Goal: Task Accomplishment & Management: Complete application form

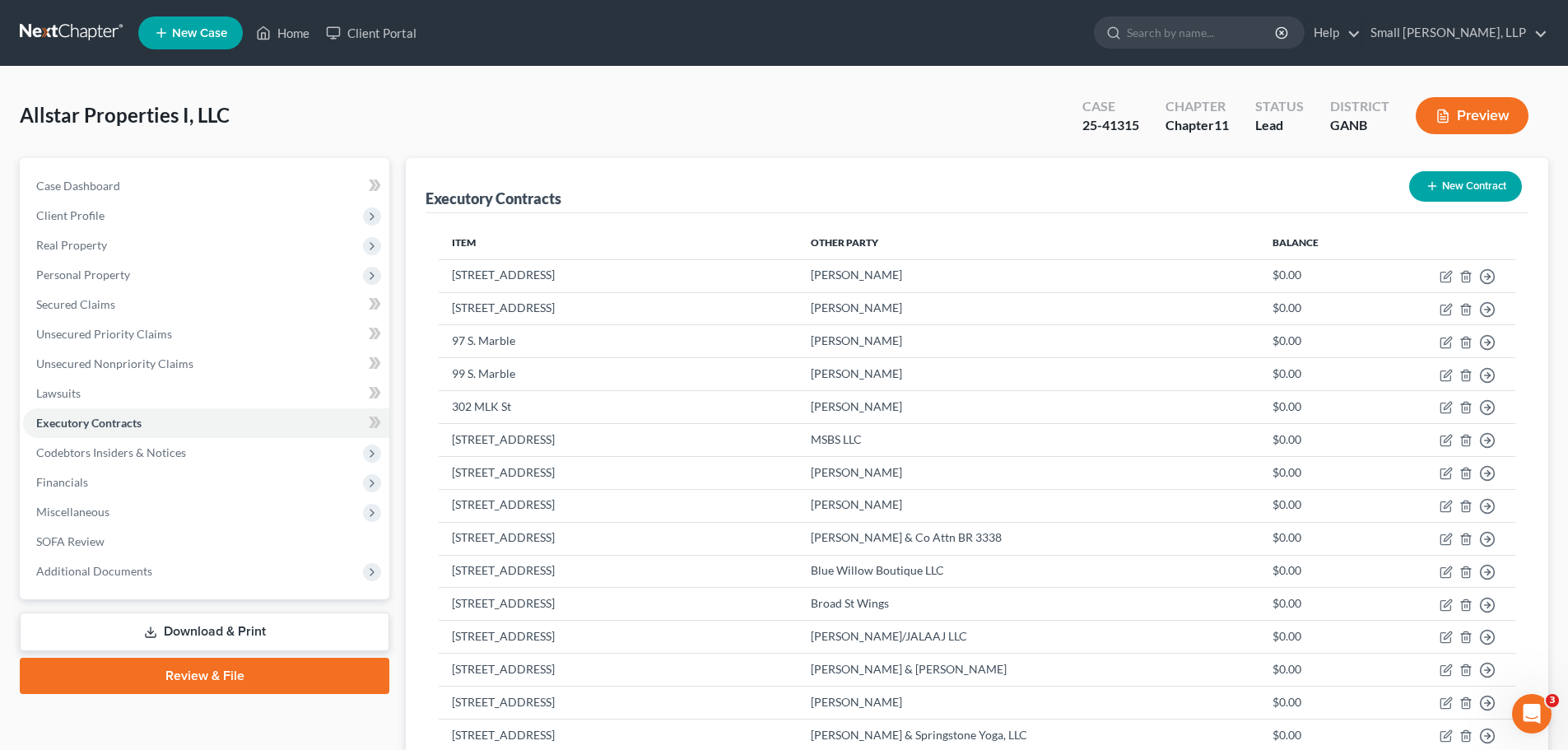
click at [88, 23] on link at bounding box center [73, 33] width 105 height 30
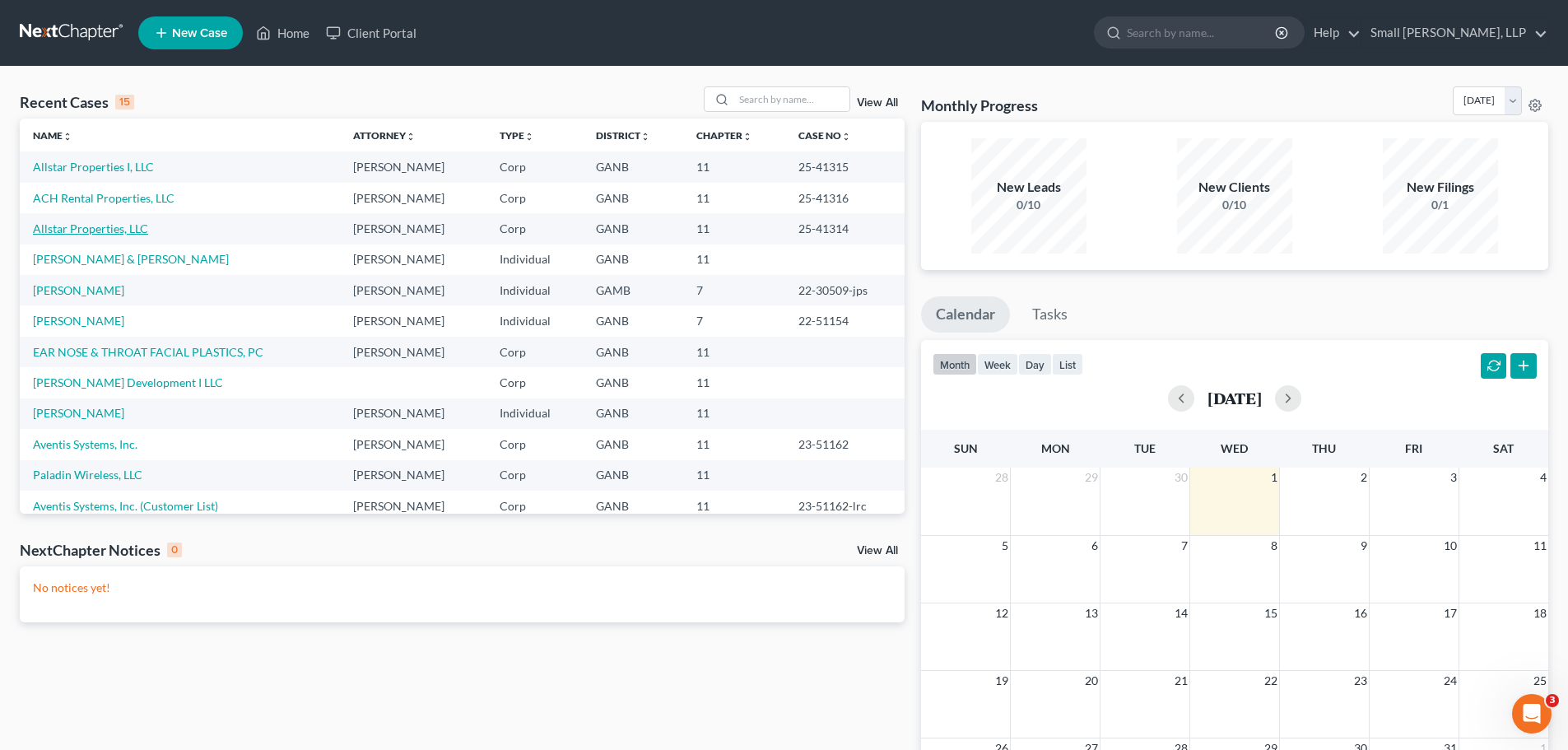
click at [106, 228] on link "Allstar Properties, LLC" at bounding box center [91, 229] width 116 height 14
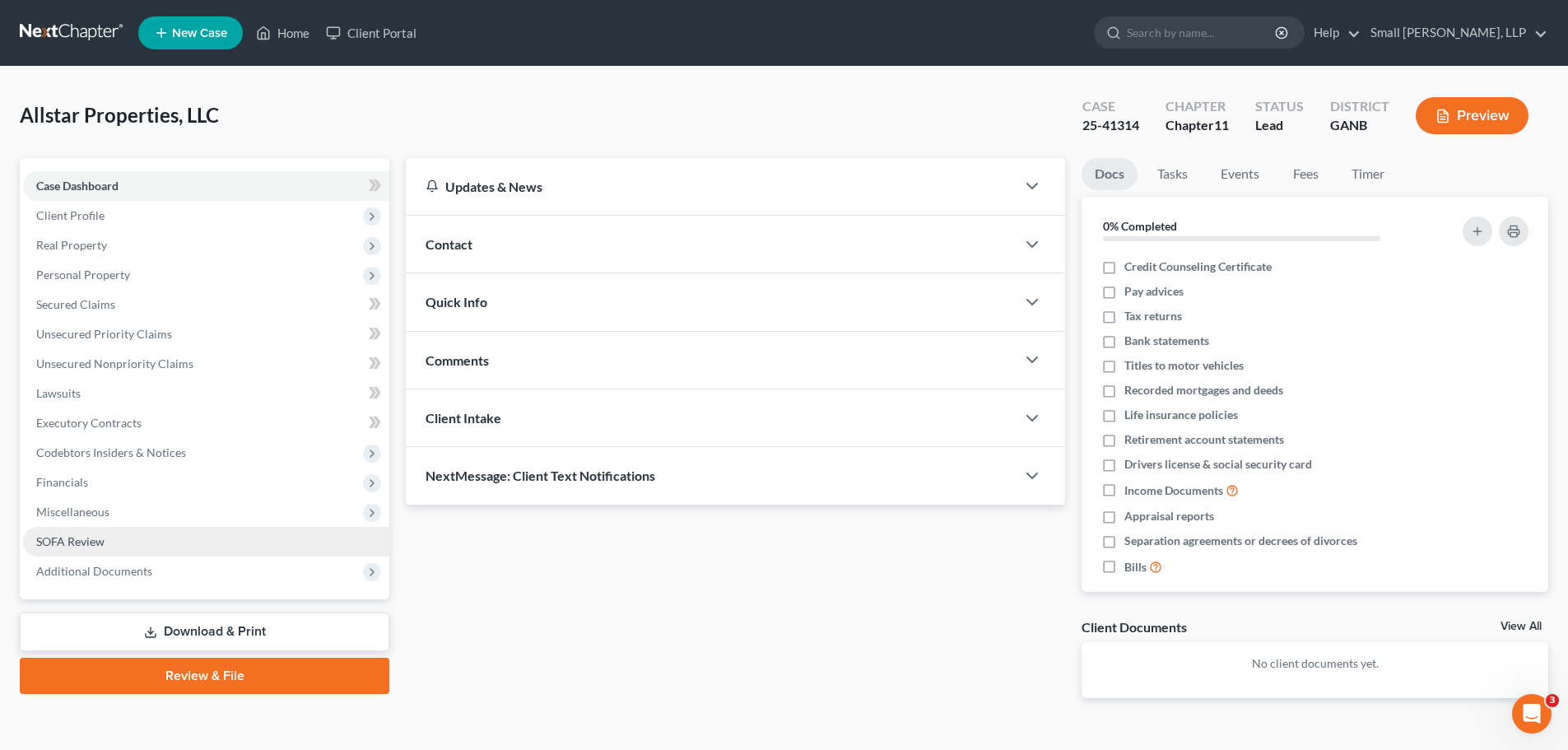
click at [73, 545] on span "SOFA Review" at bounding box center [70, 541] width 68 height 14
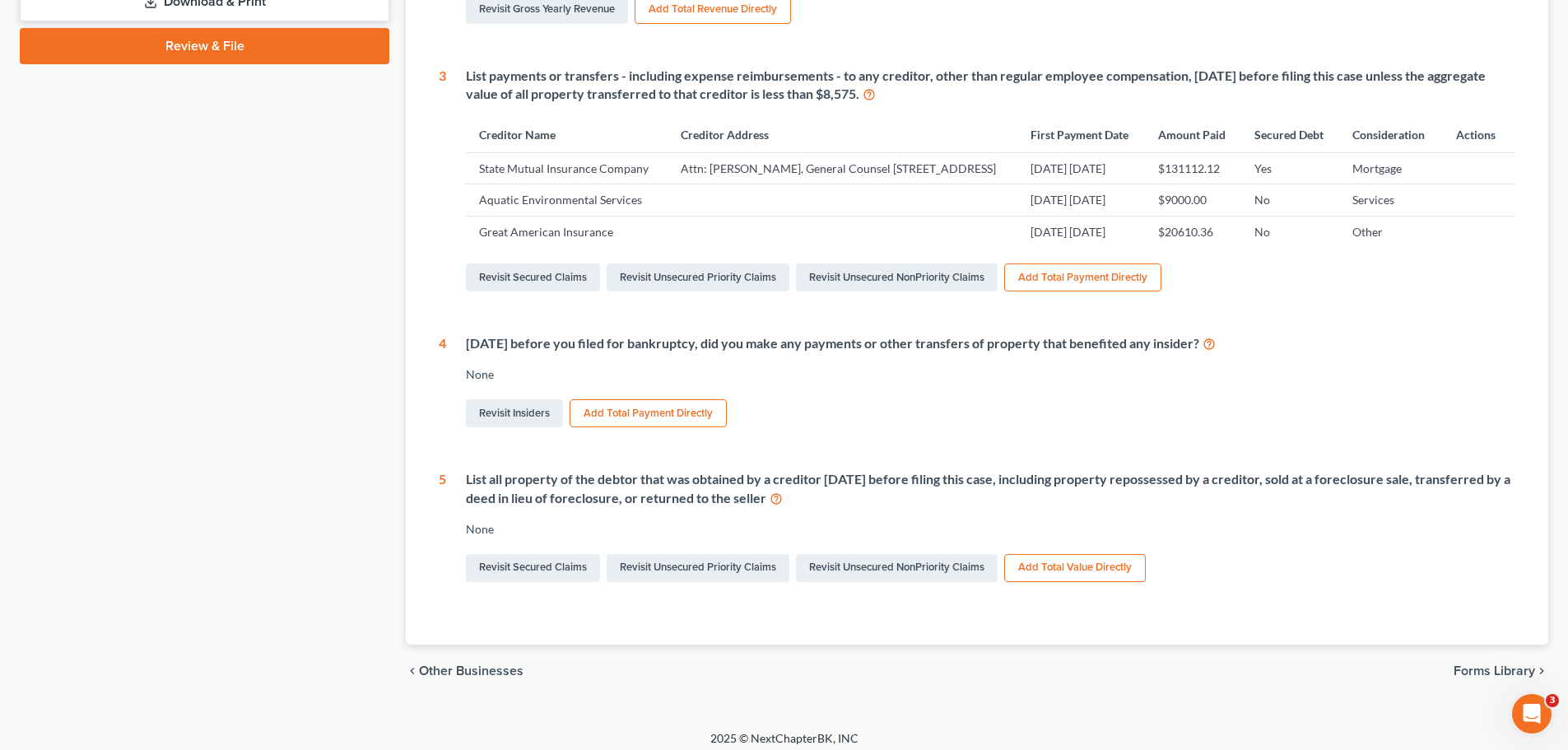
scroll to position [659, 0]
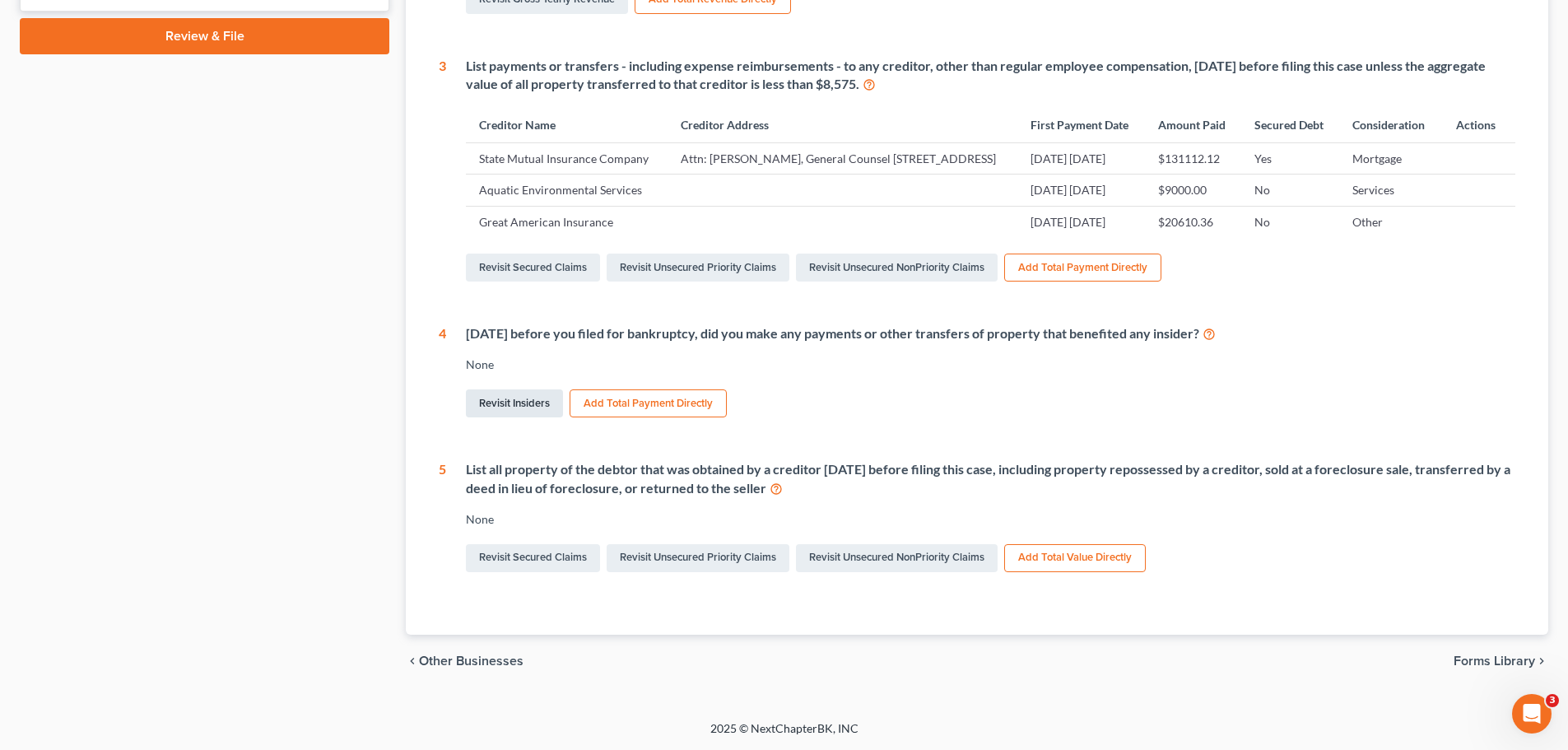
click at [498, 417] on link "Revisit Insiders" at bounding box center [514, 403] width 97 height 28
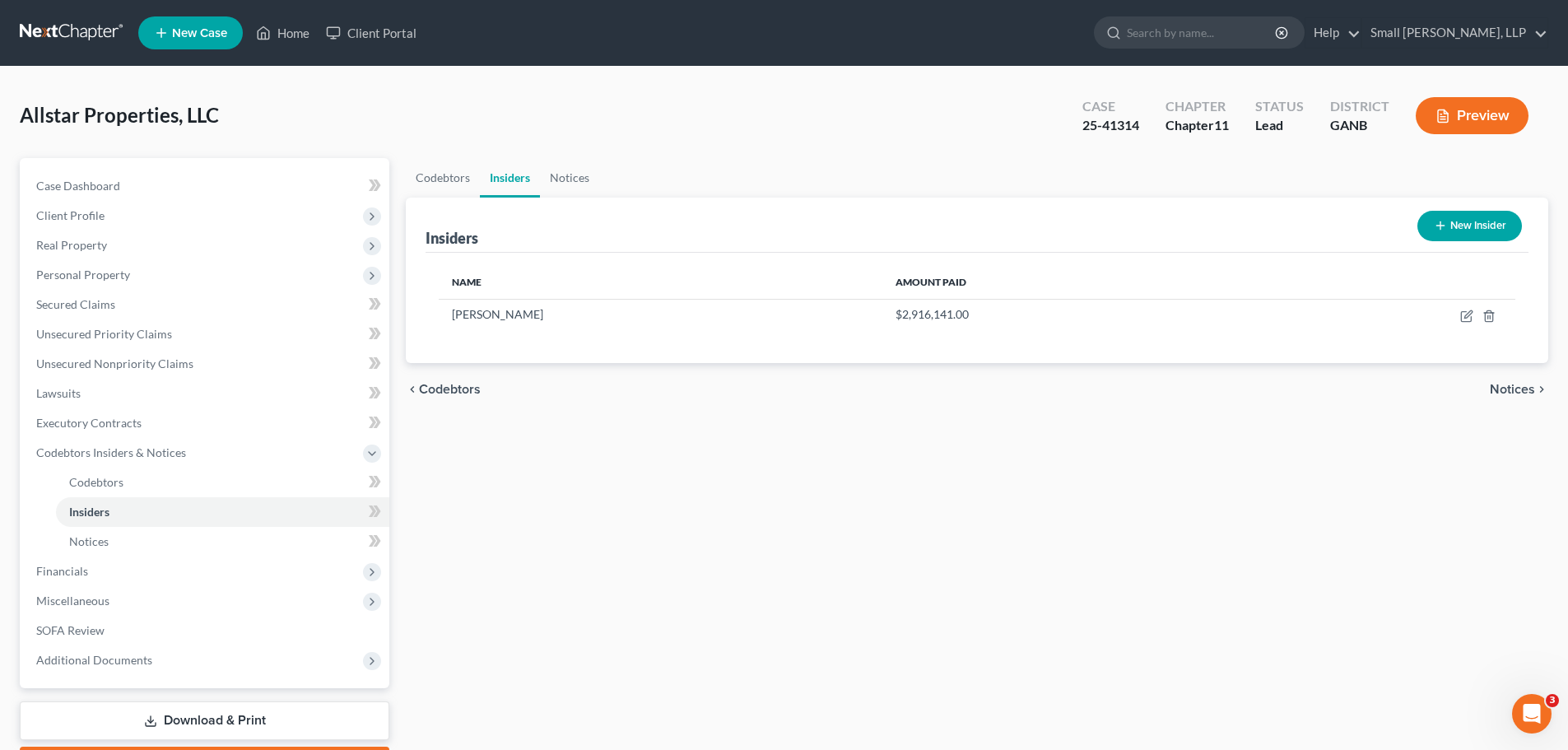
click at [1461, 229] on button "New Insider" at bounding box center [1469, 226] width 104 height 31
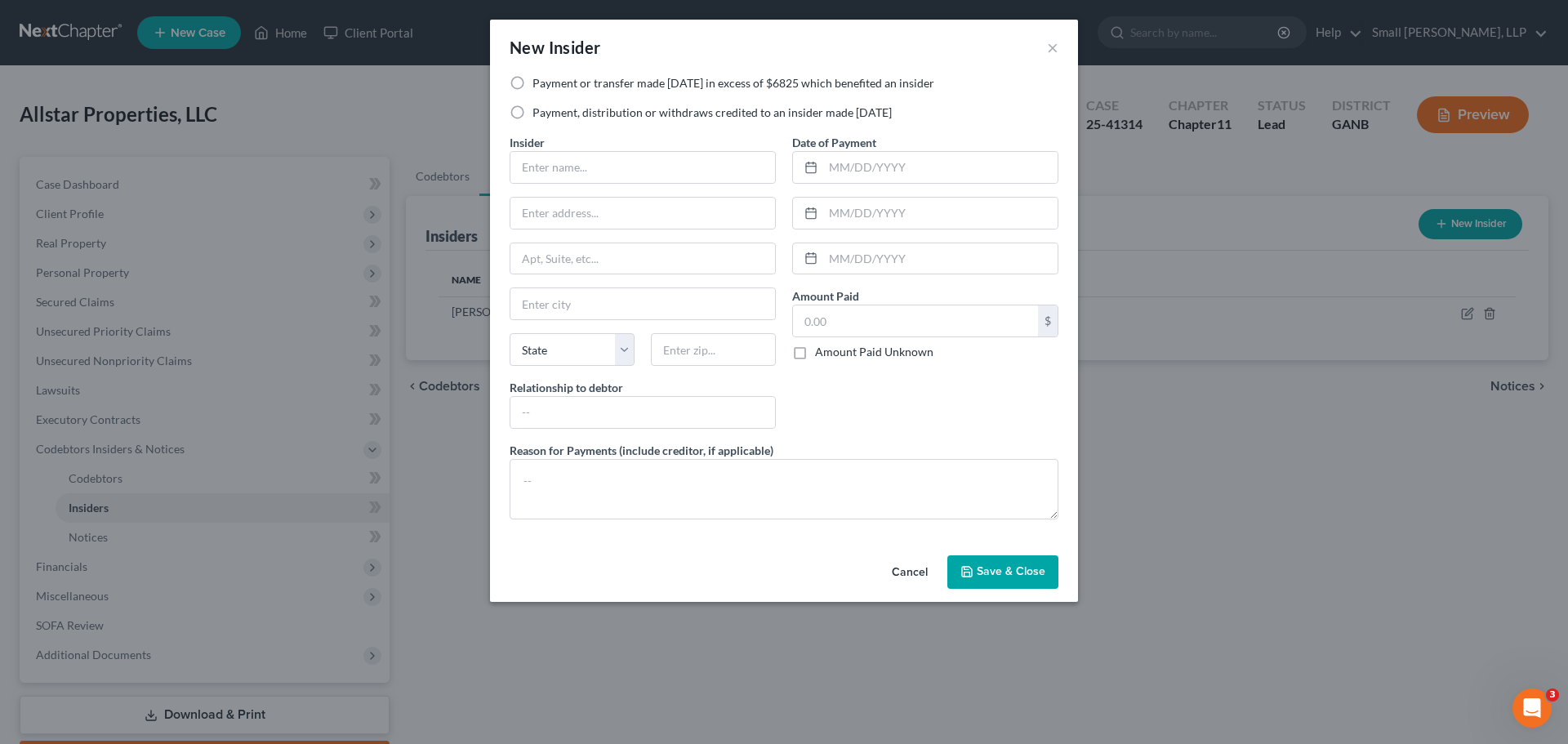
click at [533, 80] on label "Payment or transfer made within 1 year in excess of $6825 which benefited an in…" at bounding box center [734, 83] width 402 height 17
click at [539, 80] on input "Payment or transfer made within 1 year in excess of $6825 which benefited an in…" at bounding box center [544, 80] width 10 height 10
radio input "true"
click at [617, 169] on input "text" at bounding box center [642, 168] width 264 height 31
type input "Allstar Properties 1, LLC"
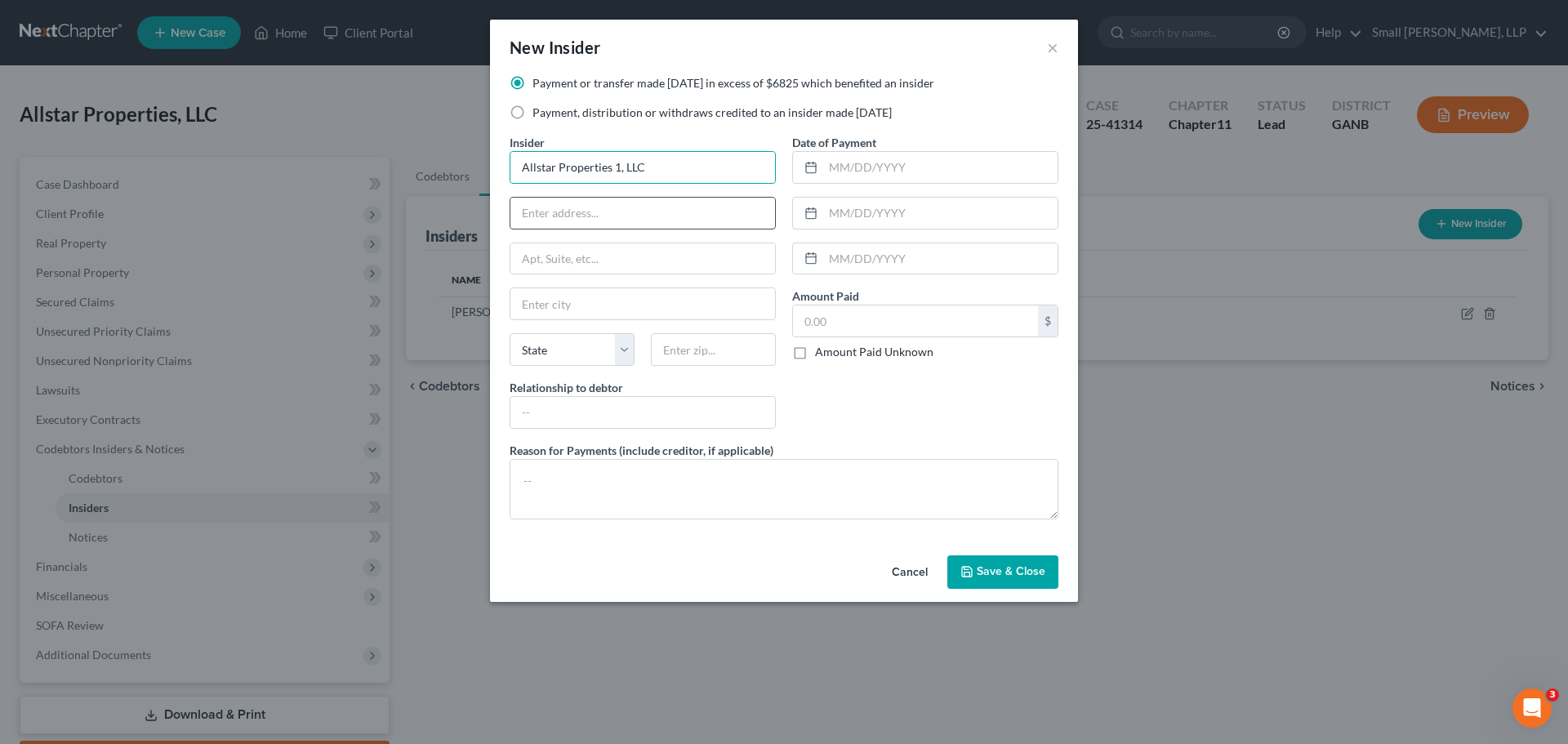
click at [524, 218] on input "text" at bounding box center [642, 213] width 264 height 31
type input "PO Box 209"
click at [555, 309] on input "text" at bounding box center [642, 304] width 264 height 31
type input "Rockmart"
click at [539, 354] on select "State AL AK AR AZ CA CO CT DE DC FL GA GU HI ID IL IN IA KS KY LA ME MD MA MI M…" at bounding box center [572, 349] width 125 height 33
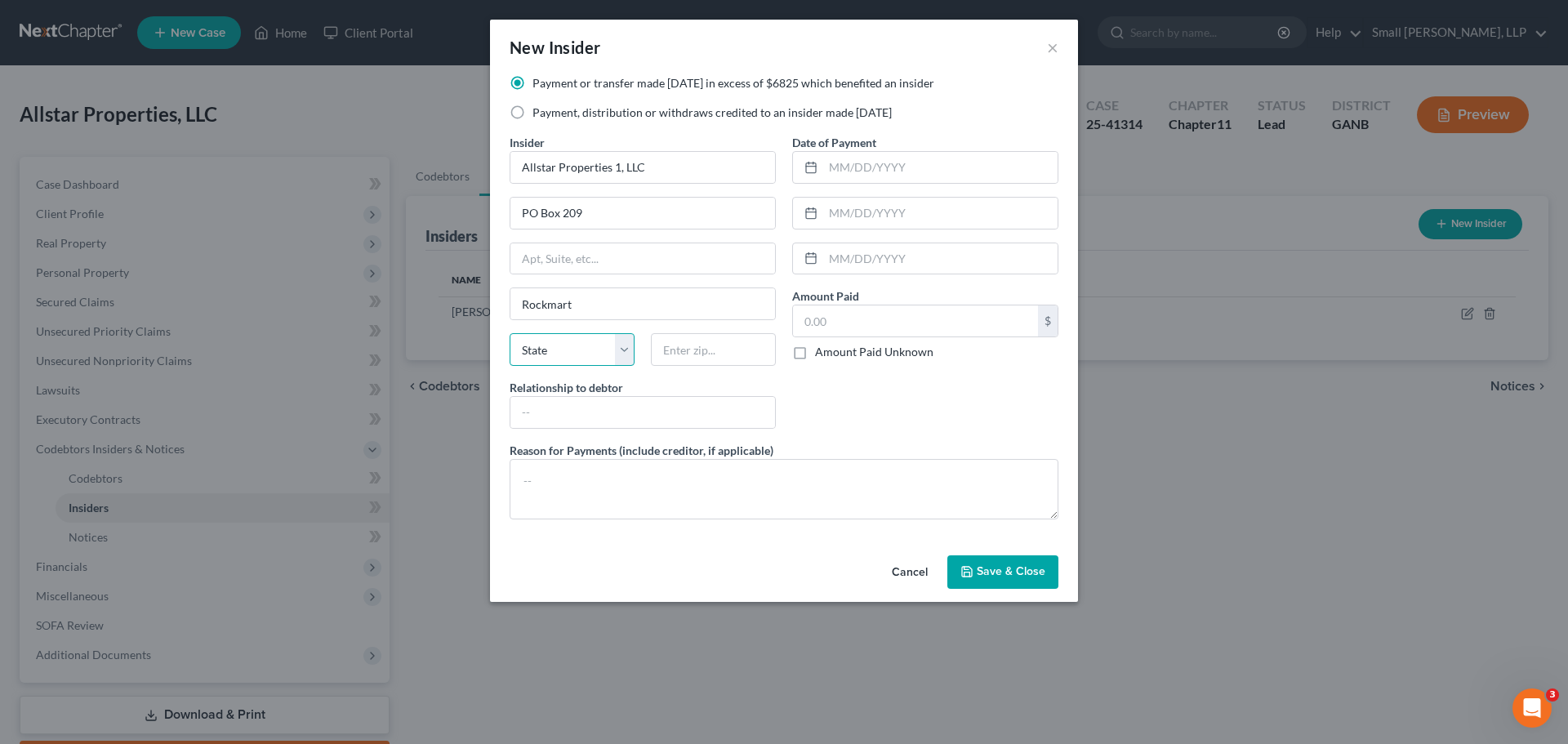
select select "10"
click at [509, 333] on select "State AL AK AR AZ CA CO CT DE DC FL GA GU HI ID IL IN IA KS KY LA ME MD MA MI M…" at bounding box center [572, 349] width 125 height 33
click at [687, 349] on input "text" at bounding box center [714, 349] width 125 height 33
click at [947, 439] on div "Date of Payment Amount Paid $ Amount Paid Unknown Balance Undetermined $ Amount…" at bounding box center [925, 288] width 282 height 308
click at [621, 420] on input "text" at bounding box center [642, 413] width 264 height 31
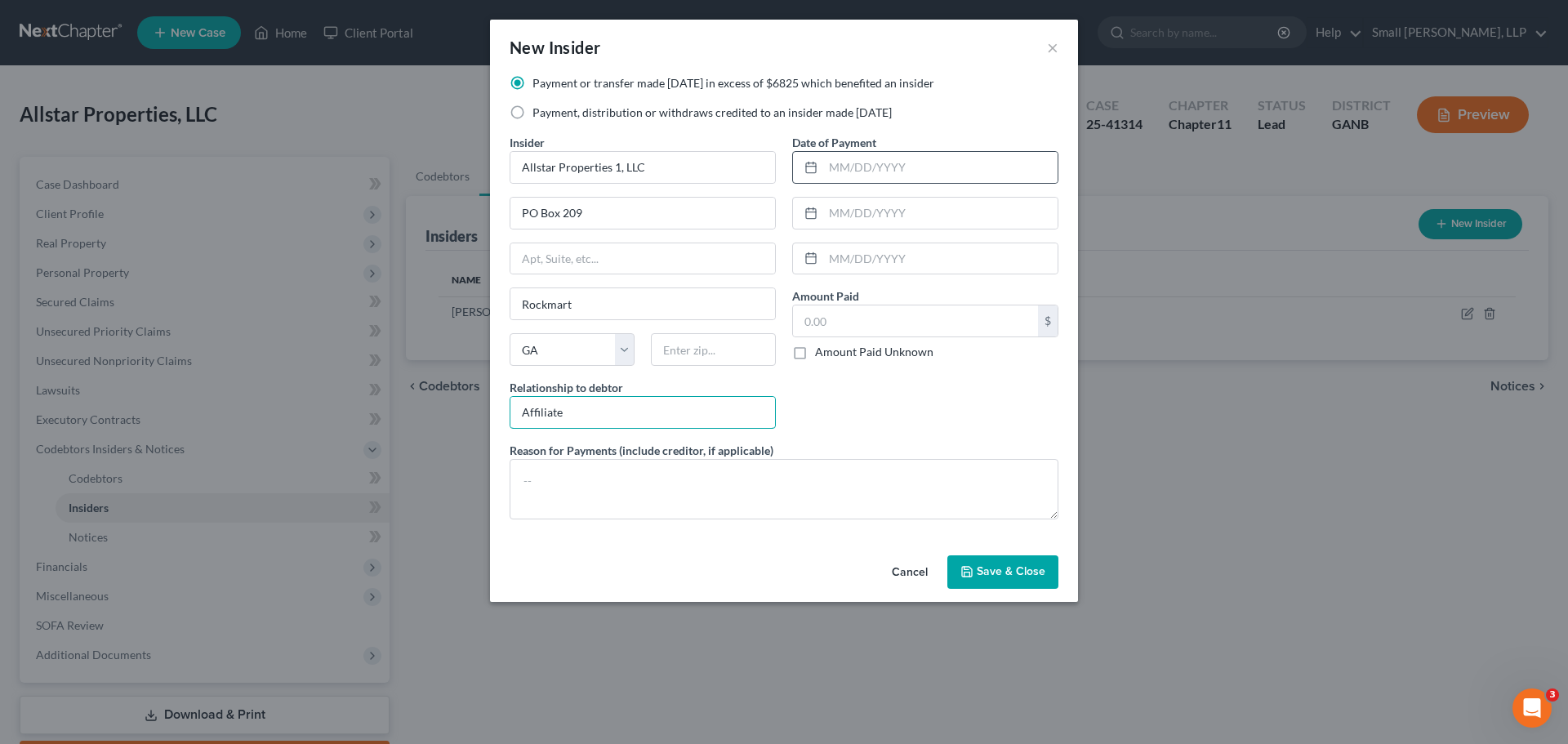
type input "Affiliate"
click at [800, 169] on div at bounding box center [807, 168] width 30 height 31
click at [832, 158] on input "text" at bounding box center [940, 168] width 235 height 31
type input "02/24/24"
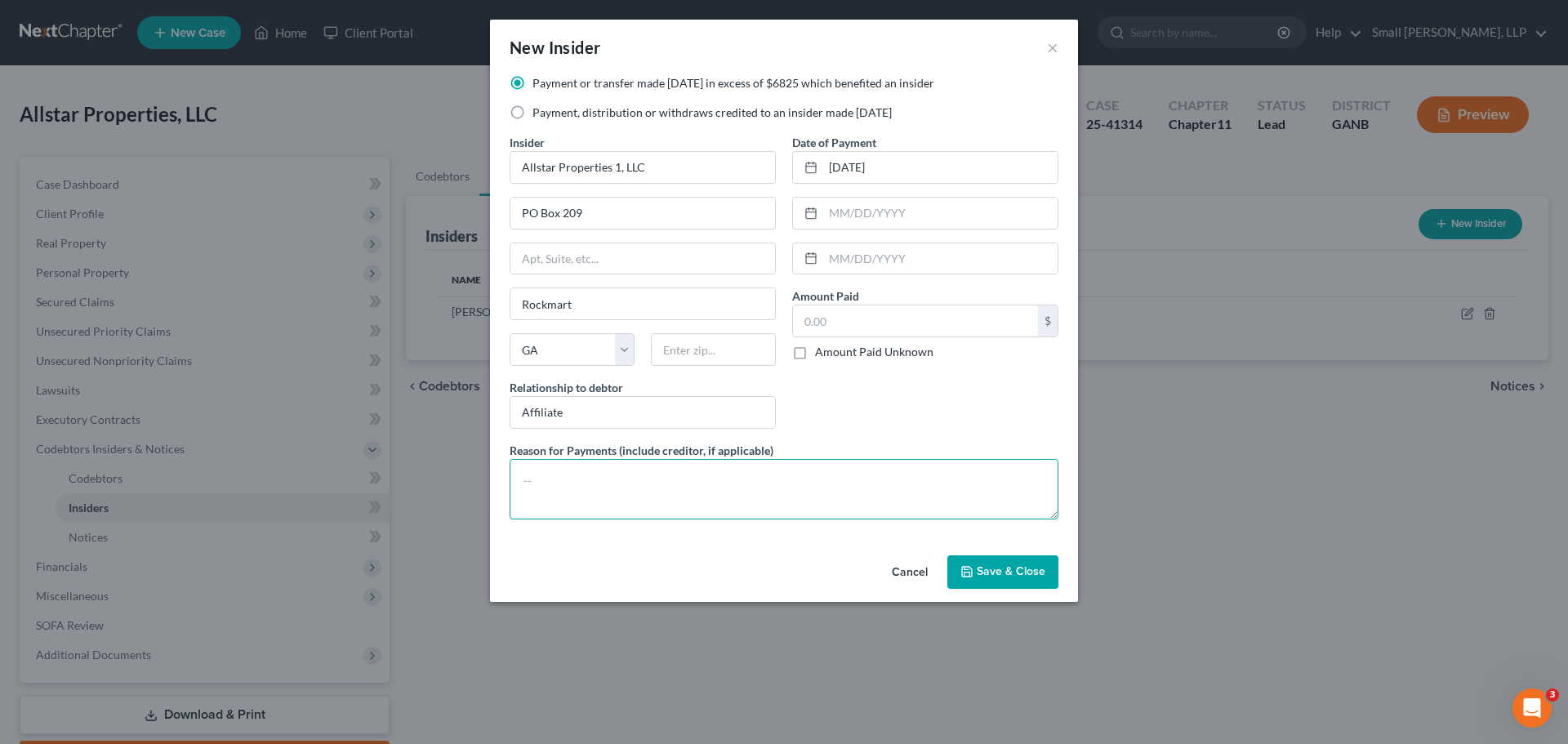
click at [864, 515] on textarea at bounding box center [783, 489] width 548 height 61
click at [887, 326] on input "text" at bounding box center [915, 321] width 245 height 31
type input "7,000"
click at [887, 370] on div "Date of Payment 02/24/24 Amount Paid 7,000.00 $ Amount Paid Unknown Balance Und…" at bounding box center [925, 288] width 282 height 308
click at [699, 338] on input "text" at bounding box center [714, 349] width 125 height 33
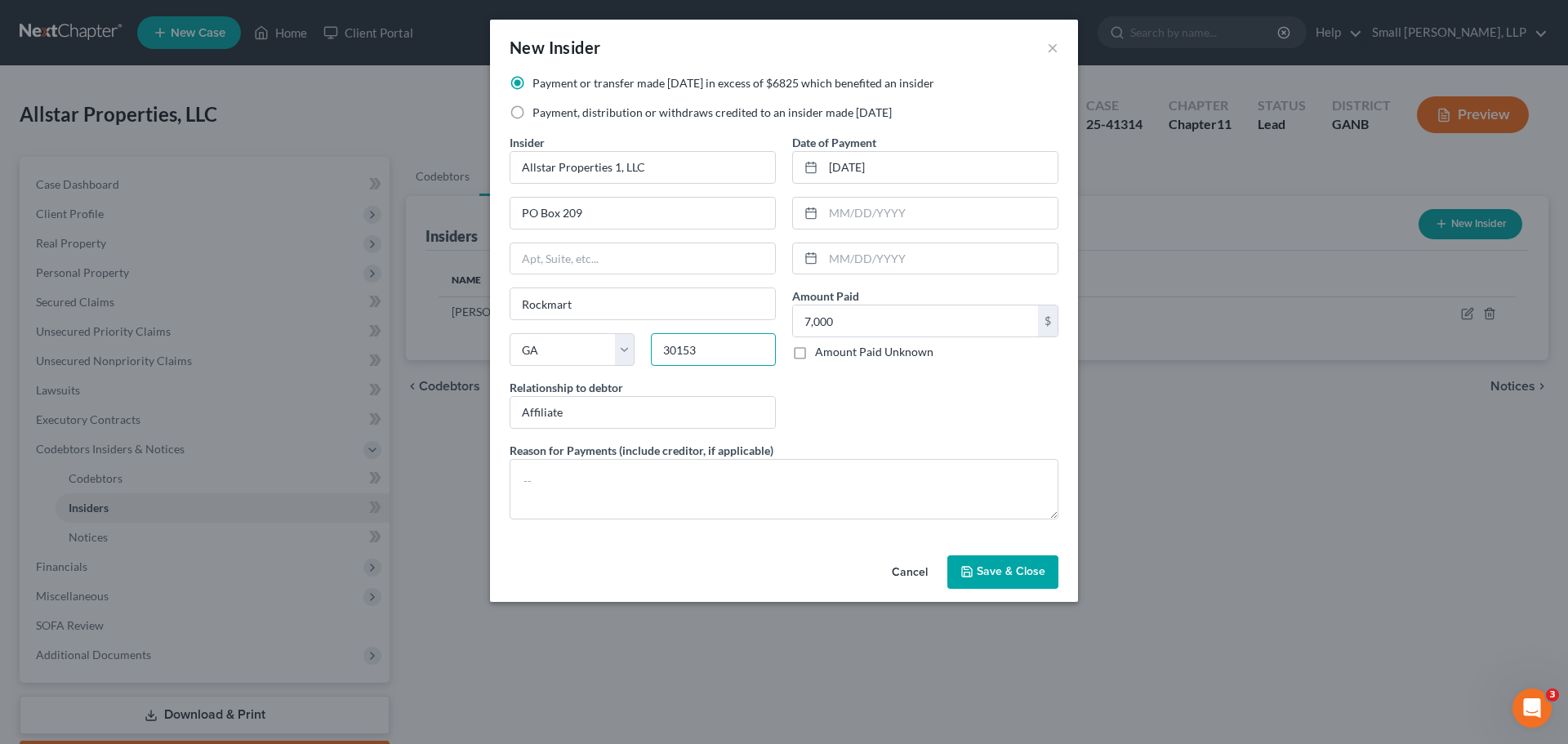
type input "30153"
click at [877, 390] on div "Date of Payment 02/24/24 Amount Paid 7,000.00 $ Amount Paid Unknown Balance Und…" at bounding box center [925, 288] width 282 height 308
click at [988, 565] on span "Save & Close" at bounding box center [1011, 572] width 69 height 14
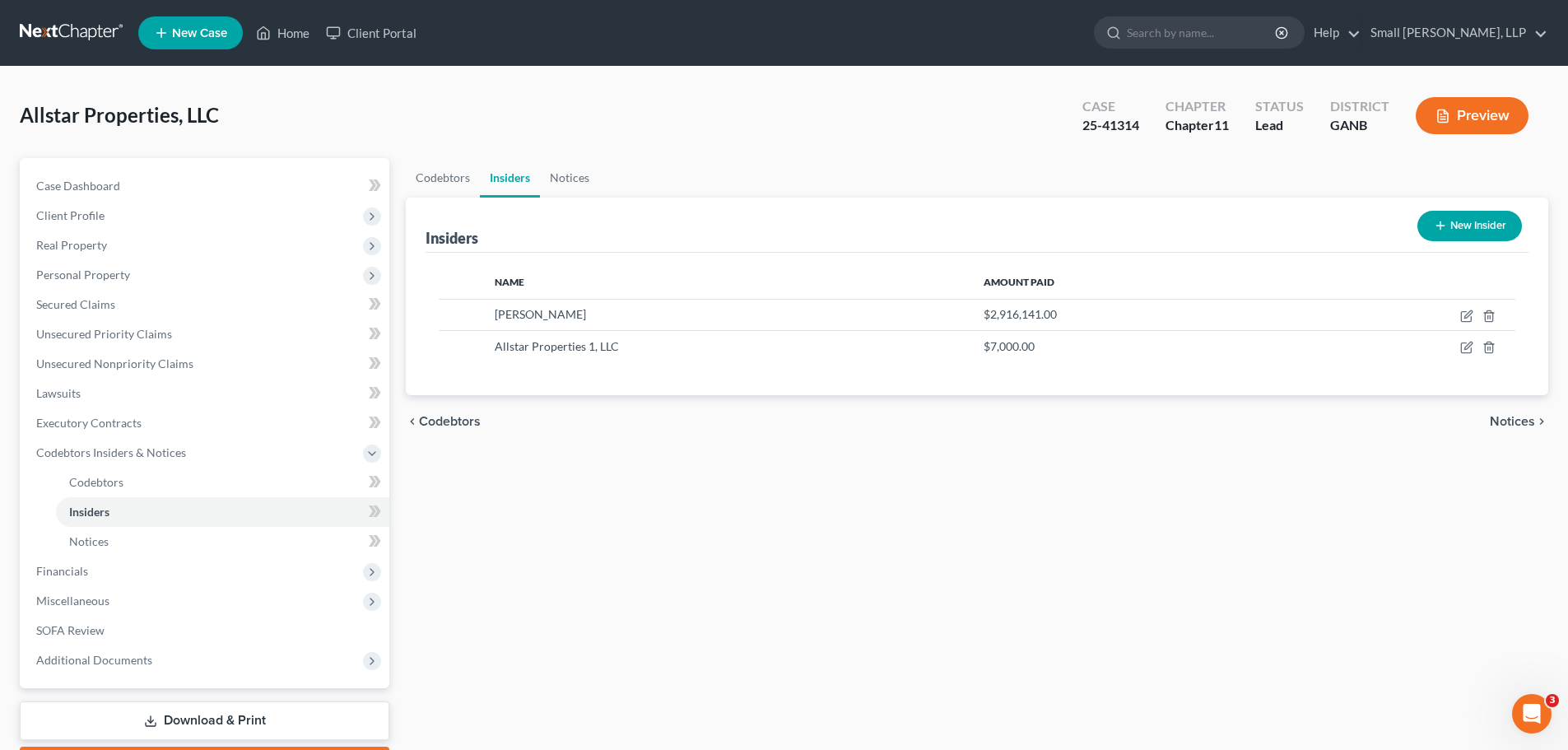
click at [1452, 221] on button "New Insider" at bounding box center [1469, 226] width 104 height 31
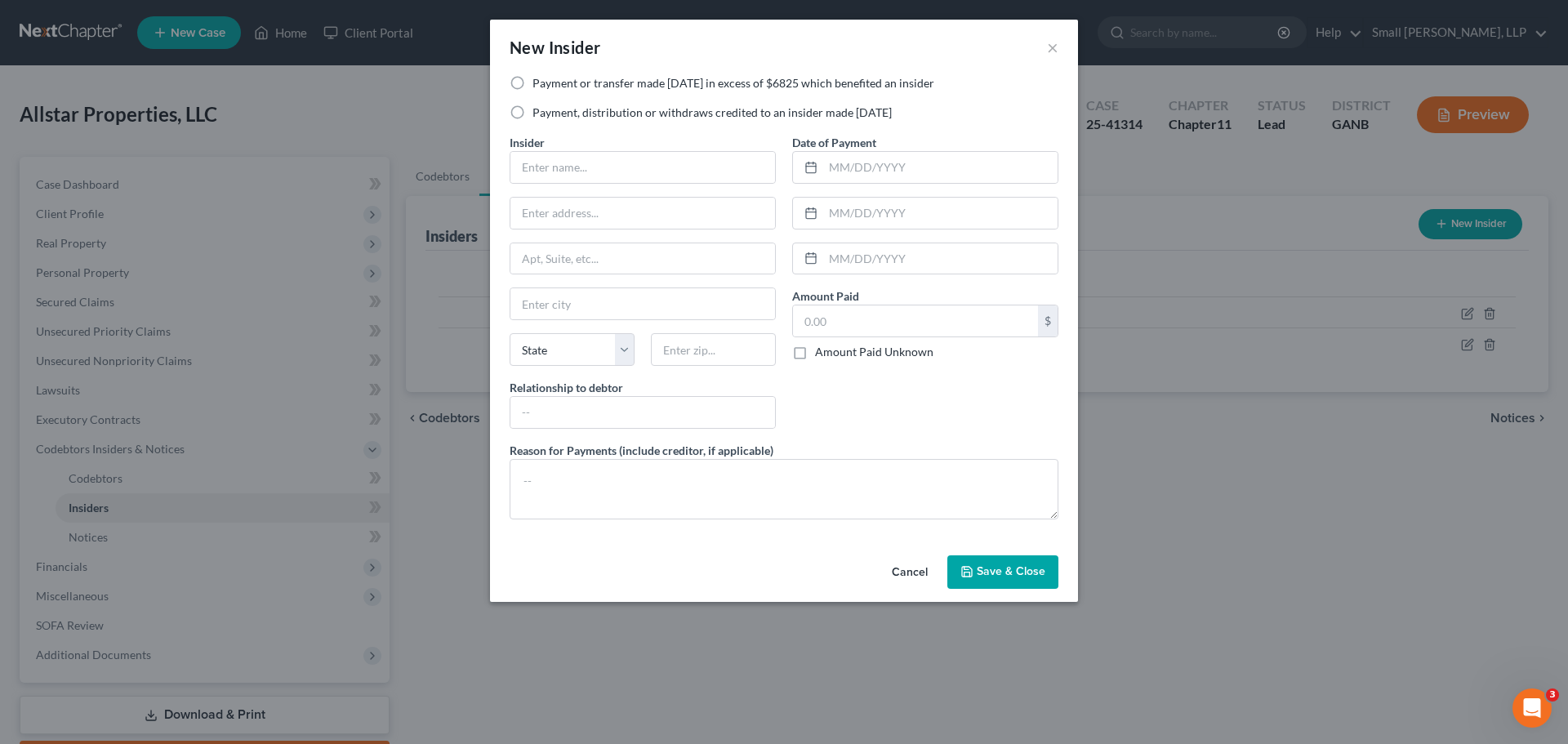
click at [533, 82] on label "Payment or transfer made within 1 year in excess of $6825 which benefited an in…" at bounding box center [734, 83] width 402 height 17
click at [539, 82] on input "Payment or transfer made within 1 year in excess of $6825 which benefited an in…" at bounding box center [544, 80] width 10 height 10
radio input "true"
click at [533, 108] on label "Payment, distribution or withdraws credited to an insider made within 1 year" at bounding box center [712, 112] width 359 height 17
click at [539, 108] on input "Payment, distribution or withdraws credited to an insider made within 1 year" at bounding box center [544, 110] width 10 height 10
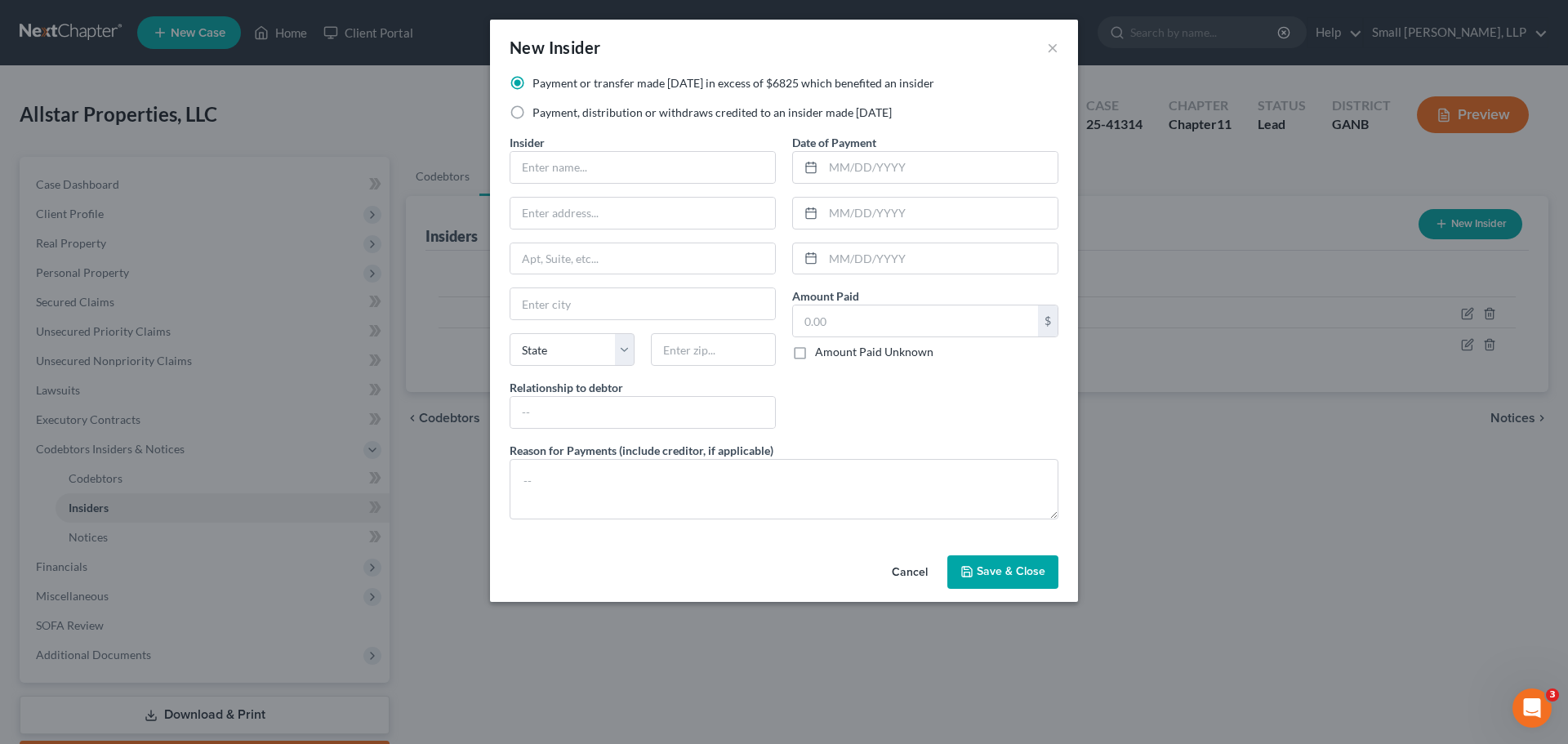
radio input "true"
click at [581, 173] on input "text" at bounding box center [642, 168] width 264 height 31
type input "a"
type input "Allstar Farms LLC"
click at [588, 213] on input "text" at bounding box center [642, 213] width 264 height 31
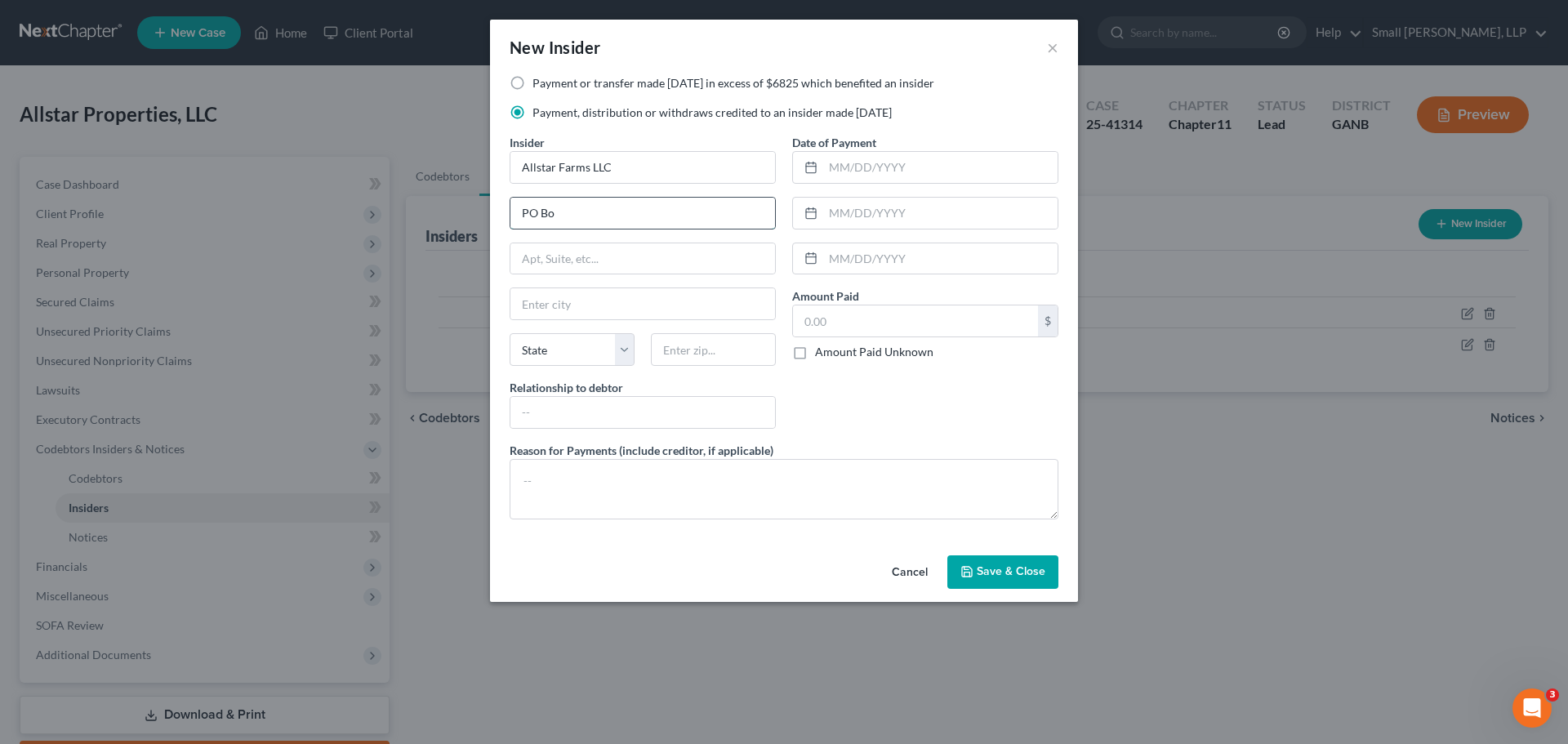
type input "PO Box 209"
click at [562, 305] on input "text" at bounding box center [642, 304] width 264 height 31
type input "Rockmart"
select select "10"
type input "30153"
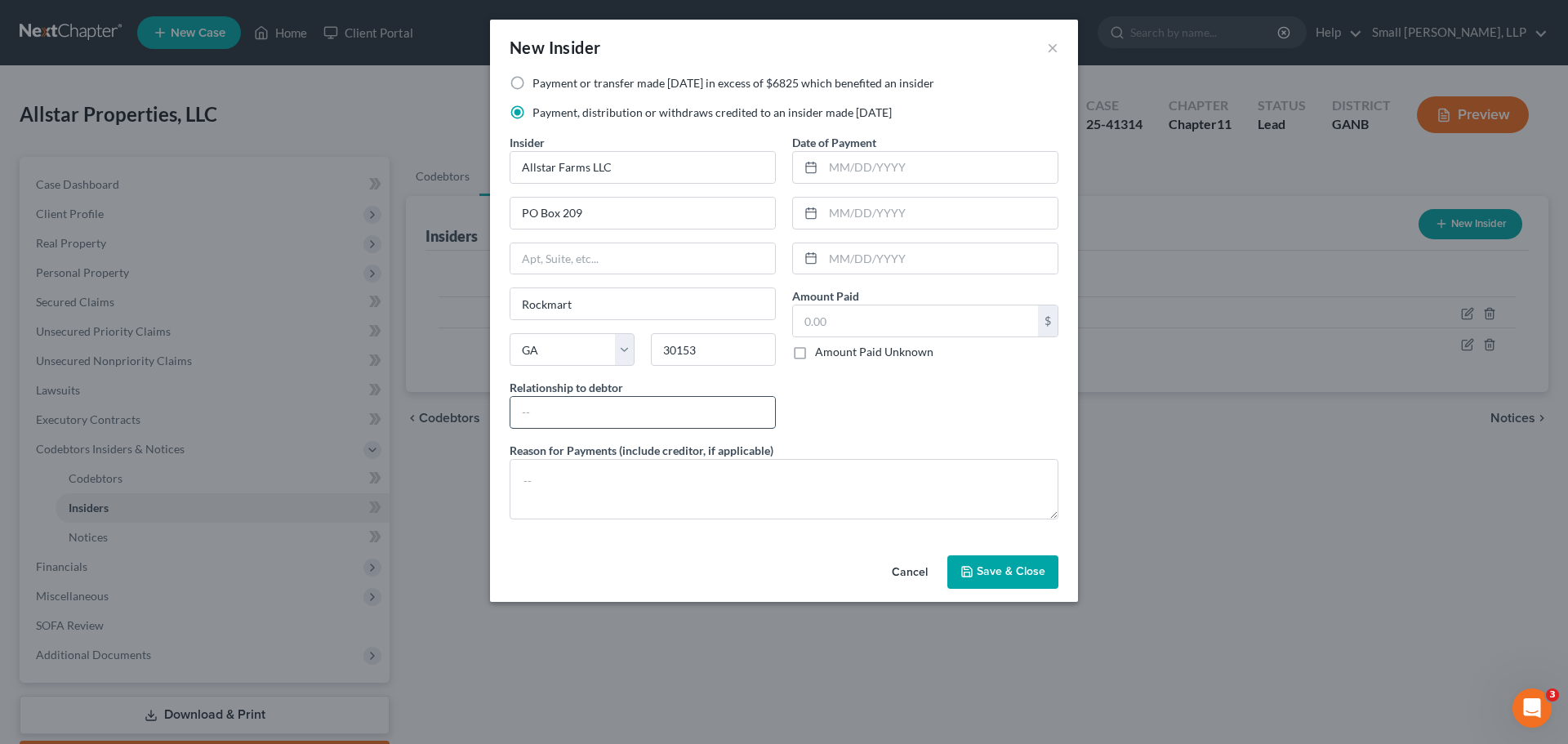
click at [567, 413] on input "text" at bounding box center [642, 413] width 264 height 31
type input "Affiliate"
click at [920, 164] on input "text" at bounding box center [940, 168] width 235 height 31
click at [915, 165] on input "10/1/24" at bounding box center [940, 168] width 235 height 31
type input "10/1/2024"
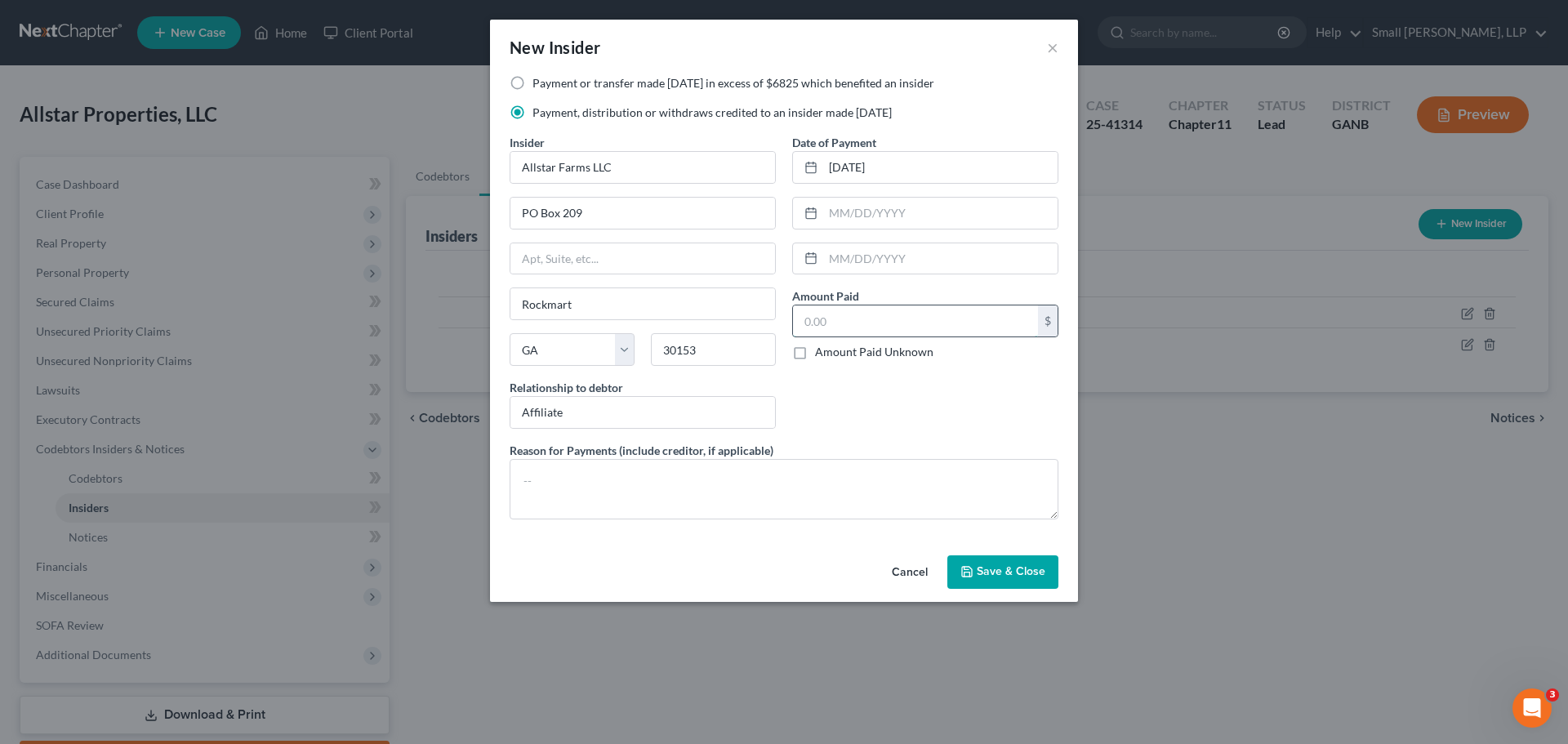
click at [847, 319] on input "text" at bounding box center [915, 321] width 245 height 31
type input "3,000"
click at [859, 385] on div "Date of Payment 10/1/2024 Amount Paid 3,000.00 $ Amount Paid Unknown Balance Un…" at bounding box center [925, 288] width 282 height 308
click at [1004, 569] on span "Save & Close" at bounding box center [1011, 572] width 69 height 14
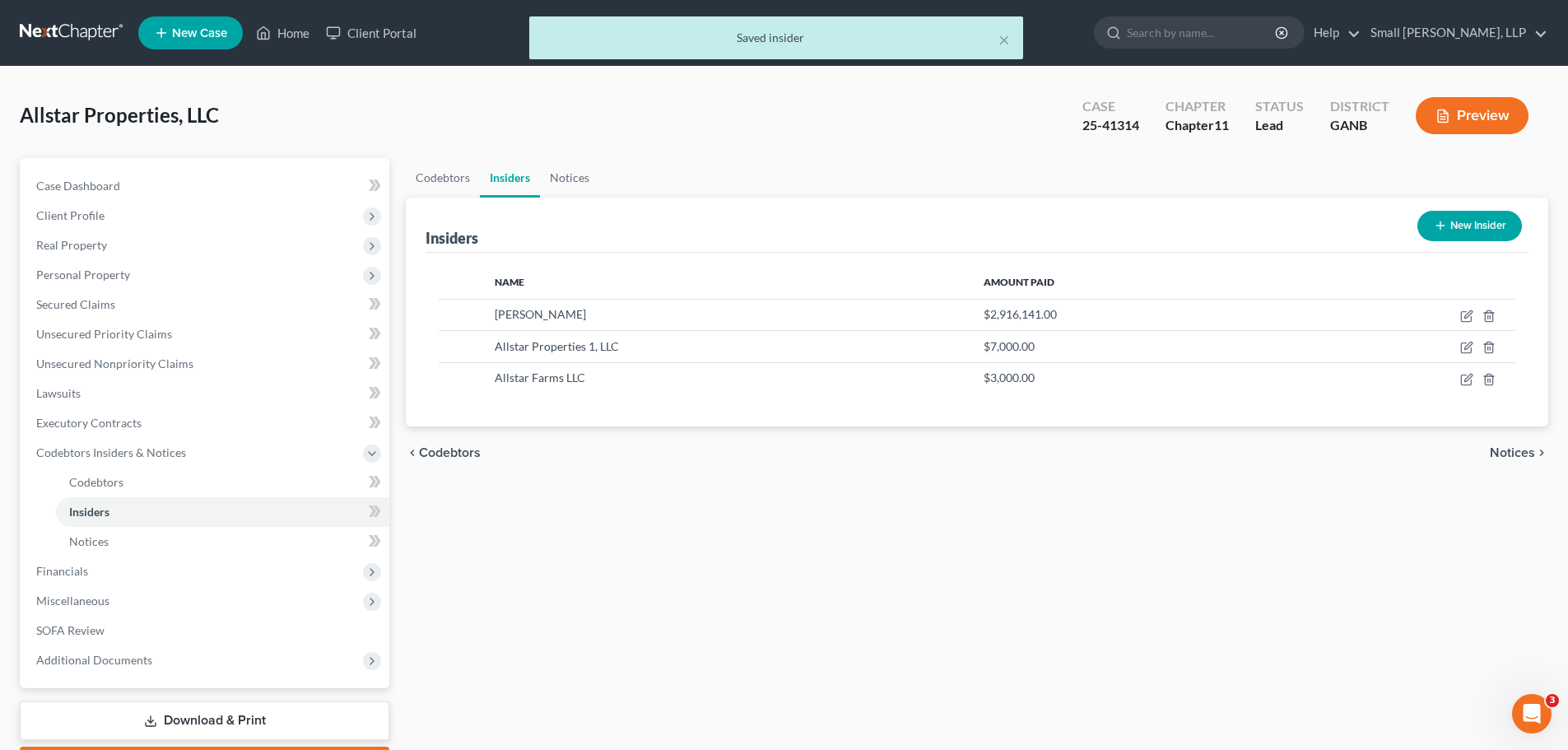
click at [1466, 218] on button "New Insider" at bounding box center [1469, 226] width 104 height 31
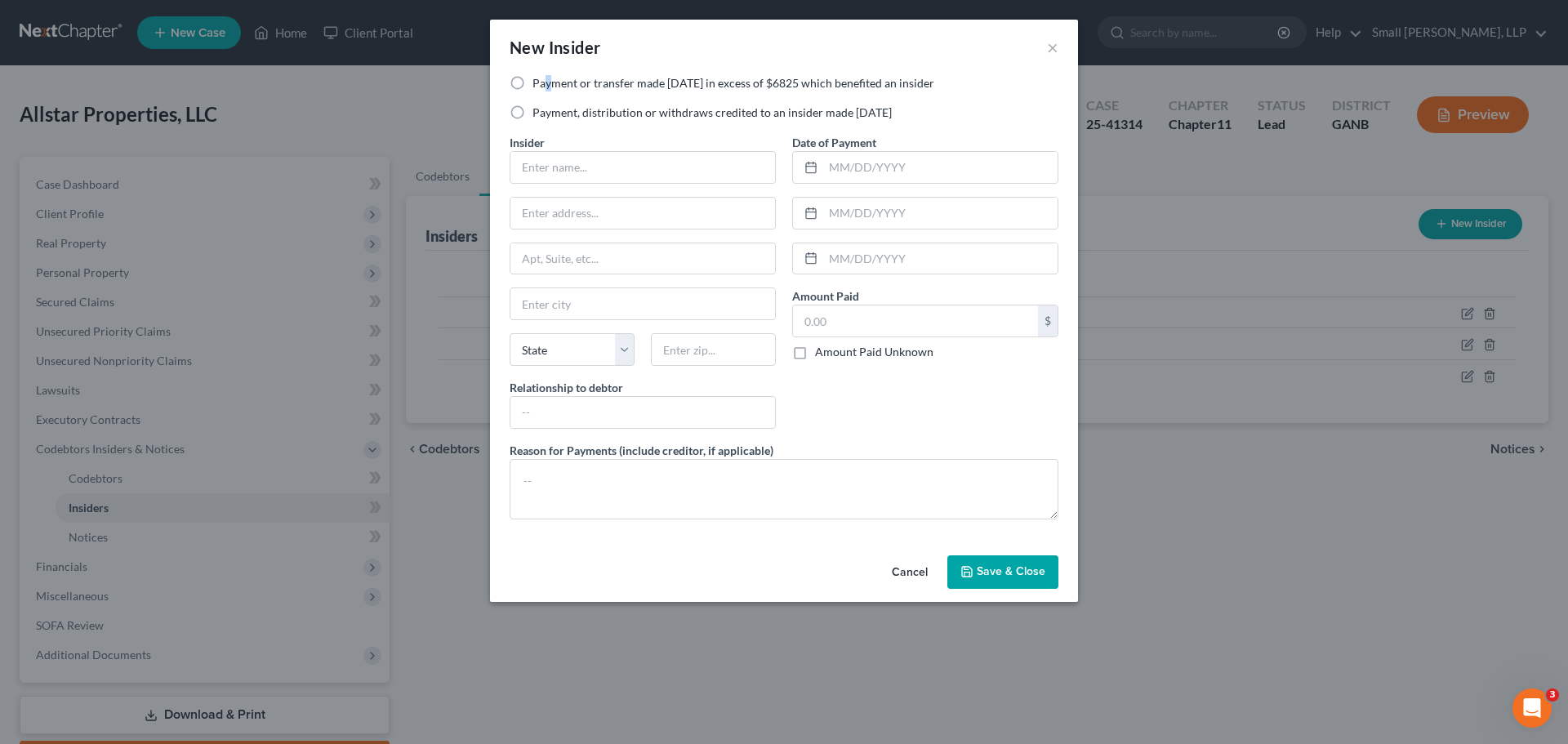
click at [548, 88] on label "Payment or transfer made within 1 year in excess of $6825 which benefited an in…" at bounding box center [734, 83] width 402 height 17
click at [533, 86] on label "Payment or transfer made within 1 year in excess of $6825 which benefited an in…" at bounding box center [734, 83] width 402 height 17
click at [539, 86] on input "Payment or transfer made within 1 year in excess of $6825 which benefited an in…" at bounding box center [544, 80] width 10 height 10
radio input "true"
click at [550, 162] on input "text" at bounding box center [642, 168] width 264 height 31
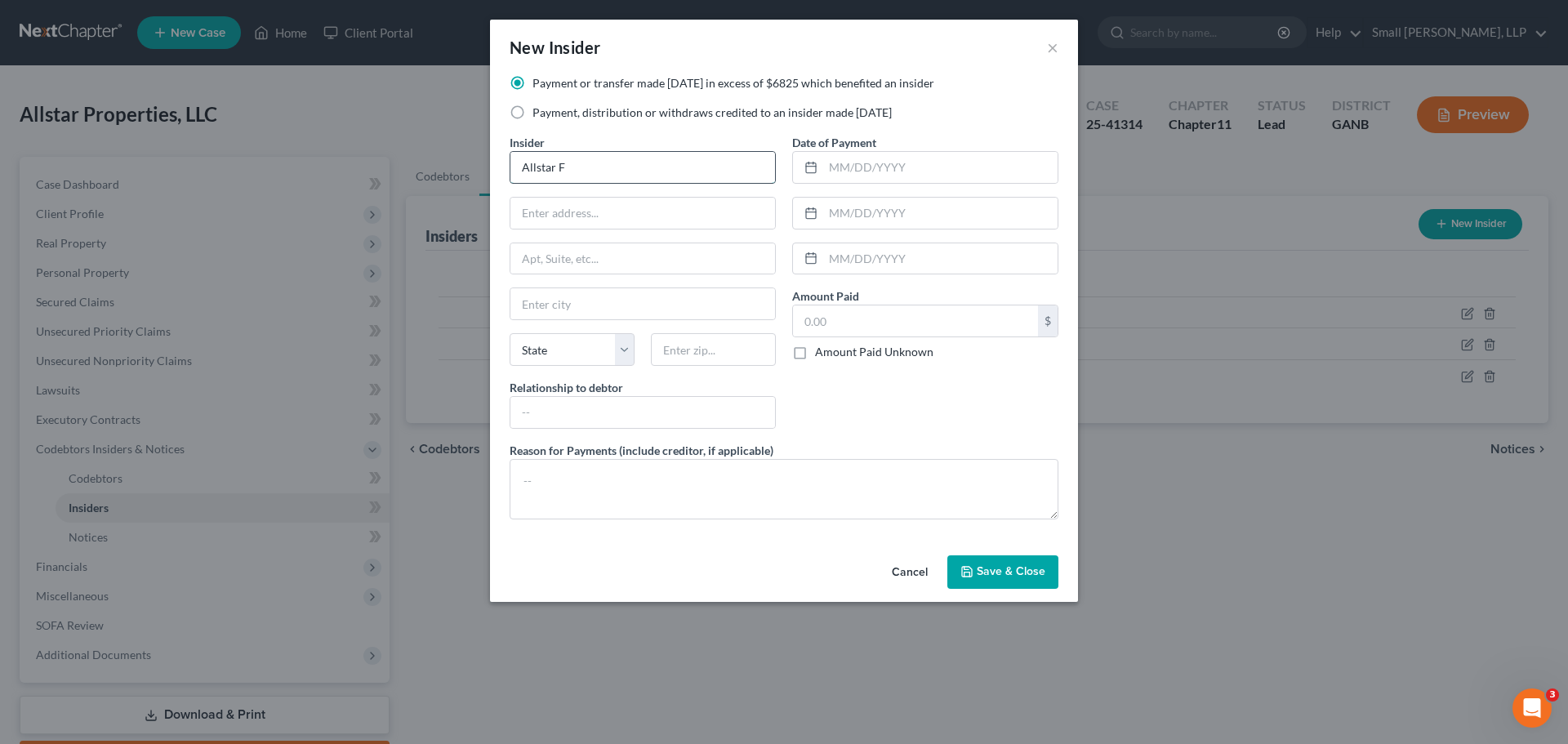
type input "Allstar Farms LLC"
click at [590, 212] on input "text" at bounding box center [642, 213] width 264 height 31
type input "PO Box 209"
click at [580, 299] on input "text" at bounding box center [642, 304] width 264 height 31
type input "Rockmart"
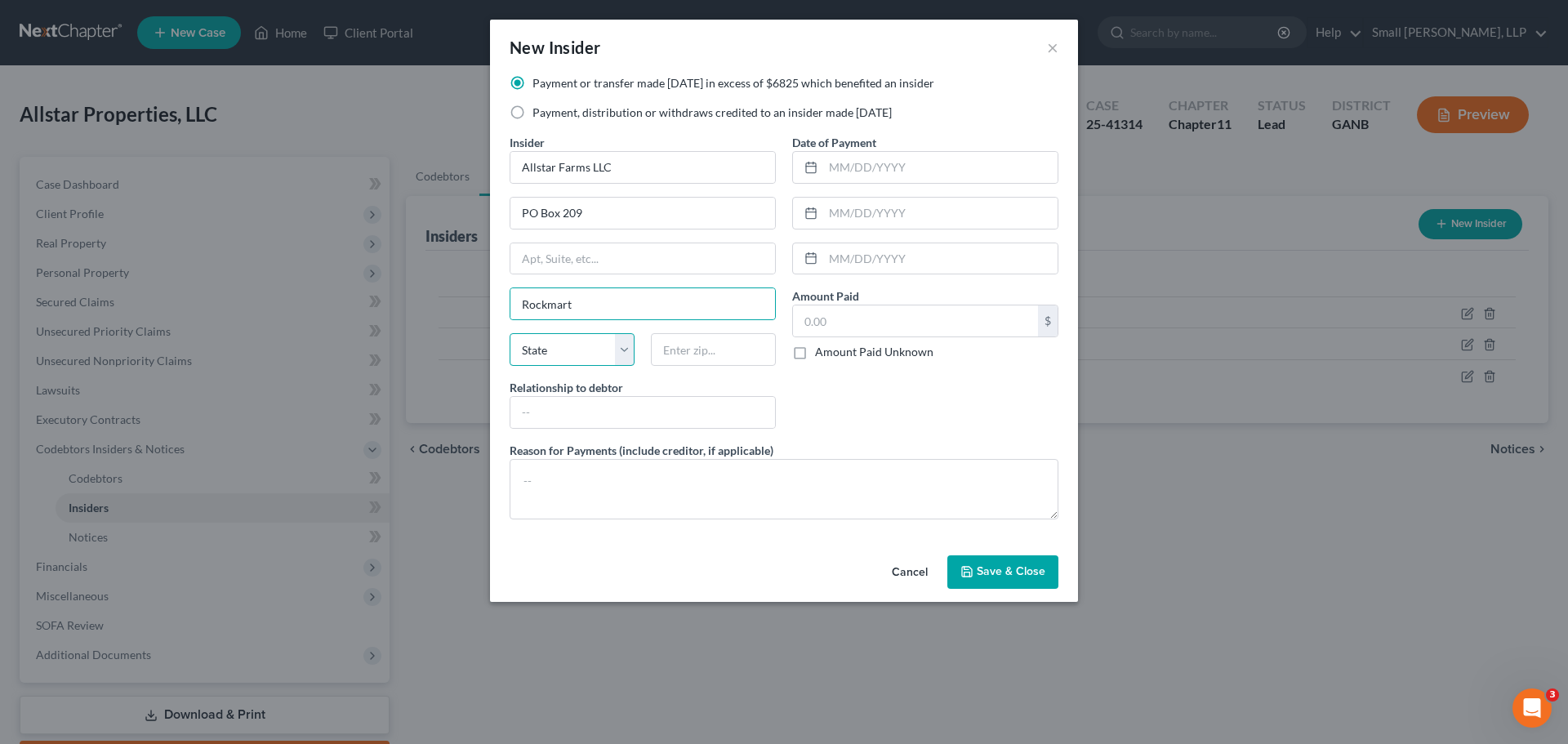
click at [550, 353] on select "State AL AK AR AZ CA CO CT DE DC FL GA GU HI ID IL IN IA KS KY LA ME MD MA MI M…" at bounding box center [572, 349] width 125 height 33
select select "10"
click at [691, 362] on input "text" at bounding box center [714, 349] width 125 height 33
type input "30153"
click at [700, 402] on input "text" at bounding box center [642, 413] width 264 height 31
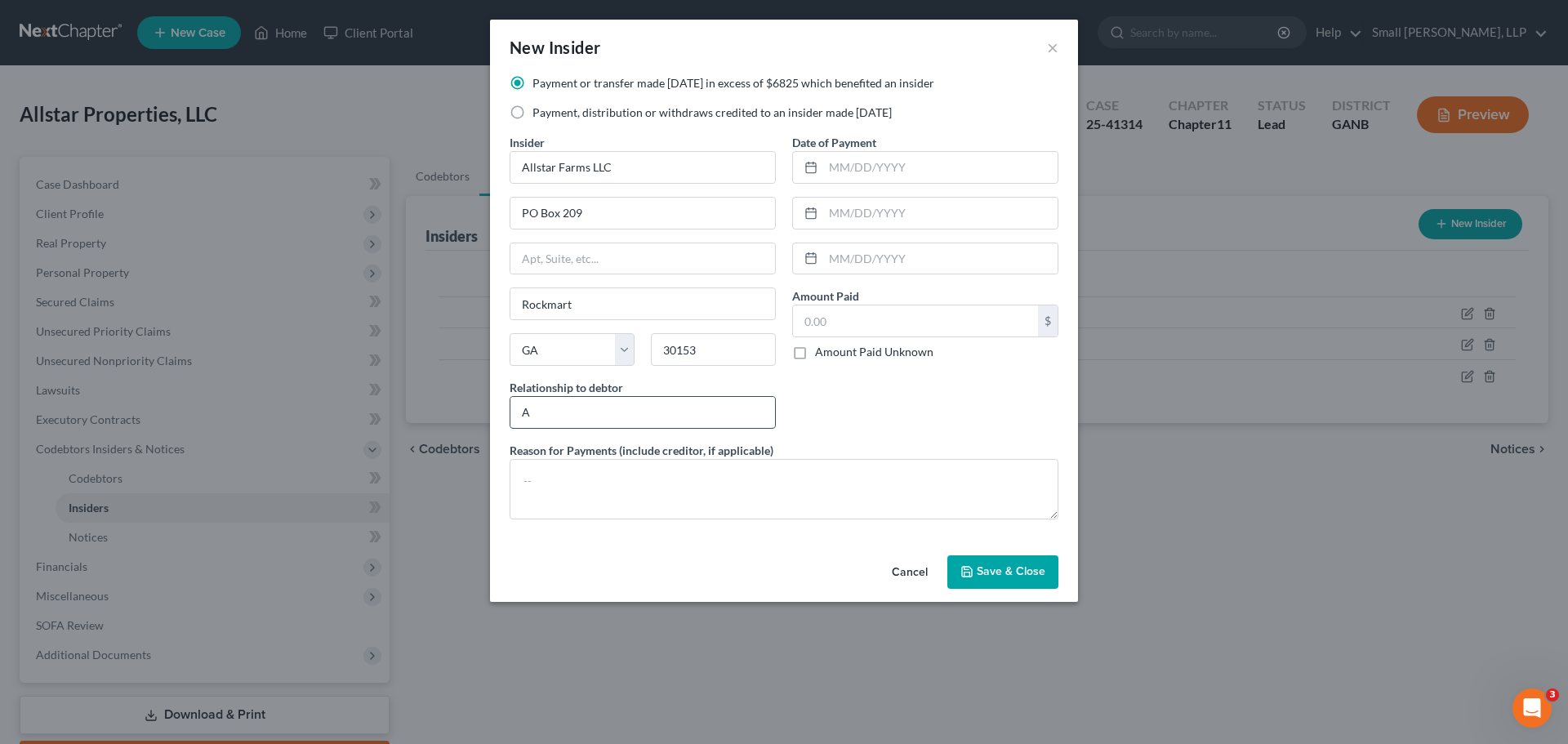
type input "Affiliate"
click at [843, 169] on input "text" at bounding box center [940, 168] width 235 height 31
type input "10/1/2024"
click at [831, 322] on input "text" at bounding box center [915, 321] width 245 height 31
type input "7,000"
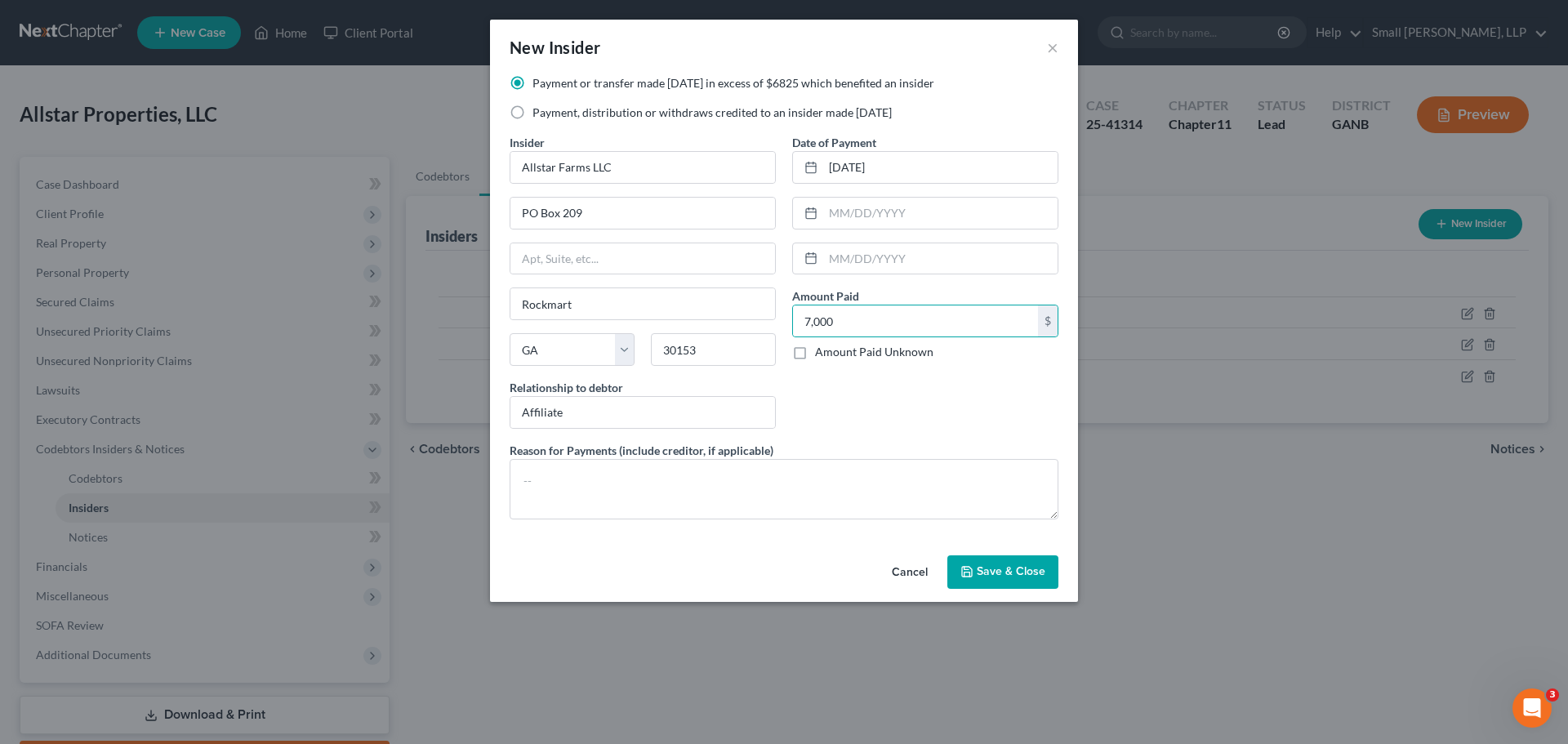
click at [840, 383] on div "Date of Payment 10/1/2024 Amount Paid 7,000.00 $ Amount Paid Unknown Balance Un…" at bounding box center [925, 288] width 282 height 308
click at [988, 571] on span "Save & Close" at bounding box center [1011, 572] width 69 height 14
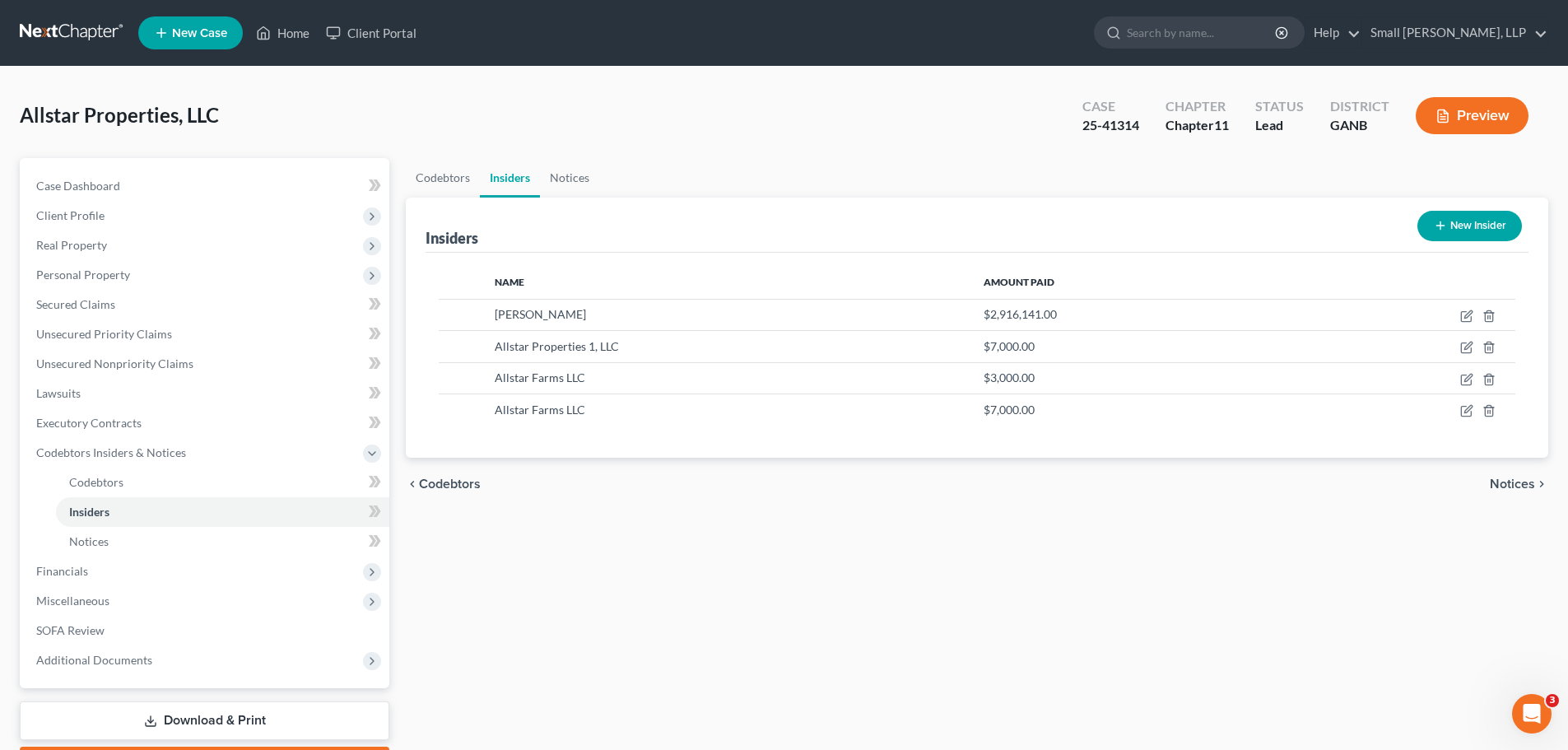
click at [1443, 224] on icon "button" at bounding box center [1440, 225] width 13 height 13
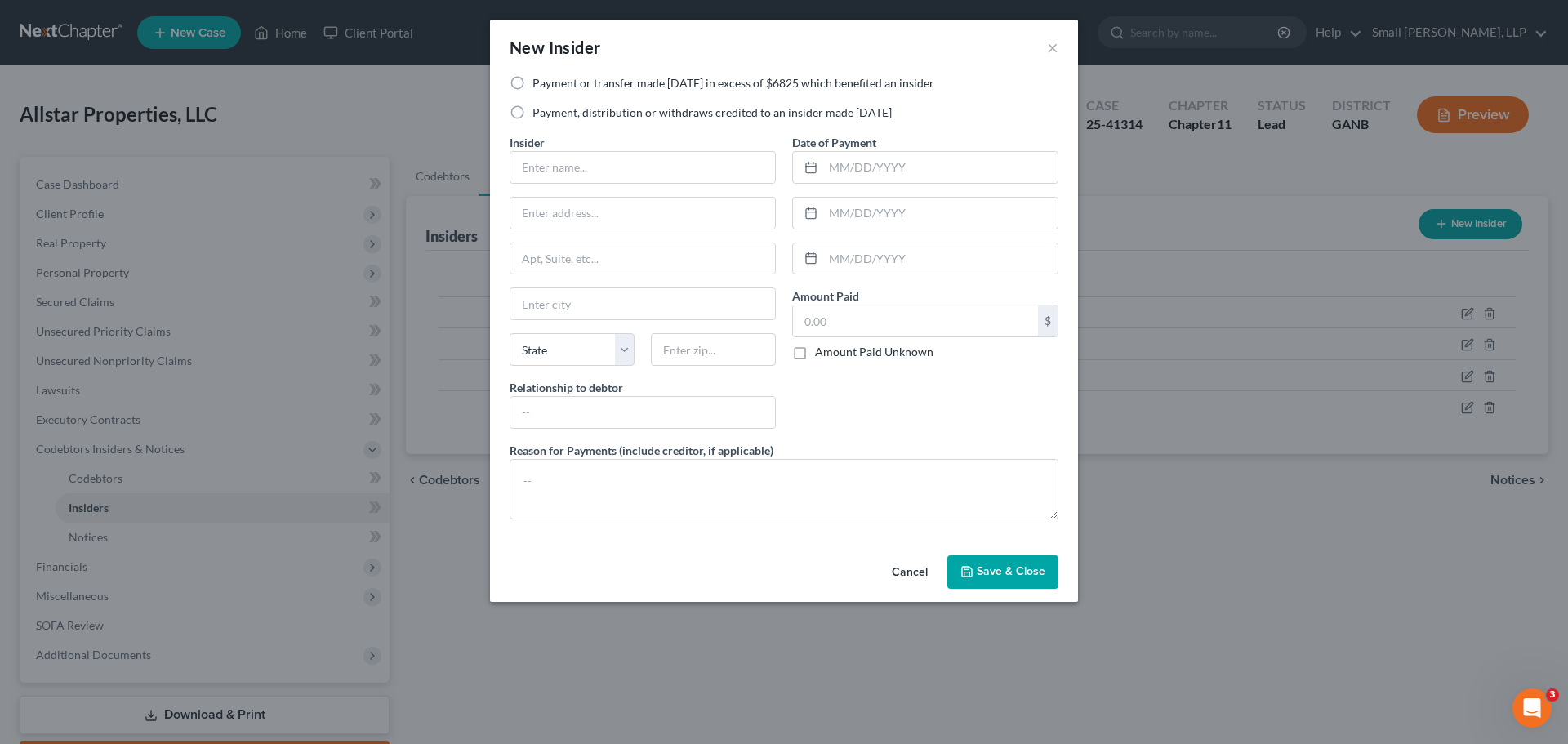
click at [533, 88] on label "Payment or transfer made within 1 year in excess of $6825 which benefited an in…" at bounding box center [734, 83] width 402 height 17
click at [539, 86] on input "Payment or transfer made within 1 year in excess of $6825 which benefited an in…" at bounding box center [544, 80] width 10 height 10
radio input "true"
click at [554, 178] on input "text" at bounding box center [642, 168] width 264 height 31
type input "Allstar Properties 1, LLC"
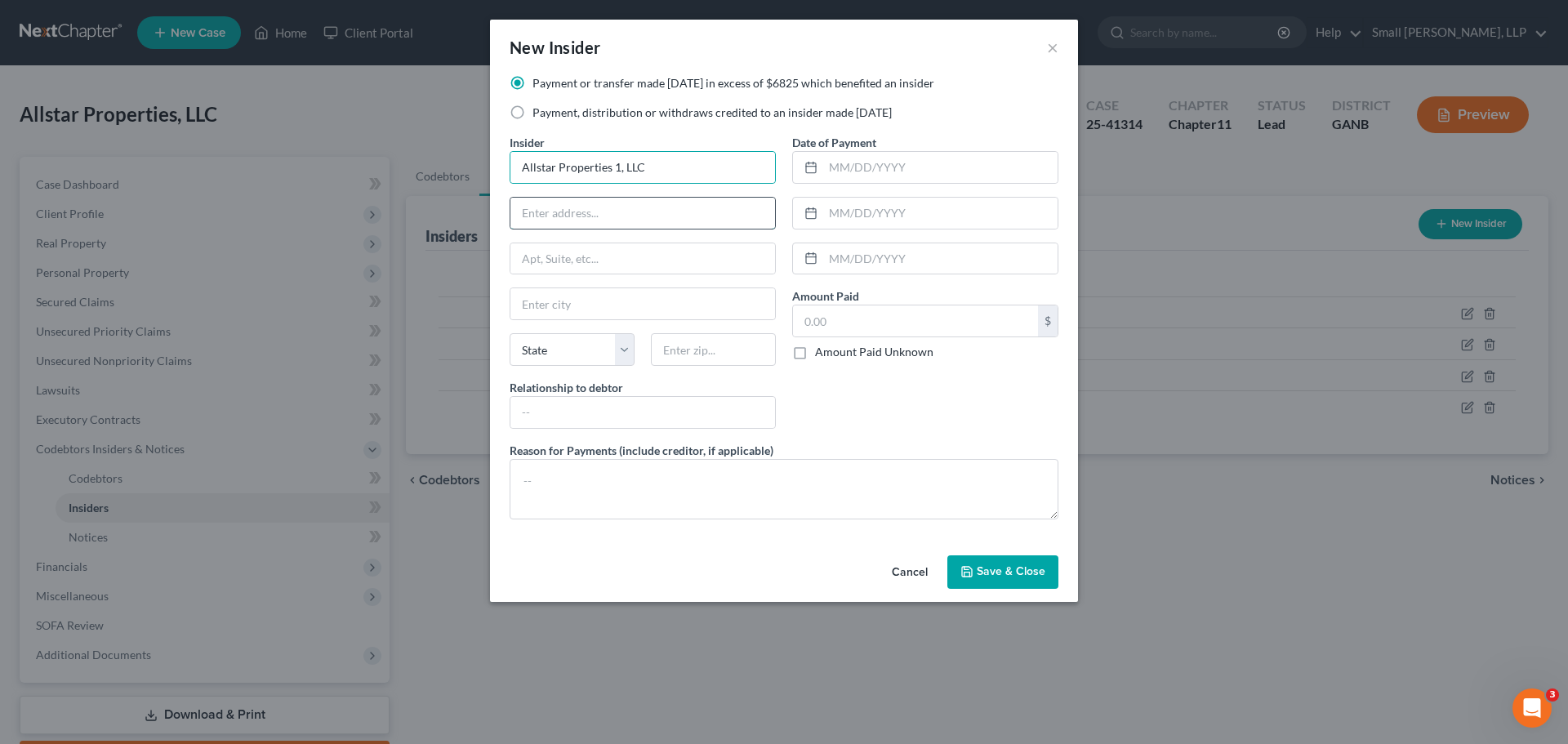
click at [629, 217] on input "text" at bounding box center [642, 213] width 264 height 31
type input "PO Box 209"
click at [554, 303] on input "text" at bounding box center [642, 304] width 264 height 31
type input "Rockmart"
select select "10"
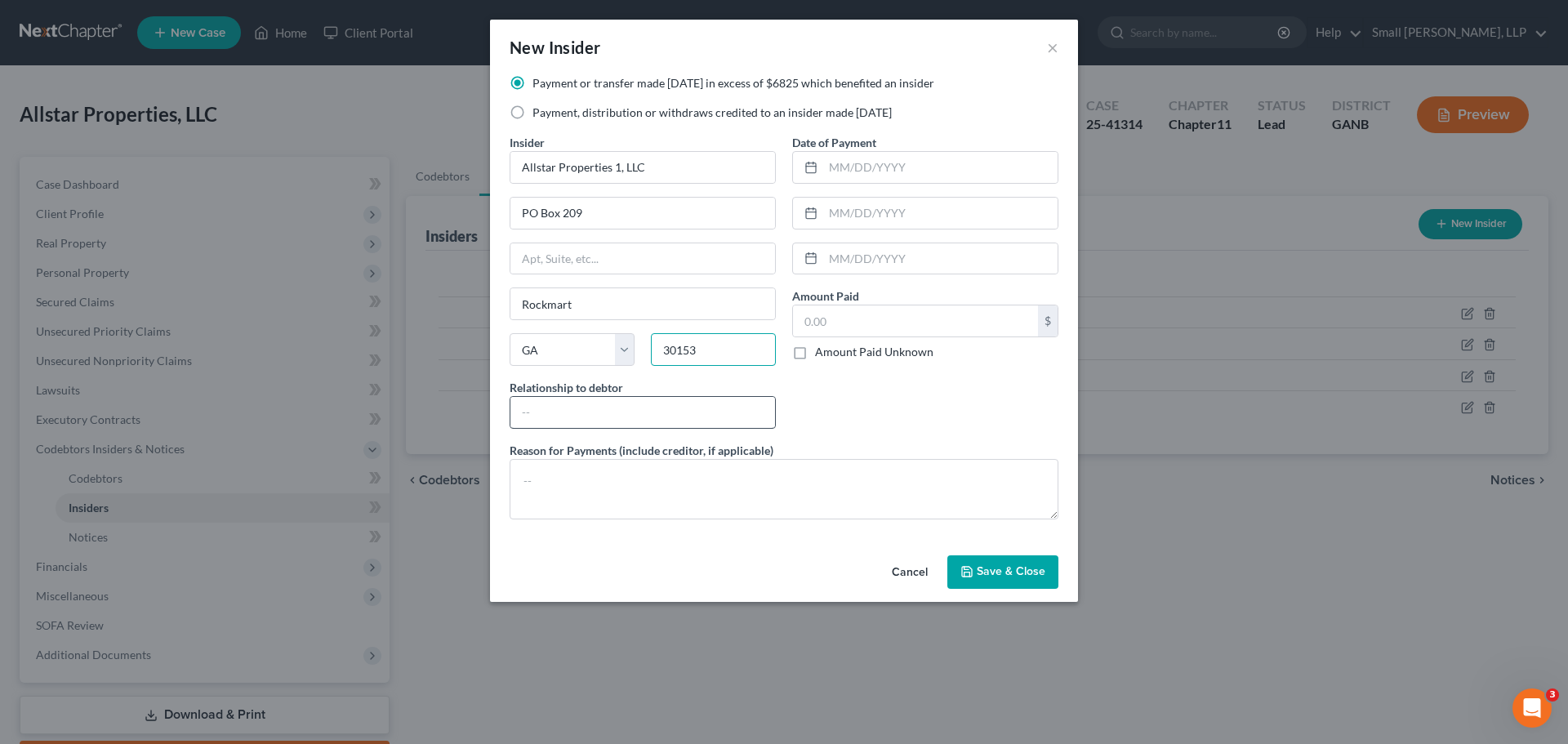
type input "30153"
click at [557, 415] on input "text" at bounding box center [642, 413] width 264 height 31
type input "Affiliate"
click at [843, 167] on input "text" at bounding box center [940, 168] width 235 height 31
type input "10/02/2024"
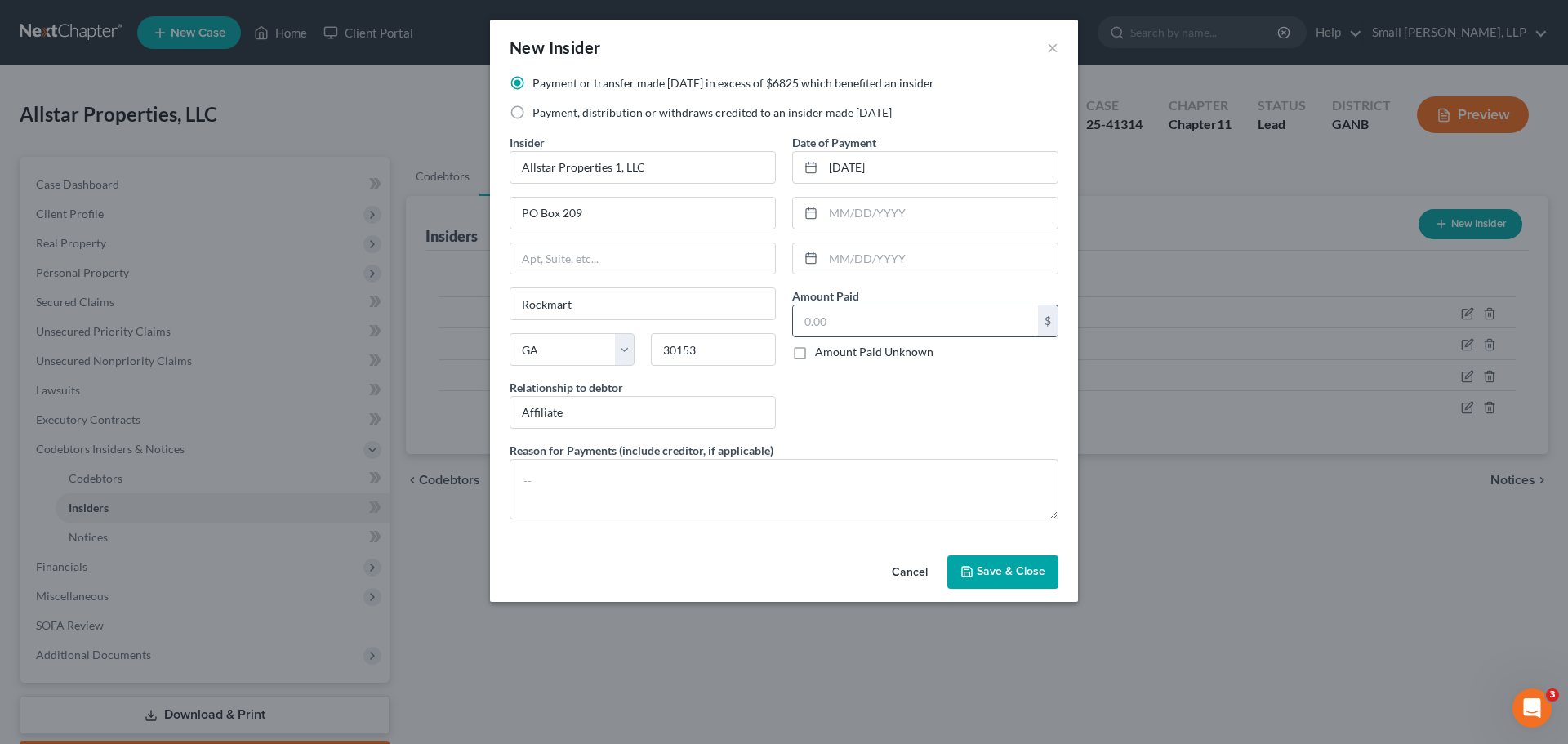
click at [929, 323] on input "text" at bounding box center [915, 321] width 245 height 31
type input "304,735.30"
click at [1017, 575] on span "Save & Close" at bounding box center [1011, 572] width 69 height 14
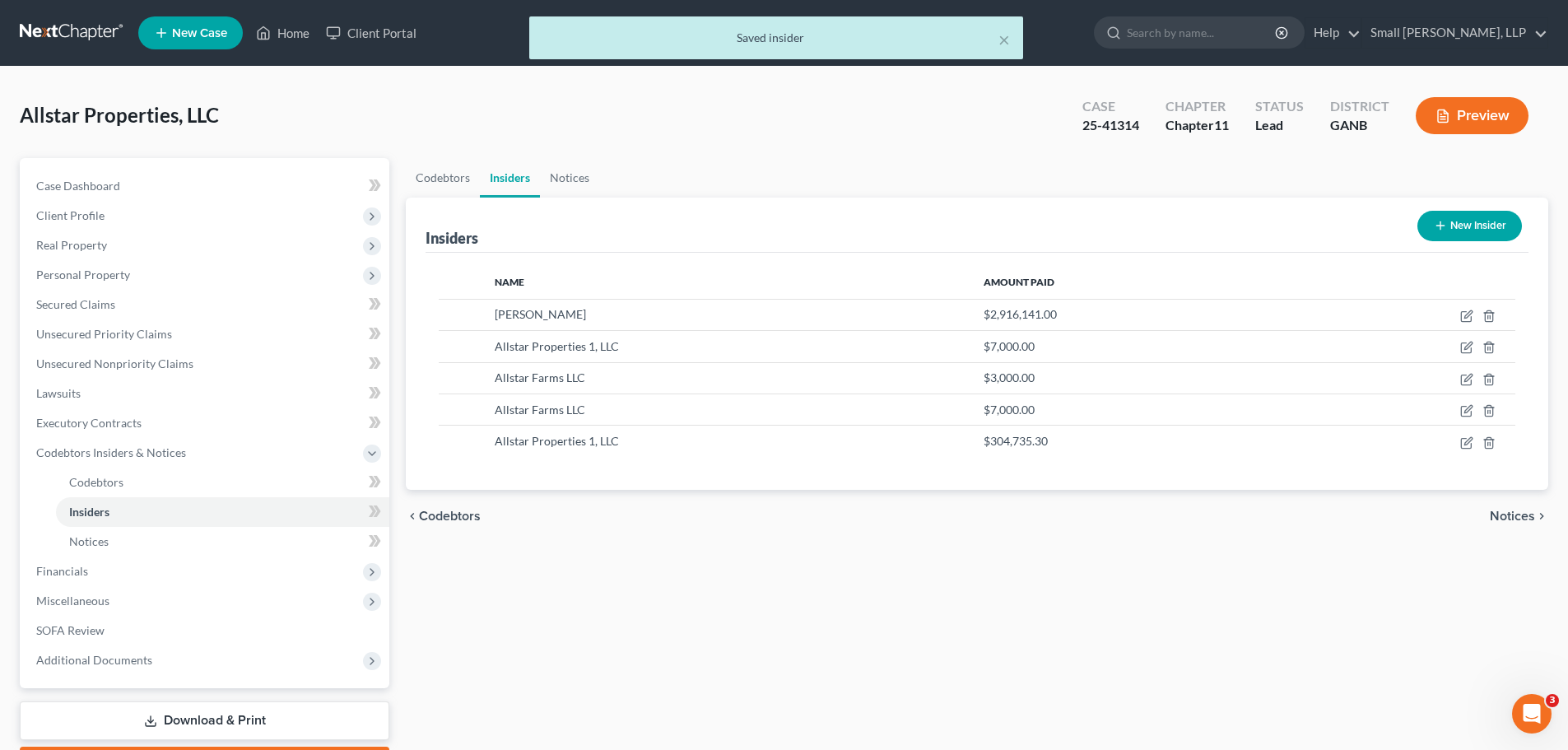
click at [1470, 219] on button "New Insider" at bounding box center [1469, 226] width 104 height 31
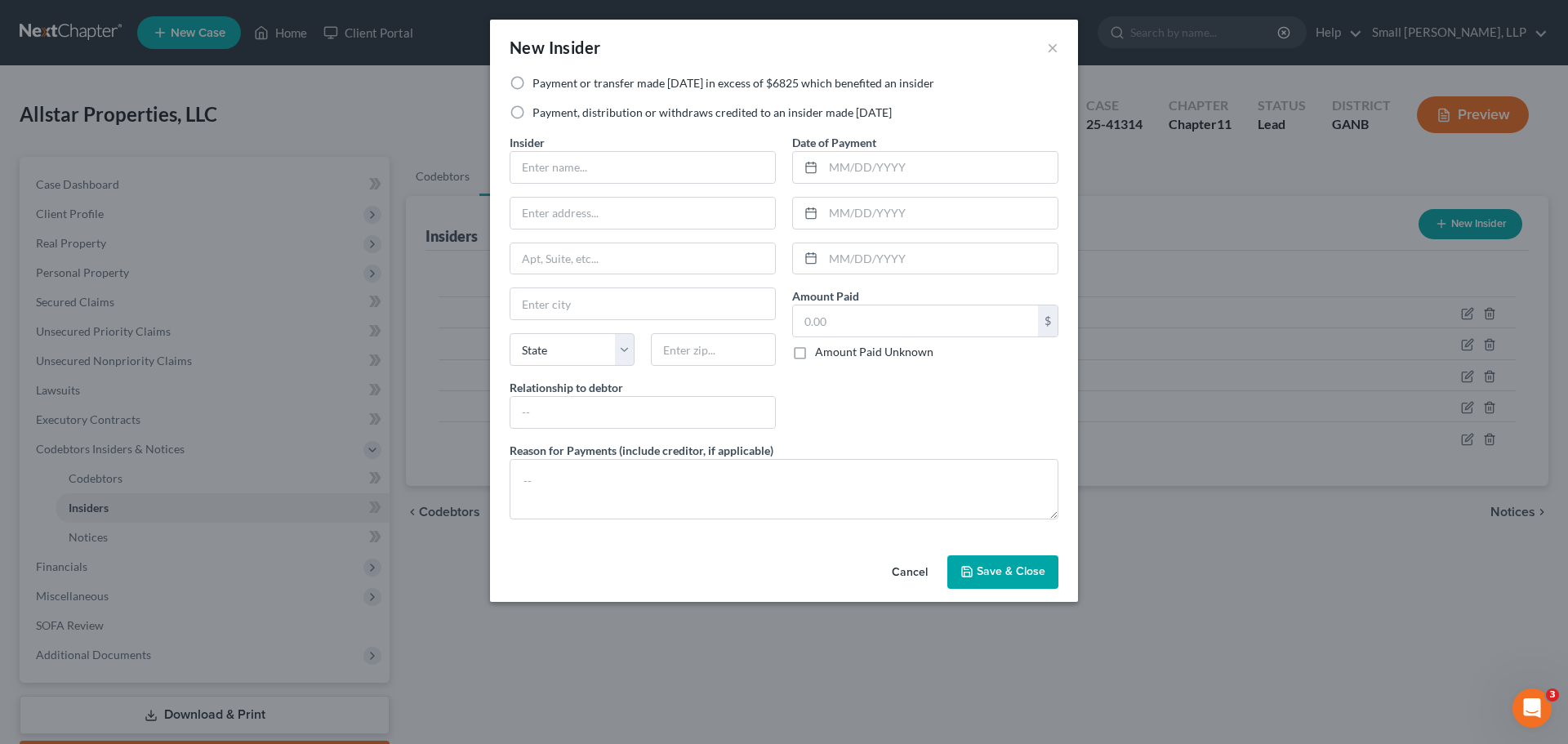
click at [595, 108] on label "Payment, distribution or withdraws credited to an insider made within 1 year" at bounding box center [712, 112] width 359 height 17
click at [549, 108] on input "Payment, distribution or withdraws credited to an insider made within 1 year" at bounding box center [544, 110] width 10 height 10
radio input "true"
click at [564, 163] on input "text" at bounding box center [642, 168] width 264 height 31
type input "[PERSON_NAME]"
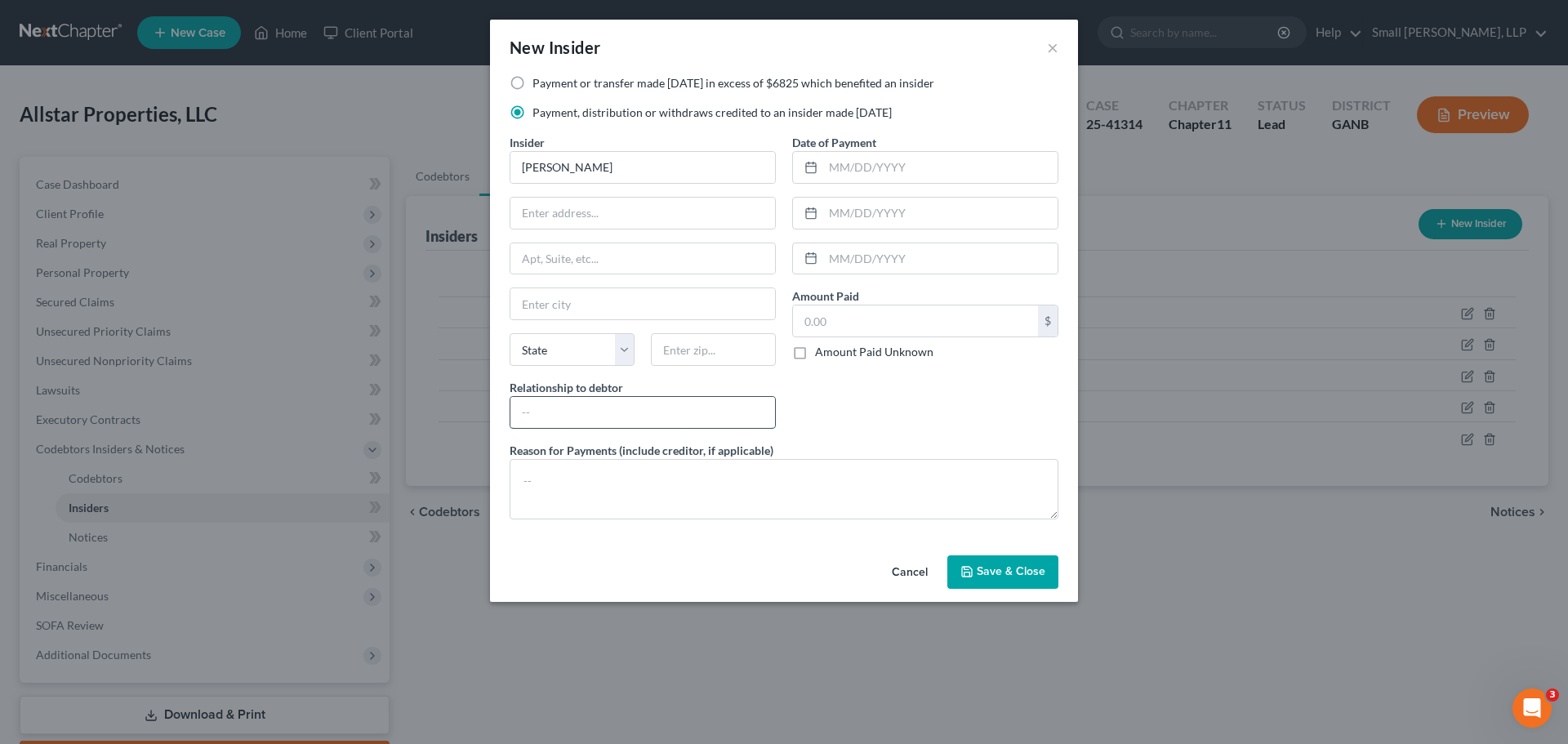
click at [582, 402] on input "text" at bounding box center [642, 413] width 264 height 31
type input "Affiliate"
click at [840, 172] on input "text" at bounding box center [940, 168] width 235 height 31
type input "10/17/2024"
click at [840, 317] on input "text" at bounding box center [915, 321] width 245 height 31
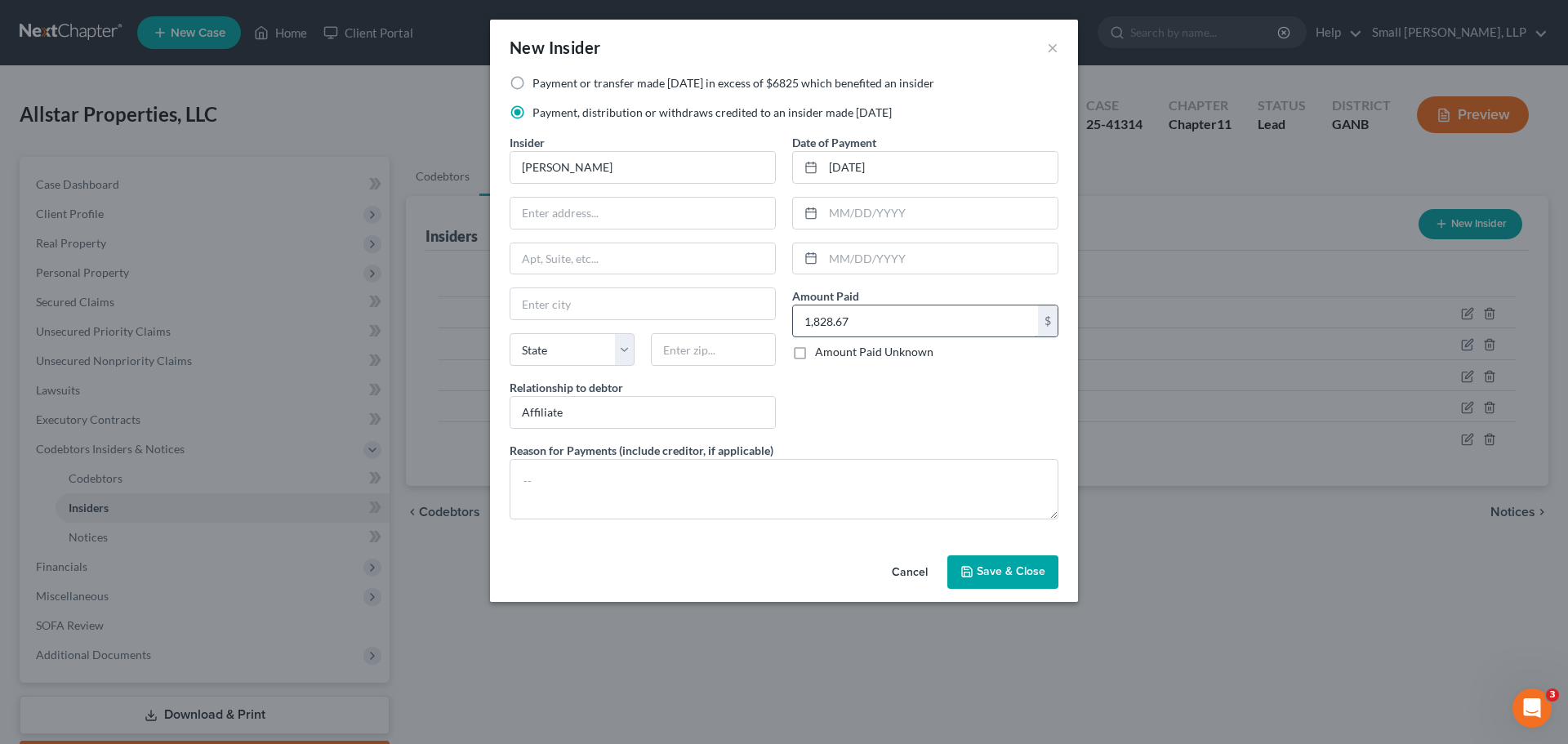
type input "1,828.67"
click at [625, 223] on input "text" at bounding box center [642, 213] width 264 height 31
type input "2900 Rome Hwy"
type input "Rome"
select select "10"
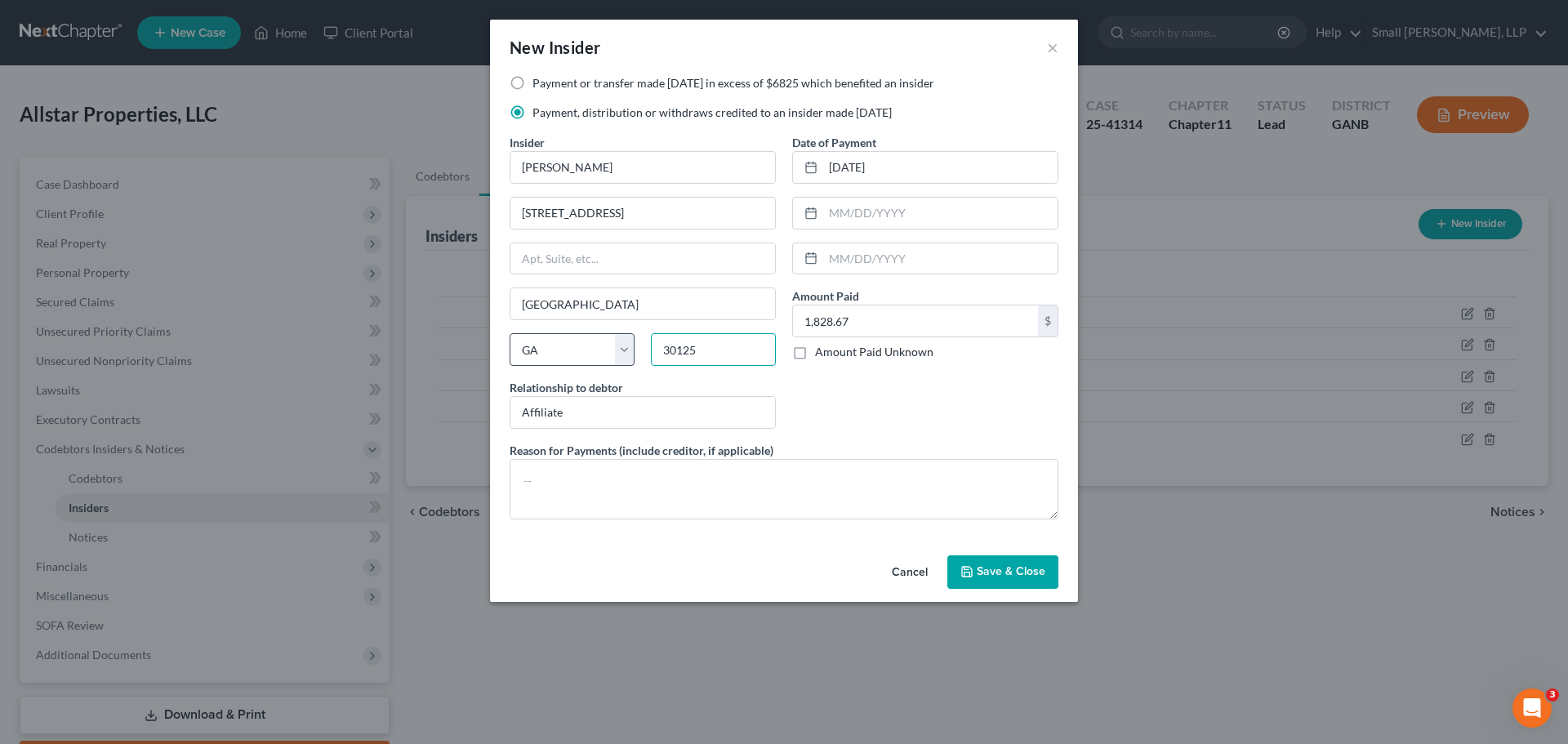
type input "30125"
type input "Cedartown"
click at [576, 348] on select "State AL AK AR AZ CA CO CT DE DC FL GA GU HI ID IL IN IA KS KY LA ME MD MA MI M…" at bounding box center [572, 349] width 125 height 33
click at [693, 302] on input "Cedartown" at bounding box center [642, 304] width 264 height 31
click at [987, 425] on div "Date of Payment 10/17/2024 Amount Paid 1,828.67 $ Amount Paid Unknown Balance U…" at bounding box center [925, 288] width 282 height 308
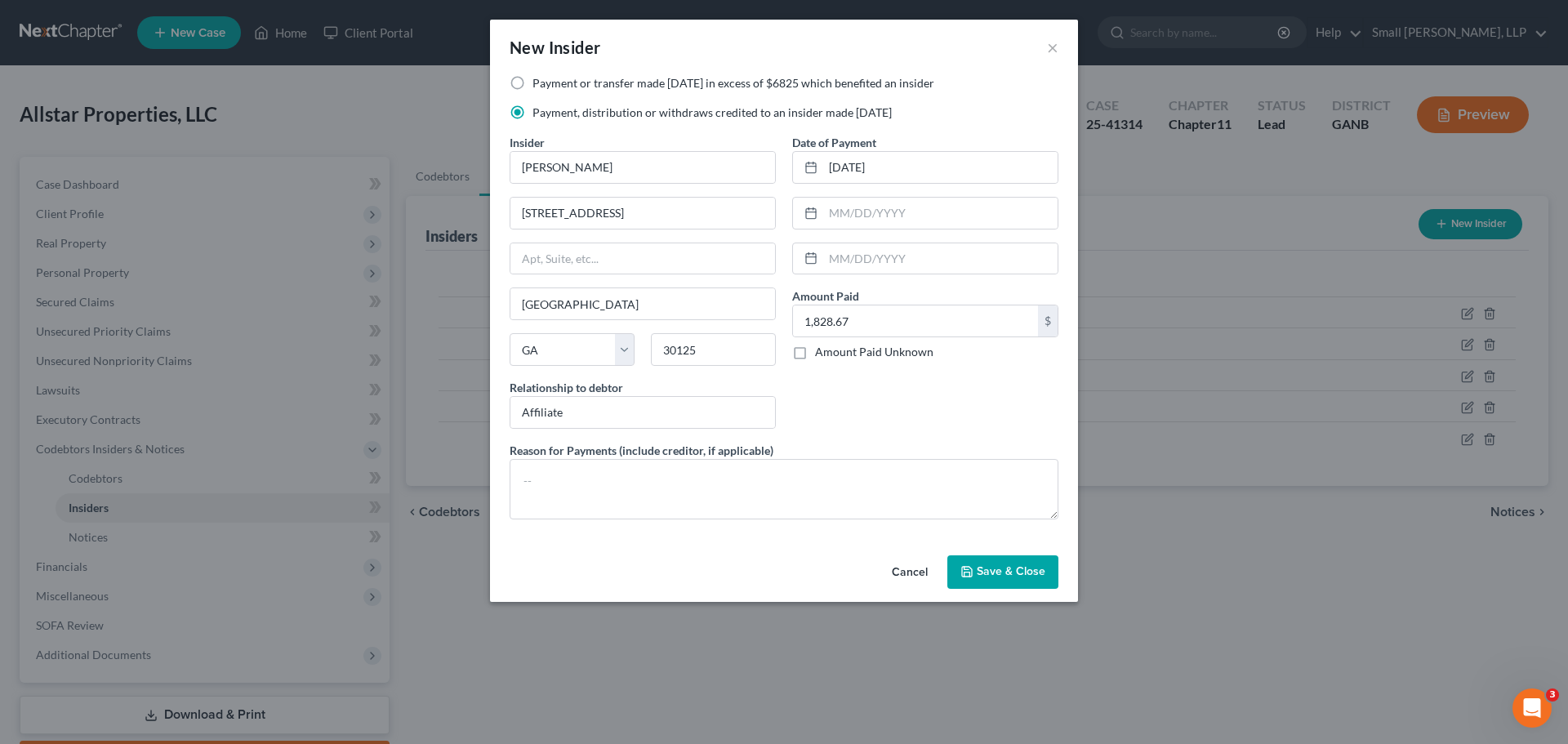
click at [980, 570] on span "Save & Close" at bounding box center [1011, 572] width 69 height 14
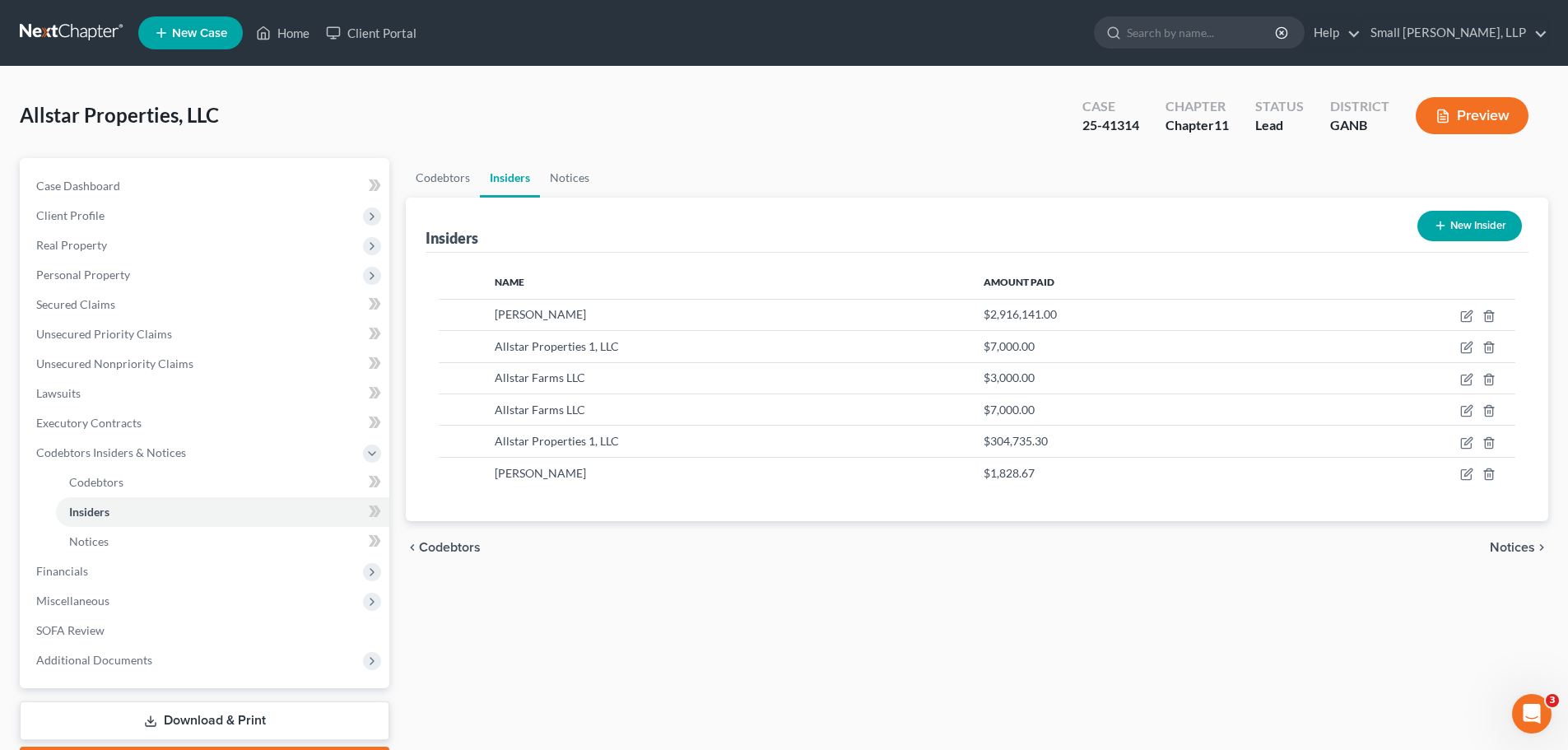
click at [1458, 223] on button "New Insider" at bounding box center [1469, 226] width 104 height 31
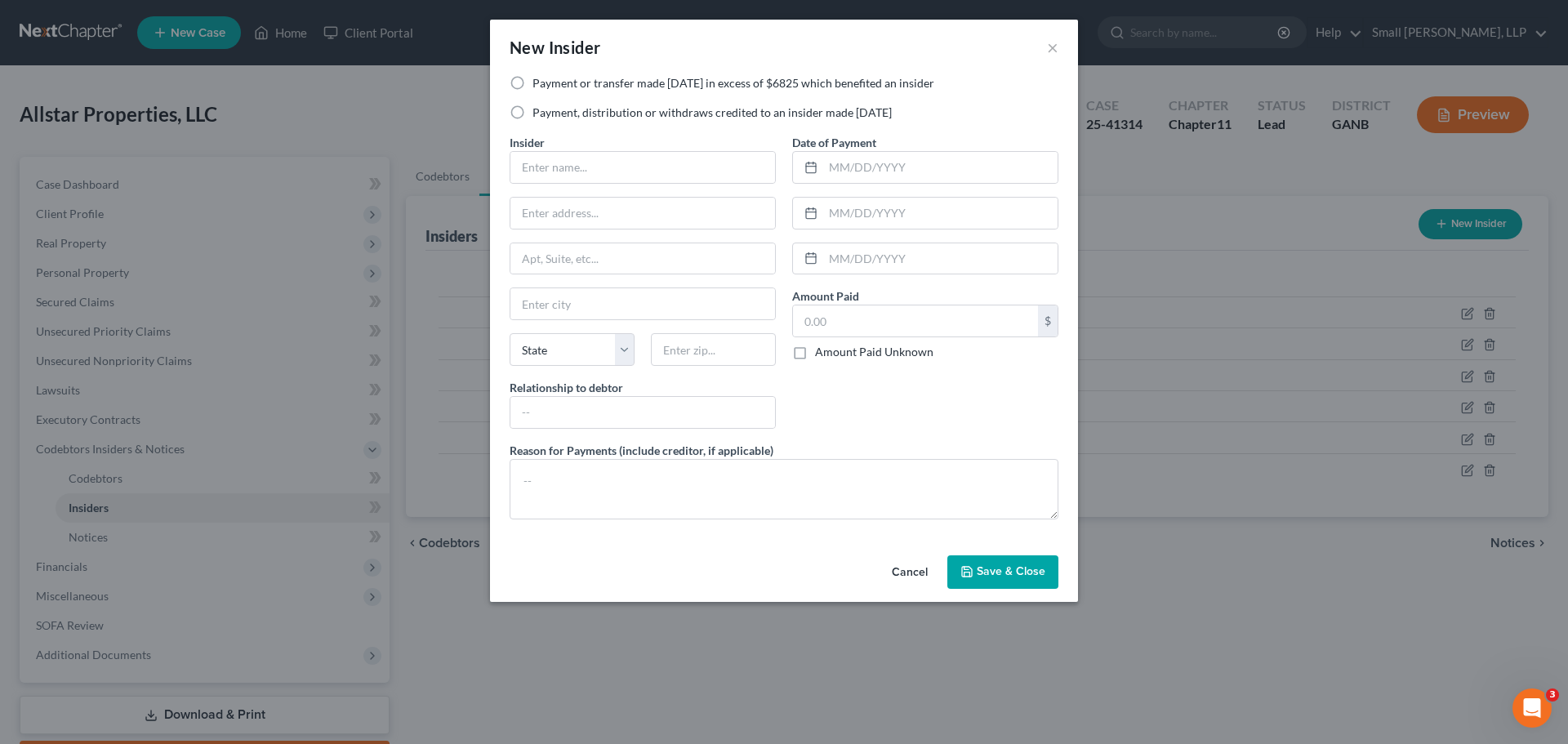
click at [541, 108] on label "Payment, distribution or withdraws credited to an insider made within 1 year" at bounding box center [712, 112] width 359 height 17
click at [541, 108] on input "Payment, distribution or withdraws credited to an insider made within 1 year" at bounding box center [544, 110] width 10 height 10
radio input "true"
click at [564, 166] on input "text" at bounding box center [642, 168] width 264 height 31
type input "Allstar Properties 1, LLC"
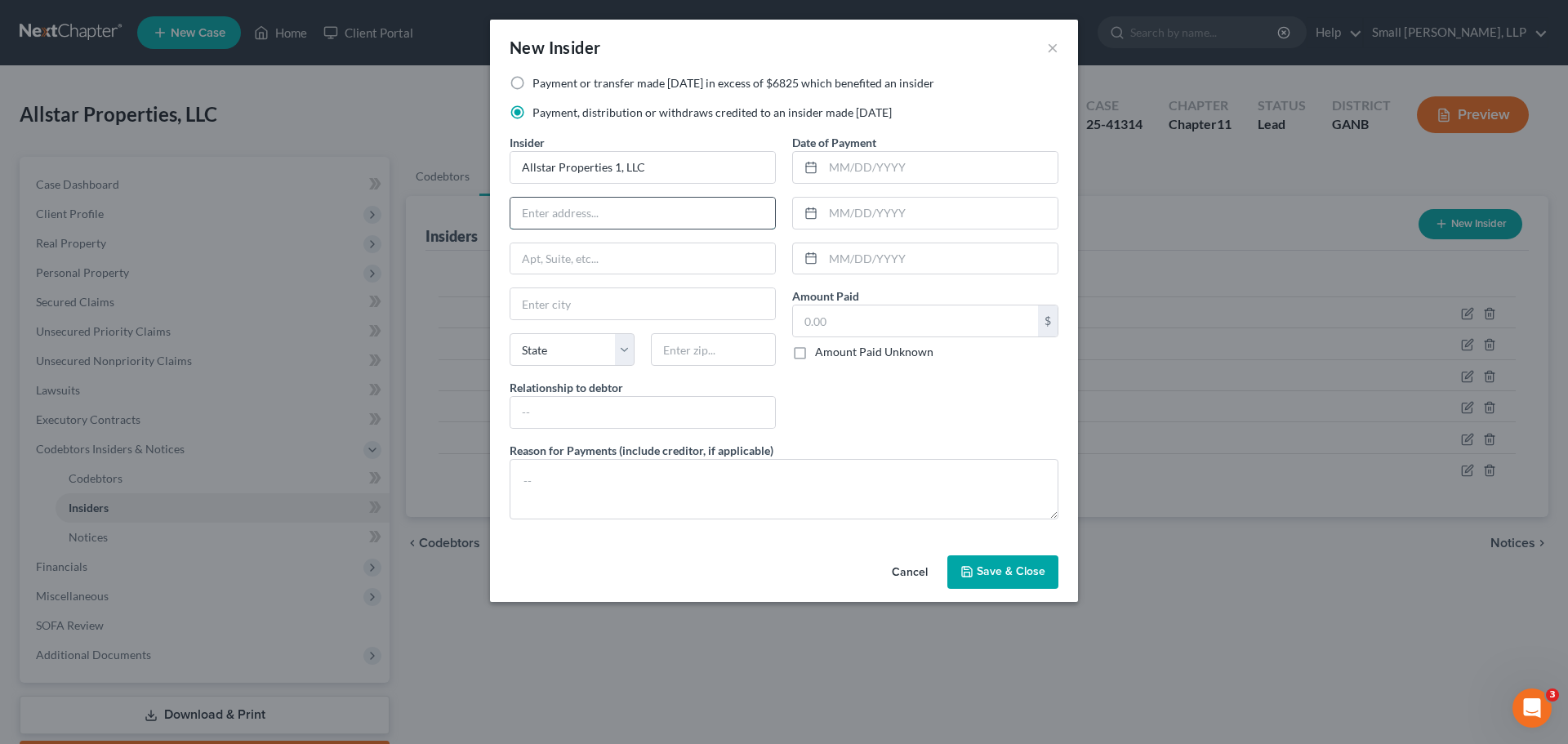
click at [634, 220] on input "text" at bounding box center [642, 213] width 264 height 31
type input "PO Box 209"
click at [596, 309] on input "text" at bounding box center [642, 304] width 264 height 31
type input "Rockmart"
select select "10"
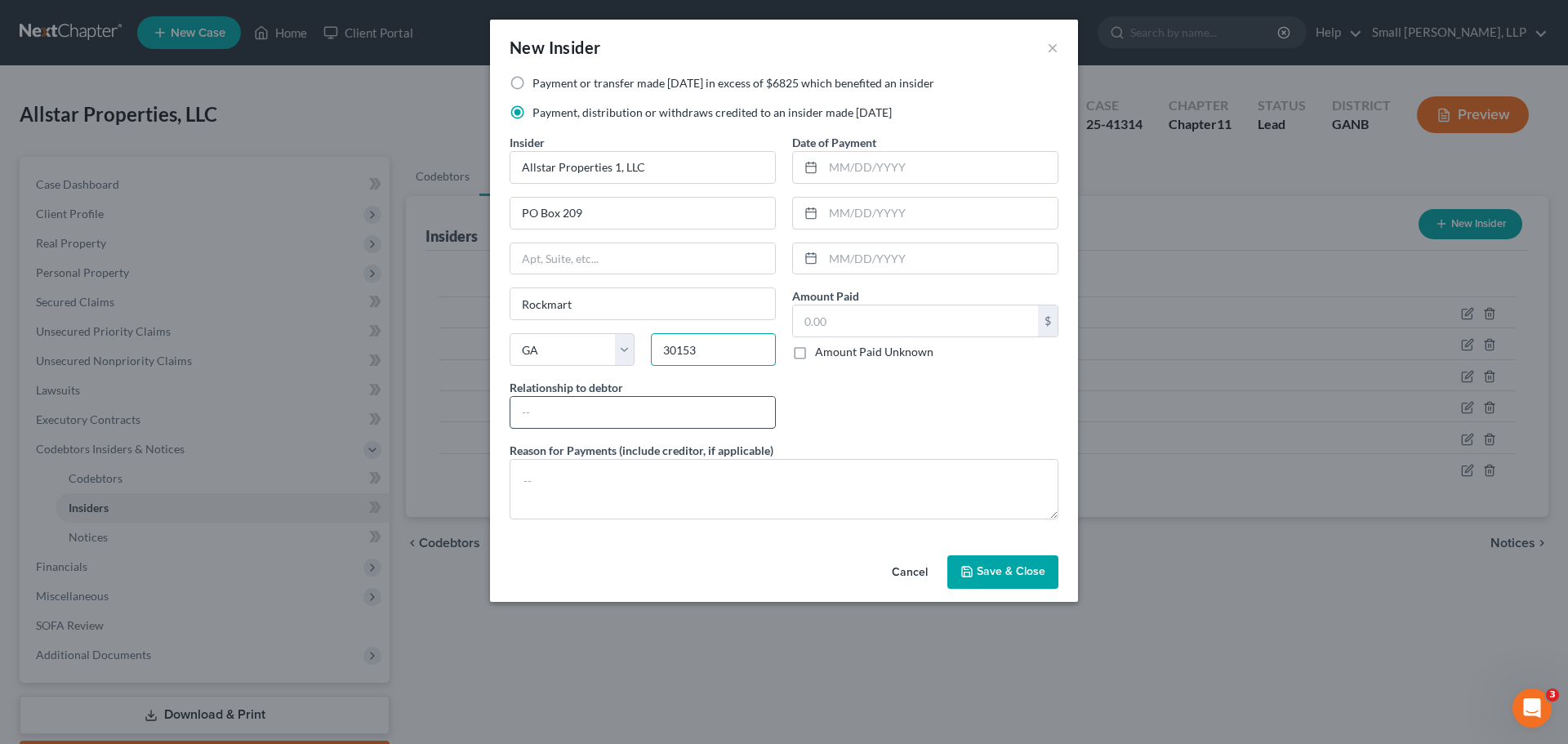
type input "30153"
click at [589, 411] on input "text" at bounding box center [642, 413] width 264 height 31
type input "Affiliate"
click at [858, 167] on input "text" at bounding box center [940, 168] width 235 height 31
type input "4/7/2025"
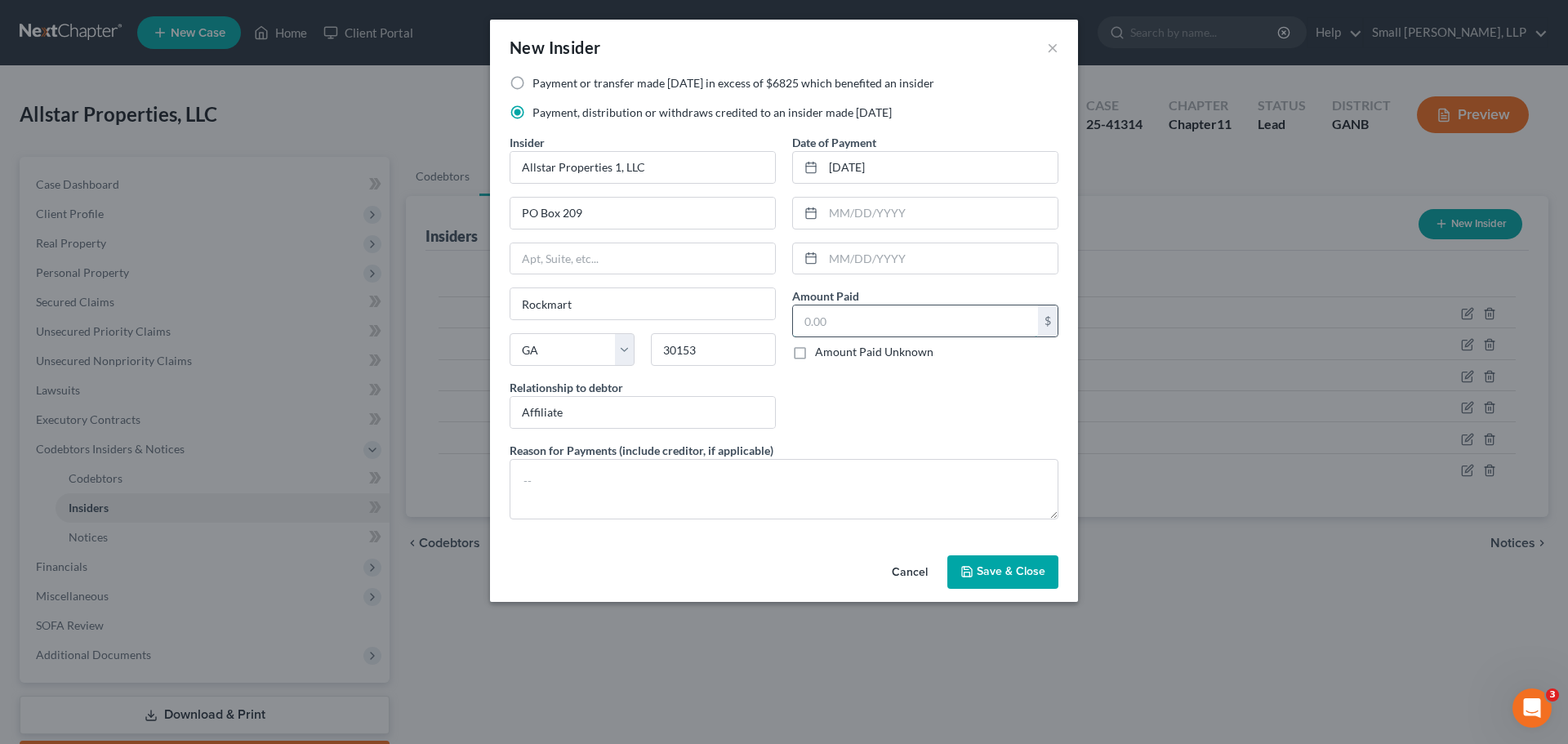
click at [860, 309] on input "text" at bounding box center [915, 321] width 245 height 31
type input "1,000"
click at [883, 389] on div "Date of Payment 4/7/2025 Amount Paid 1,000.00 $ Amount Paid Unknown Balance Und…" at bounding box center [925, 288] width 282 height 308
click at [1015, 575] on span "Save & Close" at bounding box center [1011, 572] width 69 height 14
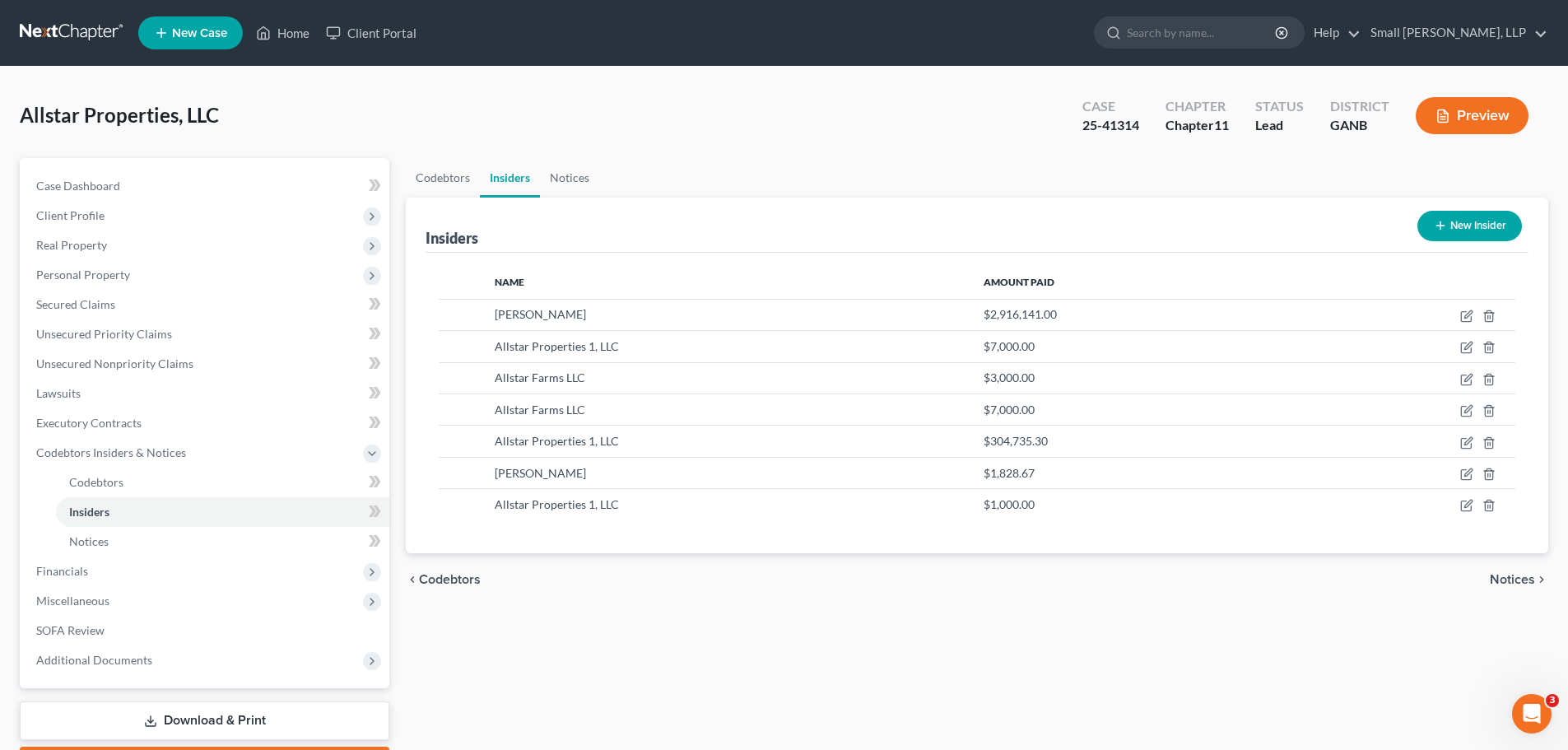
click at [1492, 223] on button "New Insider" at bounding box center [1469, 226] width 104 height 31
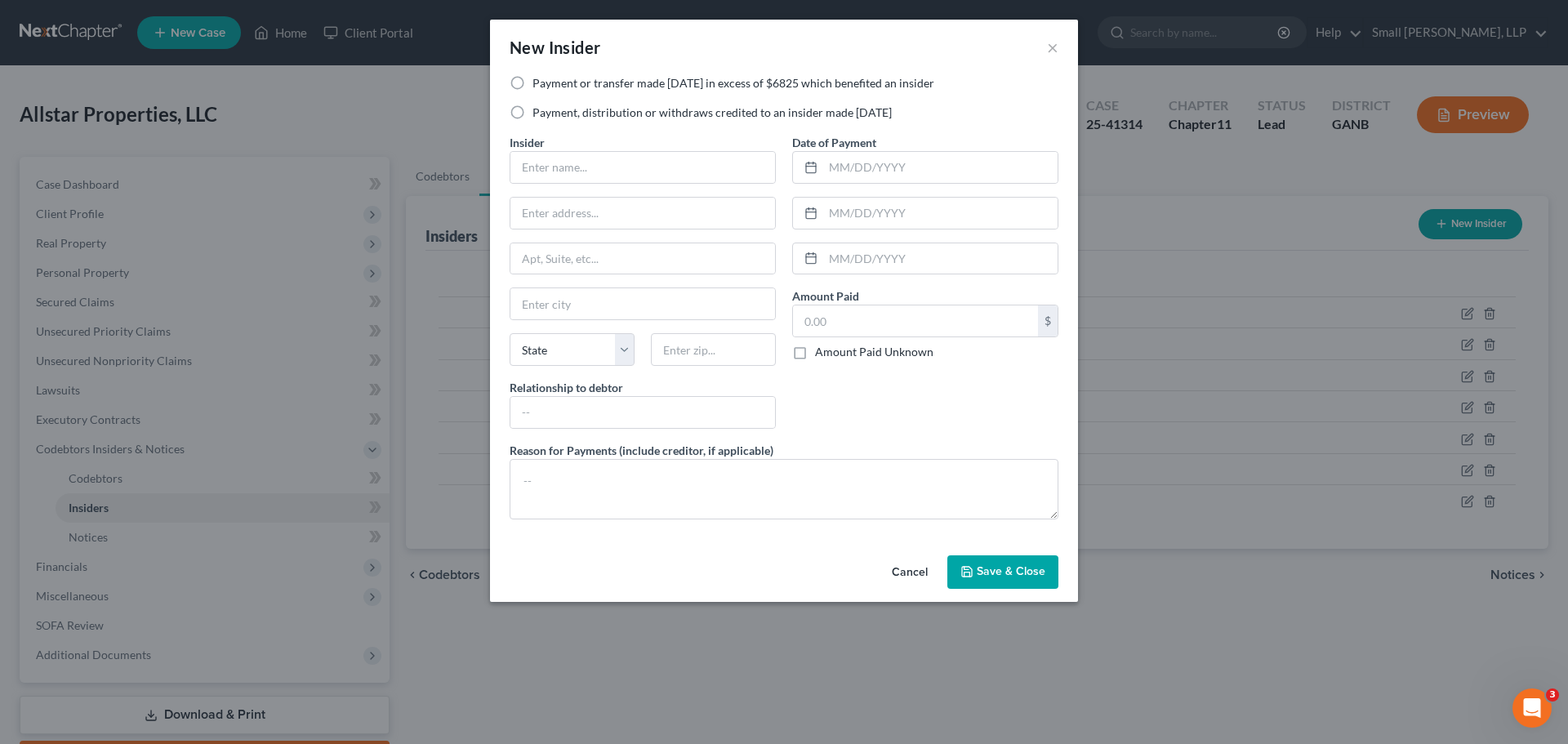
click at [540, 107] on label "Payment, distribution or withdraws credited to an insider made within 1 year" at bounding box center [712, 112] width 359 height 17
click at [540, 107] on input "Payment, distribution or withdraws credited to an insider made within 1 year" at bounding box center [544, 110] width 10 height 10
radio input "true"
click at [557, 158] on input "text" at bounding box center [642, 168] width 264 height 31
type input "Garnder Heaner"
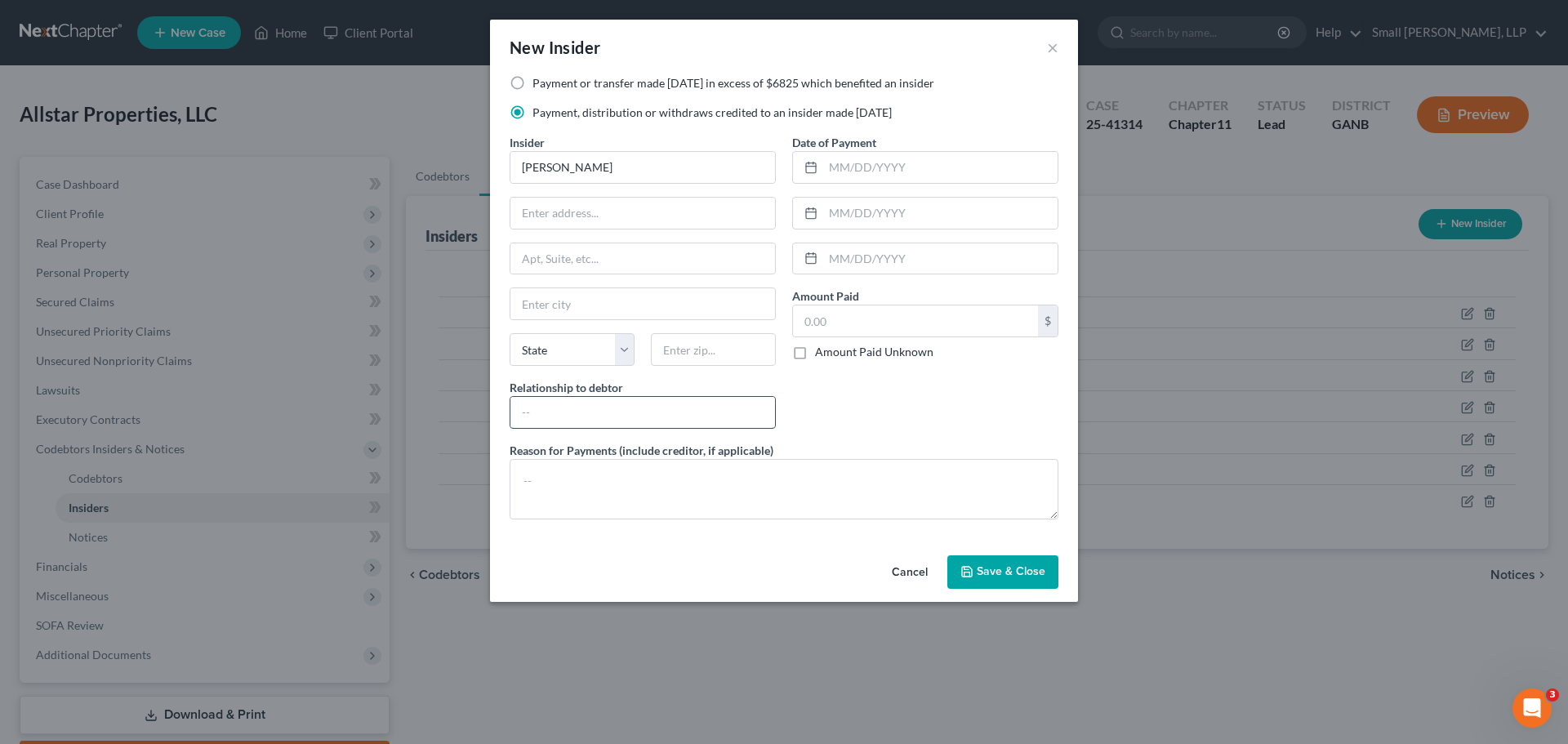
click at [621, 415] on input "text" at bounding box center [642, 413] width 264 height 31
type input "insider"
click at [859, 164] on input "text" at bounding box center [940, 168] width 235 height 31
type input "5/9/2025"
click at [841, 309] on input "text" at bounding box center [915, 321] width 245 height 31
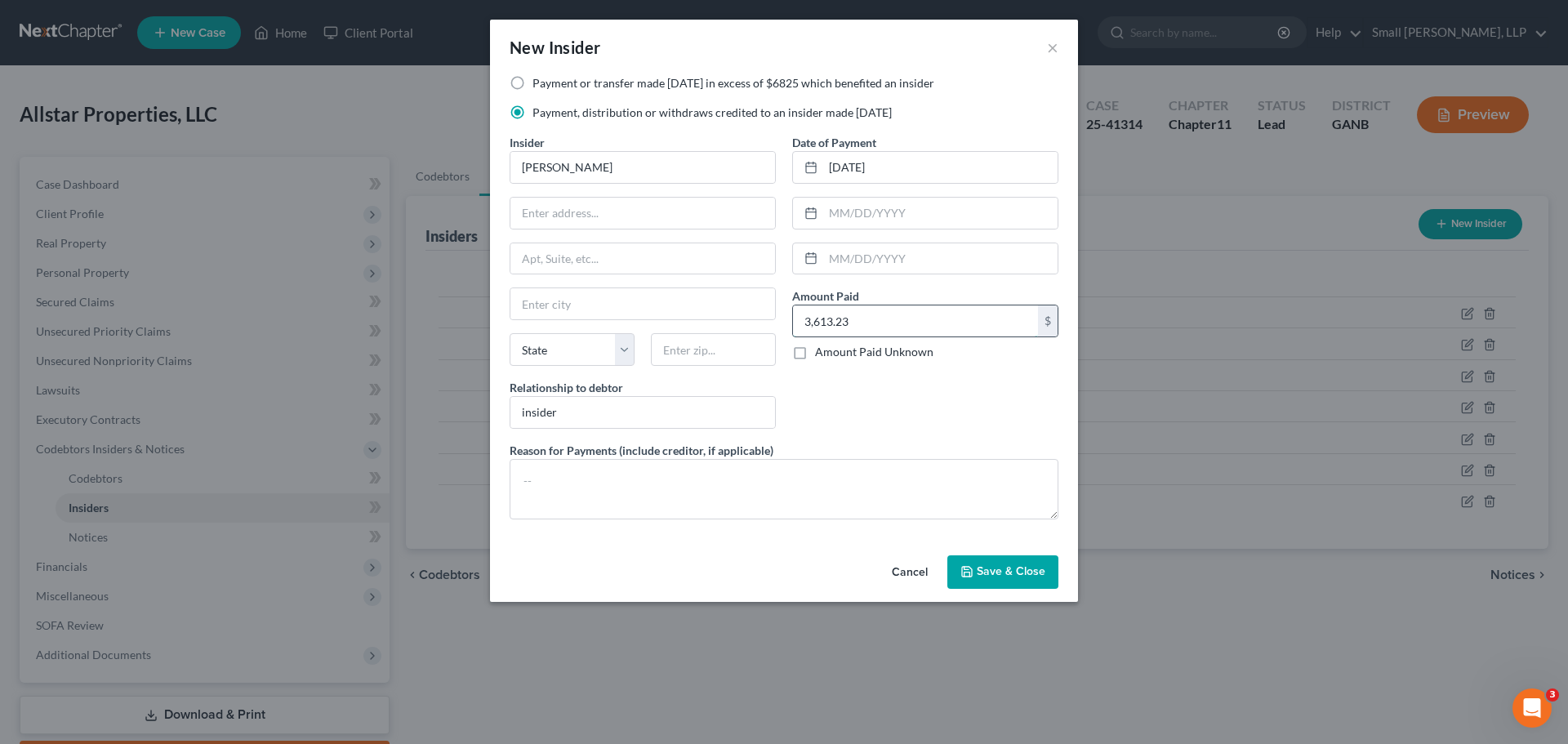
type input "3,613.23"
click at [551, 167] on input "Garnder Heaner" at bounding box center [642, 168] width 264 height 31
type input "Gardner Heaner"
click at [930, 409] on div "Date of Payment 5/9/2025 Amount Paid 3,613.23 $ Amount Paid Unknown Balance Und…" at bounding box center [925, 288] width 282 height 308
click at [985, 573] on span "Save & Close" at bounding box center [1011, 572] width 69 height 14
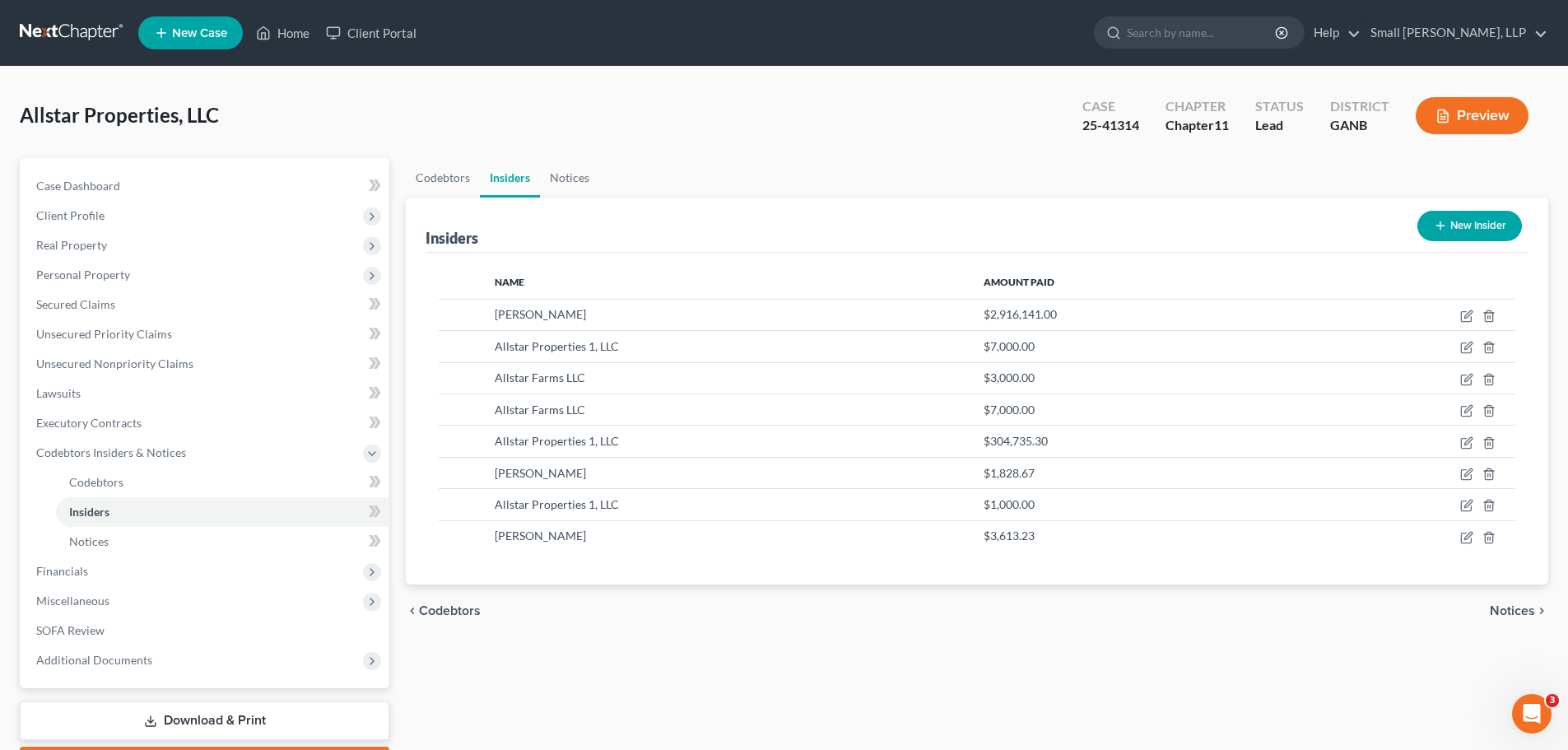
click at [1451, 228] on button "New Insider" at bounding box center [1469, 226] width 104 height 31
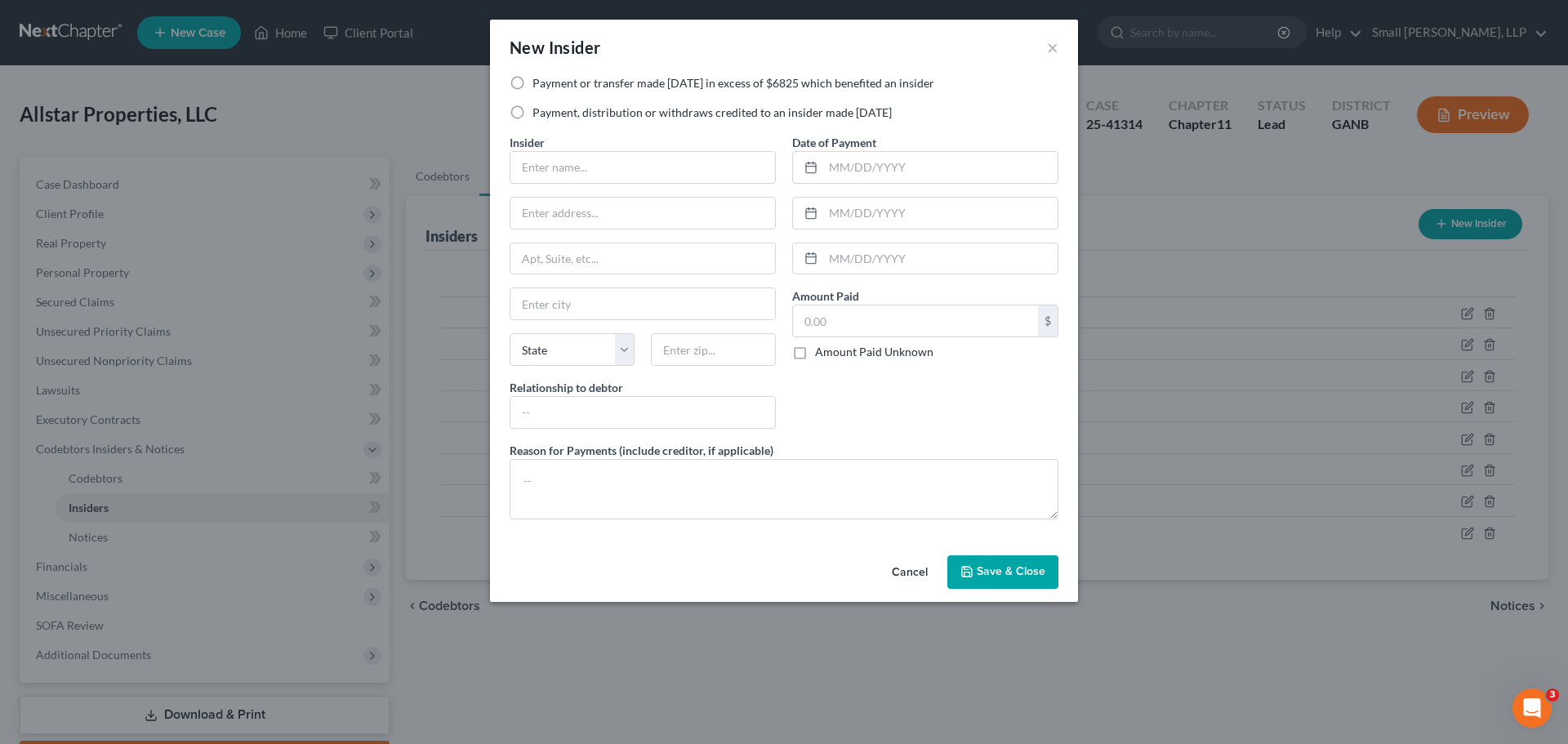
click at [533, 110] on label "Payment, distribution or withdraws credited to an insider made within 1 year" at bounding box center [712, 112] width 359 height 17
click at [539, 110] on input "Payment, distribution or withdraws credited to an insider made within 1 year" at bounding box center [544, 110] width 10 height 10
radio input "true"
click at [544, 152] on input "text" at bounding box center [642, 168] width 264 height 31
type input "[PERSON_NAME]"
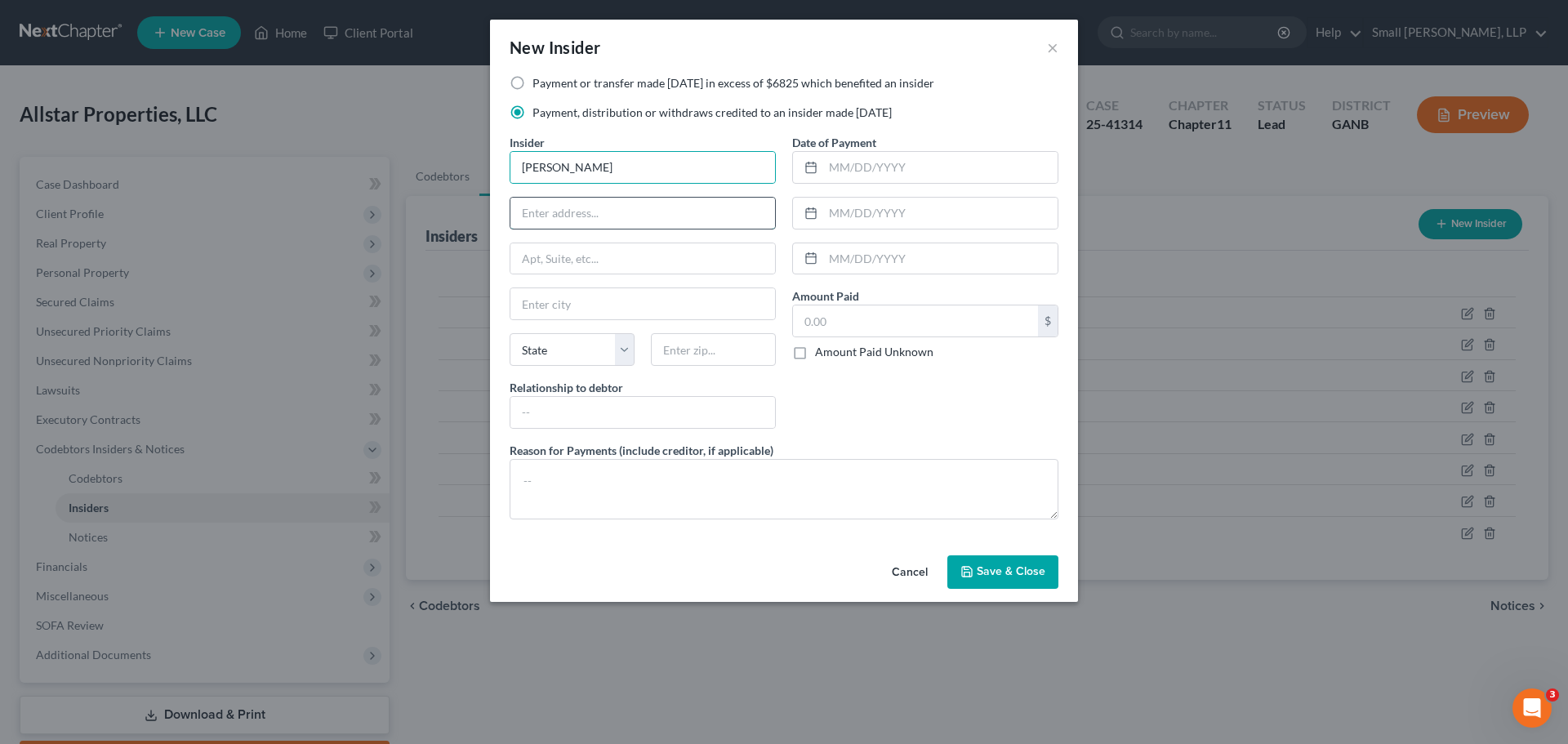
click at [573, 216] on input "text" at bounding box center [642, 213] width 264 height 31
type input "2900 Rome Hwy"
click at [571, 309] on input "text" at bounding box center [642, 304] width 264 height 31
type input "Cedartown"
click at [577, 348] on select "State AL AK AR AZ CA CO CT DE DC FL GA GU HI ID IL IN IA KS KY LA ME MD MA MI M…" at bounding box center [572, 349] width 125 height 33
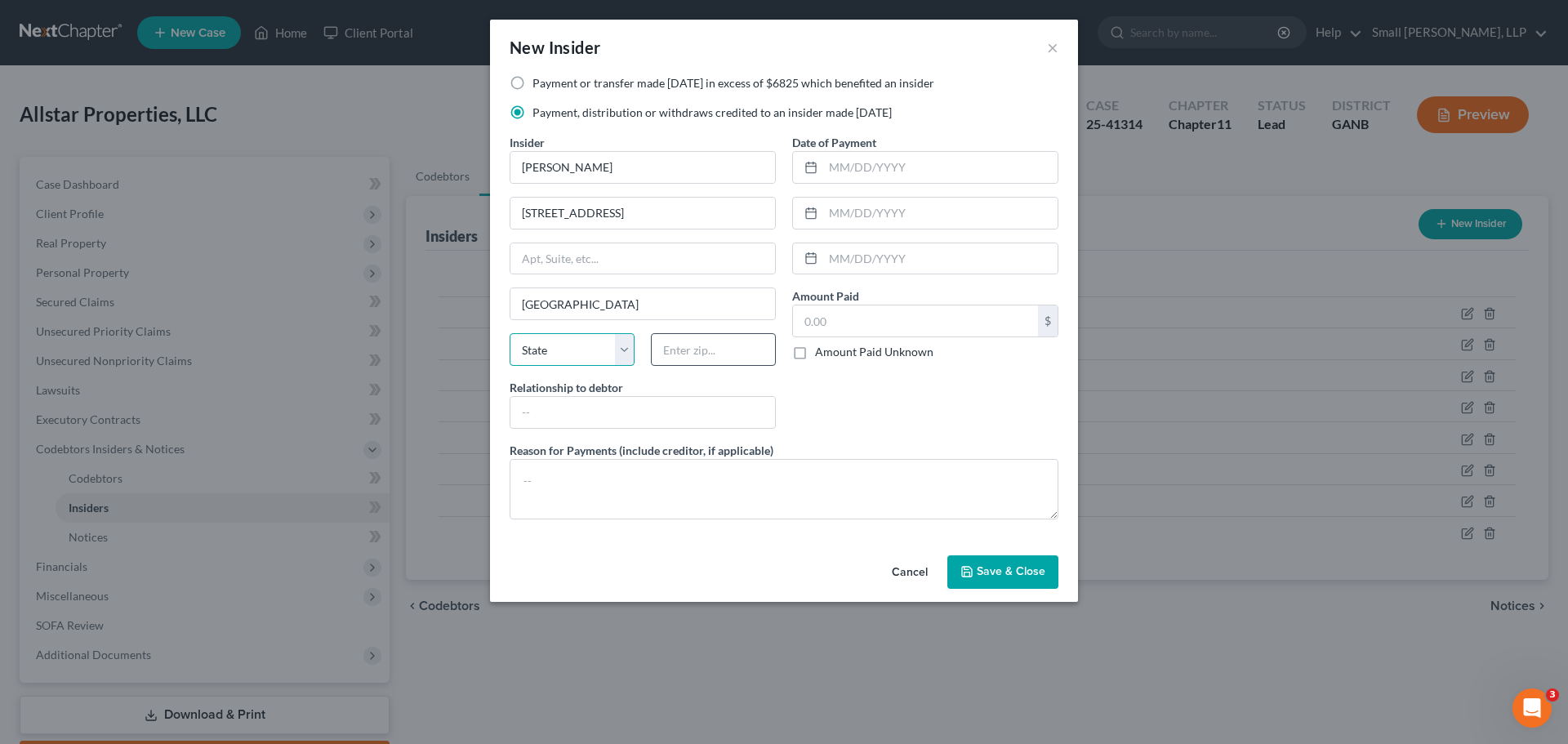
select select "10"
click at [714, 351] on input "text" at bounding box center [714, 349] width 125 height 33
type input "30125"
click at [724, 417] on input "text" at bounding box center [642, 413] width 264 height 31
type input "af"
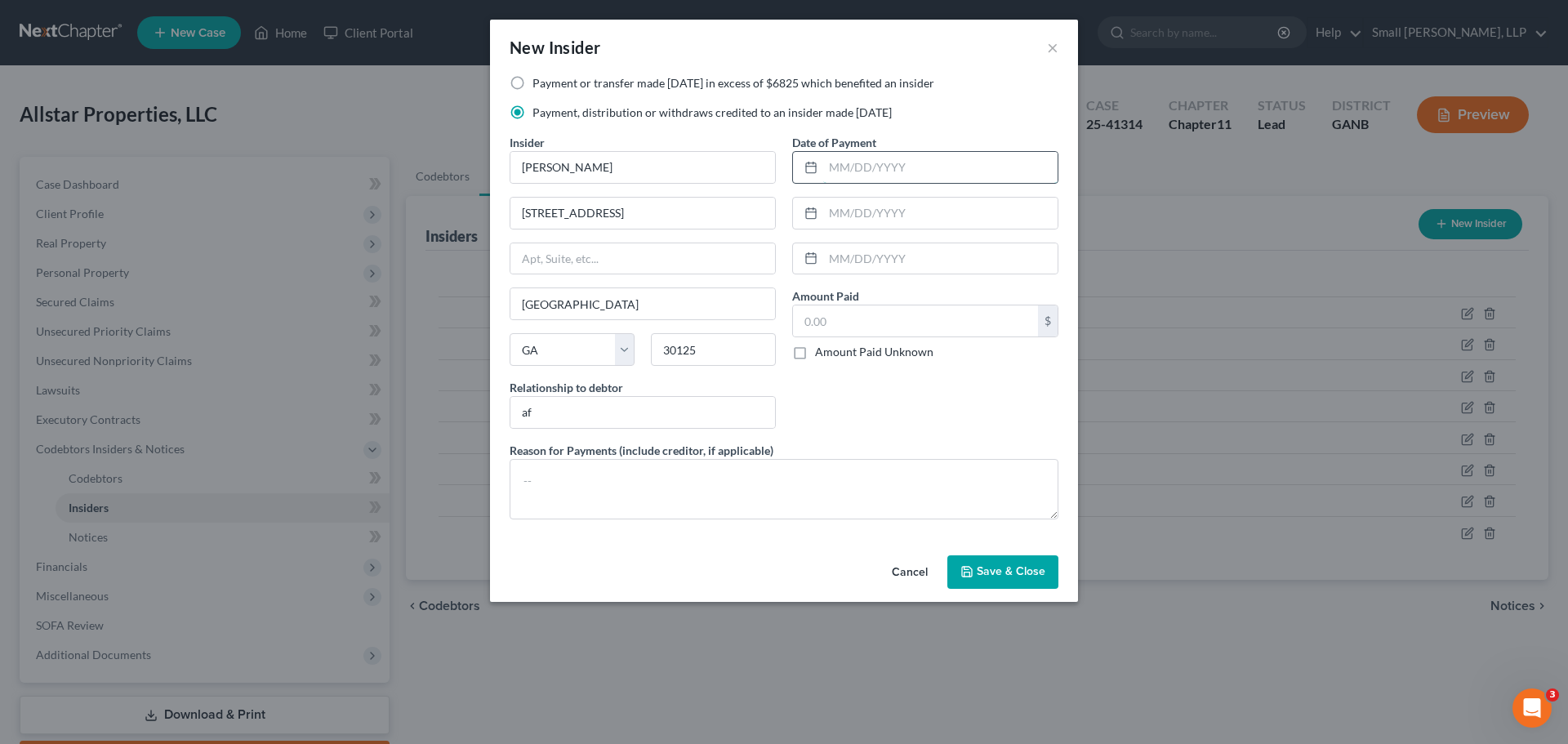
click at [845, 156] on input "text" at bounding box center [940, 168] width 235 height 31
type input "05/12/2025"
click at [838, 309] on input "text" at bounding box center [915, 321] width 245 height 31
type input "4,060.75"
click at [883, 369] on div "Date of Payment 05/12/2025 Amount Paid 4,060.75 $ Amount Paid Unknown Balance U…" at bounding box center [925, 288] width 282 height 308
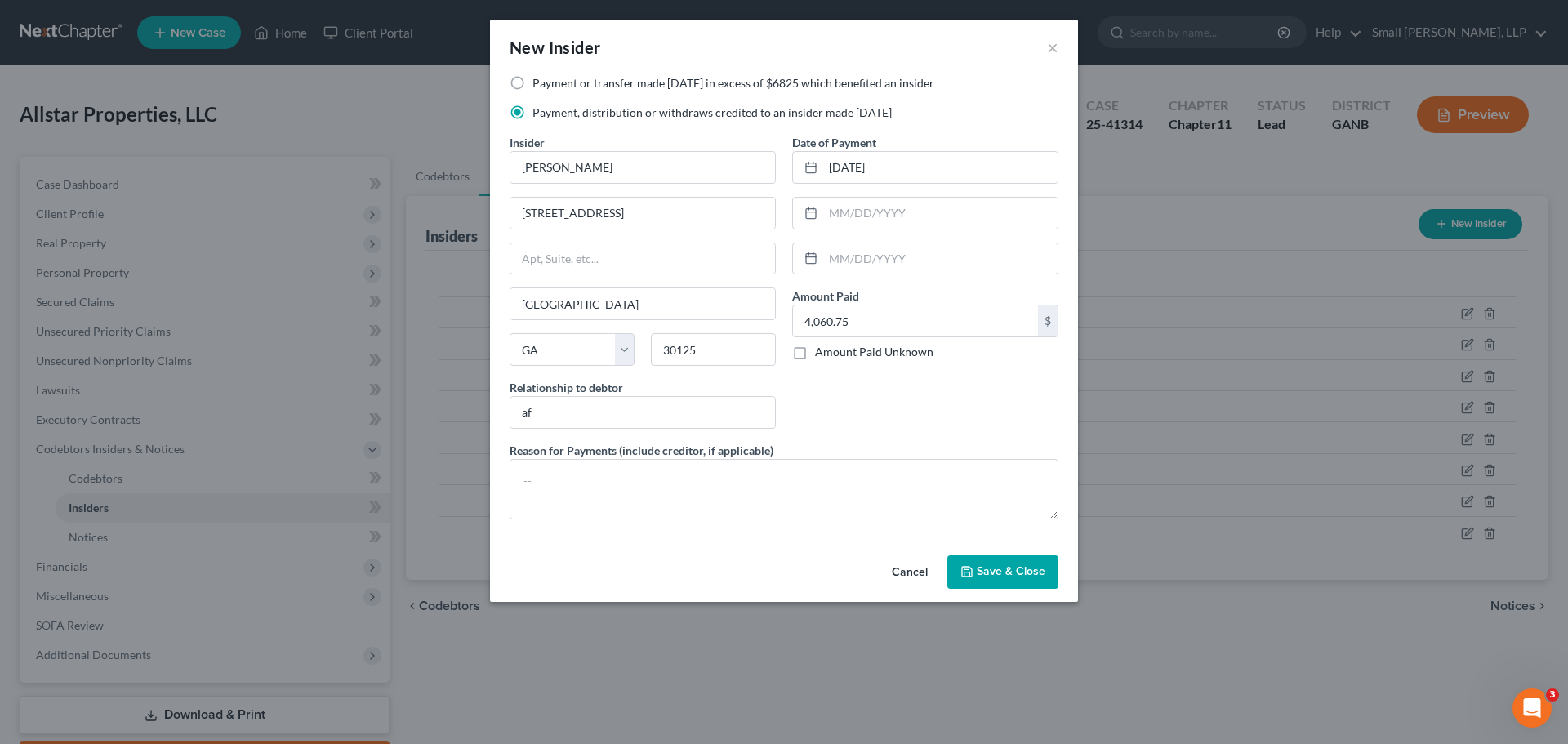
click at [1009, 571] on span "Save & Close" at bounding box center [1011, 572] width 69 height 14
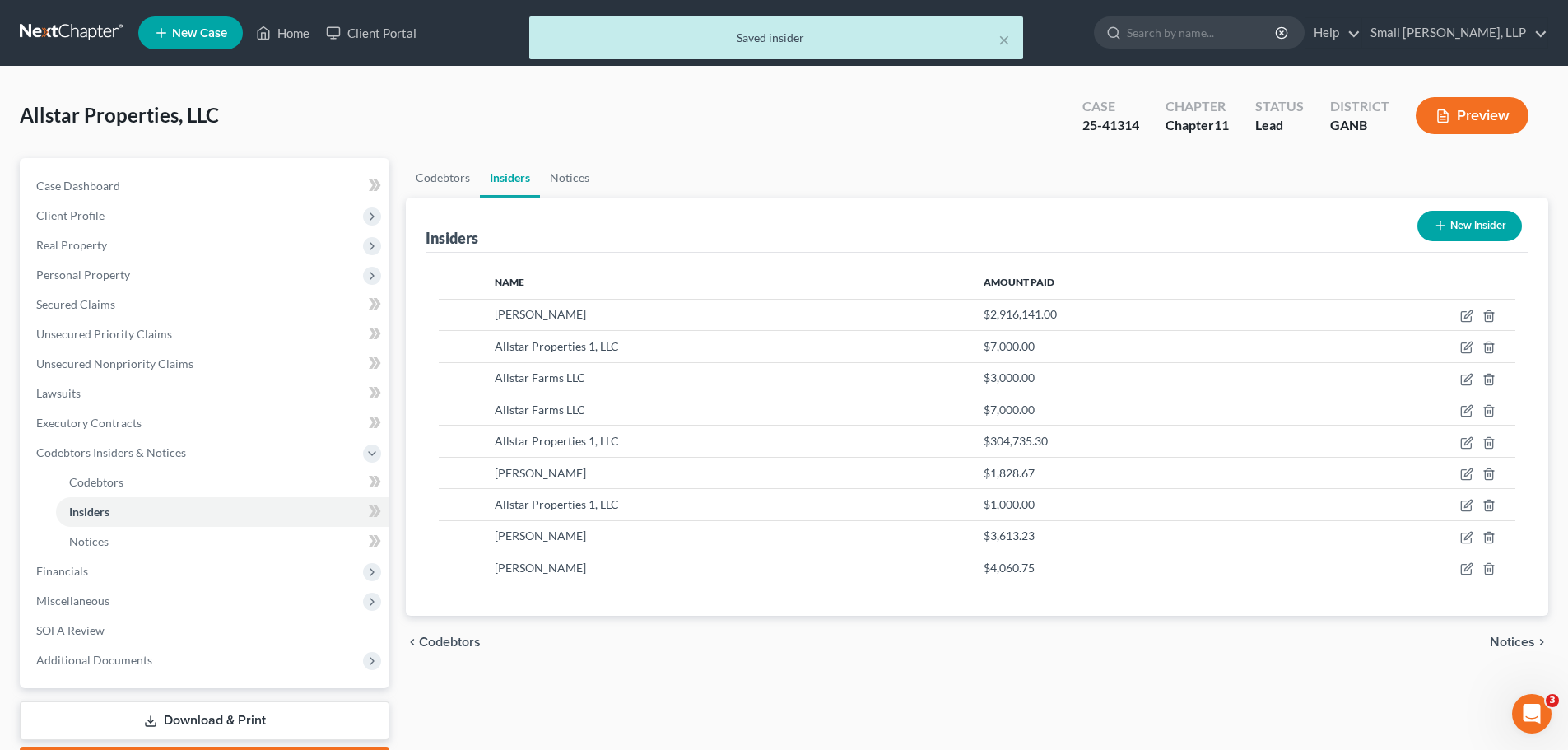
click at [1456, 216] on button "New Insider" at bounding box center [1469, 226] width 104 height 31
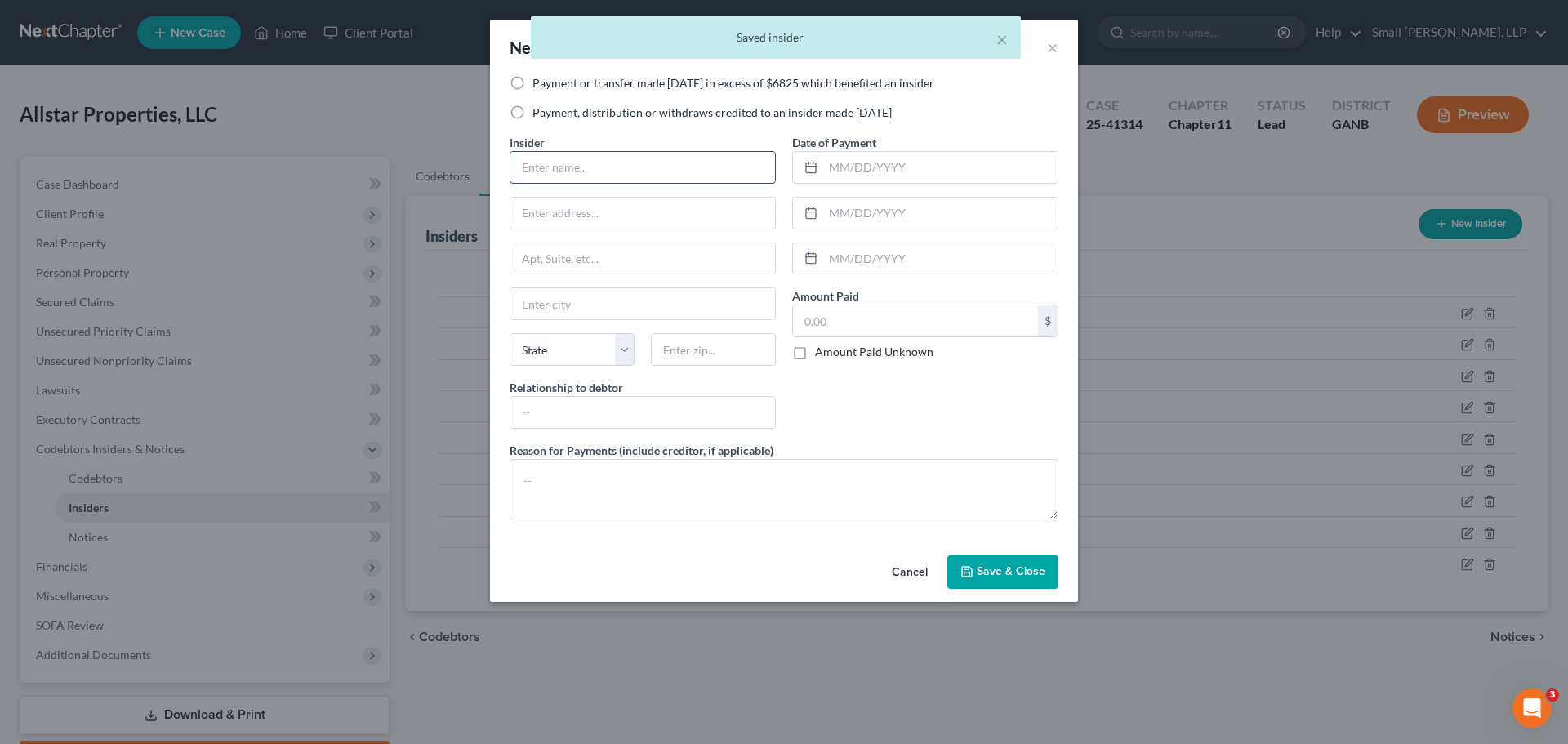
click at [707, 159] on input "text" at bounding box center [642, 168] width 264 height 31
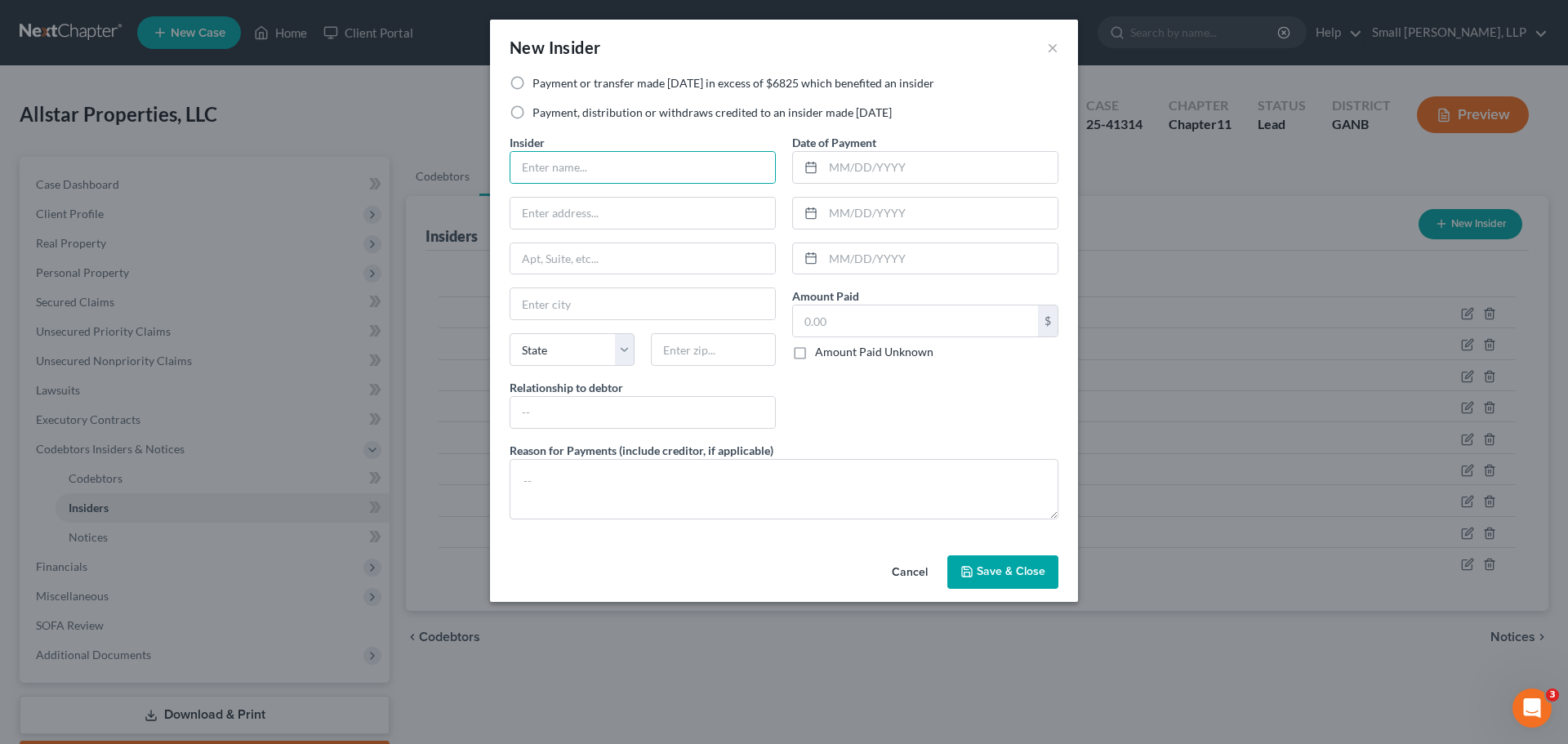
click at [533, 86] on label "Payment or transfer made within 1 year in excess of $6825 which benefited an in…" at bounding box center [734, 83] width 402 height 17
click at [539, 86] on input "Payment or transfer made within 1 year in excess of $6825 which benefited an in…" at bounding box center [544, 80] width 10 height 10
radio input "true"
click at [559, 163] on input "text" at bounding box center [642, 168] width 264 height 31
type input "Allstar Farms LLC"
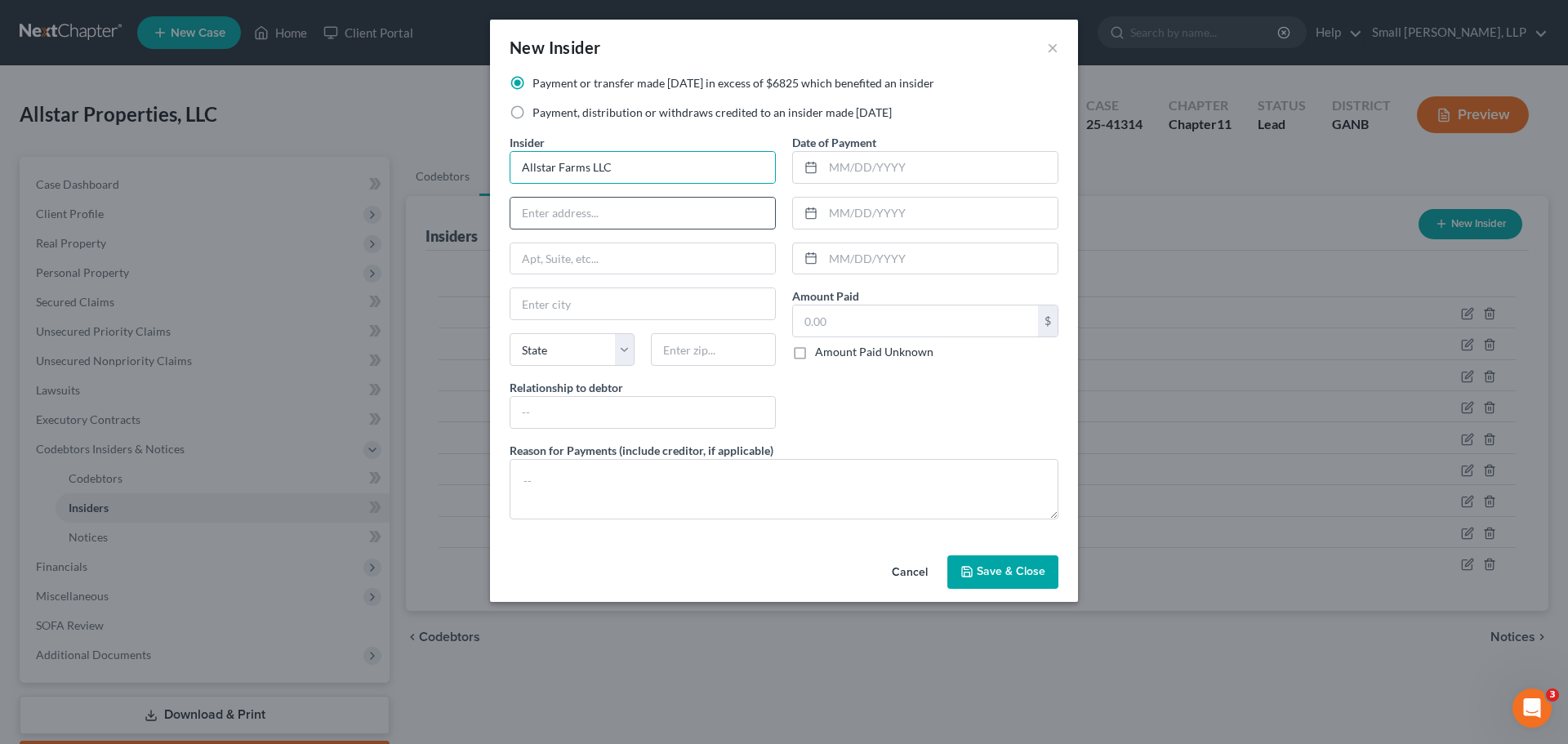
click at [587, 222] on input "text" at bounding box center [642, 213] width 264 height 31
type input "PO Box 209"
click at [562, 310] on input "text" at bounding box center [642, 304] width 264 height 31
type input "Rockmart"
click at [540, 349] on select "State AL AK AR AZ CA CO CT DE DC FL GA GU HI ID IL IN IA KS KY LA ME MD MA MI M…" at bounding box center [572, 349] width 125 height 33
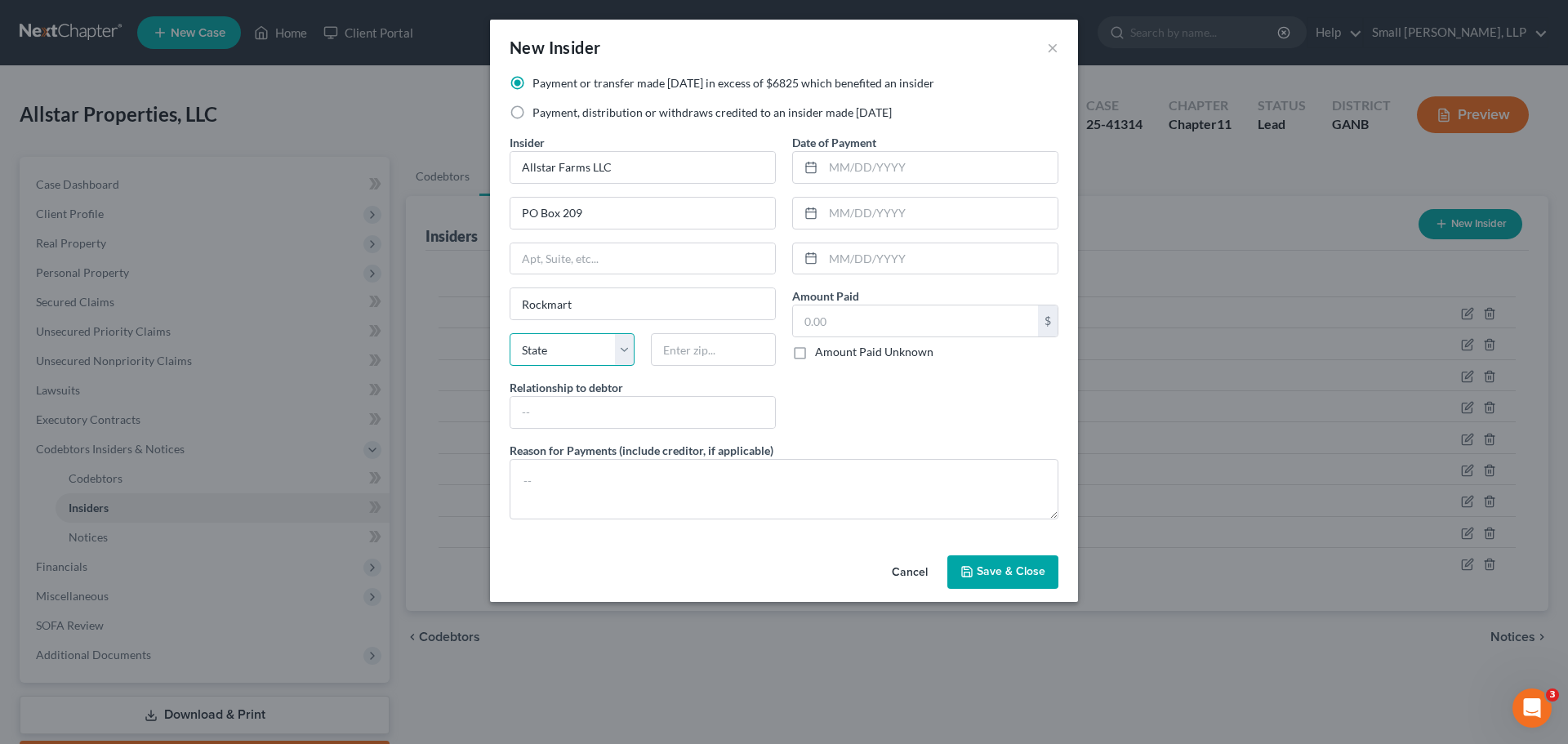
select select "10"
click at [509, 333] on select "State AL AK AR AZ CA CO CT DE DC FL GA GU HI ID IL IN IA KS KY LA ME MD MA MI M…" at bounding box center [572, 349] width 125 height 33
click at [697, 359] on input "text" at bounding box center [714, 349] width 125 height 33
type input "30153"
click at [684, 414] on input "text" at bounding box center [642, 413] width 264 height 31
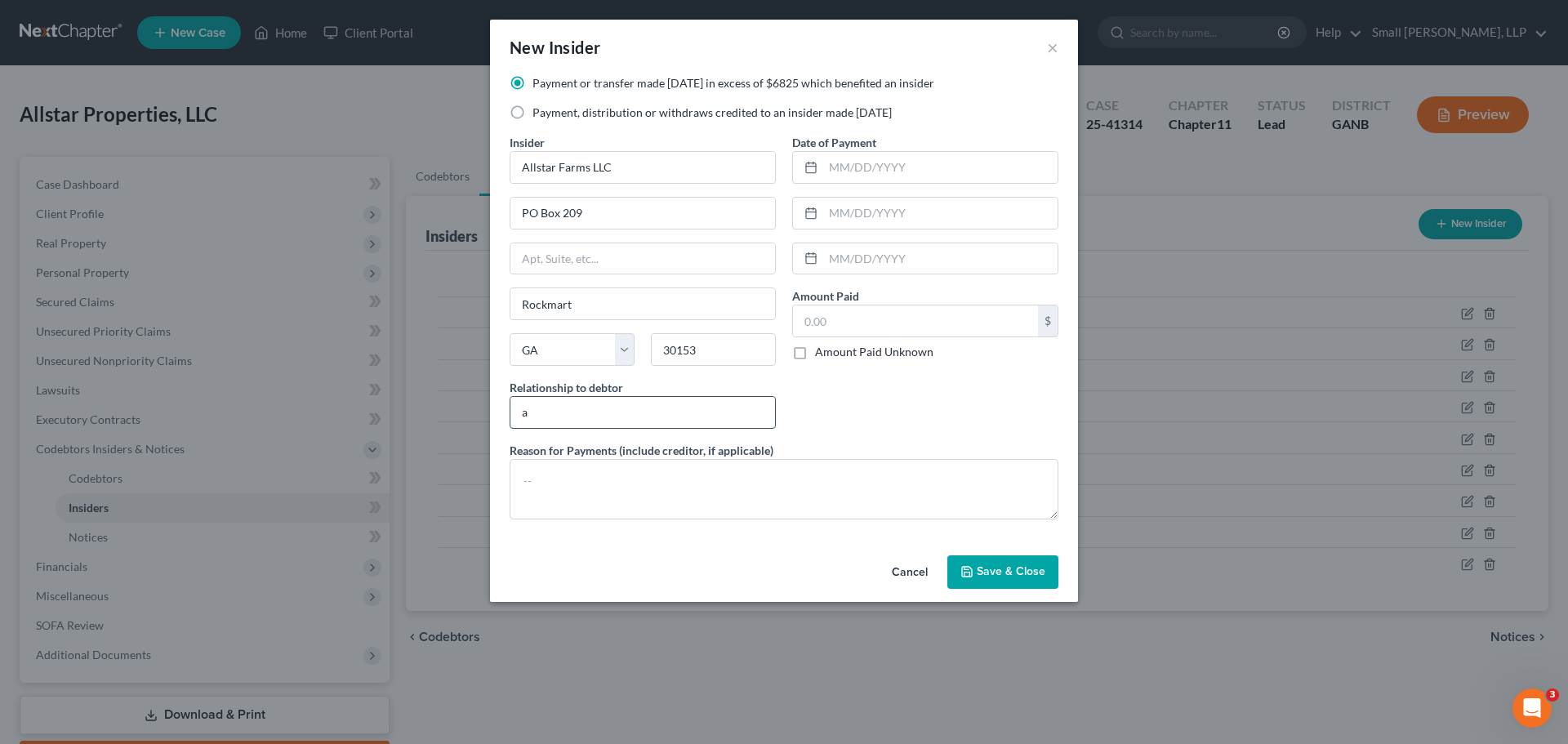
type input "Affiliate"
click at [836, 163] on input "text" at bounding box center [940, 168] width 235 height 31
type input "5/16/2025"
click at [833, 316] on input "text" at bounding box center [915, 321] width 245 height 31
type input "17,110.55"
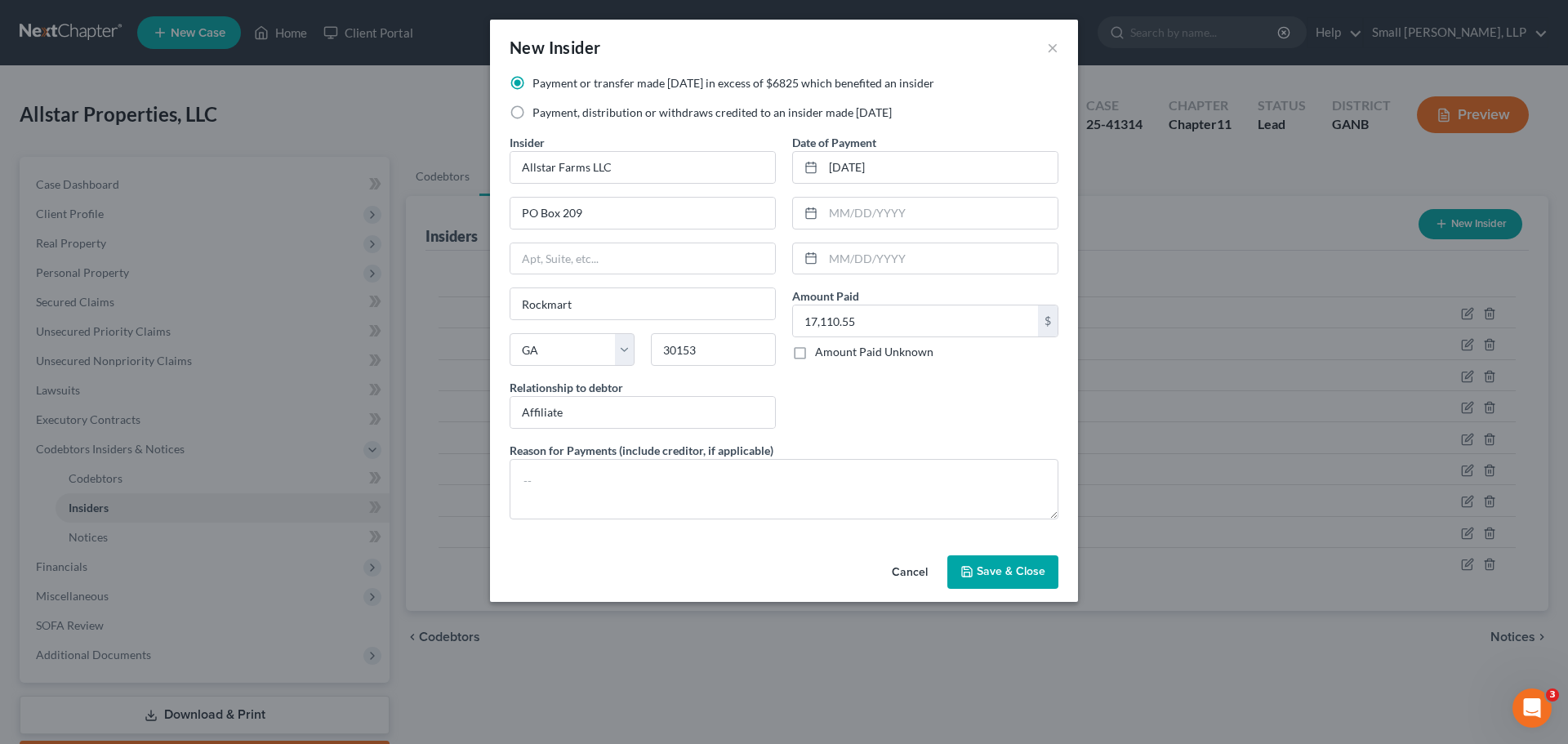
click at [1006, 569] on span "Save & Close" at bounding box center [1011, 572] width 69 height 14
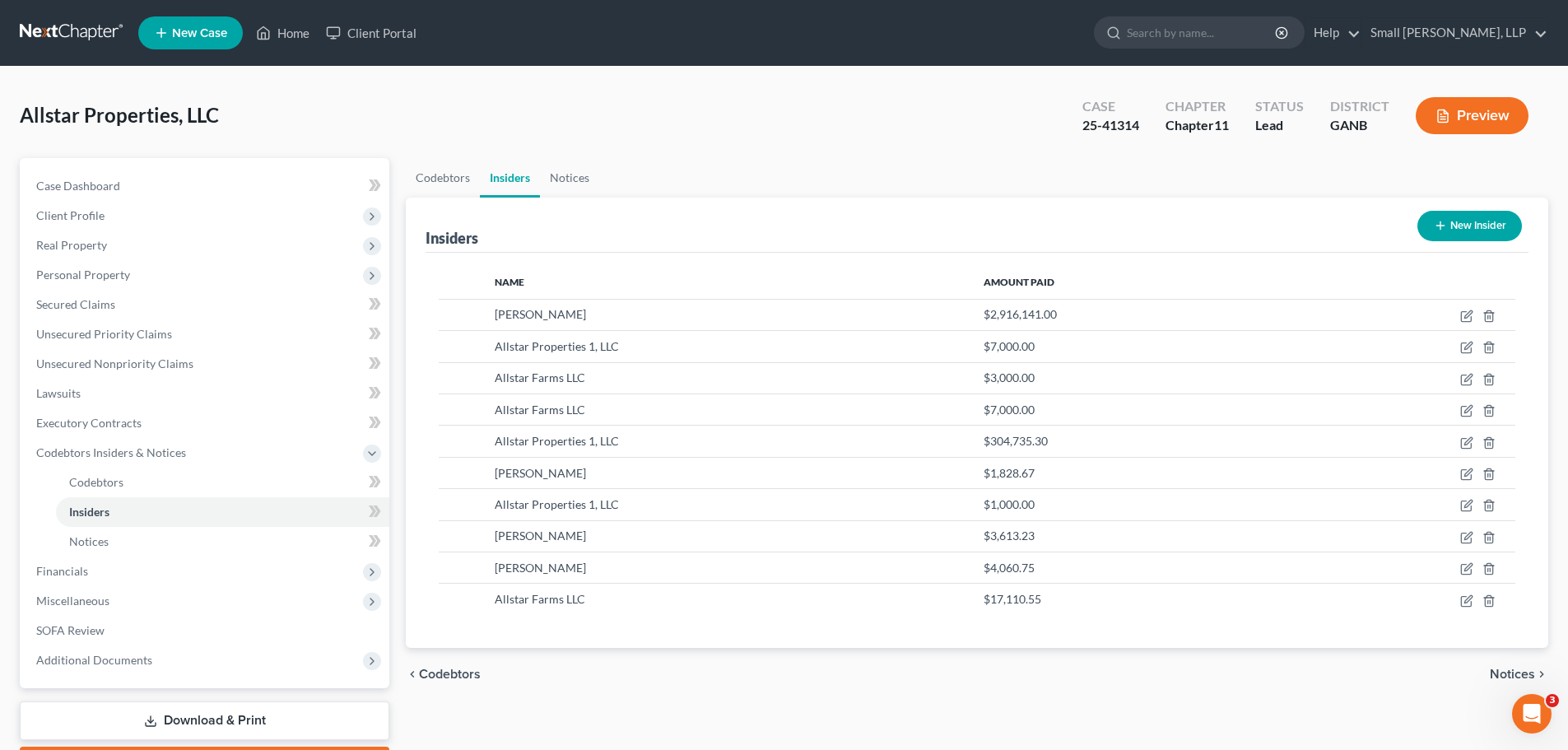
click at [1461, 223] on button "New Insider" at bounding box center [1469, 226] width 104 height 31
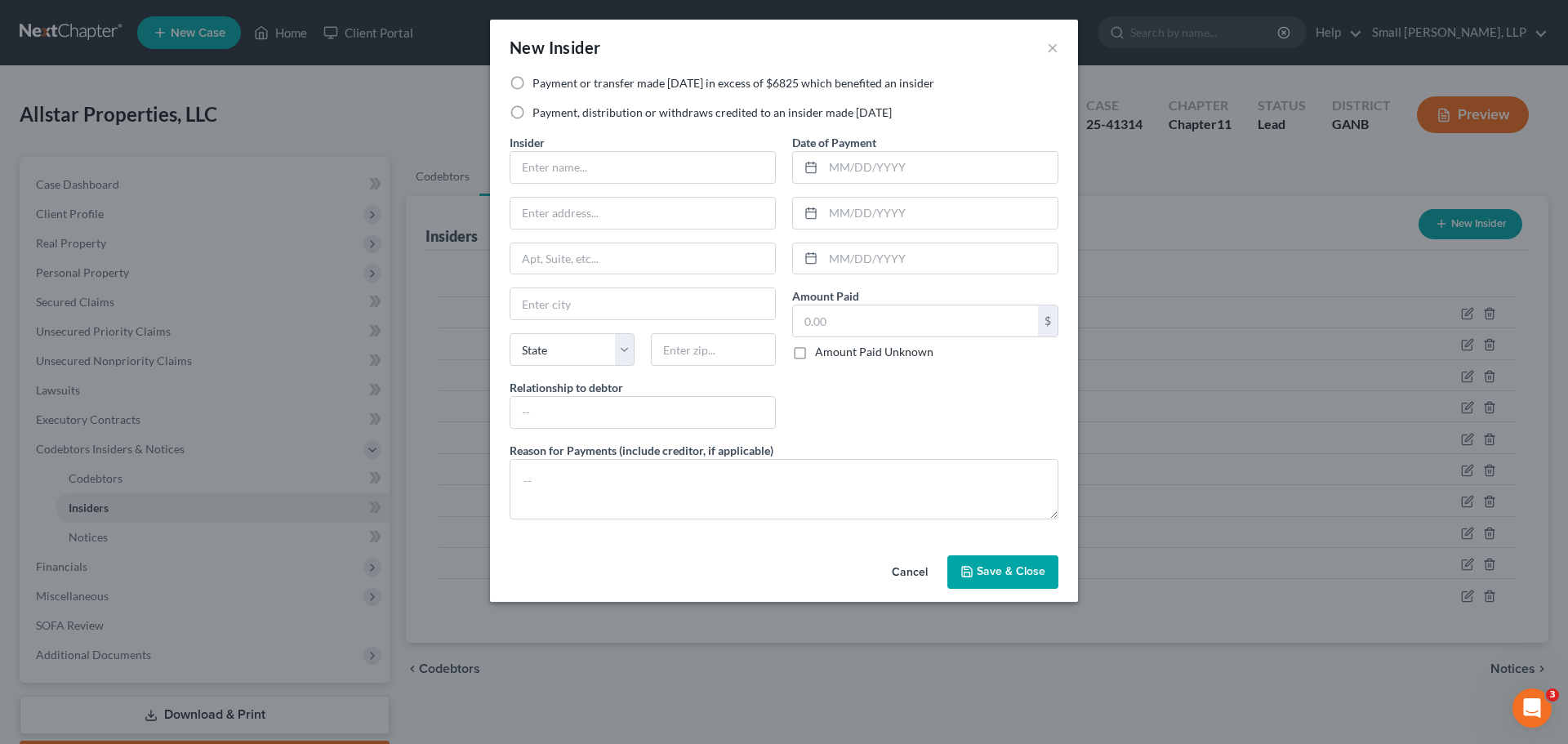
click at [564, 81] on label "Payment or transfer made within 1 year in excess of $6825 which benefited an in…" at bounding box center [734, 83] width 402 height 17
click at [549, 81] on input "Payment or transfer made within 1 year in excess of $6825 which benefited an in…" at bounding box center [544, 80] width 10 height 10
radio input "true"
click at [535, 160] on input "text" at bounding box center [642, 168] width 264 height 31
type input "Allstar Farms LLC"
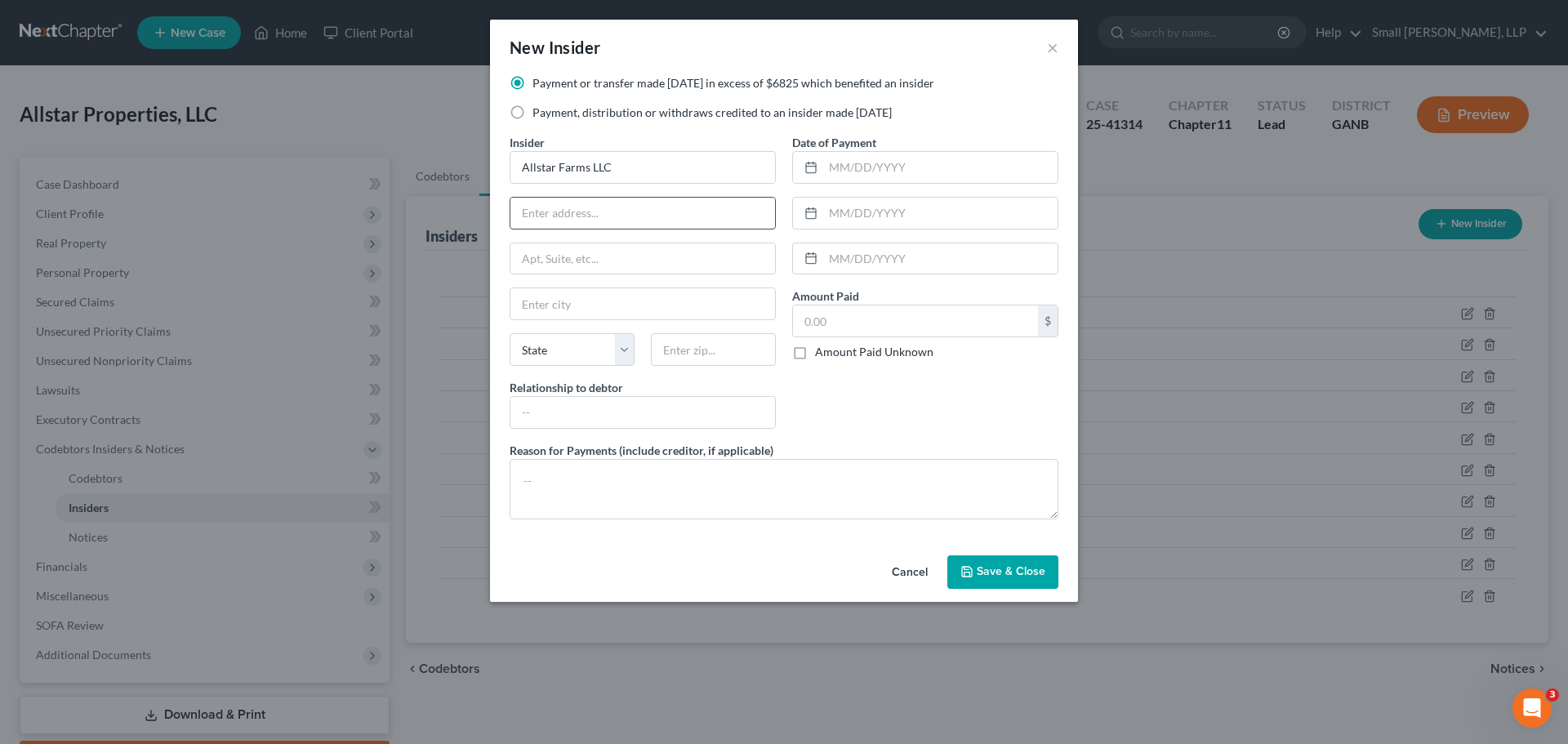
click at [553, 209] on input "text" at bounding box center [642, 213] width 264 height 31
type input "PO Box 209"
click at [588, 302] on input "text" at bounding box center [642, 304] width 264 height 31
click at [581, 296] on input "R" at bounding box center [642, 304] width 264 height 31
type input "Rockmart"
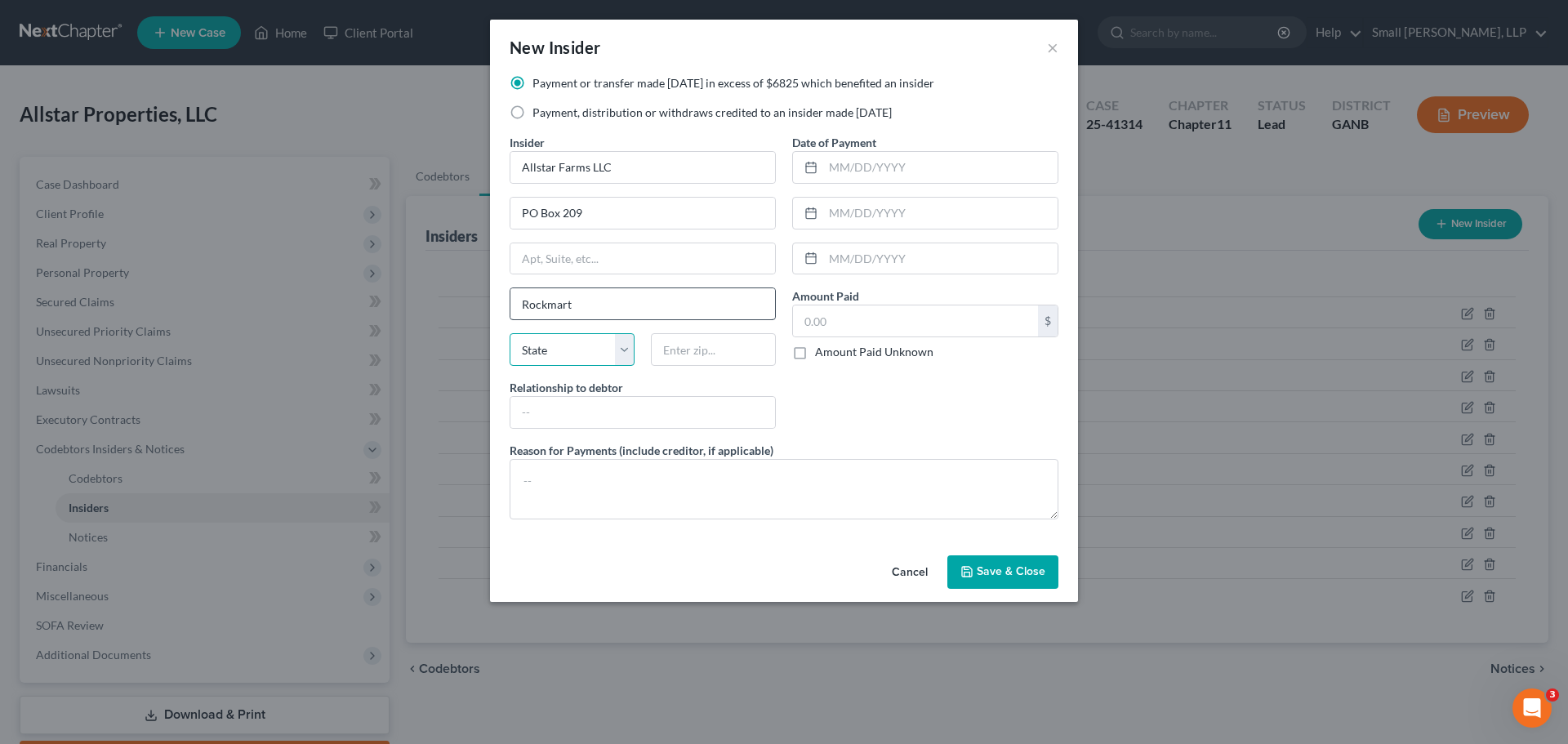
select select "10"
type input "30153"
click at [588, 402] on input "text" at bounding box center [642, 413] width 264 height 31
type input "Affiliate"
click at [853, 171] on input "text" at bounding box center [940, 168] width 235 height 31
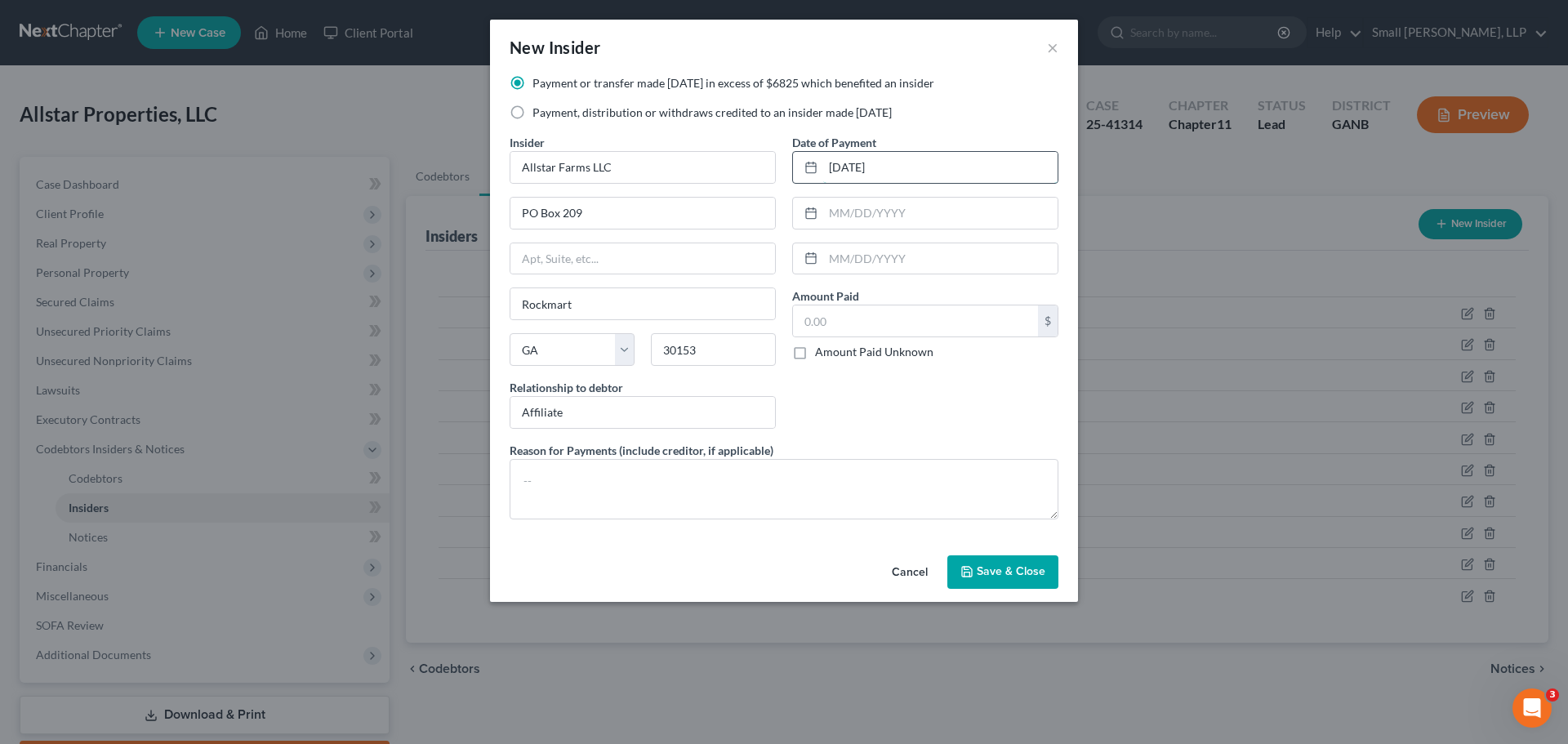
type input "5/21/2025"
click at [838, 318] on input "text" at bounding box center [915, 321] width 245 height 31
type input "10,000"
click at [997, 575] on span "Save & Close" at bounding box center [1011, 572] width 69 height 14
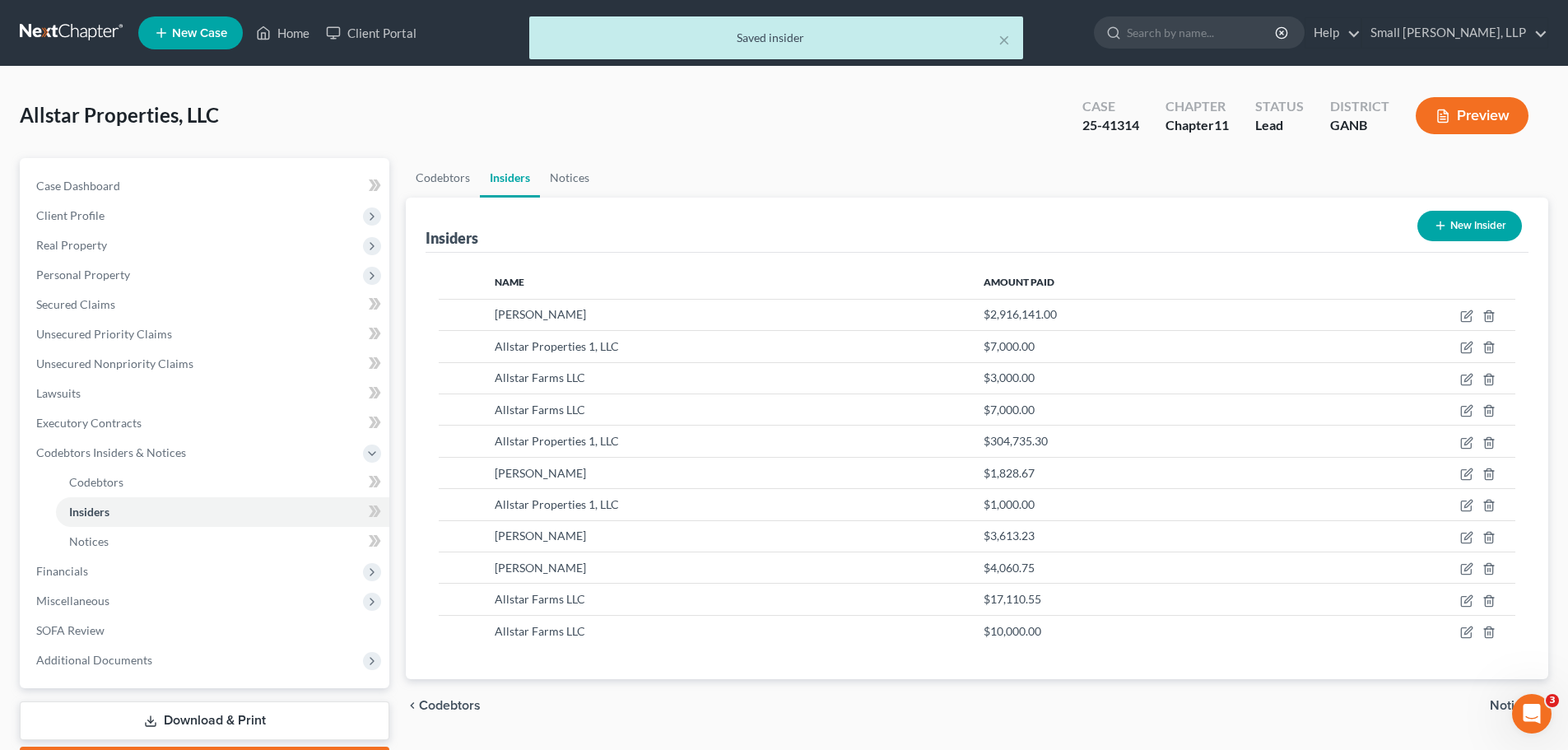
click at [1455, 222] on button "New Insider" at bounding box center [1469, 226] width 104 height 31
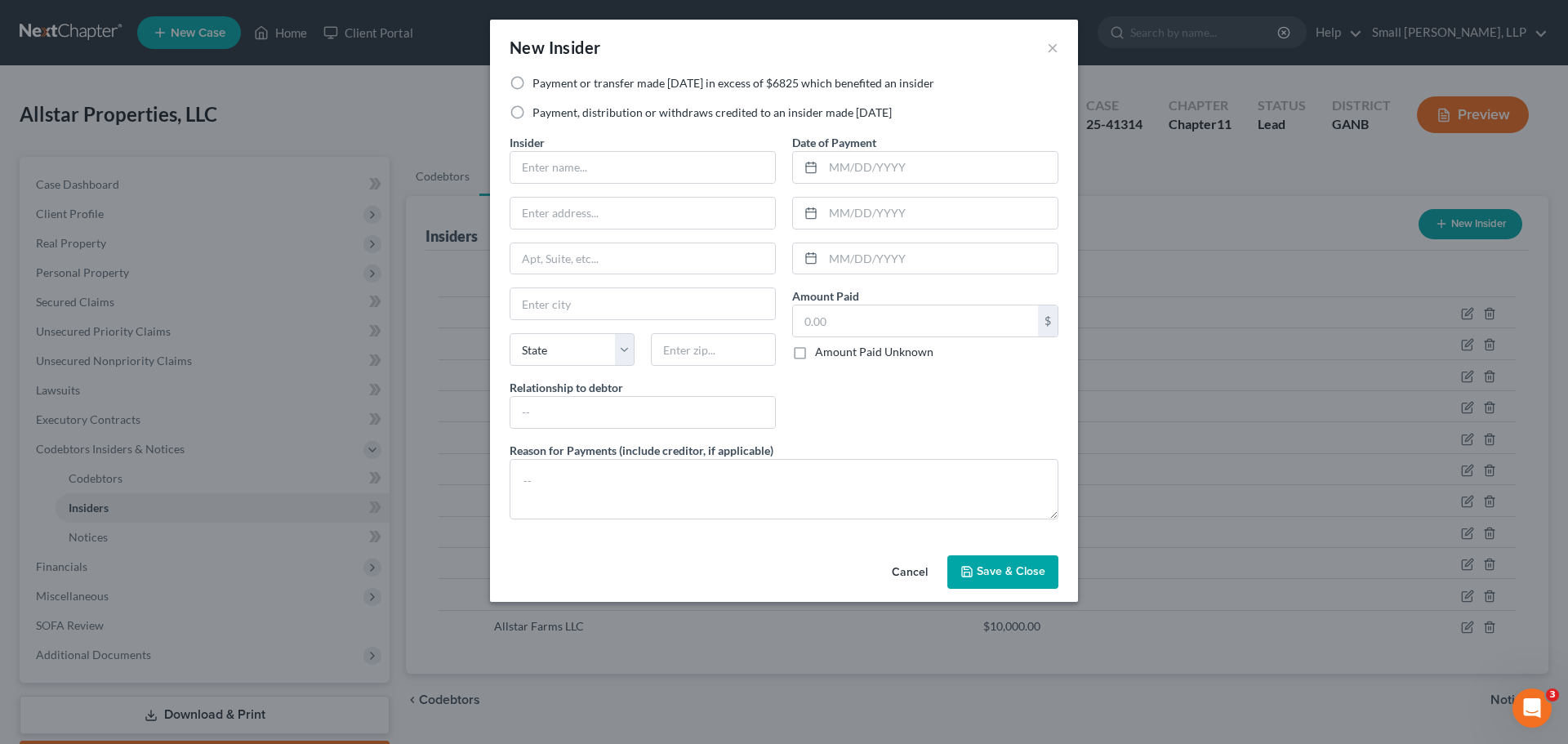
click at [616, 106] on label "Payment, distribution or withdraws credited to an insider made within 1 year" at bounding box center [712, 112] width 359 height 17
click at [549, 106] on input "Payment, distribution or withdraws credited to an insider made within 1 year" at bounding box center [544, 110] width 10 height 10
radio input "true"
click at [573, 161] on input "text" at bounding box center [642, 168] width 264 height 31
type input "Allstar Farms LLC"
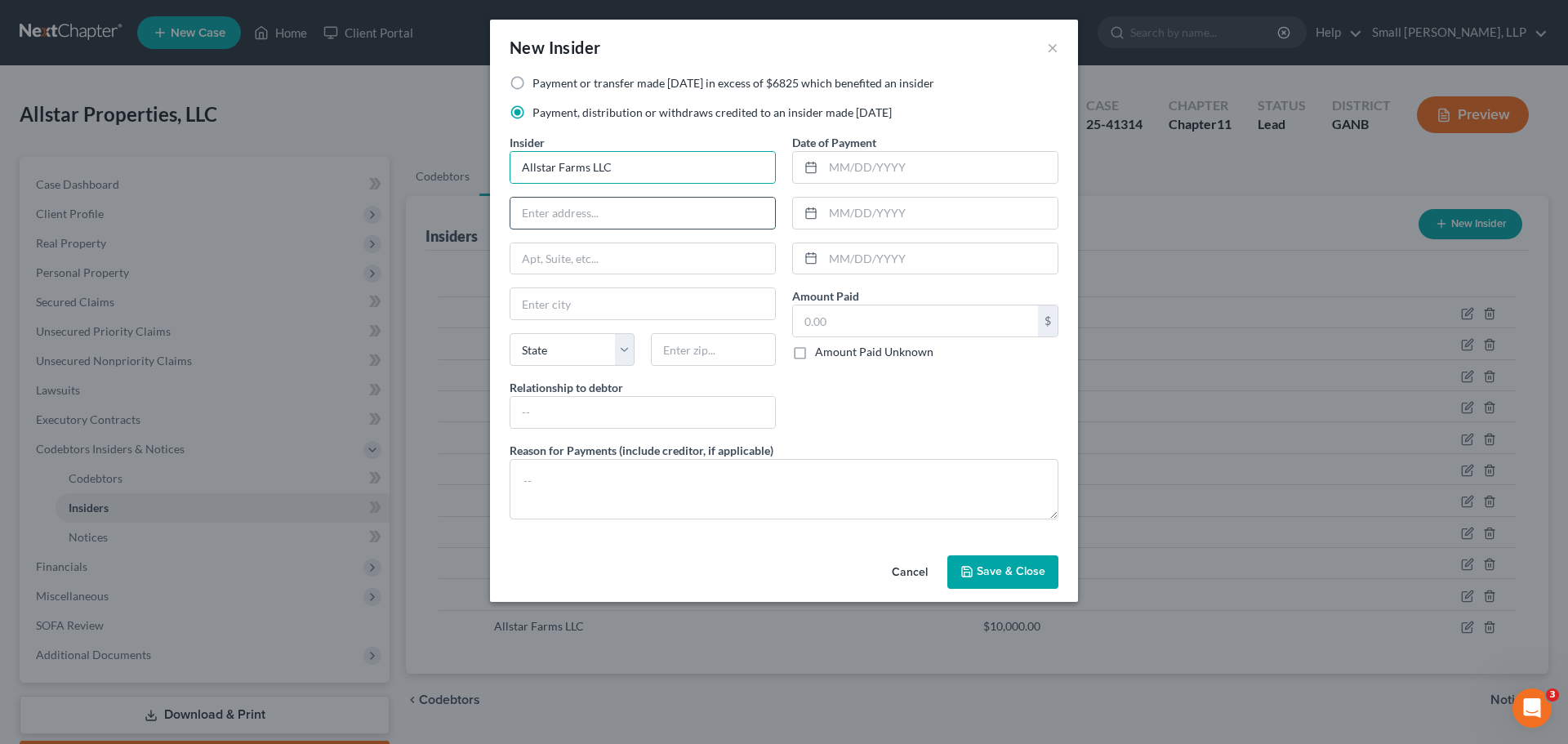
click at [601, 209] on input "text" at bounding box center [642, 213] width 264 height 31
type input "PO Box 209"
click at [597, 308] on input "text" at bounding box center [642, 304] width 264 height 31
type input "Rockmart"
click at [572, 349] on select "State AL AK AR AZ CA CO CT DE DC FL GA GU HI ID IL IN IA KS KY LA ME MD MA MI M…" at bounding box center [572, 349] width 125 height 33
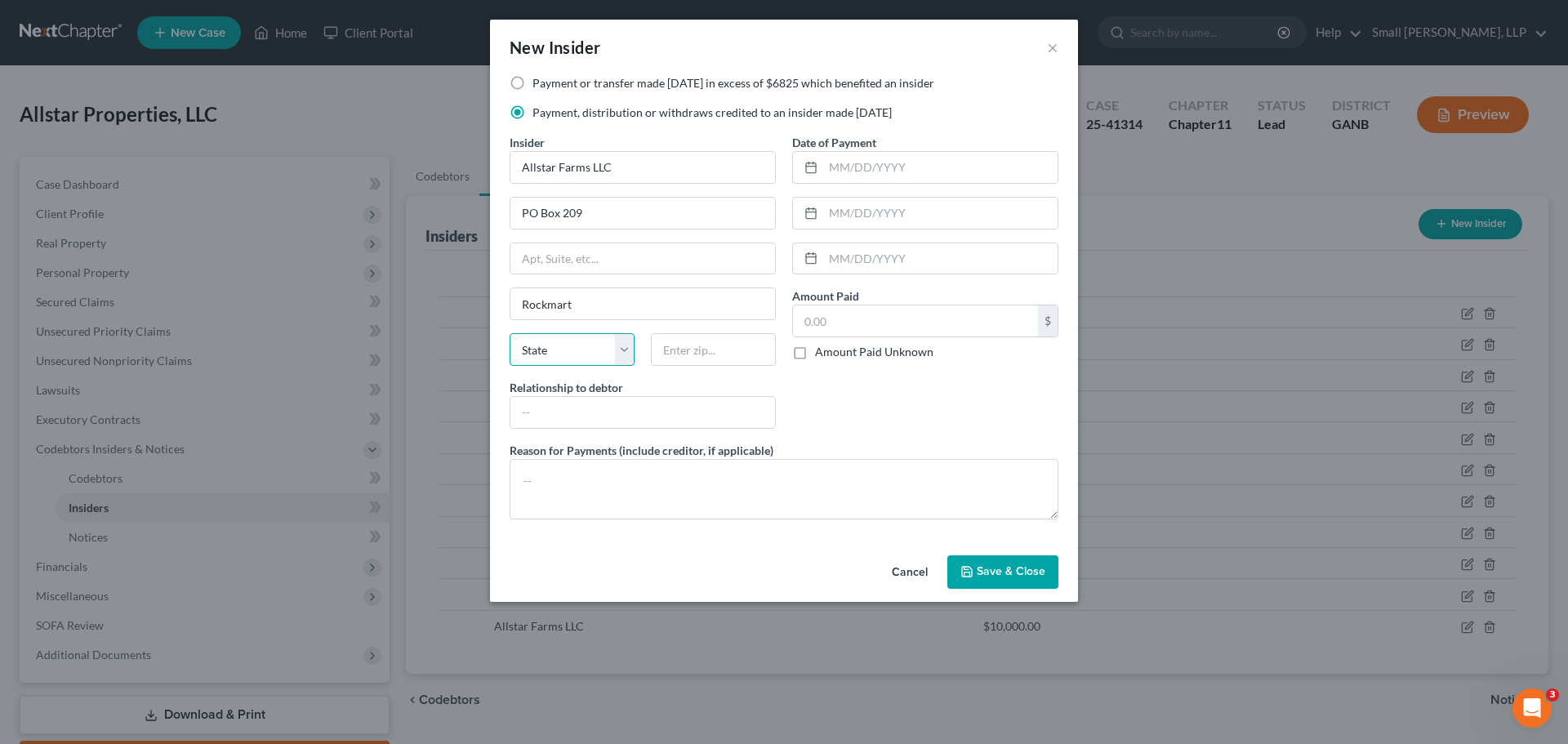
select select "10"
click at [509, 333] on select "State AL AK AR AZ CA CO CT DE DC FL GA GU HI ID IL IN IA KS KY LA ME MD MA MI M…" at bounding box center [572, 349] width 125 height 33
click at [700, 352] on input "text" at bounding box center [714, 349] width 125 height 33
type input "30153"
click at [658, 406] on input "text" at bounding box center [642, 413] width 264 height 31
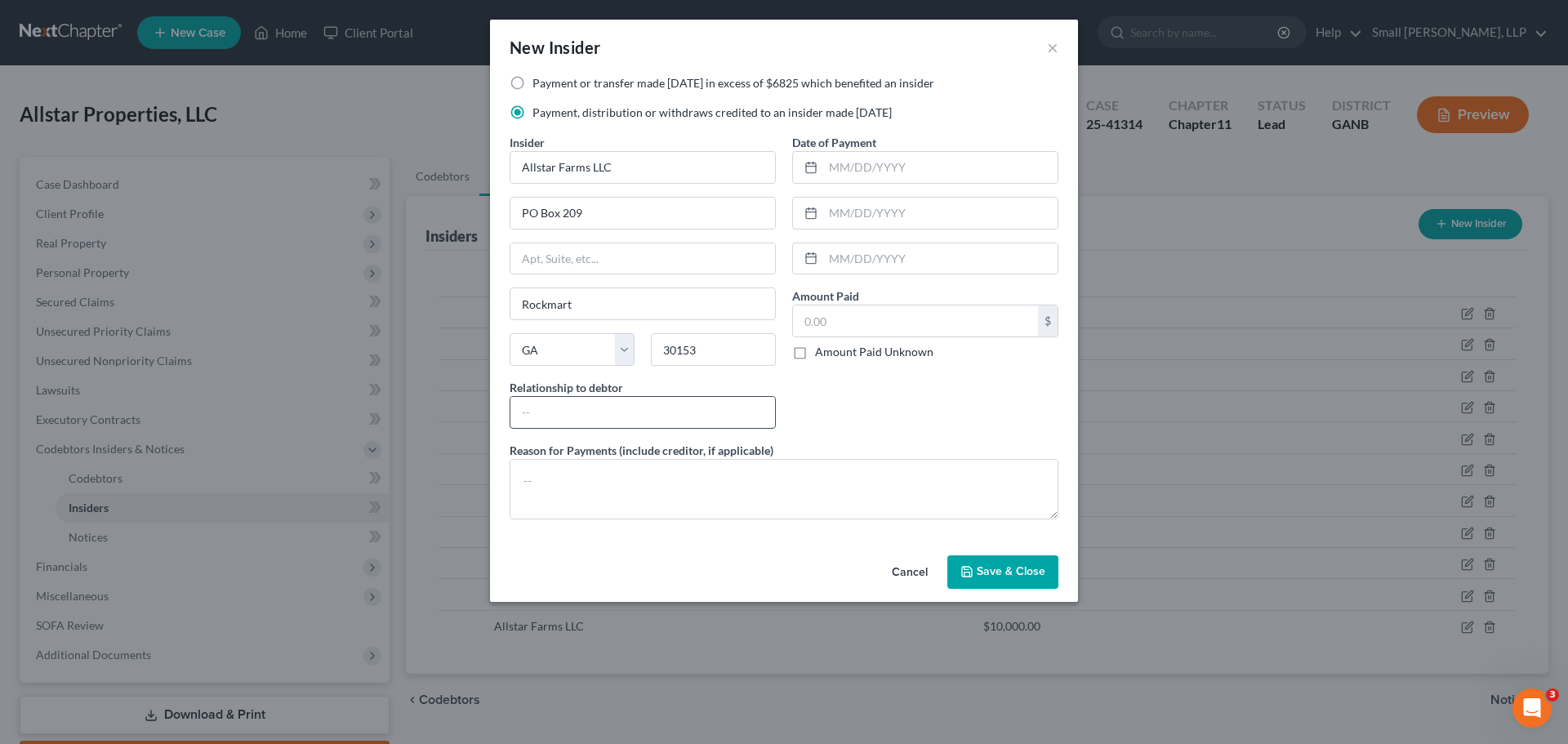
type input "Affiliate"
click at [912, 167] on input "text" at bounding box center [940, 168] width 235 height 31
type input "05/28/2025"
click at [840, 316] on input "text" at bounding box center [915, 321] width 245 height 31
type input "4,896.98"
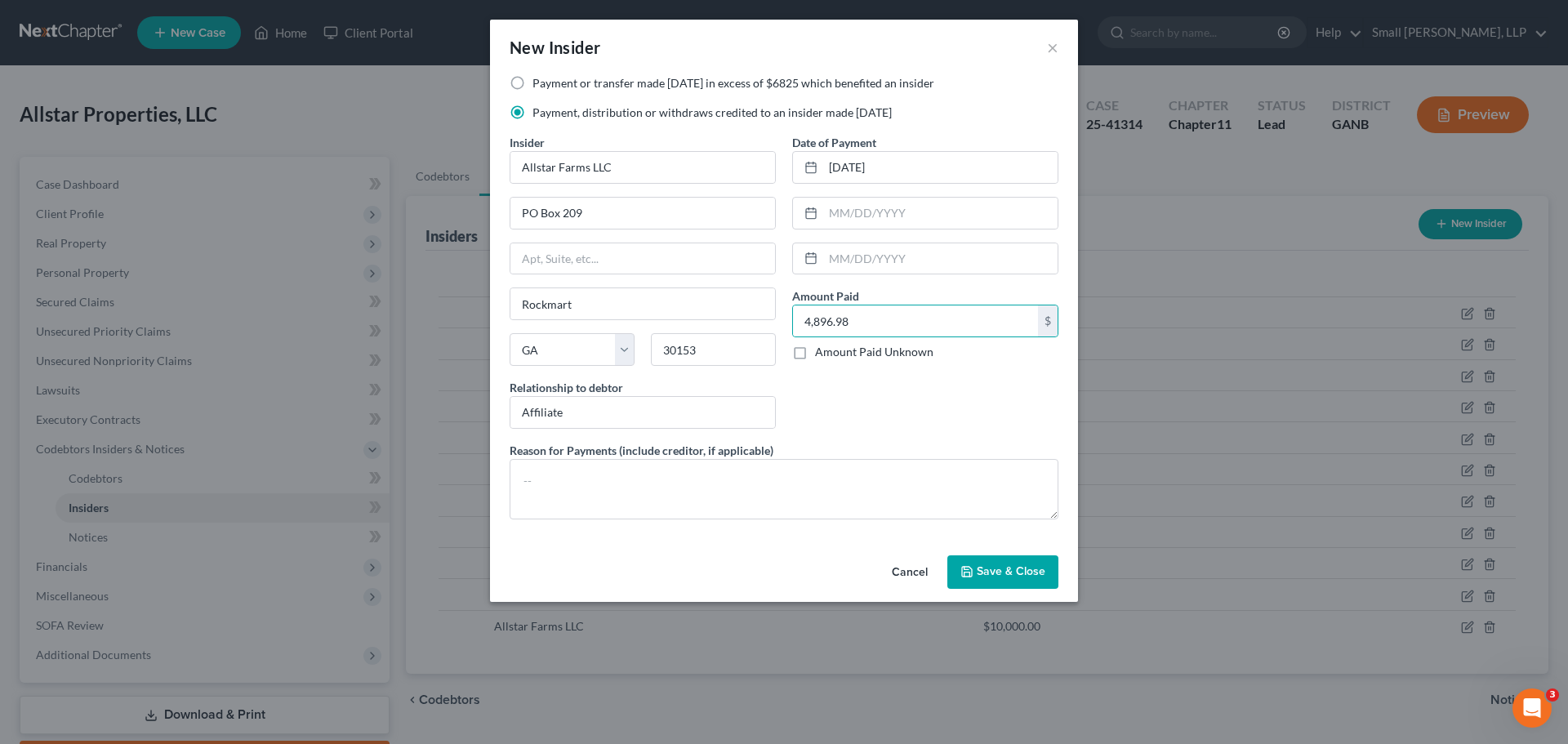
click at [998, 575] on span "Save & Close" at bounding box center [1011, 572] width 69 height 14
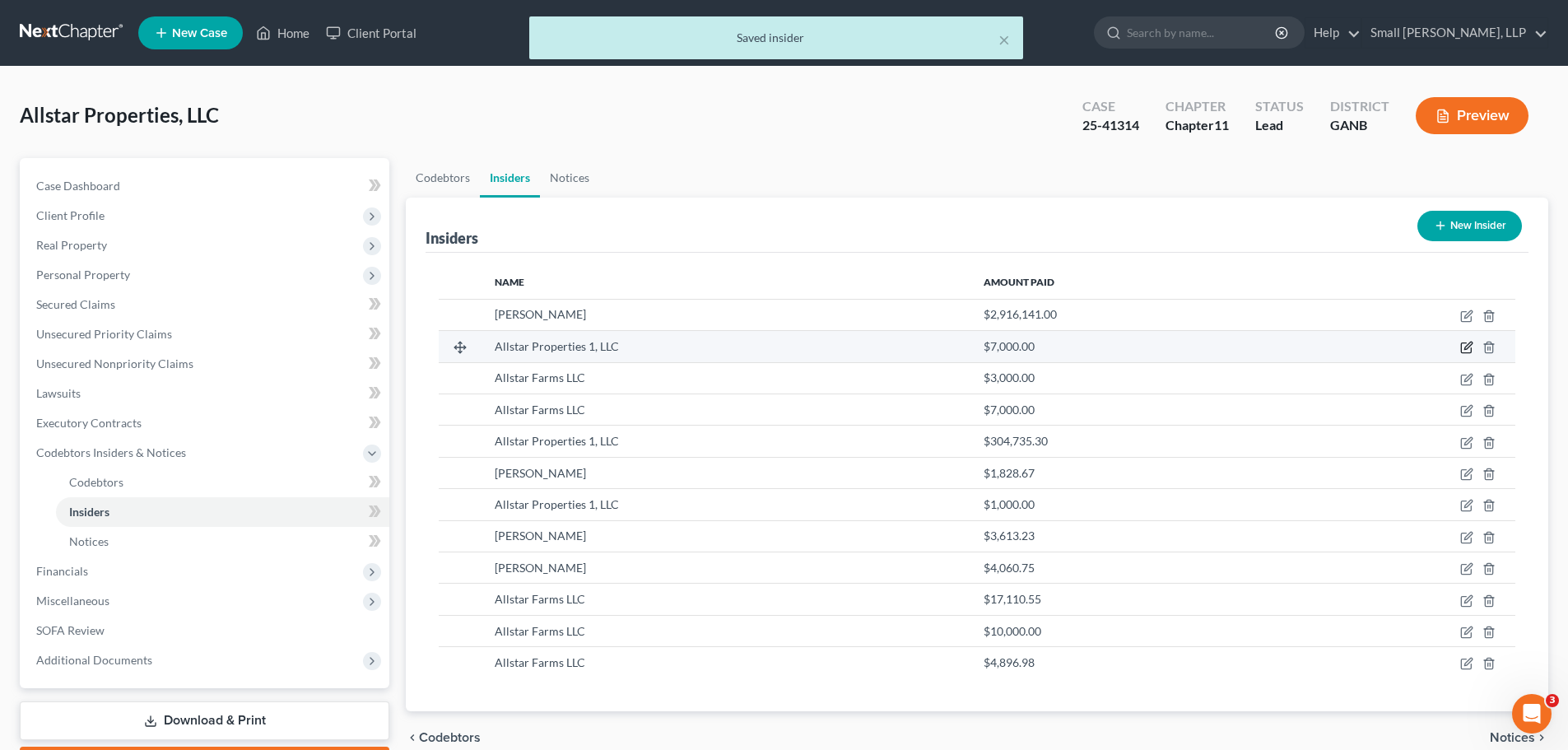
click at [1466, 350] on icon "button" at bounding box center [1468, 346] width 7 height 7
select select "10"
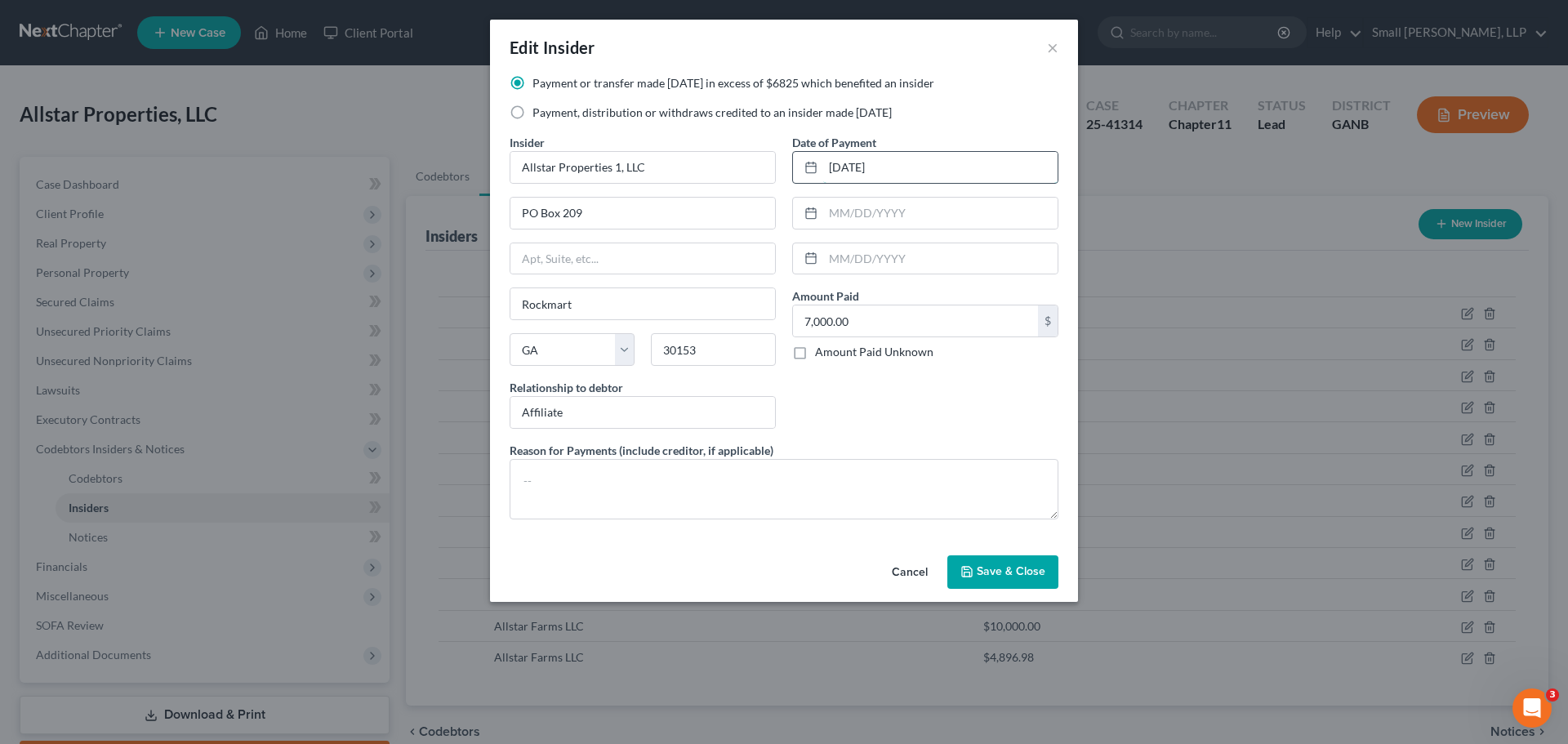
click at [863, 169] on input "02/24/24" at bounding box center [940, 168] width 235 height 31
type input "02/24/2024"
click at [1013, 575] on span "Save & Close" at bounding box center [1011, 572] width 69 height 14
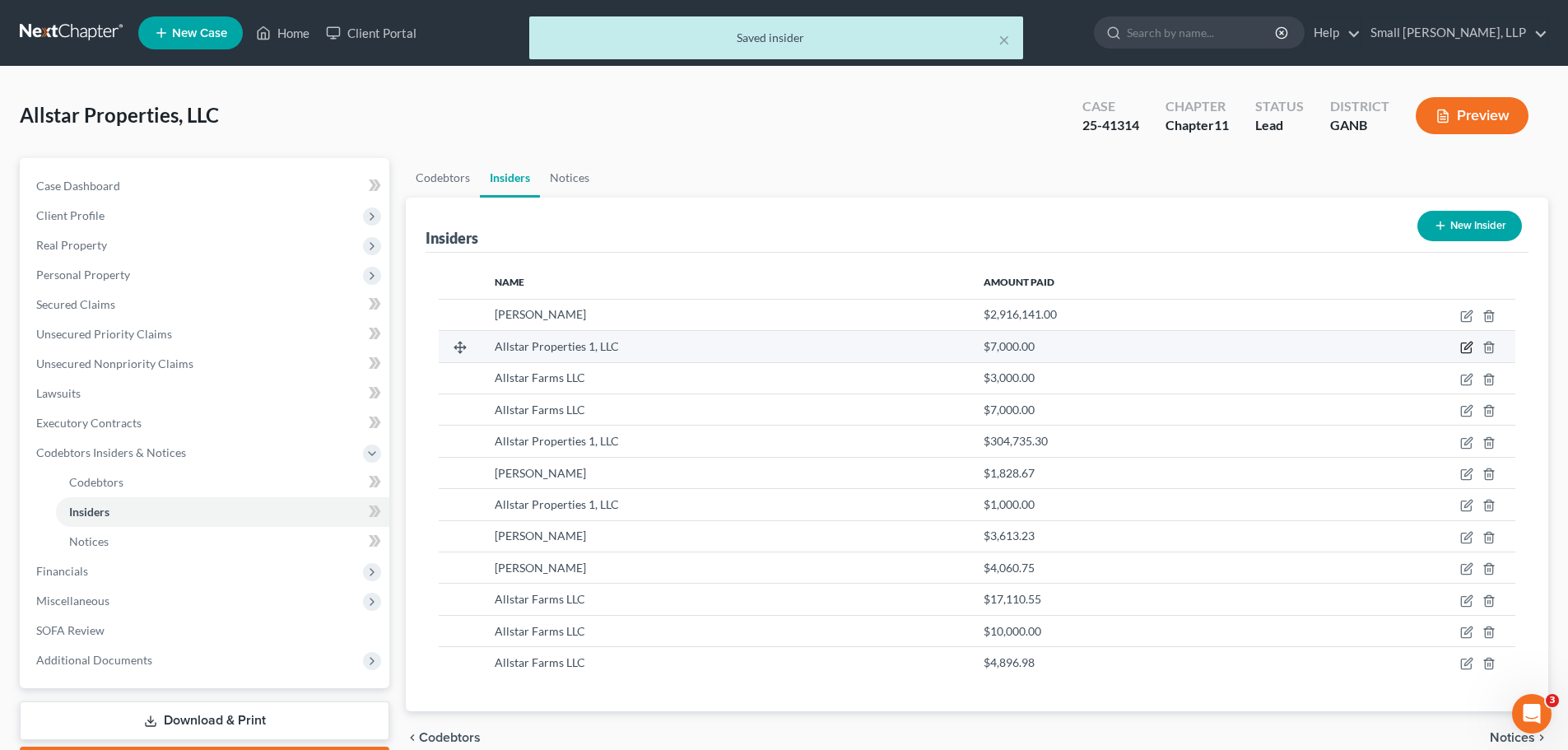
click at [1464, 346] on icon "button" at bounding box center [1466, 347] width 13 height 13
select select "10"
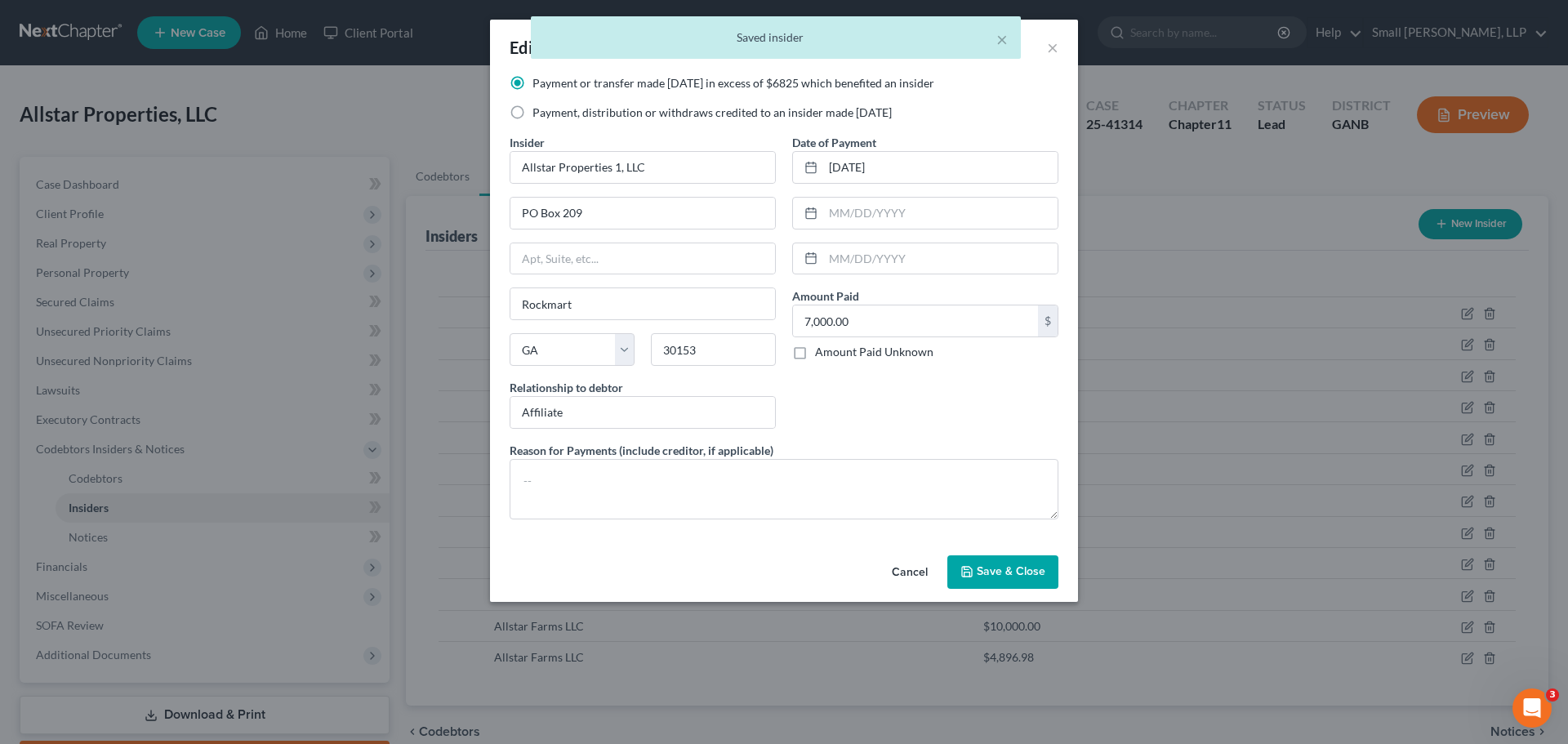
click at [984, 573] on span "Save & Close" at bounding box center [1011, 572] width 69 height 14
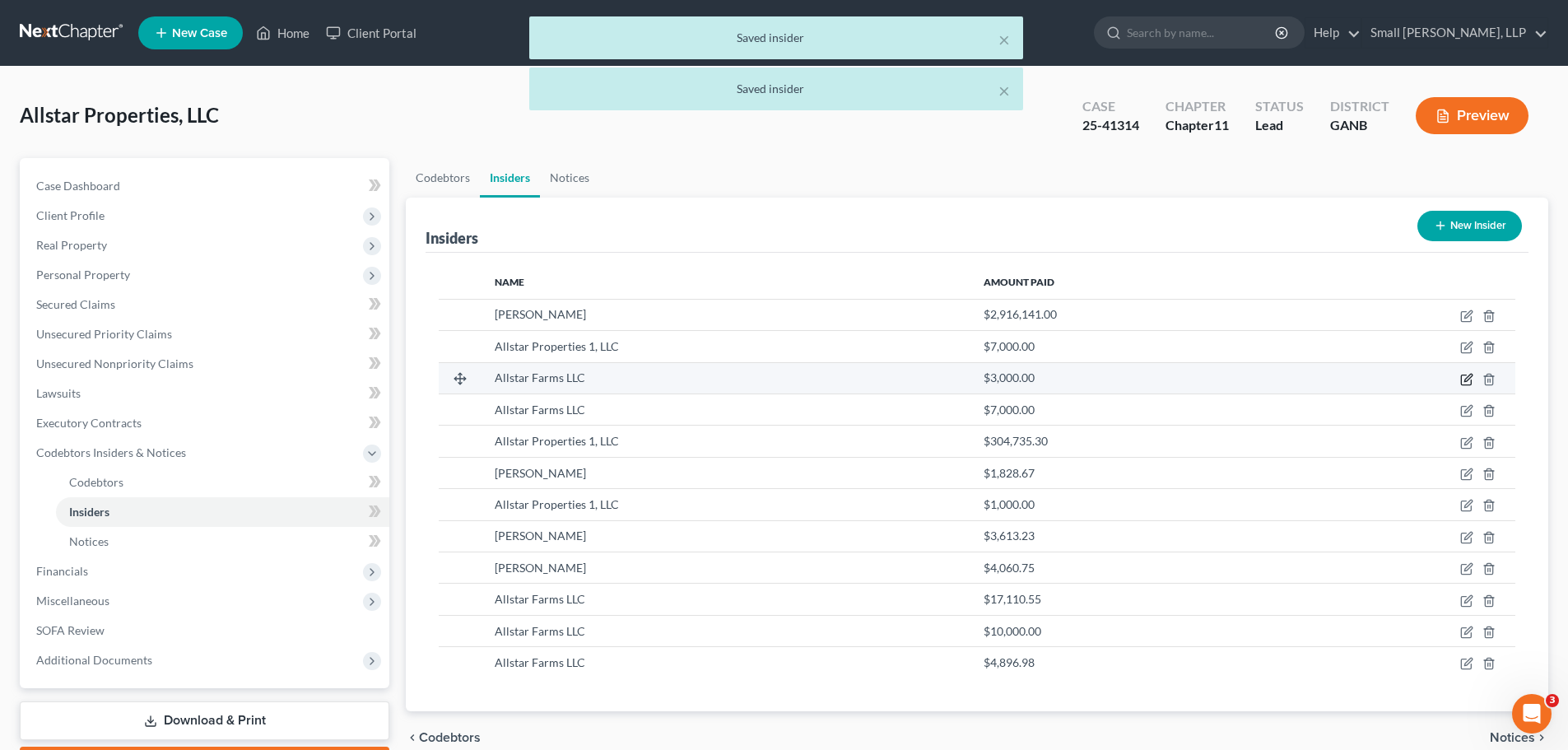
click at [1465, 378] on icon "button" at bounding box center [1466, 379] width 13 height 13
select select "10"
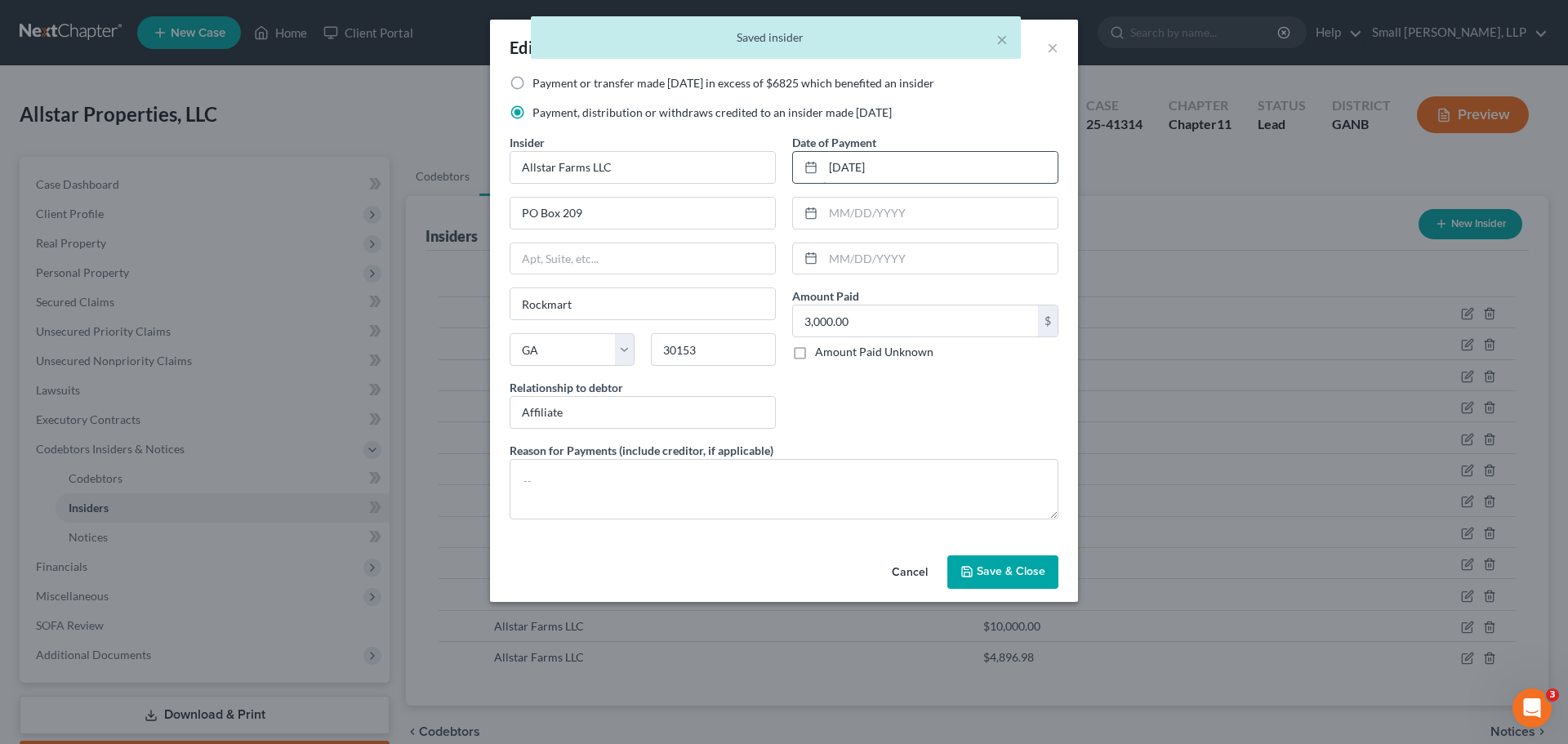
click at [847, 170] on input "10/1/2024" at bounding box center [940, 168] width 235 height 31
type input "10/01/2024"
click at [1011, 575] on span "Save & Close" at bounding box center [1011, 572] width 69 height 14
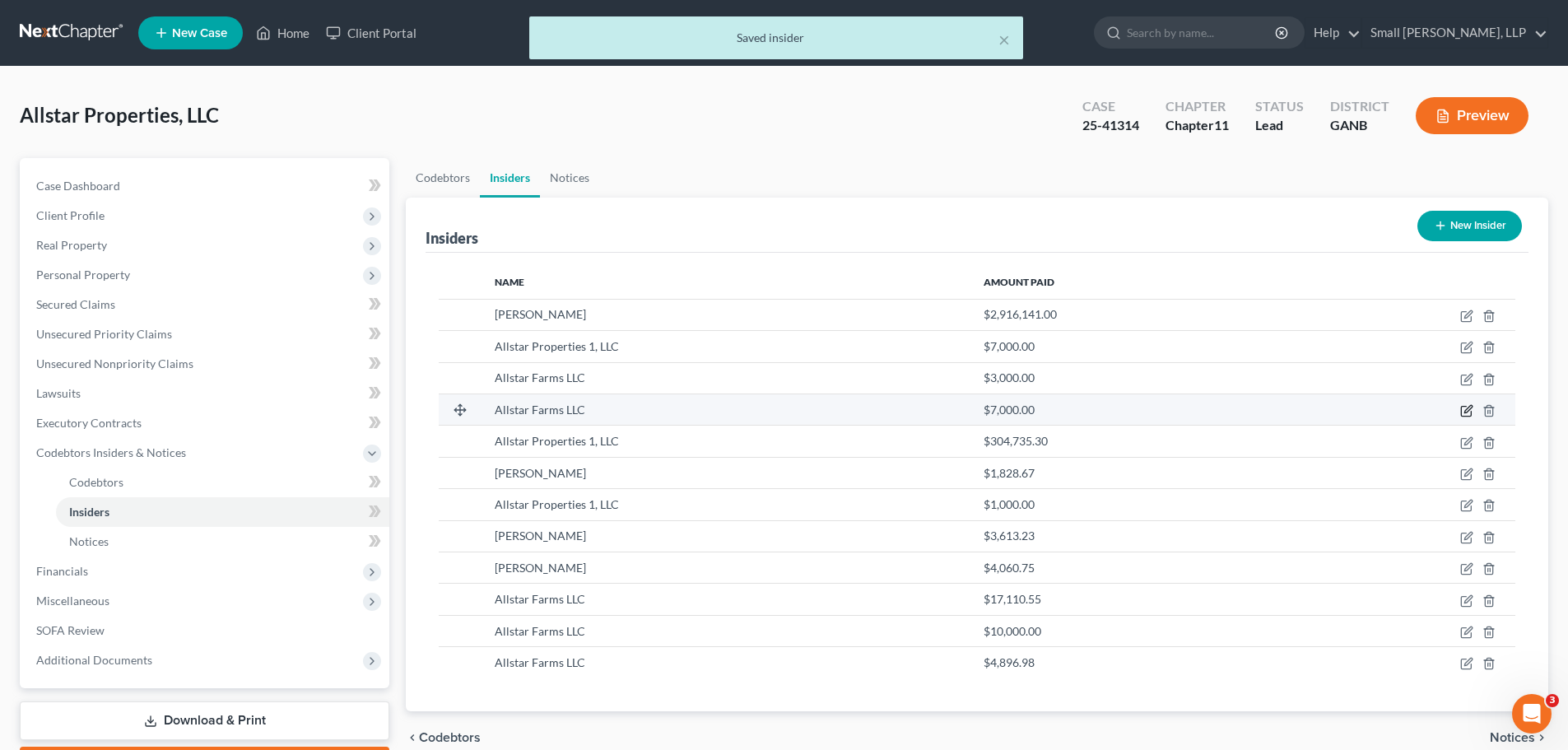
click at [1462, 406] on icon "button" at bounding box center [1466, 410] width 13 height 13
select select "10"
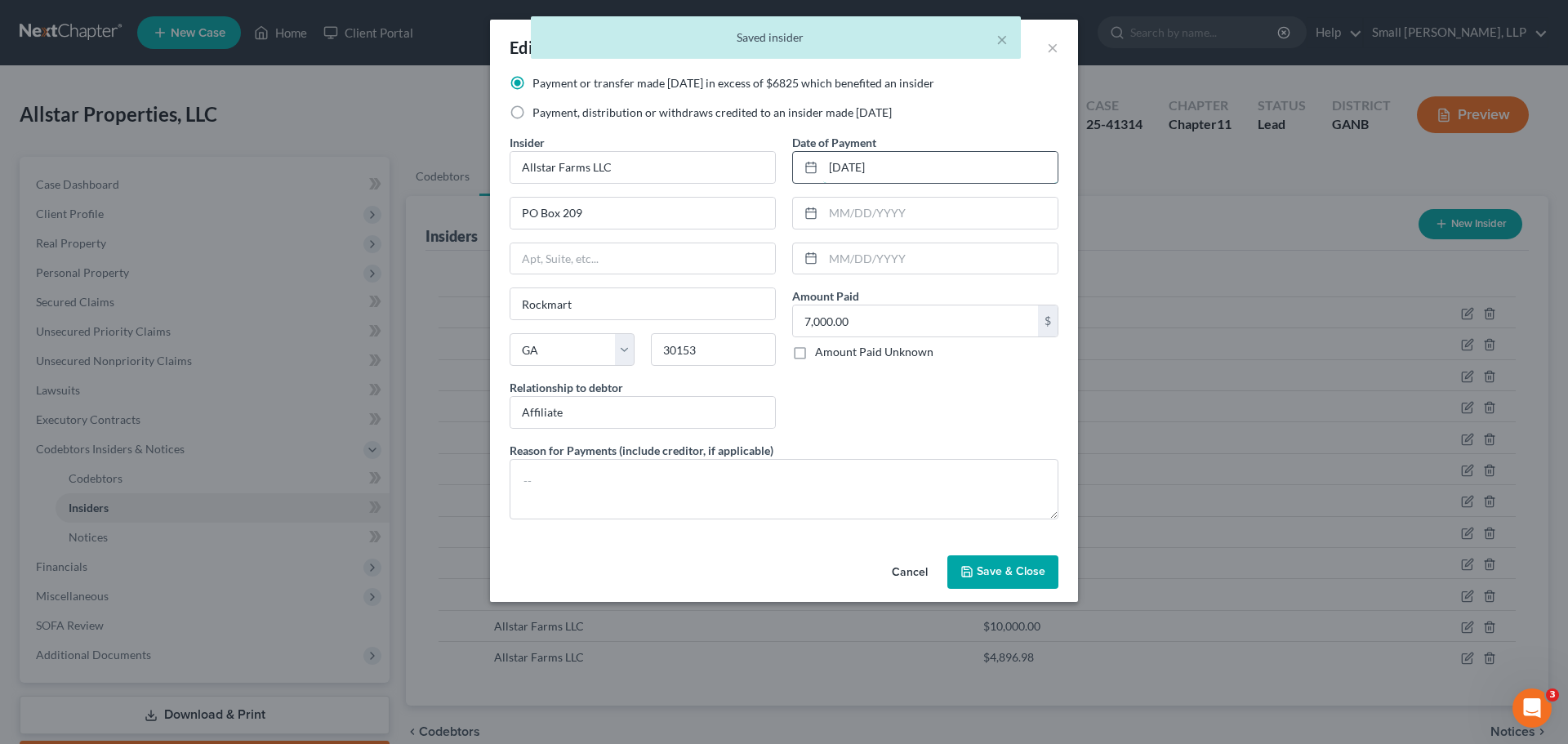
click at [847, 168] on input "10/1/2024" at bounding box center [940, 168] width 235 height 31
type input "10/01/2024"
click at [1007, 575] on span "Save & Close" at bounding box center [1011, 572] width 69 height 14
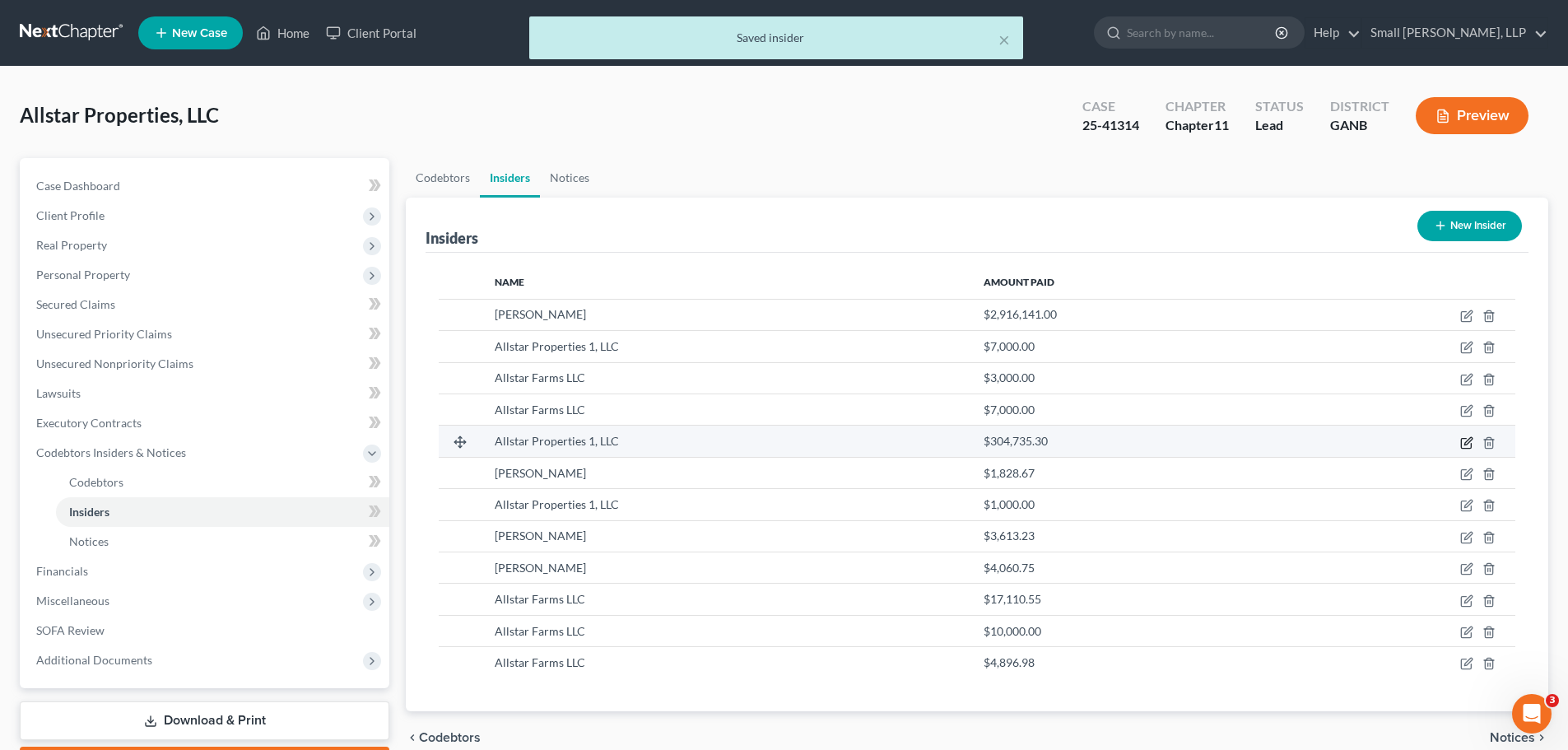
click at [1466, 442] on icon "button" at bounding box center [1468, 441] width 7 height 7
select select "10"
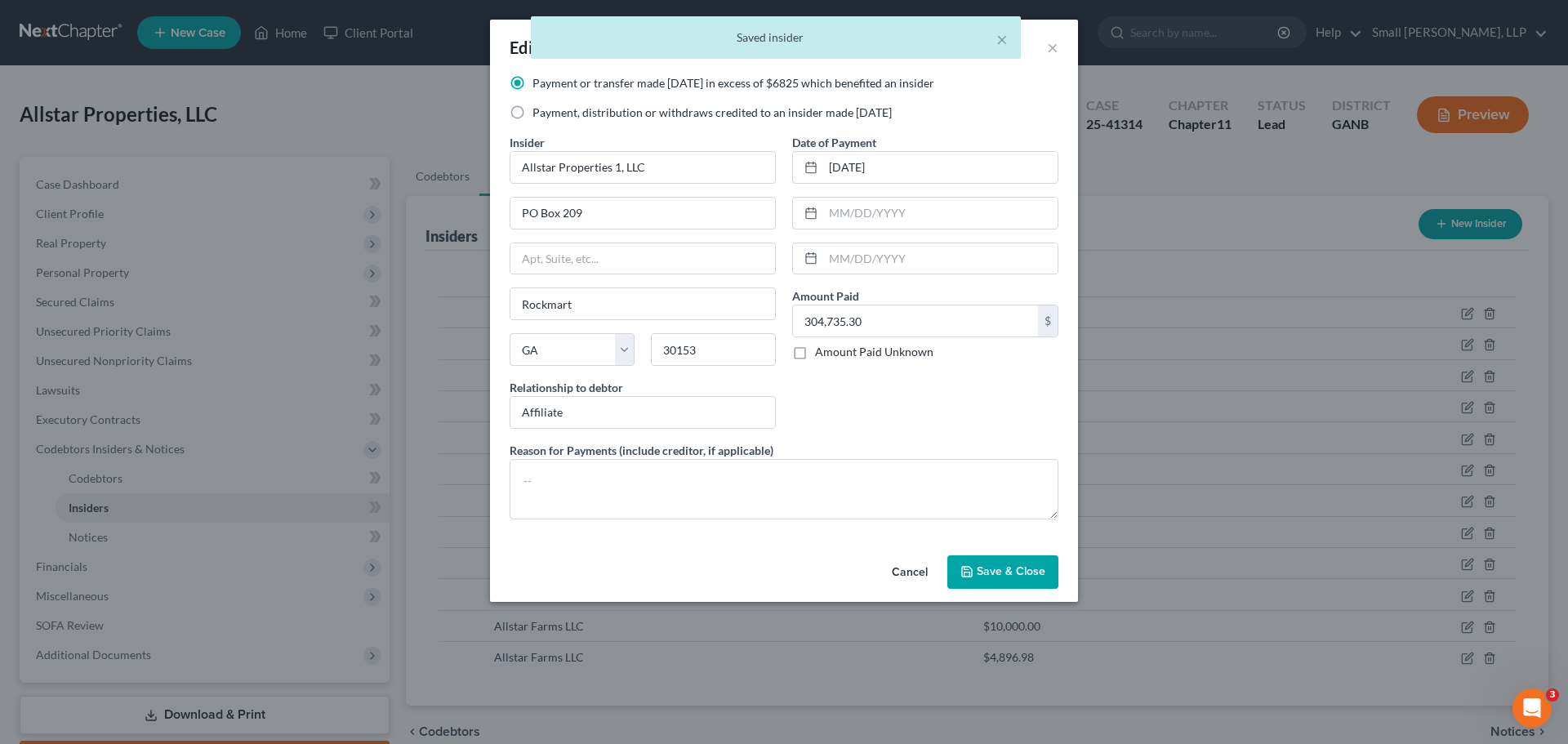
click at [1001, 573] on span "Save & Close" at bounding box center [1011, 572] width 69 height 14
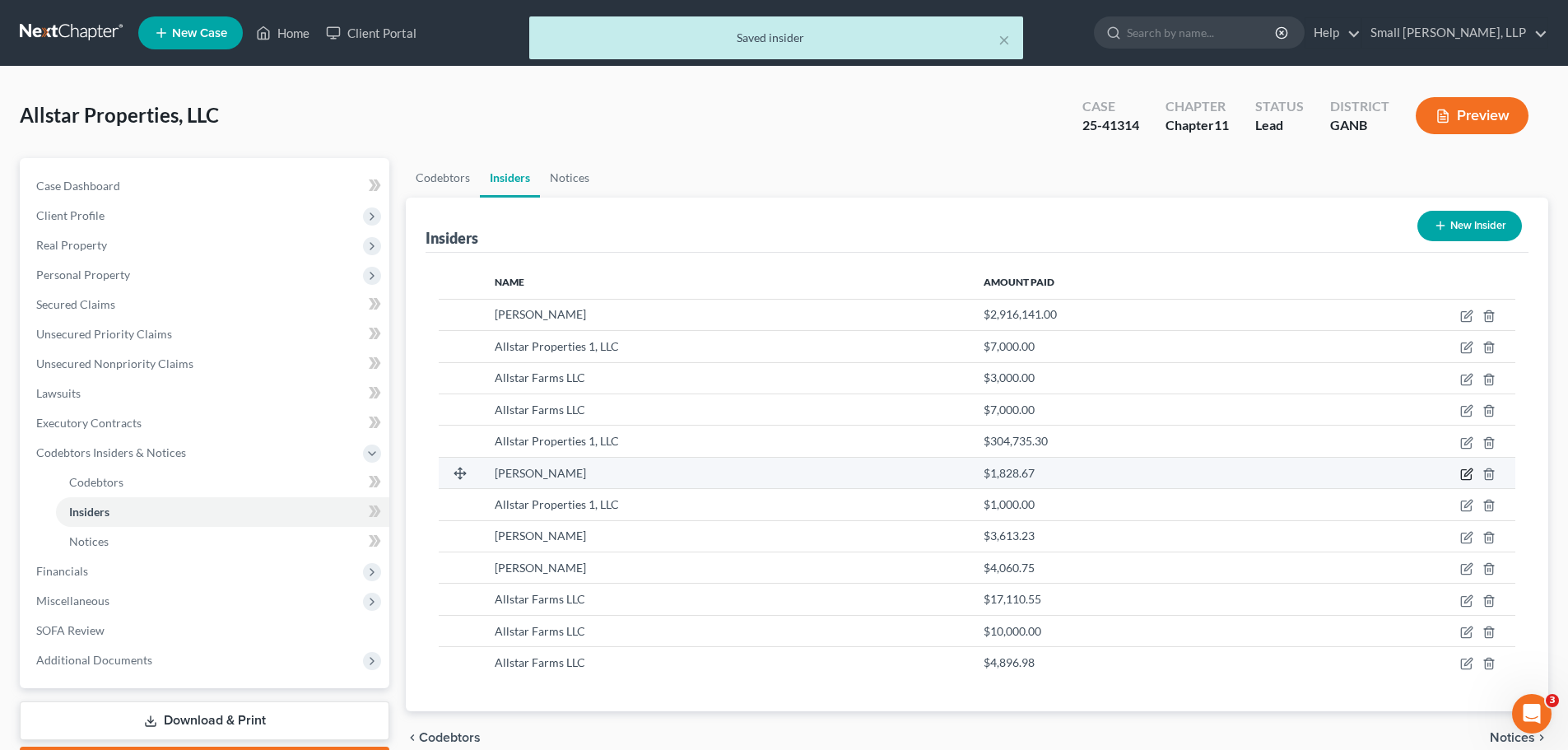
click at [1472, 472] on icon "button" at bounding box center [1466, 474] width 13 height 13
select select "10"
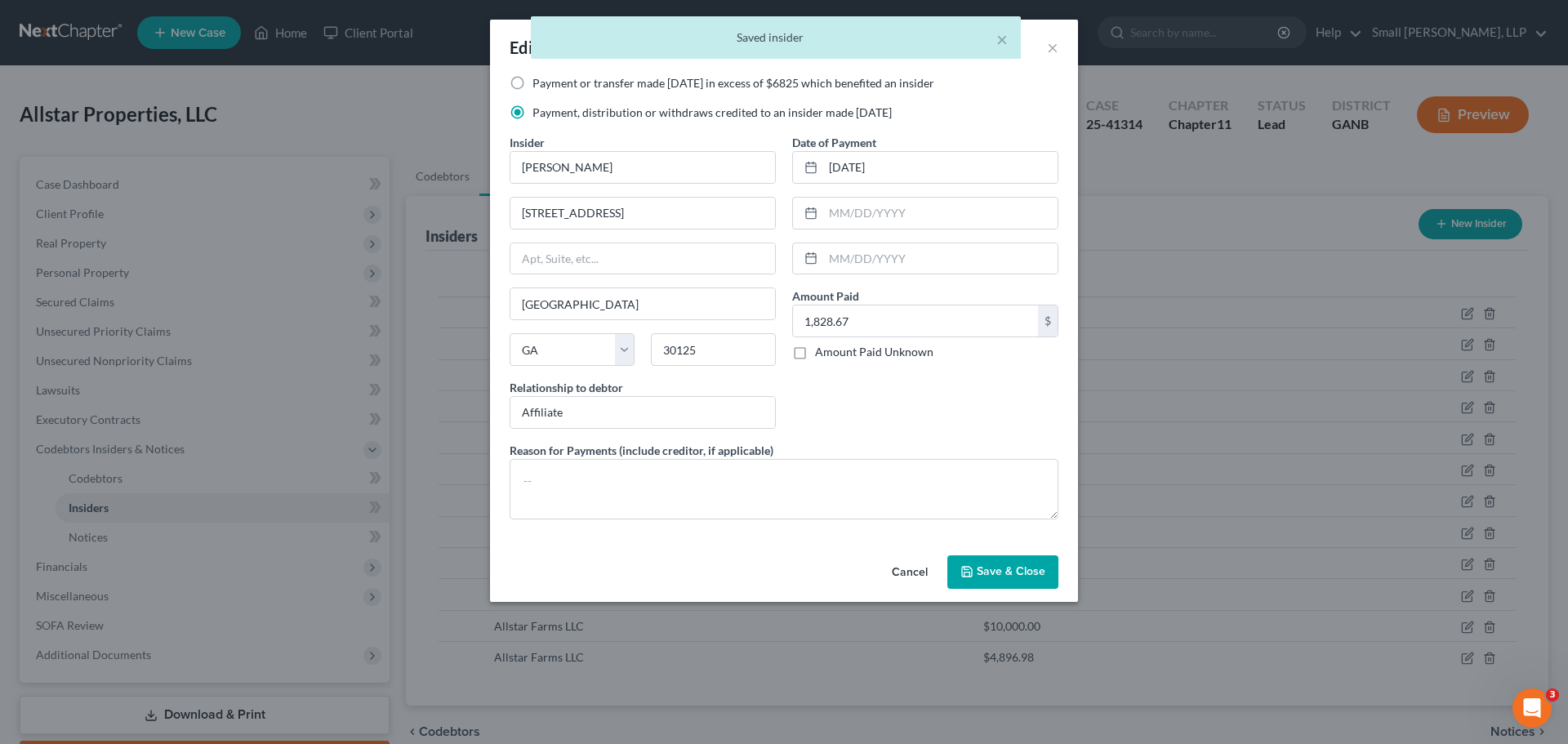
click at [983, 569] on span "Save & Close" at bounding box center [1011, 572] width 69 height 14
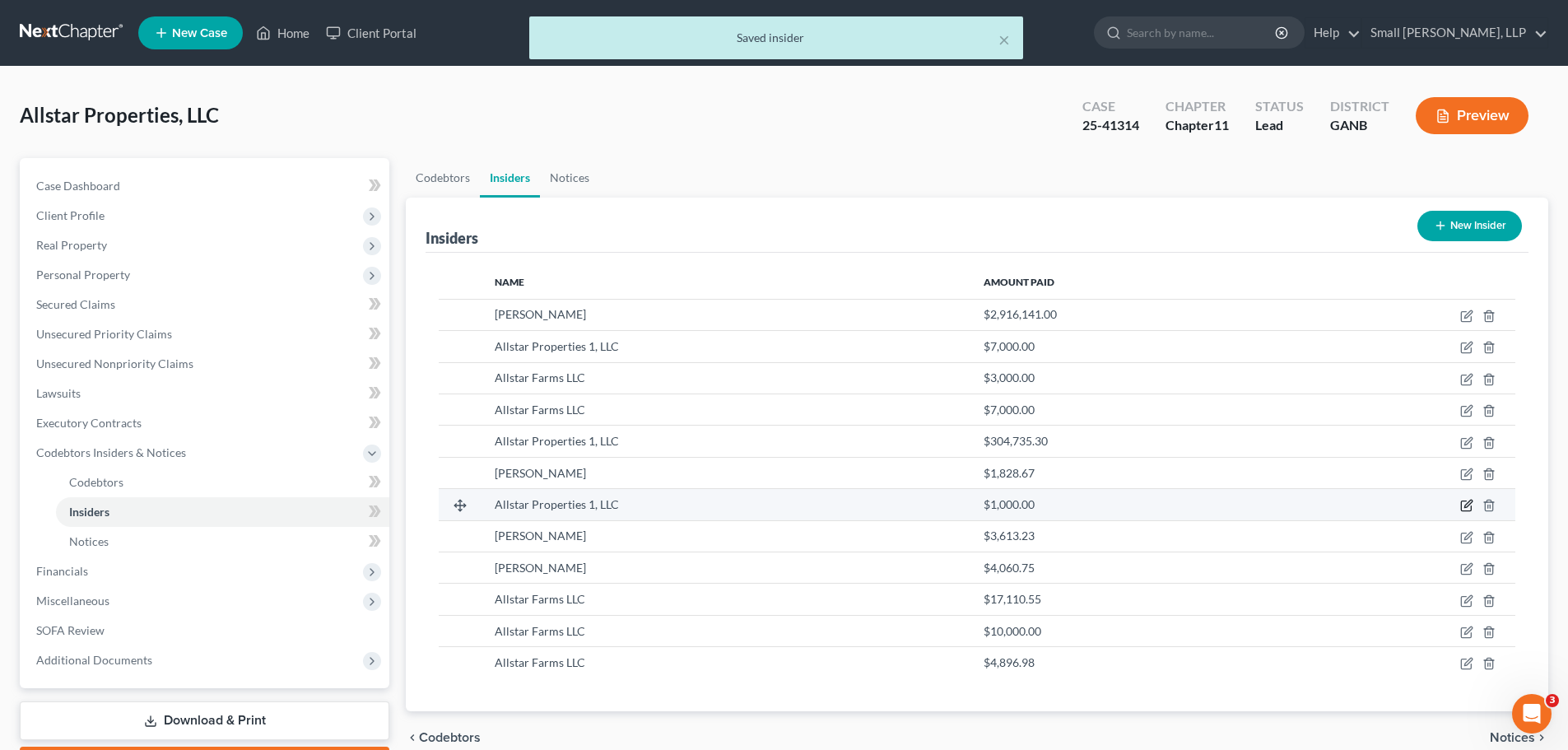
click at [1467, 506] on icon "button" at bounding box center [1468, 504] width 7 height 7
select select "10"
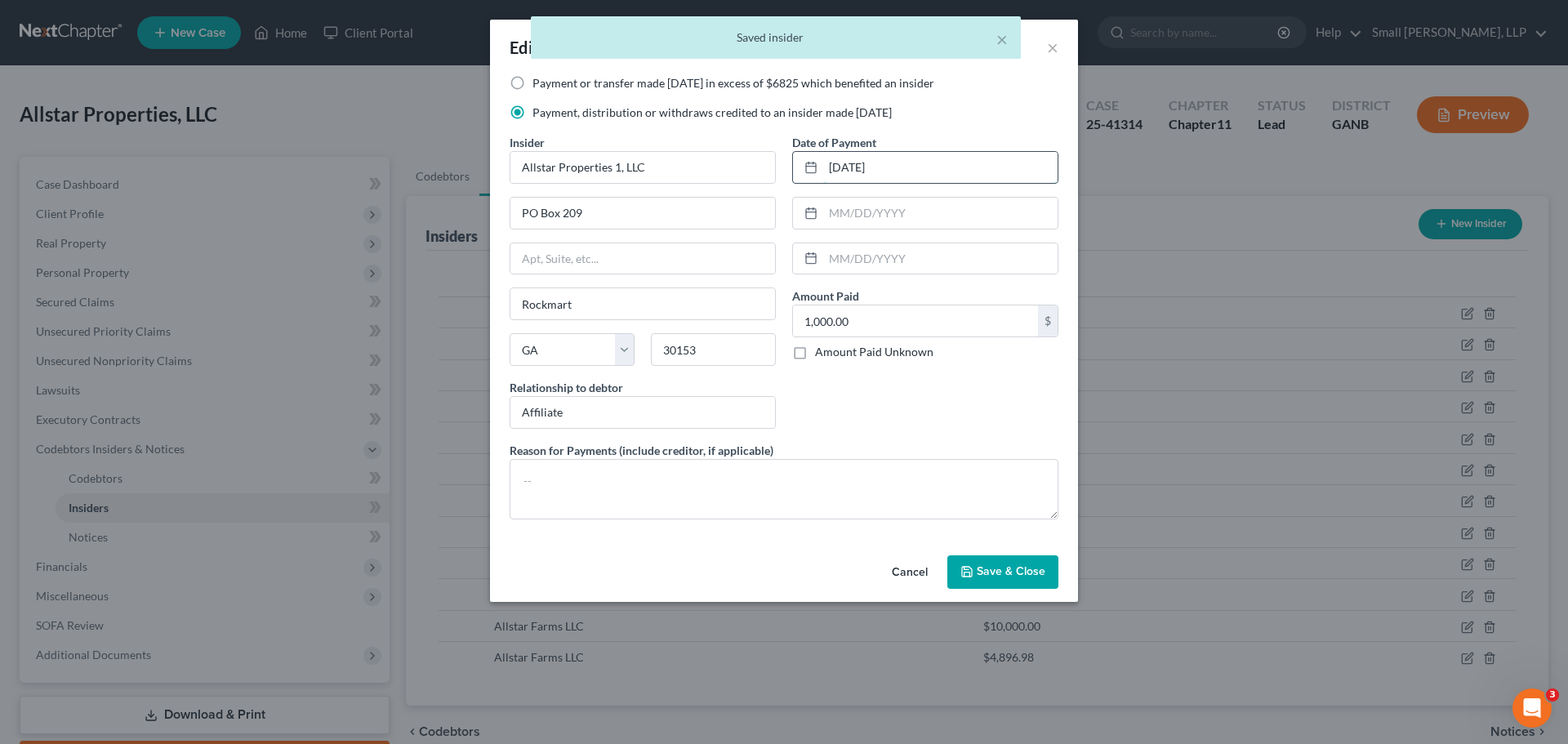
click at [827, 165] on input "4/7/2025" at bounding box center [940, 168] width 235 height 31
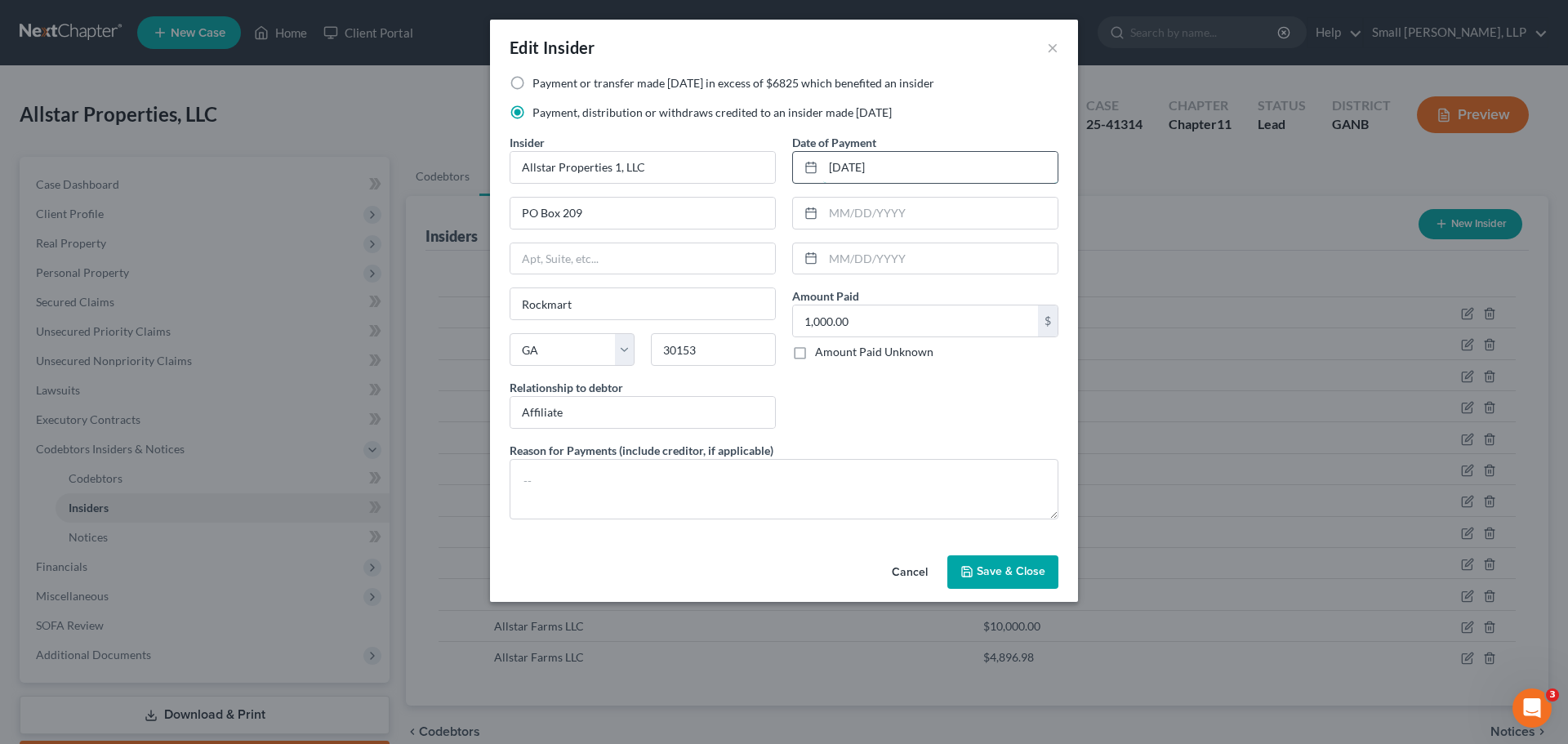
click at [849, 166] on input "04/7/2025" at bounding box center [940, 168] width 235 height 31
type input "04/07/2025"
click at [1017, 568] on span "Save & Close" at bounding box center [1011, 572] width 69 height 14
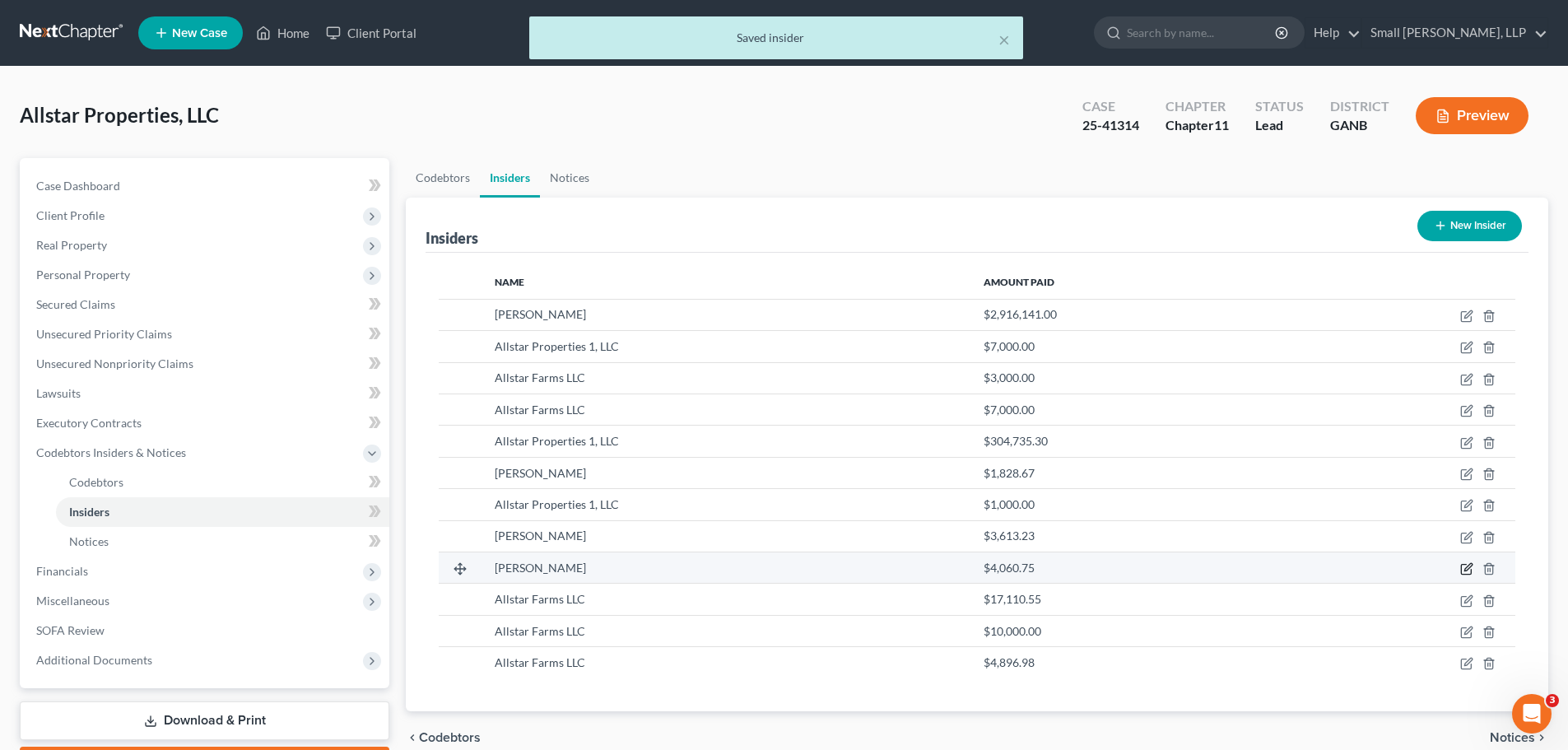
click at [1463, 575] on icon "button" at bounding box center [1466, 570] width 10 height 10
select select "10"
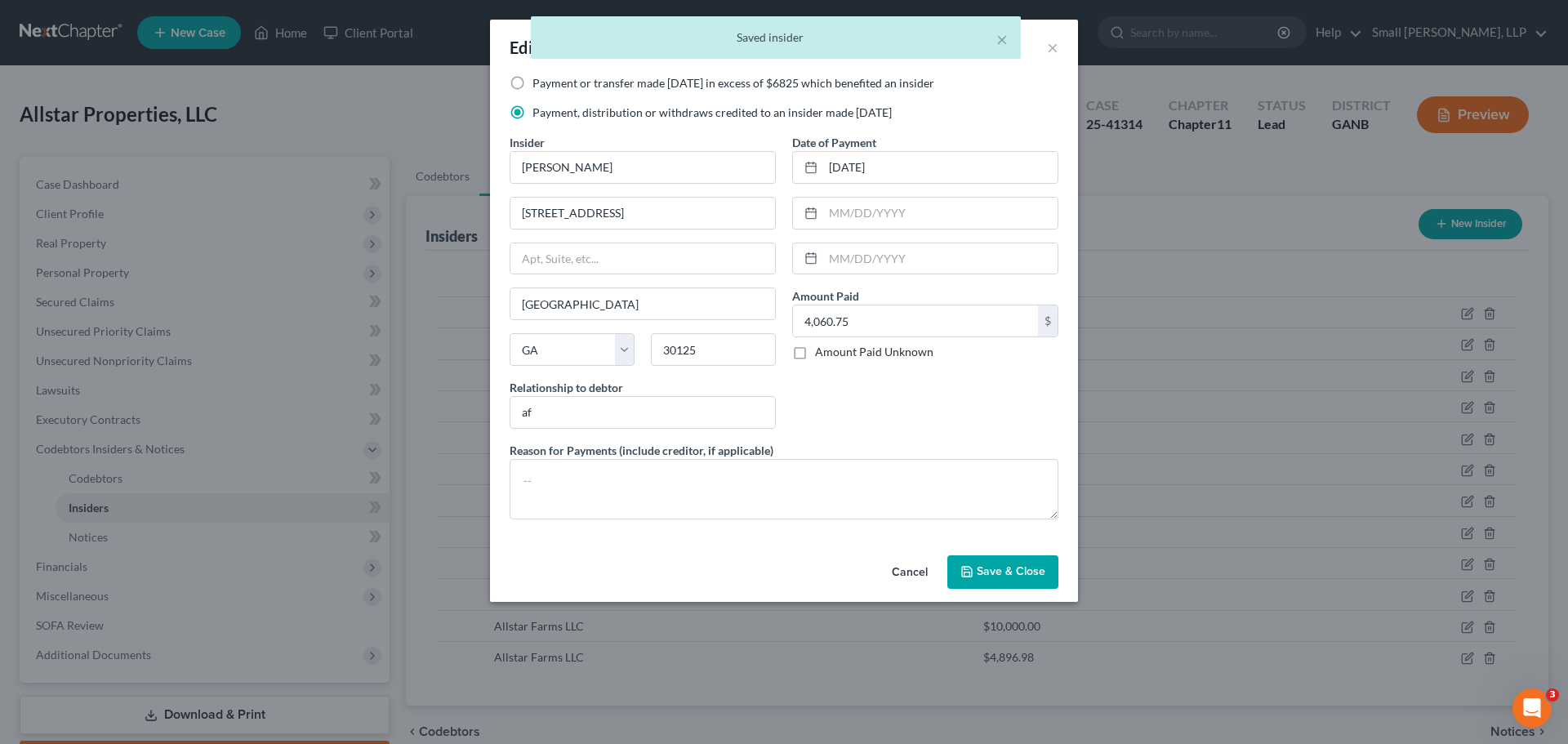
click at [1008, 575] on span "Save & Close" at bounding box center [1011, 572] width 69 height 14
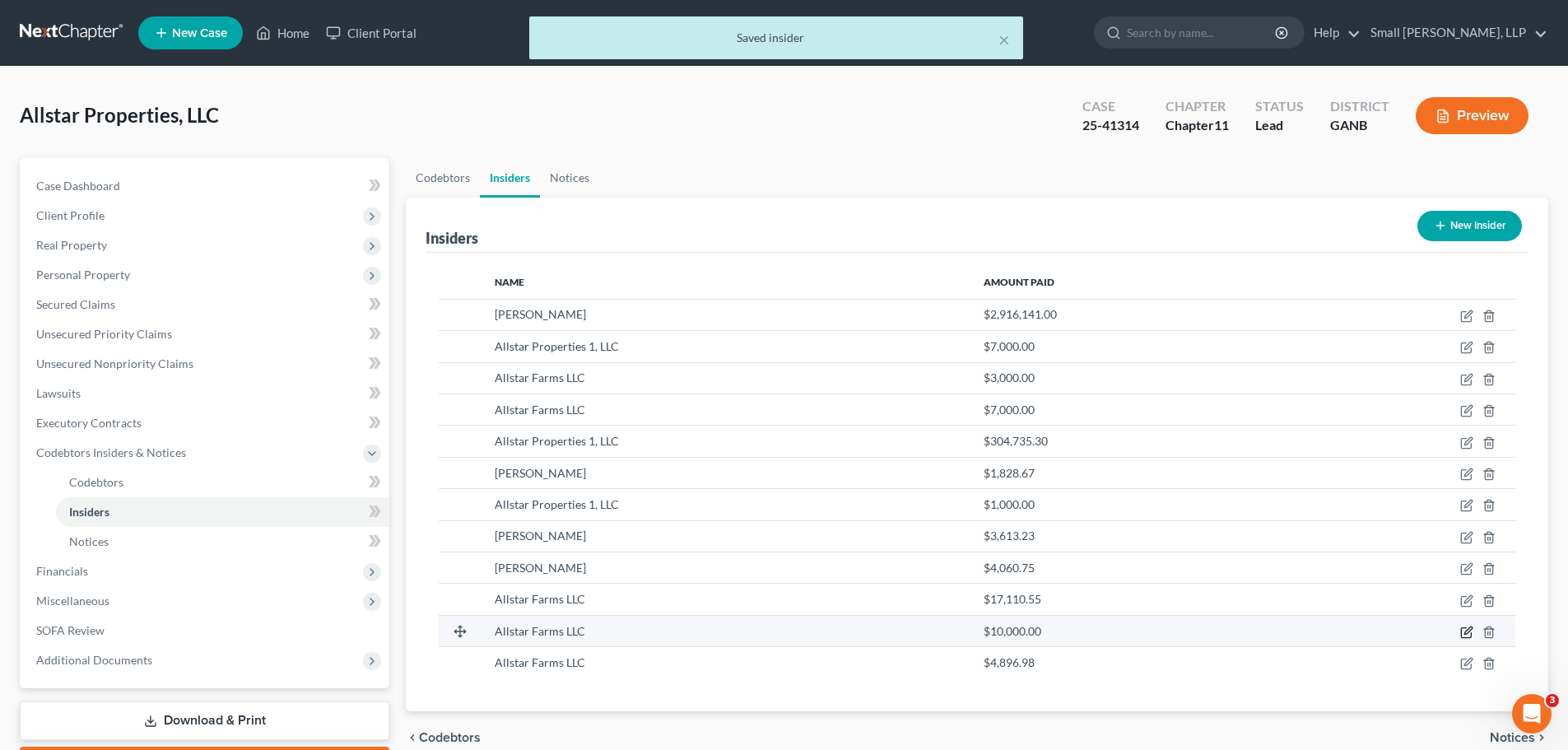
click at [1466, 632] on icon "button" at bounding box center [1468, 630] width 7 height 7
select select "10"
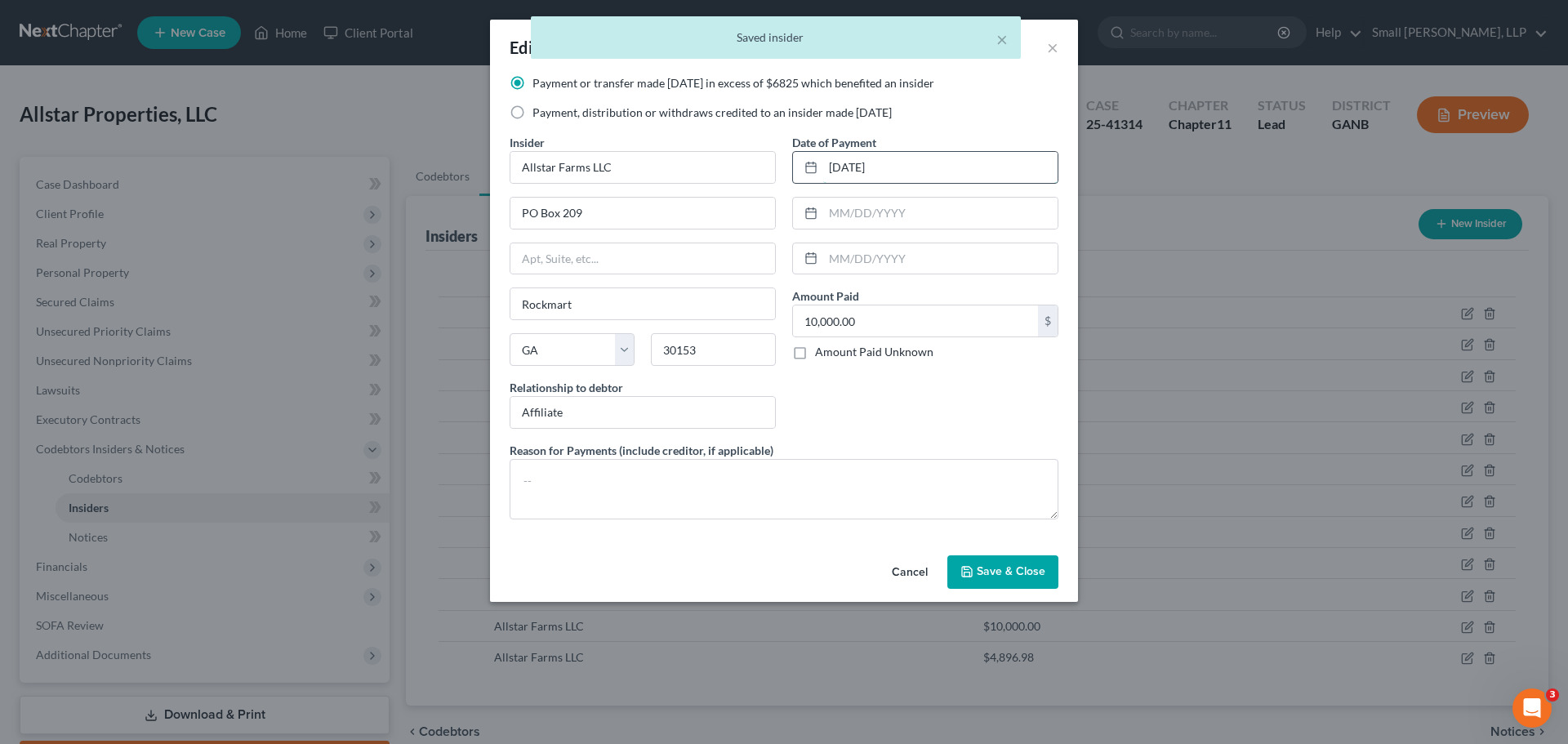
click at [827, 163] on input "5/21/2025" at bounding box center [940, 168] width 235 height 31
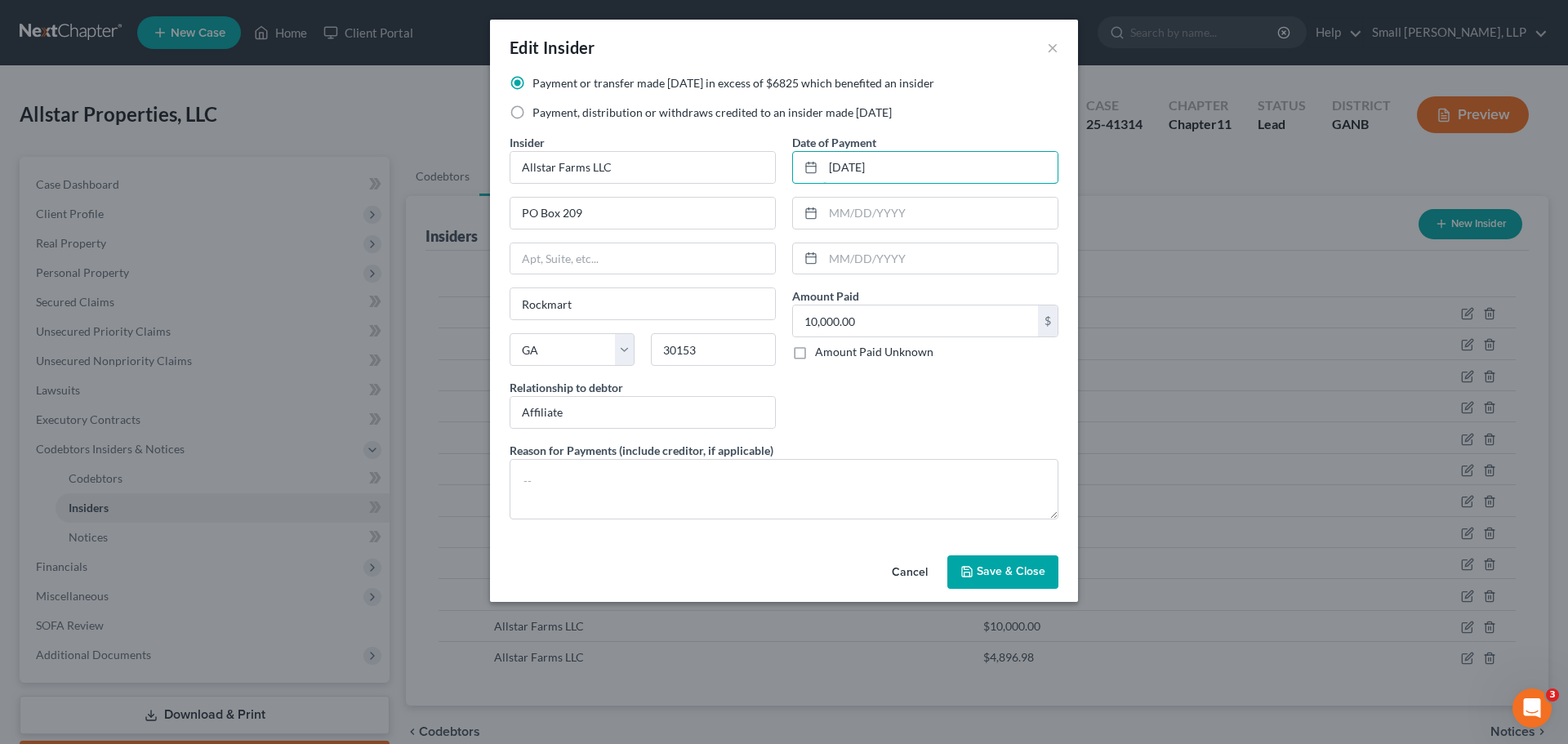
type input "05/21/2025"
click at [1004, 575] on span "Save & Close" at bounding box center [1011, 572] width 69 height 14
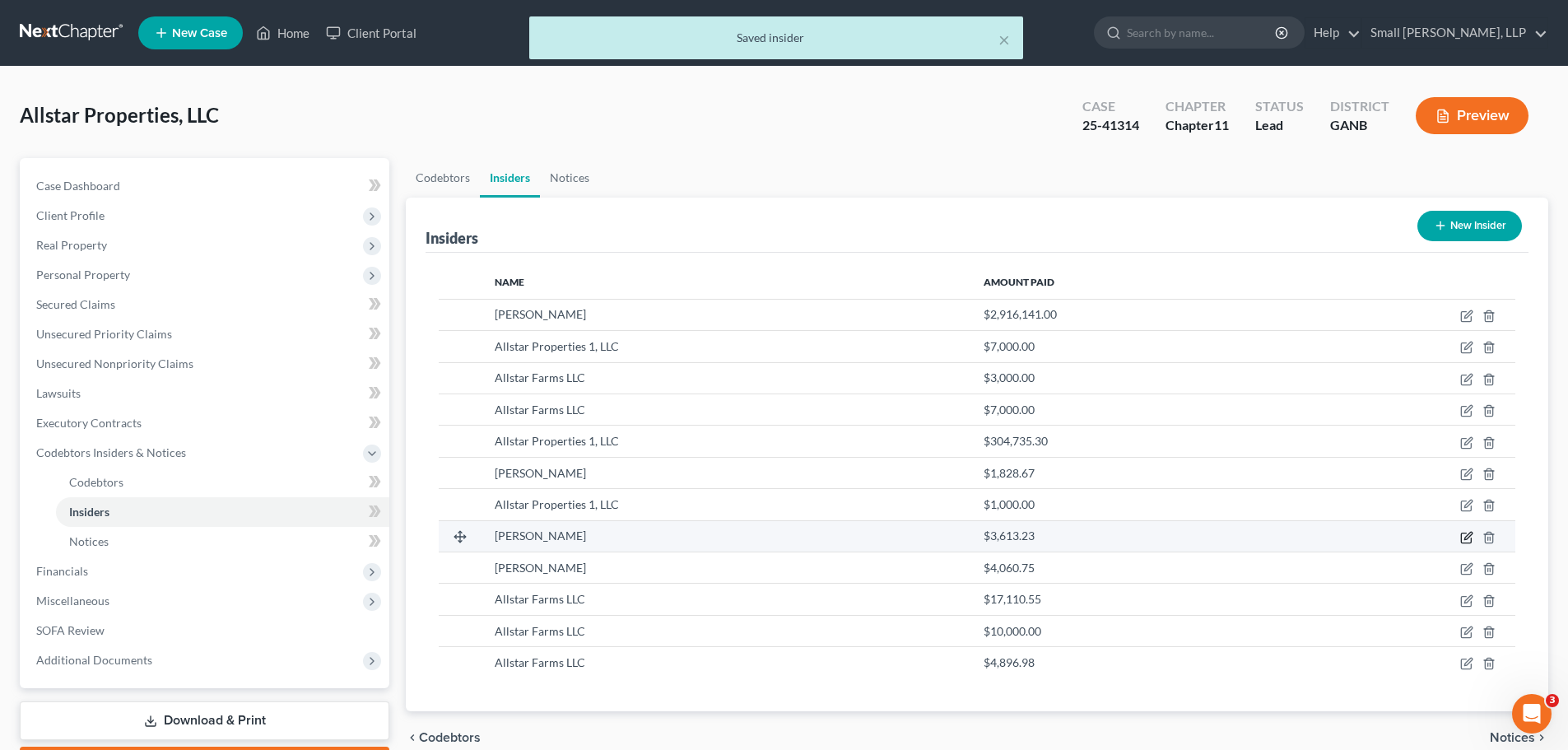
click at [1464, 533] on icon "button" at bounding box center [1466, 537] width 10 height 10
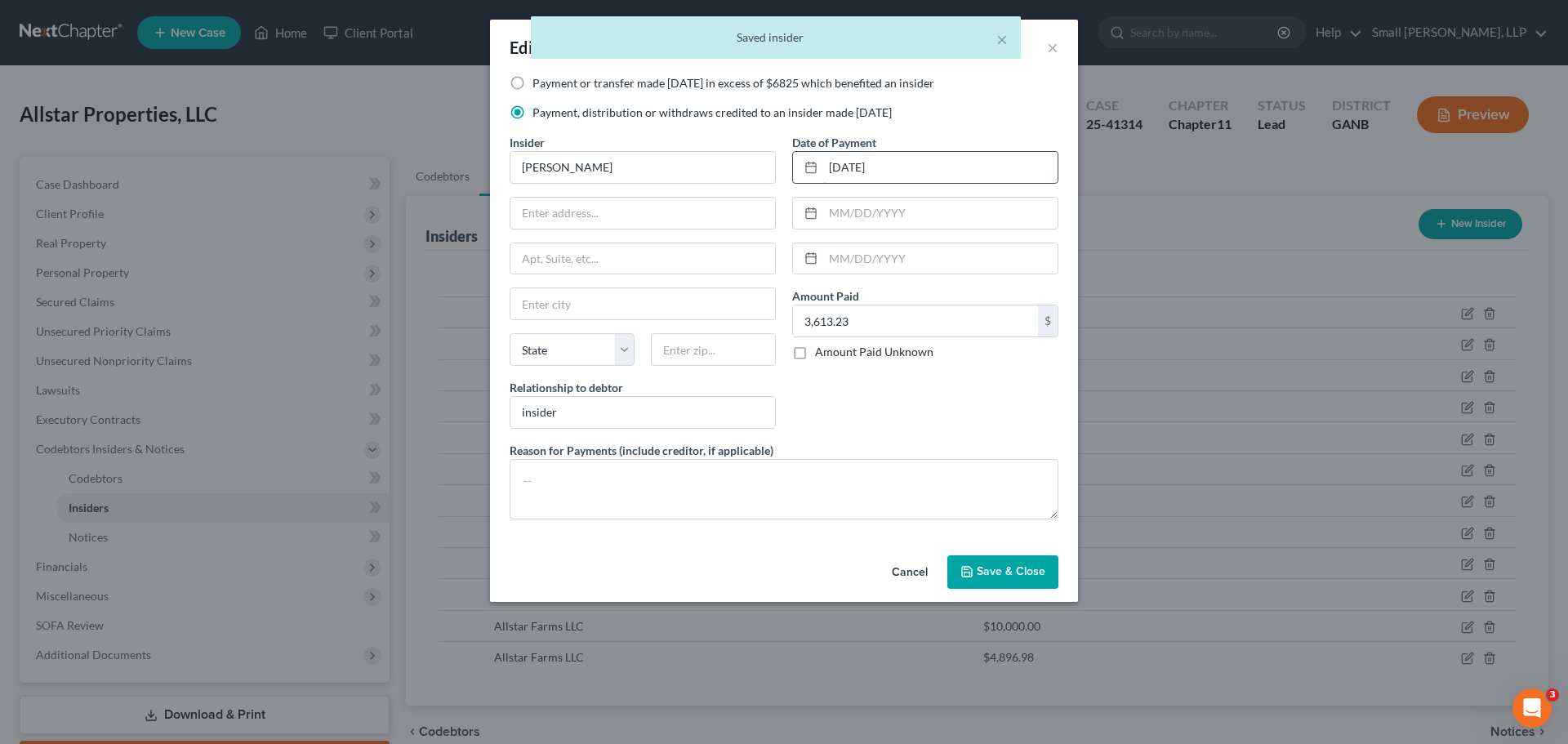
click at [830, 167] on input "5/9/2025" at bounding box center [940, 168] width 235 height 31
click at [842, 166] on input "05/9/2025" at bounding box center [940, 168] width 235 height 31
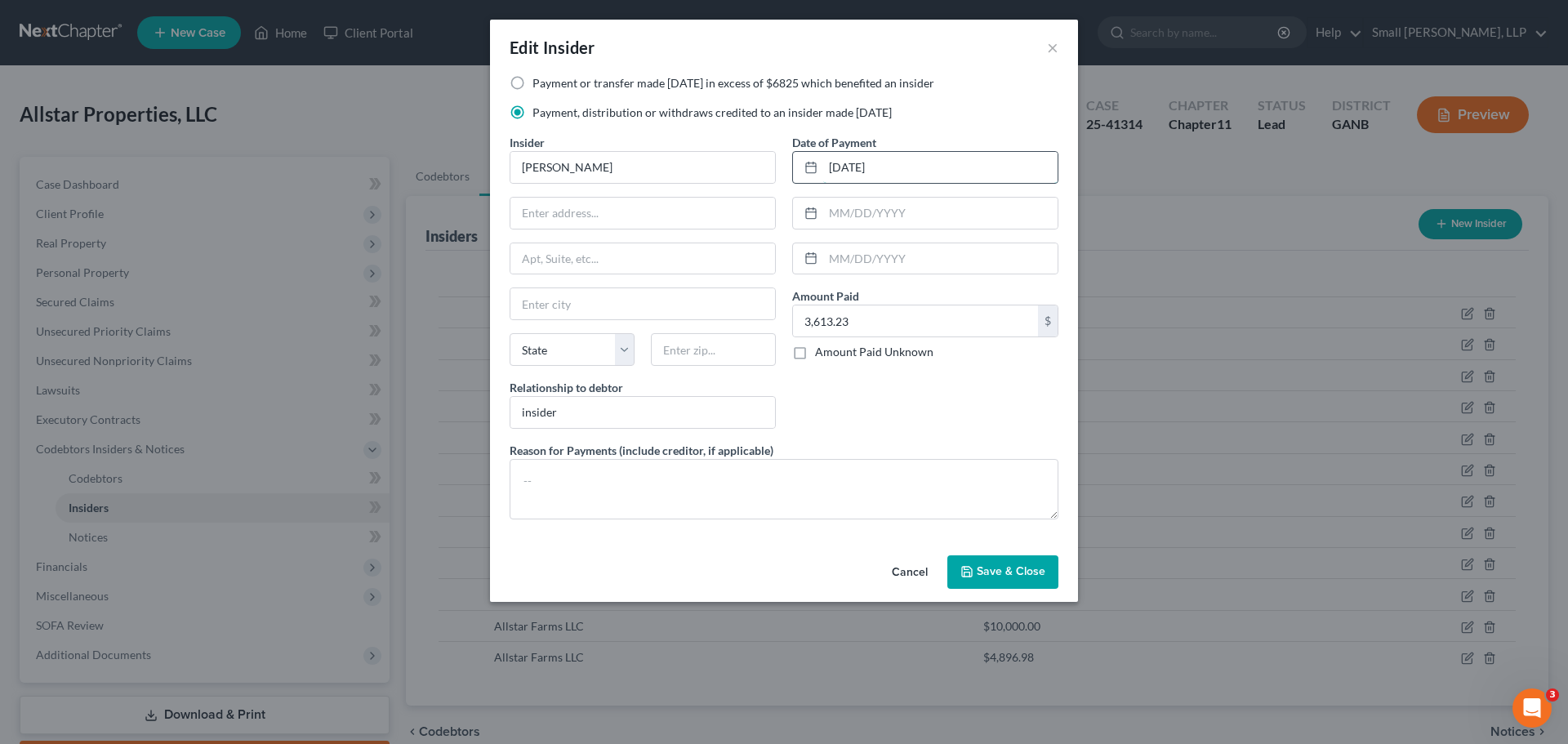
click at [847, 169] on input "05/9/2025" at bounding box center [940, 168] width 235 height 31
type input "05/09/2025"
click at [988, 565] on span "Save & Close" at bounding box center [1011, 572] width 69 height 14
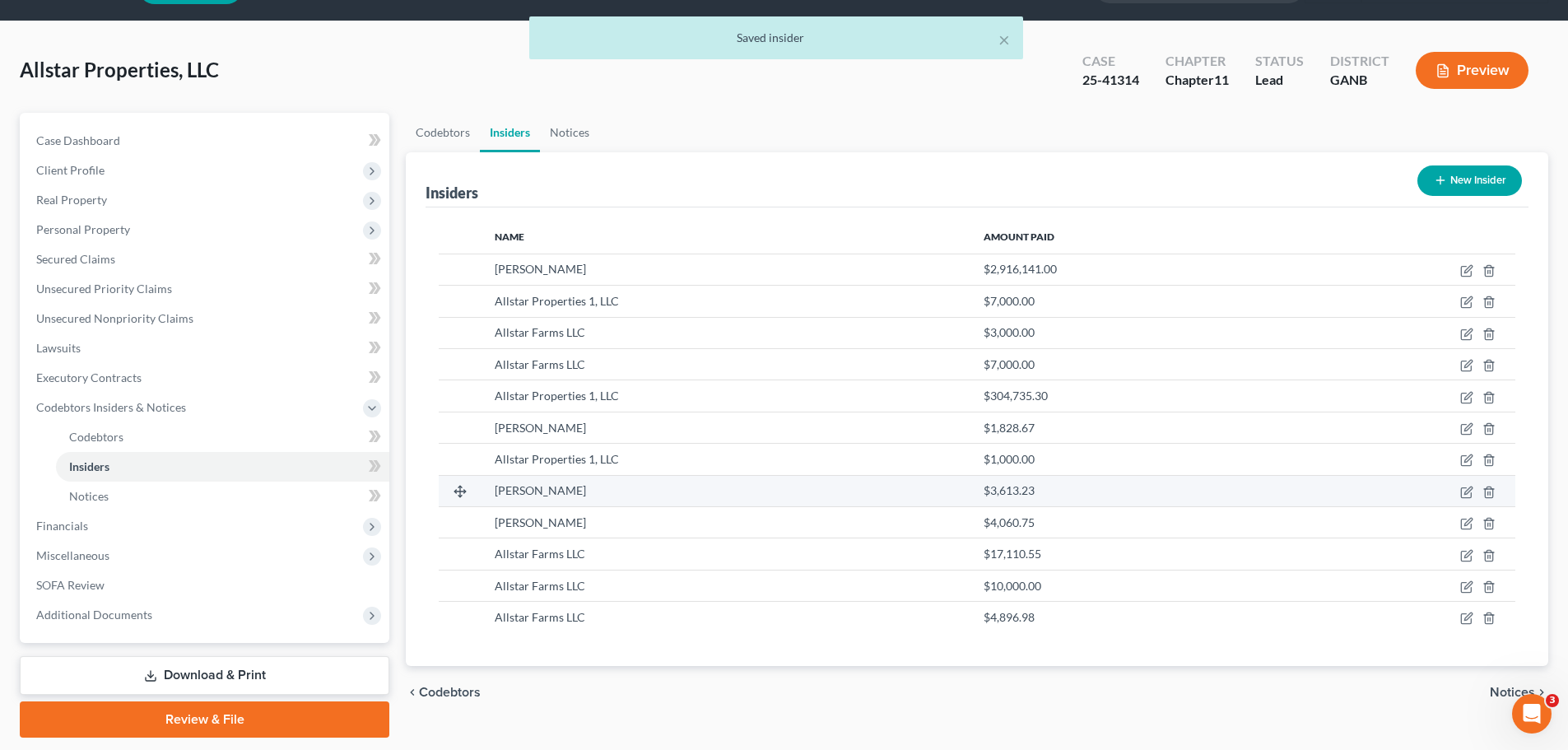
scroll to position [82, 0]
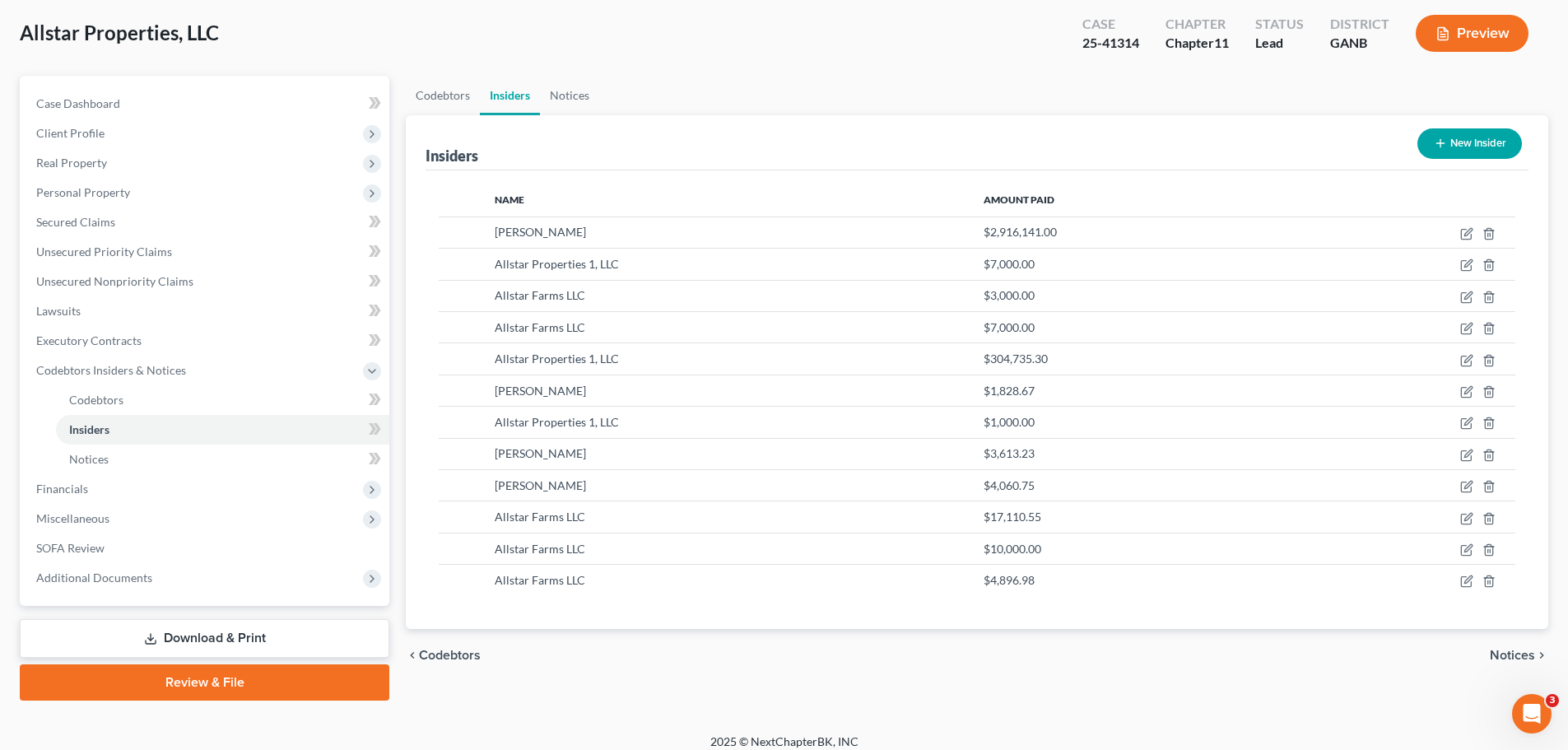
click at [1440, 138] on icon "button" at bounding box center [1440, 143] width 13 height 13
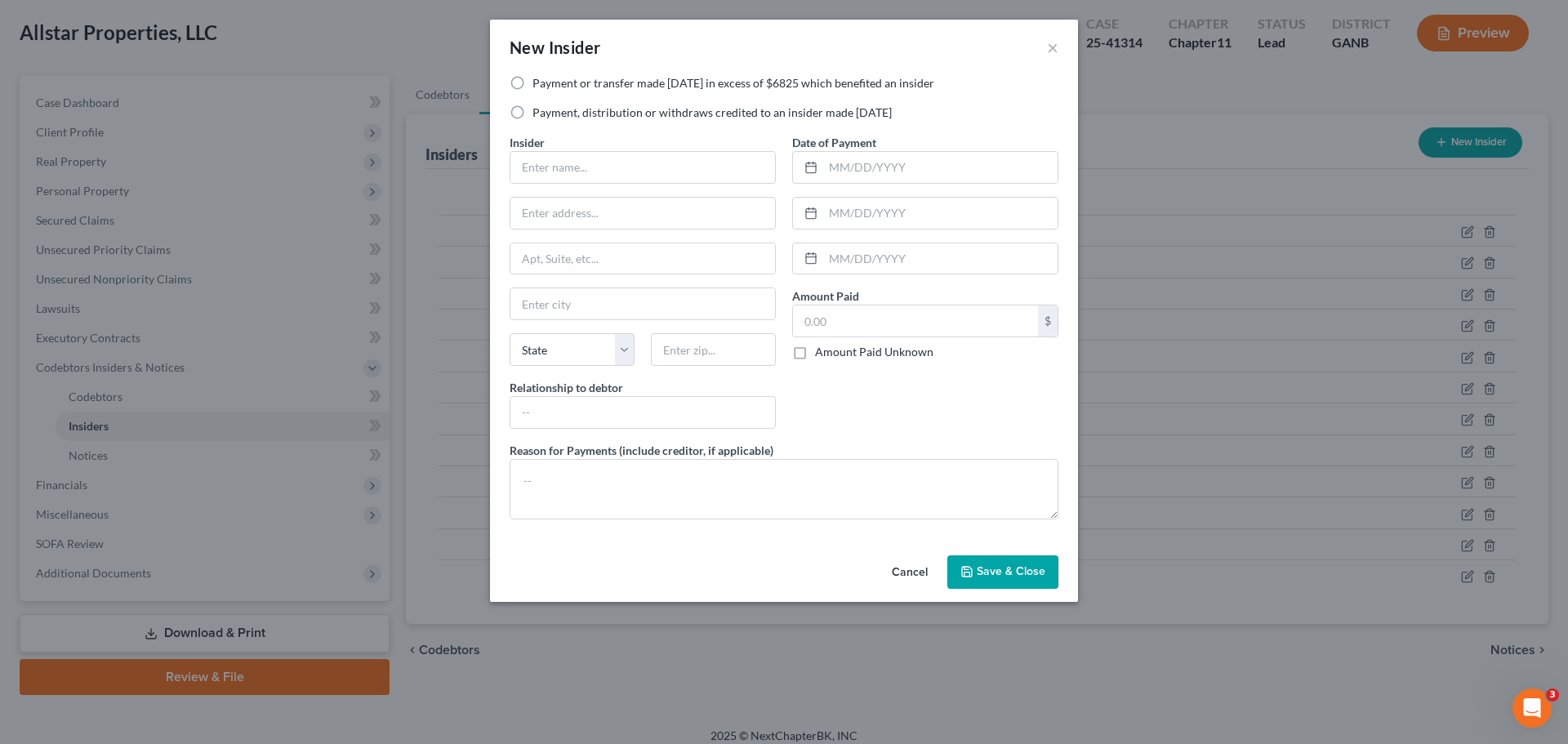
click at [598, 87] on label "Payment or transfer made within 1 year in excess of $6825 which benefited an in…" at bounding box center [734, 83] width 402 height 17
click at [549, 86] on input "Payment or transfer made within 1 year in excess of $6825 which benefited an in…" at bounding box center [544, 80] width 10 height 10
radio input "true"
drag, startPoint x: 564, startPoint y: 178, endPoint x: 573, endPoint y: 175, distance: 9.5
click at [565, 178] on input "text" at bounding box center [642, 168] width 264 height 31
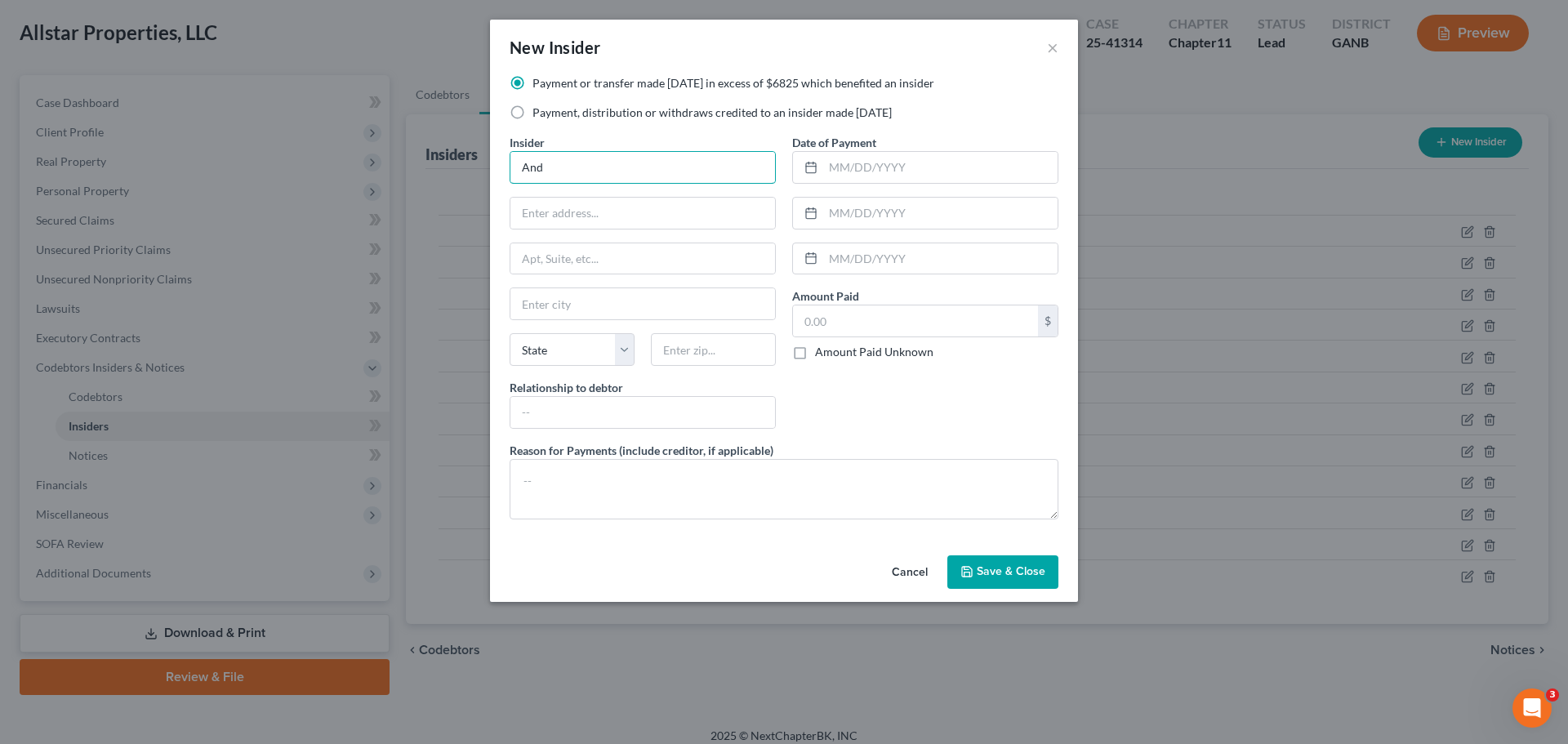
type input "[PERSON_NAME]"
click at [614, 215] on input "text" at bounding box center [642, 213] width 264 height 31
type input "2900 Rome Hwy"
click at [601, 312] on input "text" at bounding box center [642, 304] width 264 height 31
type input "Cedartown"
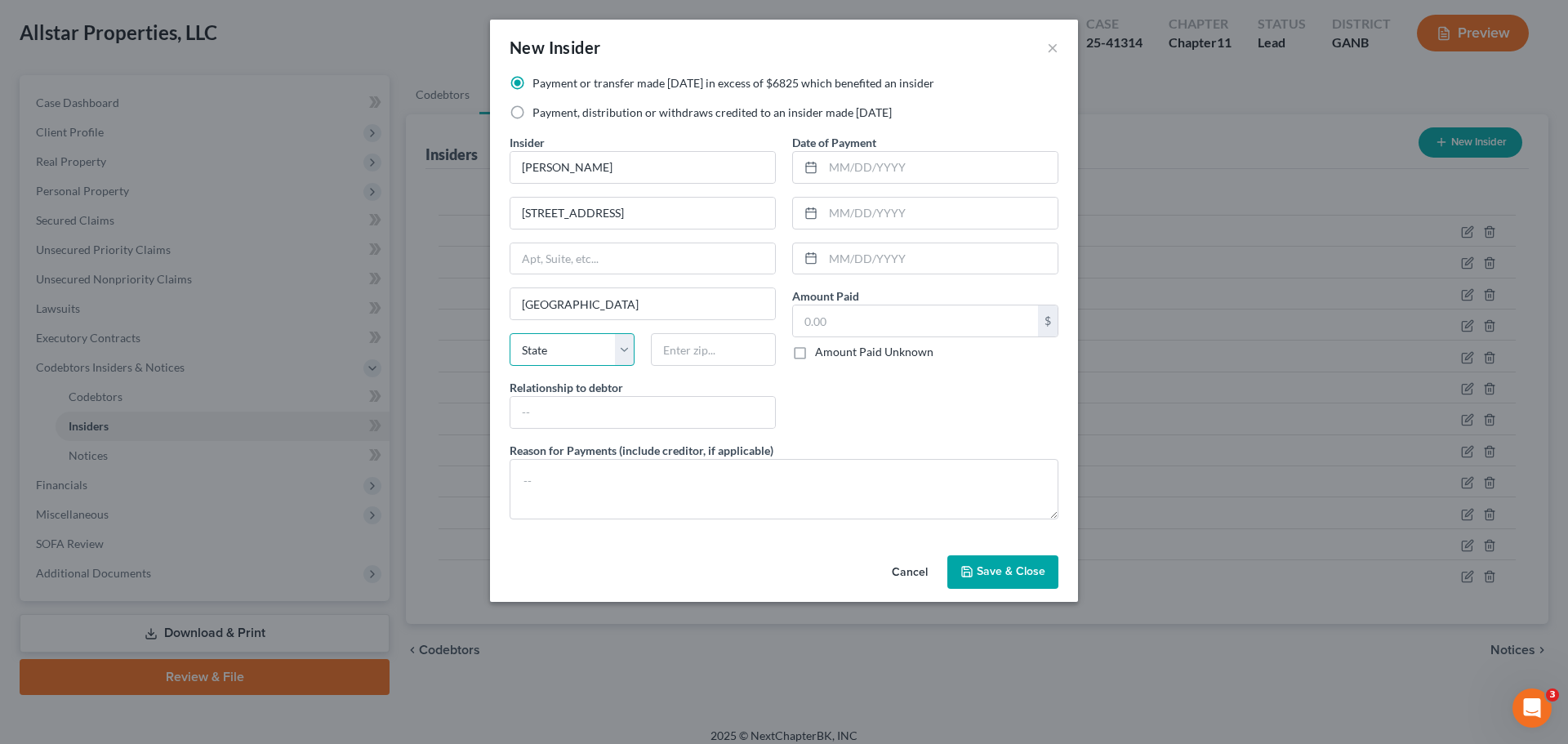
click at [571, 351] on select "State AL AK AR AZ CA CO CT DE DC FL GA GU HI ID IL IN IA KS KY LA ME MD MA MI M…" at bounding box center [572, 349] width 125 height 33
select select "10"
click at [714, 346] on input "text" at bounding box center [714, 349] width 125 height 33
type input "30125"
click at [669, 420] on input "text" at bounding box center [642, 413] width 264 height 31
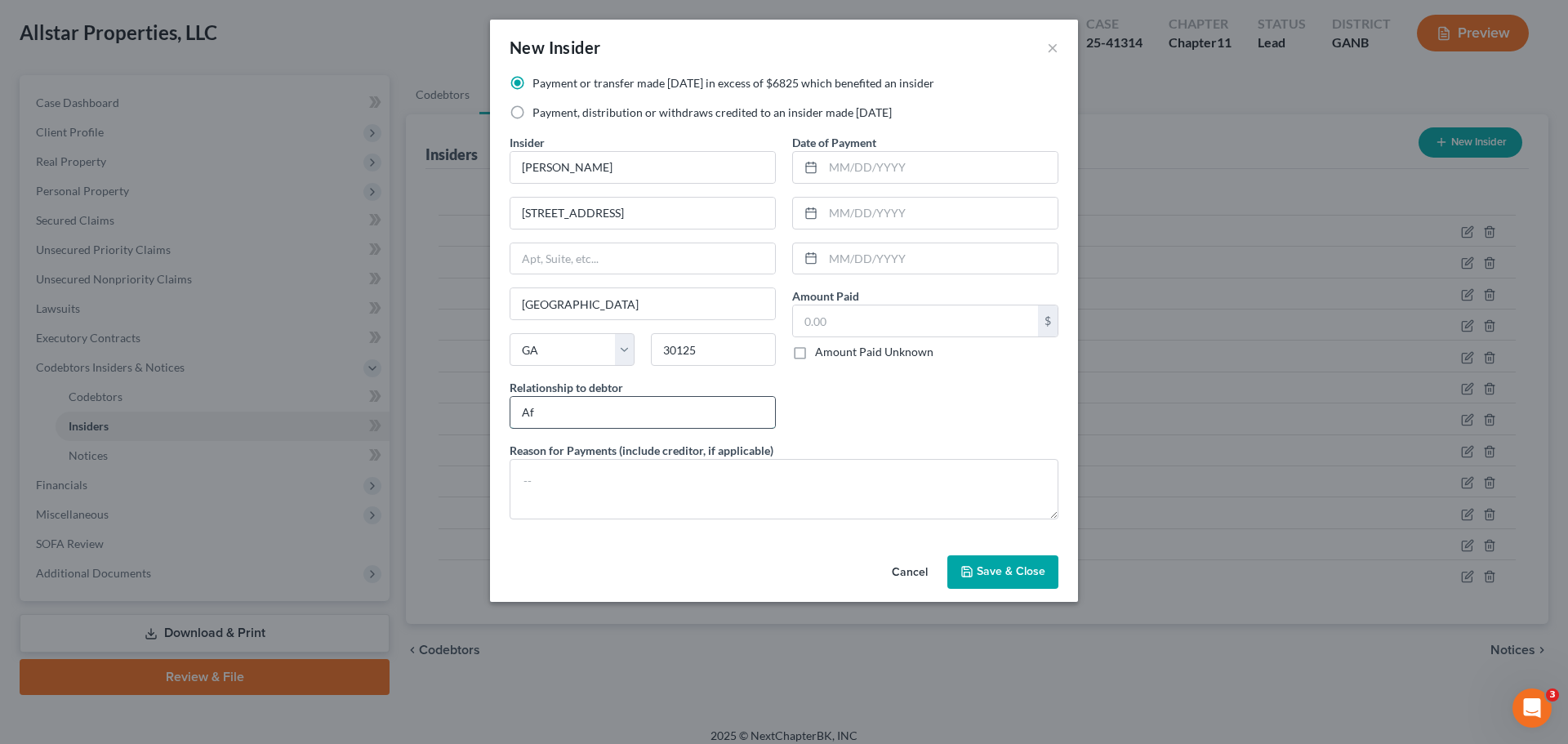
type input "Affiliate"
click at [874, 163] on input "text" at bounding box center [940, 168] width 235 height 31
type input "05/28/2025"
click at [831, 327] on input "text" at bounding box center [915, 321] width 245 height 31
type input "13,200"
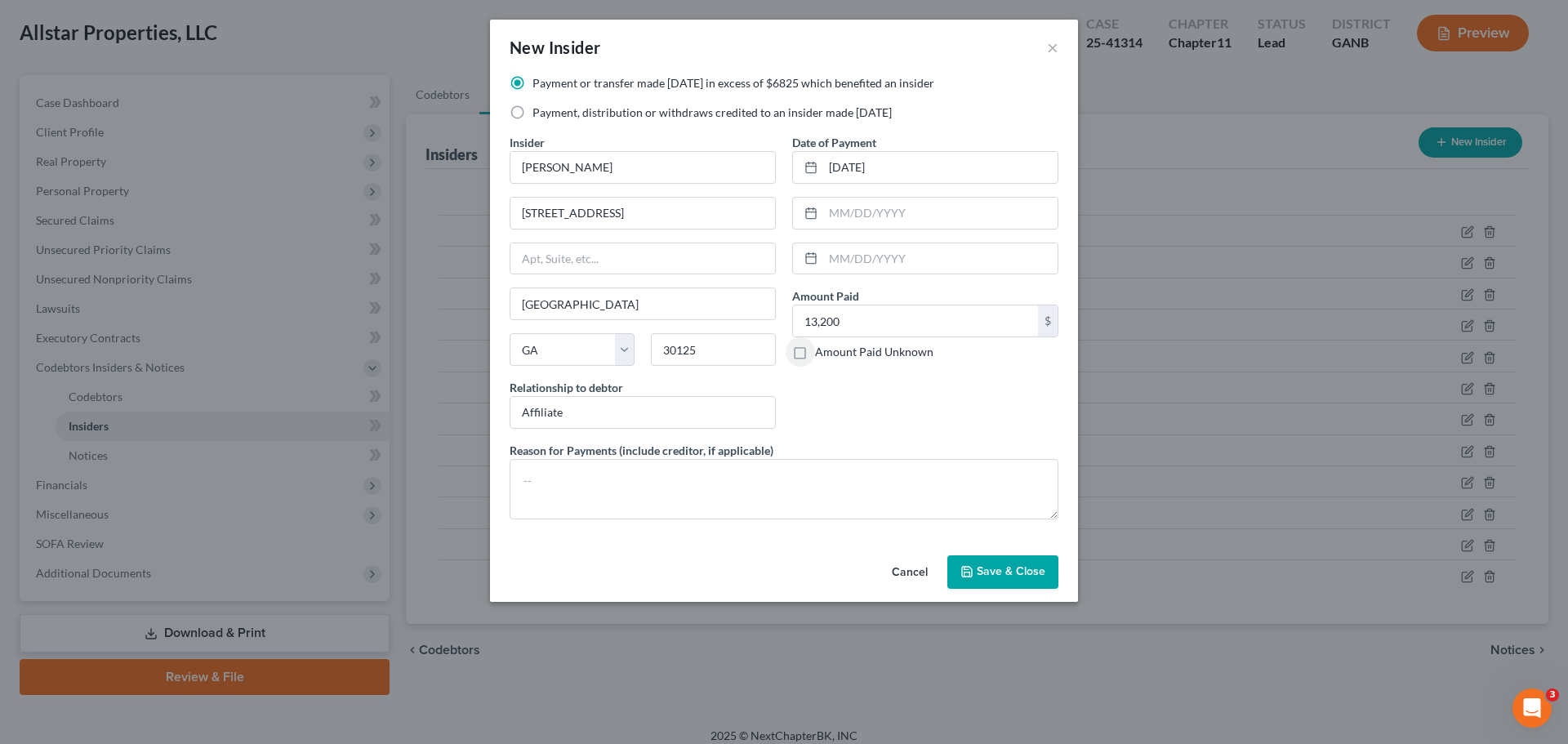
click at [1003, 565] on span "Save & Close" at bounding box center [1011, 572] width 69 height 14
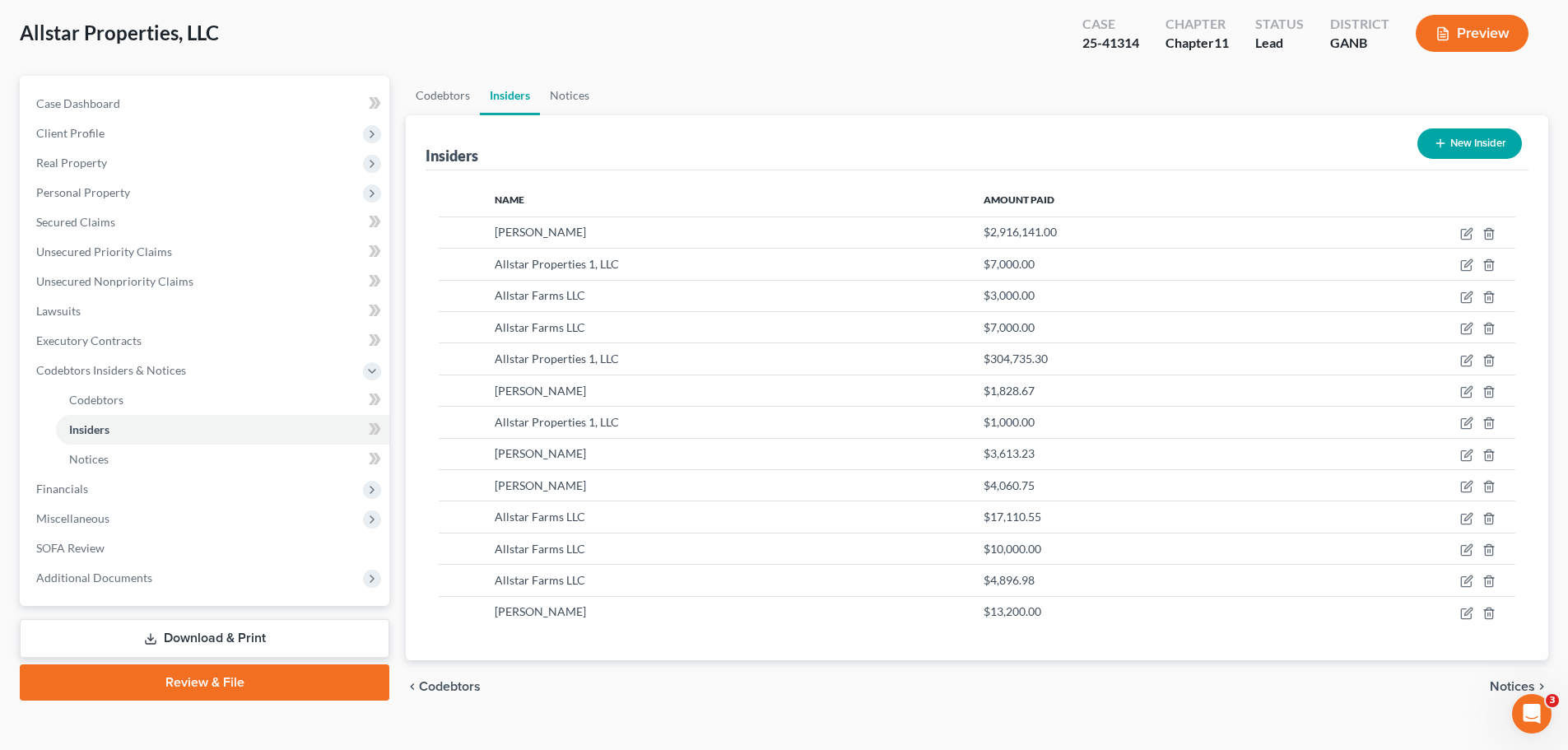
click at [1487, 152] on button "New Insider" at bounding box center [1469, 144] width 104 height 31
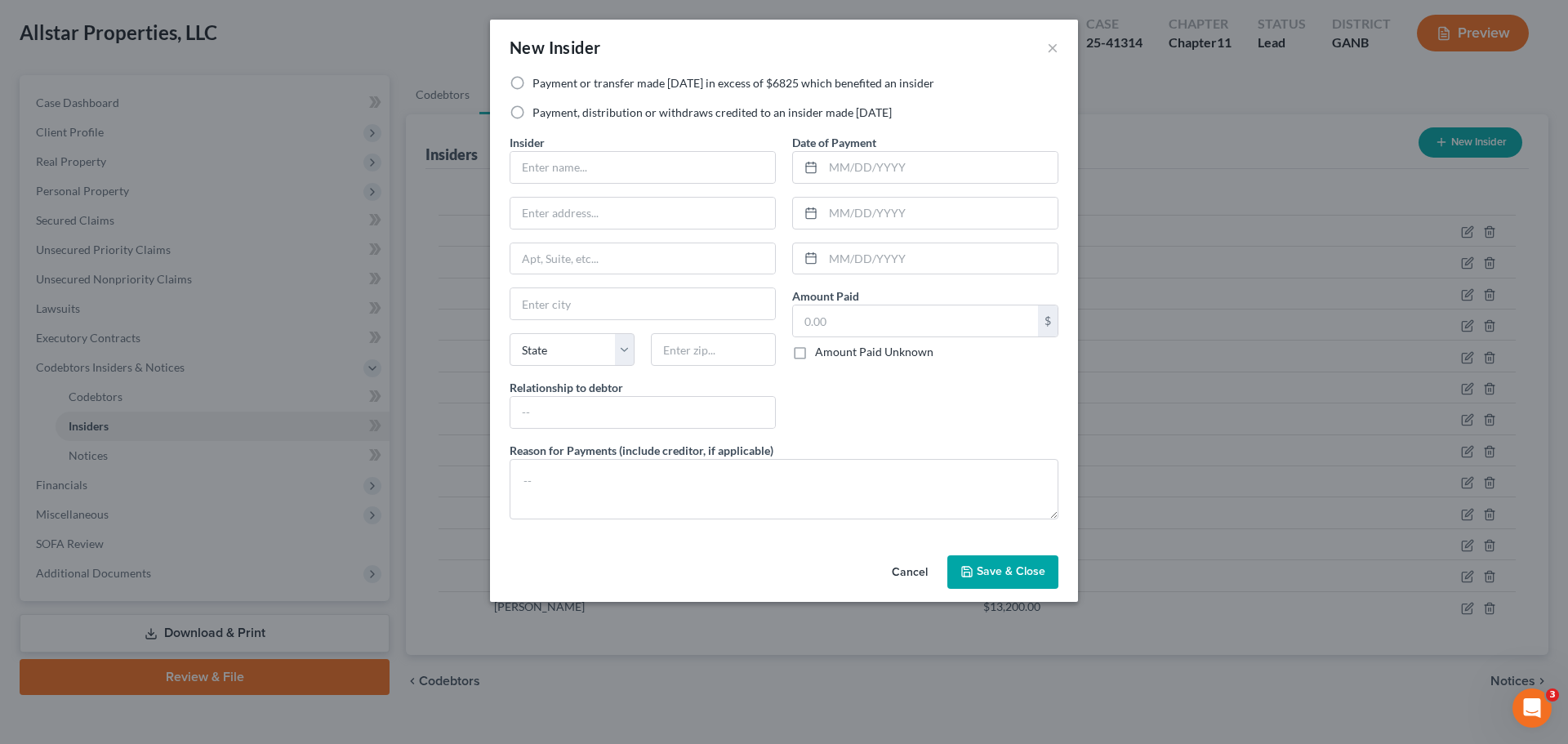
click at [588, 115] on label "Payment, distribution or withdraws credited to an insider made within 1 year" at bounding box center [712, 112] width 359 height 17
click at [549, 115] on input "Payment, distribution or withdraws credited to an insider made within 1 year" at bounding box center [544, 110] width 10 height 10
radio input "true"
click at [557, 166] on input "text" at bounding box center [642, 168] width 264 height 31
type input "Allstar Properties 1, LLC"
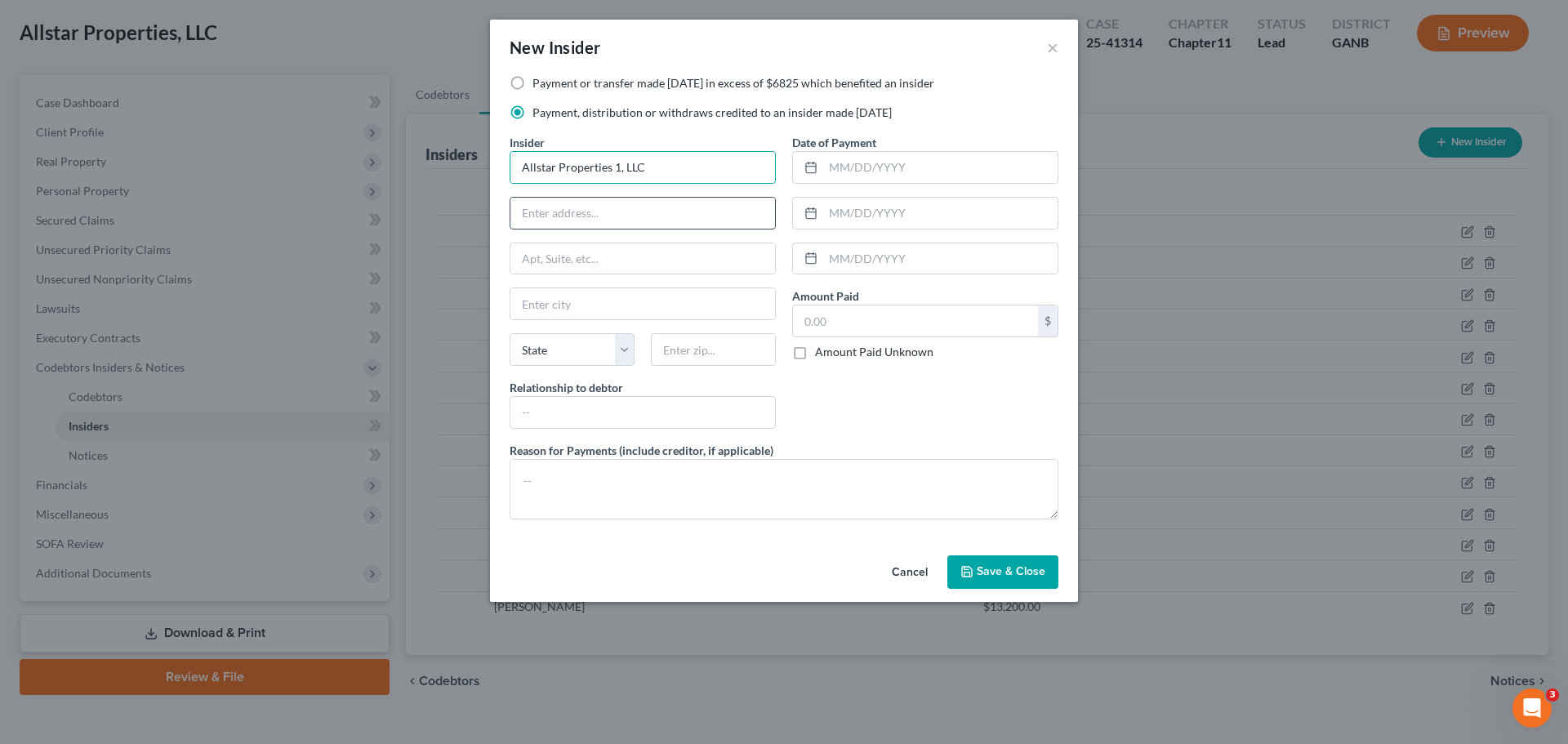
click at [603, 219] on input "text" at bounding box center [642, 213] width 264 height 31
type input "PO Box 209"
click at [588, 300] on input "text" at bounding box center [642, 304] width 264 height 31
type input "Rockmart"
click at [555, 356] on select "State AL AK AR AZ CA CO CT DE DC FL GA GU HI ID IL IN IA KS KY LA ME MD MA MI M…" at bounding box center [572, 349] width 125 height 33
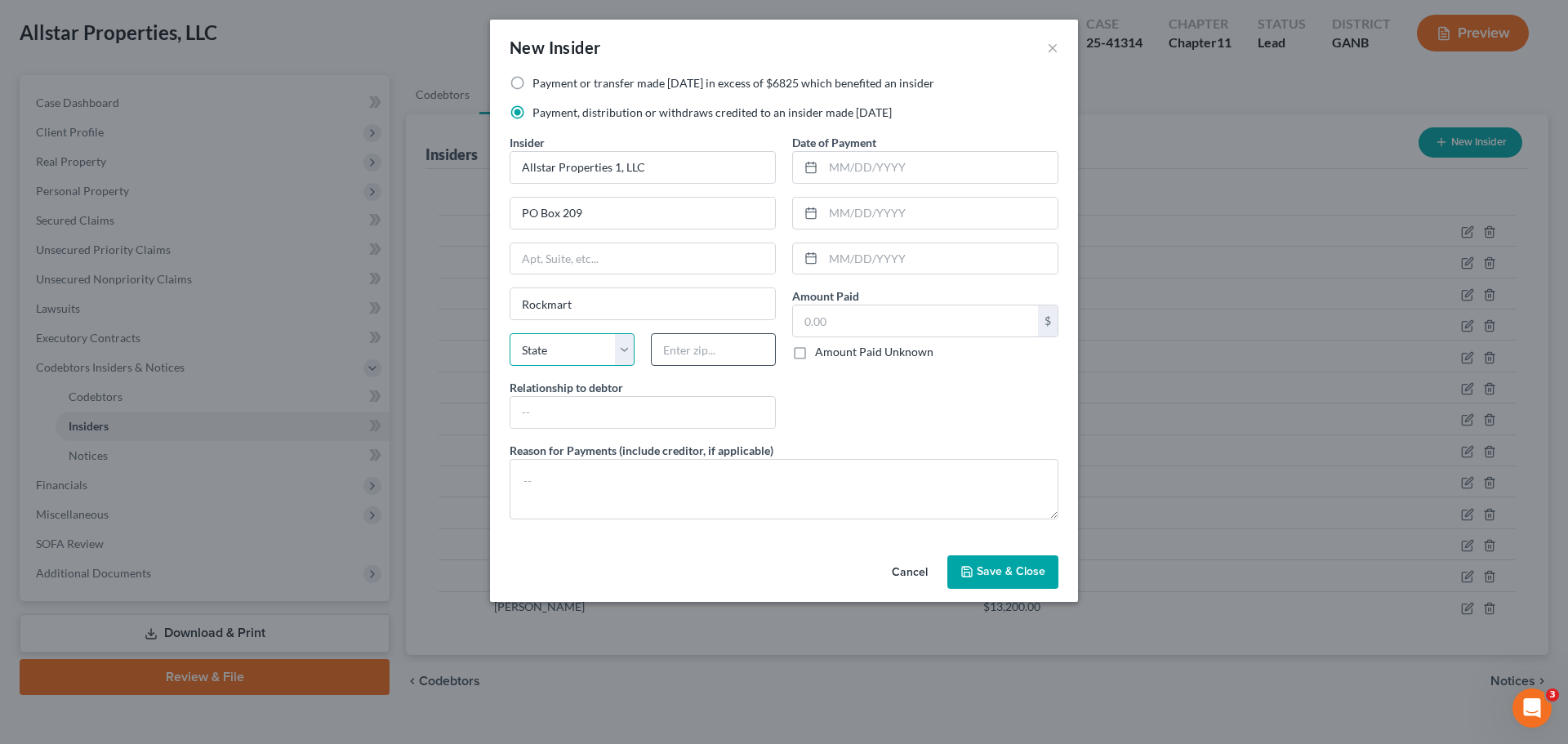
select select "10"
click at [680, 351] on input "text" at bounding box center [714, 349] width 125 height 33
type input "30153"
click at [591, 412] on input "text" at bounding box center [642, 413] width 264 height 31
type input "Affiliate"
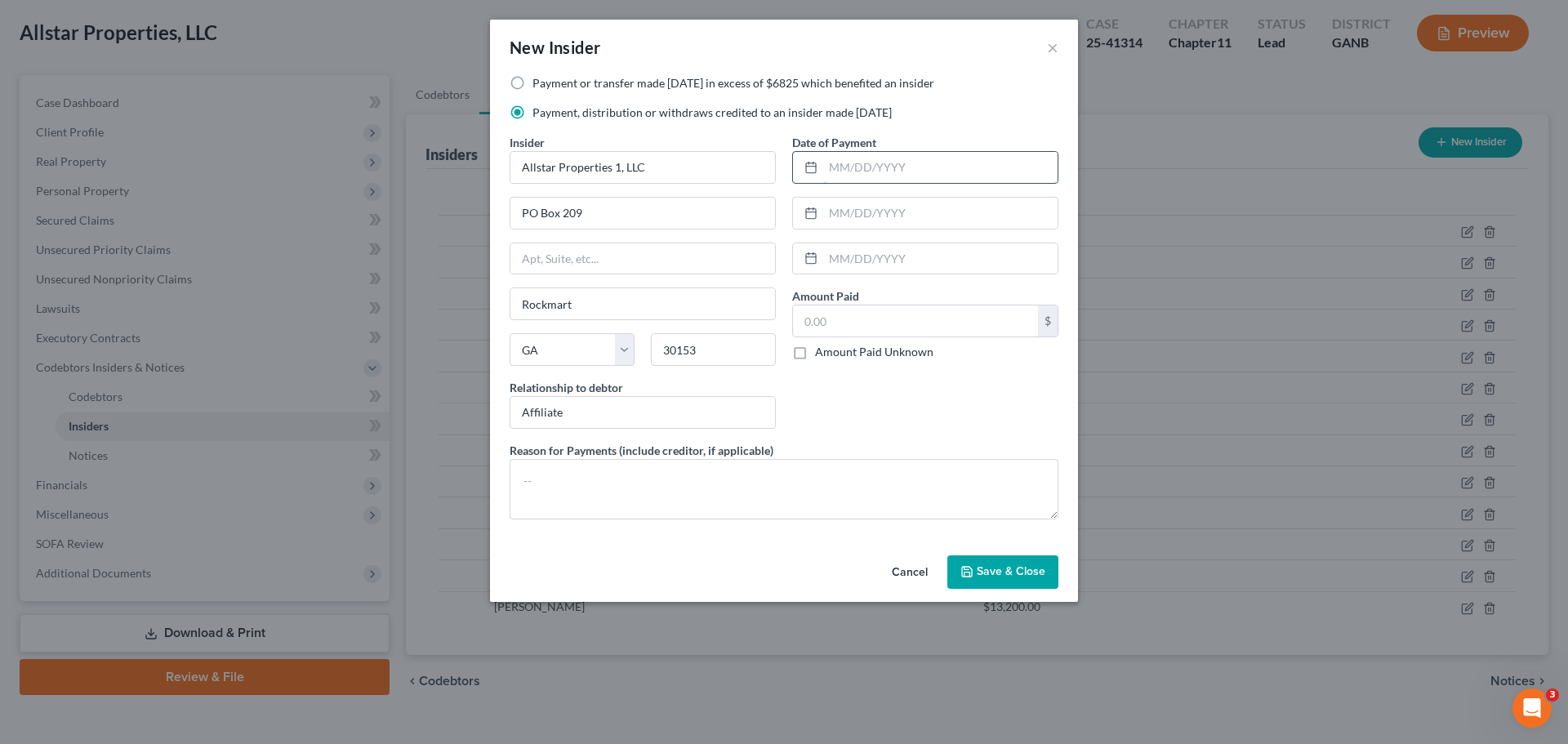
click at [847, 173] on input "text" at bounding box center [940, 168] width 235 height 31
type input "07/08/2025"
click at [881, 319] on input "text" at bounding box center [915, 321] width 245 height 31
type input "500"
click at [1008, 578] on span "Save & Close" at bounding box center [1011, 572] width 69 height 14
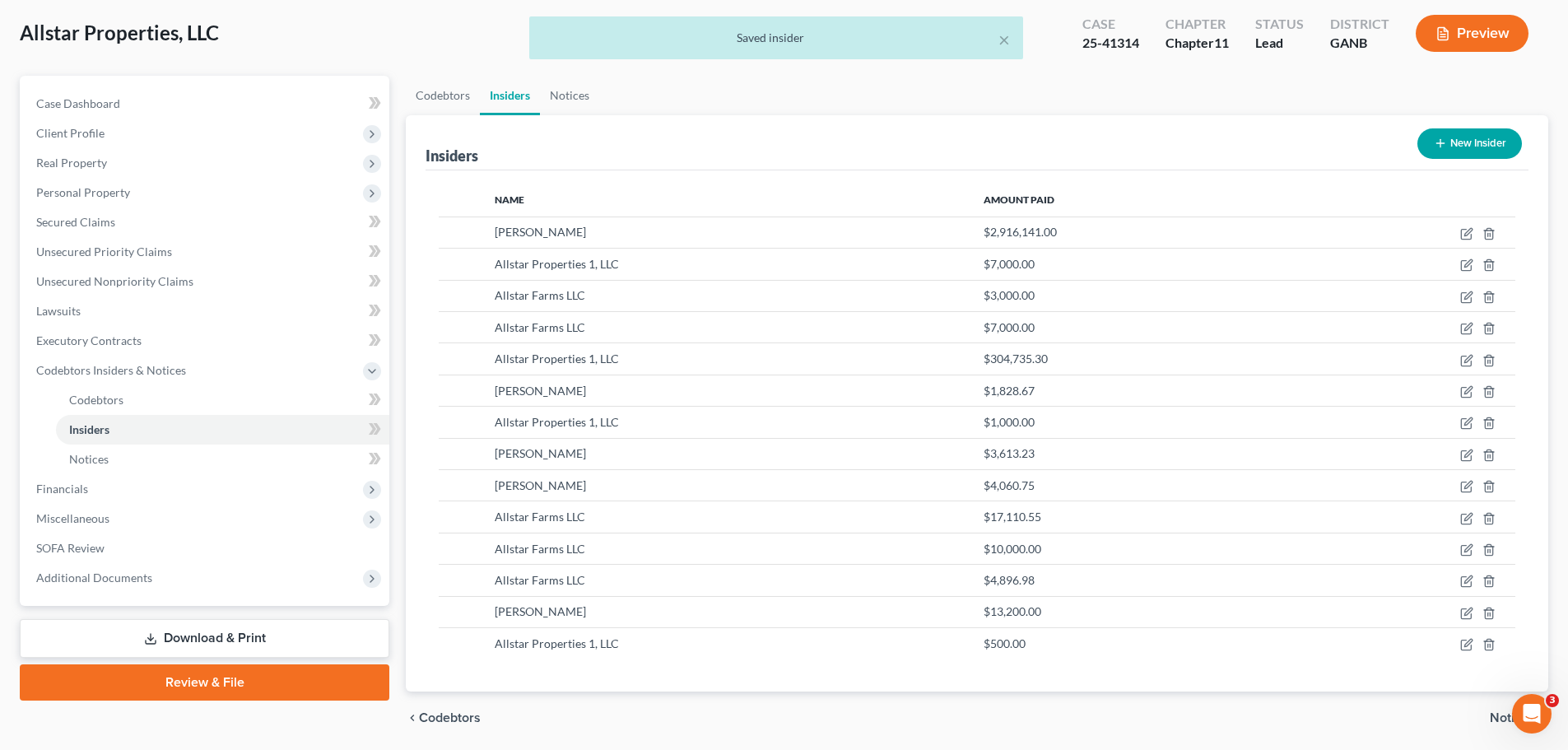
click at [1444, 145] on icon "button" at bounding box center [1440, 143] width 13 height 13
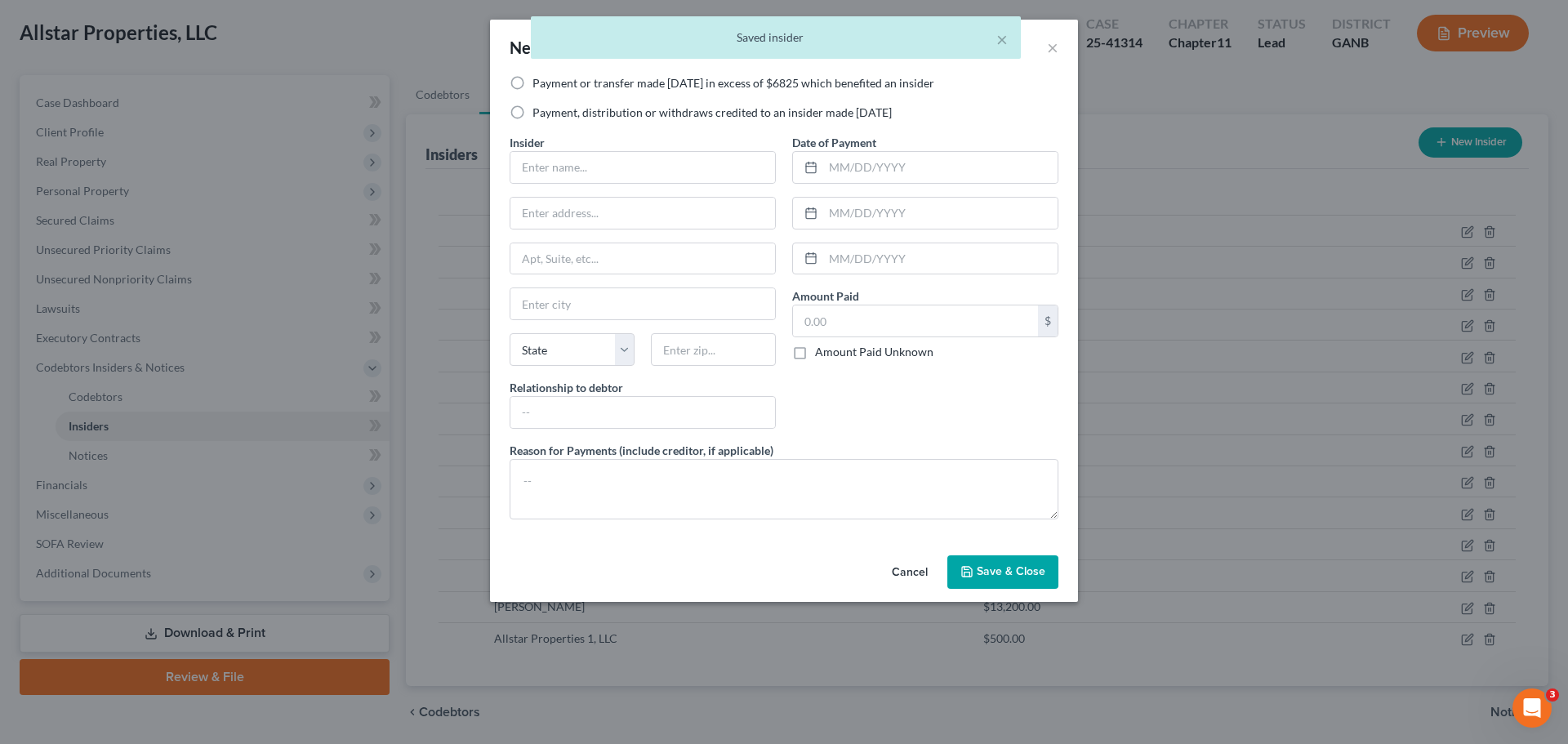
click at [552, 109] on label "Payment, distribution or withdraws credited to an insider made within 1 year" at bounding box center [712, 112] width 359 height 17
click at [549, 109] on input "Payment, distribution or withdraws credited to an insider made within 1 year" at bounding box center [544, 110] width 10 height 10
radio input "true"
click at [556, 165] on input "text" at bounding box center [642, 168] width 264 height 31
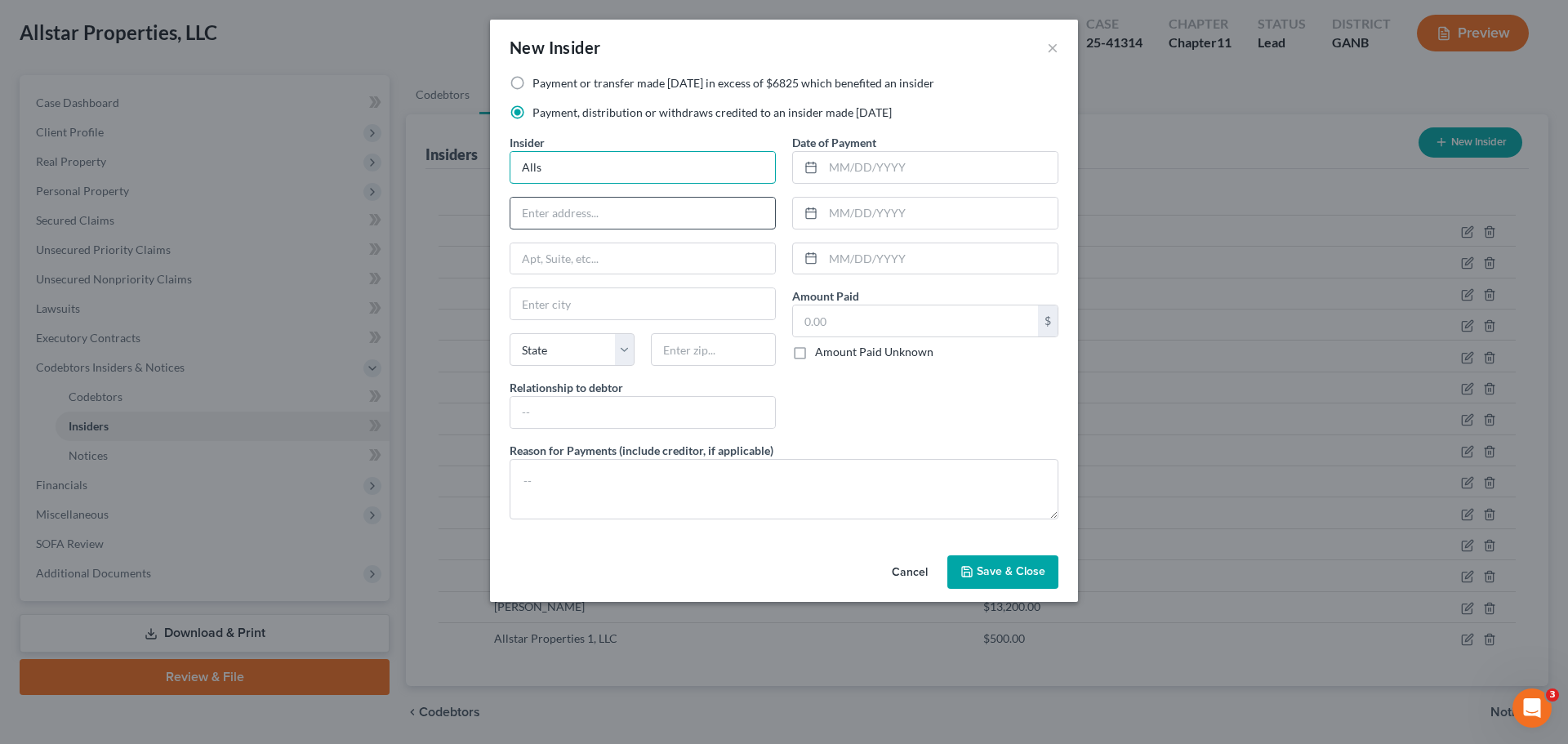
type input "Allstar Farms LLC"
click at [601, 216] on input "text" at bounding box center [642, 213] width 264 height 31
type input "PO Box 209"
click at [584, 299] on input "text" at bounding box center [642, 304] width 264 height 31
type input "Rockmart"
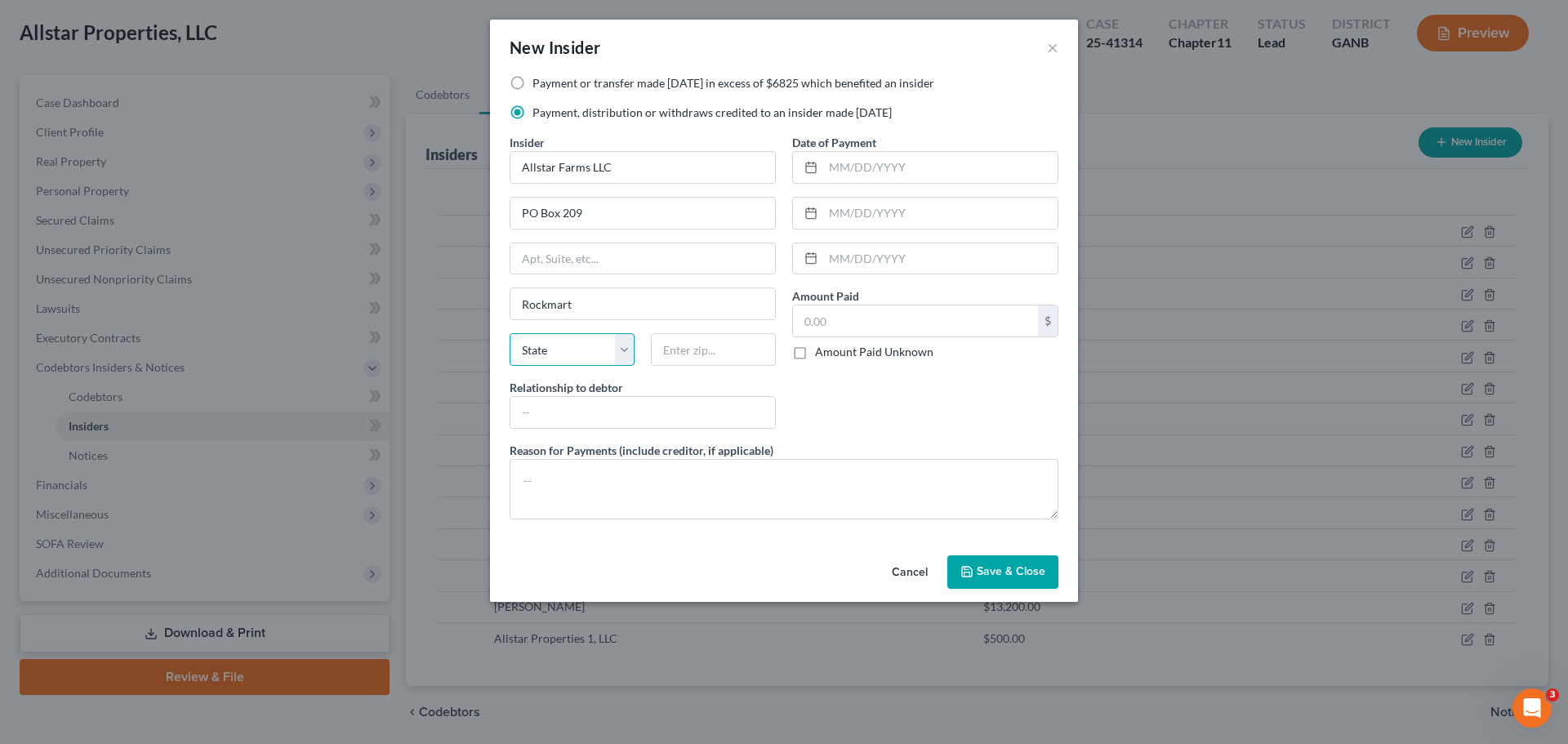
click at [580, 350] on select "State AL AK AR AZ CA CO CT DE DC FL GA GU HI ID IL IN IA KS KY LA ME MD MA MI M…" at bounding box center [572, 349] width 125 height 33
select select "10"
click at [724, 354] on input "text" at bounding box center [714, 349] width 125 height 33
type input "30153"
click at [710, 409] on input "text" at bounding box center [642, 413] width 264 height 31
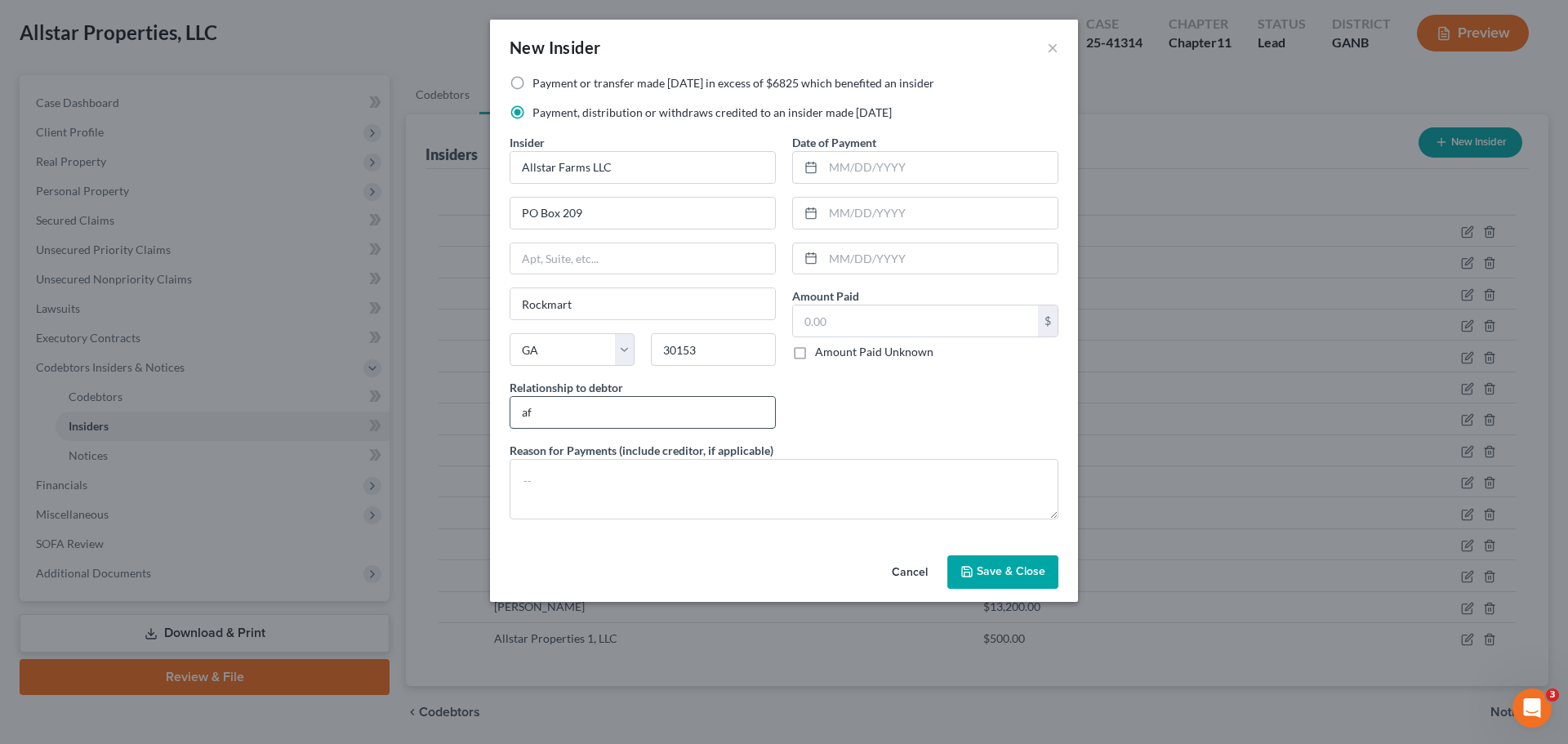
type input "Affiliate"
click at [930, 162] on input "text" at bounding box center [940, 168] width 235 height 31
type input "07/09/2025"
click at [890, 329] on input "text" at bounding box center [915, 321] width 245 height 31
type input "600"
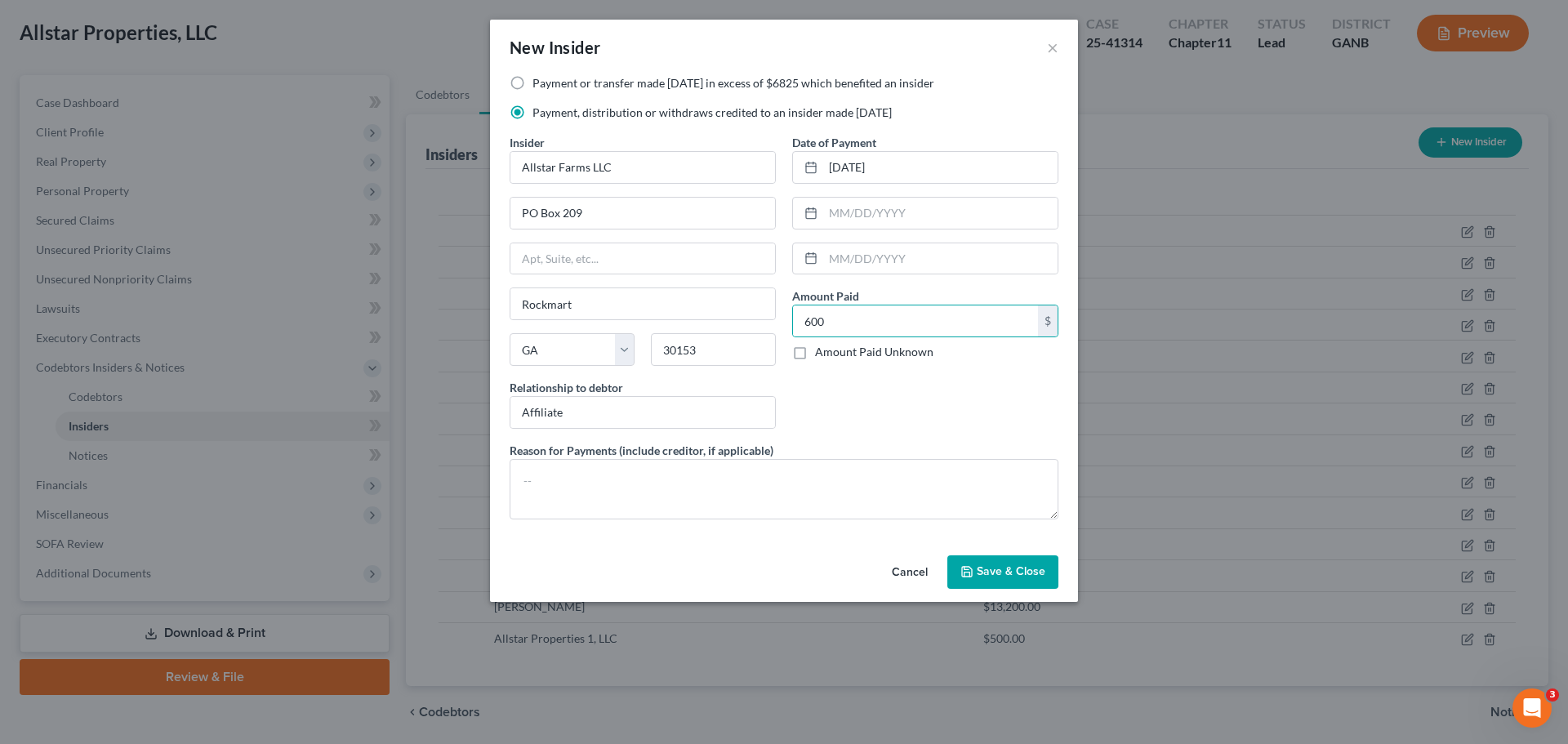
click at [902, 413] on div "Date of Payment 07/09/2025 Amount Paid 600.00 $ Amount Paid Unknown Balance Und…" at bounding box center [925, 288] width 282 height 308
click at [1014, 586] on button "Save & Close" at bounding box center [1003, 572] width 111 height 34
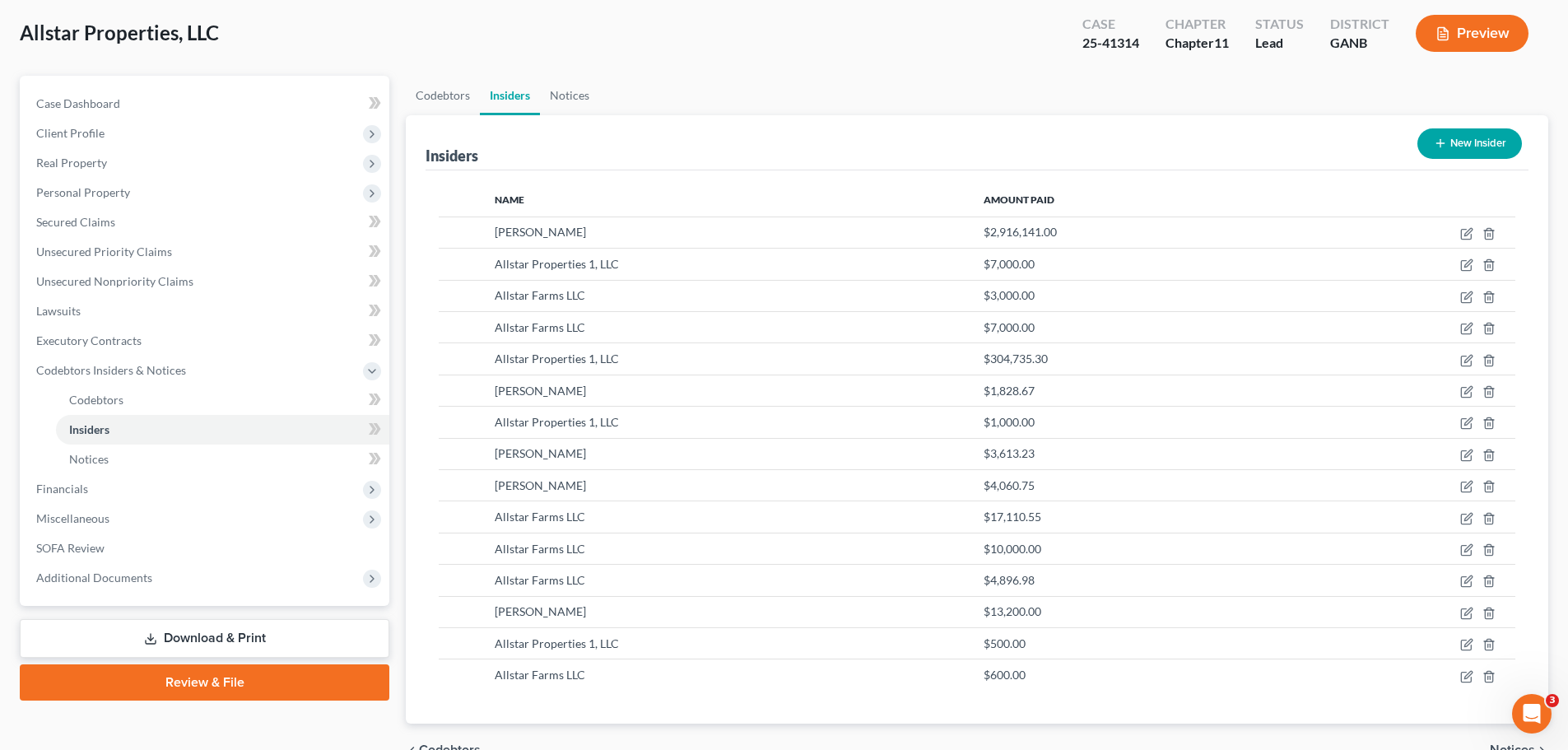
click at [1430, 135] on button "New Insider" at bounding box center [1469, 144] width 104 height 31
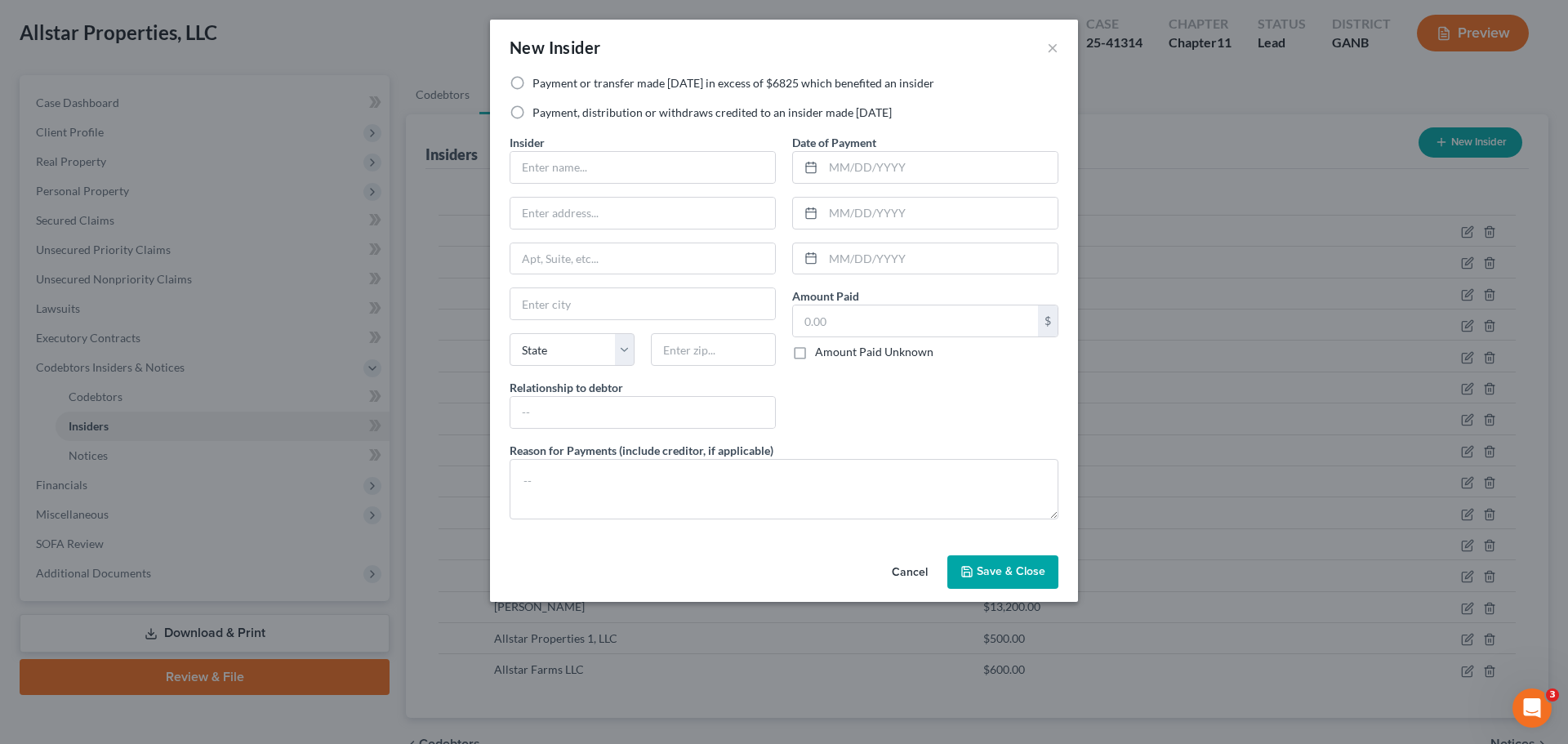
click at [533, 109] on label "Payment, distribution or withdraws credited to an insider made within 1 year" at bounding box center [712, 112] width 359 height 17
click at [539, 109] on input "Payment, distribution or withdraws credited to an insider made within 1 year" at bounding box center [544, 110] width 10 height 10
radio input "true"
click at [555, 163] on input "text" at bounding box center [642, 168] width 264 height 31
type input "ACH Rental Properties, LLC"
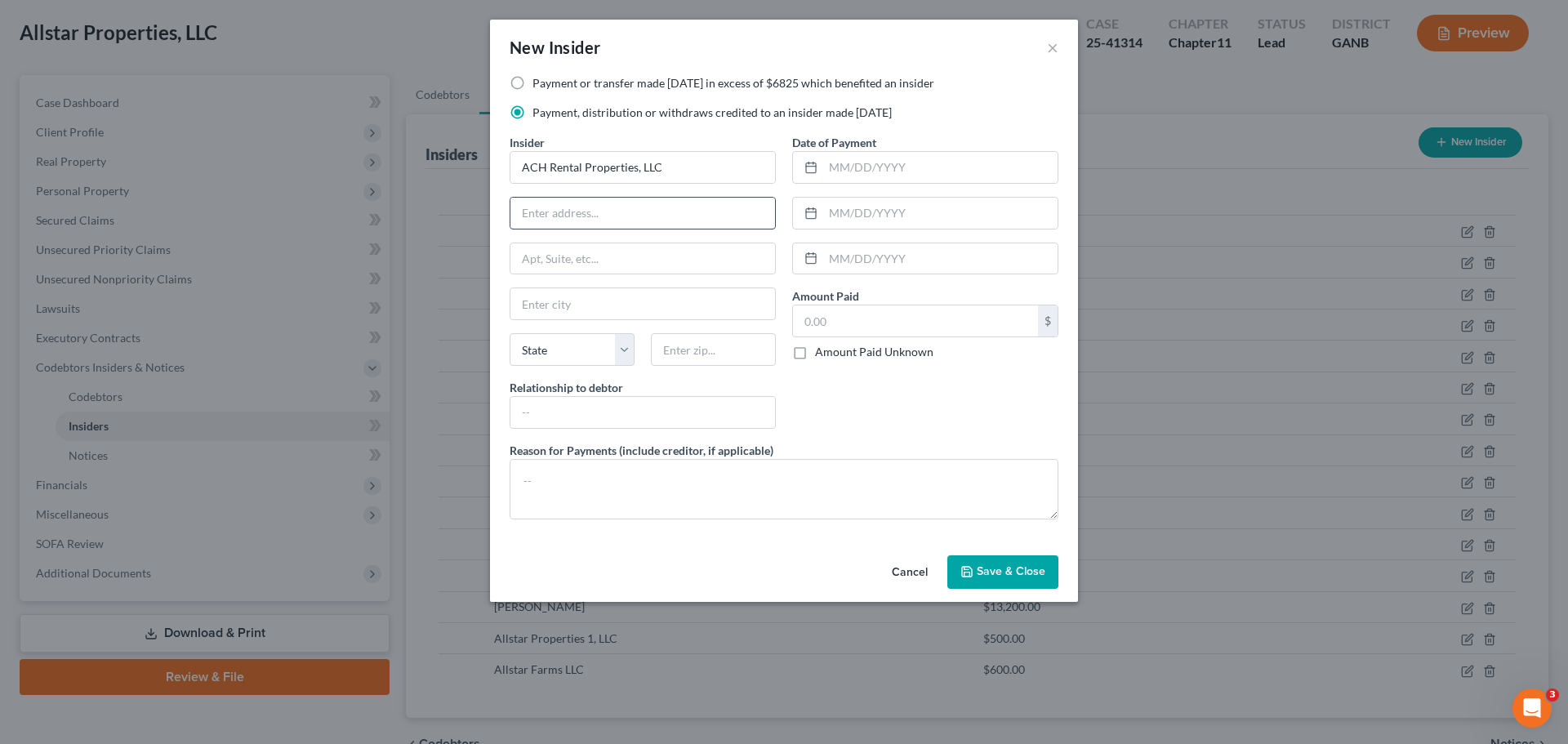
click at [575, 218] on input "text" at bounding box center [642, 213] width 264 height 31
type input "PO Box 209"
click at [562, 300] on input "text" at bounding box center [642, 304] width 264 height 31
type input "Rockmart"
click at [573, 345] on select "State AL AK AR AZ CA CO CT DE DC FL GA GU HI ID IL IN IA KS KY LA ME MD MA MI M…" at bounding box center [572, 349] width 125 height 33
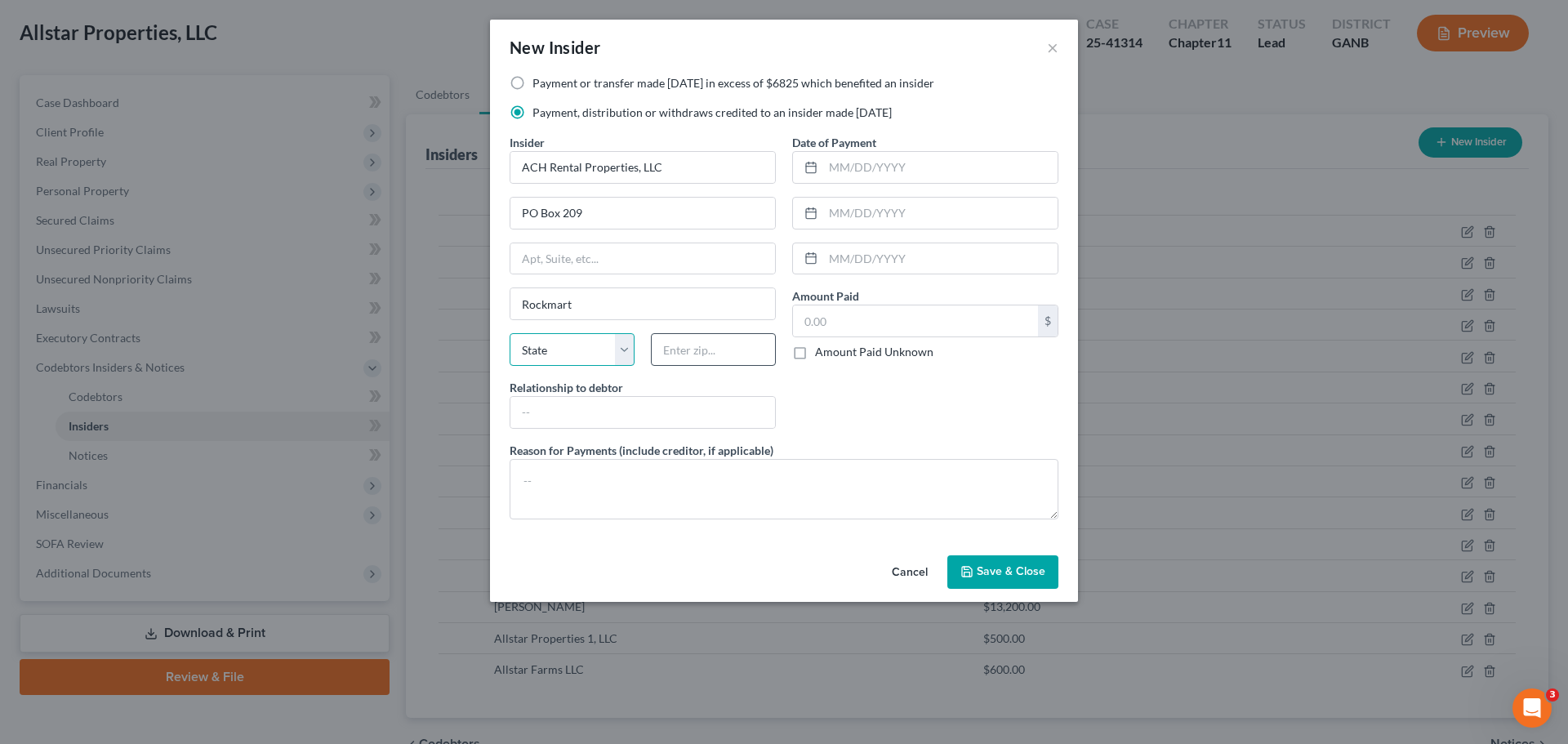
select select "10"
click at [699, 344] on input "text" at bounding box center [714, 349] width 125 height 33
type input "30153"
click at [601, 405] on input "text" at bounding box center [642, 413] width 264 height 31
type input "Affiliate"
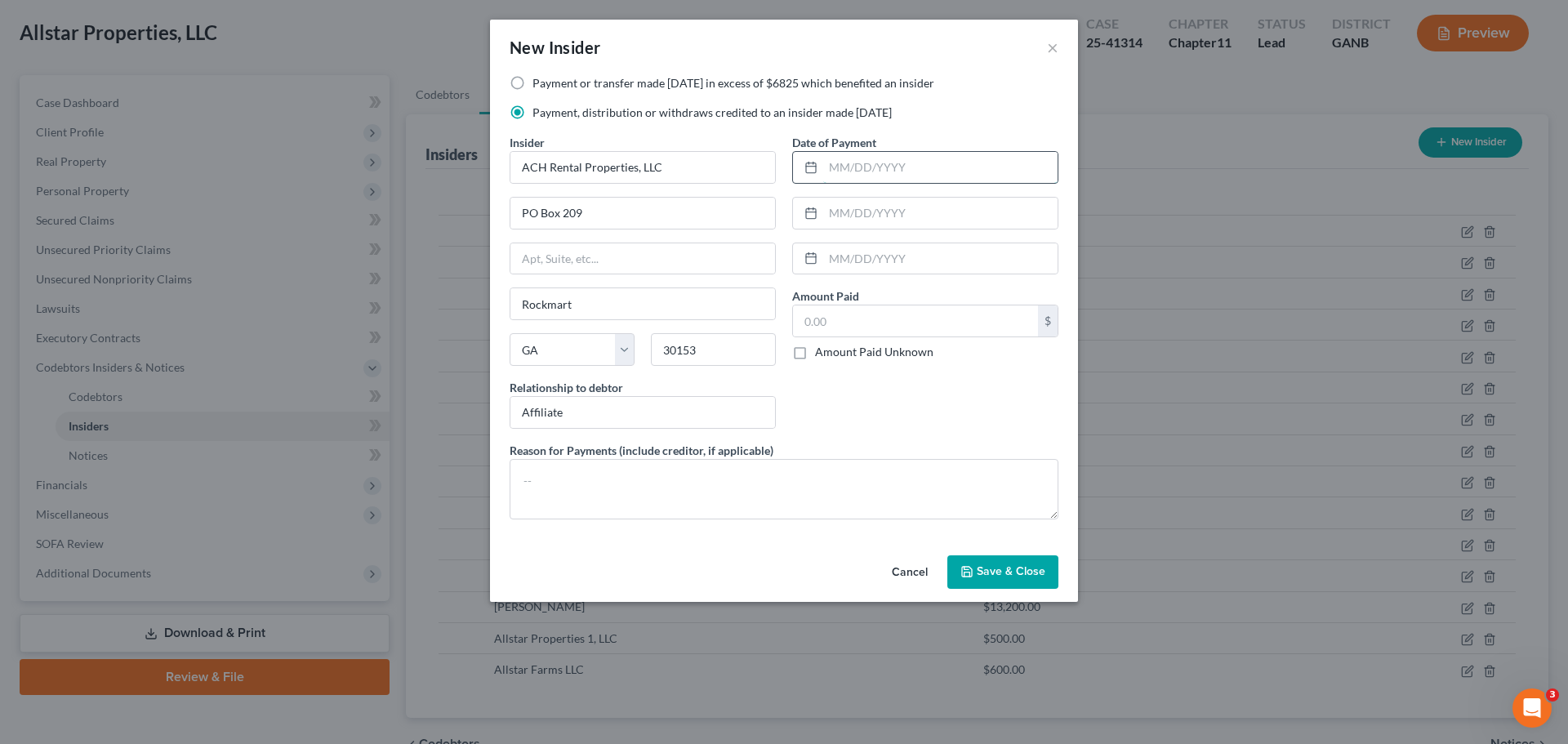
click at [845, 161] on input "text" at bounding box center [940, 168] width 235 height 31
type input "09/04/2024"
click at [846, 322] on input "text" at bounding box center [915, 321] width 245 height 31
type input "1,000"
click at [980, 570] on span "Save & Close" at bounding box center [1011, 572] width 69 height 14
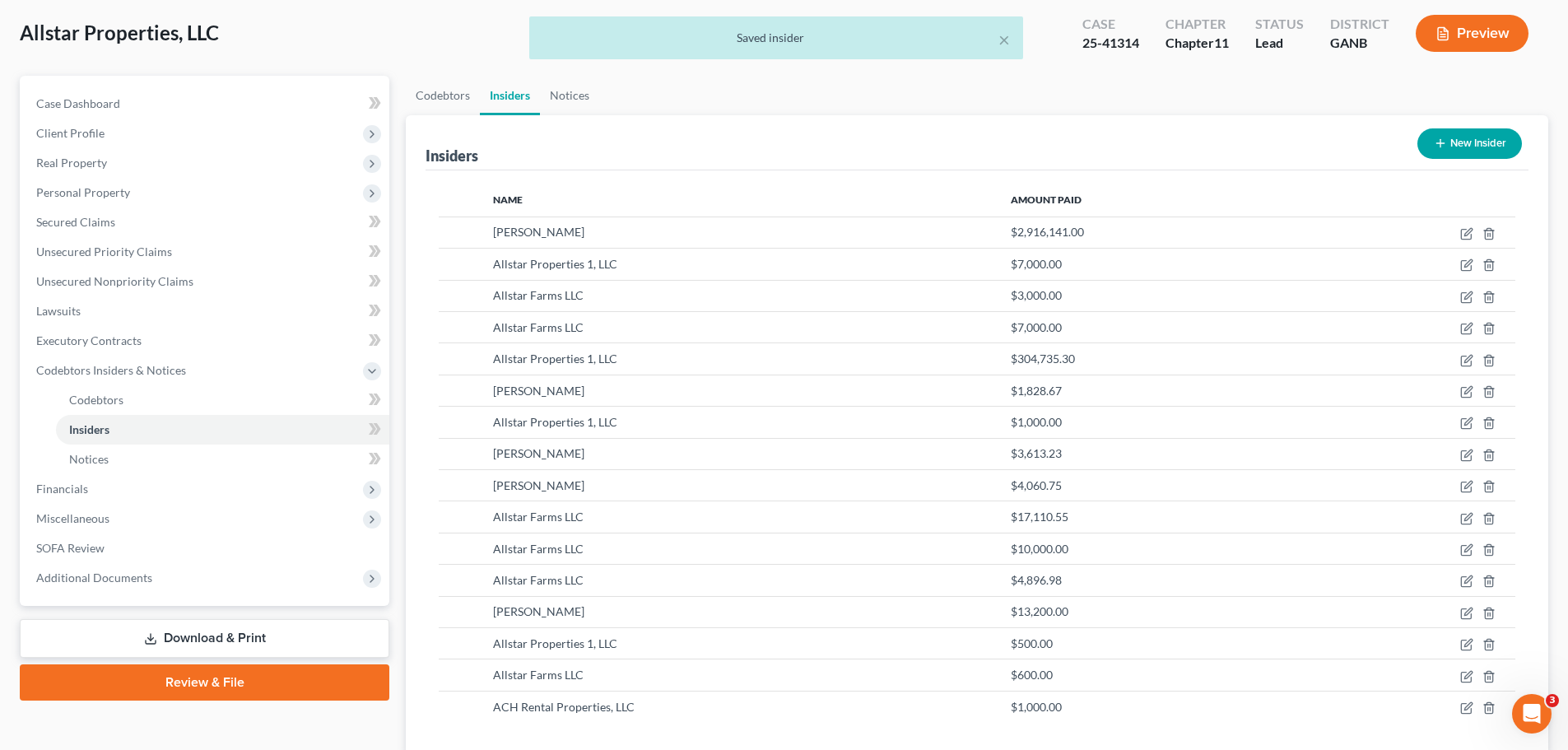
click at [1454, 139] on button "New Insider" at bounding box center [1469, 144] width 104 height 31
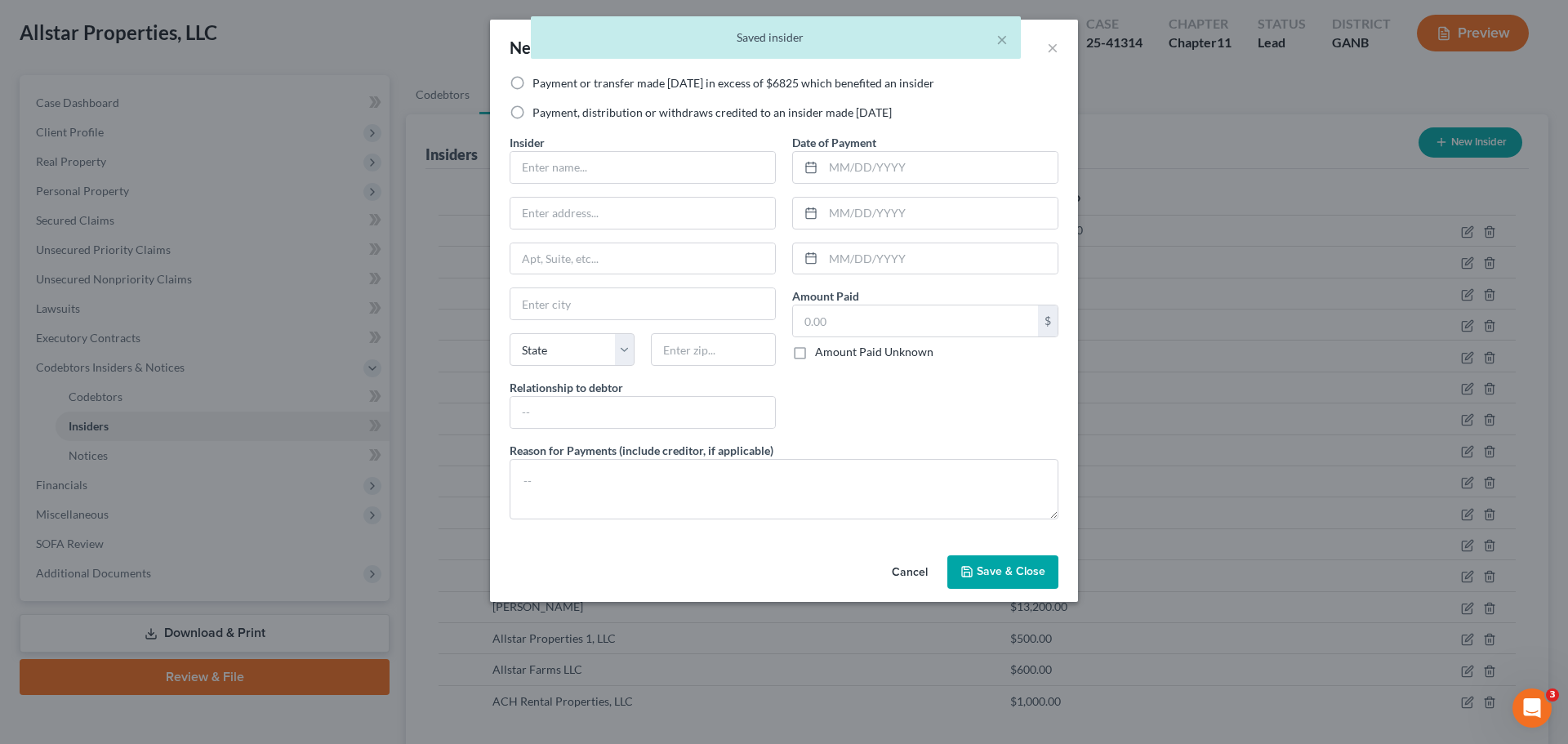
click at [533, 112] on label "Payment, distribution or withdraws credited to an insider made within 1 year" at bounding box center [712, 112] width 359 height 17
click at [539, 112] on input "Payment, distribution or withdraws credited to an insider made within 1 year" at bounding box center [544, 110] width 10 height 10
radio input "true"
drag, startPoint x: 532, startPoint y: 166, endPoint x: 544, endPoint y: 166, distance: 12.0
click at [532, 166] on input "text" at bounding box center [642, 168] width 264 height 31
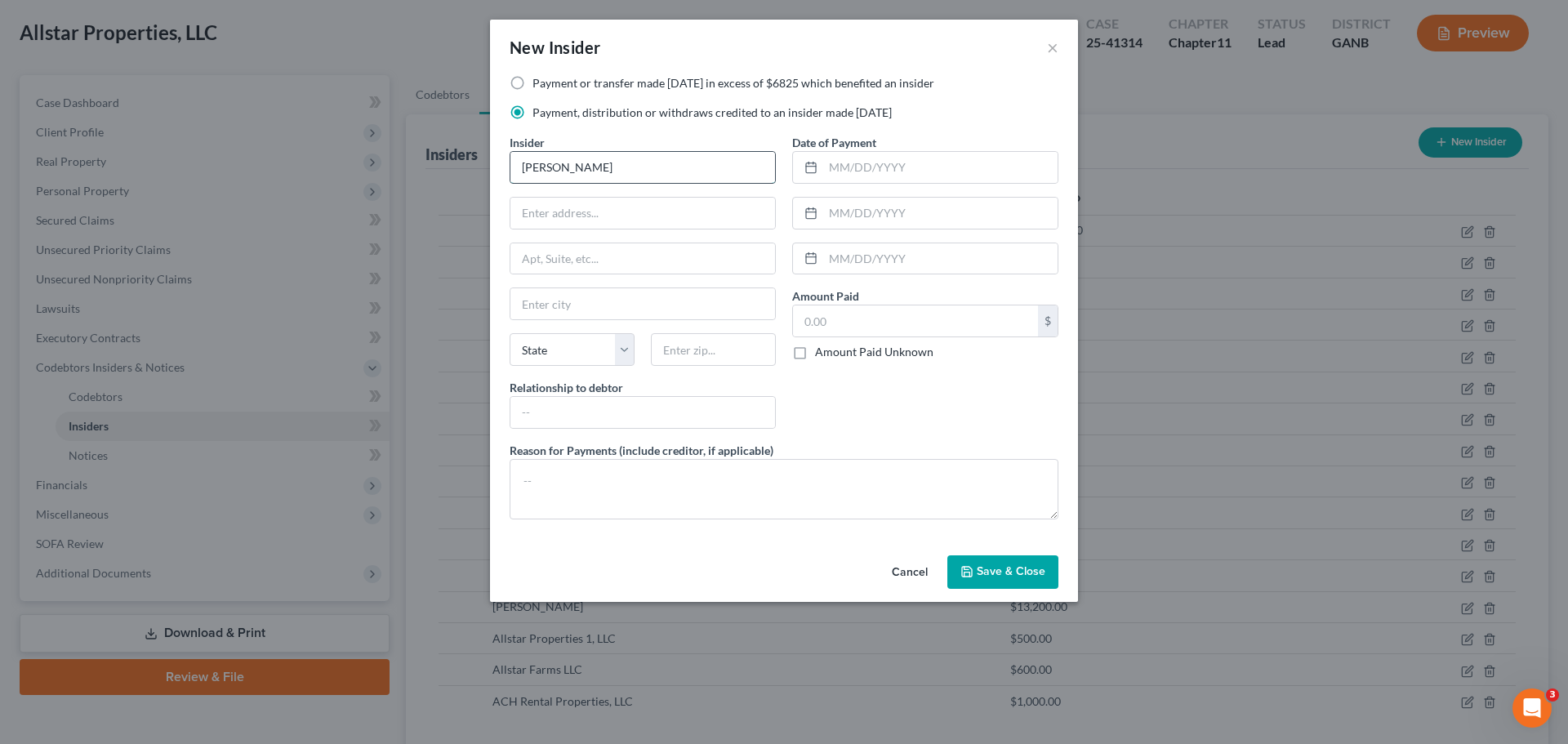
type input "[PERSON_NAME]"
click at [570, 215] on input "text" at bounding box center [642, 213] width 264 height 31
type input "2900 Rome Hwy"
click at [601, 303] on input "text" at bounding box center [642, 304] width 264 height 31
type input "Cedartown"
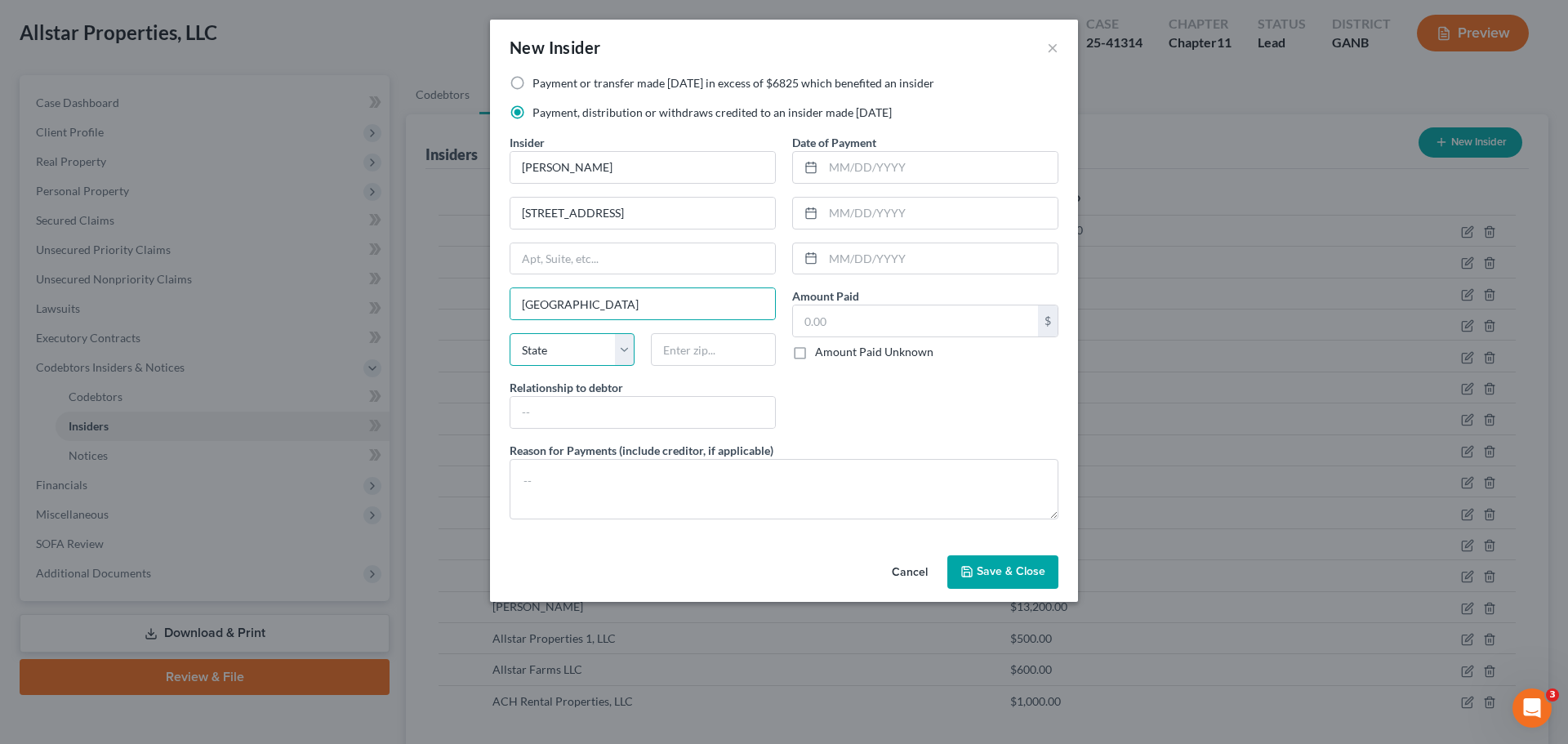
click at [586, 351] on select "State AL AK AR AZ CA CO CT DE DC FL GA GU HI ID IL IN IA KS KY LA ME MD MA MI M…" at bounding box center [572, 349] width 125 height 33
select select "10"
click at [719, 354] on input "text" at bounding box center [714, 349] width 125 height 33
type input "30125"
click at [701, 407] on input "text" at bounding box center [642, 413] width 264 height 31
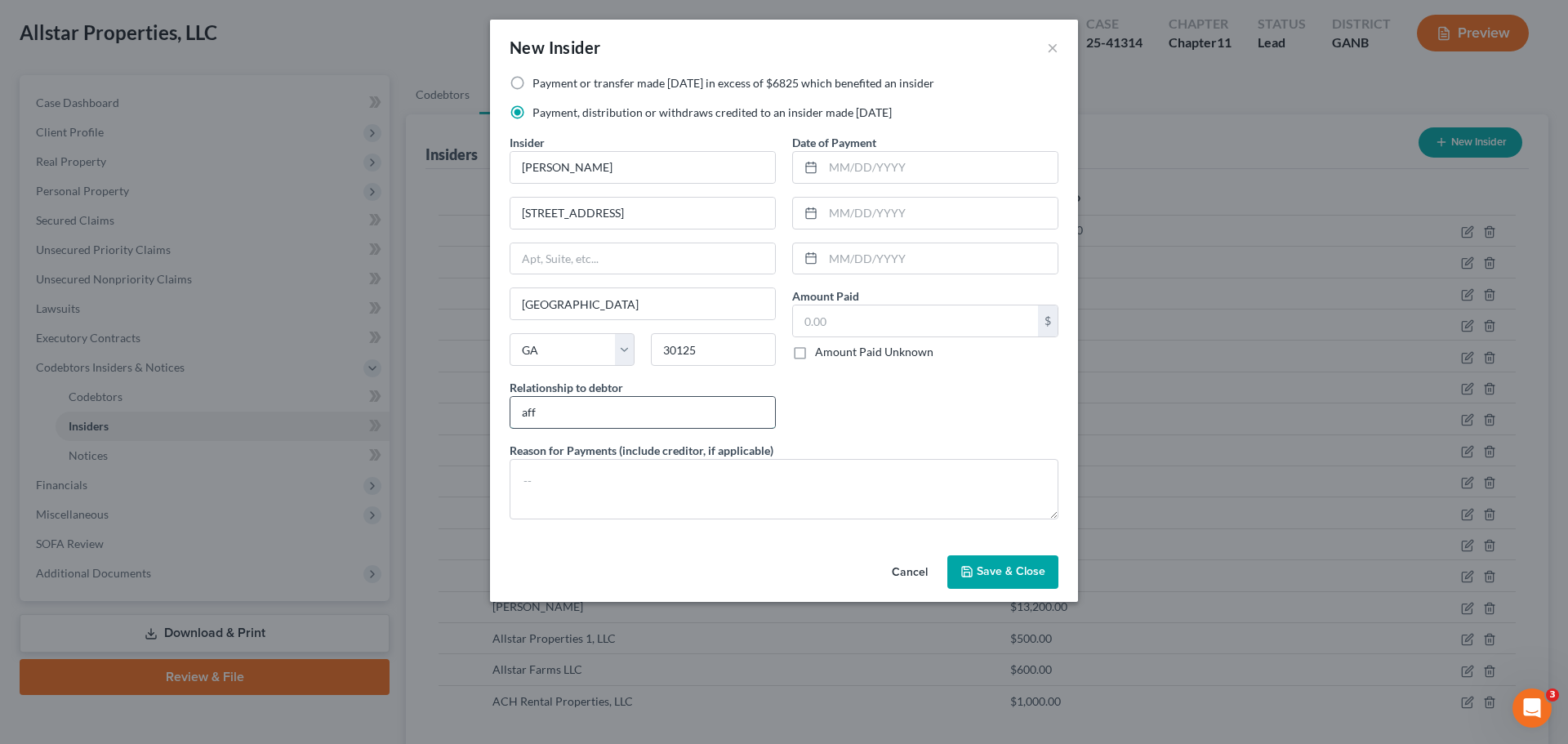
type input "Affiliate"
click at [841, 185] on div "Date of Payment Amount Paid $ Amount Paid Unknown Balance Undetermined $ Amount…" at bounding box center [925, 288] width 282 height 308
click at [849, 169] on input "text" at bounding box center [940, 168] width 235 height 31
type input "09/12/2024"
click at [832, 315] on input "text" at bounding box center [915, 321] width 245 height 31
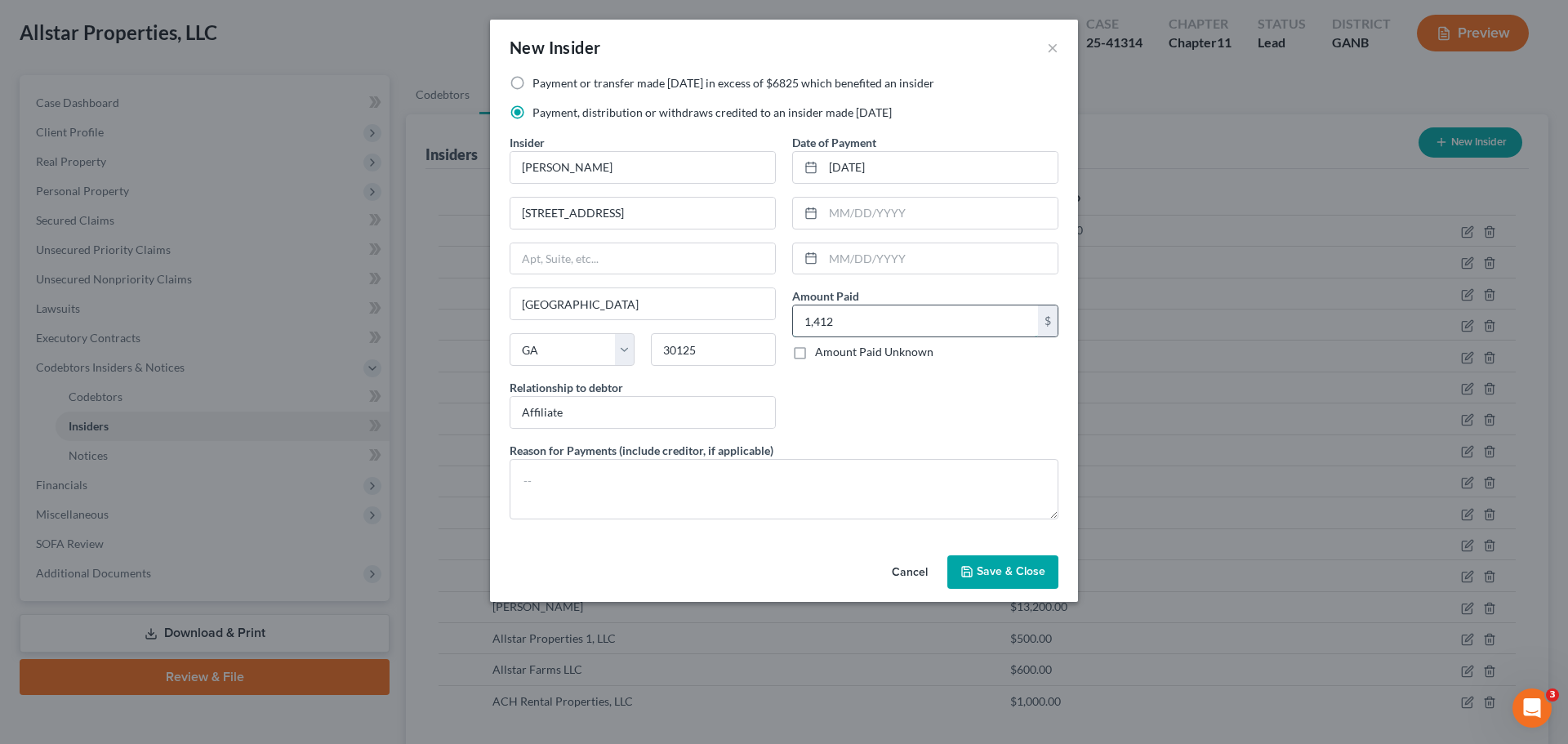
type input "1,412"
click at [995, 566] on span "Save & Close" at bounding box center [1011, 572] width 69 height 14
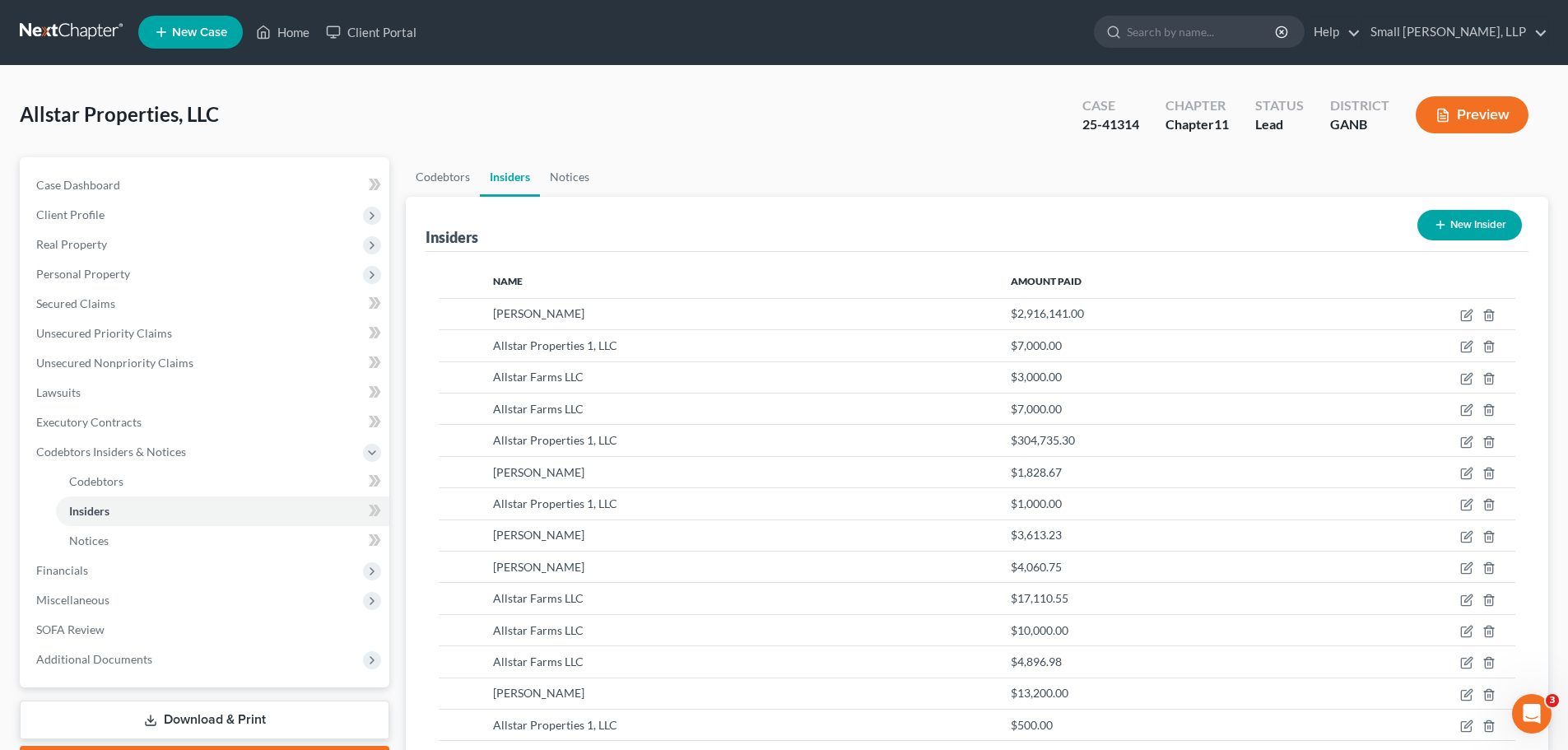
scroll to position [0, 0]
click at [1478, 218] on button "New Insider" at bounding box center [1469, 226] width 104 height 31
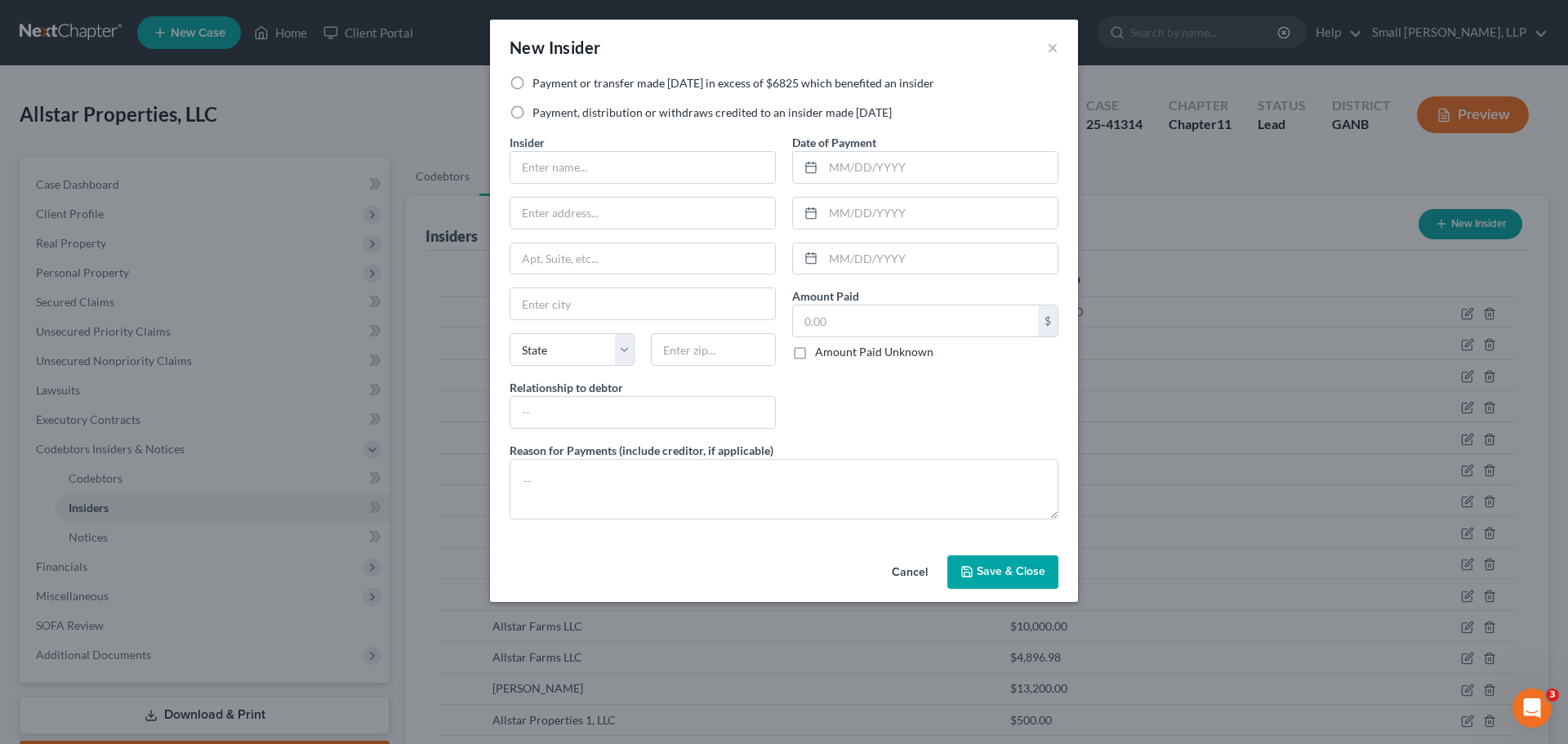
click at [561, 115] on label "Payment, distribution or withdraws credited to an insider made within 1 year" at bounding box center [712, 112] width 359 height 17
click at [549, 115] on input "Payment, distribution or withdraws credited to an insider made within 1 year" at bounding box center [544, 110] width 10 height 10
radio input "true"
click at [555, 156] on input "text" at bounding box center [642, 168] width 264 height 31
type input "Allstar Farms LLC"
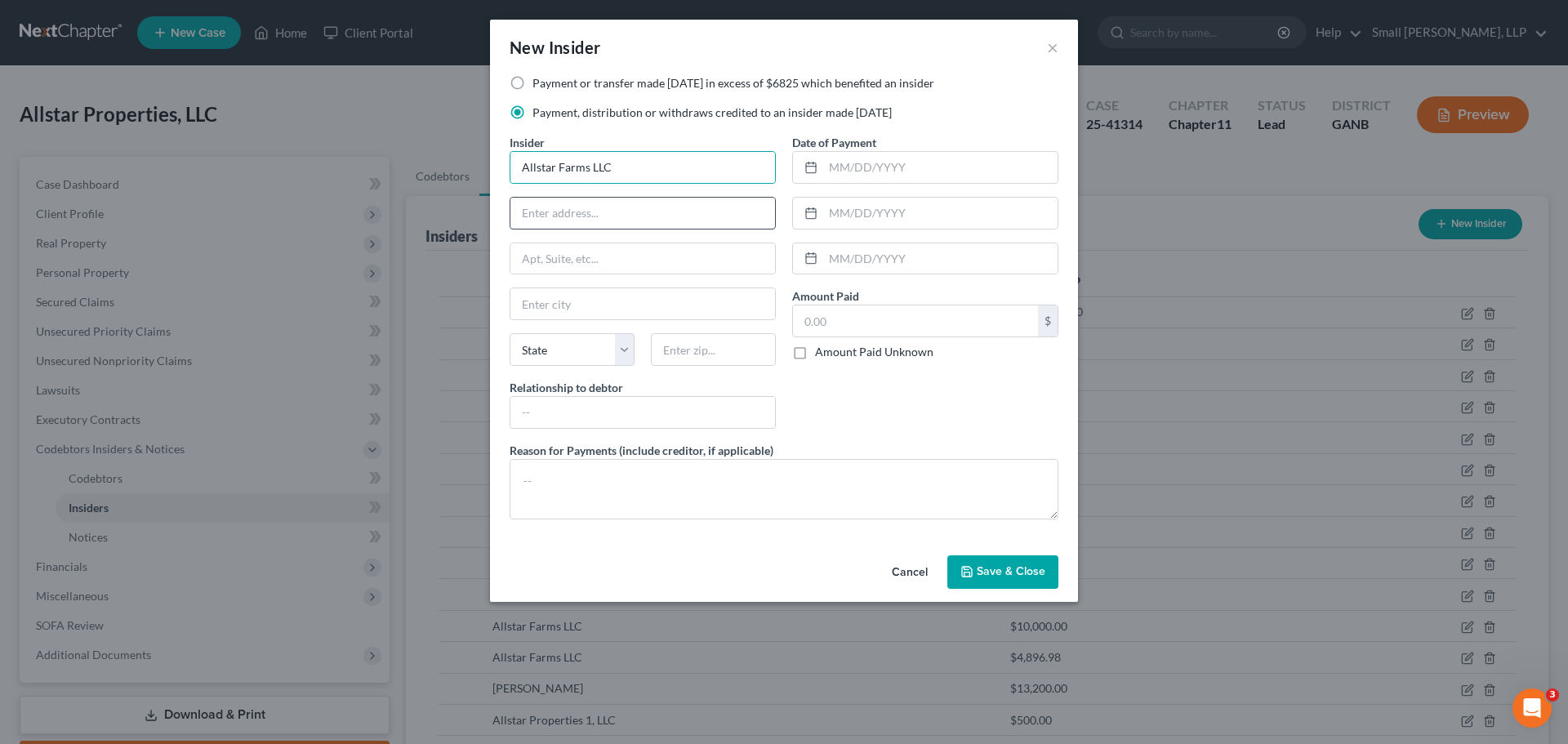
click at [581, 216] on input "text" at bounding box center [642, 213] width 264 height 31
type input "PO Box 209"
click at [577, 296] on input "text" at bounding box center [642, 304] width 264 height 31
type input "Rockmart"
click at [546, 351] on select "State AL AK AR AZ CA CO CT DE DC FL GA GU HI ID IL IN IA KS KY LA ME MD MA MI M…" at bounding box center [572, 349] width 125 height 33
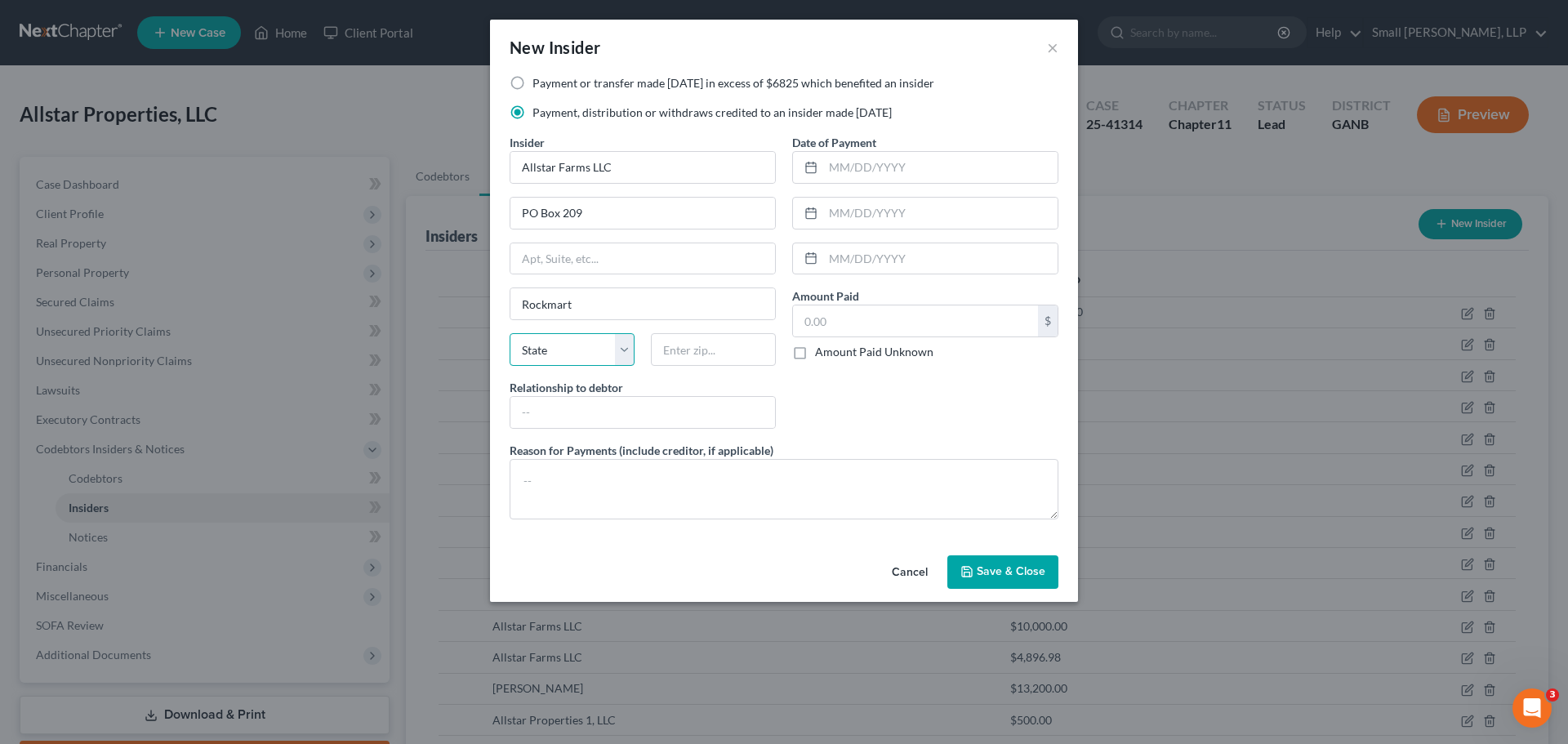
select select "10"
click at [509, 333] on select "State AL AK AR AZ CA CO CT DE DC FL GA GU HI ID IL IN IA KS KY LA ME MD MA MI M…" at bounding box center [572, 349] width 125 height 33
click at [676, 355] on input "text" at bounding box center [714, 349] width 125 height 33
type input "30153"
click at [676, 402] on input "text" at bounding box center [642, 413] width 264 height 31
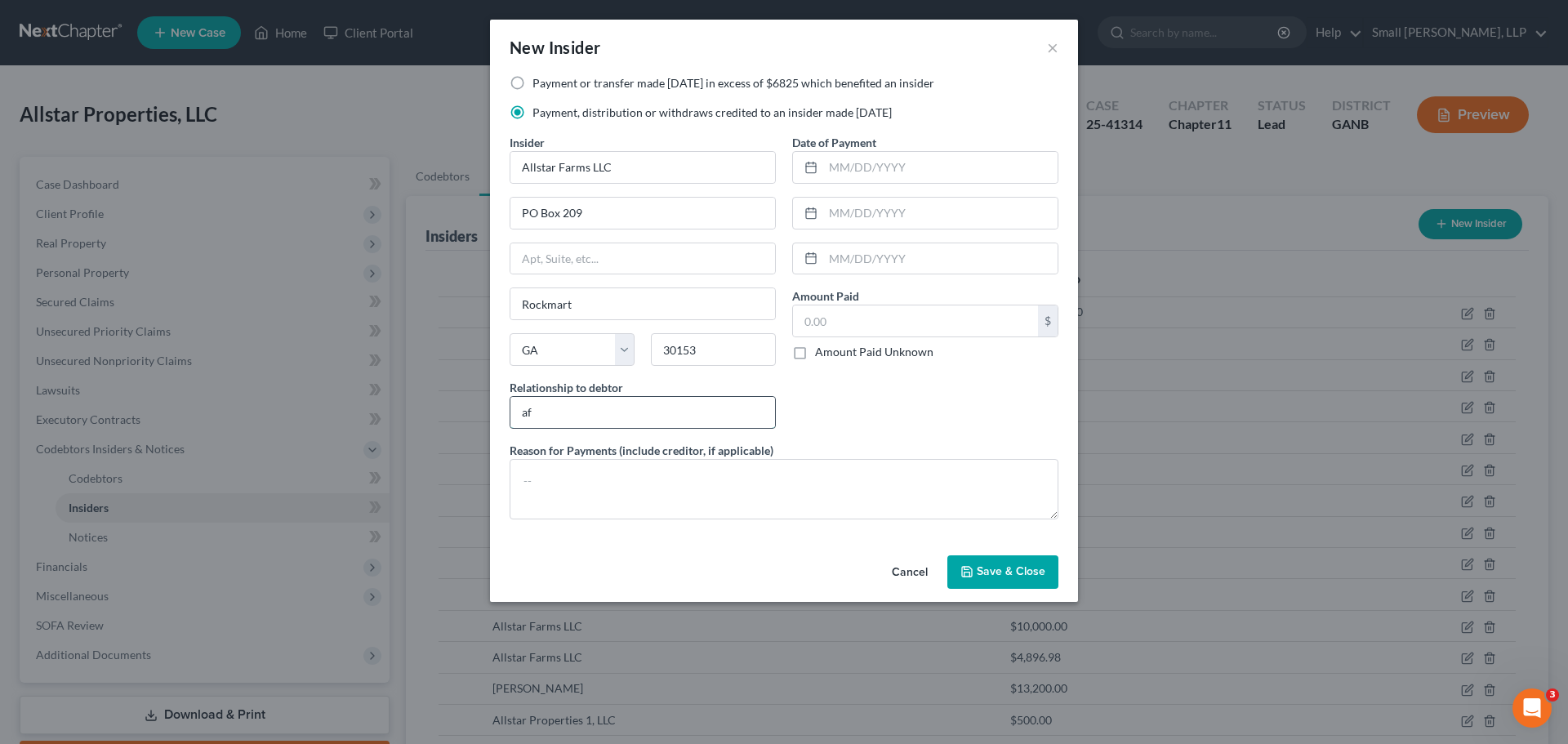
type input "Affiliate"
click at [859, 170] on input "text" at bounding box center [940, 168] width 235 height 31
type input "09/12/2024"
click at [865, 316] on input "text" at bounding box center [915, 321] width 245 height 31
type input "2,600"
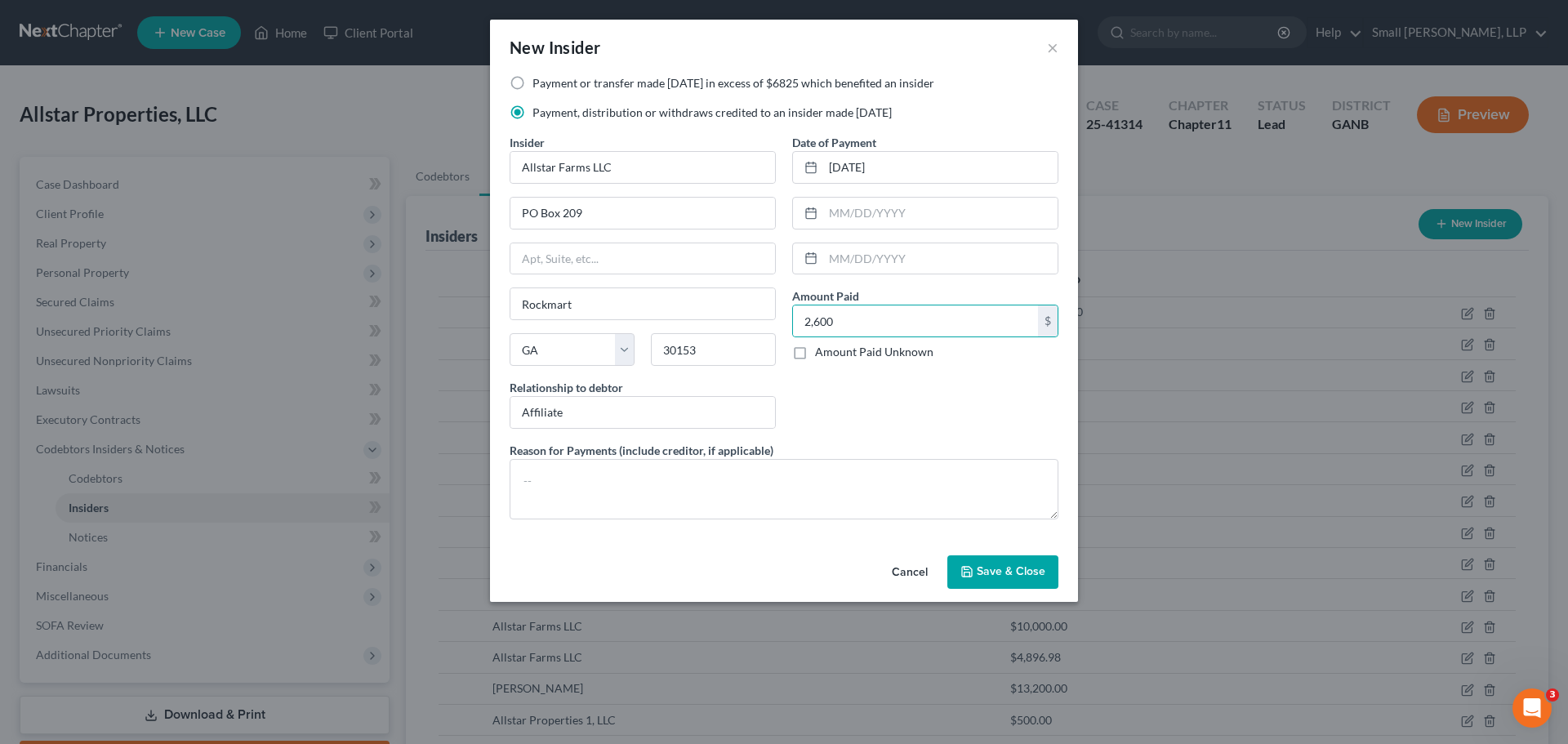
click at [820, 379] on div "Date of Payment 09/12/2024 Amount Paid 2,600.00 $ Amount Paid Unknown Balance U…" at bounding box center [925, 288] width 282 height 308
click at [1021, 574] on span "Save & Close" at bounding box center [1011, 572] width 69 height 14
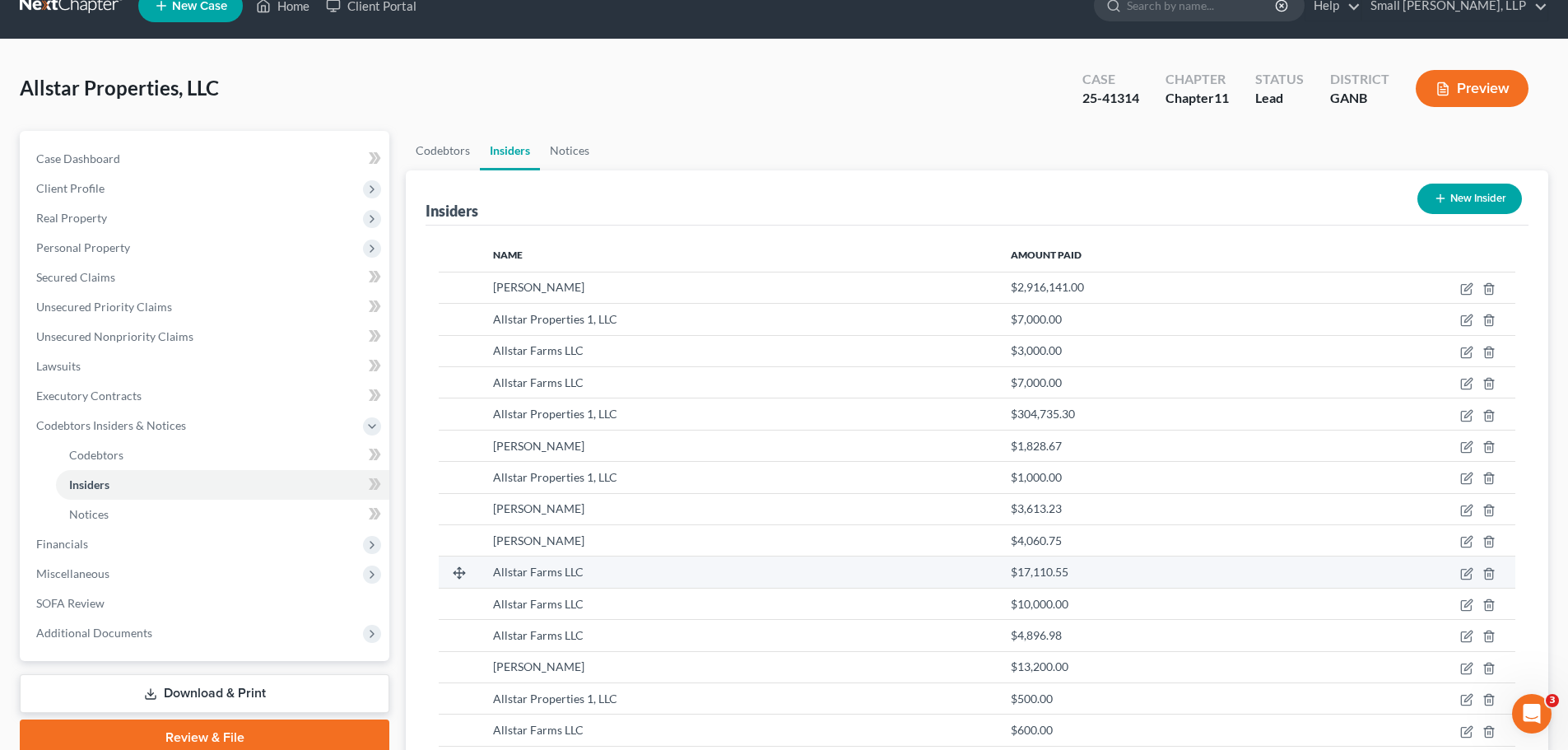
scroll to position [19, 0]
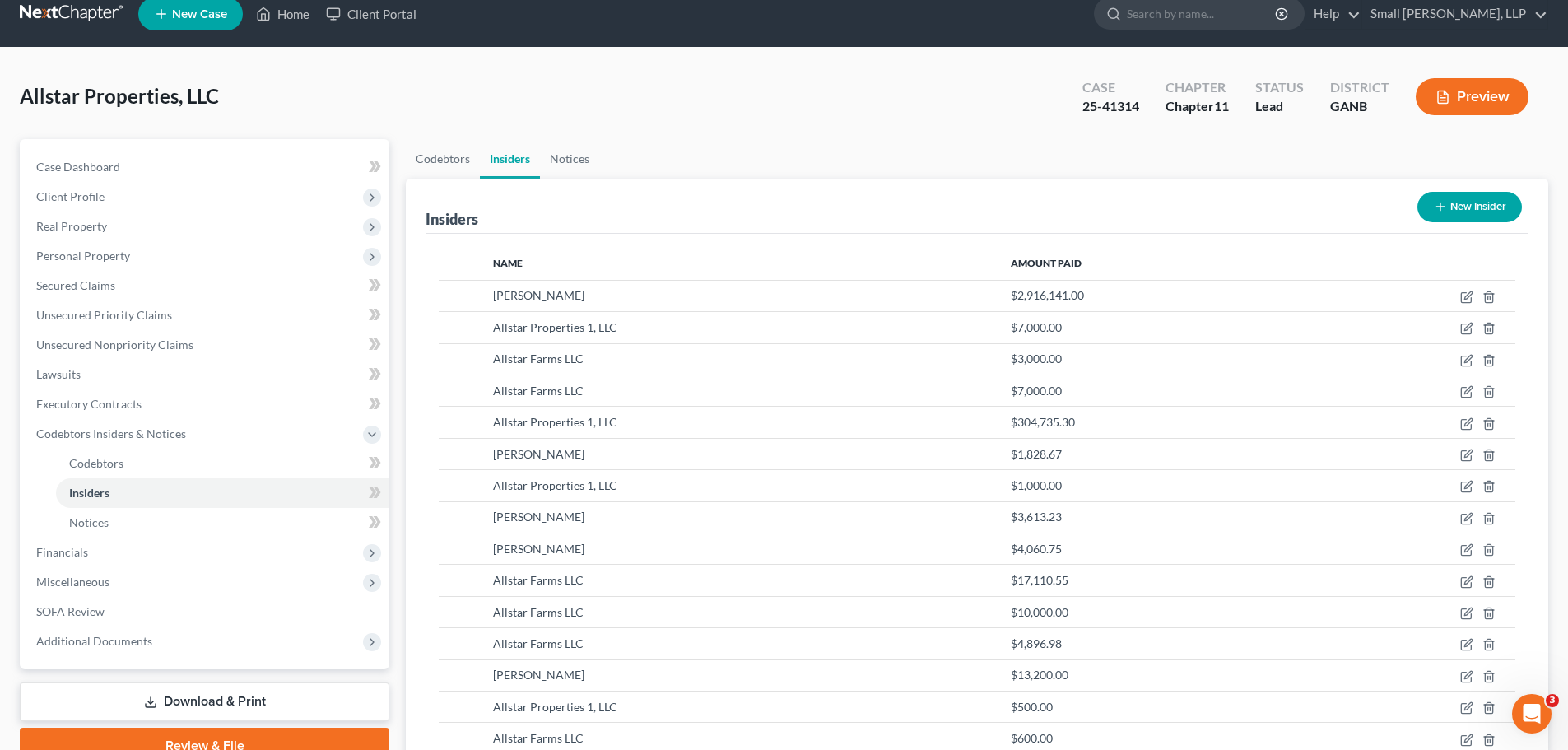
click at [1470, 205] on button "New Insider" at bounding box center [1469, 207] width 104 height 31
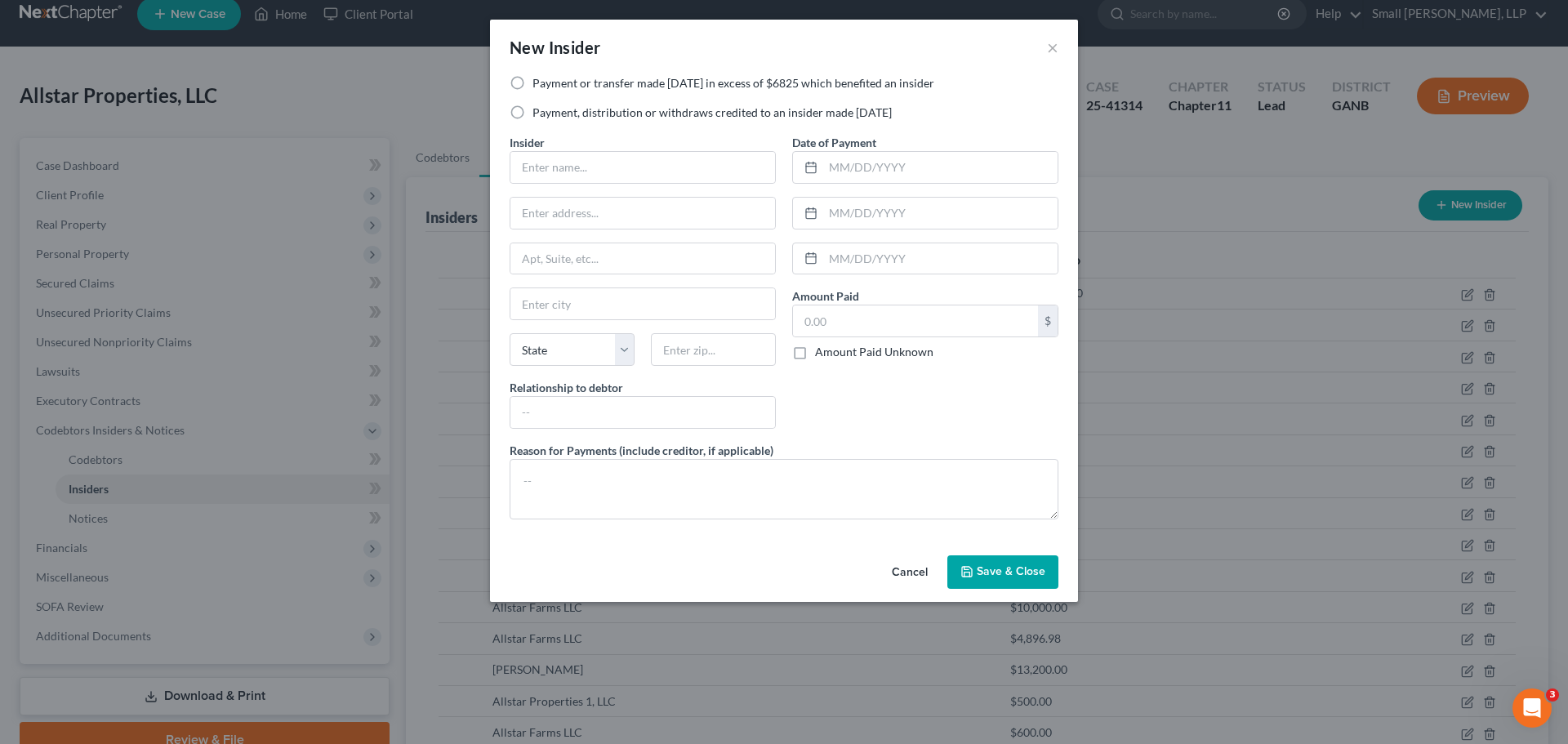
click at [587, 117] on label "Payment, distribution or withdraws credited to an insider made within 1 year" at bounding box center [712, 112] width 359 height 17
click at [549, 115] on input "Payment, distribution or withdraws credited to an insider made within 1 year" at bounding box center [544, 110] width 10 height 10
radio input "true"
click at [576, 169] on input "text" at bounding box center [642, 168] width 264 height 31
type input "Allstar Farms LLC"
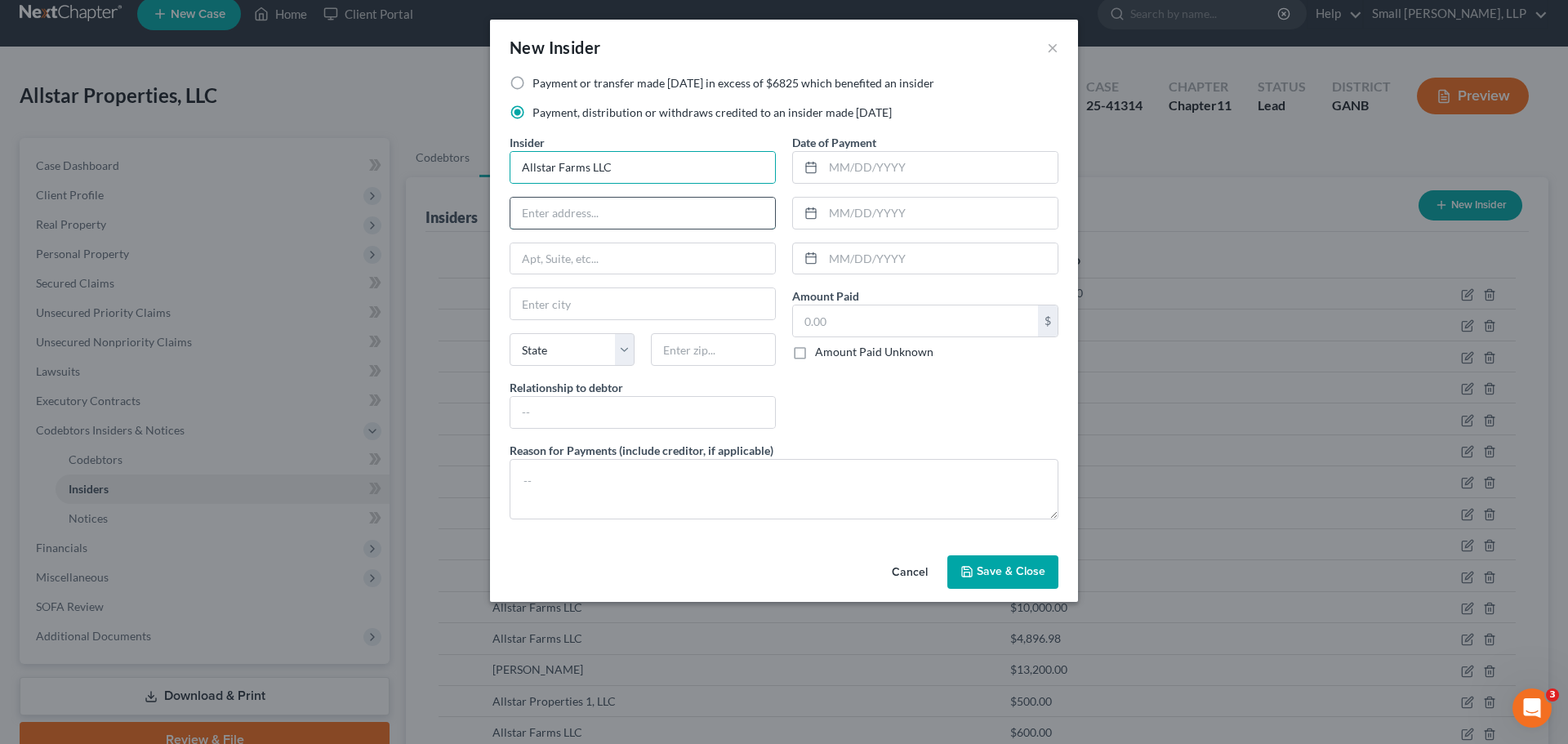
click at [582, 208] on input "text" at bounding box center [642, 213] width 264 height 31
type input "PO Box 209"
click at [574, 296] on input "text" at bounding box center [642, 304] width 264 height 31
type input "Rockmart"
click at [535, 346] on select "State AL AK AR AZ CA CO CT DE DC FL GA GU HI ID IL IN IA KS KY LA ME MD MA MI M…" at bounding box center [572, 349] width 125 height 33
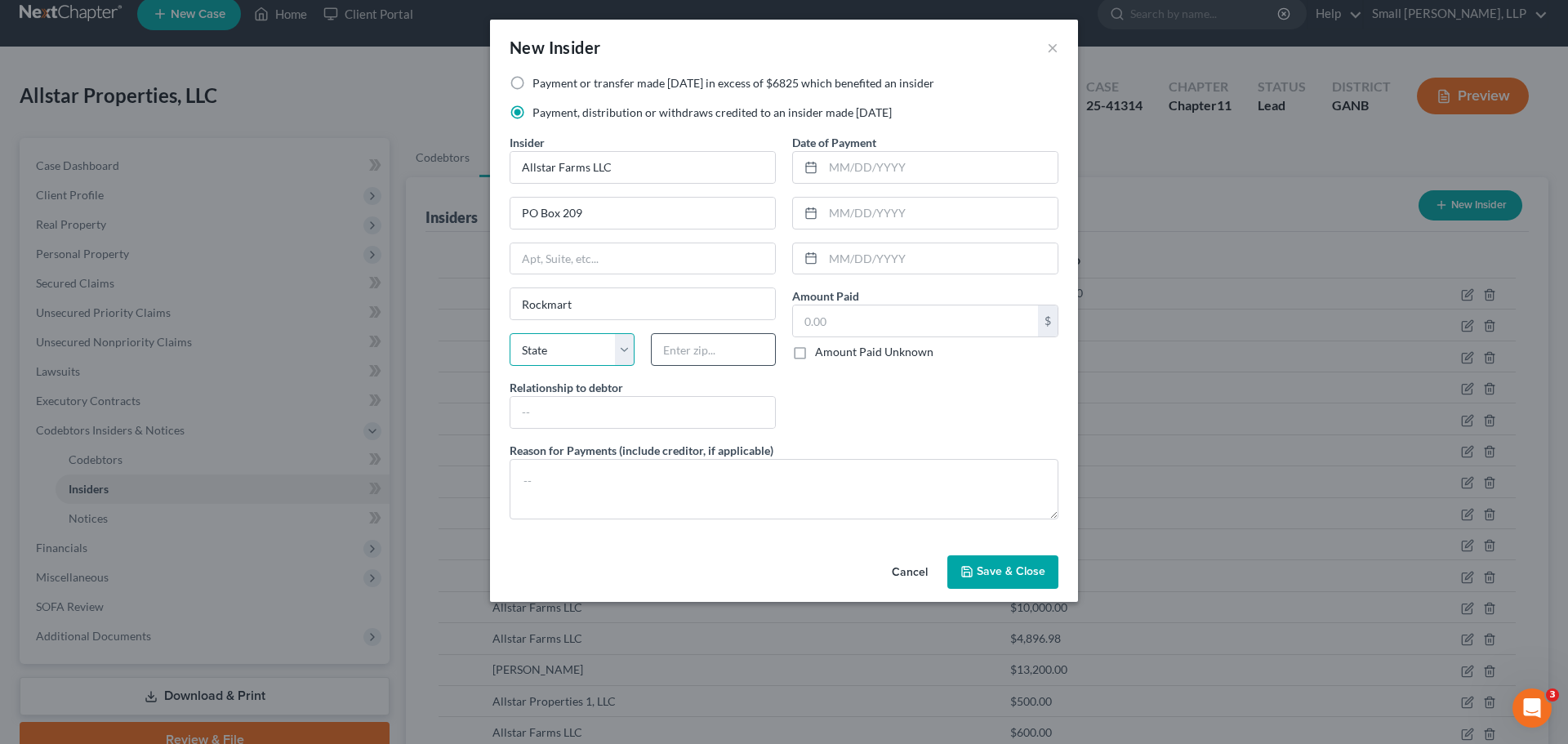
select select "10"
click at [691, 350] on input "text" at bounding box center [714, 349] width 125 height 33
type input "30153"
click at [661, 422] on input "text" at bounding box center [642, 413] width 264 height 31
type input "Affiliate"
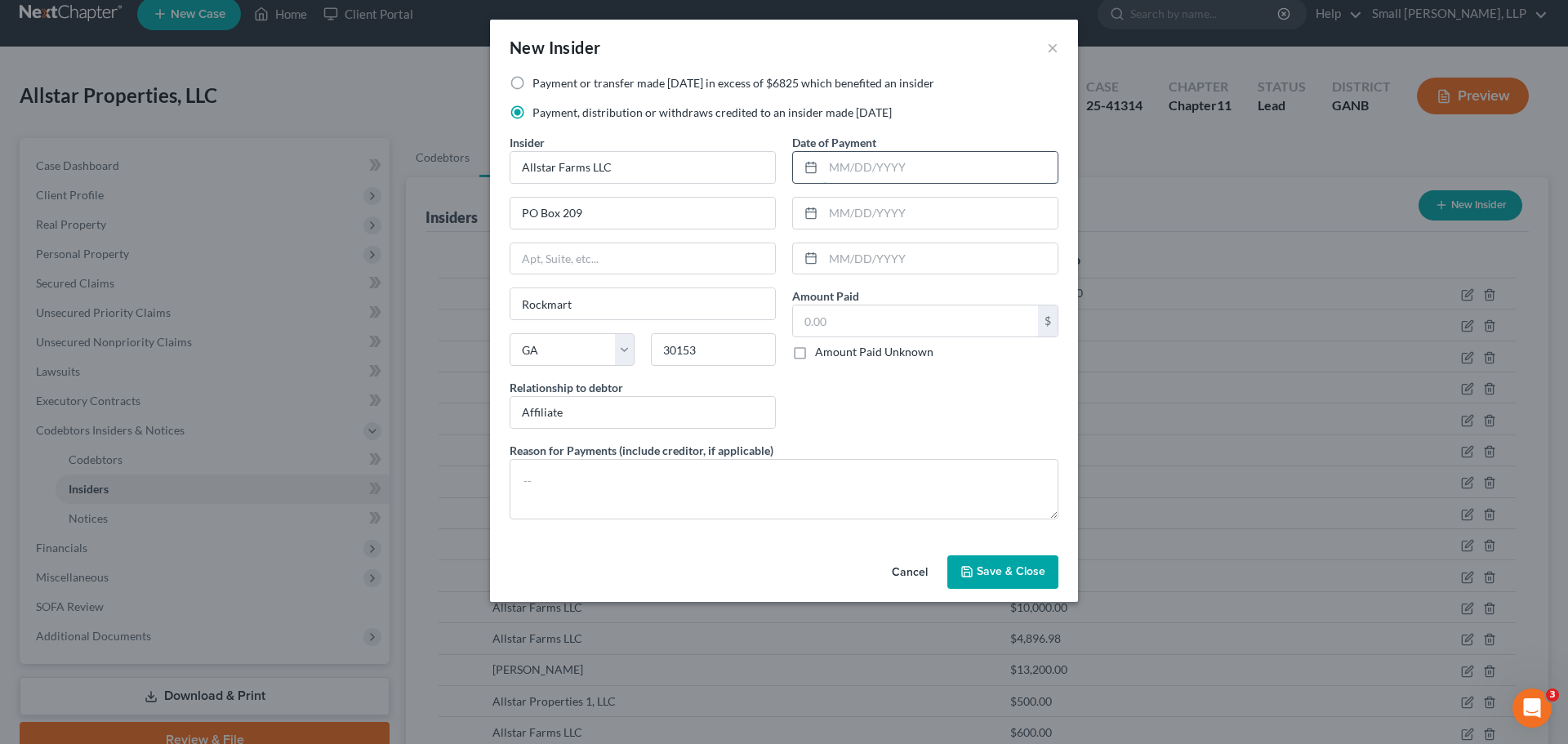
click at [861, 165] on input "text" at bounding box center [940, 168] width 235 height 31
type input "09/12/2024"
click at [873, 321] on input "text" at bounding box center [915, 321] width 245 height 31
type input "2,600"
click at [988, 575] on span "Save & Close" at bounding box center [1011, 572] width 69 height 14
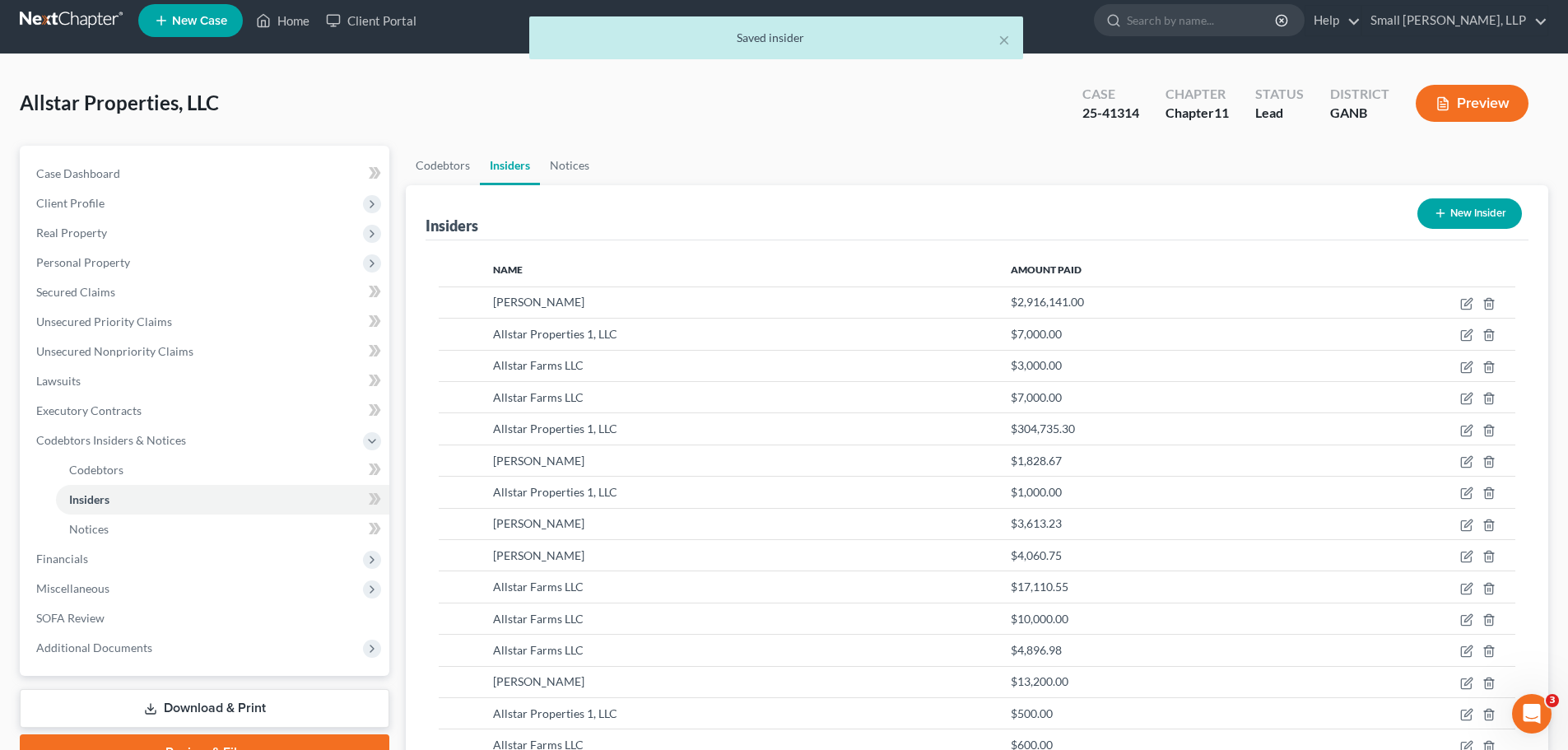
scroll to position [0, 0]
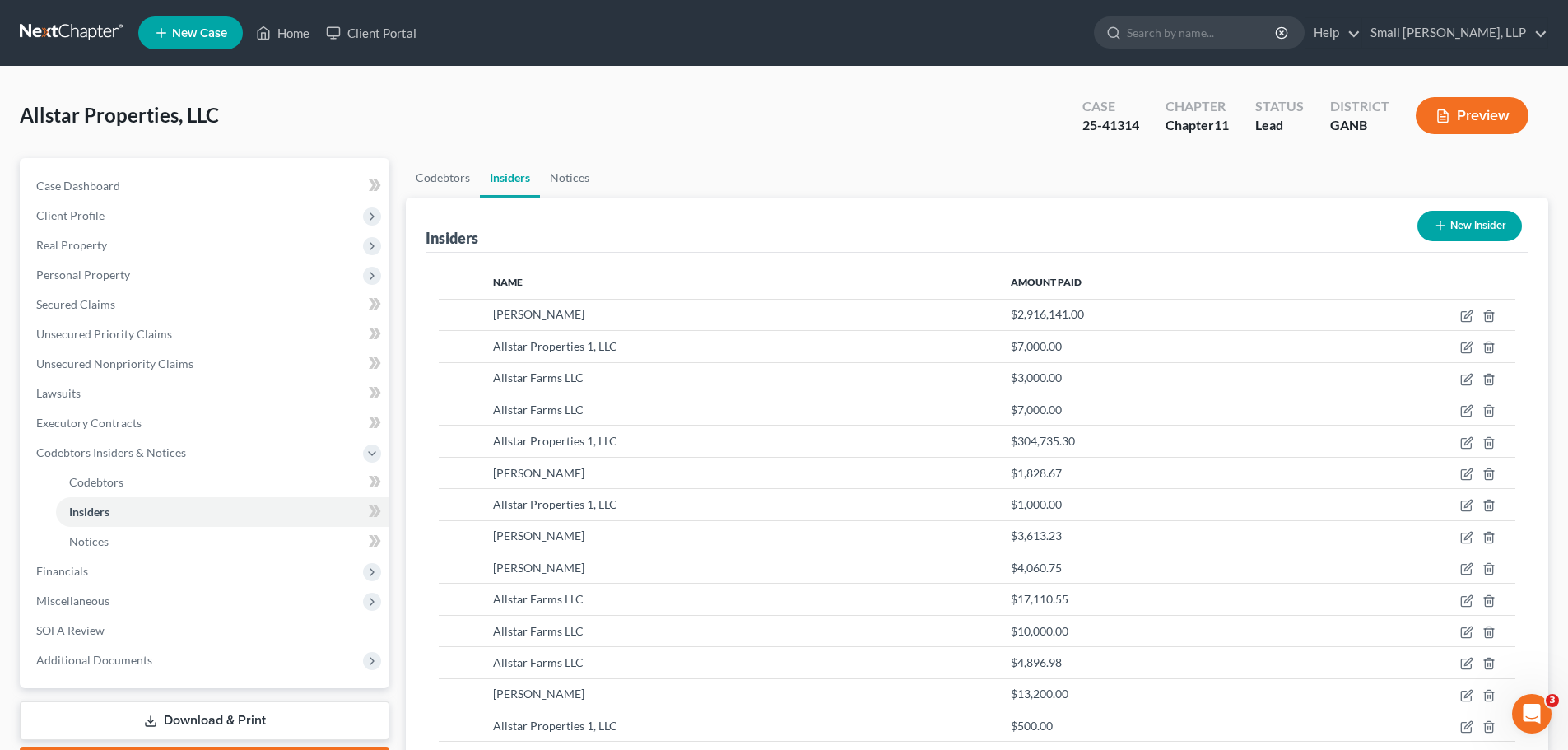
click at [1453, 221] on button "New Insider" at bounding box center [1469, 226] width 104 height 31
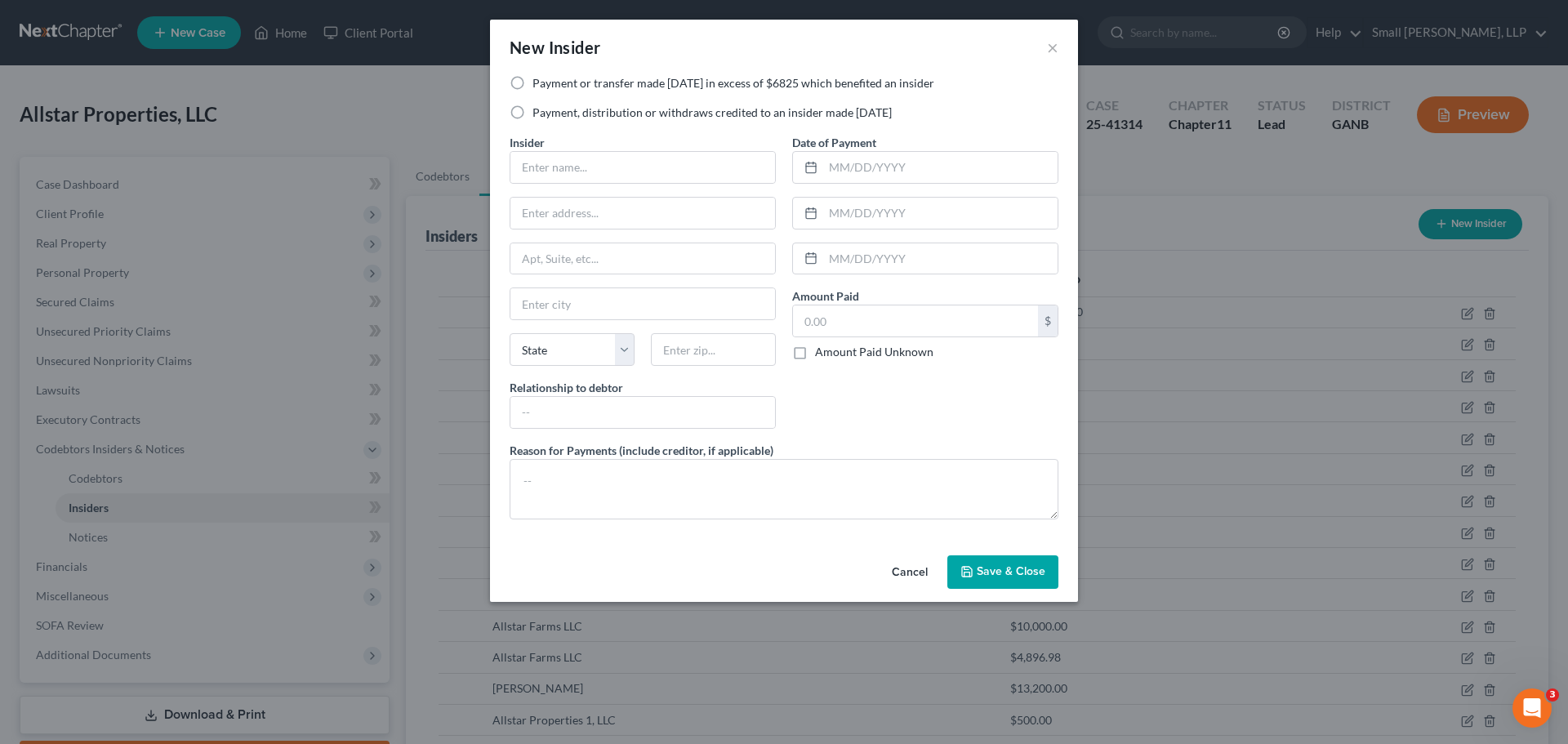
click at [549, 110] on label "Payment, distribution or withdraws credited to an insider made within 1 year" at bounding box center [712, 112] width 359 height 17
click at [549, 110] on input "Payment, distribution or withdraws credited to an insider made within 1 year" at bounding box center [544, 110] width 10 height 10
radio input "true"
click at [545, 84] on label "Payment or transfer made within 1 year in excess of $6825 which benefited an in…" at bounding box center [734, 83] width 402 height 17
click at [545, 84] on input "Payment or transfer made within 1 year in excess of $6825 which benefited an in…" at bounding box center [544, 80] width 10 height 10
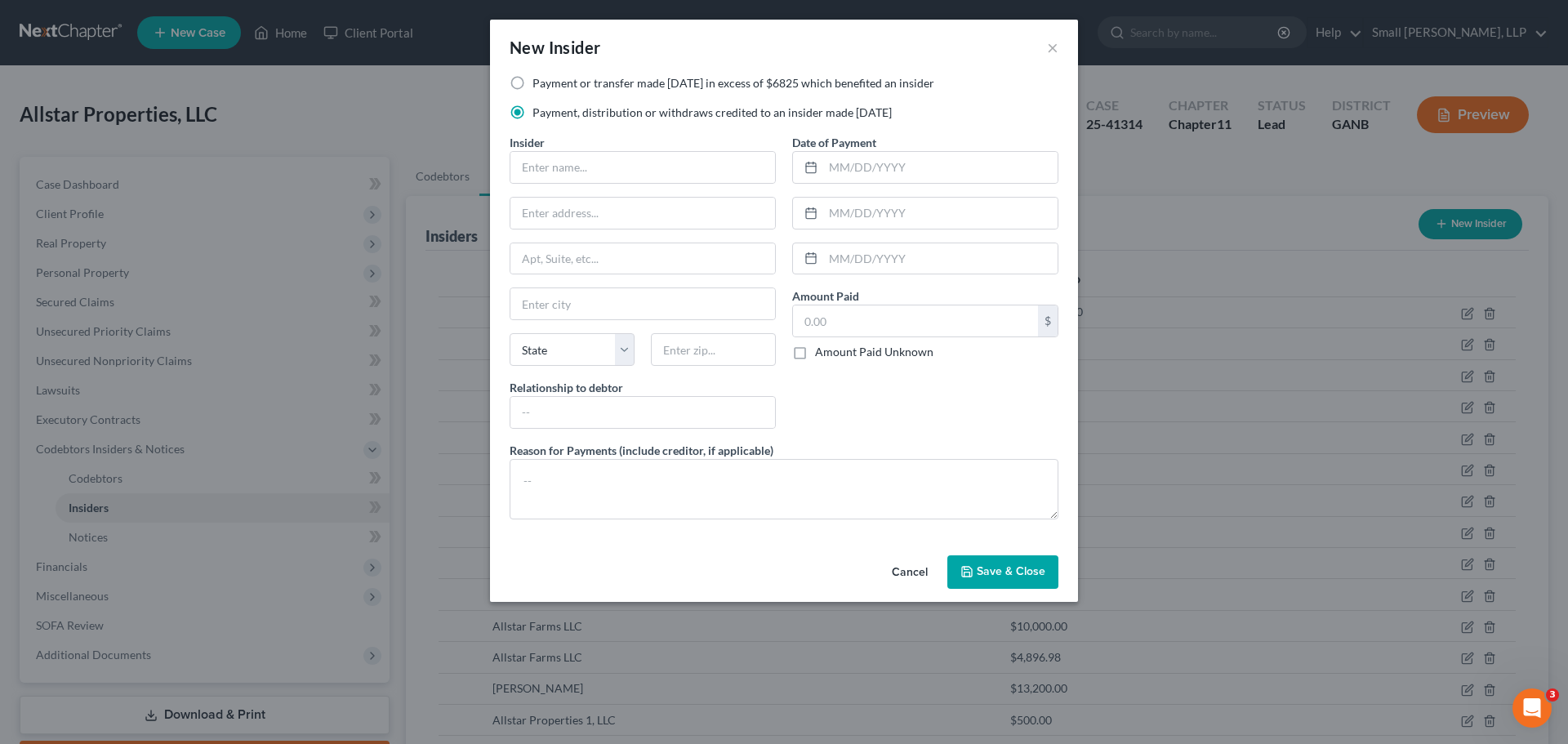
radio input "true"
click at [549, 155] on input "text" at bounding box center [642, 168] width 264 height 31
type input "Allstar Properties, LLC"
click at [637, 216] on input "text" at bounding box center [642, 213] width 264 height 31
type input "PO Box 209"
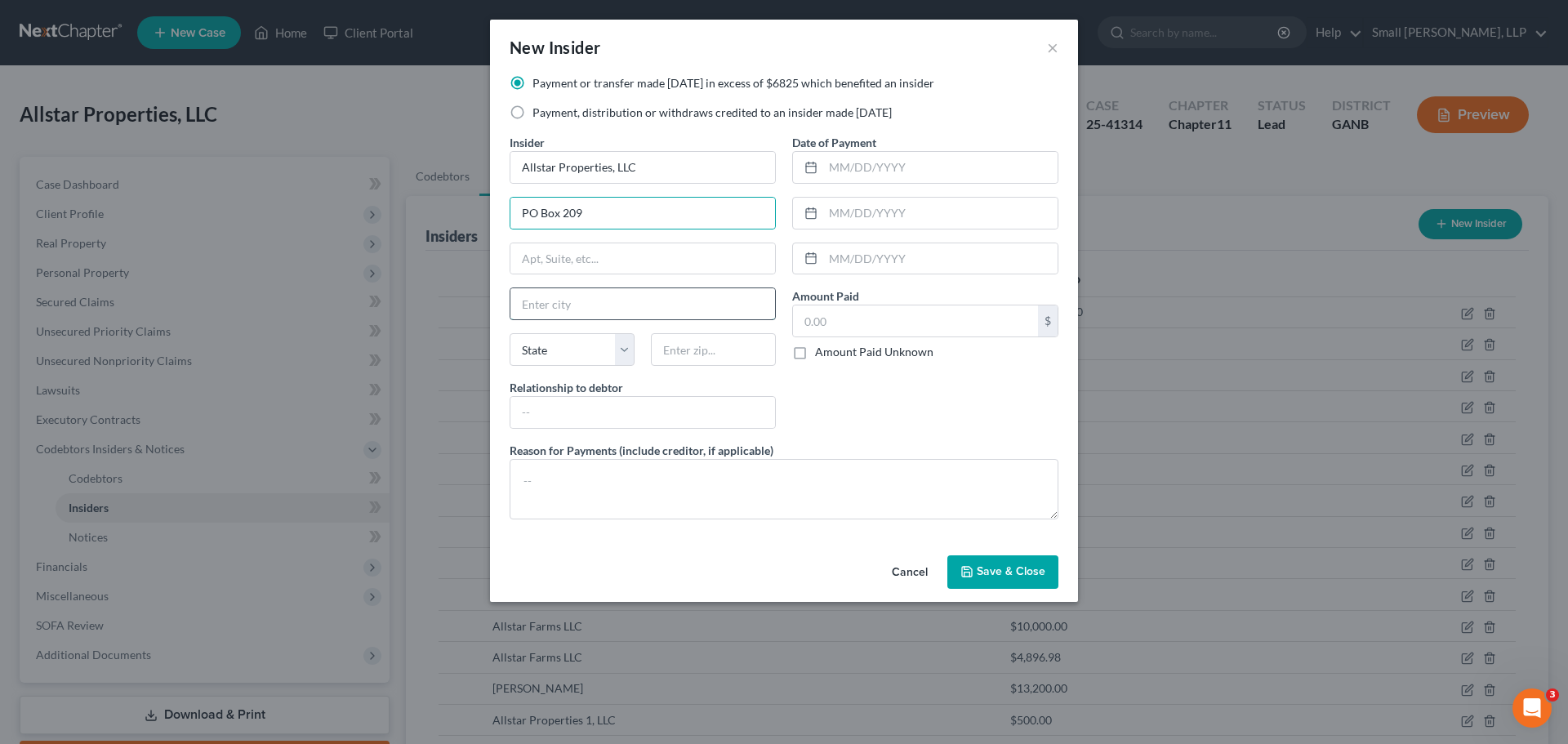
click at [573, 305] on input "text" at bounding box center [642, 304] width 264 height 31
type input "Rockmart"
click at [580, 340] on select "State AL AK AR AZ CA CO CT DE DC FL GA GU HI ID IL IN IA KS KY LA ME MD MA MI M…" at bounding box center [572, 349] width 125 height 33
select select "10"
click at [509, 333] on select "State AL AK AR AZ CA CO CT DE DC FL GA GU HI ID IL IN IA KS KY LA ME MD MA MI M…" at bounding box center [572, 349] width 125 height 33
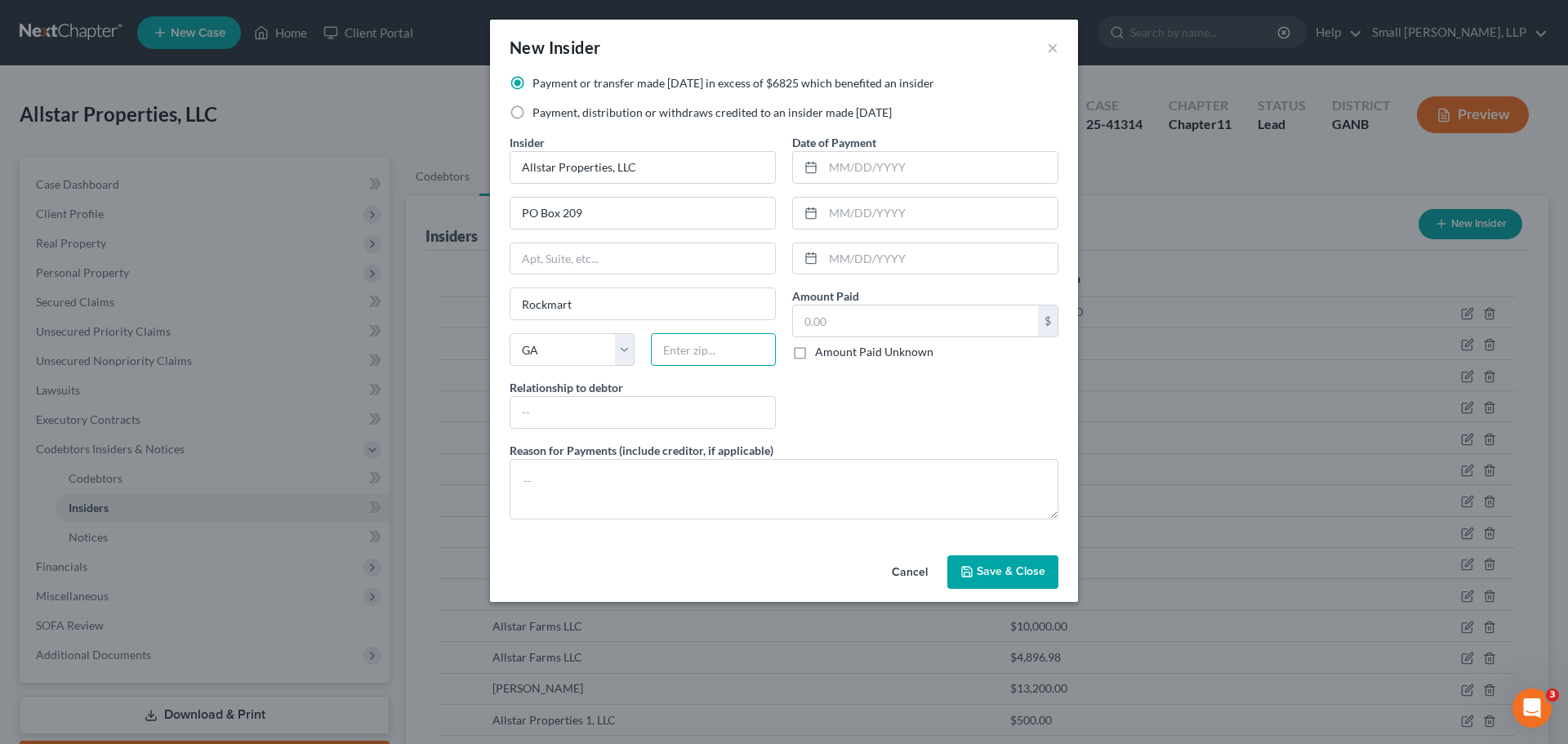
click at [678, 349] on input "text" at bounding box center [714, 349] width 125 height 33
type input "30153"
click at [691, 402] on input "text" at bounding box center [642, 413] width 264 height 31
type input "Affiliate"
click at [878, 162] on input "text" at bounding box center [940, 168] width 235 height 31
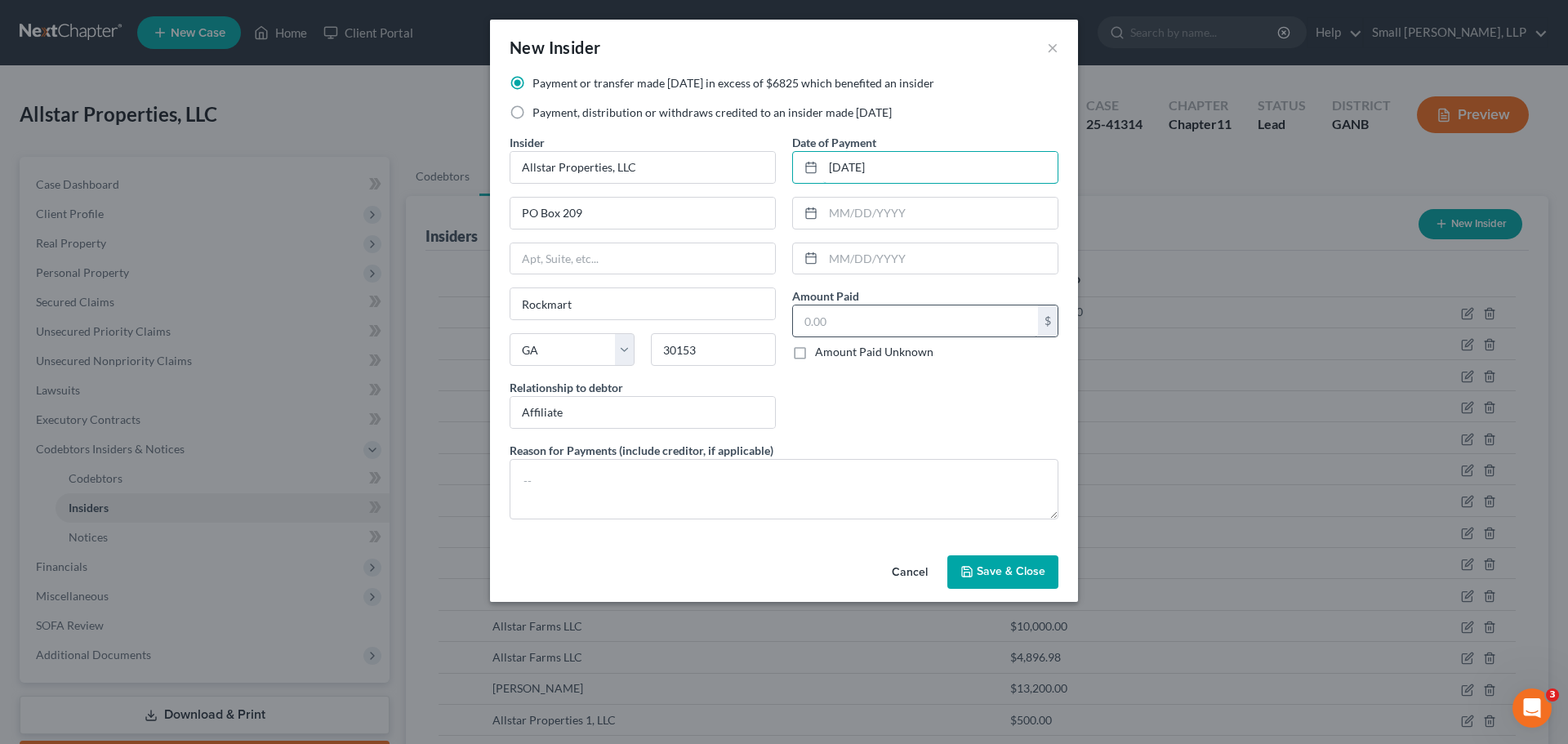
type input "09/16/2024"
click at [881, 313] on input "text" at bounding box center [915, 321] width 245 height 31
type input "20,000"
click at [995, 569] on span "Save & Close" at bounding box center [1011, 572] width 69 height 14
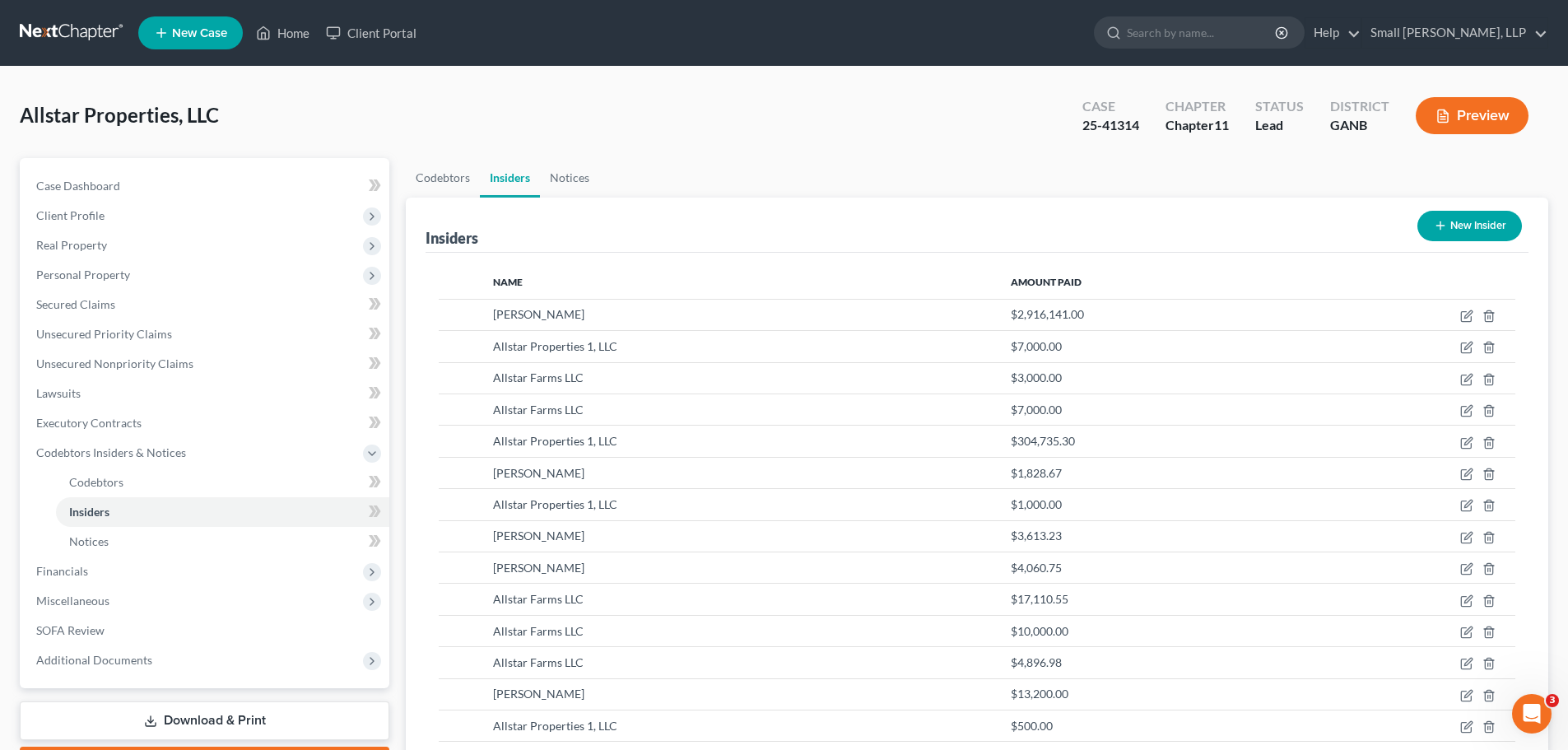
click at [1434, 222] on icon "button" at bounding box center [1440, 225] width 13 height 13
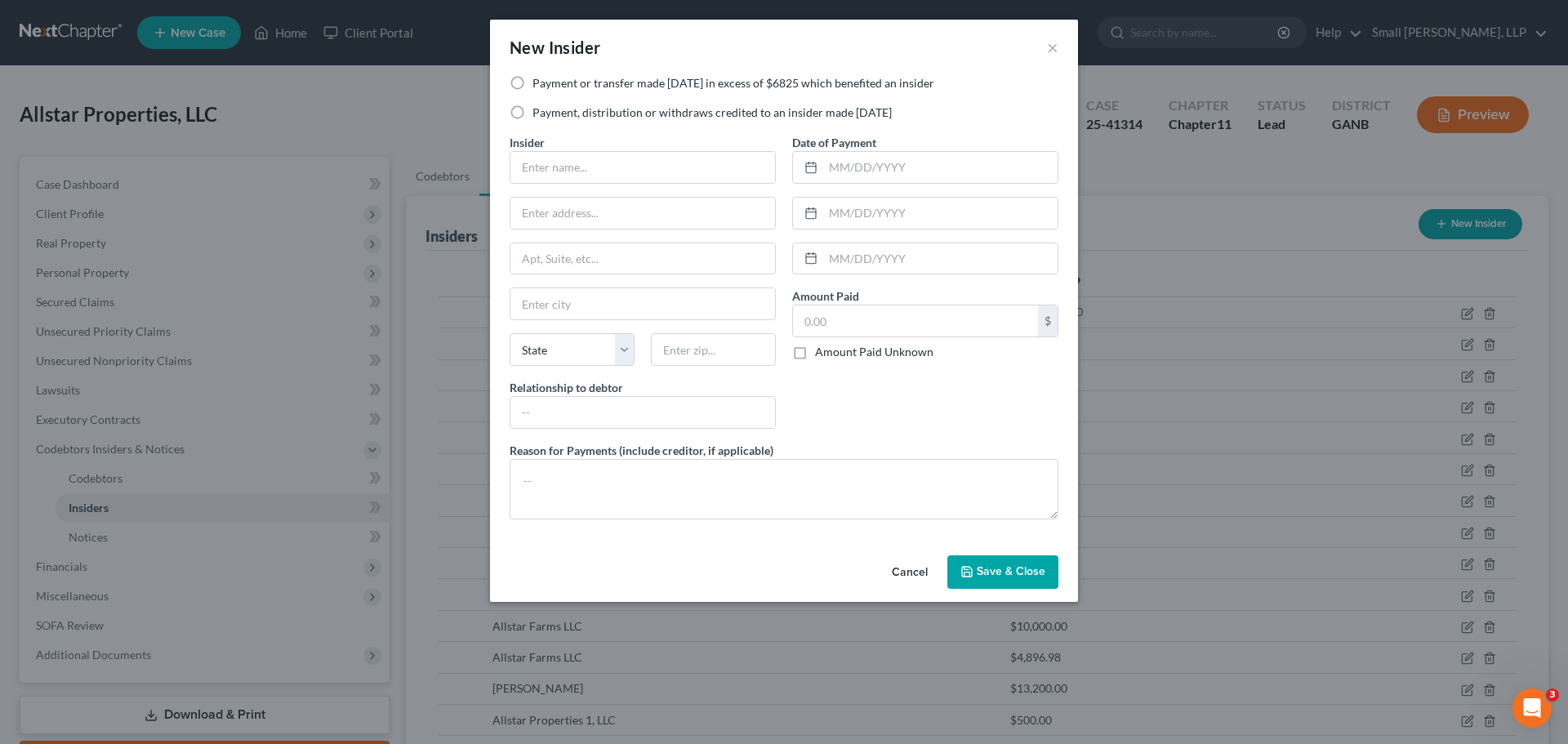
click at [549, 82] on label "Payment or transfer made within 1 year in excess of $6825 which benefited an in…" at bounding box center [734, 83] width 402 height 17
click at [549, 82] on input "Payment or transfer made within 1 year in excess of $6825 which benefited an in…" at bounding box center [544, 80] width 10 height 10
radio input "true"
click at [546, 113] on label "Payment, distribution or withdraws credited to an insider made within 1 year" at bounding box center [712, 112] width 359 height 17
click at [546, 113] on input "Payment, distribution or withdraws credited to an insider made within 1 year" at bounding box center [544, 110] width 10 height 10
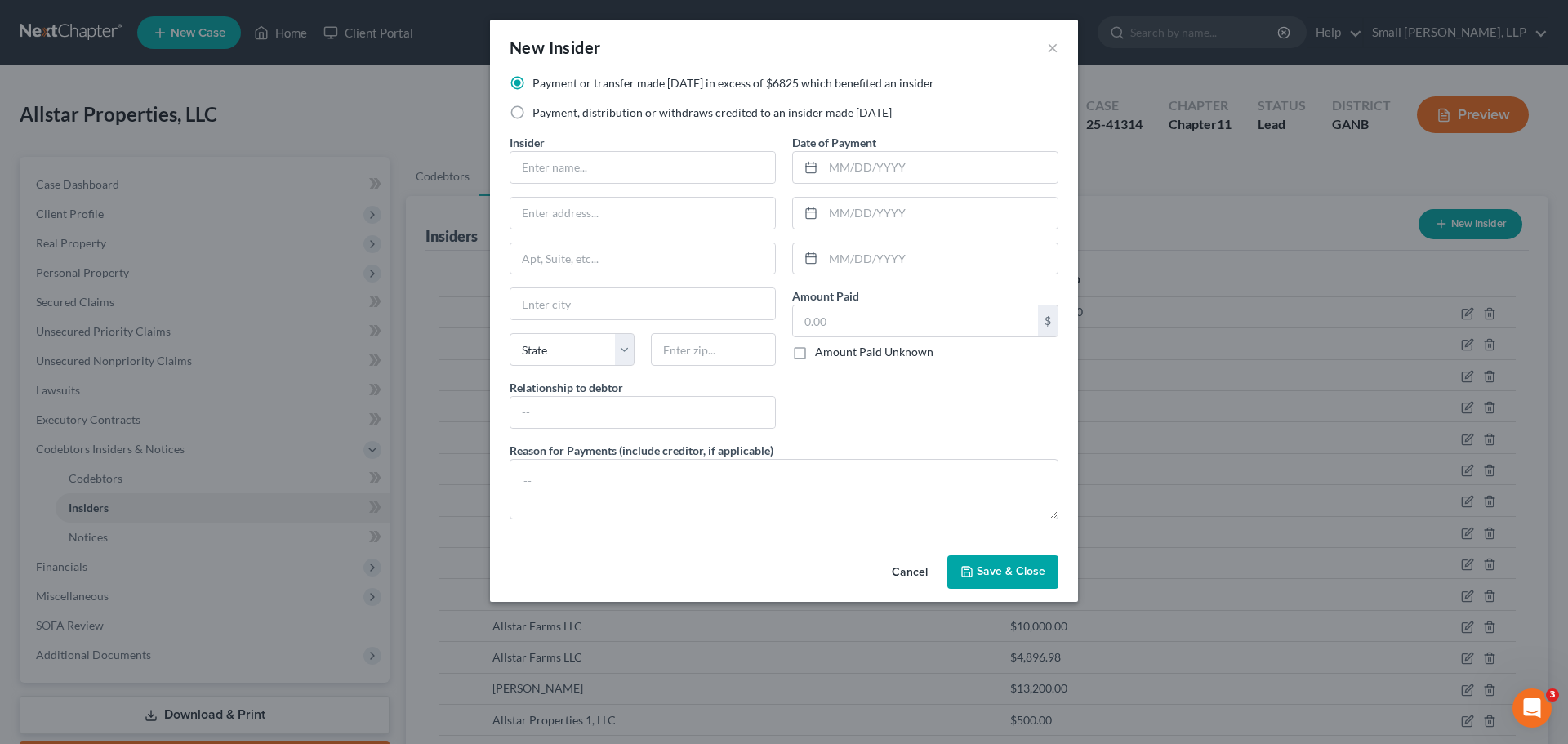
radio input "true"
click at [541, 151] on div at bounding box center [642, 168] width 266 height 33
click at [539, 159] on input "text" at bounding box center [642, 168] width 264 height 31
type input "ACH Carwash, LLC"
click at [590, 209] on input "text" at bounding box center [642, 213] width 264 height 31
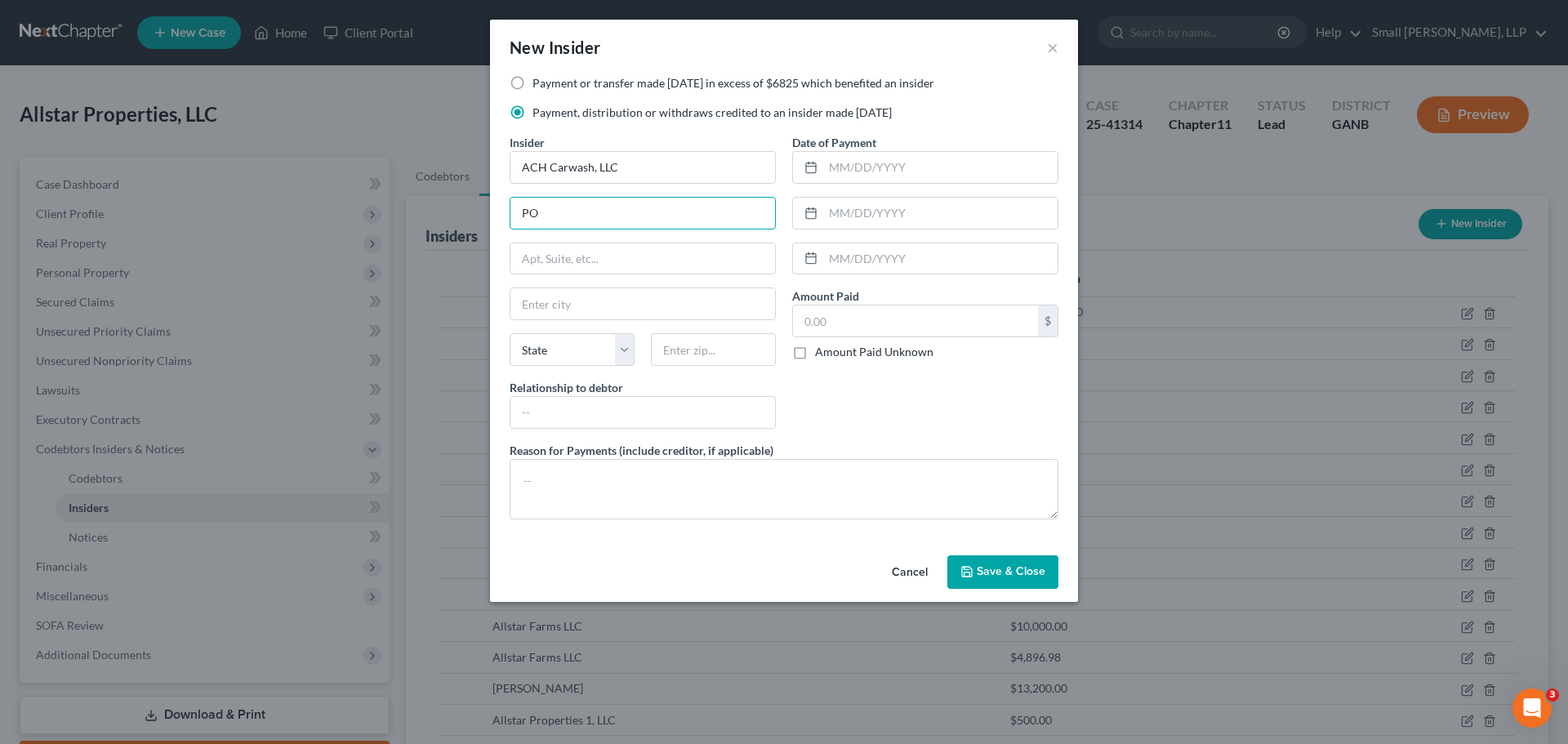
type input "PO Box 209"
click at [560, 308] on input "text" at bounding box center [642, 304] width 264 height 31
type input "Rockmart"
click at [560, 347] on select "State AL AK AR AZ CA CO CT DE DC FL GA GU HI ID IL IN IA KS KY LA ME MD MA MI M…" at bounding box center [572, 349] width 125 height 33
select select "10"
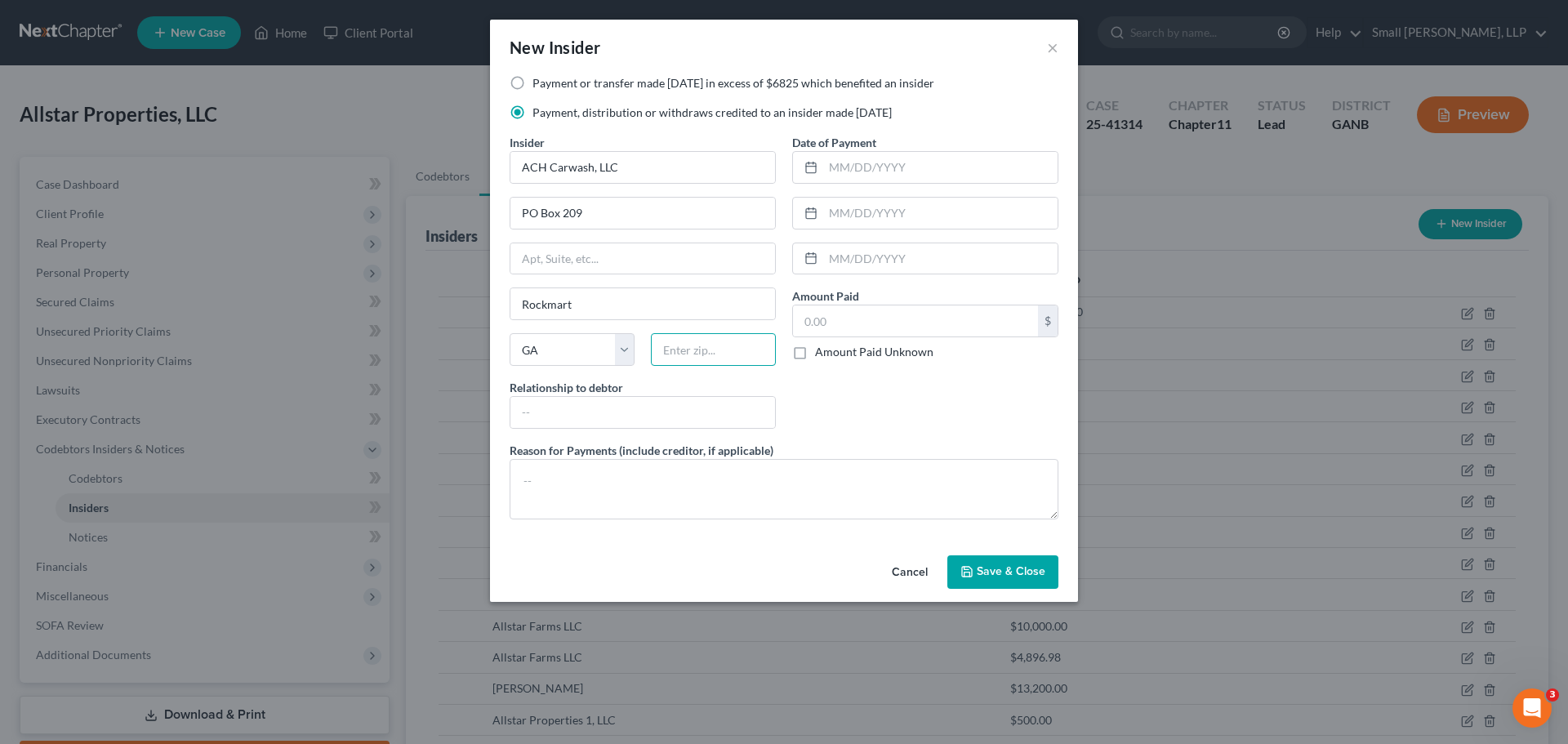
click at [681, 348] on input "text" at bounding box center [714, 349] width 125 height 33
type input "30153"
click at [657, 402] on input "text" at bounding box center [642, 413] width 264 height 31
type input "Affiliate"
click at [854, 173] on input "text" at bounding box center [940, 168] width 235 height 31
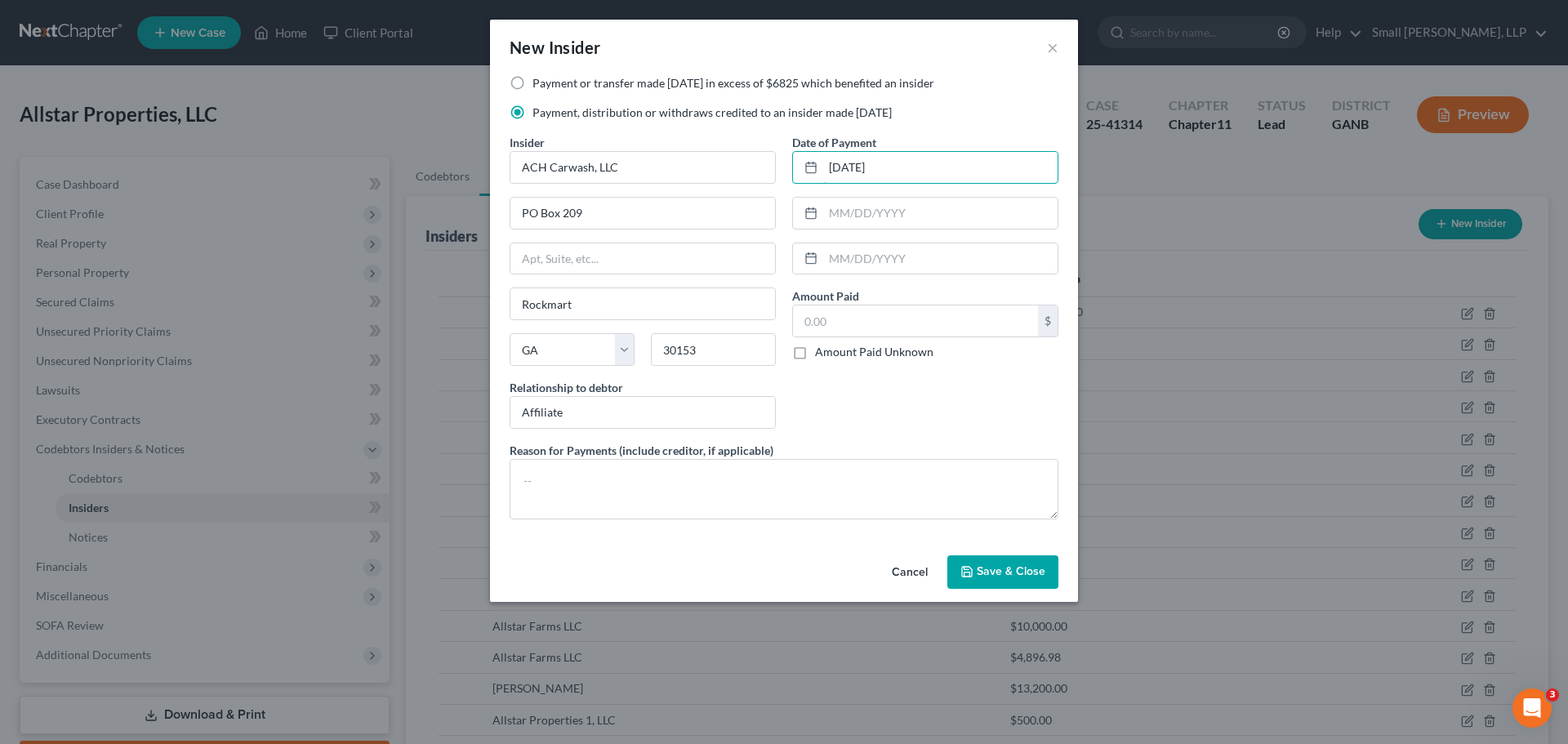
type input "09/17/2024"
click at [863, 317] on input "text" at bounding box center [915, 321] width 245 height 31
type input "1,000"
click at [962, 562] on button "Save & Close" at bounding box center [1003, 572] width 111 height 34
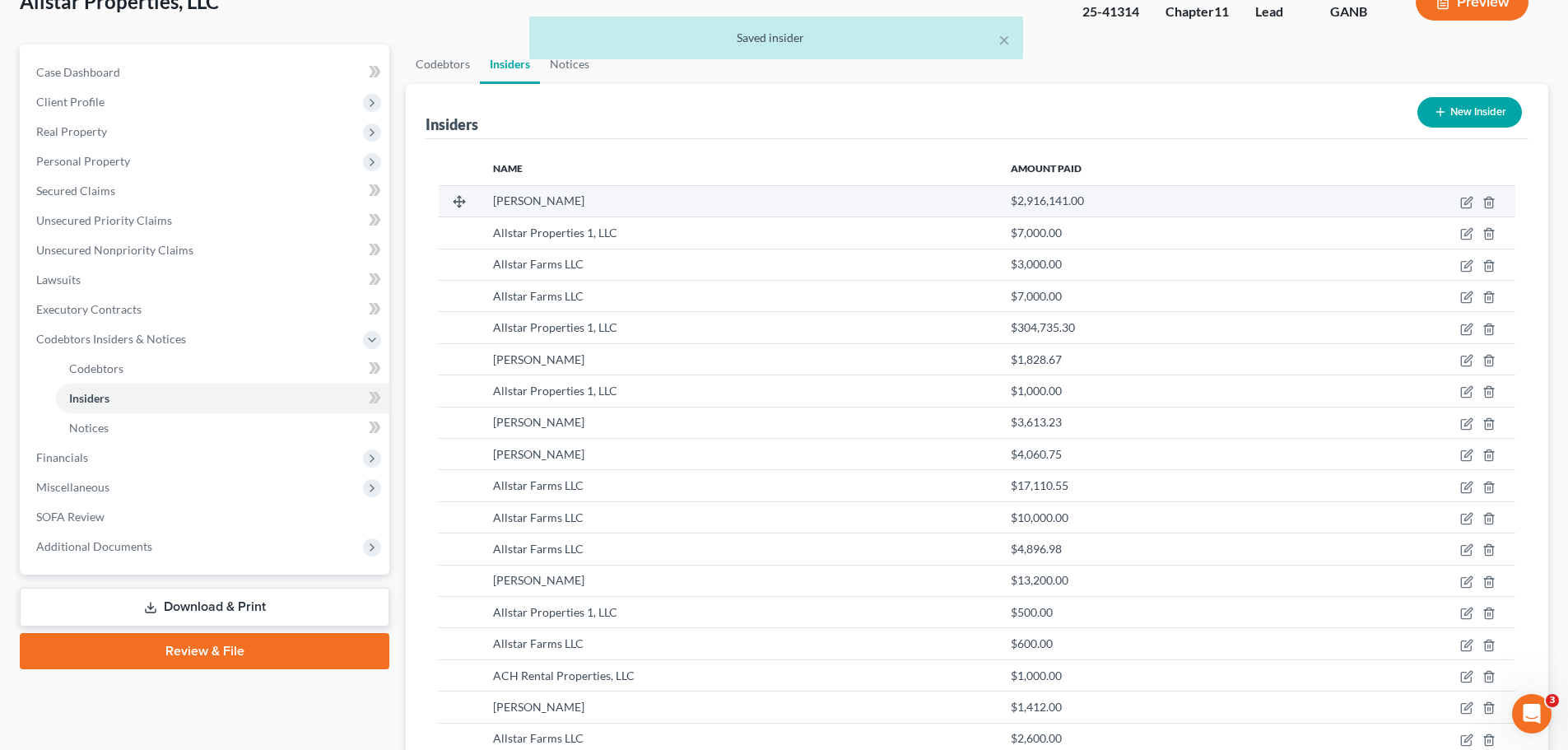
scroll to position [32, 0]
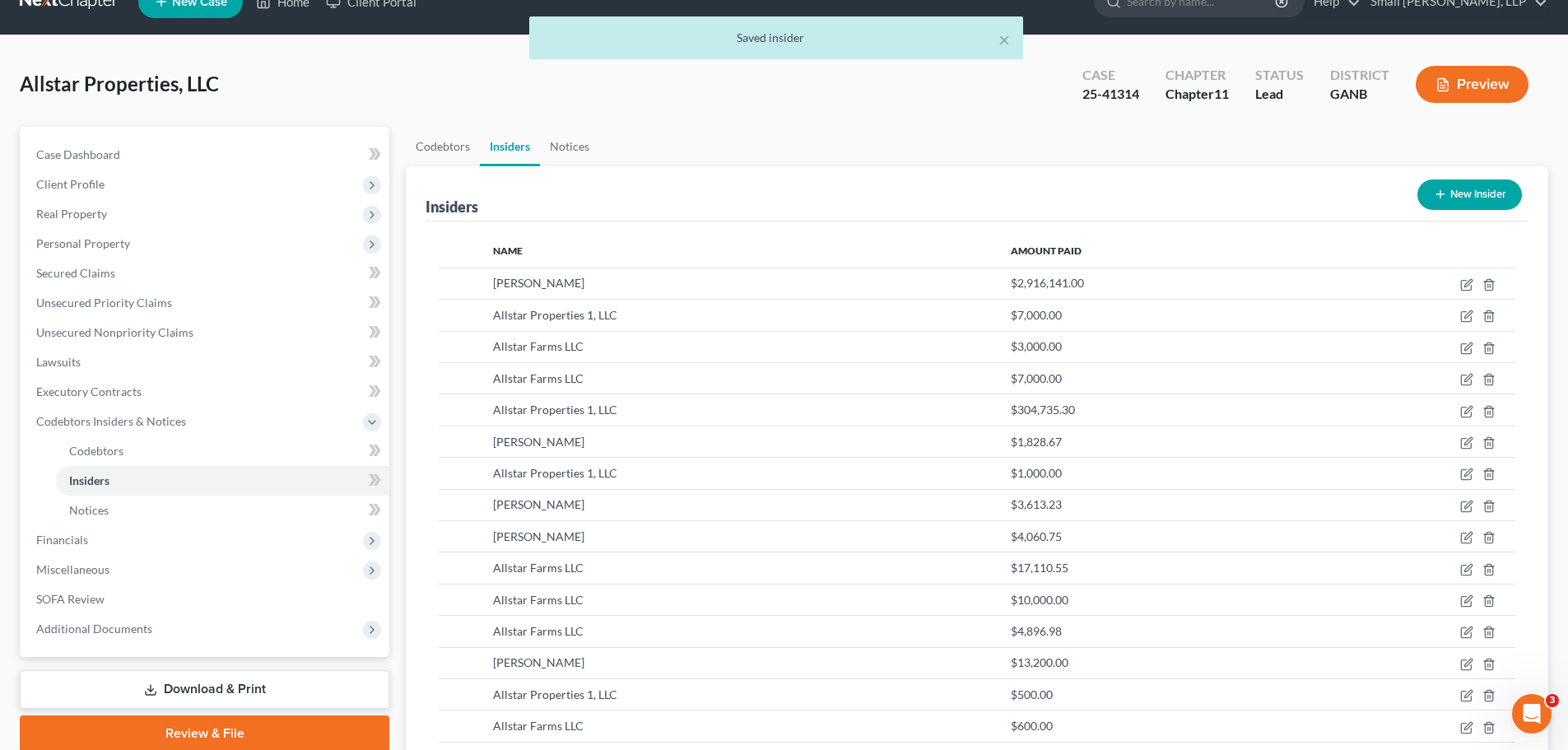
click at [1465, 202] on button "New Insider" at bounding box center [1469, 195] width 104 height 31
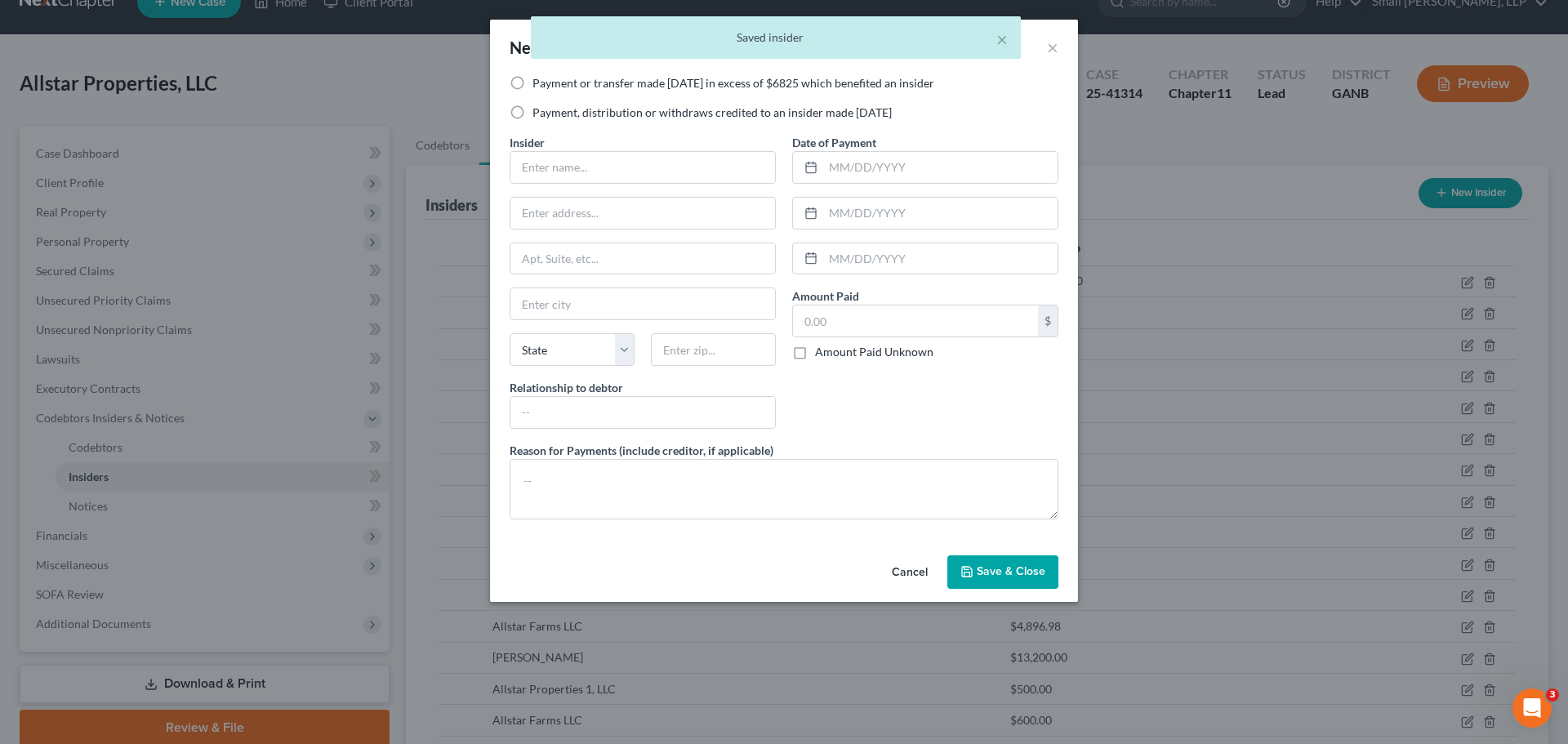
click at [582, 105] on label "Payment, distribution or withdraws credited to an insider made within 1 year" at bounding box center [712, 112] width 359 height 17
click at [549, 105] on input "Payment, distribution or withdraws credited to an insider made within 1 year" at bounding box center [544, 110] width 10 height 10
radio input "true"
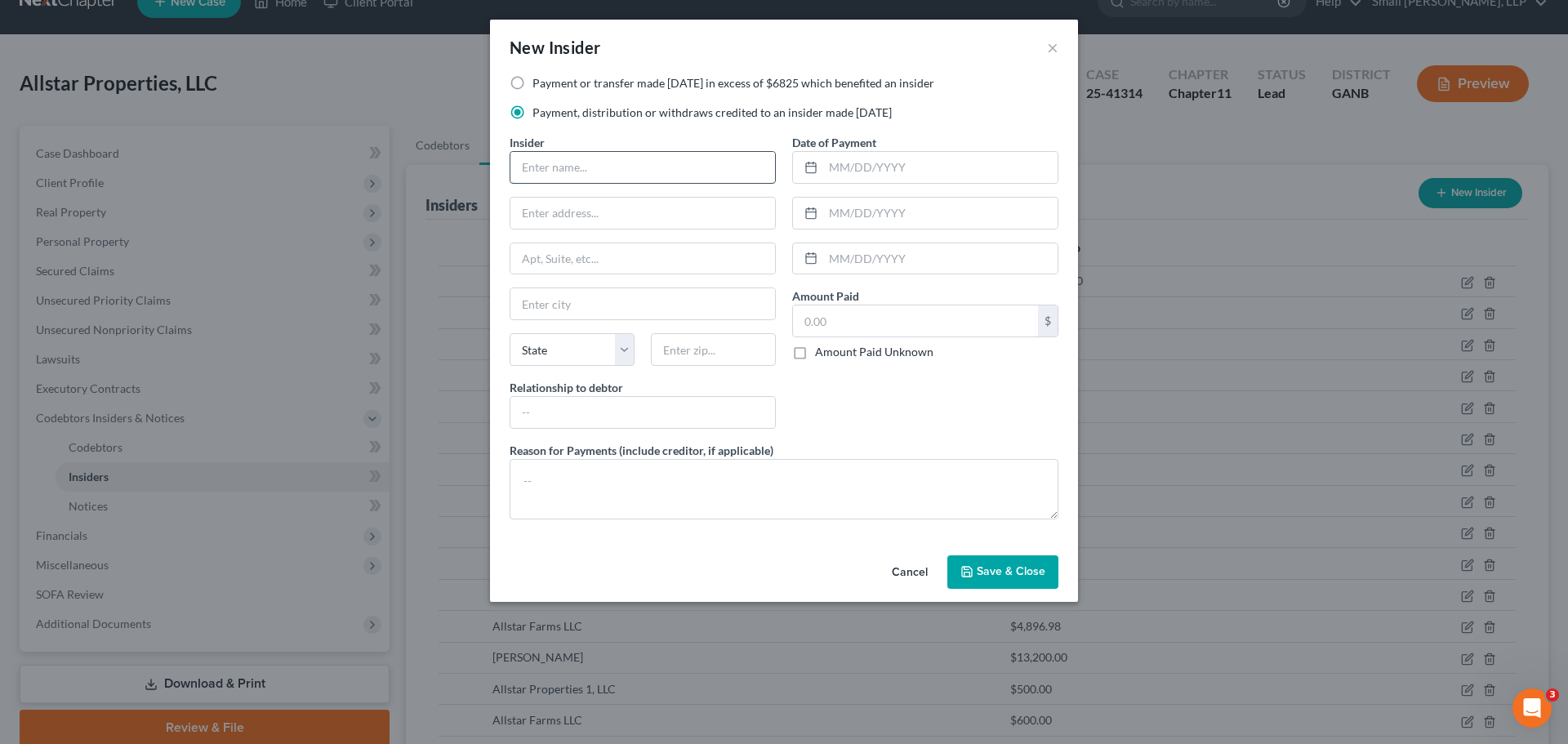
click at [581, 164] on input "text" at bounding box center [642, 168] width 264 height 31
type input "Allstar Properties, LLC"
click at [642, 209] on input "text" at bounding box center [642, 213] width 264 height 31
type input "PO Box 209"
click at [615, 298] on input "text" at bounding box center [642, 304] width 264 height 31
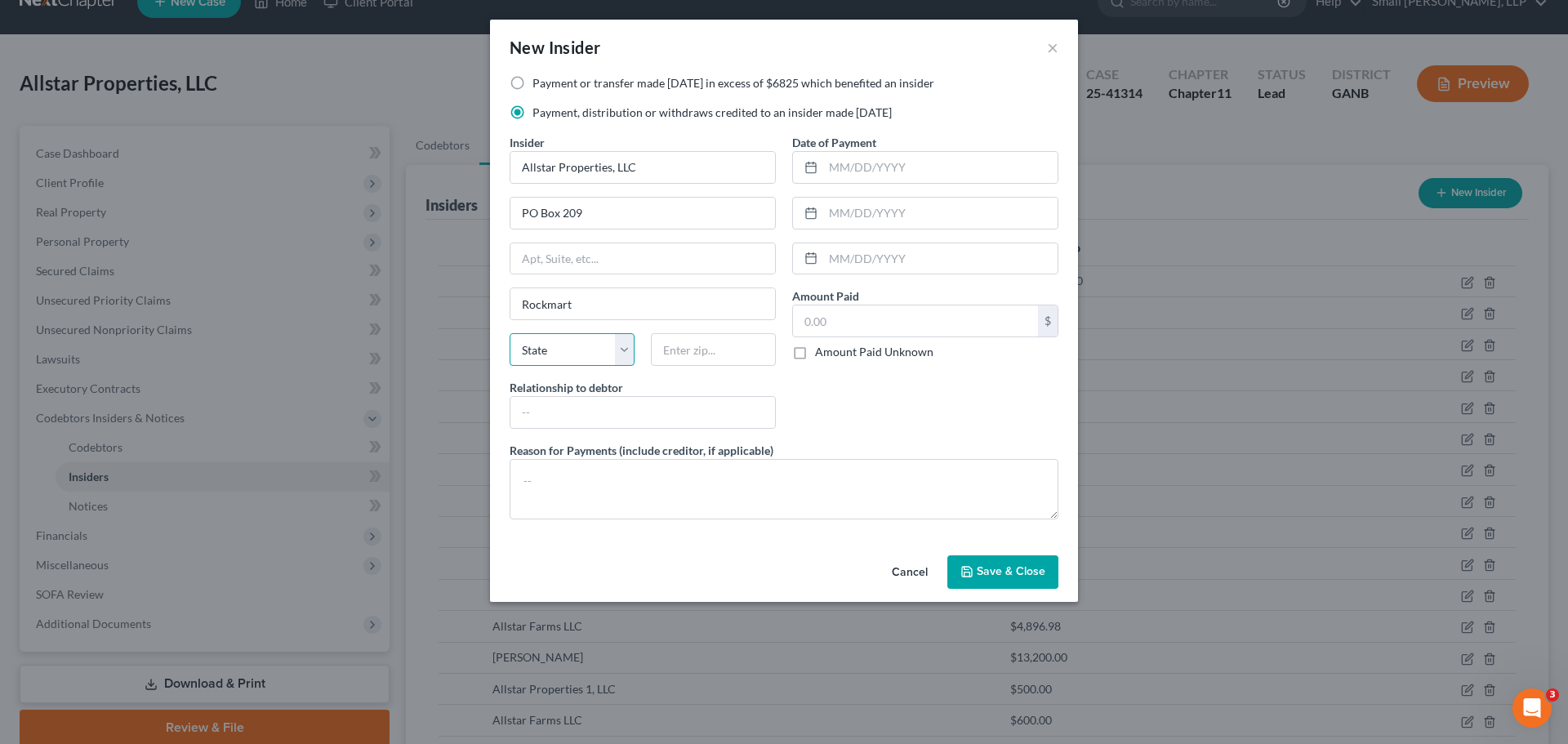
click at [571, 355] on select "State AL AK AR AZ CA CO CT DE DC FL GA GU HI ID IL IN IA KS KY LA ME MD MA MI M…" at bounding box center [572, 349] width 125 height 33
click at [509, 333] on select "State AL AK AR AZ CA CO CT DE DC FL GA GU HI ID IL IN IA KS KY LA ME MD MA MI M…" at bounding box center [572, 349] width 125 height 33
click at [707, 349] on input "text" at bounding box center [714, 349] width 125 height 33
click at [674, 402] on input "text" at bounding box center [642, 413] width 264 height 31
click at [844, 161] on input "text" at bounding box center [940, 168] width 235 height 31
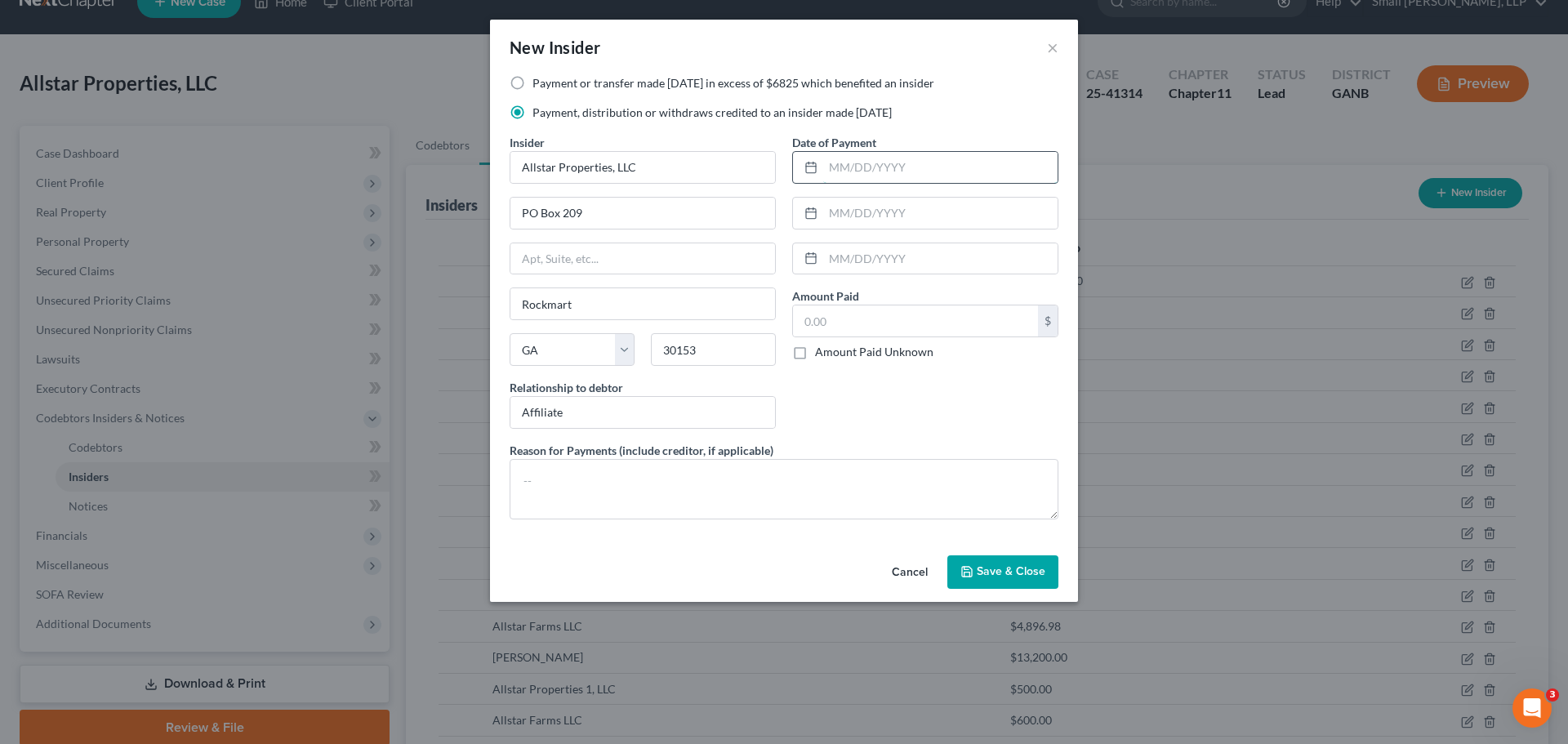
click at [840, 170] on input "text" at bounding box center [940, 168] width 235 height 31
click at [867, 317] on input "text" at bounding box center [915, 321] width 245 height 31
click at [845, 165] on input "text" at bounding box center [940, 168] width 235 height 31
click at [851, 321] on input "text" at bounding box center [915, 321] width 245 height 31
click at [995, 577] on span "Save & Close" at bounding box center [1011, 572] width 69 height 14
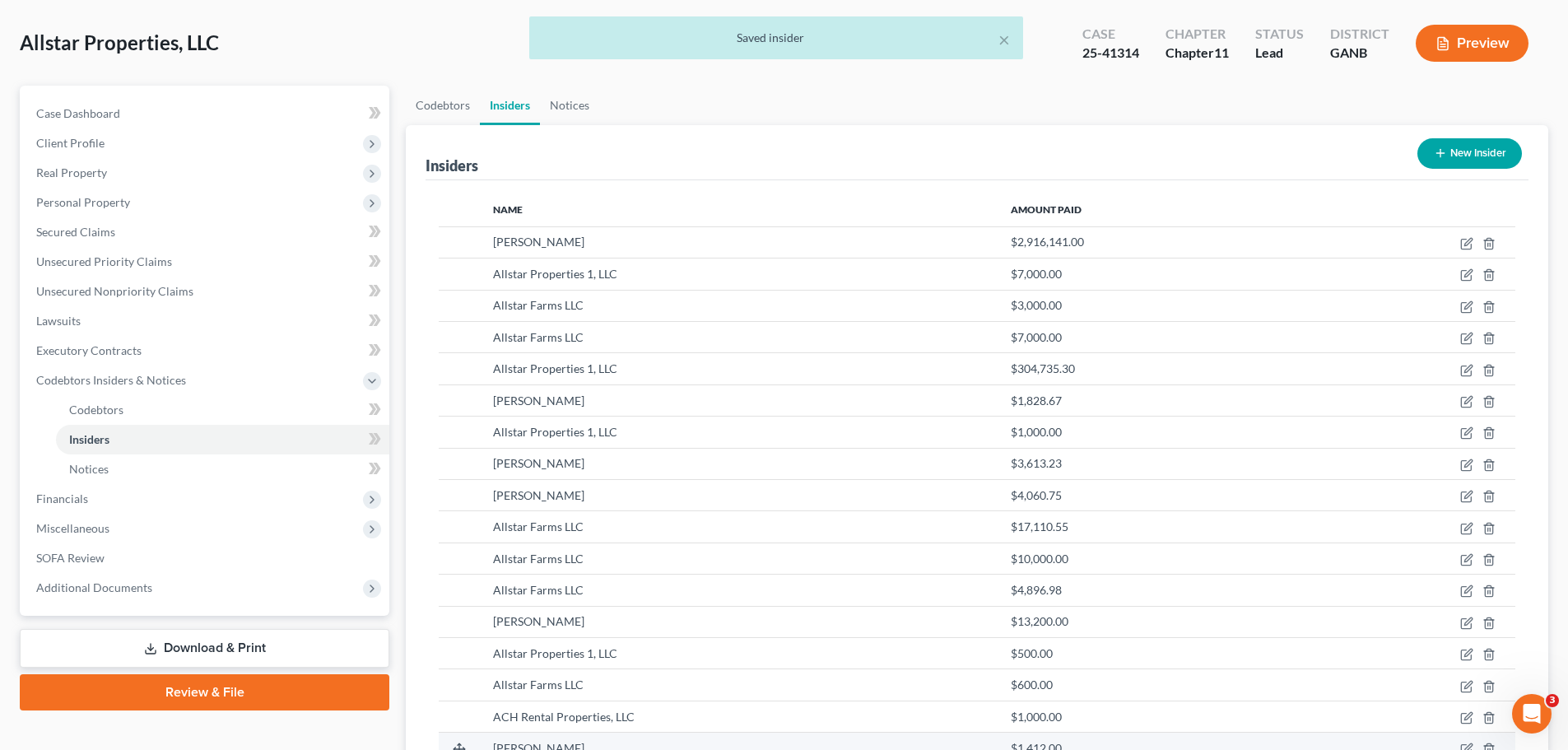
scroll to position [63, 0]
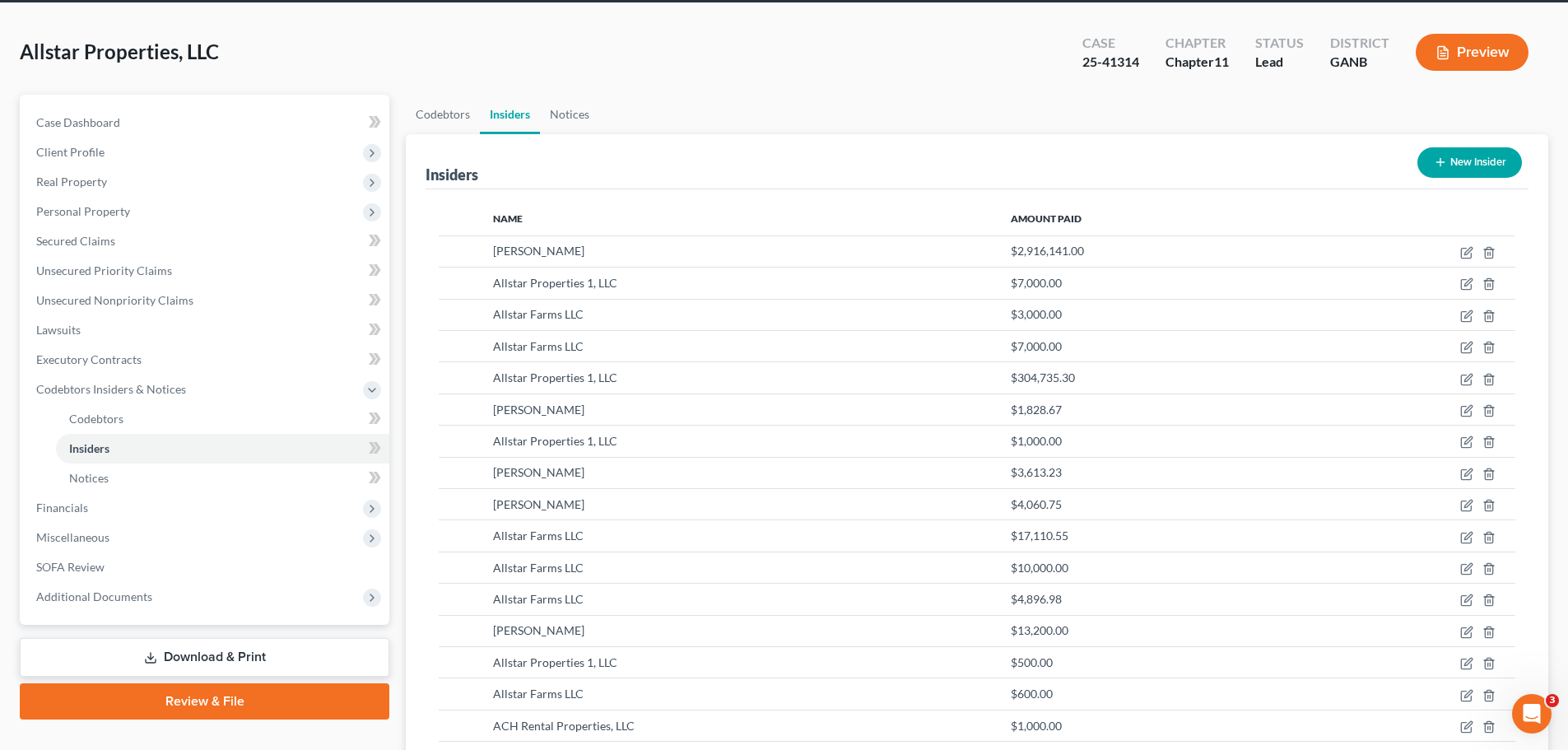
click at [1490, 170] on button "New Insider" at bounding box center [1469, 162] width 104 height 31
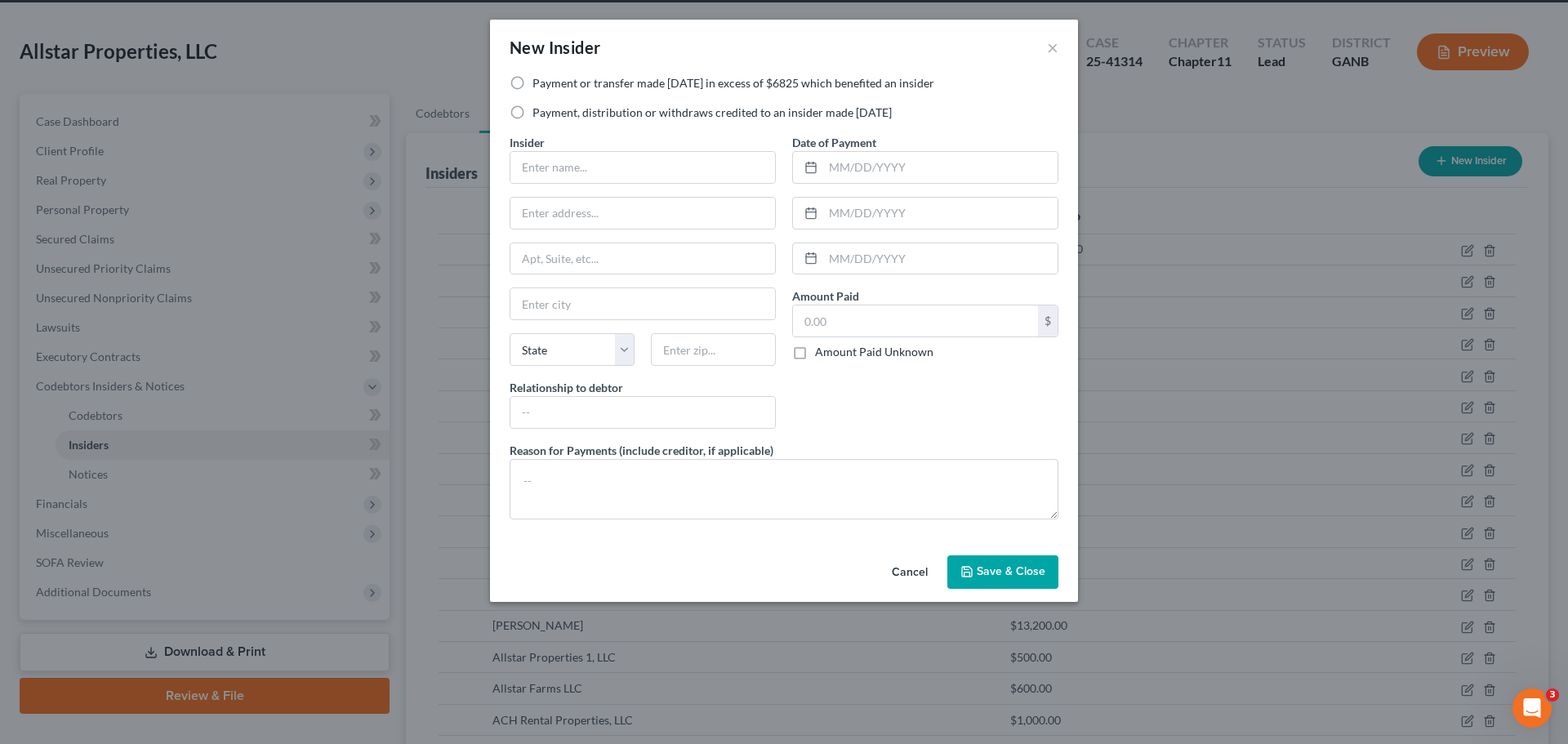
click at [569, 113] on label "Payment, distribution or withdraws credited to an insider made within 1 year" at bounding box center [712, 112] width 359 height 17
click at [549, 113] on input "Payment, distribution or withdraws credited to an insider made within 1 year" at bounding box center [544, 110] width 10 height 10
click at [567, 172] on input "text" at bounding box center [642, 168] width 264 height 31
click at [641, 219] on input "text" at bounding box center [642, 213] width 264 height 31
click at [577, 304] on input "text" at bounding box center [642, 304] width 264 height 31
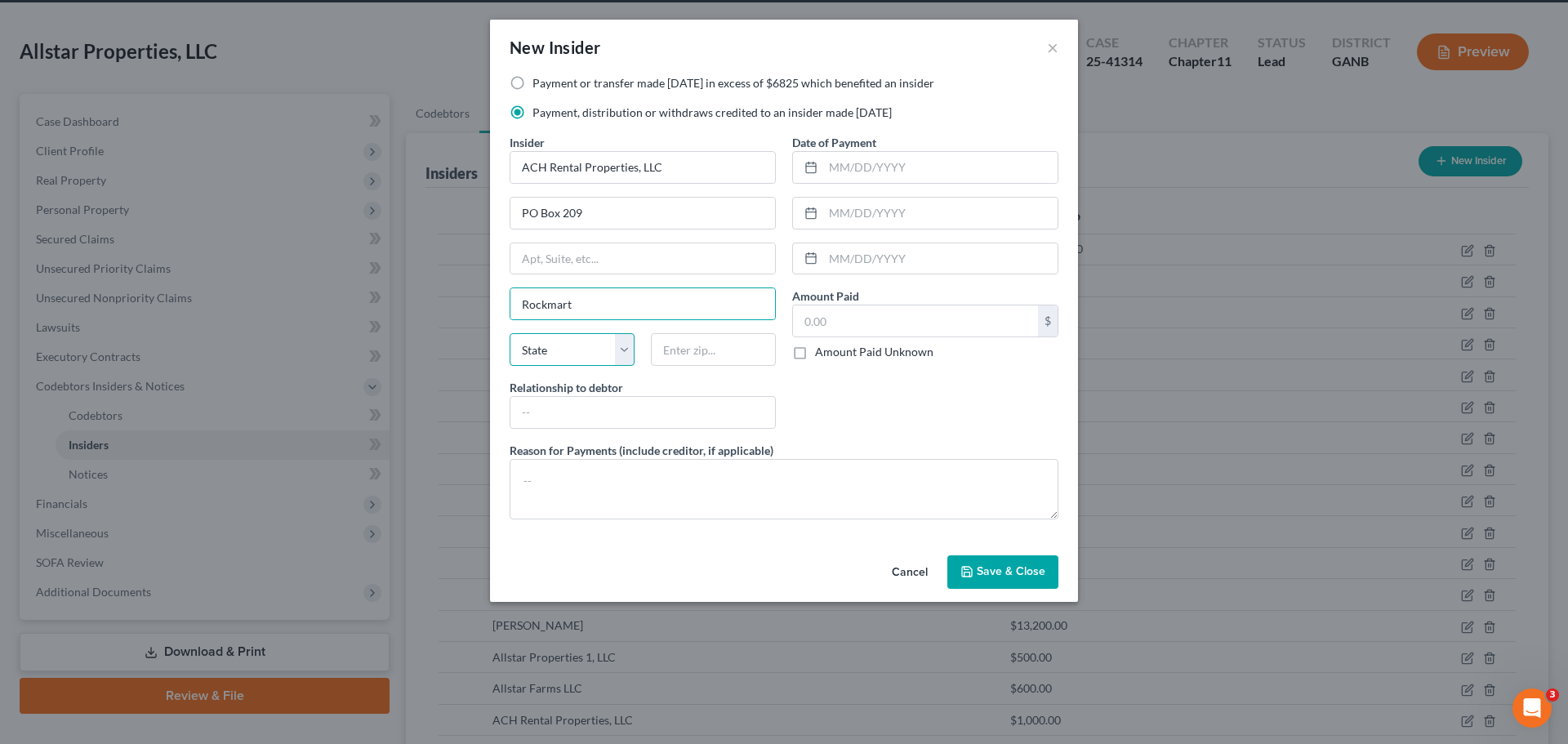
click at [570, 357] on select "State AL AK AR AZ CA CO CT DE DC FL GA GU HI ID IL IN IA KS KY LA ME MD MA MI M…" at bounding box center [572, 349] width 125 height 33
click at [683, 346] on input "text" at bounding box center [714, 349] width 125 height 33
click at [666, 400] on input "text" at bounding box center [642, 413] width 264 height 31
click at [874, 176] on input "text" at bounding box center [940, 168] width 235 height 31
click at [862, 322] on input "text" at bounding box center [915, 321] width 245 height 31
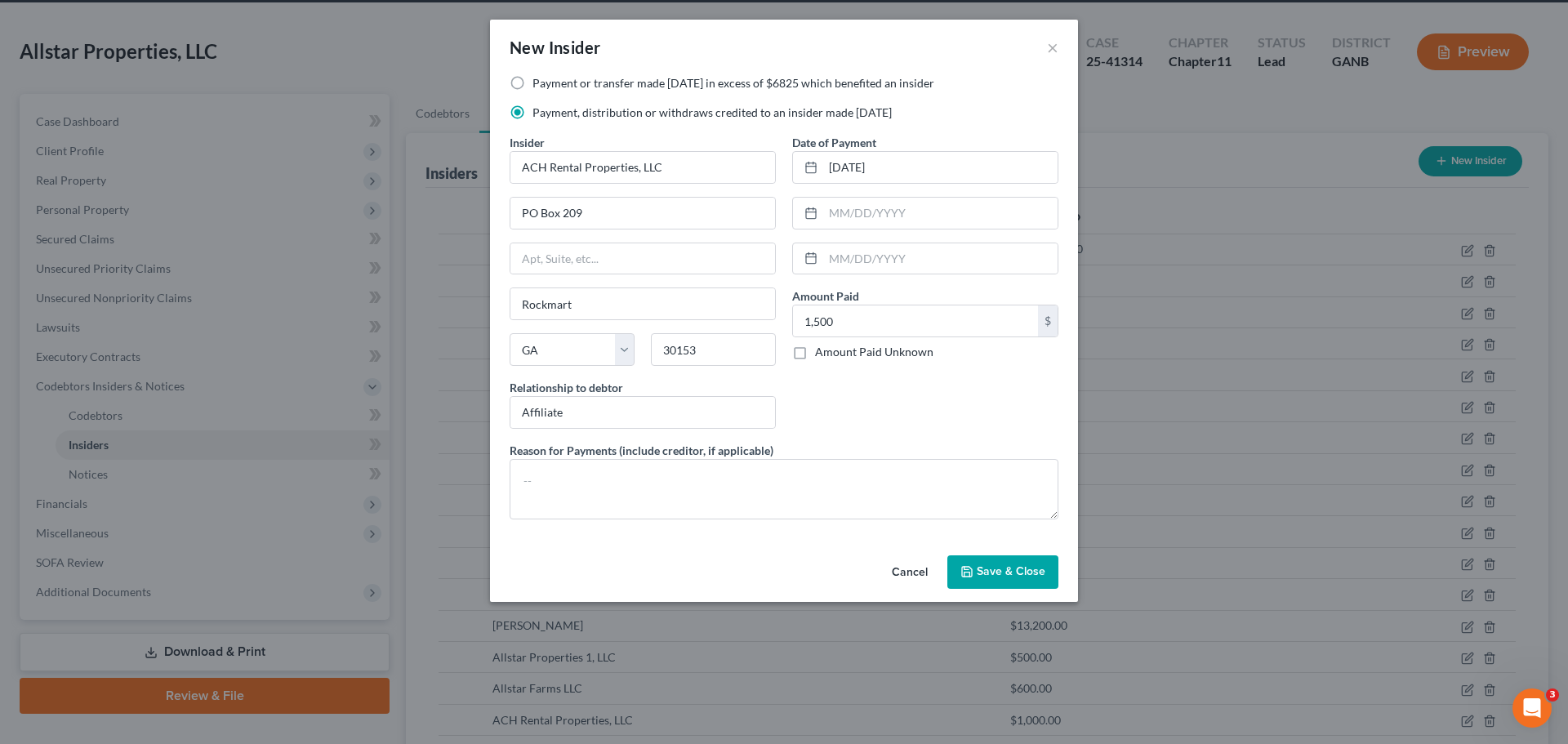
click at [987, 582] on button "Save & Close" at bounding box center [1003, 572] width 111 height 34
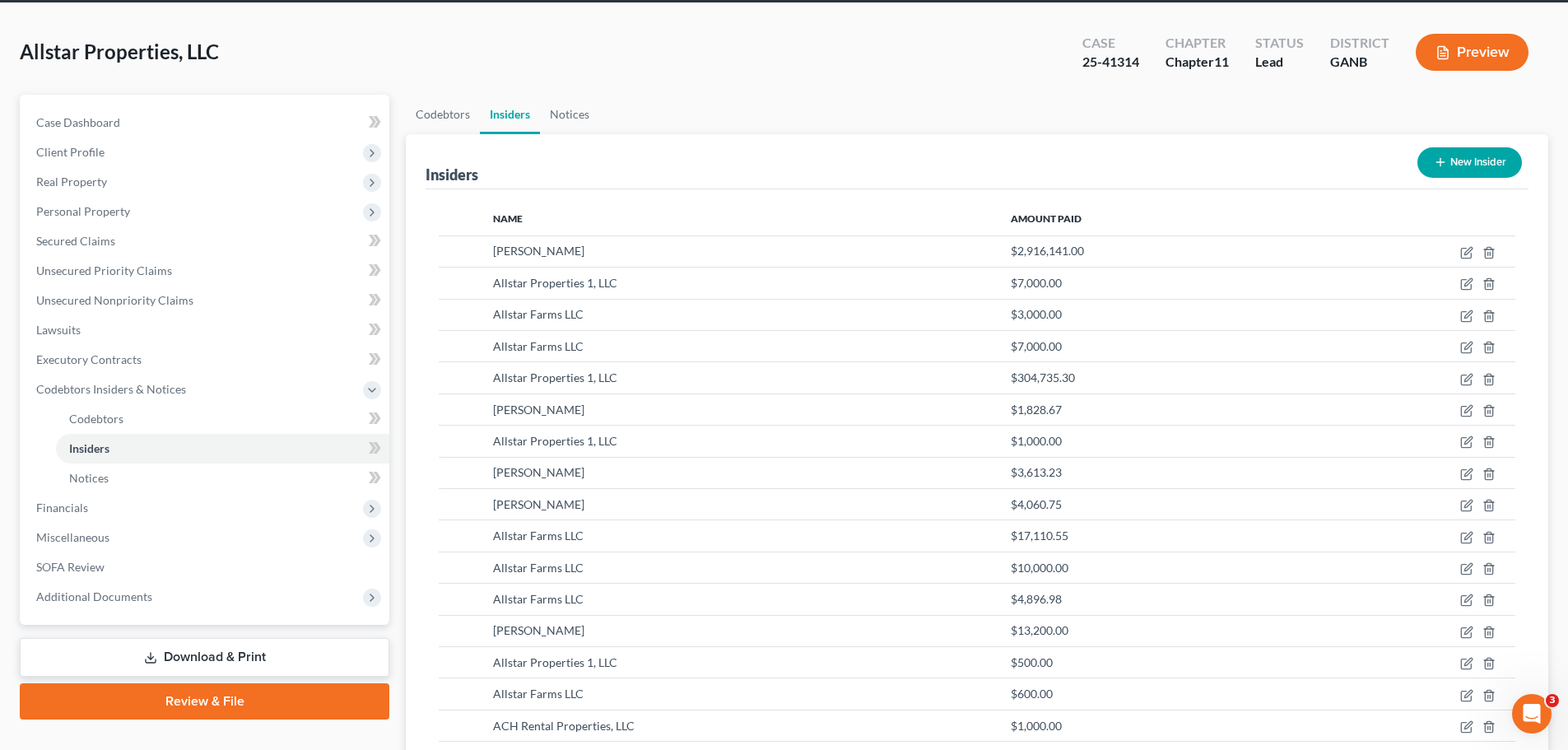
click at [1488, 161] on button "New Insider" at bounding box center [1469, 162] width 104 height 31
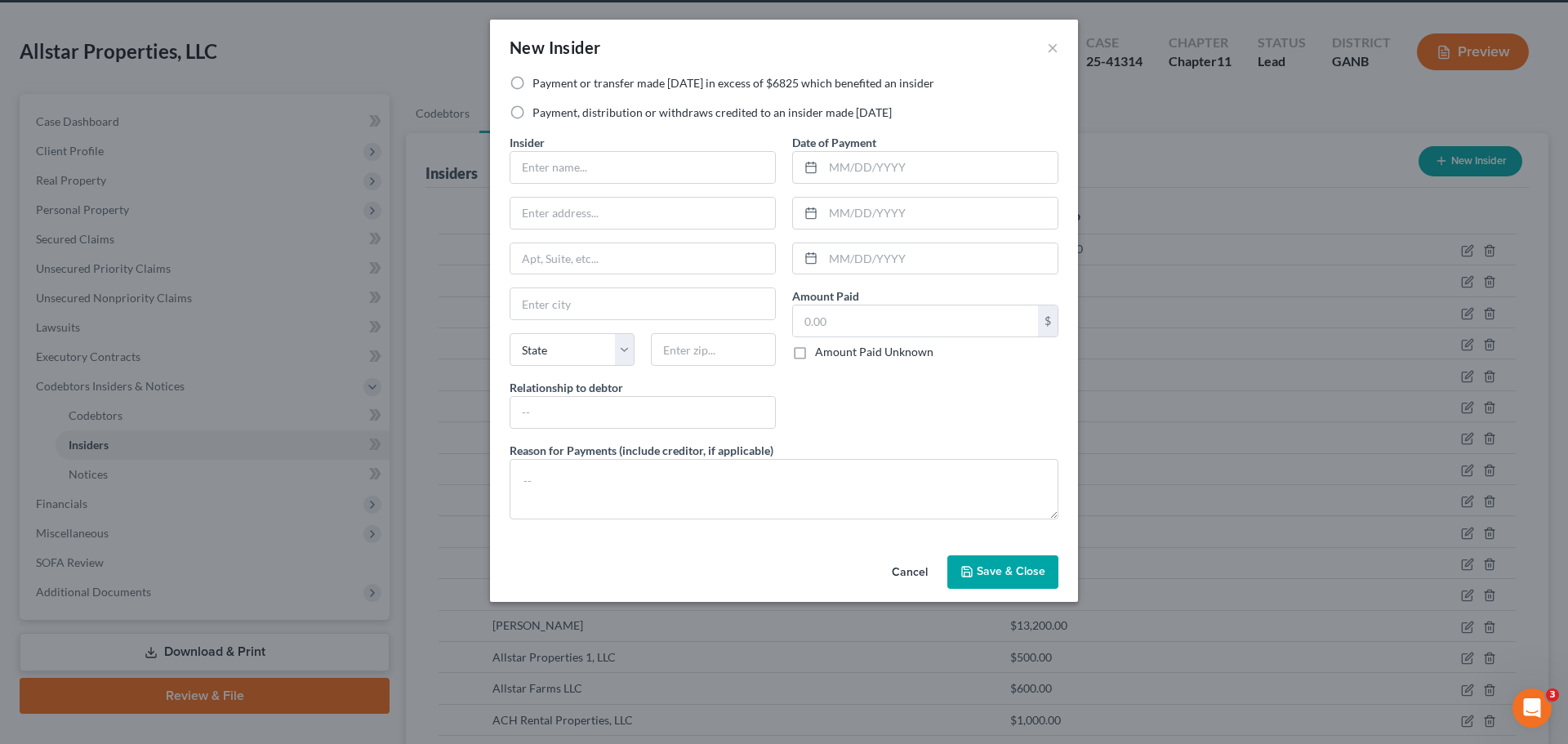
click at [656, 115] on label "Payment, distribution or withdraws credited to an insider made within 1 year" at bounding box center [712, 112] width 359 height 17
click at [549, 115] on input "Payment, distribution or withdraws credited to an insider made within 1 year" at bounding box center [544, 110] width 10 height 10
click at [636, 170] on input "text" at bounding box center [642, 168] width 264 height 31
click at [628, 208] on input "text" at bounding box center [642, 213] width 264 height 31
click at [588, 299] on input "text" at bounding box center [642, 304] width 264 height 31
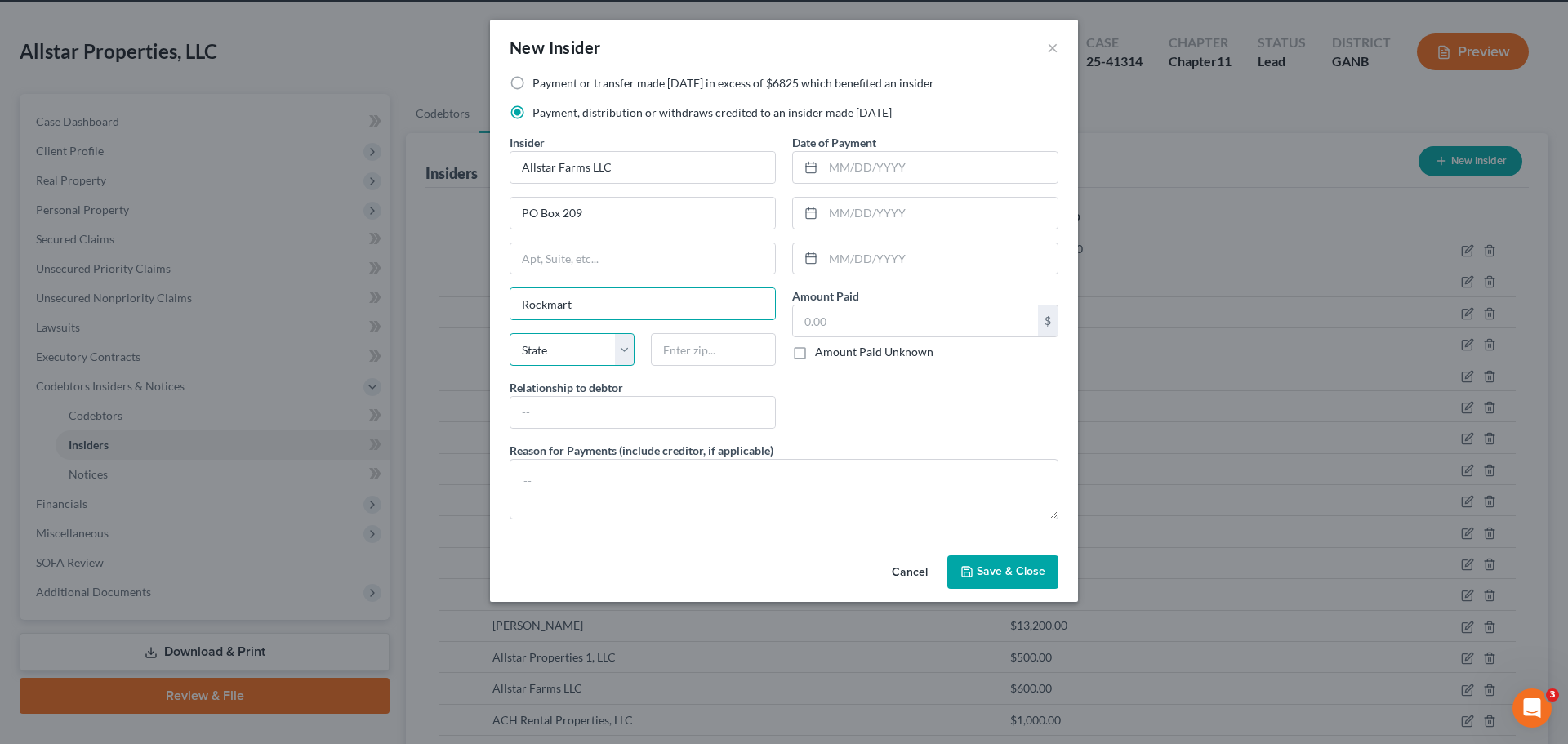
click at [580, 358] on select "State AL AK AR AZ CA CO CT DE DC FL GA GU HI ID IL IN IA KS KY LA ME MD MA MI M…" at bounding box center [572, 349] width 125 height 33
click at [694, 352] on input "text" at bounding box center [714, 349] width 125 height 33
click at [618, 404] on input "text" at bounding box center [642, 413] width 264 height 31
click at [850, 182] on input "text" at bounding box center [940, 168] width 235 height 31
click at [848, 317] on input "text" at bounding box center [915, 321] width 245 height 31
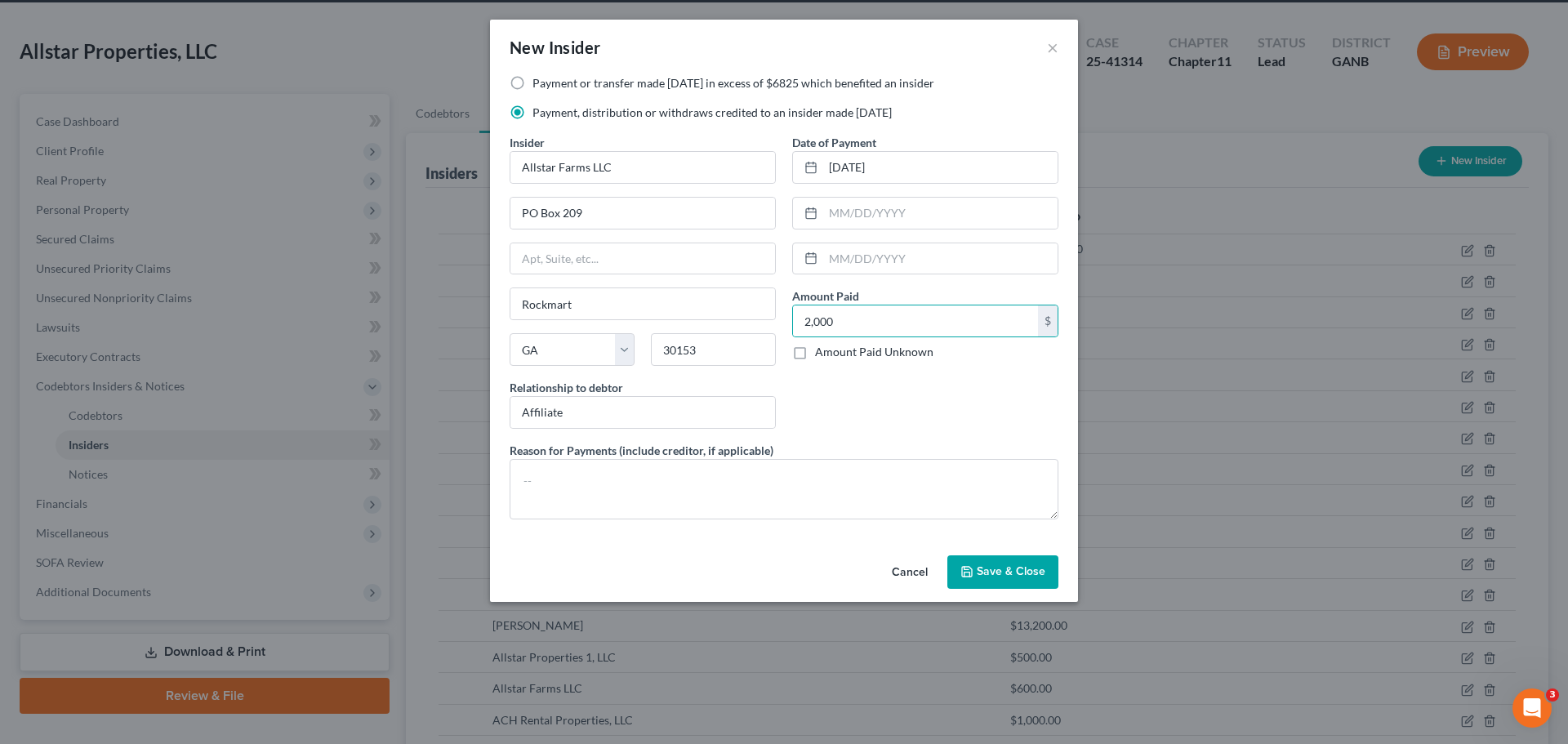
click at [977, 575] on button "Save & Close" at bounding box center [1003, 572] width 111 height 34
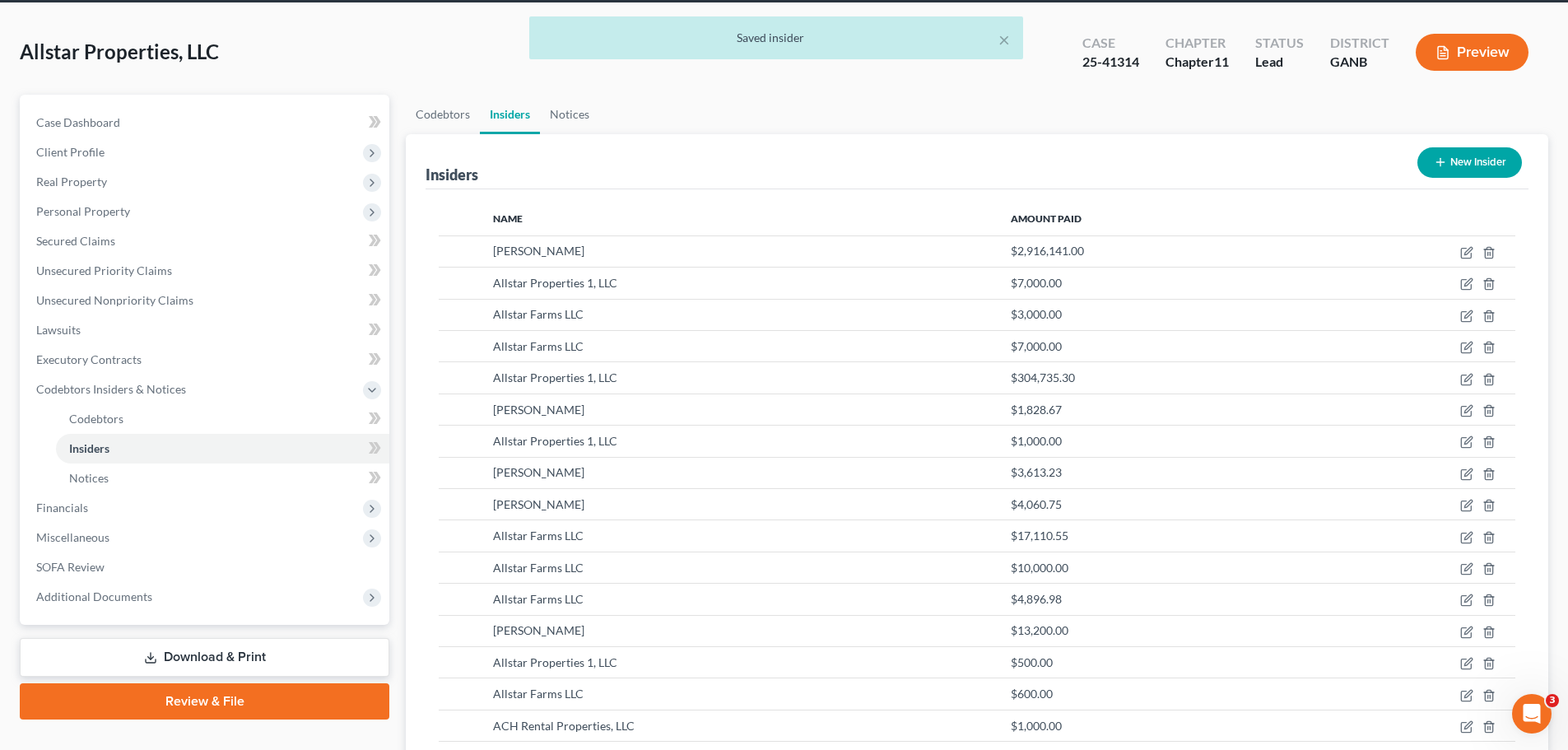
click at [1438, 167] on icon "button" at bounding box center [1440, 162] width 13 height 13
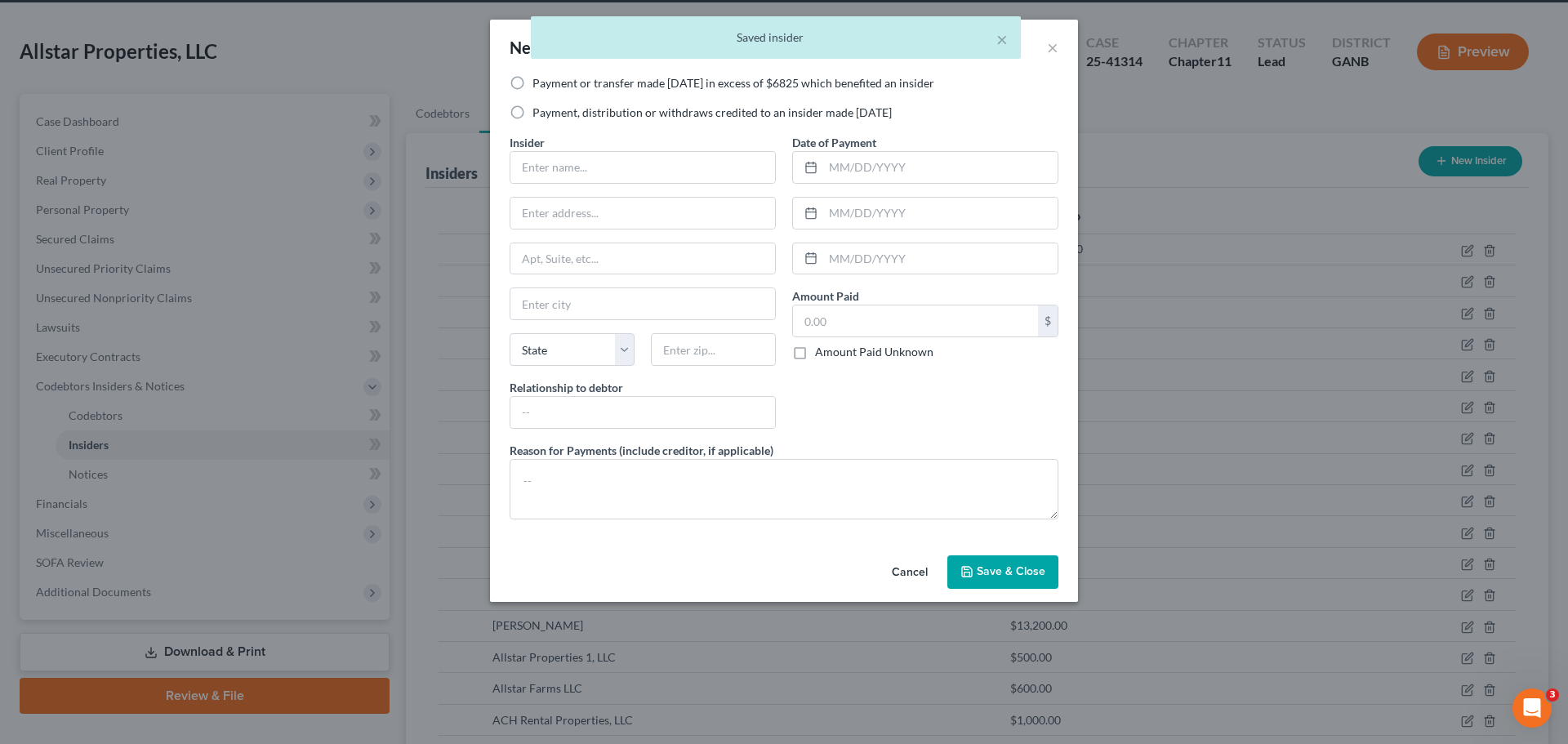
click at [634, 110] on label "Payment, distribution or withdraws credited to an insider made within 1 year" at bounding box center [712, 112] width 359 height 17
click at [549, 110] on input "Payment, distribution or withdraws credited to an insider made within 1 year" at bounding box center [544, 110] width 10 height 10
click at [609, 171] on input "text" at bounding box center [642, 168] width 264 height 31
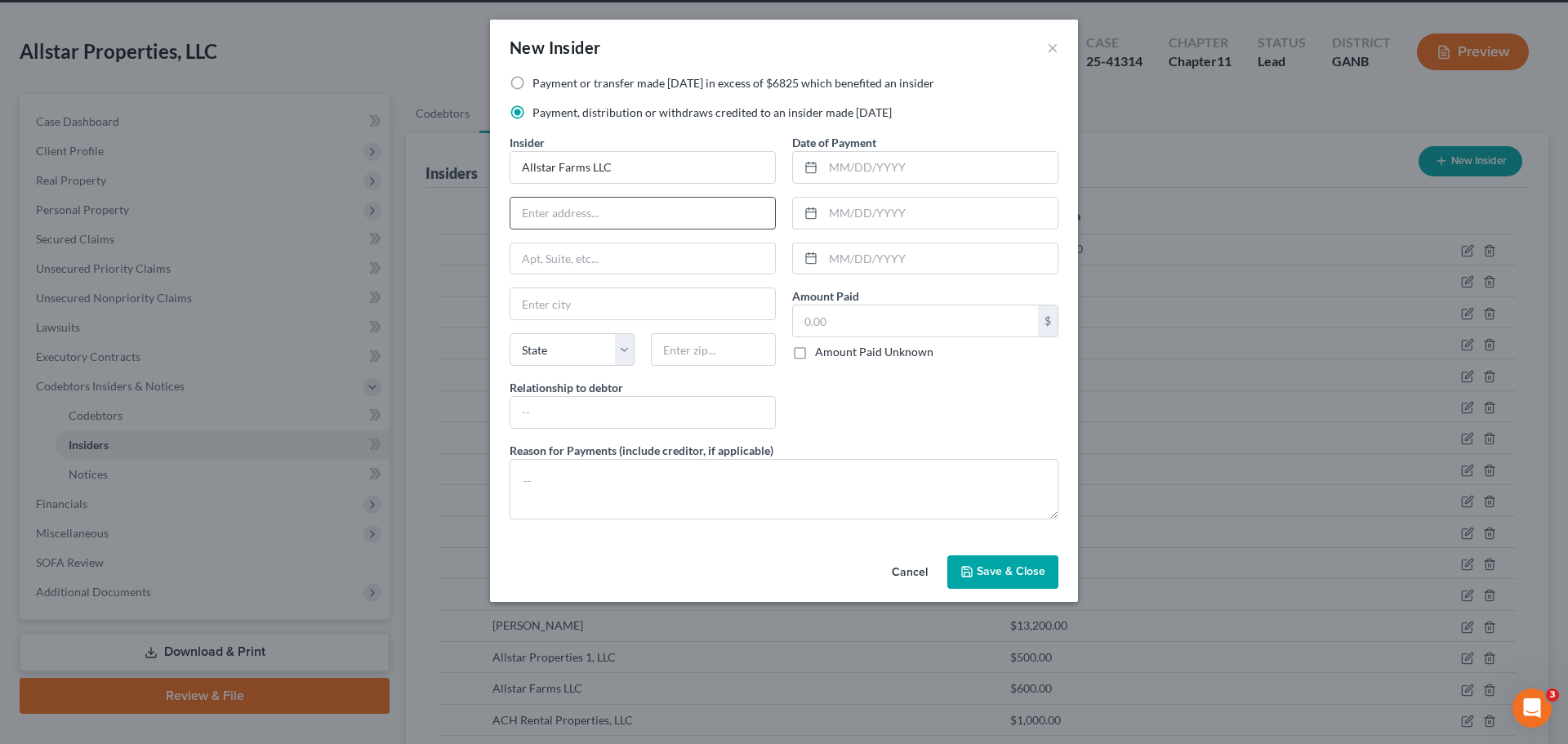
click at [601, 211] on input "text" at bounding box center [642, 213] width 264 height 31
click at [589, 300] on input "text" at bounding box center [642, 304] width 264 height 31
click at [555, 357] on select "State AL AK AR AZ CA CO CT DE DC FL GA GU HI ID IL IN IA KS KY LA ME MD MA MI M…" at bounding box center [572, 349] width 125 height 33
click at [699, 349] on input "text" at bounding box center [714, 349] width 125 height 33
click at [661, 415] on input "text" at bounding box center [642, 413] width 264 height 31
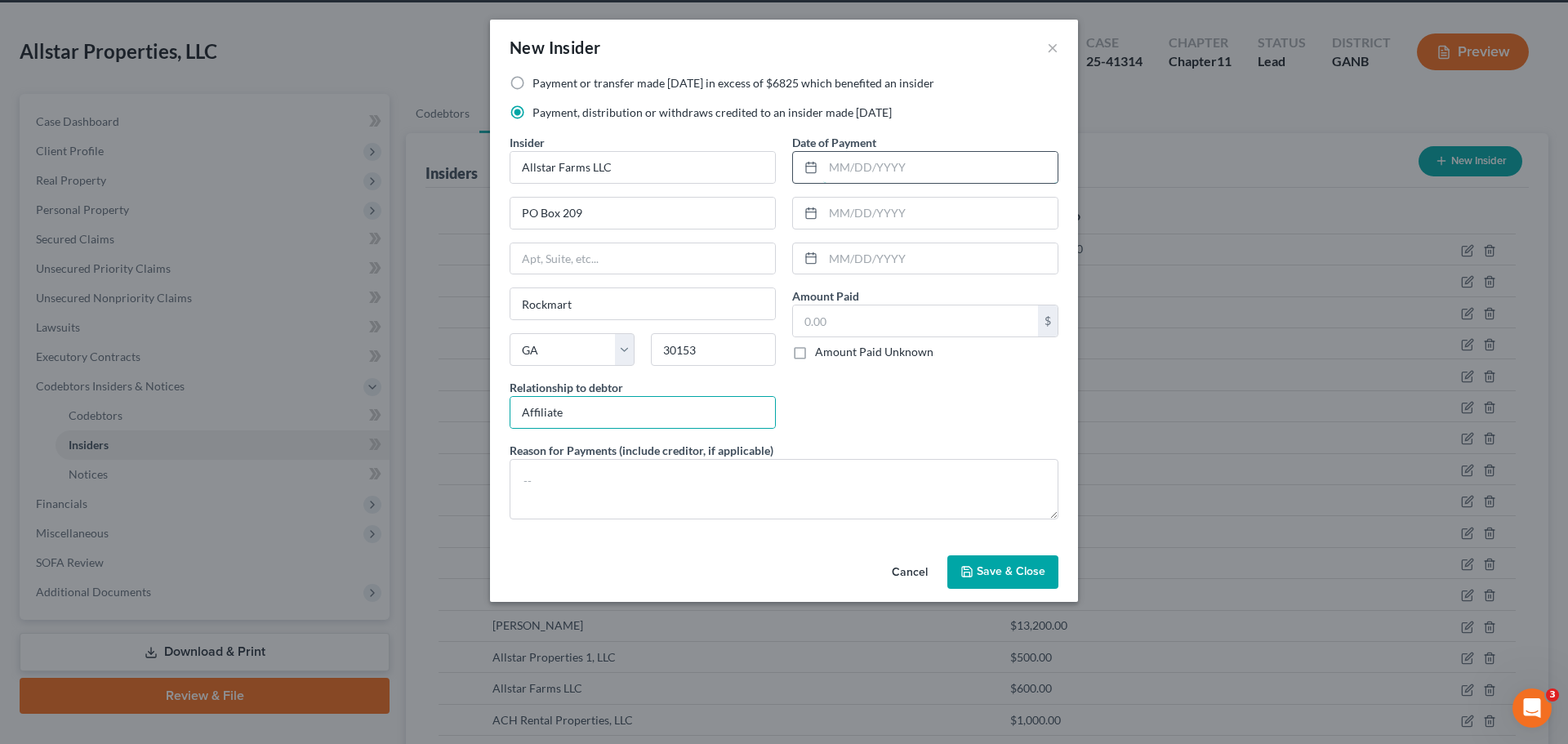
click at [871, 170] on input "text" at bounding box center [940, 168] width 235 height 31
click at [865, 326] on input "text" at bounding box center [915, 321] width 245 height 31
click at [544, 83] on label "Payment or transfer made within 1 year in excess of $6825 which benefited an in…" at bounding box center [734, 83] width 402 height 17
click at [544, 83] on input "Payment or transfer made within 1 year in excess of $6825 which benefited an in…" at bounding box center [544, 80] width 10 height 10
click at [846, 316] on input "text" at bounding box center [915, 321] width 245 height 31
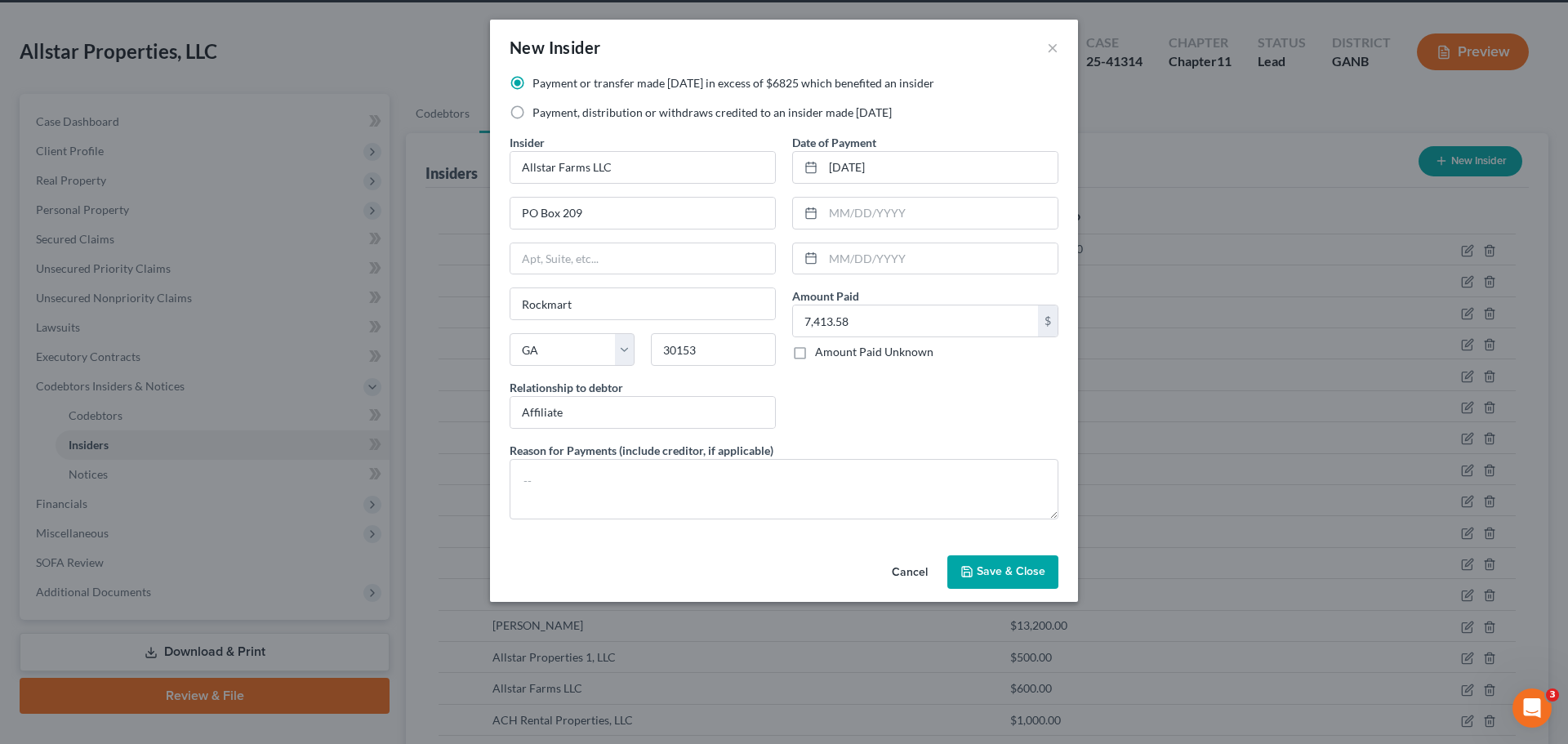
click at [988, 580] on button "Save & Close" at bounding box center [1003, 572] width 111 height 34
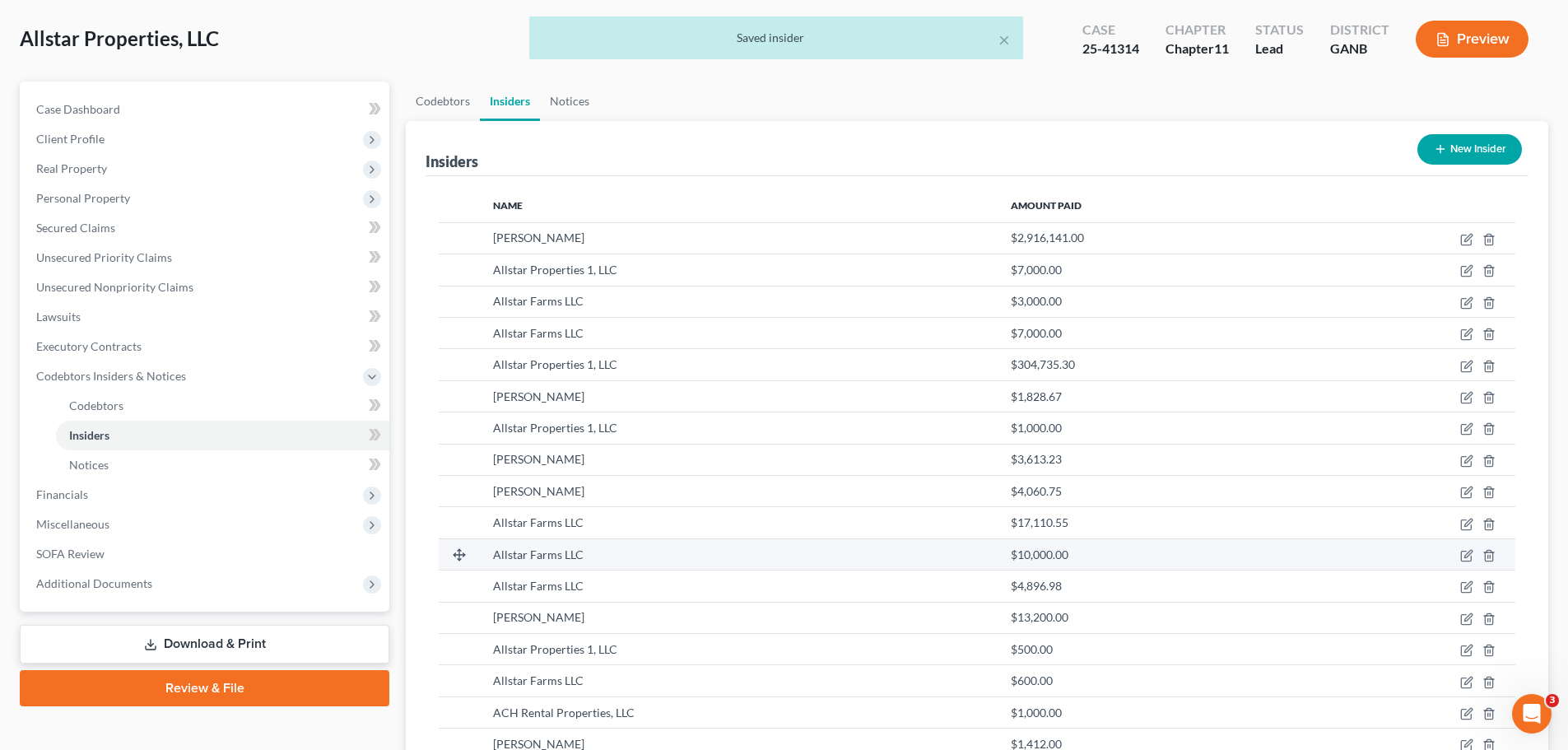
scroll to position [0, 0]
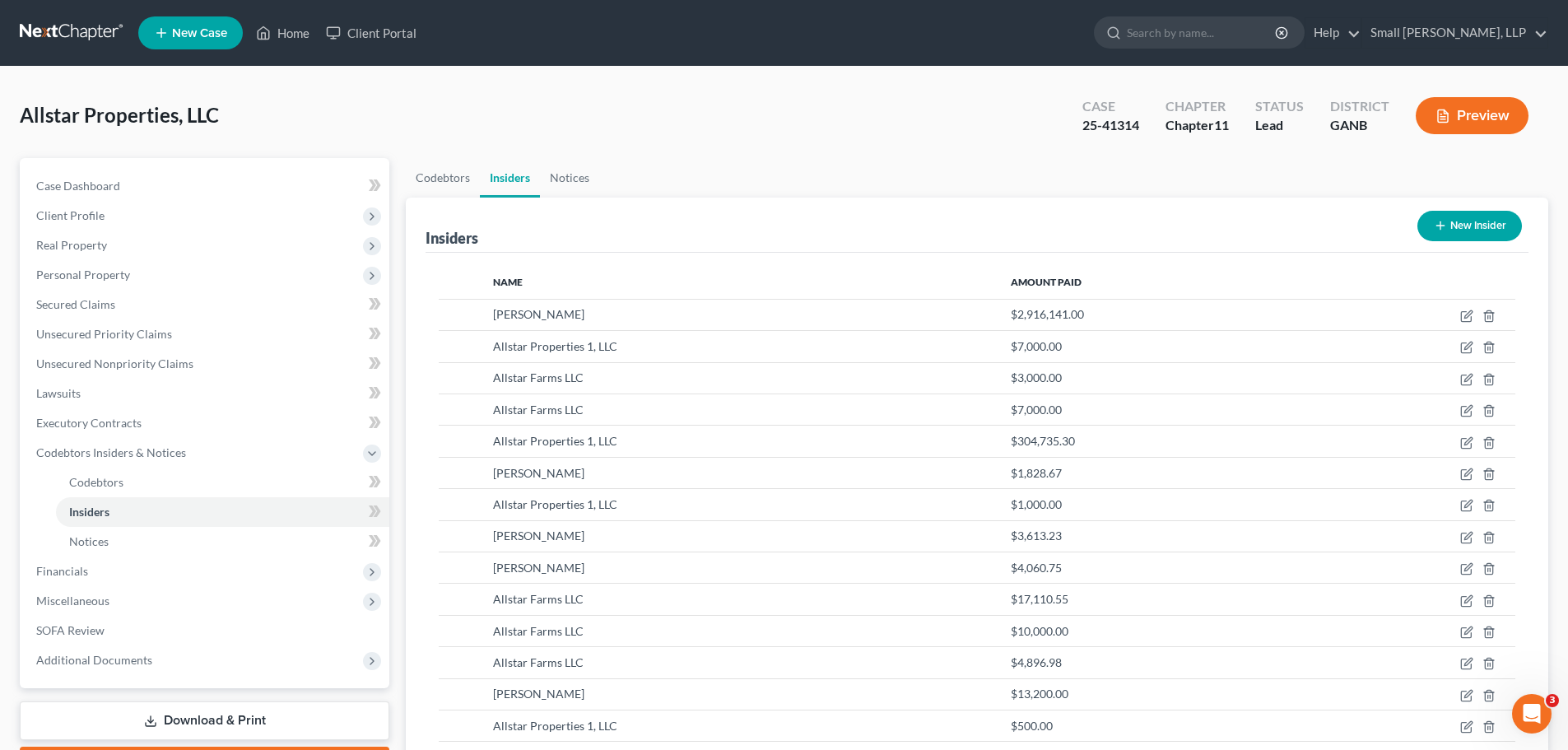
click at [1442, 217] on button "New Insider" at bounding box center [1469, 226] width 104 height 31
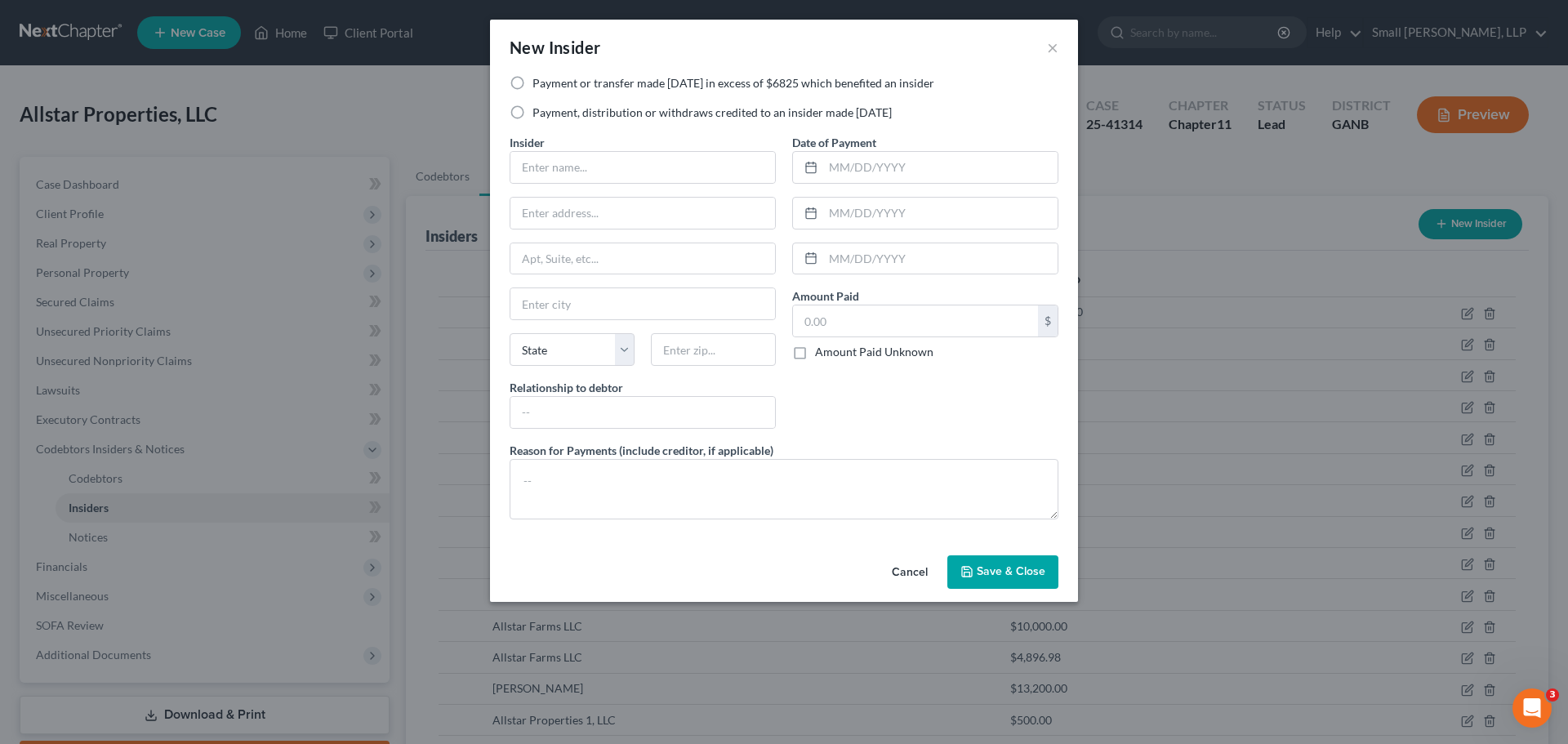
click at [594, 113] on label "Payment, distribution or withdraws credited to an insider made within 1 year" at bounding box center [712, 112] width 359 height 17
click at [549, 113] on input "Payment, distribution or withdraws credited to an insider made within 1 year" at bounding box center [544, 110] width 10 height 10
click at [576, 178] on input "text" at bounding box center [642, 168] width 264 height 31
click at [574, 220] on input "text" at bounding box center [642, 213] width 264 height 31
click at [593, 306] on input "text" at bounding box center [642, 304] width 264 height 31
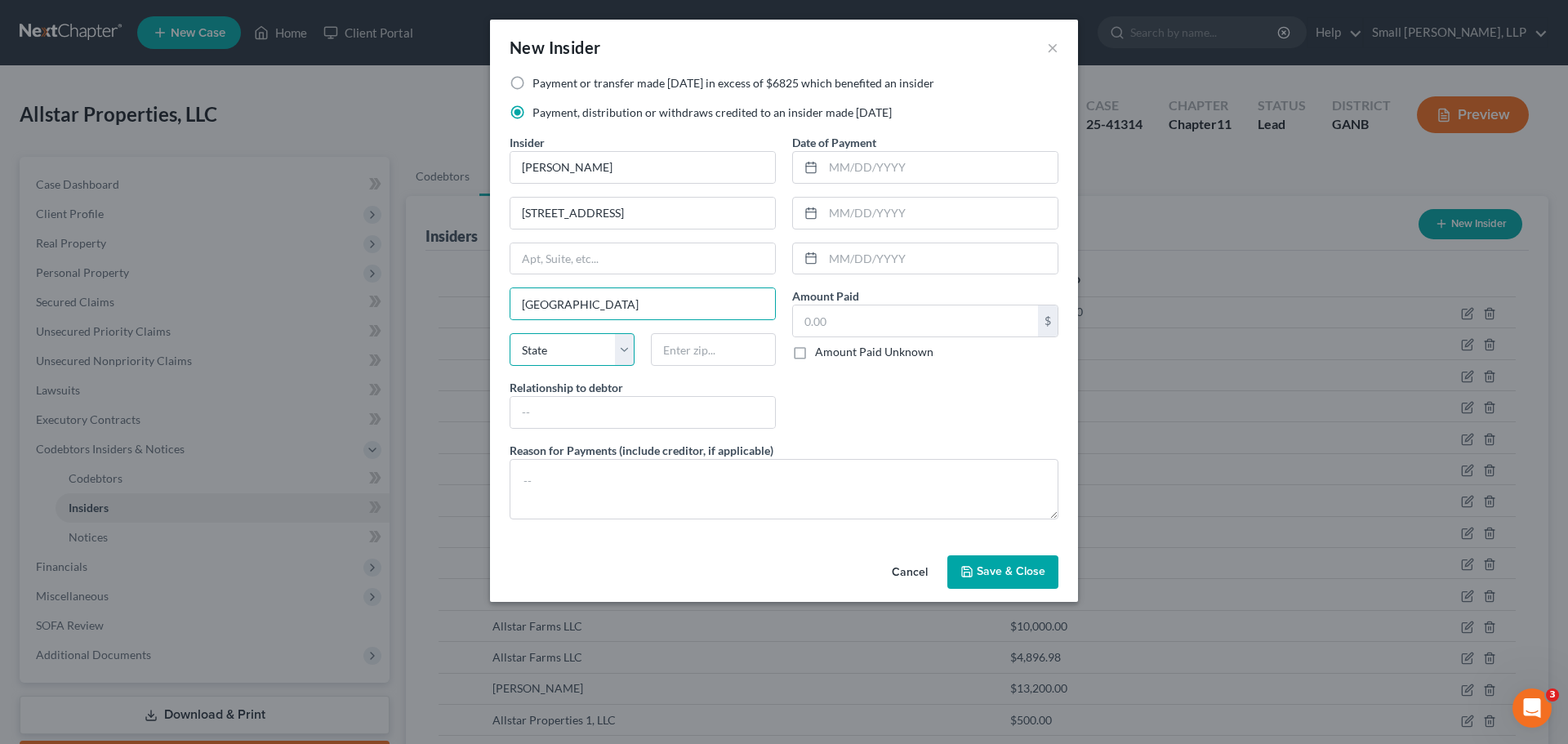
click at [575, 349] on select "State AL AK AR AZ CA CO CT DE DC FL GA GU HI ID IL IN IA KS KY LA ME MD MA MI M…" at bounding box center [572, 349] width 125 height 33
click at [708, 343] on input "text" at bounding box center [714, 349] width 125 height 33
click at [671, 406] on input "text" at bounding box center [642, 413] width 264 height 31
click at [872, 178] on input "text" at bounding box center [940, 168] width 235 height 31
click at [854, 317] on input "text" at bounding box center [915, 321] width 245 height 31
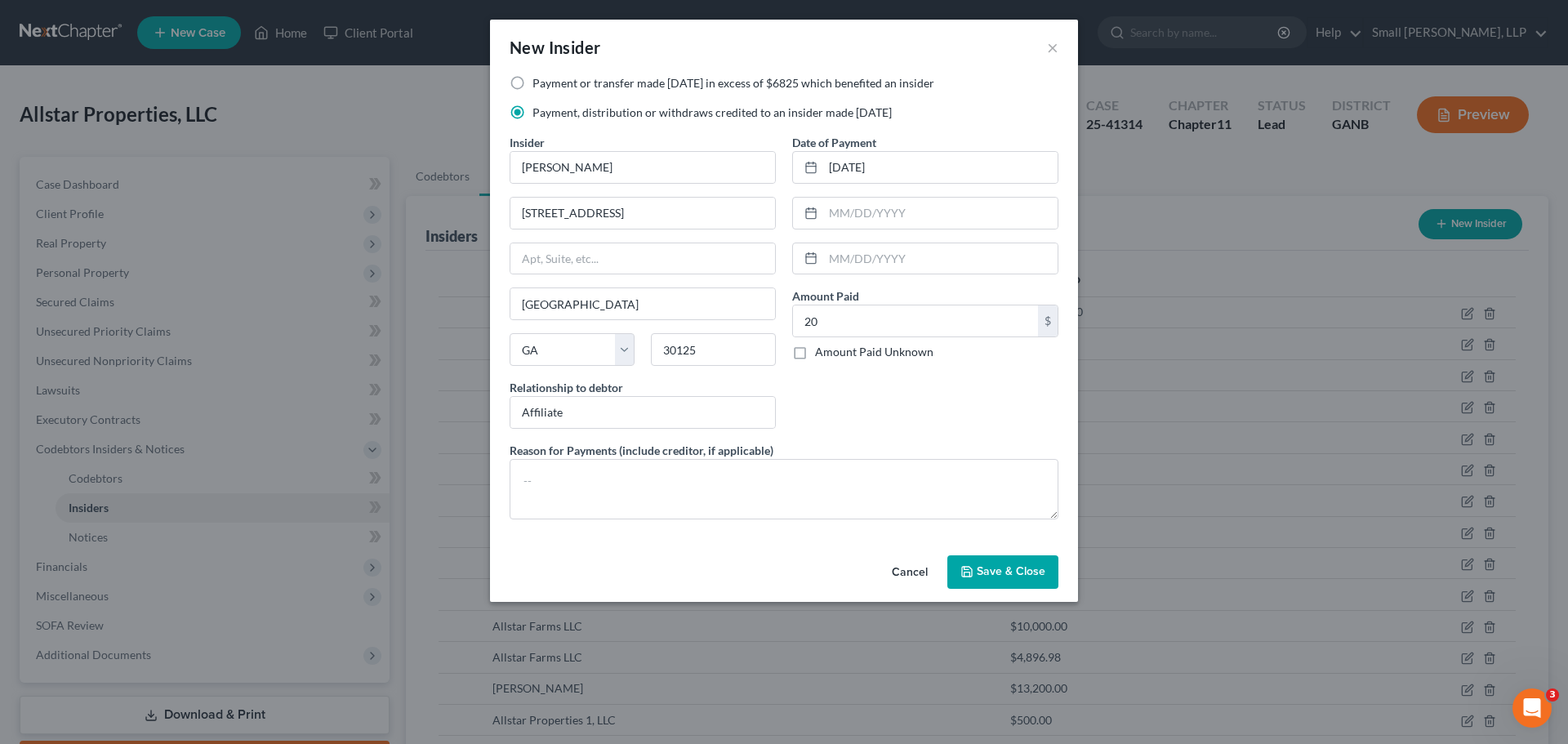
click at [860, 374] on div "Date of Payment 09/25/2024 Amount Paid 20.00 $ Amount Paid Unknown Balance Unde…" at bounding box center [925, 288] width 282 height 308
click at [982, 560] on button "Save & Close" at bounding box center [1003, 572] width 111 height 34
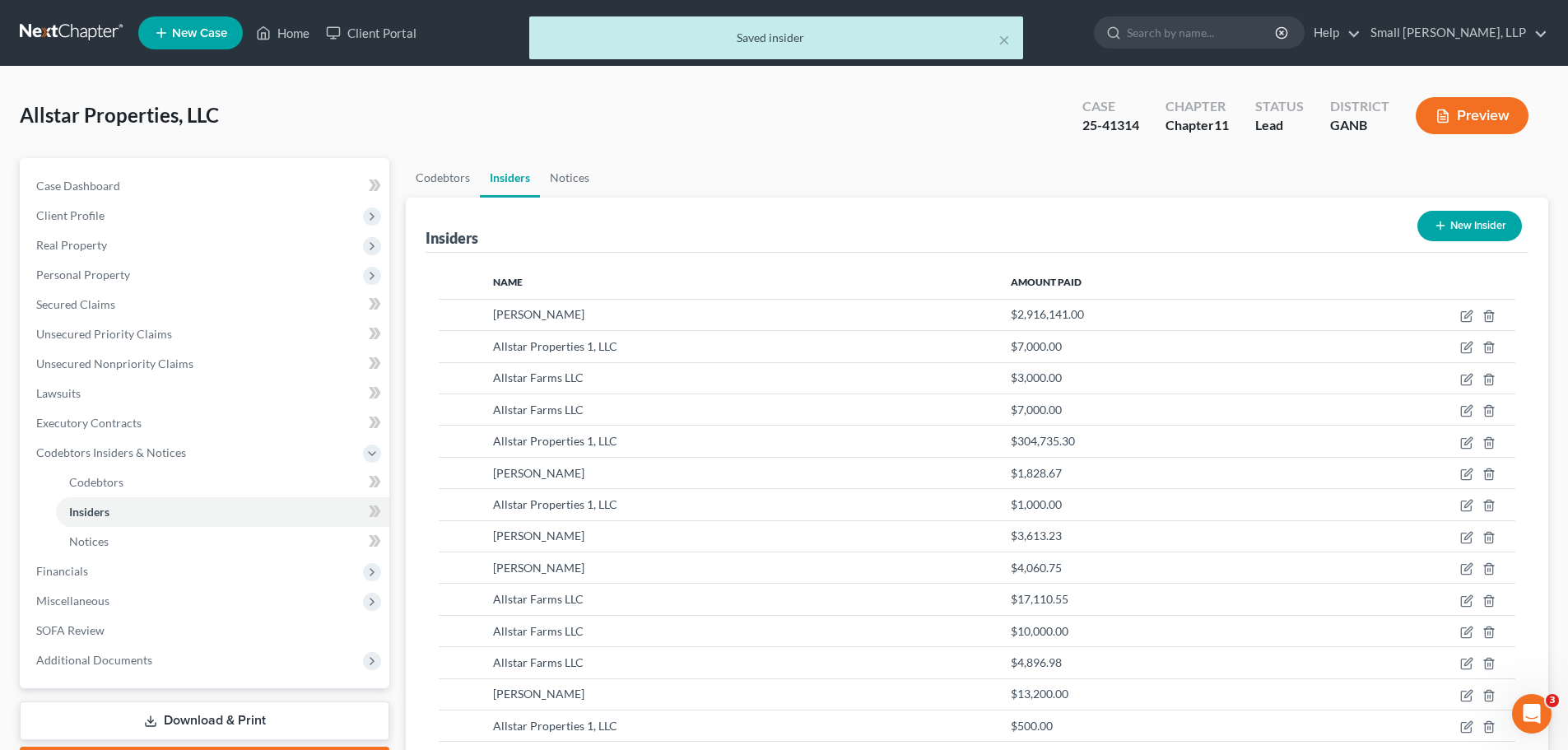
click at [1468, 226] on button "New Insider" at bounding box center [1469, 226] width 104 height 31
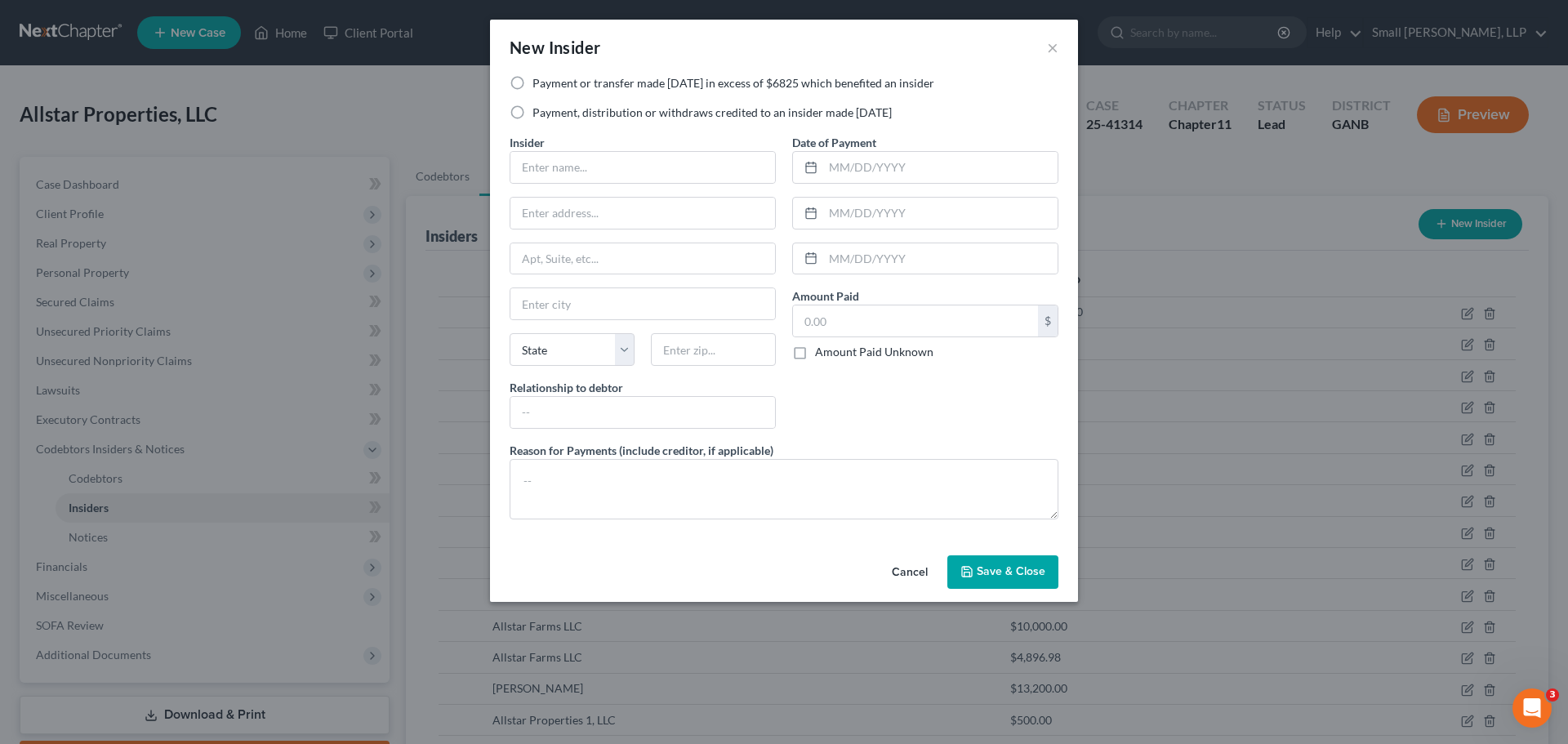
click at [632, 85] on label "Payment or transfer made within 1 year in excess of $6825 which benefited an in…" at bounding box center [734, 83] width 402 height 17
click at [549, 85] on input "Payment or transfer made within 1 year in excess of $6825 which benefited an in…" at bounding box center [544, 80] width 10 height 10
click at [572, 163] on input "text" at bounding box center [642, 168] width 264 height 31
click at [615, 223] on input "text" at bounding box center [642, 213] width 264 height 31
click at [563, 308] on input "text" at bounding box center [642, 304] width 264 height 31
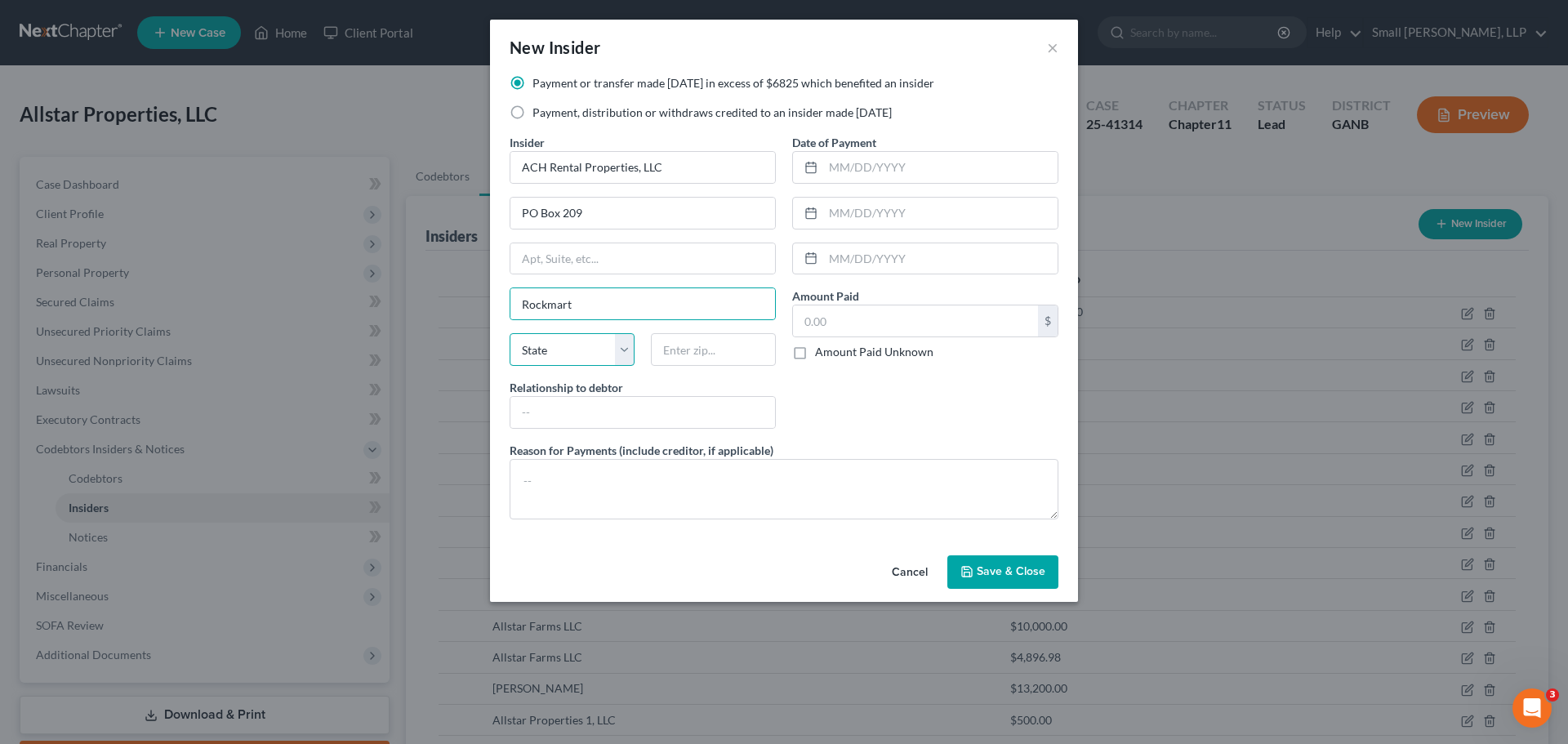
click at [558, 350] on select "State AL AK AR AZ CA CO CT DE DC FL GA GU HI ID IL IN IA KS KY LA ME MD MA MI M…" at bounding box center [572, 349] width 125 height 33
click at [509, 333] on select "State AL AK AR AZ CA CO CT DE DC FL GA GU HI ID IL IN IA KS KY LA ME MD MA MI M…" at bounding box center [572, 349] width 125 height 33
click at [684, 359] on input "text" at bounding box center [714, 349] width 125 height 33
click at [629, 405] on input "text" at bounding box center [642, 413] width 264 height 31
click at [846, 163] on input "text" at bounding box center [940, 168] width 235 height 31
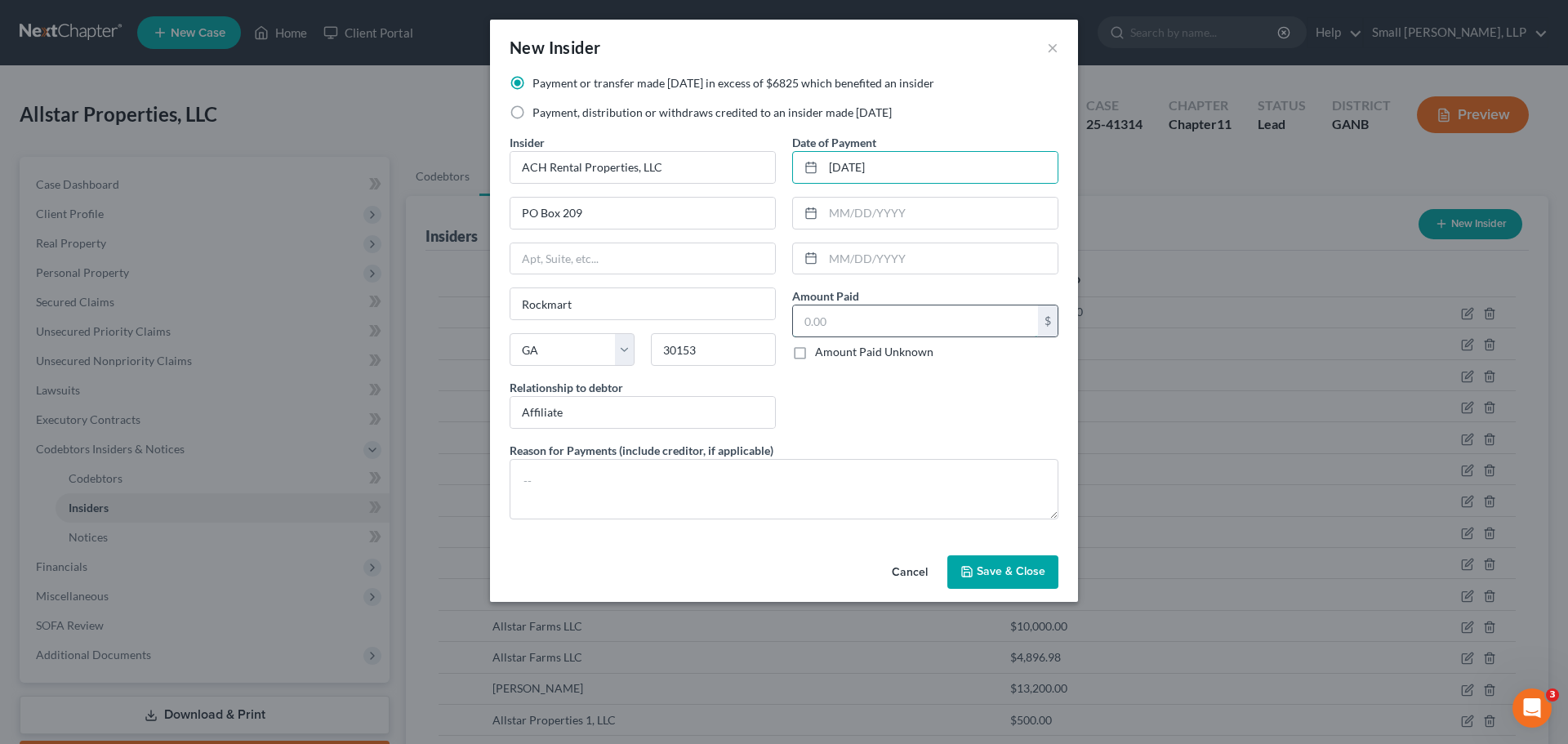
click at [817, 308] on input "text" at bounding box center [915, 321] width 245 height 31
click at [1022, 578] on span "Save & Close" at bounding box center [1011, 572] width 69 height 14
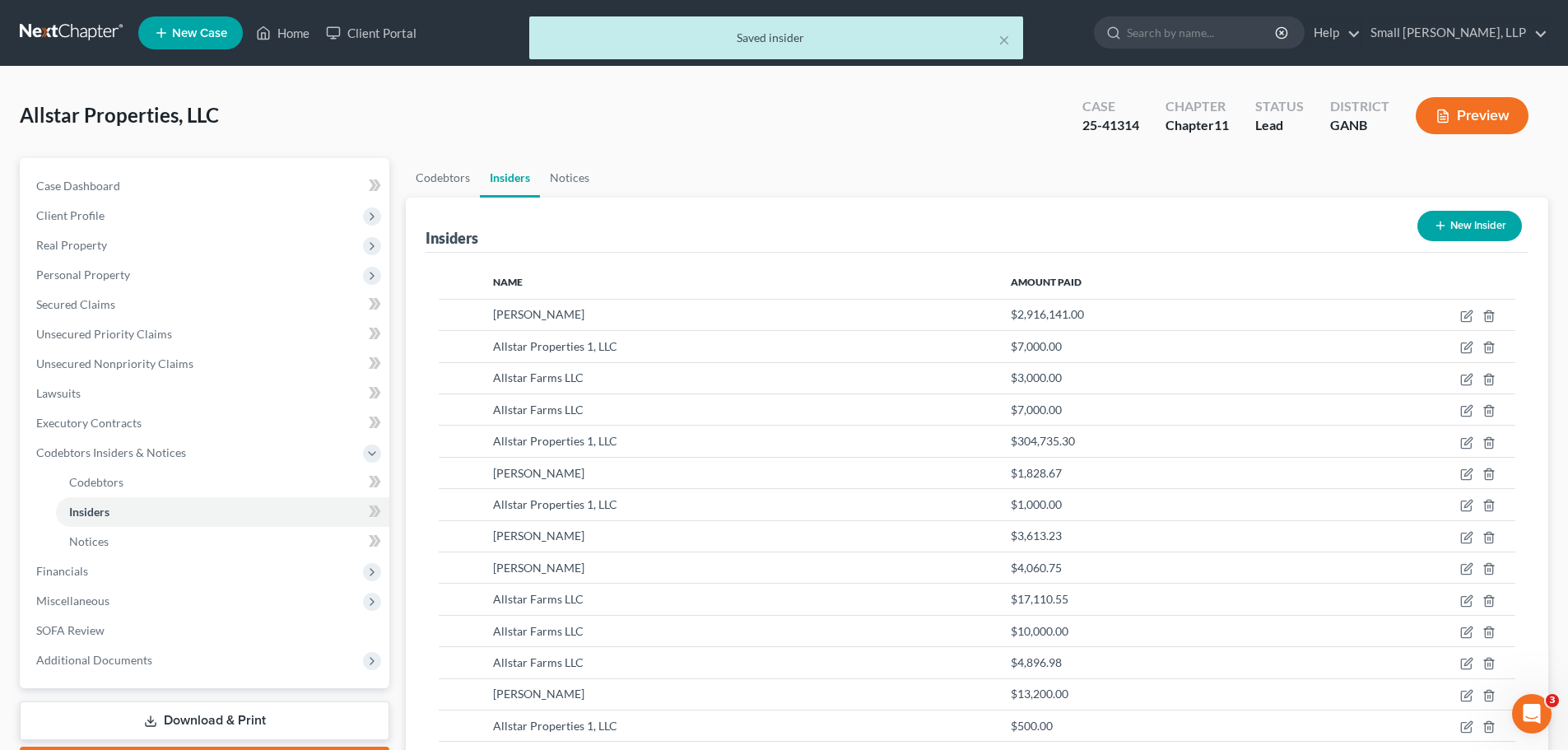
click at [1464, 225] on button "New Insider" at bounding box center [1469, 226] width 104 height 31
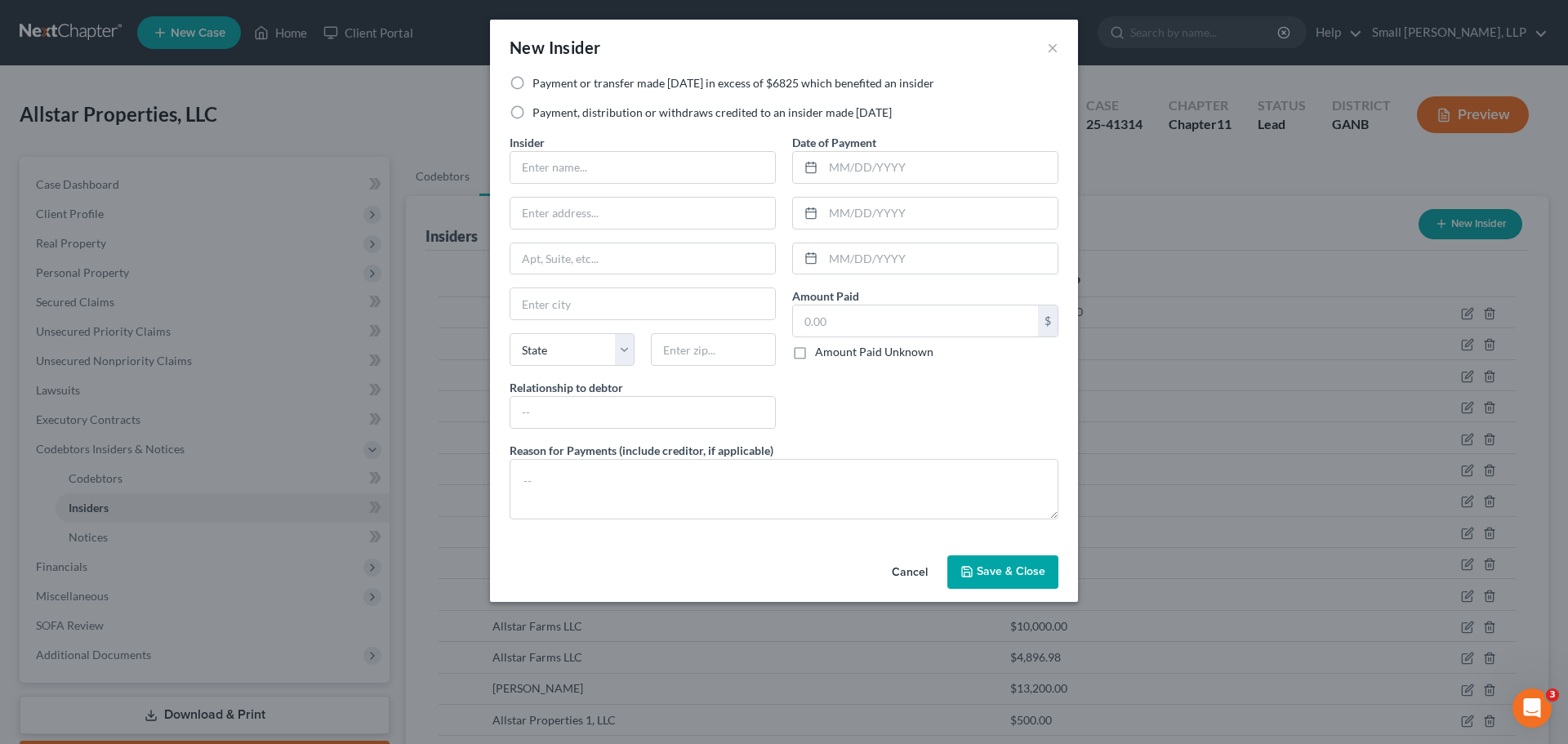
click at [559, 86] on label "Payment or transfer made within 1 year in excess of $6825 which benefited an in…" at bounding box center [734, 83] width 402 height 17
click at [549, 86] on input "Payment or transfer made within 1 year in excess of $6825 which benefited an in…" at bounding box center [544, 80] width 10 height 10
click at [569, 176] on input "text" at bounding box center [642, 168] width 264 height 31
click at [606, 216] on input "text" at bounding box center [642, 213] width 264 height 31
click at [590, 296] on input "text" at bounding box center [642, 304] width 264 height 31
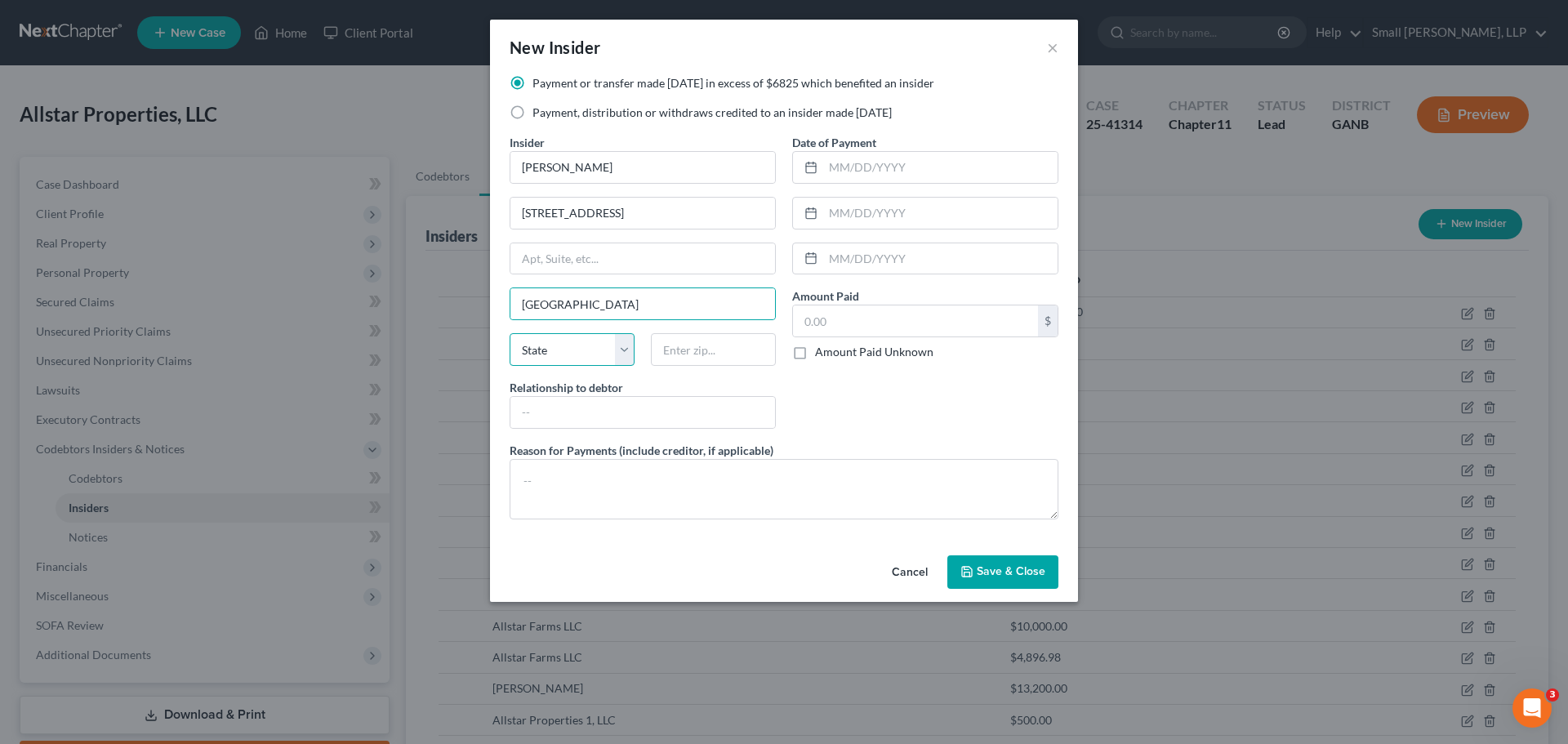
click at [584, 346] on select "State AL AK AR AZ CA CO CT DE DC FL GA GU HI ID IL IN IA KS KY LA ME MD MA MI M…" at bounding box center [572, 349] width 125 height 33
click at [688, 348] on input "text" at bounding box center [714, 349] width 125 height 33
click at [694, 407] on input "text" at bounding box center [642, 413] width 264 height 31
click at [844, 169] on input "text" at bounding box center [940, 168] width 235 height 31
click at [831, 311] on input "text" at bounding box center [915, 321] width 245 height 31
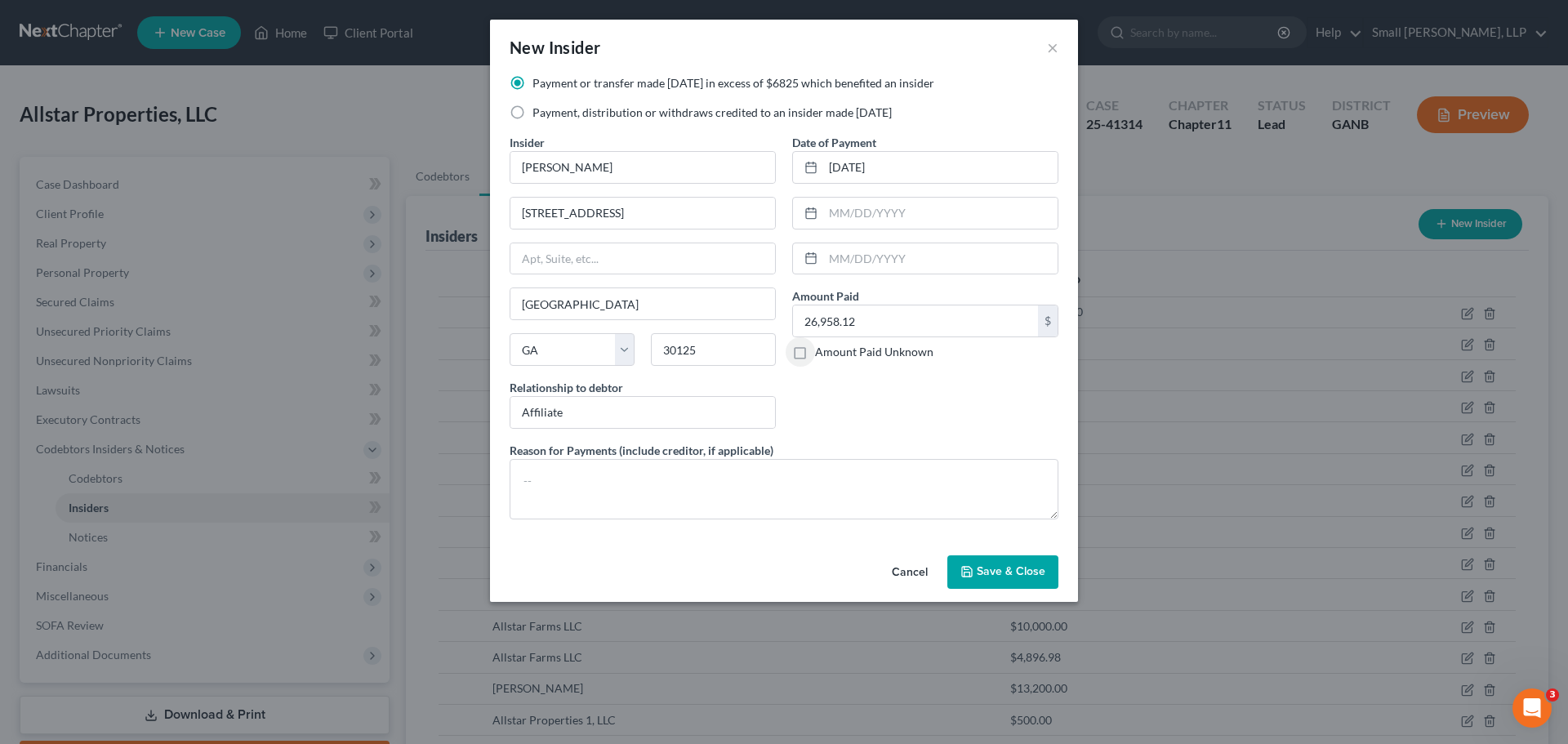
click at [981, 573] on span "Save & Close" at bounding box center [1011, 572] width 69 height 14
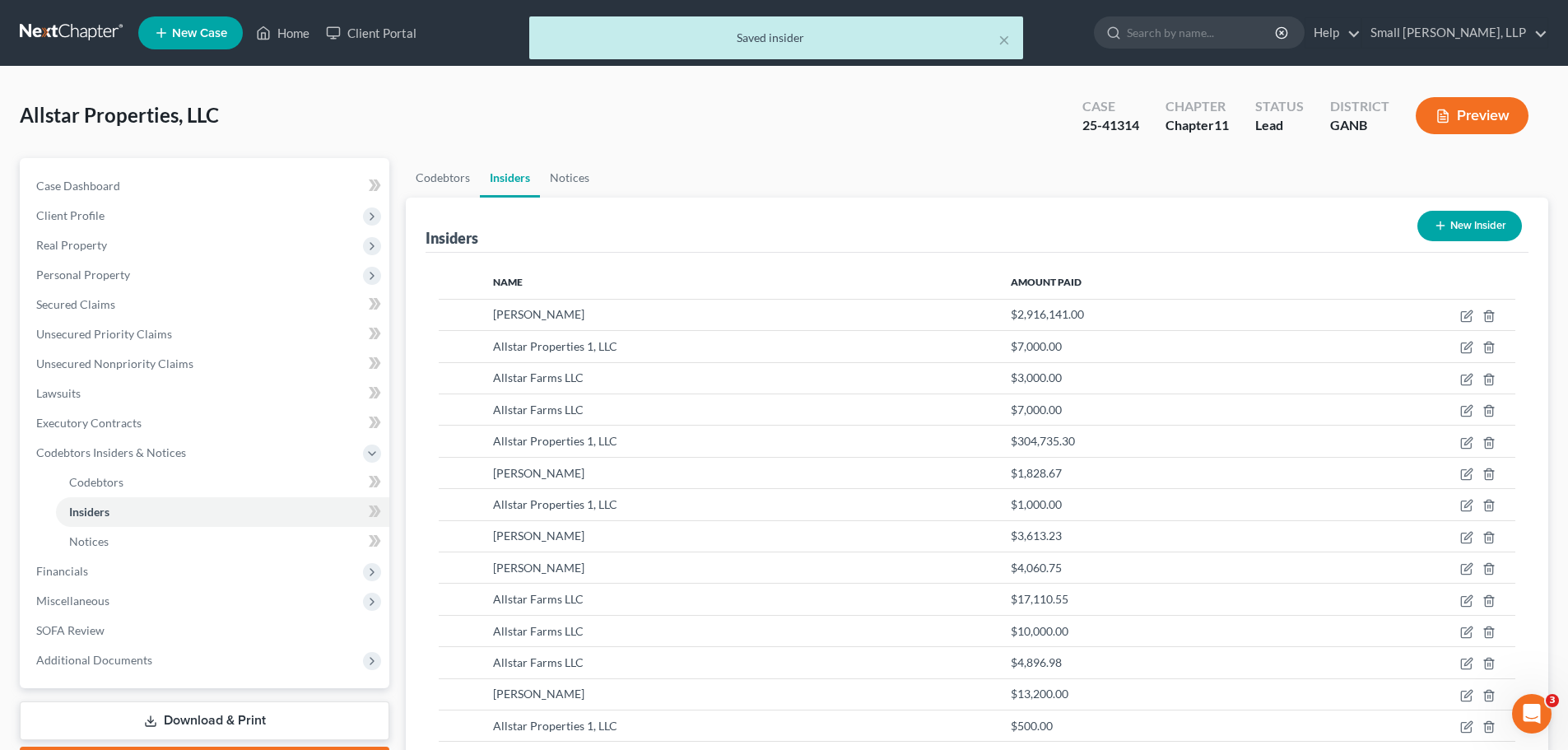
click at [1454, 225] on button "New Insider" at bounding box center [1469, 226] width 104 height 31
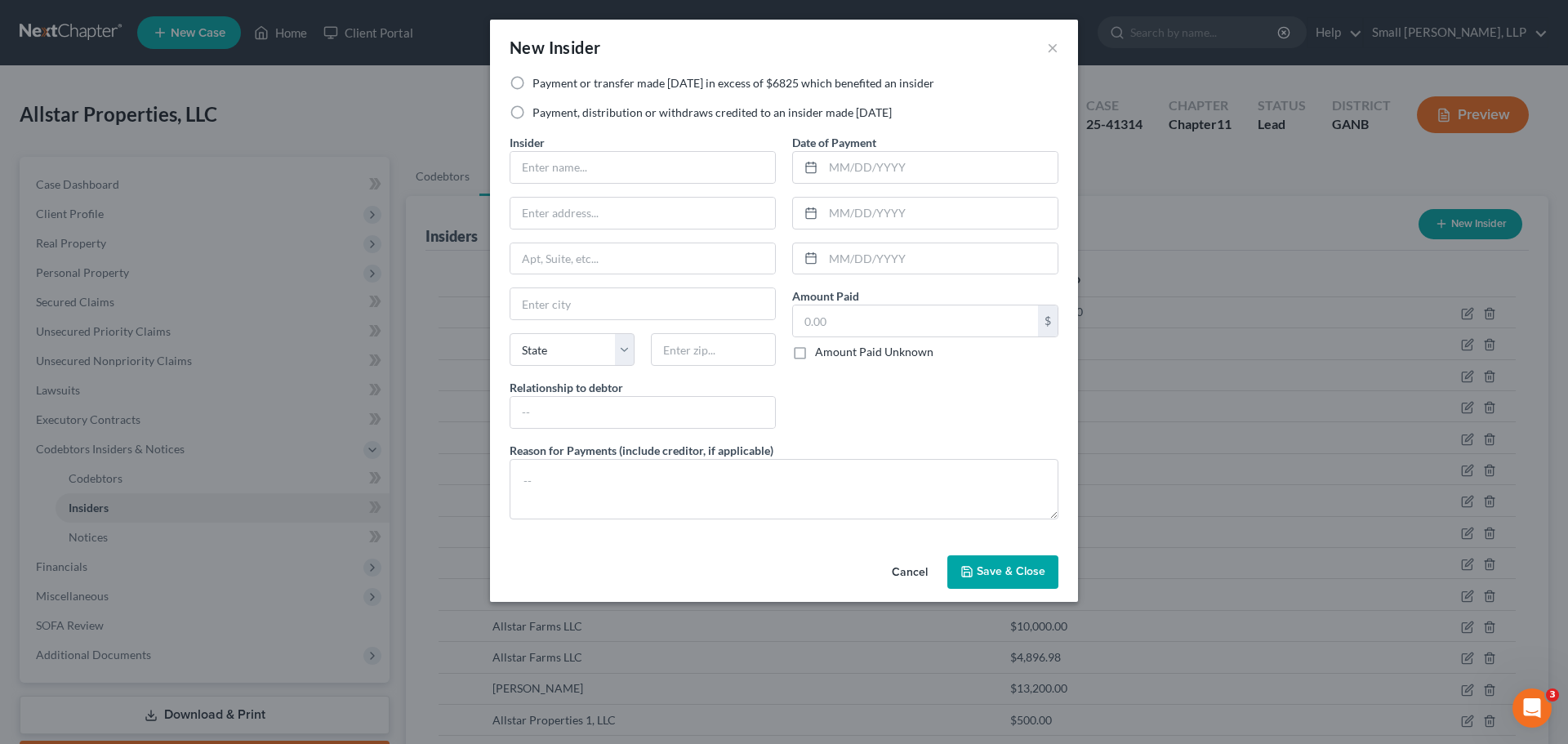
click at [670, 80] on label "Payment or transfer made within 1 year in excess of $6825 which benefited an in…" at bounding box center [734, 83] width 402 height 17
click at [549, 80] on input "Payment or transfer made within 1 year in excess of $6825 which benefited an in…" at bounding box center [544, 80] width 10 height 10
click at [618, 163] on input "text" at bounding box center [642, 168] width 264 height 31
click at [618, 170] on input "Allstar Properties" at bounding box center [642, 168] width 264 height 31
drag, startPoint x: 619, startPoint y: 181, endPoint x: 510, endPoint y: 167, distance: 109.9
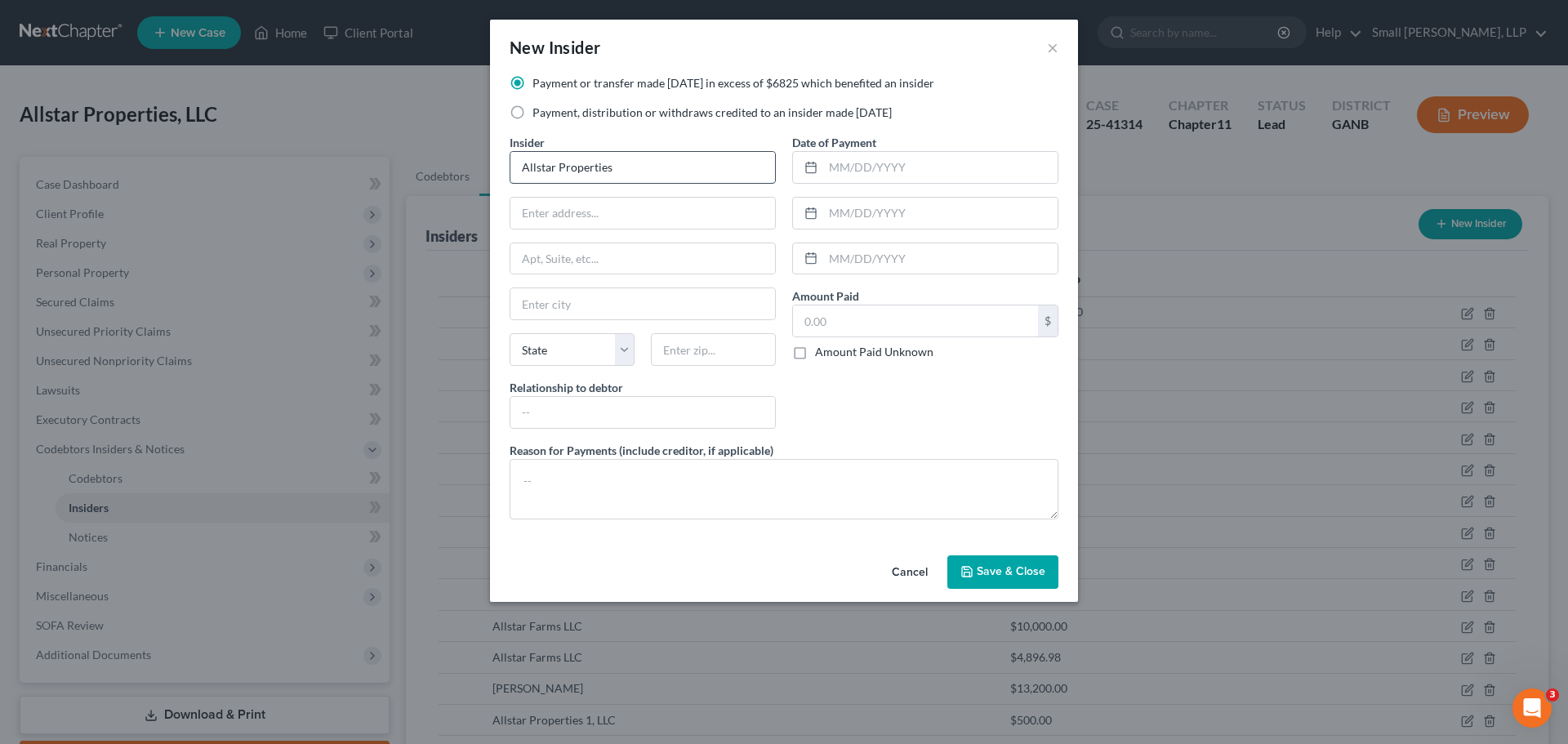
click at [510, 167] on input "Allstar Properties" at bounding box center [642, 168] width 264 height 31
click at [580, 211] on input "text" at bounding box center [642, 213] width 264 height 31
click at [575, 311] on input "text" at bounding box center [642, 304] width 264 height 31
click at [614, 304] on input "R" at bounding box center [642, 304] width 264 height 31
click at [548, 354] on select "State AL AK AR AZ CA CO CT DE DC FL GA GU HI ID IL IN IA KS KY LA ME MD MA MI M…" at bounding box center [572, 349] width 125 height 33
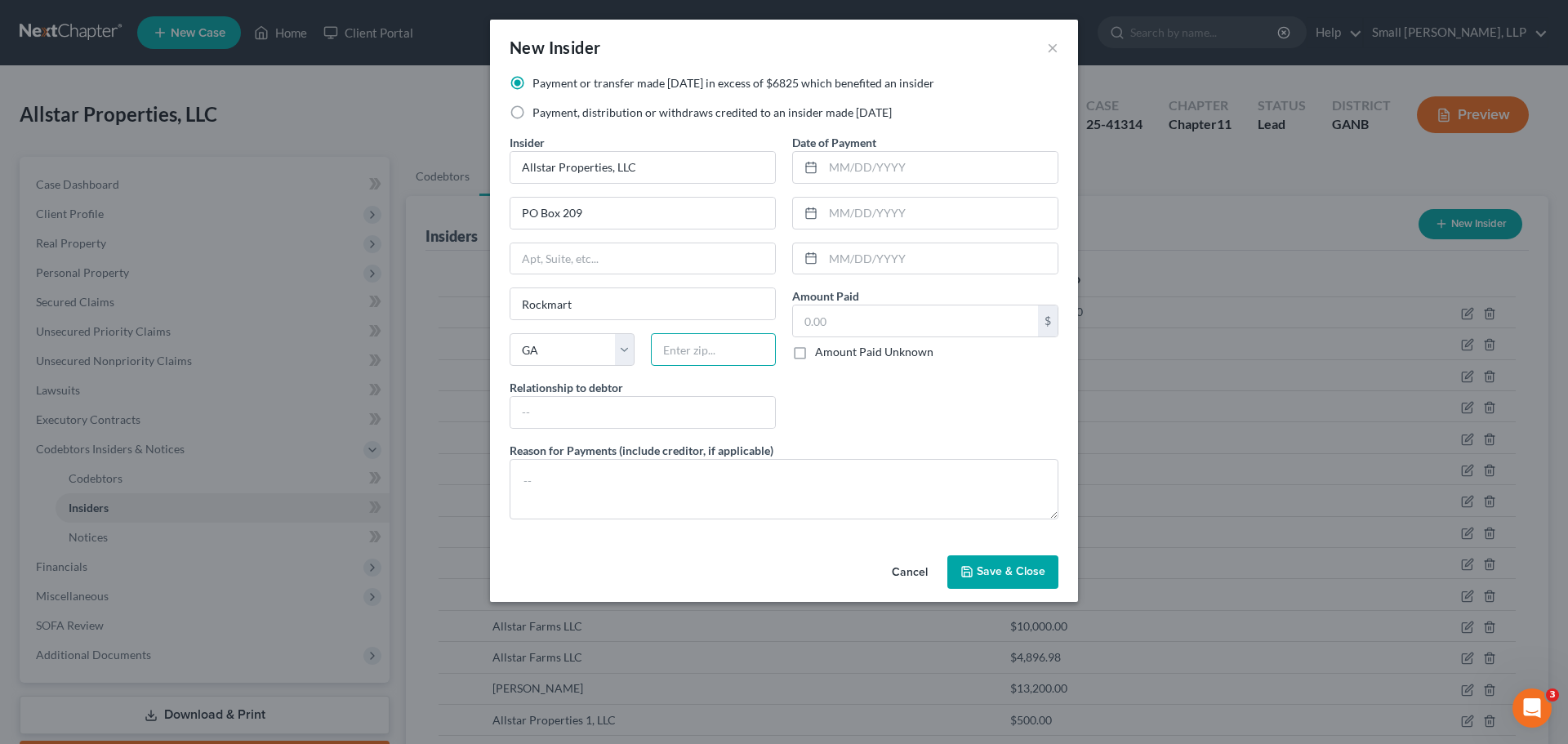
click at [685, 349] on input "text" at bounding box center [714, 349] width 125 height 33
click at [675, 413] on input "text" at bounding box center [642, 413] width 264 height 31
click at [845, 171] on input "text" at bounding box center [940, 168] width 235 height 31
click at [846, 167] on input "09252024" at bounding box center [940, 168] width 235 height 31
click at [845, 167] on input "09252024" at bounding box center [940, 168] width 235 height 31
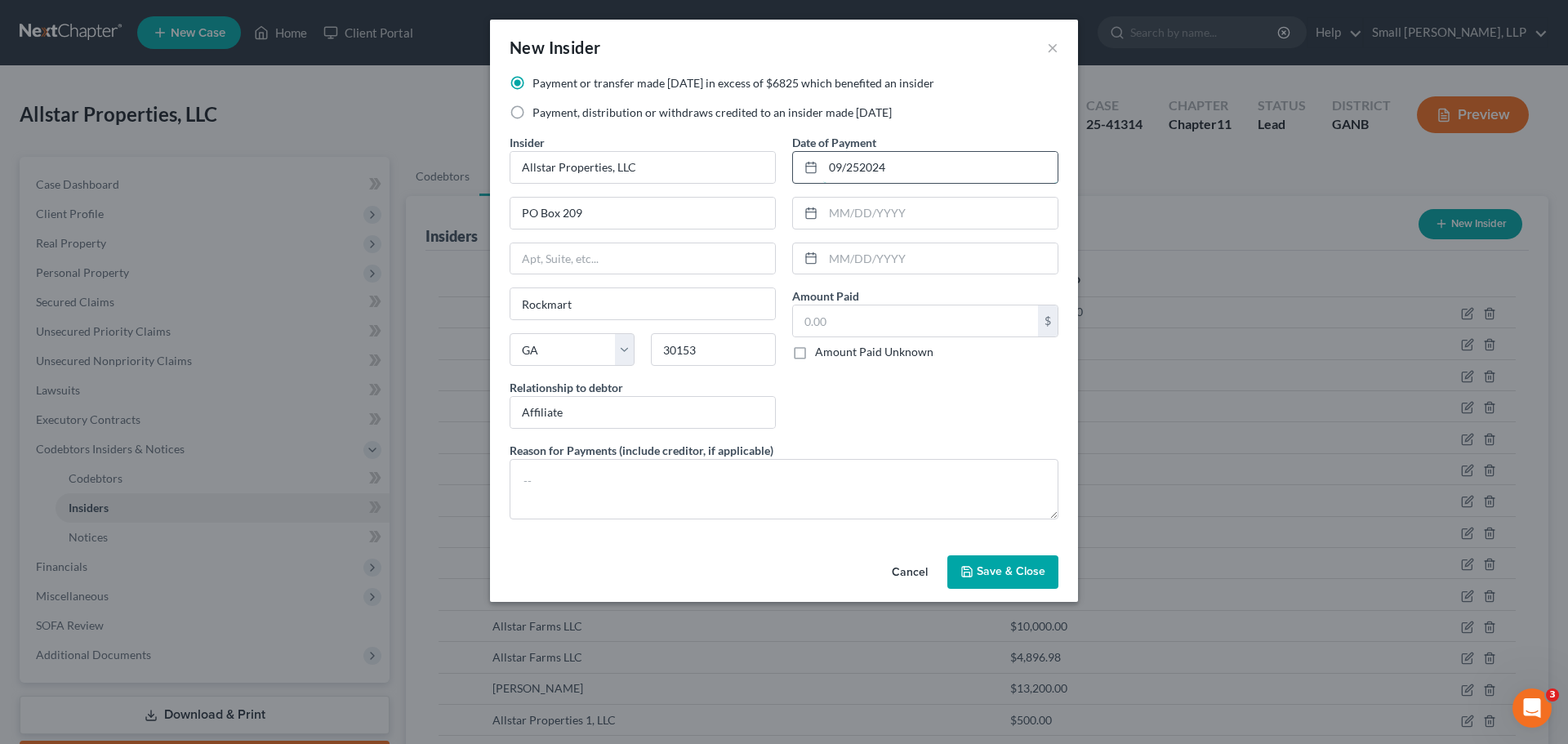
click at [857, 166] on input "09/252024" at bounding box center [940, 168] width 235 height 31
click at [862, 309] on input "text" at bounding box center [915, 321] width 245 height 31
click at [1007, 568] on span "Save & Close" at bounding box center [1011, 572] width 69 height 14
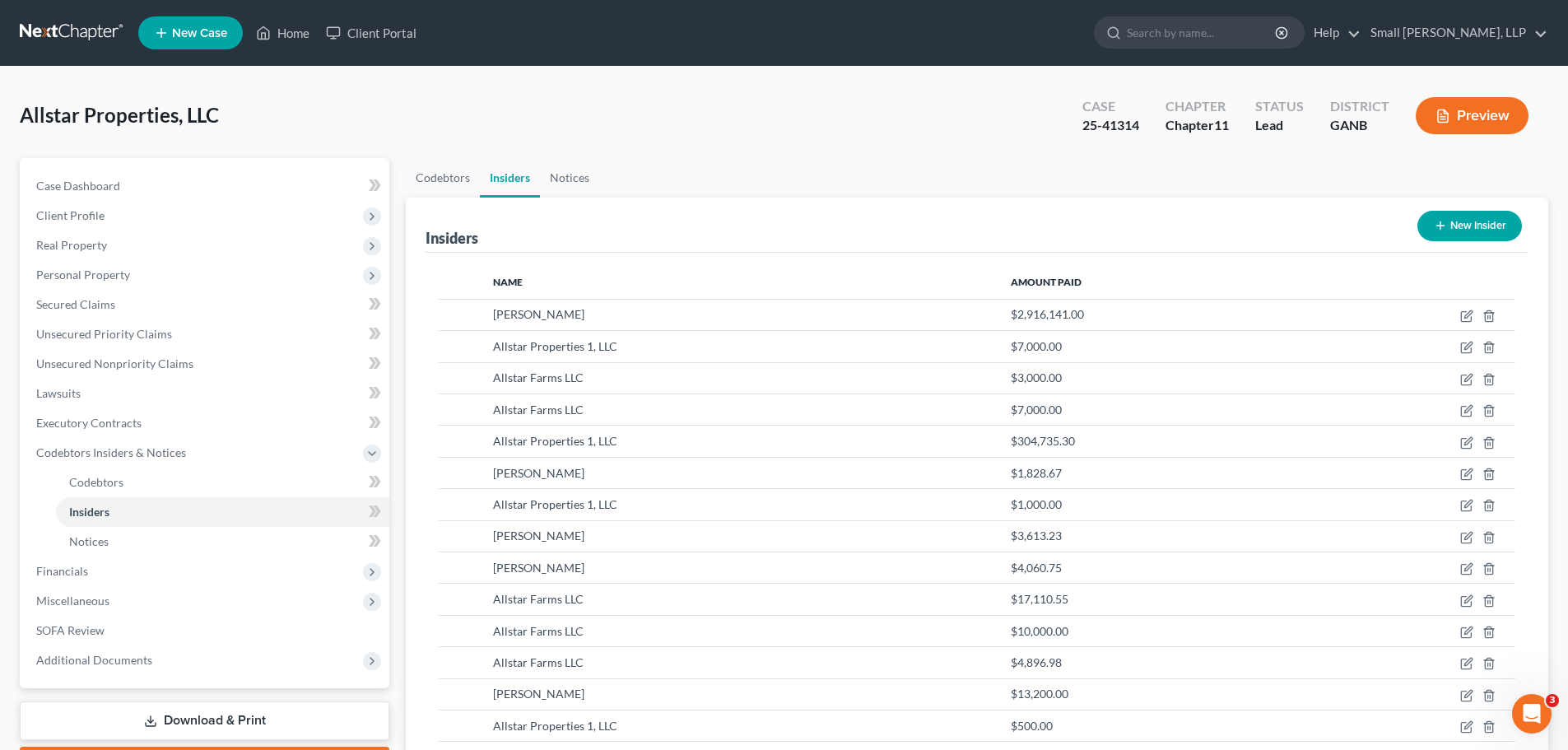
click at [1494, 233] on button "New Insider" at bounding box center [1469, 226] width 104 height 31
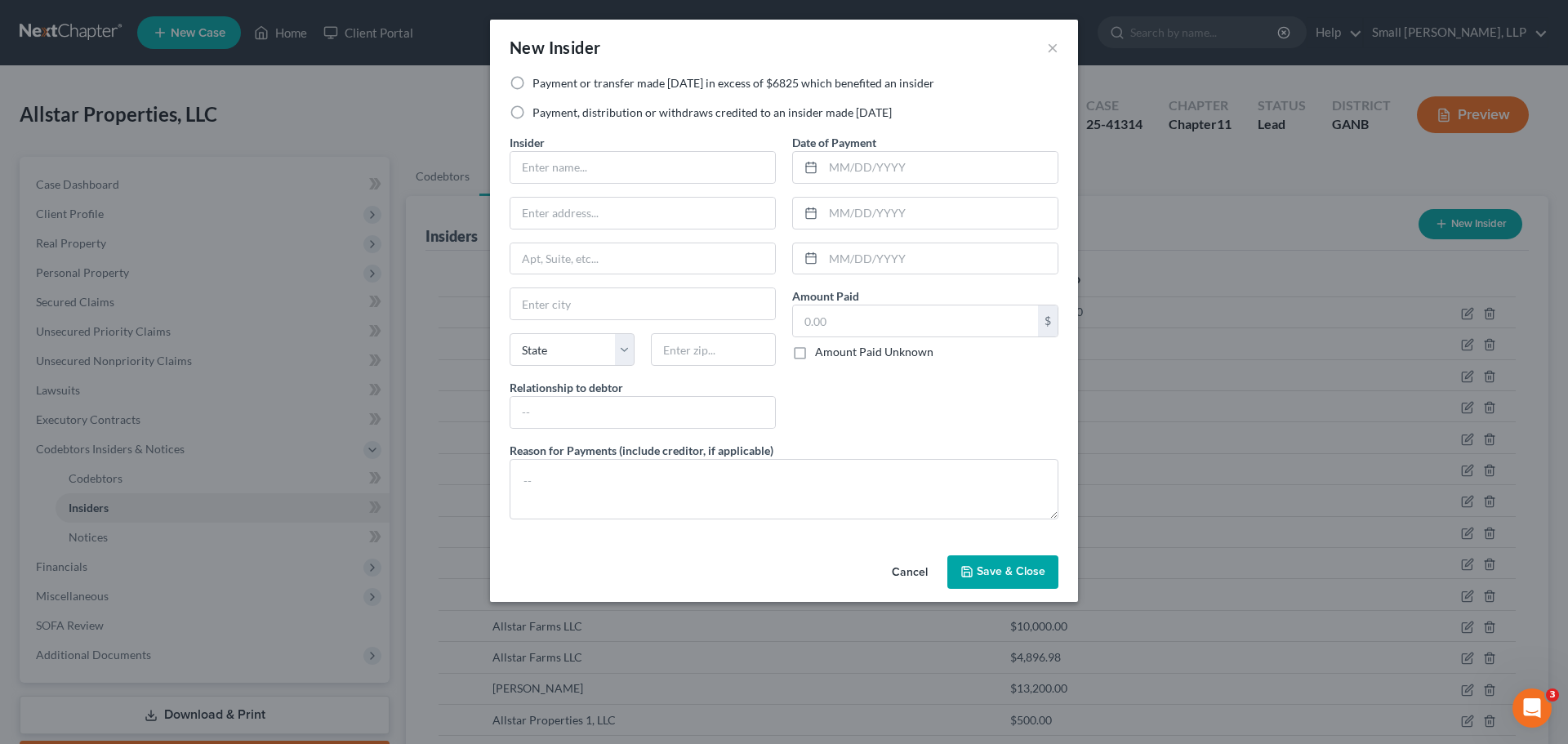
click at [563, 83] on label "Payment or transfer made within 1 year in excess of $6825 which benefited an in…" at bounding box center [734, 83] width 402 height 17
click at [549, 83] on input "Payment or transfer made within 1 year in excess of $6825 which benefited an in…" at bounding box center [544, 80] width 10 height 10
click at [561, 167] on input "text" at bounding box center [642, 168] width 264 height 31
click at [591, 210] on input "text" at bounding box center [642, 213] width 264 height 31
click at [588, 297] on input "text" at bounding box center [642, 304] width 264 height 31
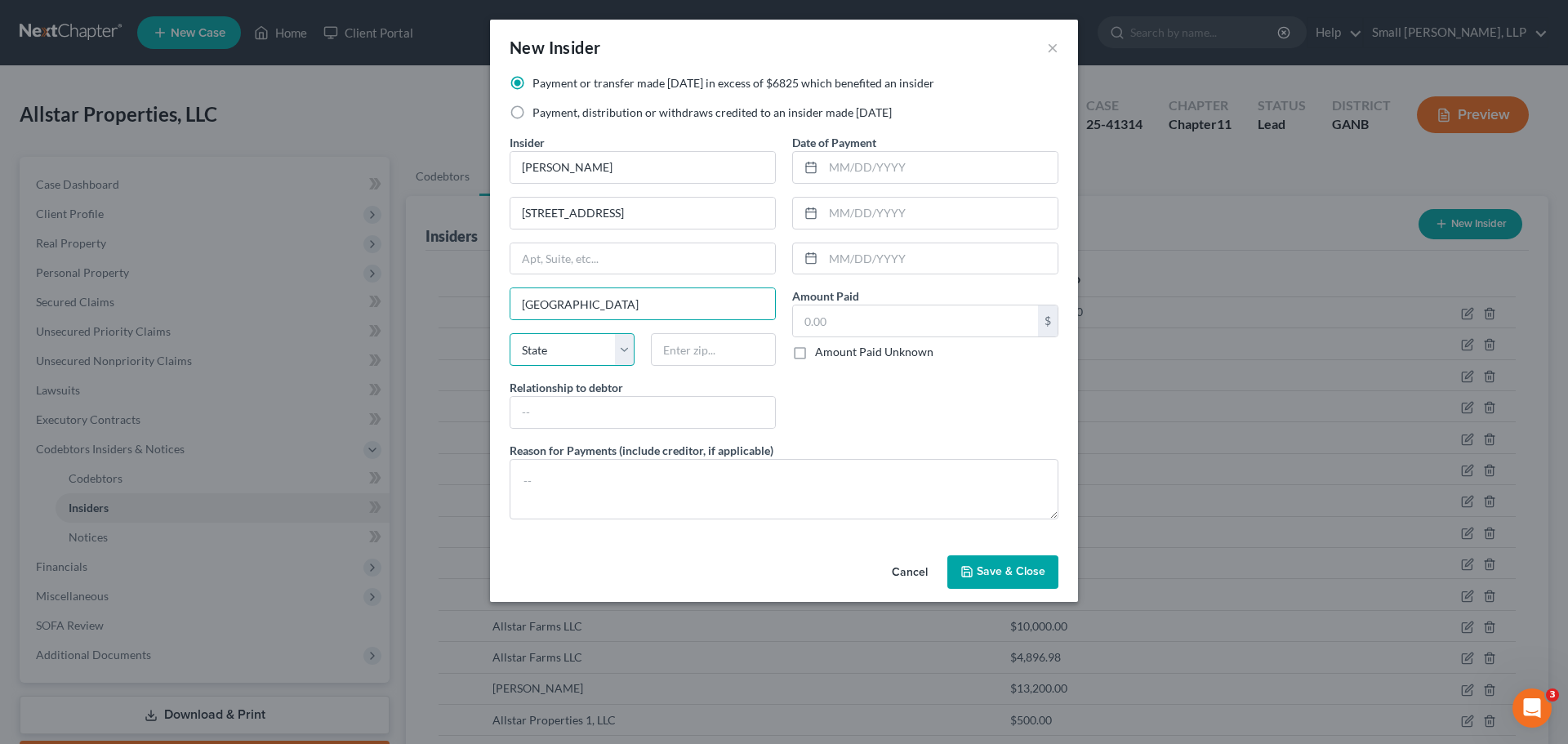
click at [585, 353] on select "State AL AK AR AZ CA CO CT DE DC FL GA GU HI ID IL IN IA KS KY LA ME MD MA MI M…" at bounding box center [572, 349] width 125 height 33
click at [698, 354] on input "text" at bounding box center [714, 349] width 125 height 33
click at [669, 404] on input "text" at bounding box center [642, 413] width 264 height 31
click at [876, 172] on input "text" at bounding box center [940, 168] width 235 height 31
click at [831, 321] on input "text" at bounding box center [915, 321] width 245 height 31
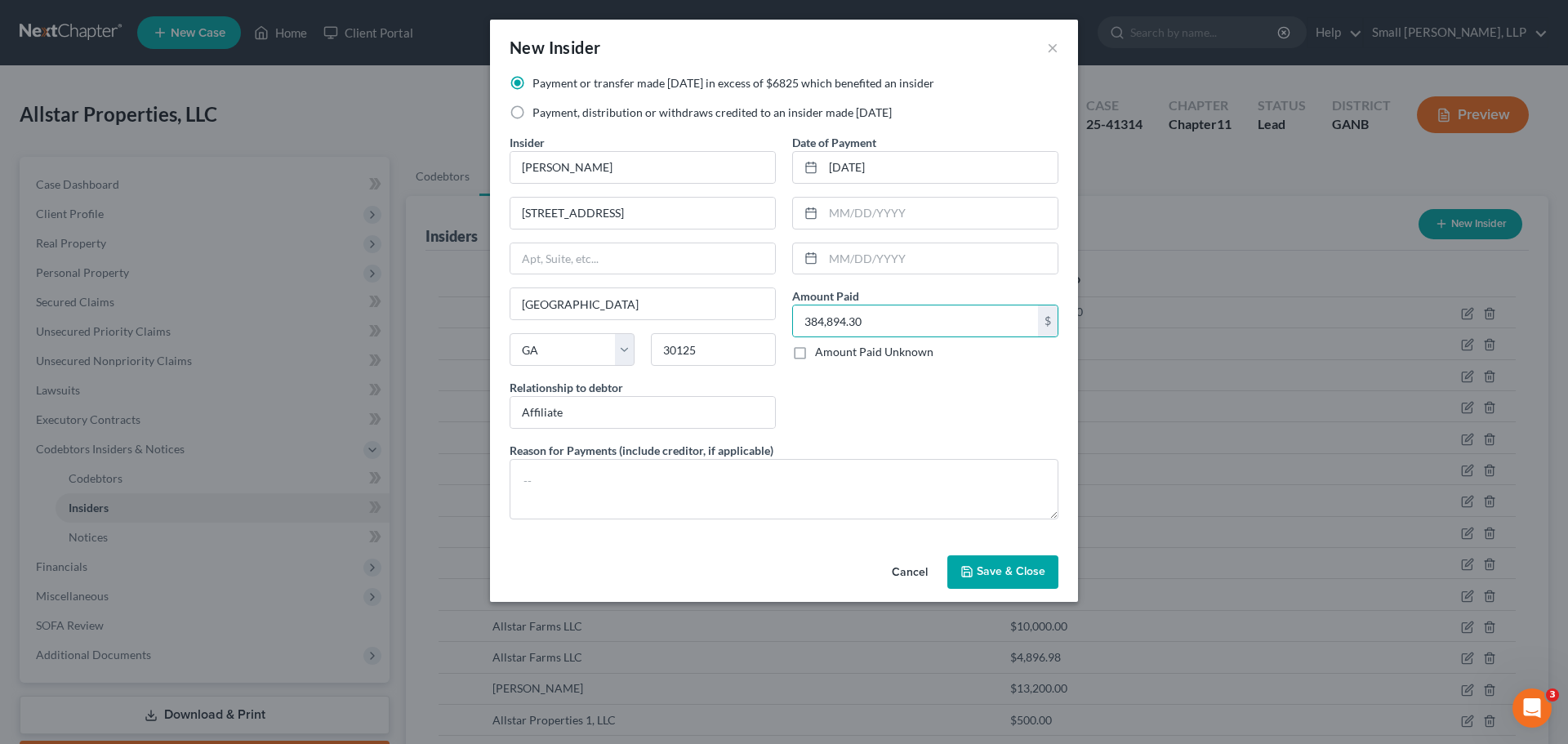
click at [1012, 573] on span "Save & Close" at bounding box center [1011, 572] width 69 height 14
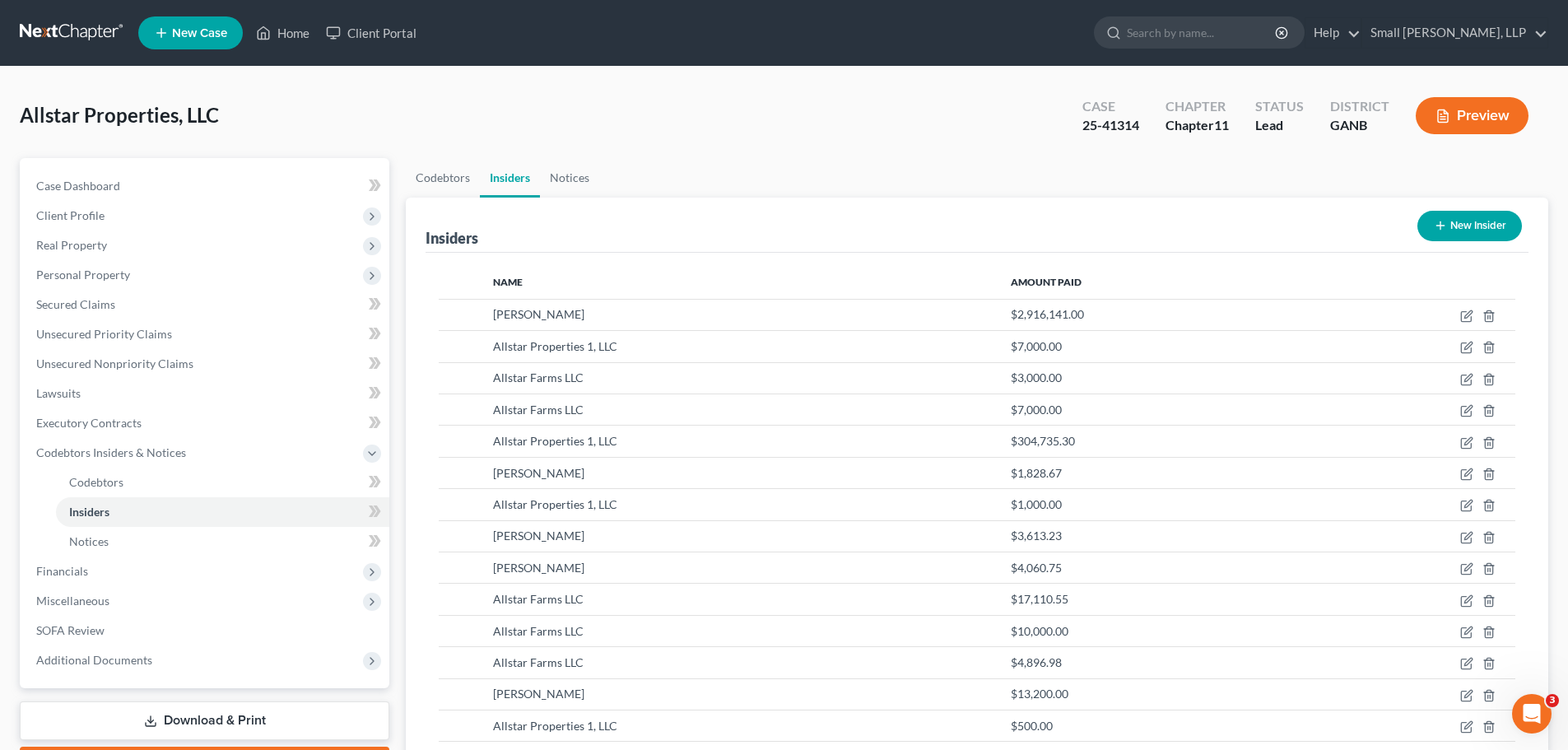
click at [1494, 226] on button "New Insider" at bounding box center [1469, 226] width 104 height 31
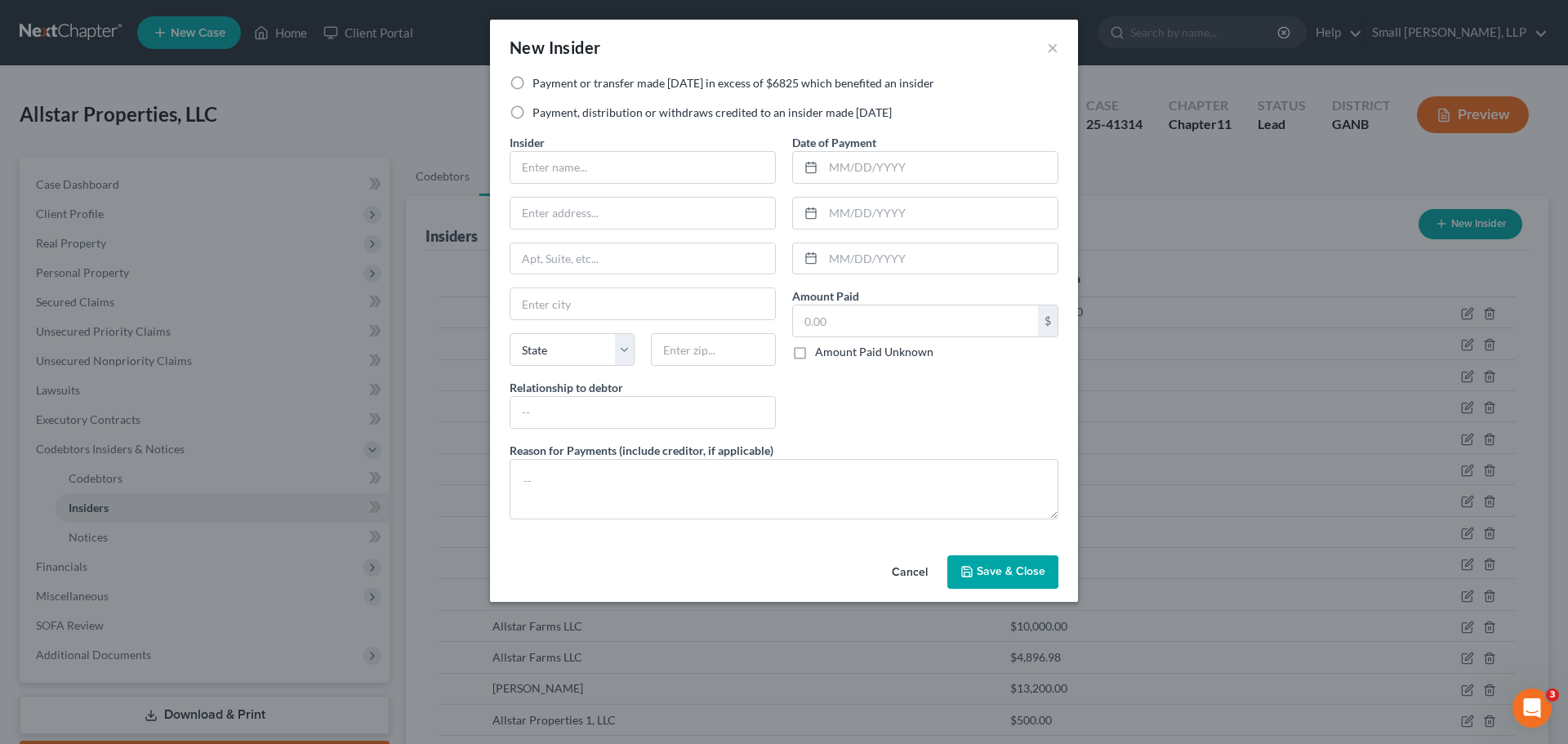
click at [579, 87] on label "Payment or transfer made within 1 year in excess of $6825 which benefited an in…" at bounding box center [734, 83] width 402 height 17
click at [549, 86] on input "Payment or transfer made within 1 year in excess of $6825 which benefited an in…" at bounding box center [544, 80] width 10 height 10
click at [544, 112] on label "Payment, distribution or withdraws credited to an insider made within 1 year" at bounding box center [712, 112] width 359 height 17
click at [544, 112] on input "Payment, distribution or withdraws credited to an insider made within 1 year" at bounding box center [544, 110] width 10 height 10
click at [552, 164] on input "text" at bounding box center [642, 168] width 264 height 31
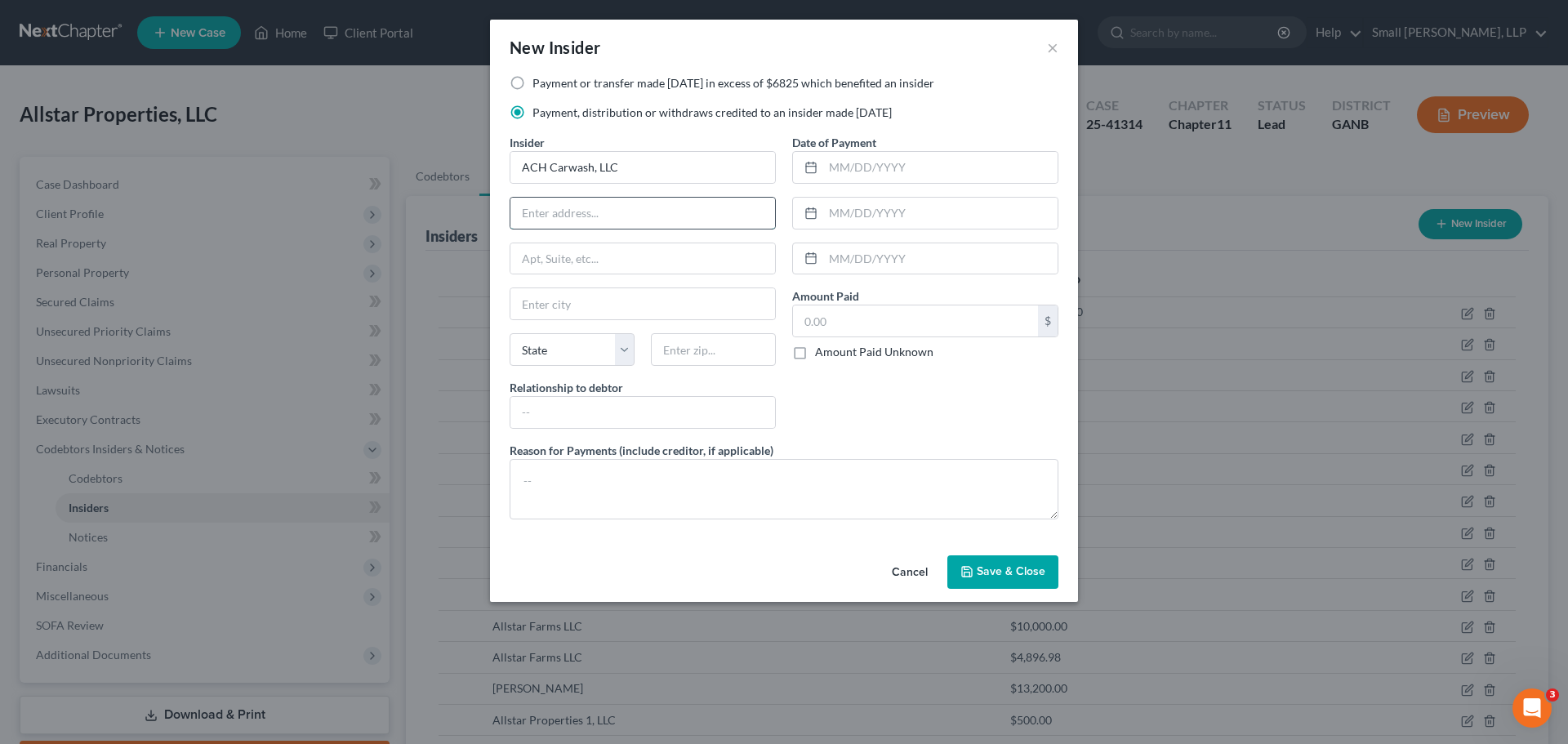
click at [589, 216] on input "text" at bounding box center [642, 213] width 264 height 31
click at [546, 302] on input "text" at bounding box center [642, 304] width 264 height 31
click at [532, 349] on select "State AL AK AR AZ CA CO CT DE DC FL GA GU HI ID IL IN IA KS KY LA ME MD MA MI M…" at bounding box center [572, 349] width 125 height 33
click at [710, 343] on input "text" at bounding box center [714, 349] width 125 height 33
drag, startPoint x: 670, startPoint y: 401, endPoint x: 668, endPoint y: 409, distance: 8.2
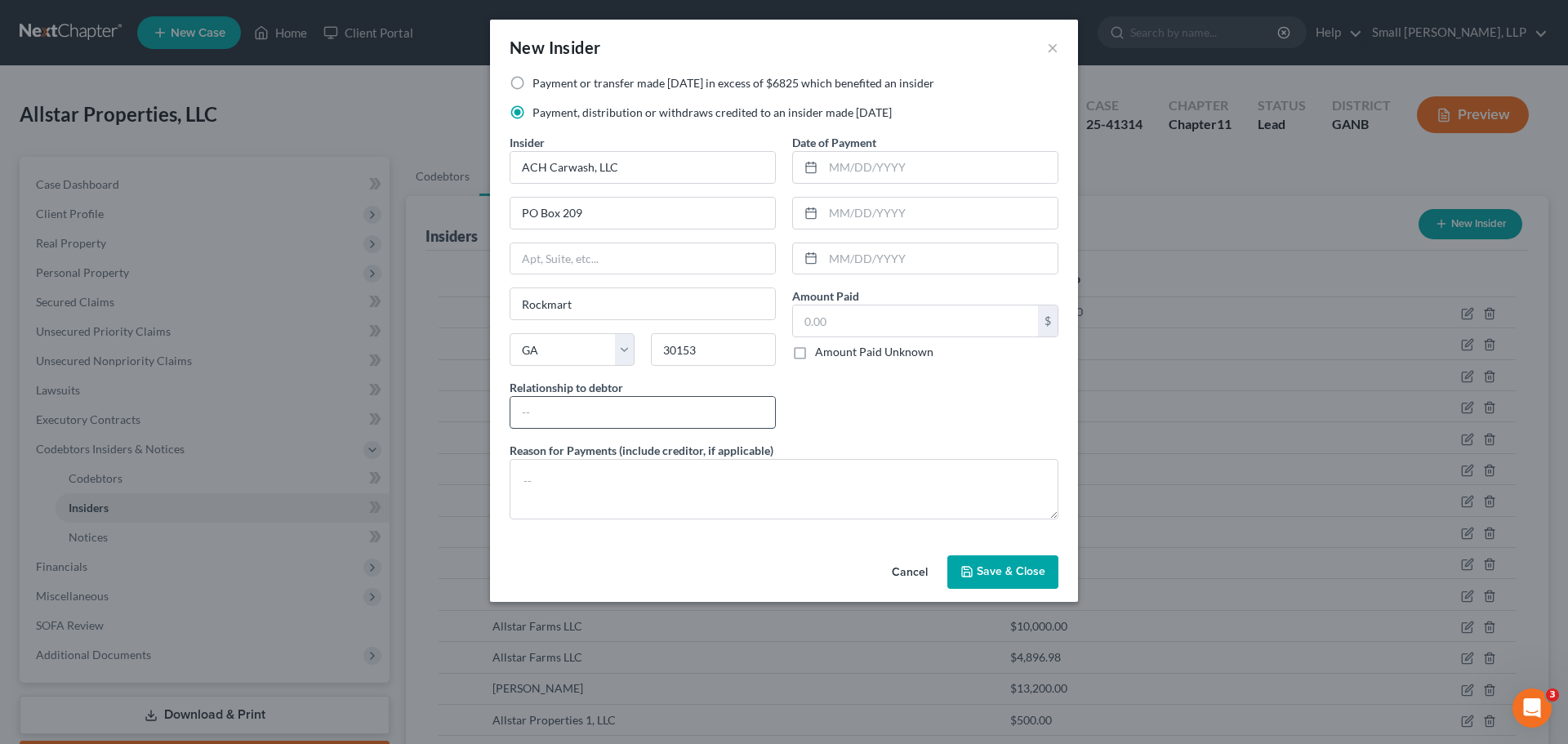
click at [670, 406] on input "text" at bounding box center [642, 413] width 264 height 31
click at [903, 168] on input "text" at bounding box center [940, 168] width 235 height 31
click at [871, 328] on input "text" at bounding box center [915, 321] width 245 height 31
click at [561, 417] on input "af" at bounding box center [642, 413] width 264 height 31
click at [927, 422] on div "Date of Payment 10/03/2024 Amount Paid 500.00 $ Amount Paid Unknown Balance Und…" at bounding box center [925, 288] width 282 height 308
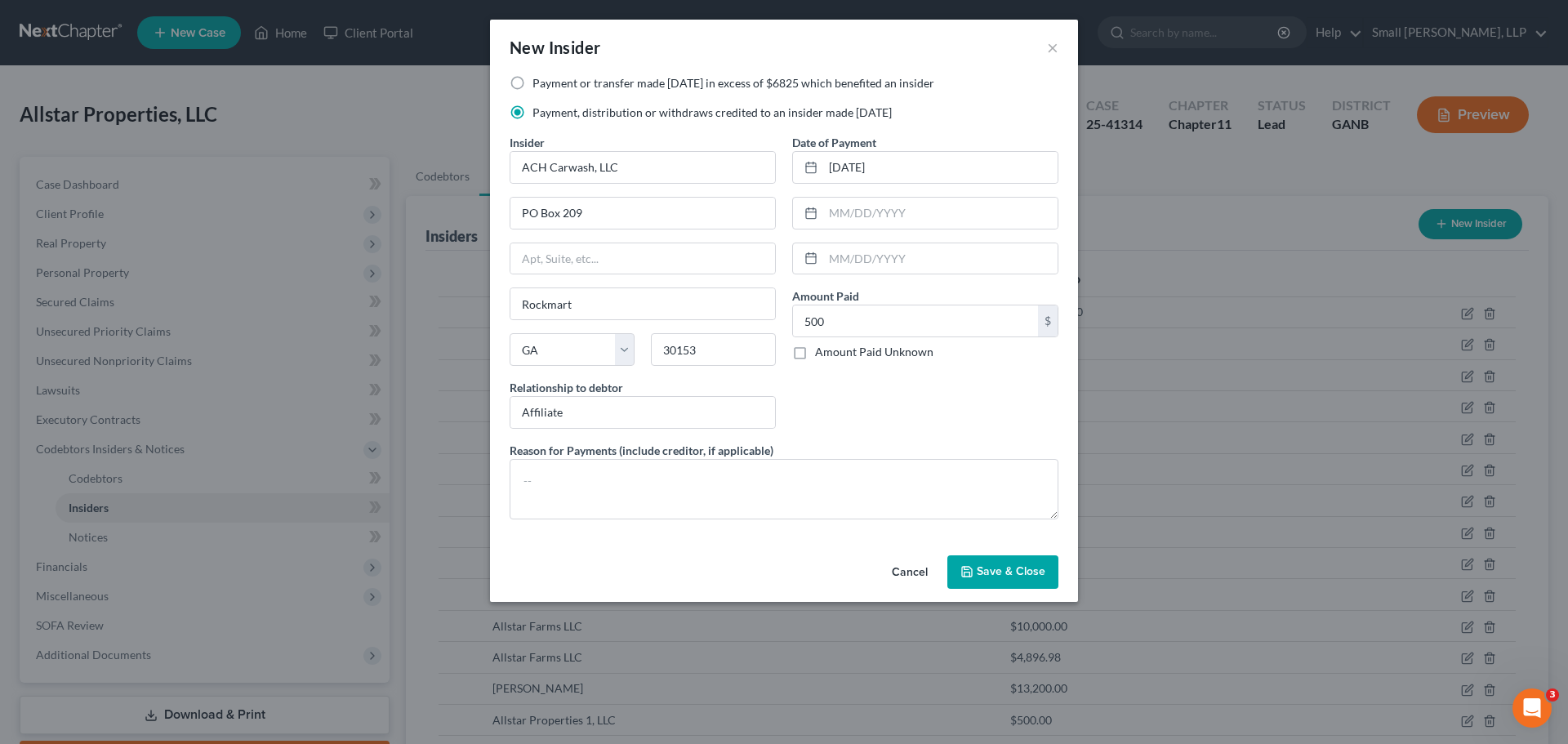
click at [1013, 572] on span "Save & Close" at bounding box center [1011, 572] width 69 height 14
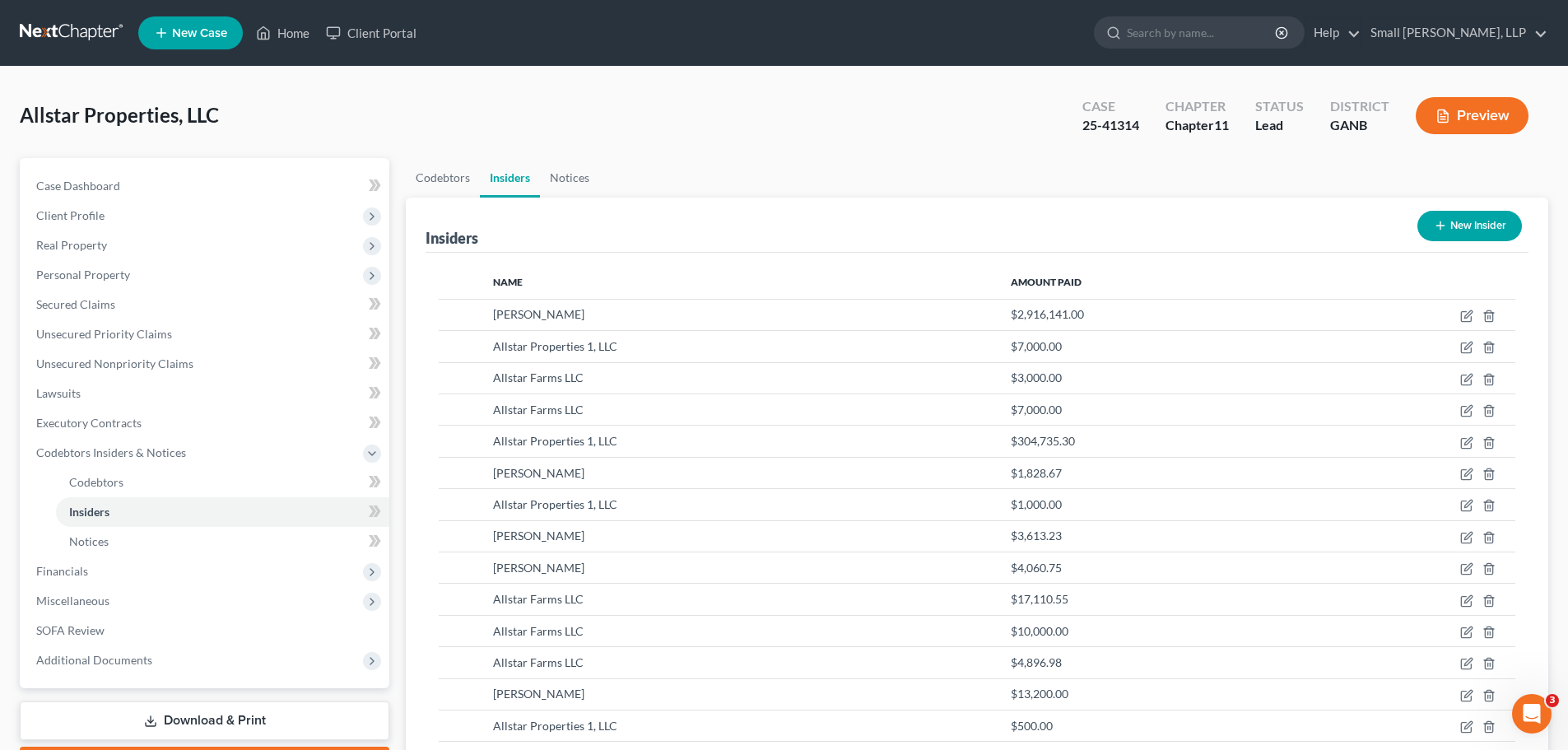
click at [1487, 230] on button "New Insider" at bounding box center [1469, 226] width 104 height 31
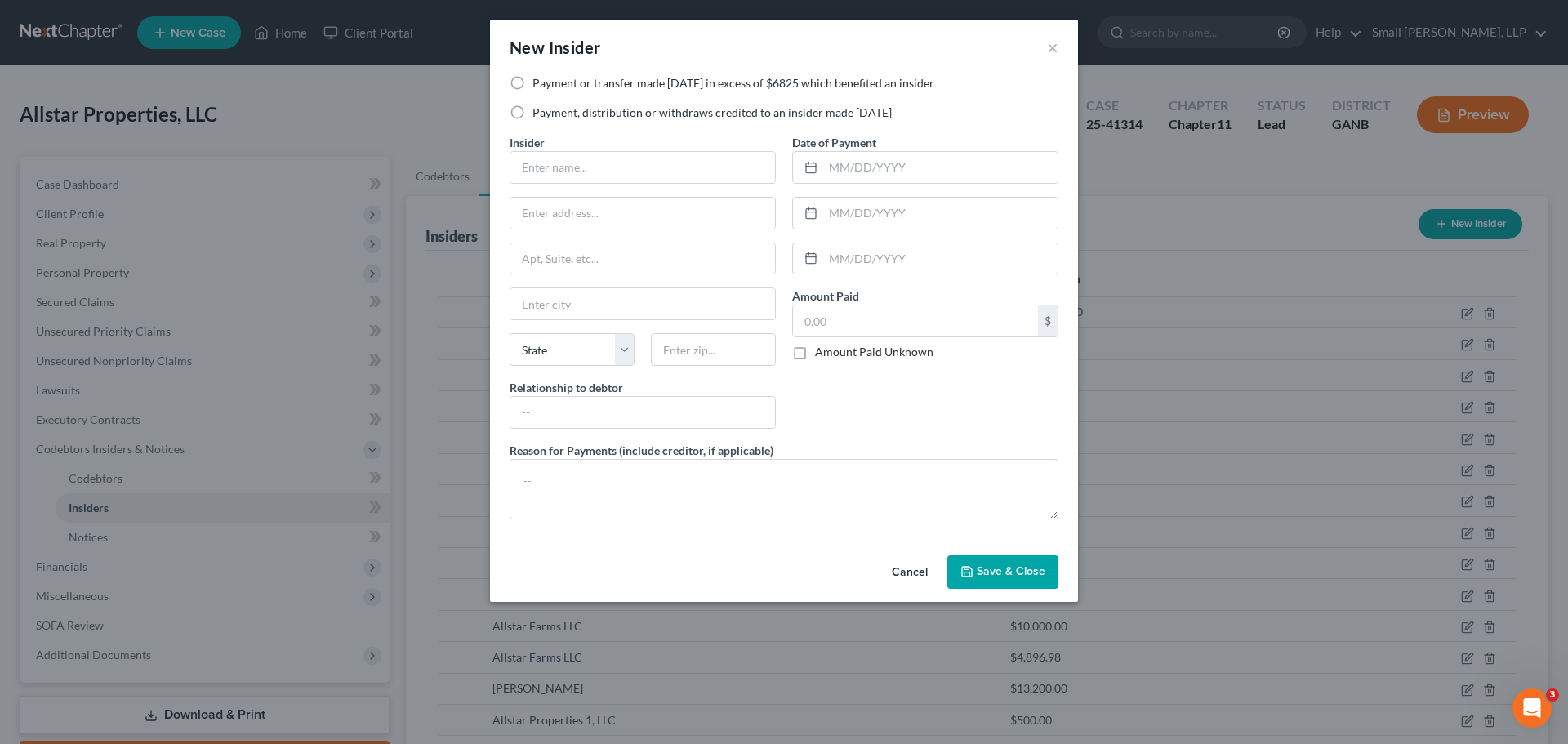
click at [656, 112] on label "Payment, distribution or withdraws credited to an insider made within 1 year" at bounding box center [712, 112] width 359 height 17
click at [549, 112] on input "Payment, distribution or withdraws credited to an insider made within 1 year" at bounding box center [544, 110] width 10 height 10
click at [613, 163] on input "text" at bounding box center [642, 168] width 264 height 31
click at [661, 209] on input "text" at bounding box center [642, 213] width 264 height 31
click at [578, 311] on input "text" at bounding box center [642, 304] width 264 height 31
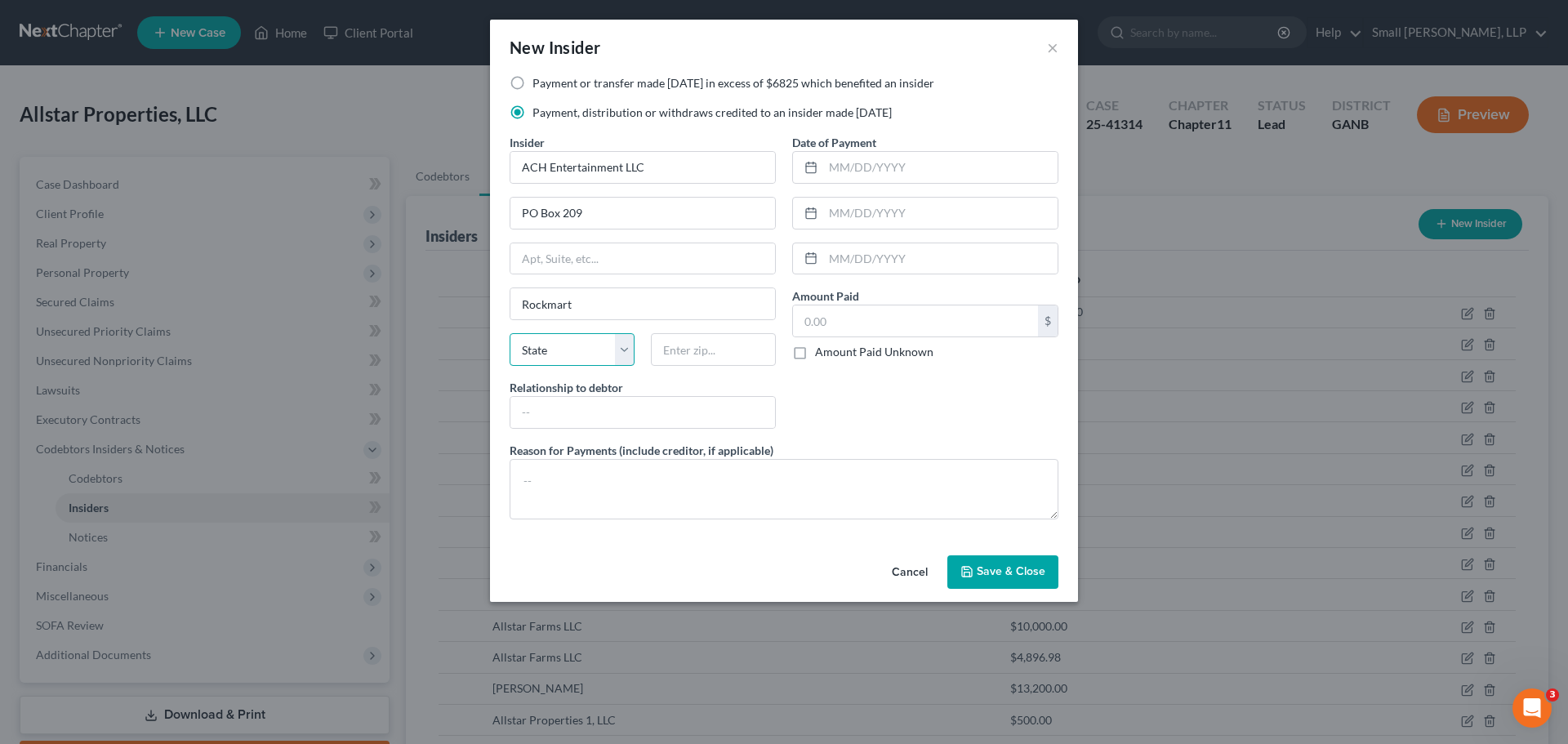
click at [526, 358] on select "State AL AK AR AZ CA CO CT DE DC FL GA GU HI ID IL IN IA KS KY LA ME MD MA MI M…" at bounding box center [572, 349] width 125 height 33
click at [509, 333] on select "State AL AK AR AZ CA CO CT DE DC FL GA GU HI ID IL IN IA KS KY LA ME MD MA MI M…" at bounding box center [572, 349] width 125 height 33
click at [674, 355] on input "text" at bounding box center [714, 349] width 125 height 33
click at [582, 398] on input "text" at bounding box center [642, 413] width 264 height 31
click at [877, 169] on input "text" at bounding box center [940, 168] width 235 height 31
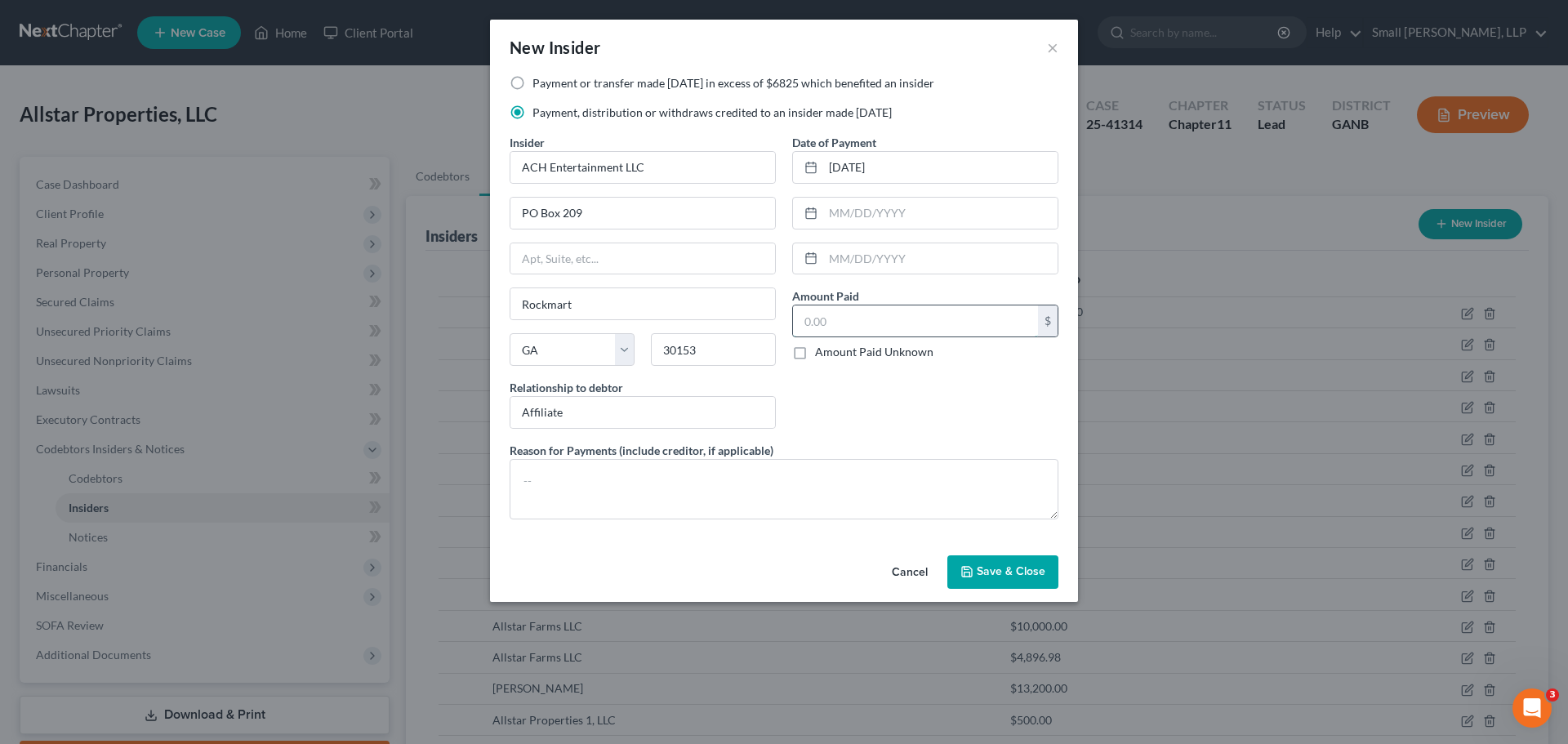
click at [871, 313] on input "text" at bounding box center [915, 321] width 245 height 31
click at [1004, 566] on span "Save & Close" at bounding box center [1011, 572] width 69 height 14
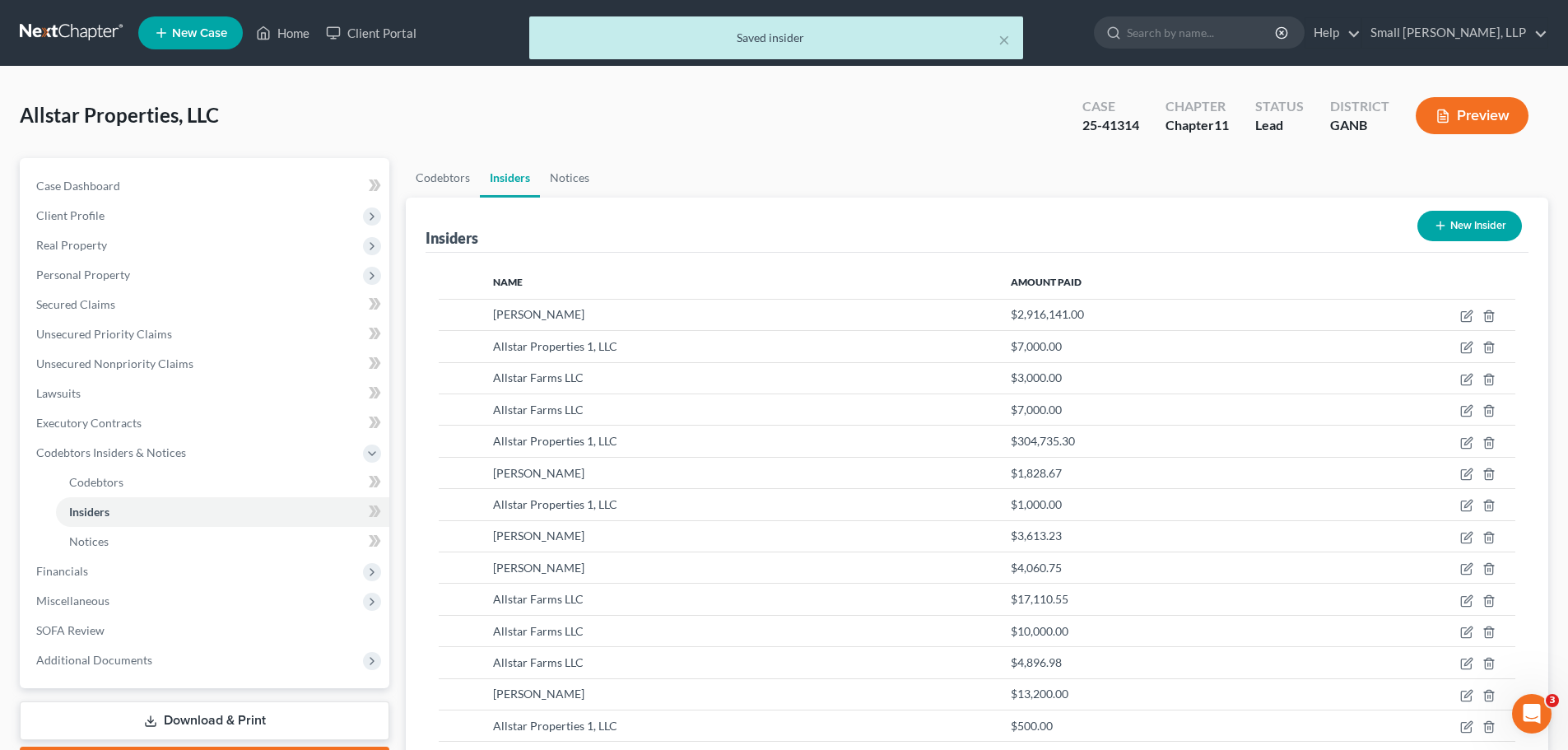
click at [1513, 222] on button "New Insider" at bounding box center [1469, 226] width 104 height 31
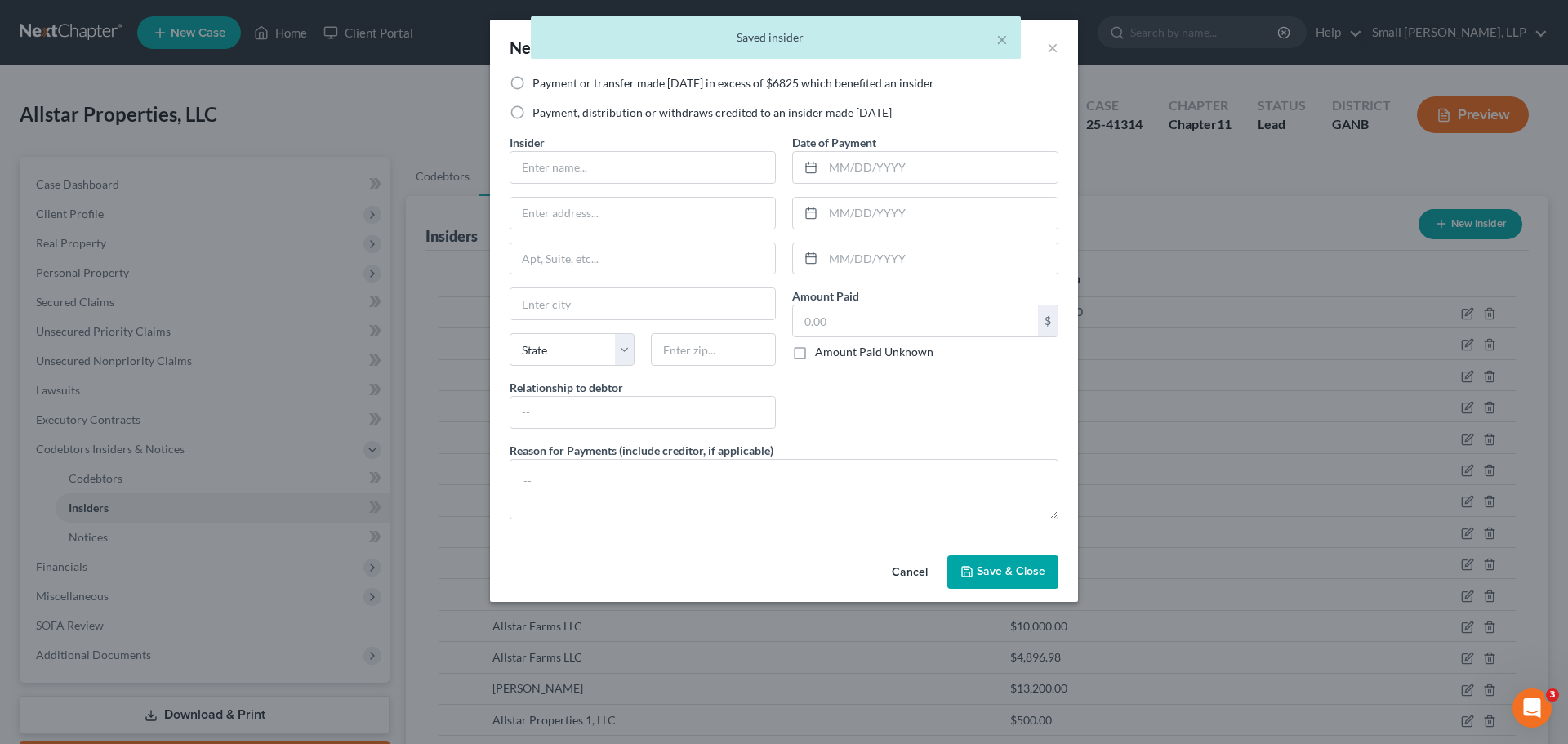
click at [573, 80] on label "Payment or transfer made within 1 year in excess of $6825 which benefited an in…" at bounding box center [734, 83] width 402 height 17
click at [549, 80] on input "Payment or transfer made within 1 year in excess of $6825 which benefited an in…" at bounding box center [544, 80] width 10 height 10
click at [570, 175] on input "text" at bounding box center [642, 168] width 264 height 31
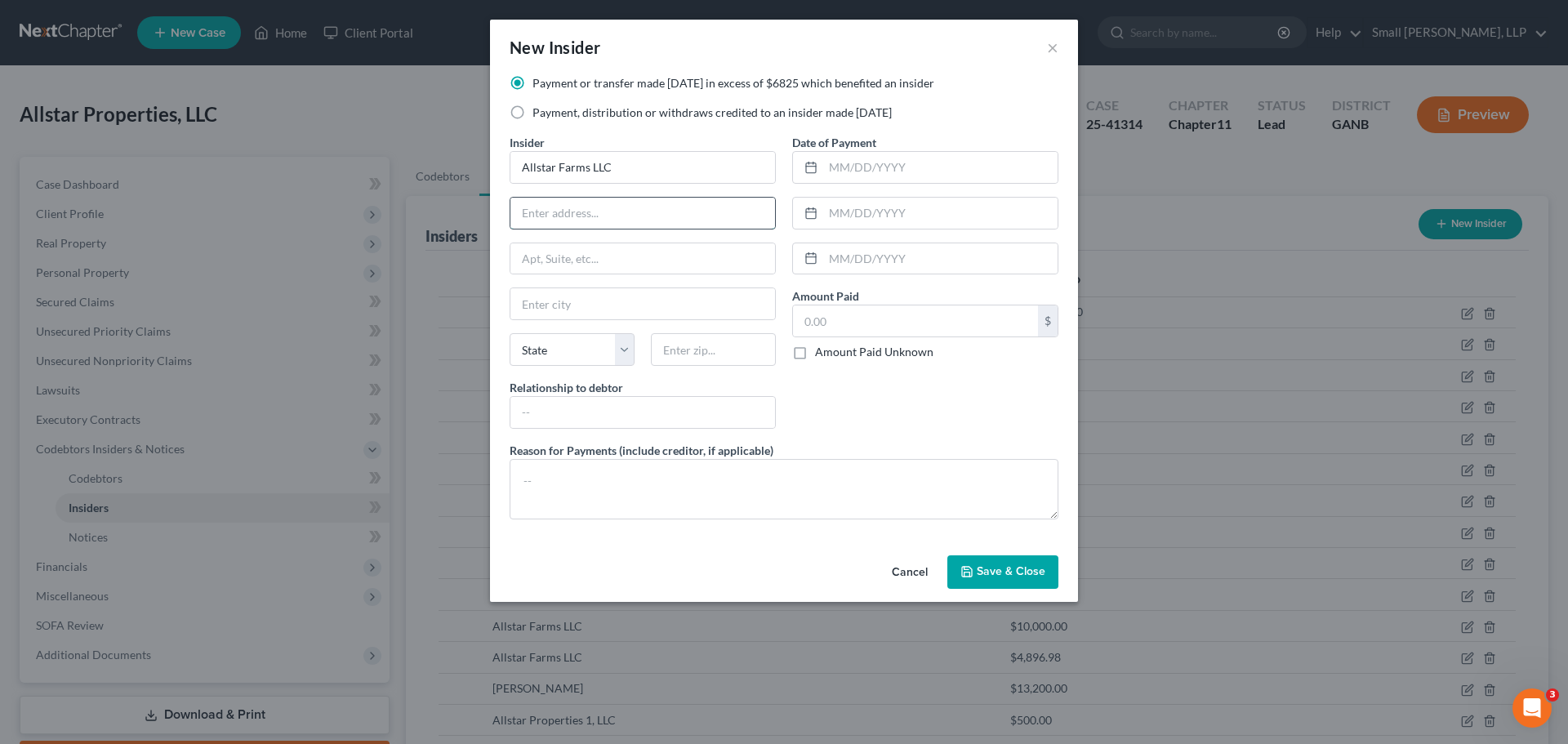
click at [555, 210] on input "text" at bounding box center [642, 213] width 264 height 31
click at [569, 309] on input "text" at bounding box center [642, 304] width 264 height 31
click at [548, 342] on select "State AL AK AR AZ CA CO CT DE DC FL GA GU HI ID IL IN IA KS KY LA ME MD MA MI M…" at bounding box center [572, 349] width 125 height 33
click at [705, 352] on input "text" at bounding box center [714, 349] width 125 height 33
click at [710, 420] on input "text" at bounding box center [642, 413] width 264 height 31
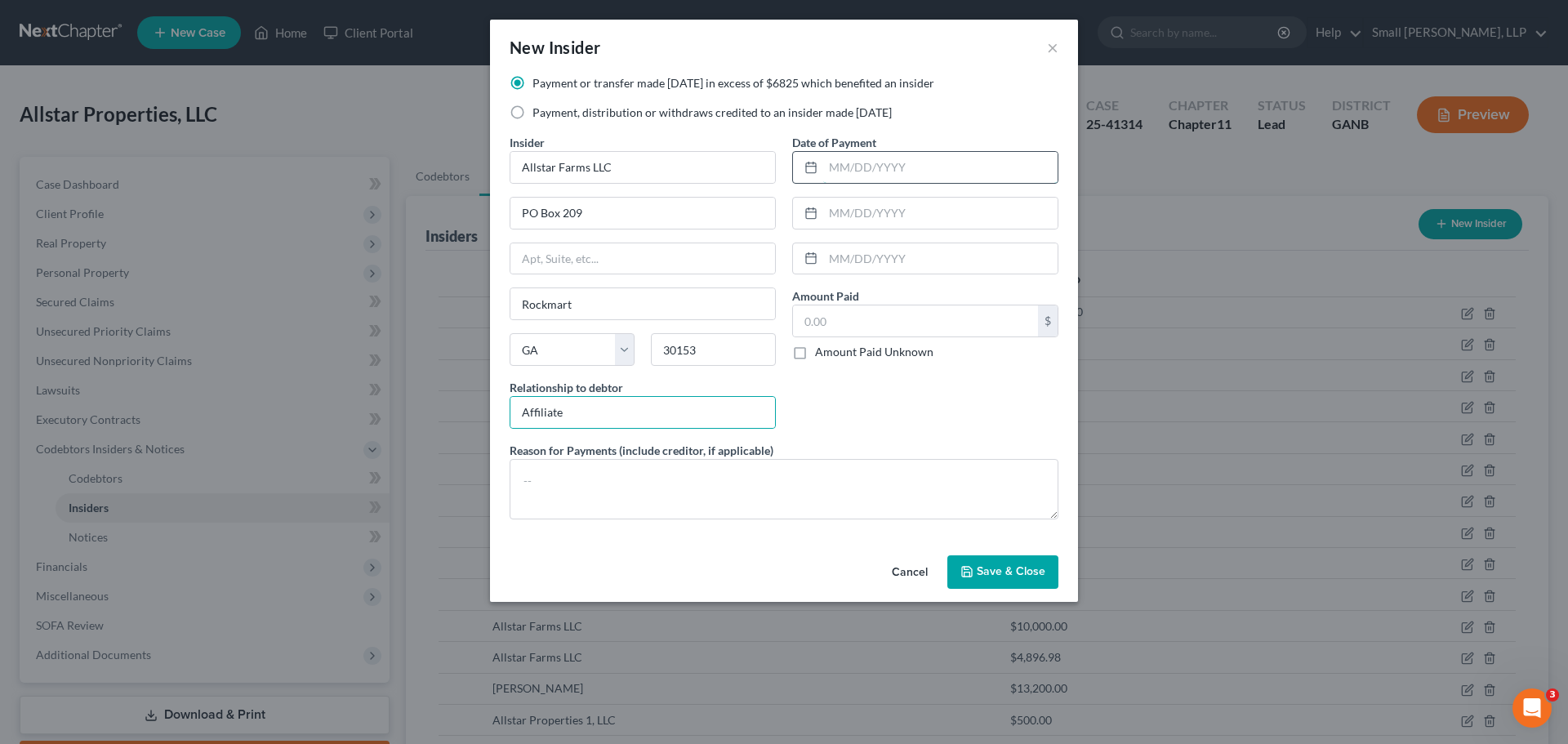
click at [860, 169] on input "text" at bounding box center [940, 168] width 235 height 31
click at [834, 322] on input "text" at bounding box center [915, 321] width 245 height 31
click at [878, 416] on div "Date of Payment 10/09/2024 Amount Paid 7,000.00 $ Amount Paid Unknown Balance U…" at bounding box center [925, 288] width 282 height 308
click at [980, 561] on button "Save & Close" at bounding box center [1003, 572] width 111 height 34
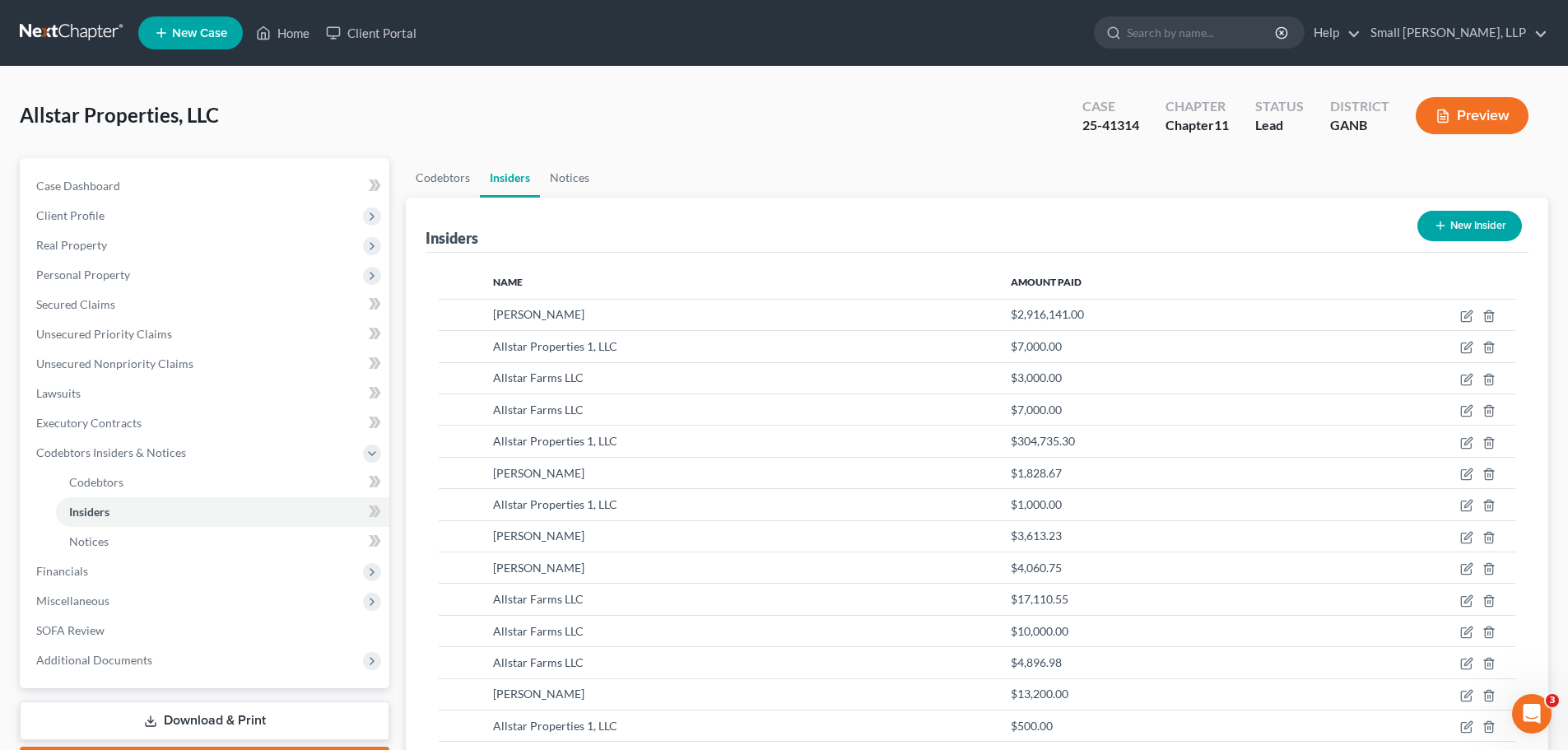
click at [1471, 223] on button "New Insider" at bounding box center [1469, 226] width 104 height 31
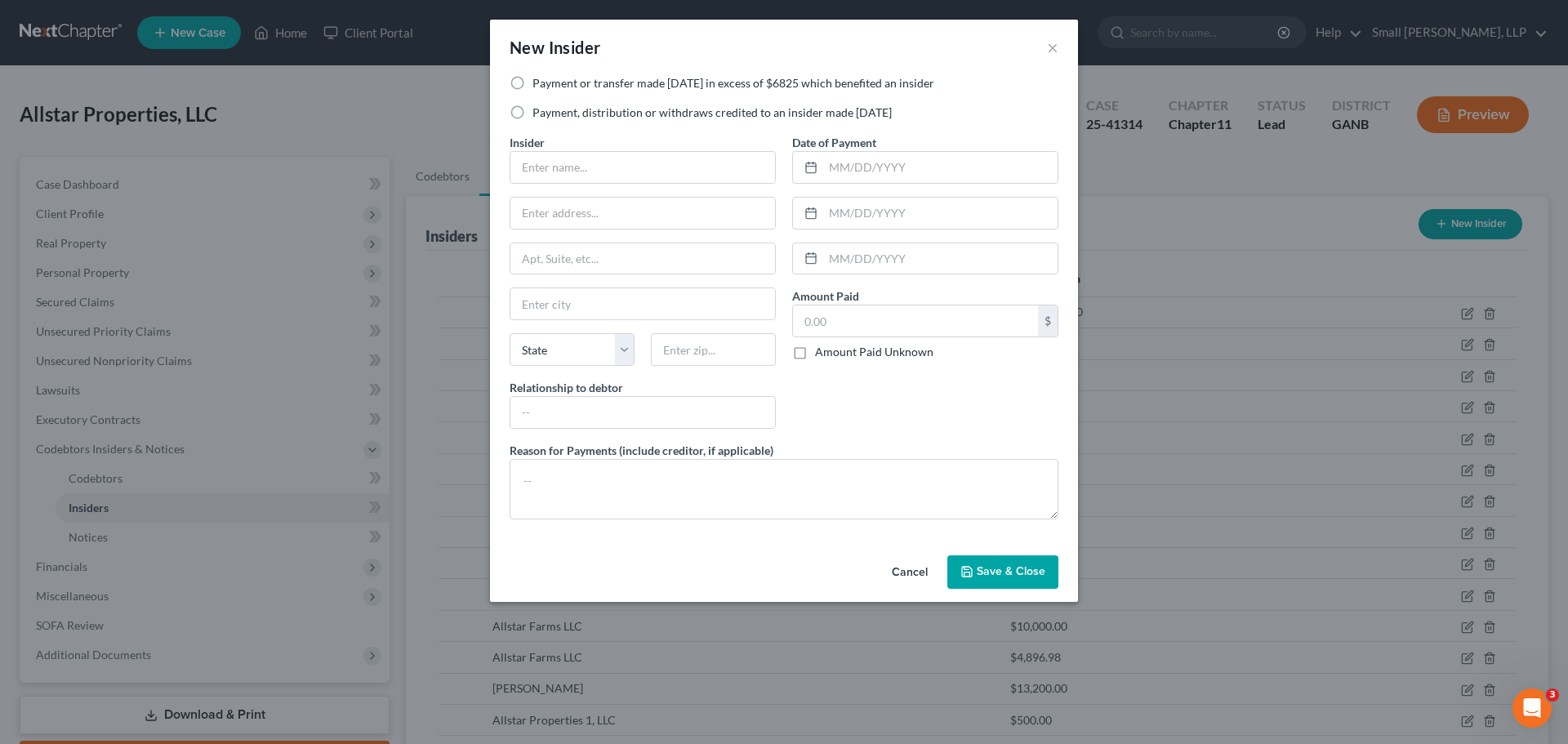
click at [588, 89] on label "Payment or transfer made within 1 year in excess of $6825 which benefited an in…" at bounding box center [734, 83] width 402 height 17
click at [549, 86] on input "Payment or transfer made within 1 year in excess of $6825 which benefited an in…" at bounding box center [544, 80] width 10 height 10
click at [566, 157] on input "text" at bounding box center [642, 168] width 264 height 31
click at [572, 218] on input "text" at bounding box center [642, 213] width 264 height 31
click at [593, 291] on input "text" at bounding box center [642, 304] width 264 height 31
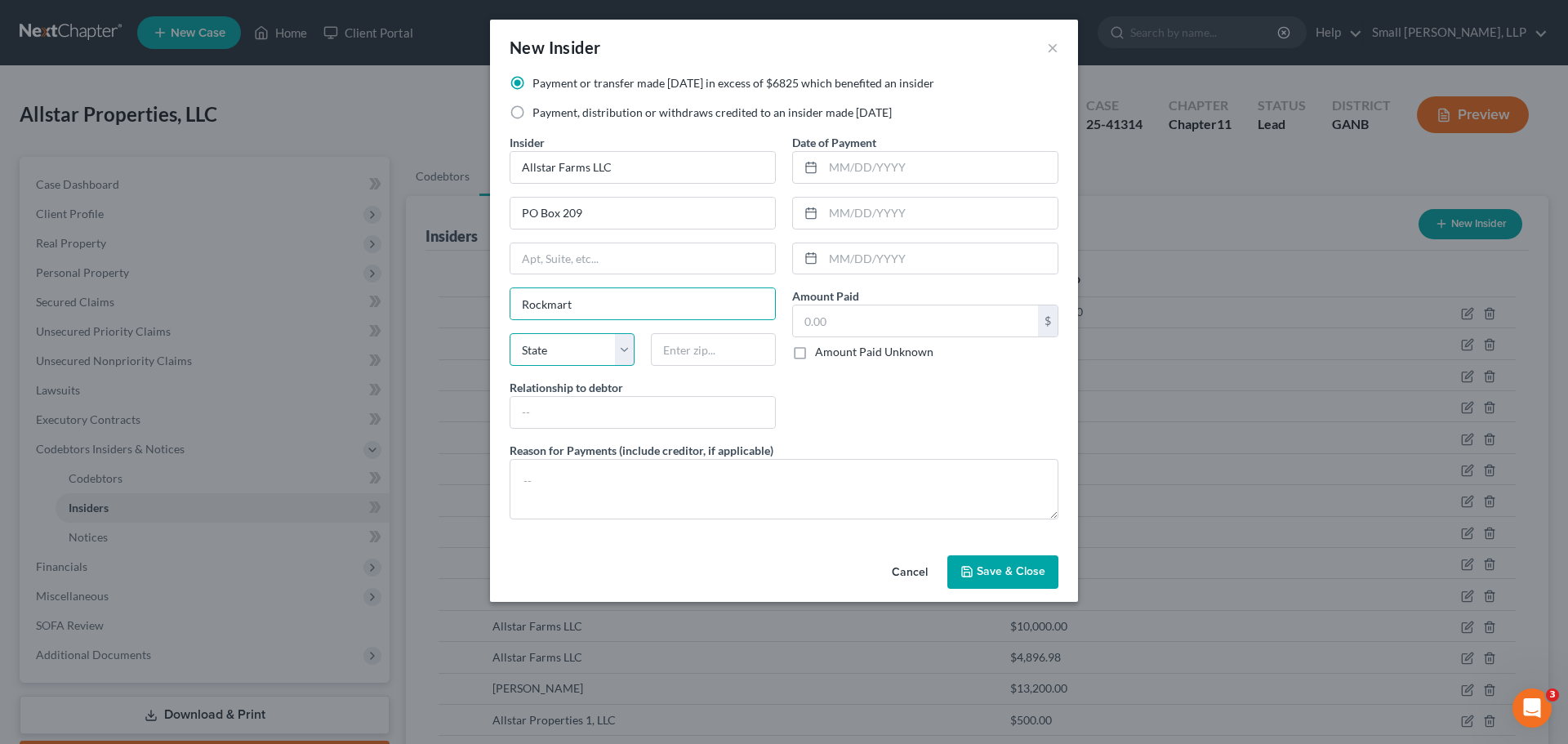
click at [560, 347] on select "State AL AK AR AZ CA CO CT DE DC FL GA GU HI ID IL IN IA KS KY LA ME MD MA MI M…" at bounding box center [572, 349] width 125 height 33
click at [700, 349] on input "text" at bounding box center [714, 349] width 125 height 33
click at [734, 403] on input "text" at bounding box center [642, 413] width 264 height 31
click at [866, 163] on input "text" at bounding box center [940, 168] width 235 height 31
click at [805, 318] on input "text" at bounding box center [915, 321] width 245 height 31
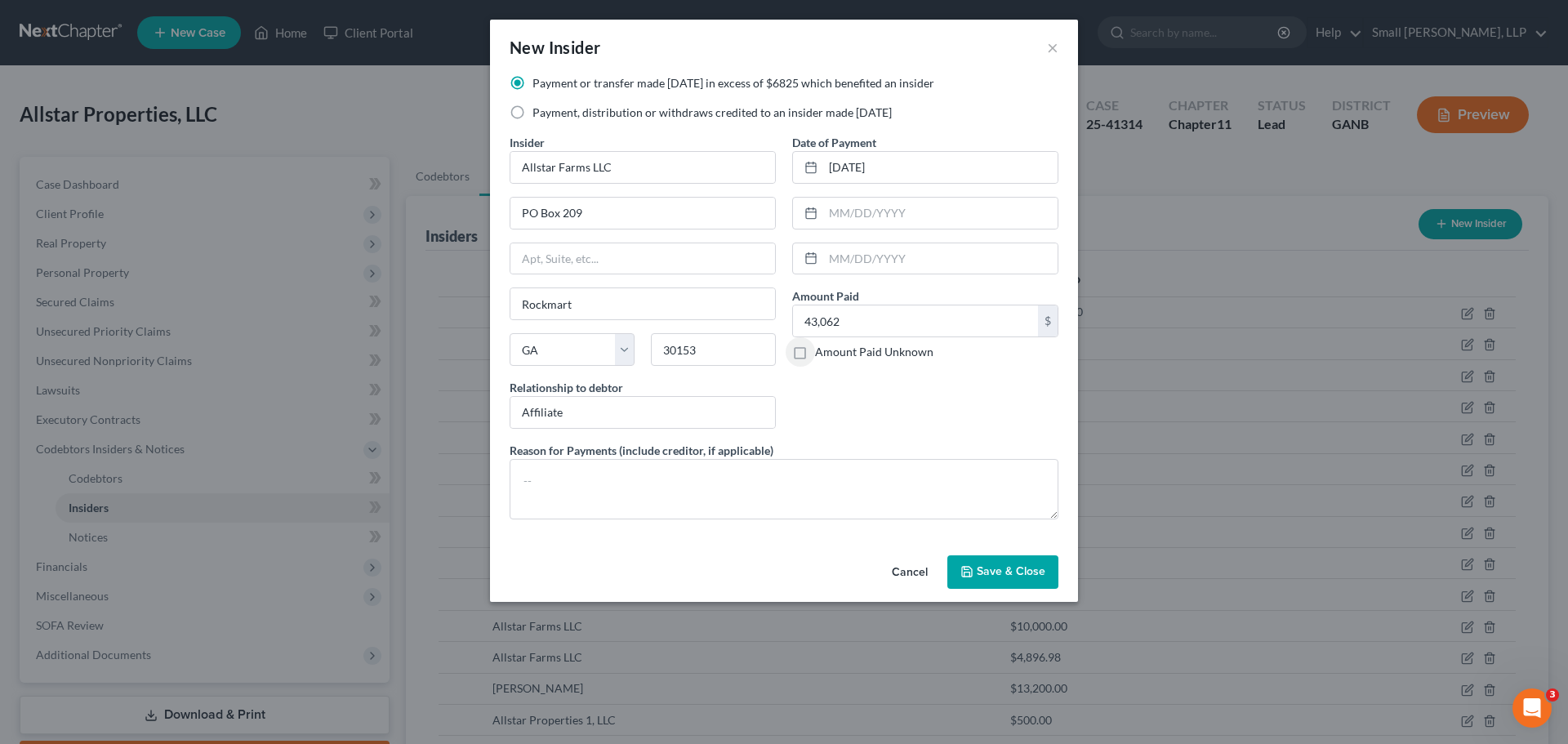
click at [998, 571] on span "Save & Close" at bounding box center [1011, 572] width 69 height 14
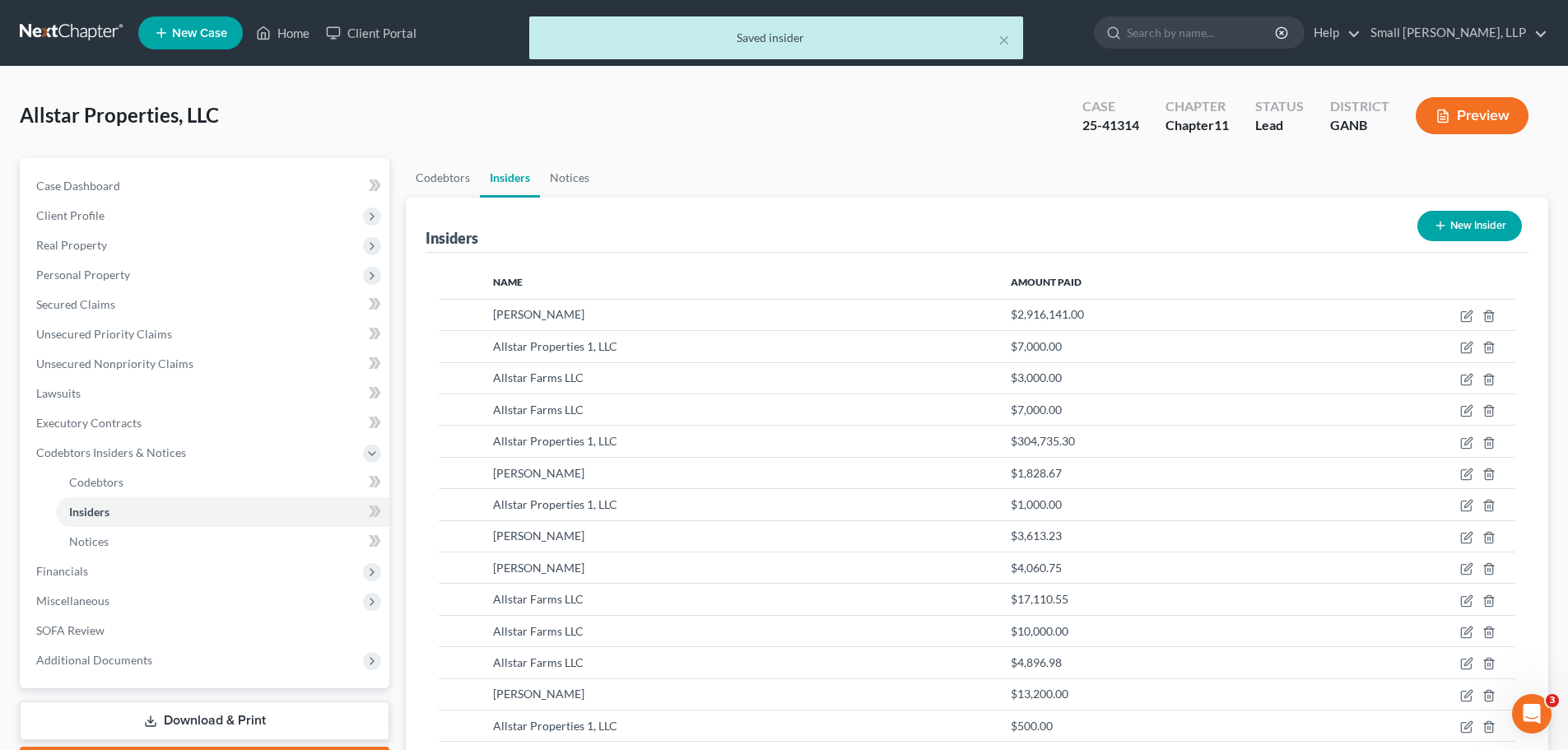
click at [1456, 229] on button "New Insider" at bounding box center [1469, 226] width 104 height 31
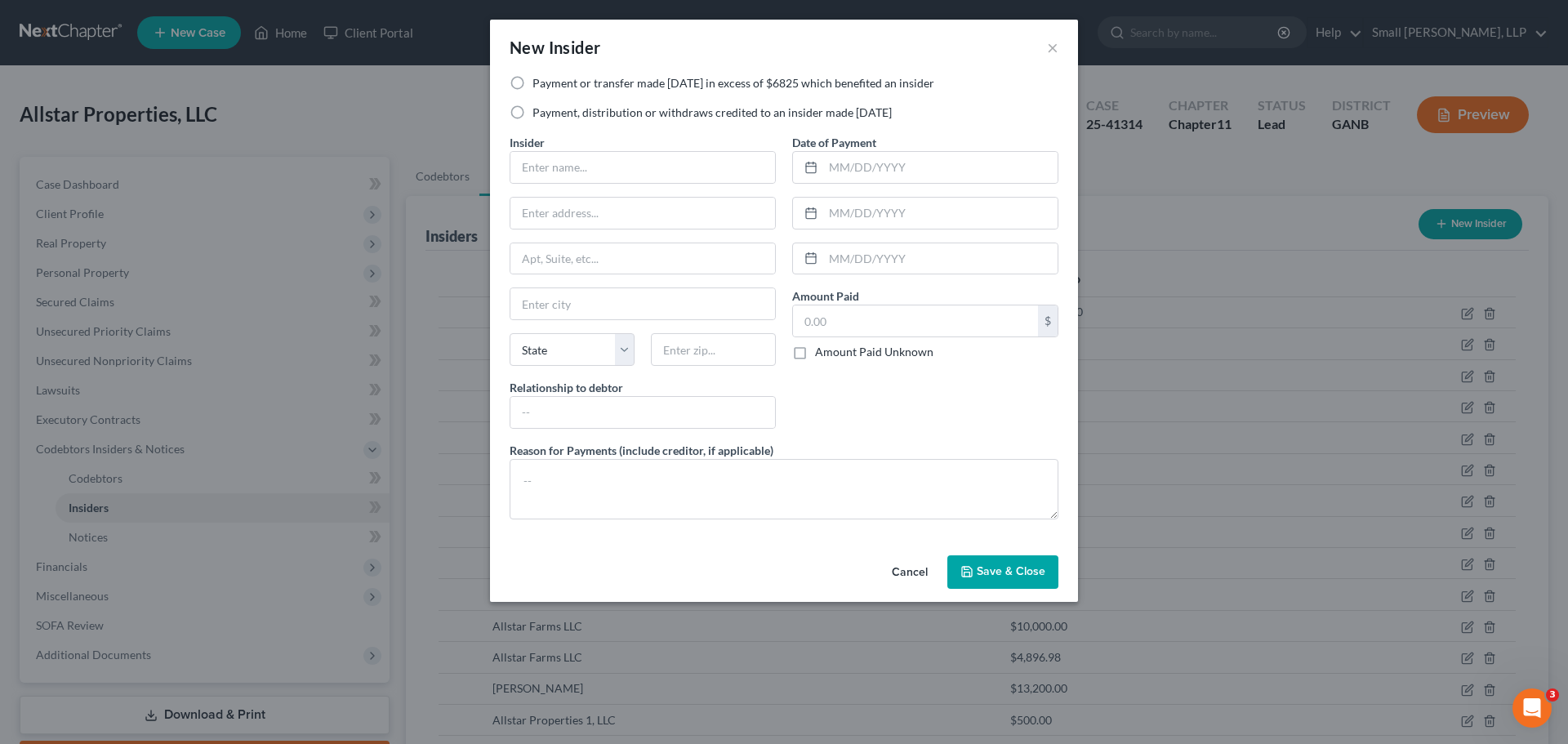
click at [632, 116] on label "Payment, distribution or withdraws credited to an insider made within 1 year" at bounding box center [712, 112] width 359 height 17
click at [549, 115] on input "Payment, distribution or withdraws credited to an insider made within 1 year" at bounding box center [544, 110] width 10 height 10
click at [584, 175] on input "text" at bounding box center [642, 168] width 264 height 31
click at [618, 226] on input "text" at bounding box center [642, 213] width 264 height 31
click at [574, 301] on input "text" at bounding box center [642, 304] width 264 height 31
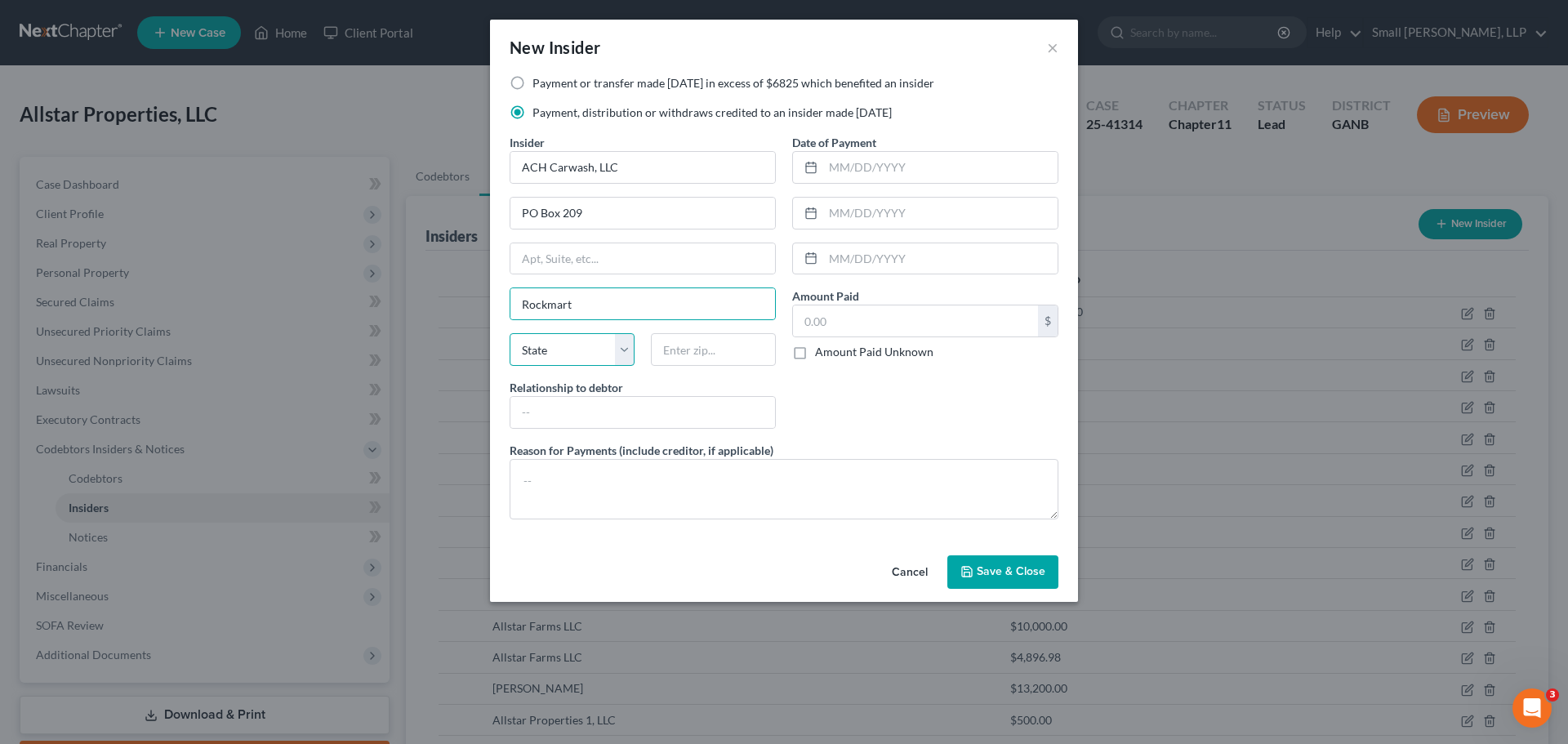
click at [552, 349] on select "State AL AK AR AZ CA CO CT DE DC FL GA GU HI ID IL IN IA KS KY LA ME MD MA MI M…" at bounding box center [572, 349] width 125 height 33
click at [689, 353] on input "text" at bounding box center [714, 349] width 125 height 33
click at [661, 407] on input "text" at bounding box center [642, 413] width 264 height 31
click at [854, 169] on input "text" at bounding box center [940, 168] width 235 height 31
click at [906, 332] on input "text" at bounding box center [915, 321] width 245 height 31
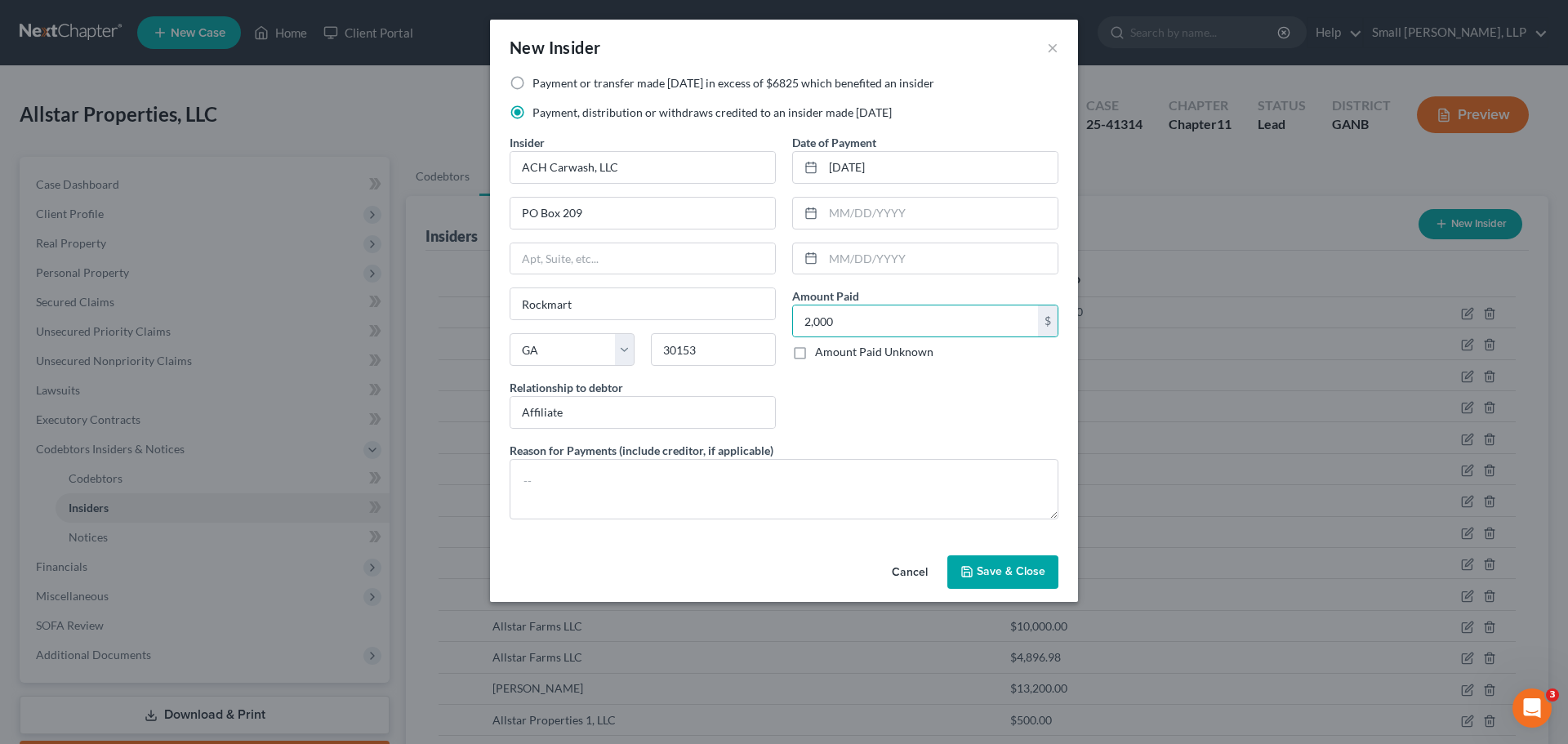
click at [1025, 567] on span "Save & Close" at bounding box center [1011, 572] width 69 height 14
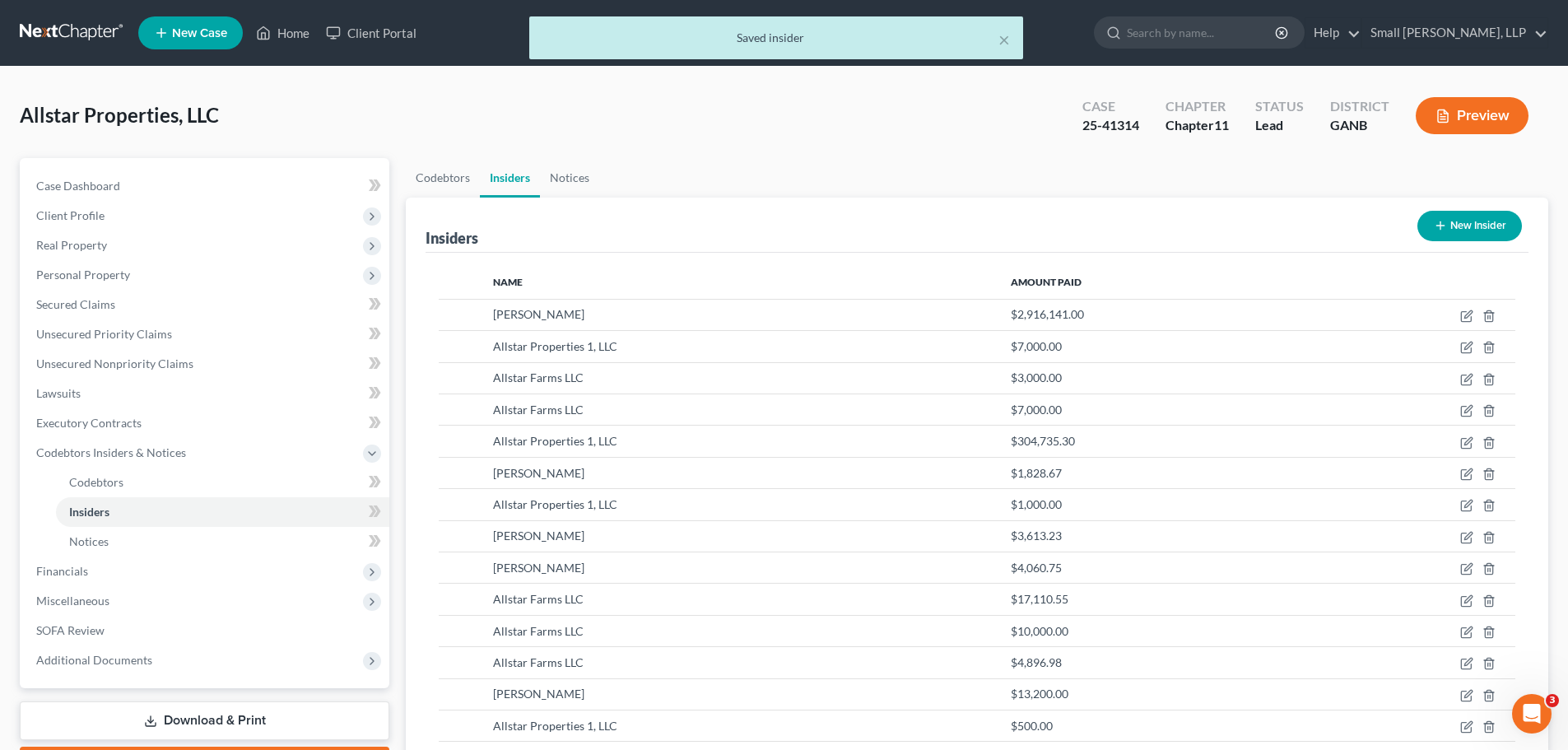
click at [1455, 222] on button "New Insider" at bounding box center [1469, 226] width 104 height 31
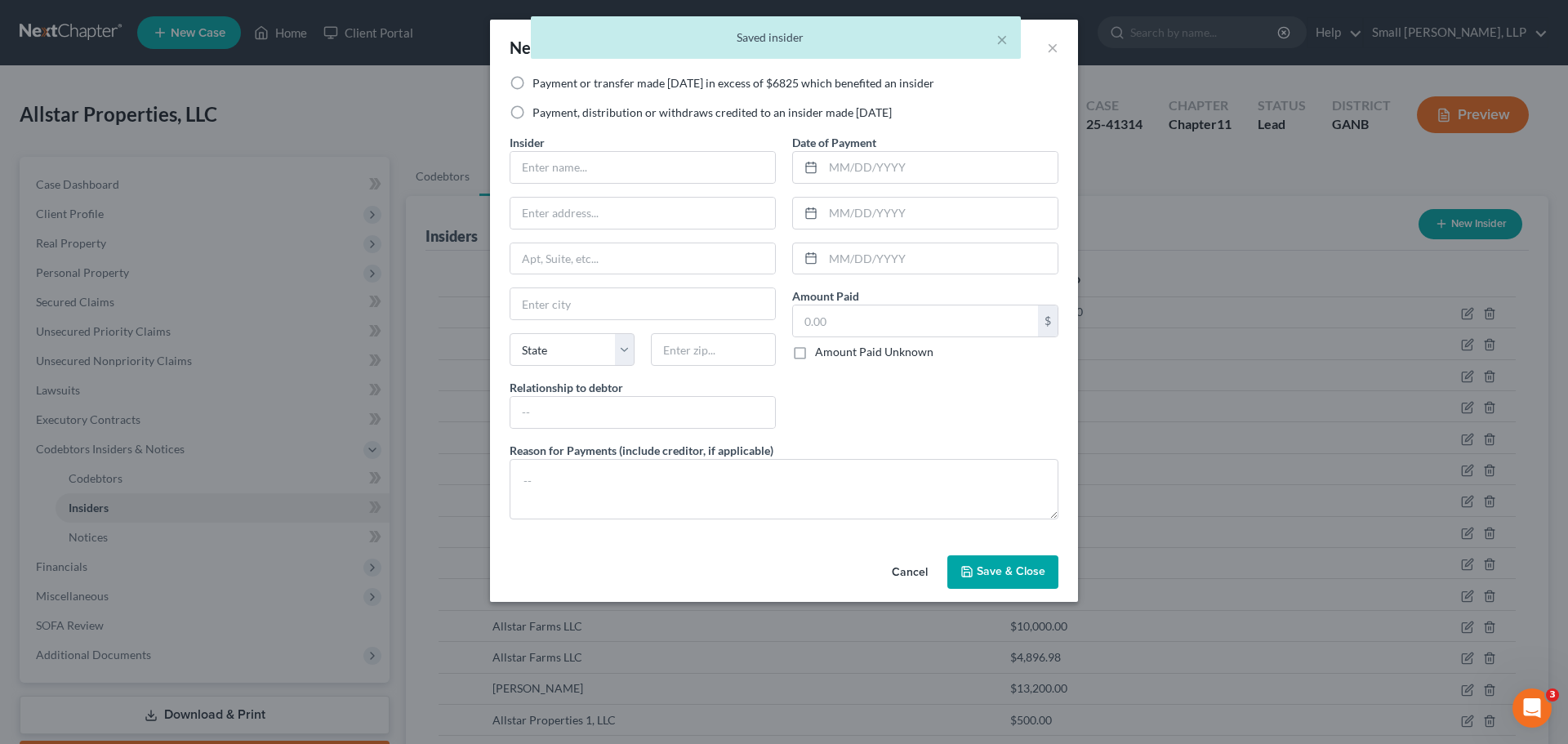
click at [554, 87] on label "Payment or transfer made within 1 year in excess of $6825 which benefited an in…" at bounding box center [734, 83] width 402 height 17
click at [549, 86] on input "Payment or transfer made within 1 year in excess of $6825 which benefited an in…" at bounding box center [544, 80] width 10 height 10
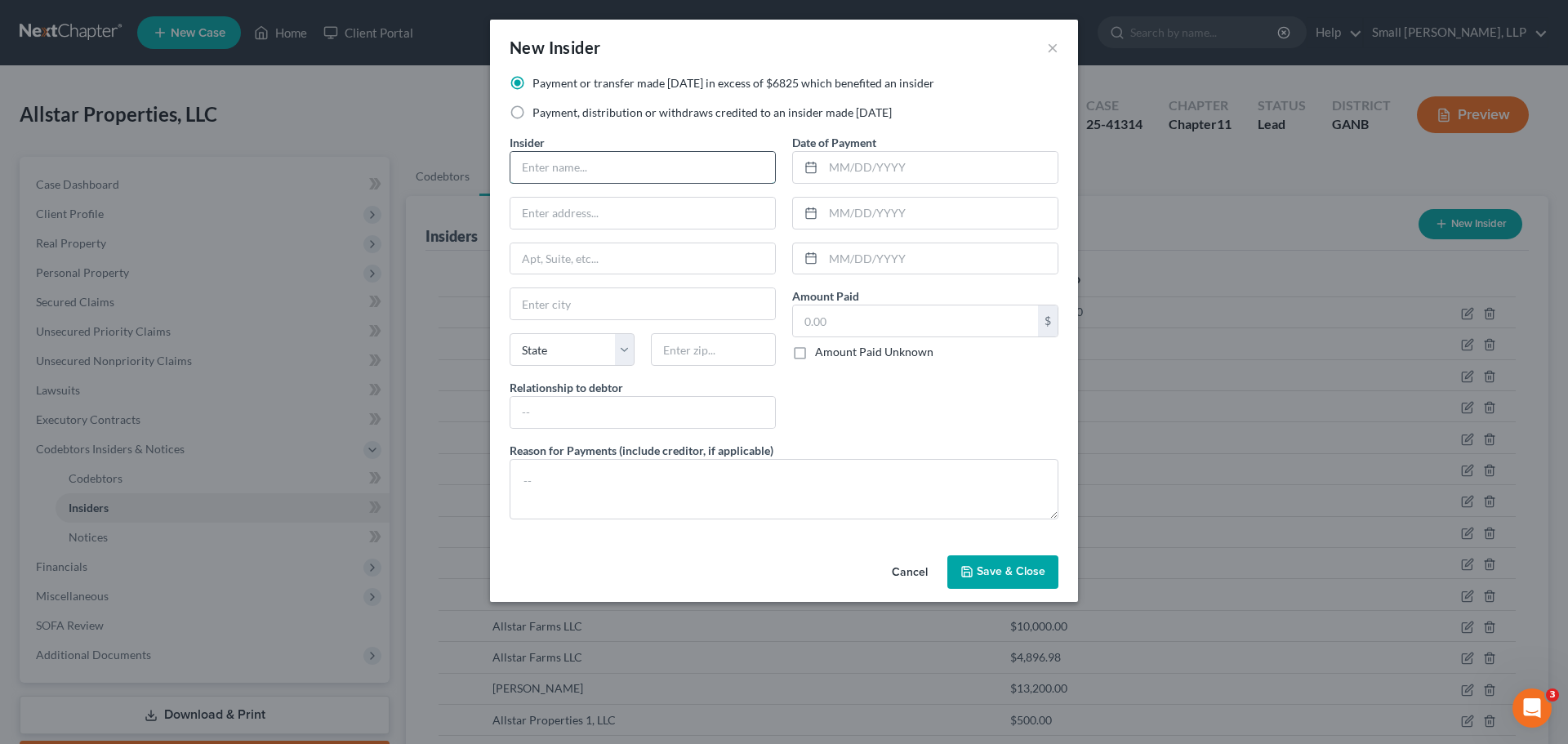
click at [547, 155] on input "text" at bounding box center [642, 168] width 264 height 31
click at [562, 223] on input "text" at bounding box center [642, 213] width 264 height 31
click at [580, 305] on input "text" at bounding box center [642, 304] width 264 height 31
click at [575, 354] on select "State AL AK AR AZ CA CO CT DE DC FL GA GU HI ID IL IN IA KS KY LA ME MD MA MI M…" at bounding box center [572, 349] width 125 height 33
click at [509, 333] on select "State AL AK AR AZ CA CO CT DE DC FL GA GU HI ID IL IN IA KS KY LA ME MD MA MI M…" at bounding box center [572, 349] width 125 height 33
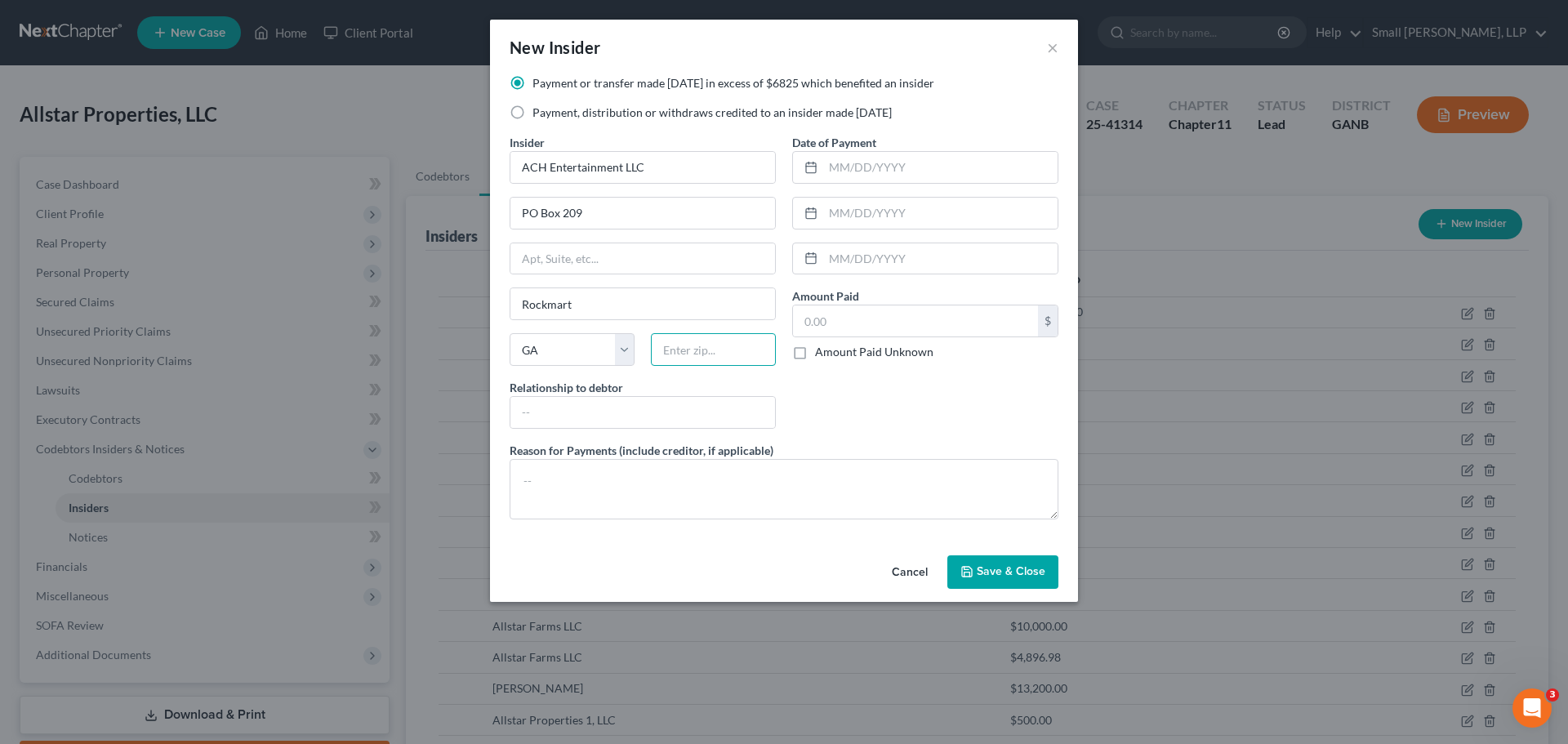
click at [717, 360] on input "text" at bounding box center [714, 349] width 125 height 33
click at [714, 408] on input "text" at bounding box center [642, 413] width 264 height 31
click at [588, 416] on input "aff" at bounding box center [642, 413] width 264 height 31
click at [639, 405] on input "aff" at bounding box center [642, 413] width 264 height 31
click at [914, 155] on input "q" at bounding box center [940, 168] width 235 height 31
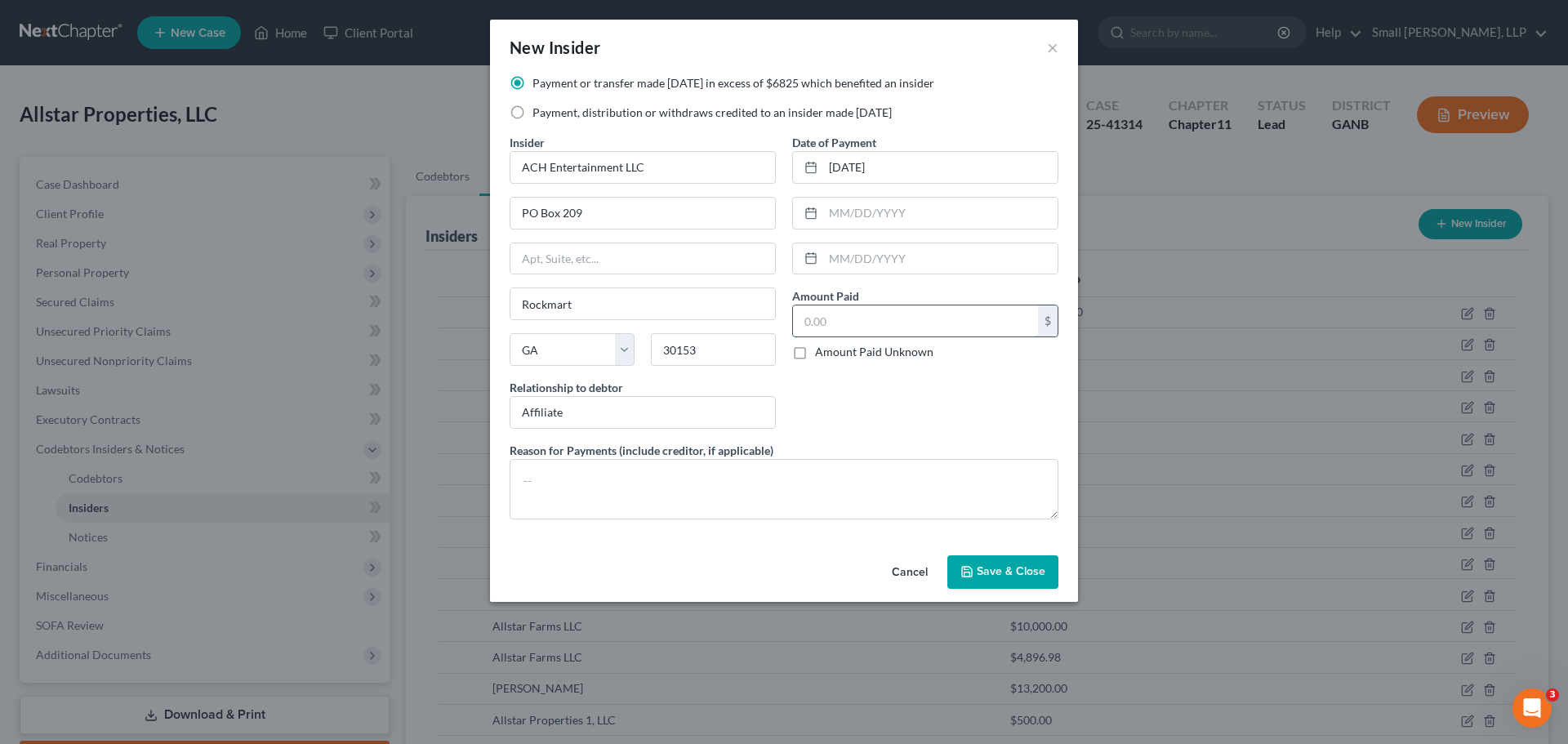
click at [892, 324] on input "text" at bounding box center [915, 321] width 245 height 31
click at [1020, 570] on span "Save & Close" at bounding box center [1011, 572] width 69 height 14
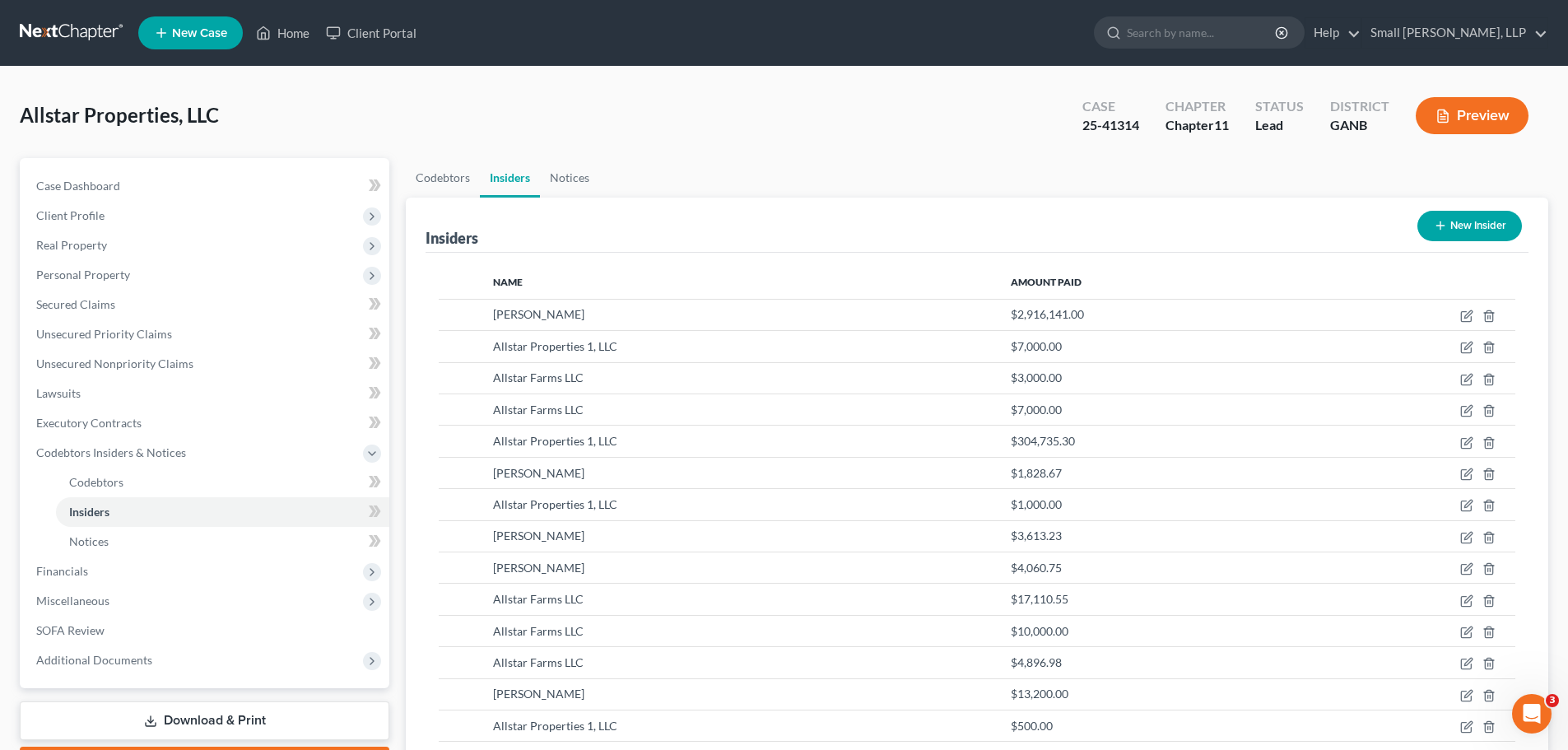
click at [1445, 232] on icon "button" at bounding box center [1440, 225] width 13 height 13
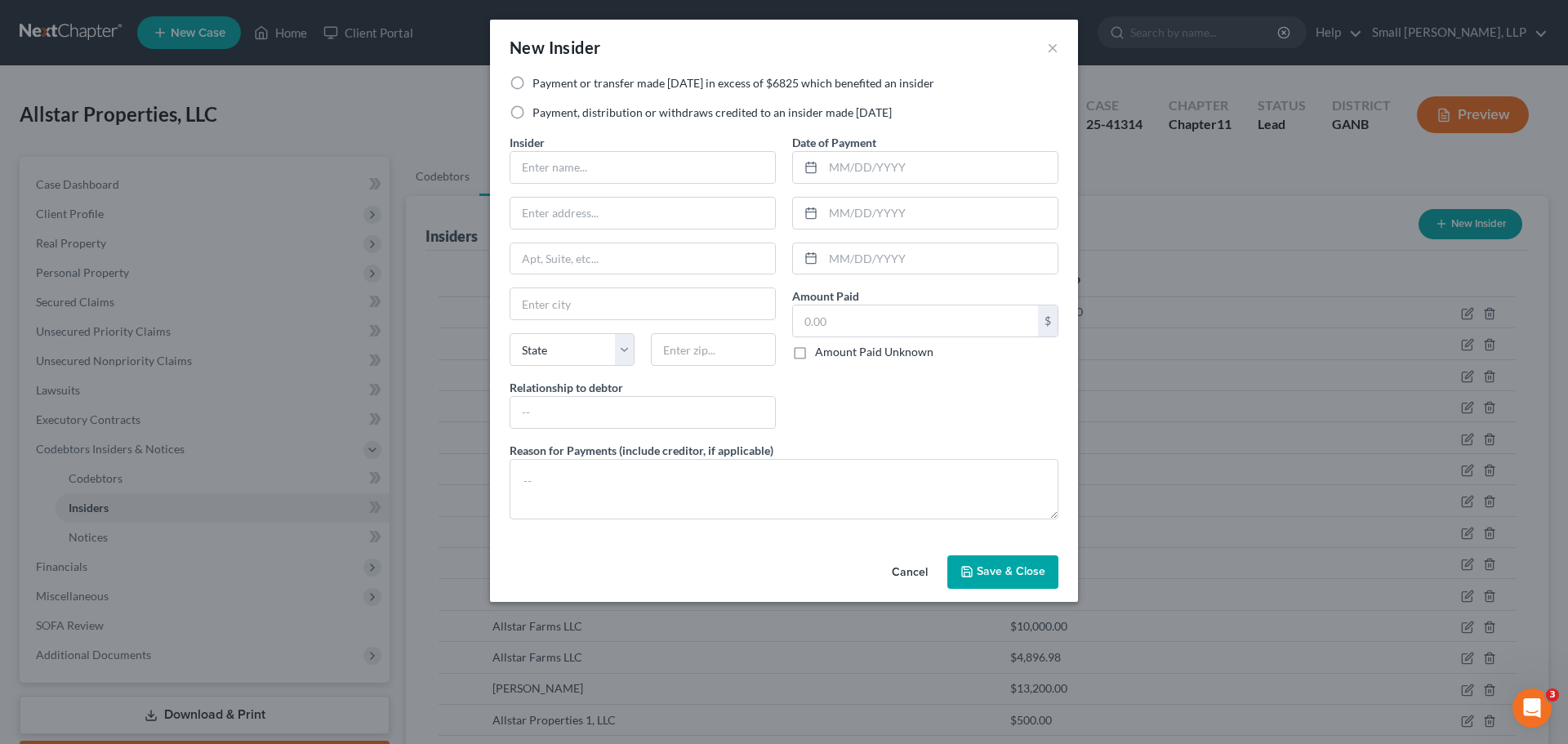
click at [597, 86] on label "Payment or transfer made within 1 year in excess of $6825 which benefited an in…" at bounding box center [734, 83] width 402 height 17
click at [549, 86] on input "Payment or transfer made within 1 year in excess of $6825 which benefited an in…" at bounding box center [544, 80] width 10 height 10
click at [578, 154] on input "text" at bounding box center [642, 168] width 264 height 31
click at [593, 215] on input "text" at bounding box center [642, 213] width 264 height 31
click at [585, 307] on input "text" at bounding box center [642, 304] width 264 height 31
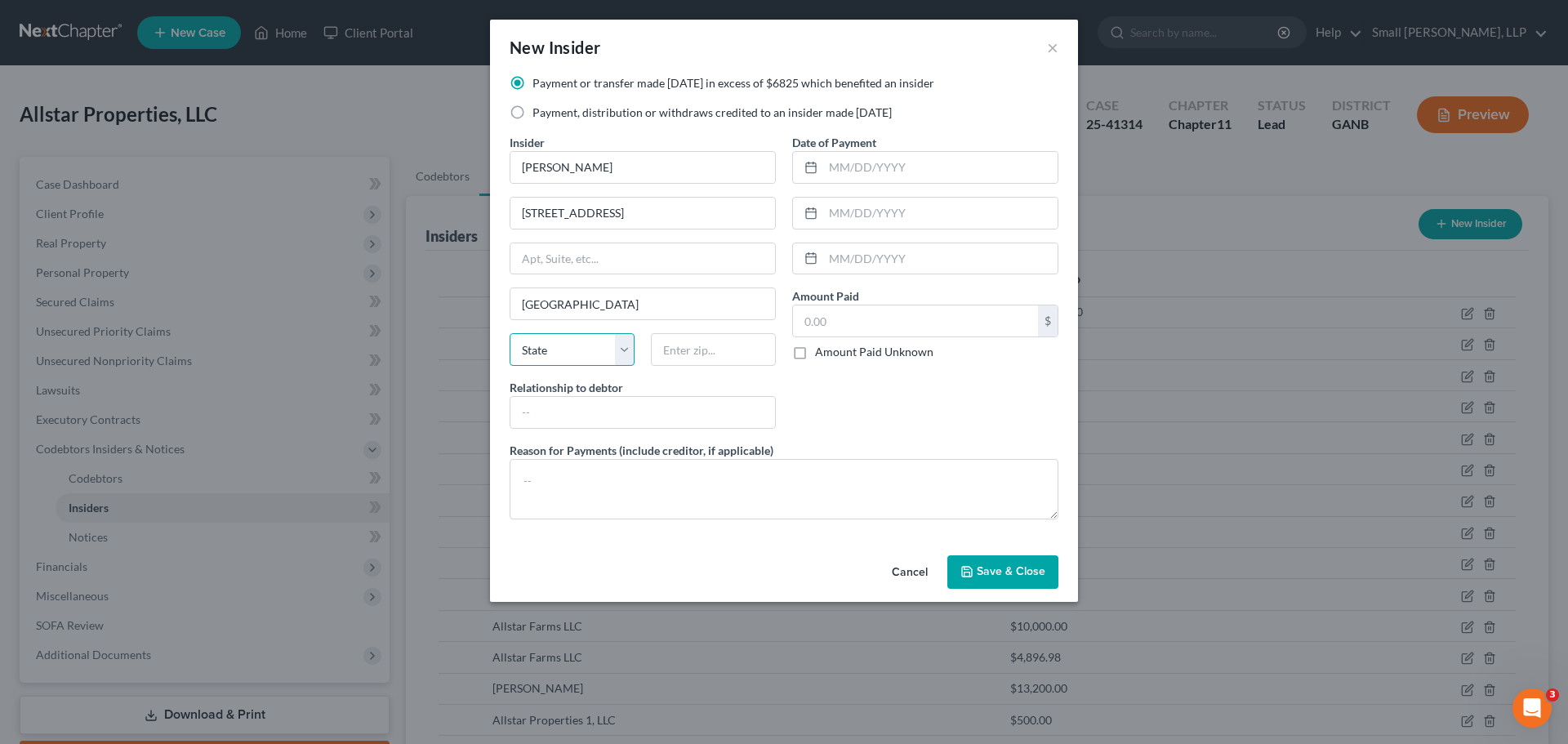
click at [572, 347] on select "State AL AK AR AZ CA CO CT DE DC FL GA GU HI ID IL IN IA KS KY LA ME MD MA MI M…" at bounding box center [572, 349] width 125 height 33
click at [690, 345] on input "text" at bounding box center [714, 349] width 125 height 33
click at [654, 422] on input "text" at bounding box center [642, 413] width 264 height 31
click at [842, 169] on input "text" at bounding box center [940, 168] width 235 height 31
click at [831, 311] on input "text" at bounding box center [915, 321] width 245 height 31
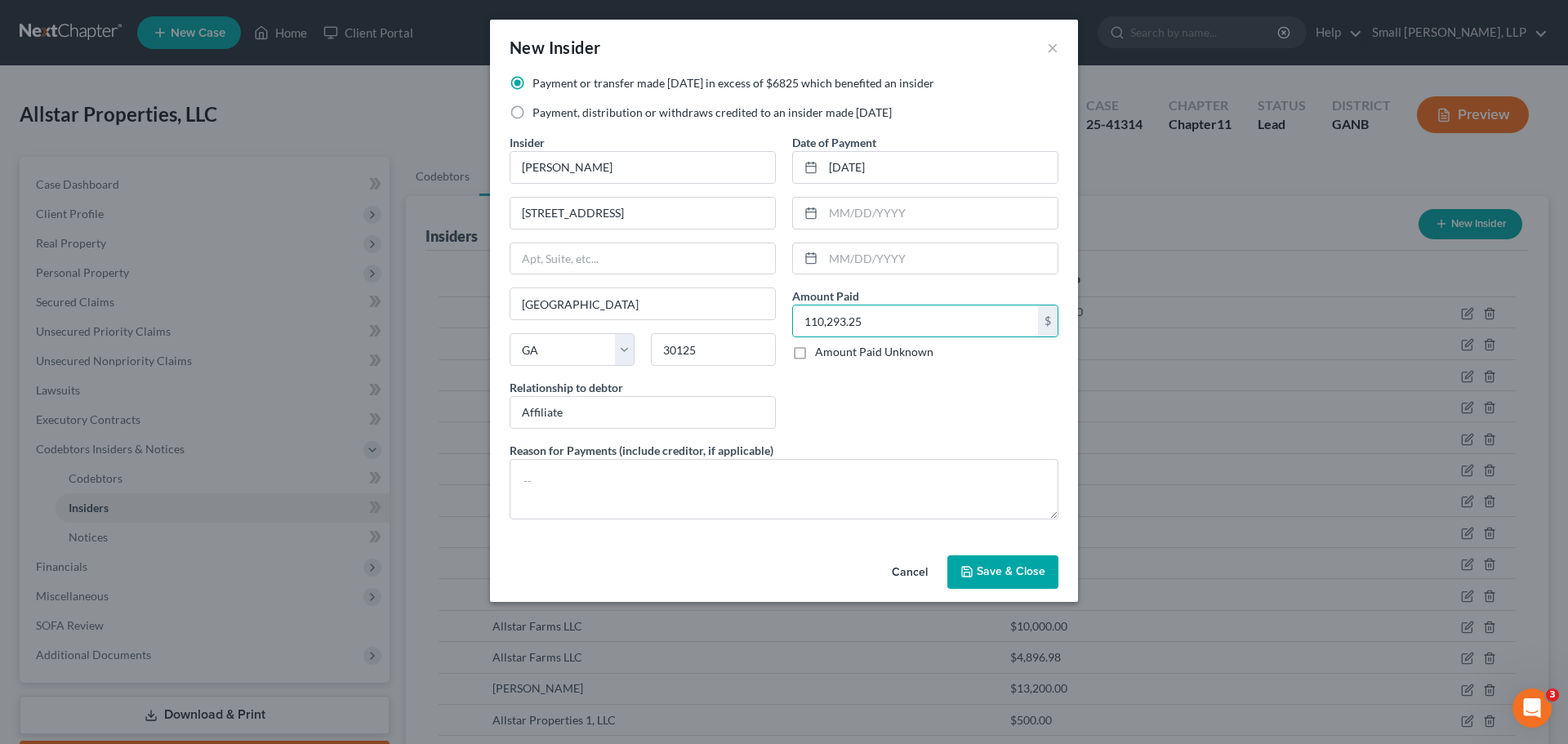
click at [890, 386] on div "Date of Payment 10/16/2024 Amount Paid 110,293.25 $ Amount Paid Unknown Balance…" at bounding box center [925, 288] width 282 height 308
click at [1013, 573] on span "Save & Close" at bounding box center [1011, 572] width 69 height 14
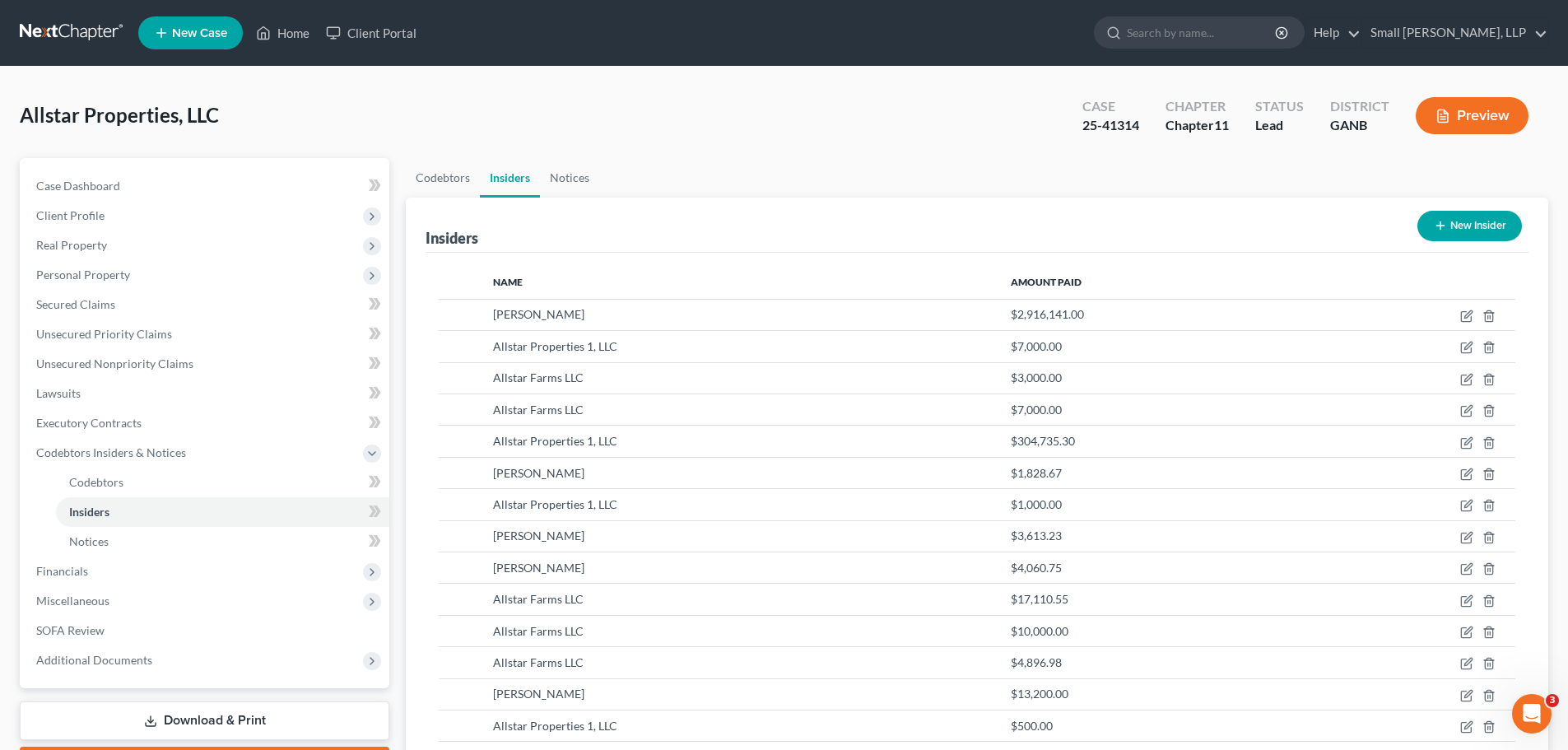
click at [1459, 226] on button "New Insider" at bounding box center [1469, 226] width 104 height 31
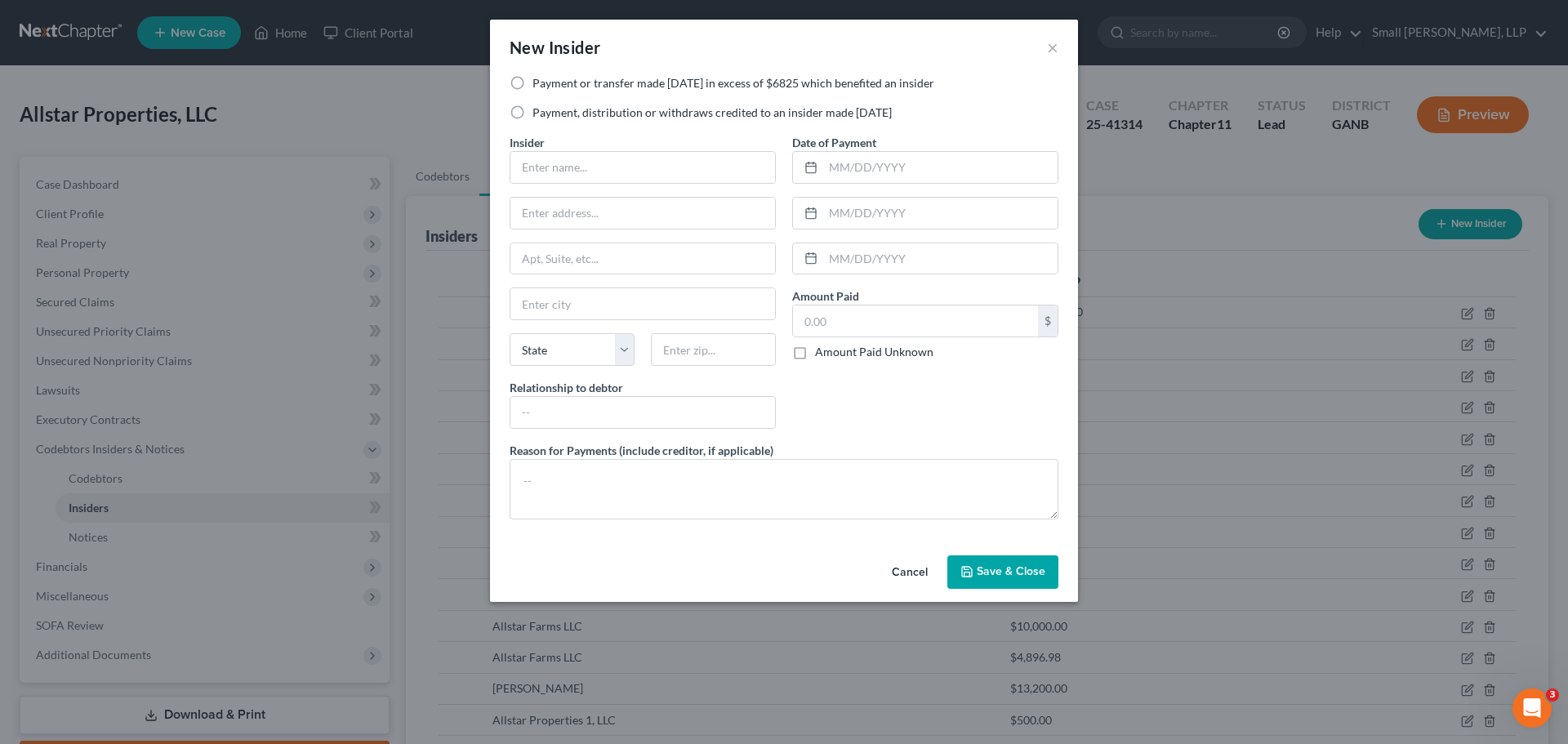
click at [610, 115] on label "Payment, distribution or withdraws credited to an insider made within 1 year" at bounding box center [712, 112] width 359 height 17
click at [549, 115] on input "Payment, distribution or withdraws credited to an insider made within 1 year" at bounding box center [544, 110] width 10 height 10
click at [581, 167] on input "text" at bounding box center [642, 168] width 264 height 31
click at [588, 216] on input "text" at bounding box center [642, 213] width 264 height 31
click at [588, 299] on input "text" at bounding box center [642, 304] width 264 height 31
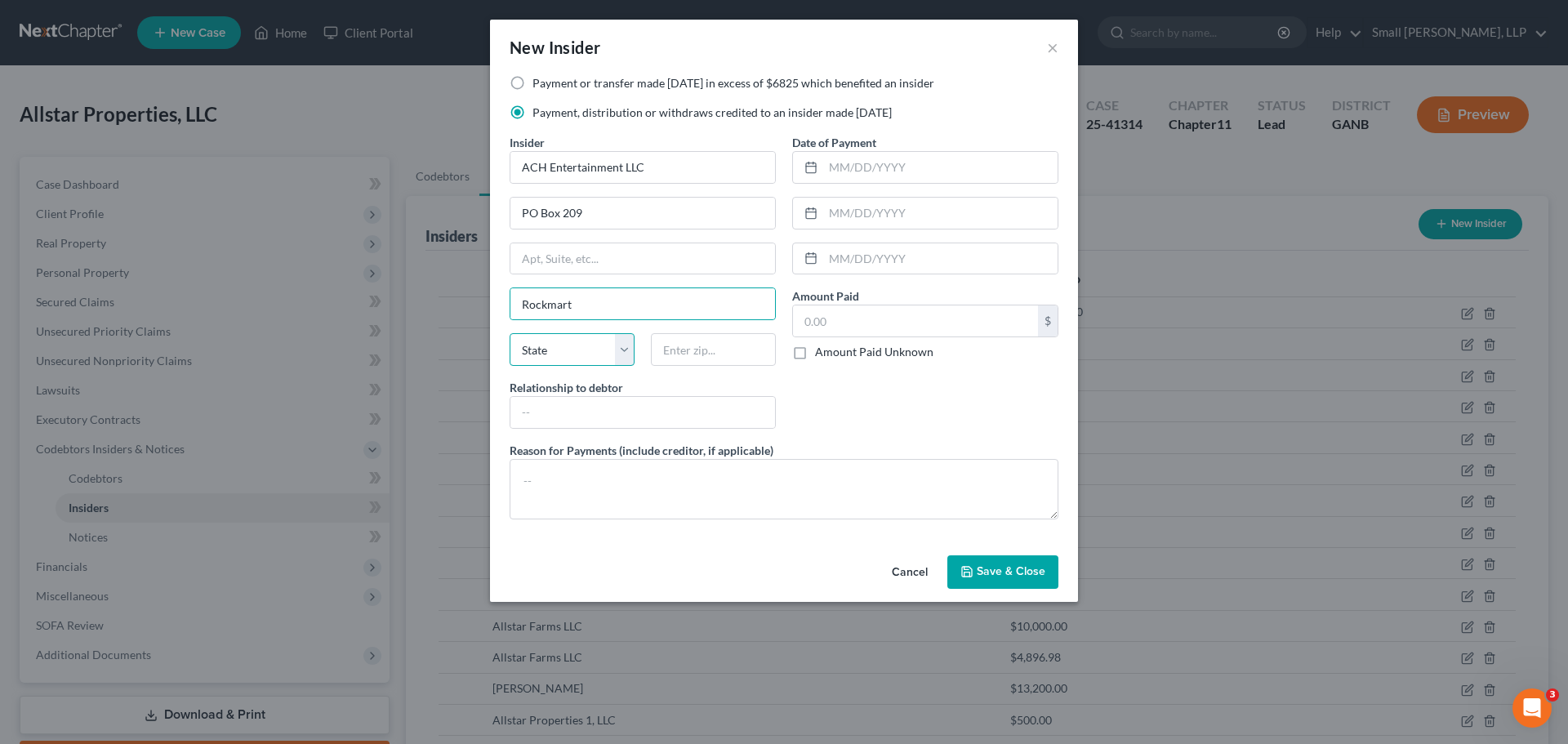
click at [535, 345] on select "State AL AK AR AZ CA CO CT DE DC FL GA GU HI ID IL IN IA KS KY LA ME MD MA MI M…" at bounding box center [572, 349] width 125 height 33
click at [509, 333] on select "State AL AK AR AZ CA CO CT DE DC FL GA GU HI ID IL IN IA KS KY LA ME MD MA MI M…" at bounding box center [572, 349] width 125 height 33
click at [710, 343] on input "text" at bounding box center [714, 349] width 125 height 33
click at [693, 413] on input "text" at bounding box center [642, 413] width 264 height 31
click at [634, 418] on input "aff" at bounding box center [642, 413] width 264 height 31
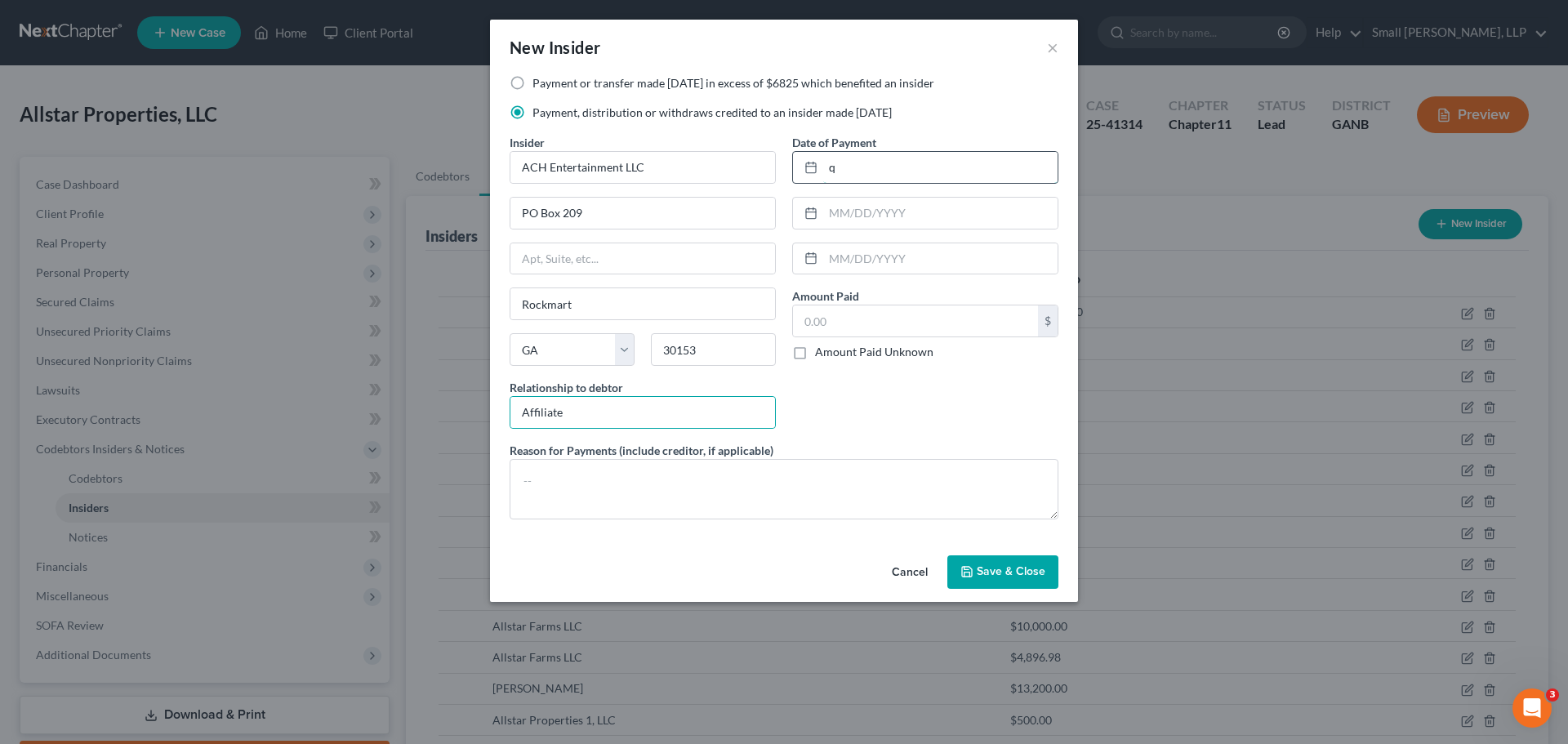
click at [873, 181] on input "q" at bounding box center [940, 168] width 235 height 31
click at [885, 318] on input "text" at bounding box center [915, 321] width 245 height 31
click at [1005, 569] on span "Save & Close" at bounding box center [1011, 572] width 69 height 14
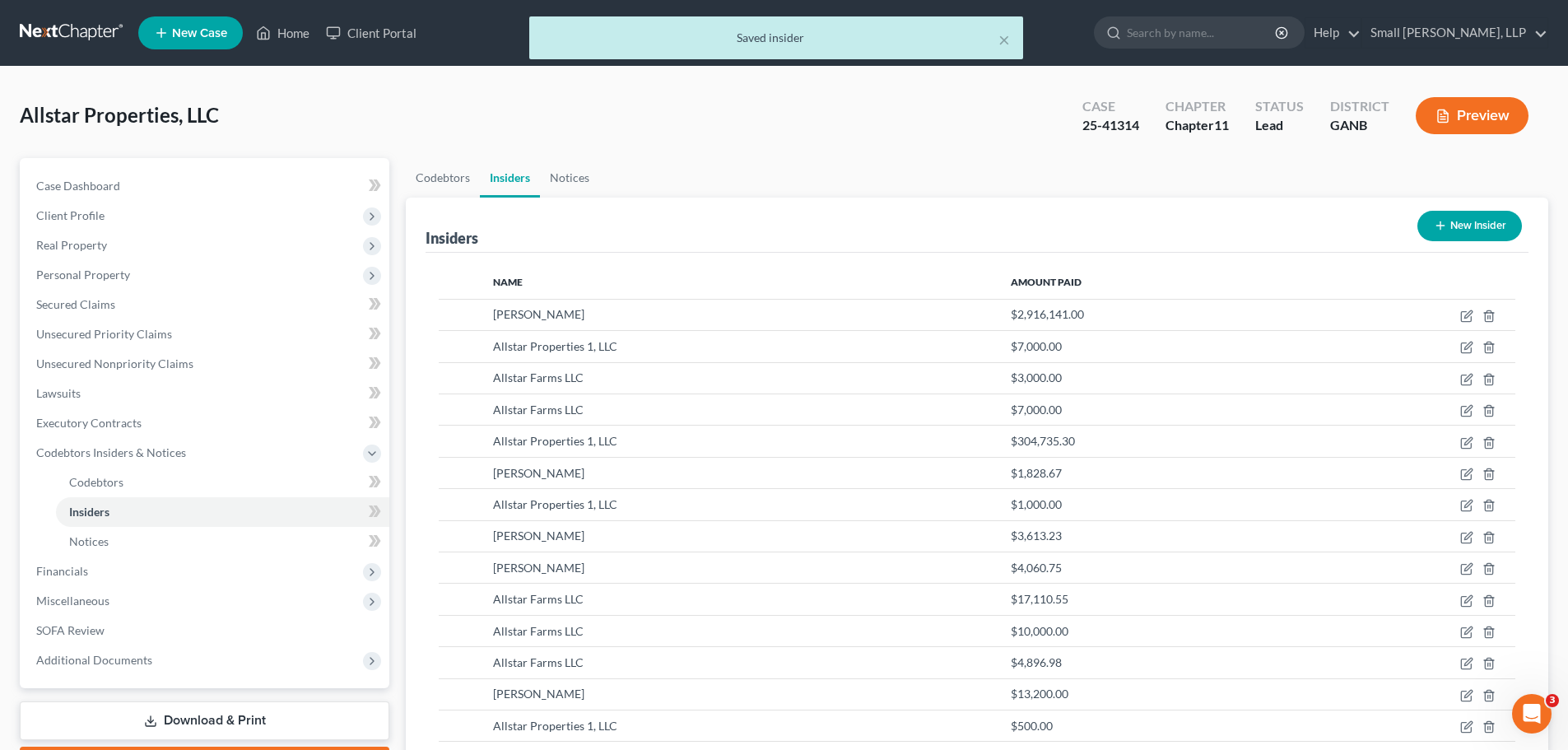
click at [1466, 229] on button "New Insider" at bounding box center [1469, 226] width 104 height 31
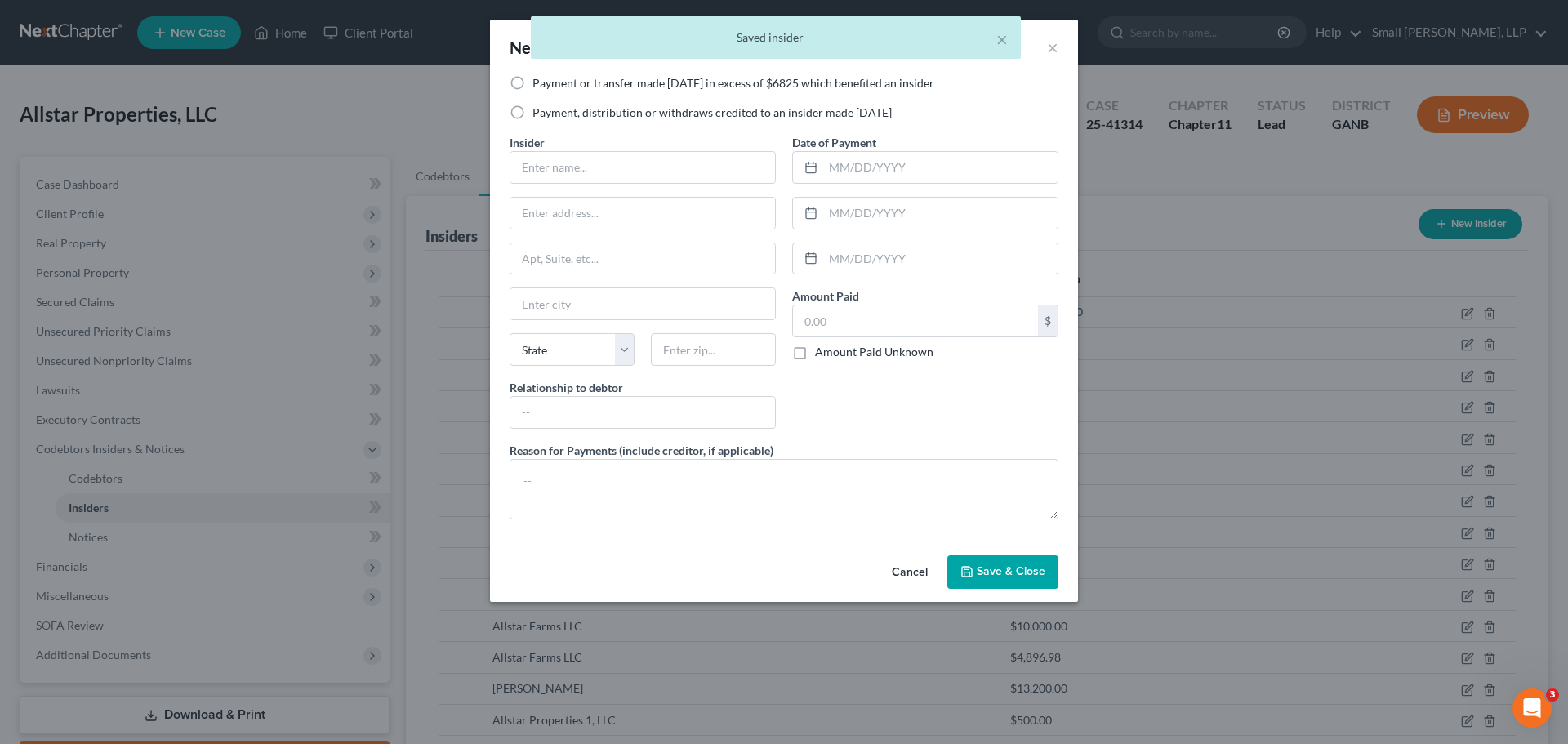
click at [658, 83] on label "Payment or transfer made within 1 year in excess of $6825 which benefited an in…" at bounding box center [734, 83] width 402 height 17
click at [549, 83] on input "Payment or transfer made within 1 year in excess of $6825 which benefited an in…" at bounding box center [544, 80] width 10 height 10
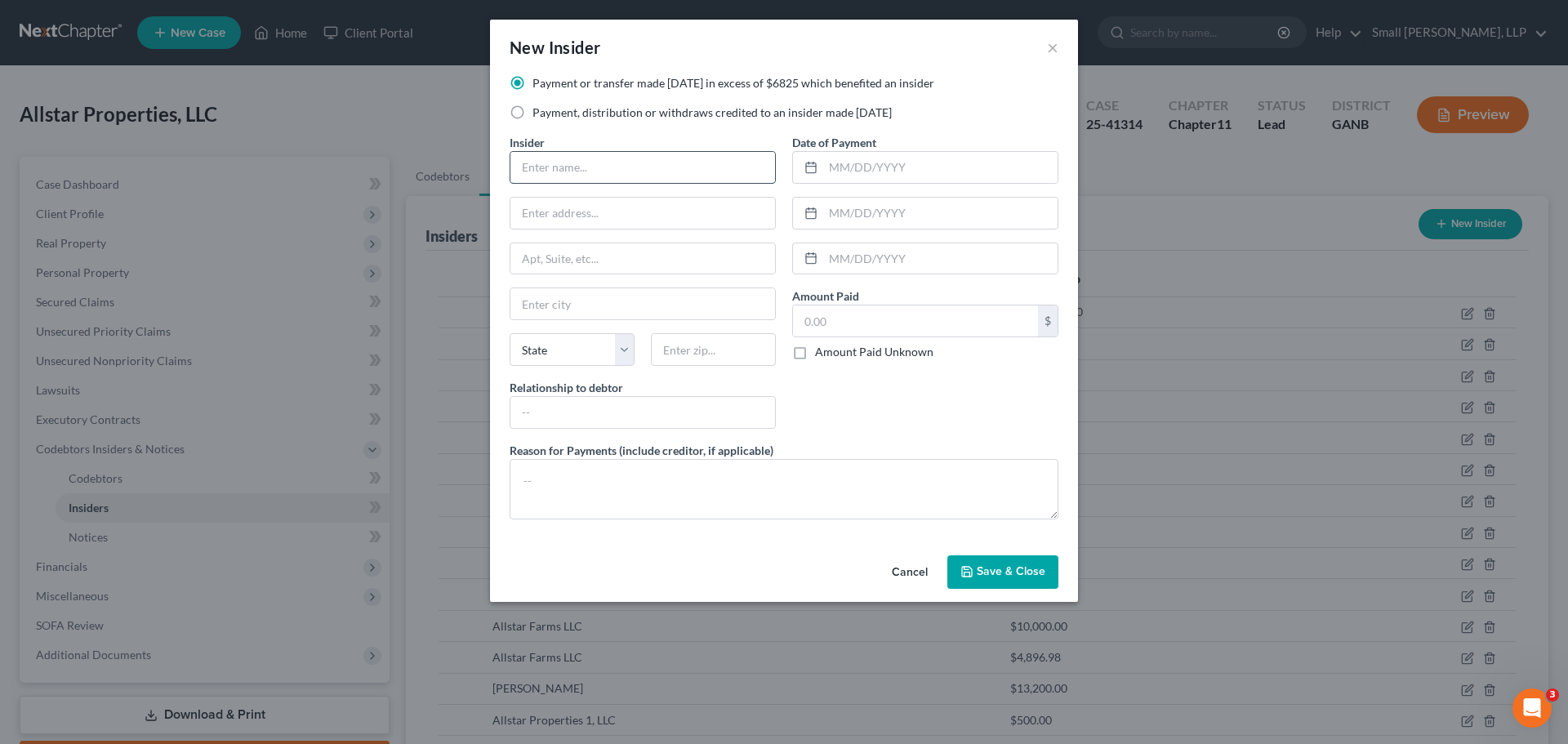
click at [599, 175] on input "text" at bounding box center [642, 168] width 264 height 31
click at [584, 212] on input "text" at bounding box center [642, 213] width 264 height 31
click at [600, 298] on input "text" at bounding box center [642, 304] width 264 height 31
click at [559, 344] on select "State AL AK AR AZ CA CO CT DE DC FL GA GU HI ID IL IN IA KS KY LA ME MD MA MI M…" at bounding box center [572, 349] width 125 height 33
click at [509, 333] on select "State AL AK AR AZ CA CO CT DE DC FL GA GU HI ID IL IN IA KS KY LA ME MD MA MI M…" at bounding box center [572, 349] width 125 height 33
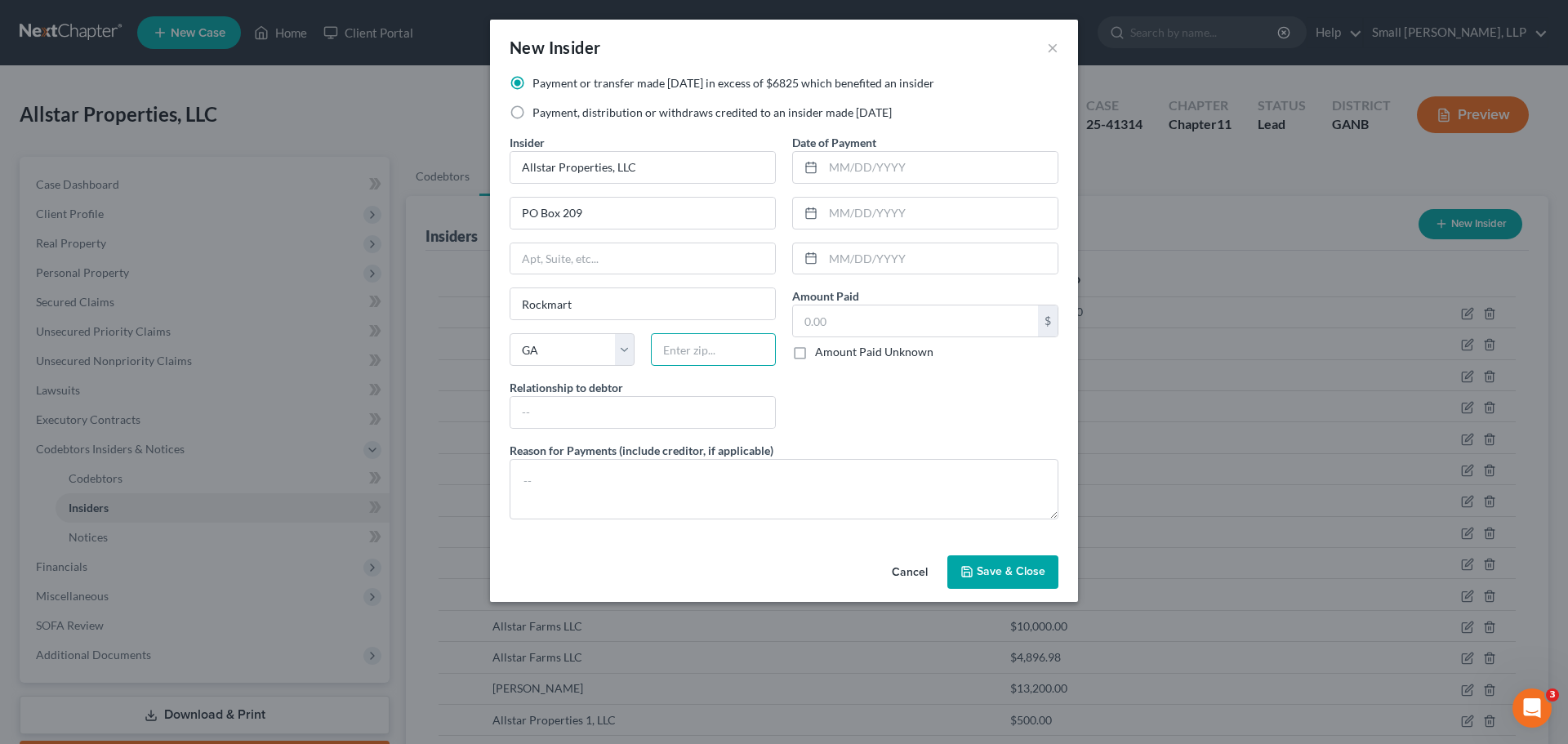
click at [675, 348] on input "text" at bounding box center [714, 349] width 125 height 33
click at [661, 410] on input "text" at bounding box center [642, 413] width 264 height 31
click at [863, 168] on input "text" at bounding box center [940, 168] width 235 height 31
click at [859, 327] on input "text" at bounding box center [915, 321] width 245 height 31
click at [1023, 573] on span "Save & Close" at bounding box center [1011, 572] width 69 height 14
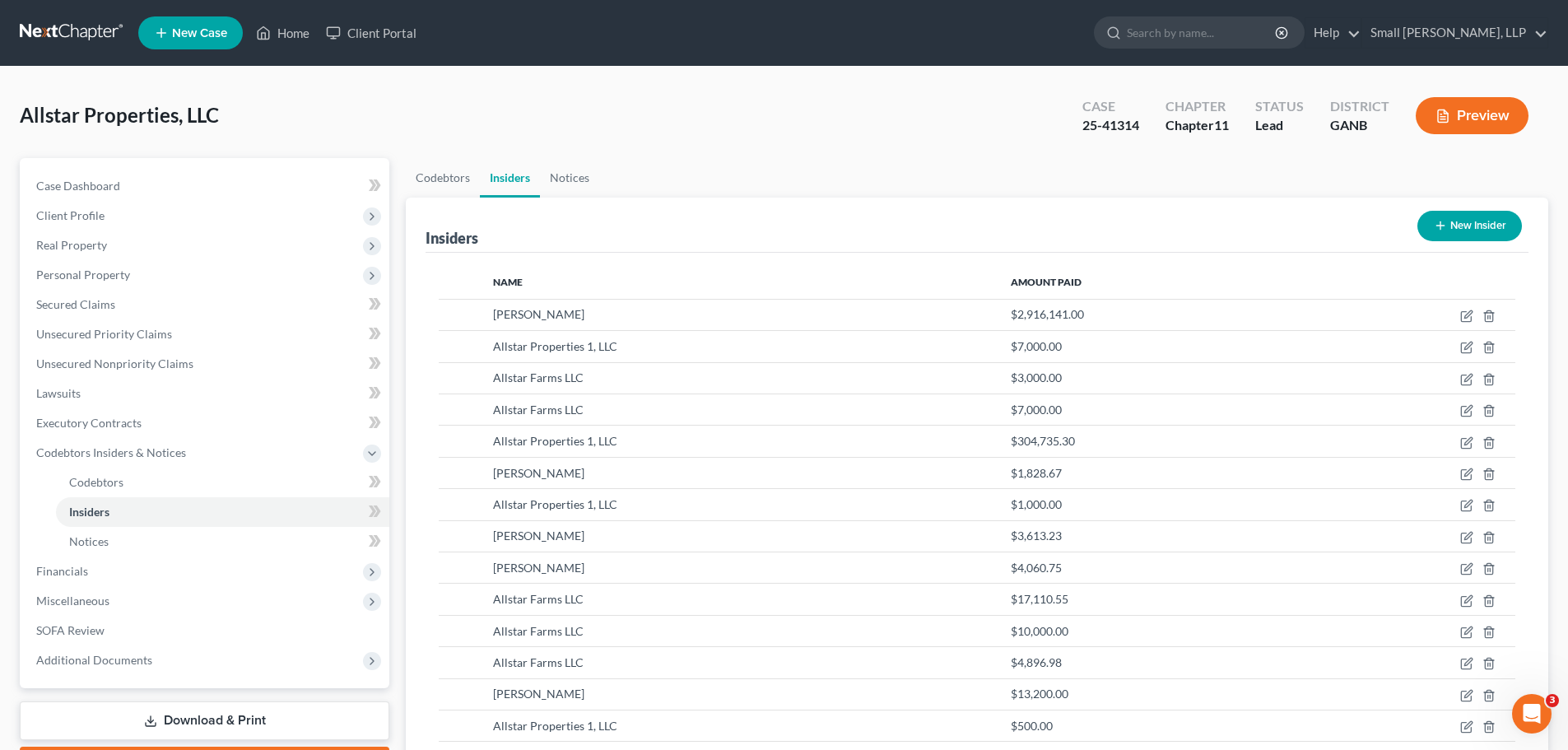
click at [1490, 219] on button "New Insider" at bounding box center [1469, 226] width 104 height 31
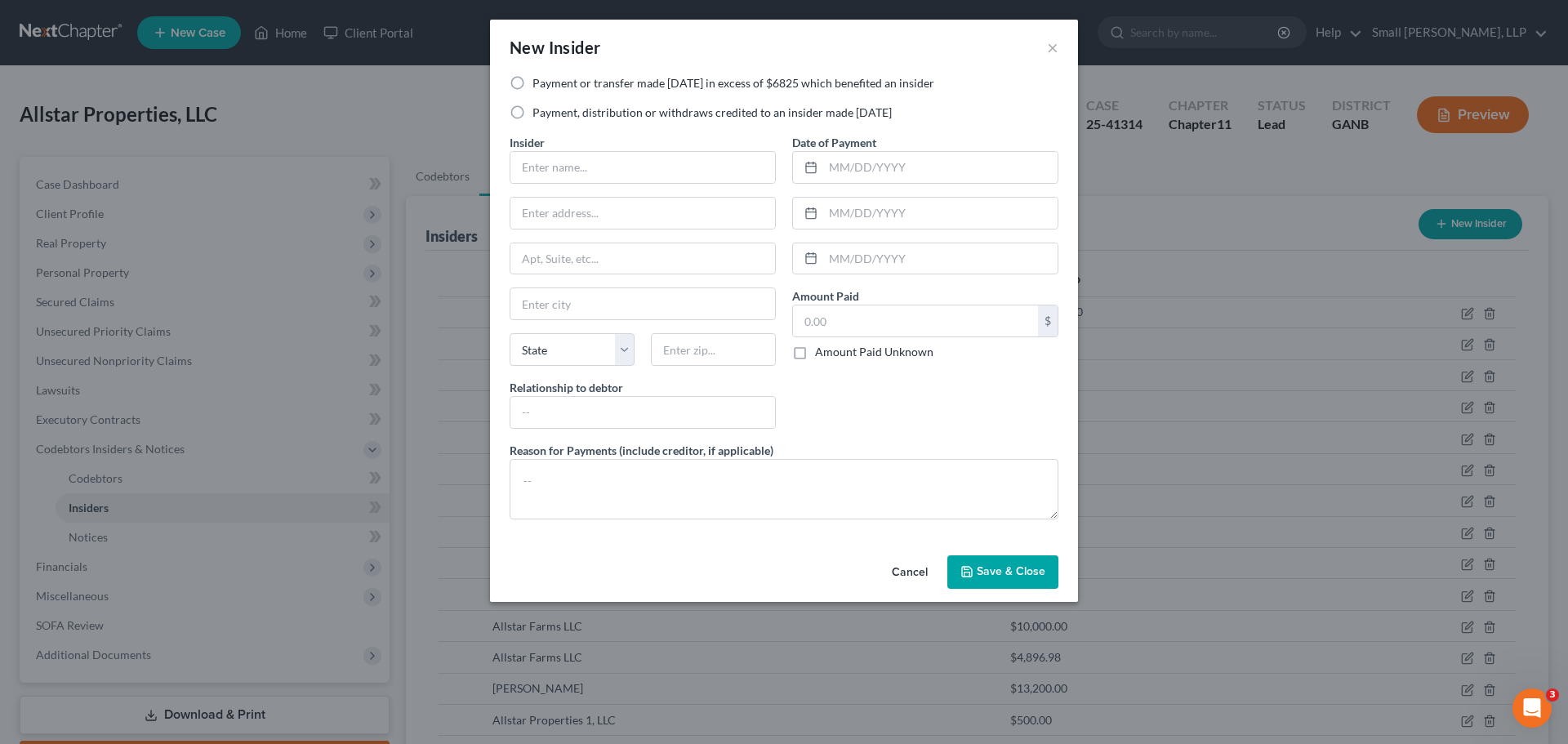
click at [798, 76] on label "Payment or transfer made within 1 year in excess of $6825 which benefited an in…" at bounding box center [734, 83] width 402 height 17
click at [549, 76] on input "Payment or transfer made within 1 year in excess of $6825 which benefited an in…" at bounding box center [544, 80] width 10 height 10
click at [646, 161] on input "text" at bounding box center [642, 168] width 264 height 31
click at [595, 213] on input "text" at bounding box center [642, 213] width 264 height 31
click at [624, 309] on input "text" at bounding box center [642, 304] width 264 height 31
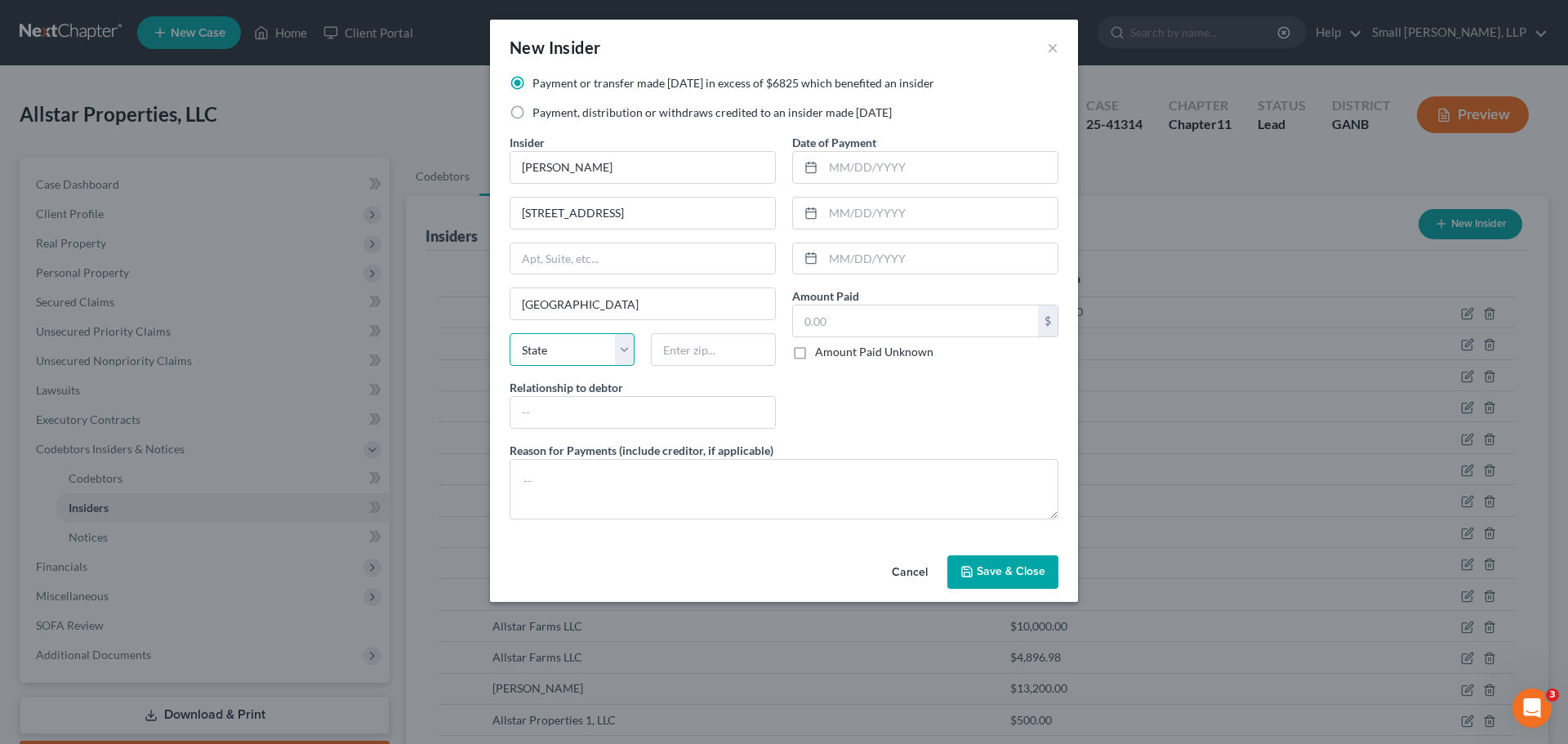
click at [581, 350] on select "State AL AK AR AZ CA CO CT DE DC FL GA GU HI ID IL IN IA KS KY LA ME MD MA MI M…" at bounding box center [572, 349] width 125 height 33
drag, startPoint x: 708, startPoint y: 351, endPoint x: 721, endPoint y: 345, distance: 14.3
click at [708, 351] on input "text" at bounding box center [714, 349] width 125 height 33
click at [710, 408] on input "text" at bounding box center [642, 413] width 264 height 31
click at [587, 413] on input "aff" at bounding box center [642, 413] width 264 height 31
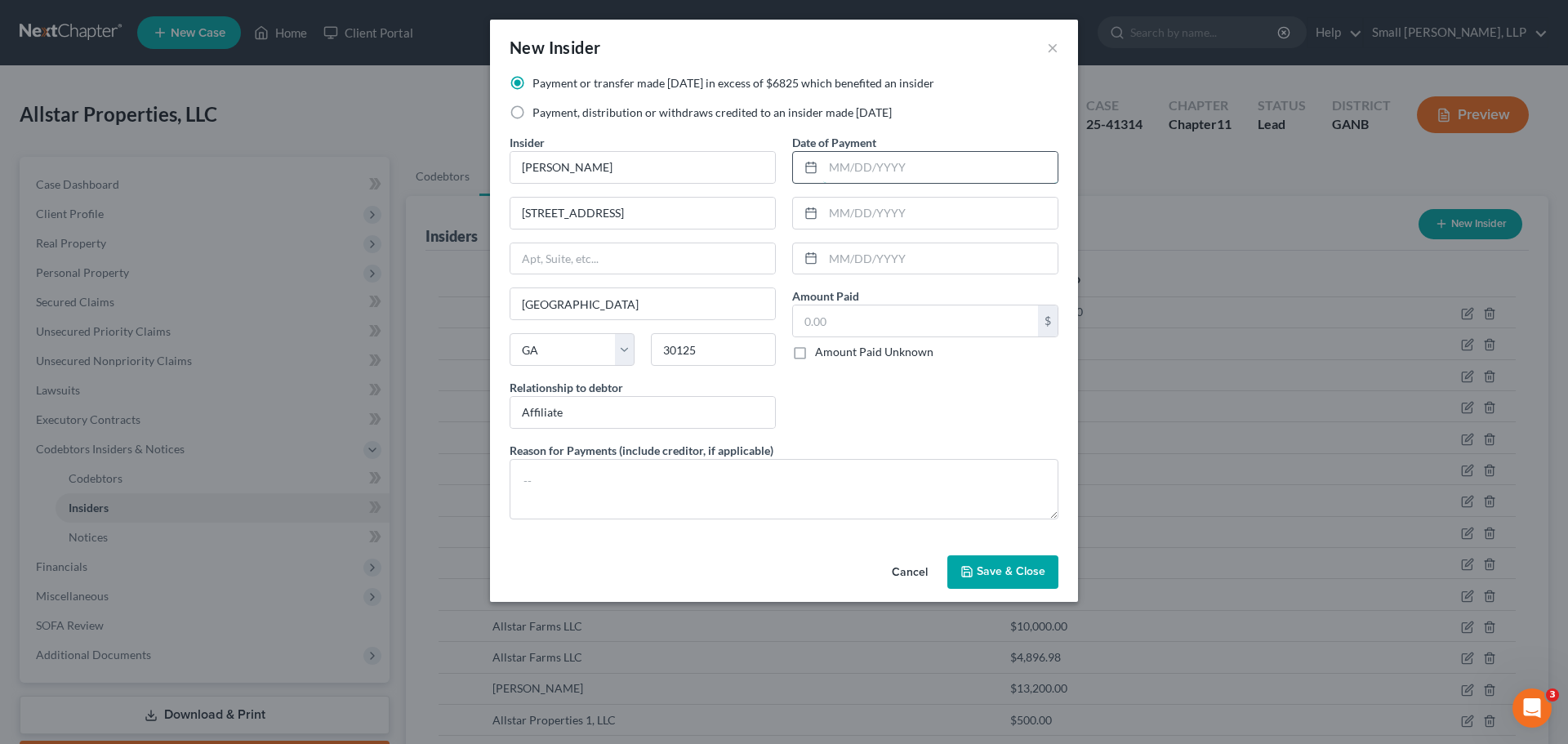
click at [863, 156] on input "text" at bounding box center [940, 168] width 235 height 31
click at [857, 304] on label "Amount Paid" at bounding box center [825, 296] width 67 height 17
click at [858, 313] on input "text" at bounding box center [915, 321] width 245 height 31
click at [1034, 565] on span "Save & Close" at bounding box center [1011, 572] width 69 height 14
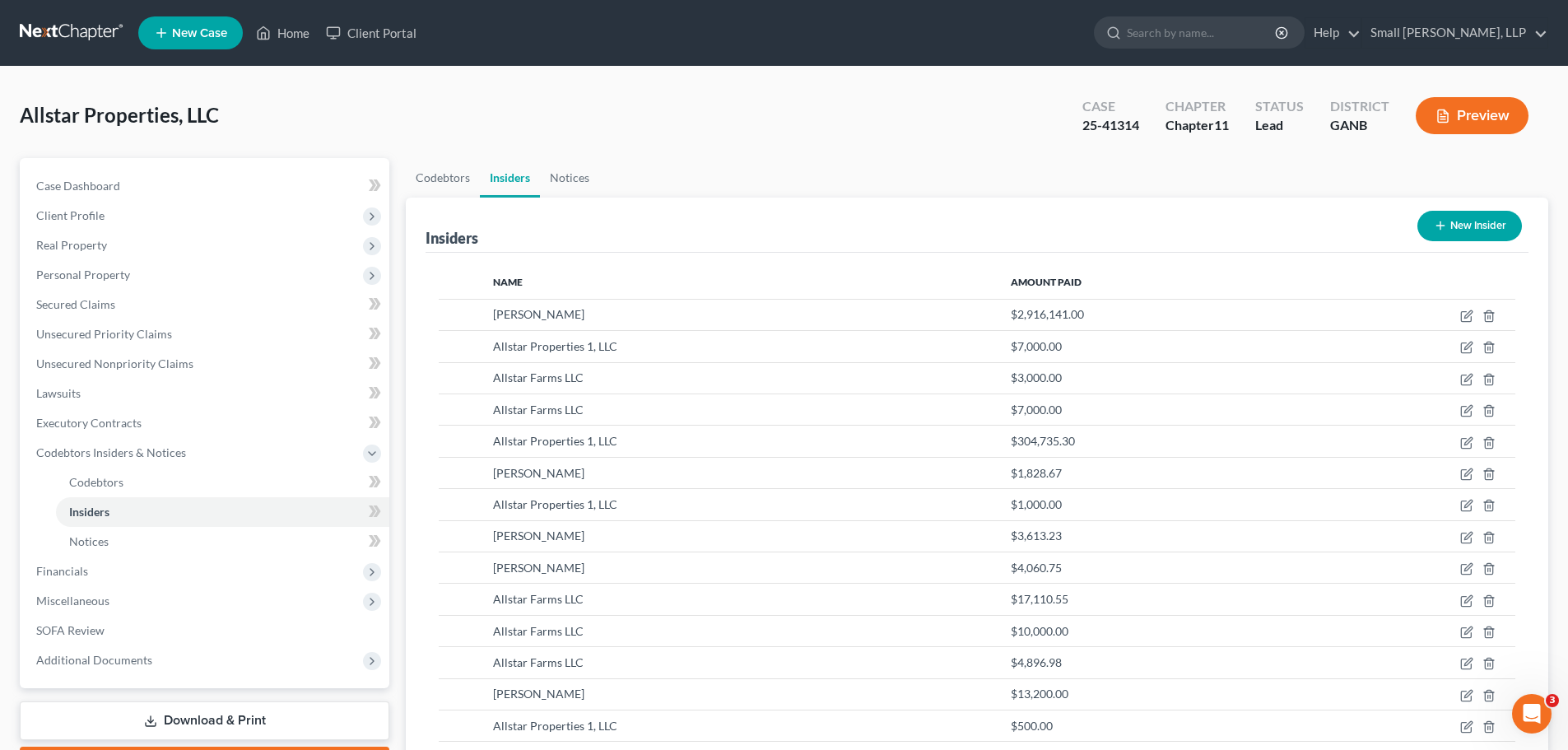
click at [1466, 231] on button "New Insider" at bounding box center [1469, 226] width 104 height 31
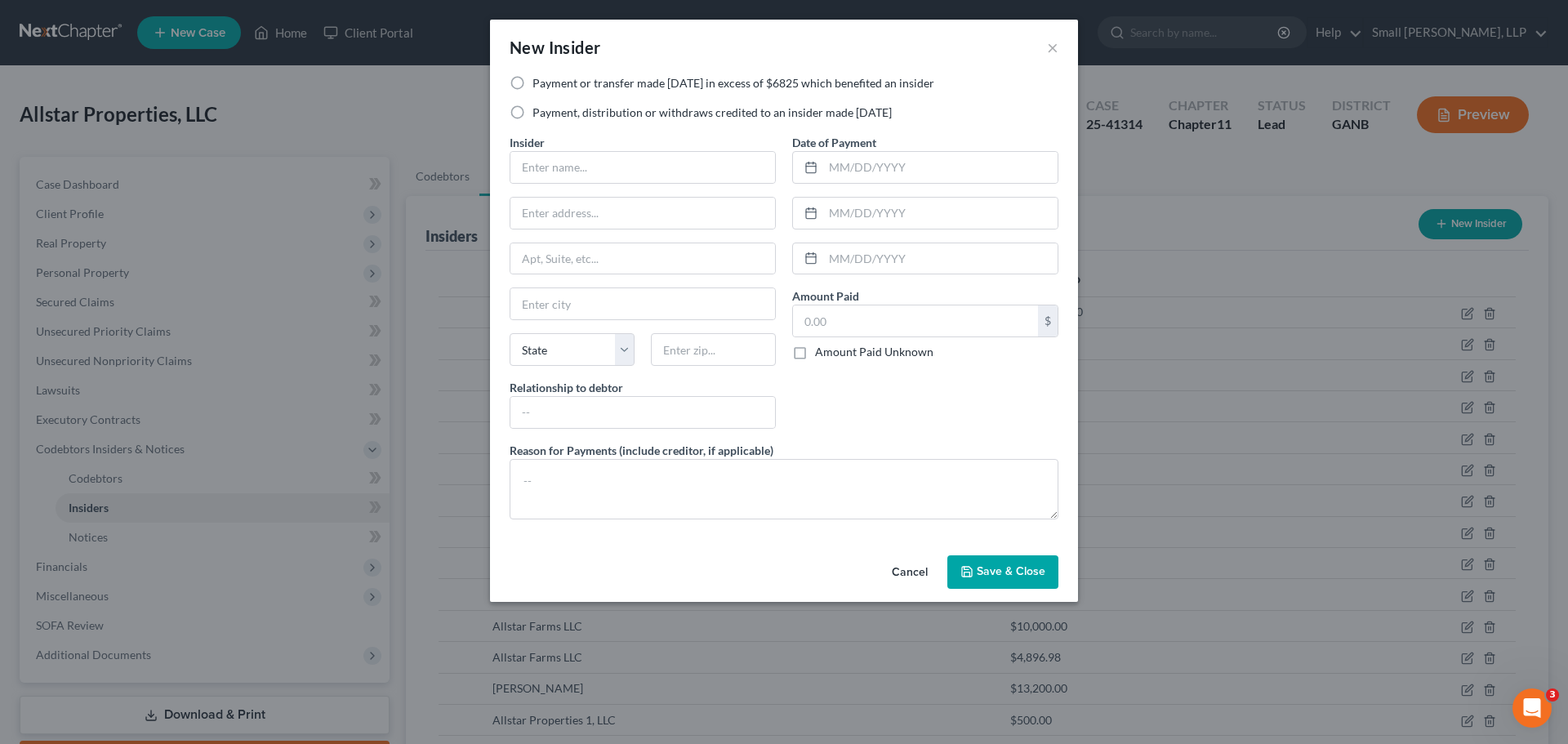
click at [669, 115] on label "Payment, distribution or withdraws credited to an insider made within 1 year" at bounding box center [712, 112] width 359 height 17
click at [549, 115] on input "Payment, distribution or withdraws credited to an insider made within 1 year" at bounding box center [544, 110] width 10 height 10
click at [627, 166] on input "text" at bounding box center [642, 168] width 264 height 31
click at [581, 213] on input "text" at bounding box center [642, 213] width 264 height 31
click at [564, 302] on input "text" at bounding box center [642, 304] width 264 height 31
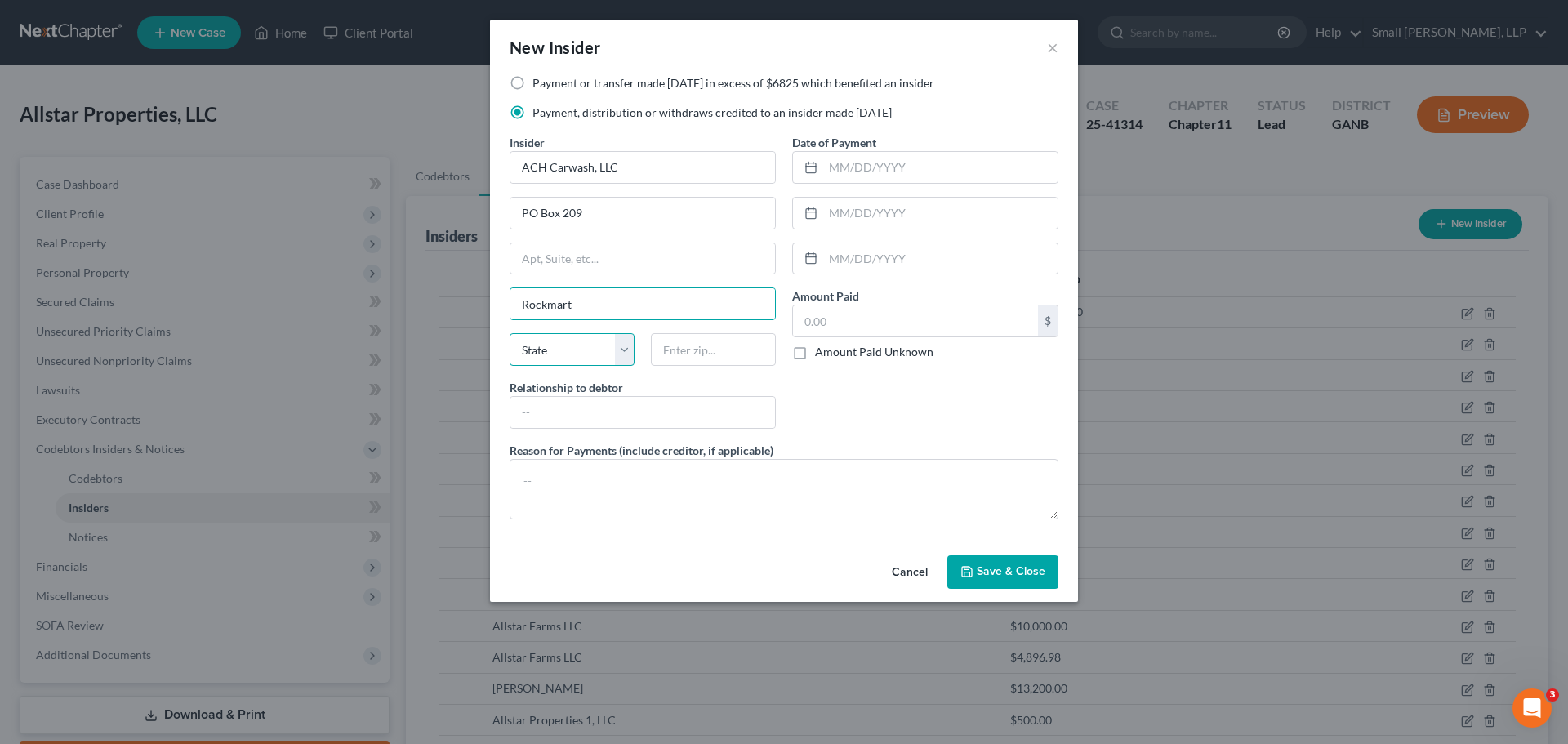
click at [555, 351] on select "State AL AK AR AZ CA CO CT DE DC FL GA GU HI ID IL IN IA KS KY LA ME MD MA MI M…" at bounding box center [572, 349] width 125 height 33
click at [674, 348] on input "text" at bounding box center [714, 349] width 125 height 33
click at [654, 402] on input "text" at bounding box center [642, 413] width 264 height 31
click at [850, 175] on input "text" at bounding box center [940, 168] width 235 height 31
click at [855, 206] on input "text" at bounding box center [940, 213] width 235 height 31
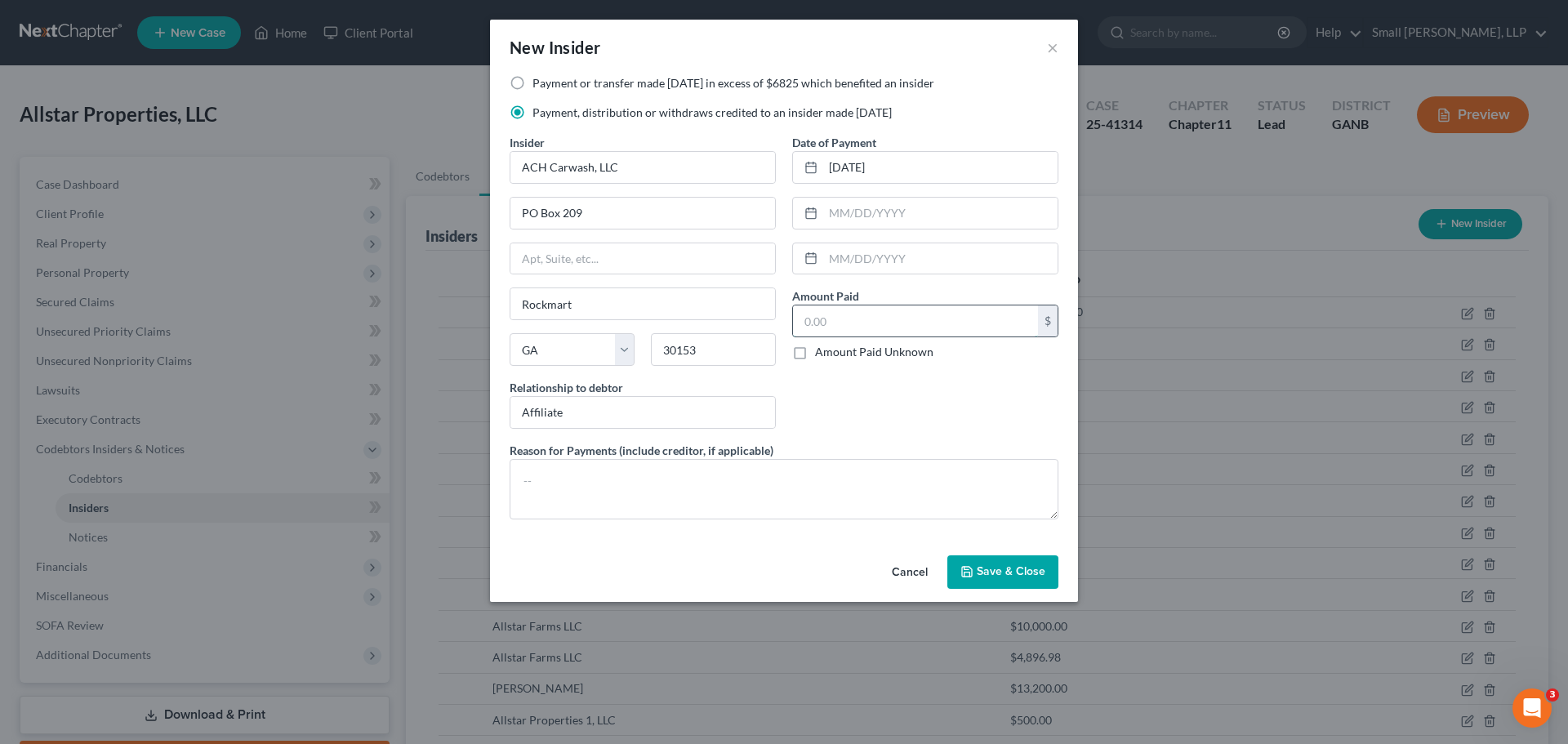
click at [840, 318] on input "text" at bounding box center [915, 321] width 245 height 31
click at [978, 561] on button "Save & Close" at bounding box center [1003, 572] width 111 height 34
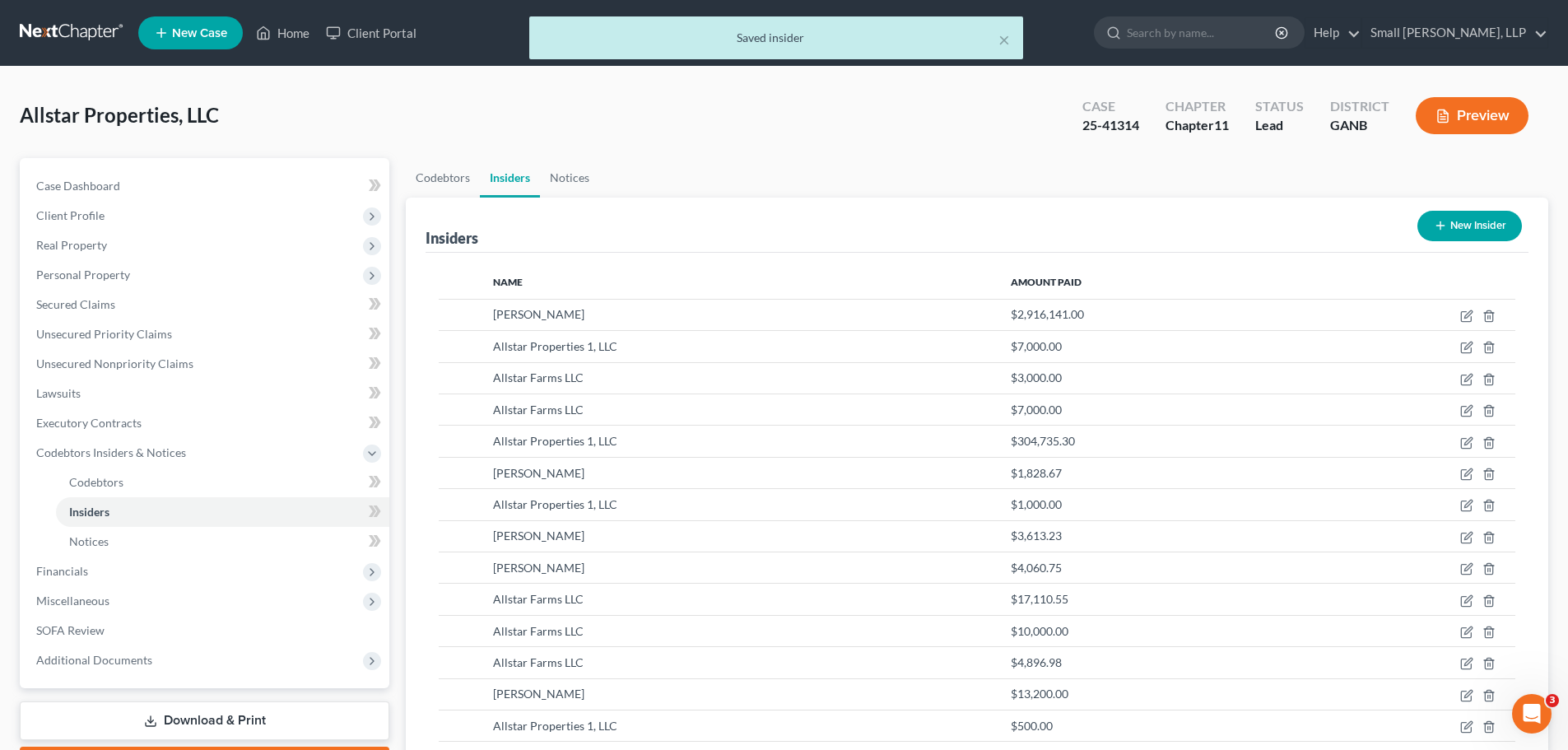
click at [1507, 230] on button "New Insider" at bounding box center [1469, 226] width 104 height 31
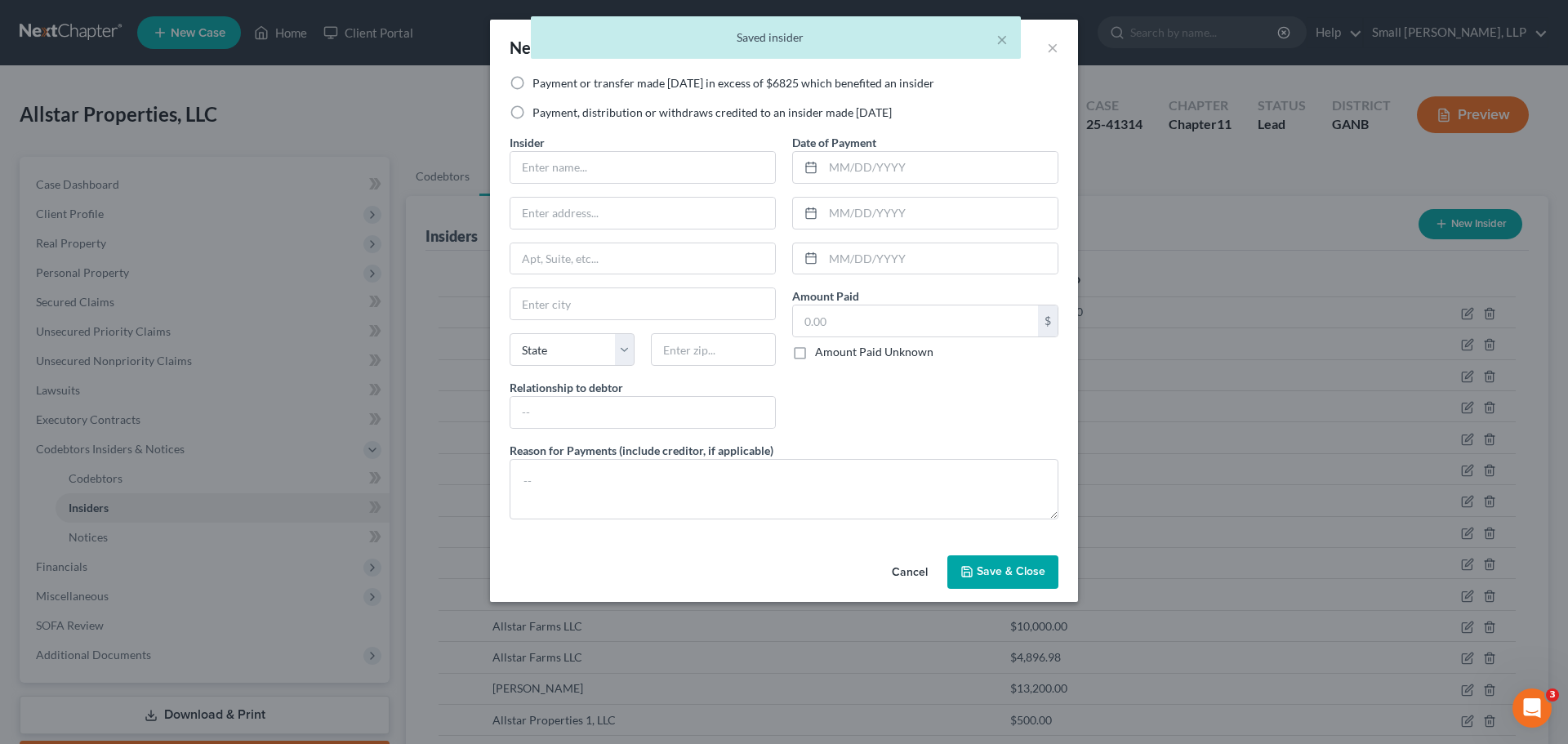
click at [661, 115] on label "Payment, distribution or withdraws credited to an insider made within 1 year" at bounding box center [712, 112] width 359 height 17
click at [549, 115] on input "Payment, distribution or withdraws credited to an insider made within 1 year" at bounding box center [544, 110] width 10 height 10
click at [620, 169] on input "text" at bounding box center [642, 168] width 264 height 31
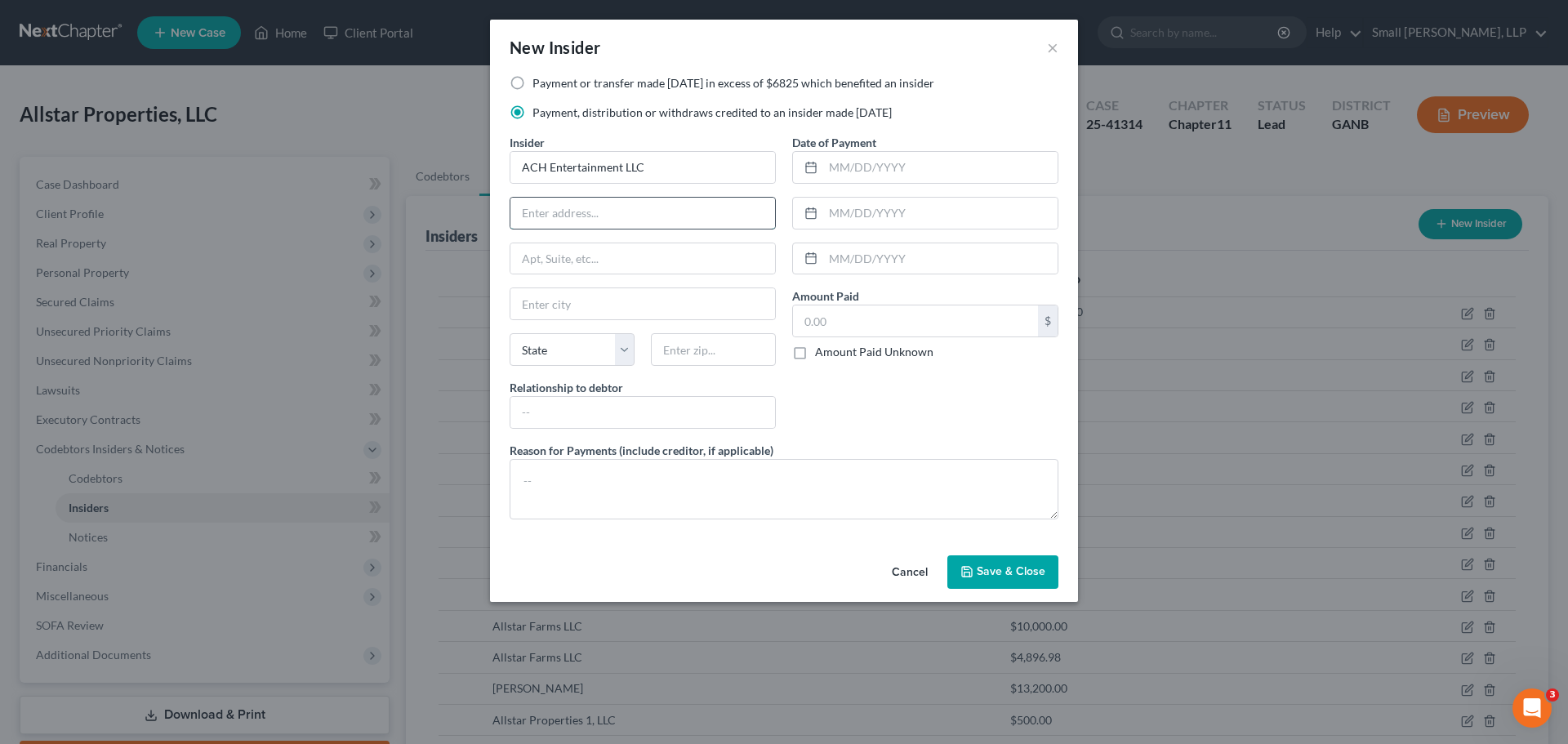
click at [617, 212] on input "text" at bounding box center [642, 213] width 264 height 31
click at [575, 307] on input "text" at bounding box center [642, 304] width 264 height 31
click at [590, 304] on input "R" at bounding box center [642, 304] width 264 height 31
click at [571, 347] on select "State AL AK AR AZ CA CO CT DE DC FL GA GU HI ID IL IN IA KS KY LA ME MD MA MI M…" at bounding box center [572, 349] width 125 height 33
click at [697, 350] on input "text" at bounding box center [714, 349] width 125 height 33
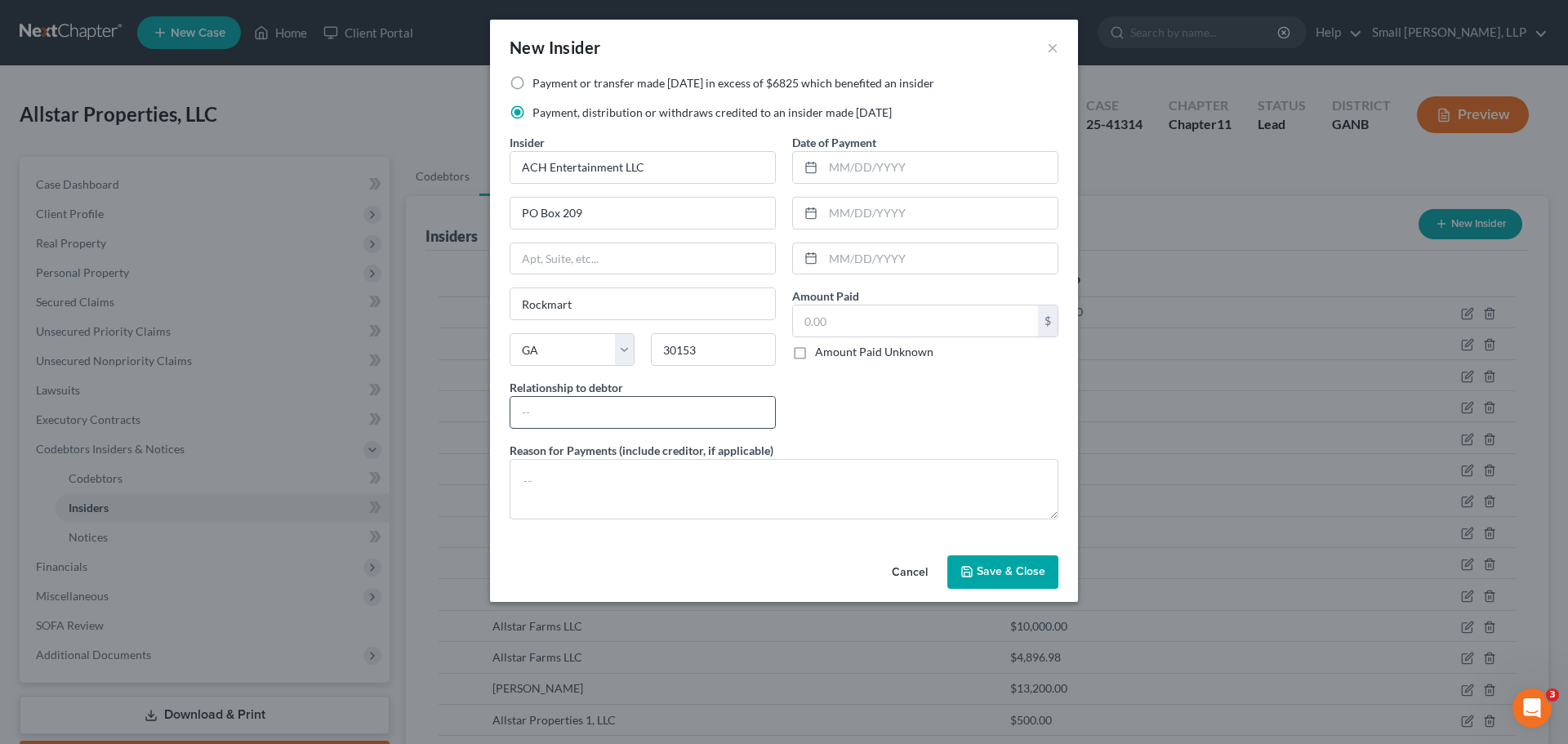
click at [660, 403] on input "text" at bounding box center [642, 413] width 264 height 31
click at [830, 164] on input "text" at bounding box center [940, 168] width 235 height 31
click at [846, 309] on input "text" at bounding box center [915, 321] width 245 height 31
click at [839, 399] on div "Date of Payment 11/06/2024 Amount Paid 1,000.00 $ Amount Paid Unknown Balance U…" at bounding box center [925, 288] width 282 height 308
click at [989, 568] on span "Save & Close" at bounding box center [1011, 572] width 69 height 14
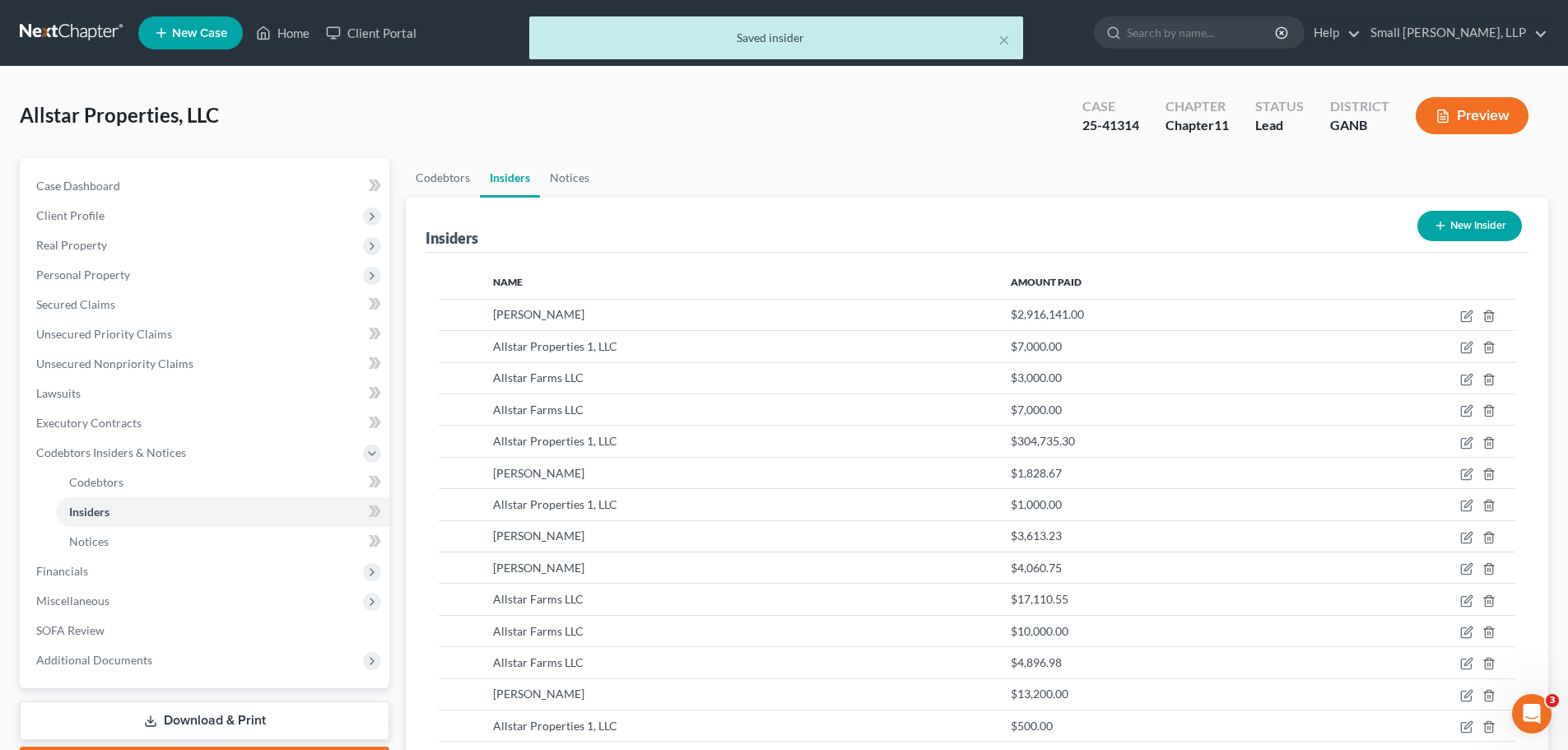
click at [1459, 232] on button "New Insider" at bounding box center [1469, 226] width 104 height 31
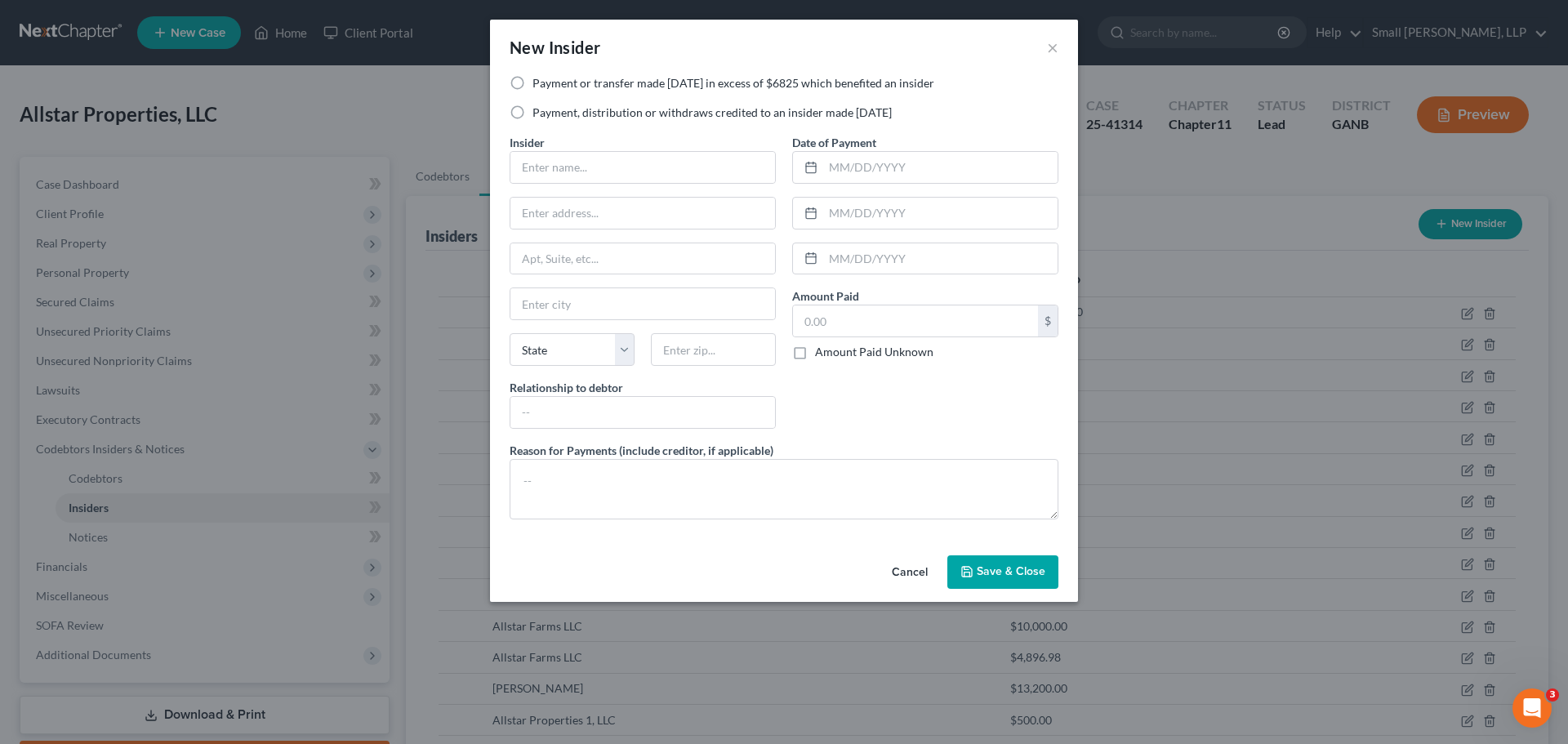
click at [619, 80] on label "Payment or transfer made within 1 year in excess of $6825 which benefited an in…" at bounding box center [734, 83] width 402 height 17
click at [549, 80] on input "Payment or transfer made within 1 year in excess of $6825 which benefited an in…" at bounding box center [544, 80] width 10 height 10
click at [577, 162] on input "text" at bounding box center [642, 168] width 264 height 31
click at [572, 216] on input "text" at bounding box center [642, 213] width 264 height 31
click at [555, 301] on input "text" at bounding box center [642, 304] width 264 height 31
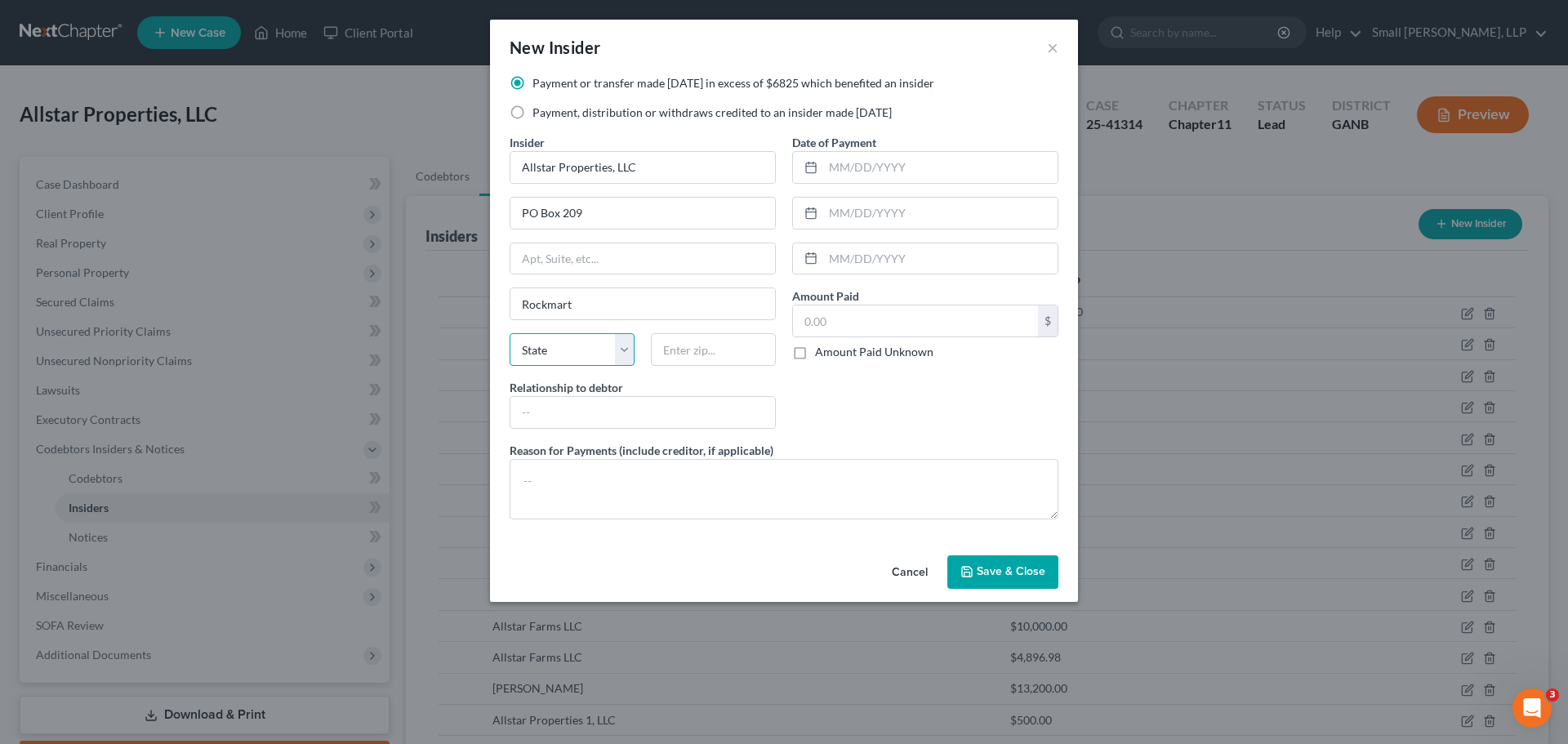
click at [566, 359] on select "State AL AK AR AZ CA CO CT DE DC FL GA GU HI ID IL IN IA KS KY LA ME MD MA MI M…" at bounding box center [572, 349] width 125 height 33
click at [509, 333] on select "State AL AK AR AZ CA CO CT DE DC FL GA GU HI ID IL IN IA KS KY LA ME MD MA MI M…" at bounding box center [572, 349] width 125 height 33
click at [708, 355] on input "text" at bounding box center [714, 349] width 125 height 33
click at [671, 413] on input "text" at bounding box center [642, 413] width 264 height 31
click at [869, 166] on input "text" at bounding box center [940, 168] width 235 height 31
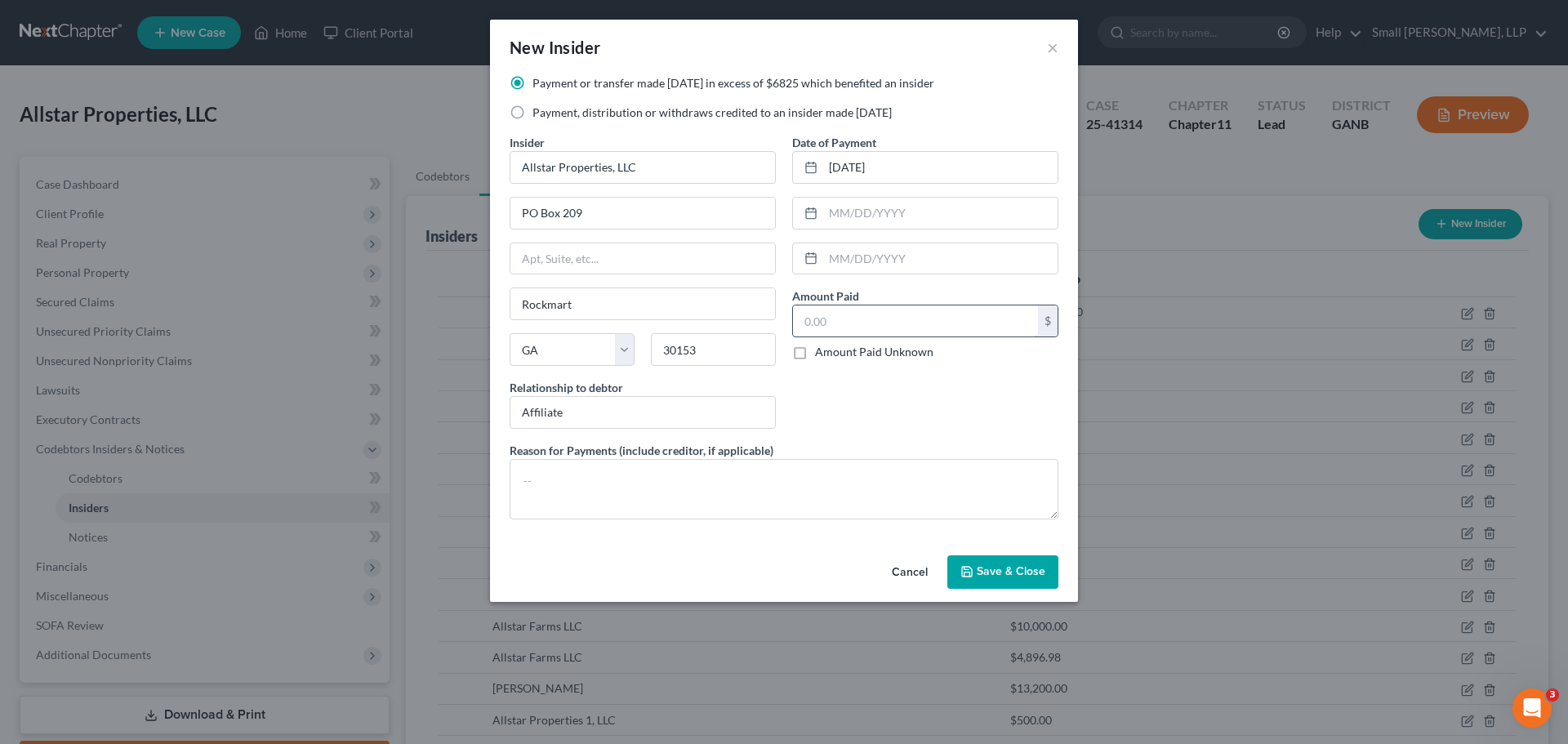
click at [851, 316] on input "text" at bounding box center [915, 321] width 245 height 31
click at [973, 561] on button "Save & Close" at bounding box center [1003, 572] width 111 height 34
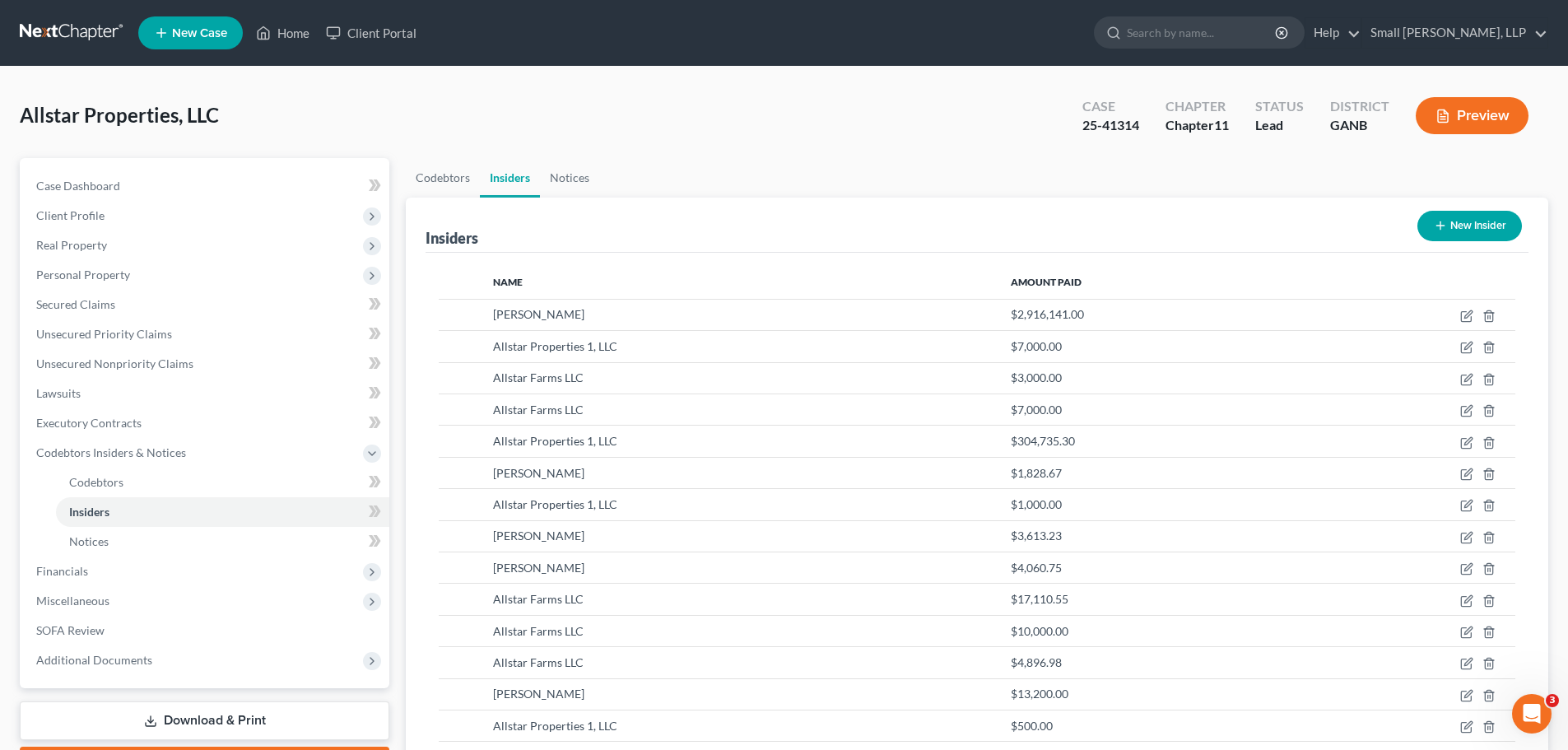
click at [1487, 227] on button "New Insider" at bounding box center [1469, 226] width 104 height 31
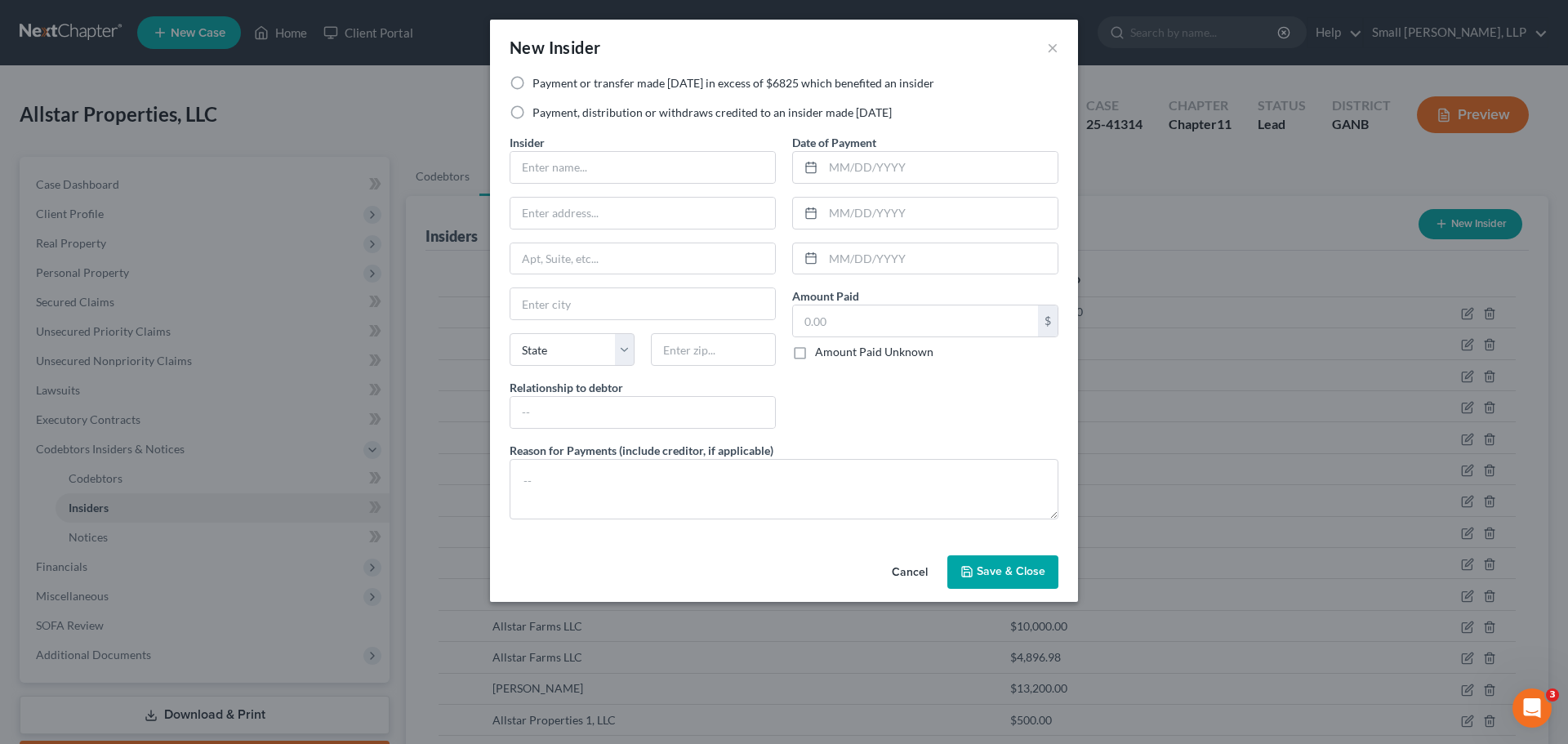
click at [701, 112] on label "Payment, distribution or withdraws credited to an insider made within 1 year" at bounding box center [712, 112] width 359 height 17
click at [549, 112] on input "Payment, distribution or withdraws credited to an insider made within 1 year" at bounding box center [544, 110] width 10 height 10
click at [626, 166] on input "text" at bounding box center [642, 168] width 264 height 31
click at [621, 219] on input "text" at bounding box center [642, 213] width 264 height 31
click at [590, 298] on input "text" at bounding box center [642, 304] width 264 height 31
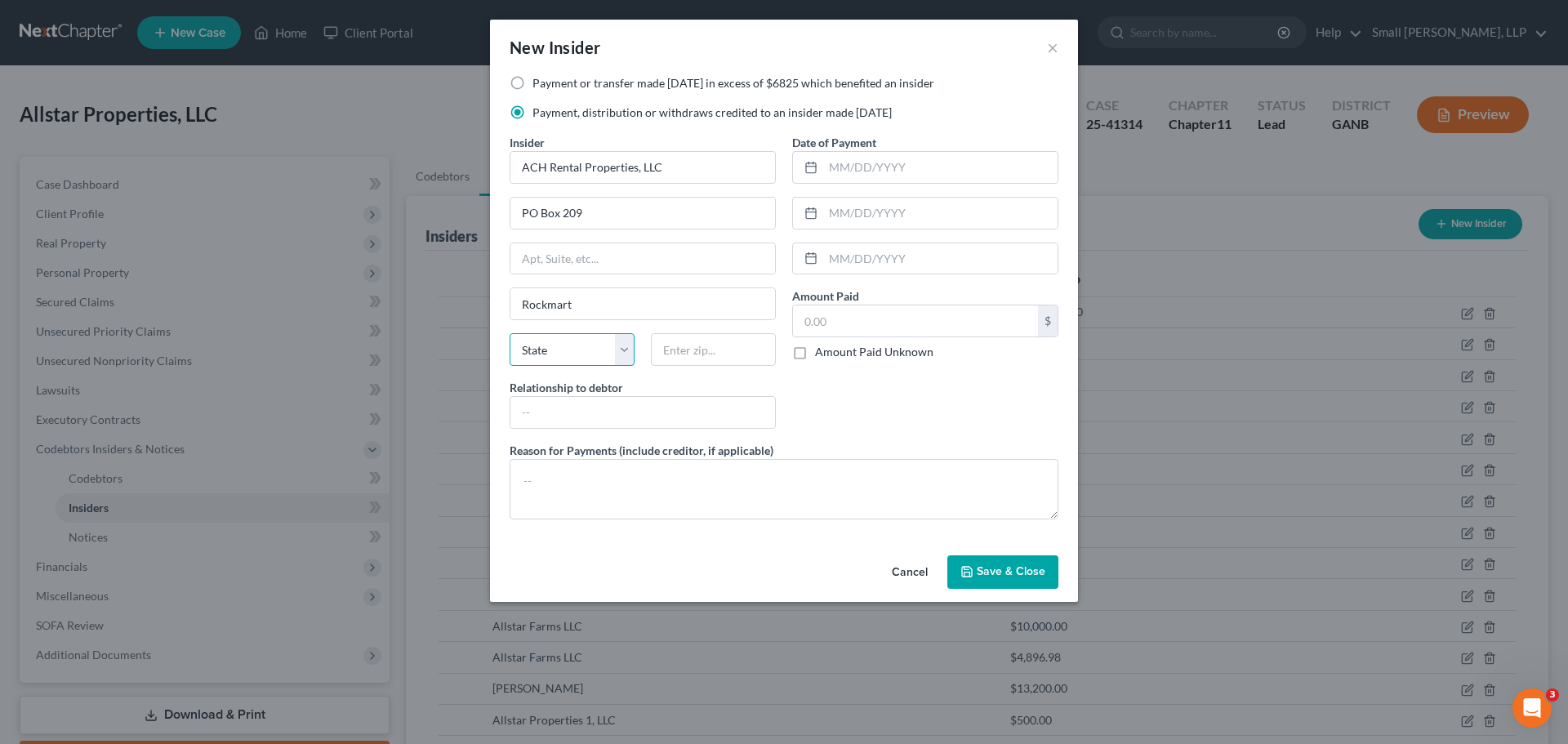
click at [550, 344] on select "State AL AK AR AZ CA CO CT DE DC FL GA GU HI ID IL IN IA KS KY LA ME MD MA MI M…" at bounding box center [572, 349] width 125 height 33
click at [509, 333] on select "State AL AK AR AZ CA CO CT DE DC FL GA GU HI ID IL IN IA KS KY LA ME MD MA MI M…" at bounding box center [572, 349] width 125 height 33
click at [681, 352] on input "text" at bounding box center [714, 349] width 125 height 33
click at [601, 412] on input "text" at bounding box center [642, 413] width 264 height 31
click at [886, 177] on input "text" at bounding box center [940, 168] width 235 height 31
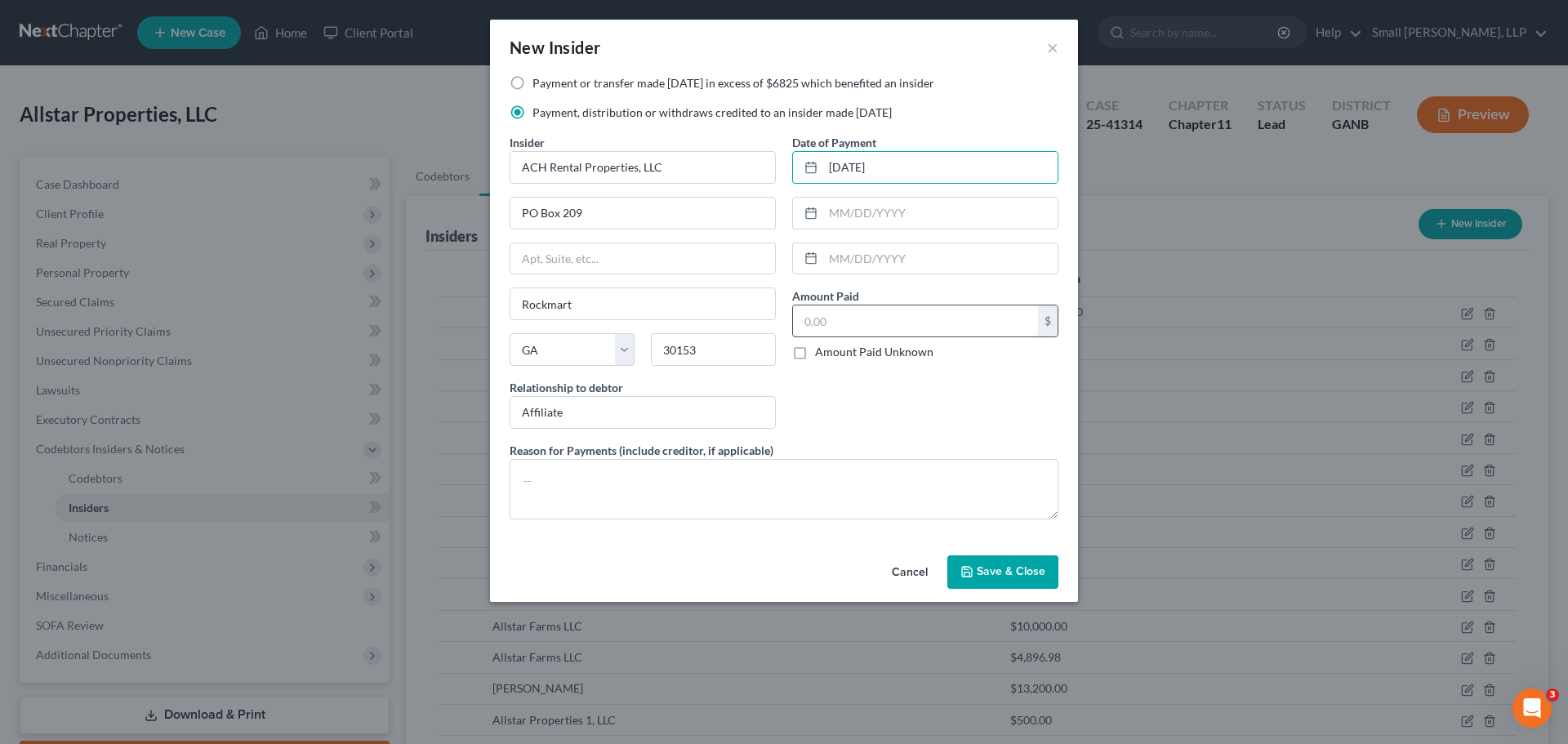
click at [864, 318] on input "text" at bounding box center [915, 321] width 245 height 31
click at [1012, 568] on span "Save & Close" at bounding box center [1011, 572] width 69 height 14
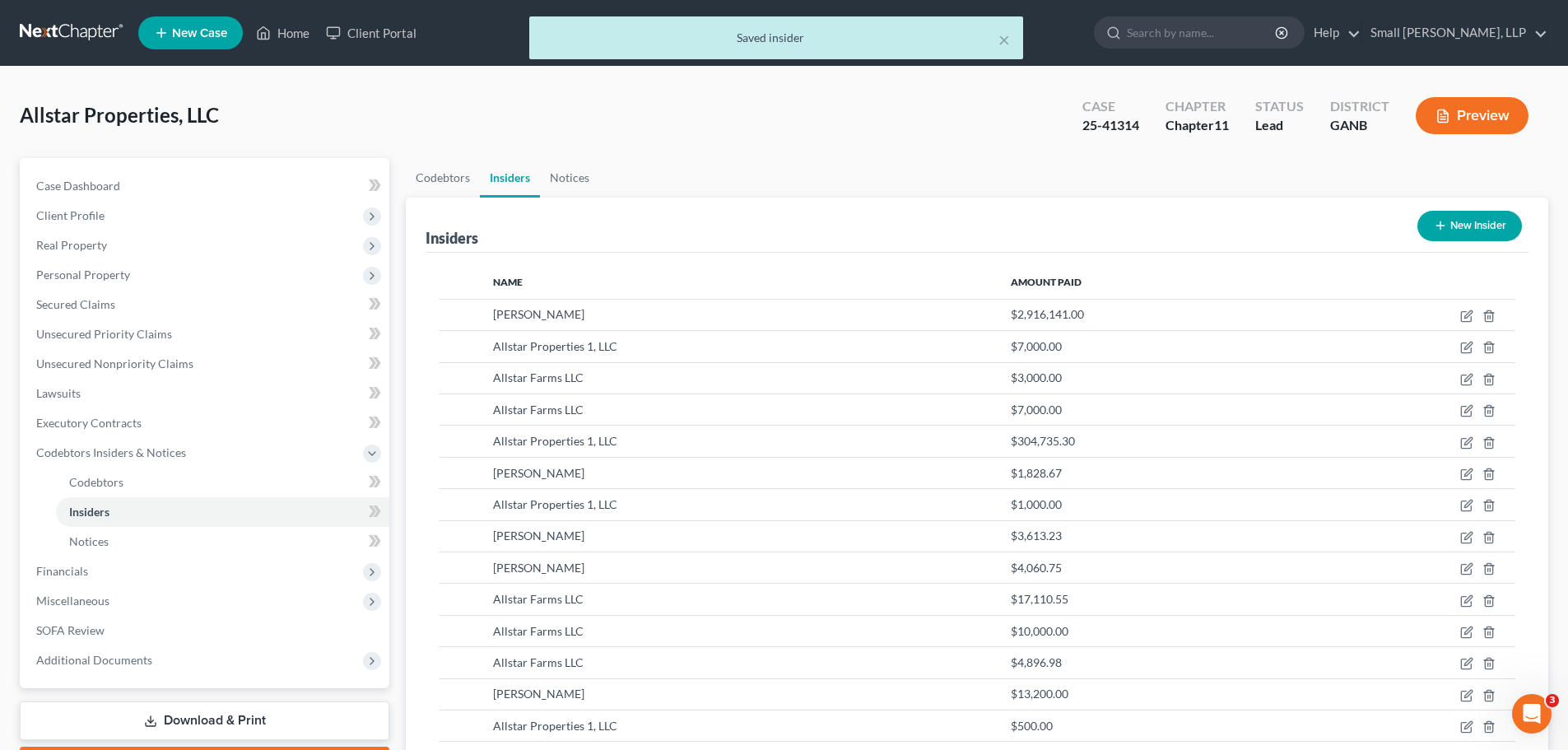
click at [1498, 224] on button "New Insider" at bounding box center [1469, 226] width 104 height 31
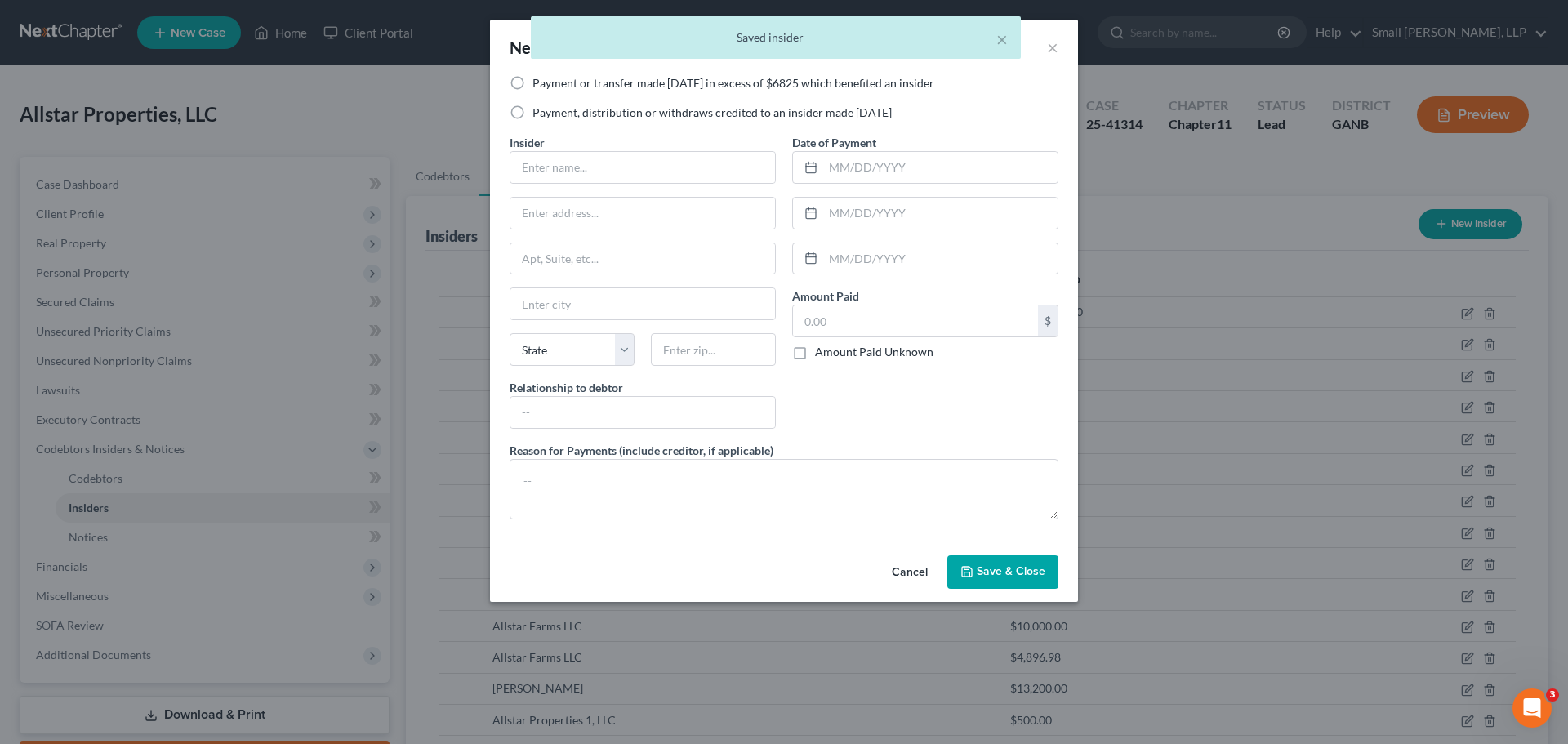
click at [741, 114] on label "Payment, distribution or withdraws credited to an insider made within 1 year" at bounding box center [712, 112] width 359 height 17
click at [549, 114] on input "Payment, distribution or withdraws credited to an insider made within 1 year" at bounding box center [544, 110] width 10 height 10
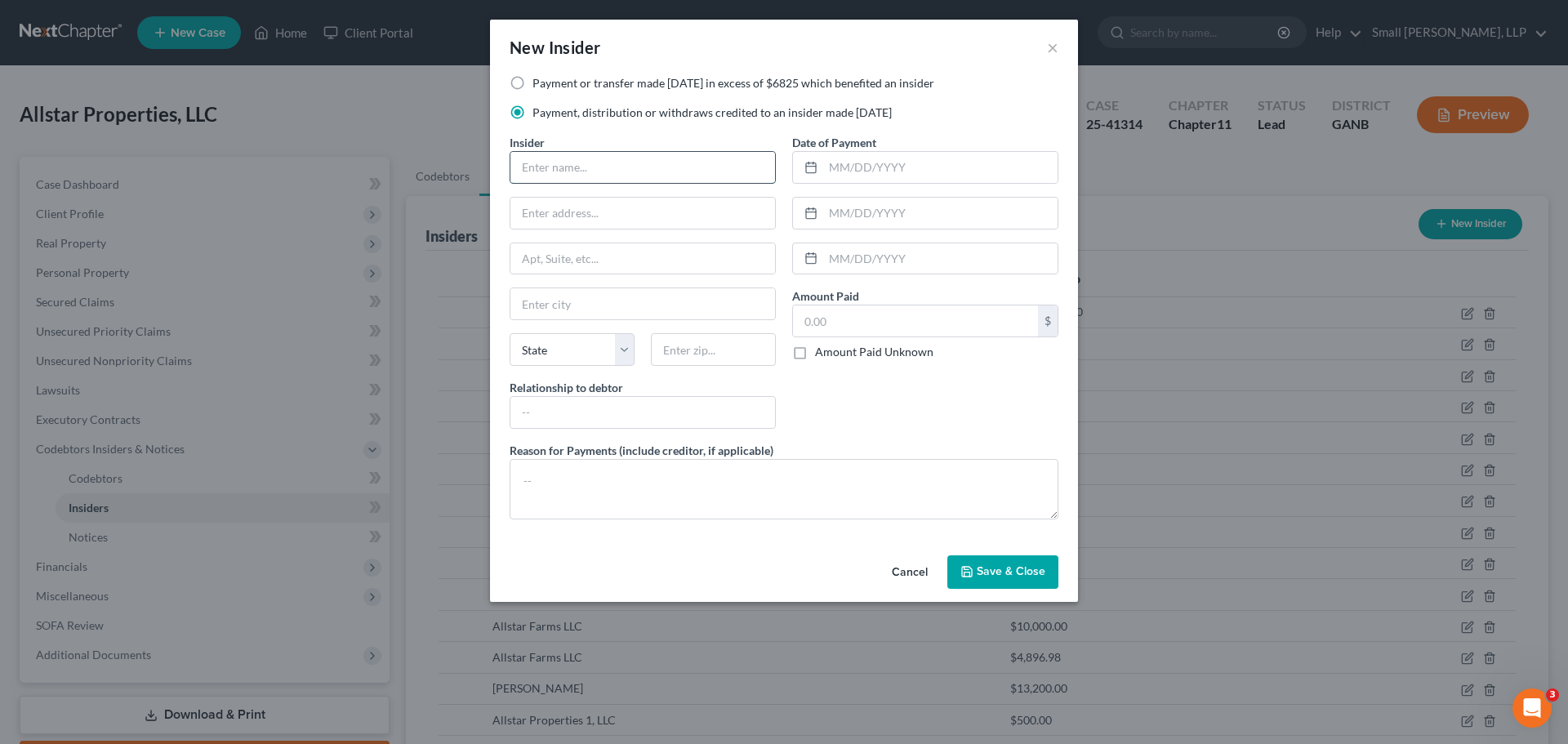
click at [647, 162] on input "text" at bounding box center [642, 168] width 264 height 31
click at [617, 223] on input "text" at bounding box center [642, 213] width 264 height 31
click at [587, 311] on input "text" at bounding box center [642, 304] width 264 height 31
click at [560, 342] on select "State AL AK AR AZ CA CO CT DE DC FL GA GU HI ID IL IN IA KS KY LA ME MD MA MI M…" at bounding box center [572, 349] width 125 height 33
click at [509, 333] on select "State AL AK AR AZ CA CO CT DE DC FL GA GU HI ID IL IN IA KS KY LA ME MD MA MI M…" at bounding box center [572, 349] width 125 height 33
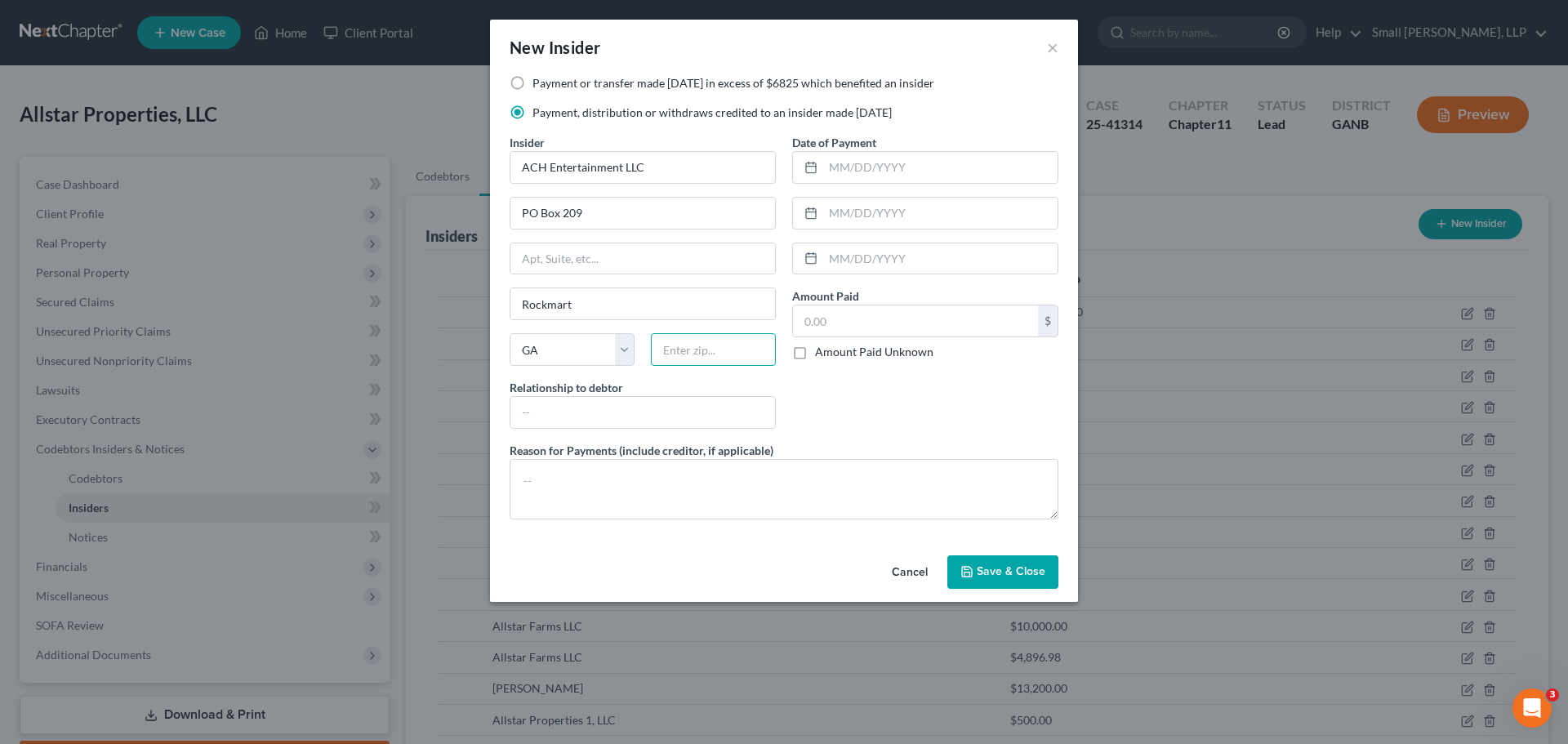
click at [698, 344] on input "text" at bounding box center [714, 349] width 125 height 33
click at [665, 398] on input "text" at bounding box center [642, 413] width 264 height 31
click at [880, 178] on input "text" at bounding box center [940, 168] width 235 height 31
click at [834, 321] on input "text" at bounding box center [915, 321] width 245 height 31
click at [993, 580] on button "Save & Close" at bounding box center [1003, 572] width 111 height 34
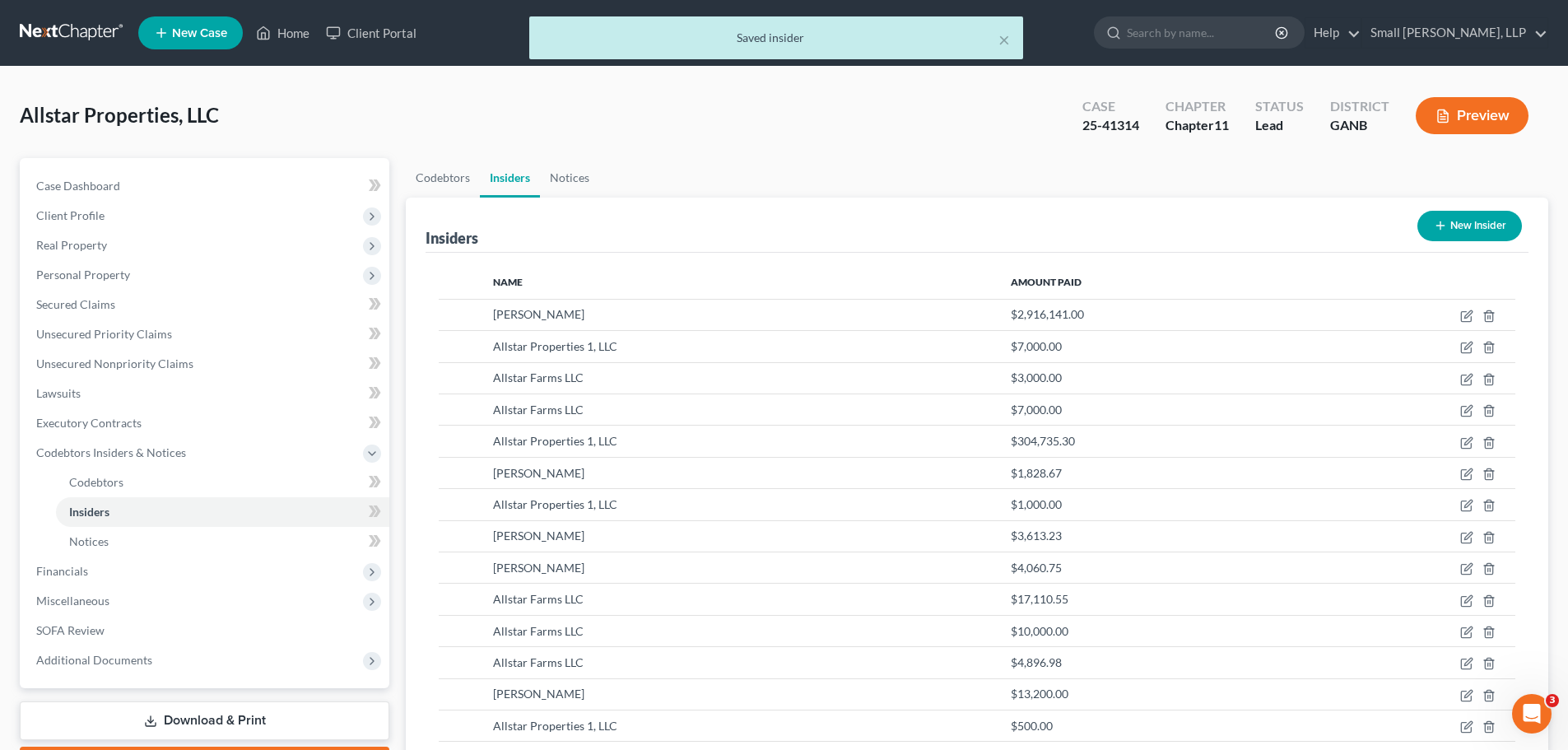
click at [1440, 225] on line "button" at bounding box center [1440, 226] width 0 height 7
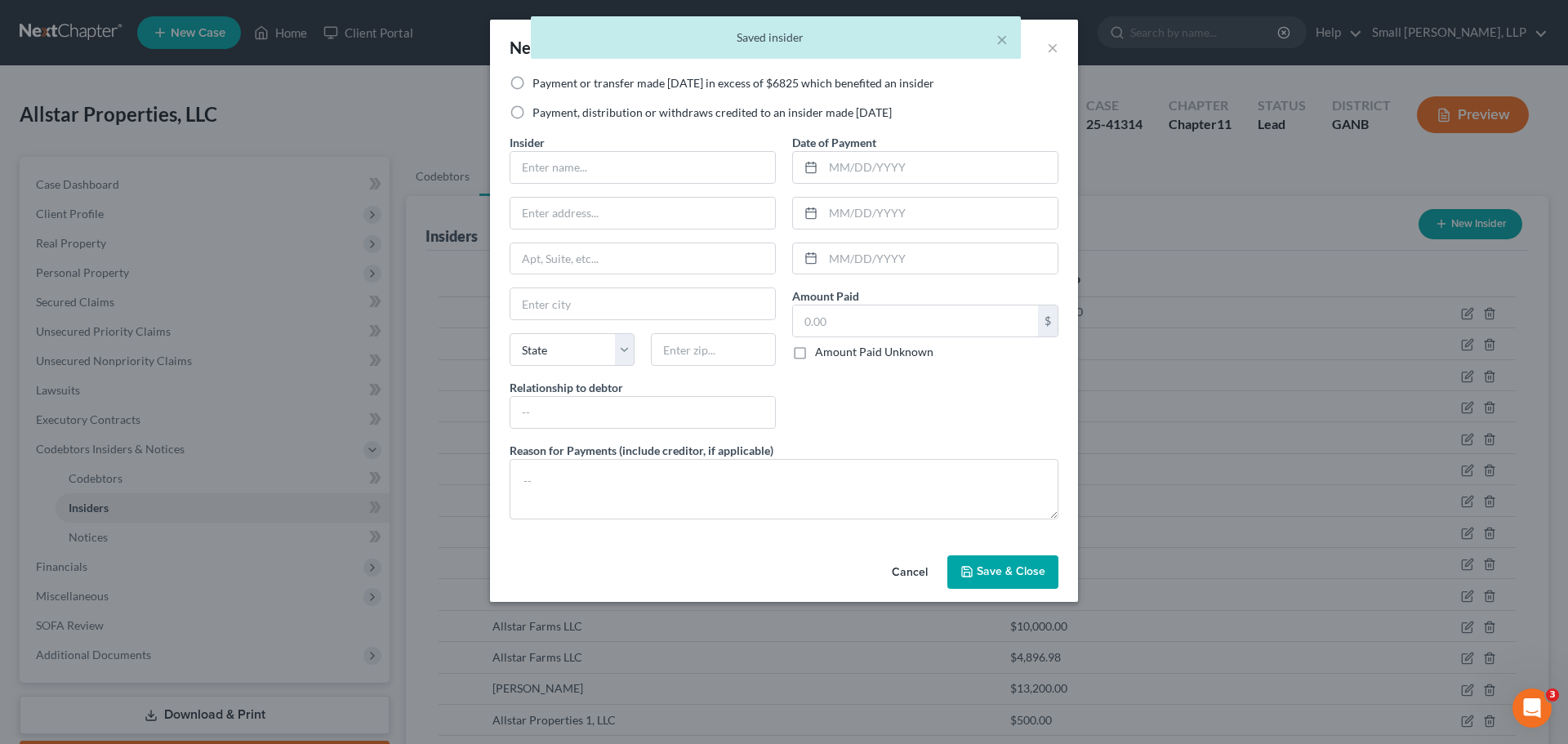
click at [673, 85] on label "Payment or transfer made within 1 year in excess of $6825 which benefited an in…" at bounding box center [734, 83] width 402 height 17
click at [549, 85] on input "Payment or transfer made within 1 year in excess of $6825 which benefited an in…" at bounding box center [544, 80] width 10 height 10
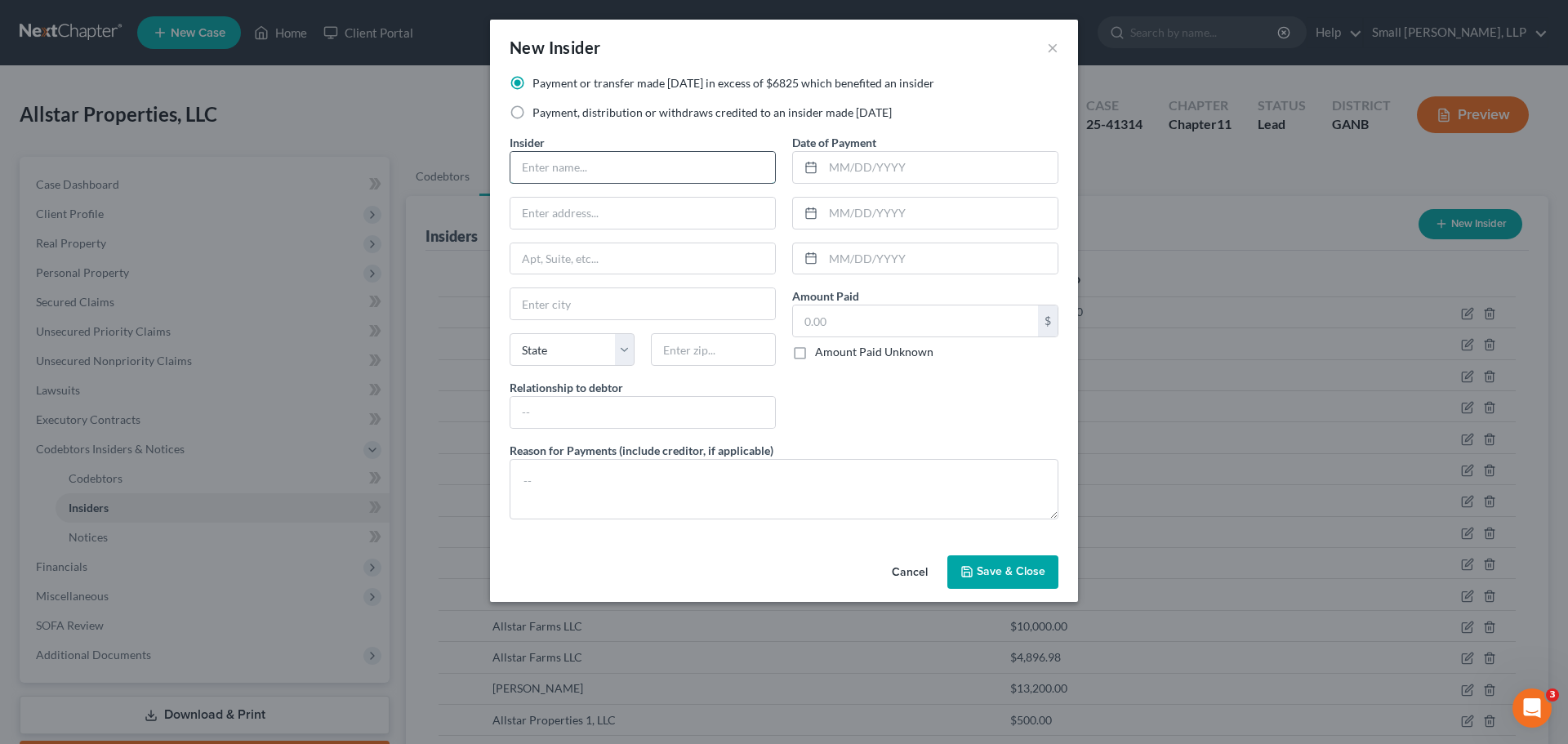
click at [601, 167] on input "text" at bounding box center [642, 168] width 264 height 31
click at [607, 210] on input "text" at bounding box center [642, 213] width 264 height 31
click at [581, 313] on input "text" at bounding box center [642, 304] width 264 height 31
click at [577, 344] on select "State AL AK AR AZ CA CO CT DE DC FL GA GU HI ID IL IN IA KS KY LA ME MD MA MI M…" at bounding box center [572, 349] width 125 height 33
click at [509, 333] on select "State AL AK AR AZ CA CO CT DE DC FL GA GU HI ID IL IN IA KS KY LA ME MD MA MI M…" at bounding box center [572, 349] width 125 height 33
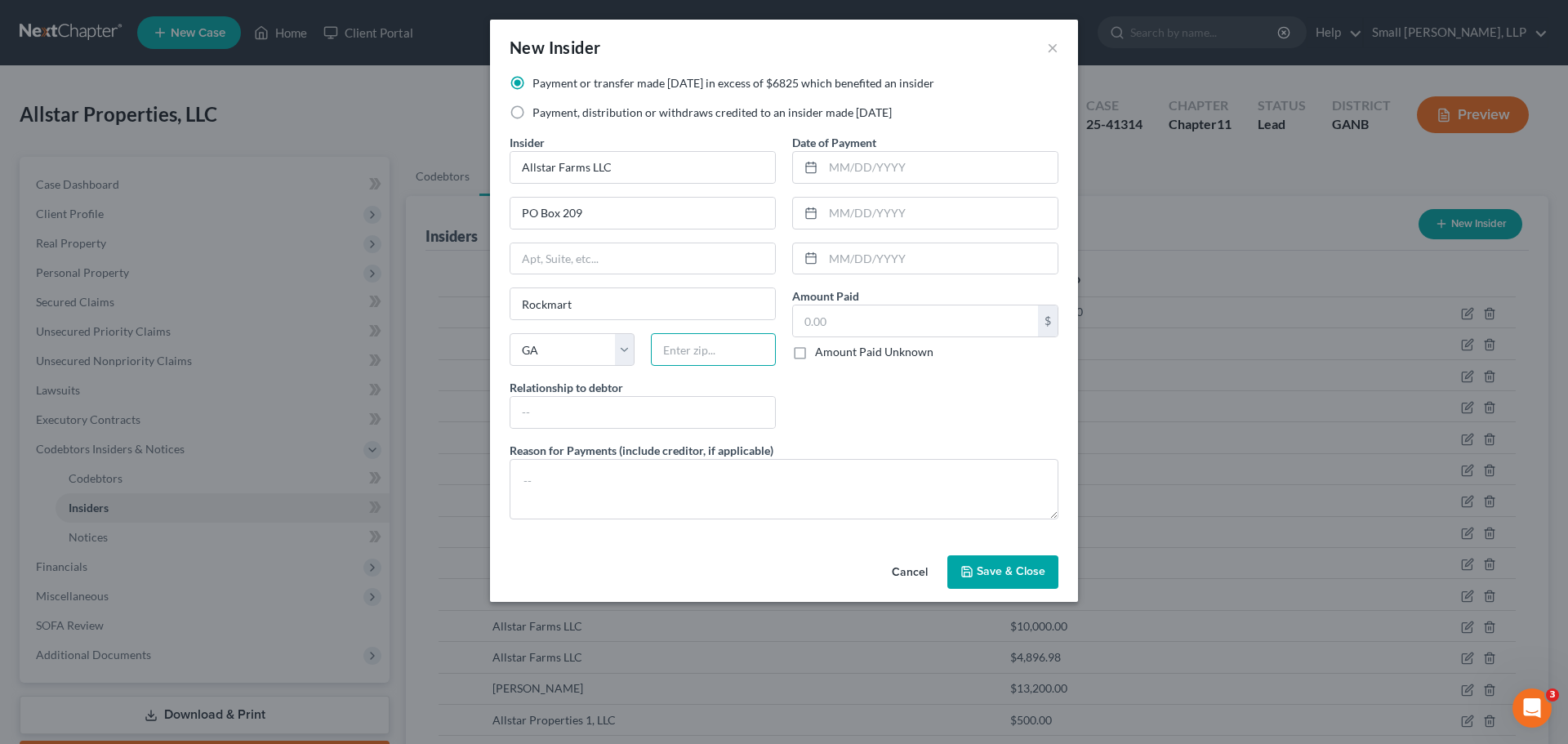
click at [720, 348] on input "text" at bounding box center [714, 349] width 125 height 33
click at [741, 399] on input "text" at bounding box center [642, 413] width 264 height 31
click at [836, 165] on input "text" at bounding box center [940, 168] width 235 height 31
click at [888, 316] on input "text" at bounding box center [915, 321] width 245 height 31
click at [959, 567] on button "Save & Close" at bounding box center [1003, 572] width 111 height 34
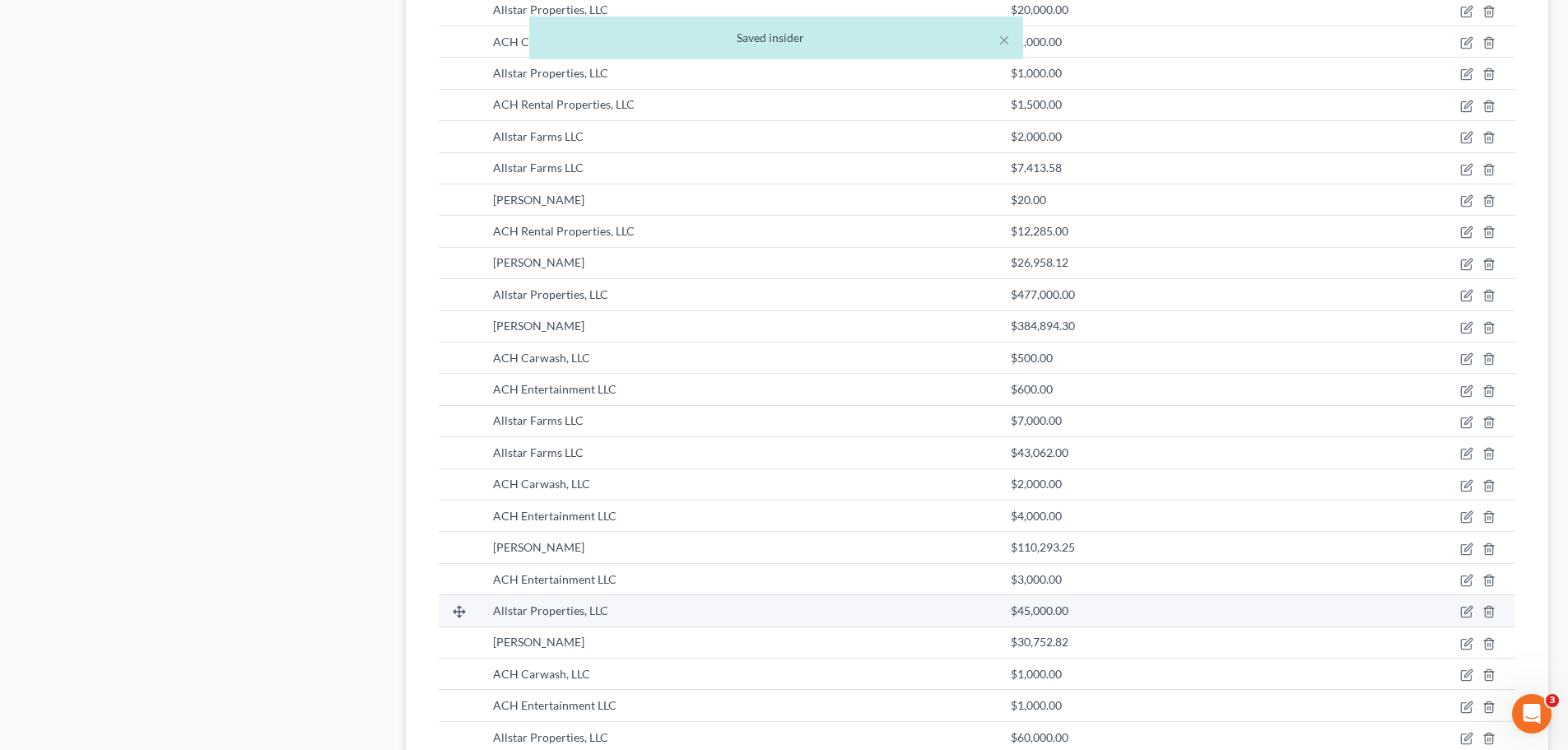
scroll to position [1151, 0]
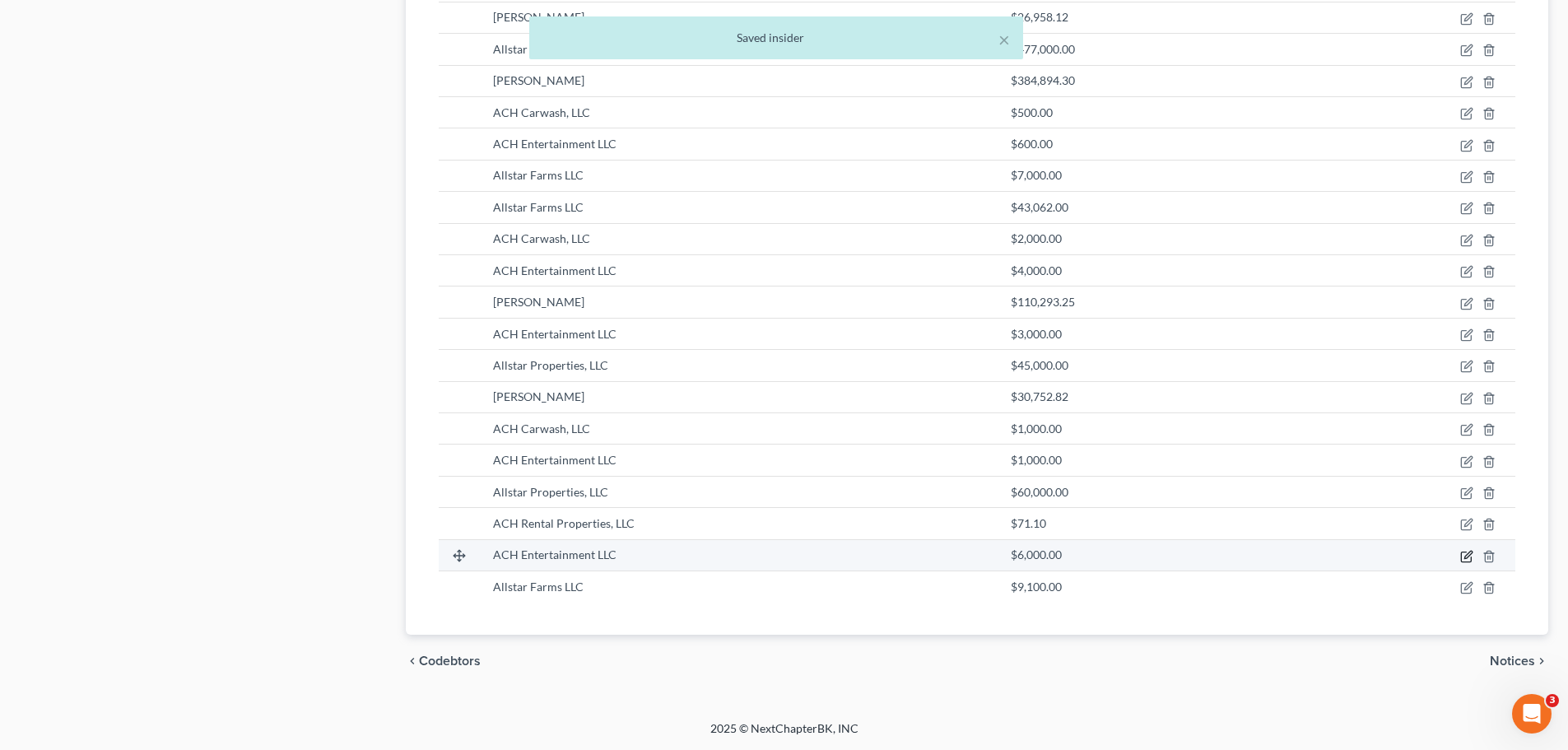
click at [1465, 560] on icon "button" at bounding box center [1466, 556] width 13 height 13
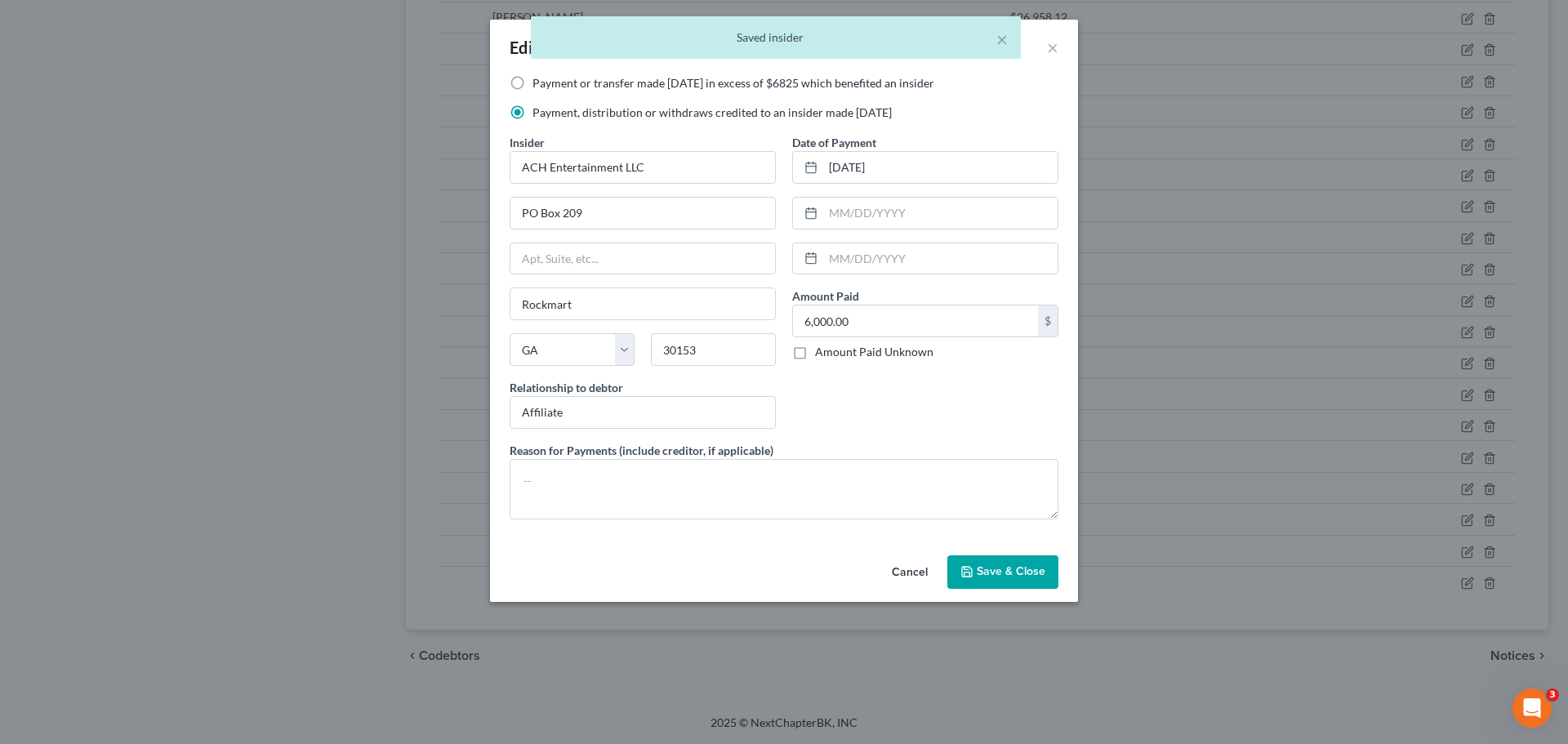
click at [1030, 576] on span "Save & Close" at bounding box center [1011, 572] width 69 height 14
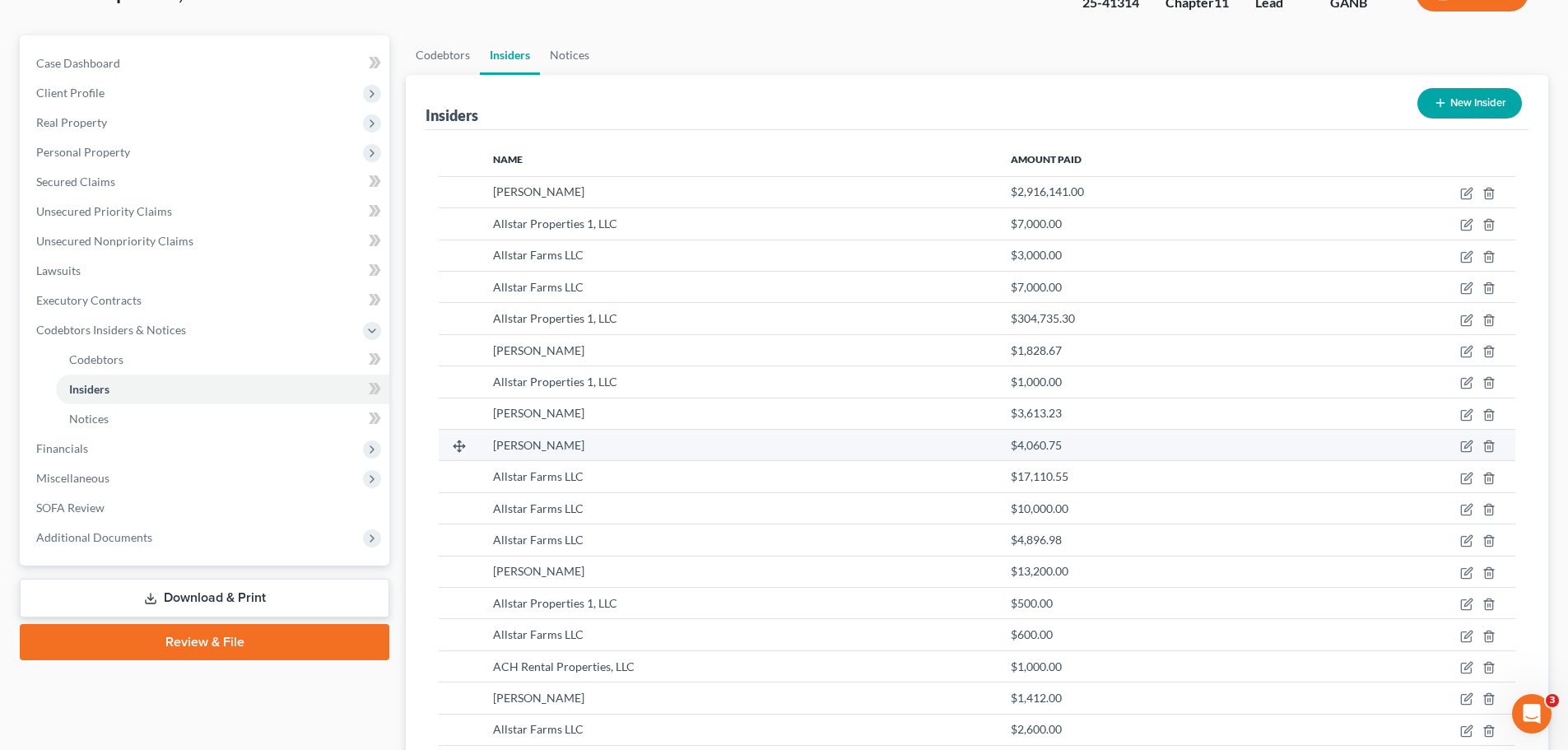
scroll to position [0, 0]
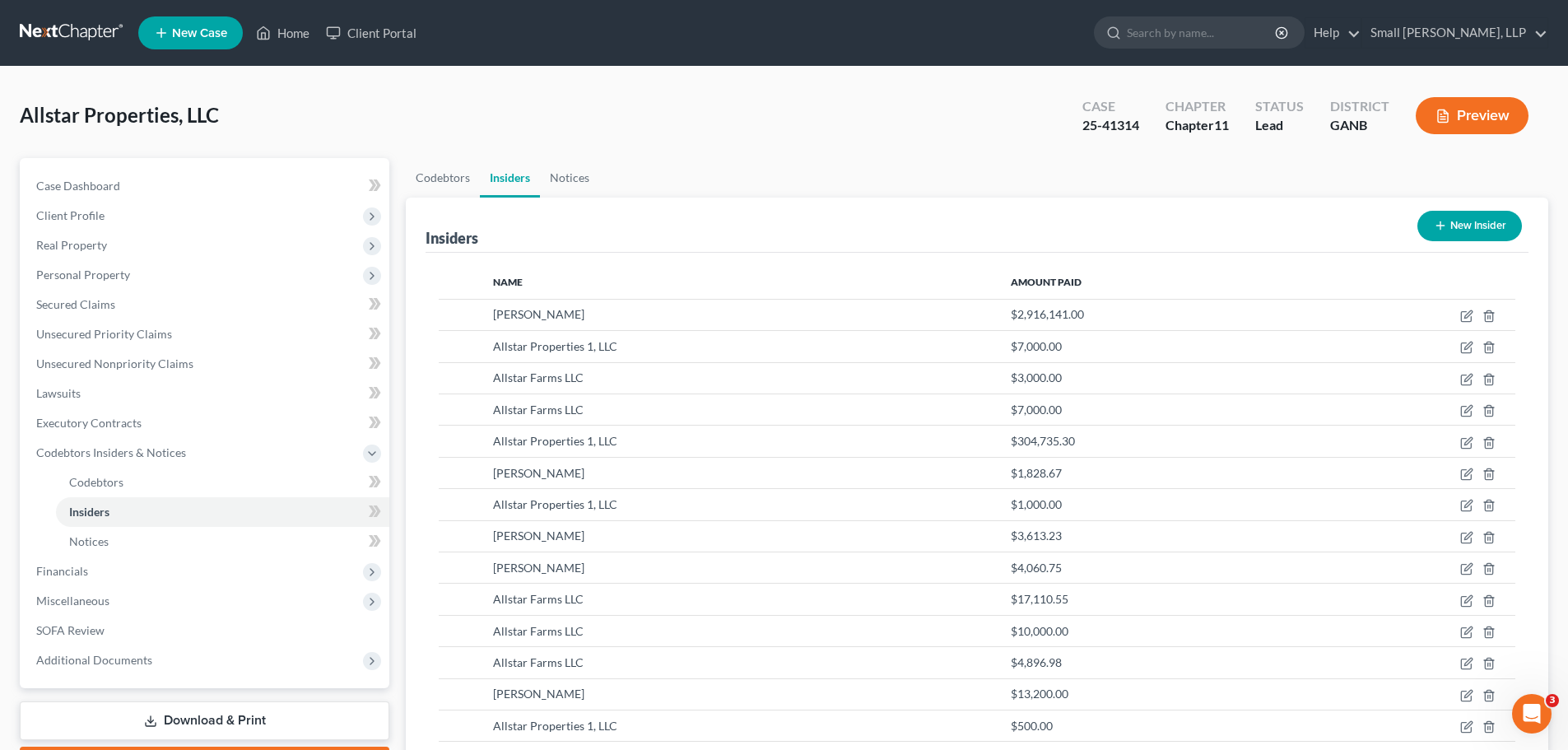
click at [1482, 237] on button "New Insider" at bounding box center [1469, 226] width 104 height 31
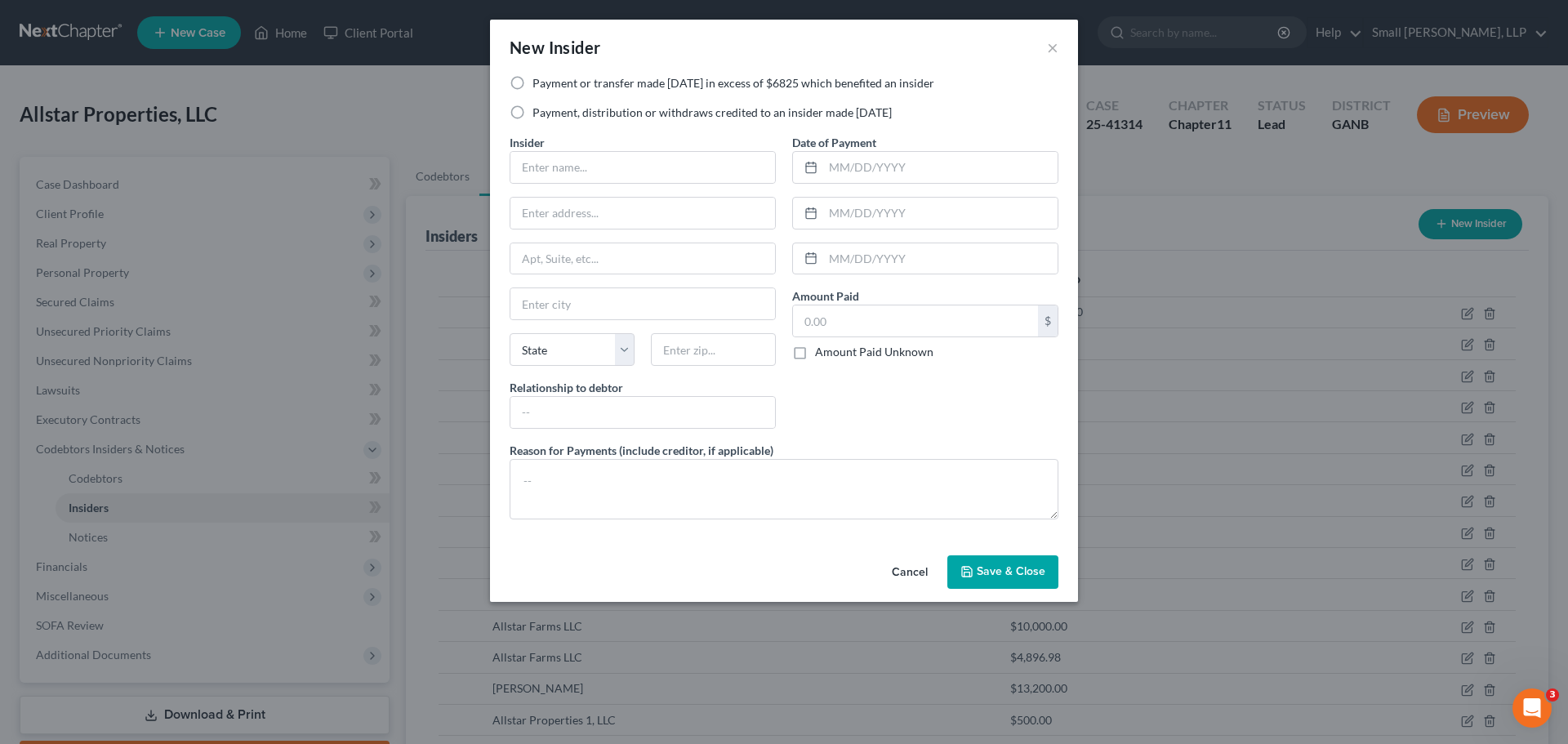
click at [649, 79] on label "Payment or transfer made within 1 year in excess of $6825 which benefited an in…" at bounding box center [734, 83] width 402 height 17
click at [549, 79] on input "Payment or transfer made within 1 year in excess of $6825 which benefited an in…" at bounding box center [544, 80] width 10 height 10
click at [589, 164] on input "text" at bounding box center [642, 168] width 264 height 31
click at [621, 221] on input "text" at bounding box center [642, 213] width 264 height 31
click at [593, 303] on input "text" at bounding box center [642, 304] width 264 height 31
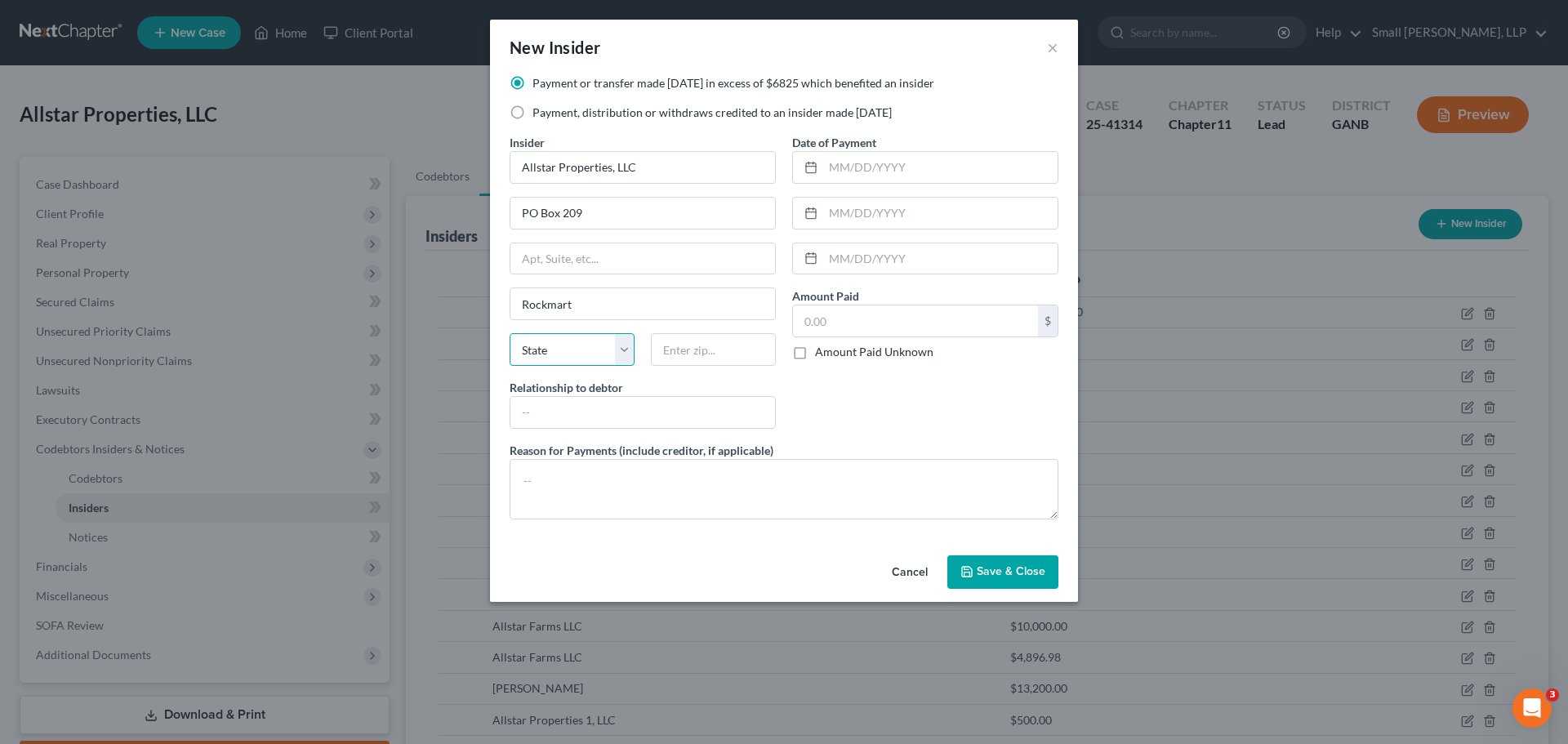
click at [541, 355] on select "State AL AK AR AZ CA CO CT DE DC FL GA GU HI ID IL IN IA KS KY LA ME MD MA MI M…" at bounding box center [572, 349] width 125 height 33
click at [700, 351] on input "text" at bounding box center [714, 349] width 125 height 33
click at [664, 406] on input "text" at bounding box center [642, 413] width 264 height 31
click at [618, 413] on input "aff" at bounding box center [642, 413] width 264 height 31
click at [888, 169] on input "text" at bounding box center [940, 168] width 235 height 31
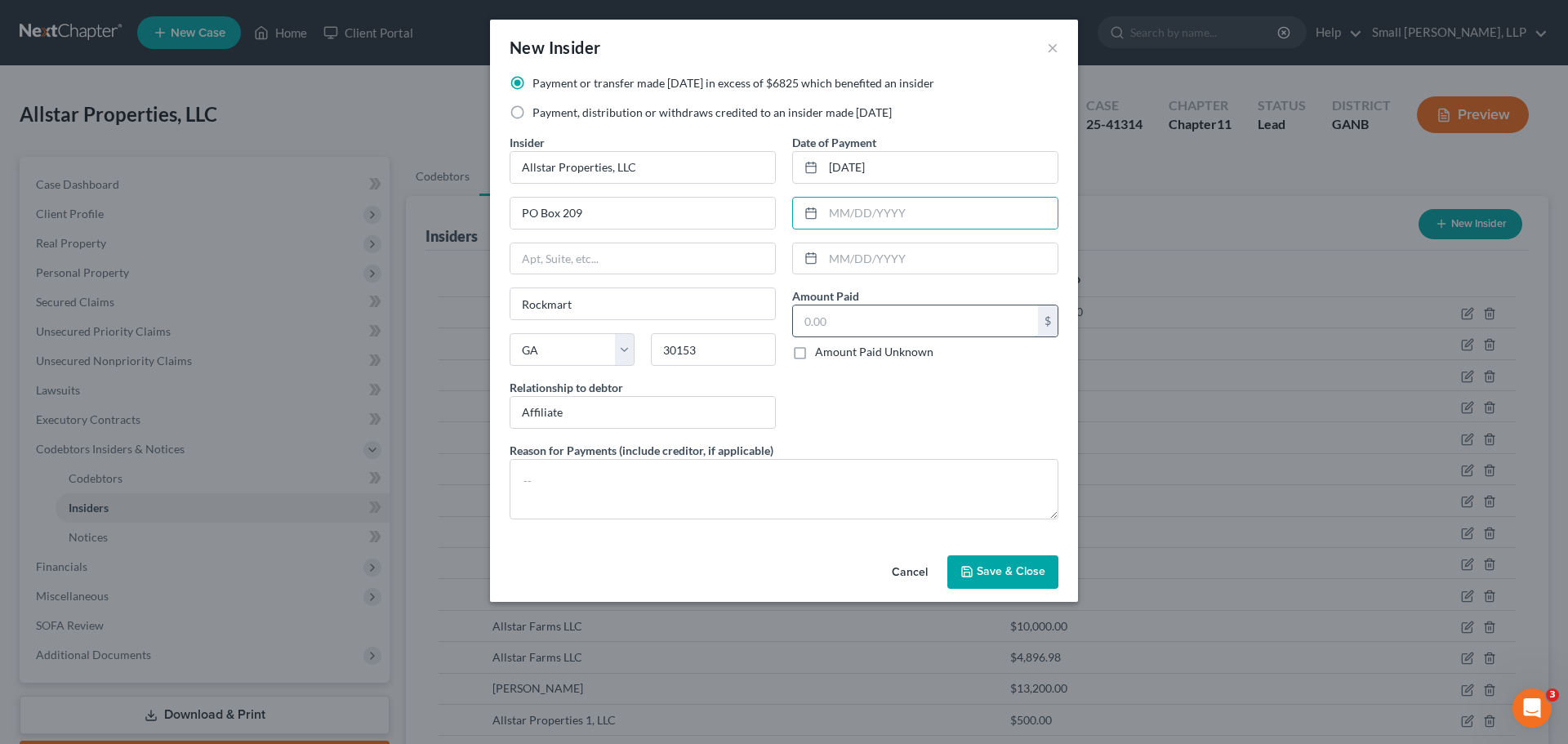
click at [885, 312] on input "text" at bounding box center [915, 321] width 245 height 31
click at [980, 584] on button "Save & Close" at bounding box center [1003, 572] width 111 height 34
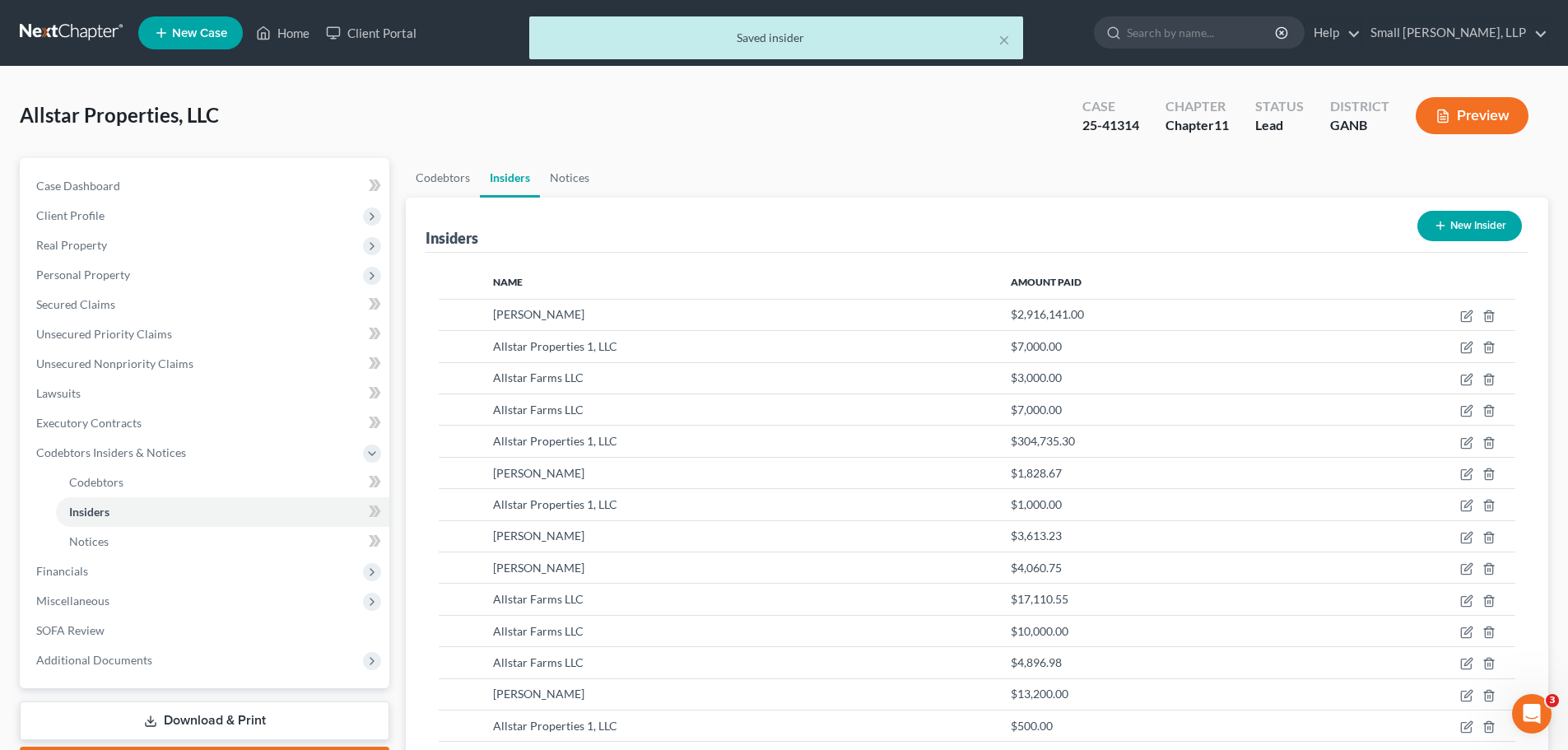
click at [1438, 228] on icon "button" at bounding box center [1440, 225] width 13 height 13
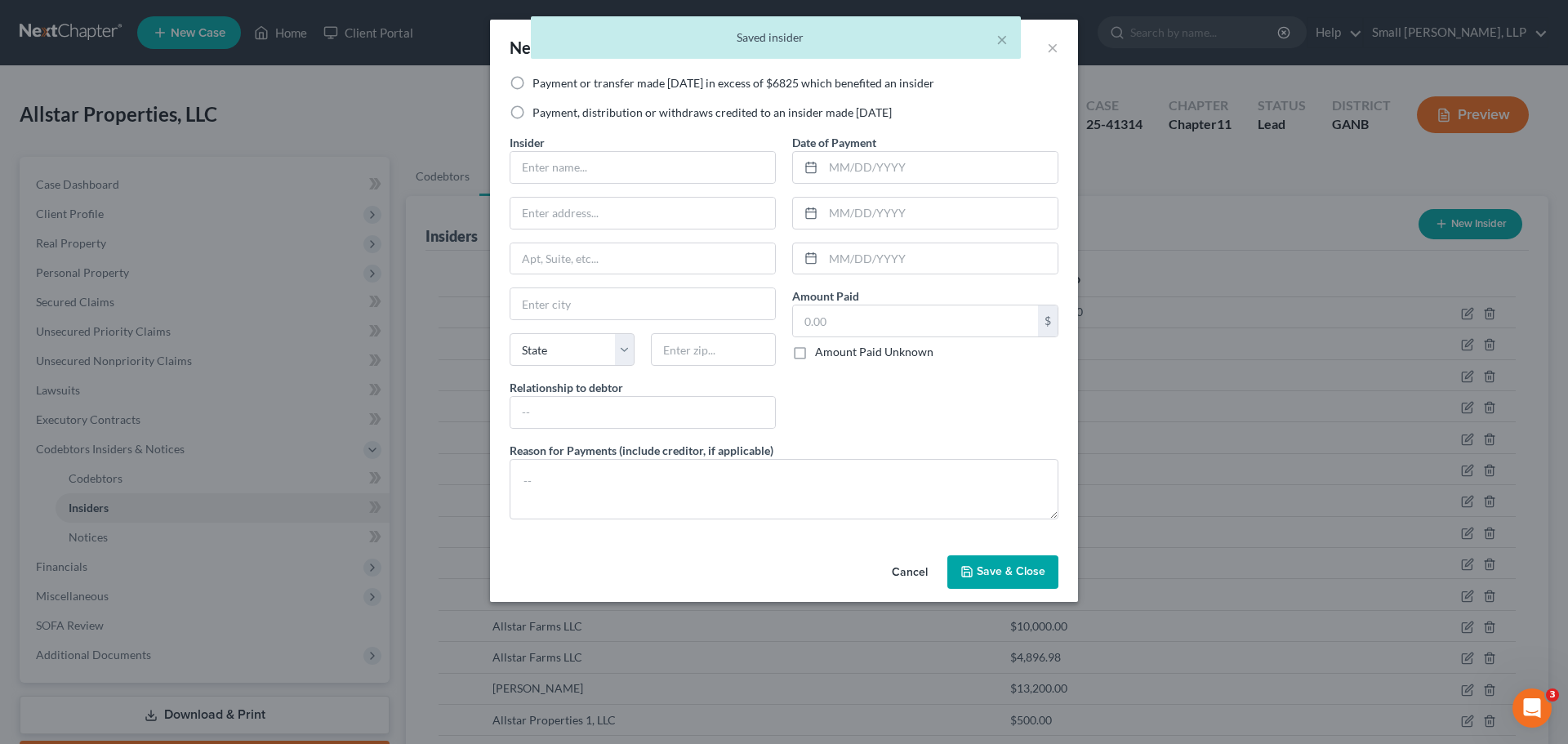
click at [781, 86] on label "Payment or transfer made within 1 year in excess of $6825 which benefited an in…" at bounding box center [734, 83] width 402 height 17
click at [549, 86] on input "Payment or transfer made within 1 year in excess of $6825 which benefited an in…" at bounding box center [544, 80] width 10 height 10
drag, startPoint x: 611, startPoint y: 173, endPoint x: 625, endPoint y: 171, distance: 14.1
click at [611, 173] on input "text" at bounding box center [642, 168] width 264 height 31
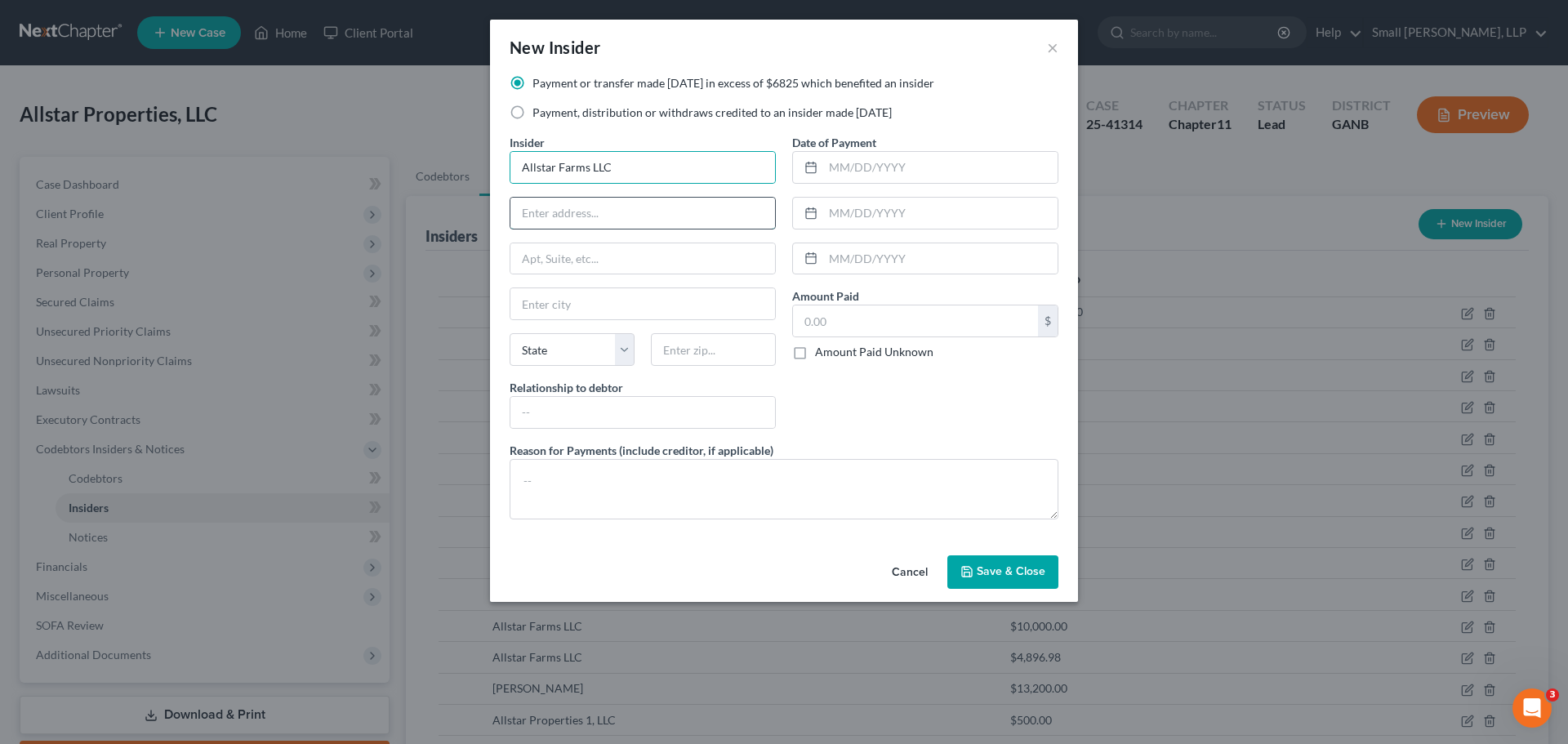
click at [611, 217] on input "text" at bounding box center [642, 213] width 264 height 31
click at [590, 296] on input "text" at bounding box center [642, 304] width 264 height 31
click at [558, 352] on select "State AL AK AR AZ CA CO CT DE DC FL GA GU HI ID IL IN IA KS KY LA ME MD MA MI M…" at bounding box center [572, 349] width 125 height 33
click at [509, 333] on select "State AL AK AR AZ CA CO CT DE DC FL GA GU HI ID IL IN IA KS KY LA ME MD MA MI M…" at bounding box center [572, 349] width 125 height 33
click at [674, 350] on input "text" at bounding box center [714, 349] width 125 height 33
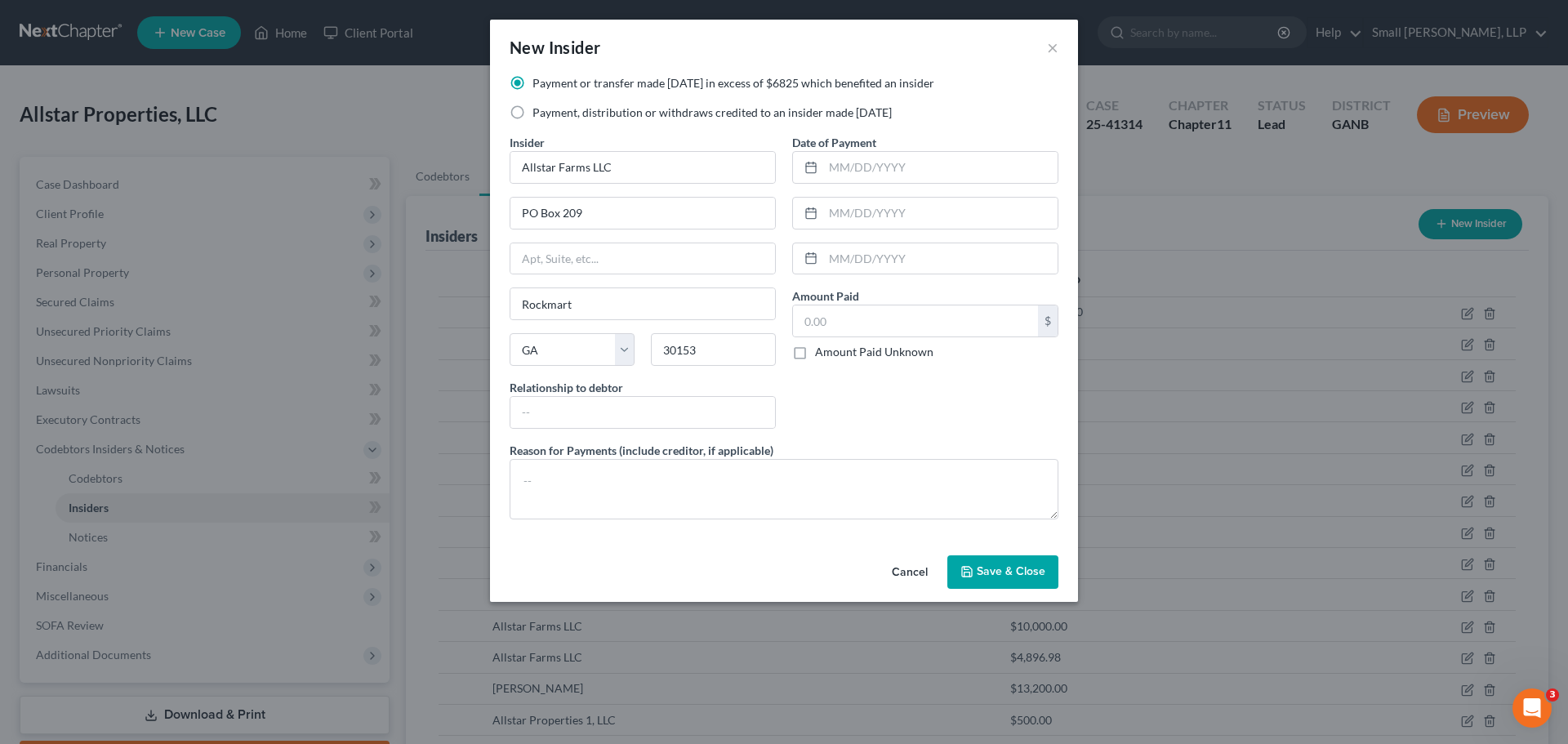
click at [656, 428] on div "Insider * Allstar Farms LLC PO Box 209 Rockmart State AL AK AR AZ CA CO CT DE D…" at bounding box center [642, 288] width 282 height 308
click at [662, 409] on input "text" at bounding box center [642, 413] width 264 height 31
click at [891, 173] on input "text" at bounding box center [940, 168] width 235 height 31
click at [830, 319] on input "text" at bounding box center [915, 321] width 245 height 31
click at [973, 567] on icon "button" at bounding box center [967, 571] width 13 height 13
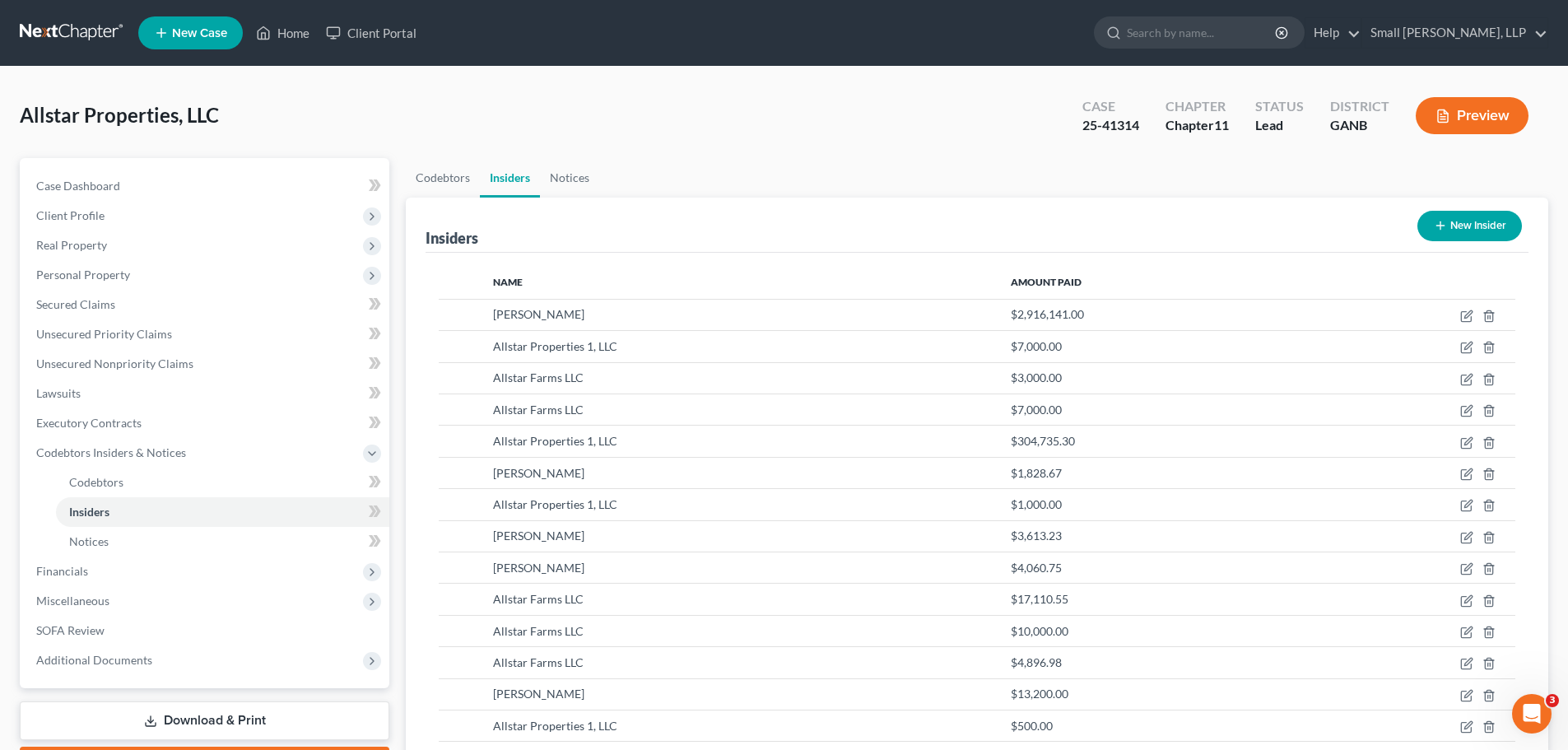
click at [1434, 233] on button "New Insider" at bounding box center [1469, 226] width 104 height 31
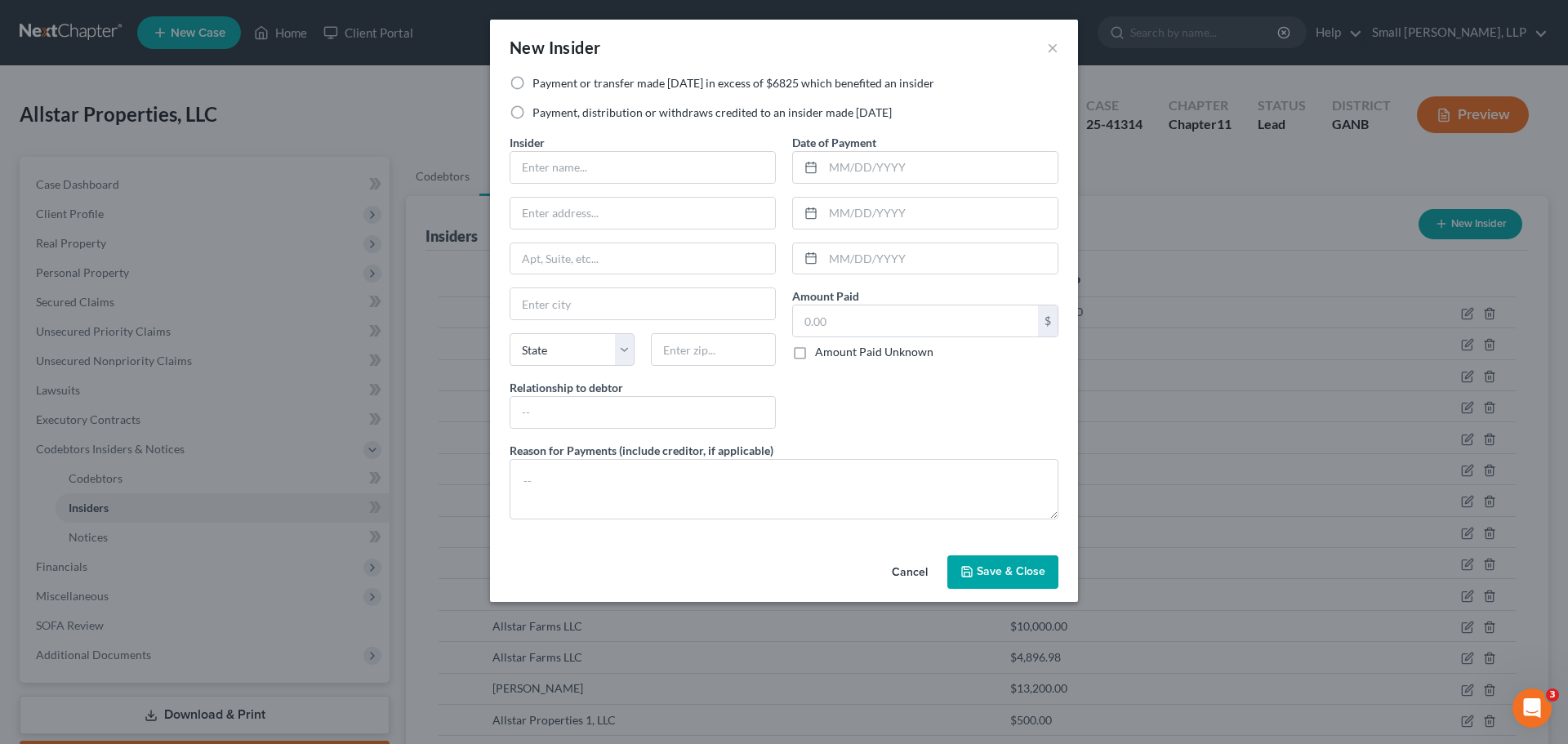
click at [599, 81] on label "Payment or transfer made within 1 year in excess of $6825 which benefited an in…" at bounding box center [734, 83] width 402 height 17
click at [549, 81] on input "Payment or transfer made within 1 year in excess of $6825 which benefited an in…" at bounding box center [544, 80] width 10 height 10
click at [588, 167] on input "text" at bounding box center [642, 168] width 264 height 31
click at [620, 223] on input "text" at bounding box center [642, 213] width 264 height 31
click at [567, 313] on input "text" at bounding box center [642, 304] width 264 height 31
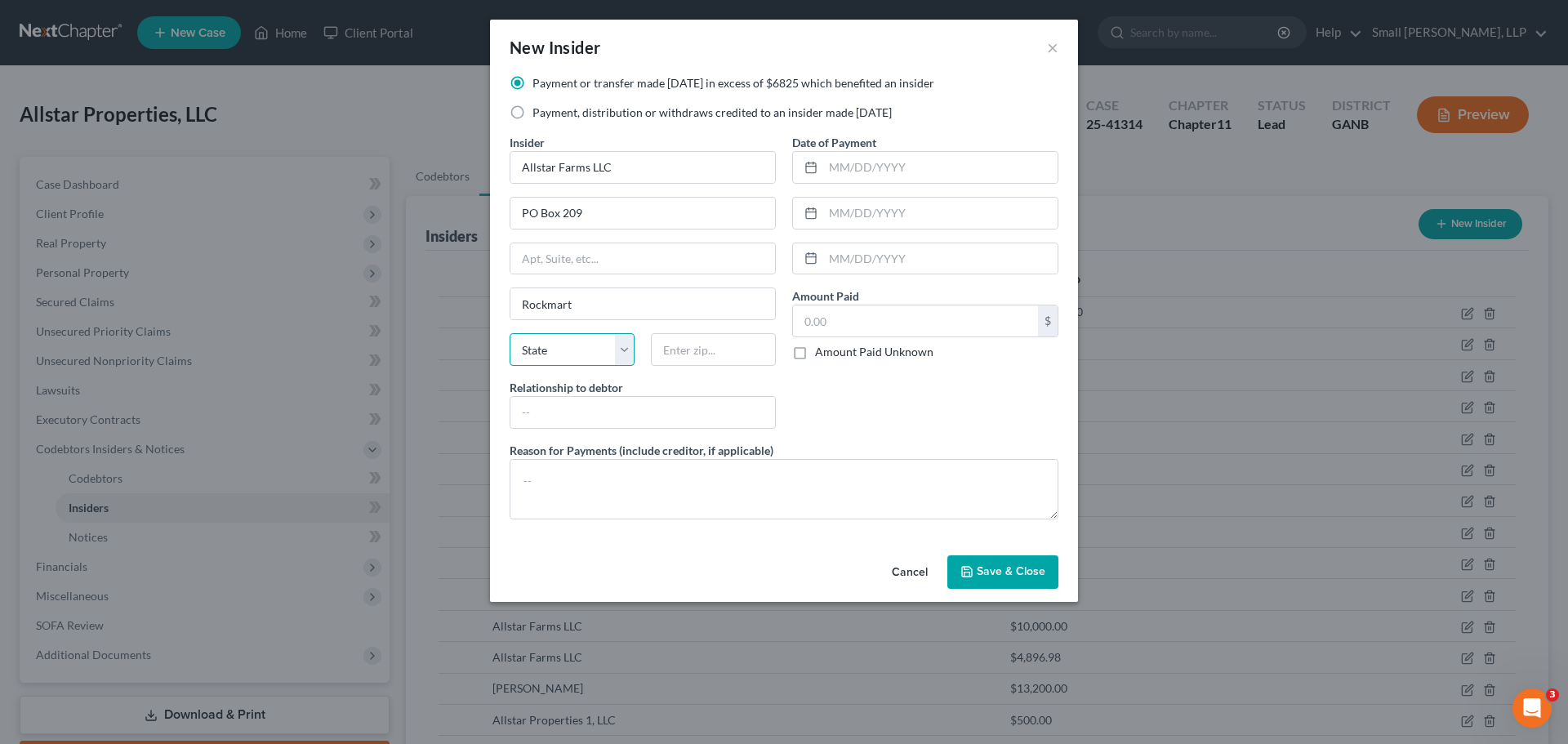
click at [537, 353] on select "State AL AK AR AZ CA CO CT DE DC FL GA GU HI ID IL IN IA KS KY LA ME MD MA MI M…" at bounding box center [572, 349] width 125 height 33
click at [509, 333] on select "State AL AK AR AZ CA CO CT DE DC FL GA GU HI ID IL IN IA KS KY LA ME MD MA MI M…" at bounding box center [572, 349] width 125 height 33
click at [680, 345] on input "text" at bounding box center [714, 349] width 125 height 33
click at [577, 428] on div "Insider * Allstar Farms LLC PO Box 209 Rockmart State AL AK AR AZ CA CO CT DE D…" at bounding box center [642, 288] width 282 height 308
click at [582, 411] on input "text" at bounding box center [642, 413] width 264 height 31
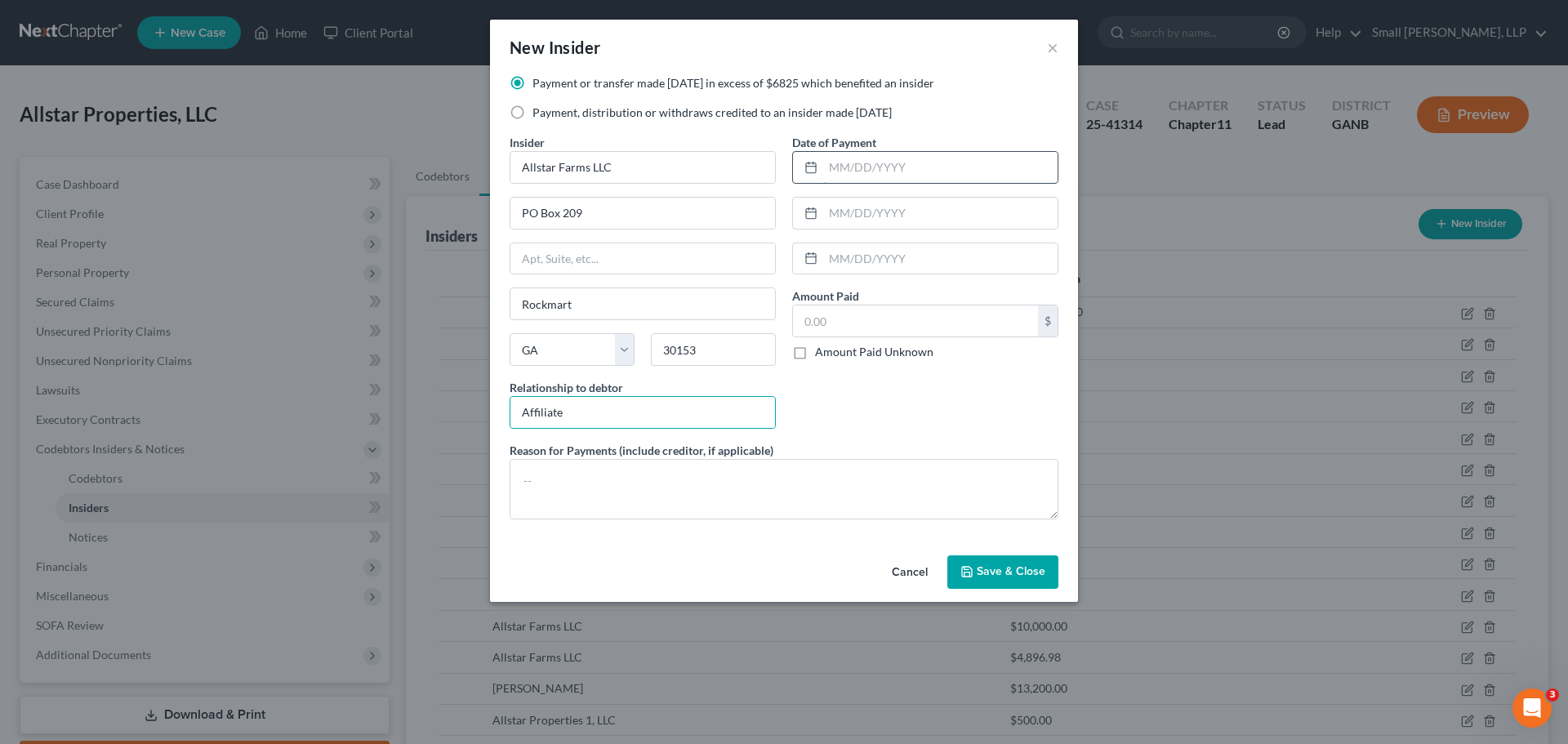
click at [884, 174] on input "text" at bounding box center [940, 168] width 235 height 31
click at [878, 314] on input "text" at bounding box center [915, 321] width 245 height 31
click at [994, 561] on button "Save & Close" at bounding box center [1003, 572] width 111 height 34
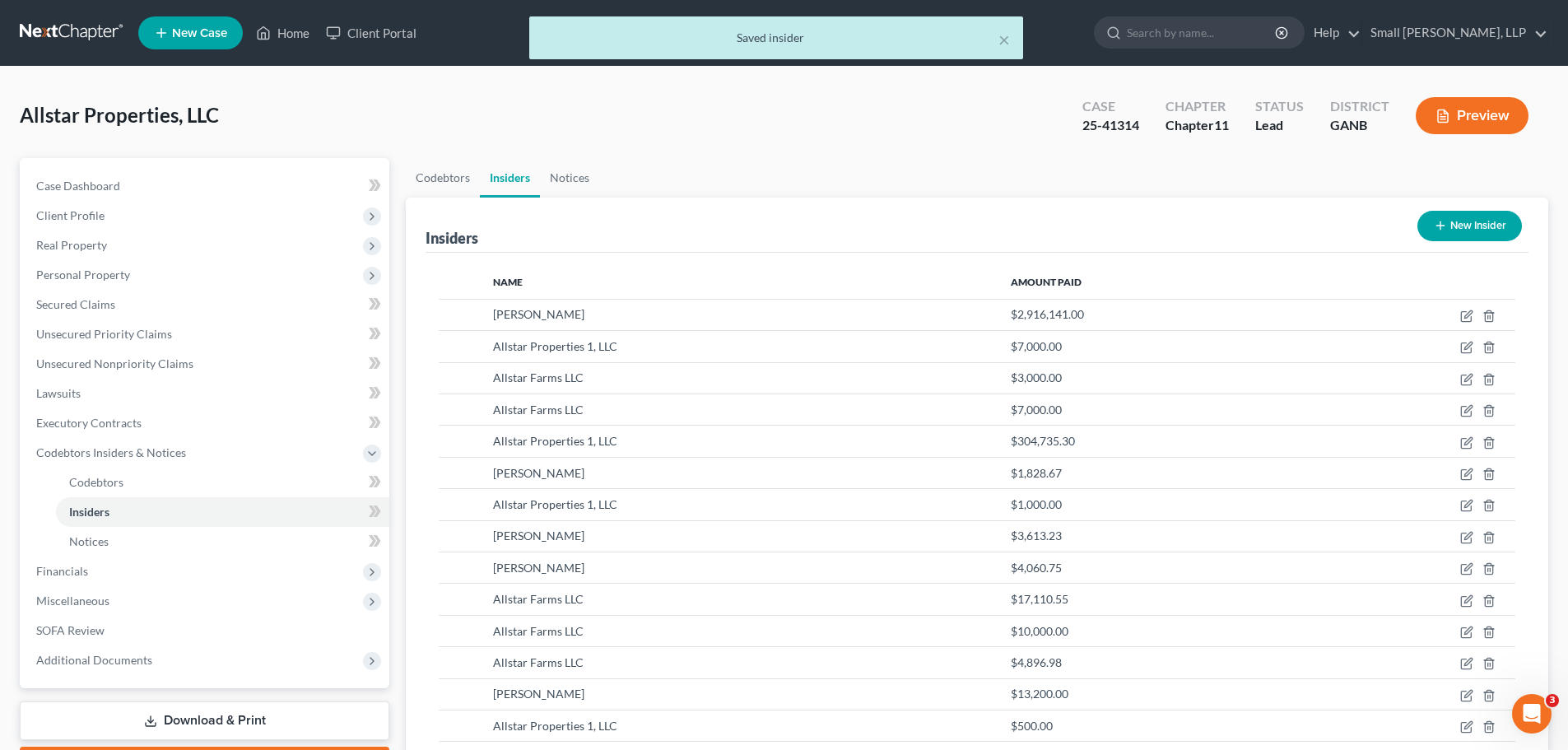
click at [1459, 230] on button "New Insider" at bounding box center [1469, 226] width 104 height 31
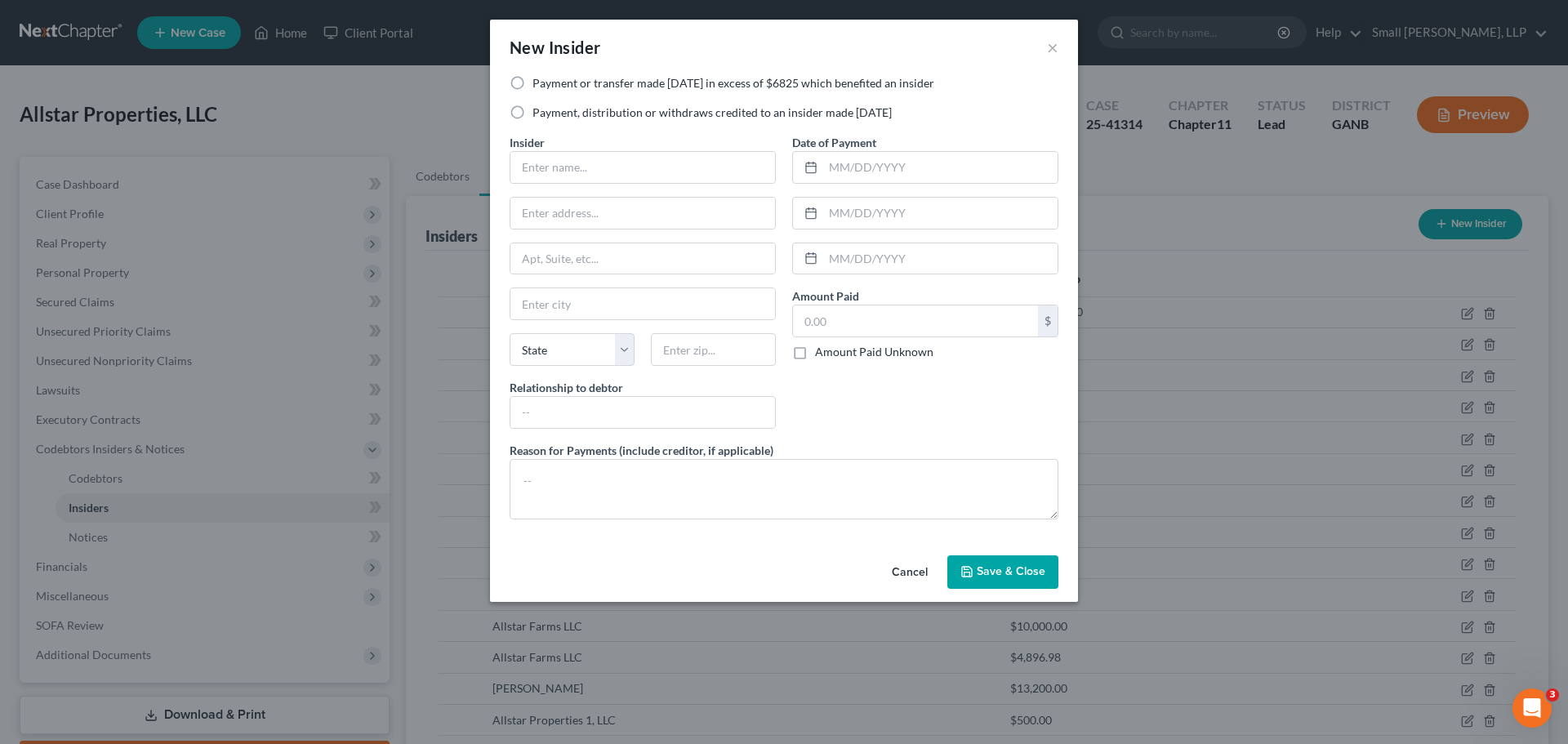
drag, startPoint x: 635, startPoint y: 85, endPoint x: 629, endPoint y: 96, distance: 12.5
click at [634, 86] on label "Payment or transfer made within 1 year in excess of $6825 which benefited an in…" at bounding box center [734, 83] width 402 height 17
click at [549, 86] on input "Payment or transfer made within 1 year in excess of $6825 which benefited an in…" at bounding box center [544, 80] width 10 height 10
click at [615, 116] on label "Payment, distribution or withdraws credited to an insider made within 1 year" at bounding box center [712, 112] width 359 height 17
click at [549, 115] on input "Payment, distribution or withdraws credited to an insider made within 1 year" at bounding box center [544, 110] width 10 height 10
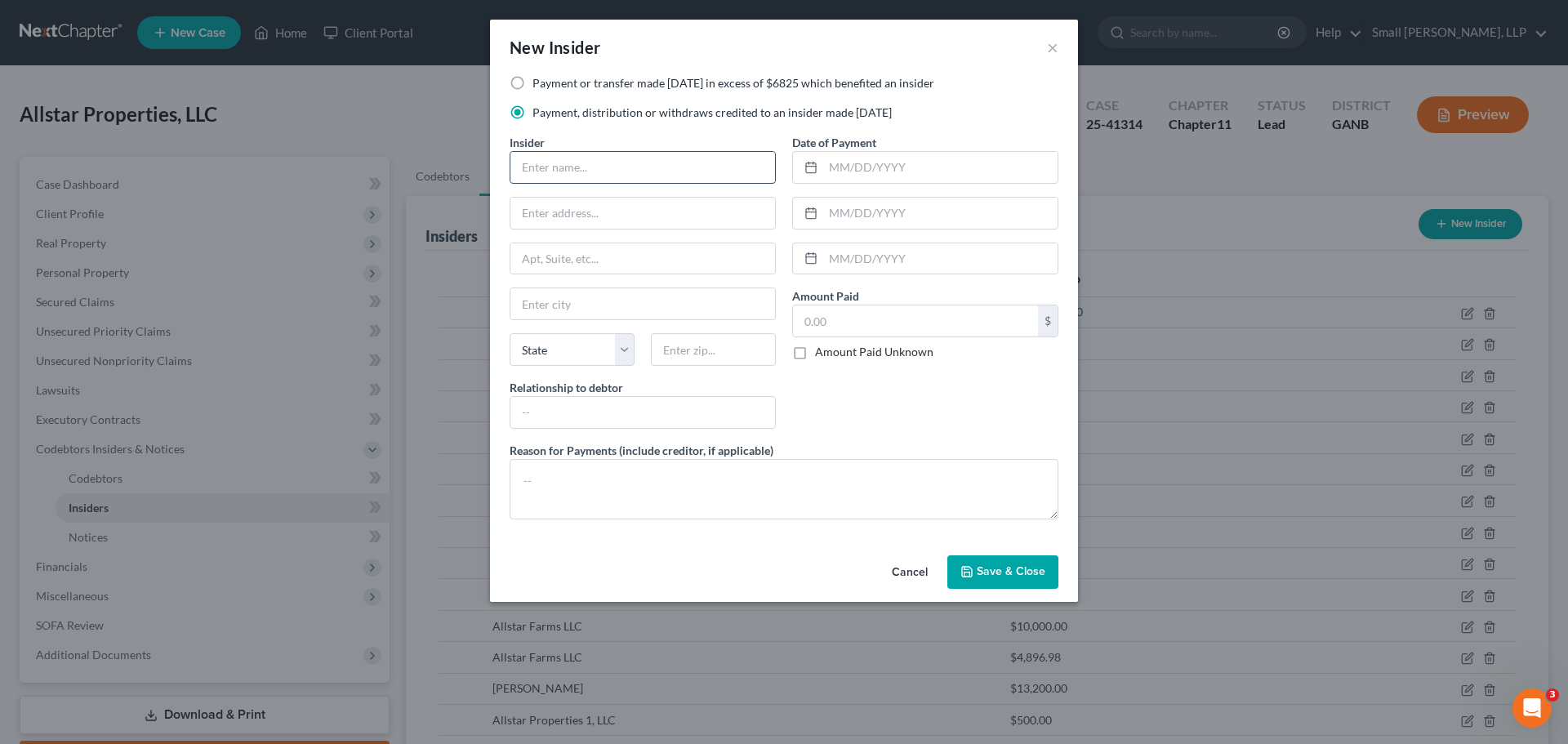
click at [596, 159] on input "text" at bounding box center [642, 168] width 264 height 31
click at [615, 212] on input "text" at bounding box center [642, 213] width 264 height 31
click at [588, 303] on input "text" at bounding box center [642, 304] width 264 height 31
click at [563, 351] on select "State AL AK AR AZ CA CO CT DE DC FL GA GU HI ID IL IN IA KS KY LA ME MD MA MI M…" at bounding box center [572, 349] width 125 height 33
click at [509, 333] on select "State AL AK AR AZ CA CO CT DE DC FL GA GU HI ID IL IN IA KS KY LA ME MD MA MI M…" at bounding box center [572, 349] width 125 height 33
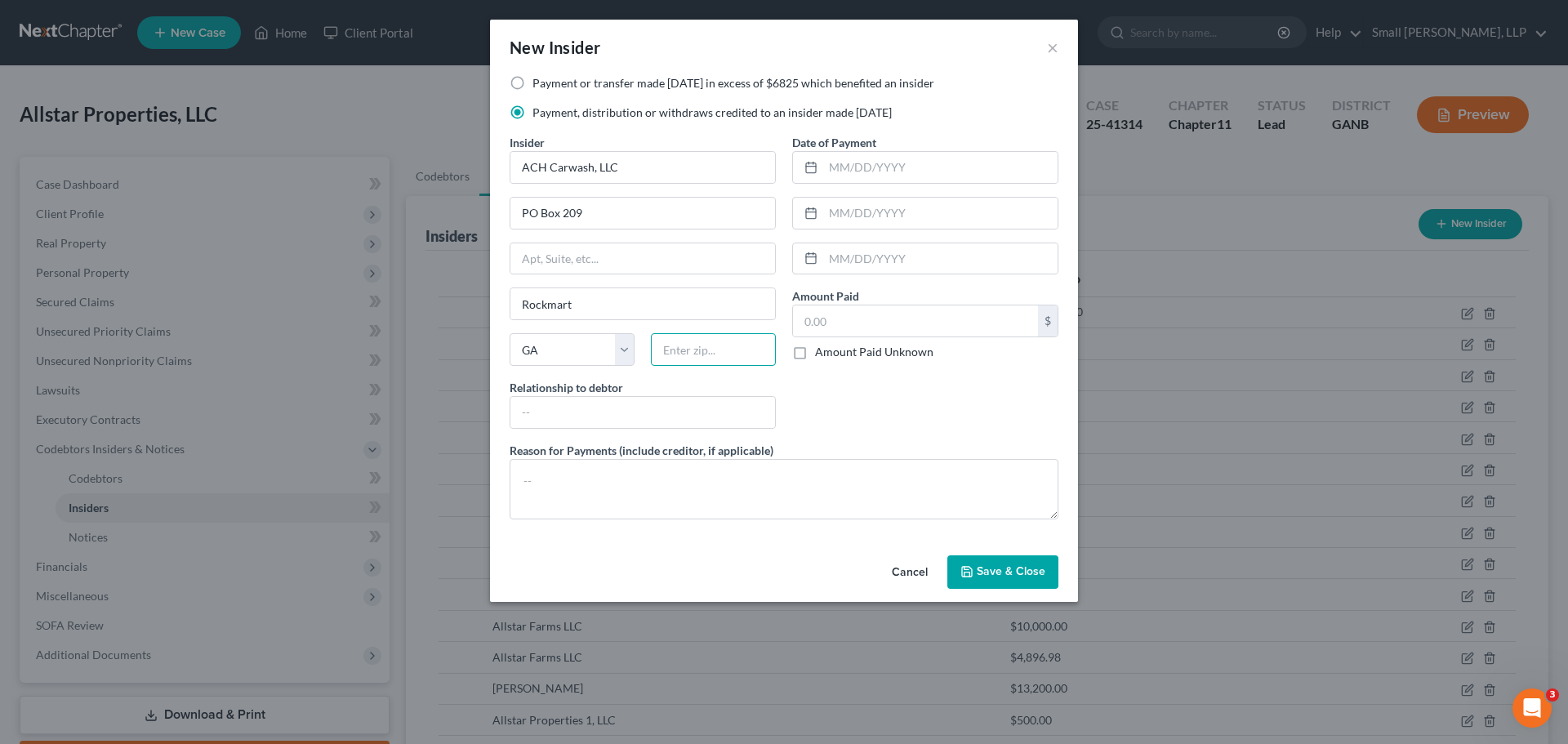
click at [700, 349] on input "text" at bounding box center [714, 349] width 125 height 33
click at [709, 417] on input "text" at bounding box center [642, 413] width 264 height 31
click at [918, 173] on input "text" at bounding box center [940, 168] width 235 height 31
click at [907, 305] on input "text" at bounding box center [915, 321] width 245 height 31
drag, startPoint x: 929, startPoint y: 403, endPoint x: 953, endPoint y: 440, distance: 44.1
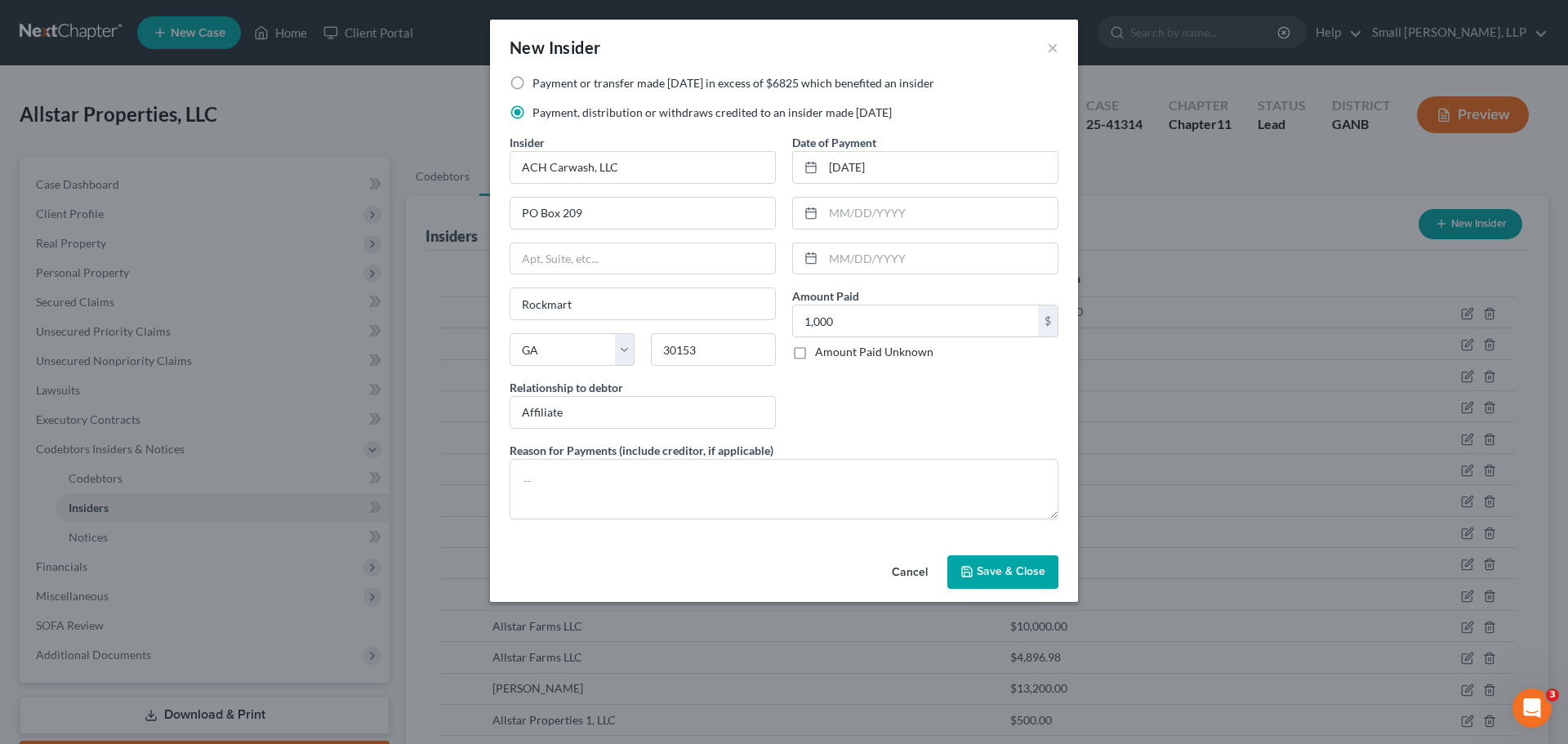
click at [929, 403] on div "Date of Payment 11/27/2024 Amount Paid 1,000.00 $ Amount Paid Unknown Balance U…" at bounding box center [925, 288] width 282 height 308
click at [991, 568] on span "Save & Close" at bounding box center [1011, 572] width 69 height 14
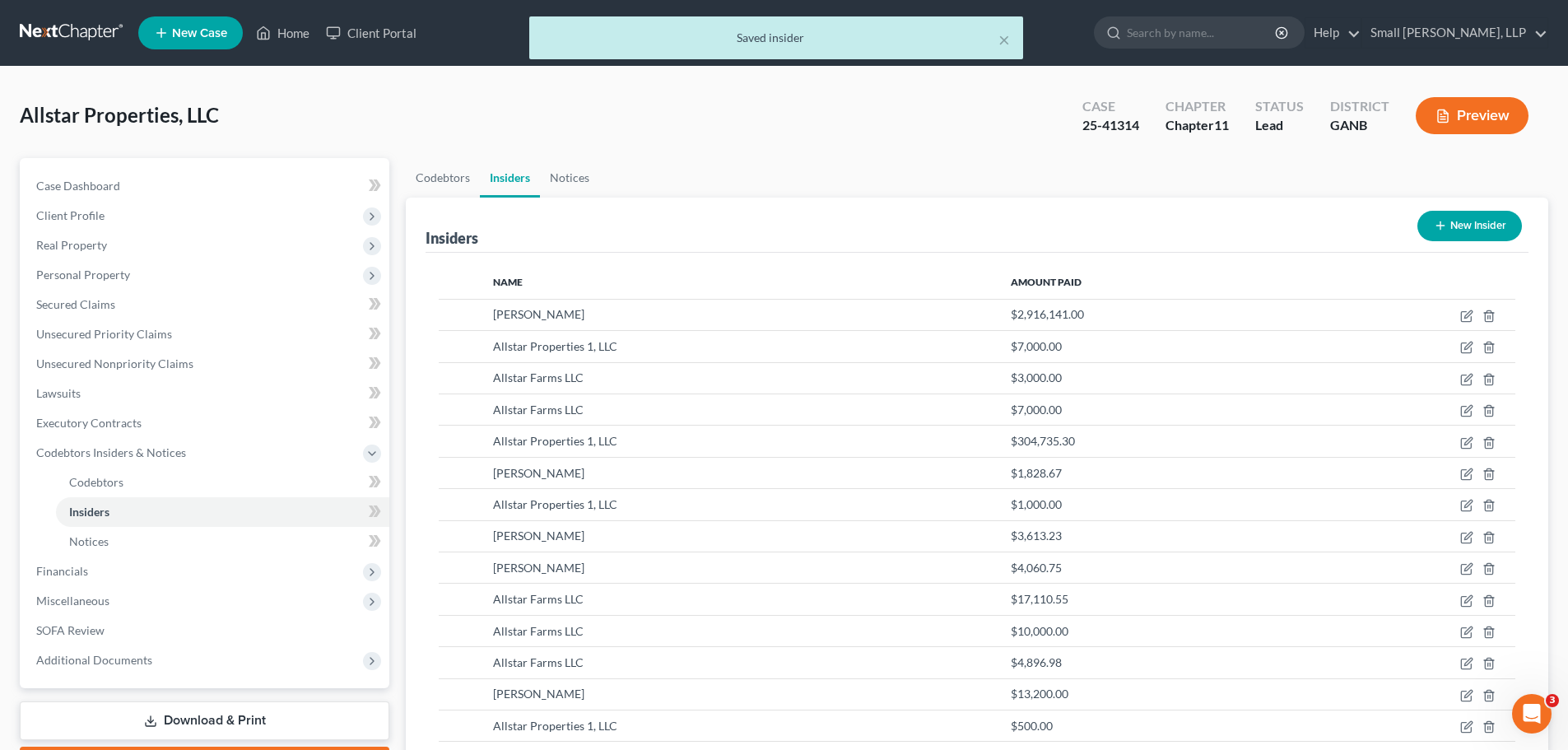
click at [1453, 230] on button "New Insider" at bounding box center [1469, 226] width 104 height 31
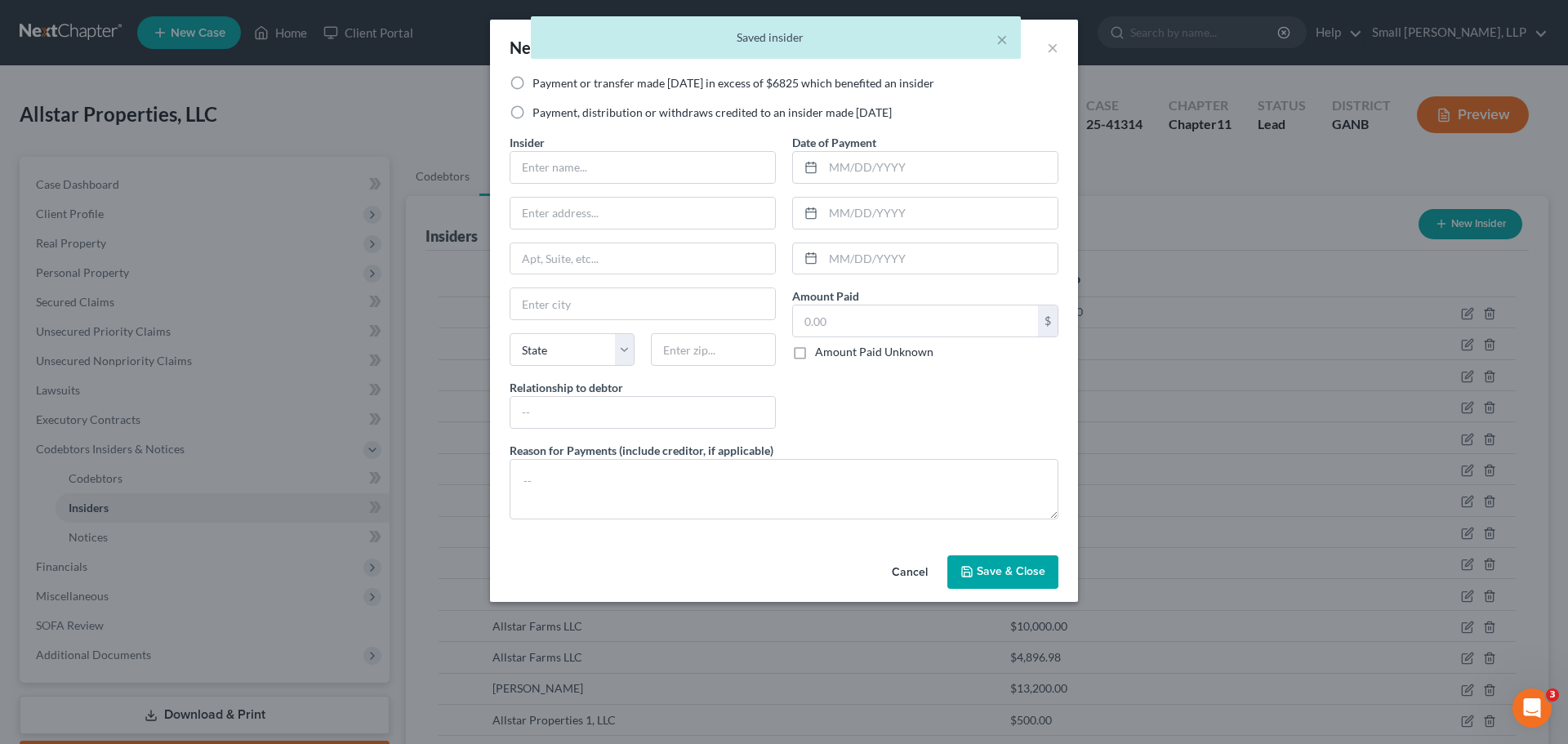
click at [656, 113] on label "Payment, distribution or withdraws credited to an insider made within 1 year" at bounding box center [712, 112] width 359 height 17
click at [549, 113] on input "Payment, distribution or withdraws credited to an insider made within 1 year" at bounding box center [544, 110] width 10 height 10
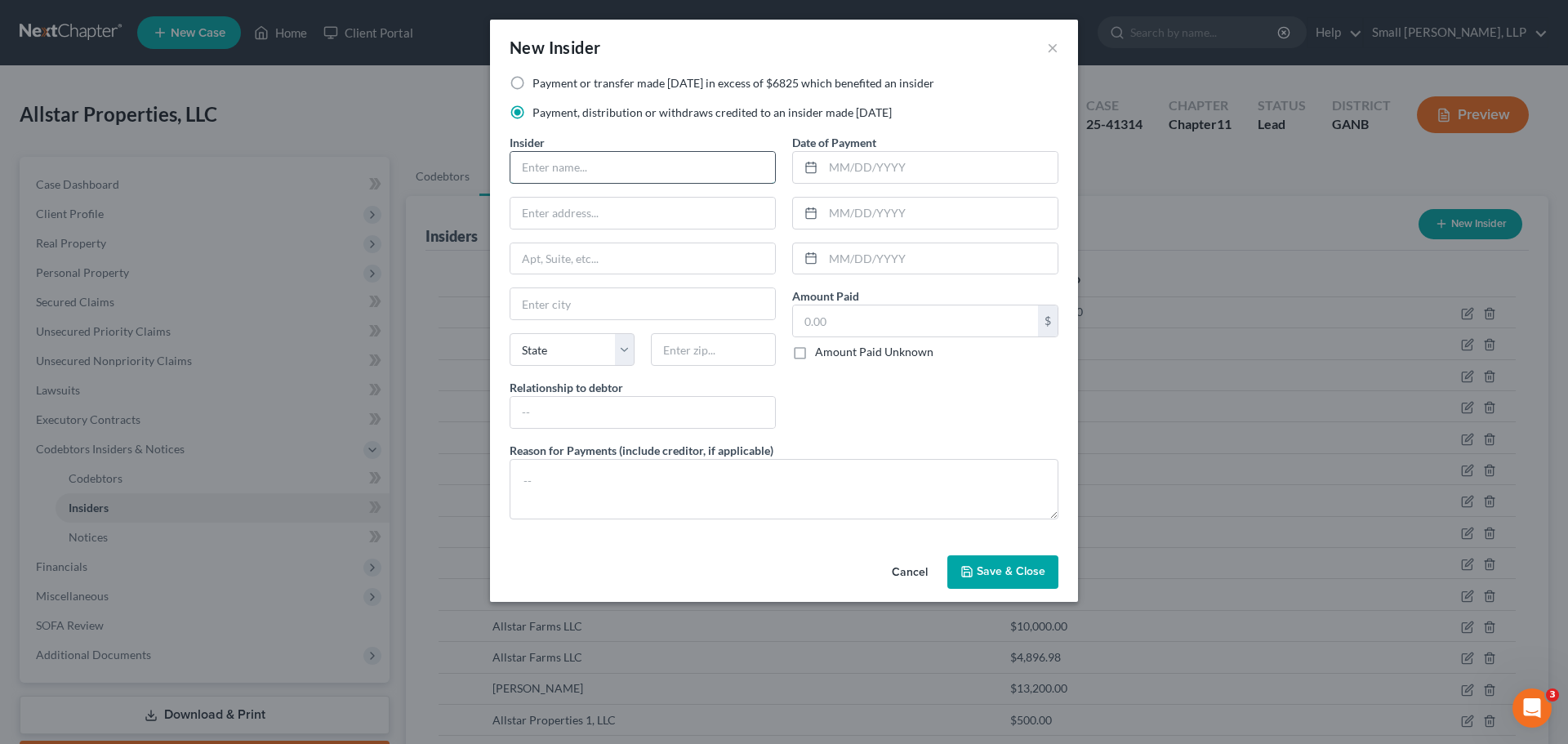
click at [608, 157] on input "text" at bounding box center [642, 168] width 264 height 31
click at [641, 215] on input "text" at bounding box center [642, 213] width 264 height 31
click at [582, 309] on input "text" at bounding box center [642, 304] width 264 height 31
click at [576, 361] on select "State AL AK AR AZ CA CO CT DE DC FL GA GU HI ID IL IN IA KS KY LA ME MD MA MI M…" at bounding box center [572, 349] width 125 height 33
click at [681, 356] on input "text" at bounding box center [714, 349] width 125 height 33
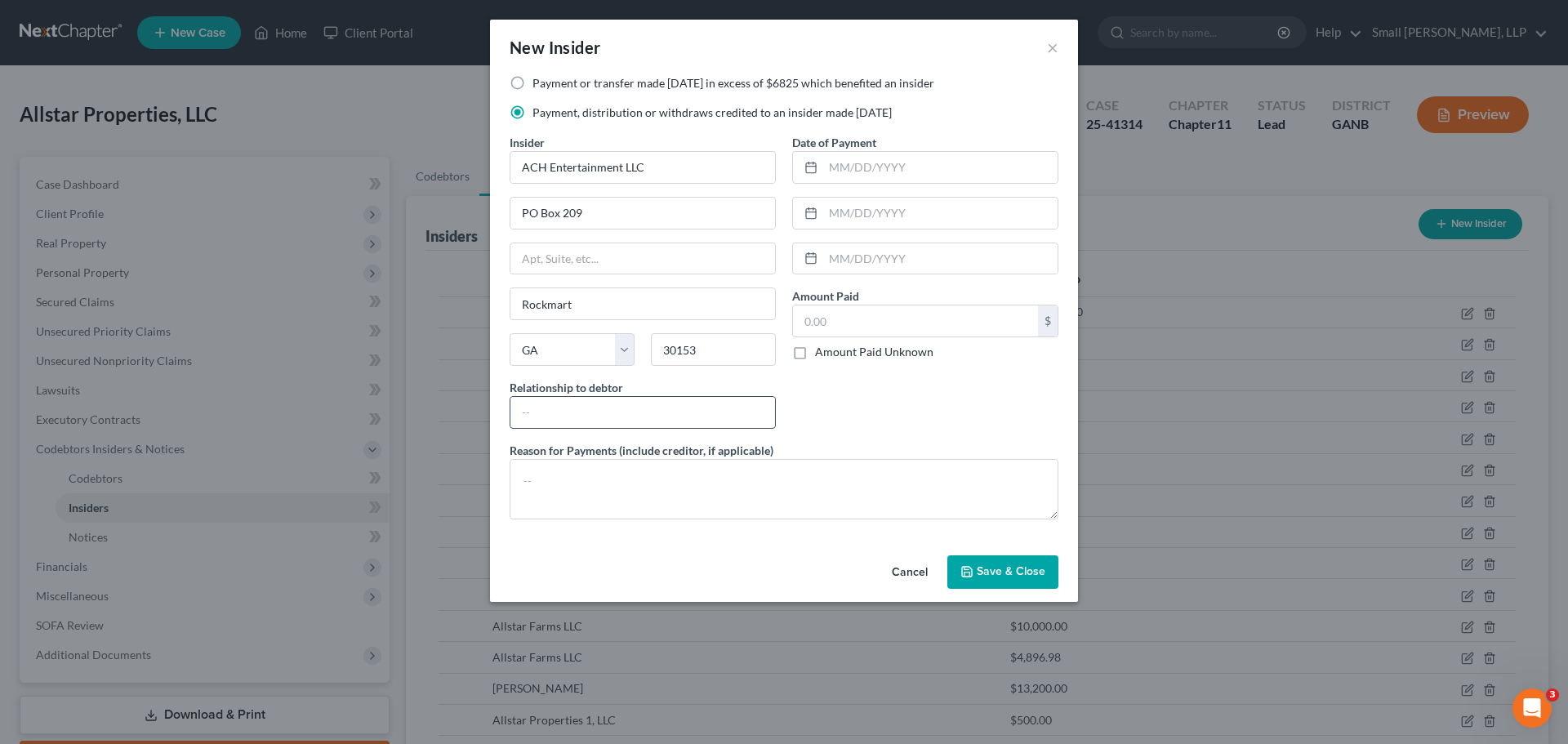
click at [677, 415] on input "text" at bounding box center [642, 413] width 264 height 31
click at [847, 164] on input "text" at bounding box center [940, 168] width 235 height 31
click at [842, 307] on input "text" at bounding box center [915, 321] width 245 height 31
click at [847, 322] on input "text" at bounding box center [915, 321] width 245 height 31
click at [993, 561] on button "Save & Close" at bounding box center [1003, 572] width 111 height 34
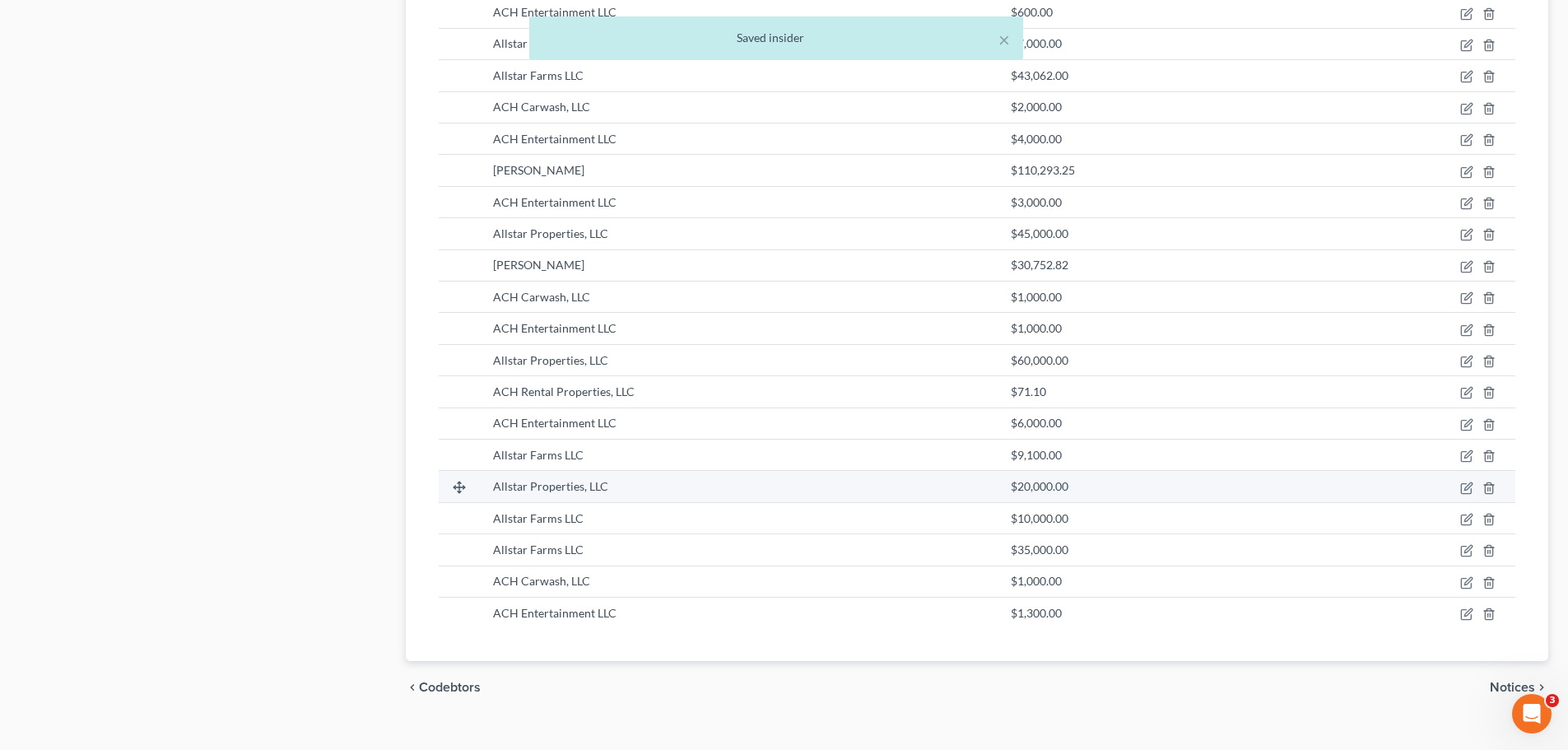
scroll to position [1309, 0]
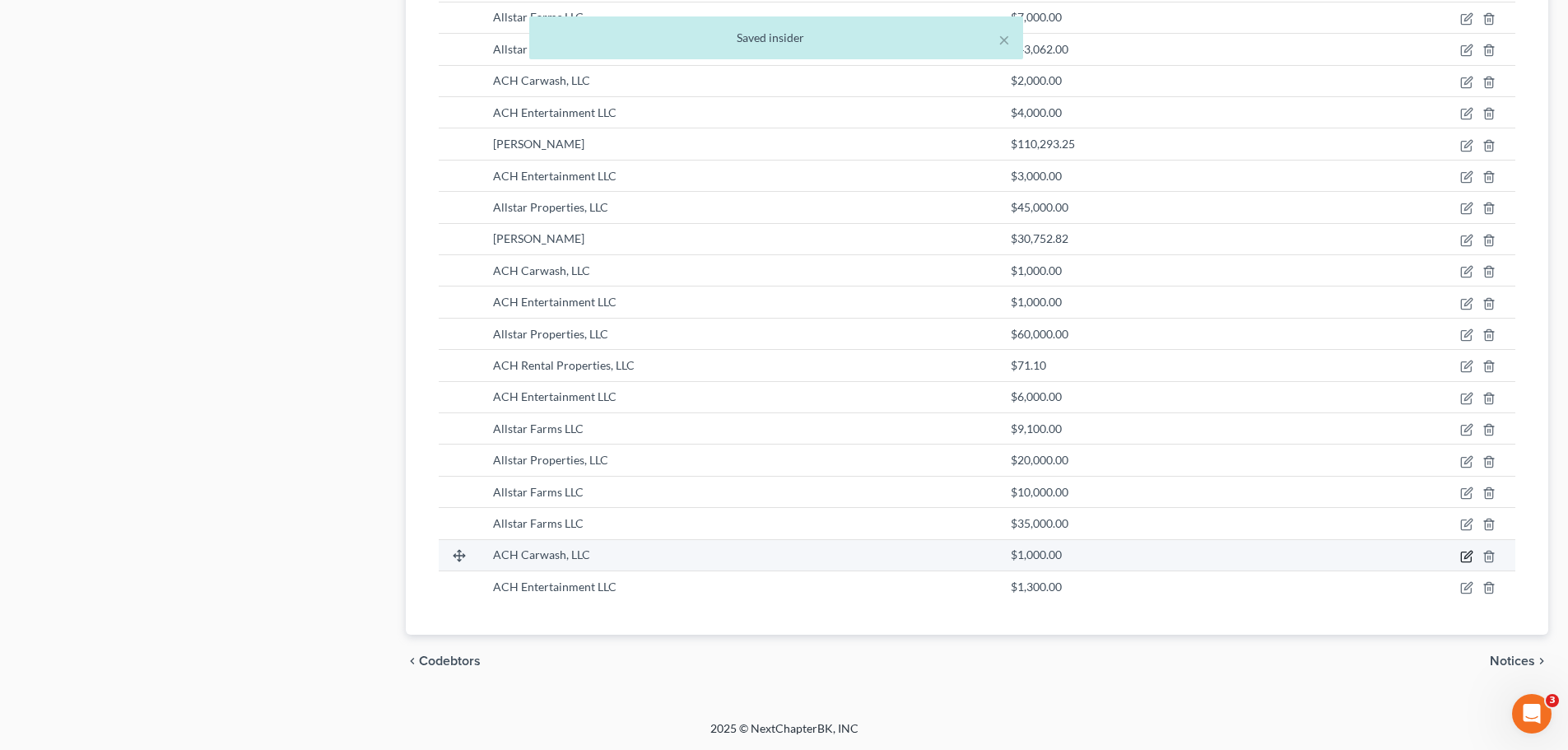
click at [1465, 559] on icon "button" at bounding box center [1466, 556] width 13 height 13
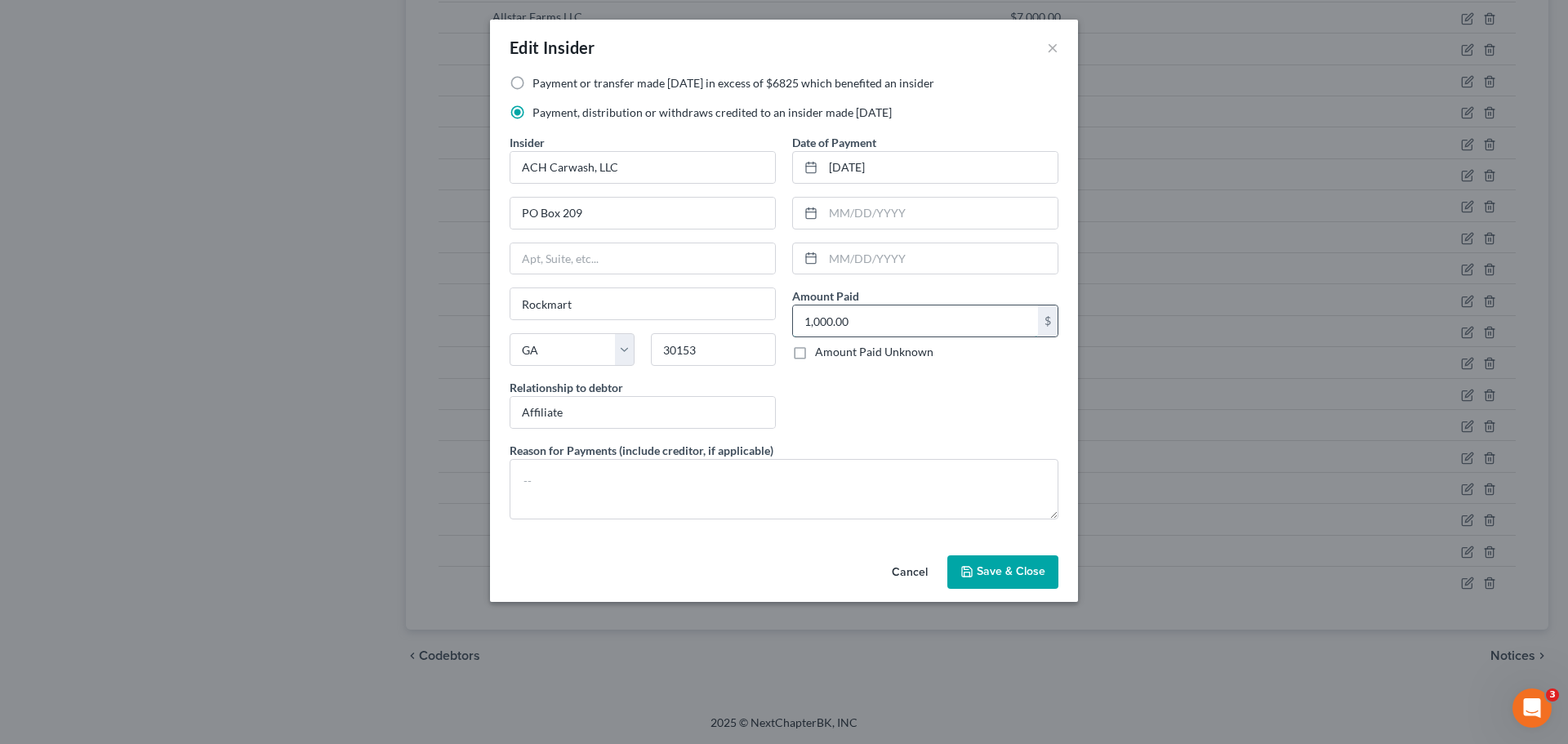
click at [819, 323] on input "1,000.00" at bounding box center [915, 321] width 245 height 31
drag, startPoint x: 1007, startPoint y: 575, endPoint x: 1014, endPoint y: 572, distance: 7.6
click at [1007, 575] on span "Save & Close" at bounding box center [1011, 572] width 69 height 14
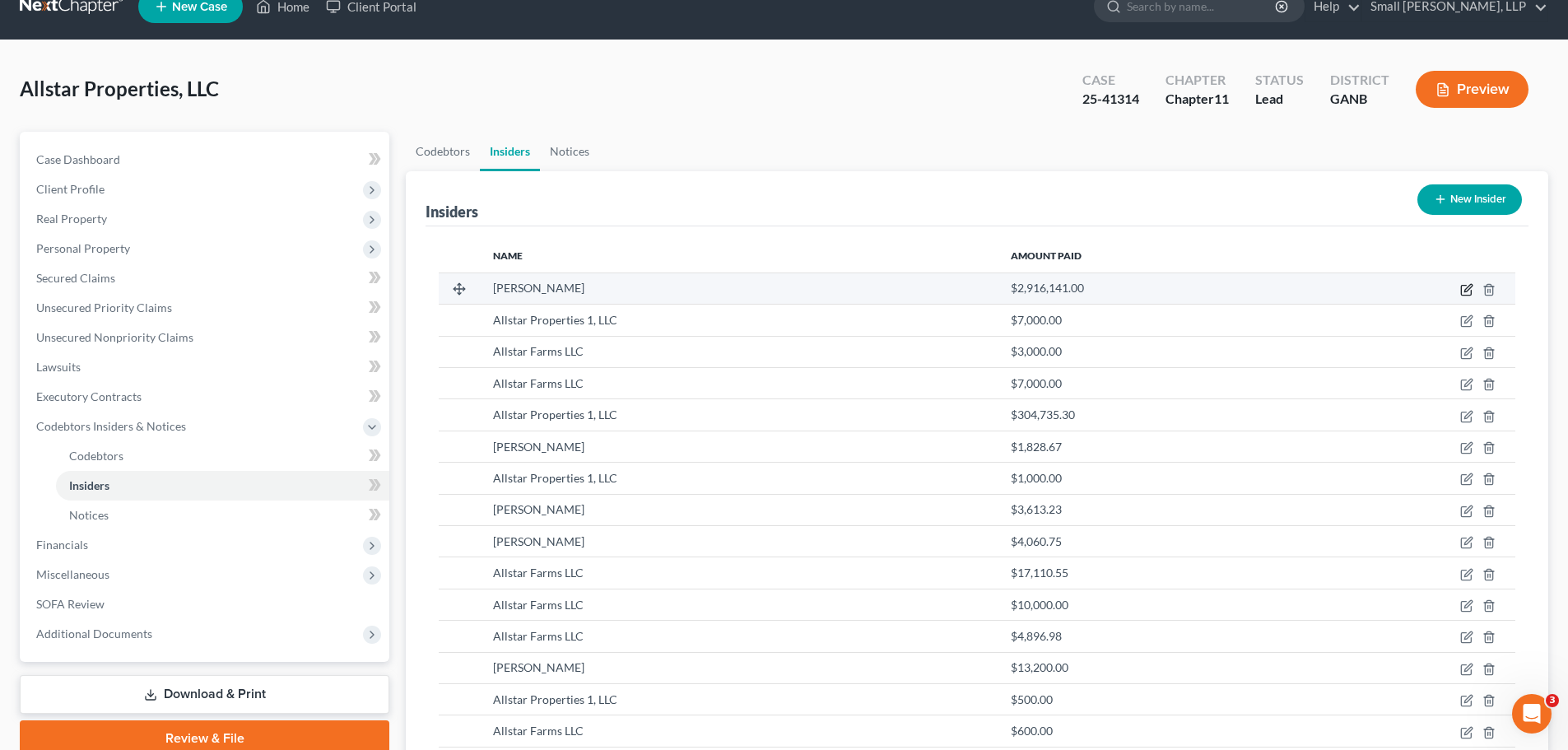
scroll to position [0, 0]
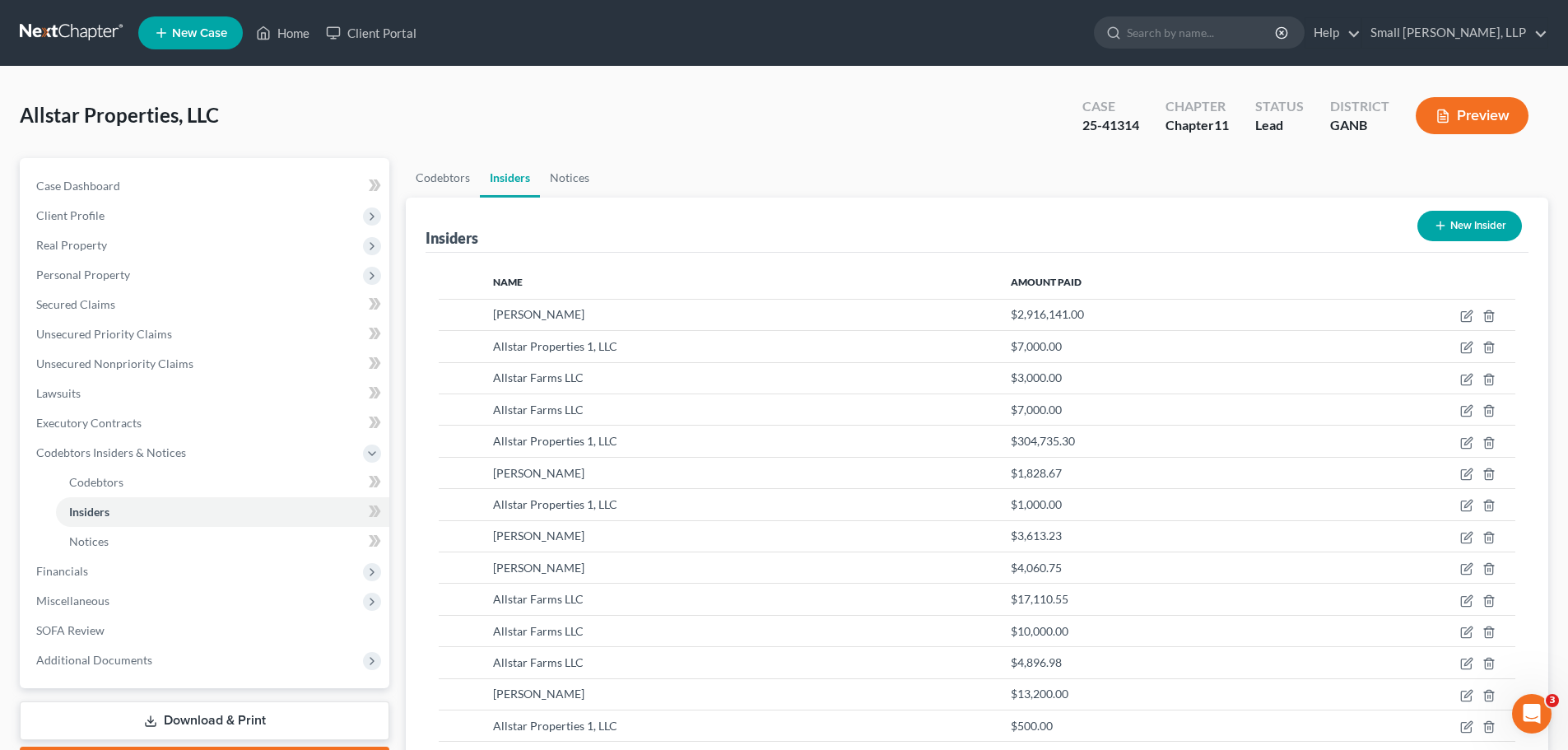
click at [1503, 229] on button "New Insider" at bounding box center [1469, 226] width 104 height 31
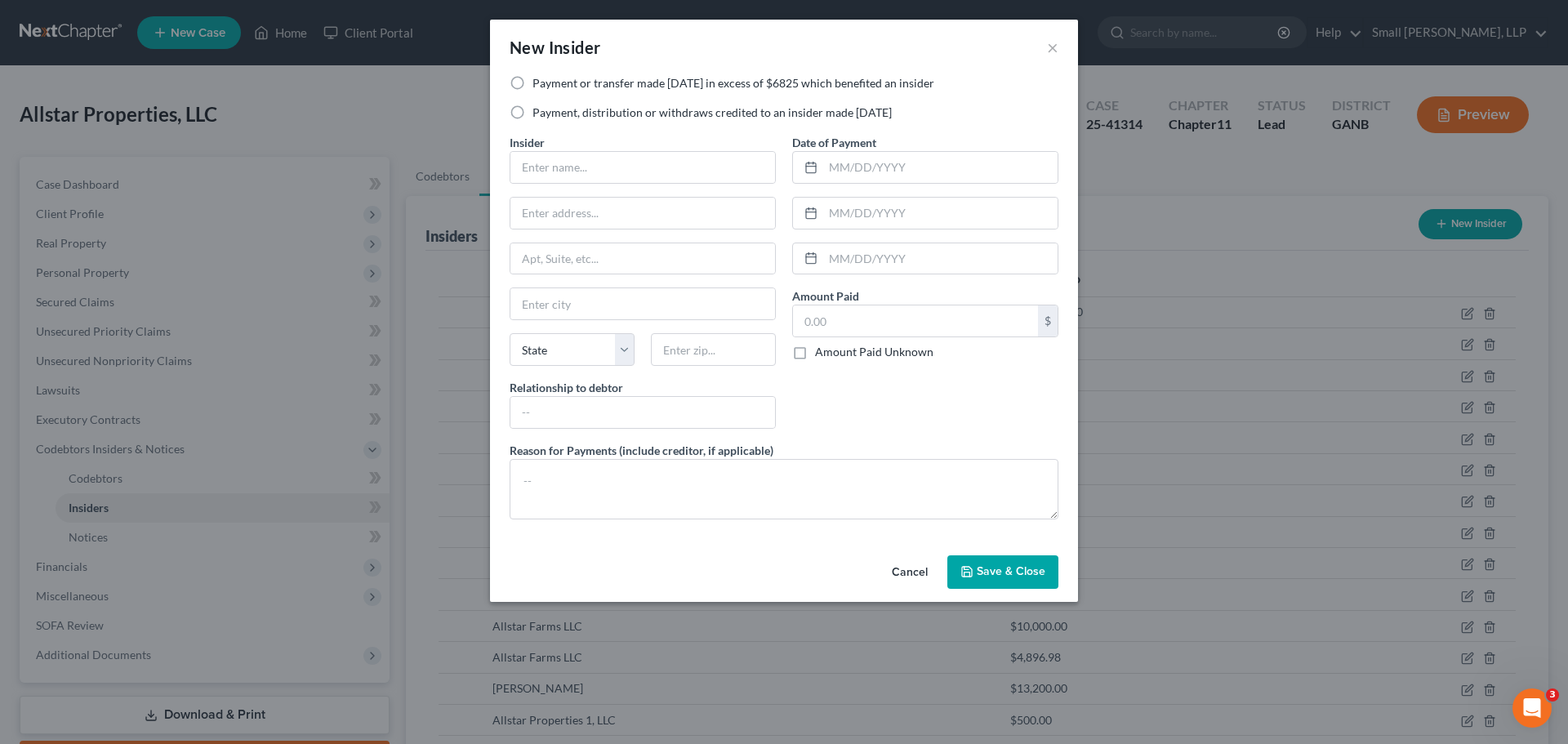
click at [860, 112] on label "Payment, distribution or withdraws credited to an insider made within 1 year" at bounding box center [712, 112] width 359 height 17
click at [549, 112] on input "Payment, distribution or withdraws credited to an insider made within 1 year" at bounding box center [544, 110] width 10 height 10
click at [687, 173] on input "text" at bounding box center [642, 168] width 264 height 31
click at [617, 209] on input "text" at bounding box center [642, 213] width 264 height 31
click at [592, 309] on input "text" at bounding box center [642, 304] width 264 height 31
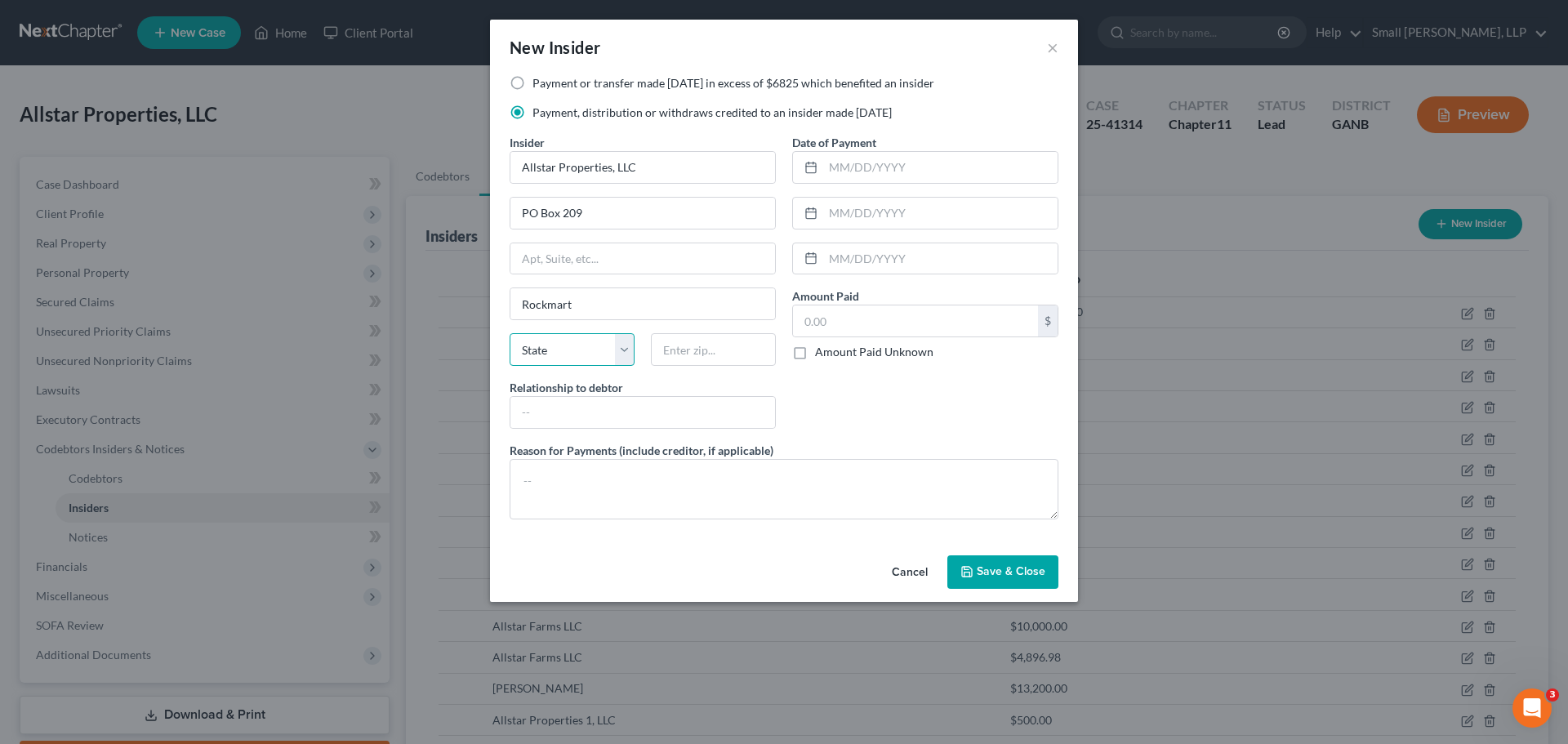
click at [561, 365] on select "State AL AK AR AZ CA CO CT DE DC FL GA GU HI ID IL IN IA KS KY LA ME MD MA MI M…" at bounding box center [572, 349] width 125 height 33
click at [509, 333] on select "State AL AK AR AZ CA CO CT DE DC FL GA GU HI ID IL IN IA KS KY LA ME MD MA MI M…" at bounding box center [572, 349] width 125 height 33
click at [553, 337] on select "State AL AK AR AZ CA CO CT DE DC FL GA GU HI ID IL IN IA KS KY LA ME MD MA MI M…" at bounding box center [572, 349] width 125 height 33
click at [509, 333] on select "State AL AK AR AZ CA CO CT DE DC FL GA GU HI ID IL IN IA KS KY LA ME MD MA MI M…" at bounding box center [572, 349] width 125 height 33
click at [717, 346] on input "text" at bounding box center [714, 349] width 125 height 33
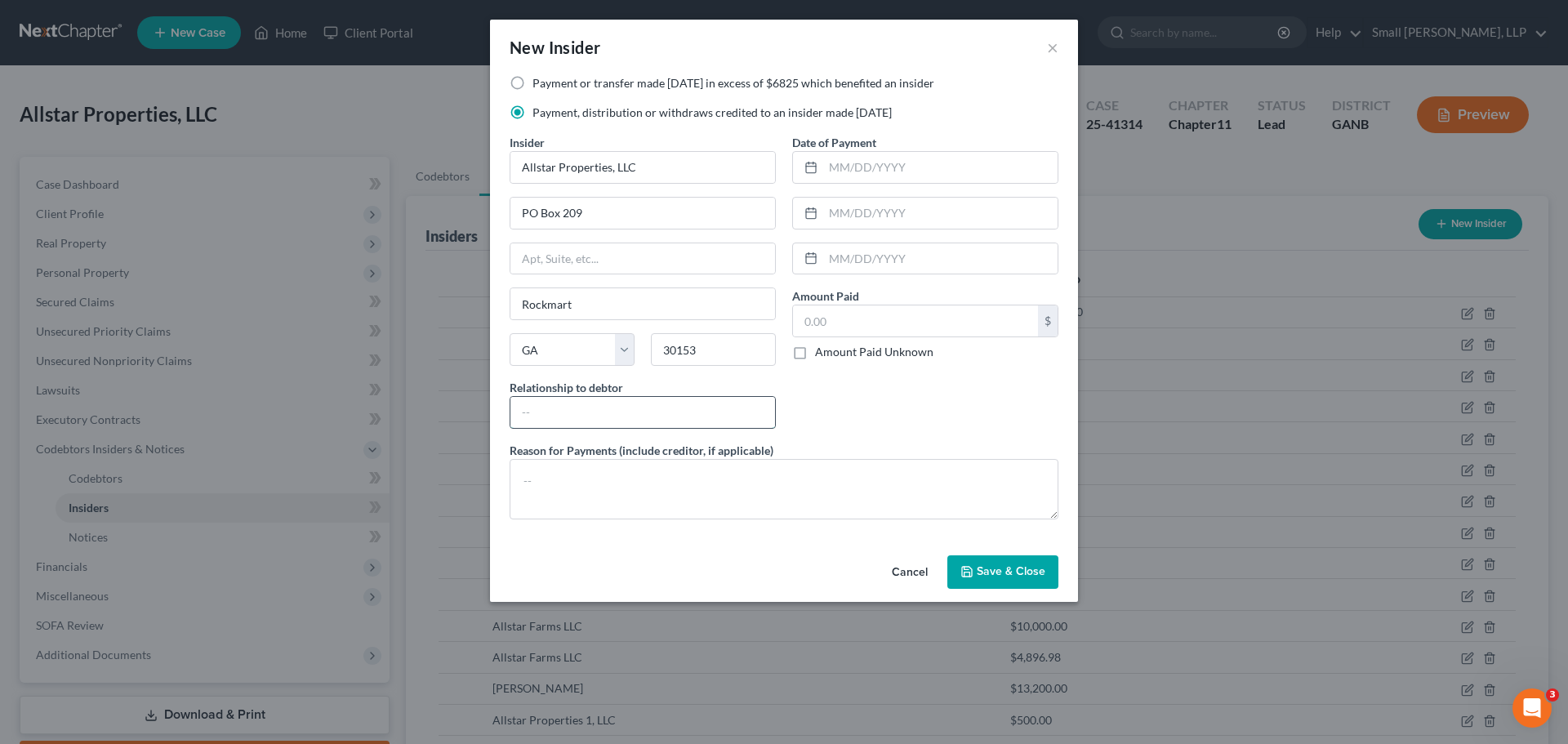
click at [645, 426] on input "text" at bounding box center [642, 413] width 264 height 31
click at [894, 161] on input "text" at bounding box center [940, 168] width 235 height 31
click at [928, 327] on input "text" at bounding box center [915, 321] width 245 height 31
click at [986, 567] on span "Save & Close" at bounding box center [1011, 572] width 69 height 14
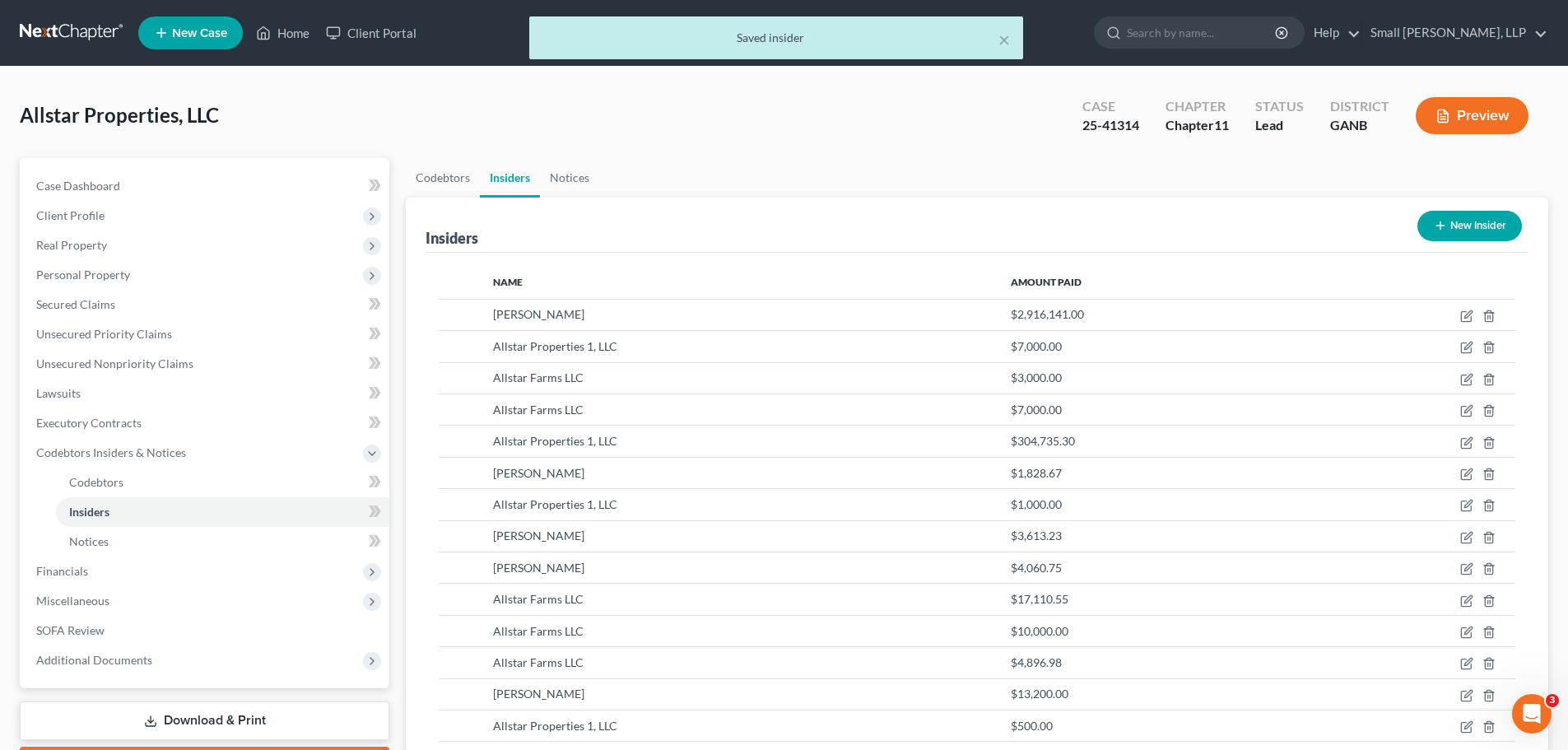
click at [1495, 224] on button "New Insider" at bounding box center [1469, 226] width 104 height 31
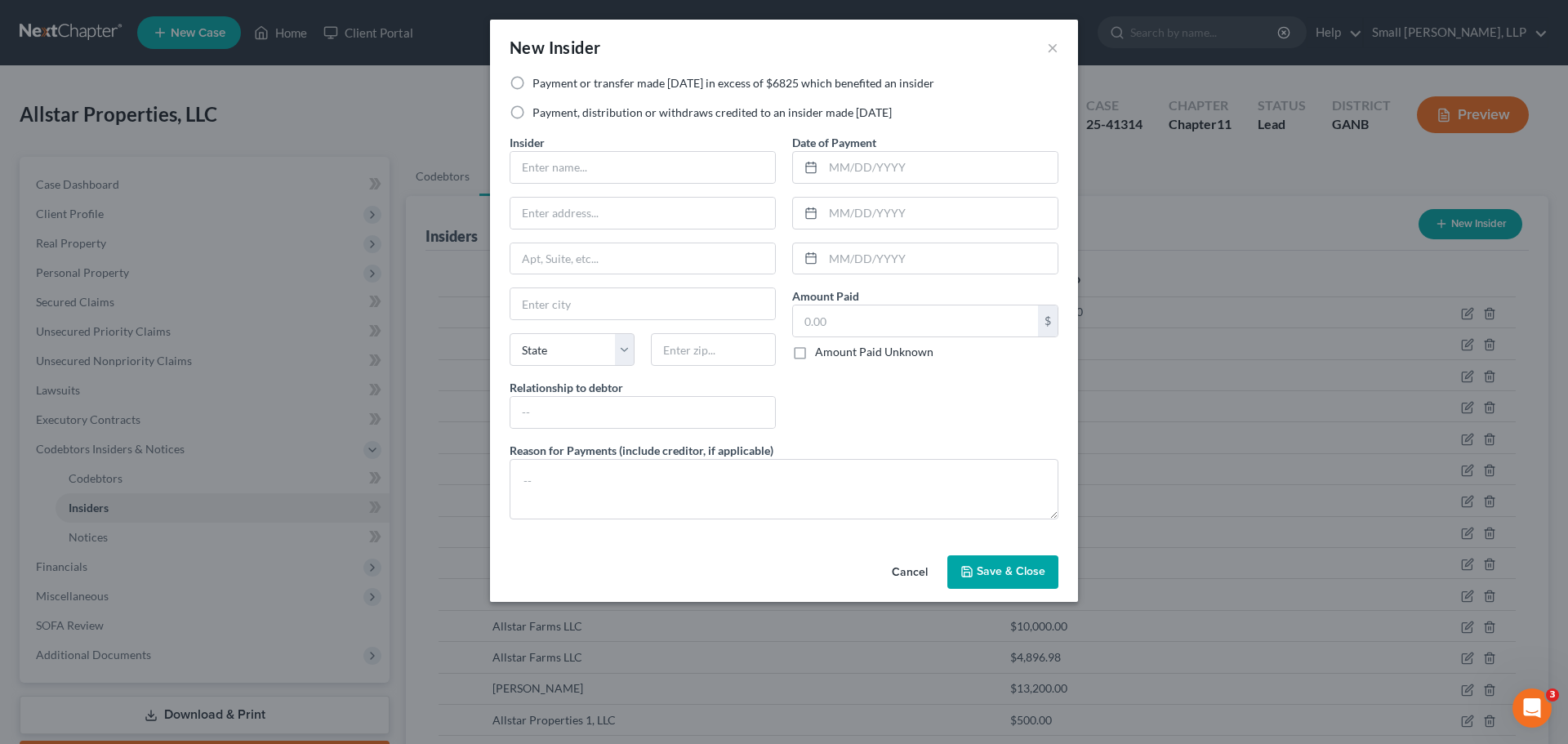
click at [581, 114] on label "Payment, distribution or withdraws credited to an insider made within 1 year" at bounding box center [712, 112] width 359 height 17
click at [549, 114] on input "Payment, distribution or withdraws credited to an insider made within 1 year" at bounding box center [544, 110] width 10 height 10
click at [572, 159] on input "text" at bounding box center [642, 168] width 264 height 31
click at [630, 216] on input "text" at bounding box center [642, 213] width 264 height 31
click at [615, 289] on input "text" at bounding box center [642, 304] width 264 height 31
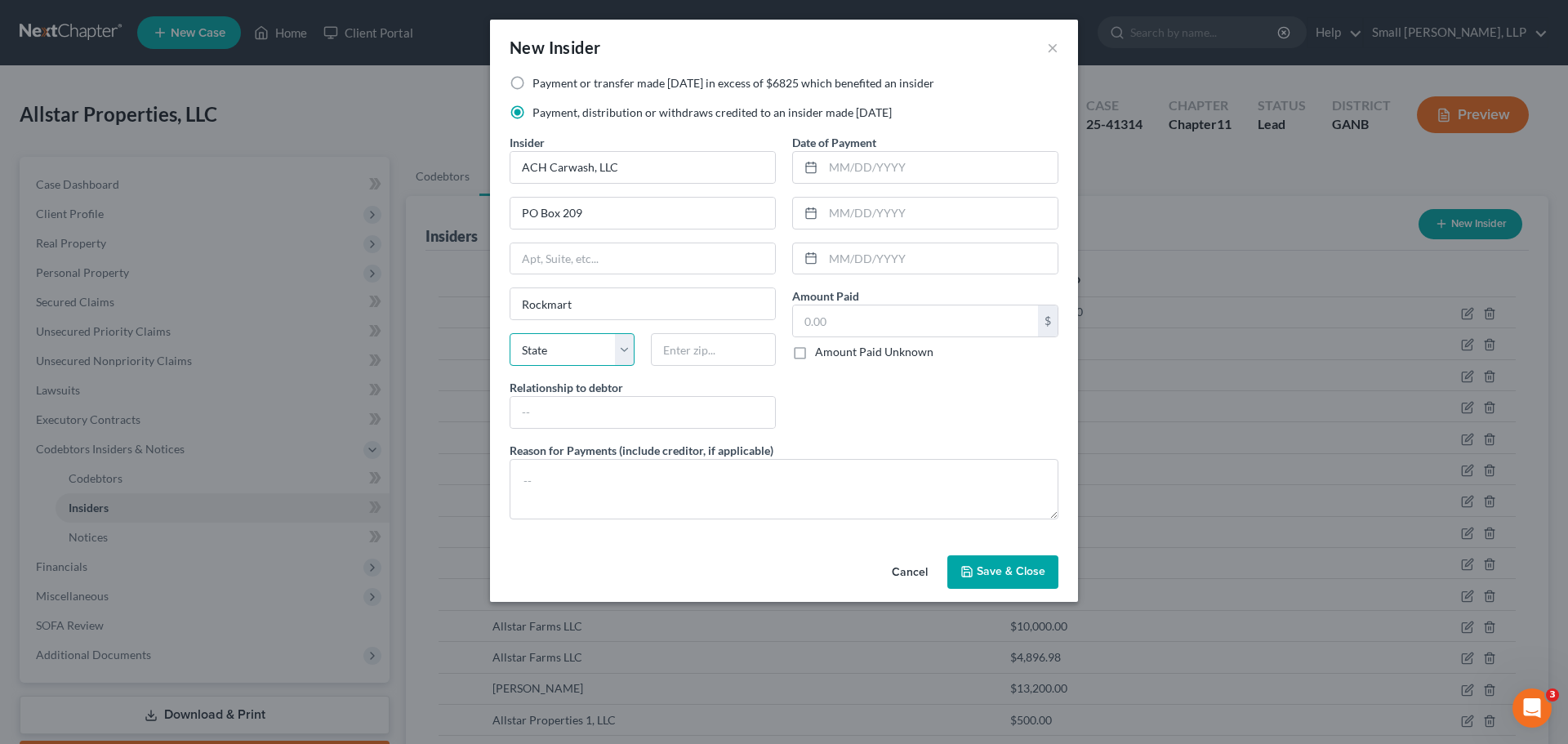
click at [582, 355] on select "State AL AK AR AZ CA CO CT DE DC FL GA GU HI ID IL IN IA KS KY LA ME MD MA MI M…" at bounding box center [572, 349] width 125 height 33
click at [509, 333] on select "State AL AK AR AZ CA CO CT DE DC FL GA GU HI ID IL IN IA KS KY LA ME MD MA MI M…" at bounding box center [572, 349] width 125 height 33
click at [676, 348] on input "text" at bounding box center [714, 349] width 125 height 33
click at [659, 416] on input "text" at bounding box center [642, 413] width 264 height 31
click at [873, 158] on input "text" at bounding box center [940, 168] width 235 height 31
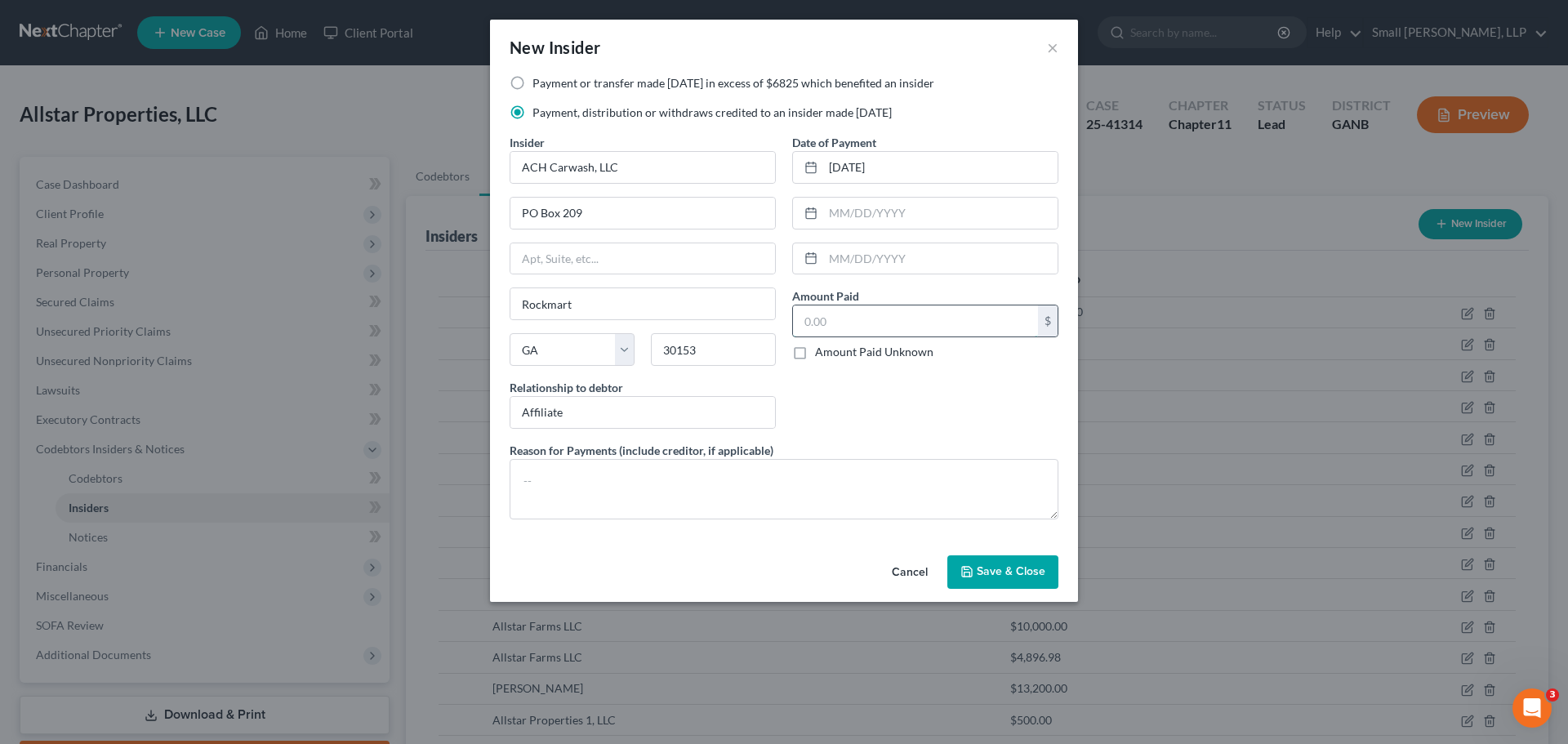
click at [871, 314] on input "text" at bounding box center [915, 321] width 245 height 31
click at [999, 558] on button "Save & Close" at bounding box center [1003, 572] width 111 height 34
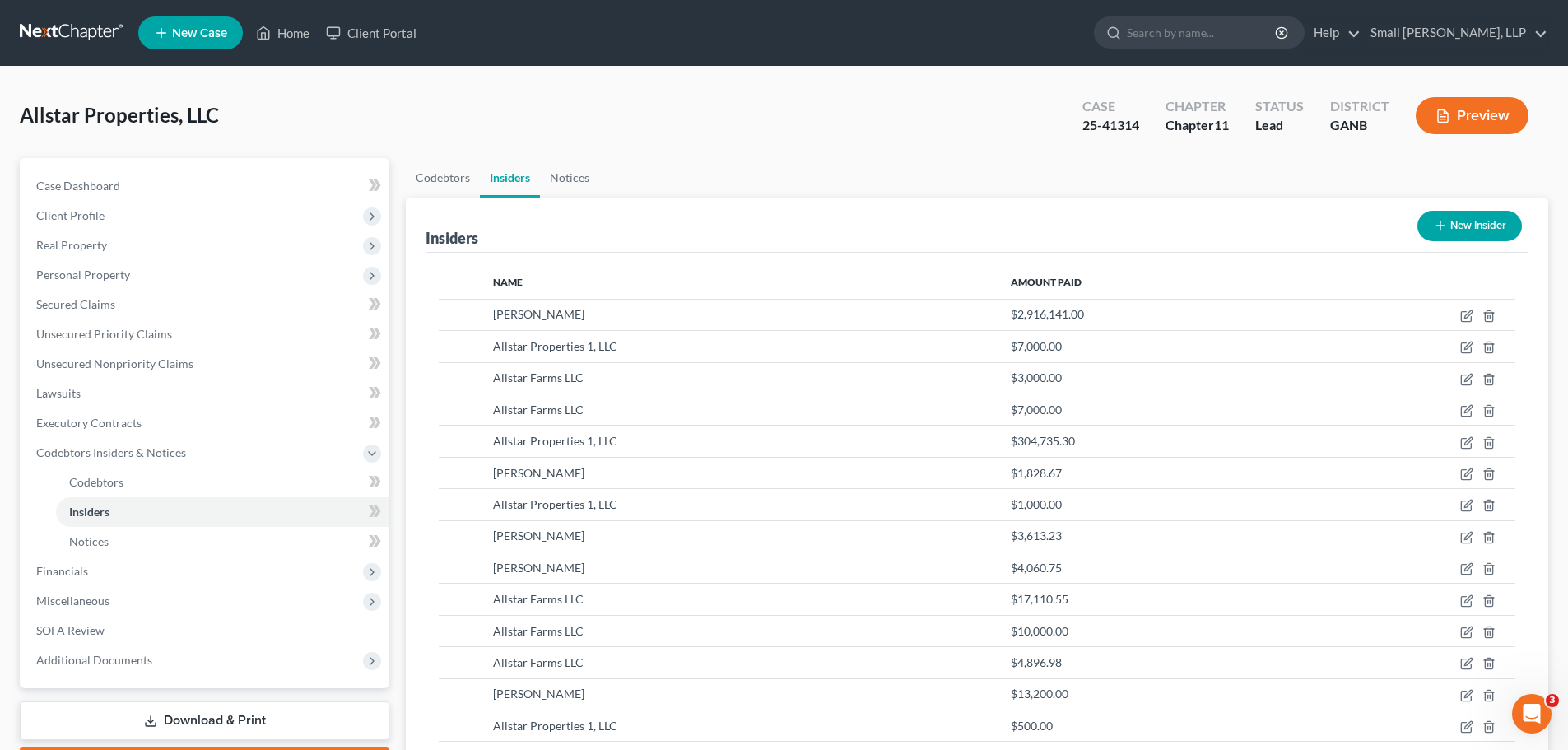
click at [1459, 227] on button "New Insider" at bounding box center [1469, 226] width 104 height 31
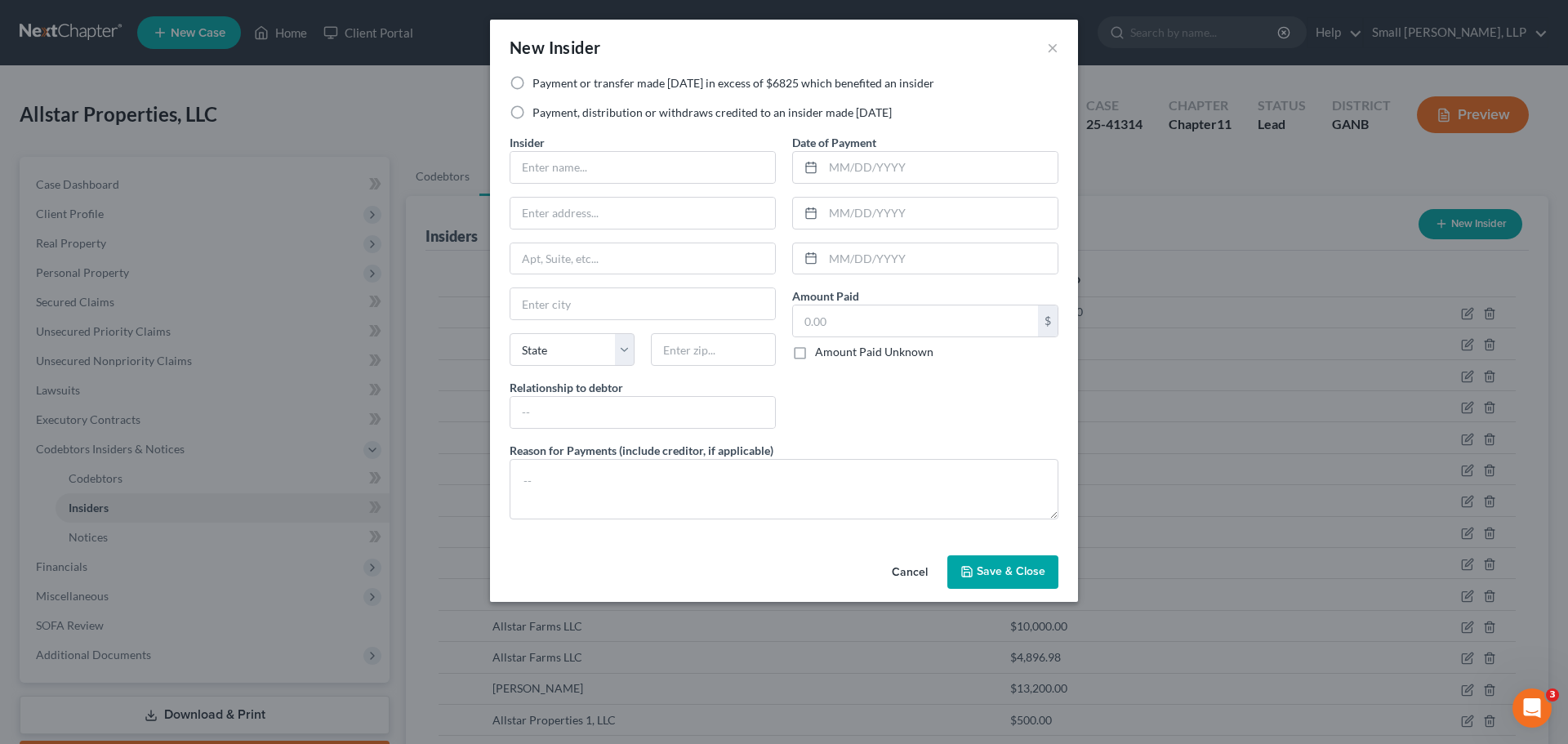
click at [707, 109] on label "Payment, distribution or withdraws credited to an insider made within 1 year" at bounding box center [712, 112] width 359 height 17
click at [549, 109] on input "Payment, distribution or withdraws credited to an insider made within 1 year" at bounding box center [544, 110] width 10 height 10
click at [639, 169] on input "text" at bounding box center [642, 168] width 264 height 31
click at [669, 216] on input "text" at bounding box center [642, 213] width 264 height 31
click at [601, 304] on input "text" at bounding box center [642, 304] width 264 height 31
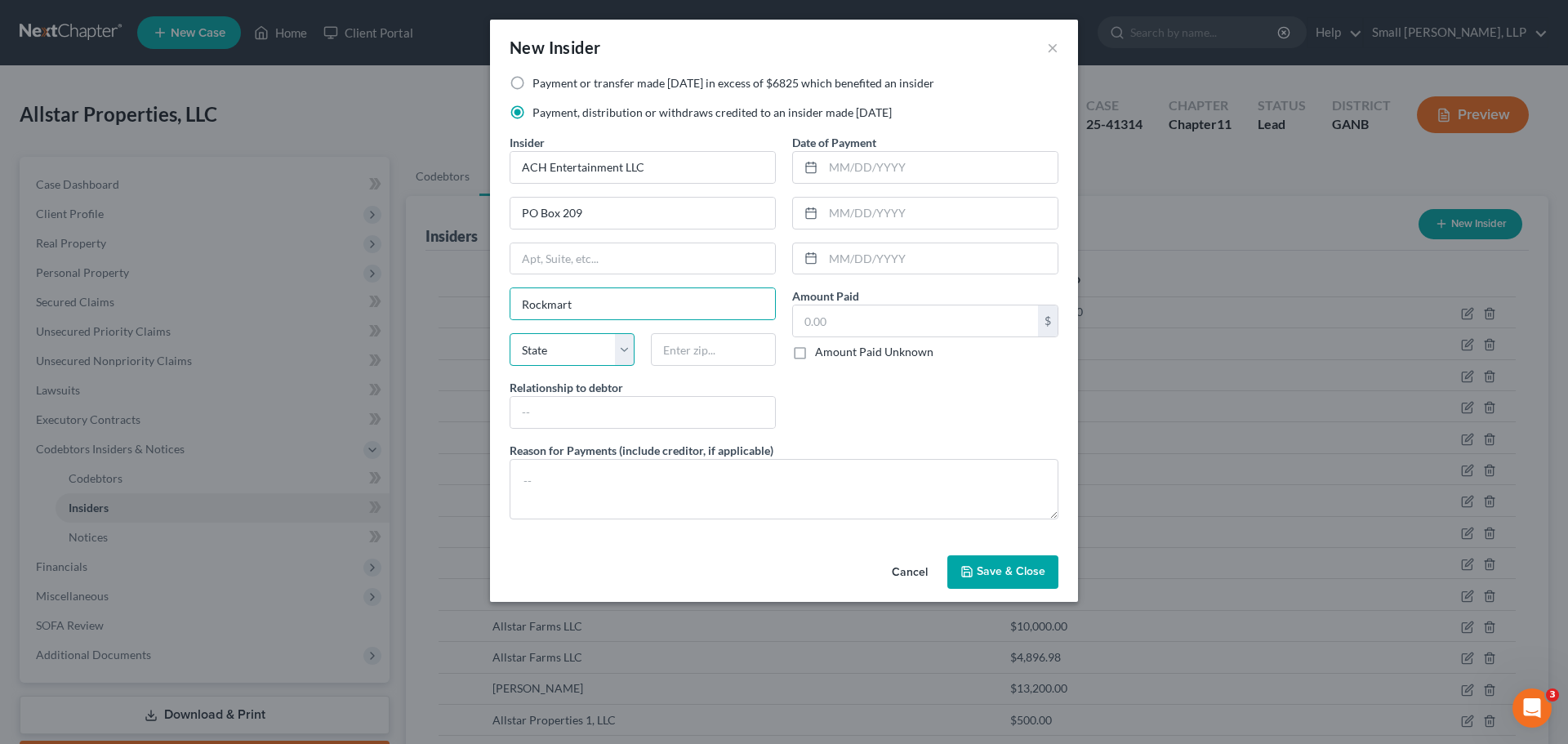
click at [581, 351] on select "State AL AK AR AZ CA CO CT DE DC FL GA GU HI ID IL IN IA KS KY LA ME MD MA MI M…" at bounding box center [572, 349] width 125 height 33
click at [509, 333] on select "State AL AK AR AZ CA CO CT DE DC FL GA GU HI ID IL IN IA KS KY LA ME MD MA MI M…" at bounding box center [572, 349] width 125 height 33
click at [717, 349] on input "text" at bounding box center [714, 349] width 125 height 33
click at [694, 399] on input "text" at bounding box center [642, 413] width 264 height 31
click at [920, 176] on input "text" at bounding box center [940, 168] width 235 height 31
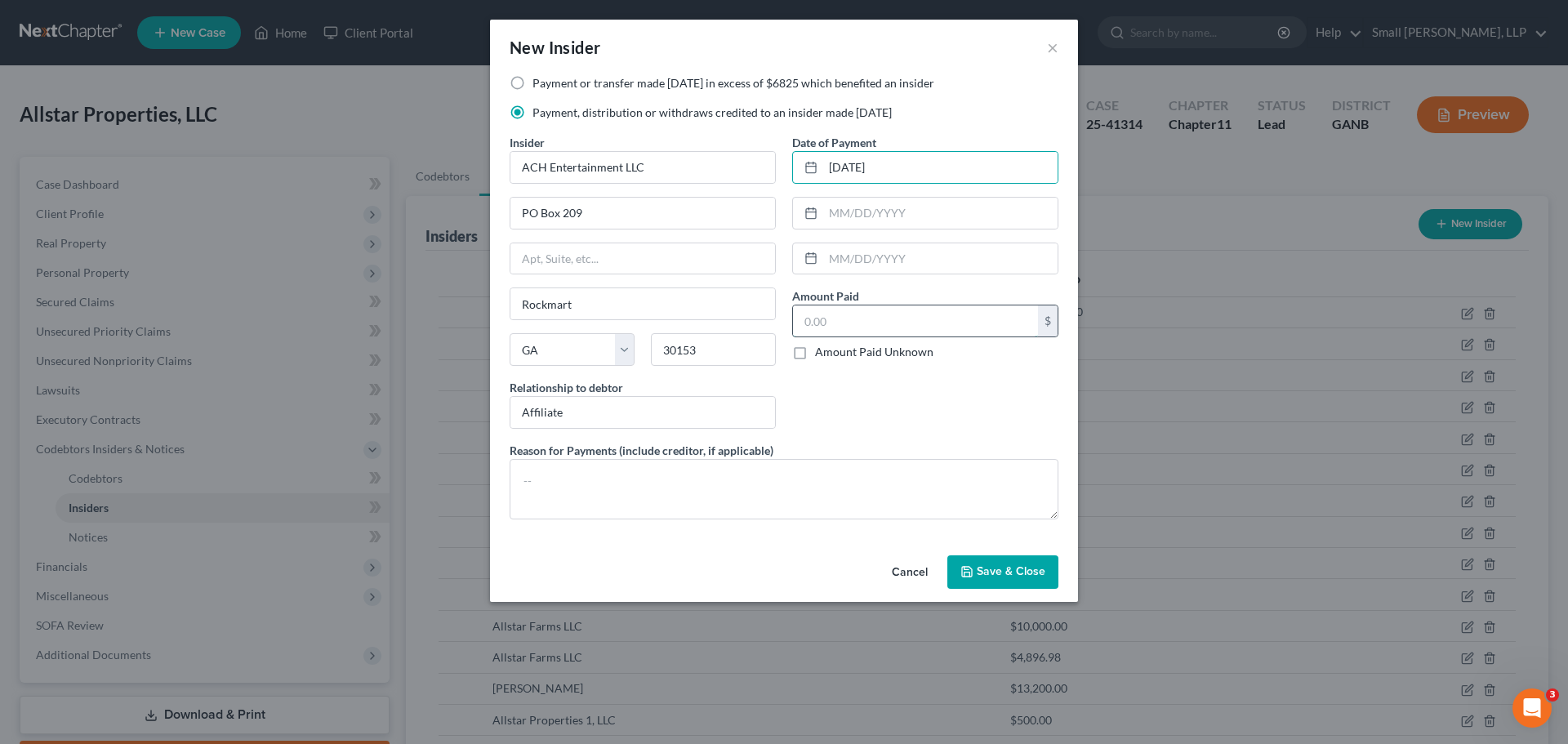
click at [863, 318] on input "text" at bounding box center [915, 321] width 245 height 31
click at [977, 583] on button "Save & Close" at bounding box center [1003, 572] width 111 height 34
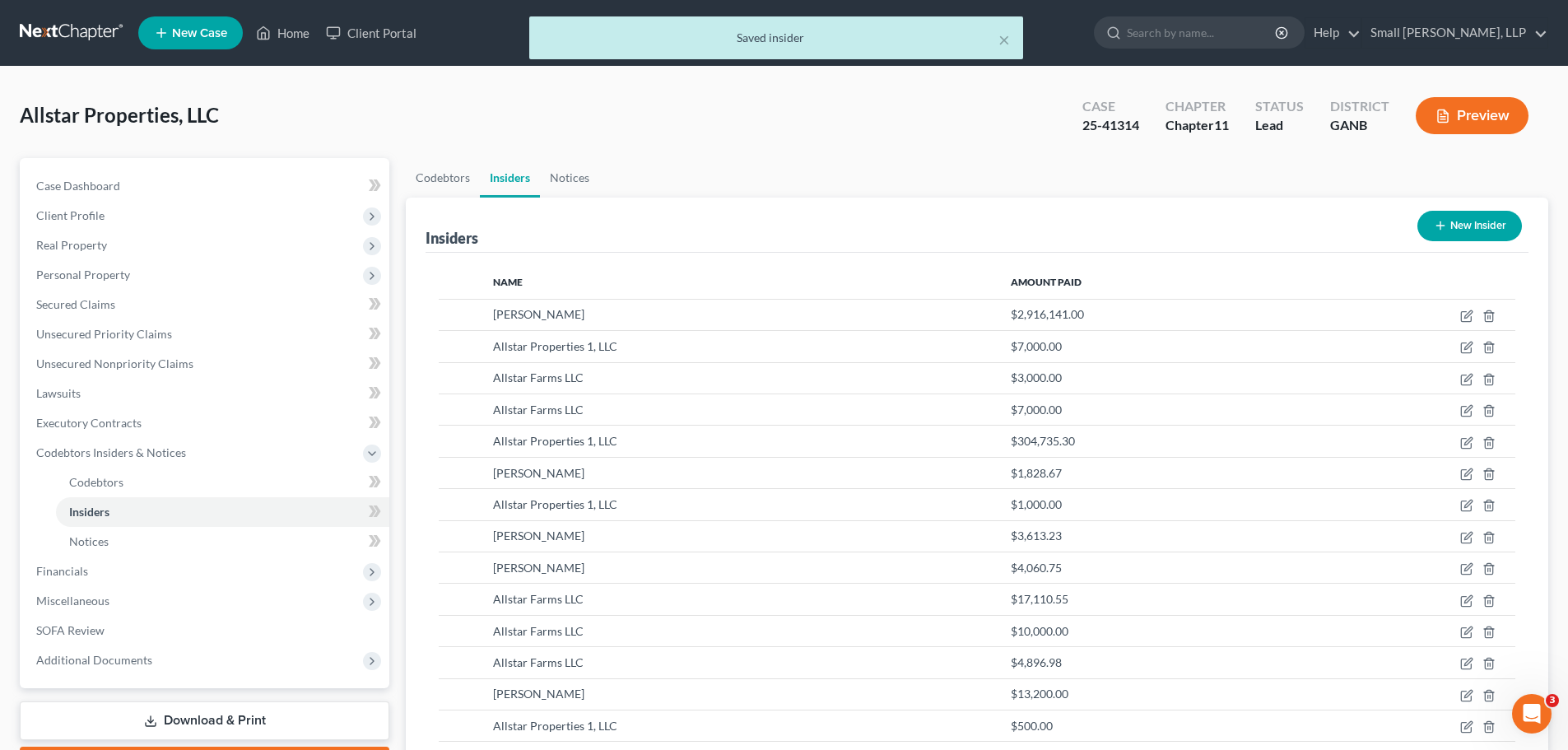
click at [1442, 225] on line "button" at bounding box center [1440, 225] width 7 height 0
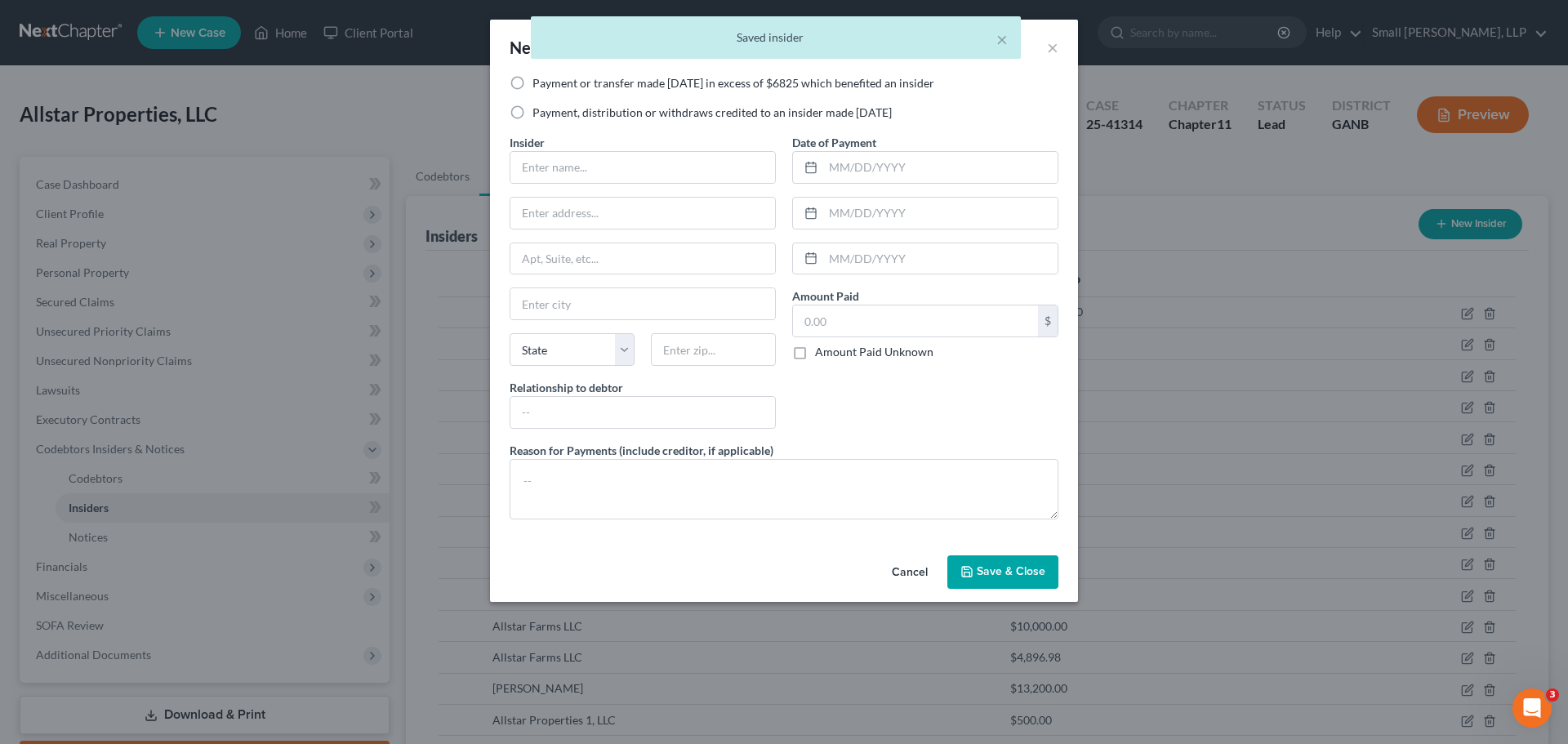
click at [590, 110] on label "Payment, distribution or withdraws credited to an insider made within 1 year" at bounding box center [712, 112] width 359 height 17
click at [549, 110] on input "Payment, distribution or withdraws credited to an insider made within 1 year" at bounding box center [544, 110] width 10 height 10
click at [577, 164] on input "text" at bounding box center [642, 168] width 264 height 31
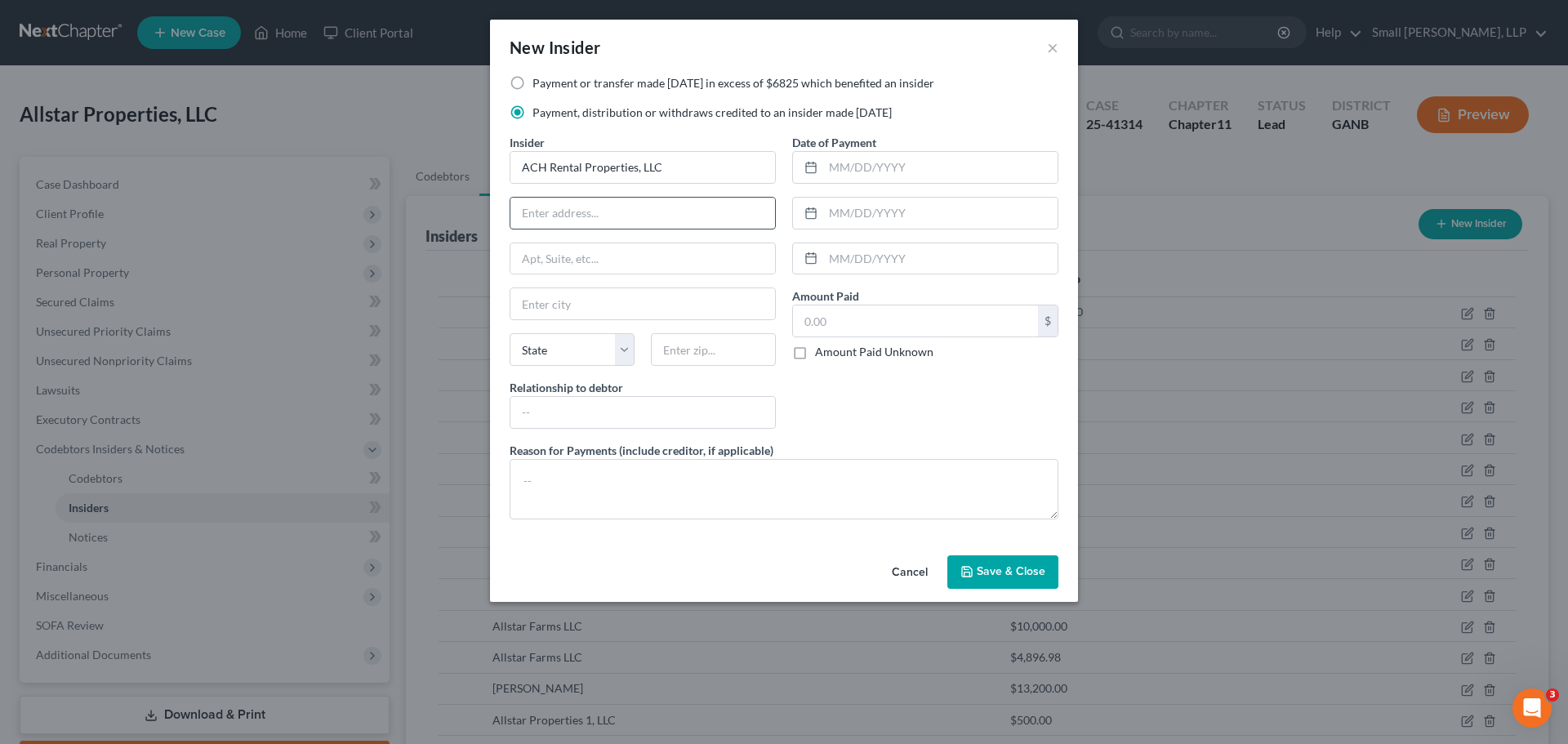
click at [608, 216] on input "text" at bounding box center [642, 213] width 264 height 31
click at [590, 296] on input "text" at bounding box center [642, 304] width 264 height 31
click at [536, 349] on select "State AL AK AR AZ CA CO CT DE DC FL GA GU HI ID IL IN IA KS KY LA ME MD MA MI M…" at bounding box center [572, 349] width 125 height 33
click at [509, 333] on select "State AL AK AR AZ CA CO CT DE DC FL GA GU HI ID IL IN IA KS KY LA ME MD MA MI M…" at bounding box center [572, 349] width 125 height 33
click at [691, 349] on input "text" at bounding box center [714, 349] width 125 height 33
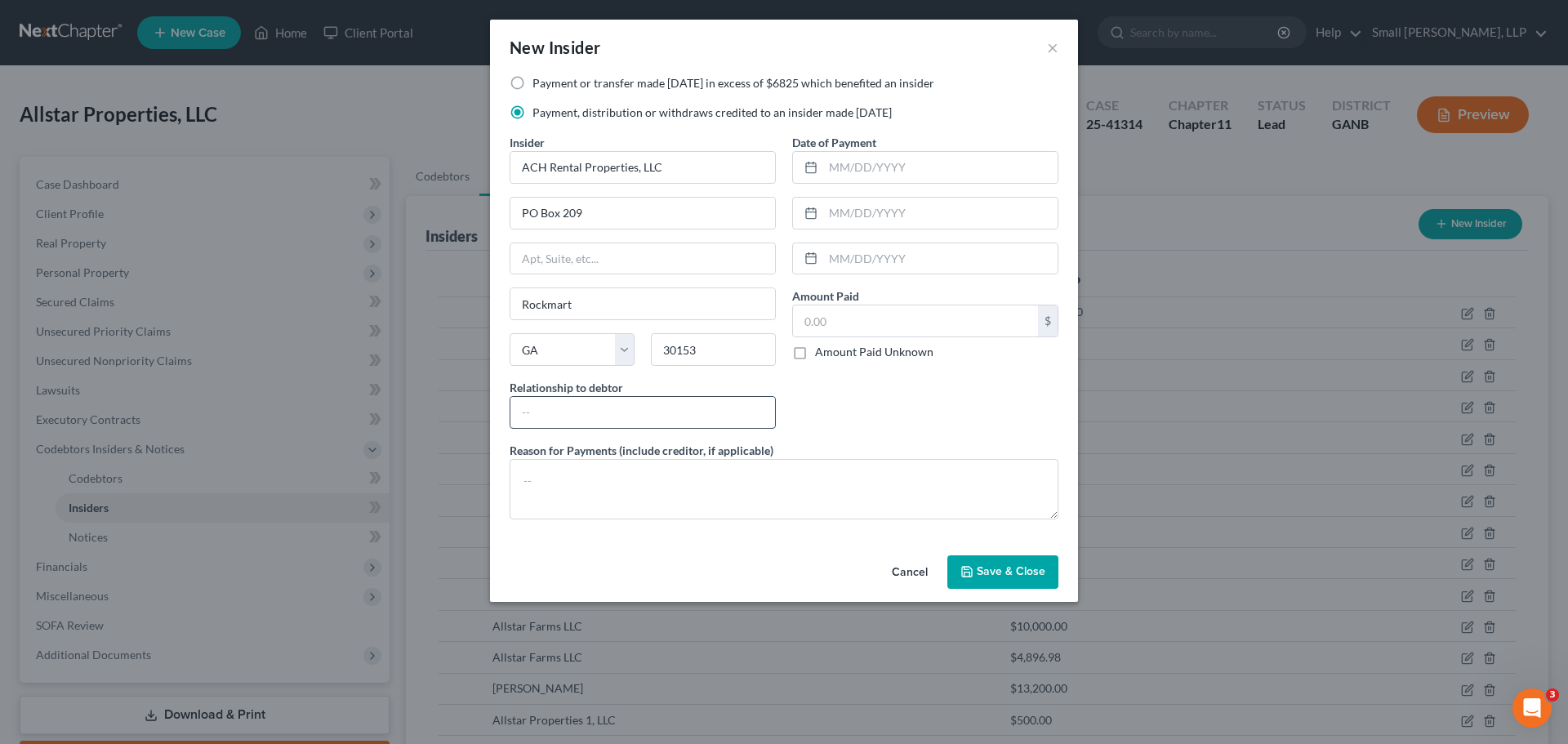
click at [676, 421] on input "text" at bounding box center [642, 413] width 264 height 31
click at [887, 176] on input "text" at bounding box center [940, 168] width 235 height 31
click at [878, 330] on input "text" at bounding box center [915, 321] width 245 height 31
click at [1007, 583] on button "Save & Close" at bounding box center [1003, 572] width 111 height 34
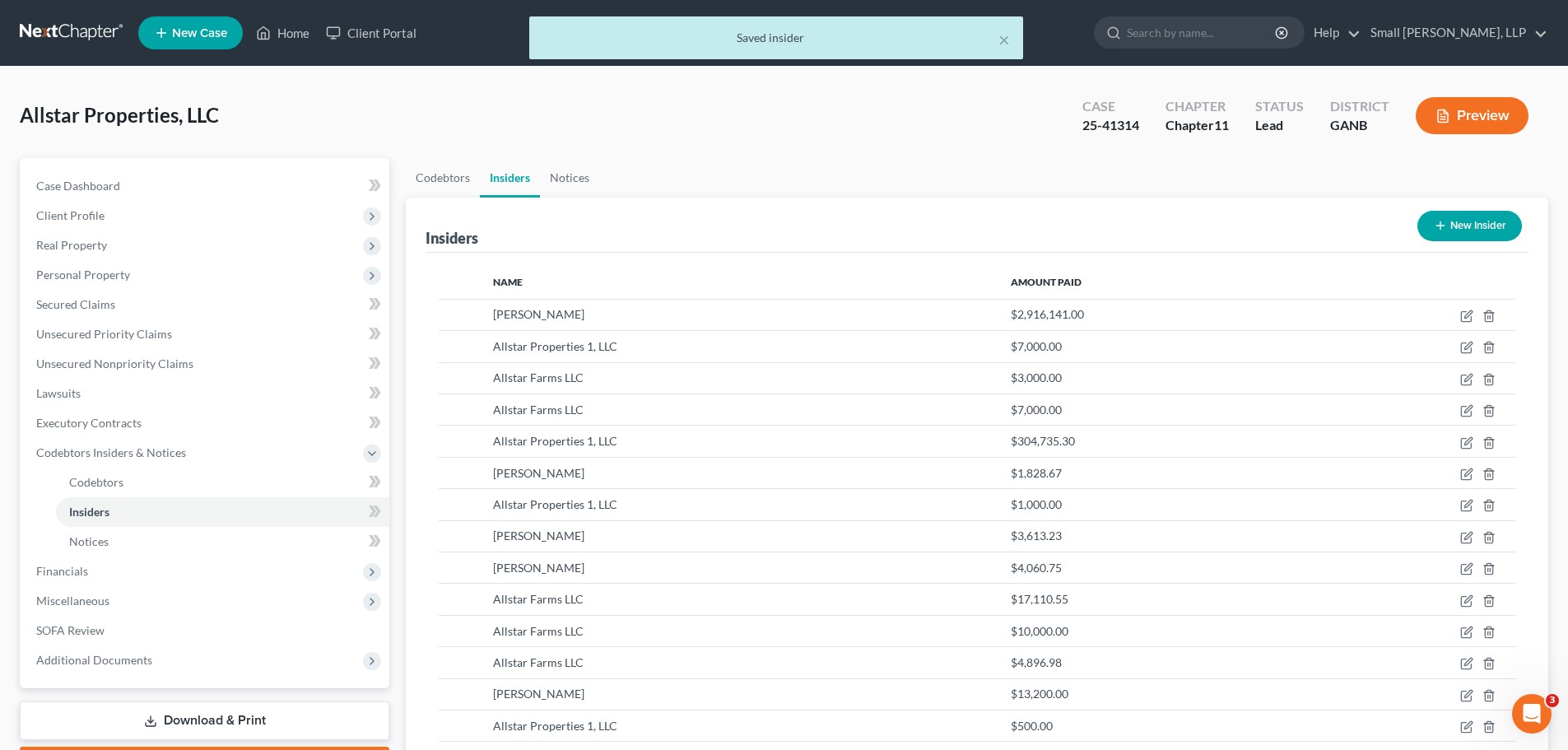
click at [1447, 235] on button "New Insider" at bounding box center [1469, 226] width 104 height 31
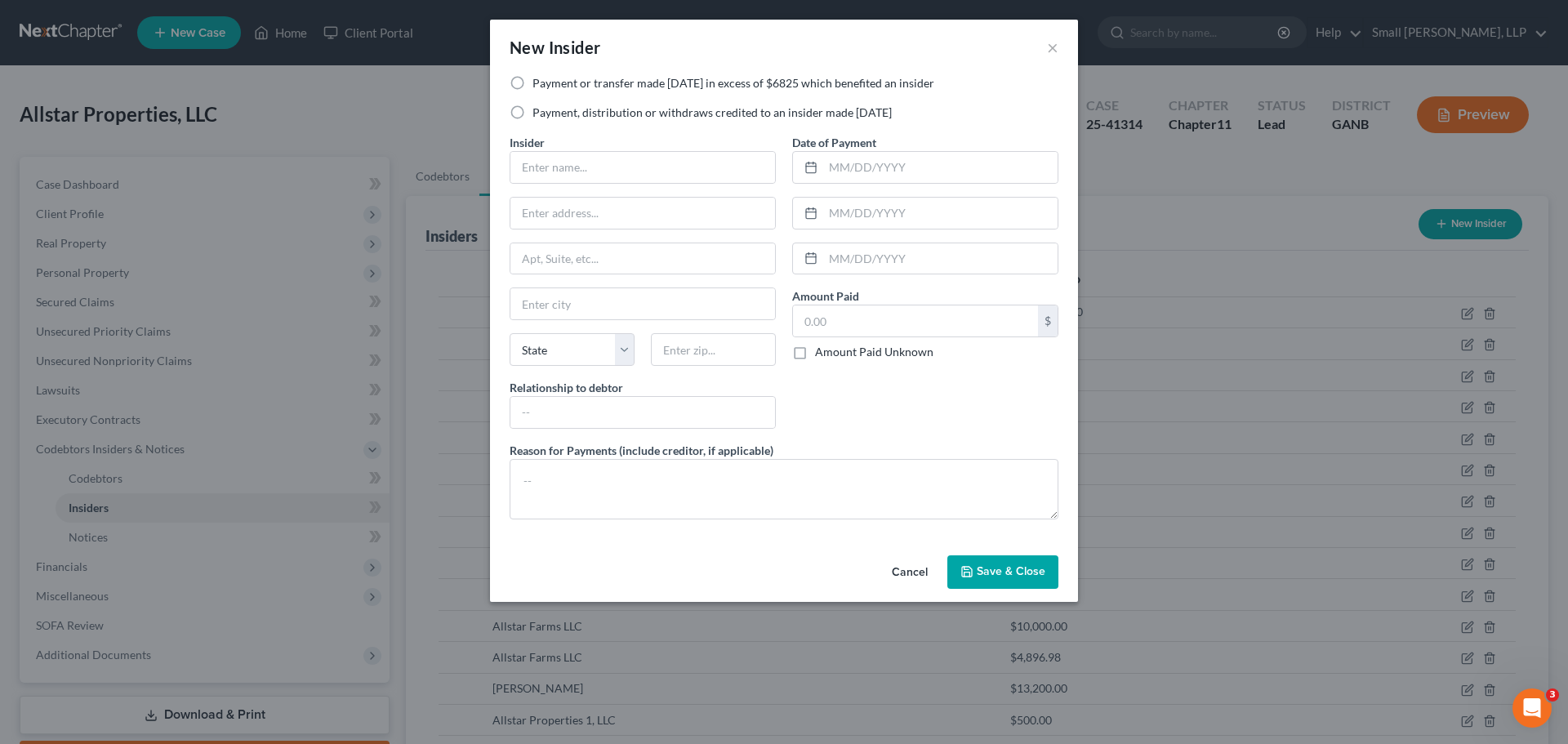
drag, startPoint x: 771, startPoint y: 107, endPoint x: 722, endPoint y: 146, distance: 62.6
click at [770, 107] on label "Payment, distribution or withdraws credited to an insider made within 1 year" at bounding box center [712, 112] width 359 height 17
click at [549, 107] on input "Payment, distribution or withdraws credited to an insider made within 1 year" at bounding box center [544, 110] width 10 height 10
click at [689, 171] on input "text" at bounding box center [642, 168] width 264 height 31
click at [602, 216] on input "text" at bounding box center [642, 213] width 264 height 31
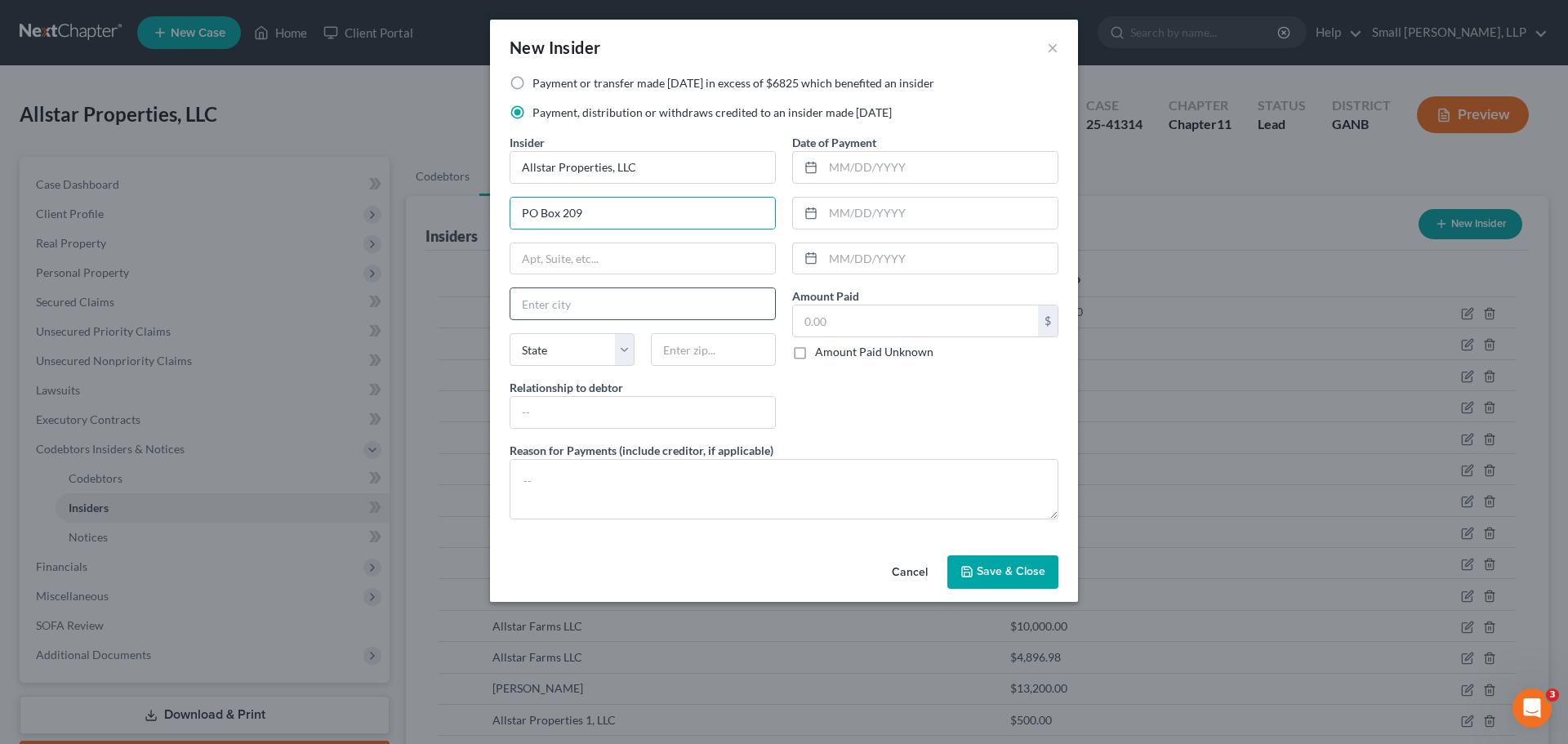
click at [543, 302] on input "text" at bounding box center [642, 304] width 264 height 31
click at [572, 354] on select "State AL AK AR AZ CA CO CT DE DC FL GA GU HI ID IL IN IA KS KY LA ME MD MA MI M…" at bounding box center [572, 349] width 125 height 33
click at [509, 333] on select "State AL AK AR AZ CA CO CT DE DC FL GA GU HI ID IL IN IA KS KY LA ME MD MA MI M…" at bounding box center [572, 349] width 125 height 33
click at [666, 353] on input "text" at bounding box center [714, 349] width 125 height 33
click at [615, 403] on input "text" at bounding box center [642, 413] width 264 height 31
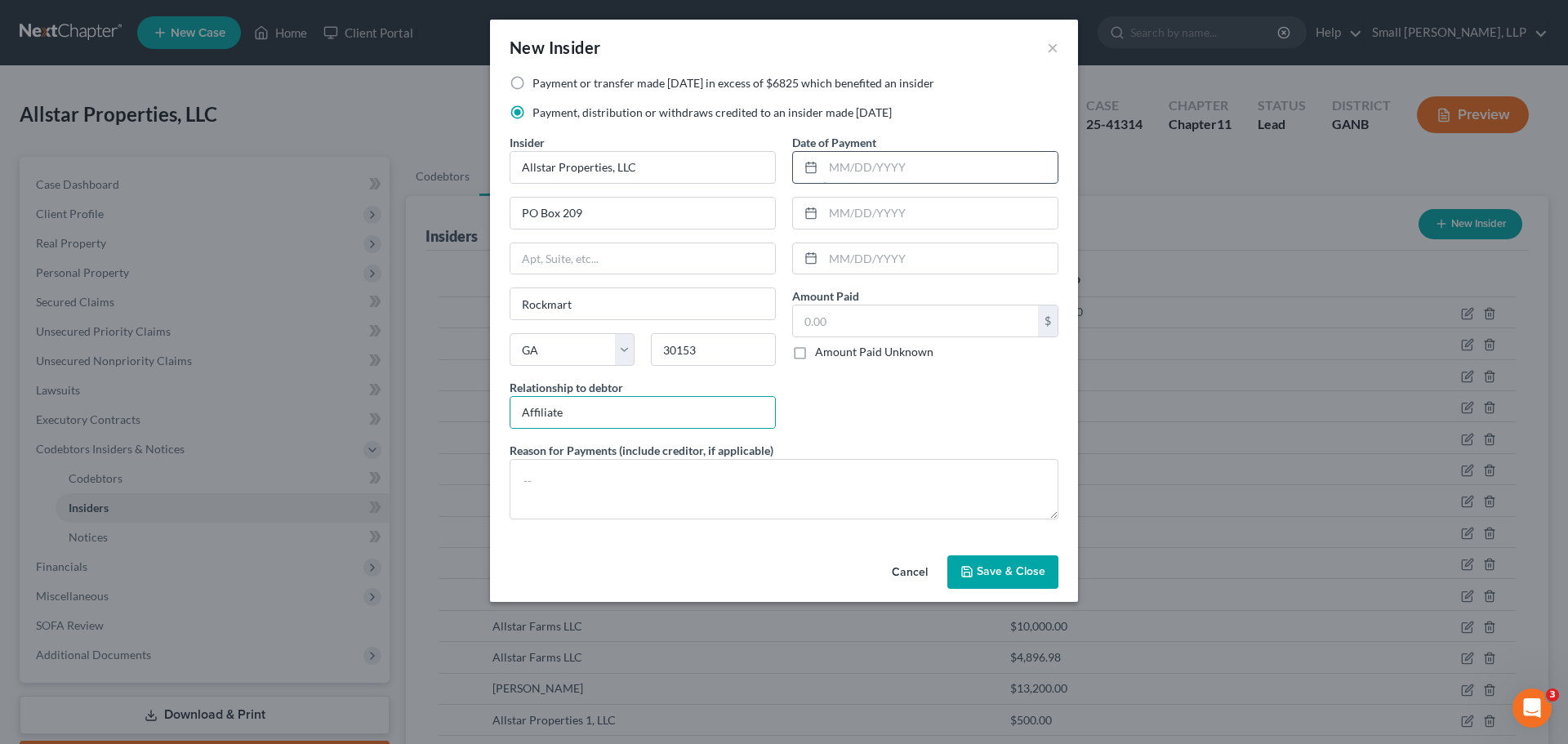
click at [868, 175] on input "text" at bounding box center [940, 168] width 235 height 31
click at [856, 322] on input "text" at bounding box center [915, 321] width 245 height 31
click at [1027, 577] on span "Save & Close" at bounding box center [1011, 572] width 69 height 14
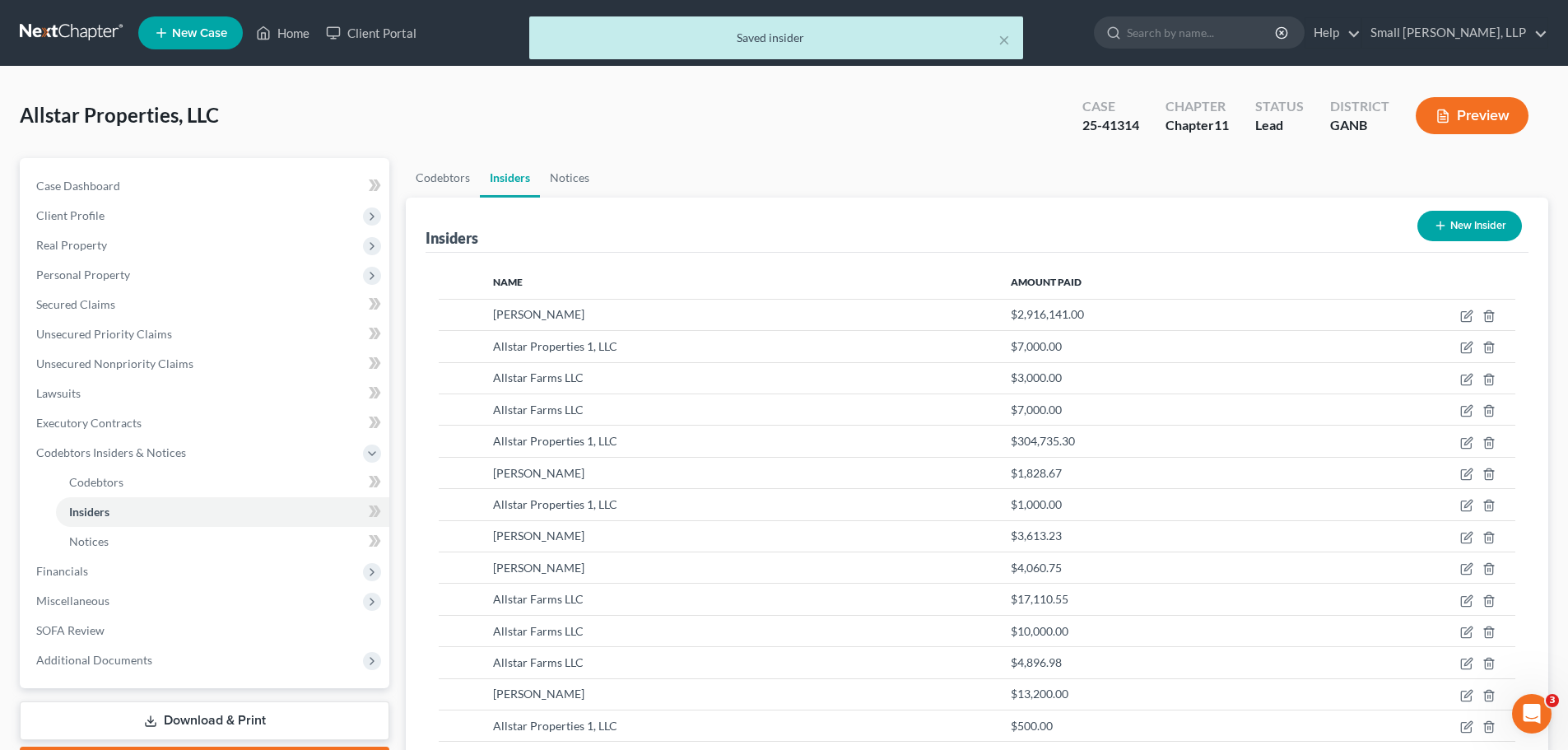
click at [1474, 222] on button "New Insider" at bounding box center [1469, 226] width 104 height 31
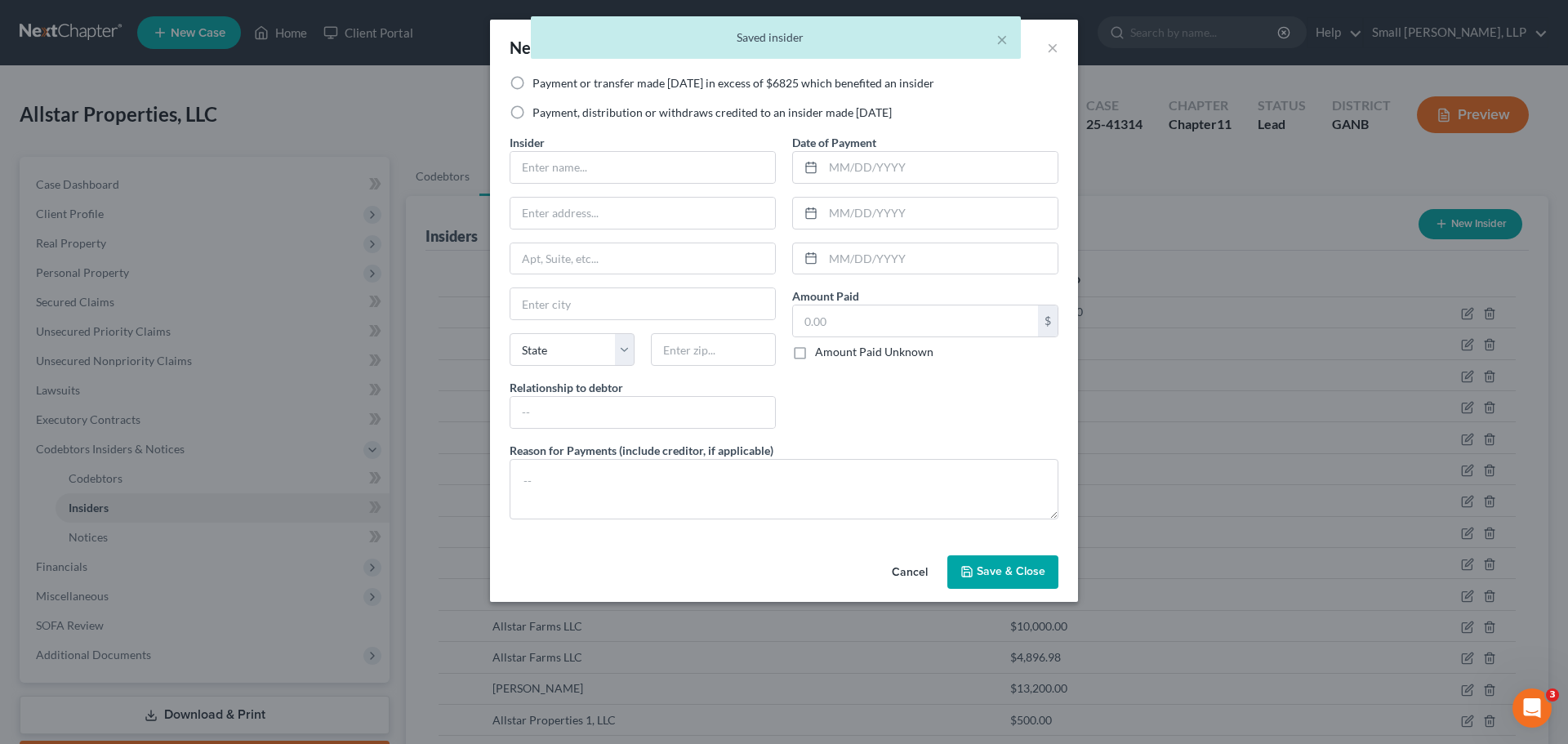
click at [553, 88] on label "Payment or transfer made within 1 year in excess of $6825 which benefited an in…" at bounding box center [734, 83] width 402 height 17
click at [549, 86] on input "Payment or transfer made within 1 year in excess of $6825 which benefited an in…" at bounding box center [544, 80] width 10 height 10
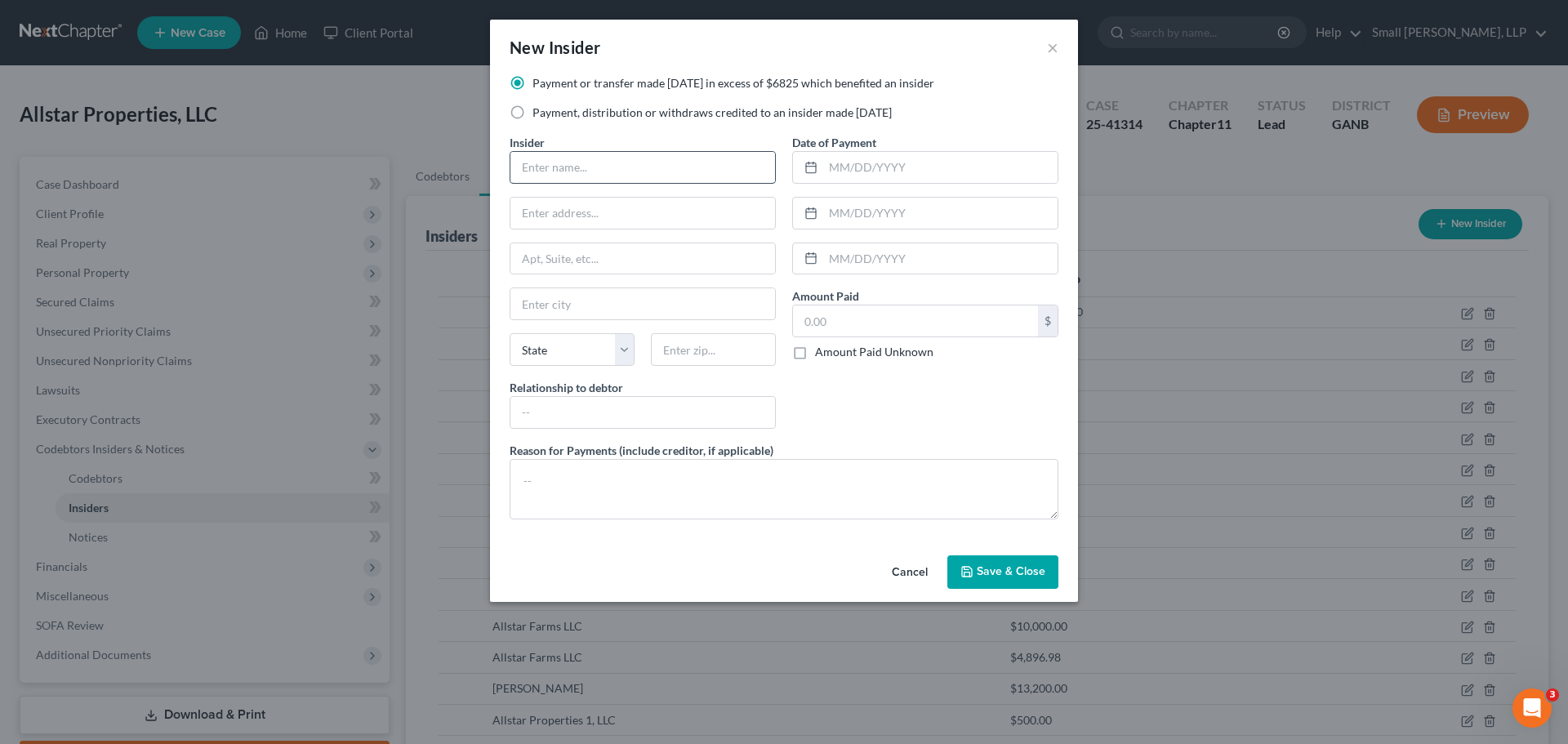
click at [542, 162] on input "text" at bounding box center [642, 168] width 264 height 31
click at [602, 222] on input "text" at bounding box center [642, 213] width 264 height 31
click at [558, 294] on input "text" at bounding box center [642, 304] width 264 height 31
click at [544, 355] on select "State AL AK AR AZ CA CO CT DE DC FL GA GU HI ID IL IN IA KS KY LA ME MD MA MI M…" at bounding box center [572, 349] width 125 height 33
click at [509, 333] on select "State AL AK AR AZ CA CO CT DE DC FL GA GU HI ID IL IN IA KS KY LA ME MD MA MI M…" at bounding box center [572, 349] width 125 height 33
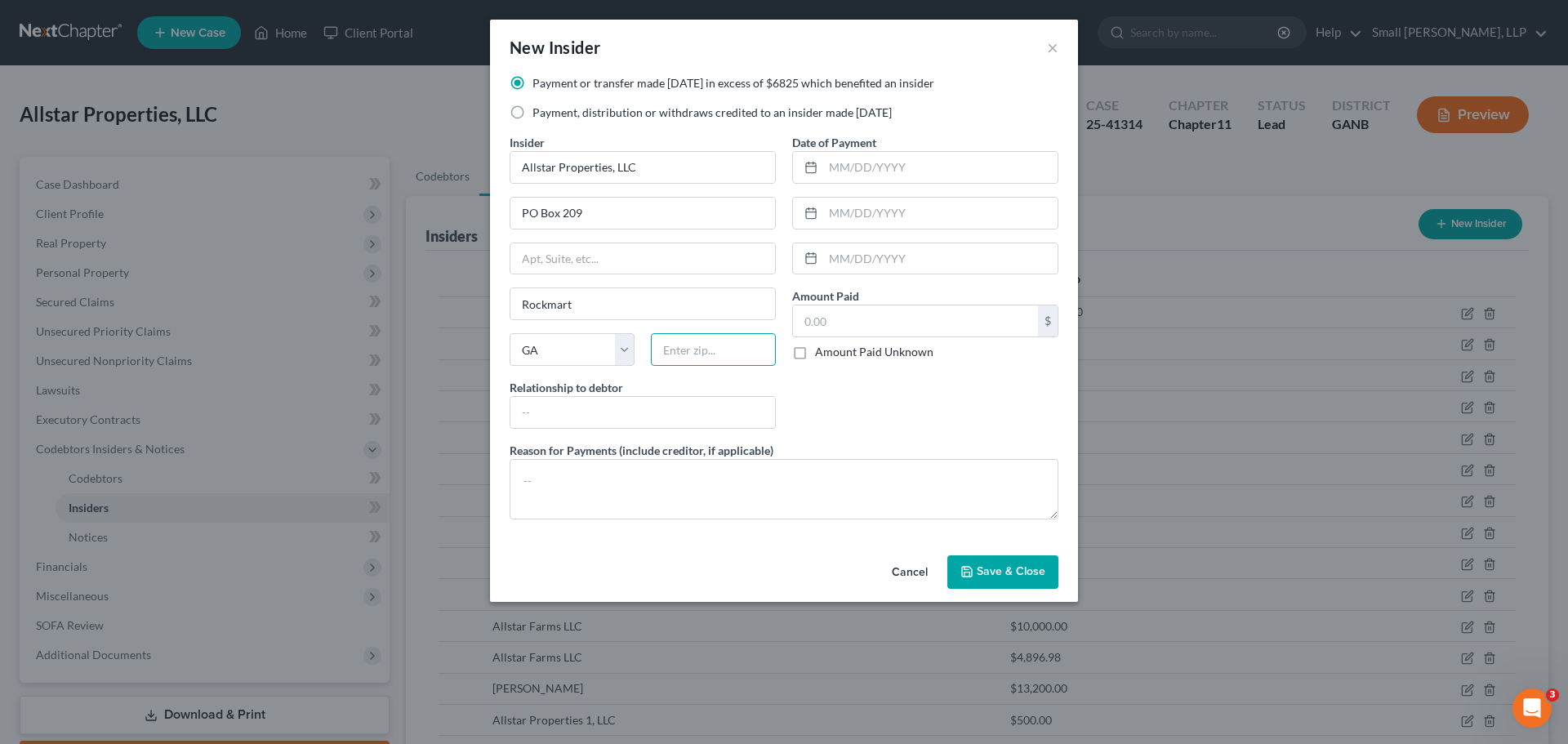
click at [688, 362] on input "text" at bounding box center [714, 349] width 125 height 33
click at [666, 412] on input "aff" at bounding box center [642, 413] width 264 height 31
click at [951, 162] on input "text" at bounding box center [940, 168] width 235 height 31
click at [921, 326] on input "text" at bounding box center [915, 321] width 245 height 31
click at [1028, 568] on span "Save & Close" at bounding box center [1011, 572] width 69 height 14
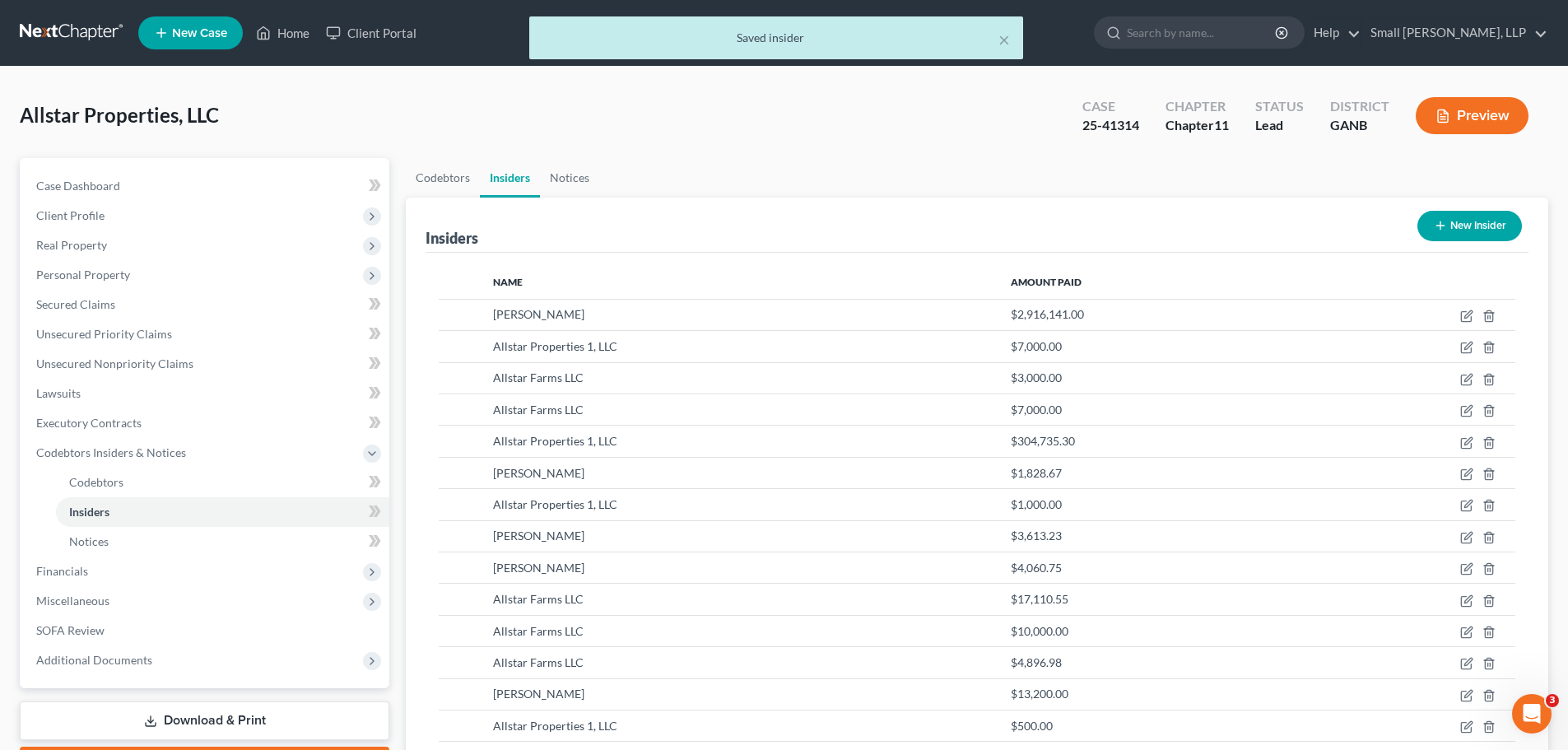
click at [1474, 218] on button "New Insider" at bounding box center [1469, 226] width 104 height 31
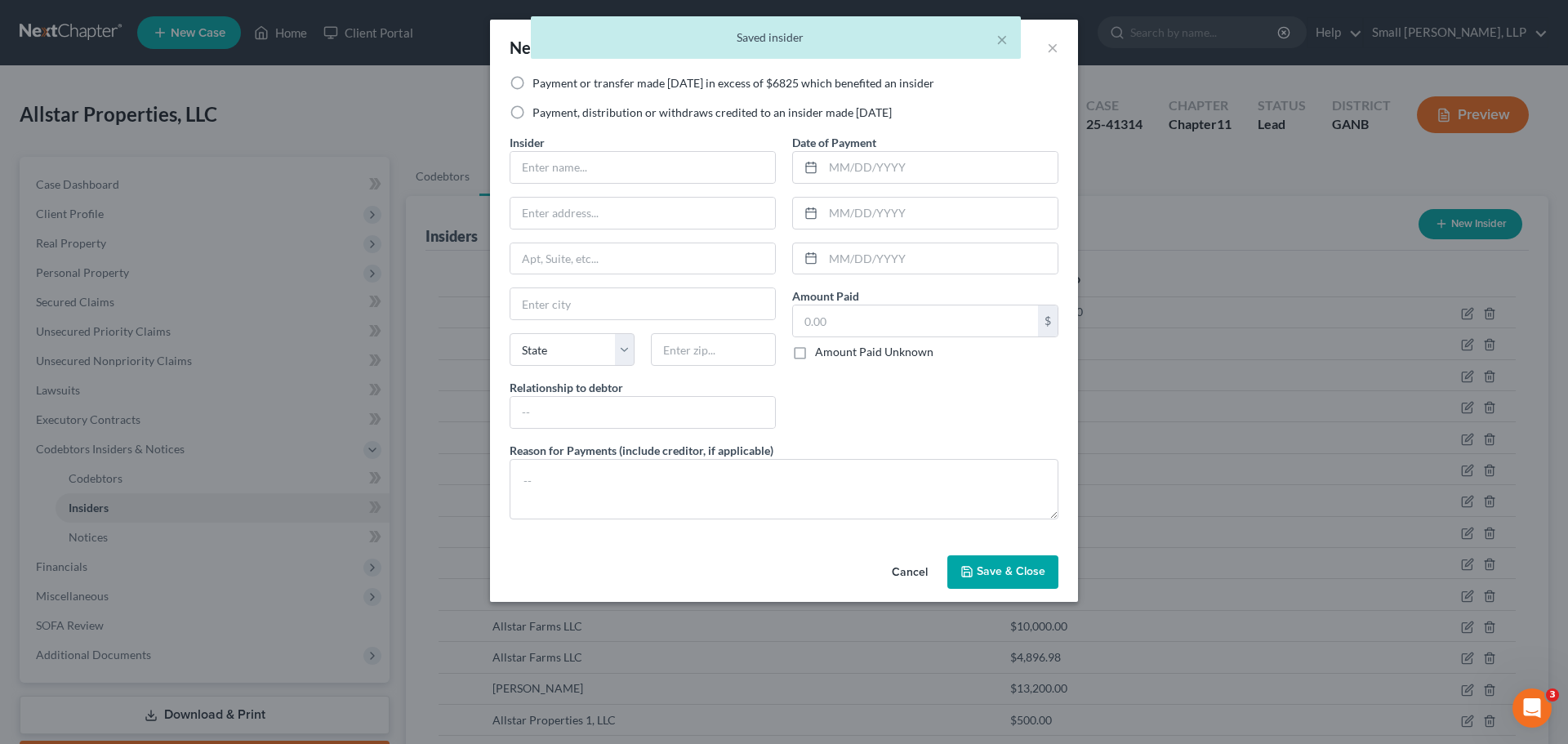
click at [571, 110] on label "Payment, distribution or withdraws credited to an insider made within 1 year" at bounding box center [712, 112] width 359 height 17
click at [549, 110] on input "Payment, distribution or withdraws credited to an insider made within 1 year" at bounding box center [544, 110] width 10 height 10
click at [548, 169] on input "text" at bounding box center [642, 168] width 264 height 31
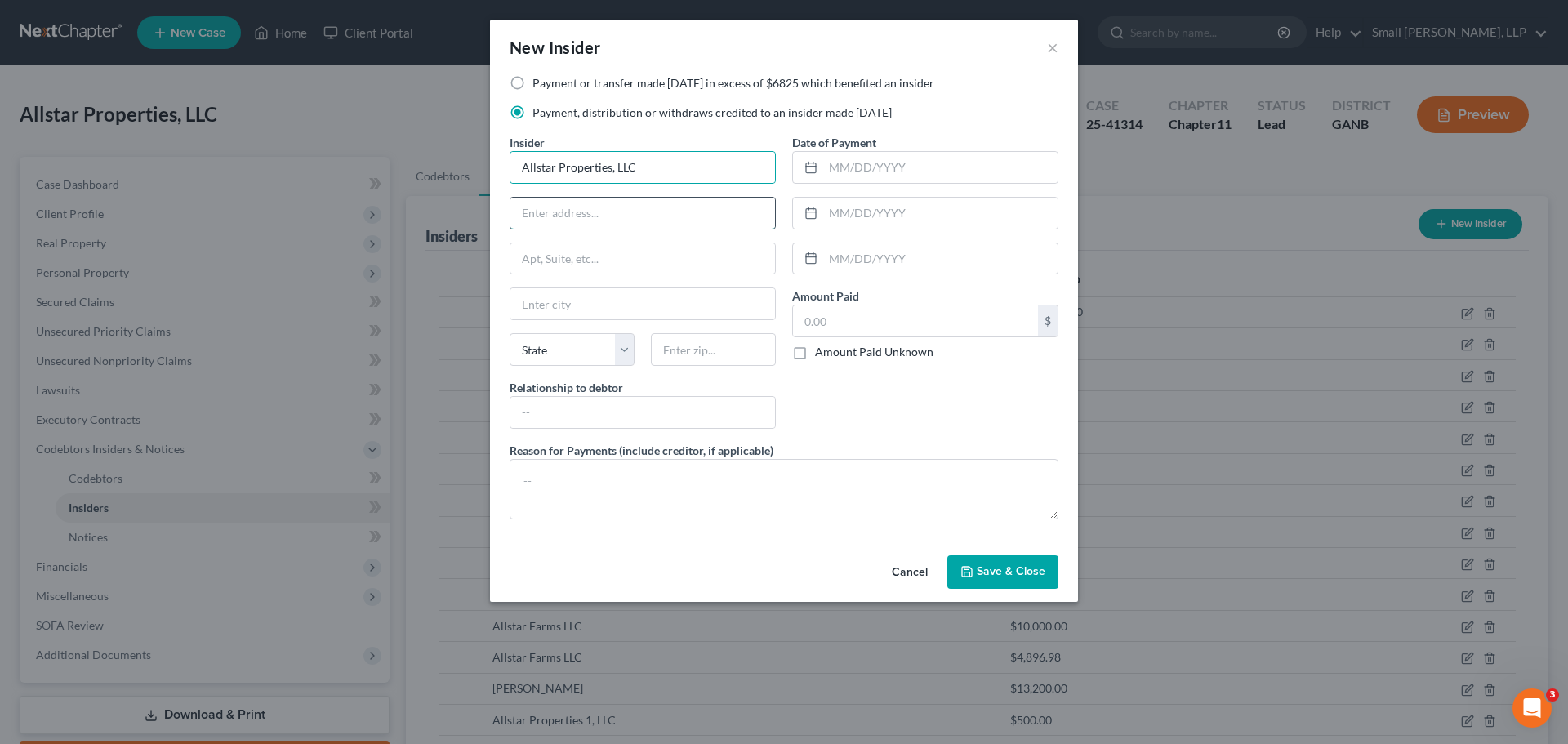
click at [622, 211] on input "text" at bounding box center [642, 213] width 264 height 31
click at [608, 309] on input "text" at bounding box center [642, 304] width 264 height 31
click at [564, 358] on select "State AL AK AR AZ CA CO CT DE DC FL GA GU HI ID IL IN IA KS KY LA ME MD MA MI M…" at bounding box center [572, 349] width 125 height 33
click at [913, 573] on button "Cancel" at bounding box center [909, 574] width 62 height 33
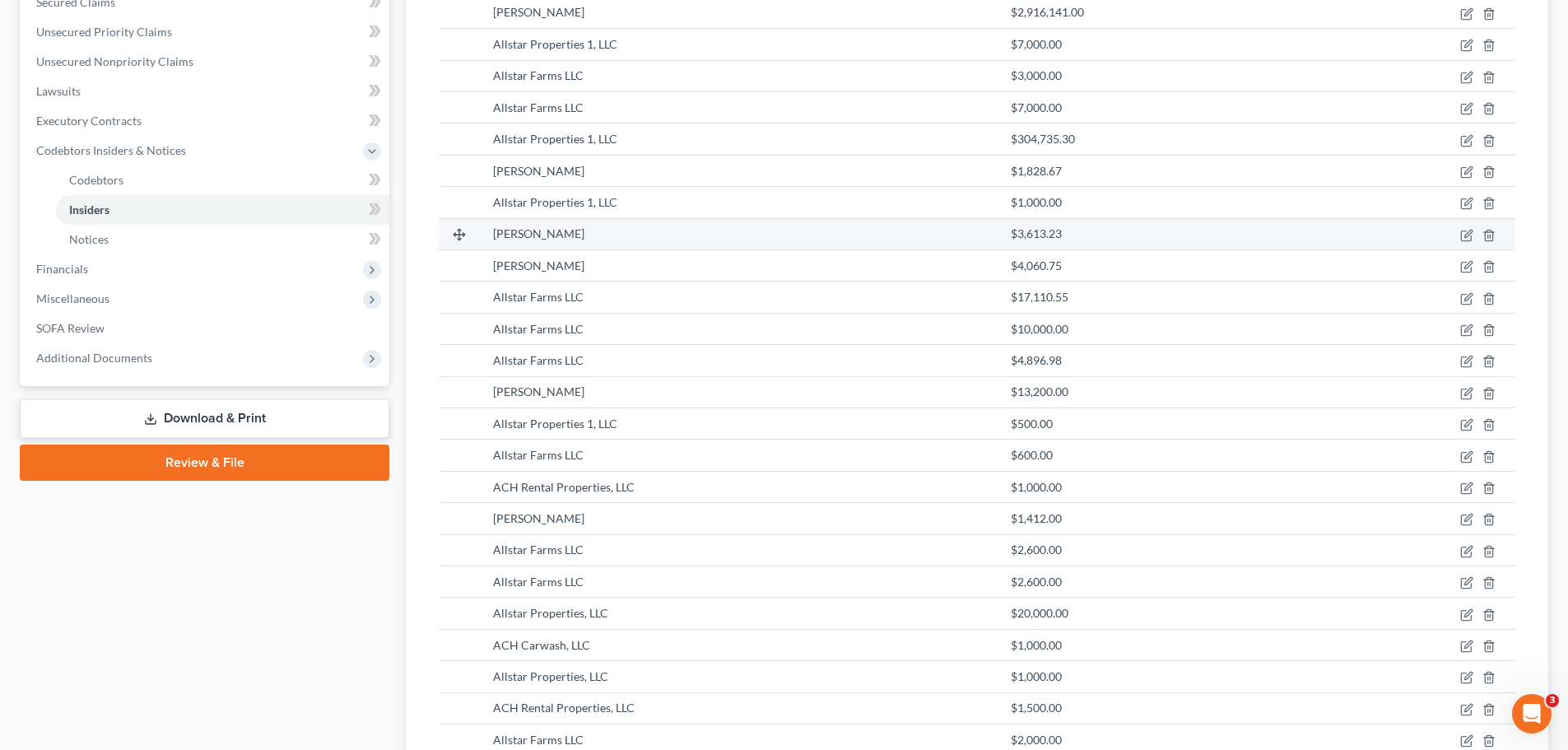
scroll to position [412, 0]
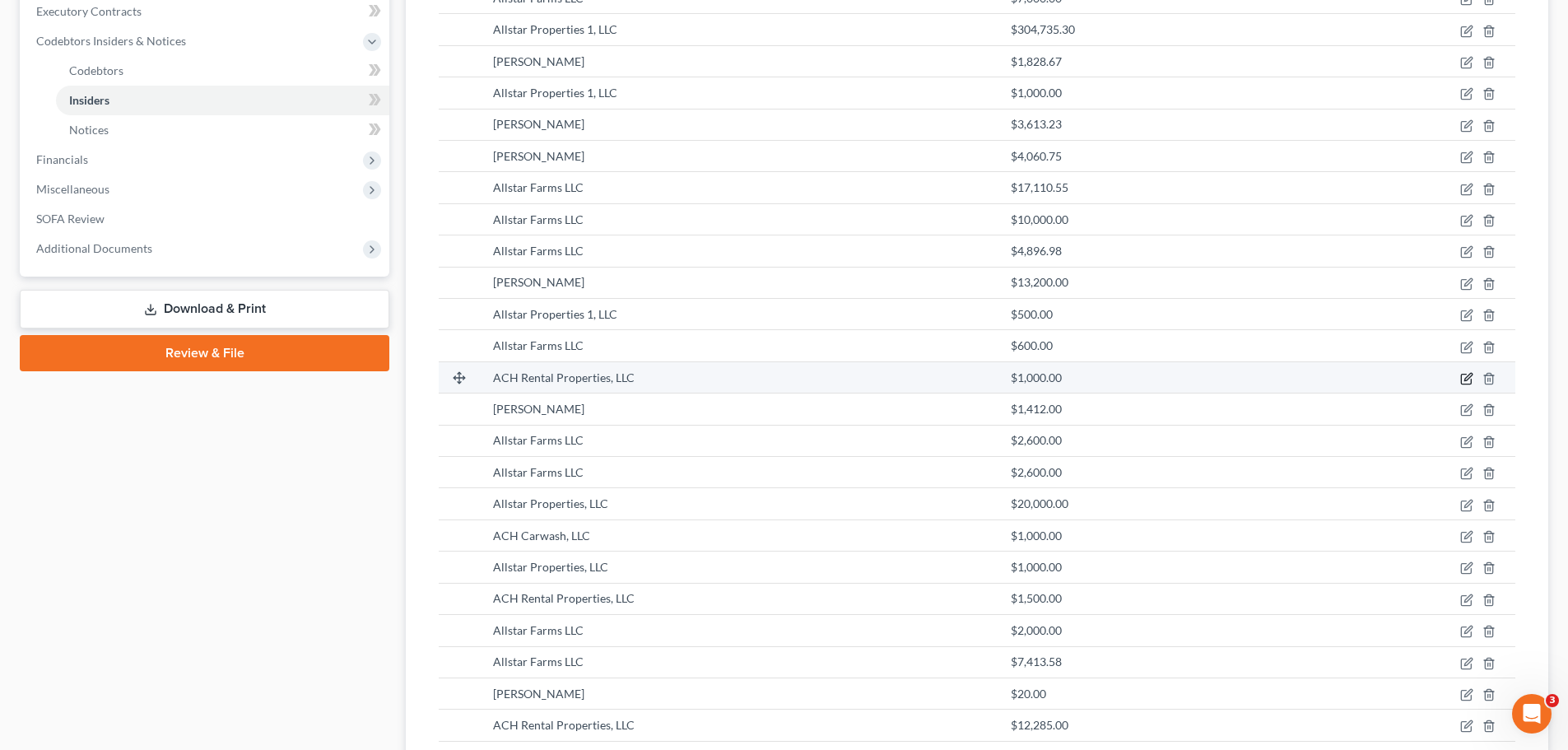
click at [1463, 378] on icon "button" at bounding box center [1466, 379] width 13 height 13
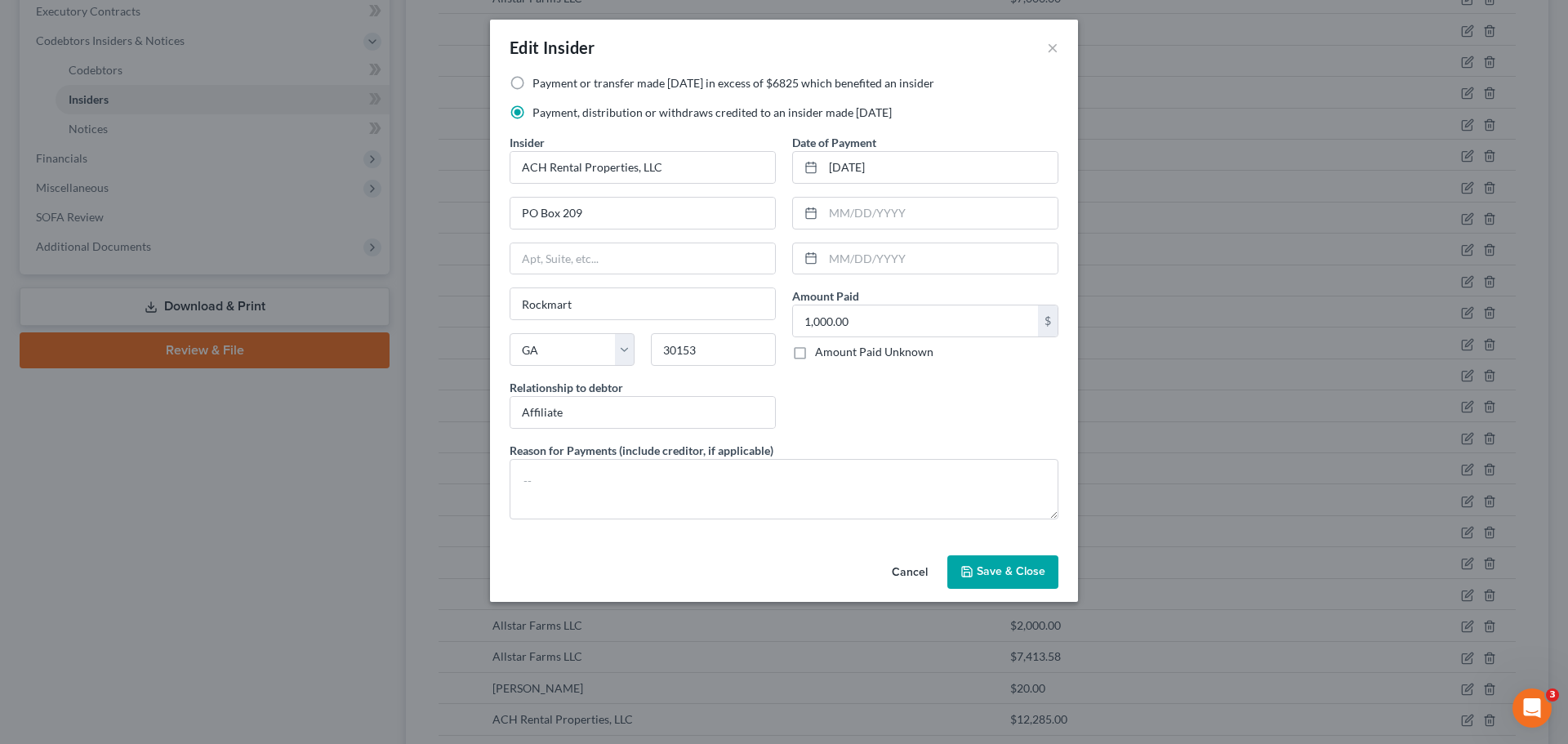
click at [1015, 565] on span "Save & Close" at bounding box center [1011, 572] width 69 height 14
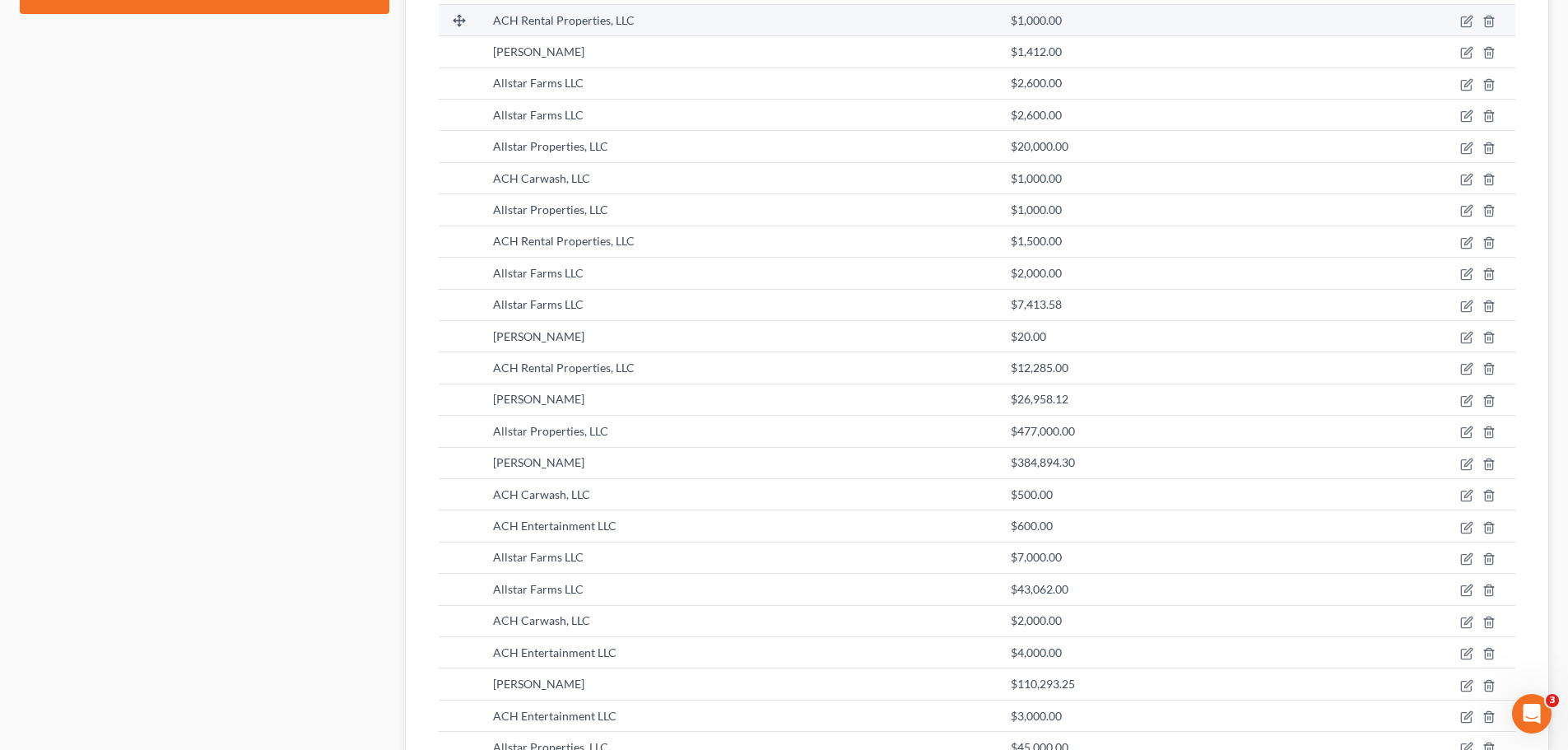
scroll to position [741, 0]
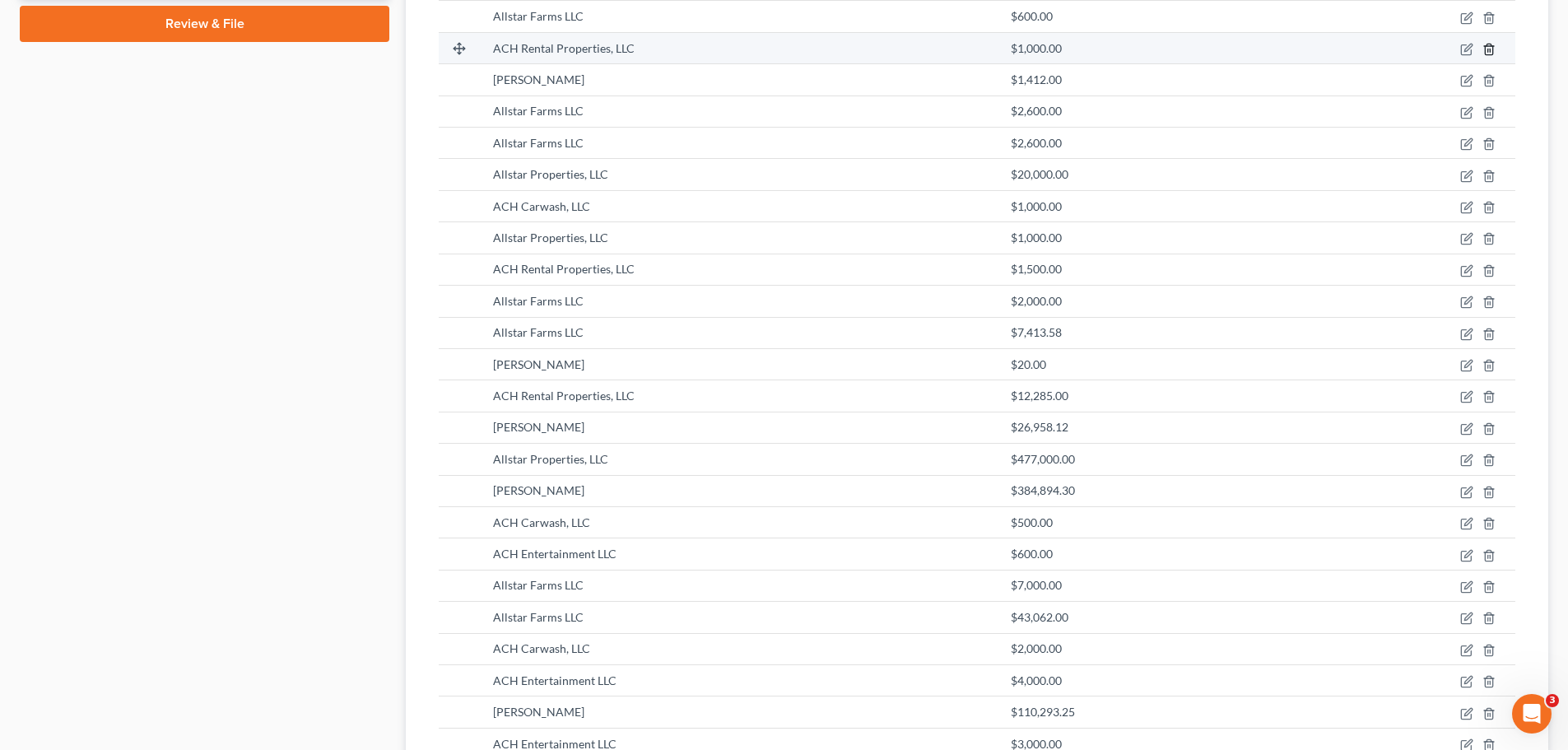
click at [1488, 51] on line "button" at bounding box center [1488, 50] width 0 height 4
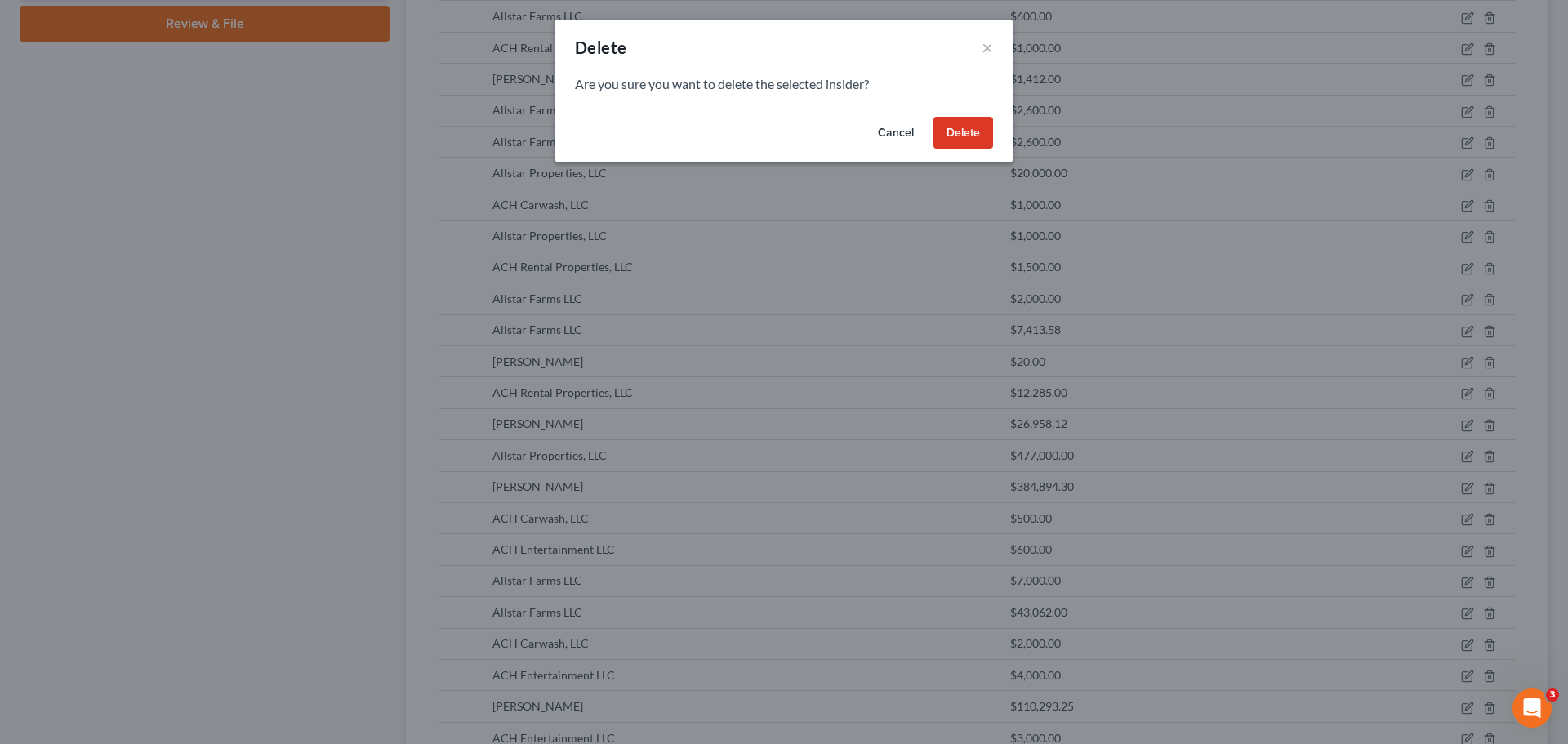
click at [954, 135] on button "Delete" at bounding box center [963, 133] width 60 height 33
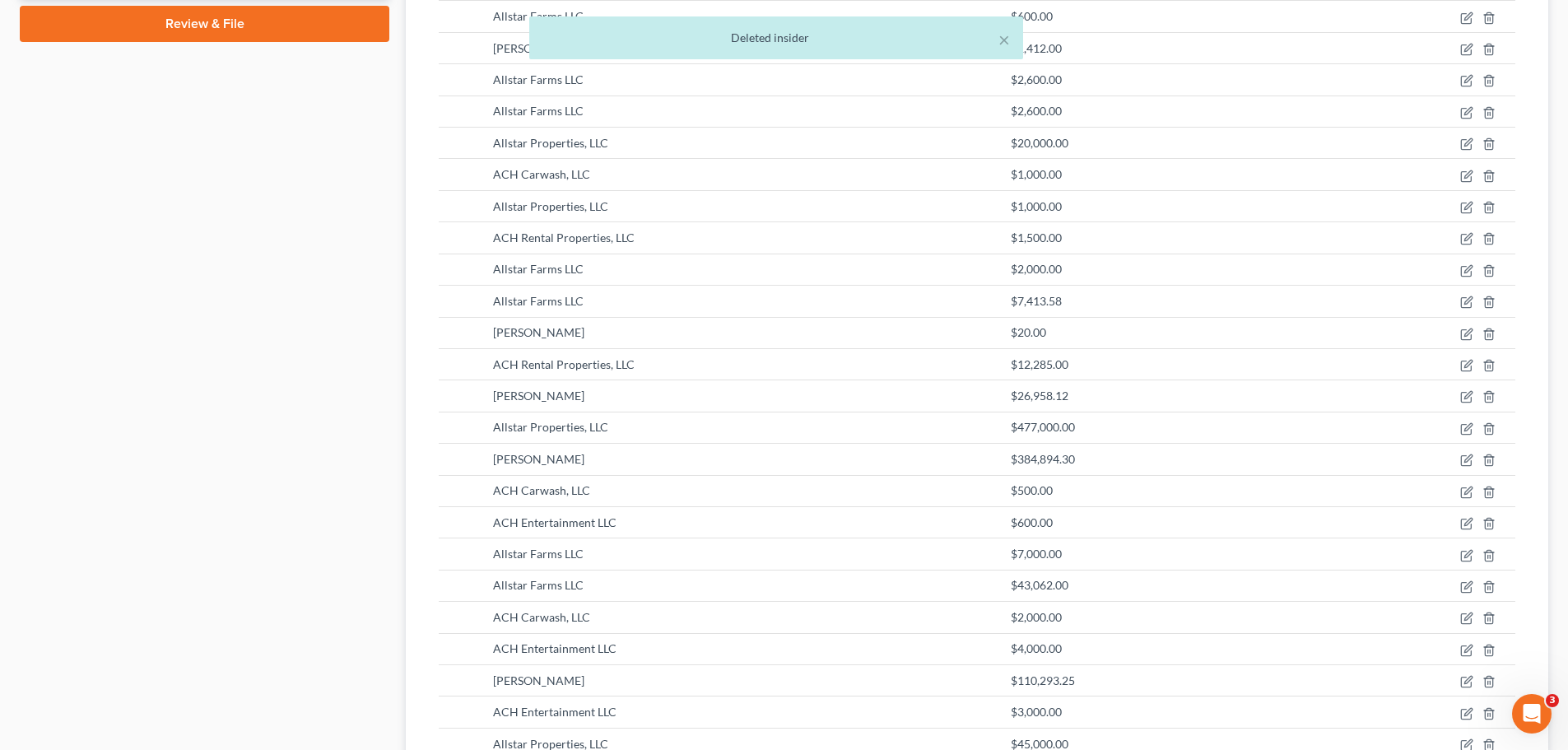
click at [1489, 51] on div "× Deleted insider" at bounding box center [776, 42] width 1568 height 51
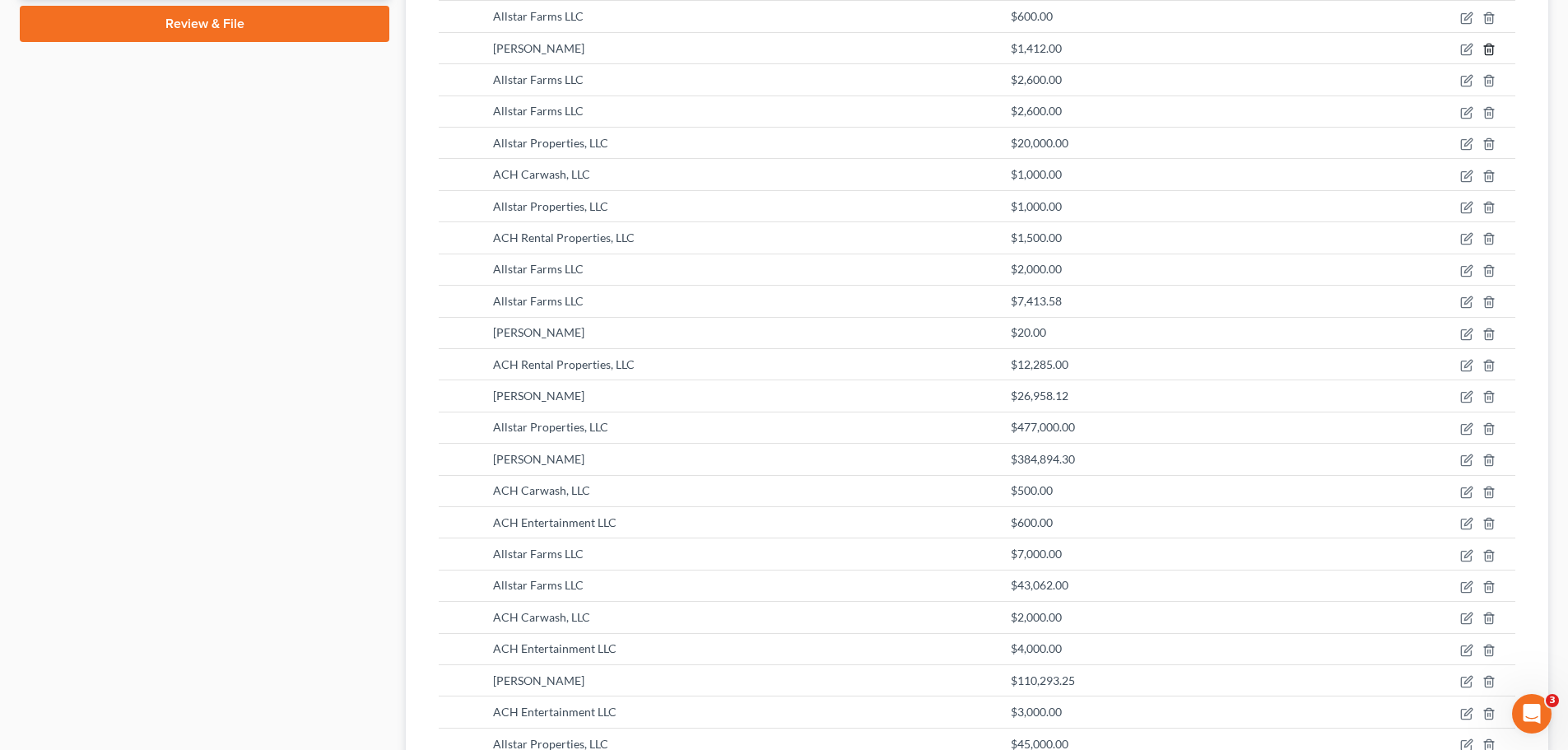
click at [1486, 51] on icon "button" at bounding box center [1488, 49] width 7 height 11
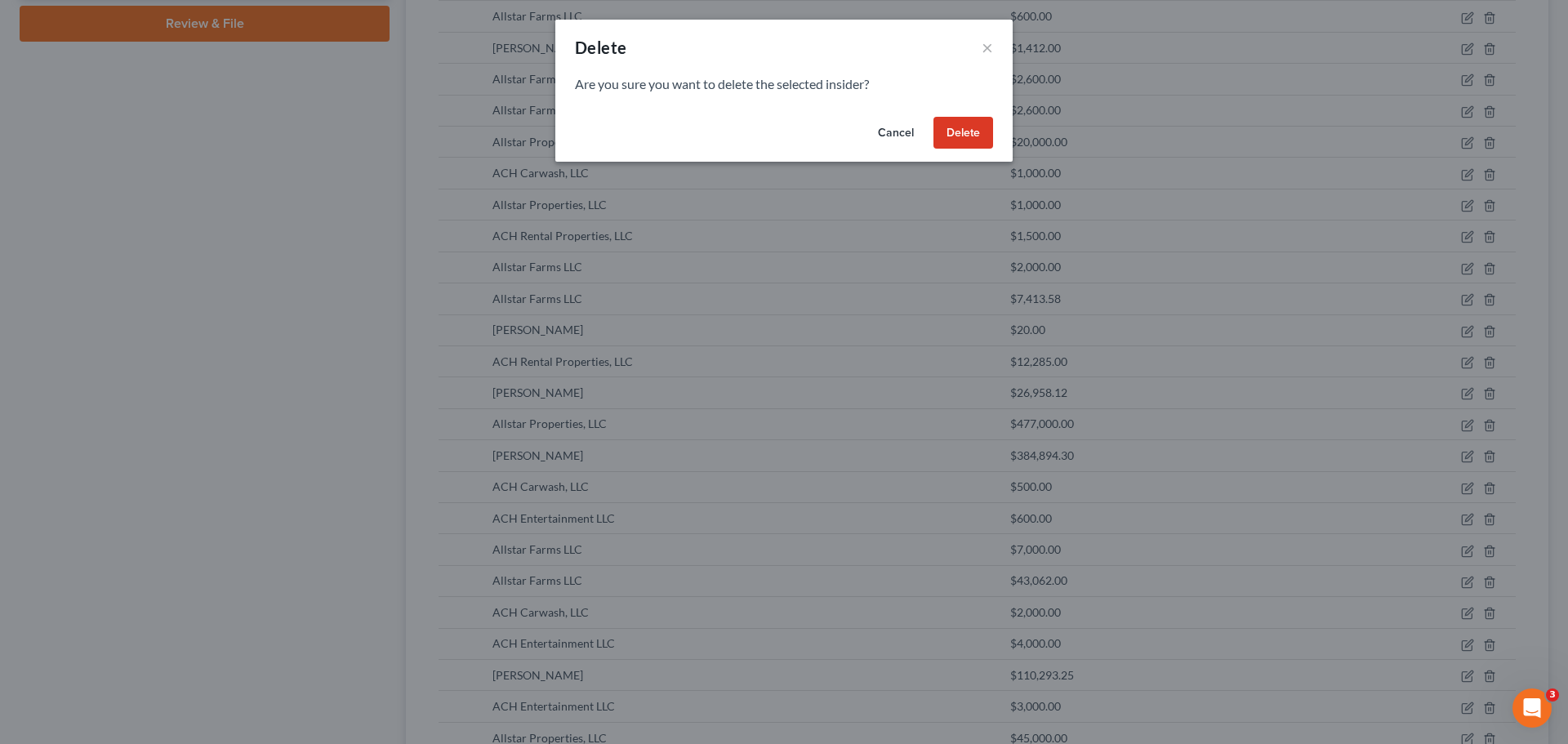
click at [950, 133] on button "Delete" at bounding box center [963, 133] width 60 height 33
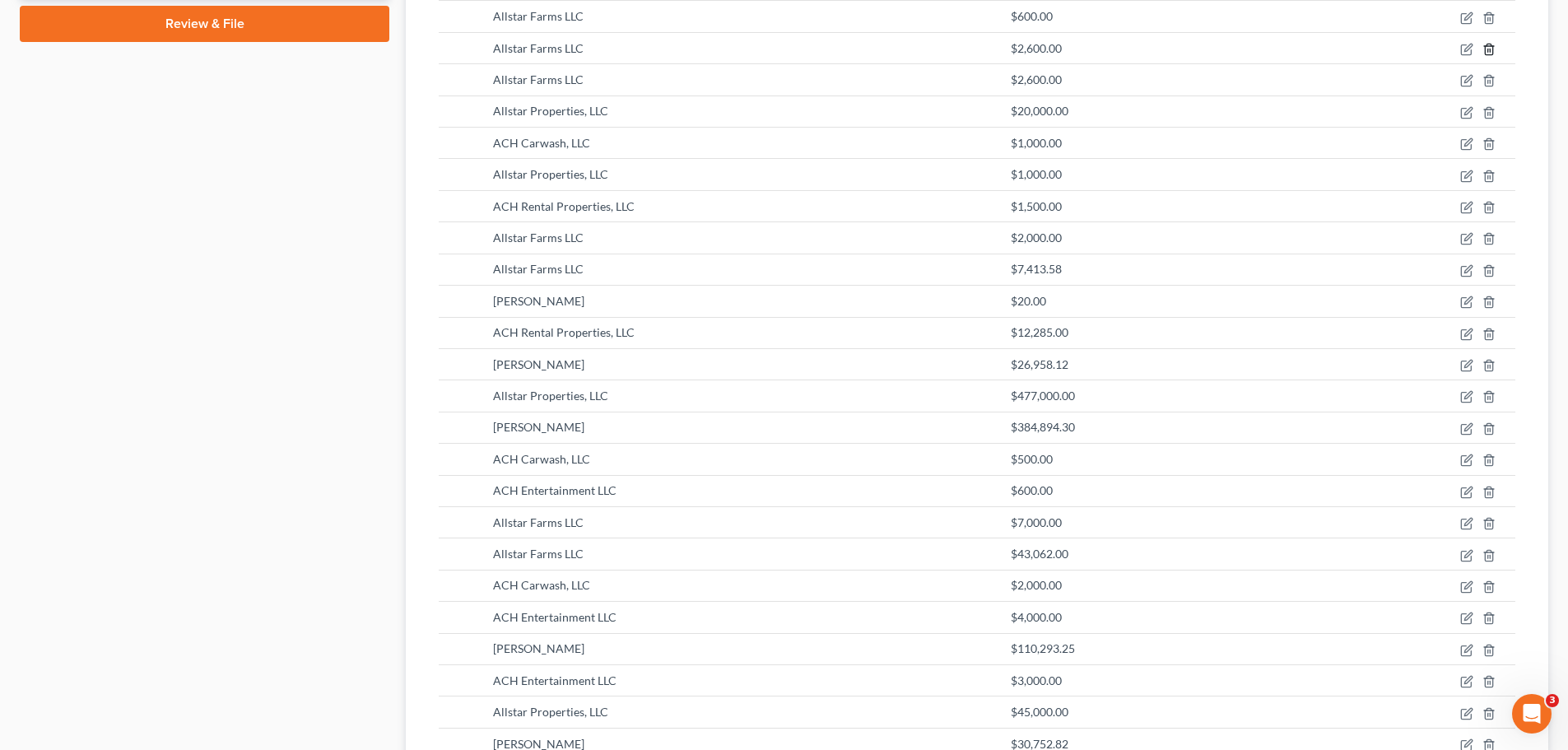
click at [1487, 48] on icon "button" at bounding box center [1488, 49] width 13 height 13
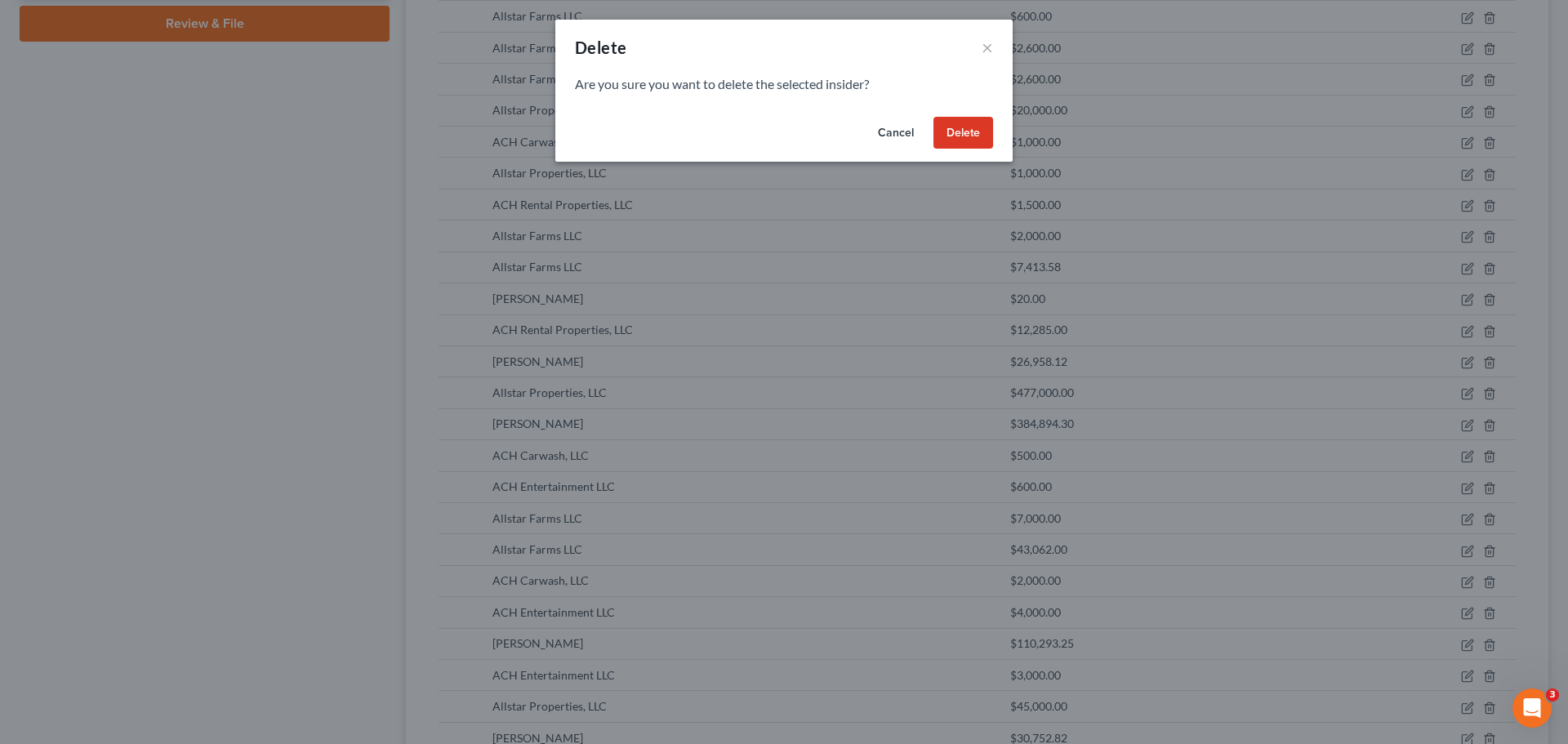
click at [974, 129] on button "Delete" at bounding box center [963, 133] width 60 height 33
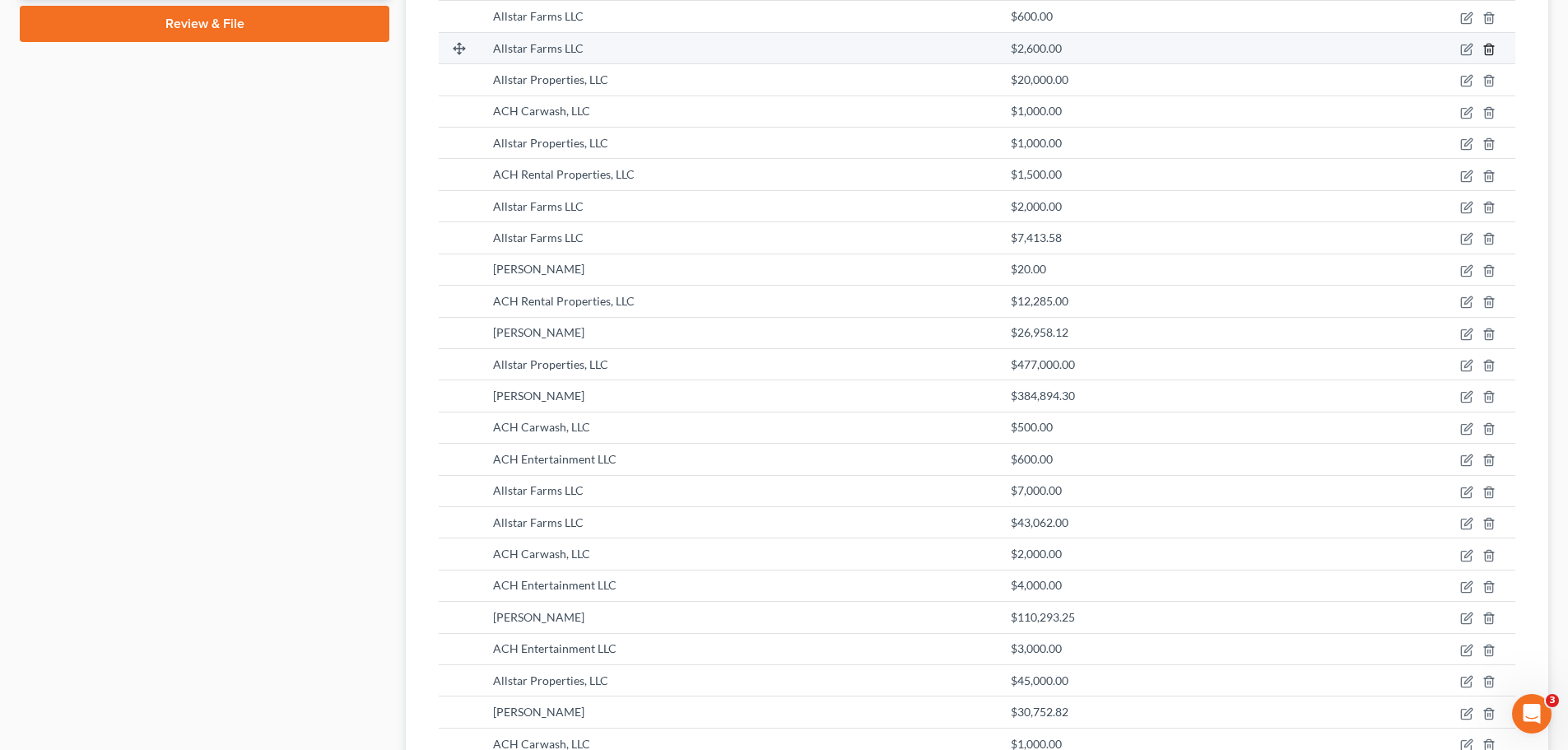
click at [1487, 52] on icon "button" at bounding box center [1488, 49] width 13 height 13
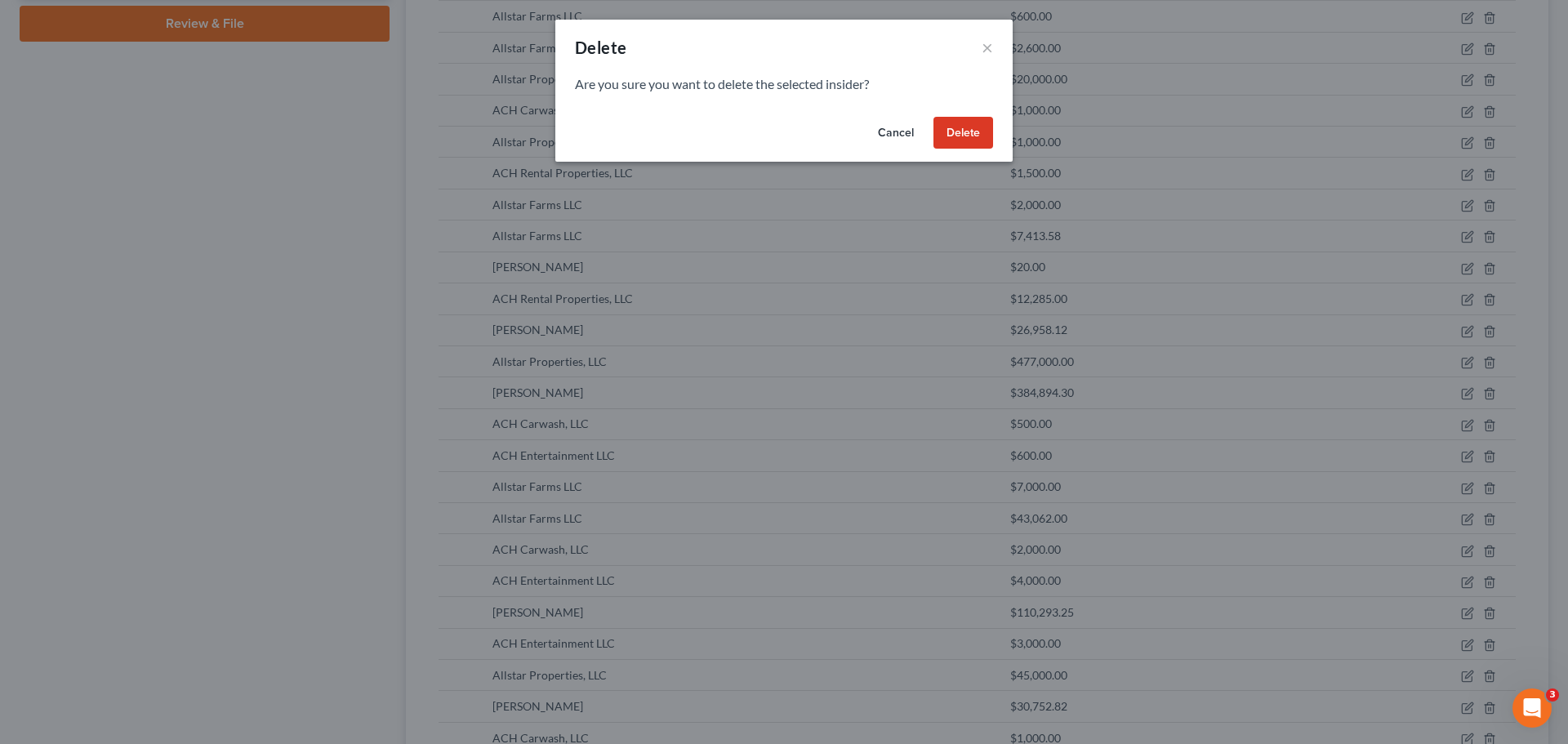
click at [967, 128] on button "Delete" at bounding box center [963, 133] width 60 height 33
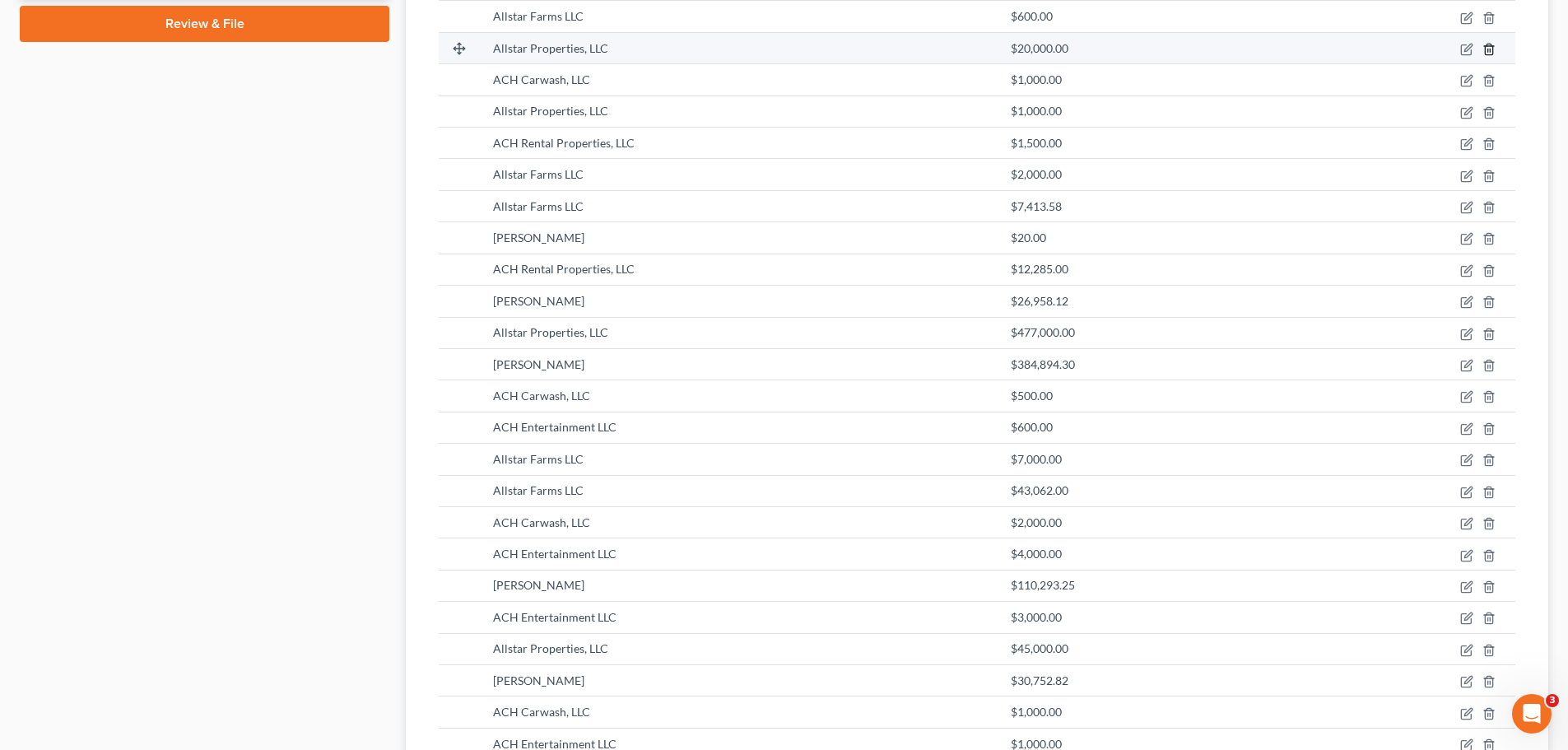
click at [1488, 51] on line "button" at bounding box center [1488, 50] width 0 height 4
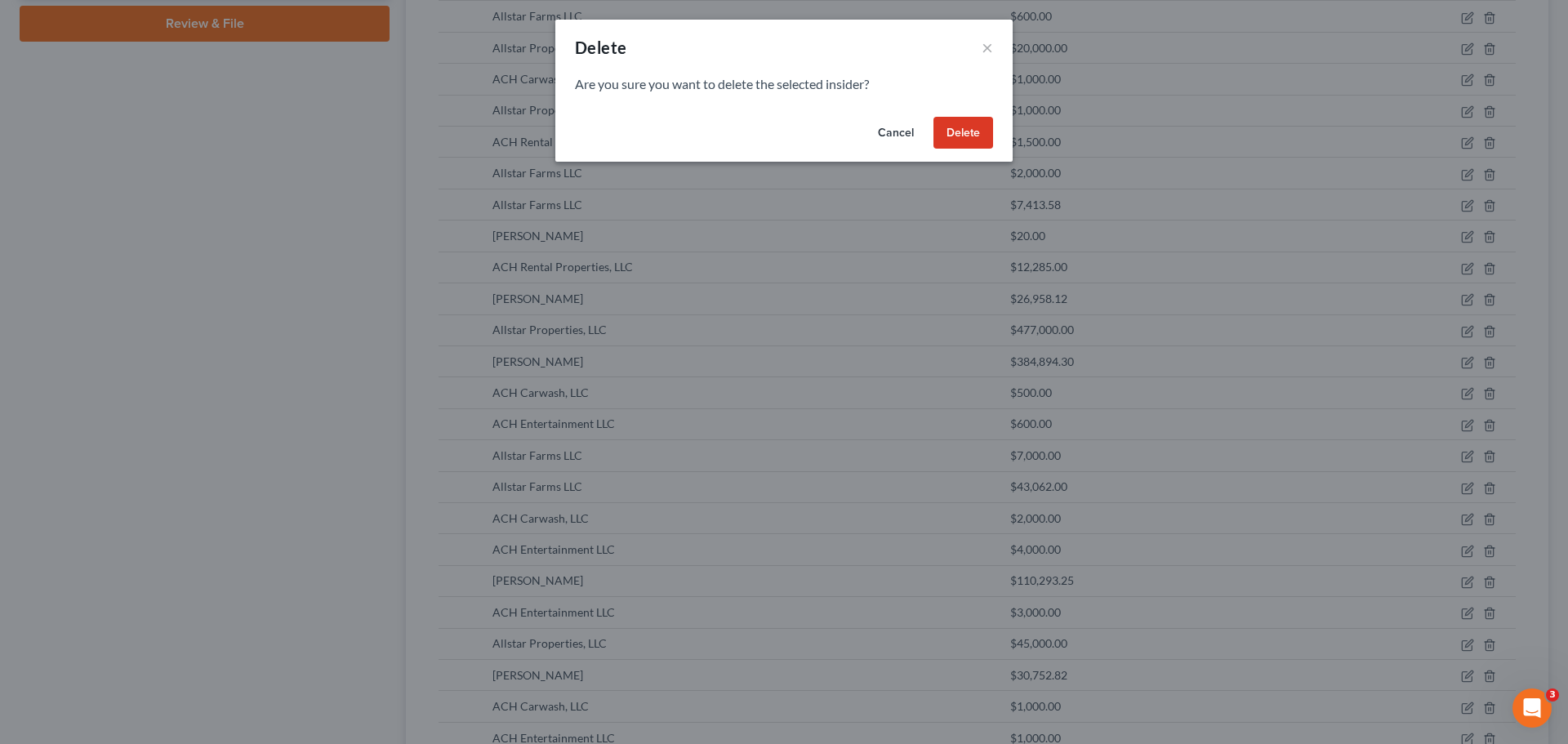
click at [963, 136] on button "Delete" at bounding box center [963, 133] width 60 height 33
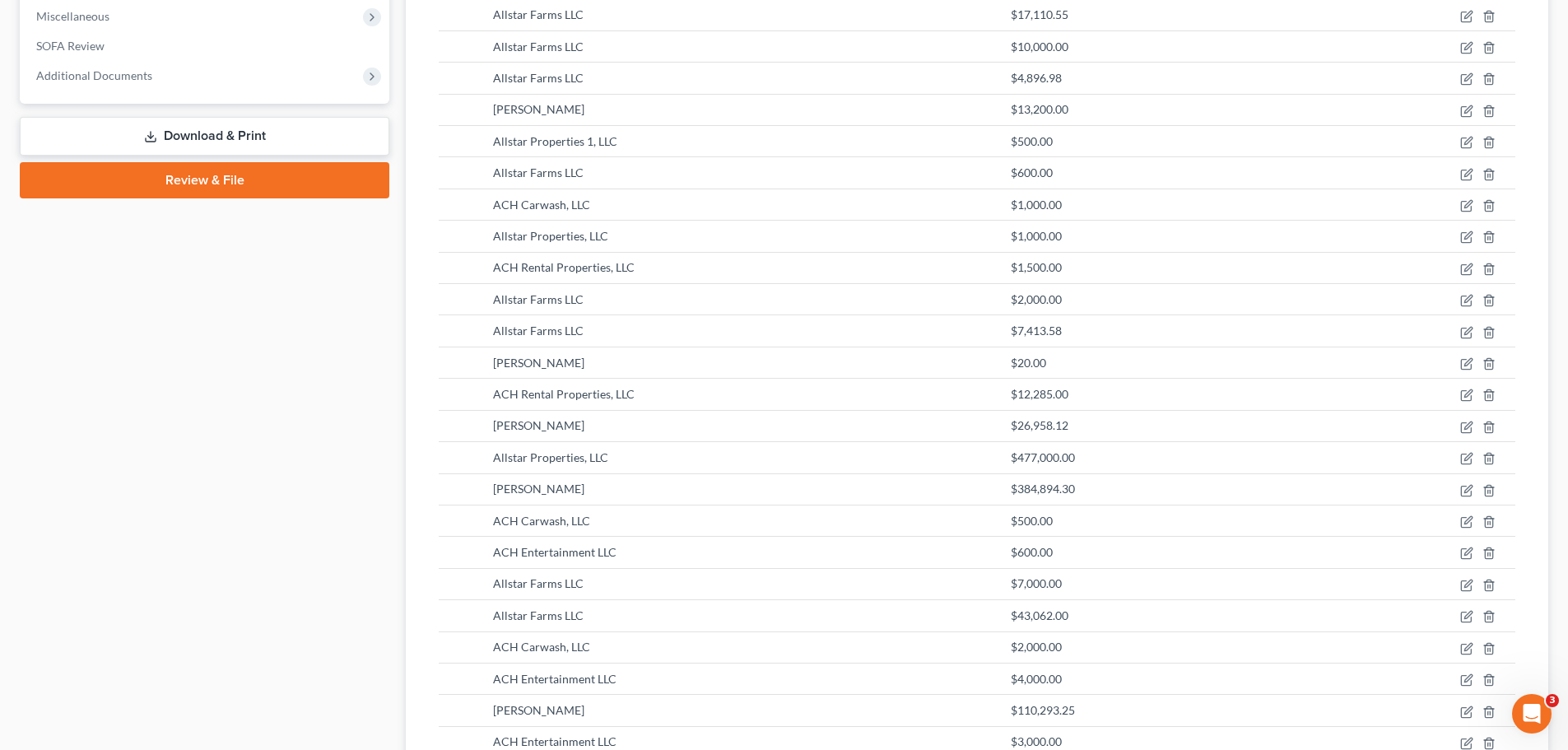
scroll to position [600, 0]
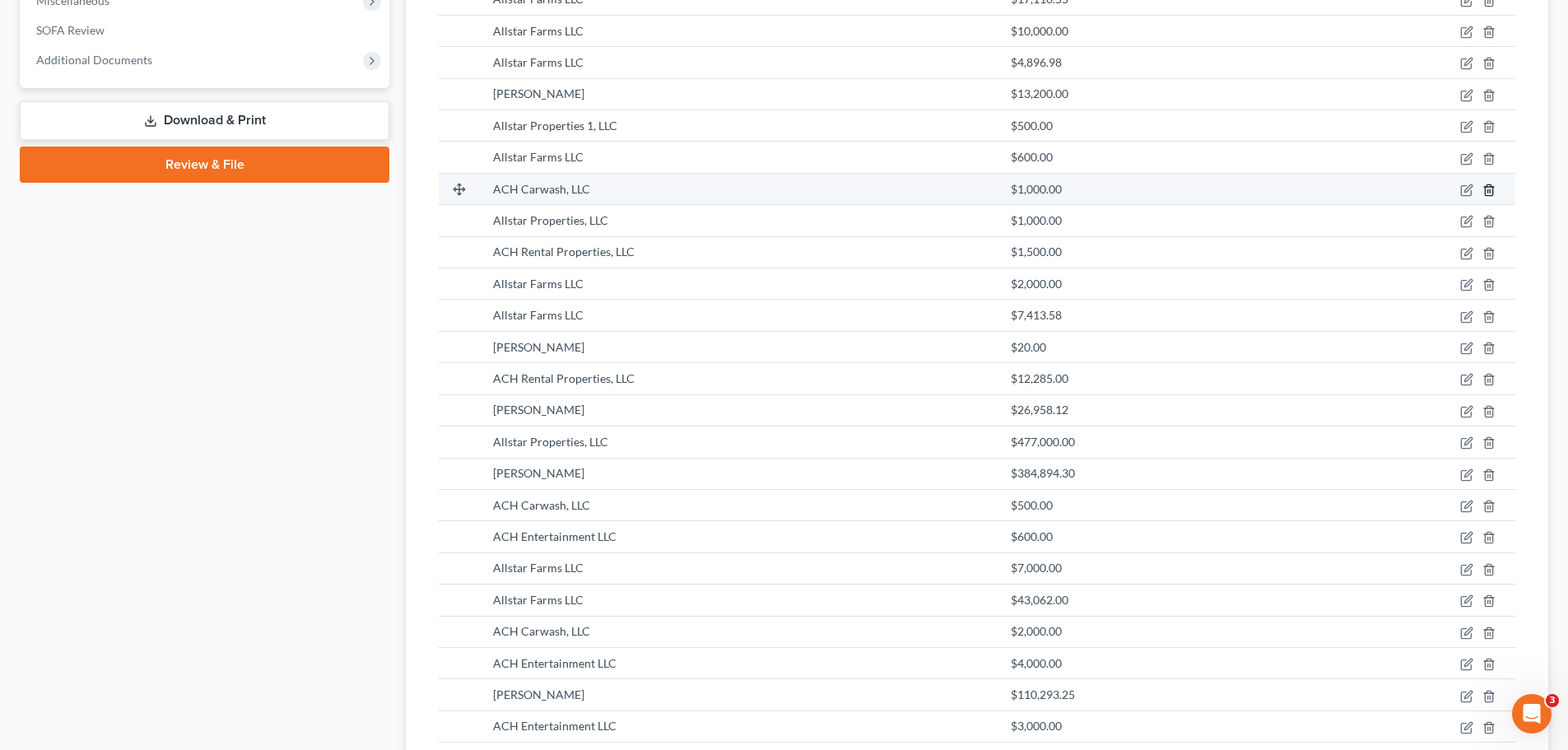
click at [1487, 189] on icon "button" at bounding box center [1488, 190] width 13 height 13
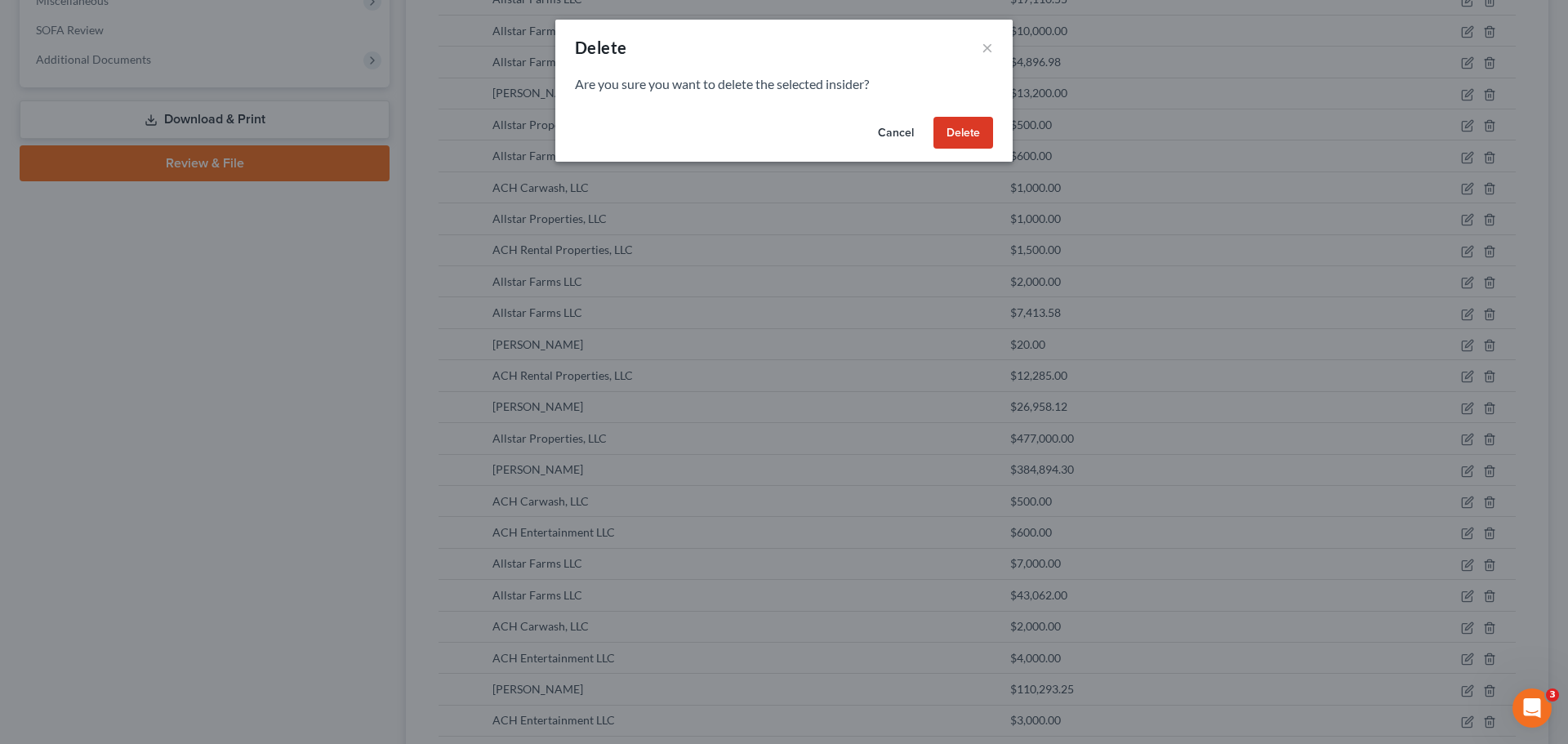
click at [967, 138] on button "Delete" at bounding box center [963, 133] width 60 height 33
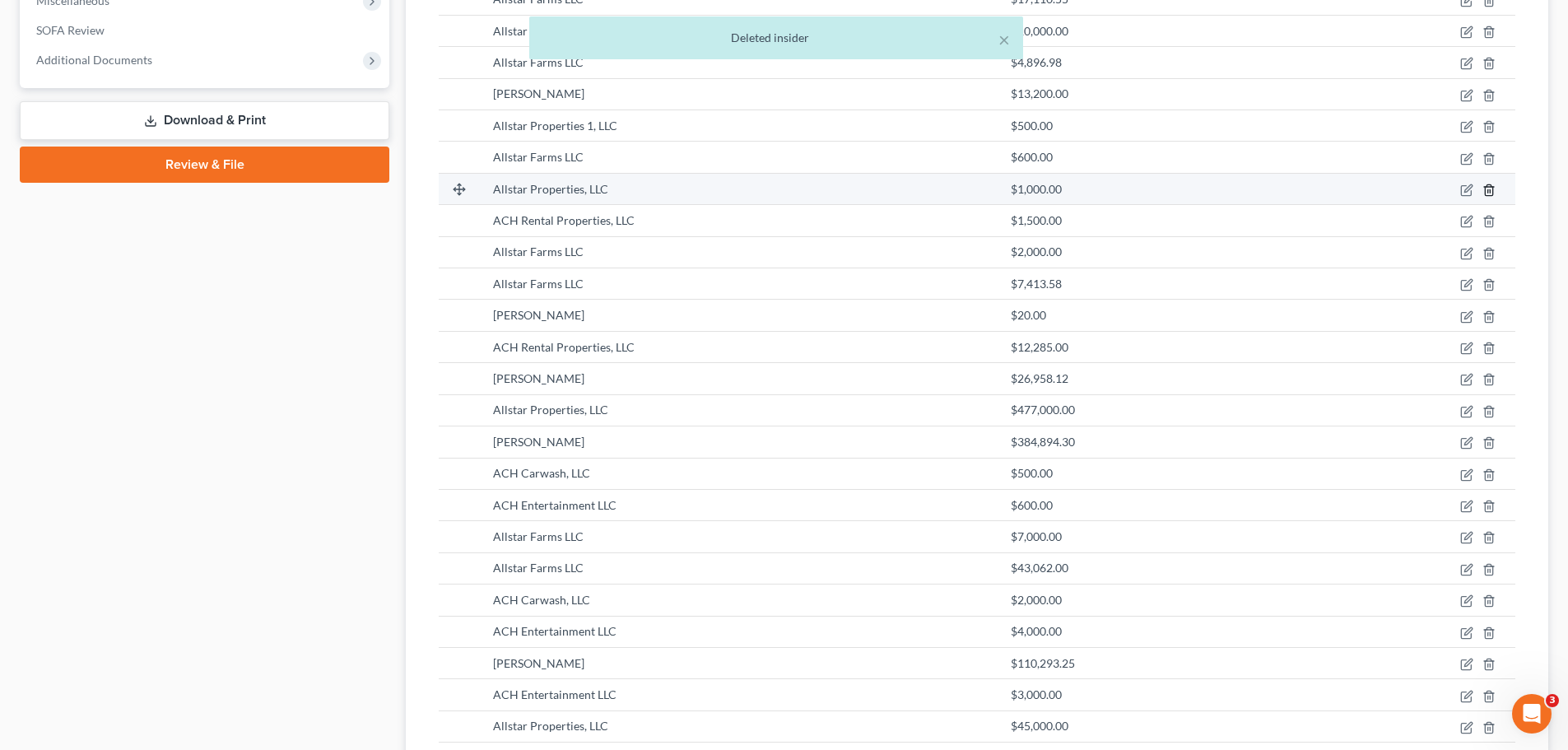
click at [1488, 192] on line "button" at bounding box center [1488, 191] width 0 height 4
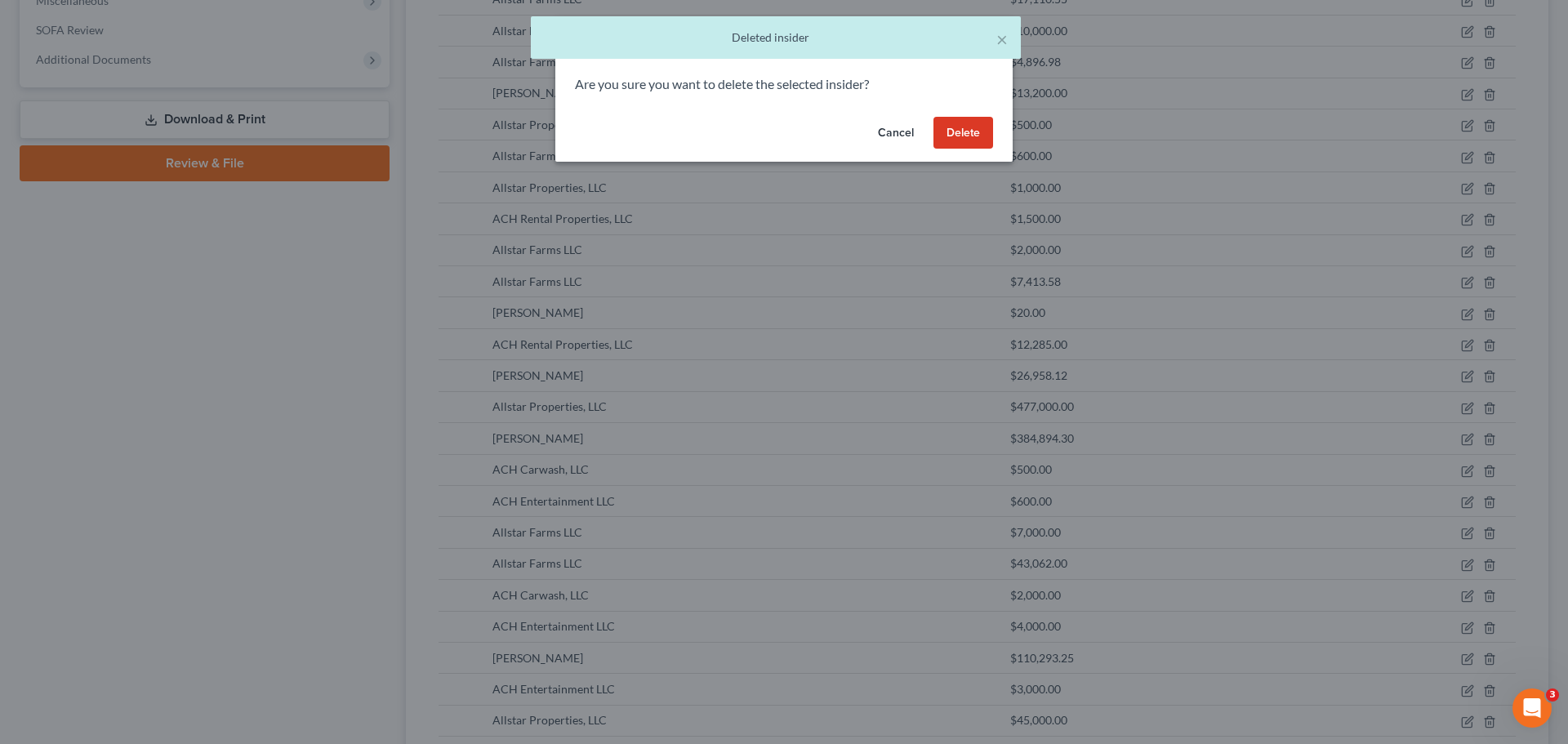
click at [956, 136] on button "Delete" at bounding box center [963, 133] width 60 height 33
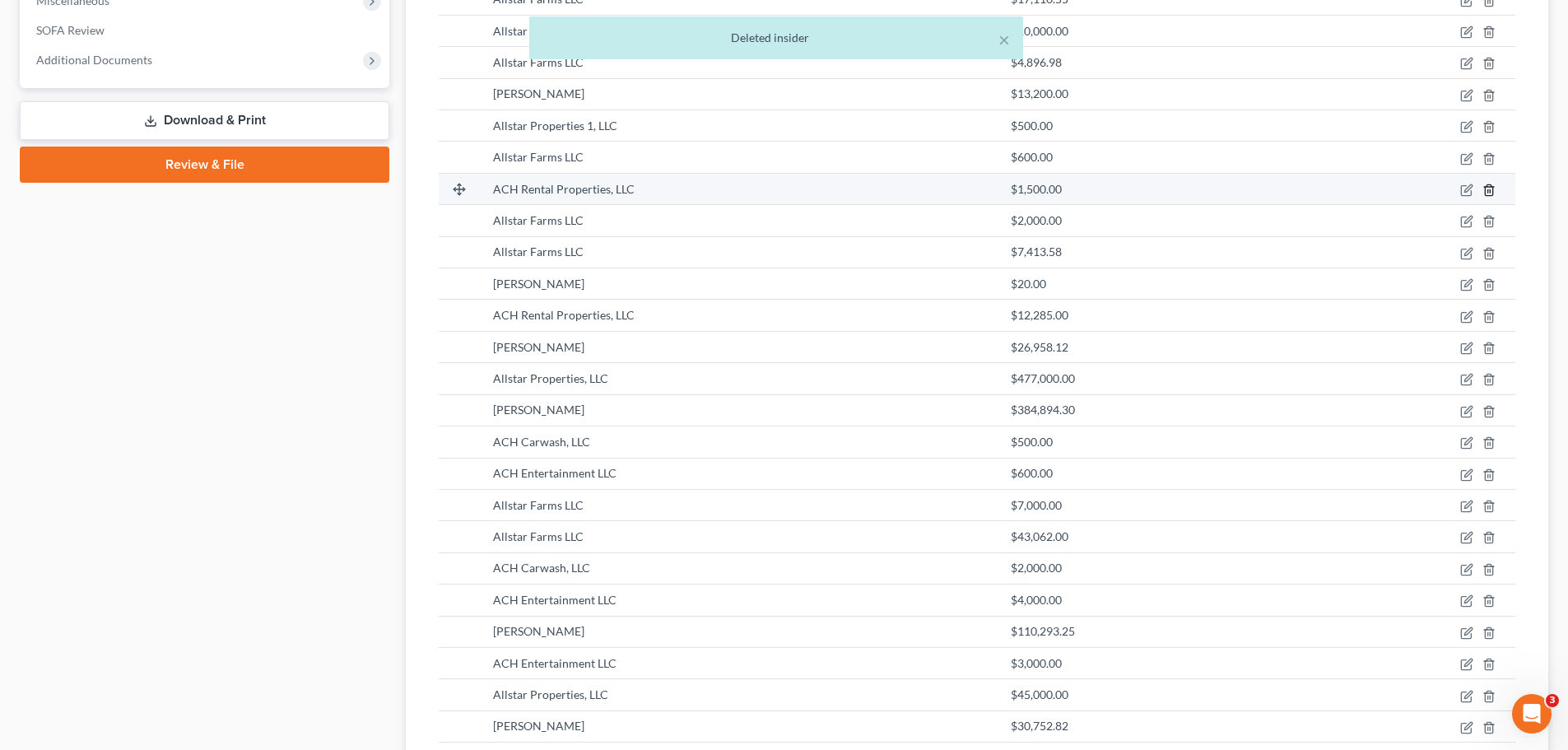
click at [1489, 192] on icon "button" at bounding box center [1488, 190] width 13 height 13
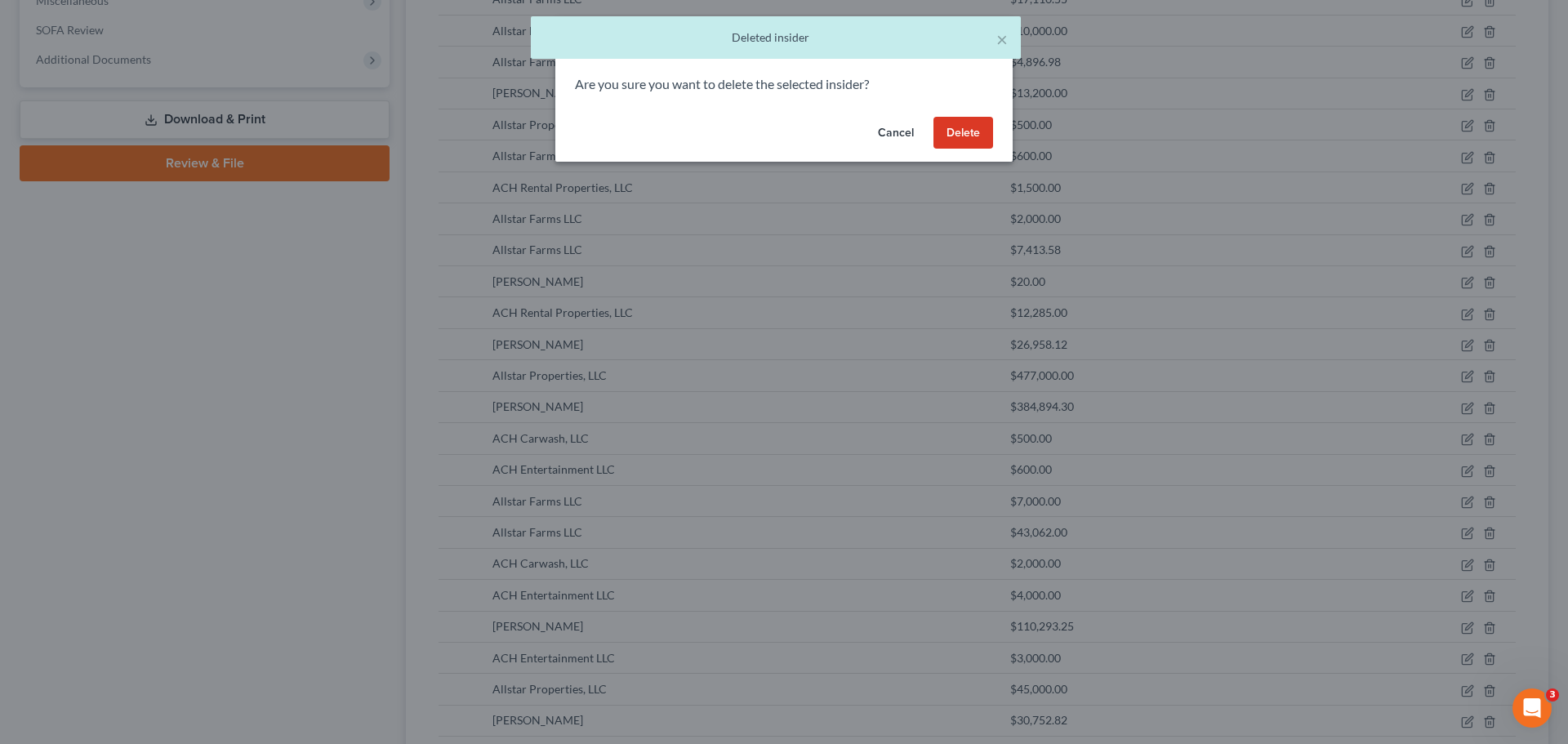
click at [962, 132] on button "Delete" at bounding box center [963, 133] width 60 height 33
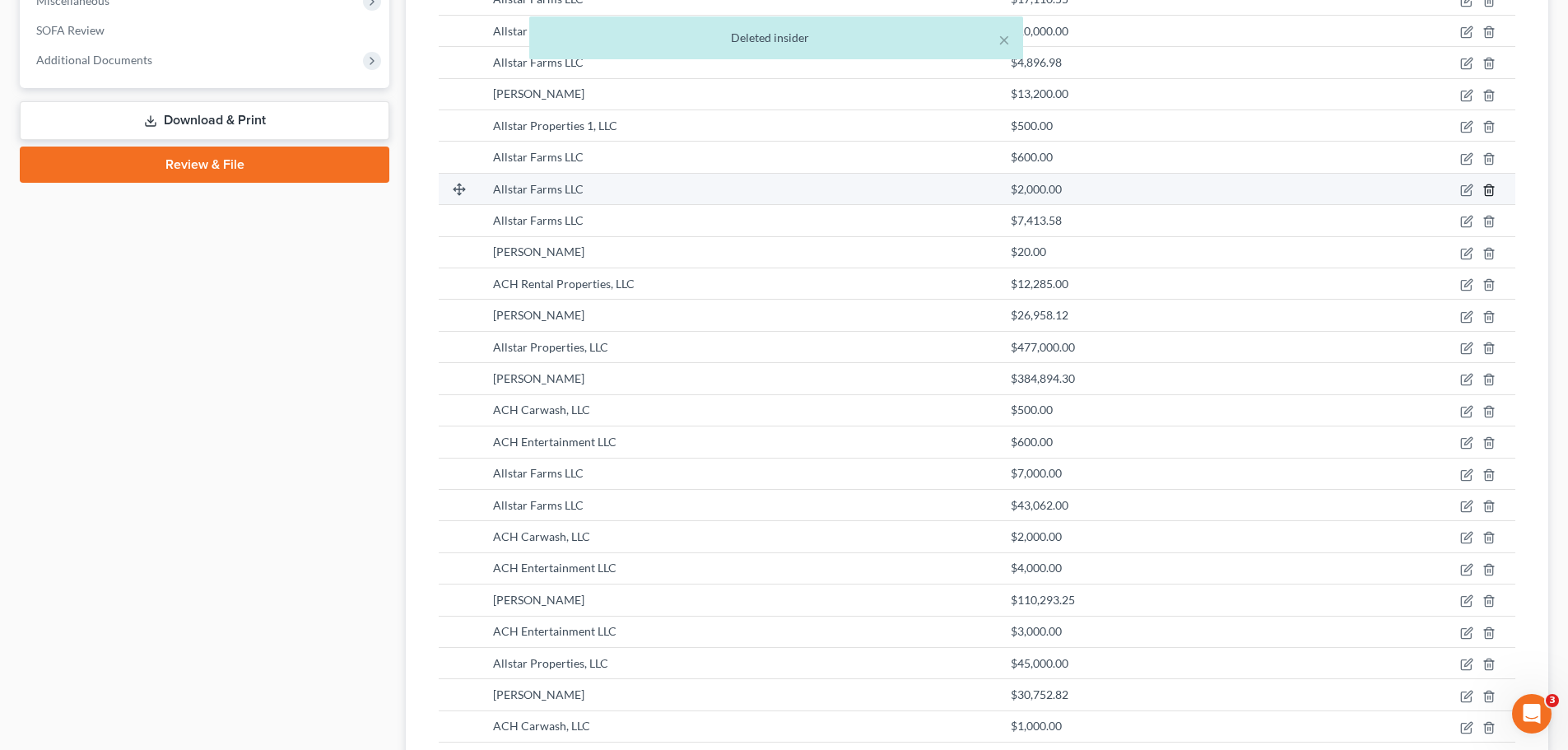
click at [1488, 192] on line "button" at bounding box center [1488, 191] width 0 height 4
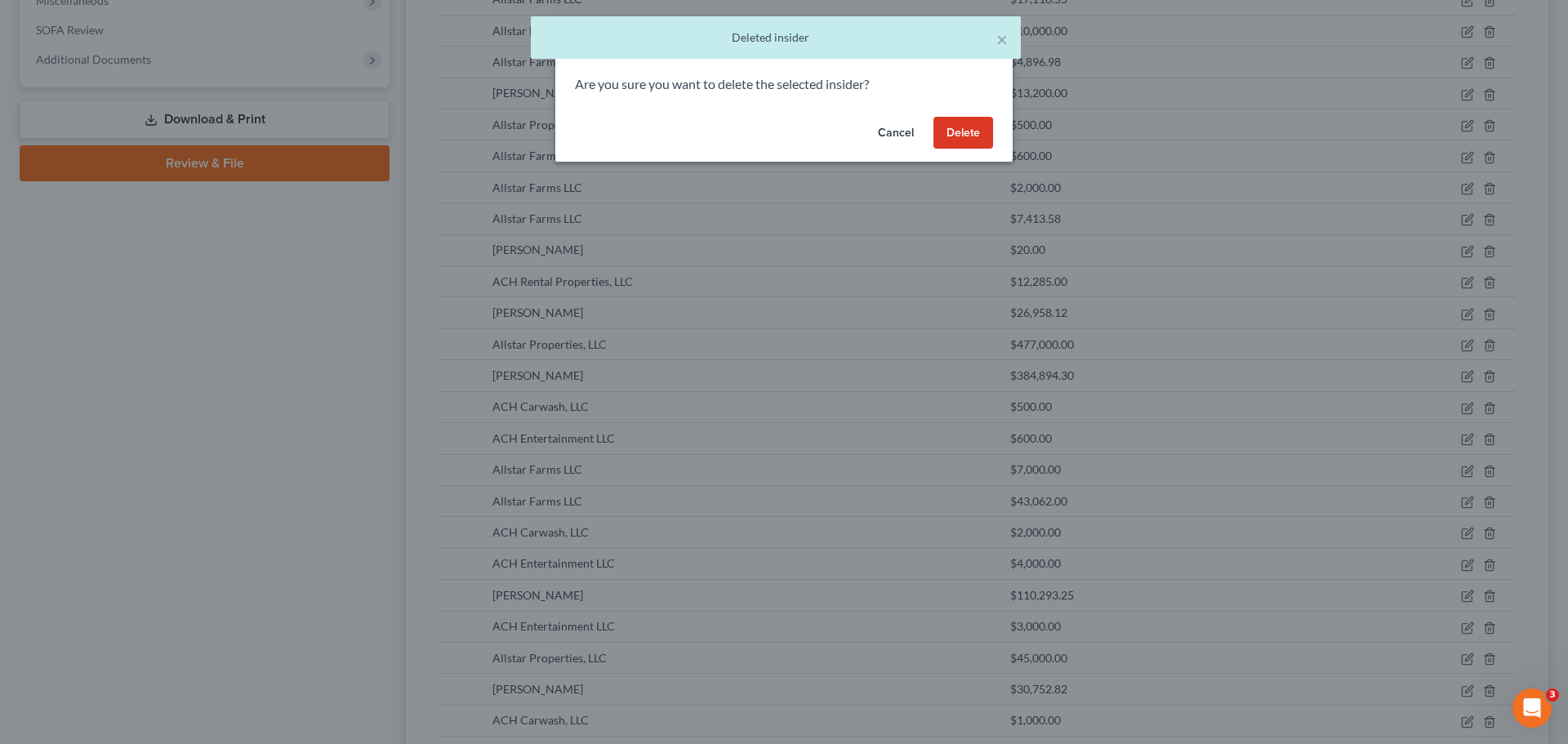
click at [959, 137] on button "Delete" at bounding box center [963, 133] width 60 height 33
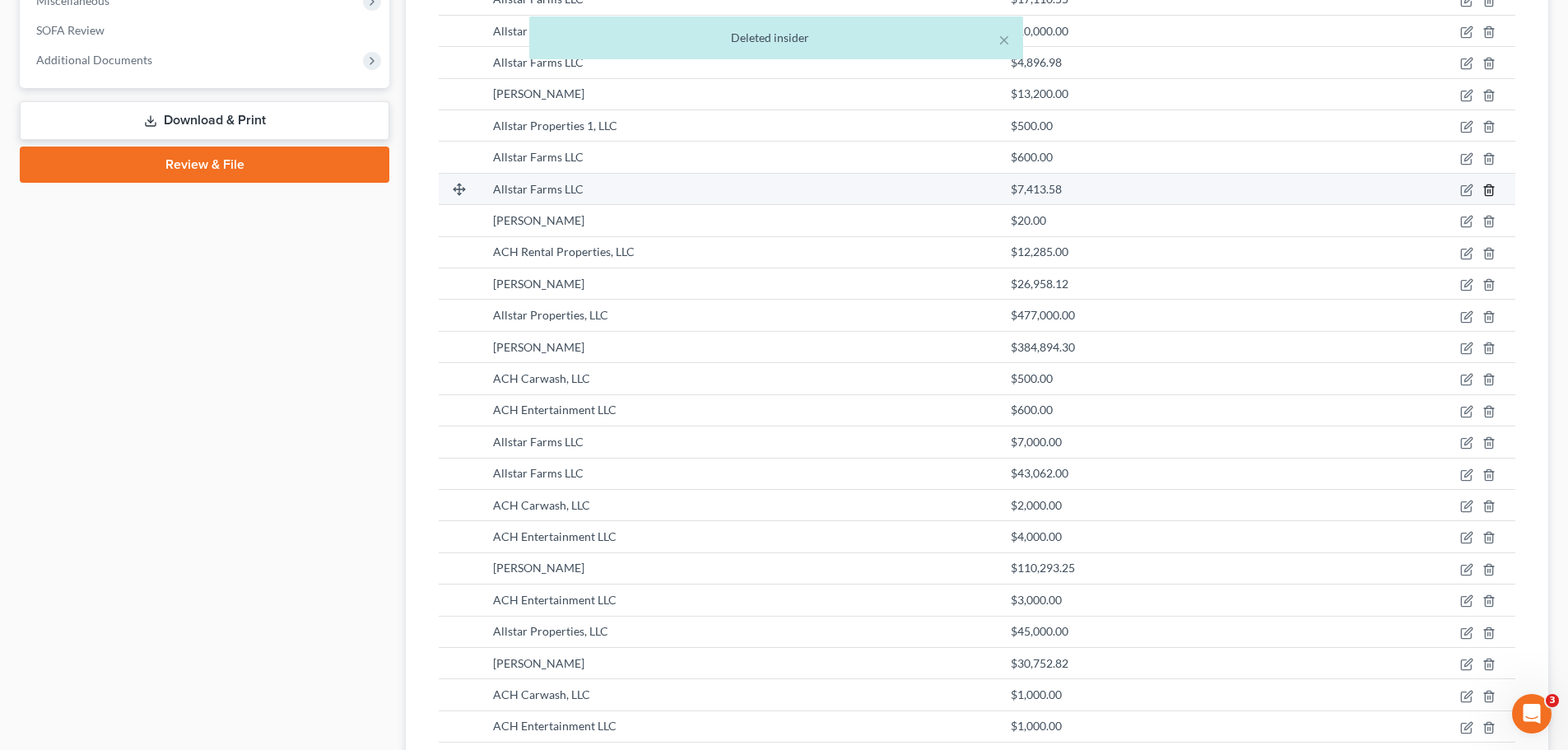
click at [1488, 188] on icon "button" at bounding box center [1488, 190] width 13 height 13
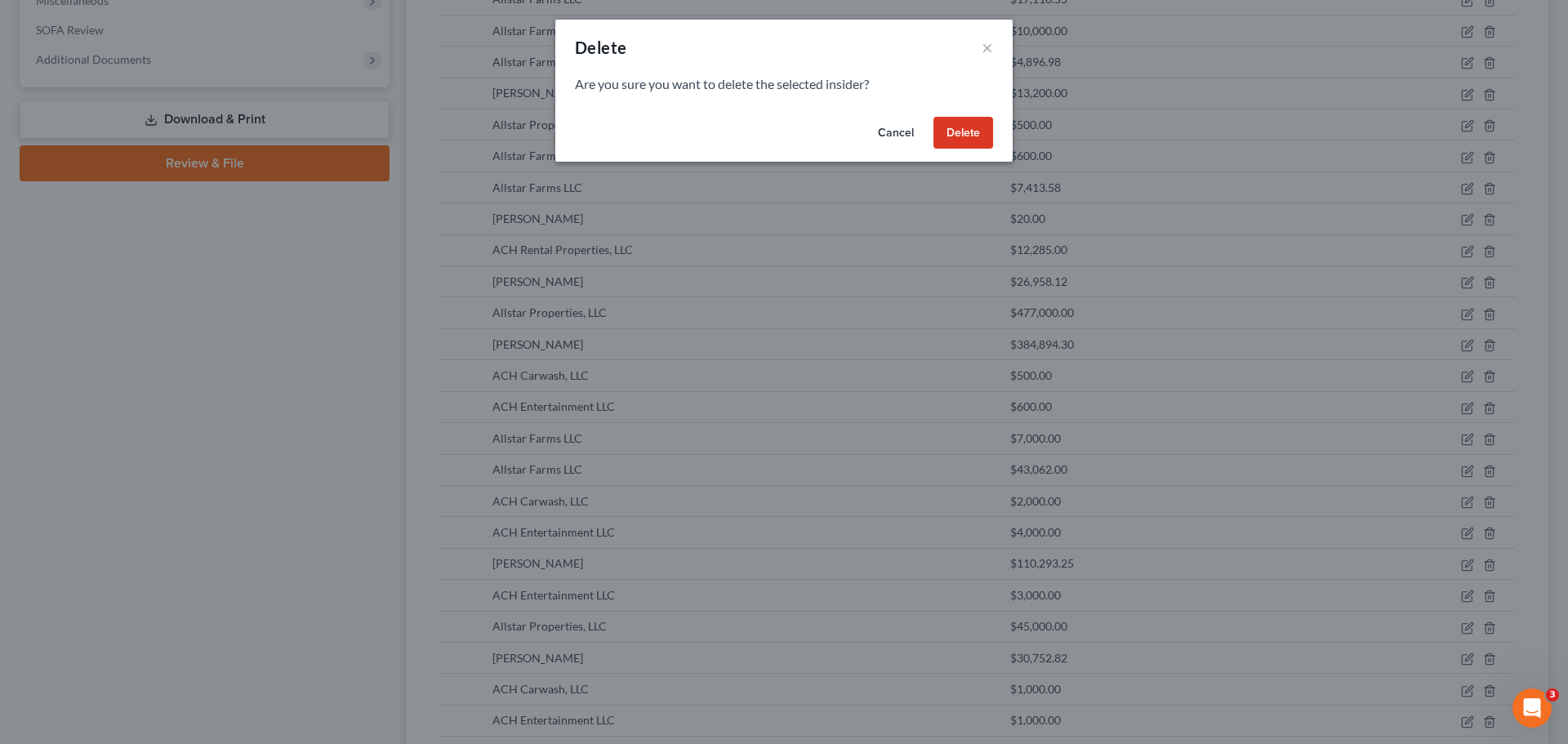
click at [962, 129] on button "Delete" at bounding box center [963, 133] width 60 height 33
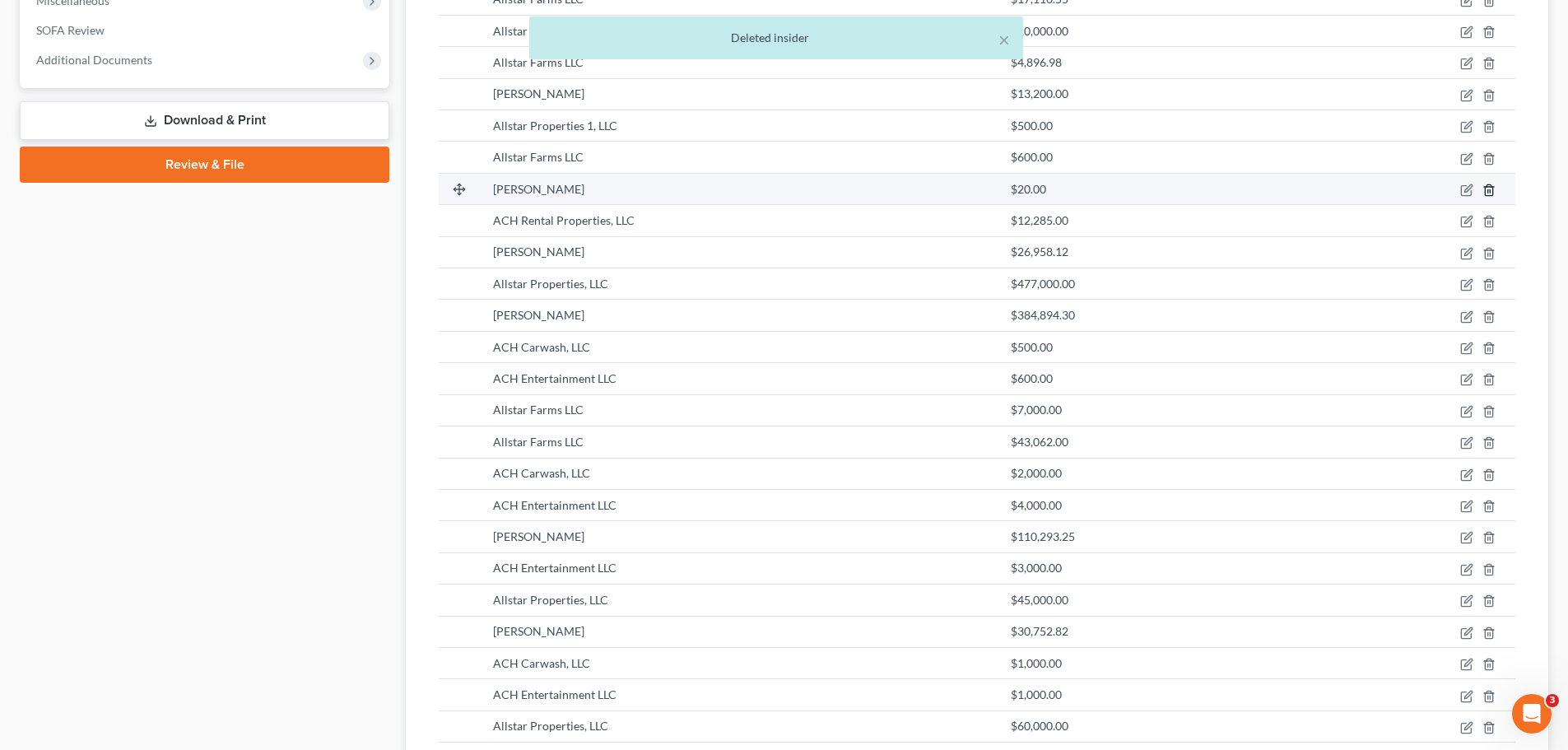
click at [1490, 191] on line "button" at bounding box center [1490, 191] width 0 height 4
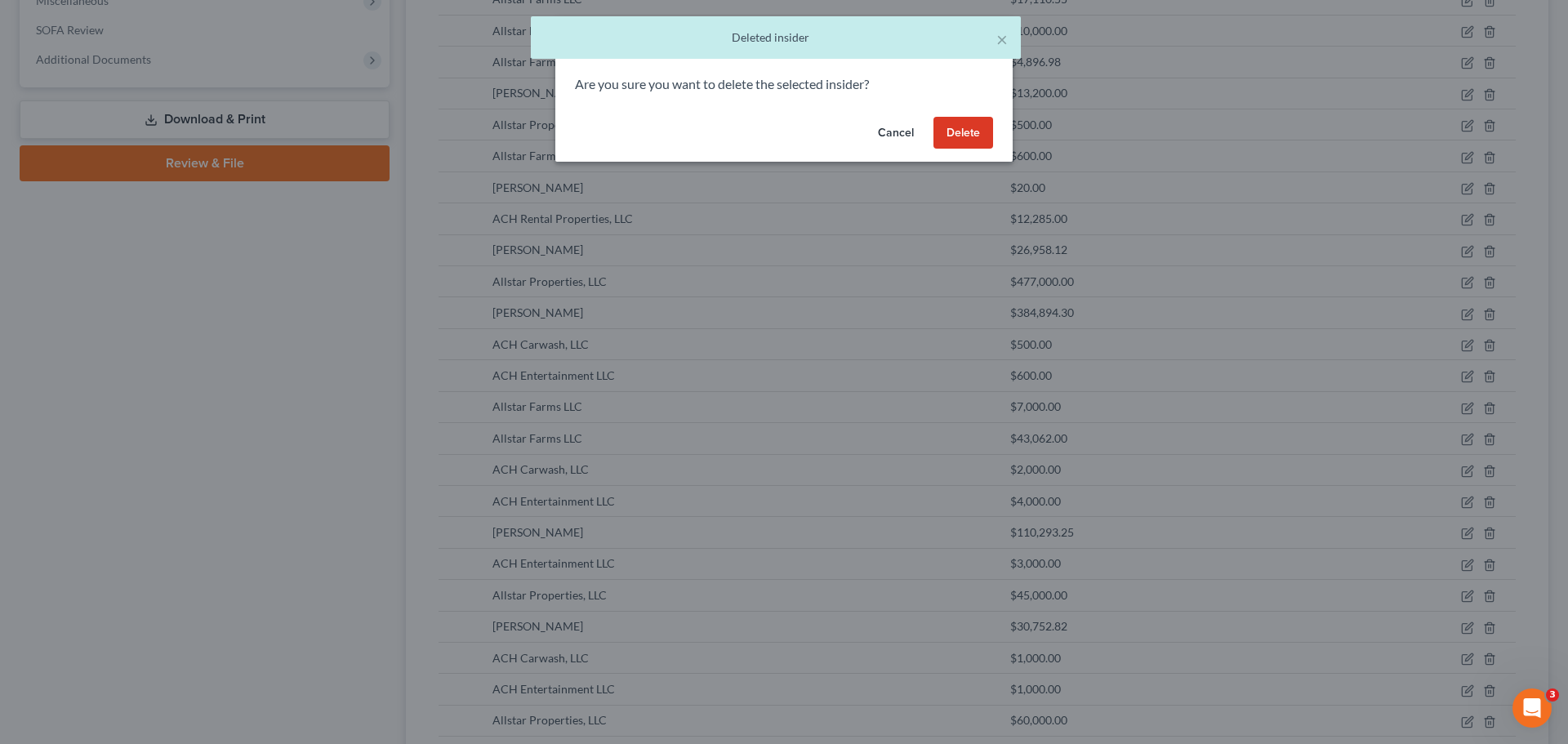
click at [973, 128] on button "Delete" at bounding box center [963, 133] width 60 height 33
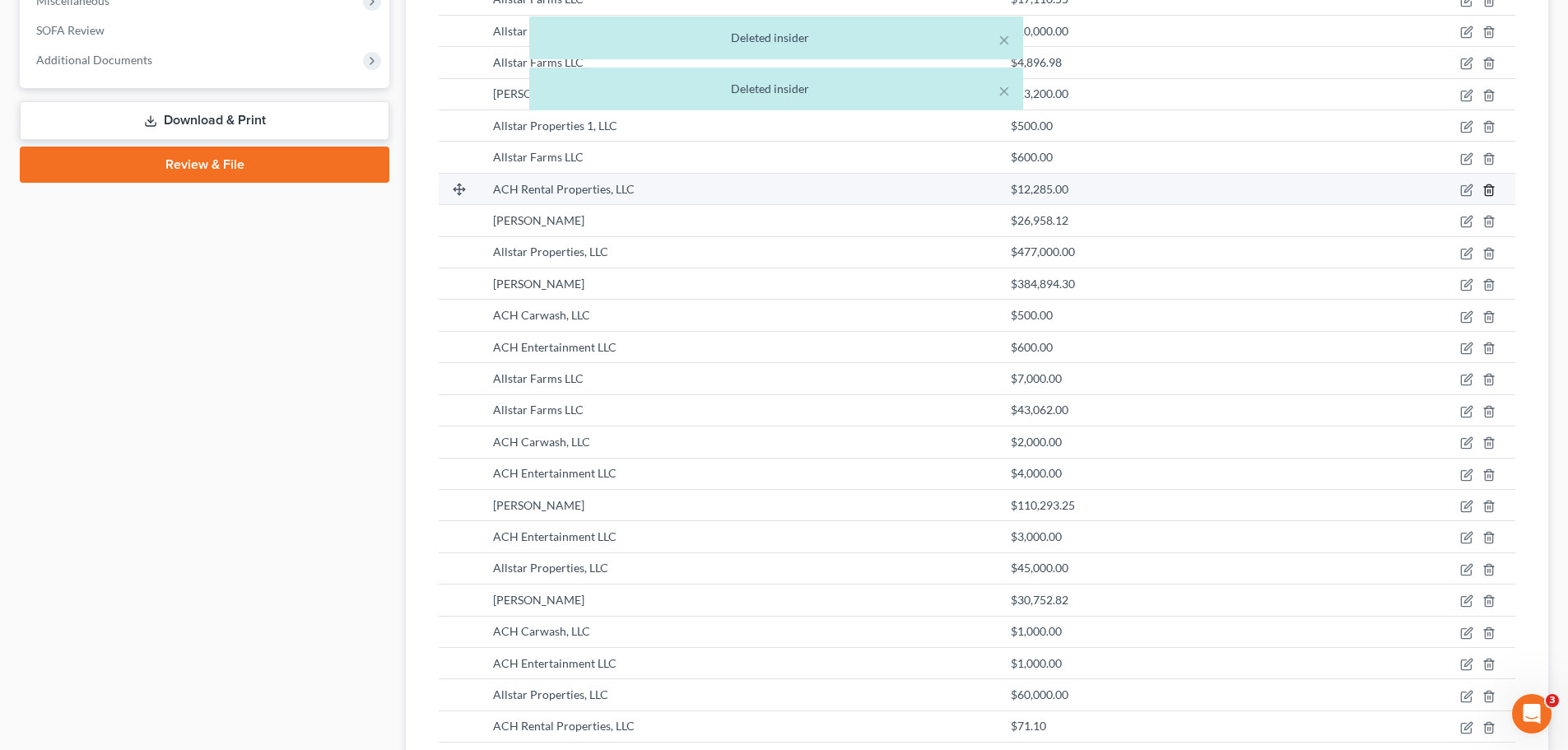
click at [1491, 189] on icon "button" at bounding box center [1488, 190] width 13 height 13
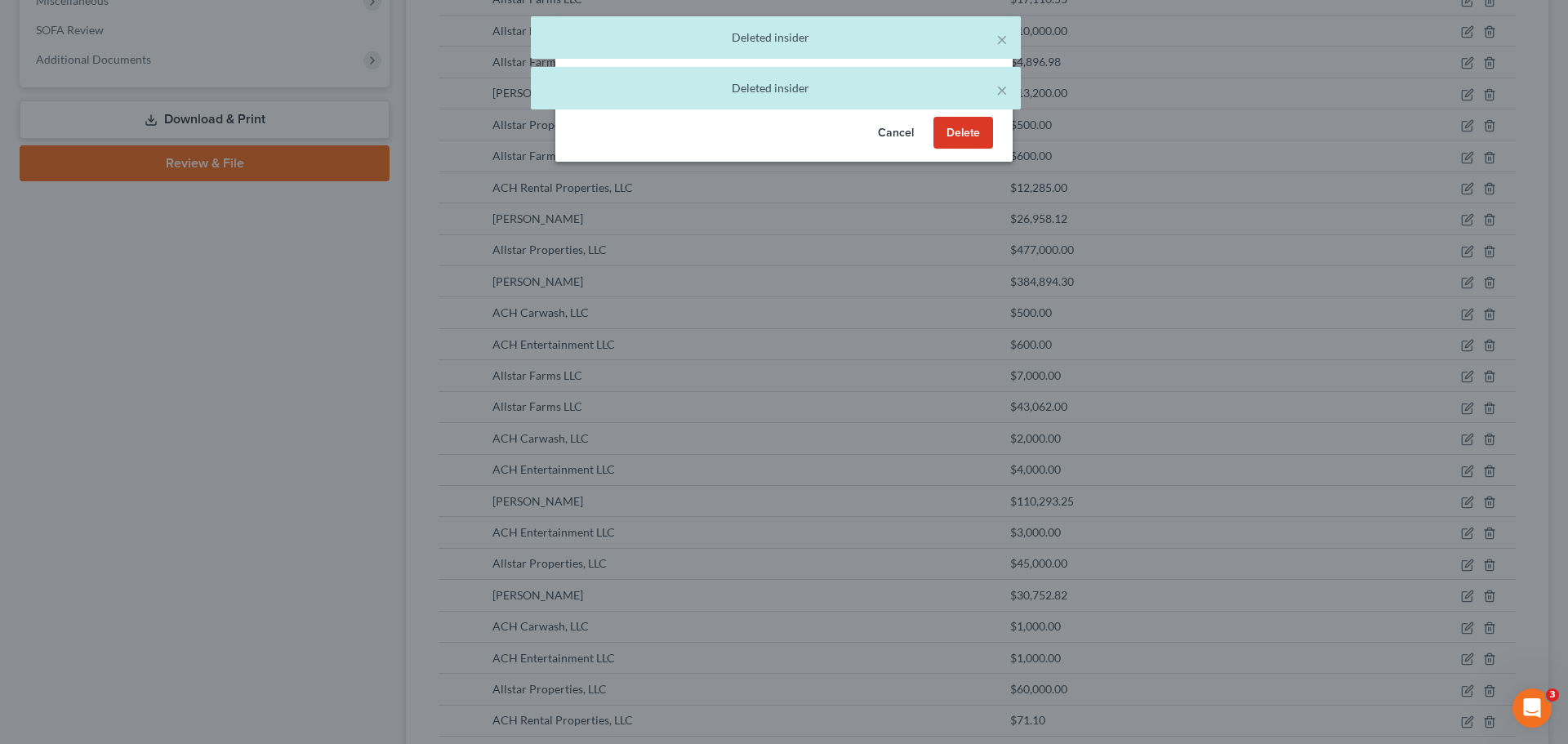
click at [977, 129] on button "Delete" at bounding box center [963, 133] width 60 height 33
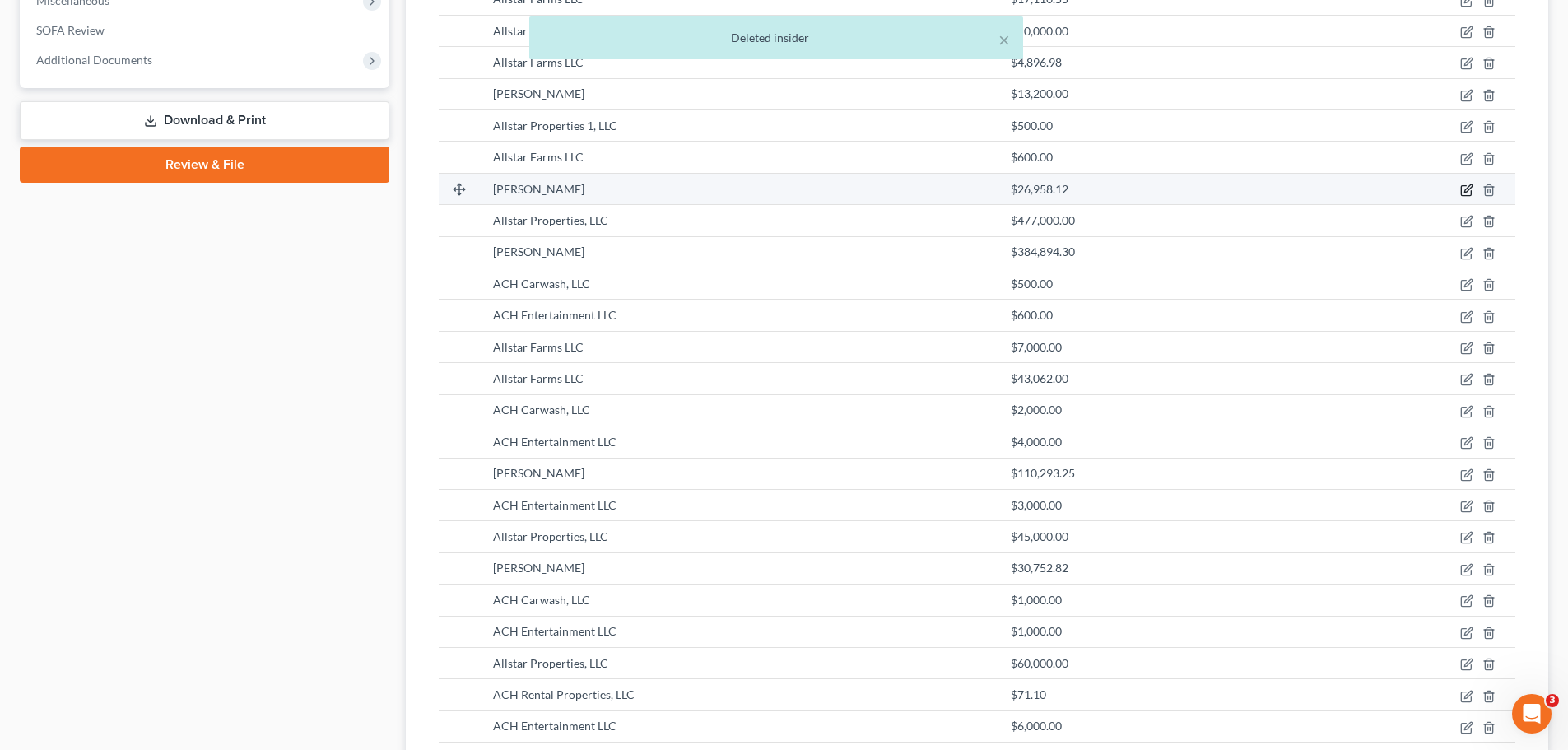
click at [1463, 190] on icon "button" at bounding box center [1466, 190] width 13 height 13
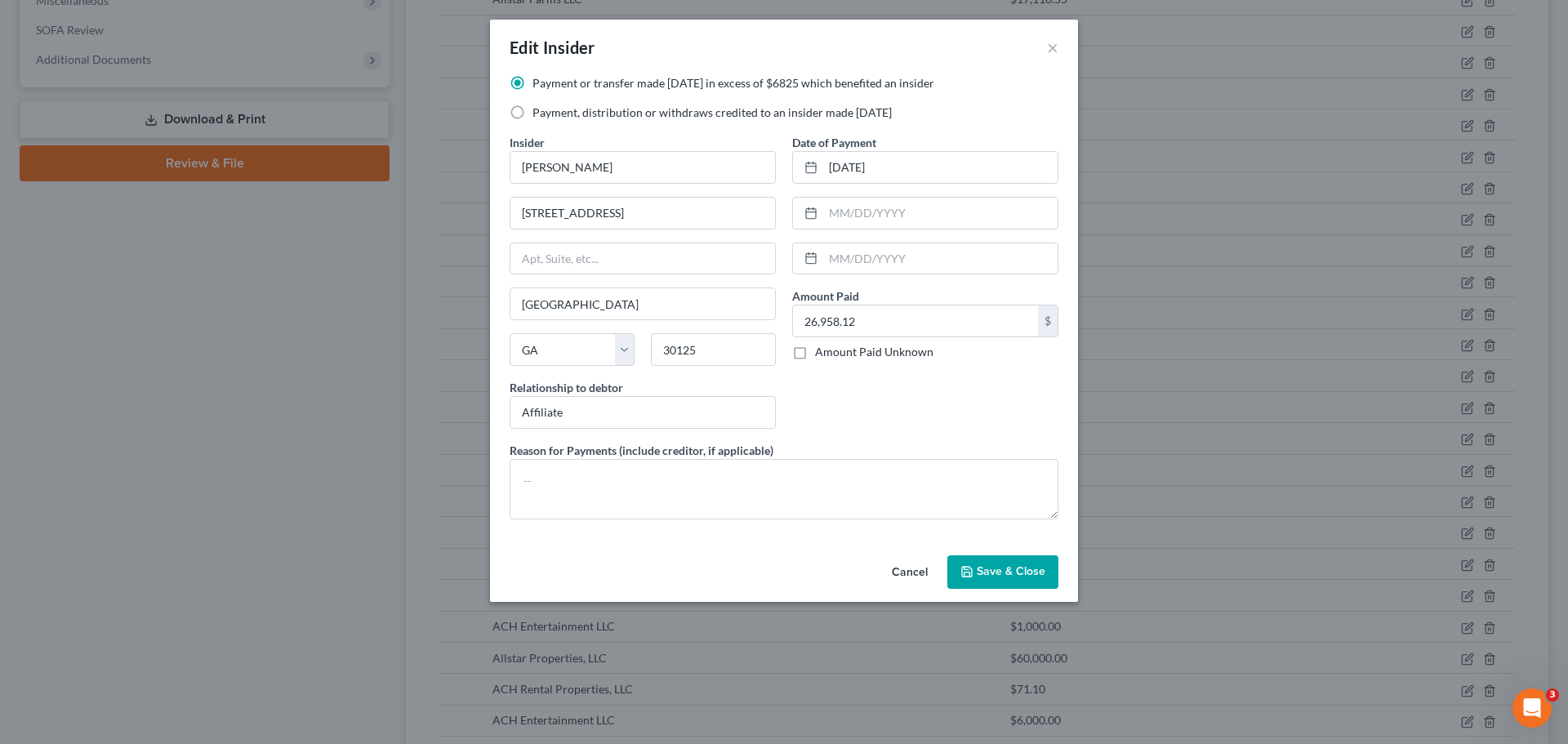
click at [963, 569] on icon "button" at bounding box center [967, 571] width 13 height 13
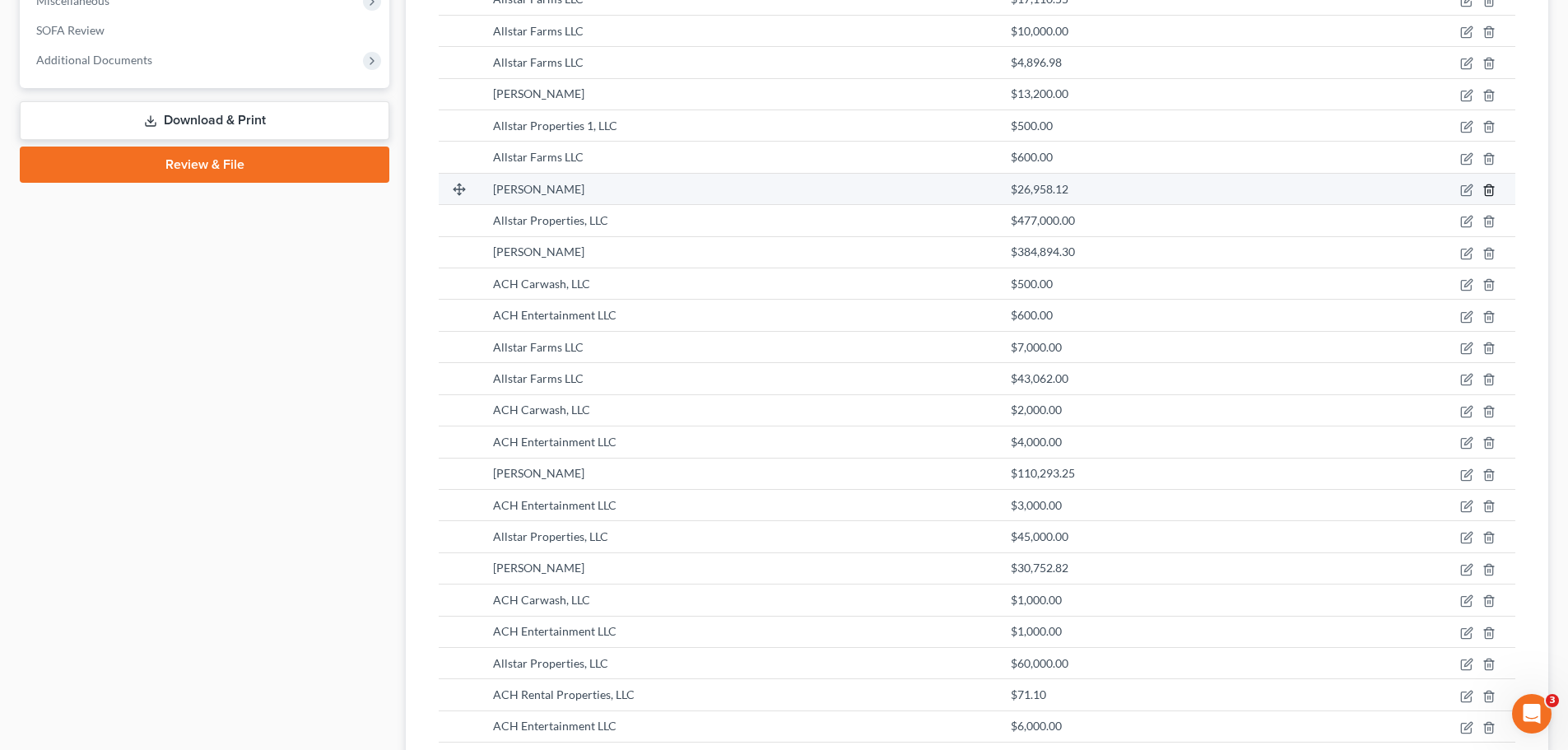
click at [1492, 195] on icon "button" at bounding box center [1488, 190] width 13 height 13
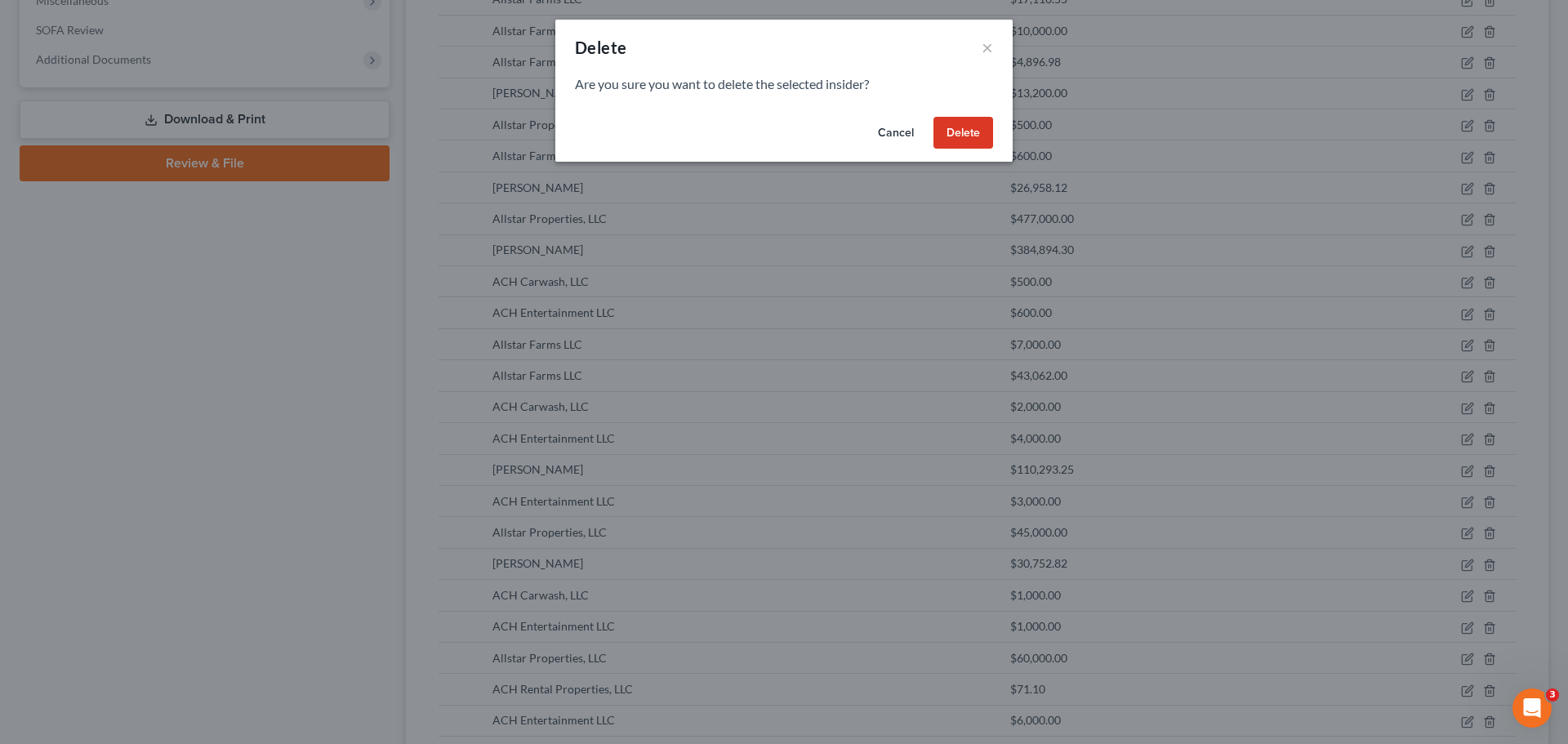
click at [979, 136] on button "Delete" at bounding box center [963, 133] width 60 height 33
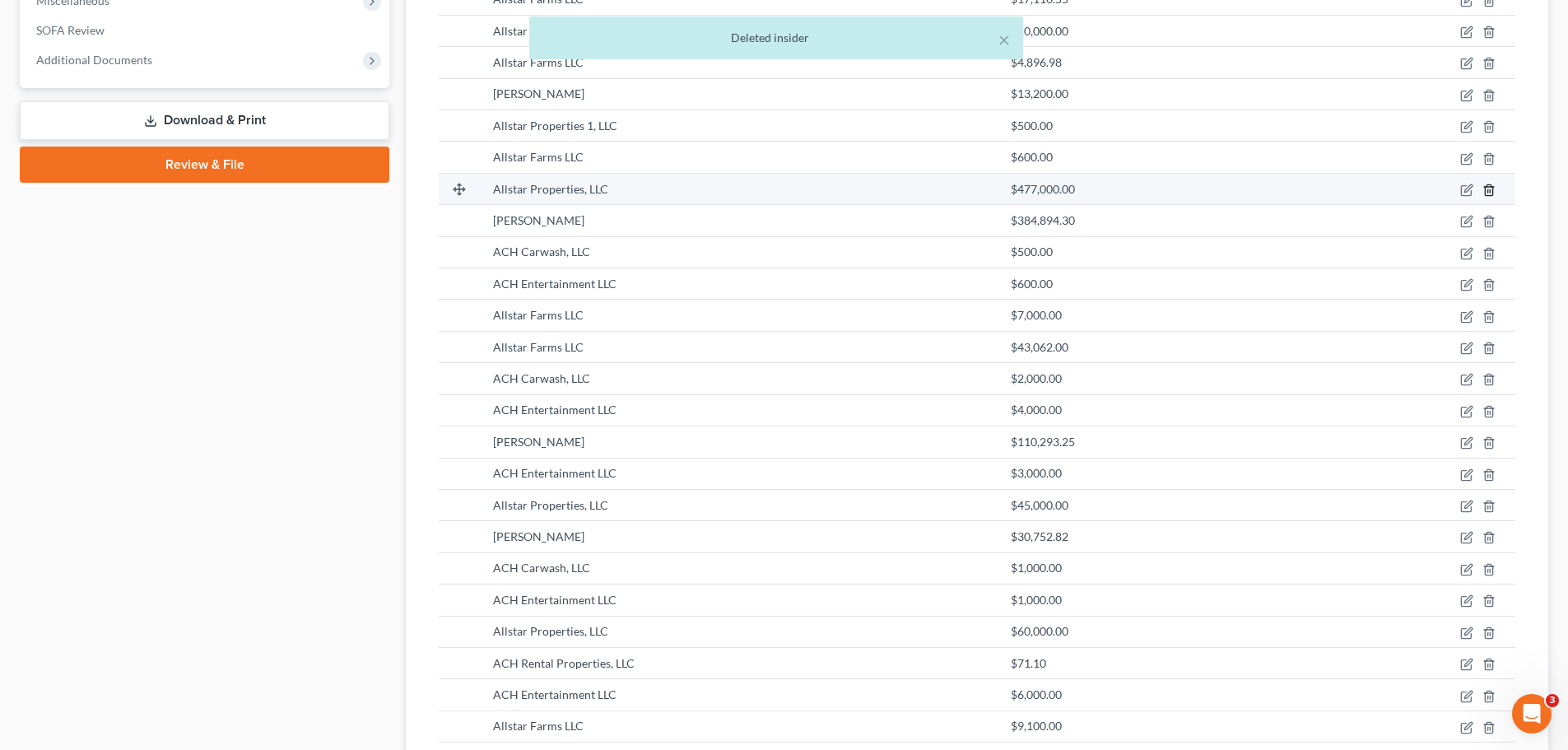
click at [1488, 192] on line "button" at bounding box center [1488, 191] width 0 height 4
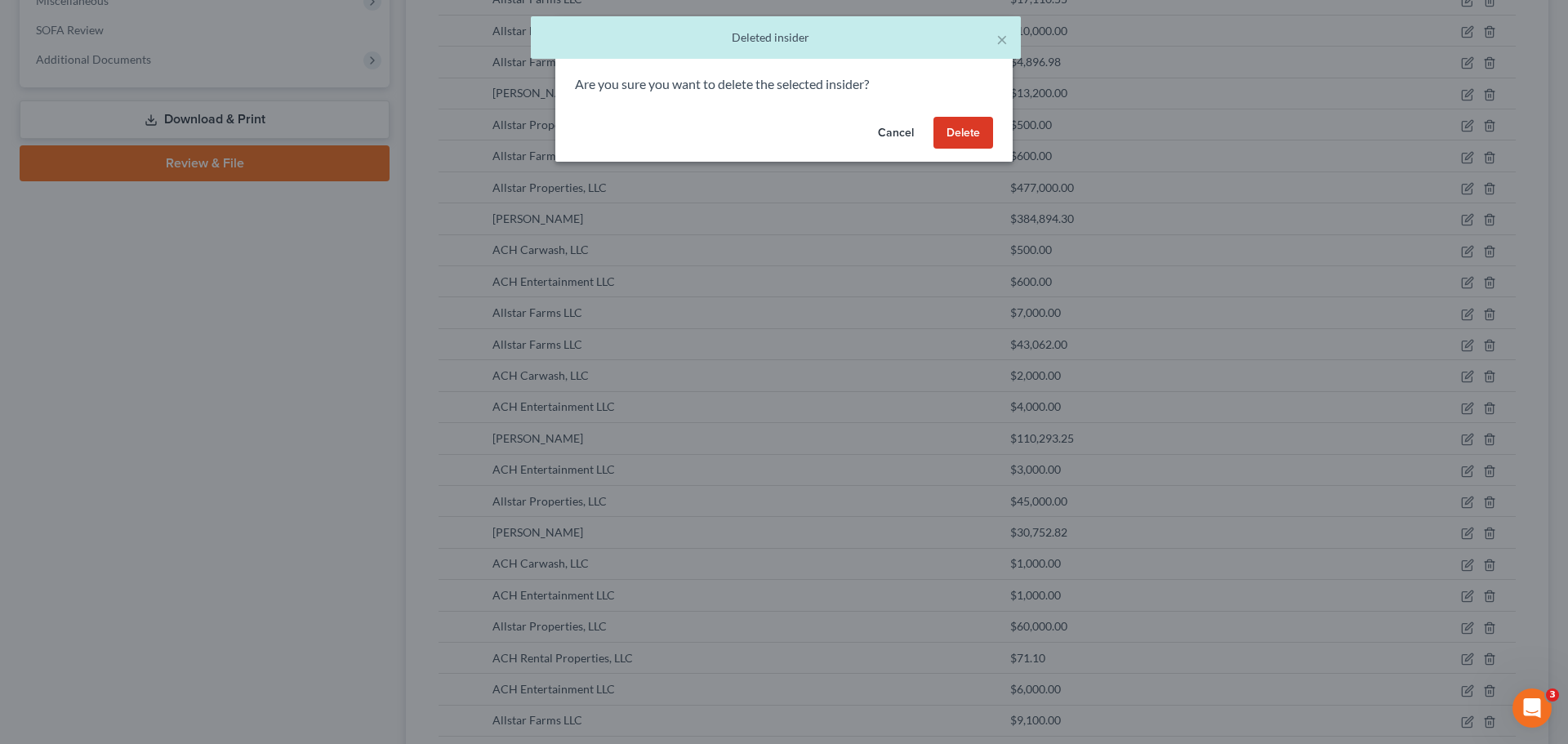
click at [960, 138] on button "Delete" at bounding box center [963, 133] width 60 height 33
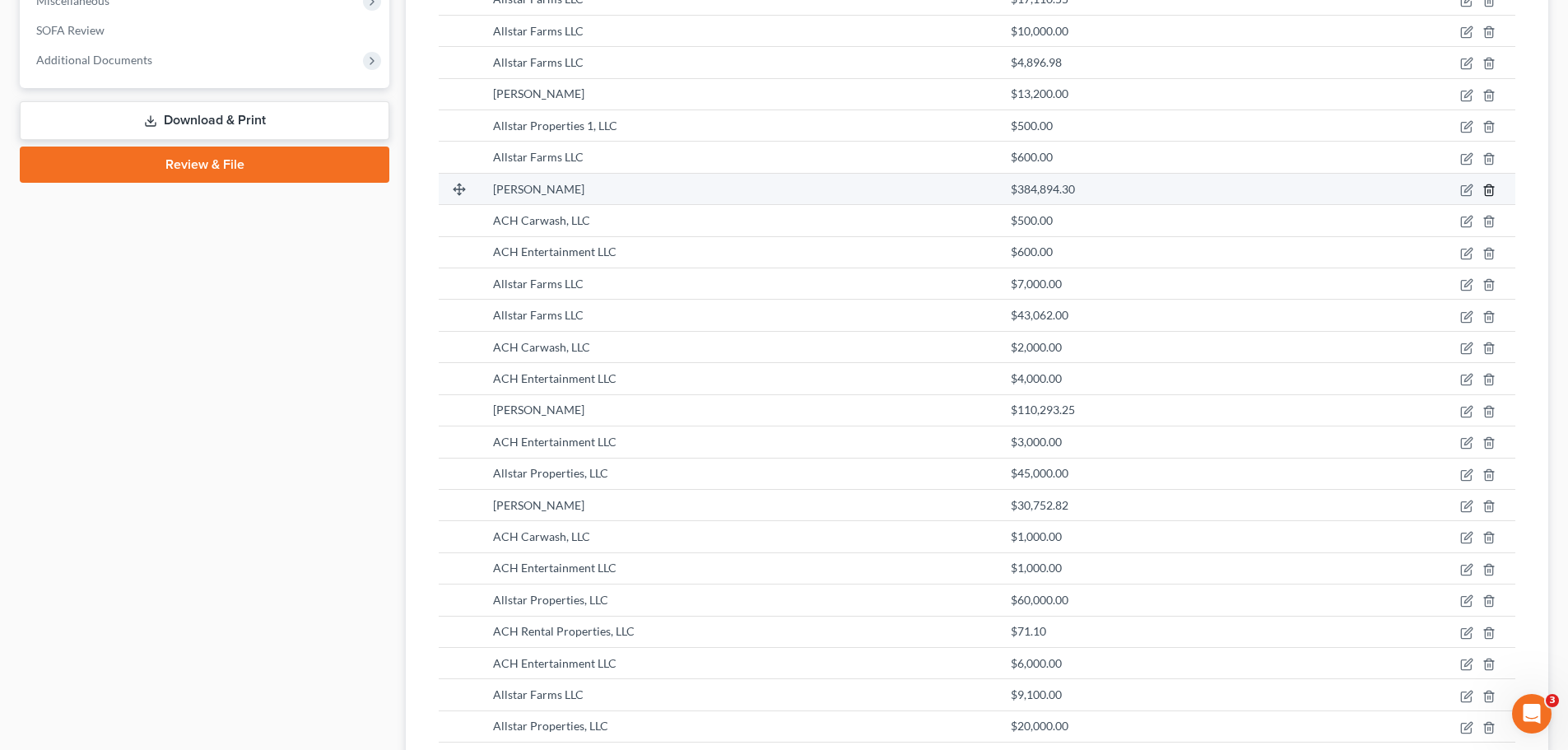
click at [1487, 192] on icon "button" at bounding box center [1488, 190] width 13 height 13
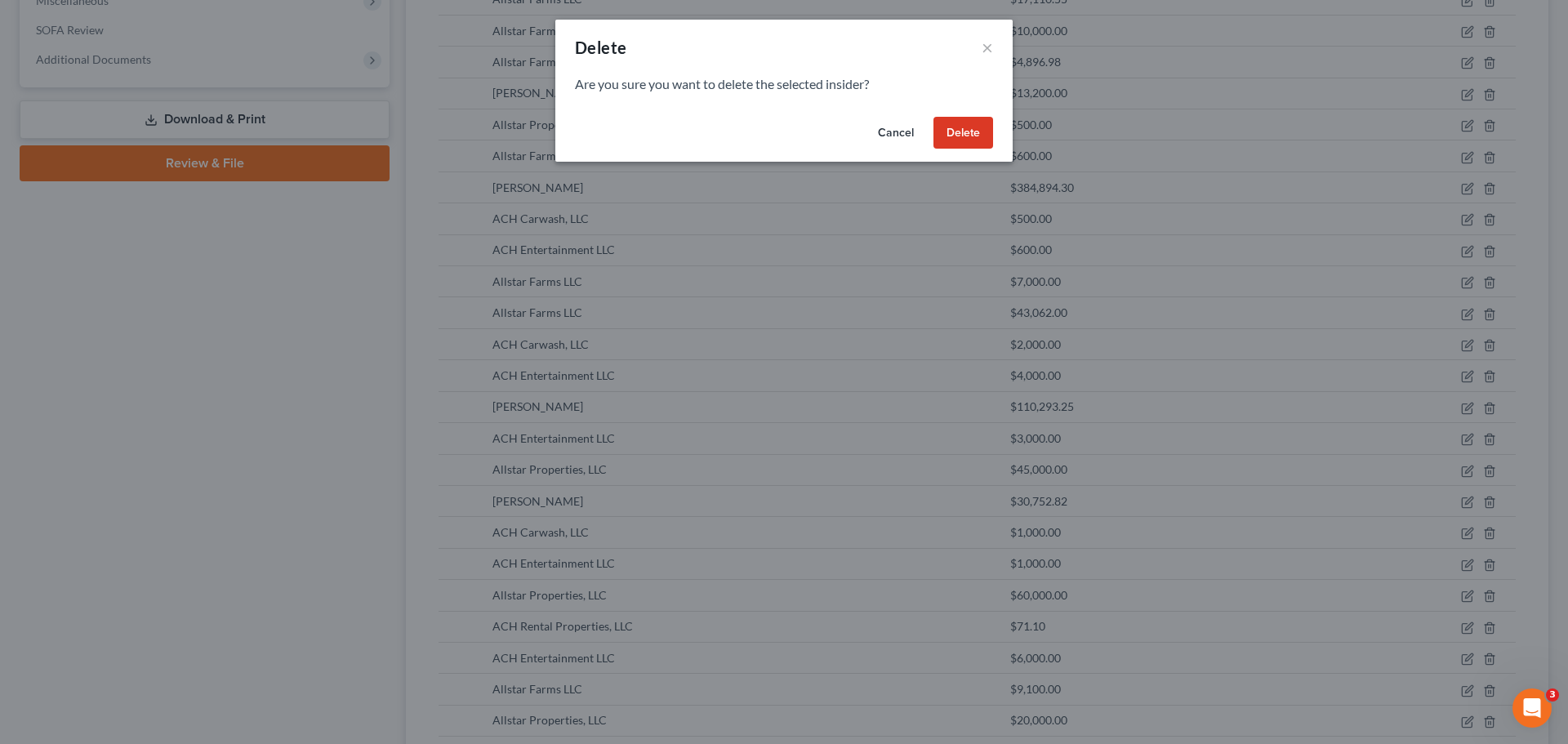
click at [966, 137] on button "Delete" at bounding box center [963, 133] width 60 height 33
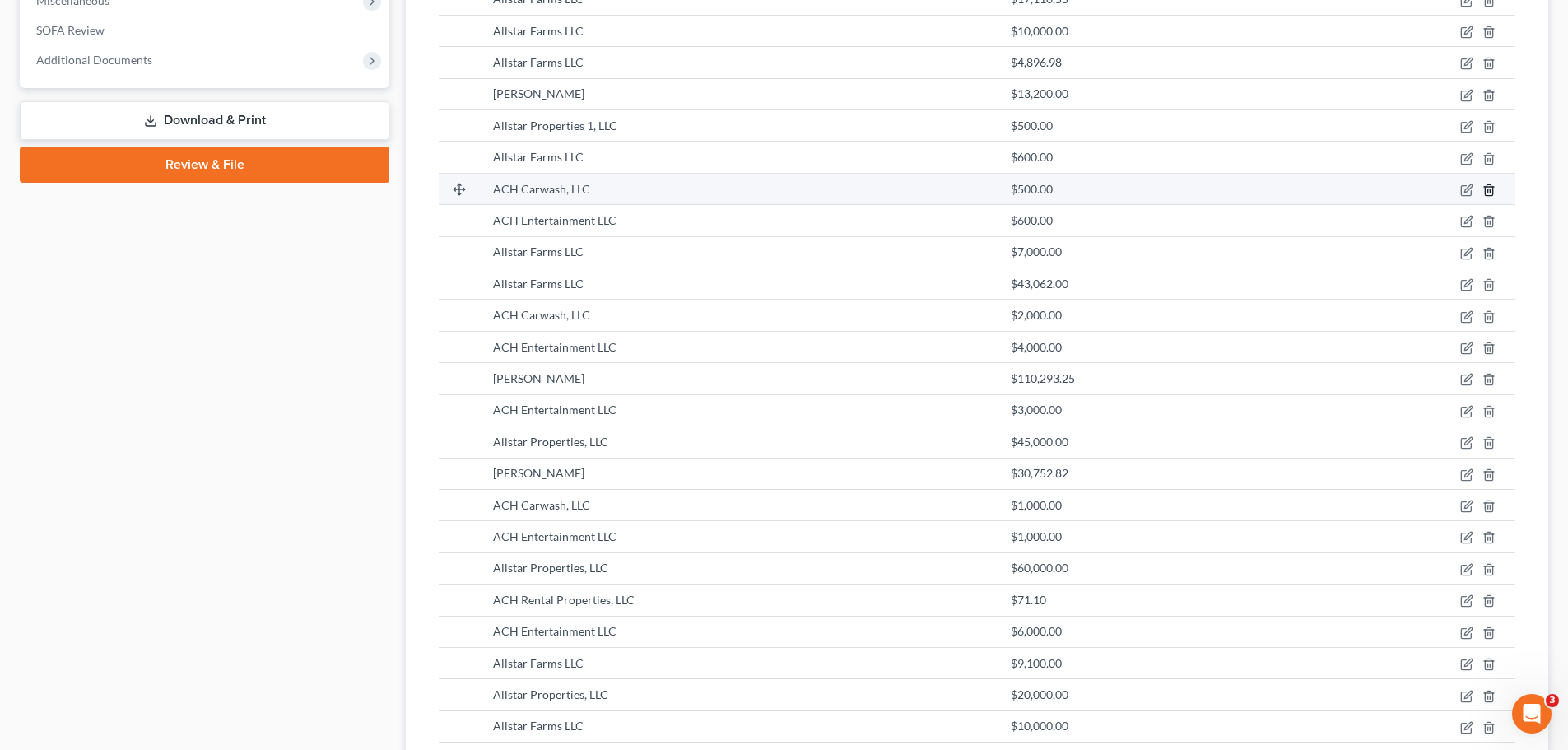
click at [1483, 190] on icon "button" at bounding box center [1488, 190] width 13 height 13
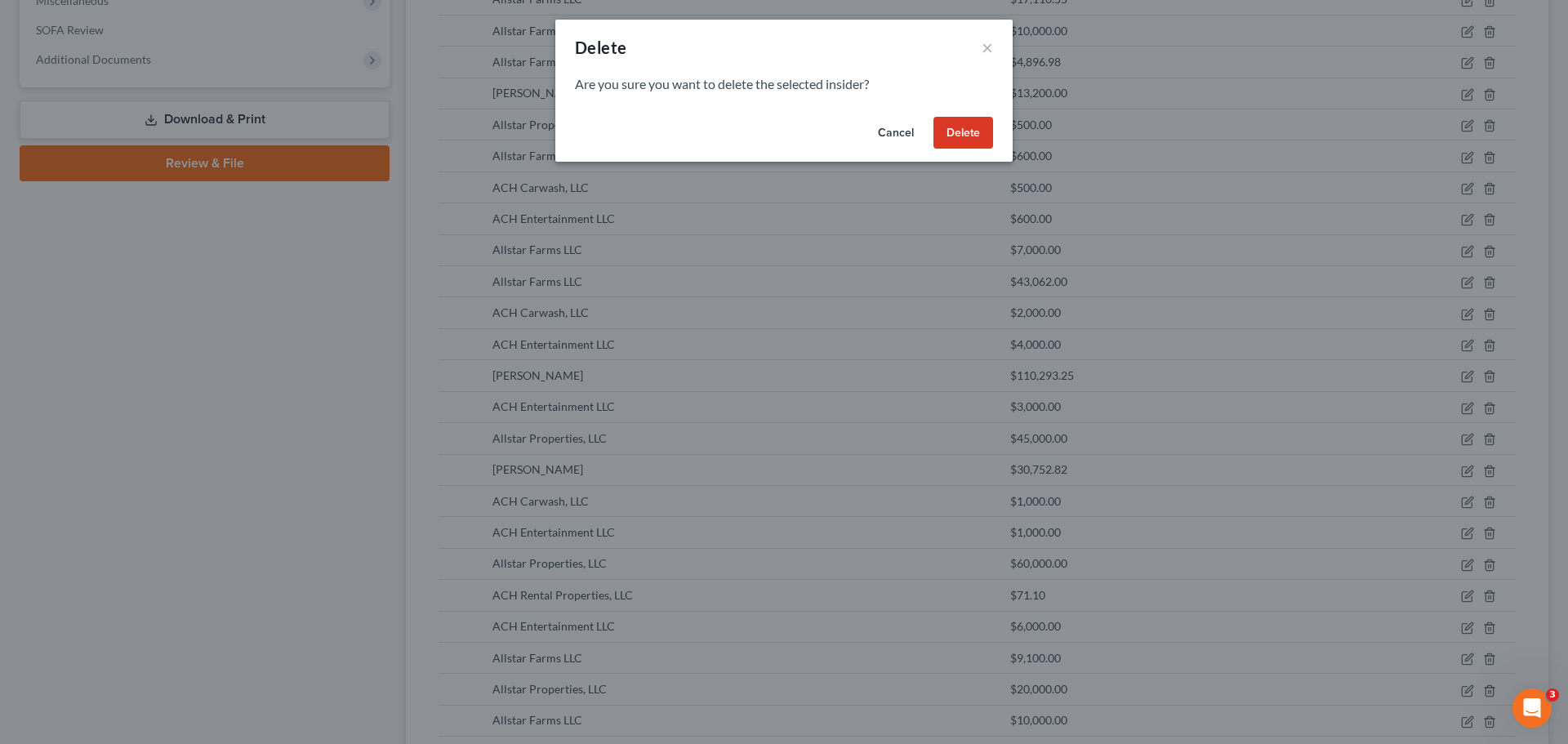
click at [969, 136] on button "Delete" at bounding box center [963, 133] width 60 height 33
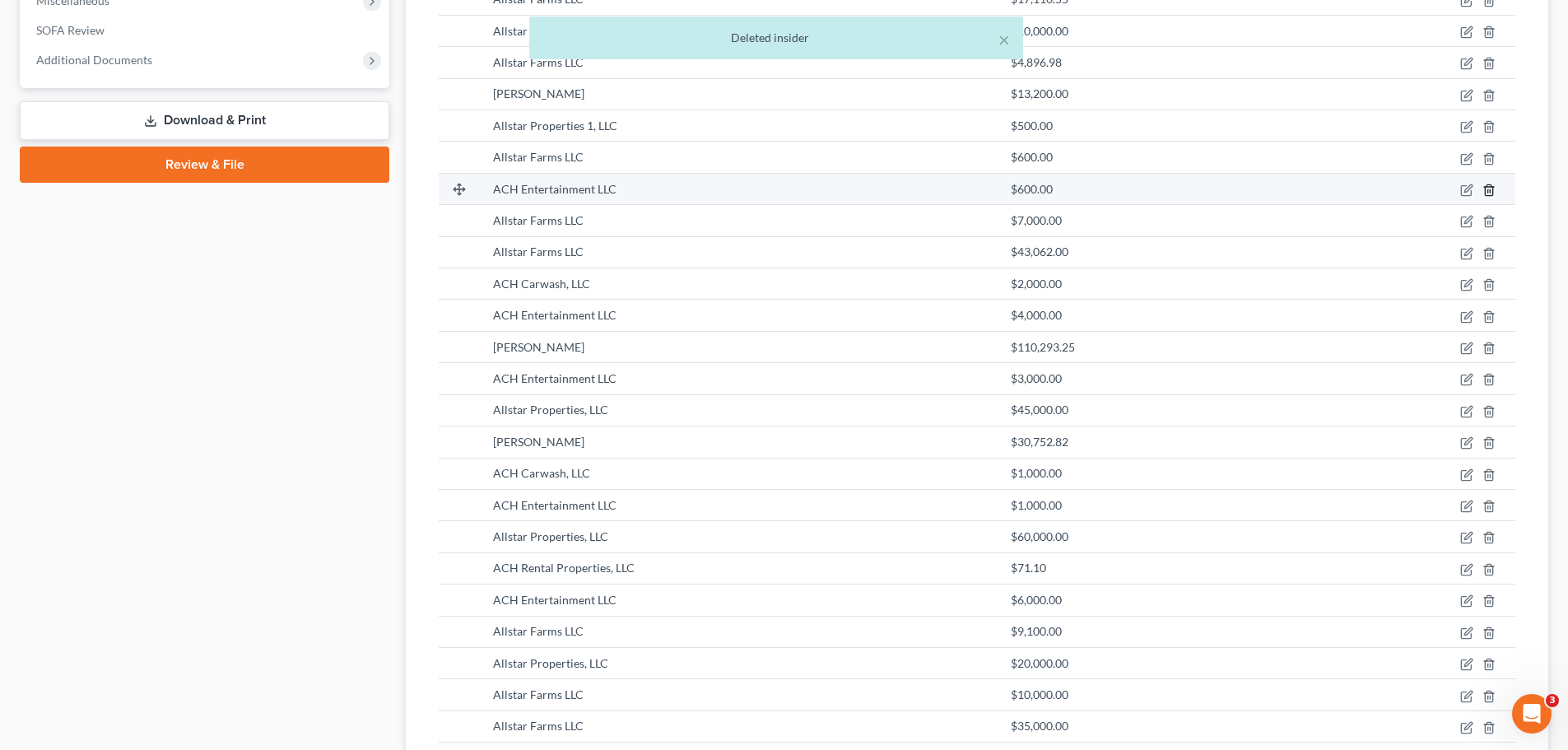
click at [1487, 188] on icon "button" at bounding box center [1488, 190] width 13 height 13
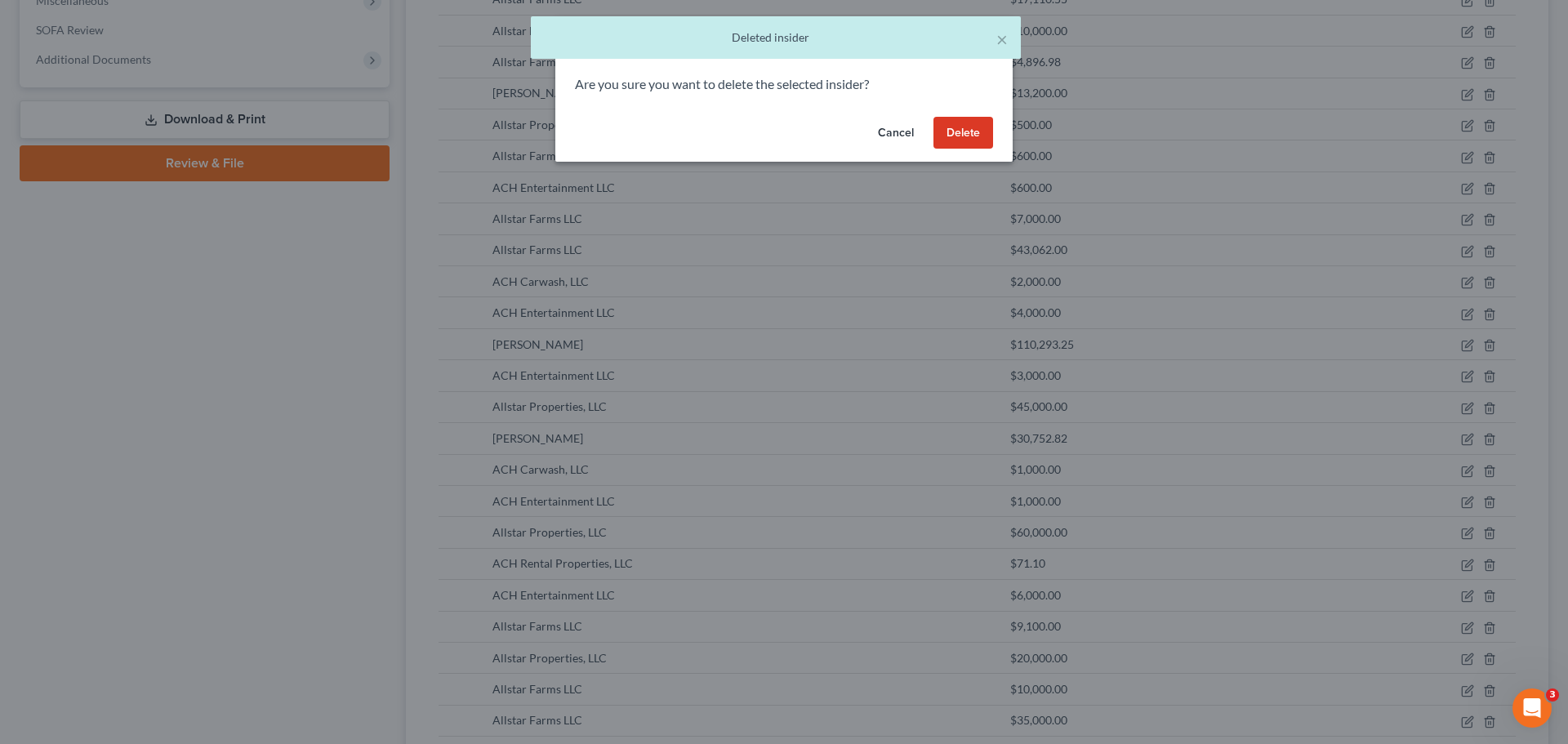
click at [955, 123] on button "Delete" at bounding box center [963, 133] width 60 height 33
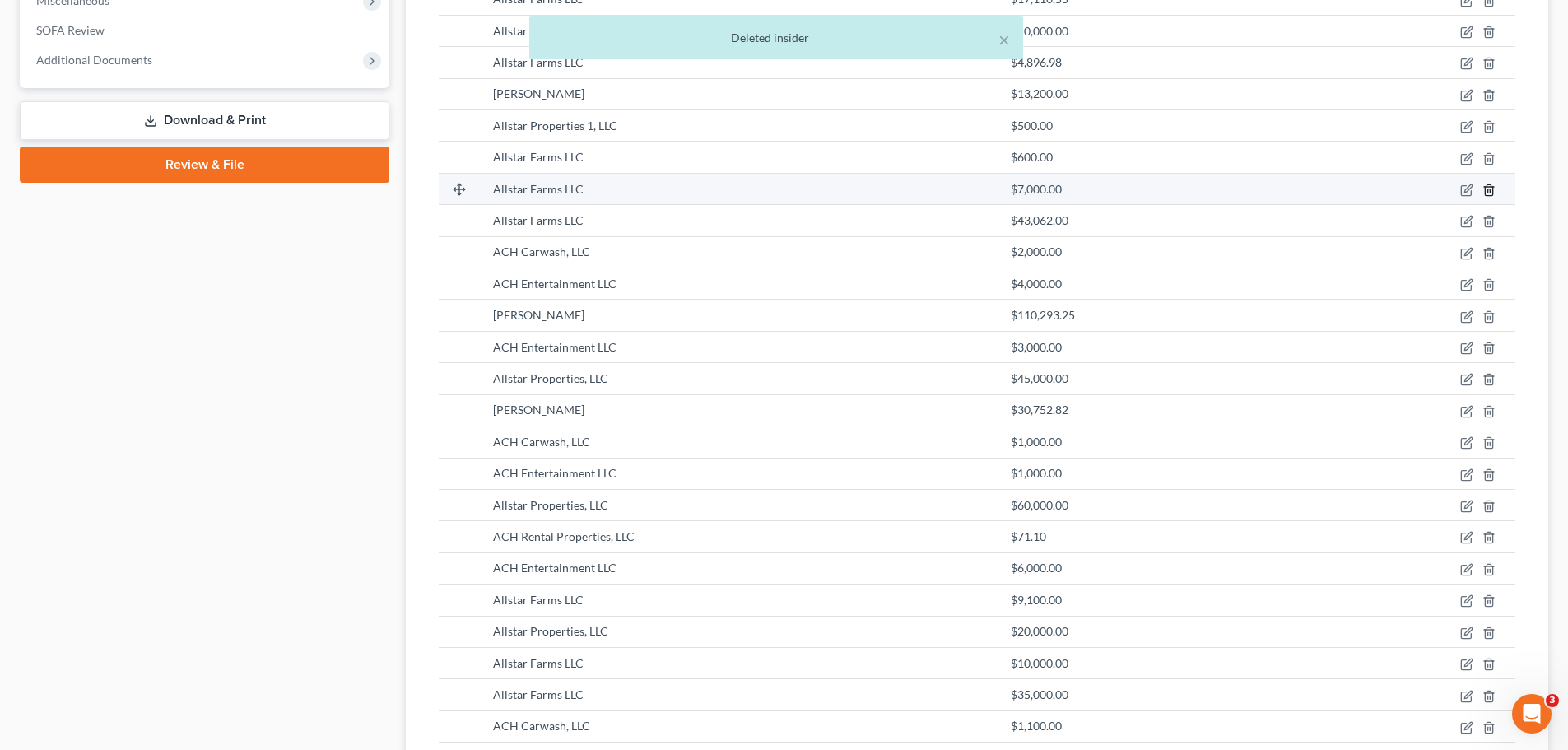
click at [1487, 190] on icon "button" at bounding box center [1488, 190] width 13 height 13
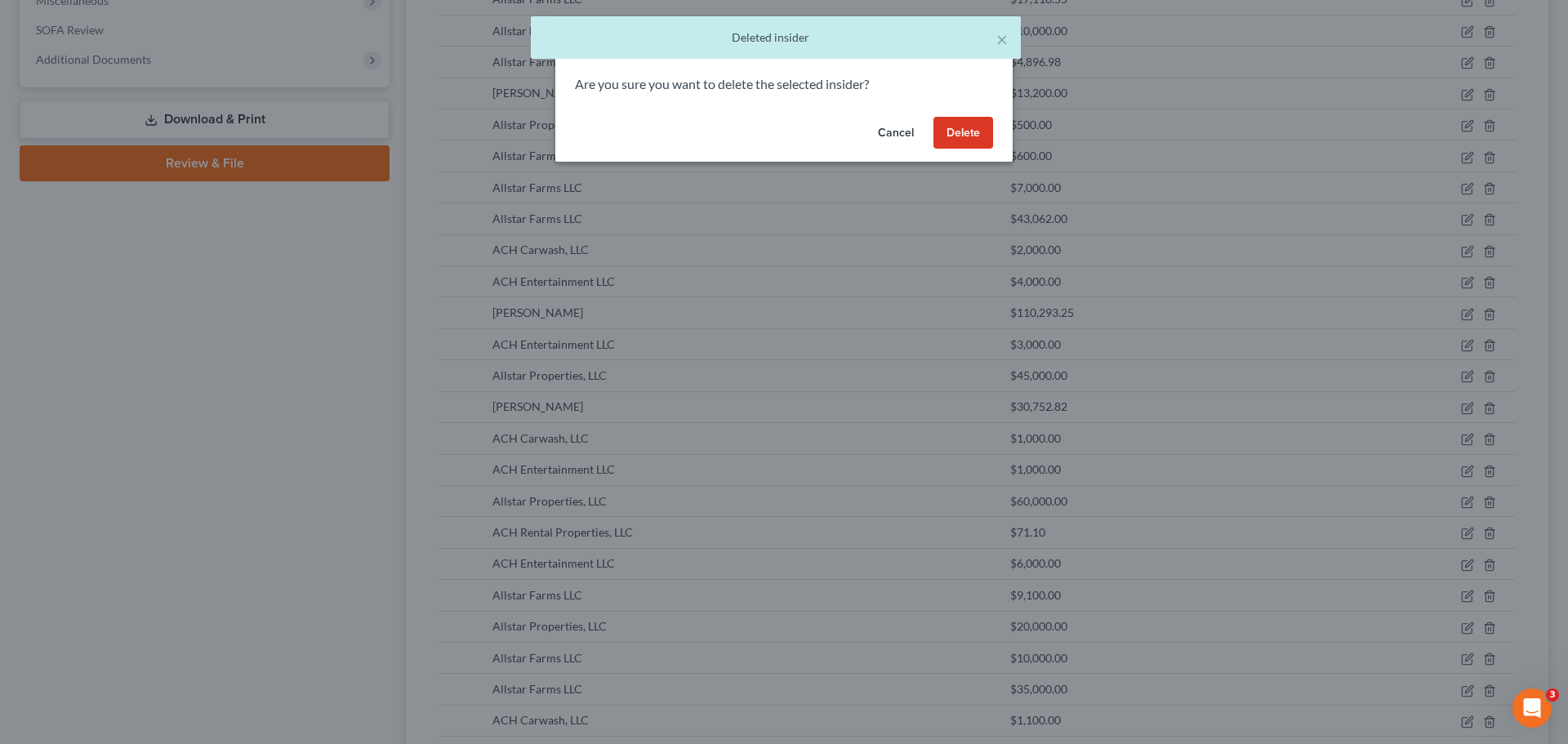
click at [959, 135] on button "Delete" at bounding box center [963, 133] width 60 height 33
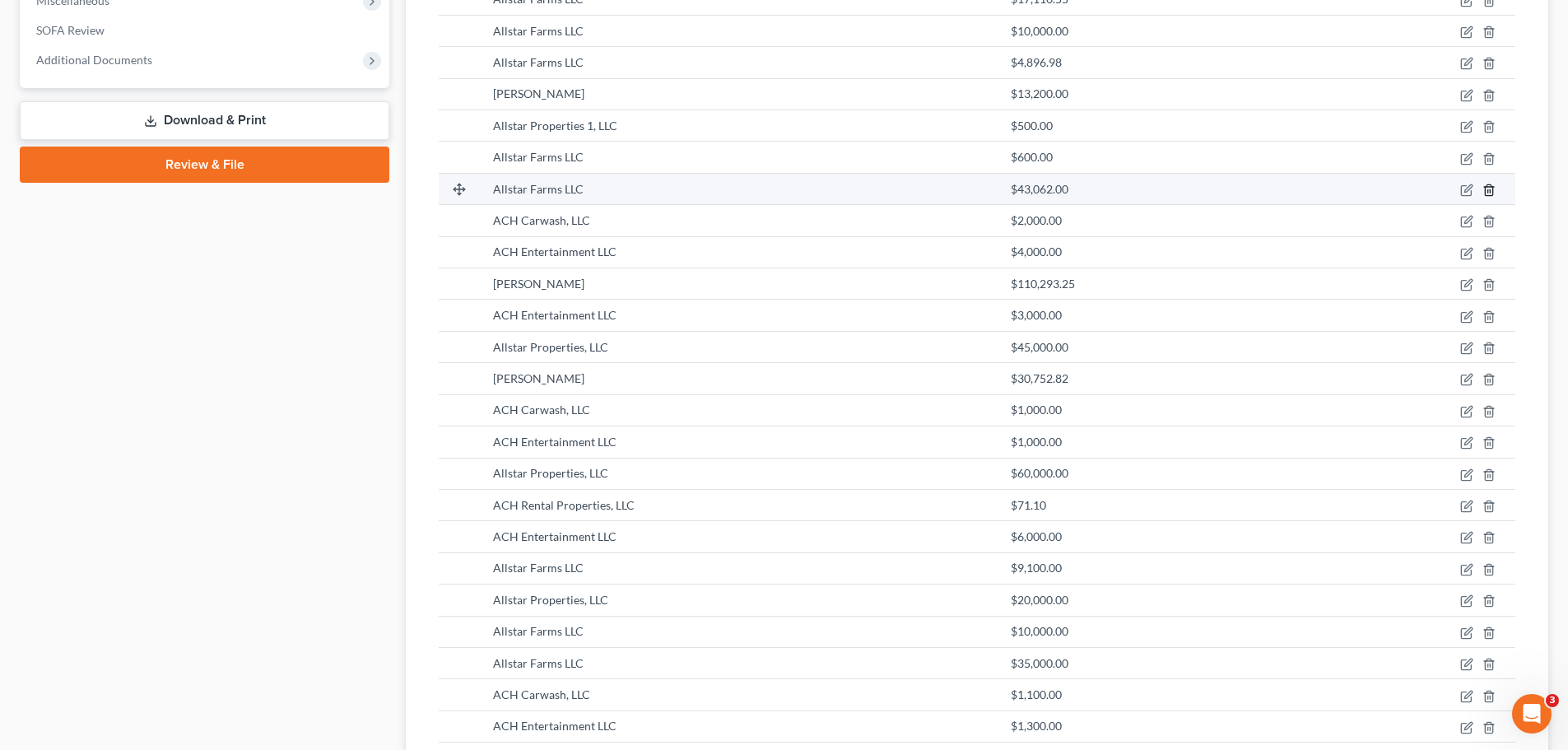
click at [1487, 191] on icon "button" at bounding box center [1488, 190] width 13 height 13
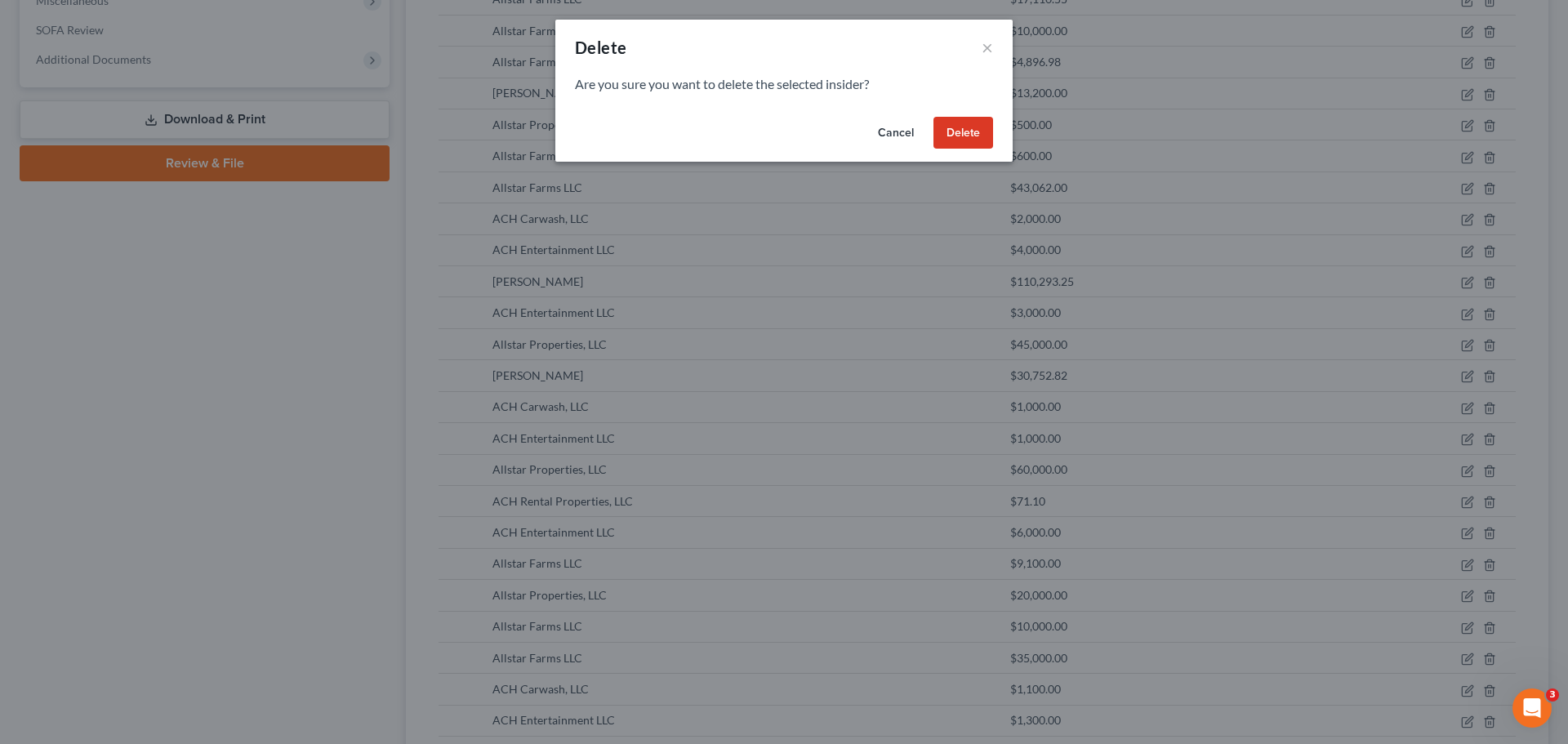
click at [984, 129] on button "Delete" at bounding box center [963, 133] width 60 height 33
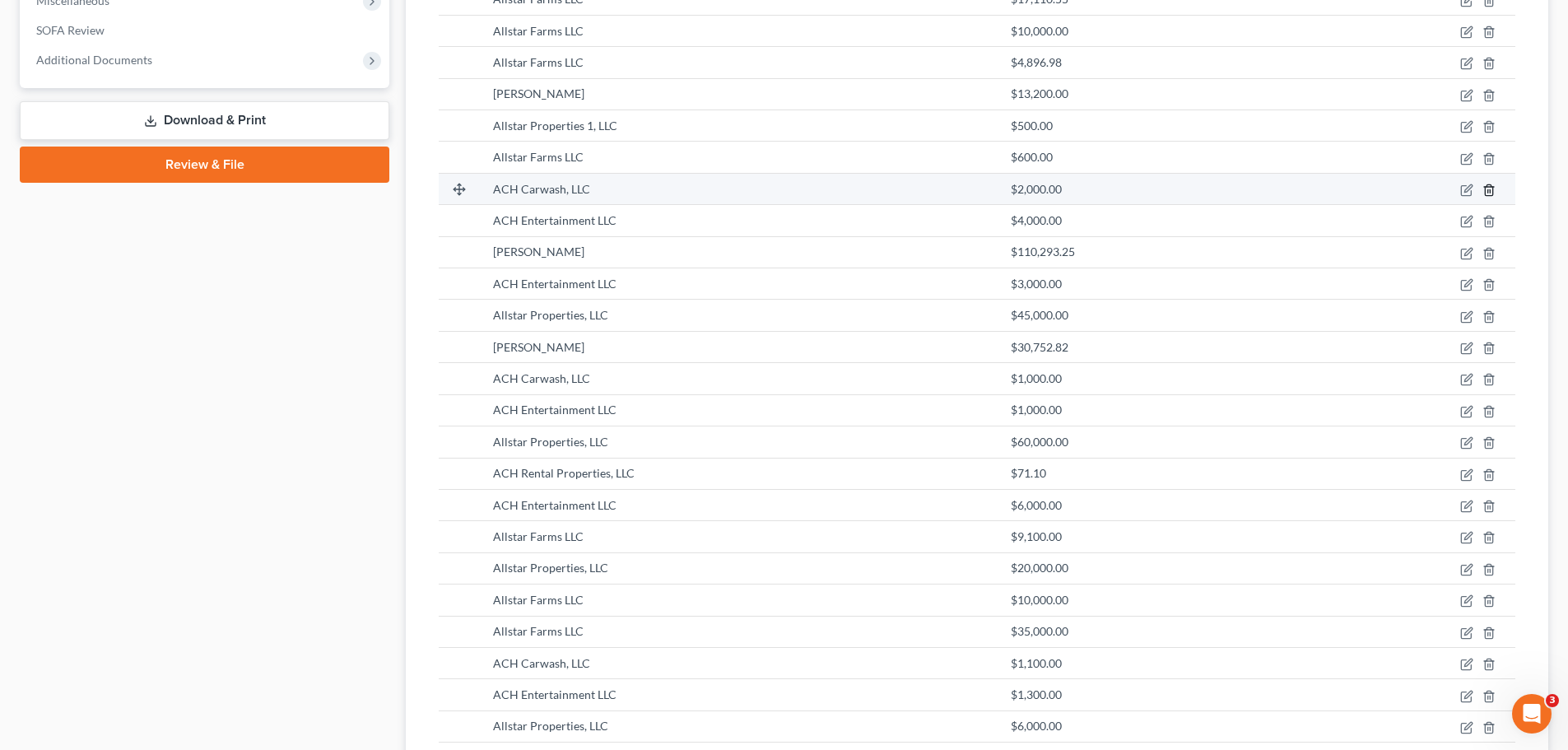
click at [1487, 184] on icon "button" at bounding box center [1488, 189] width 7 height 11
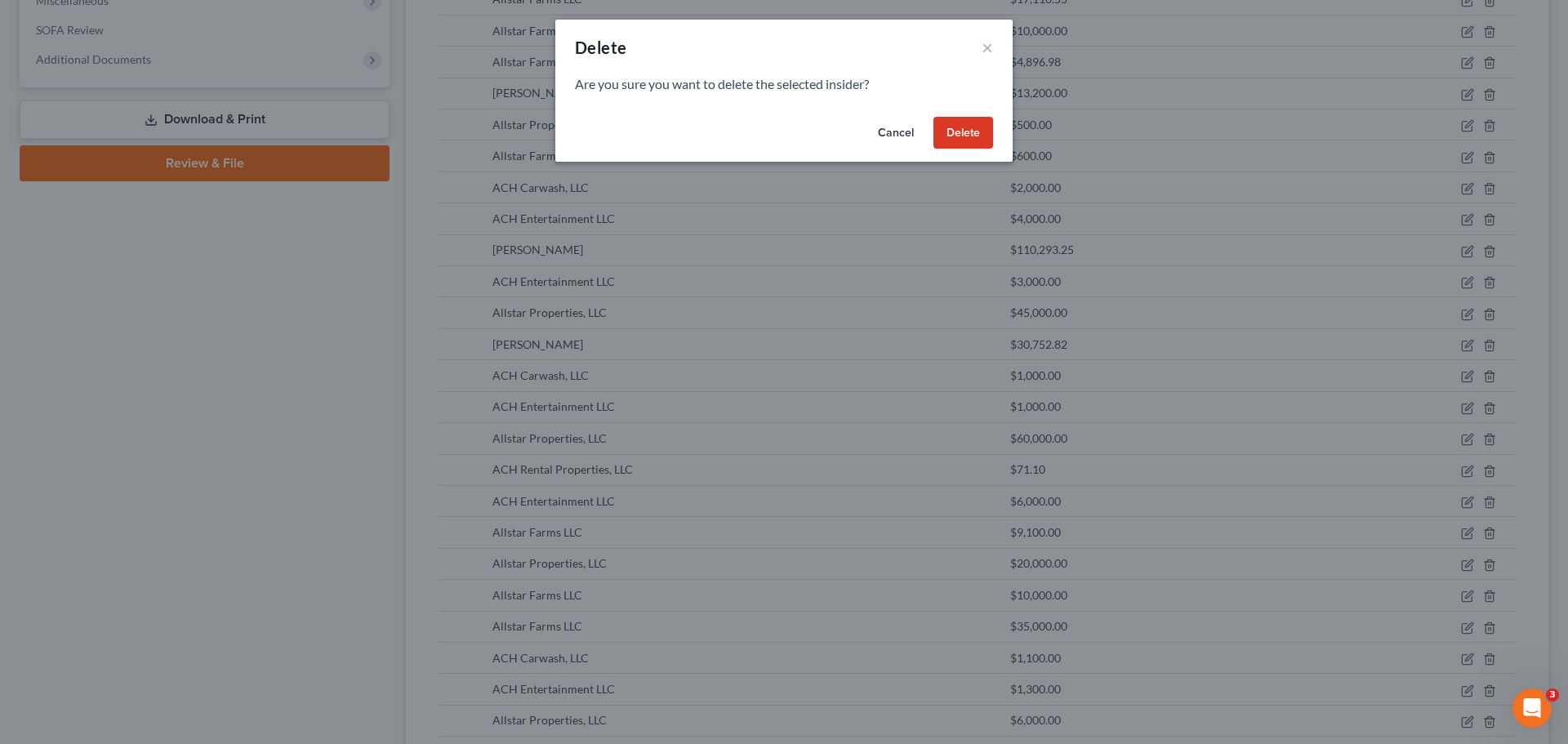
click at [960, 125] on button "Delete" at bounding box center [963, 133] width 60 height 33
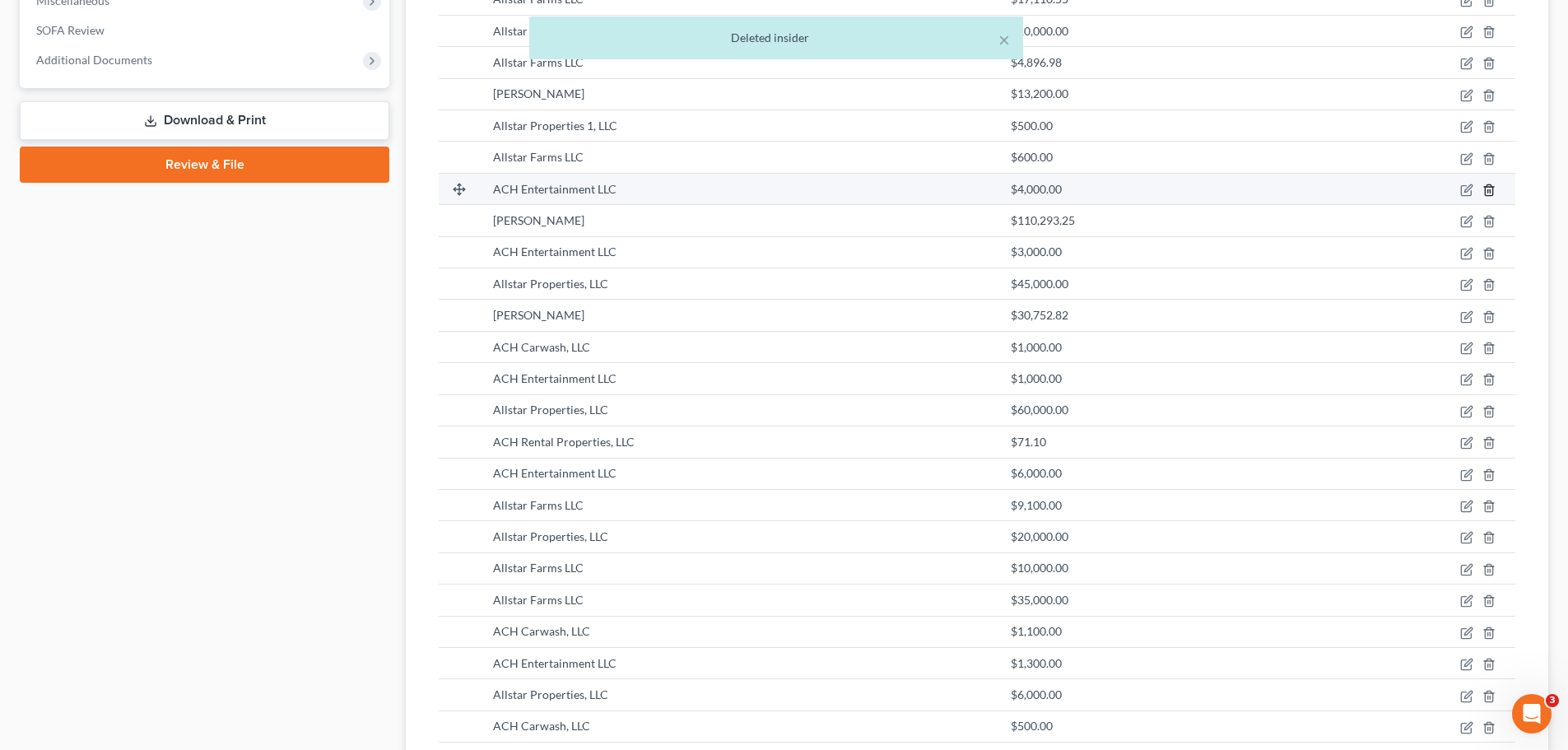
click at [1484, 194] on icon "button" at bounding box center [1488, 190] width 13 height 13
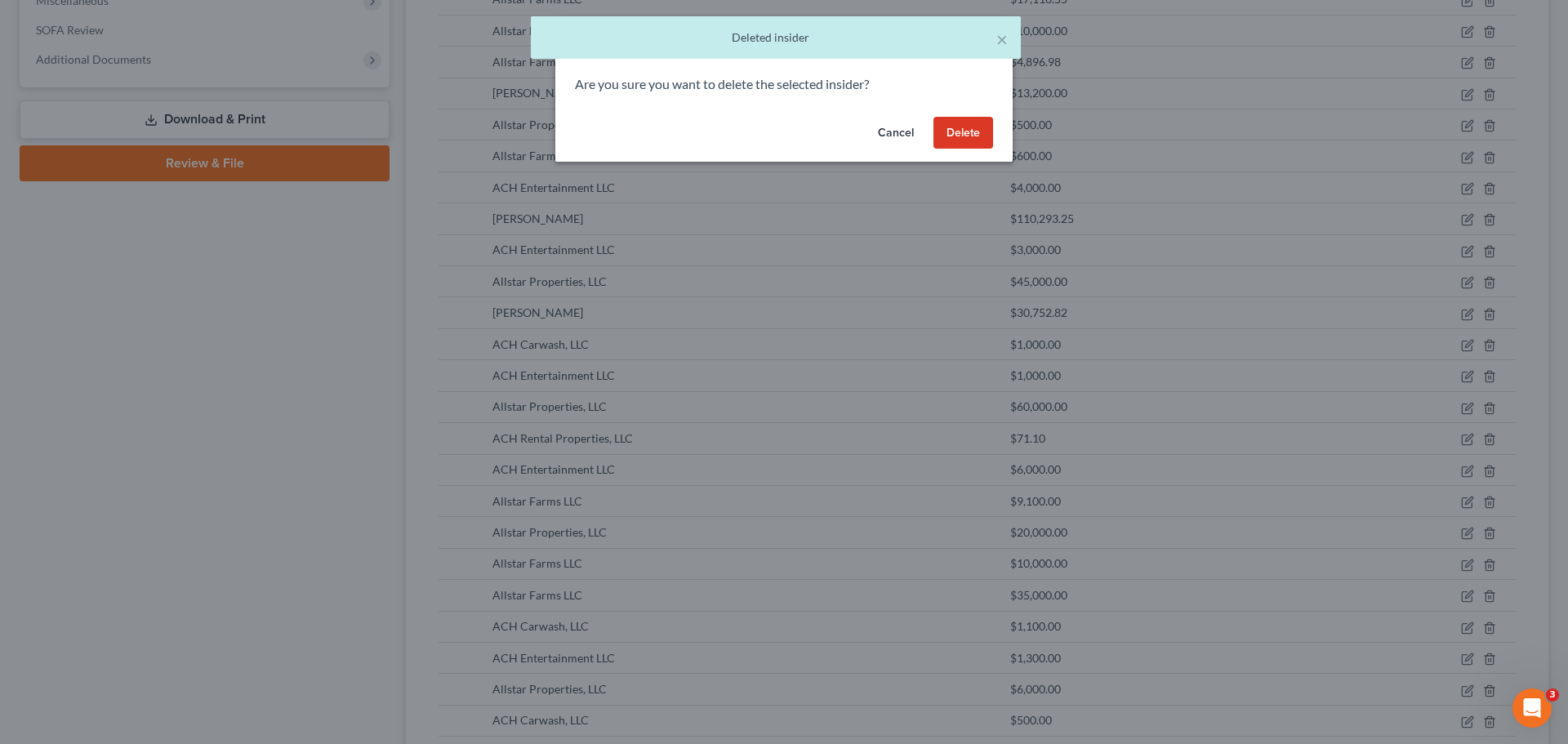
click at [960, 134] on button "Delete" at bounding box center [963, 133] width 60 height 33
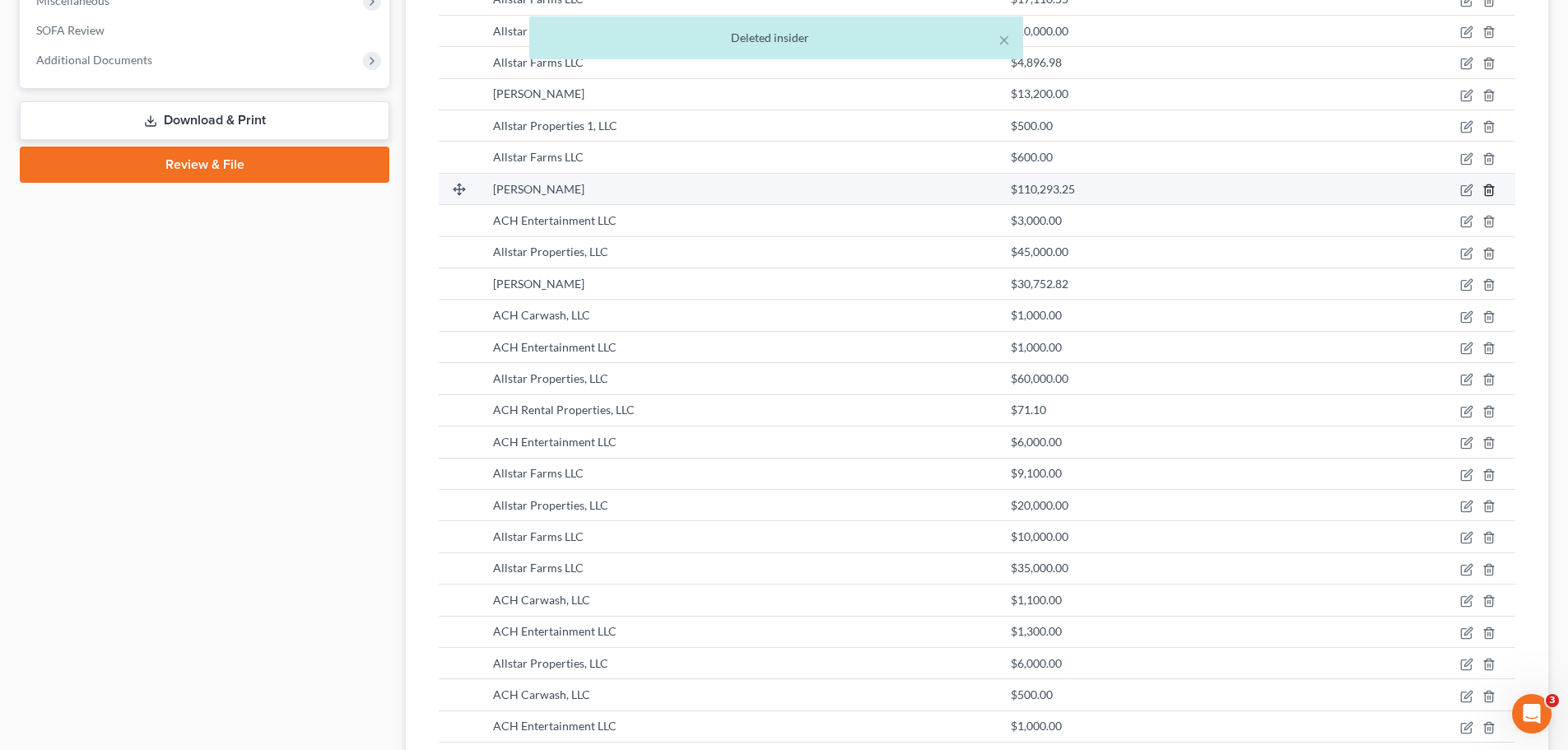
click at [1485, 188] on icon "button" at bounding box center [1488, 189] width 7 height 11
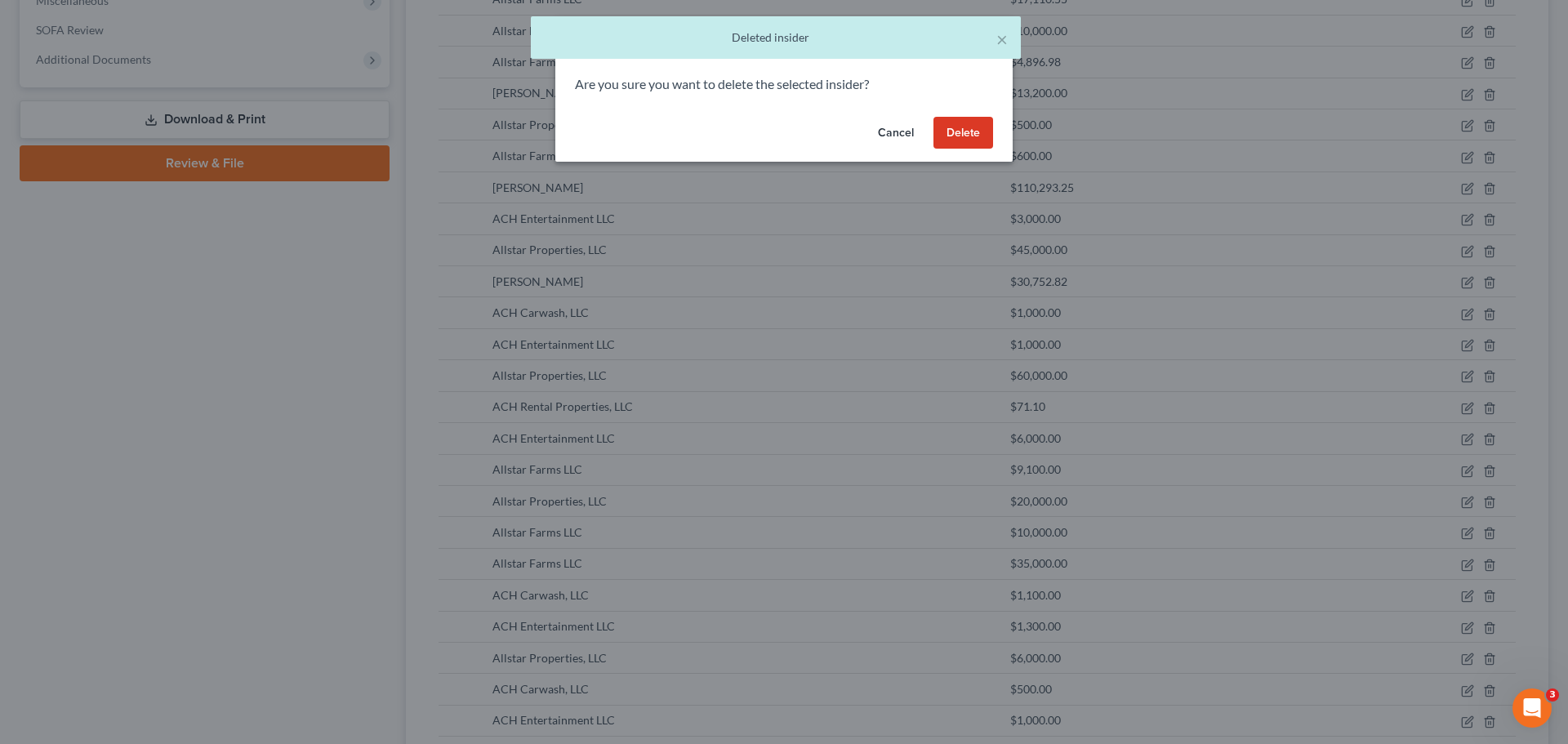
click at [958, 121] on button "Delete" at bounding box center [963, 133] width 60 height 33
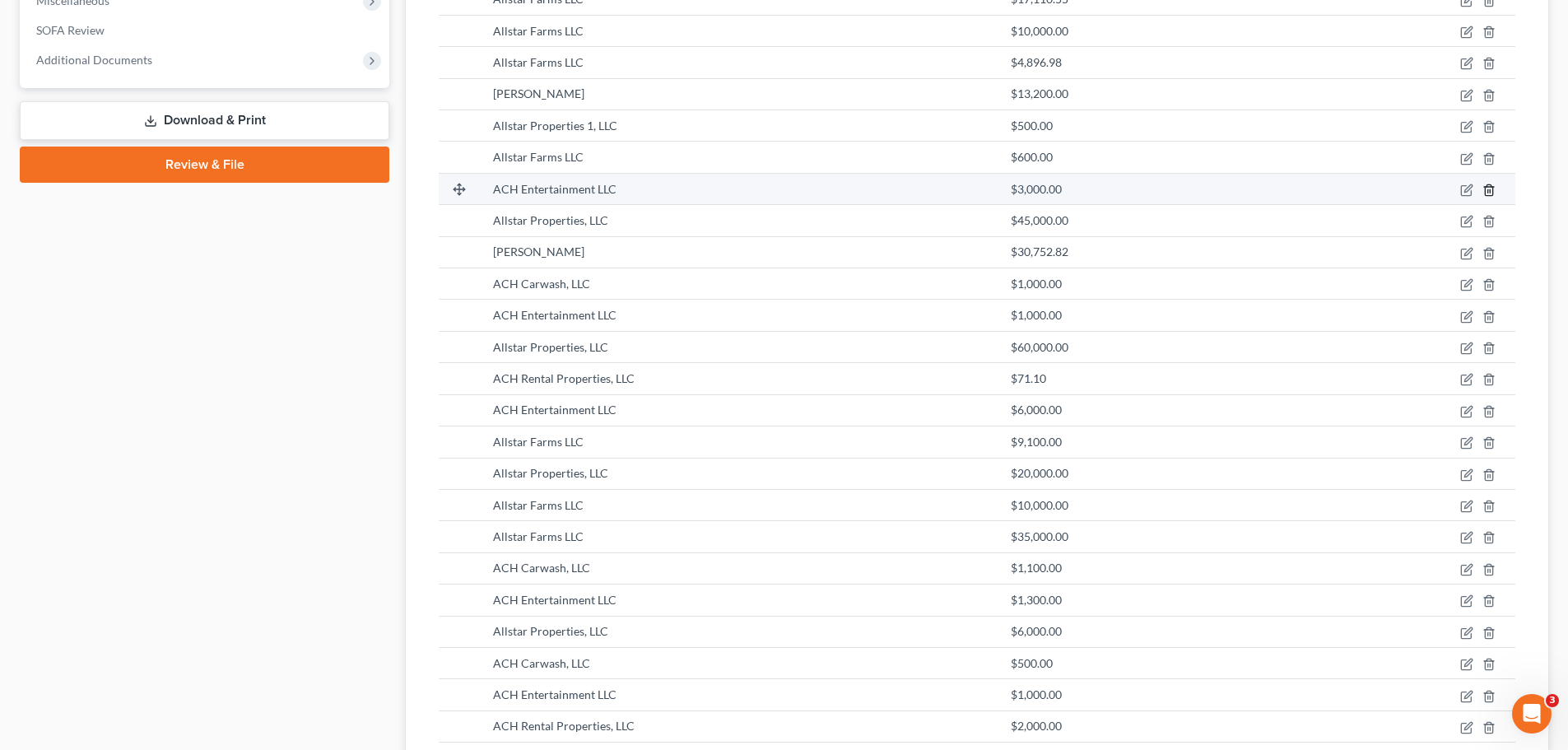
click at [1493, 186] on icon "button" at bounding box center [1488, 190] width 13 height 13
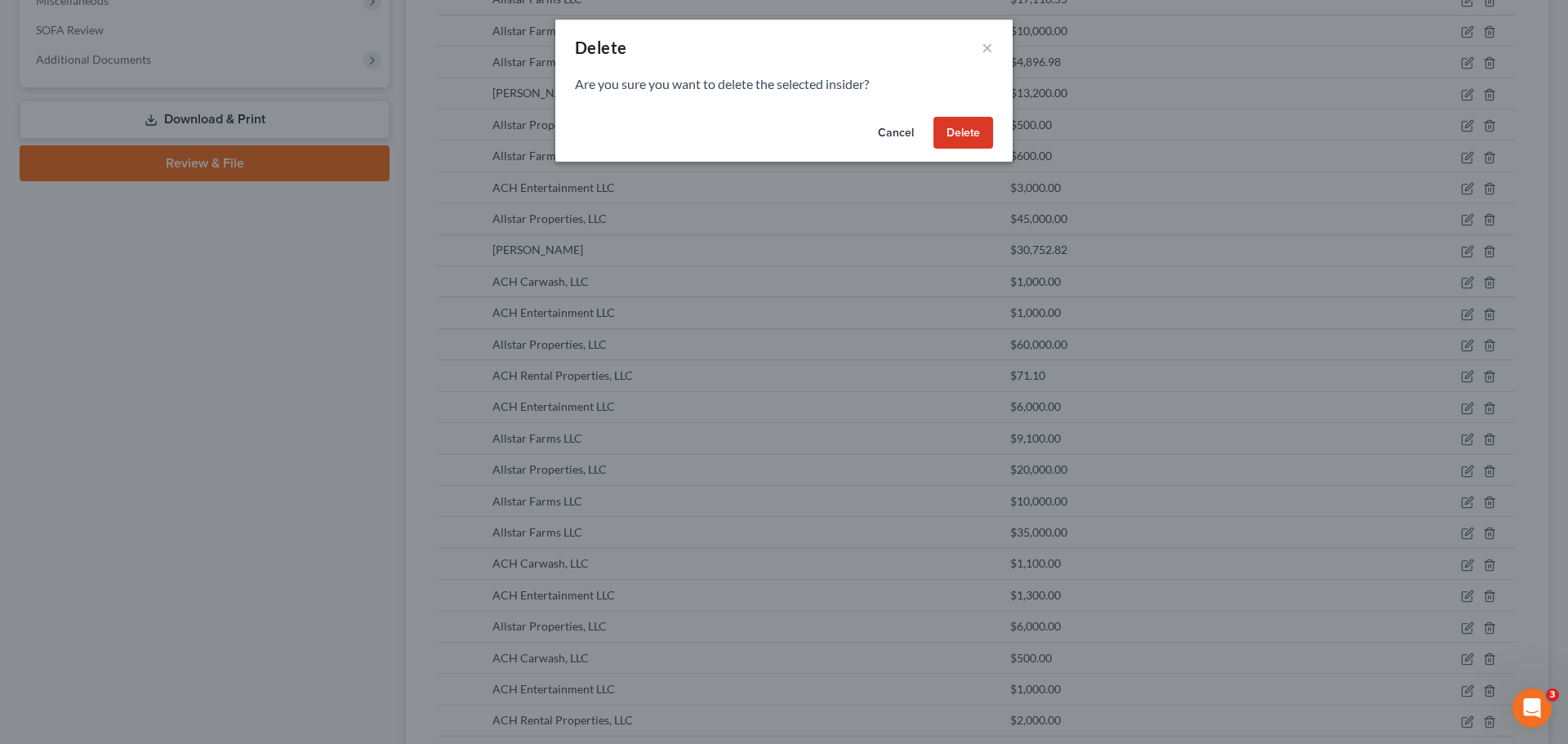
click at [963, 130] on button "Delete" at bounding box center [963, 133] width 60 height 33
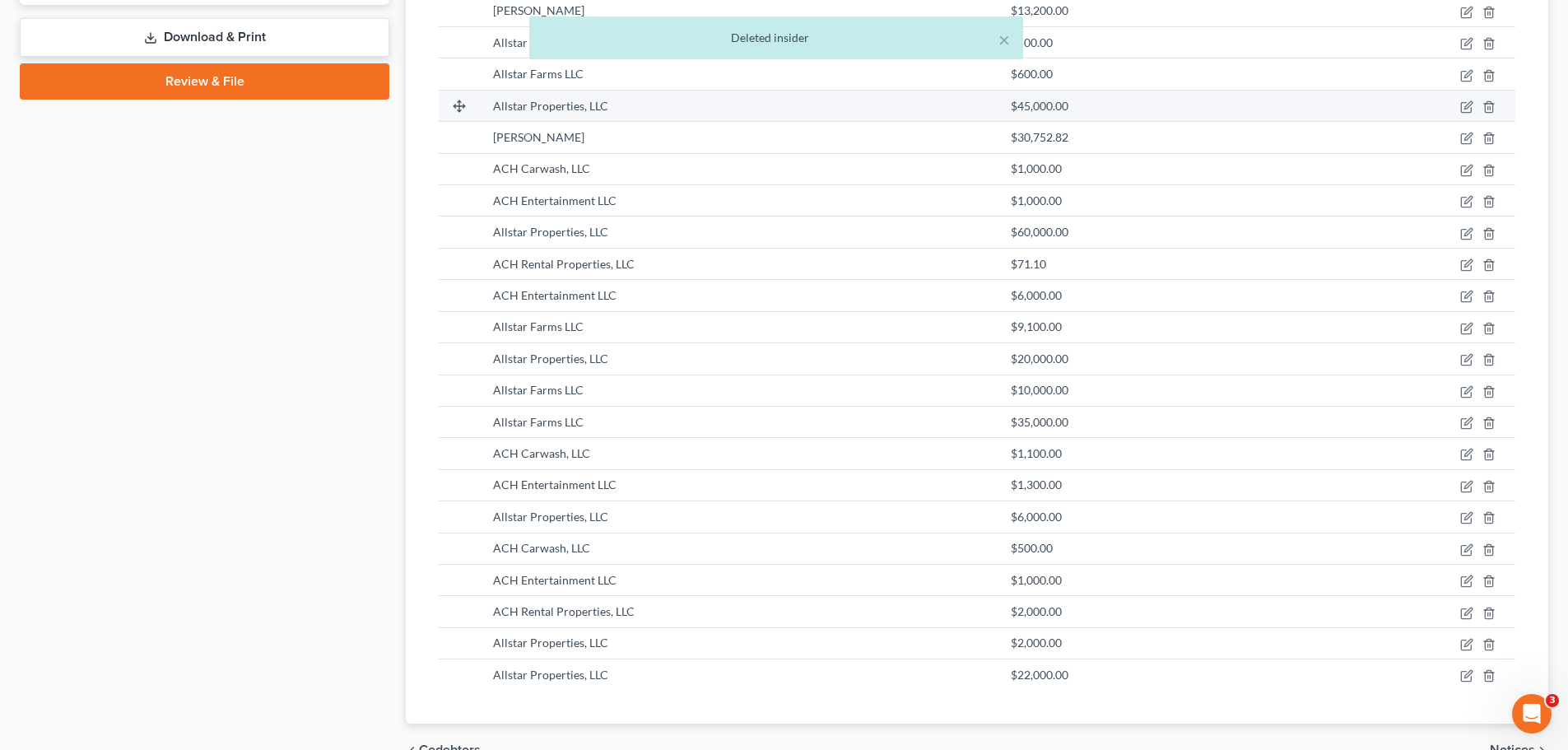
scroll to position [683, 0]
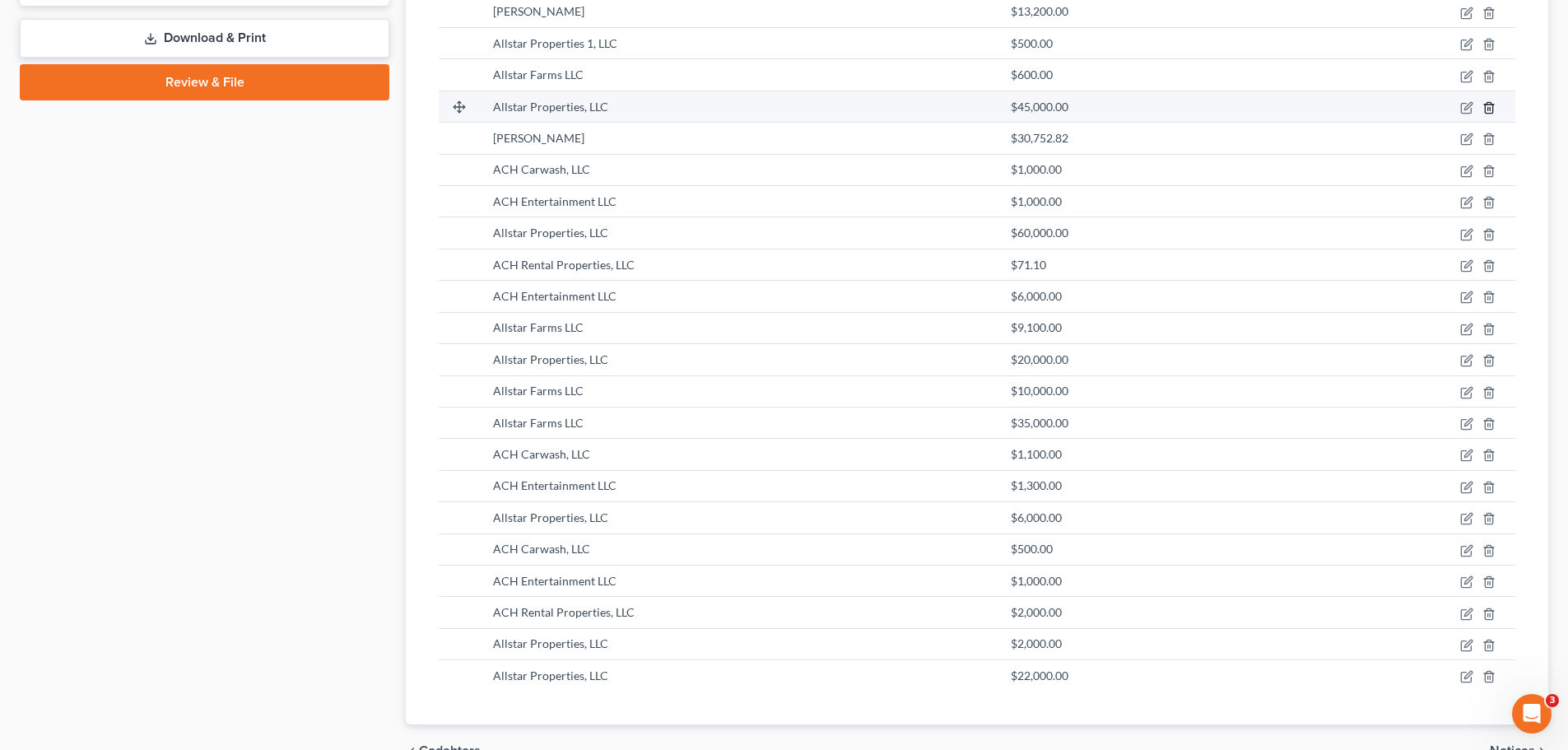
click at [1485, 108] on icon "button" at bounding box center [1488, 108] width 7 height 11
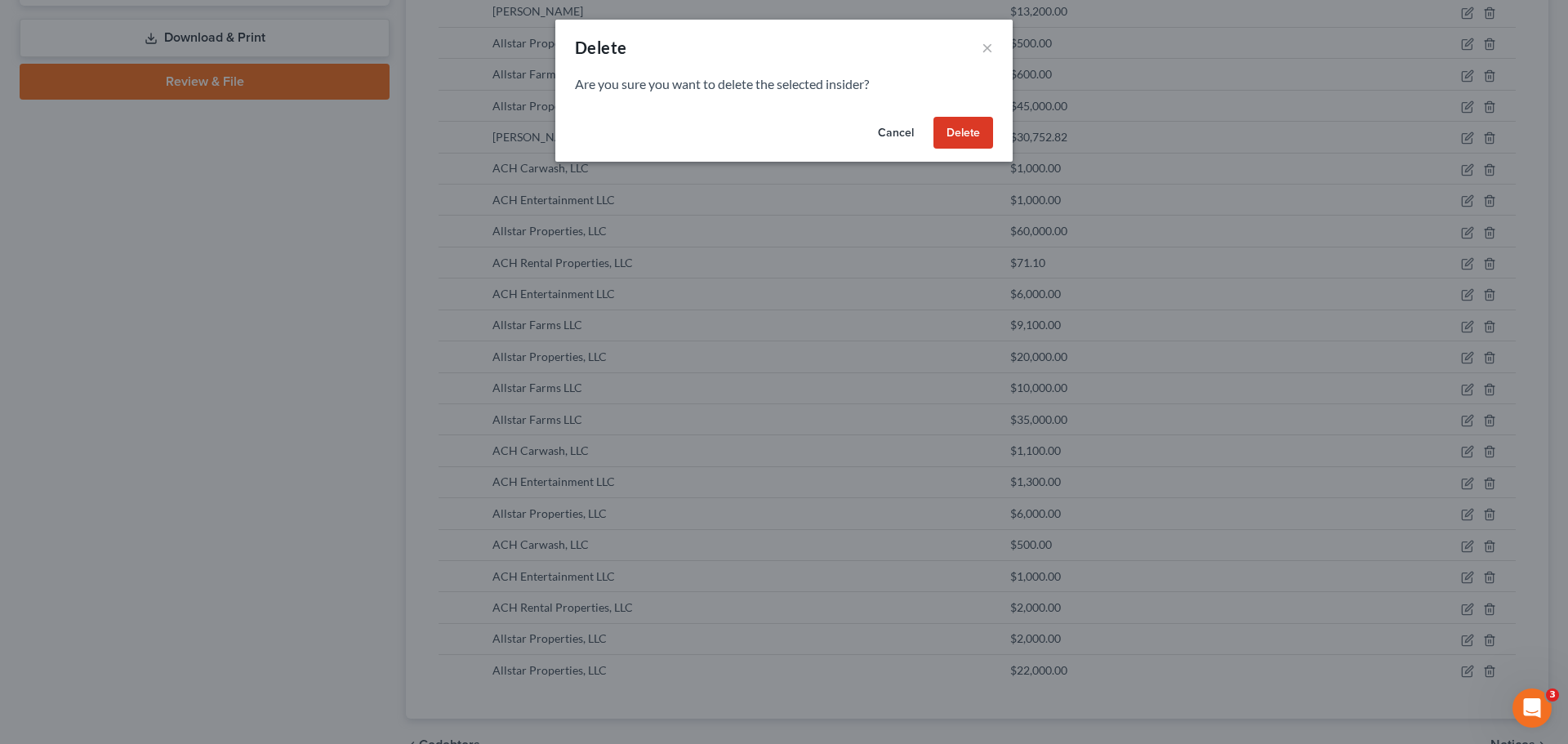
click at [939, 126] on button "Delete" at bounding box center [963, 133] width 60 height 33
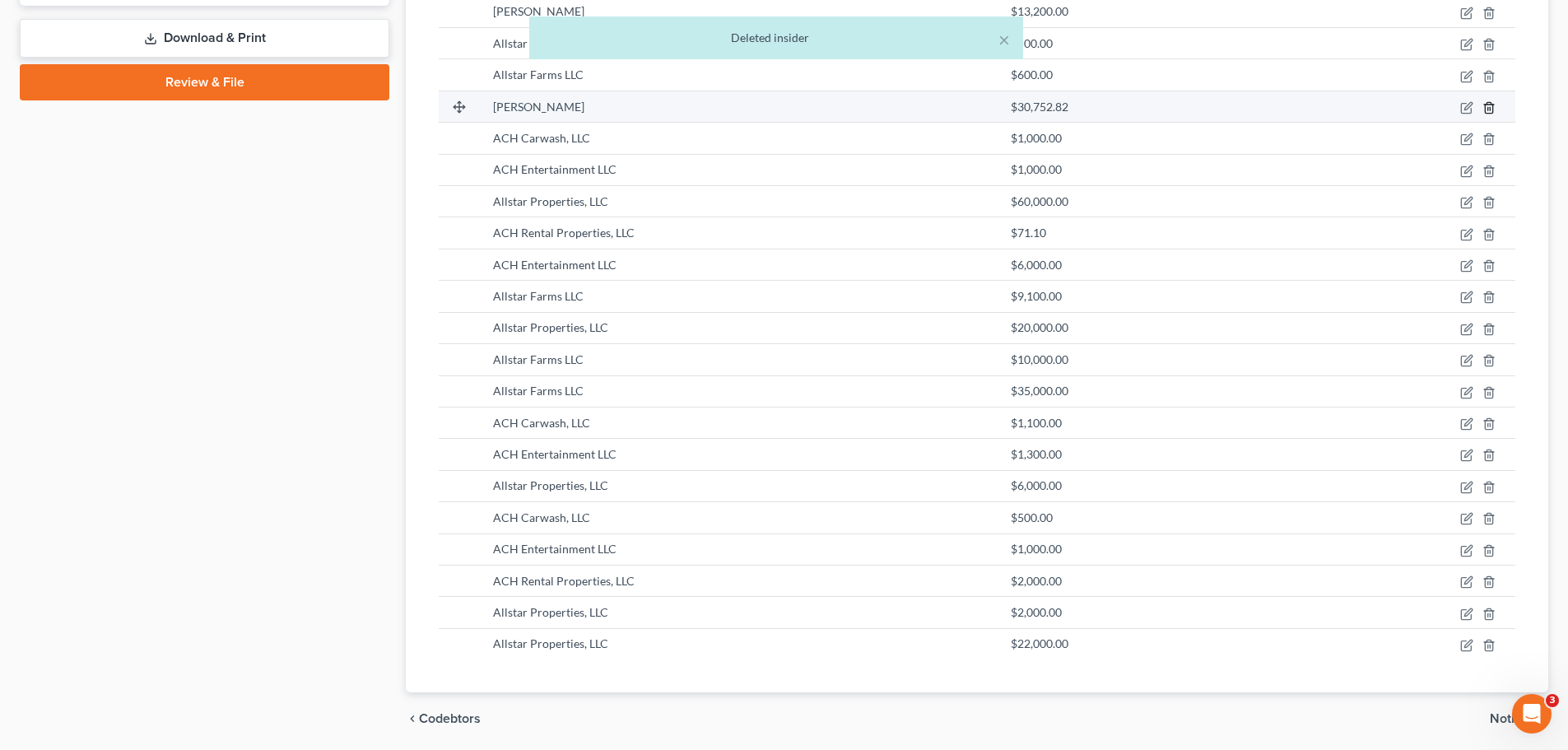
click at [1487, 111] on icon "button" at bounding box center [1488, 108] width 13 height 13
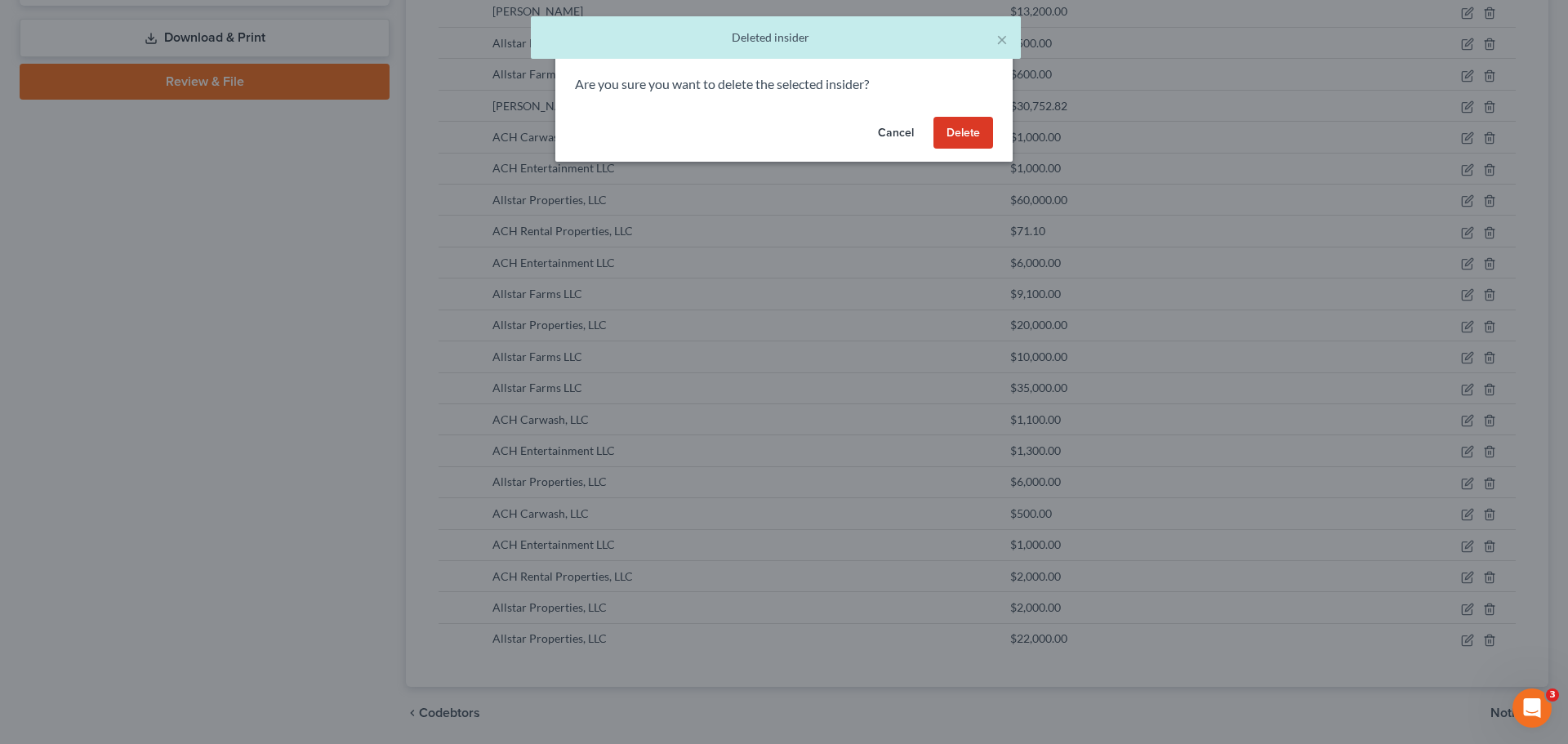
click at [961, 132] on button "Delete" at bounding box center [963, 133] width 60 height 33
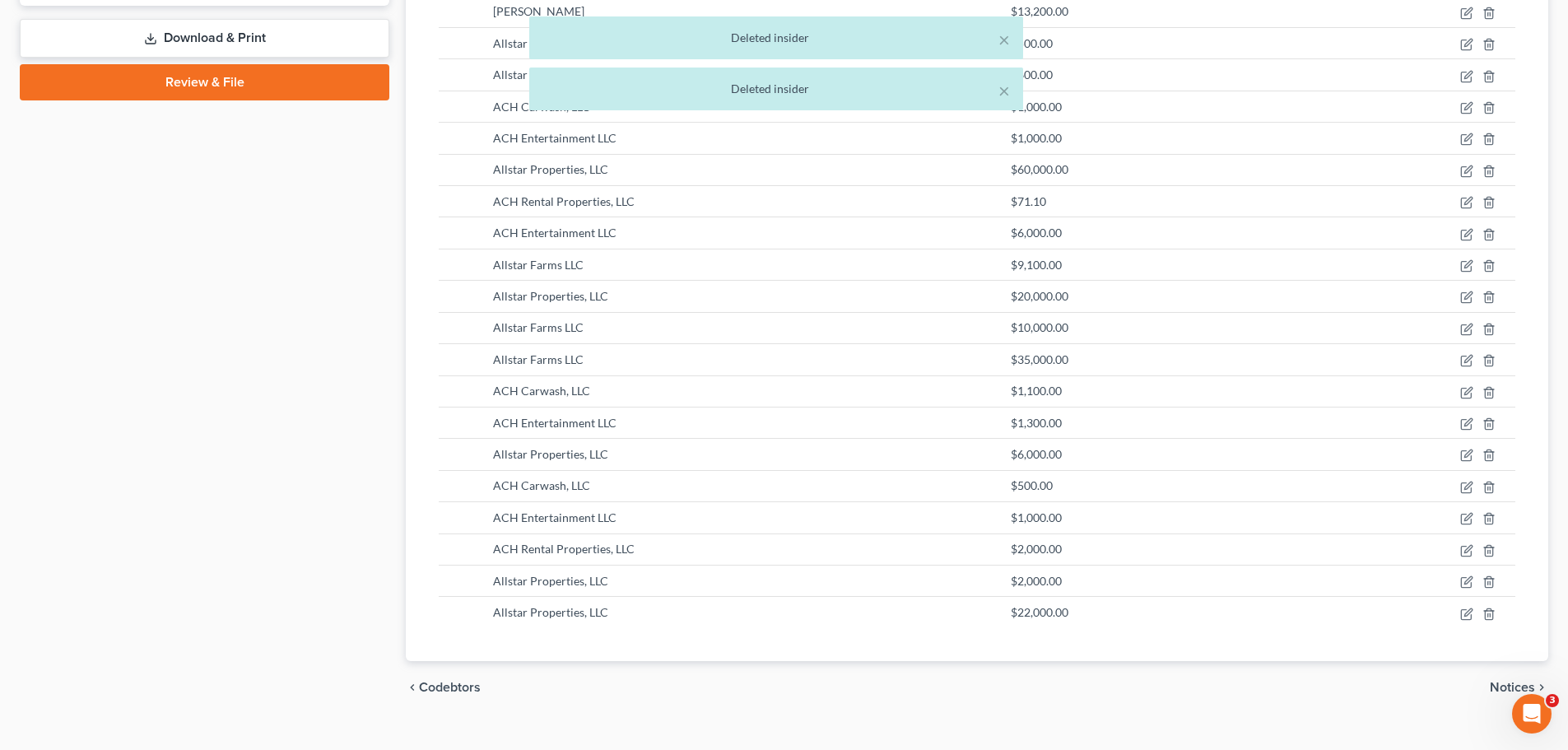
click at [1488, 108] on div "× Deleted insider × Deleted insider" at bounding box center [776, 67] width 1568 height 103
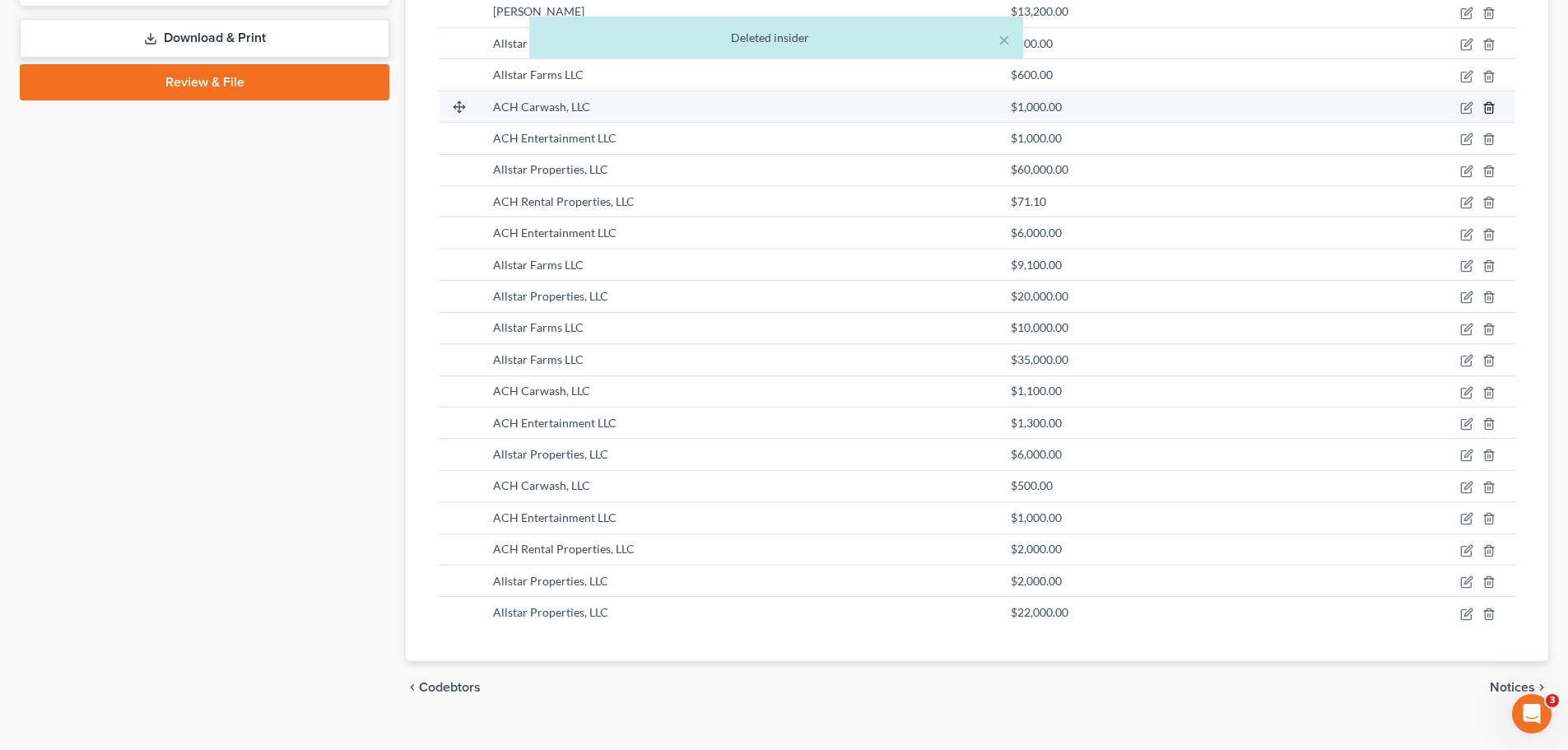
click at [1490, 110] on line "button" at bounding box center [1490, 109] width 0 height 4
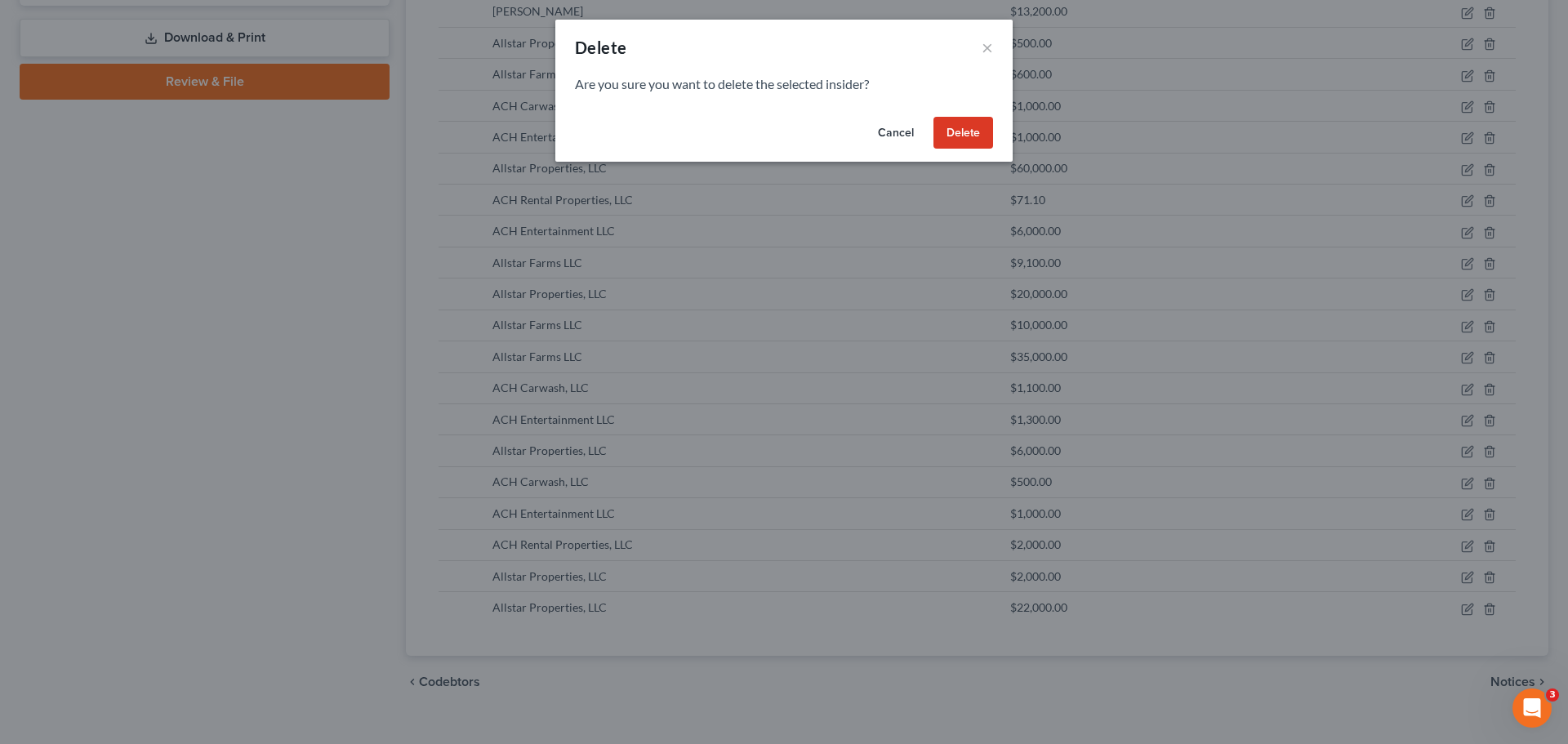
click at [970, 134] on button "Delete" at bounding box center [963, 133] width 60 height 33
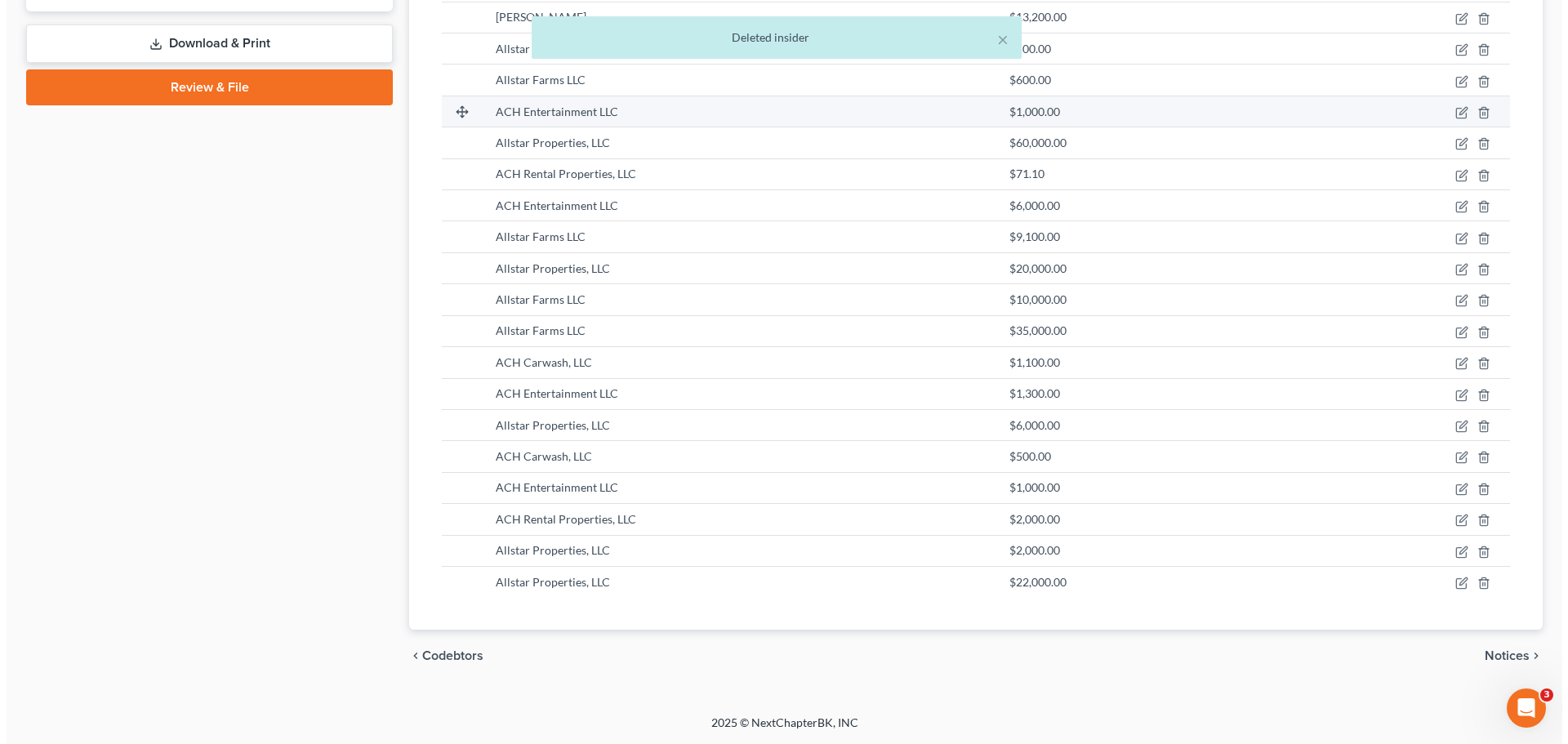
scroll to position [671, 0]
click at [1479, 112] on icon "button" at bounding box center [1477, 112] width 13 height 13
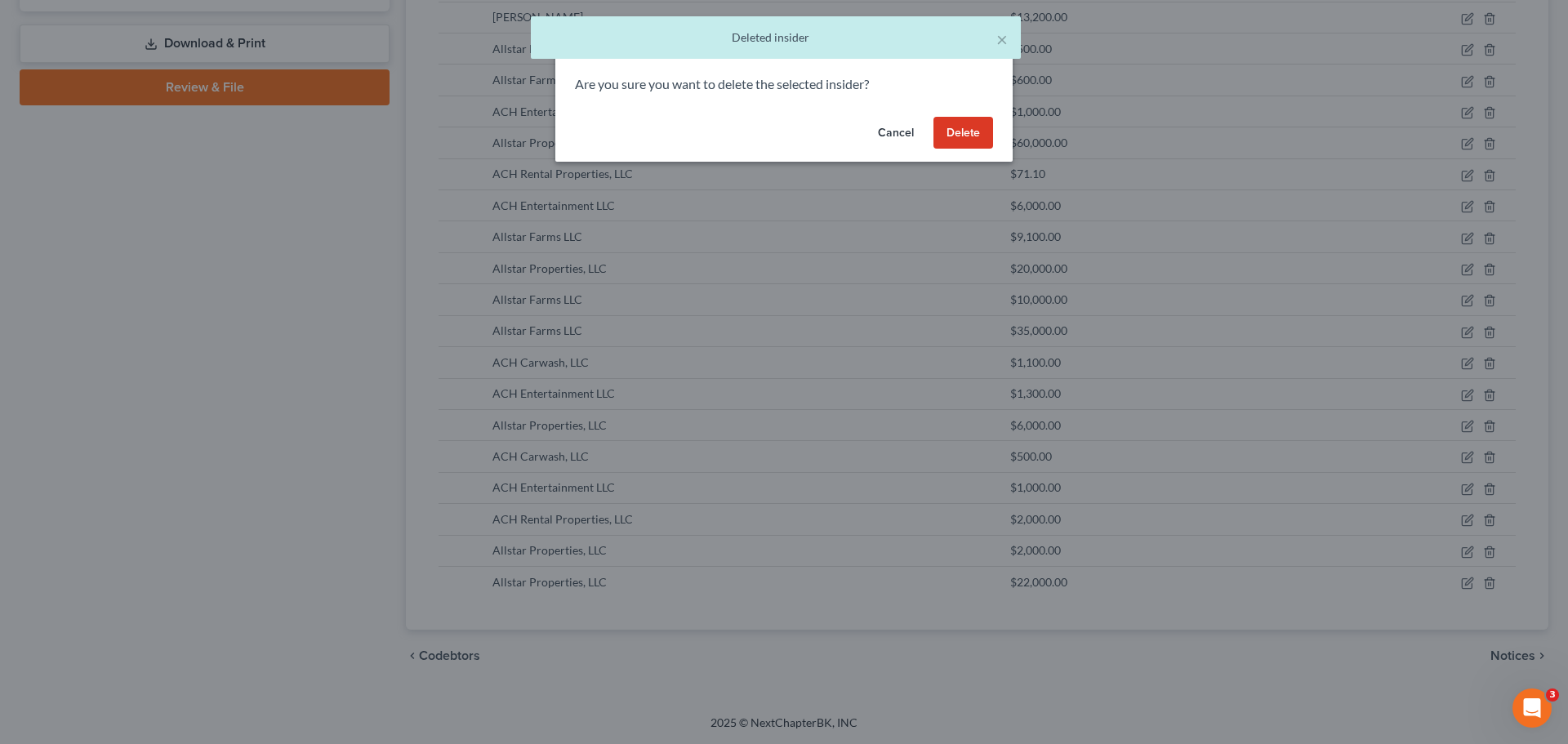
click at [979, 128] on button "Delete" at bounding box center [963, 133] width 60 height 33
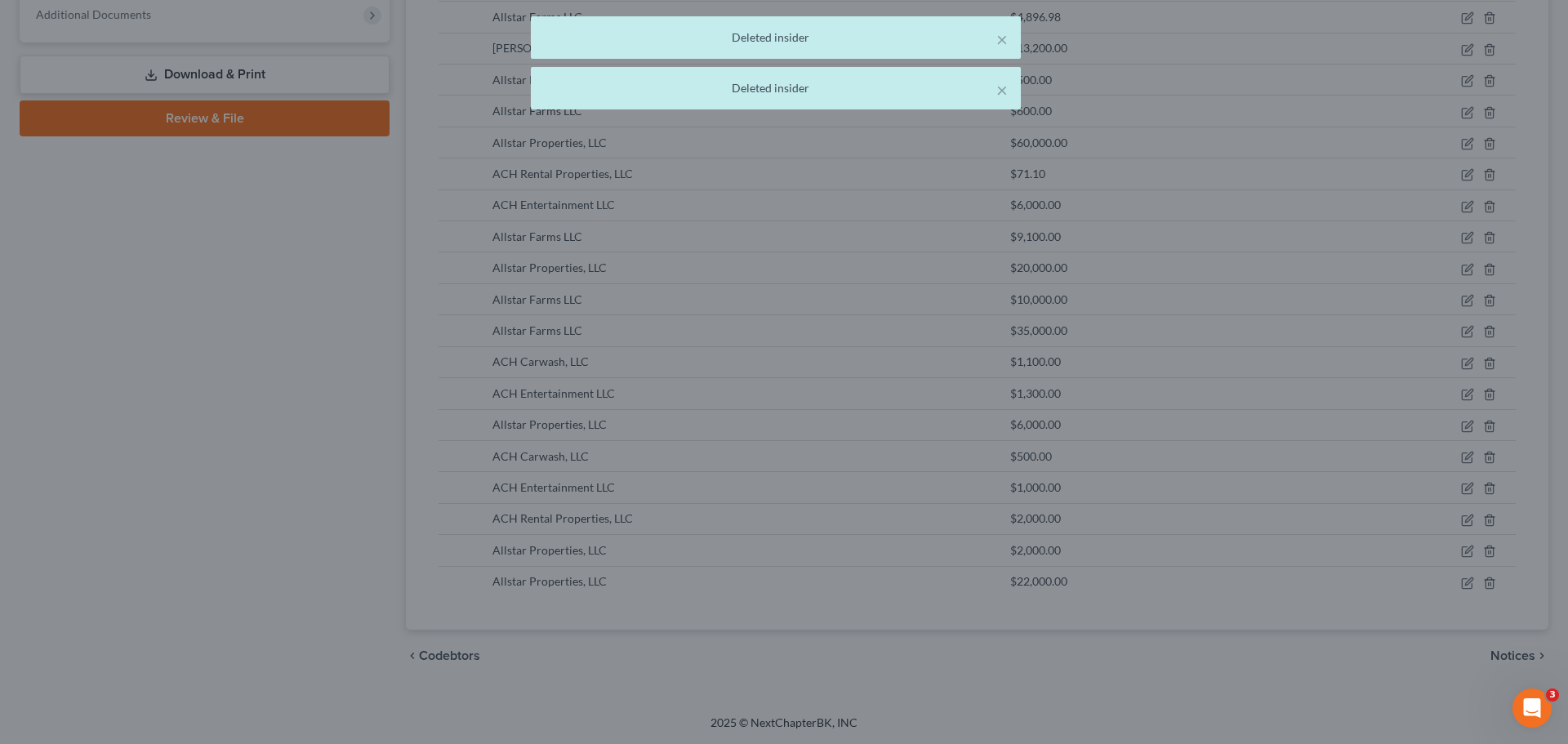
scroll to position [641, 0]
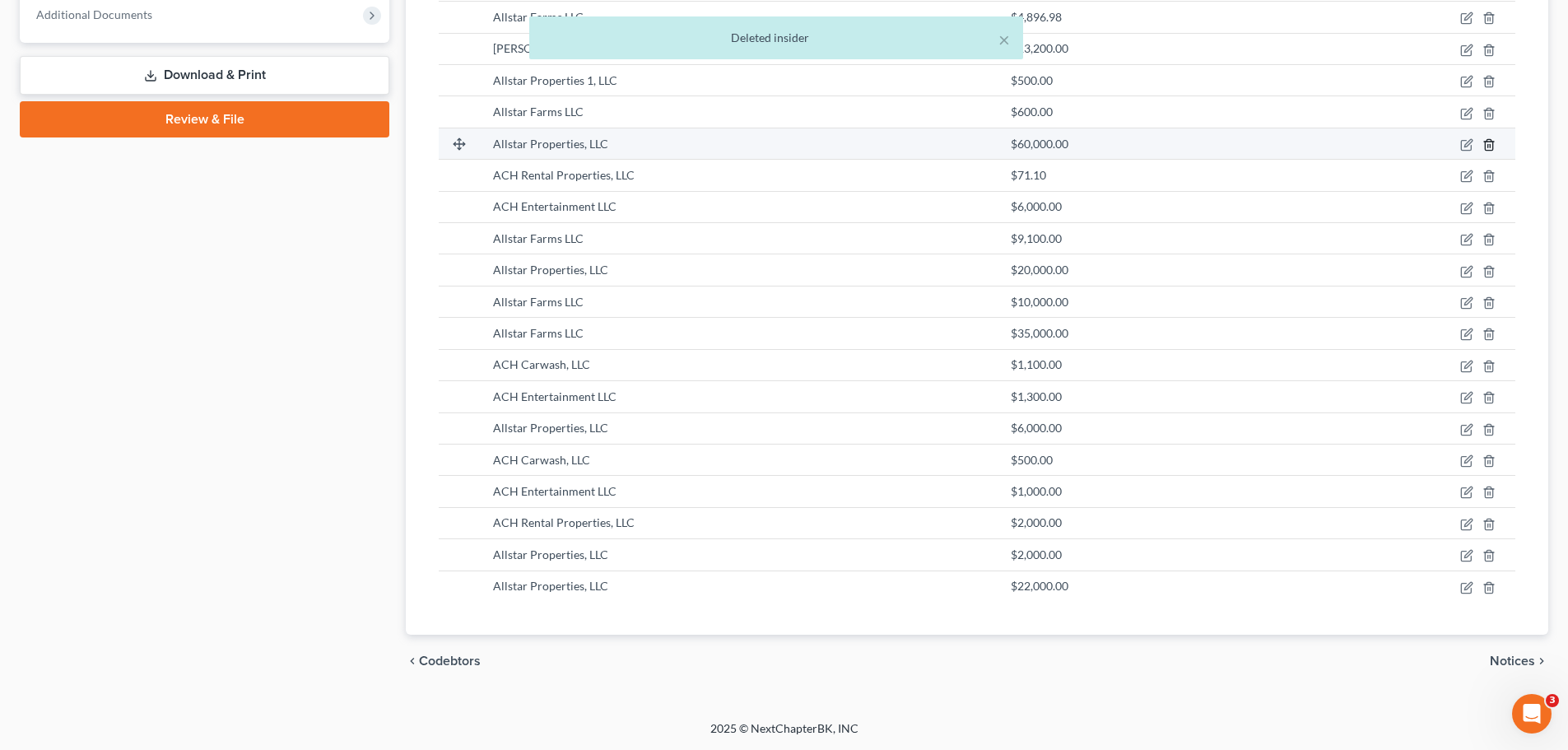
click at [1490, 142] on polyline "button" at bounding box center [1488, 142] width 10 height 0
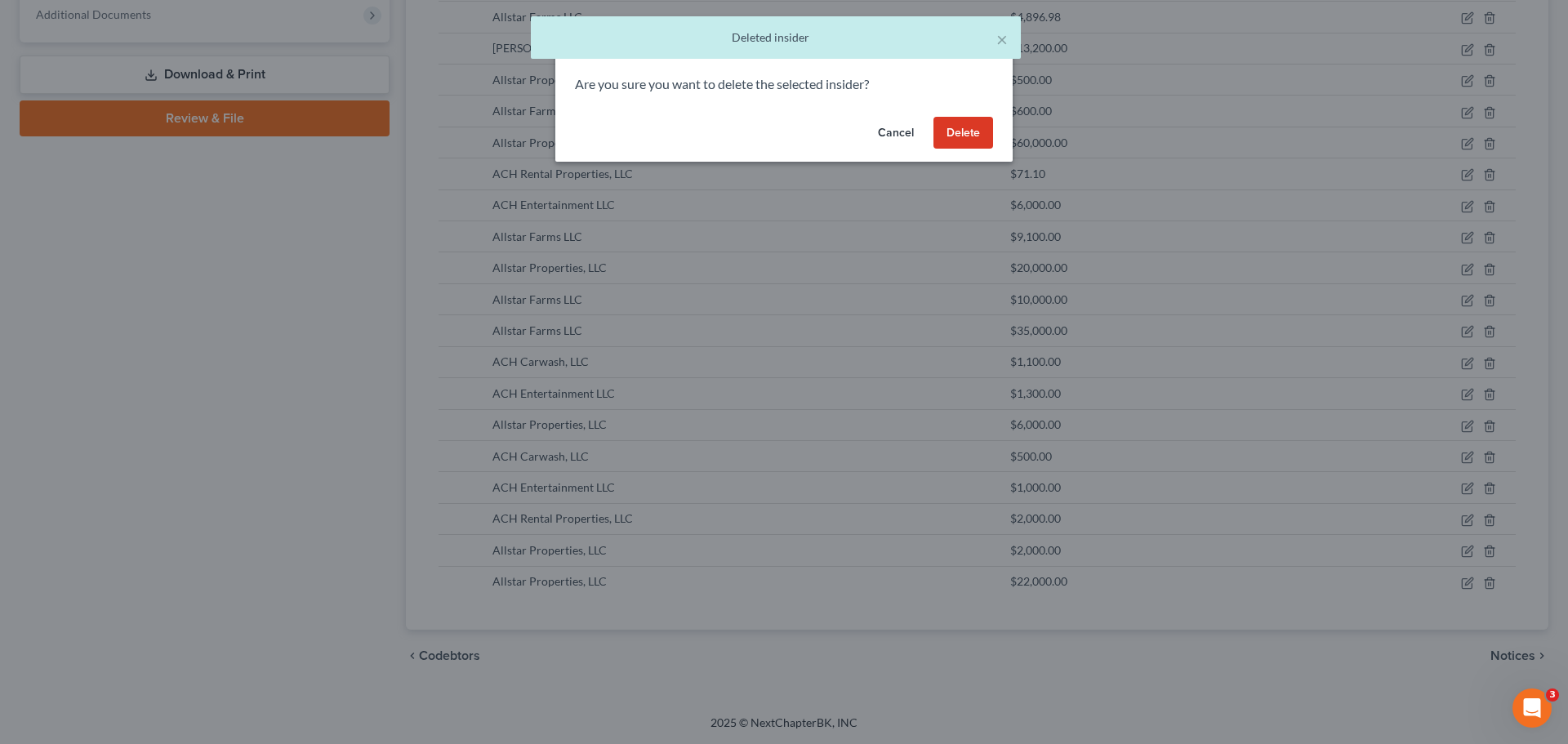
click at [973, 129] on button "Delete" at bounding box center [963, 133] width 60 height 33
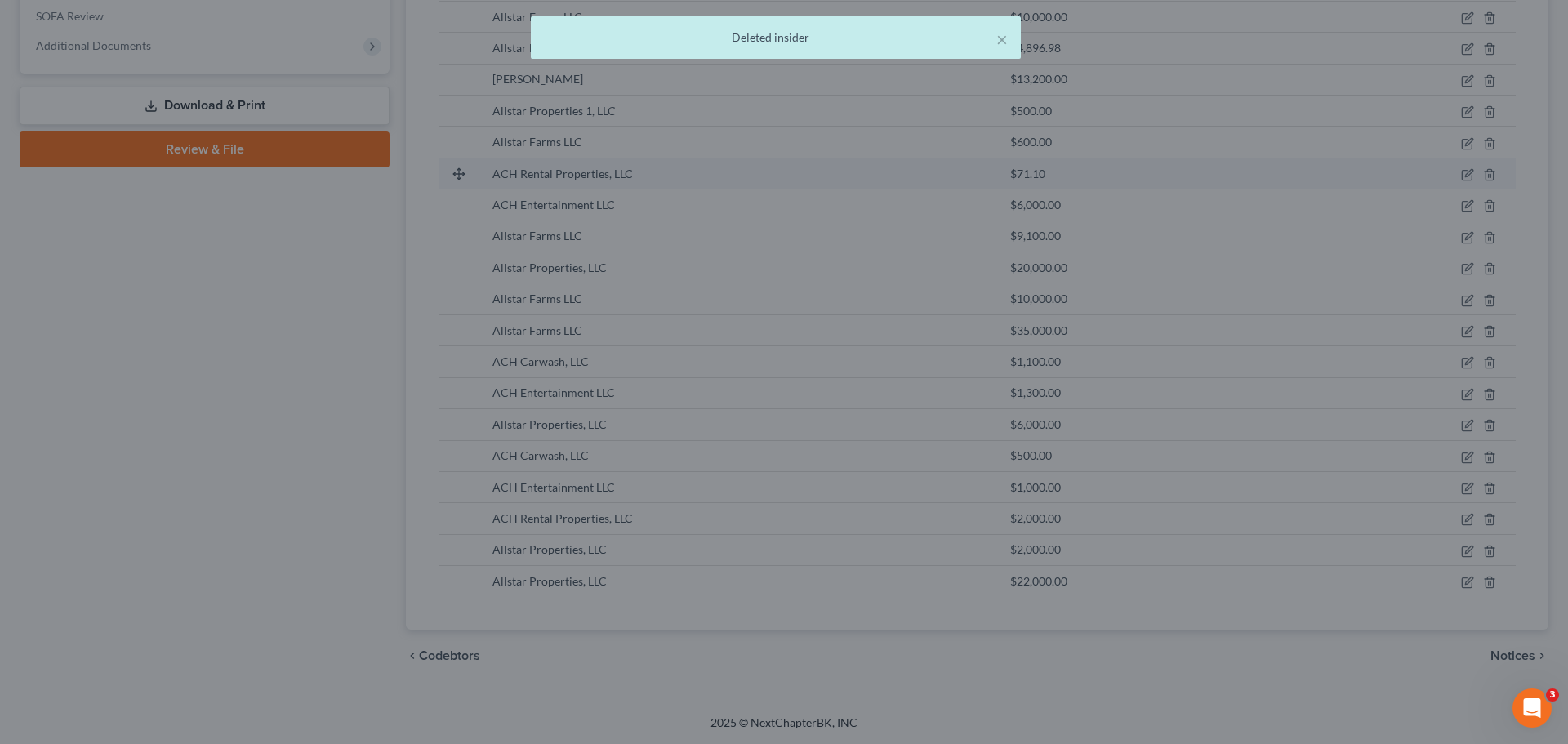
scroll to position [609, 0]
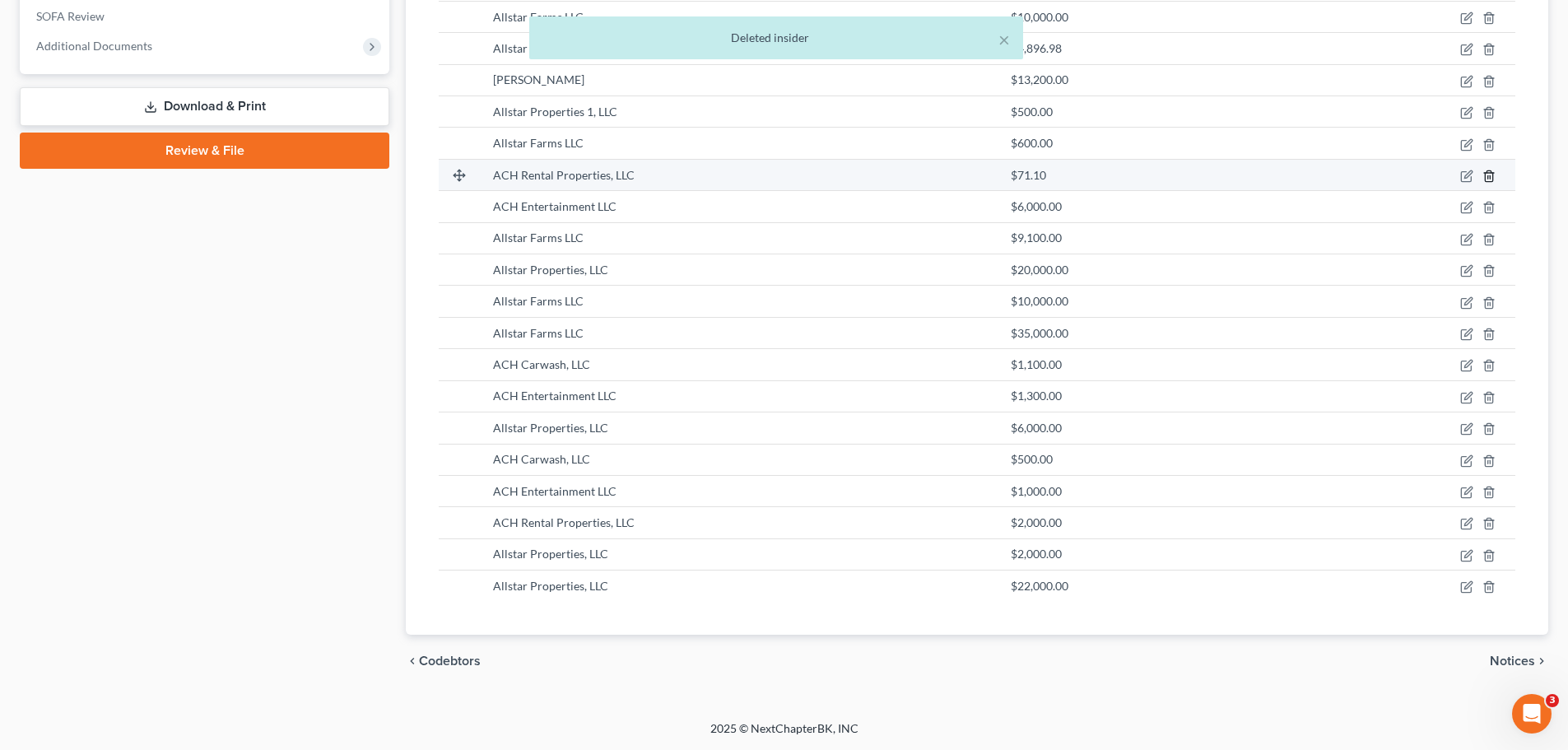
click at [1485, 177] on icon "button" at bounding box center [1488, 176] width 7 height 11
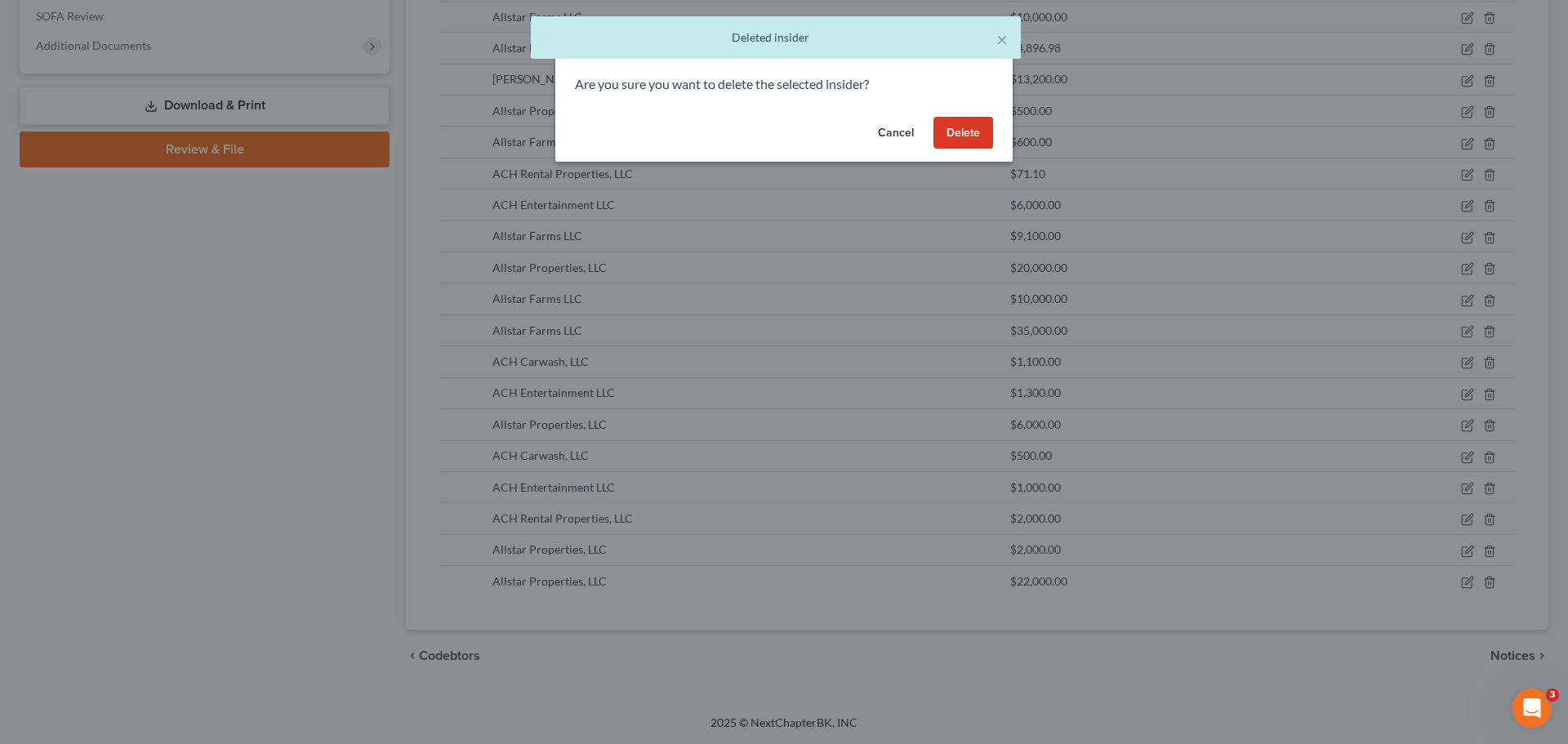
click at [977, 134] on button "Delete" at bounding box center [963, 133] width 60 height 33
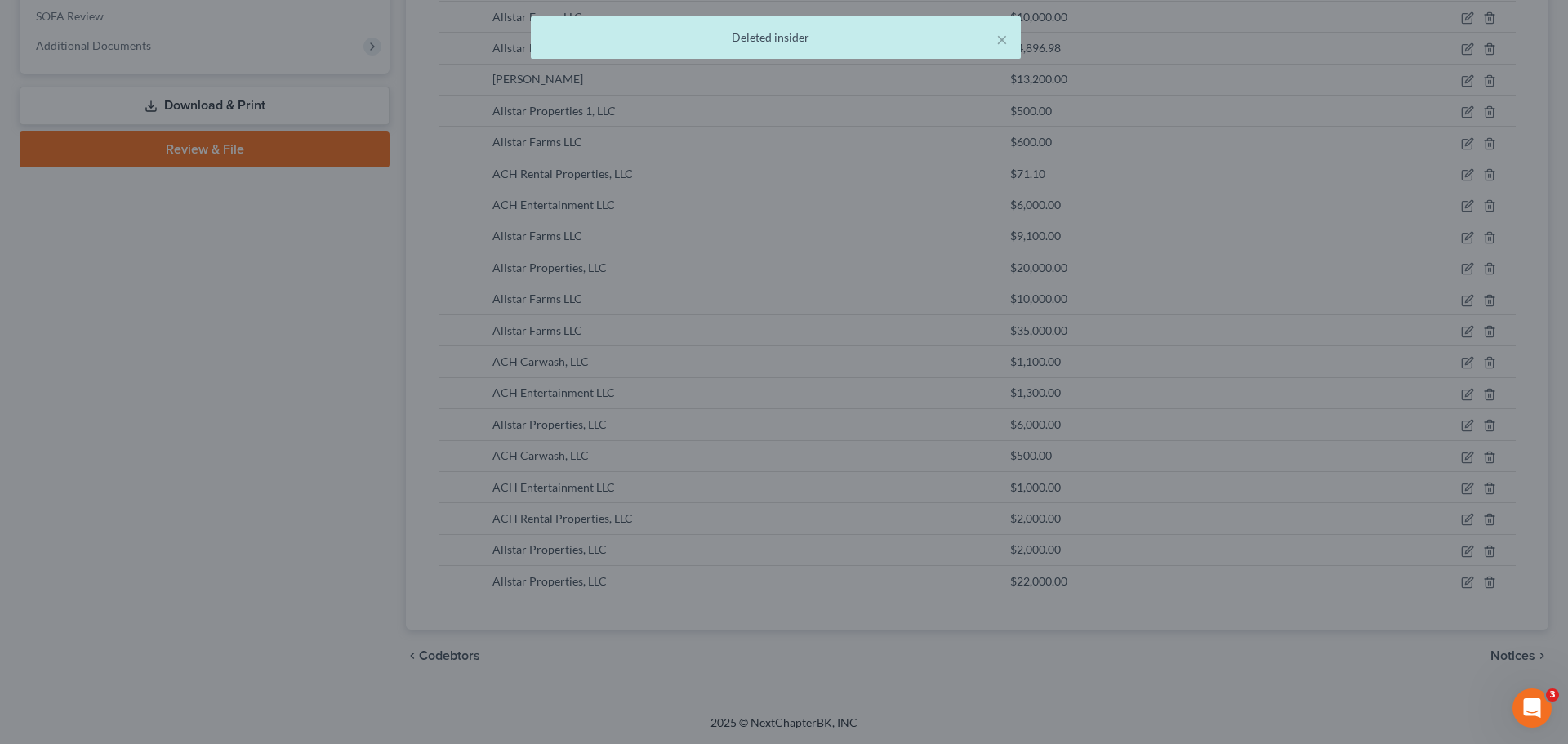
scroll to position [577, 0]
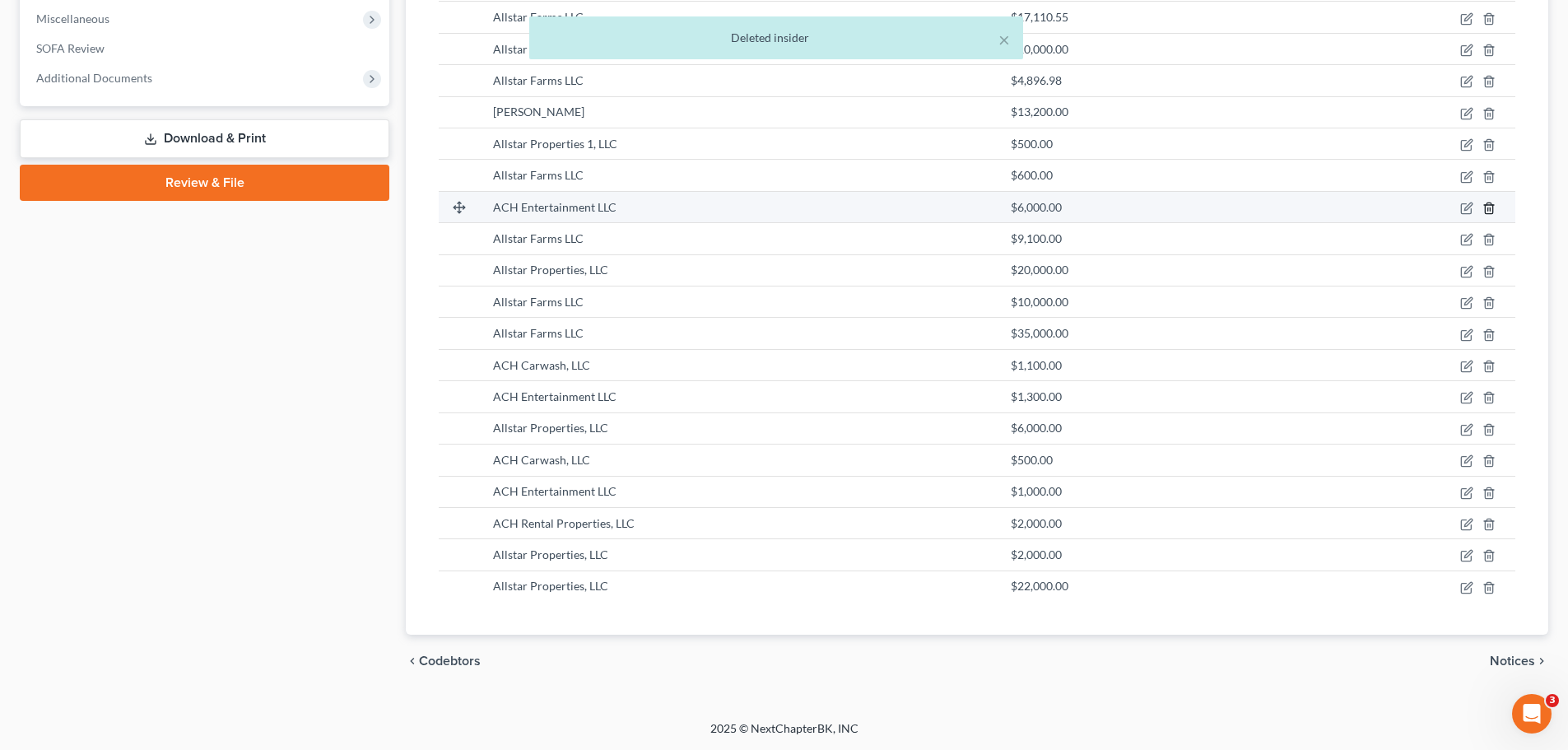
click at [1490, 213] on icon "button" at bounding box center [1488, 208] width 13 height 13
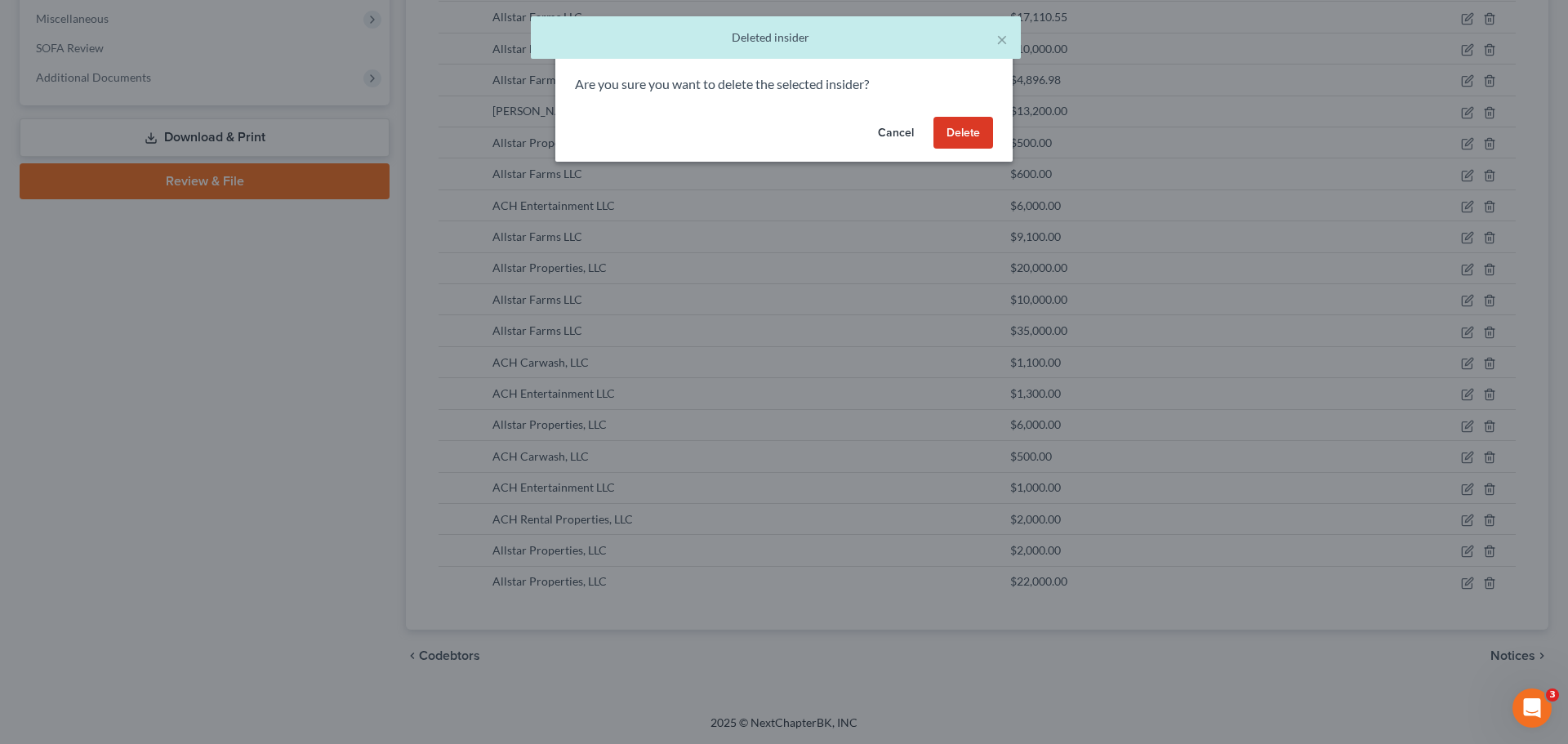
click at [958, 134] on button "Delete" at bounding box center [963, 133] width 60 height 33
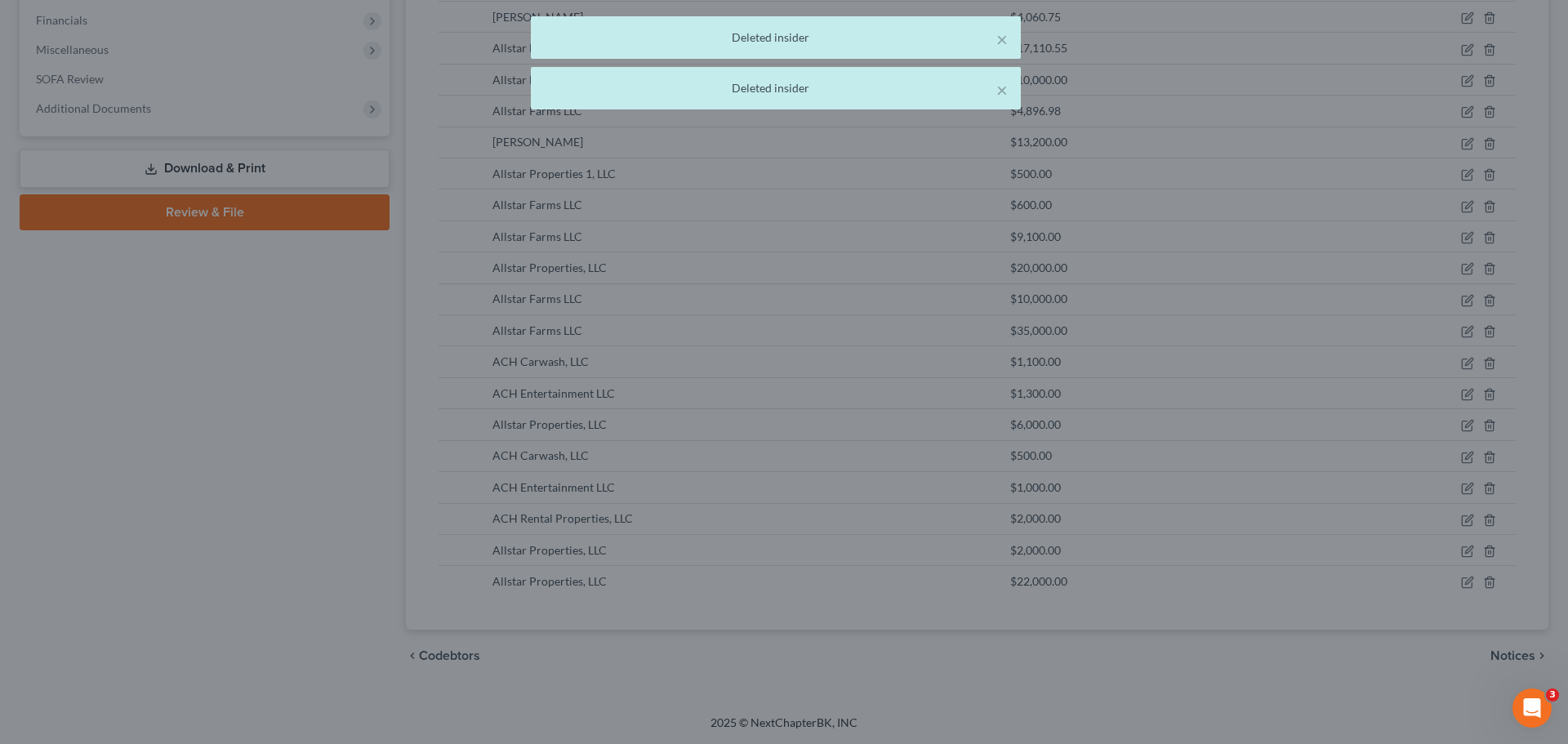
scroll to position [547, 0]
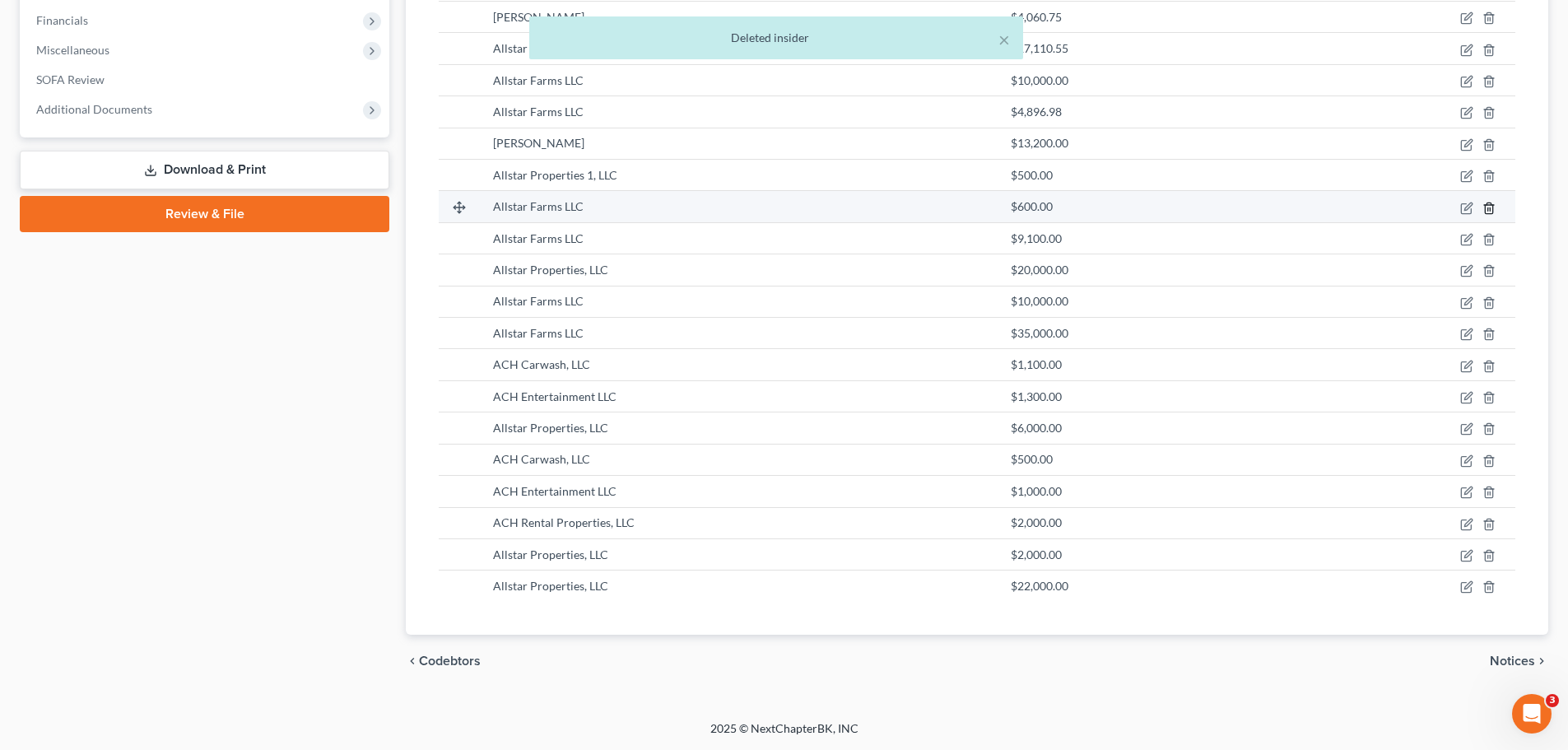
click at [1493, 209] on icon "button" at bounding box center [1488, 208] width 7 height 11
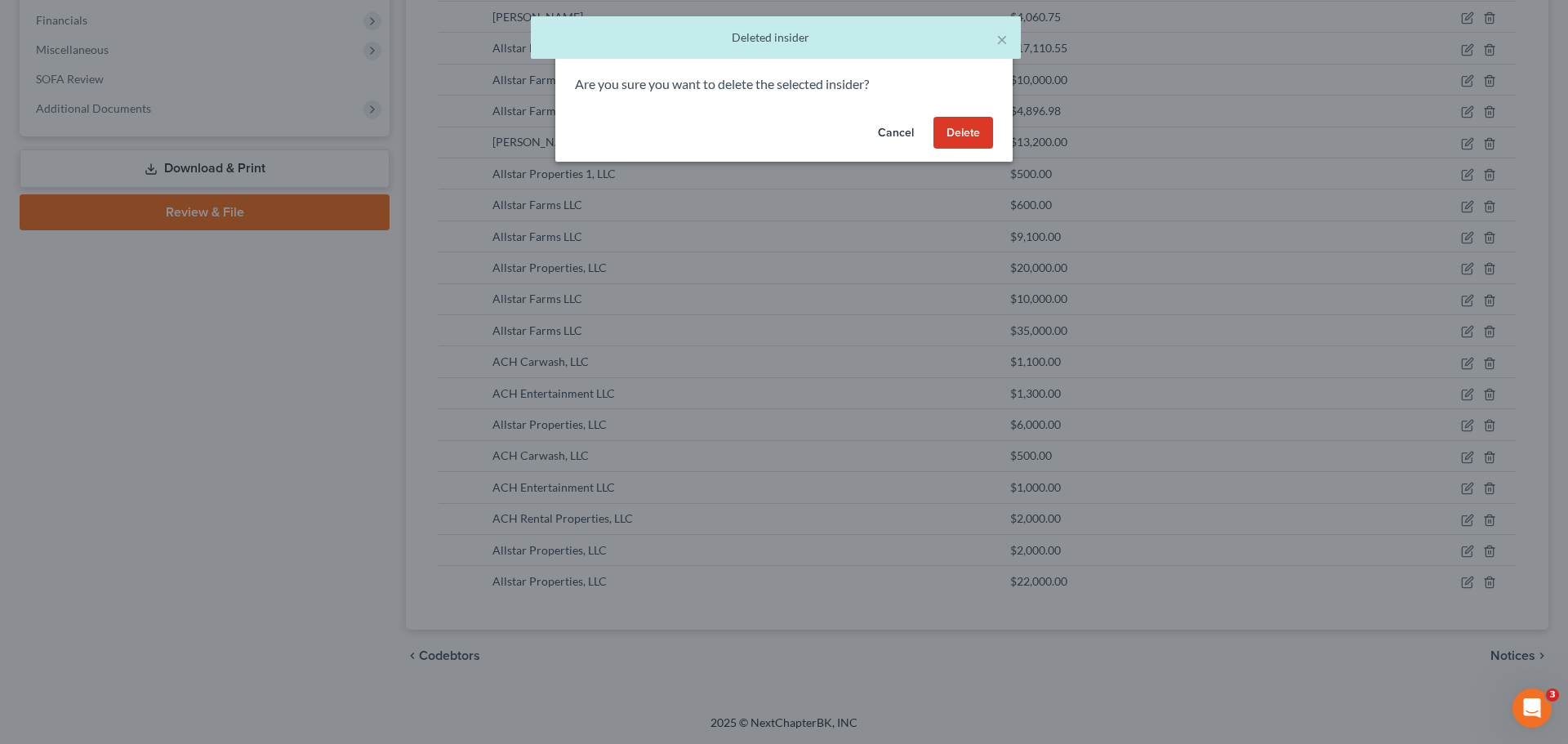
click at [950, 136] on button "Delete" at bounding box center [963, 133] width 60 height 33
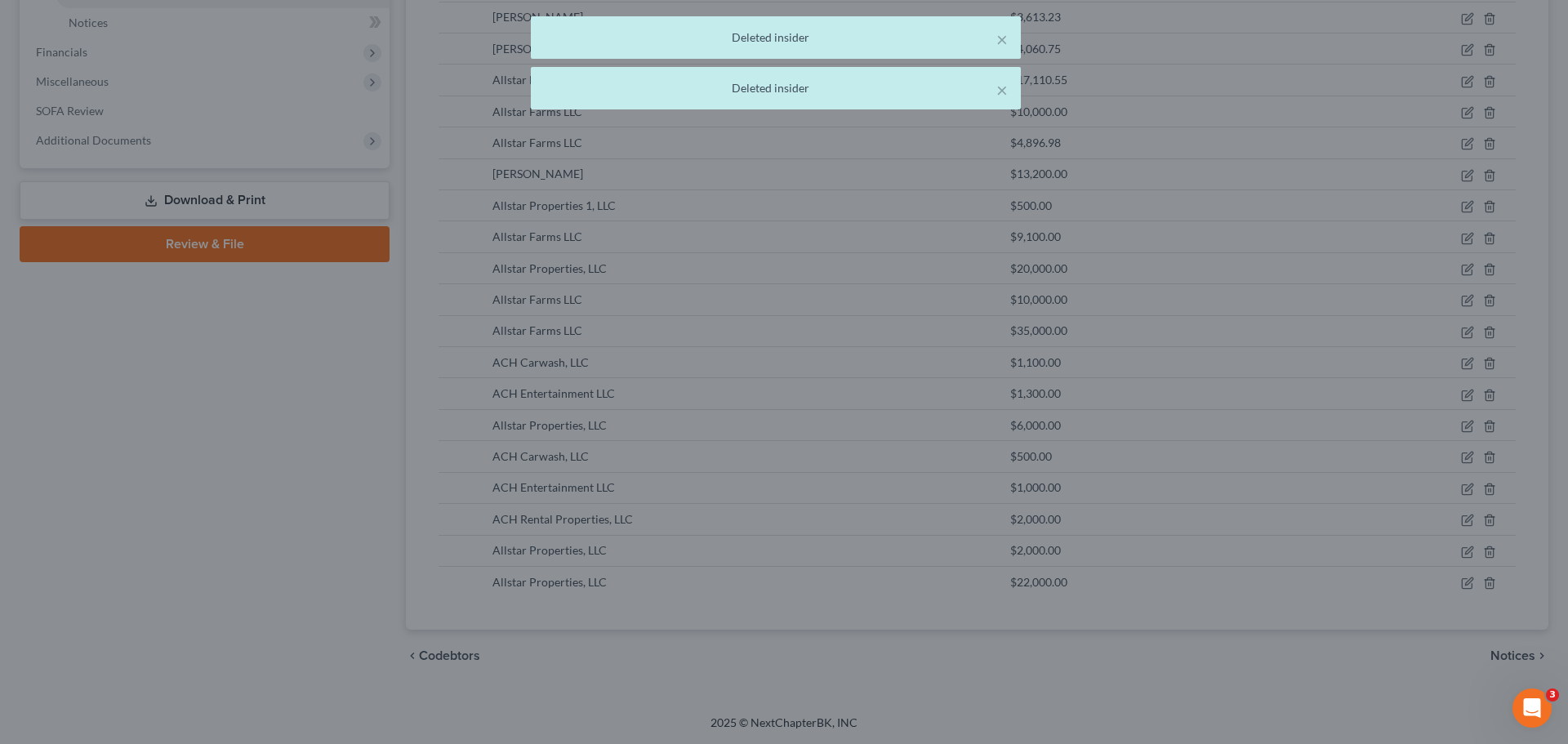
scroll to position [515, 0]
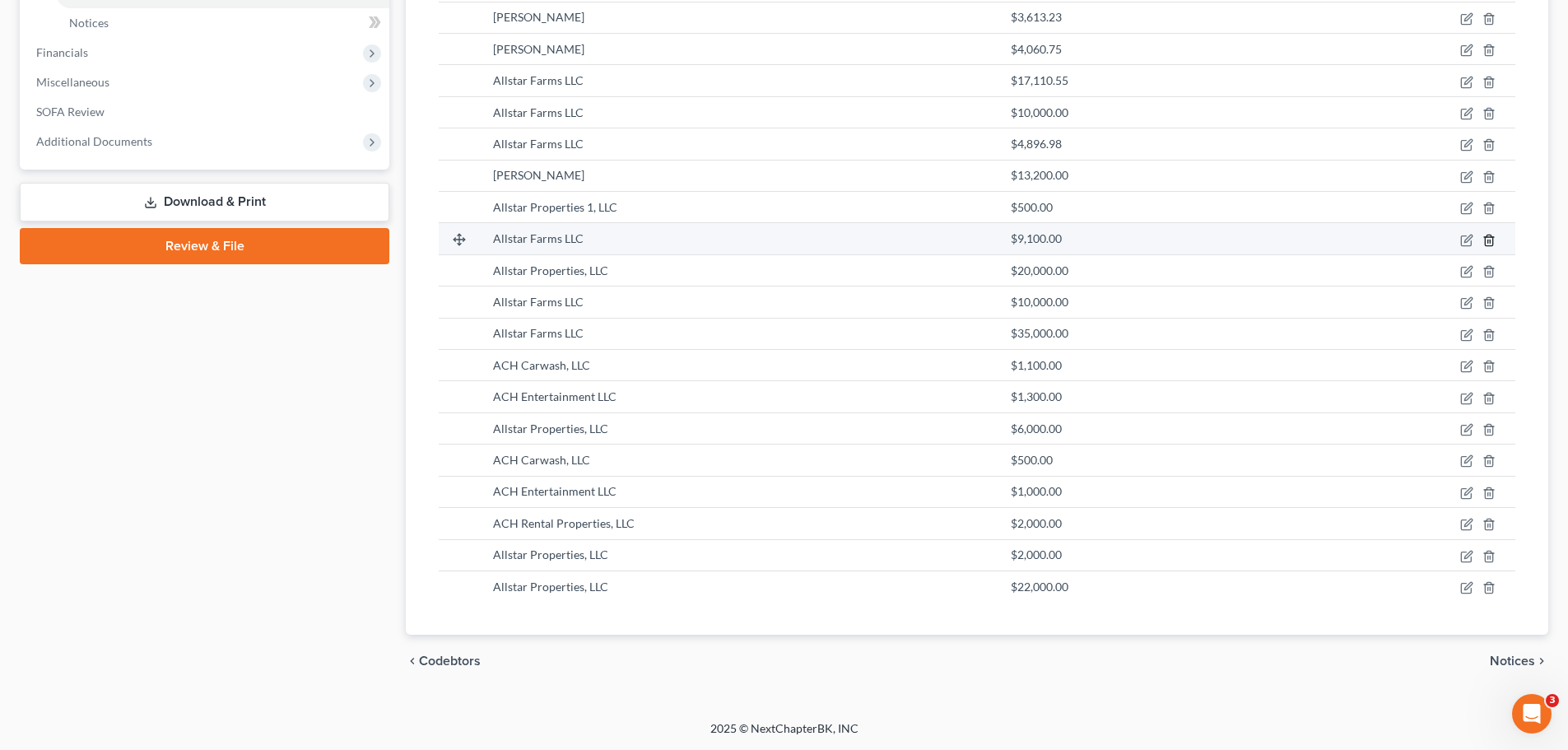
click at [1483, 241] on icon "button" at bounding box center [1488, 240] width 13 height 13
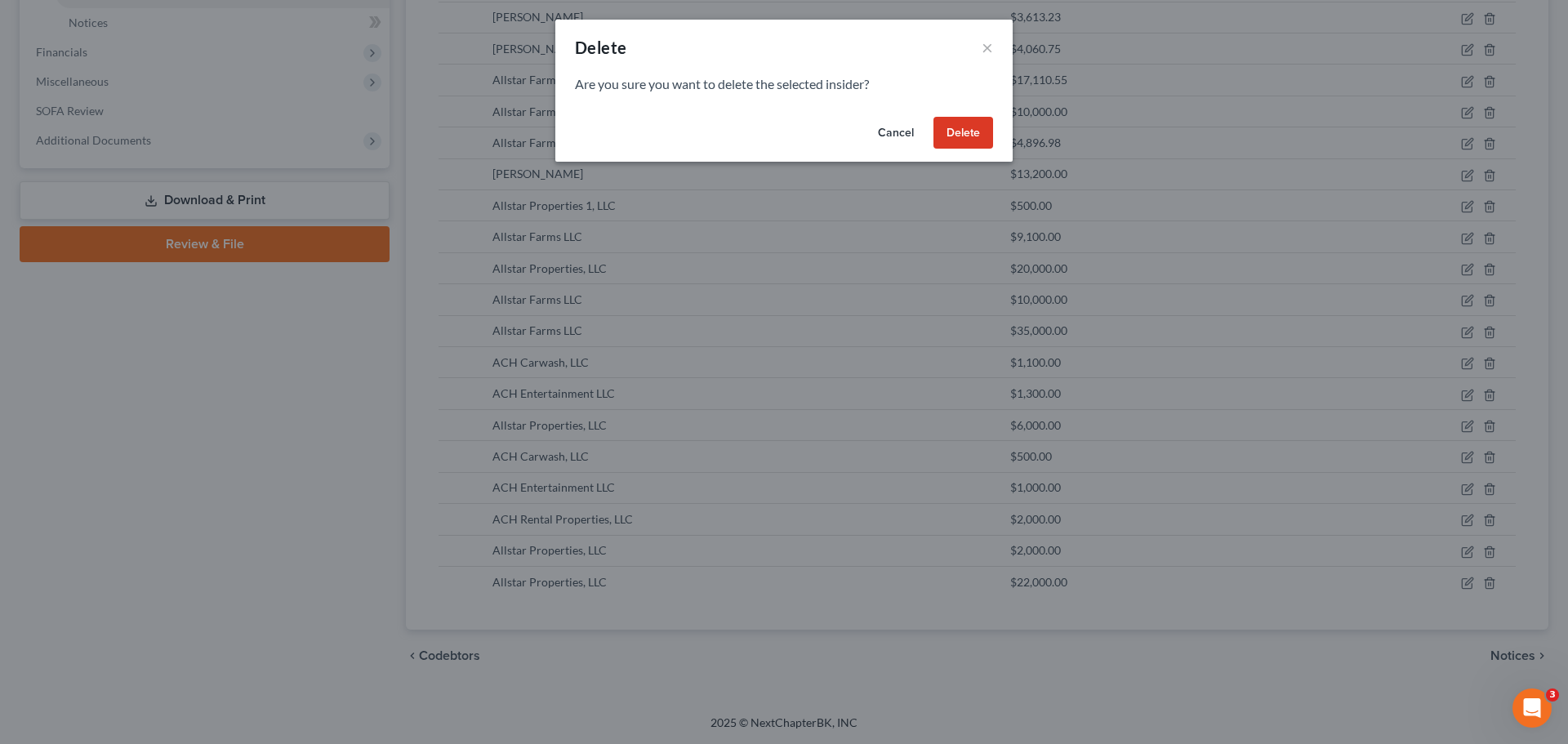
click at [956, 131] on button "Delete" at bounding box center [963, 133] width 60 height 33
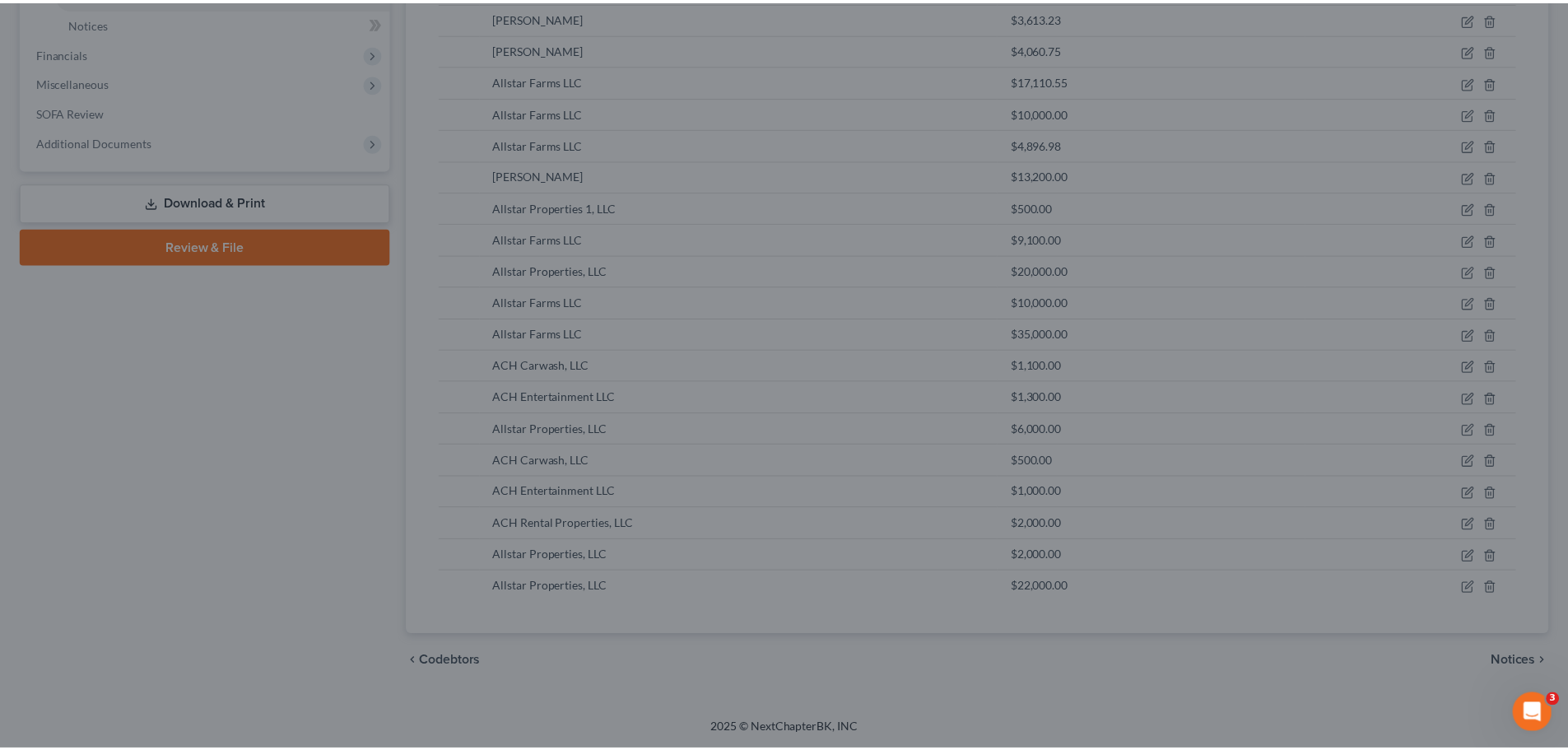
scroll to position [487, 0]
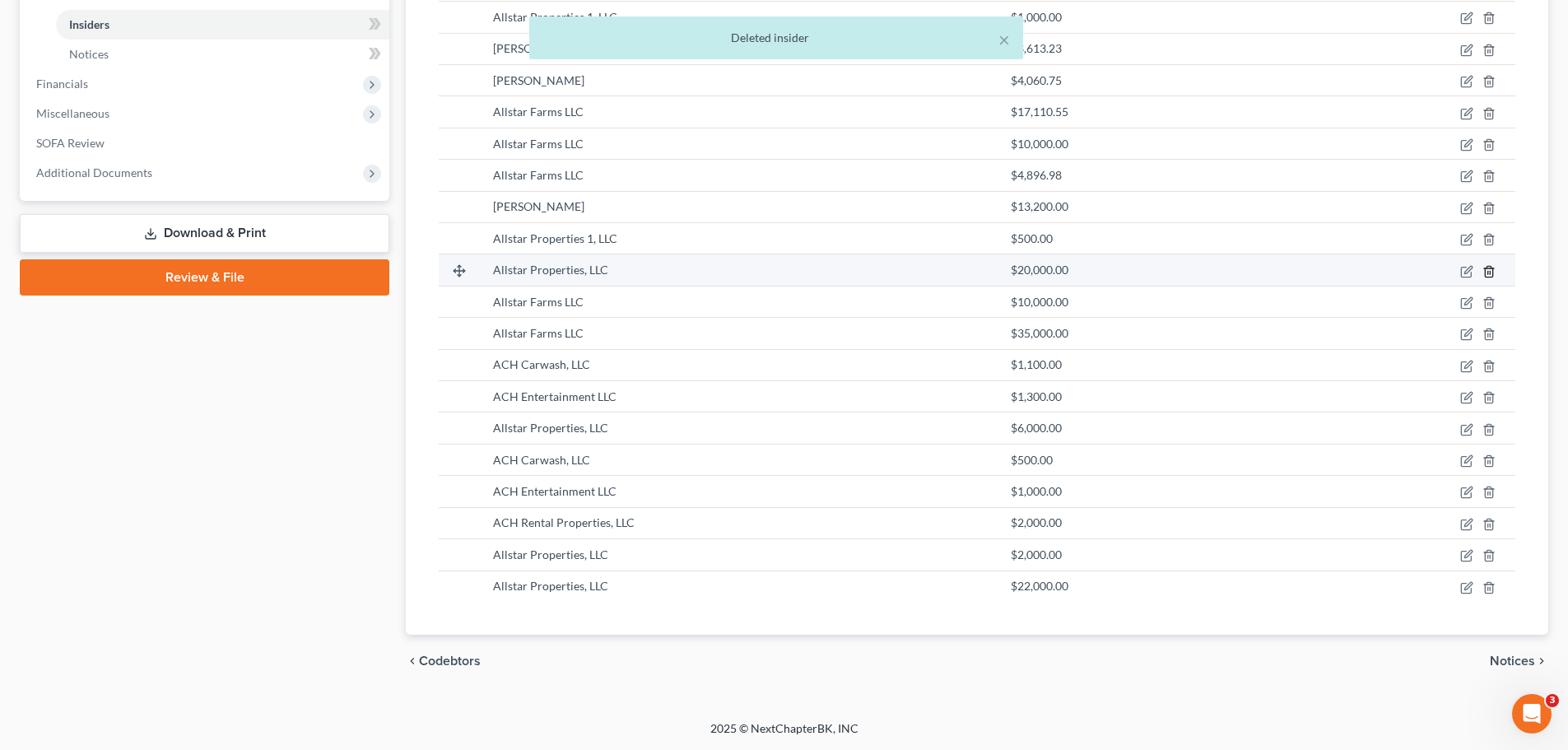
click at [1491, 276] on icon "button" at bounding box center [1488, 272] width 13 height 13
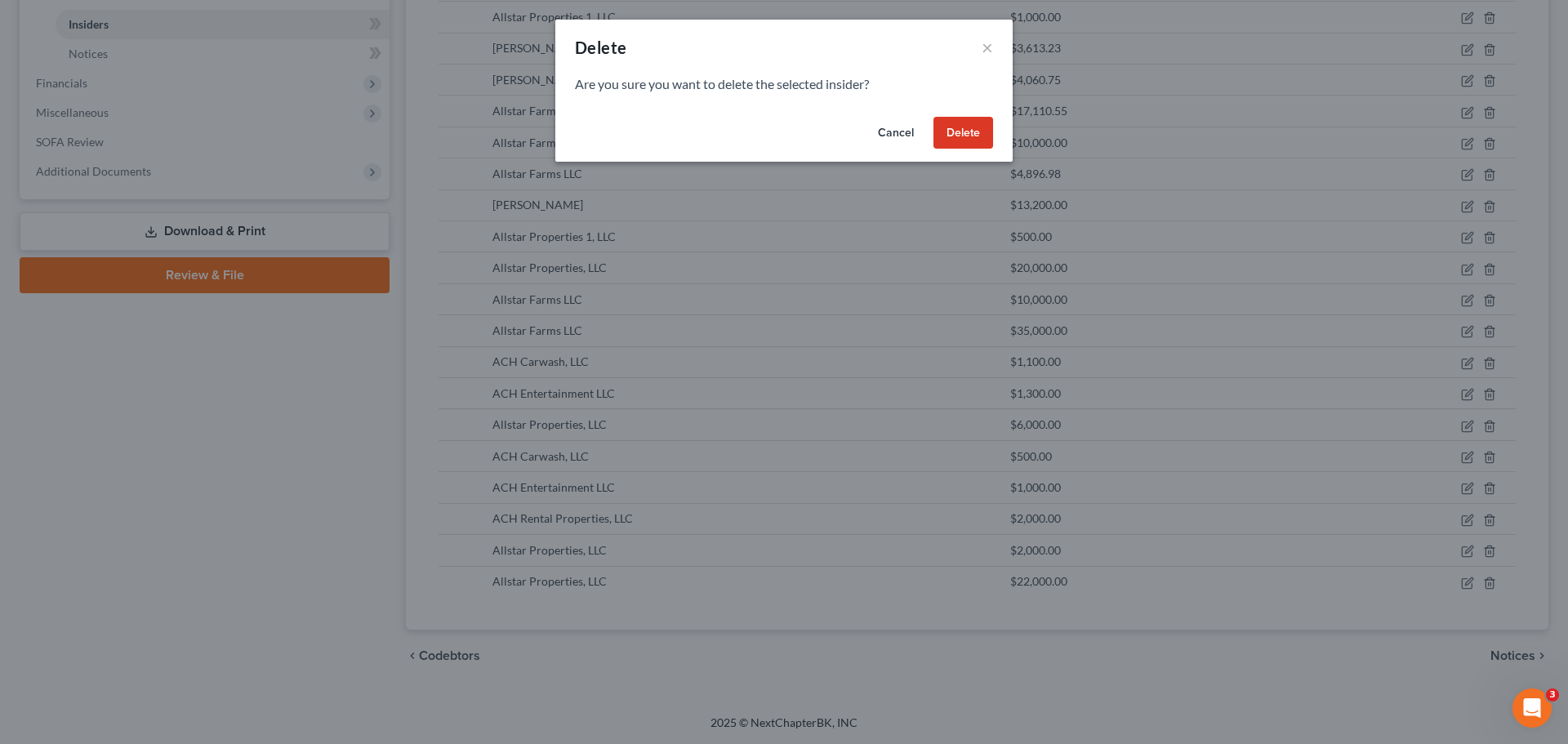
click at [975, 141] on button "Delete" at bounding box center [963, 133] width 60 height 33
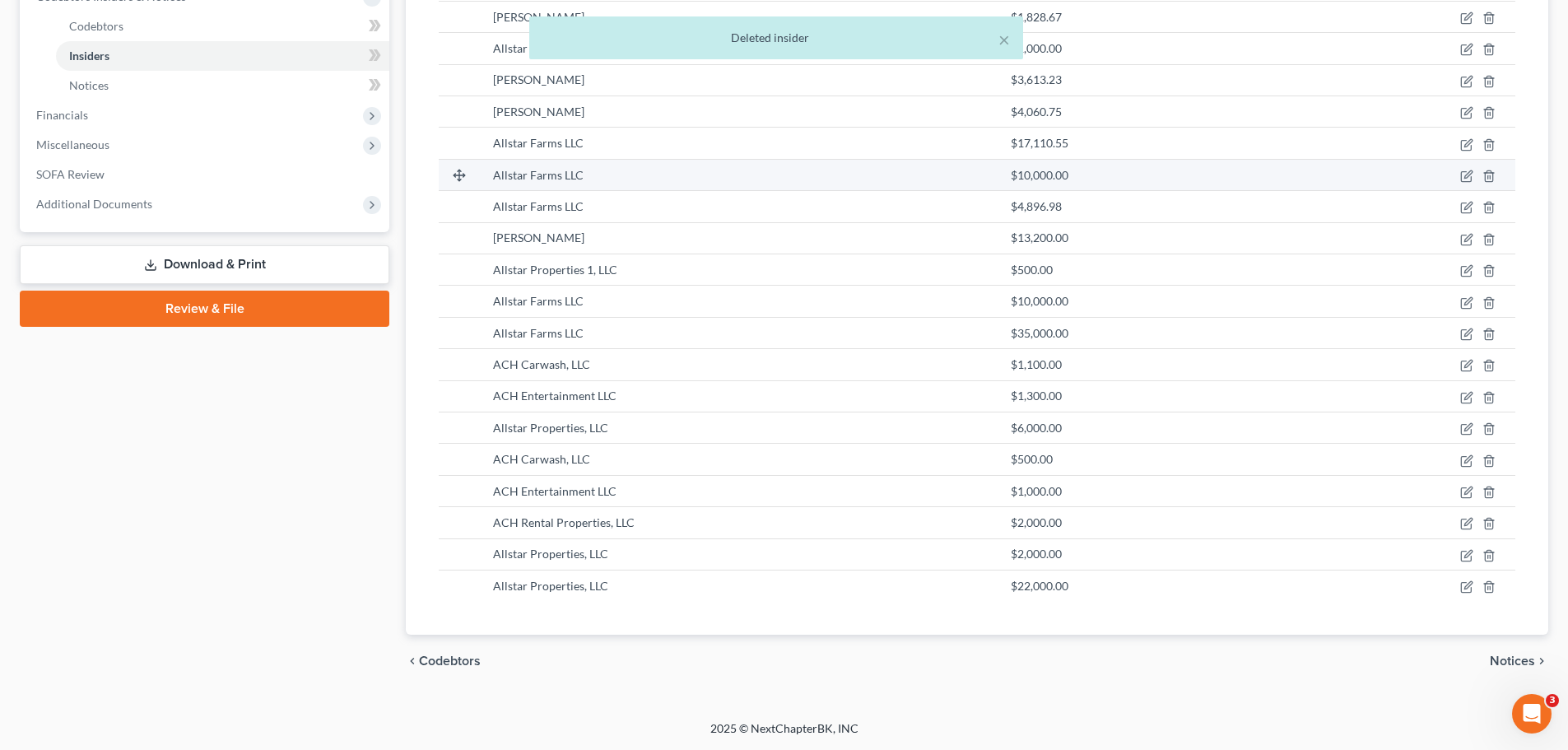
scroll to position [456, 0]
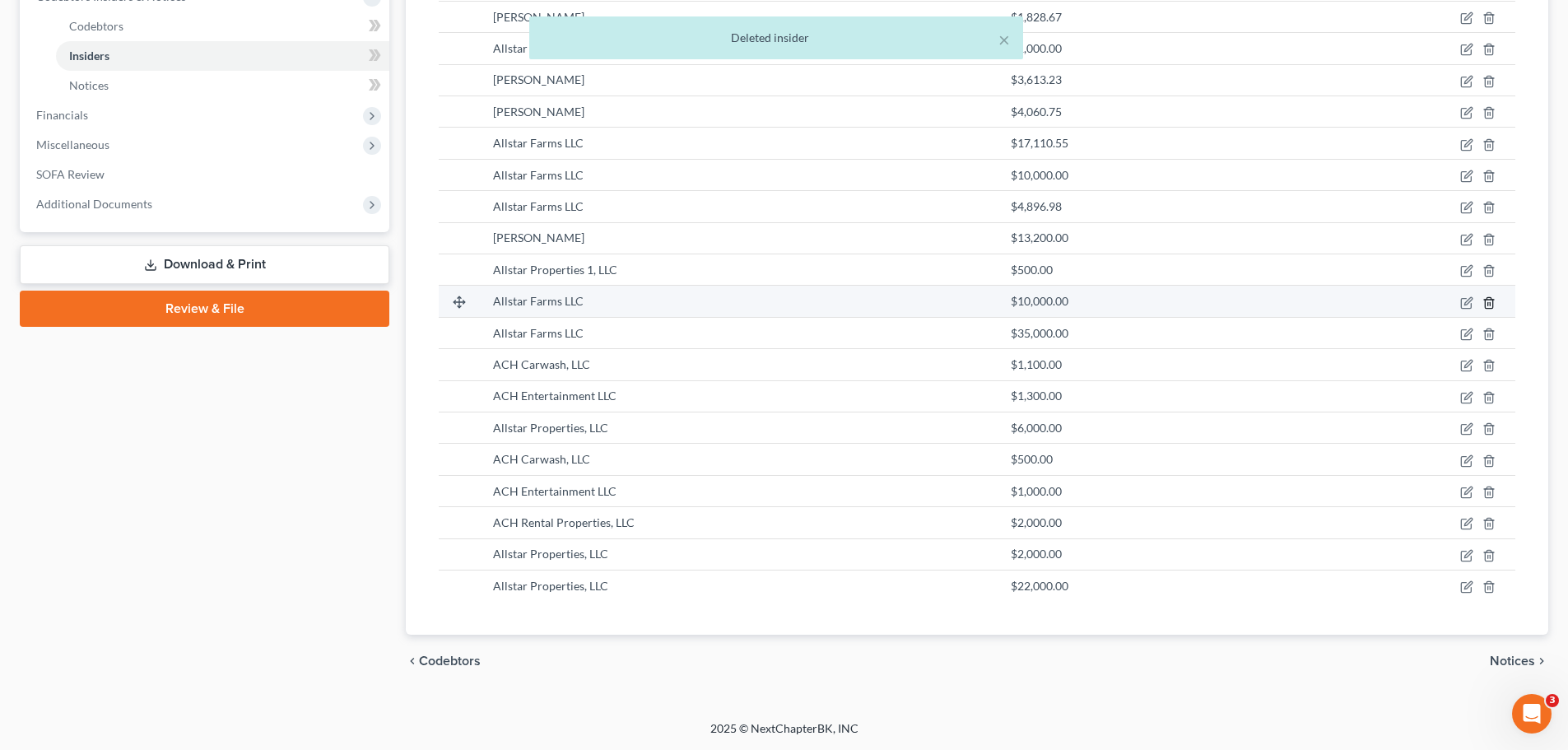
click at [1488, 304] on line "button" at bounding box center [1488, 304] width 0 height 4
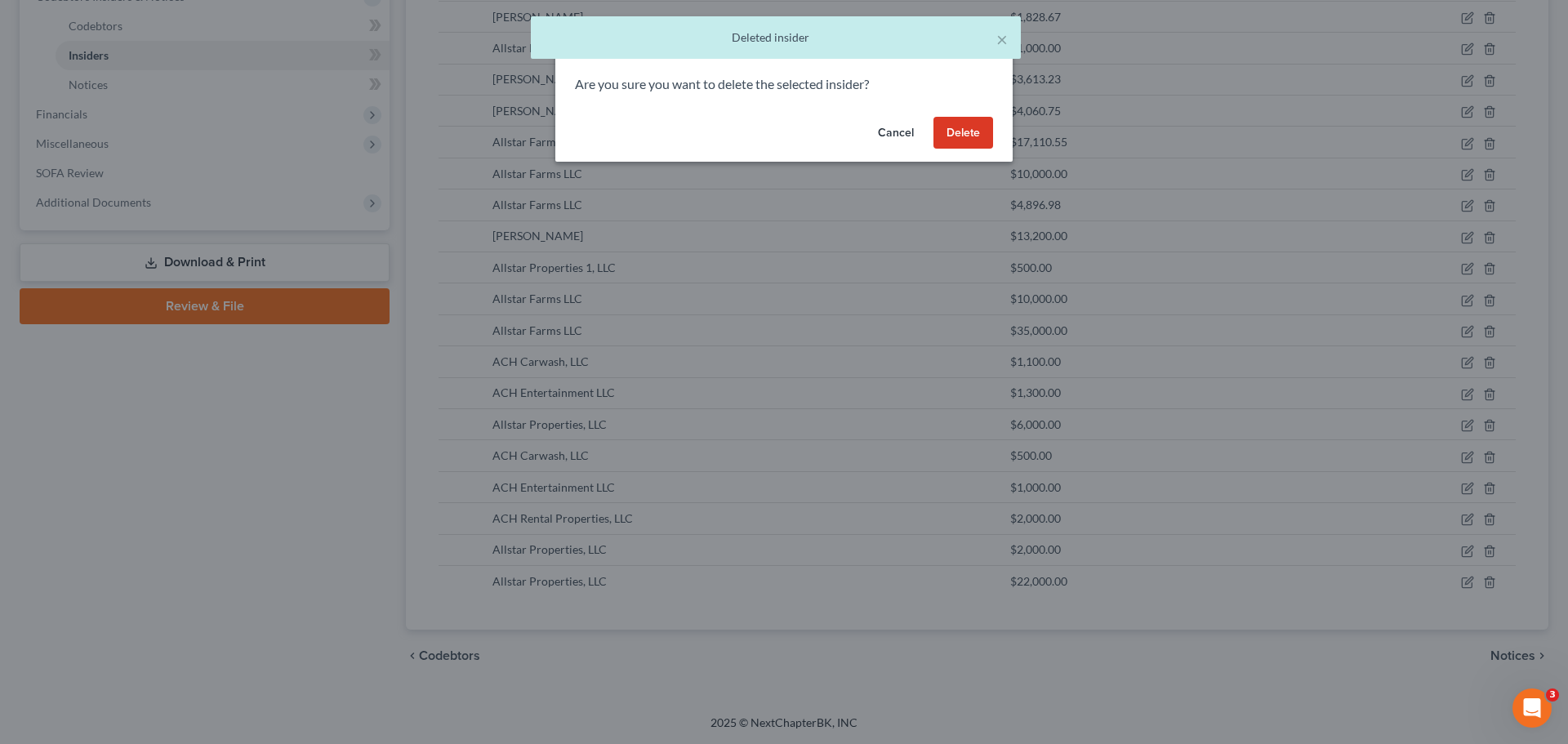
click at [951, 136] on button "Delete" at bounding box center [963, 133] width 60 height 33
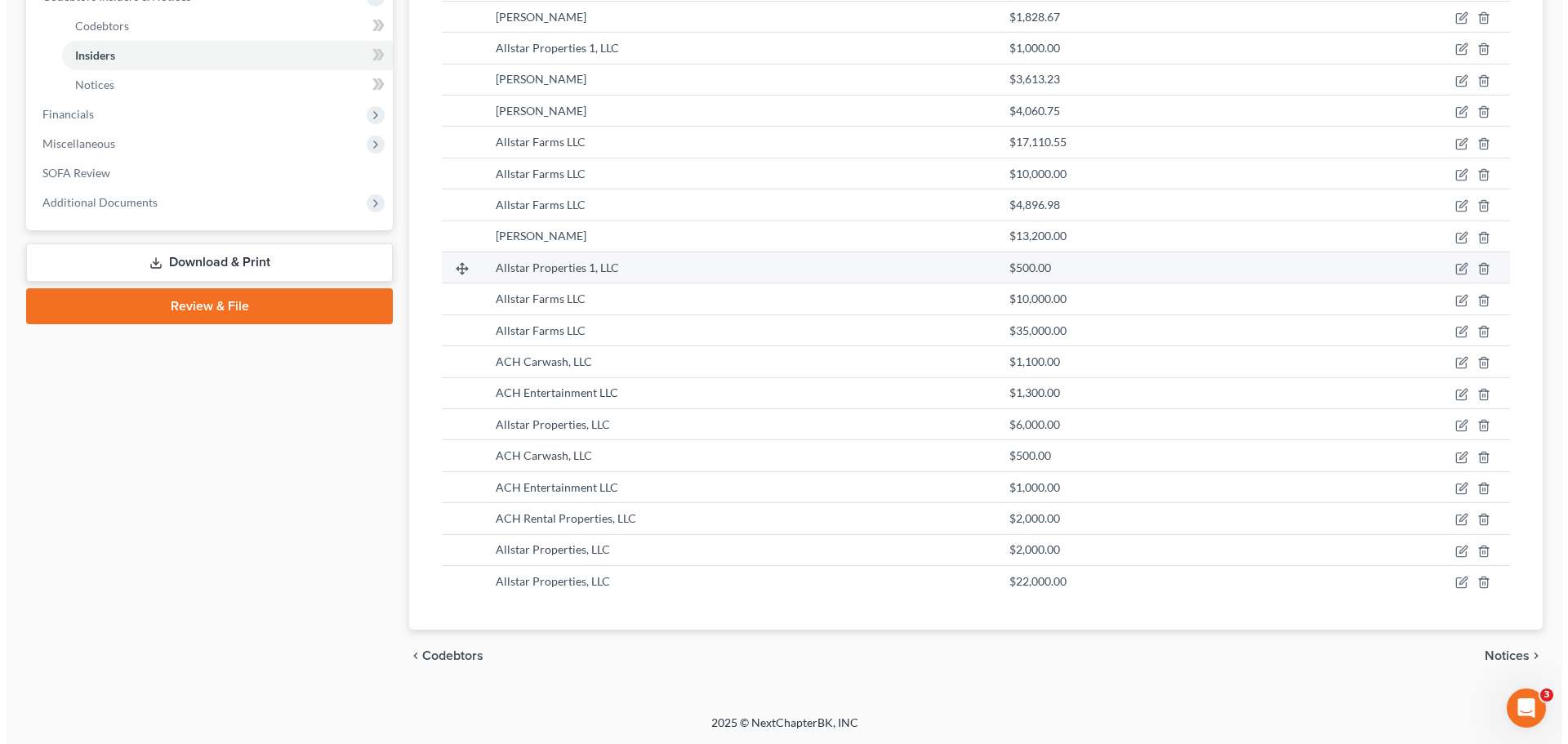
scroll to position [421, 0]
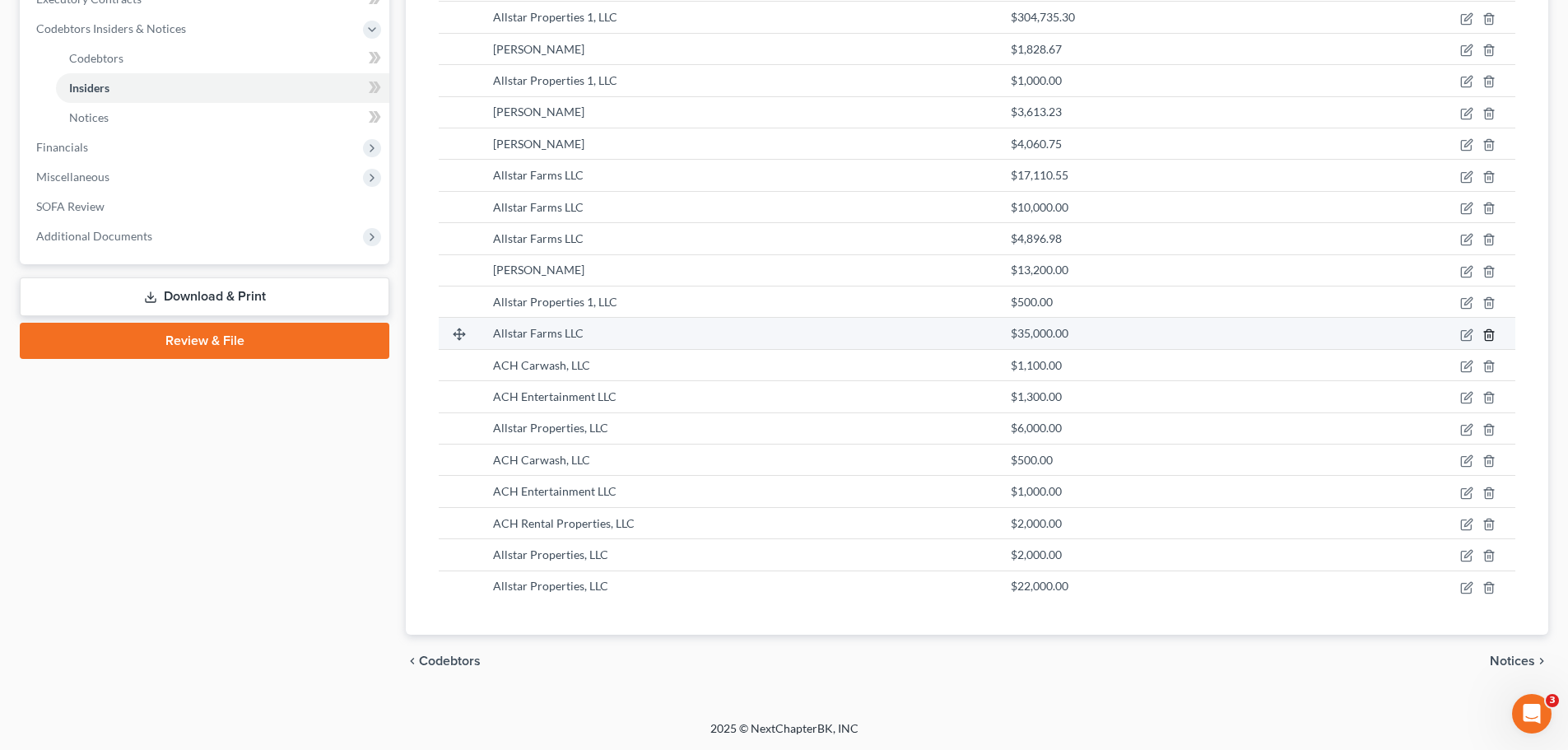
click at [1491, 333] on icon "button" at bounding box center [1488, 335] width 13 height 13
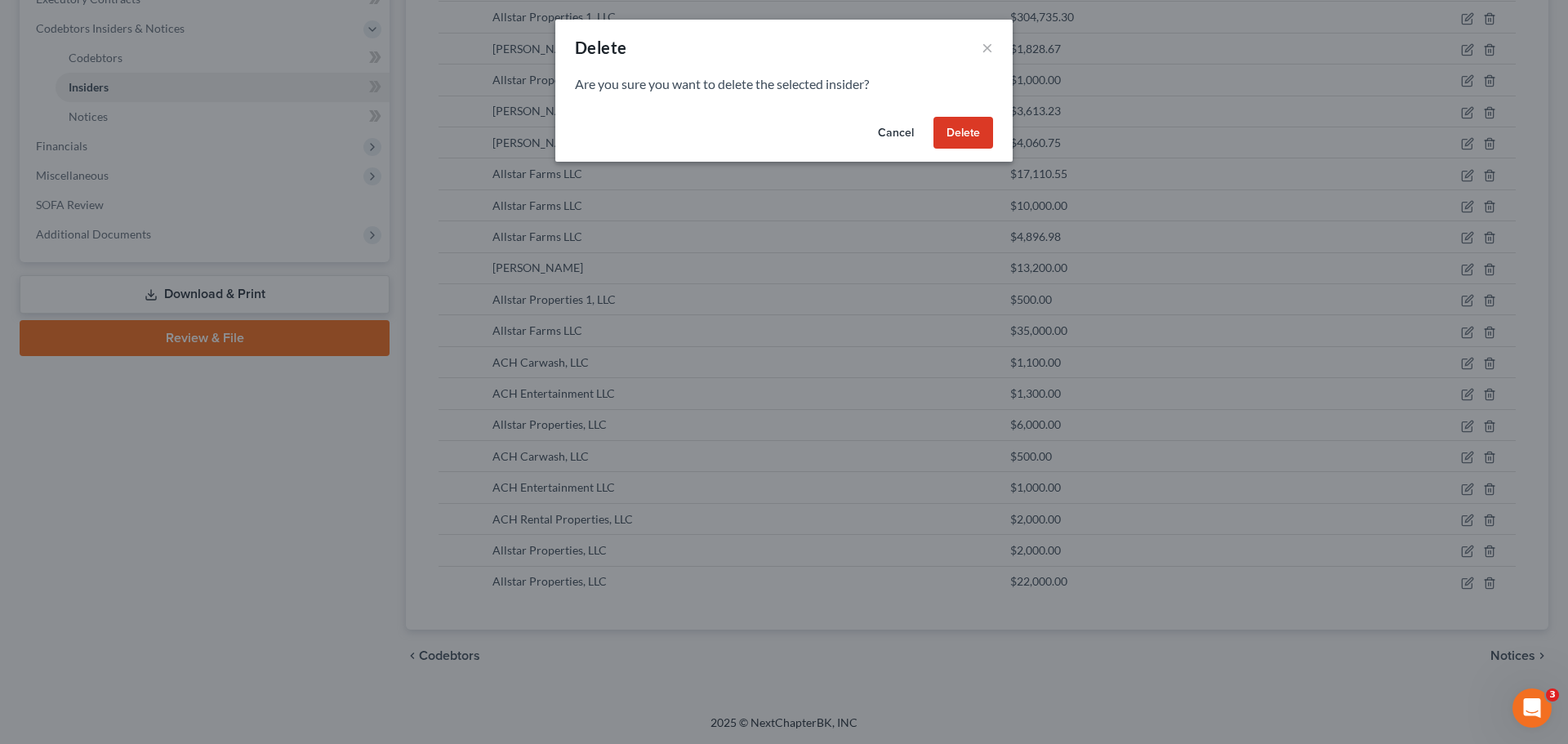
click at [960, 140] on button "Delete" at bounding box center [963, 133] width 60 height 33
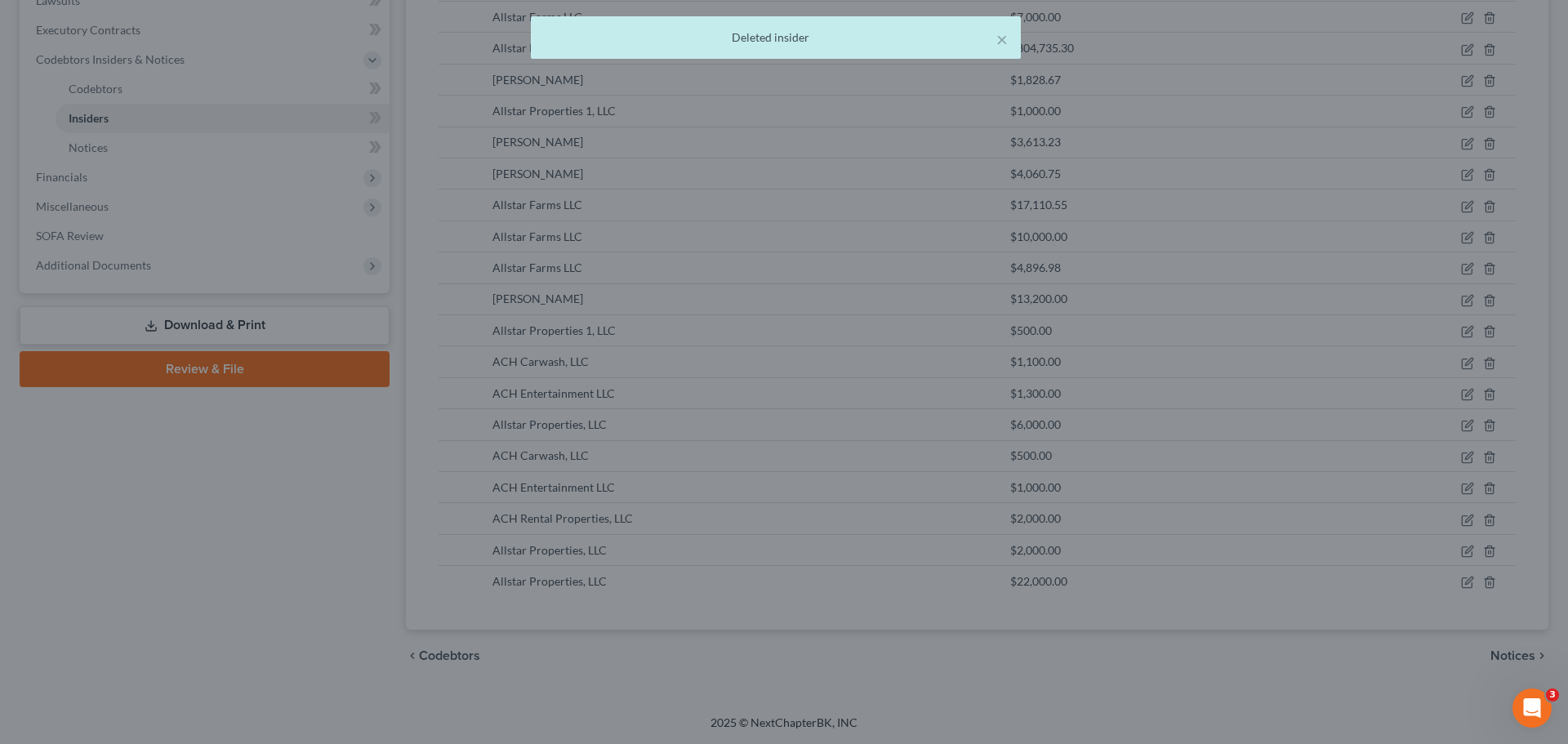
scroll to position [389, 0]
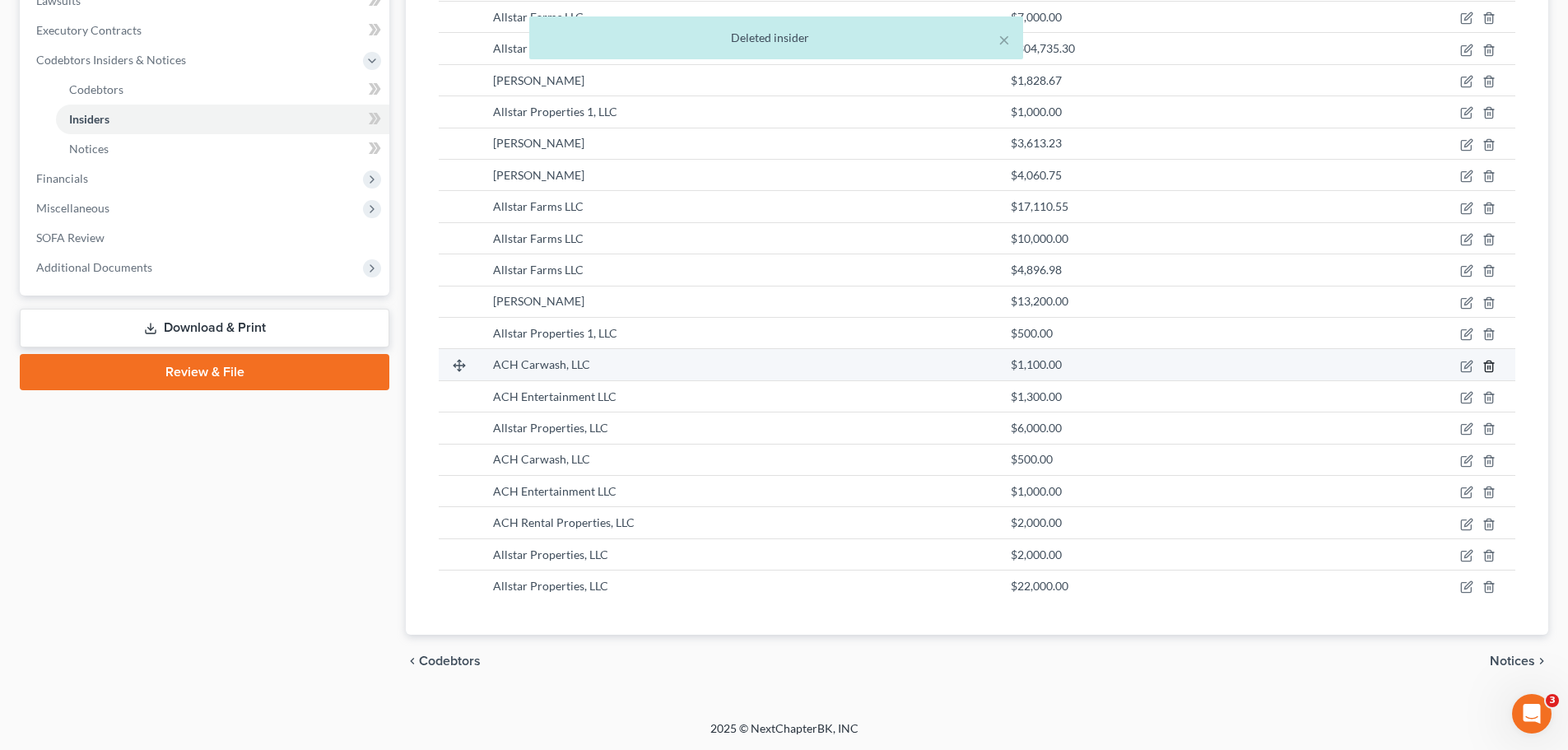
click at [1486, 363] on polyline "button" at bounding box center [1488, 363] width 10 height 0
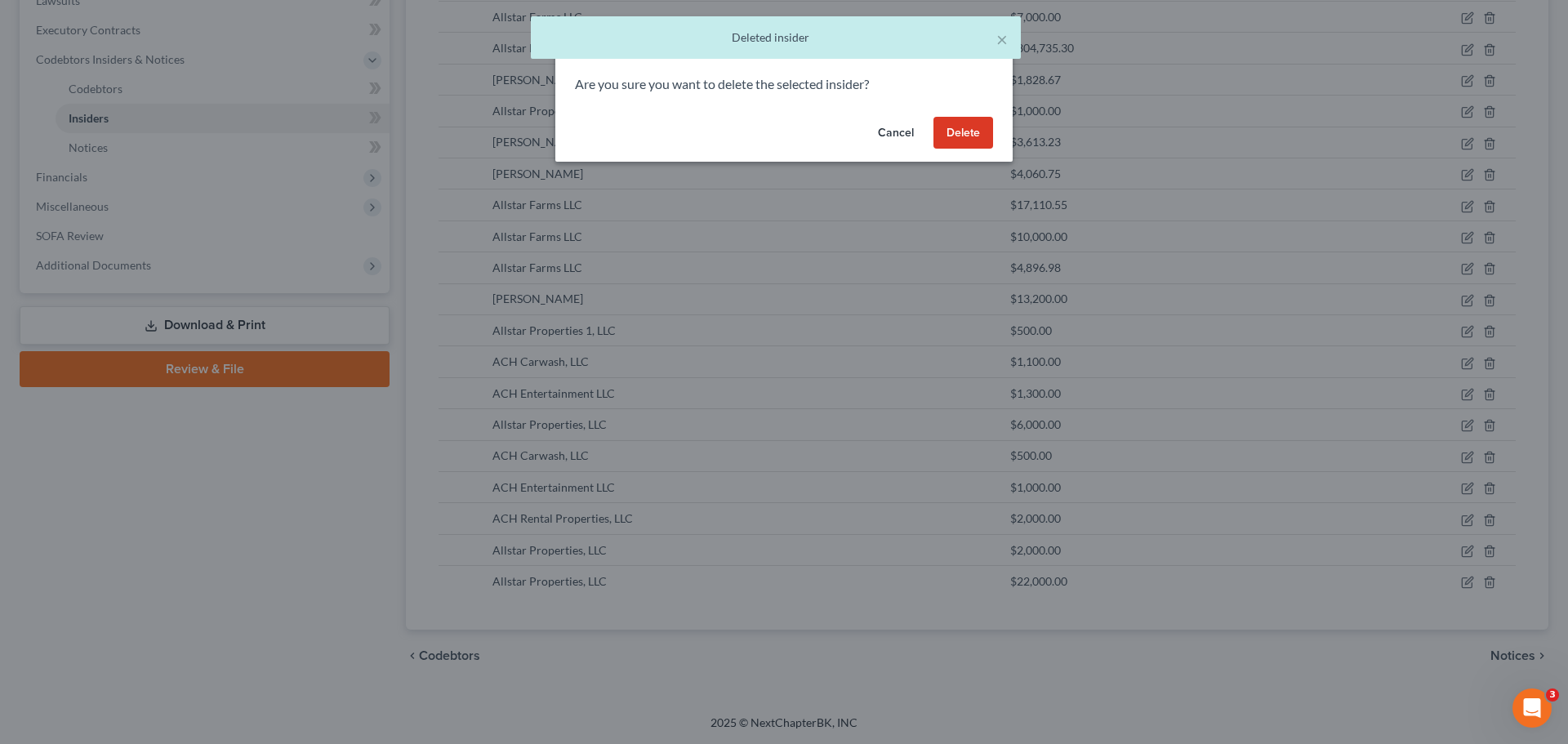
click at [951, 133] on button "Delete" at bounding box center [963, 133] width 60 height 33
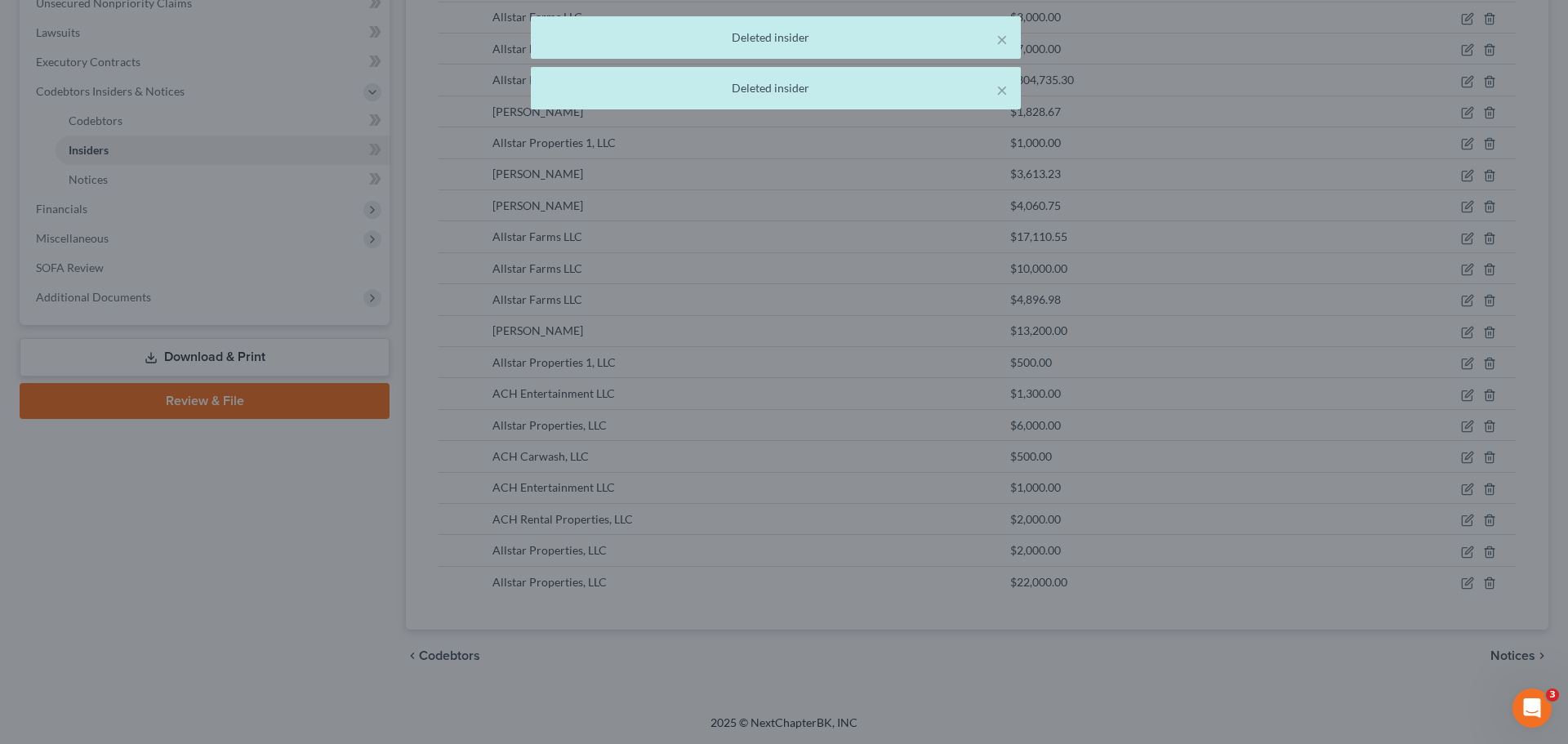
scroll to position [358, 0]
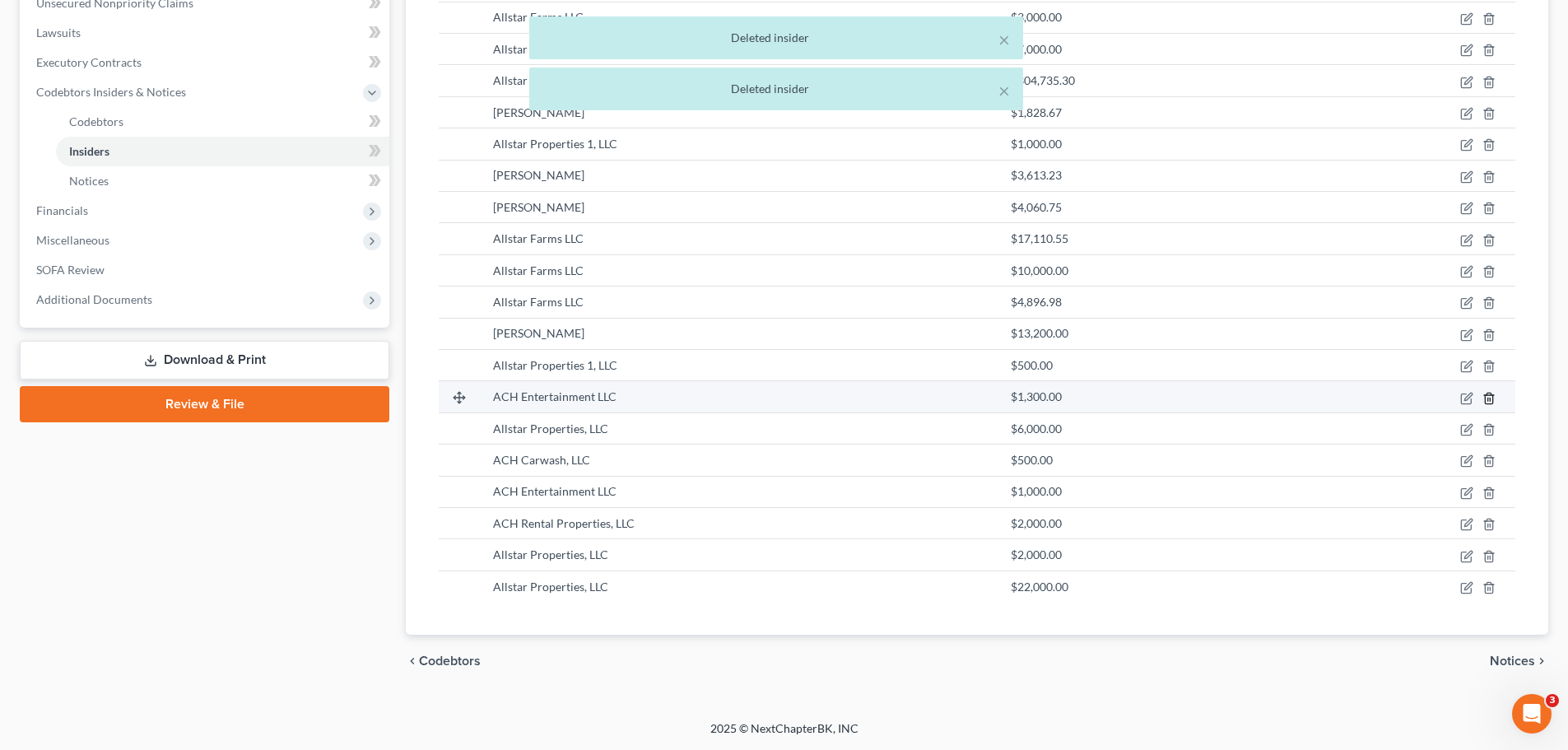
click at [1488, 400] on line "button" at bounding box center [1488, 400] width 0 height 4
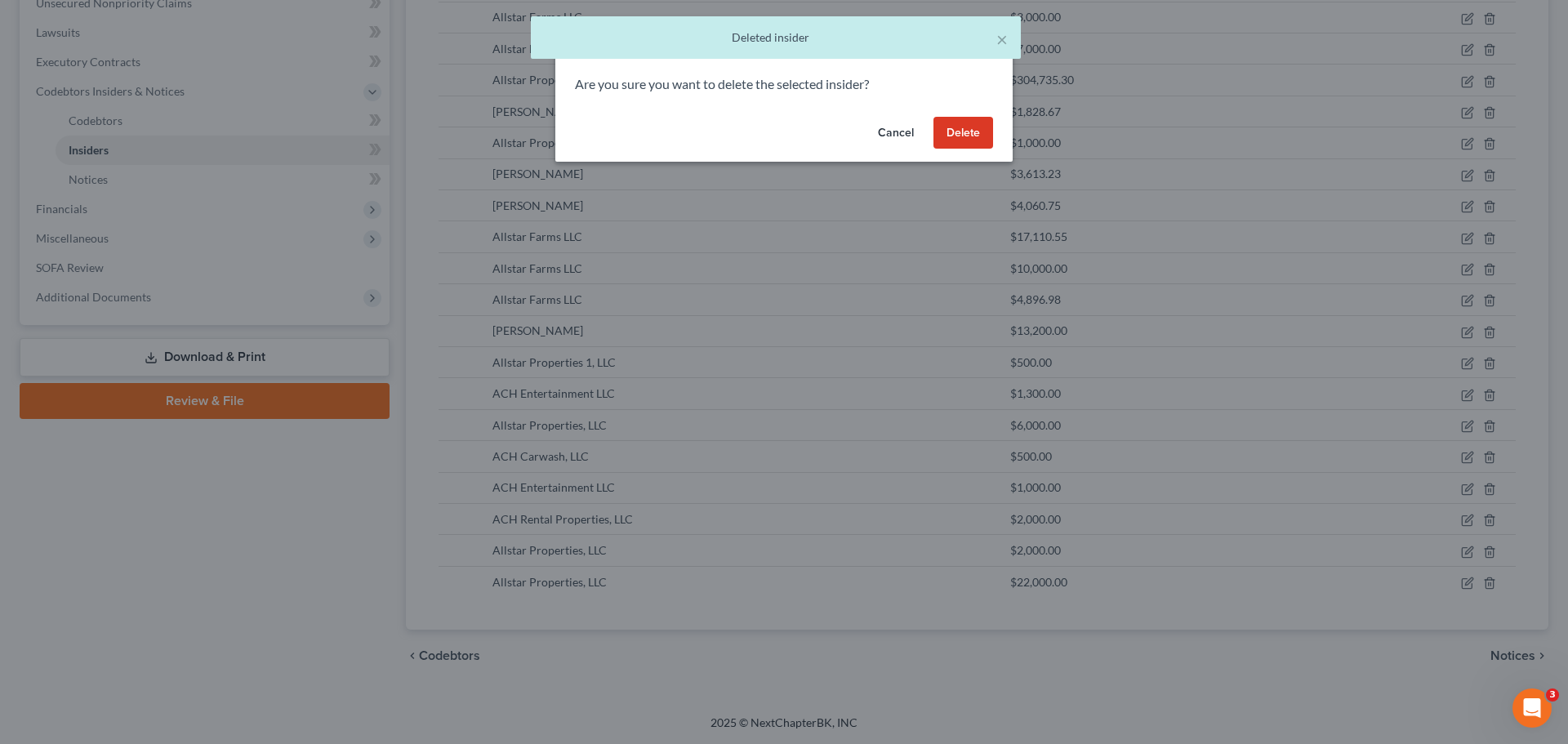
click at [957, 130] on button "Delete" at bounding box center [963, 133] width 60 height 33
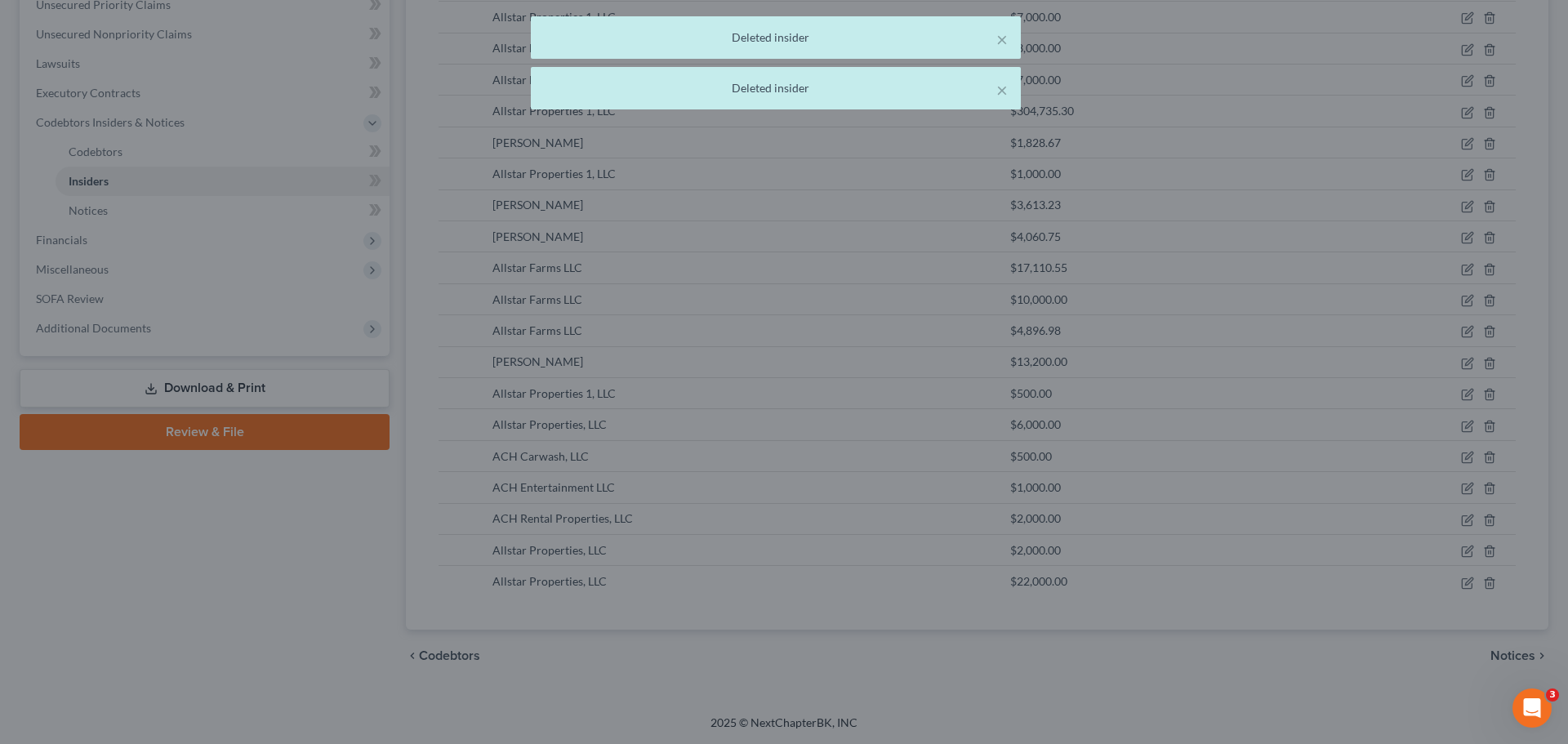
scroll to position [327, 0]
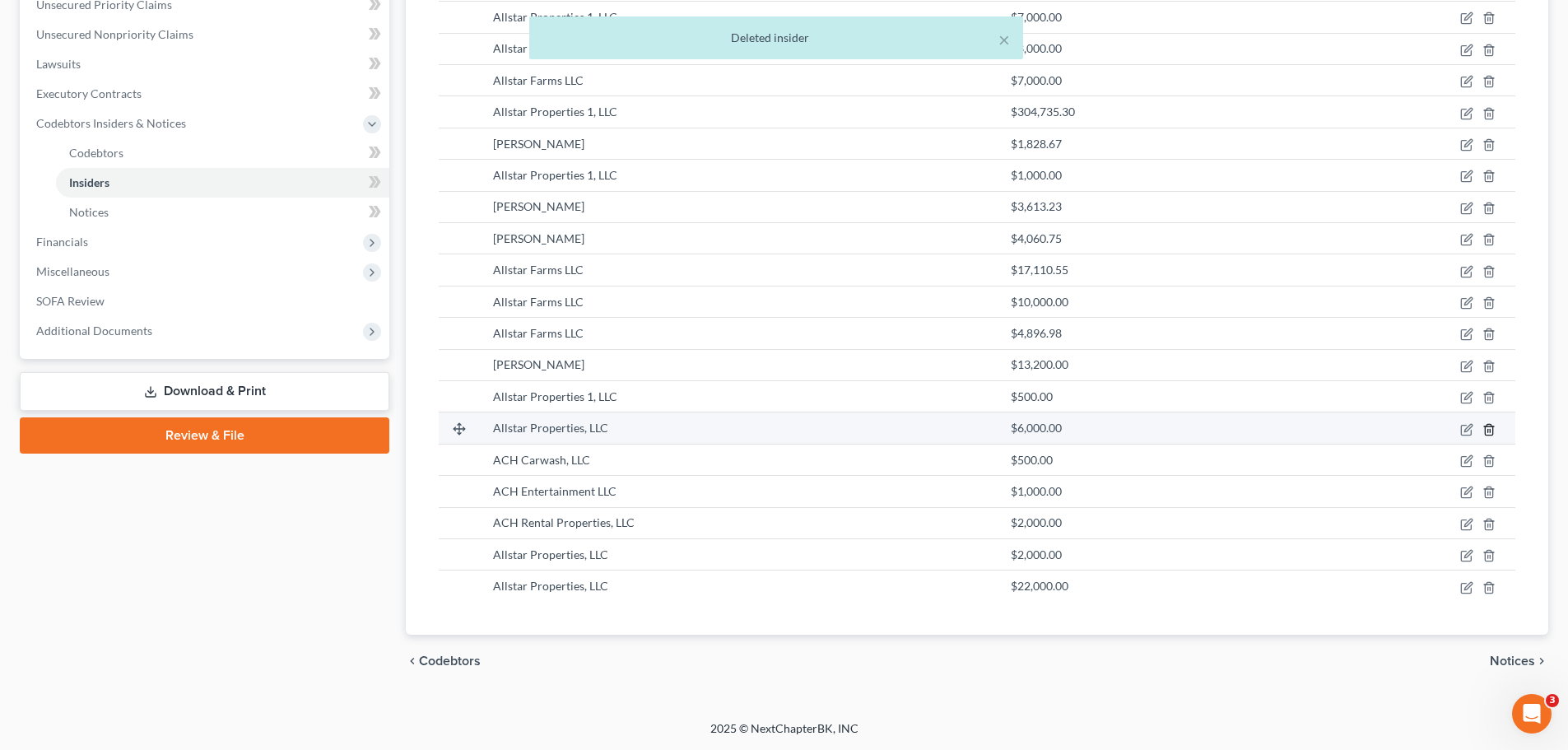
click at [1487, 433] on icon "button" at bounding box center [1488, 429] width 13 height 13
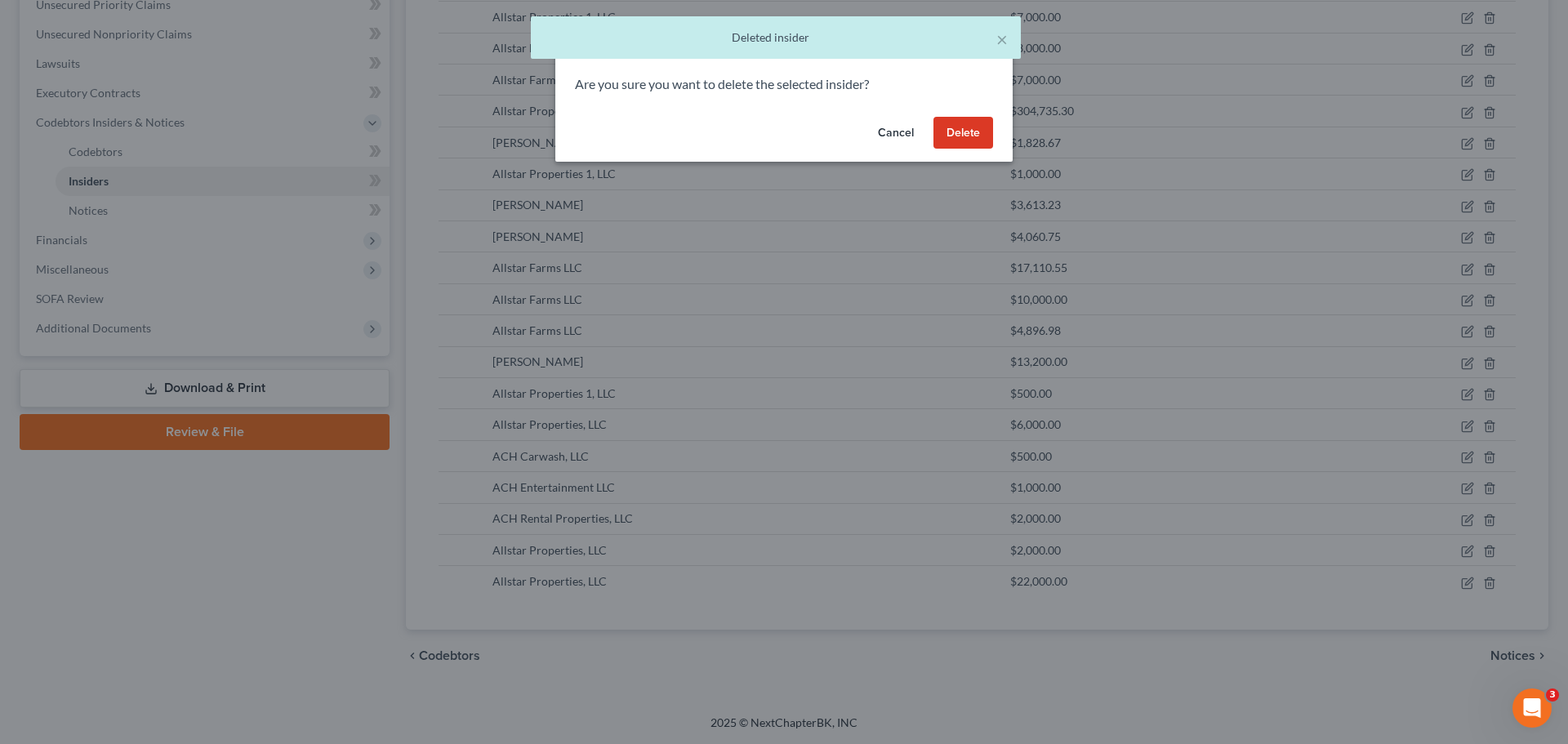
click at [968, 139] on button "Delete" at bounding box center [963, 133] width 60 height 33
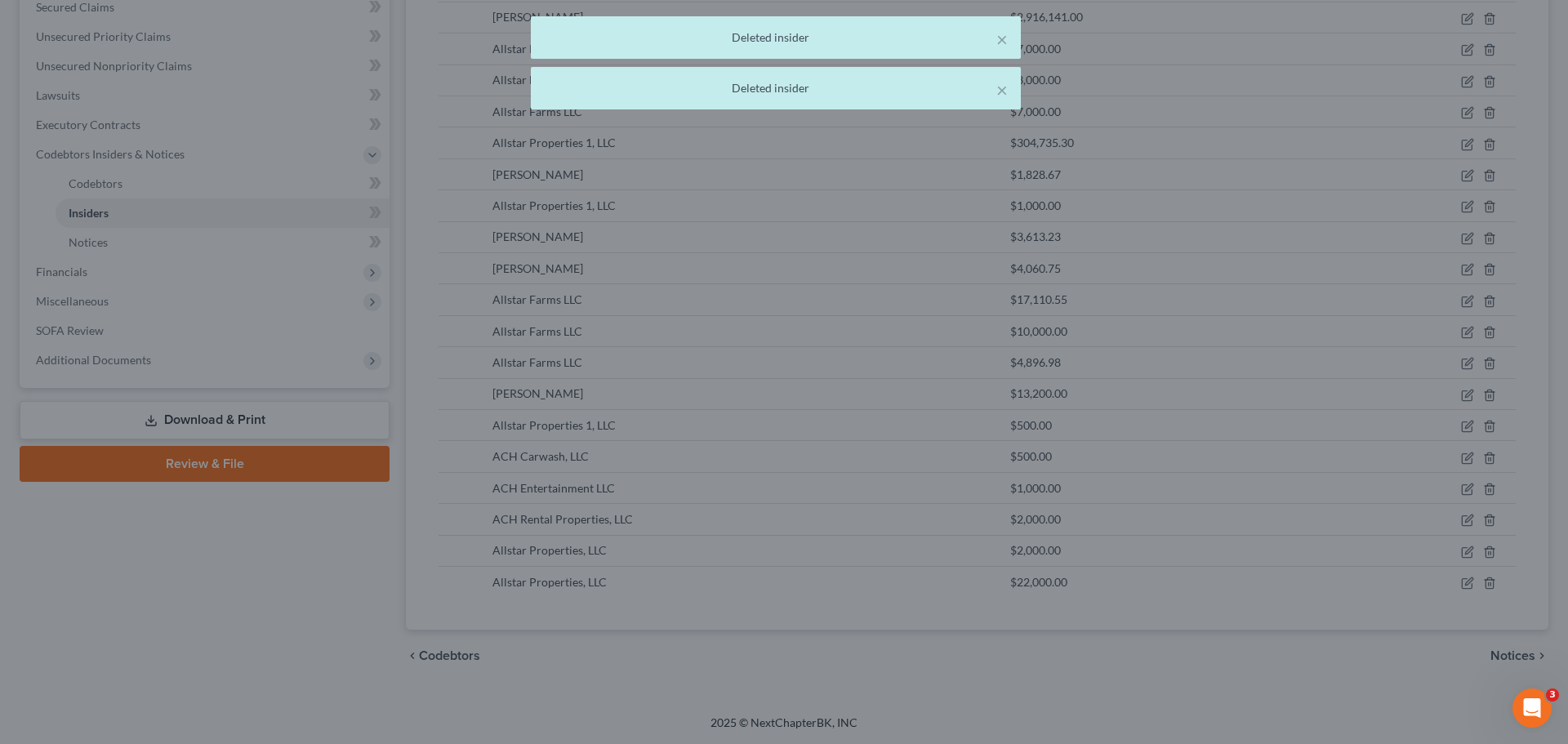
scroll to position [295, 0]
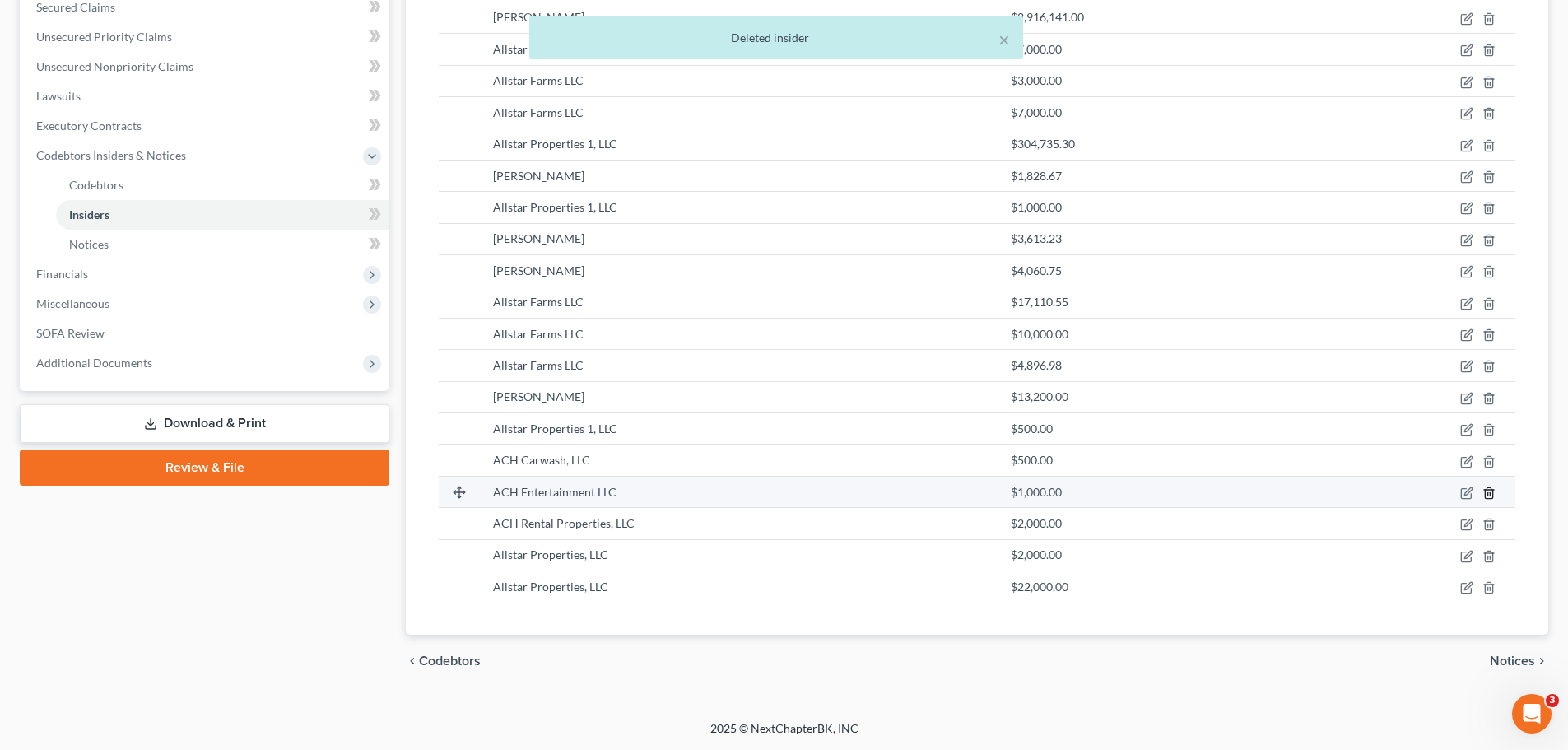
click at [1490, 494] on line "button" at bounding box center [1490, 494] width 0 height 4
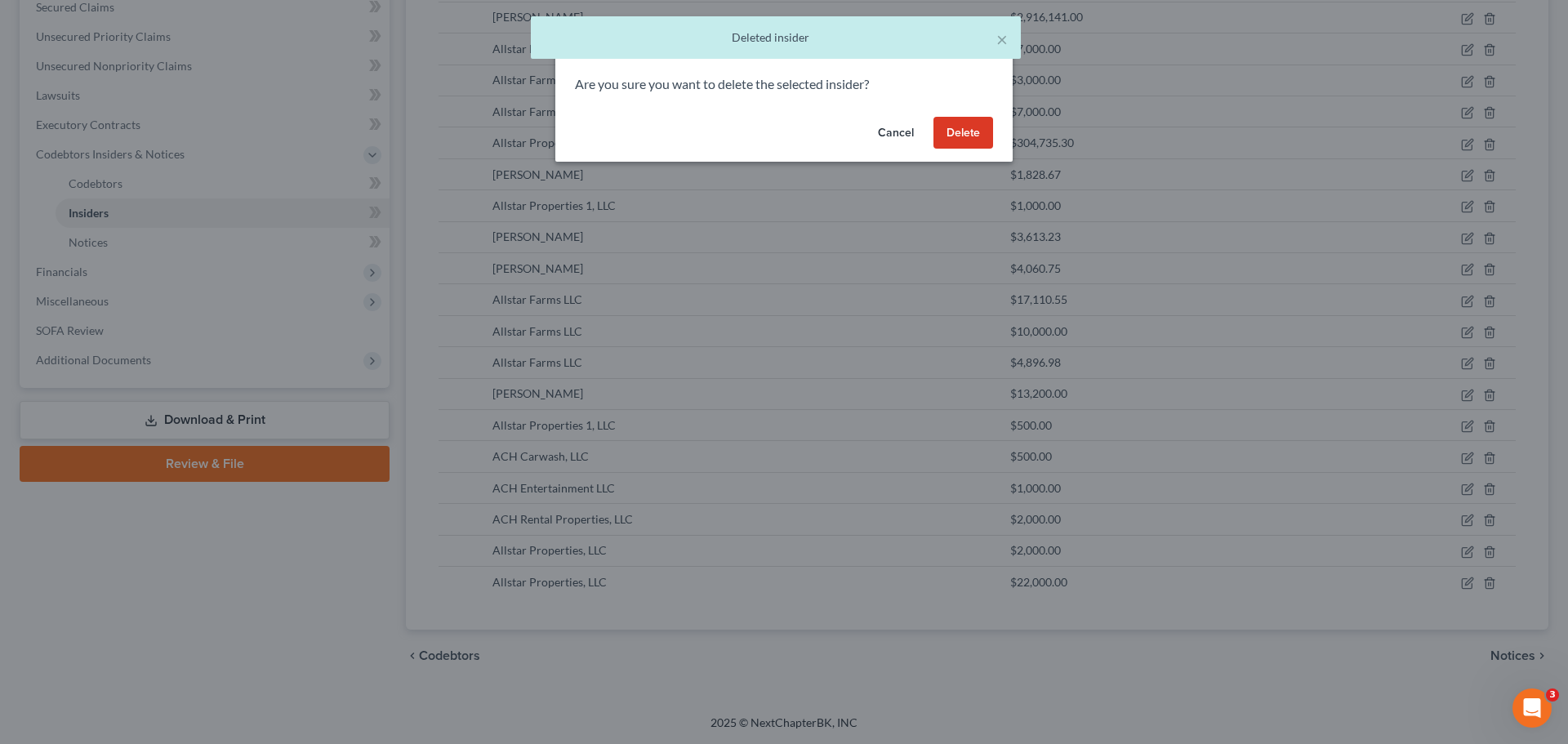
click at [976, 130] on button "Delete" at bounding box center [963, 133] width 60 height 33
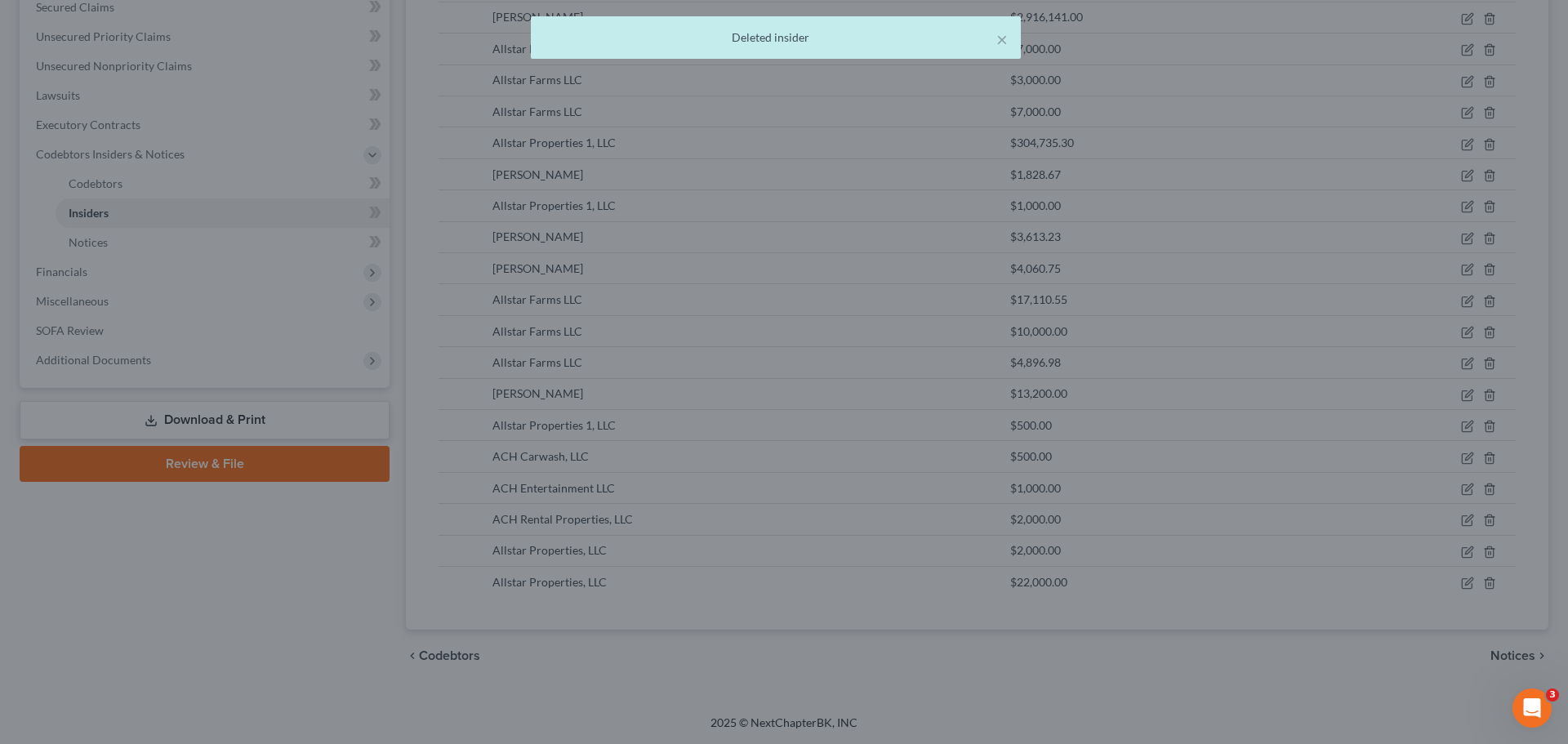
scroll to position [264, 0]
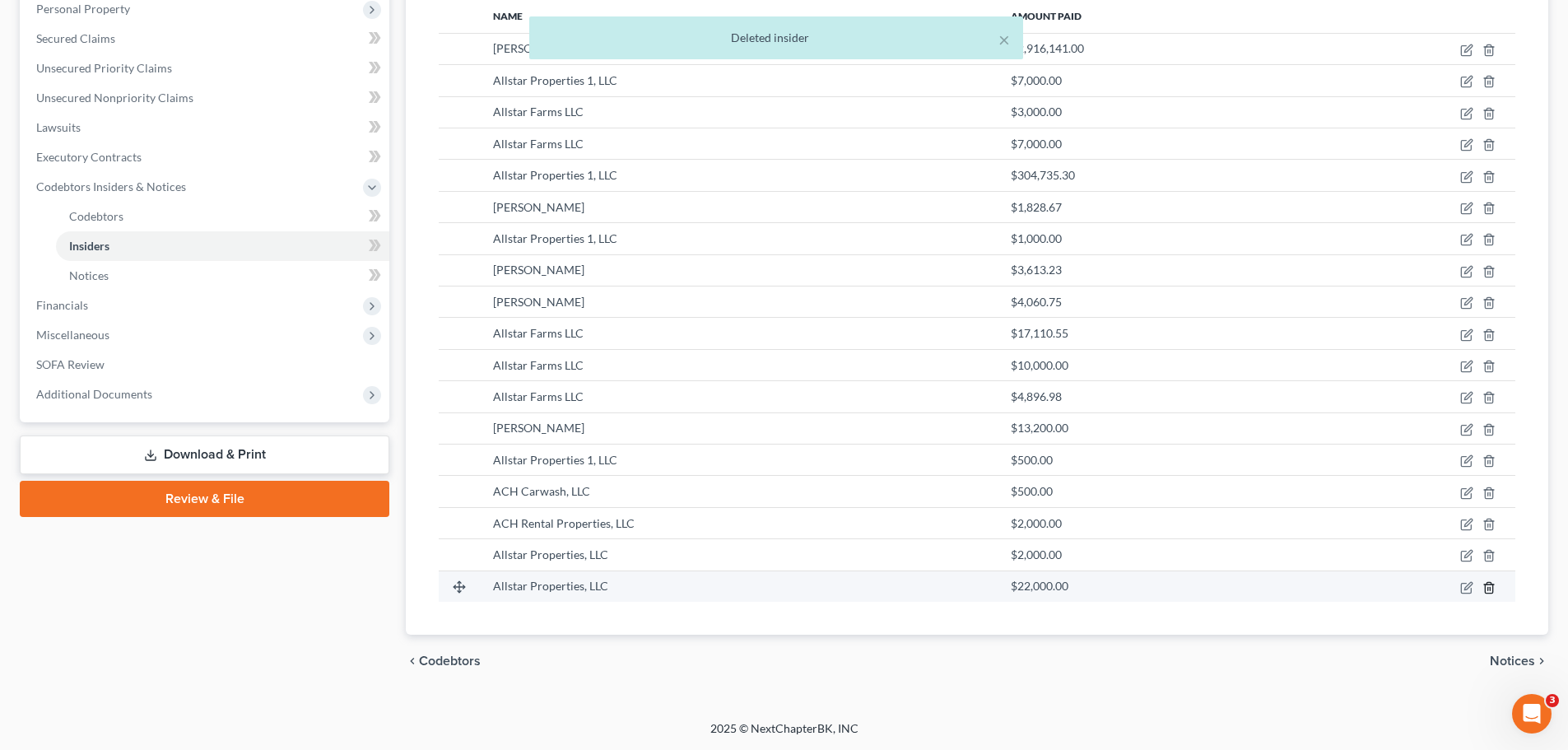
click at [1484, 584] on polyline "button" at bounding box center [1488, 584] width 10 height 0
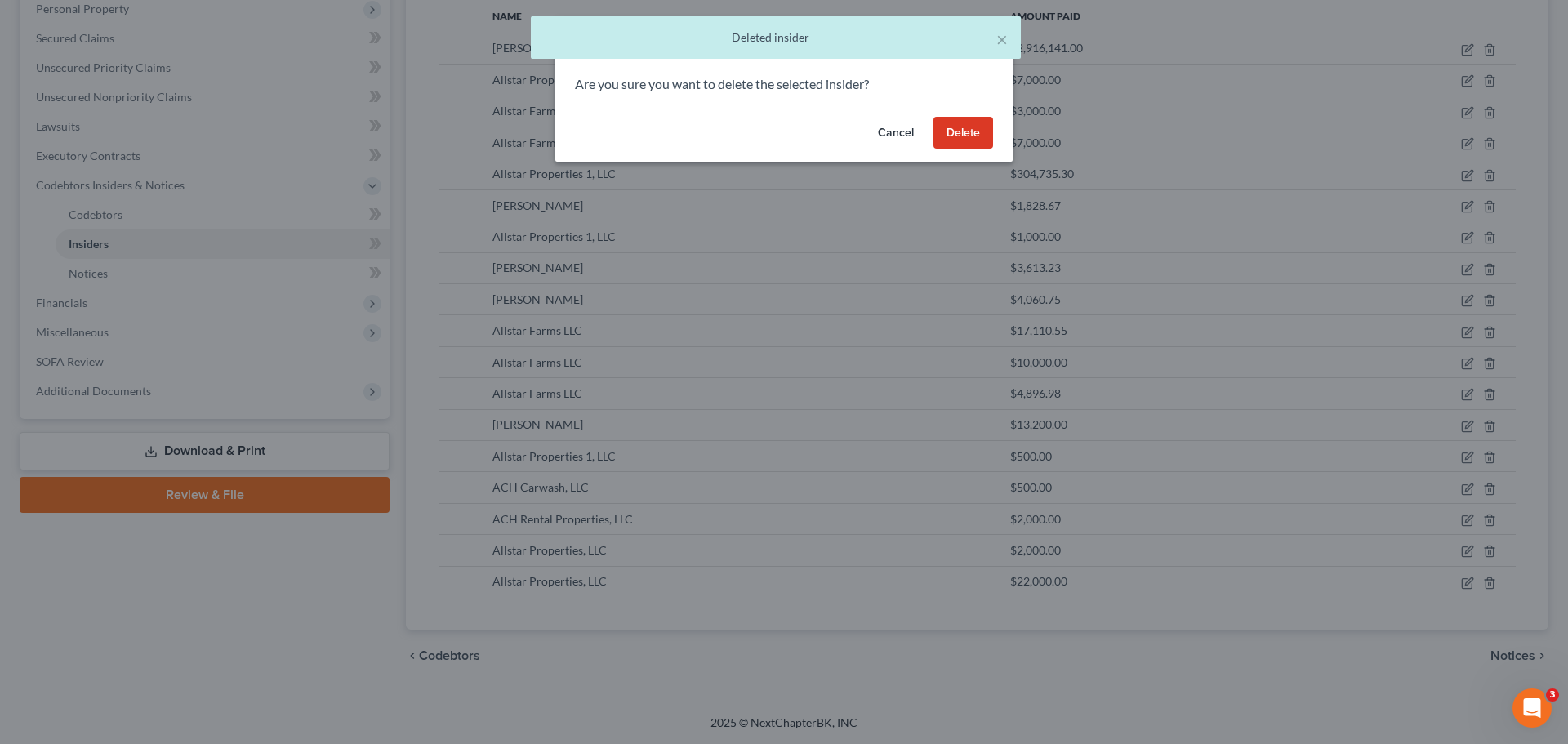
click at [969, 130] on button "Delete" at bounding box center [963, 133] width 60 height 33
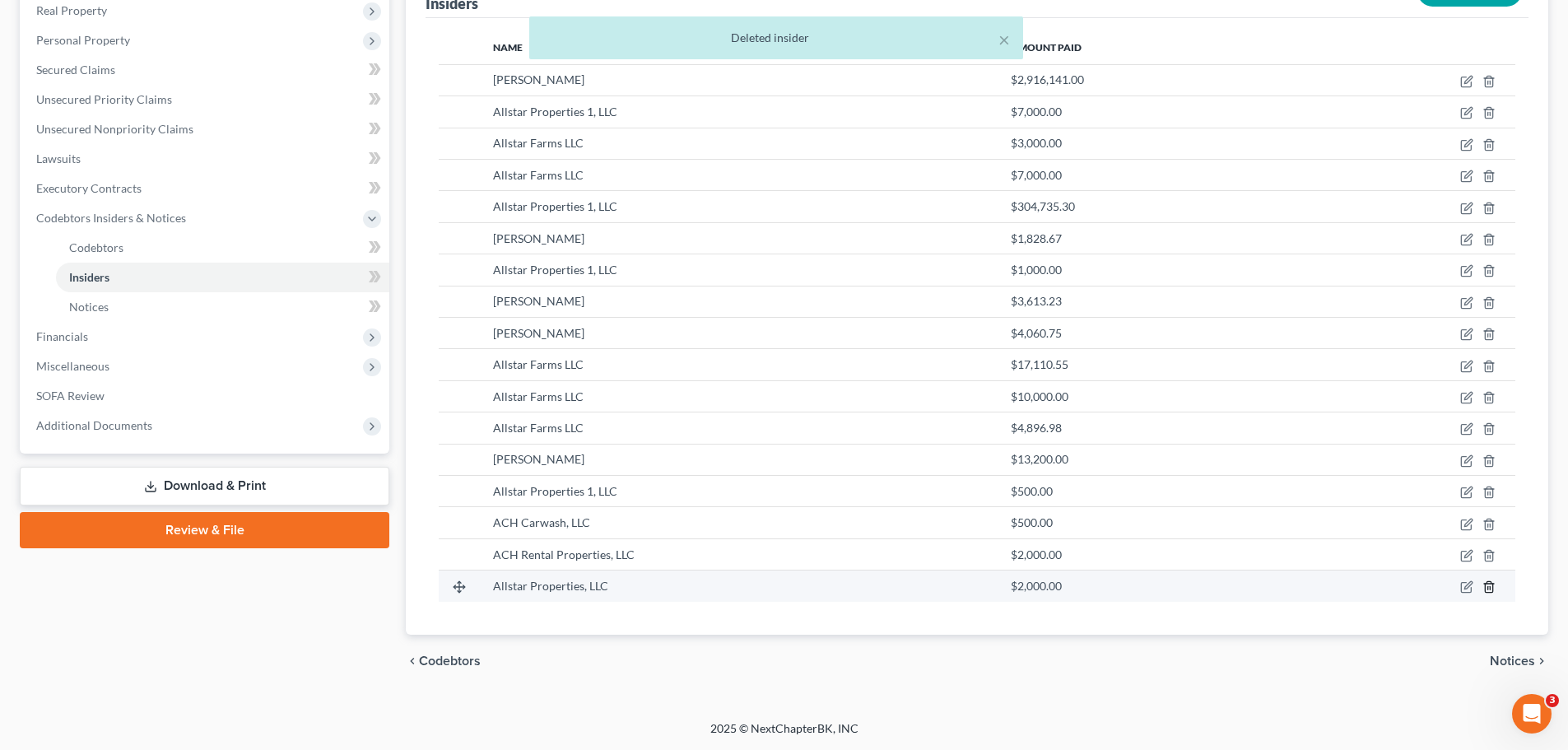
click at [1490, 584] on polyline "button" at bounding box center [1488, 584] width 10 height 0
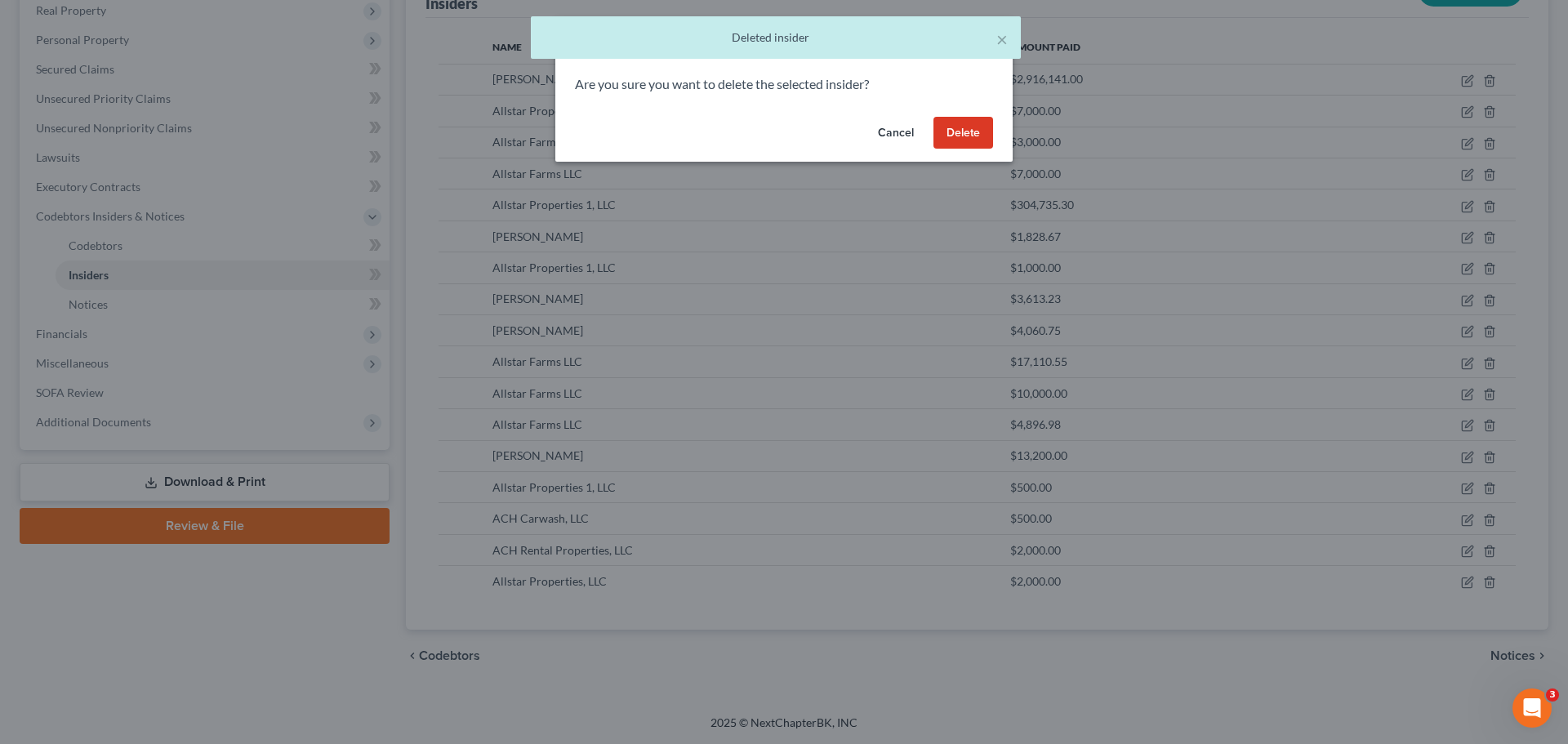
click at [953, 132] on button "Delete" at bounding box center [963, 133] width 60 height 33
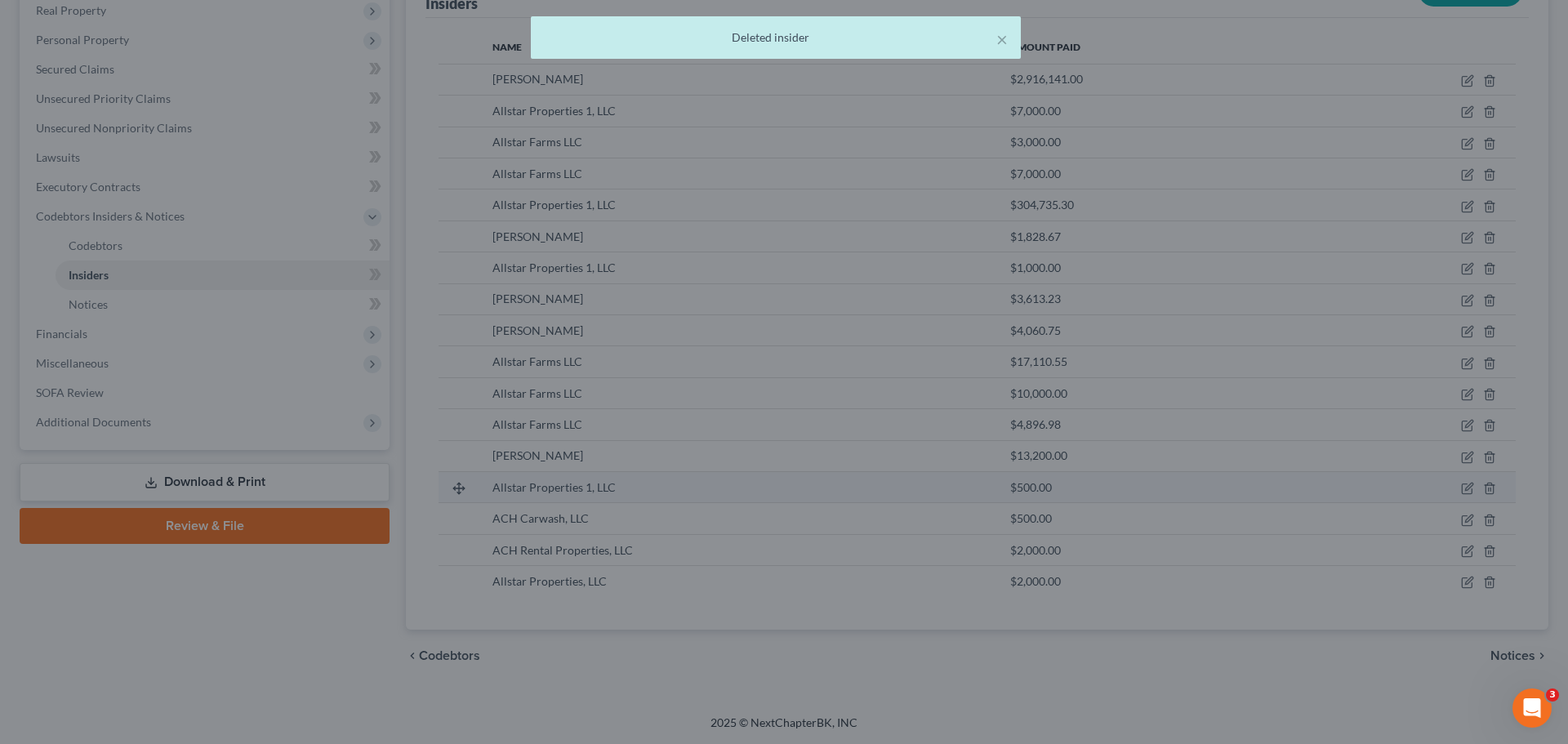
scroll to position [201, 0]
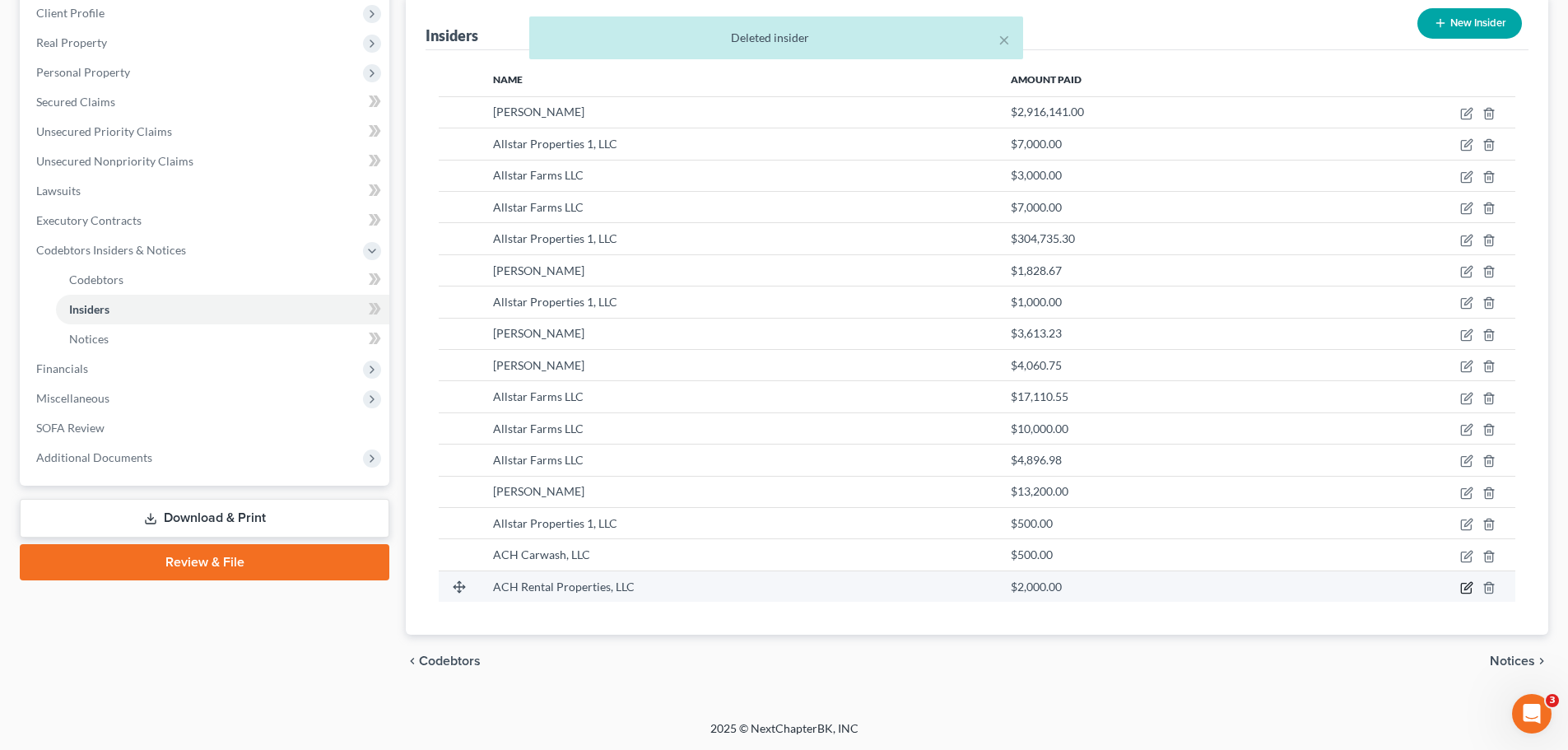
click at [1462, 586] on icon "button" at bounding box center [1466, 588] width 10 height 10
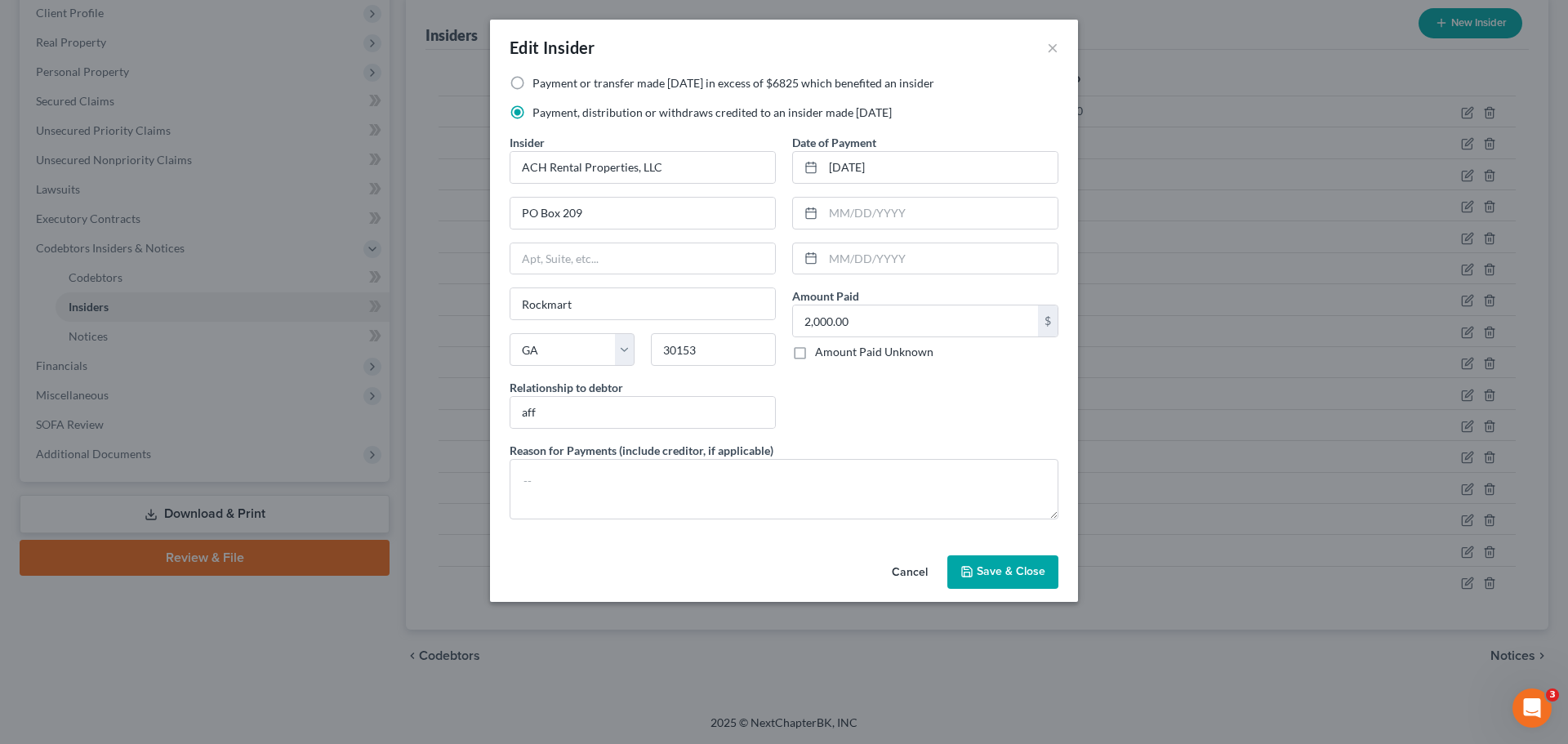
click at [1027, 569] on span "Save & Close" at bounding box center [1011, 572] width 69 height 14
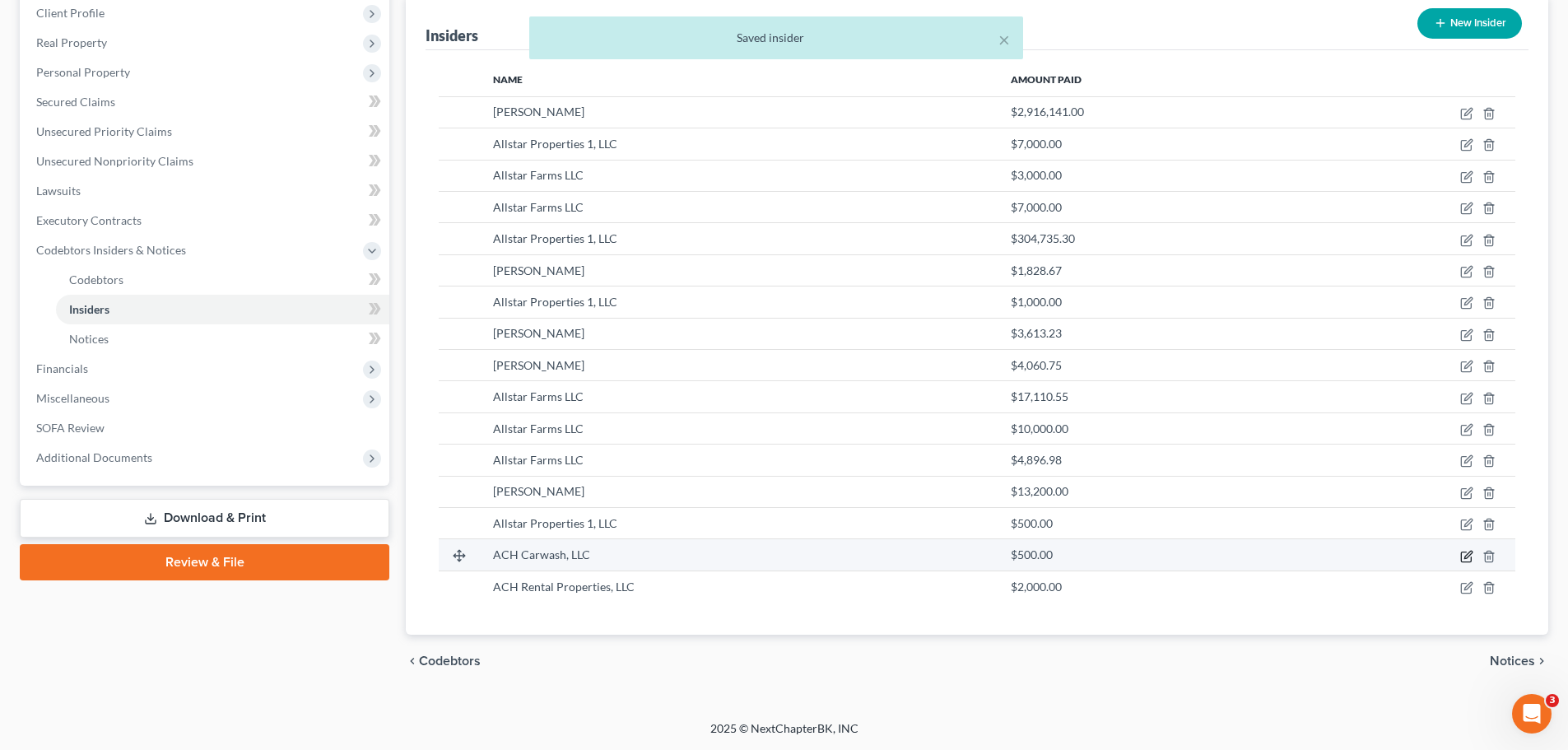
click at [1466, 555] on icon "button" at bounding box center [1468, 555] width 7 height 7
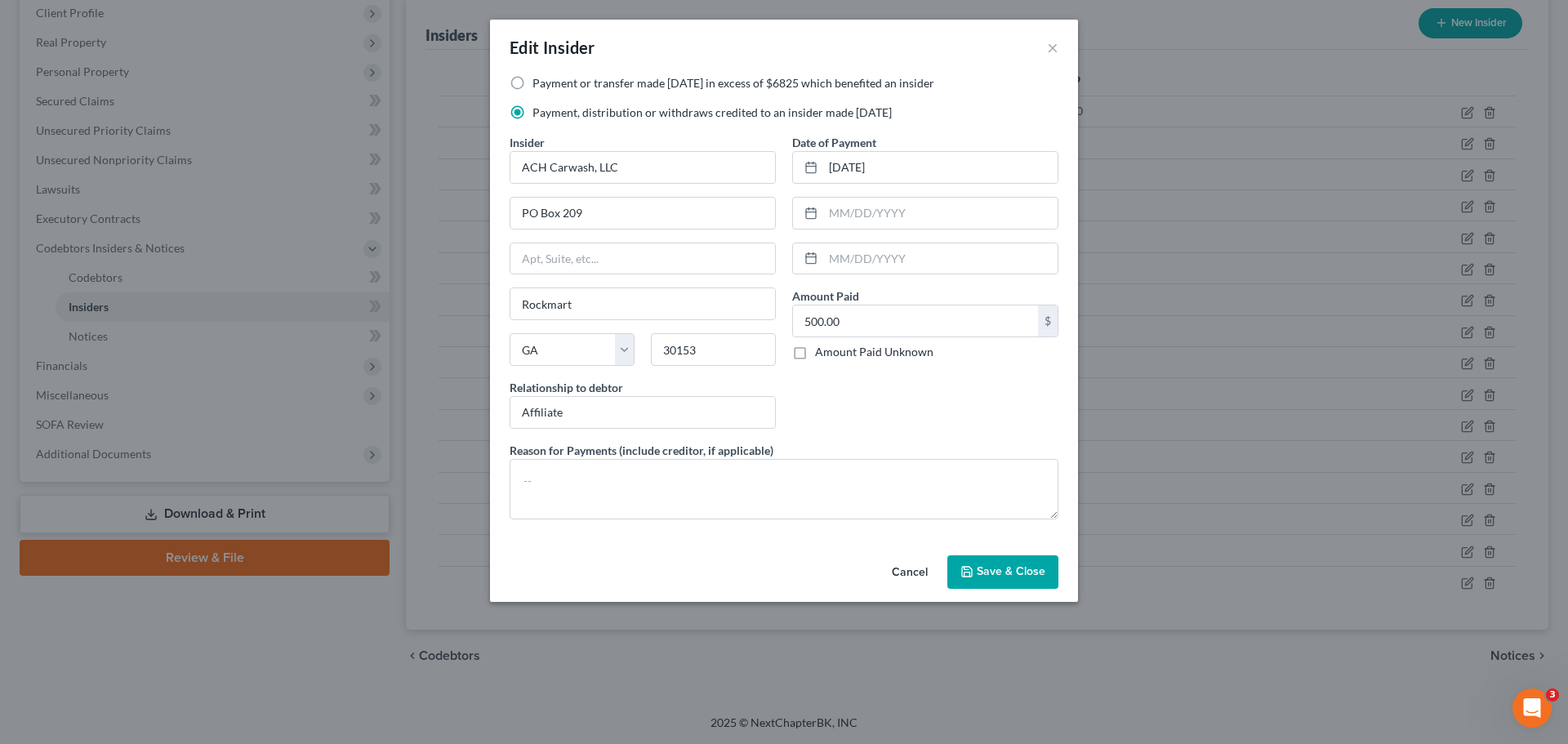
click at [1058, 567] on button "Save & Close" at bounding box center [1003, 572] width 111 height 34
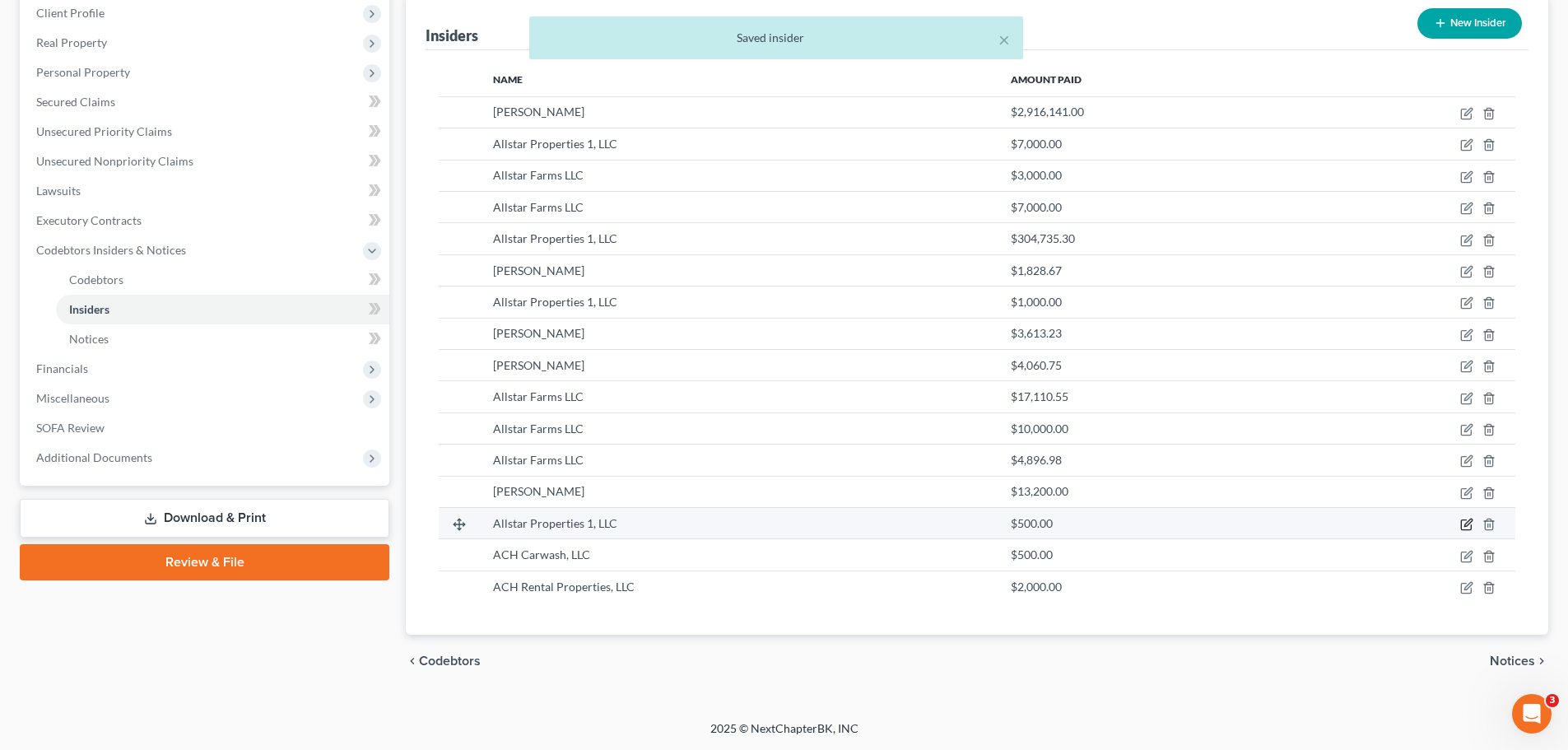
click at [1466, 525] on icon "button" at bounding box center [1466, 524] width 13 height 13
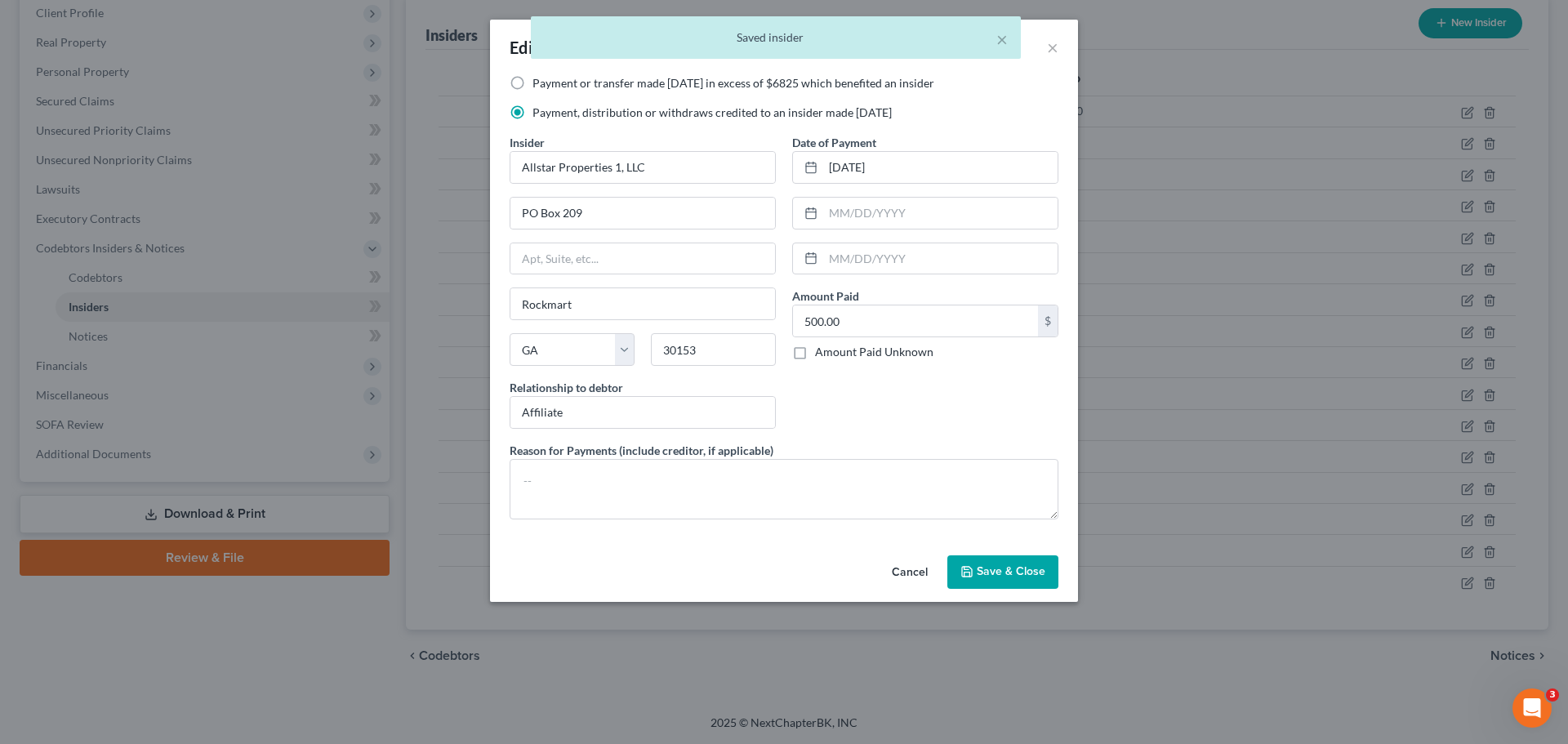
click at [1040, 577] on span "Save & Close" at bounding box center [1011, 572] width 69 height 14
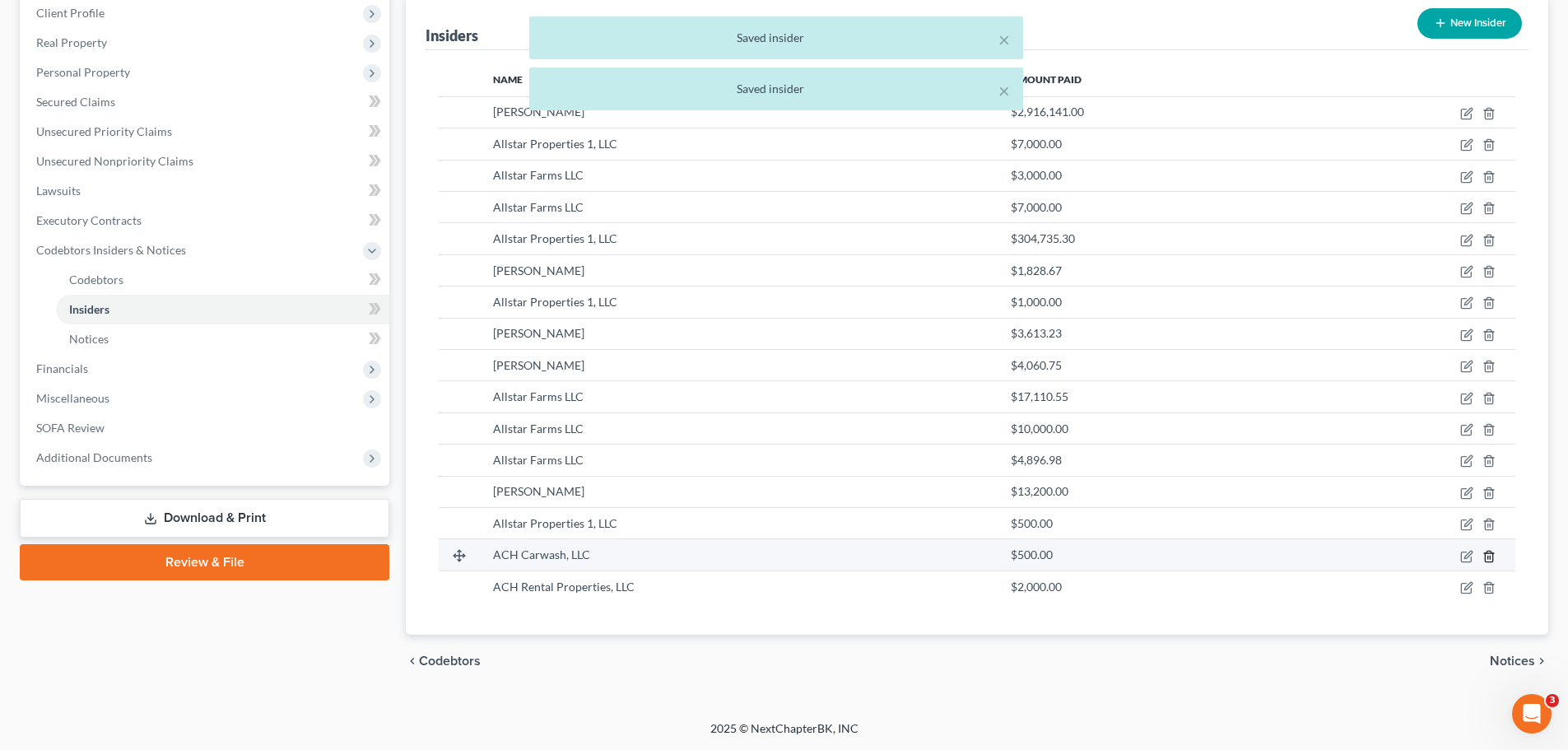
click at [1486, 558] on icon "button" at bounding box center [1488, 556] width 7 height 11
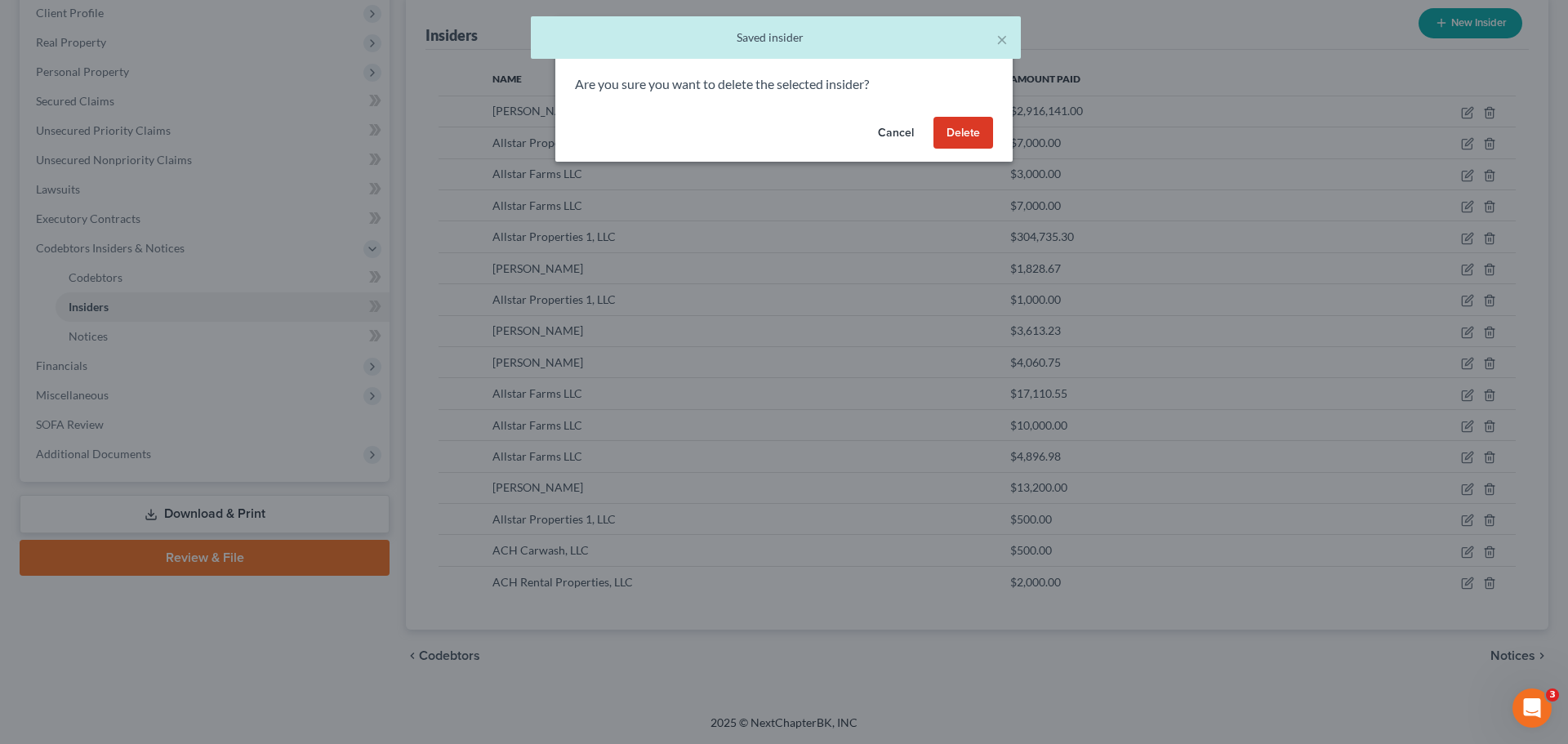
click at [980, 140] on button "Delete" at bounding box center [963, 133] width 60 height 33
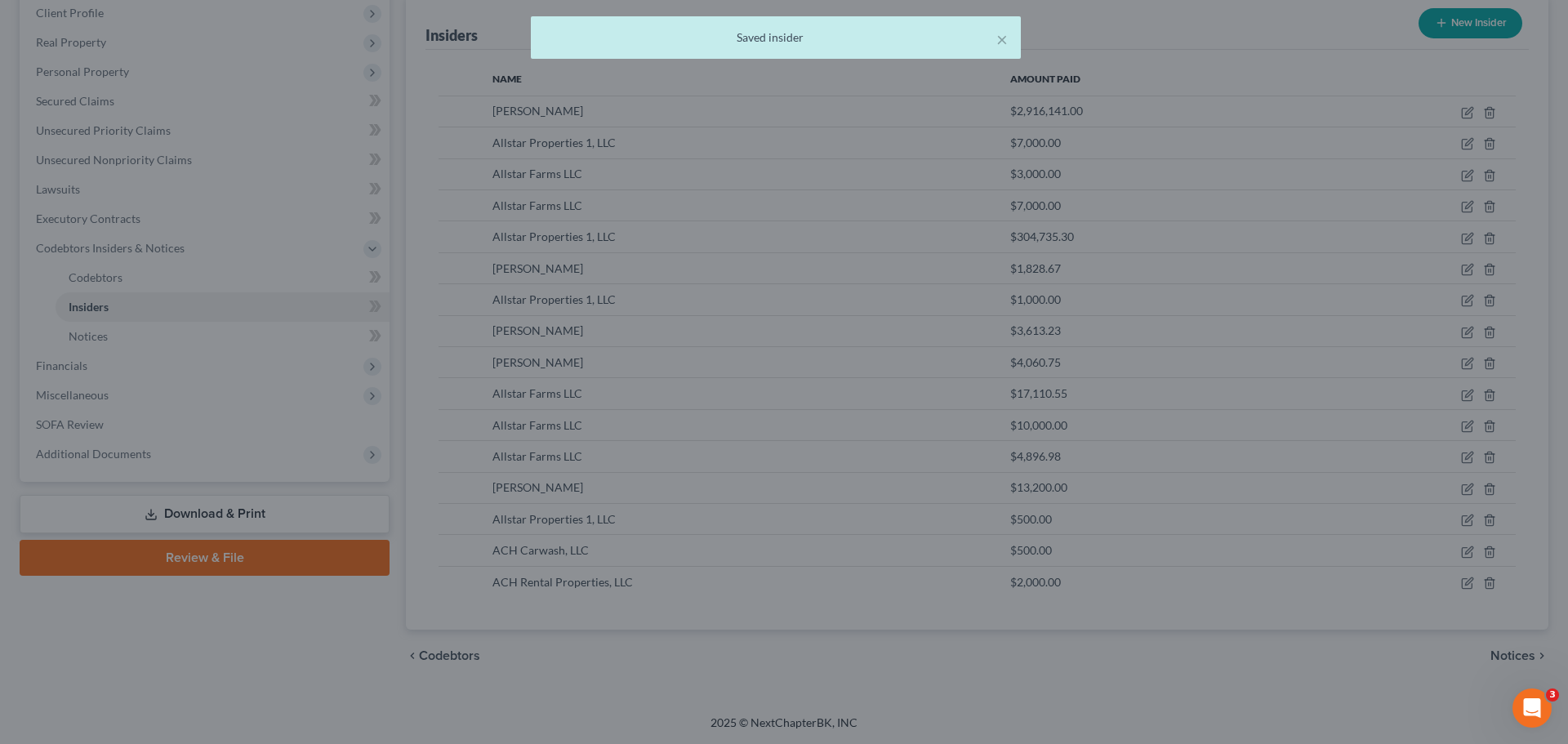
scroll to position [169, 0]
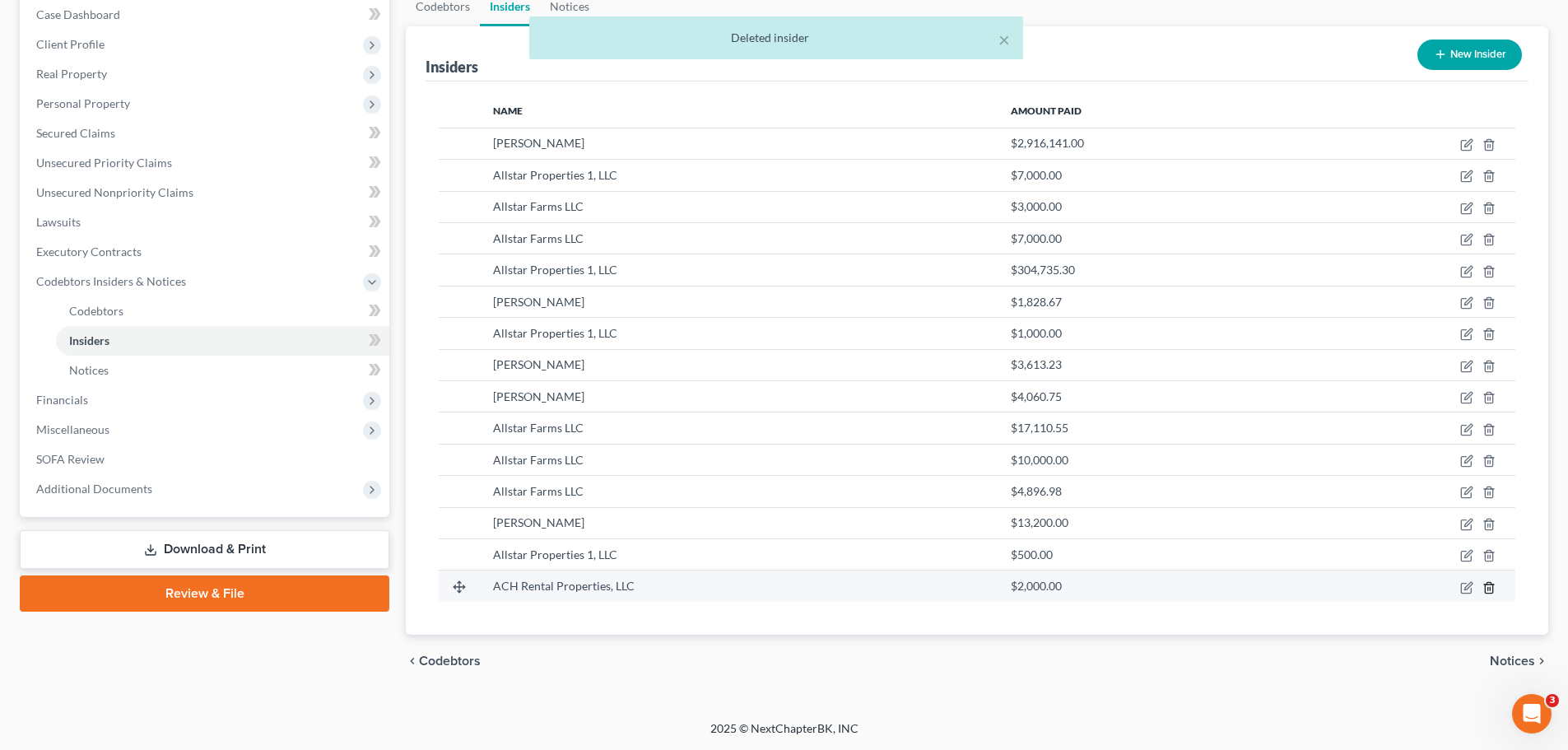
click at [1485, 583] on icon "button" at bounding box center [1488, 587] width 13 height 13
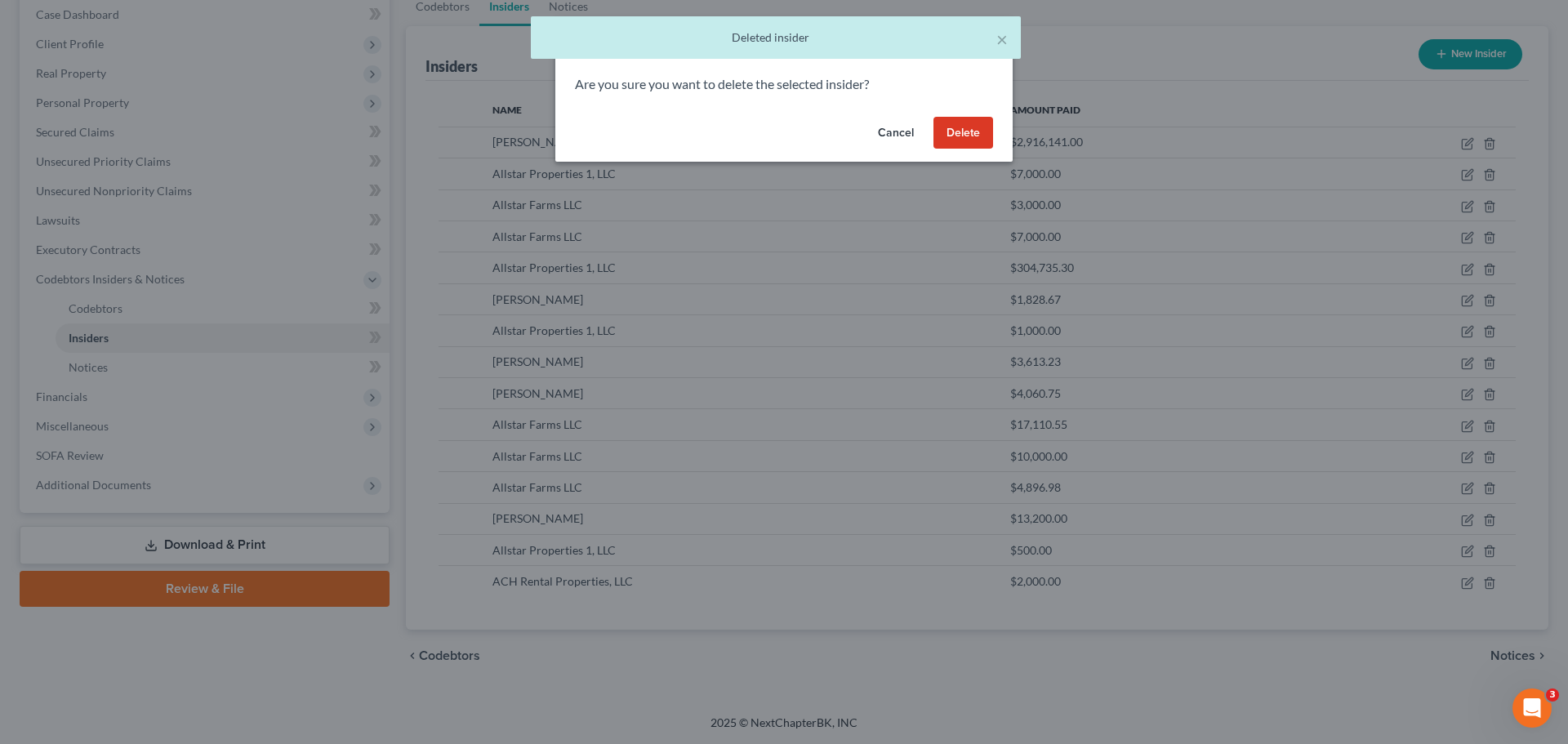
click at [953, 142] on button "Delete" at bounding box center [963, 133] width 60 height 33
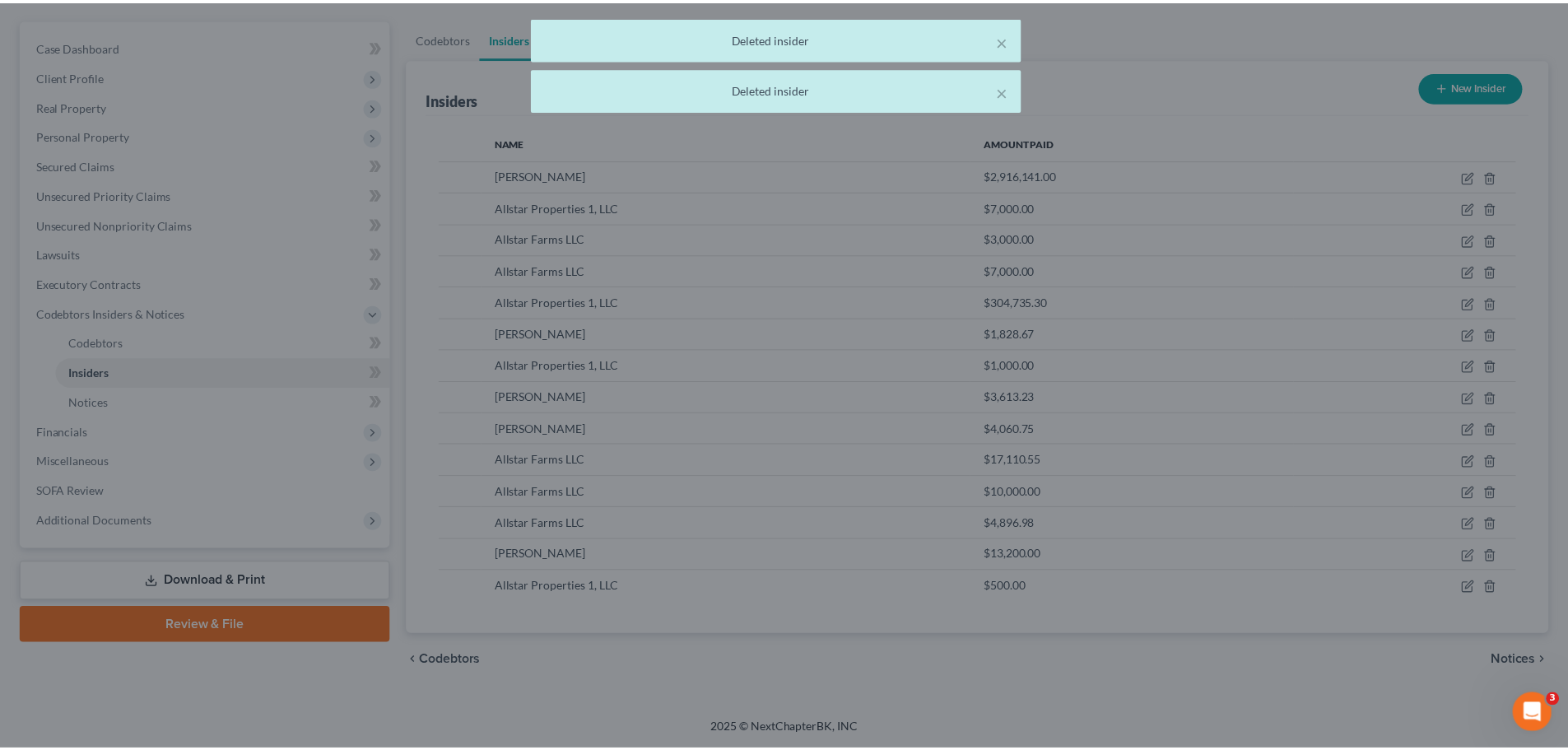
scroll to position [139, 0]
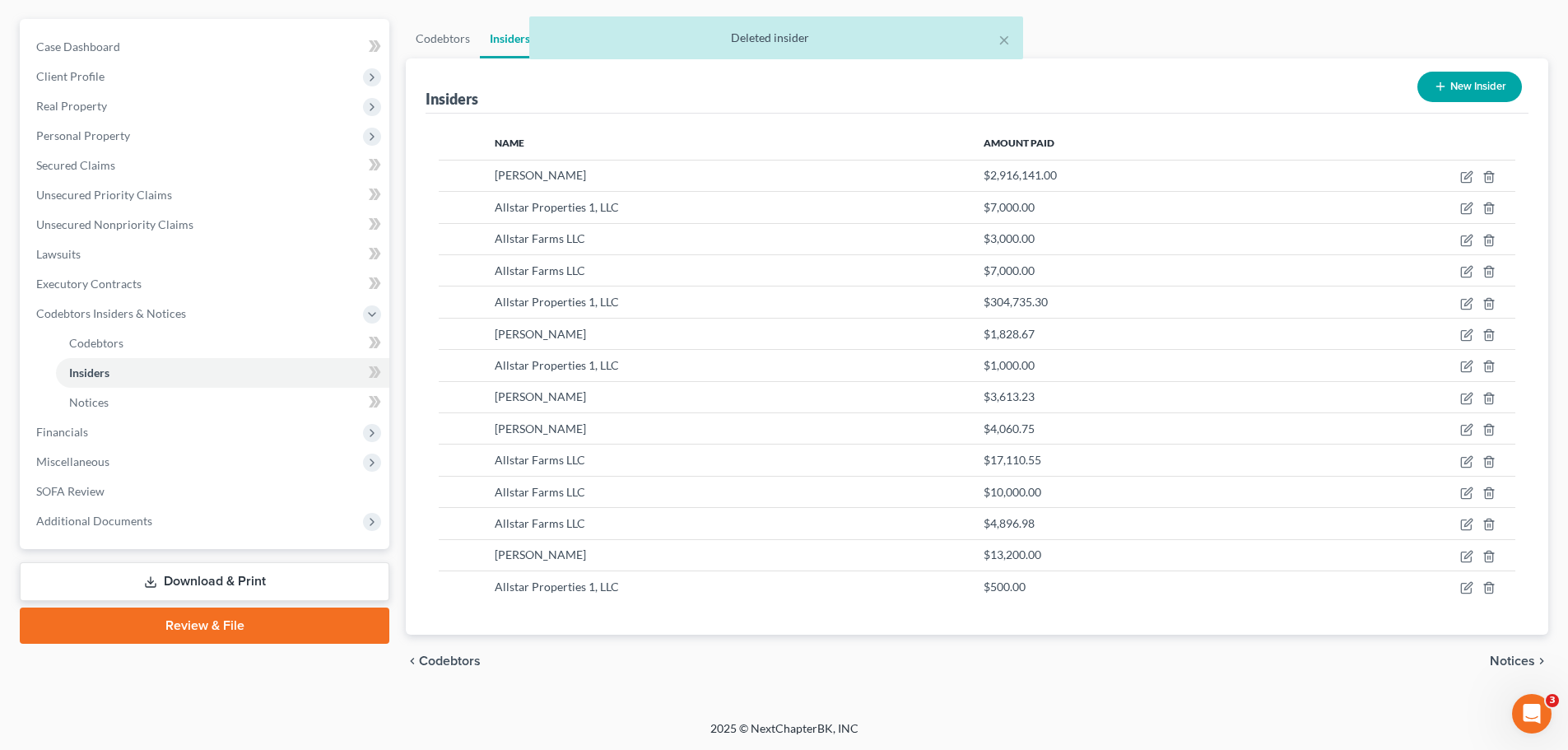
click at [1444, 79] on button "New Insider" at bounding box center [1469, 87] width 104 height 31
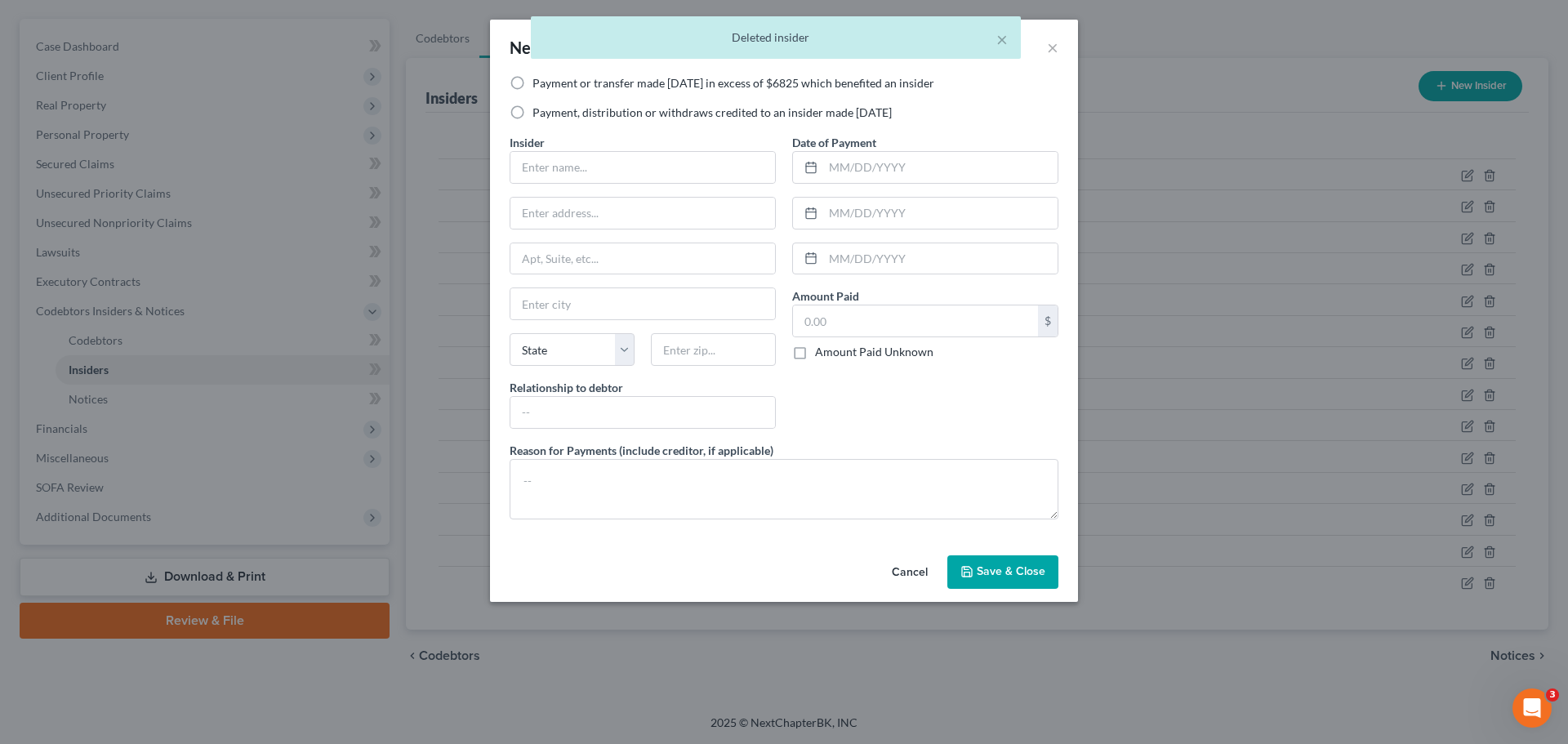
click at [554, 111] on label "Payment, distribution or withdraws credited to an insider made within 1 year" at bounding box center [712, 112] width 359 height 17
click at [549, 111] on input "Payment, distribution or withdraws credited to an insider made within 1 year" at bounding box center [544, 110] width 10 height 10
click at [562, 166] on input "text" at bounding box center [642, 168] width 264 height 31
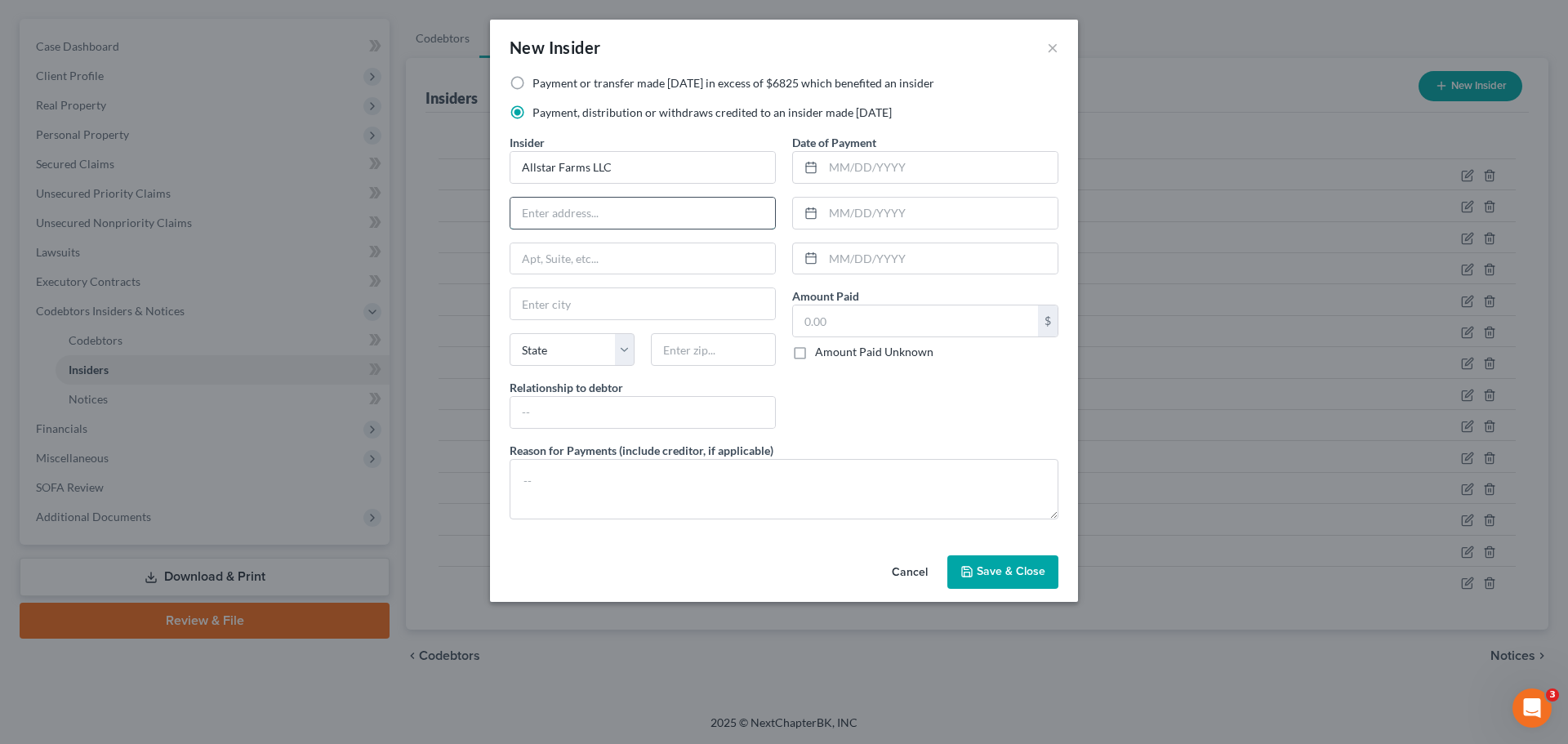
click at [608, 207] on input "text" at bounding box center [642, 213] width 264 height 31
drag, startPoint x: 575, startPoint y: 310, endPoint x: 589, endPoint y: 319, distance: 16.6
click at [575, 310] on input "text" at bounding box center [642, 304] width 264 height 31
click at [549, 354] on select "State AL AK AR AZ CA CO CT DE DC FL GA GU HI ID IL IN IA KS KY LA ME MD MA MI M…" at bounding box center [572, 349] width 125 height 33
click at [680, 355] on input "text" at bounding box center [714, 349] width 125 height 33
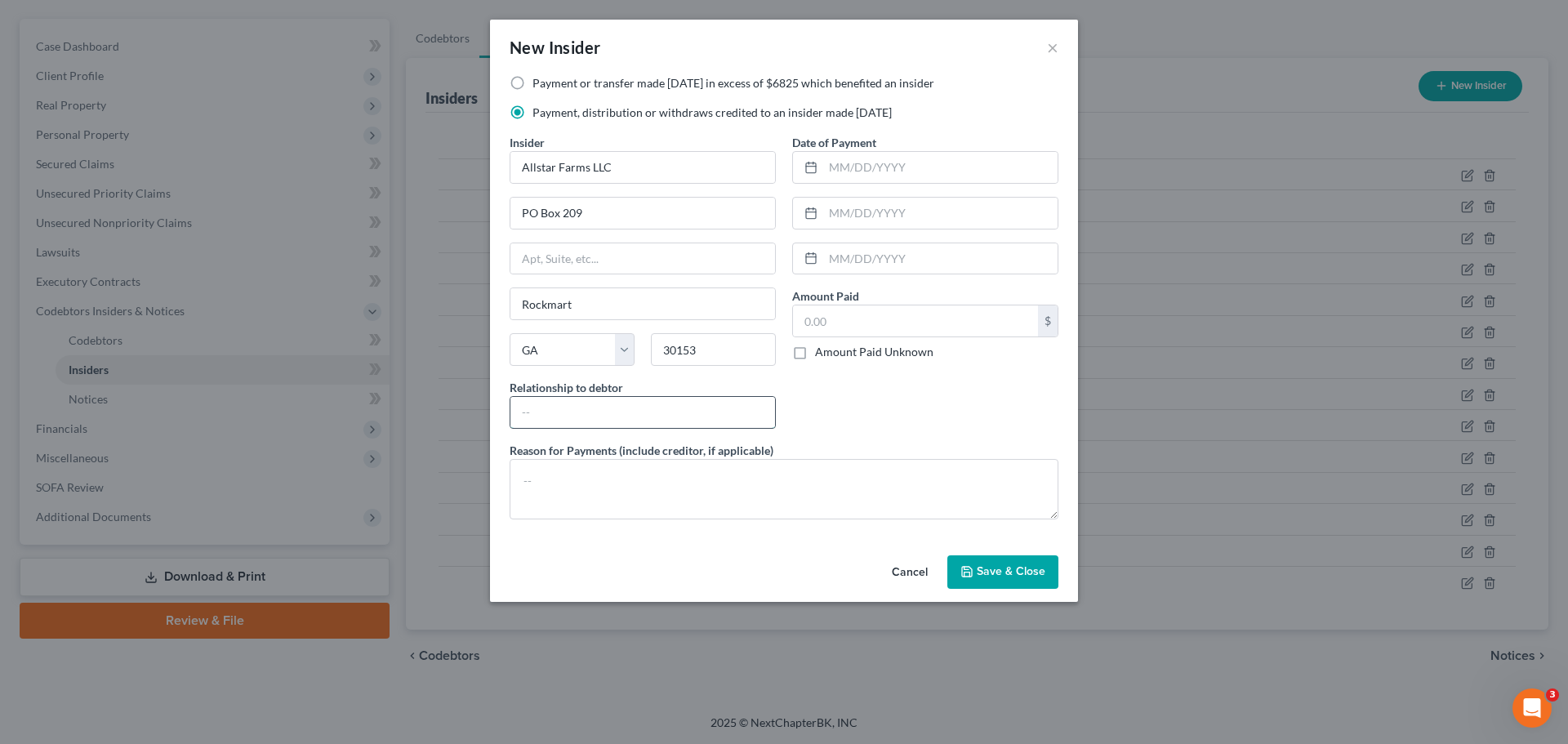
click at [695, 410] on input "text" at bounding box center [642, 413] width 264 height 31
click at [877, 164] on input "text" at bounding box center [940, 168] width 235 height 31
click at [847, 320] on input "text" at bounding box center [915, 321] width 245 height 31
click at [980, 576] on span "Save & Close" at bounding box center [1011, 572] width 69 height 14
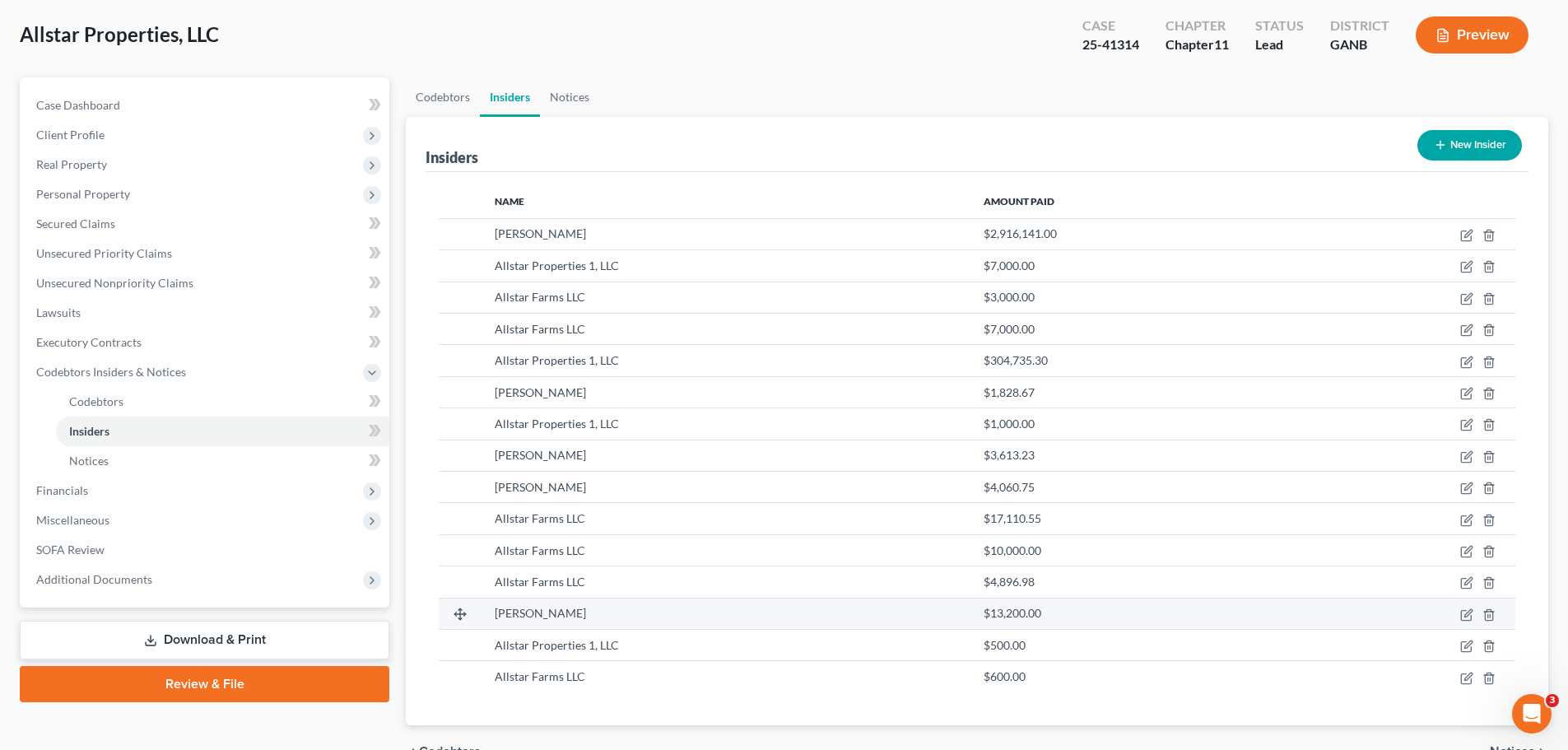
scroll to position [0, 0]
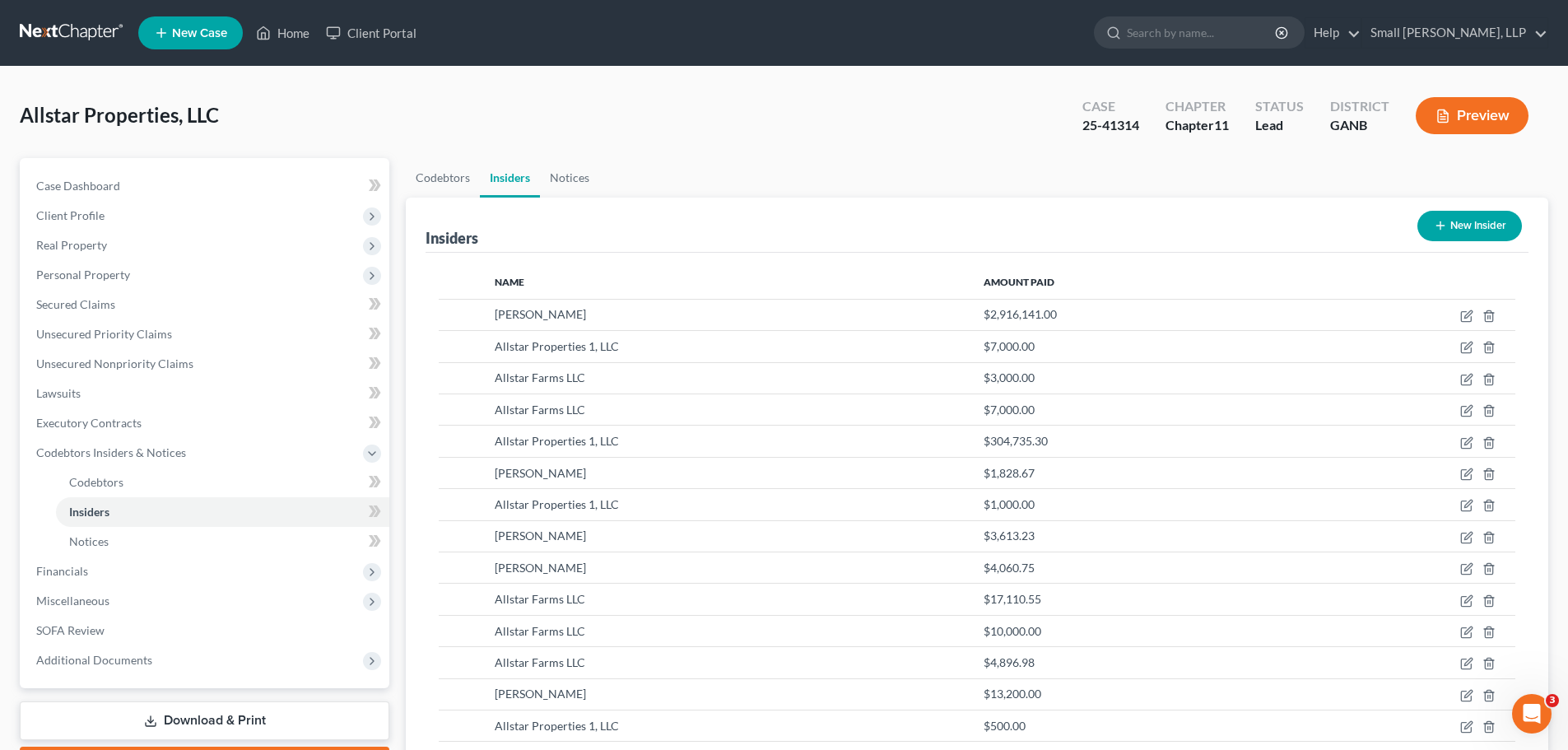
click at [91, 26] on link at bounding box center [73, 33] width 105 height 30
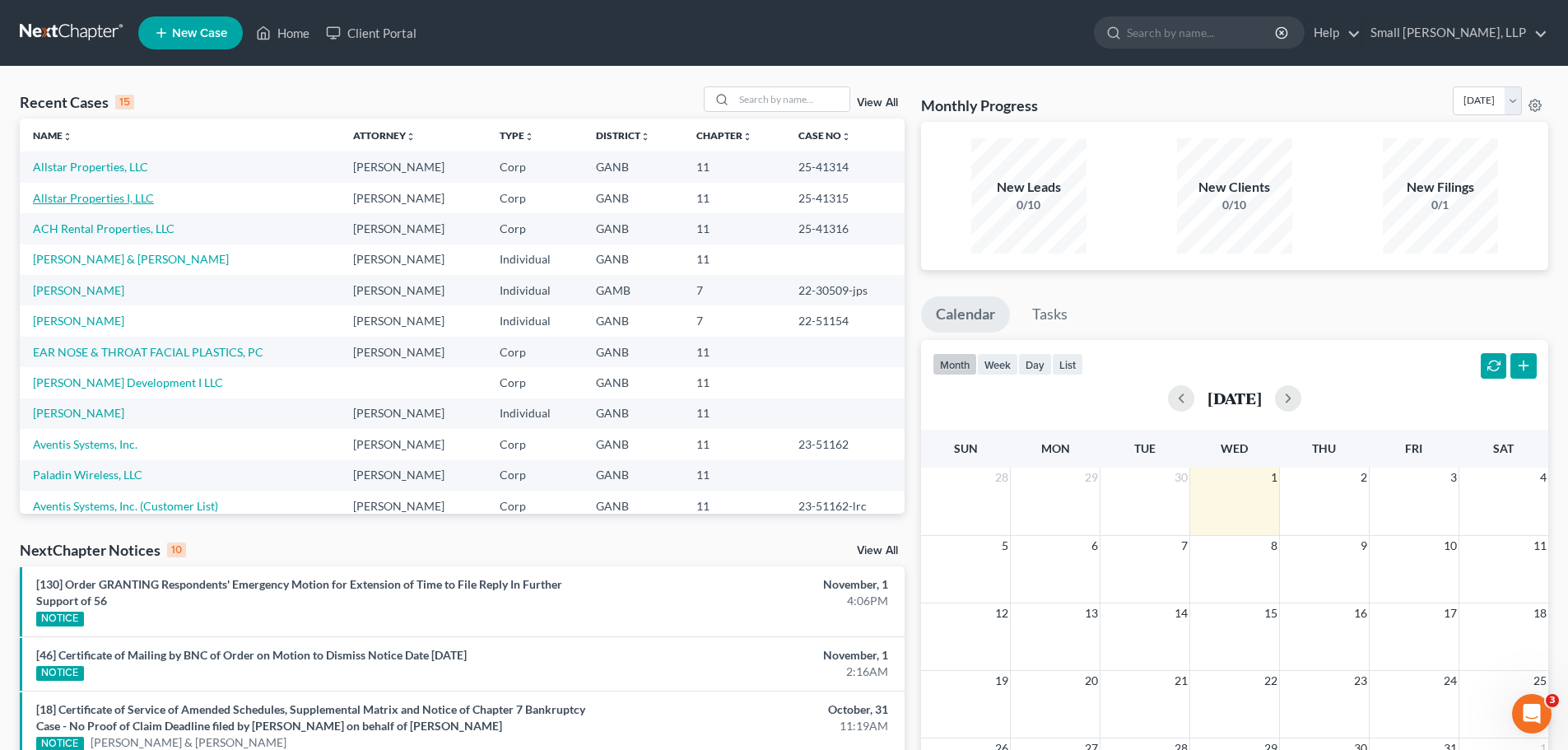
click at [117, 198] on link "Allstar Properties I, LLC" at bounding box center [94, 198] width 121 height 14
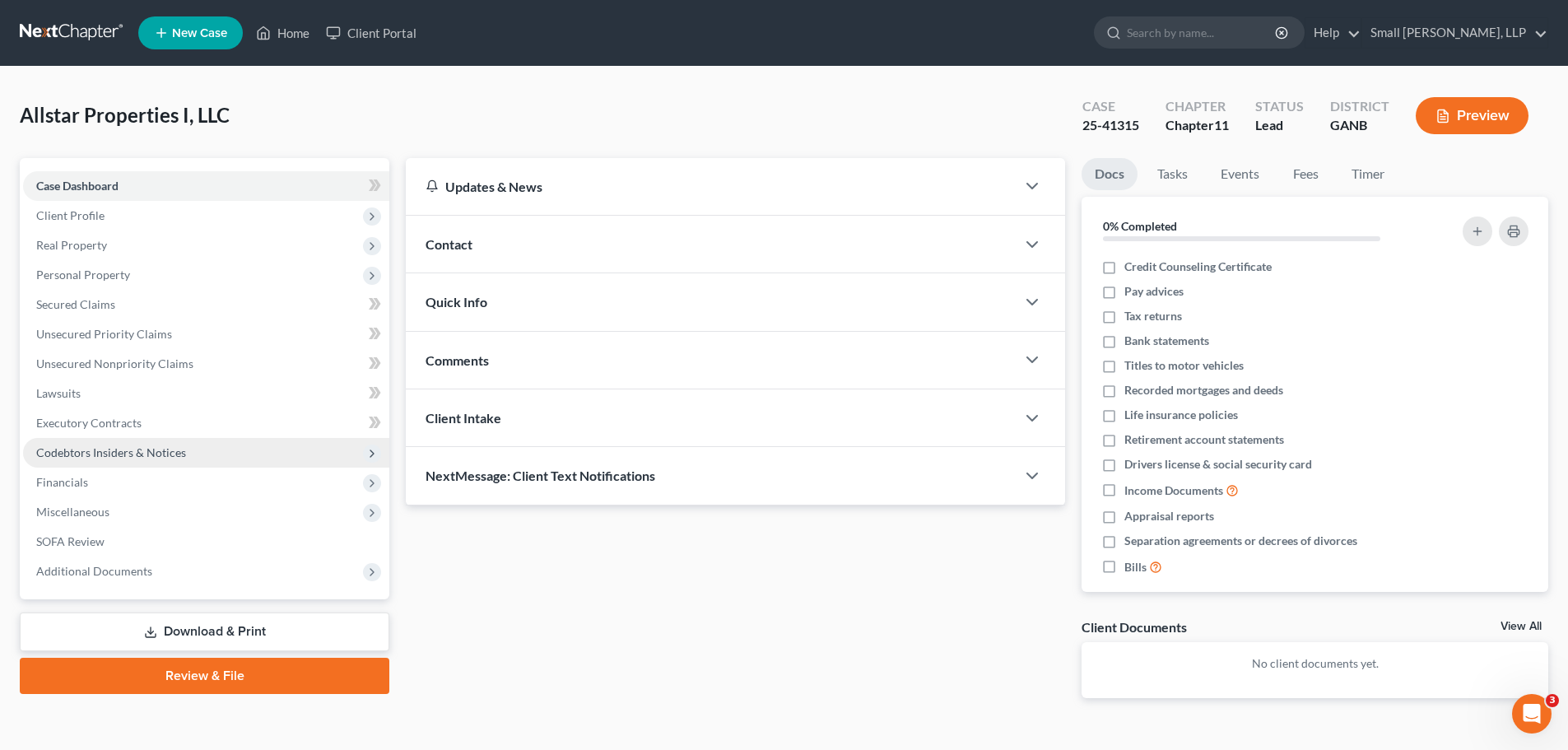
click at [142, 450] on span "Codebtors Insiders & Notices" at bounding box center [110, 452] width 150 height 14
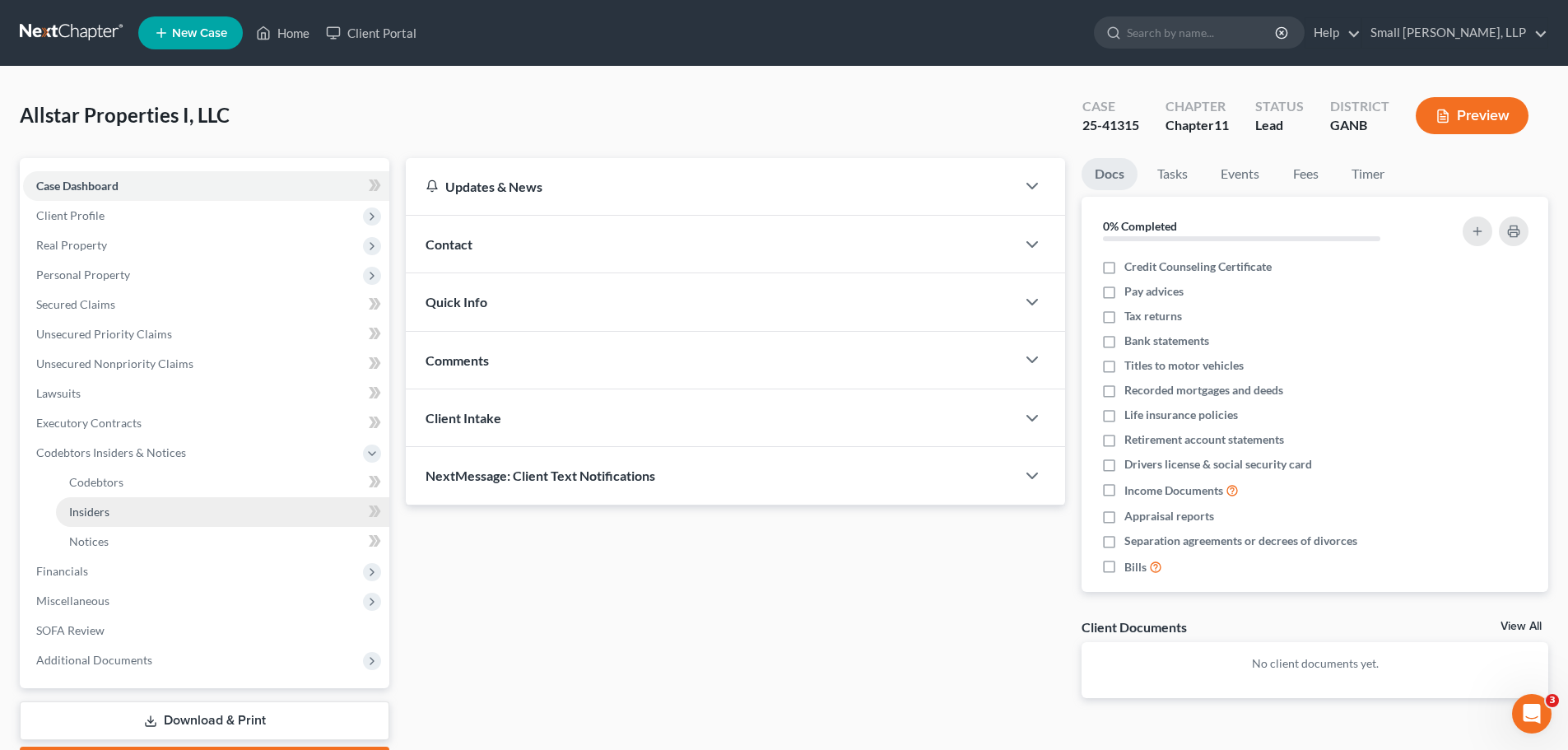
click at [101, 509] on span "Insiders" at bounding box center [89, 512] width 40 height 14
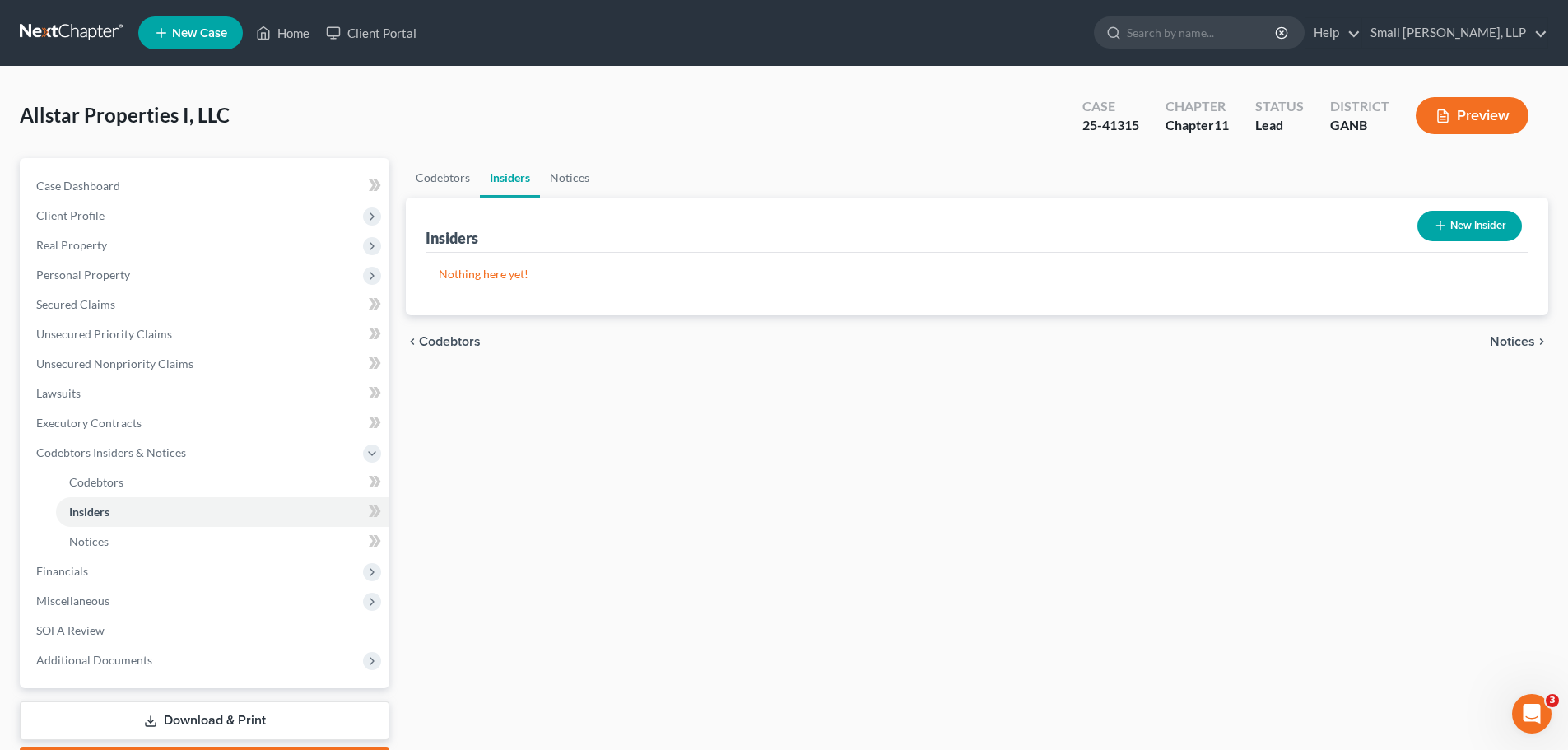
click at [1467, 230] on button "New Insider" at bounding box center [1469, 226] width 104 height 31
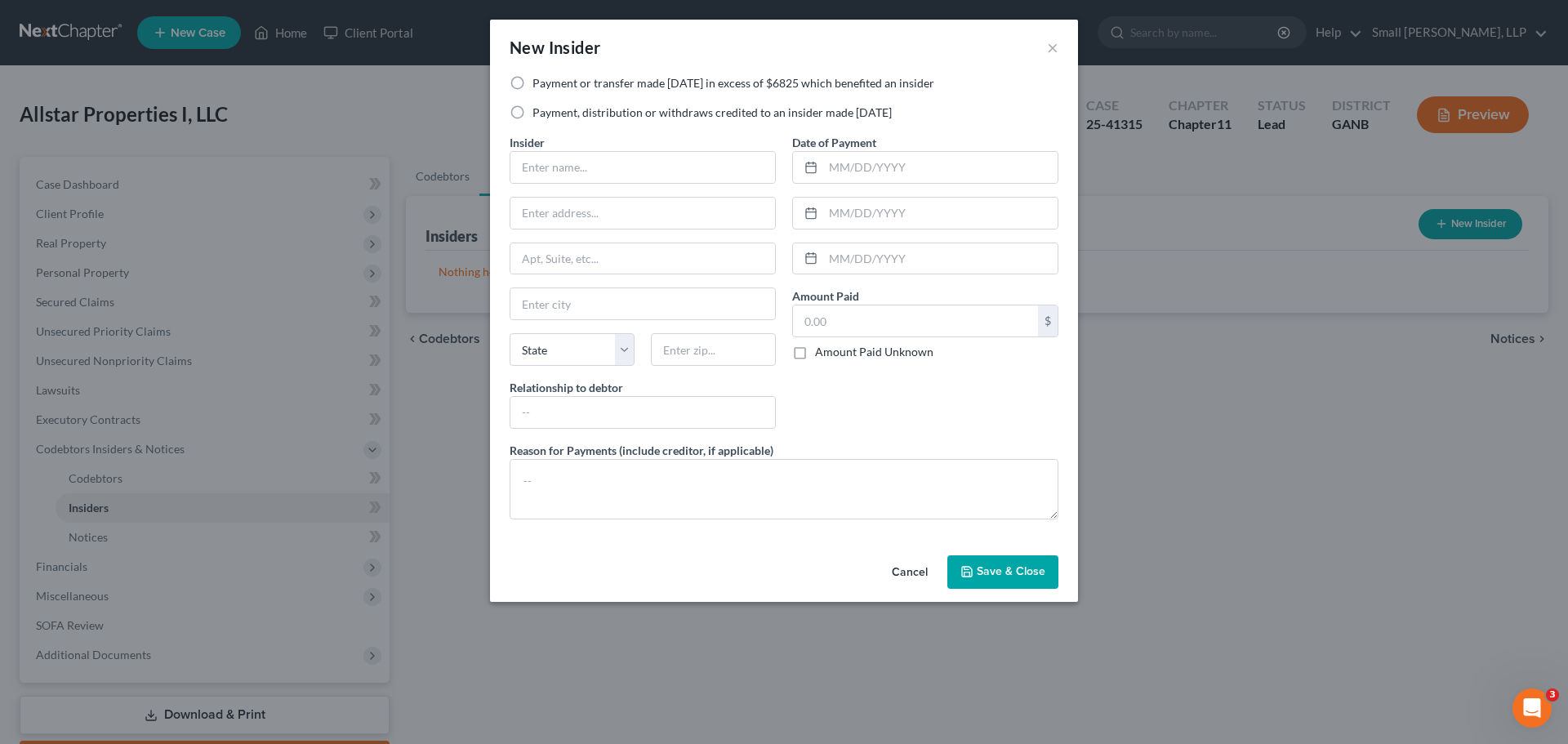
click at [745, 109] on label "Payment, distribution or withdraws credited to an insider made within 1 year" at bounding box center [712, 112] width 359 height 17
click at [549, 109] on input "Payment, distribution or withdraws credited to an insider made within 1 year" at bounding box center [544, 110] width 10 height 10
radio input "true"
click at [659, 169] on input "text" at bounding box center [642, 168] width 264 height 31
type input "ACH Rental Properties, LLC"
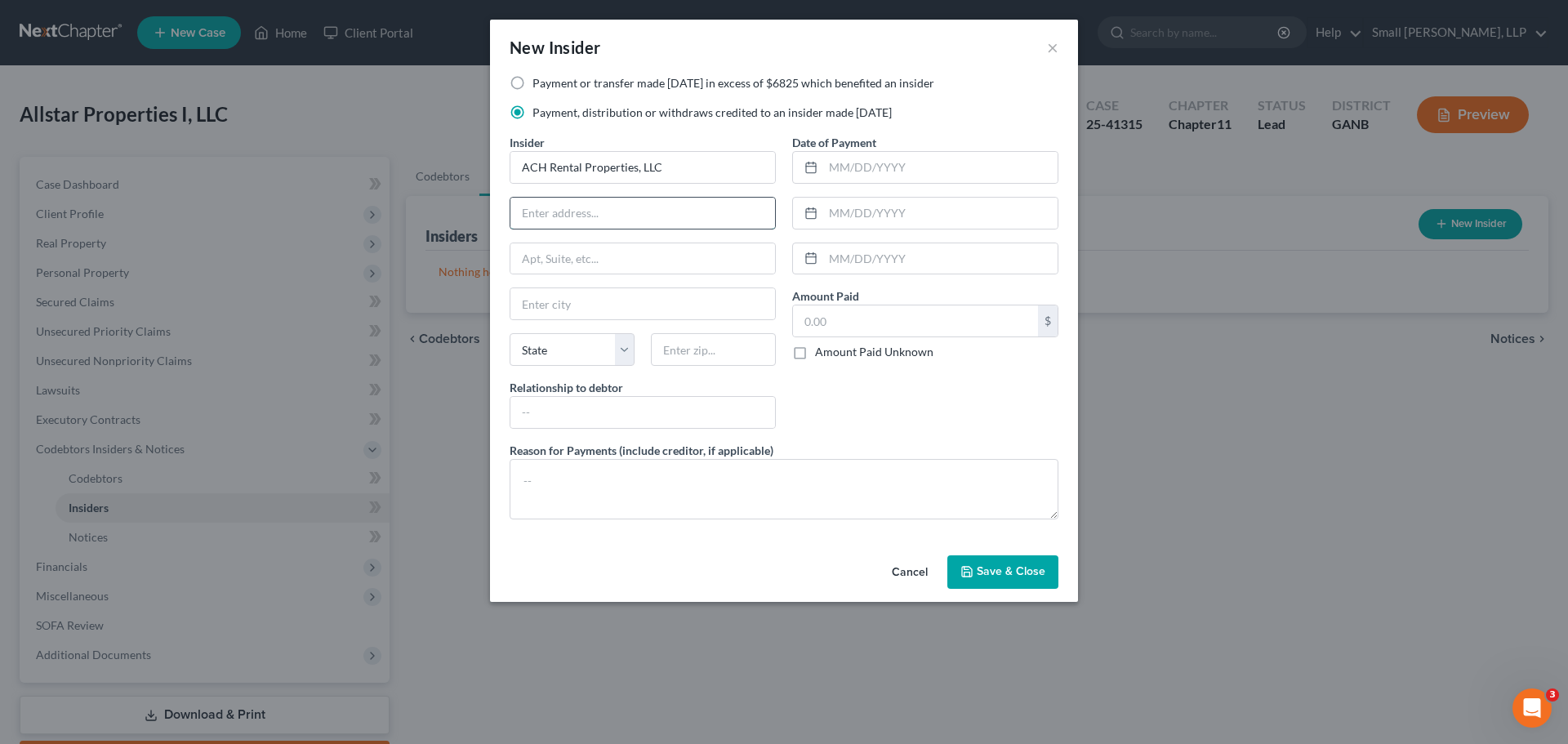
click at [595, 205] on input "text" at bounding box center [642, 213] width 264 height 31
type input "PO Box 209"
click at [581, 308] on input "text" at bounding box center [642, 304] width 264 height 31
type input "Rockmart"
click at [566, 346] on select "State AL AK AR AZ CA CO CT DE DC FL GA GU HI ID IL IN IA KS KY LA ME MD MA MI M…" at bounding box center [572, 349] width 125 height 33
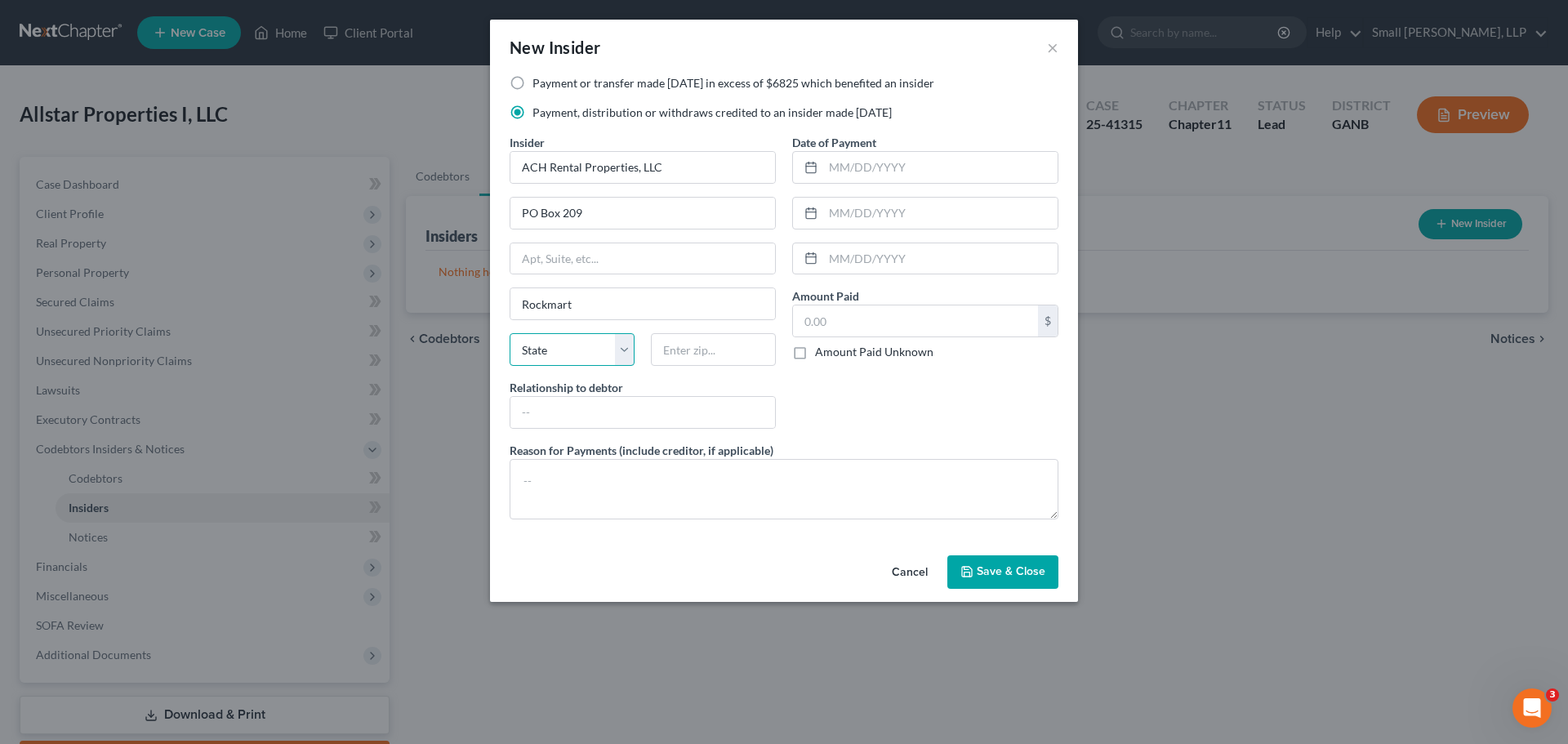
select select "10"
click at [509, 333] on select "State AL AK AR AZ CA CO CT DE DC FL GA GU HI ID IL IN IA KS KY LA ME MD MA MI M…" at bounding box center [572, 349] width 125 height 33
click at [660, 340] on input "text" at bounding box center [714, 349] width 125 height 33
type input "30153"
click at [646, 409] on input "text" at bounding box center [642, 413] width 264 height 31
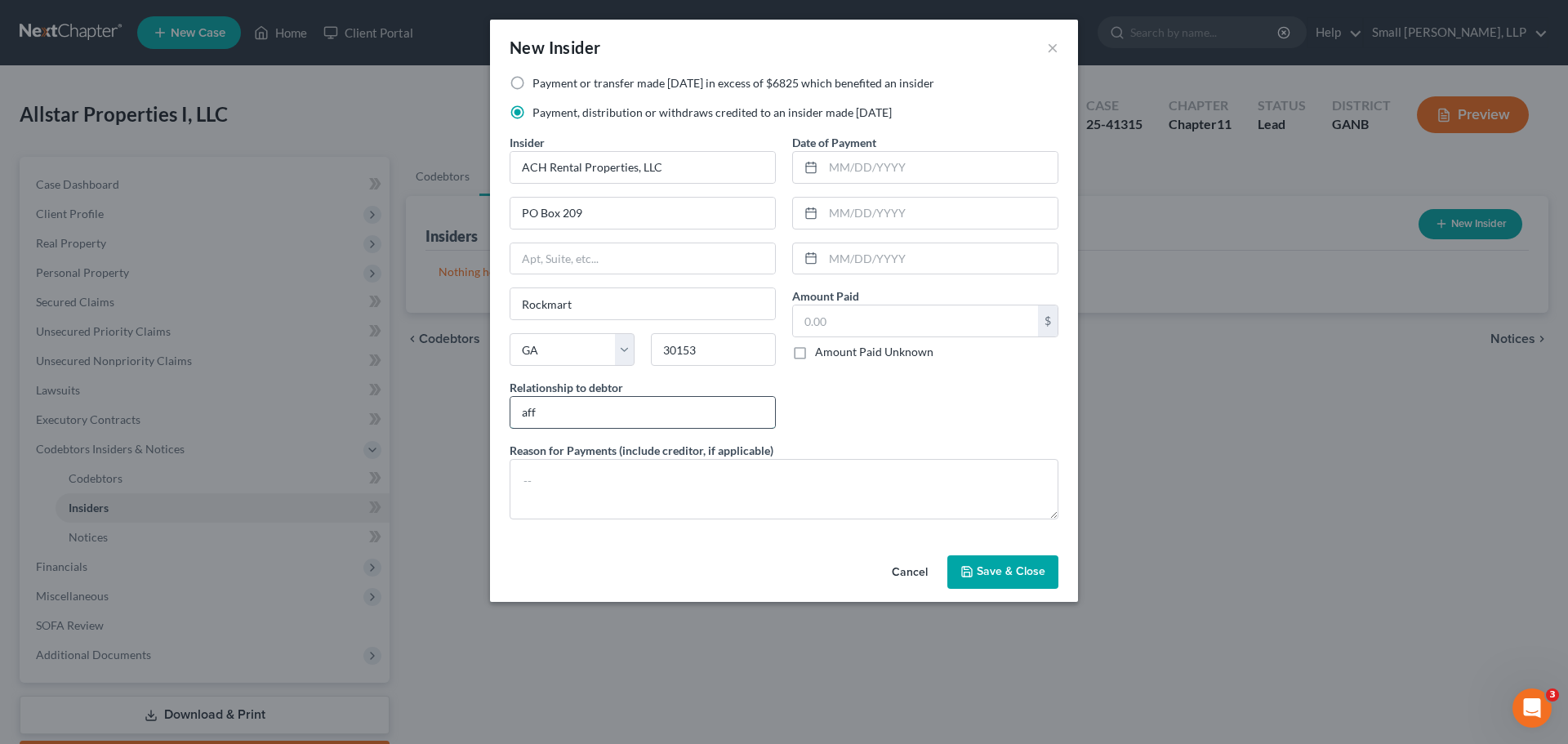
type input "Affiliate"
click at [873, 176] on input "text" at bounding box center [940, 168] width 235 height 31
drag, startPoint x: 902, startPoint y: 163, endPoint x: 813, endPoint y: 169, distance: 89.2
click at [813, 169] on div "0904/2025" at bounding box center [925, 168] width 266 height 33
type input "09/04/205"
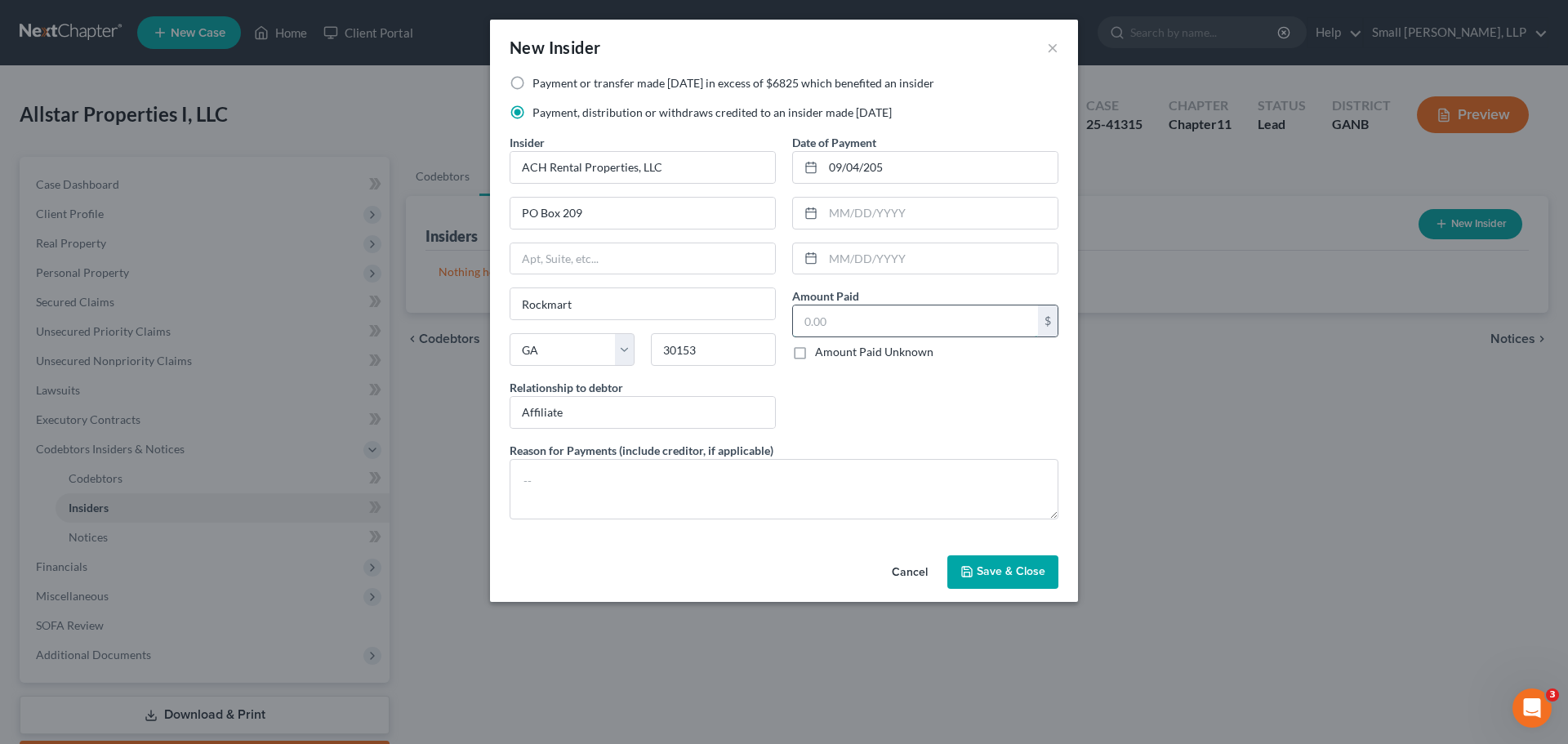
click at [862, 323] on input "text" at bounding box center [915, 321] width 245 height 31
type input "1,000"
click at [995, 571] on span "Save & Close" at bounding box center [1011, 572] width 69 height 14
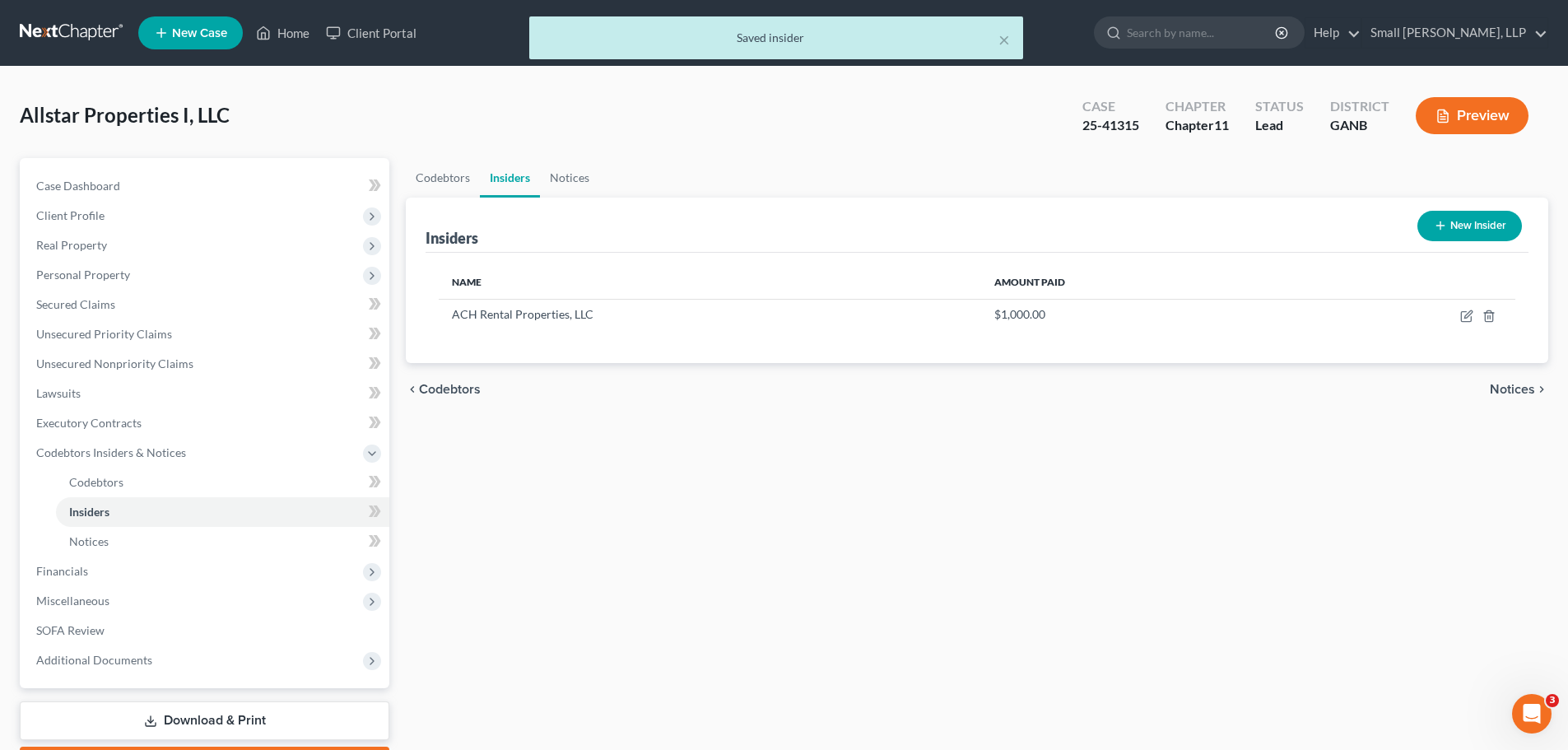
click at [1448, 216] on button "New Insider" at bounding box center [1469, 226] width 104 height 31
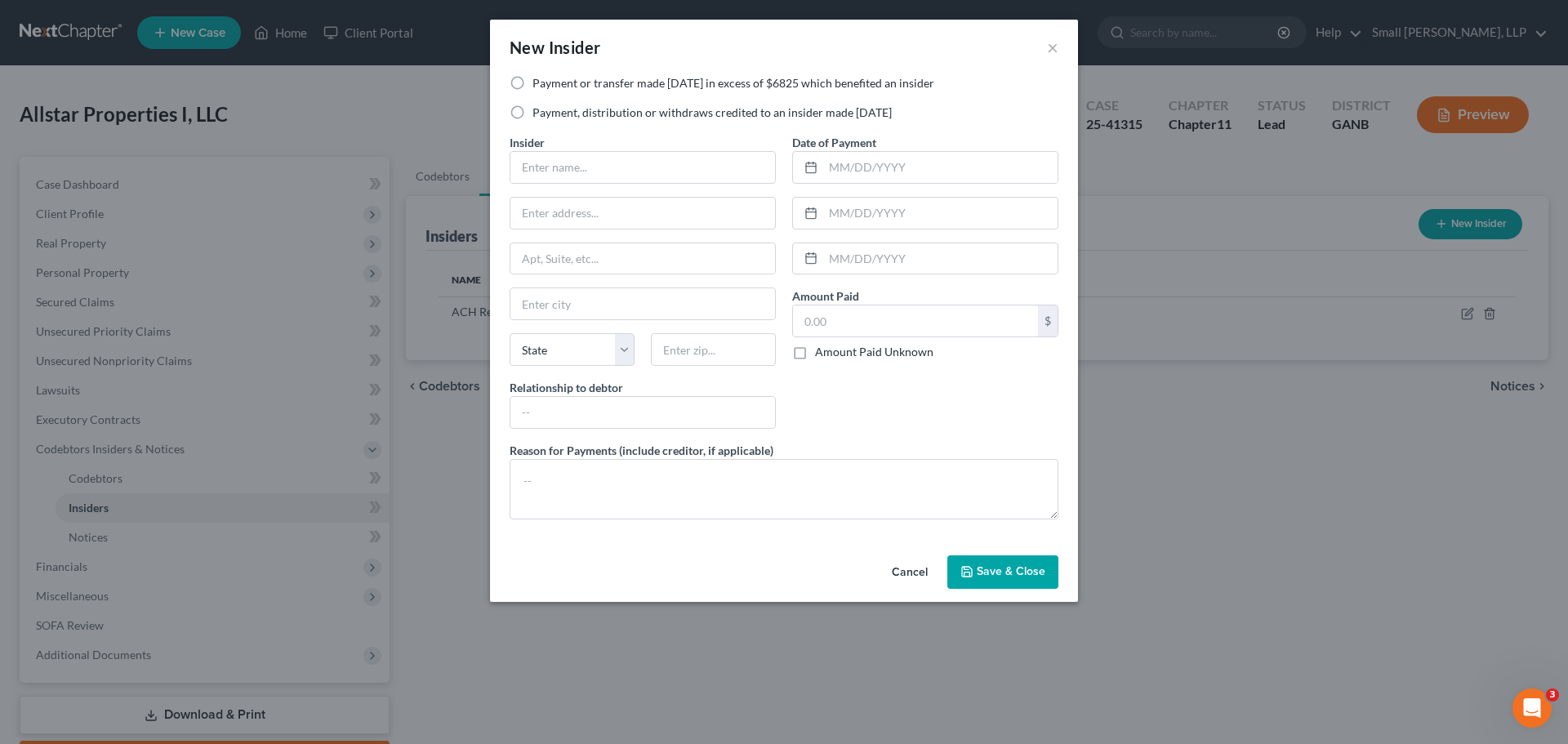
click at [756, 112] on label "Payment, distribution or withdraws credited to an insider made within 1 year" at bounding box center [712, 112] width 359 height 17
click at [549, 112] on input "Payment, distribution or withdraws credited to an insider made within 1 year" at bounding box center [544, 110] width 10 height 10
radio input "true"
click at [631, 155] on input "text" at bounding box center [642, 168] width 264 height 31
type input "[PERSON_NAME]"
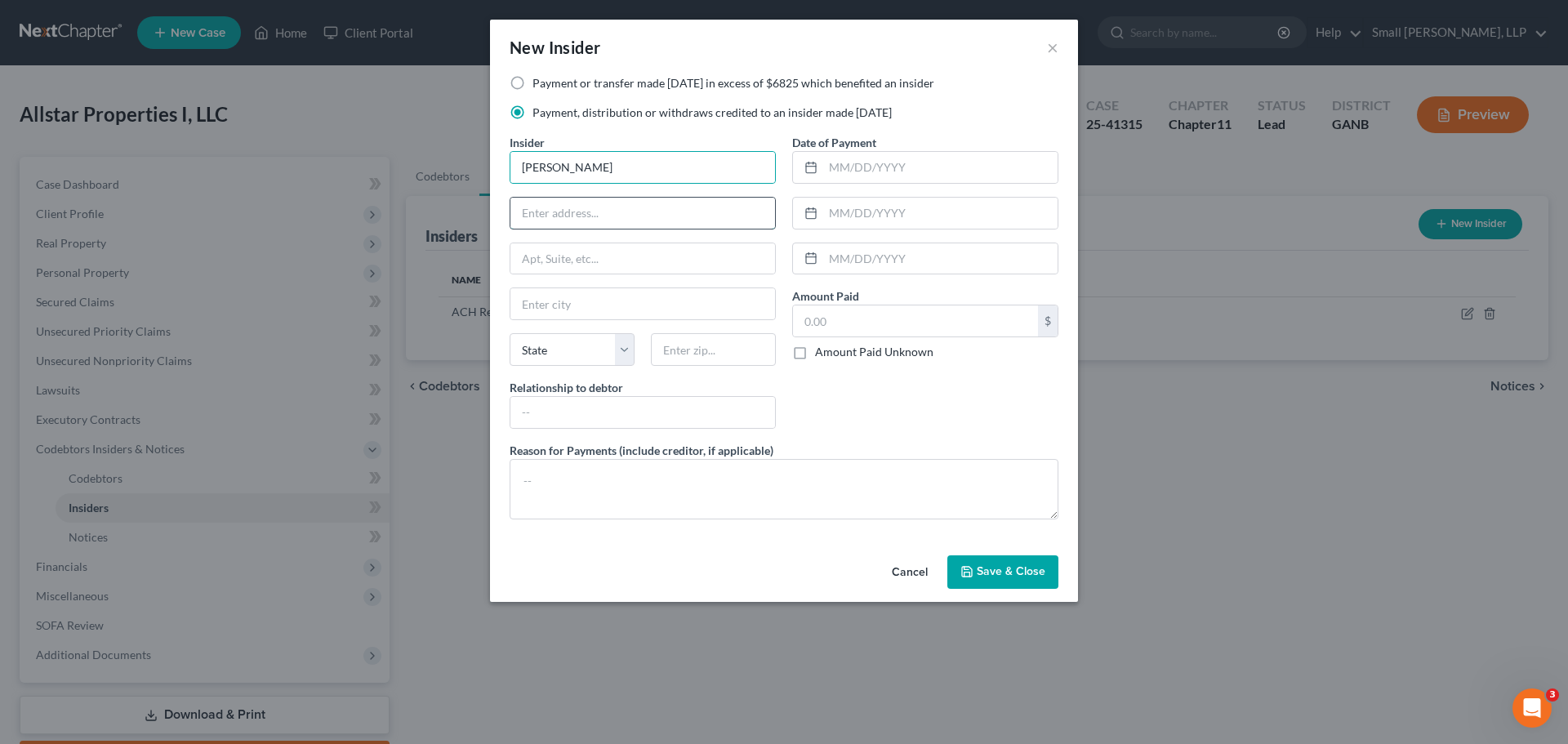
click at [603, 214] on input "text" at bounding box center [642, 213] width 264 height 31
type input "2900 Rome Hwy"
click at [615, 302] on input "text" at bounding box center [642, 304] width 264 height 31
type input "Rockmart"
click at [591, 356] on select "State AL AK AR AZ CA CO CT DE DC FL GA GU HI ID IL IN IA KS KY LA ME MD MA MI M…" at bounding box center [572, 349] width 125 height 33
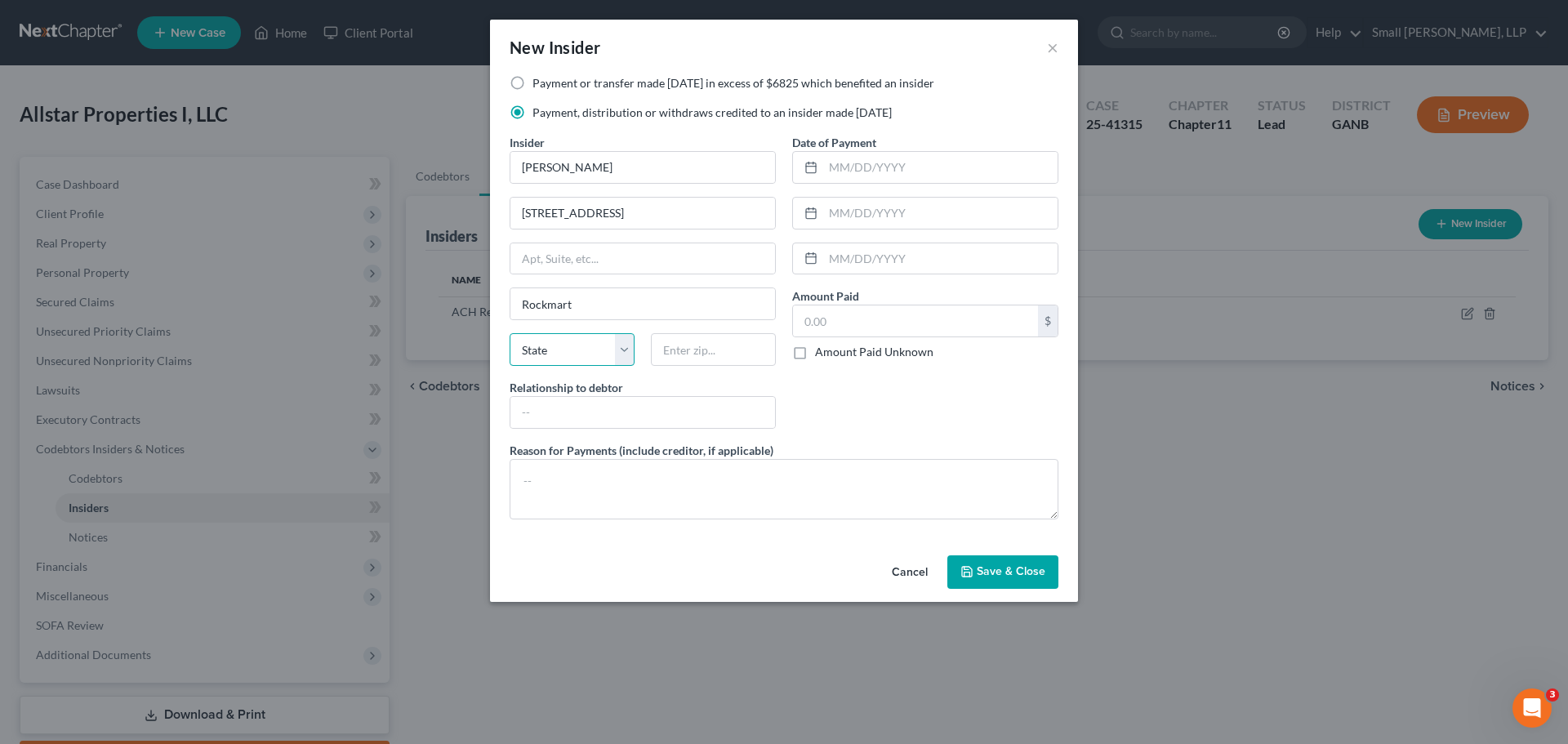
select select "10"
click at [509, 333] on select "State AL AK AR AZ CA CO CT DE DC FL GA GU HI ID IL IN IA KS KY LA ME MD MA MI M…" at bounding box center [572, 349] width 125 height 33
click at [666, 338] on input "text" at bounding box center [714, 349] width 125 height 33
type input "30153"
click at [660, 392] on div "Relationship to debtor" at bounding box center [642, 403] width 266 height 50
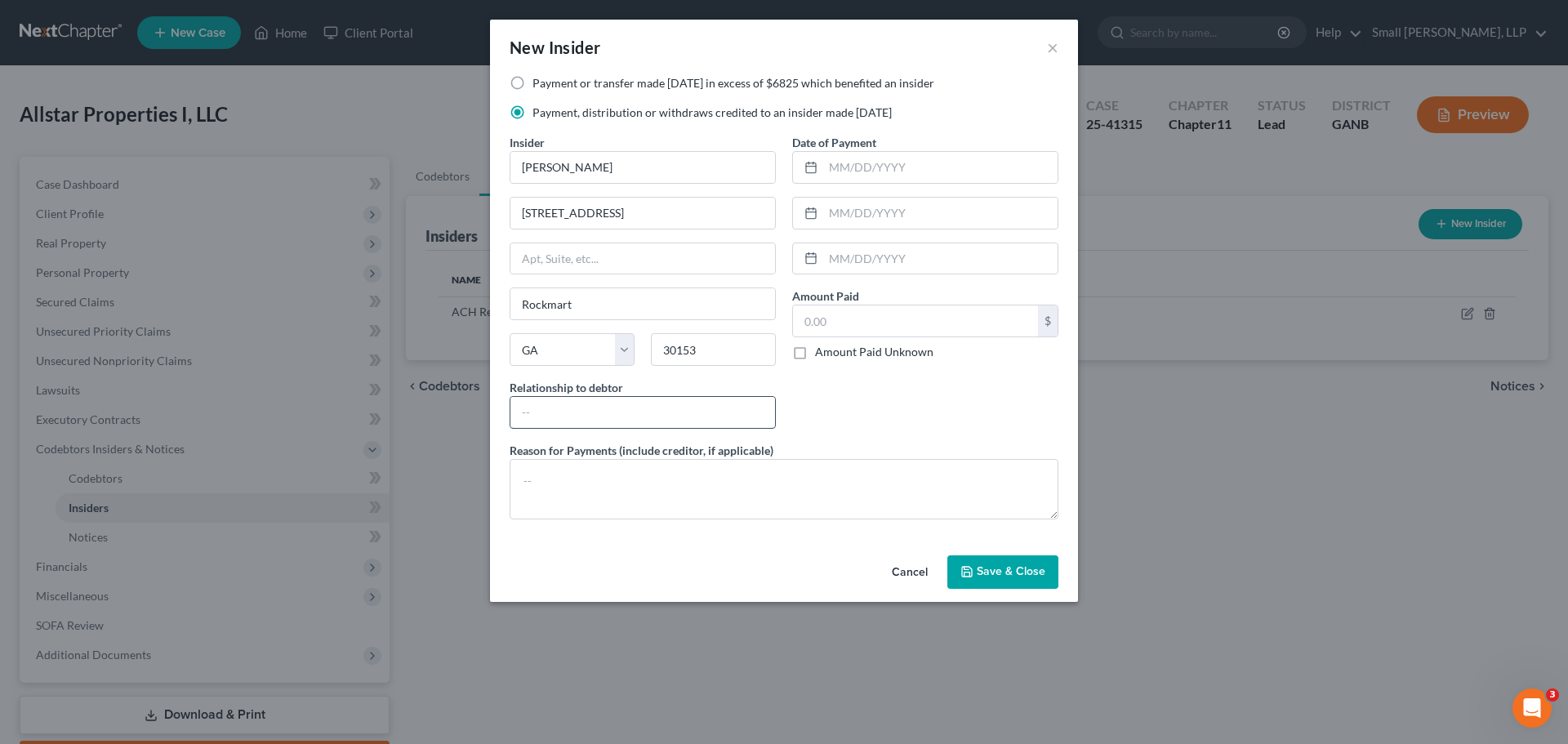
click at [653, 409] on input "text" at bounding box center [642, 413] width 264 height 31
click at [591, 416] on input "aff" at bounding box center [642, 413] width 264 height 31
drag, startPoint x: 542, startPoint y: 415, endPoint x: 503, endPoint y: 414, distance: 39.0
click at [503, 414] on div "Insider * Andrew Heaner 2900 Rome Hwy Rockmart State AL AK AR AZ CA CO CT DE DC…" at bounding box center [642, 288] width 282 height 308
type input "Affiliate"
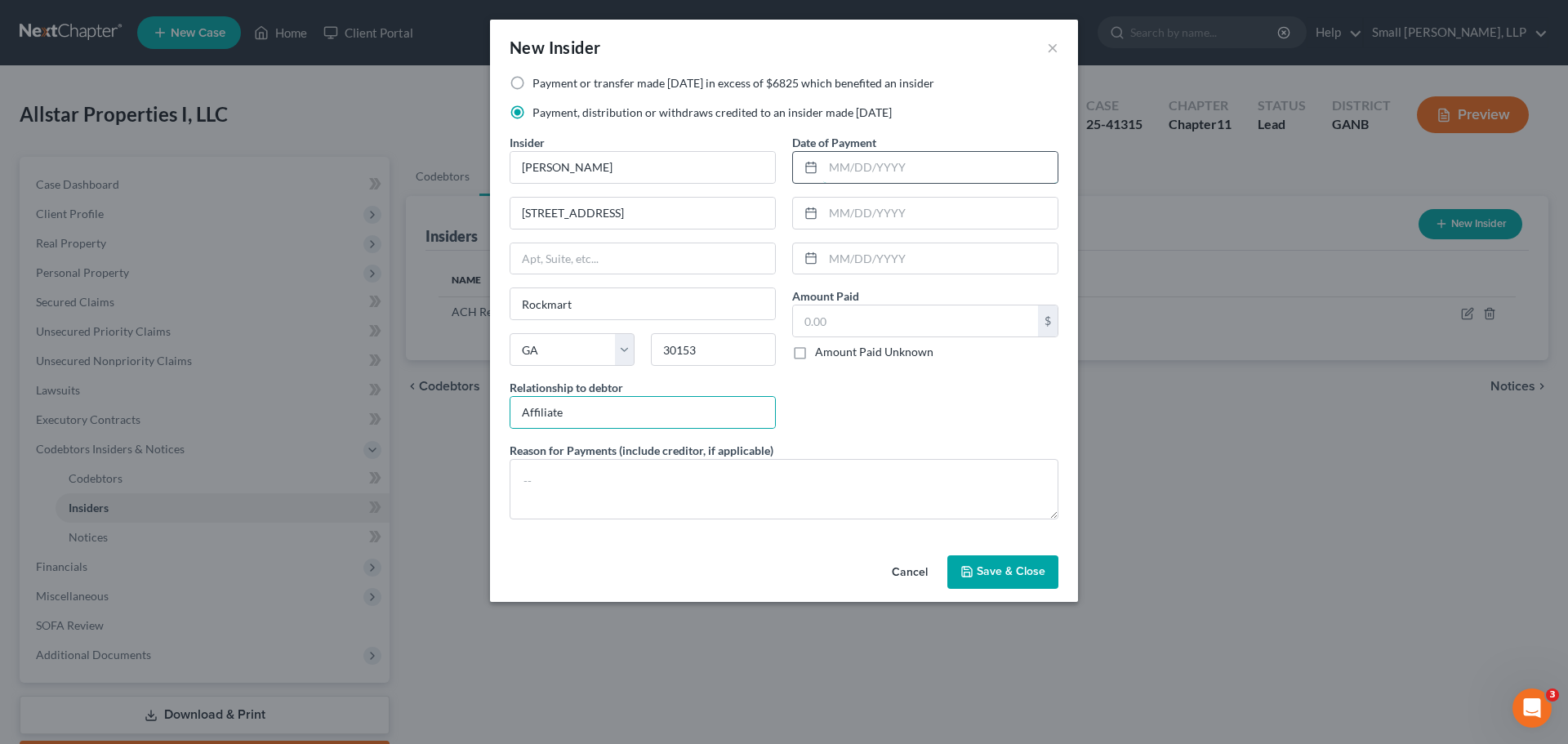
click at [848, 167] on input "text" at bounding box center [940, 168] width 235 height 31
type input "09/12/2024"
click at [861, 325] on input "text" at bounding box center [915, 321] width 245 height 31
click at [900, 388] on div "Date of Payment 09/12/2024 Amount Paid 1,412.00 $ Amount Paid Unknown Balance U…" at bounding box center [925, 288] width 282 height 308
click at [920, 318] on input "1,412." at bounding box center [915, 321] width 245 height 31
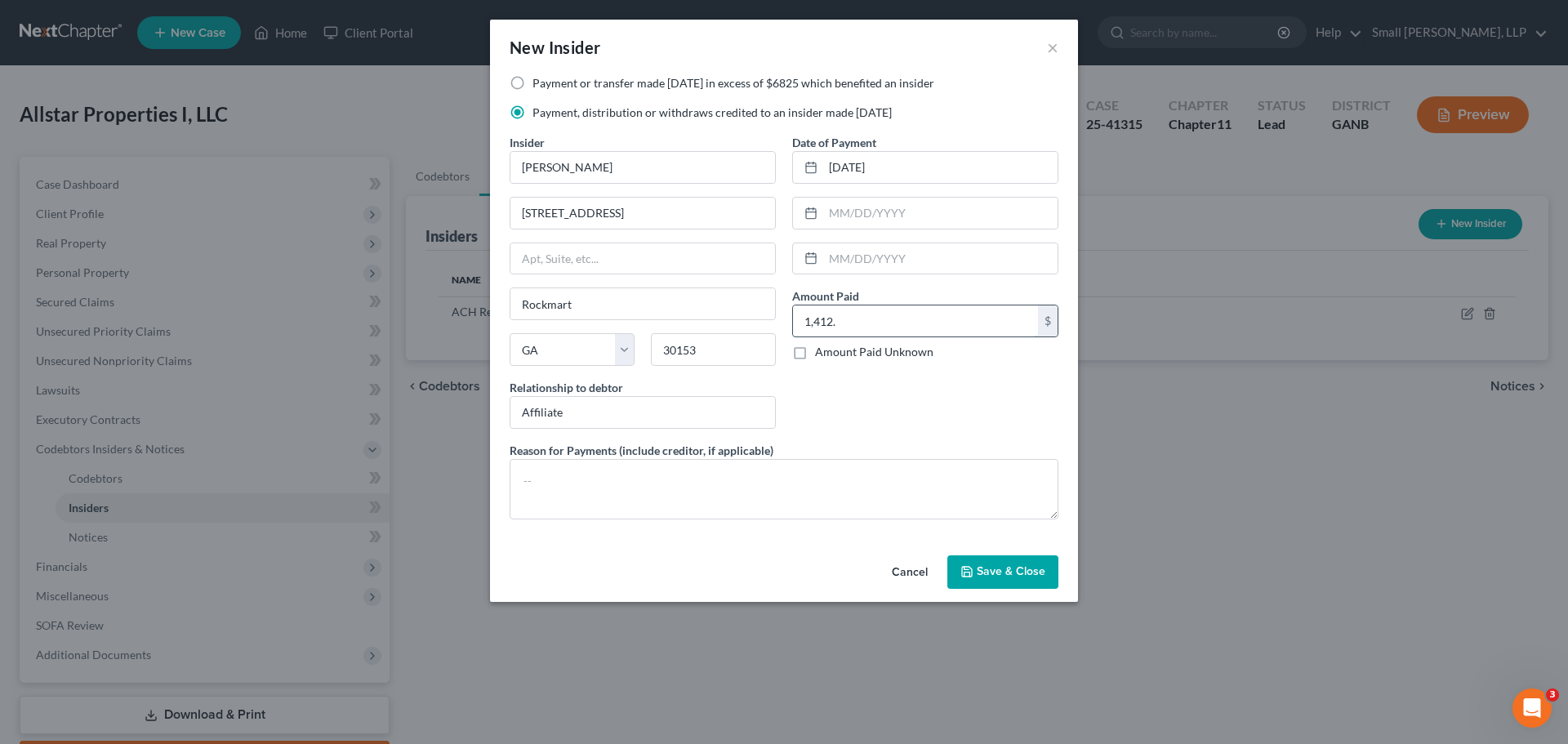
click at [920, 319] on input "1,412." at bounding box center [915, 321] width 245 height 31
type input "1,412.00"
click at [1003, 555] on button "Save & Close" at bounding box center [1003, 572] width 111 height 34
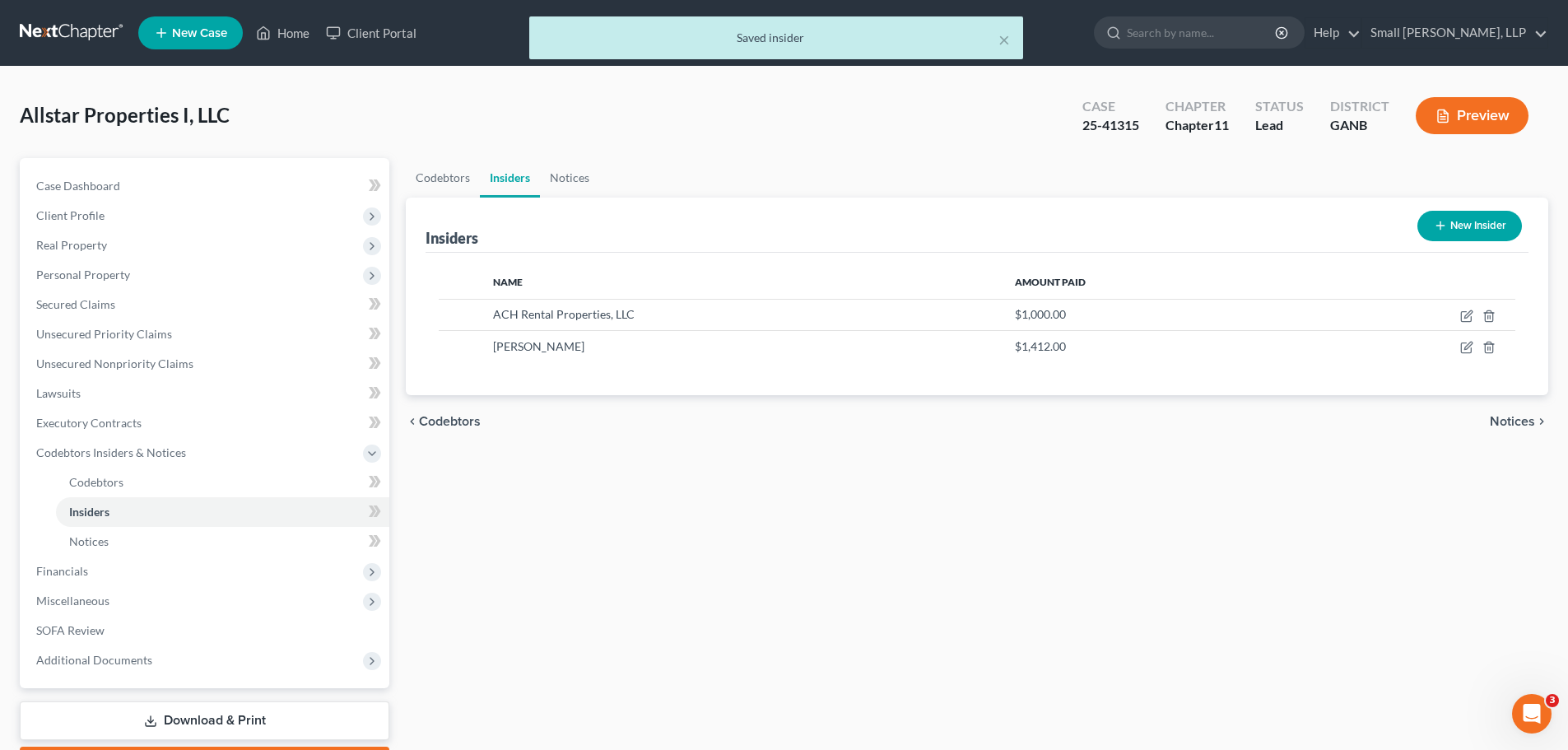
click at [1490, 221] on button "New Insider" at bounding box center [1469, 226] width 104 height 31
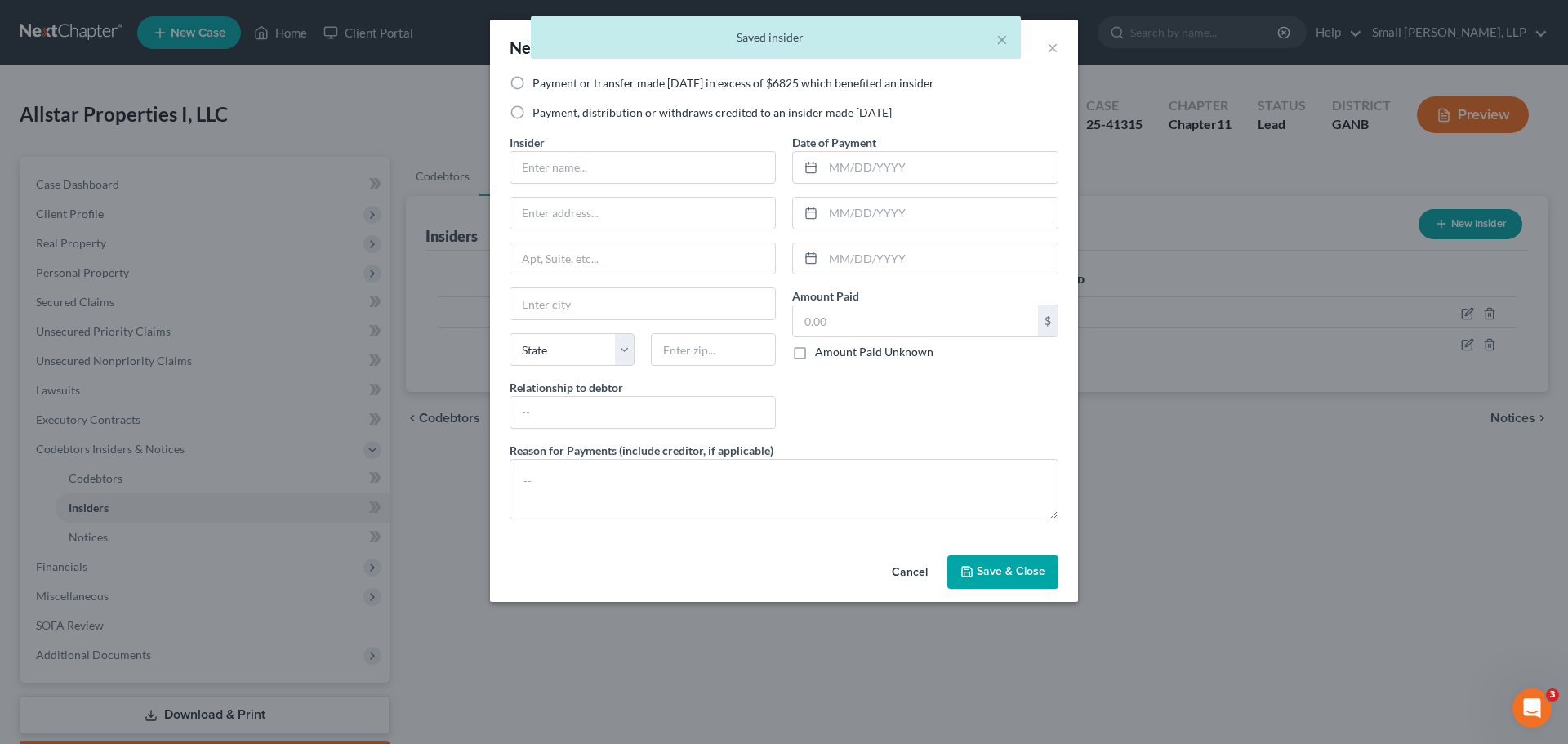
click at [670, 110] on label "Payment, distribution or withdraws credited to an insider made within 1 year" at bounding box center [712, 112] width 359 height 17
click at [549, 110] on input "Payment, distribution or withdraws credited to an insider made within 1 year" at bounding box center [544, 110] width 10 height 10
radio input "true"
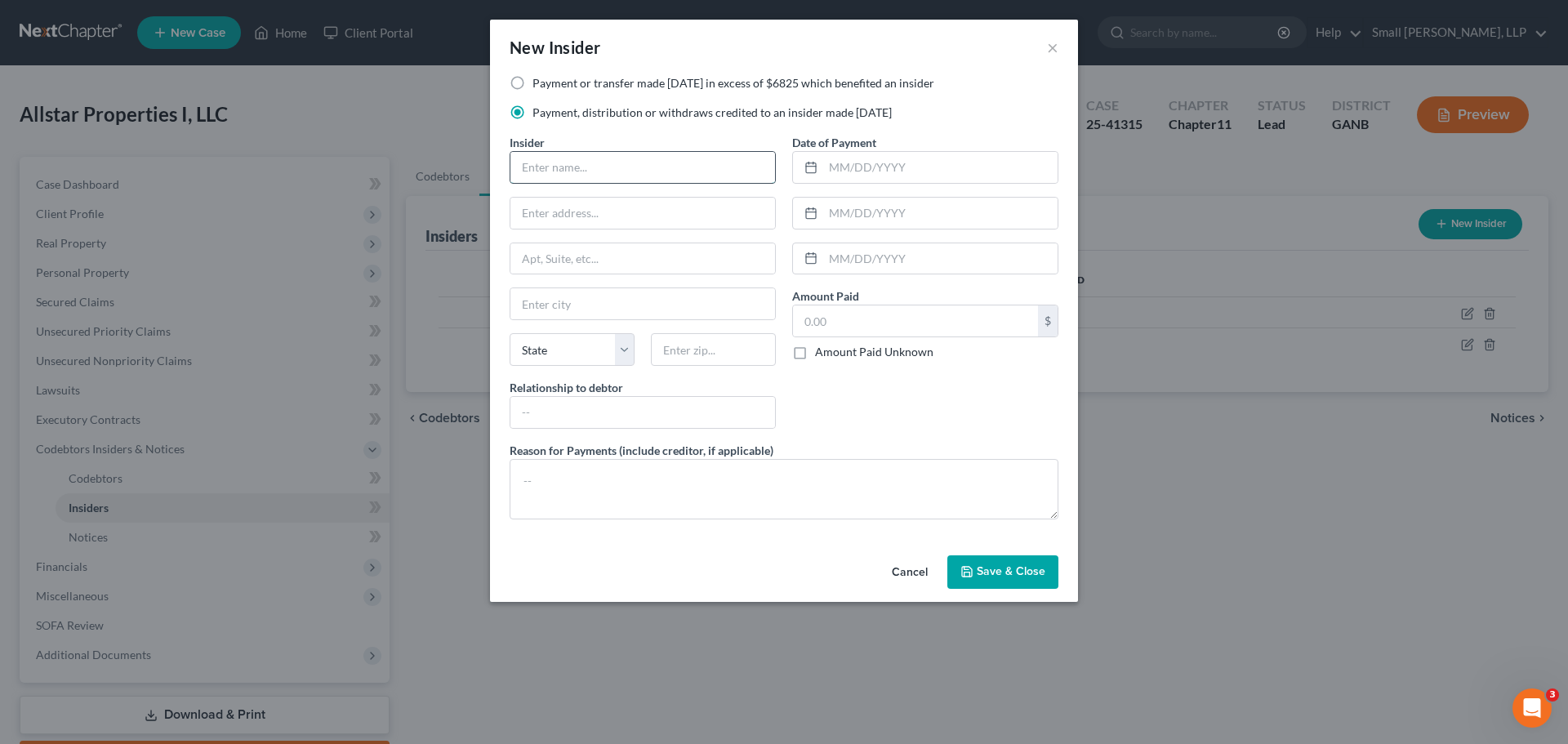
click at [648, 163] on input "text" at bounding box center [642, 168] width 264 height 31
type input "Allstar Farms LLC"
click at [625, 213] on input "text" at bounding box center [642, 213] width 264 height 31
type input "PO Box 209"
click at [592, 303] on input "text" at bounding box center [642, 304] width 264 height 31
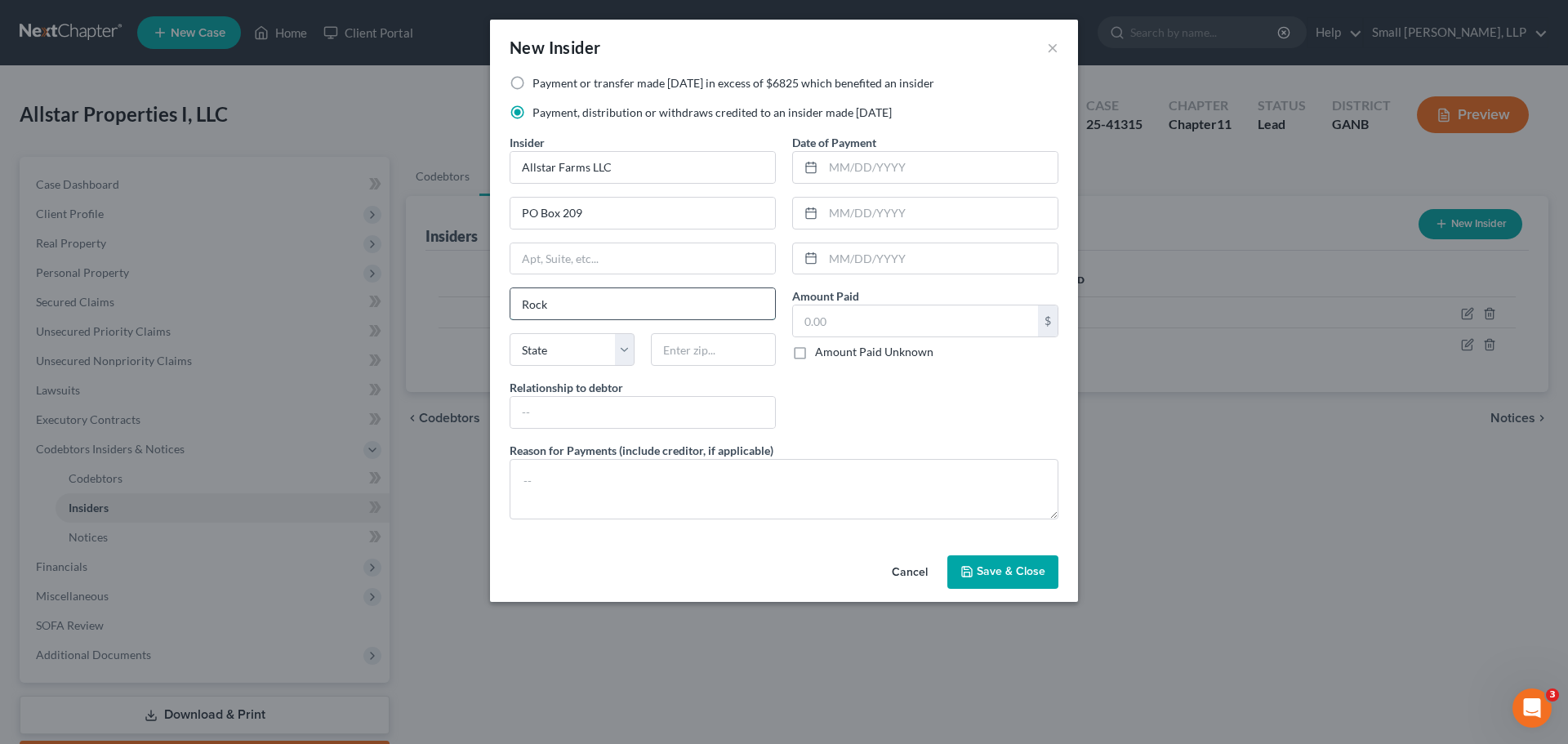
type input "Rockmart"
click at [575, 349] on select "State AL AK AR AZ CA CO CT DE DC FL GA GU HI ID IL IN IA KS KY LA ME MD MA MI M…" at bounding box center [572, 349] width 125 height 33
select select "10"
click at [509, 333] on select "State AL AK AR AZ CA CO CT DE DC FL GA GU HI ID IL IN IA KS KY LA ME MD MA MI M…" at bounding box center [572, 349] width 125 height 33
click at [711, 356] on input "text" at bounding box center [714, 349] width 125 height 33
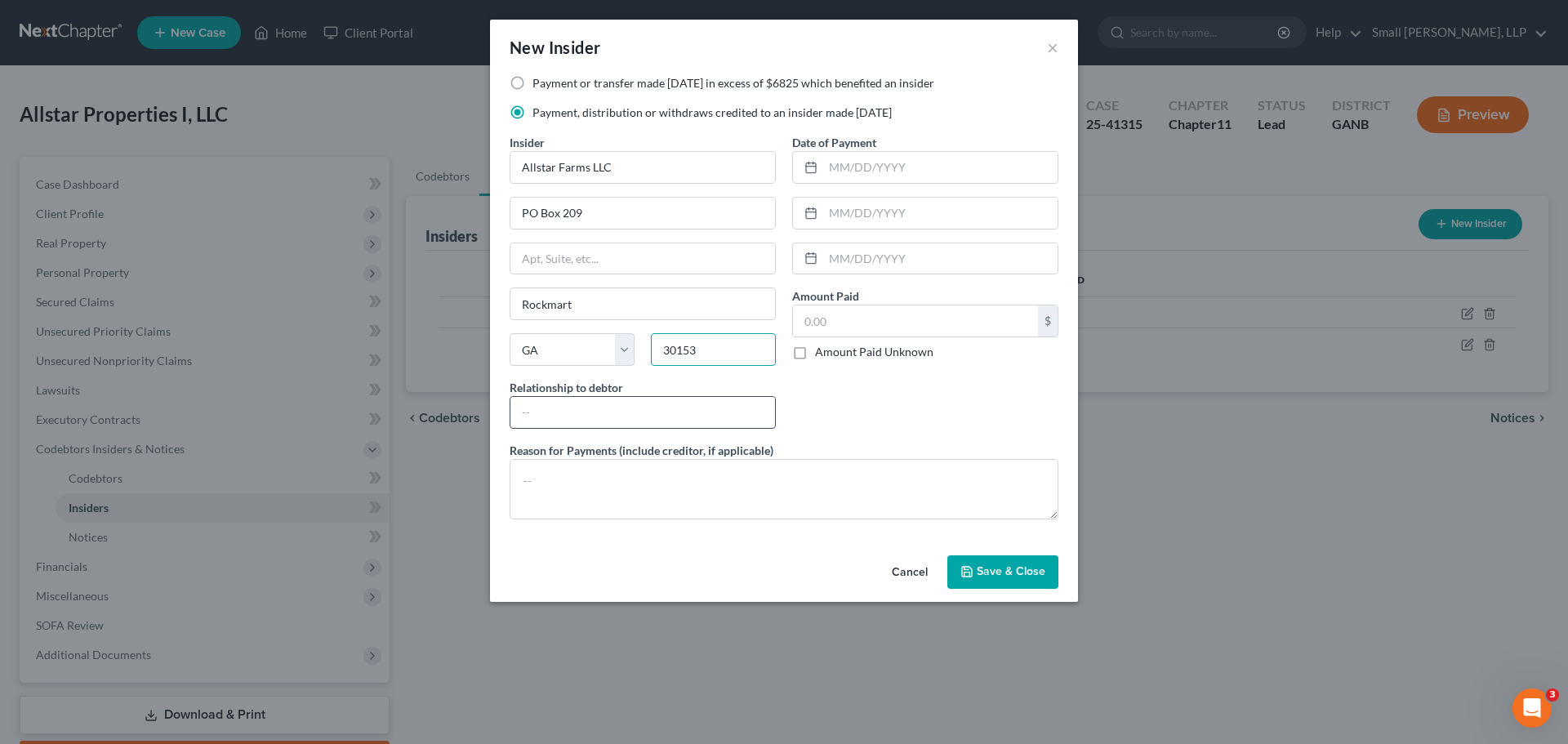
type input "30153"
click at [692, 412] on input "text" at bounding box center [642, 413] width 264 height 31
type input "Affiliate"
type input "09/12/2024"
click at [914, 329] on input "text" at bounding box center [915, 321] width 245 height 31
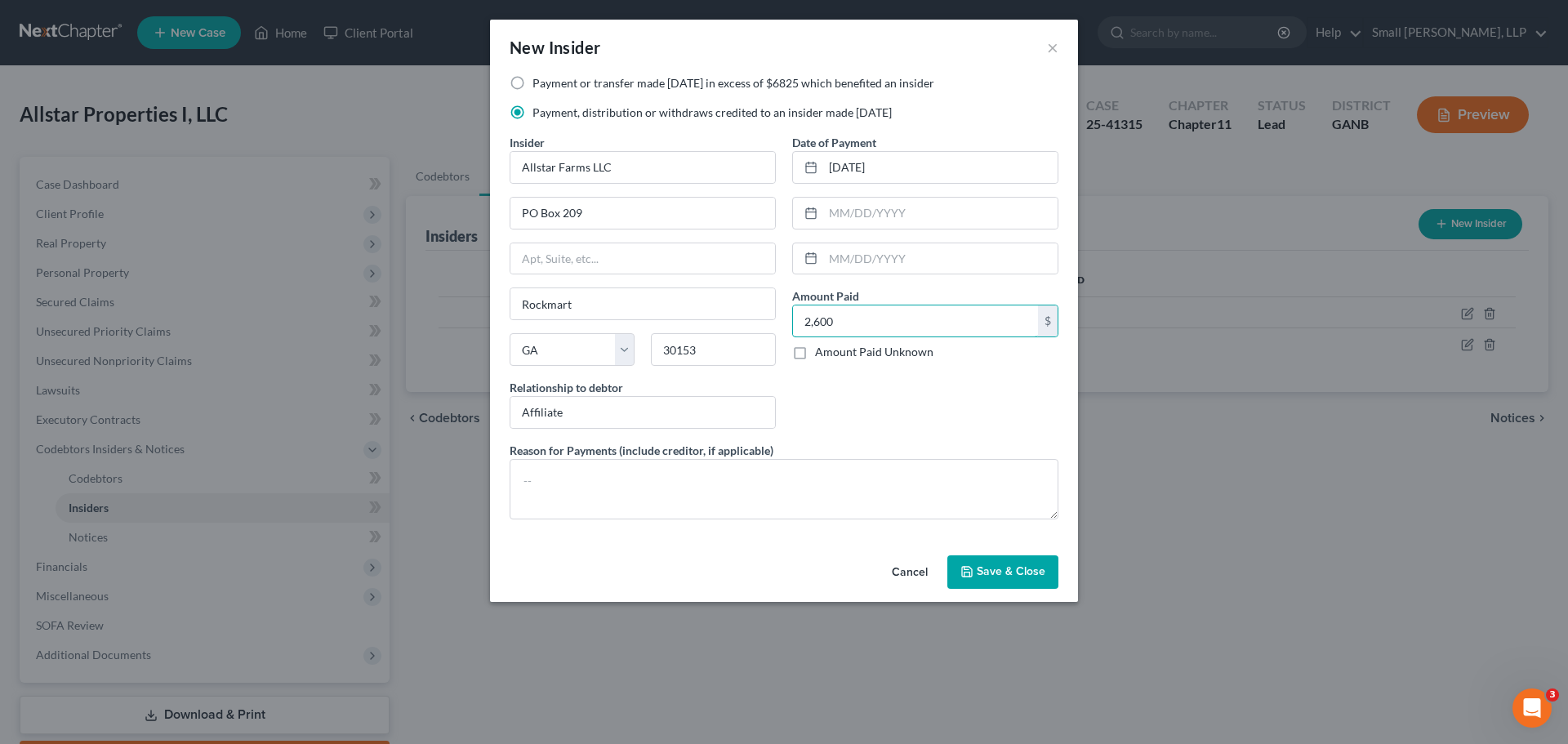
type input "2,600"
click at [1033, 570] on span "Save & Close" at bounding box center [1011, 572] width 69 height 14
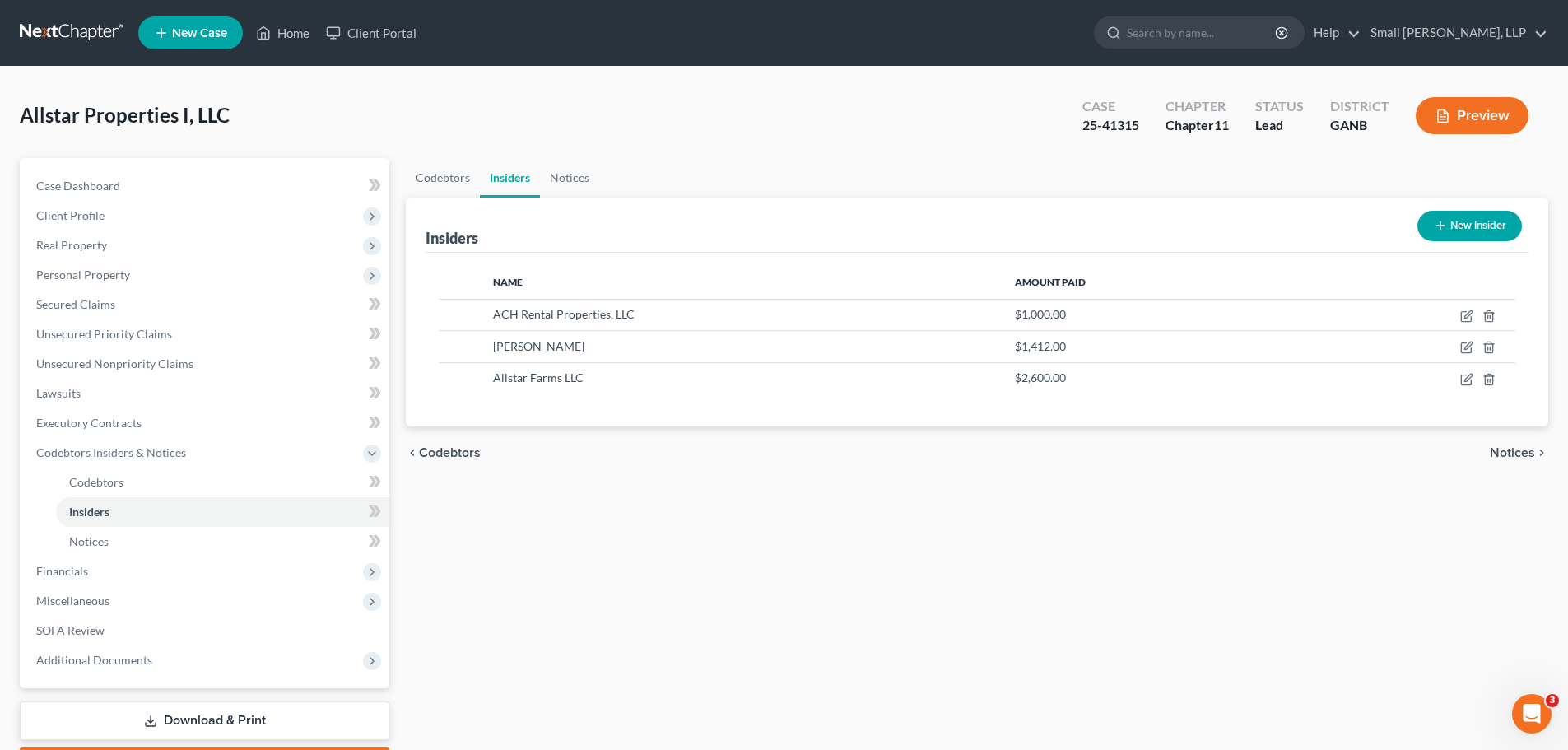
click at [1455, 226] on button "New Insider" at bounding box center [1469, 226] width 104 height 31
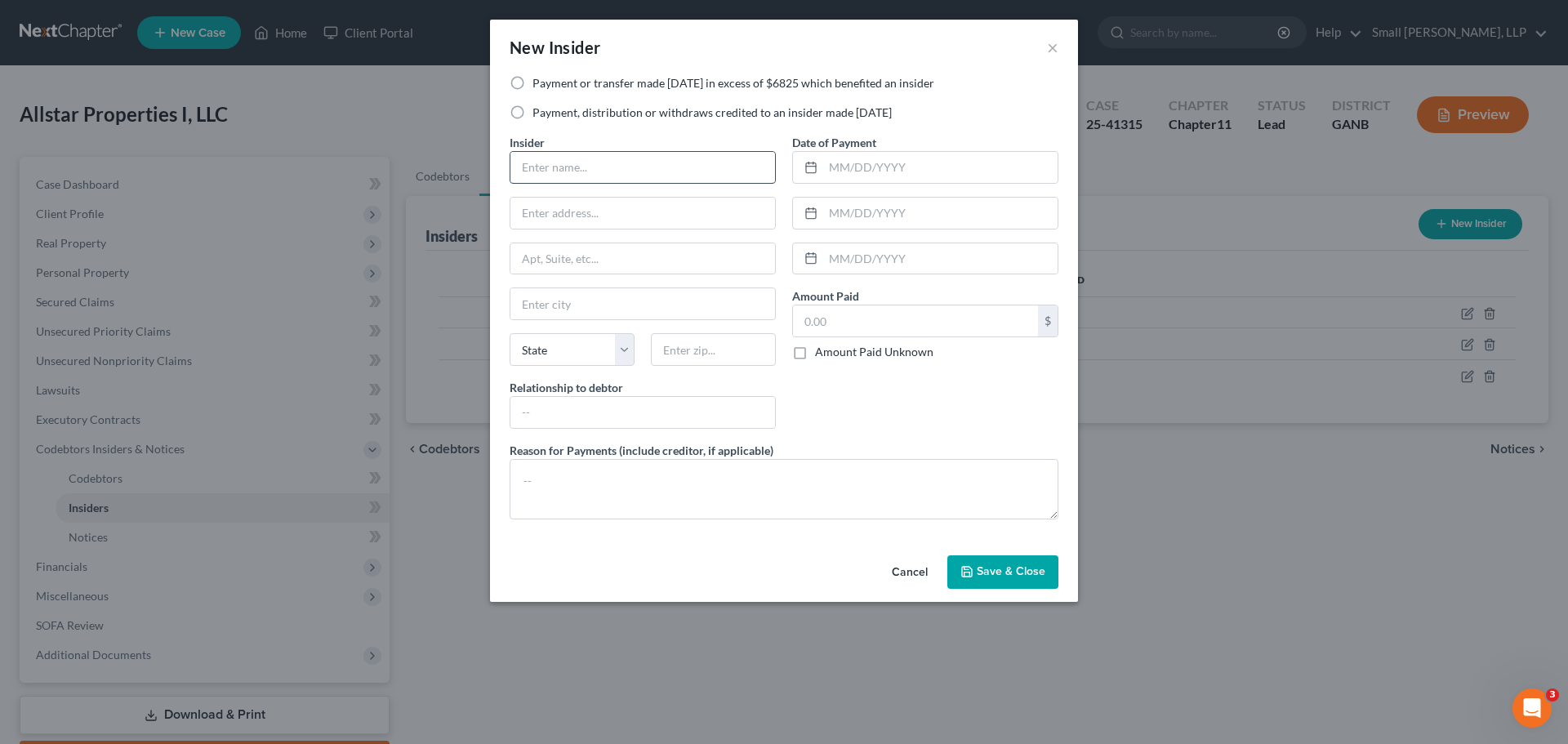
click at [697, 161] on input "text" at bounding box center [642, 168] width 264 height 31
type input "Allstar Farms LLC"
click at [608, 254] on input "text" at bounding box center [642, 259] width 264 height 31
click at [600, 260] on input "PO" at bounding box center [642, 259] width 264 height 31
click at [593, 251] on input "PO" at bounding box center [642, 259] width 264 height 31
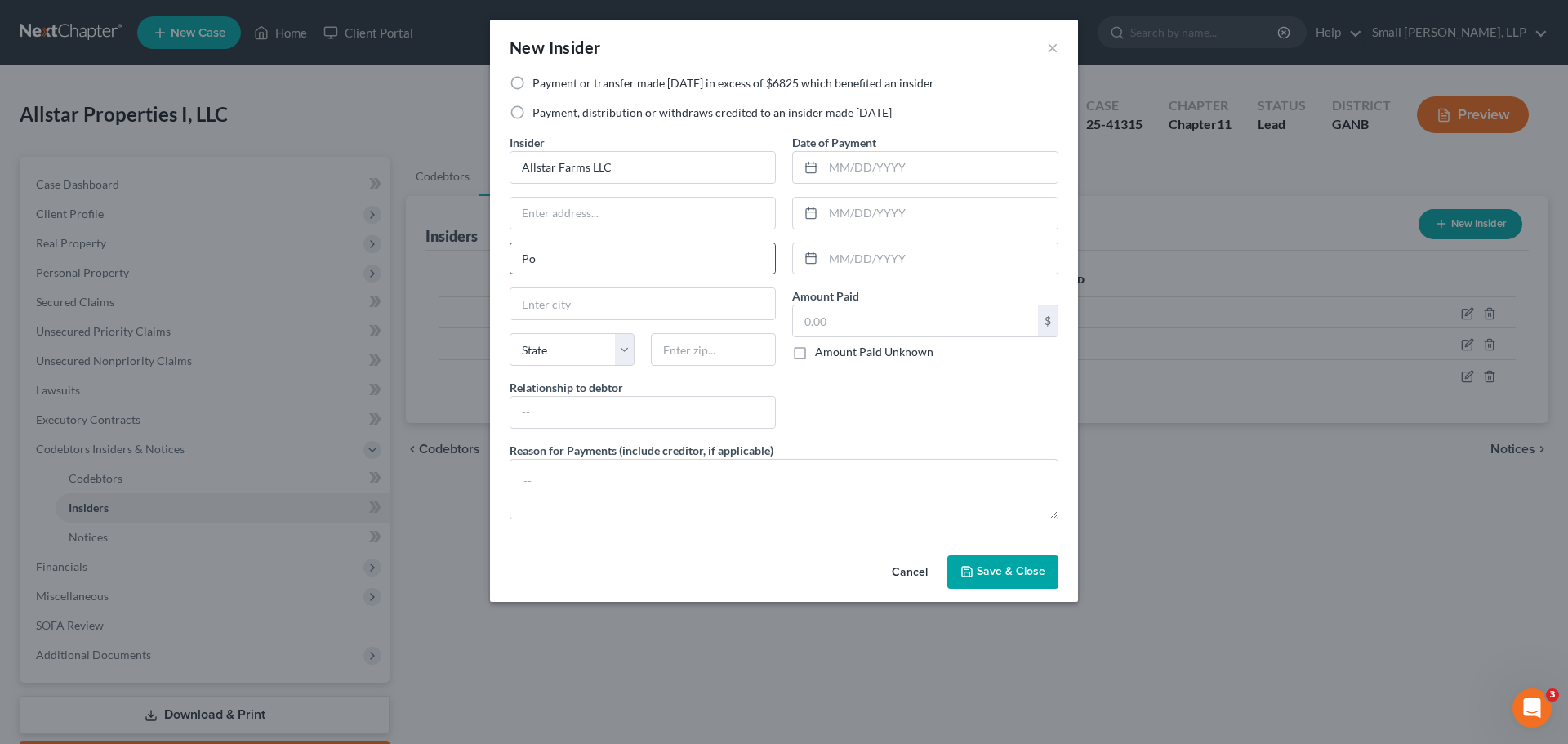
type input "P"
click at [581, 214] on input "text" at bounding box center [642, 213] width 264 height 31
type input "PO Box 209"
click at [586, 314] on input "text" at bounding box center [642, 304] width 264 height 31
type input "Rockmart"
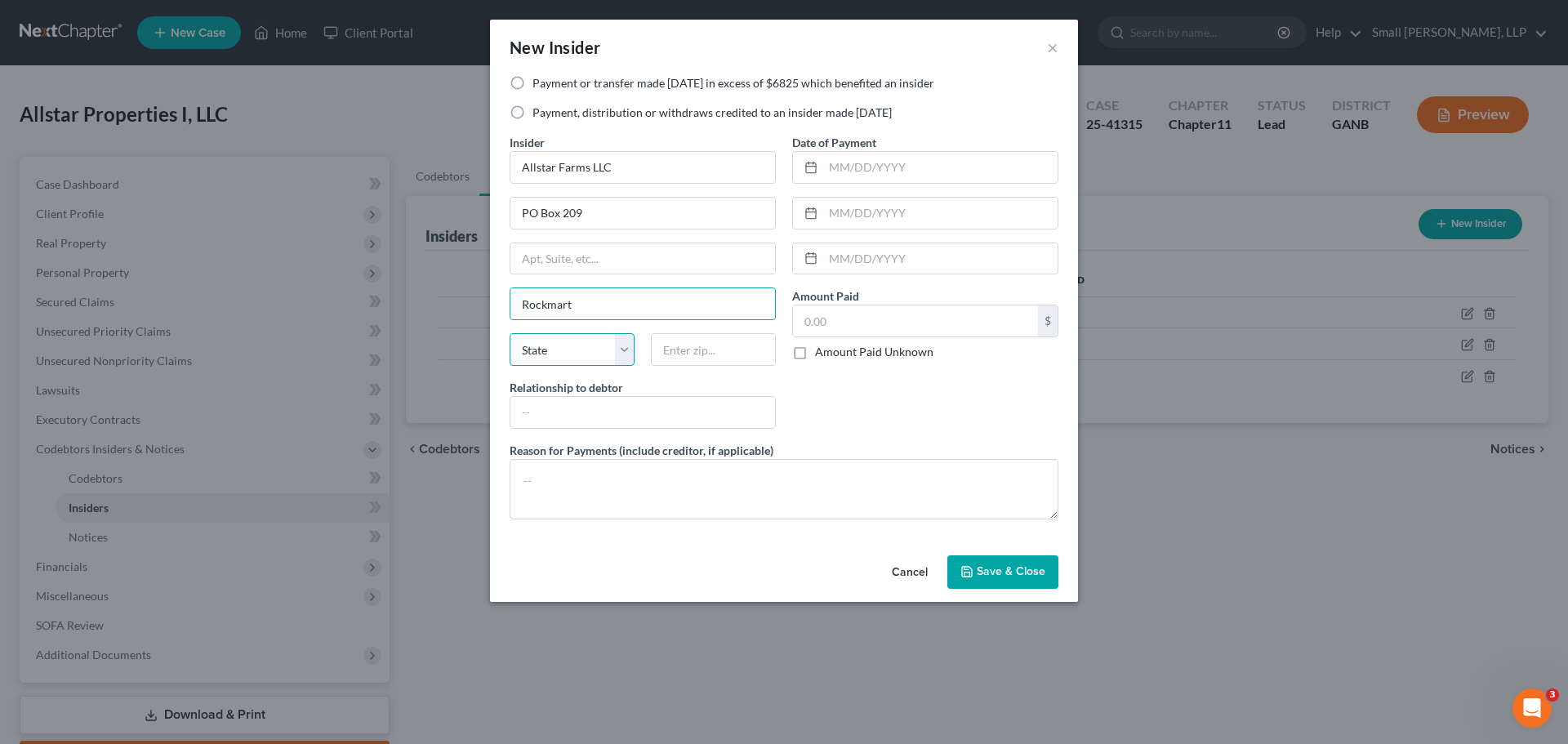
click at [558, 354] on select "State AL AK AR AZ CA CO CT DE DC FL GA GU HI ID IL IN IA KS KY LA ME MD MA MI M…" at bounding box center [572, 349] width 125 height 33
select select "10"
click at [509, 333] on select "State AL AK AR AZ CA CO CT DE DC FL GA GU HI ID IL IN IA KS KY LA ME MD MA MI M…" at bounding box center [572, 349] width 125 height 33
click at [656, 343] on input "text" at bounding box center [714, 349] width 125 height 33
type input "30153"
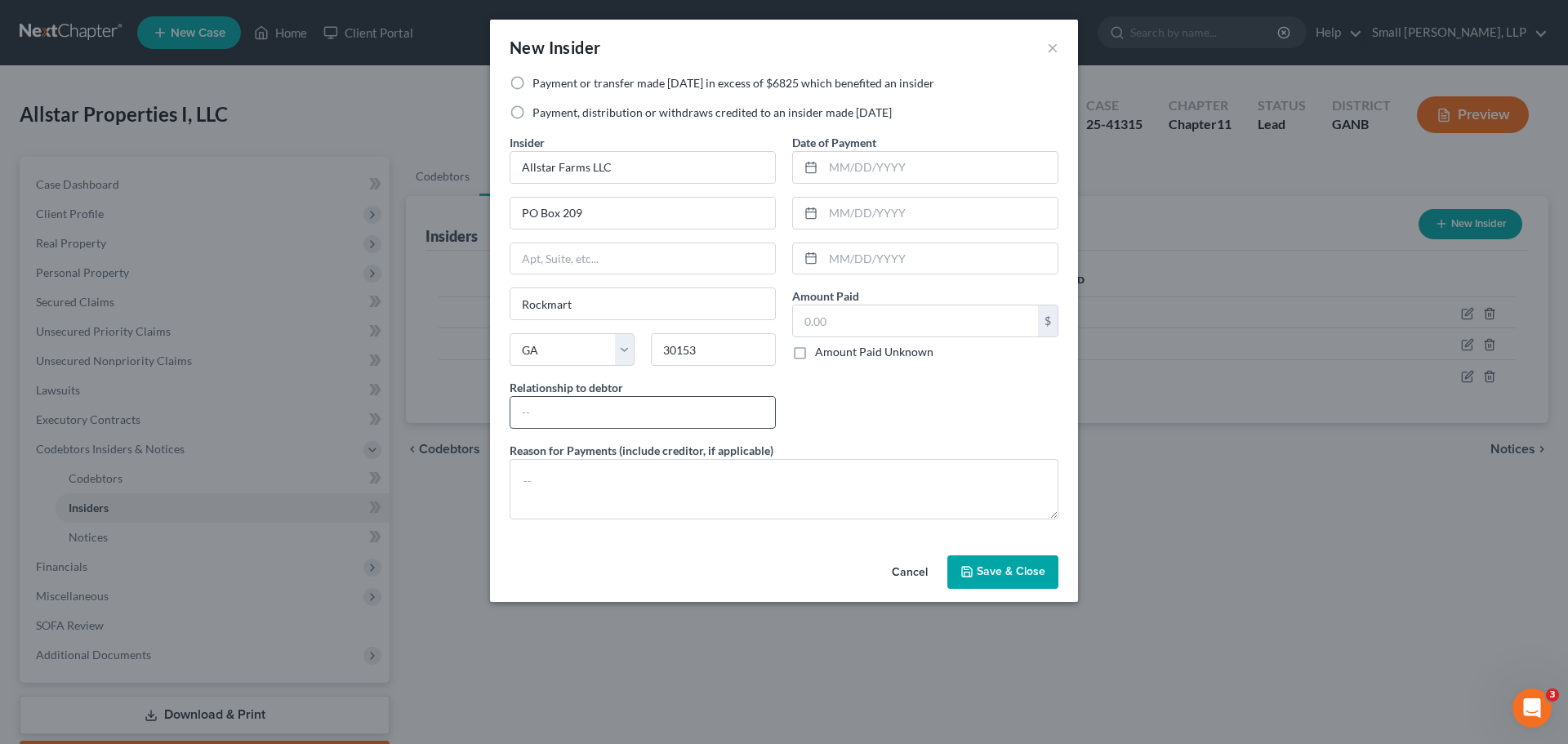
click at [629, 421] on input "text" at bounding box center [642, 413] width 264 height 31
type input "Affiliate"
click at [869, 169] on input "text" at bounding box center [940, 168] width 235 height 31
type input "09/12/2024"
click at [860, 311] on input "text" at bounding box center [915, 321] width 245 height 31
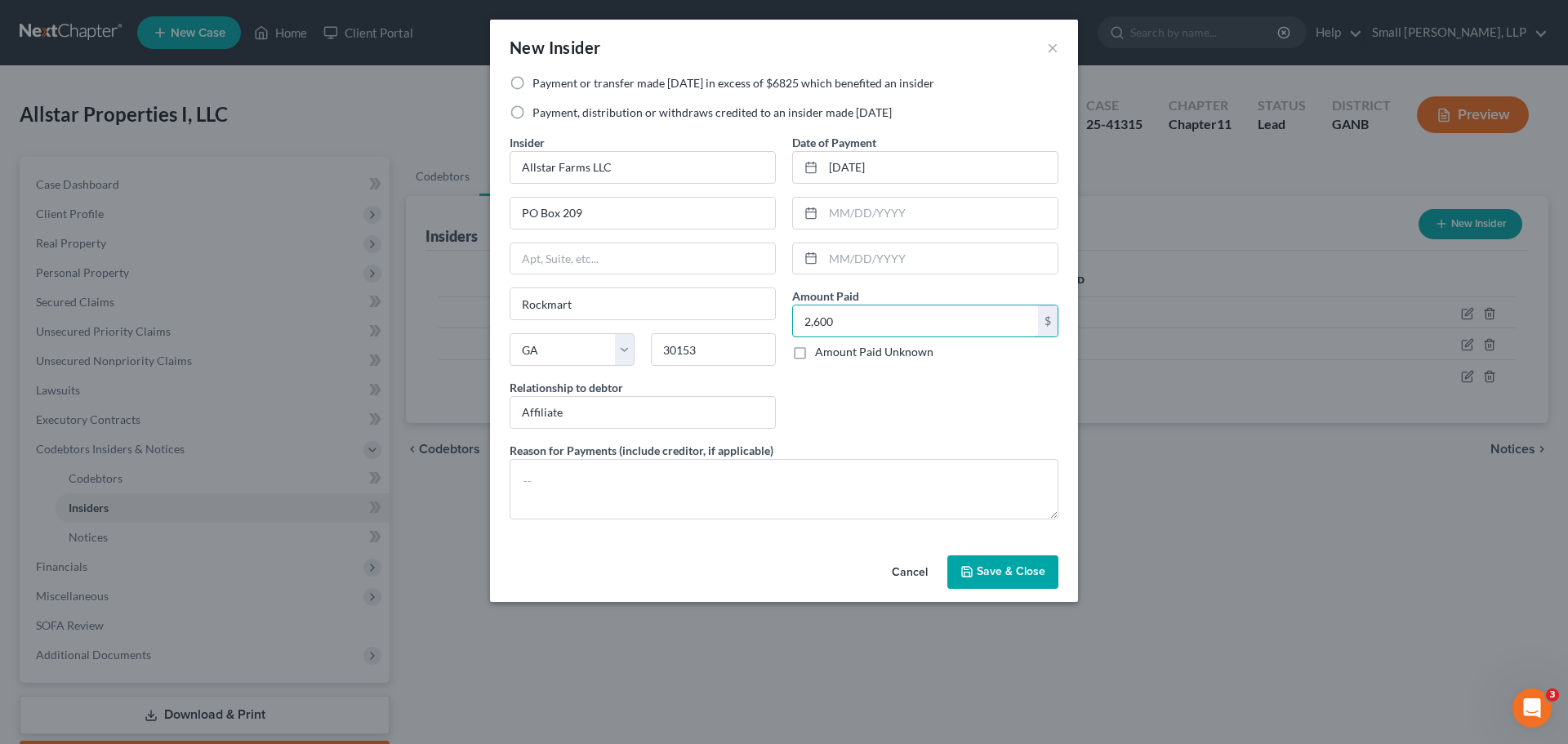
type input "2,600"
click at [702, 125] on div "Payment or transfer made within 1 year in excess of $6825 which benefited an in…" at bounding box center [784, 104] width 565 height 59
click at [703, 102] on div "Payment or transfer made within 1 year in excess of $6825 which benefited an in…" at bounding box center [784, 104] width 565 height 59
click at [694, 110] on label "Payment, distribution or withdraws credited to an insider made within 1 year" at bounding box center [712, 112] width 359 height 17
click at [549, 110] on input "Payment, distribution or withdraws credited to an insider made within 1 year" at bounding box center [544, 110] width 10 height 10
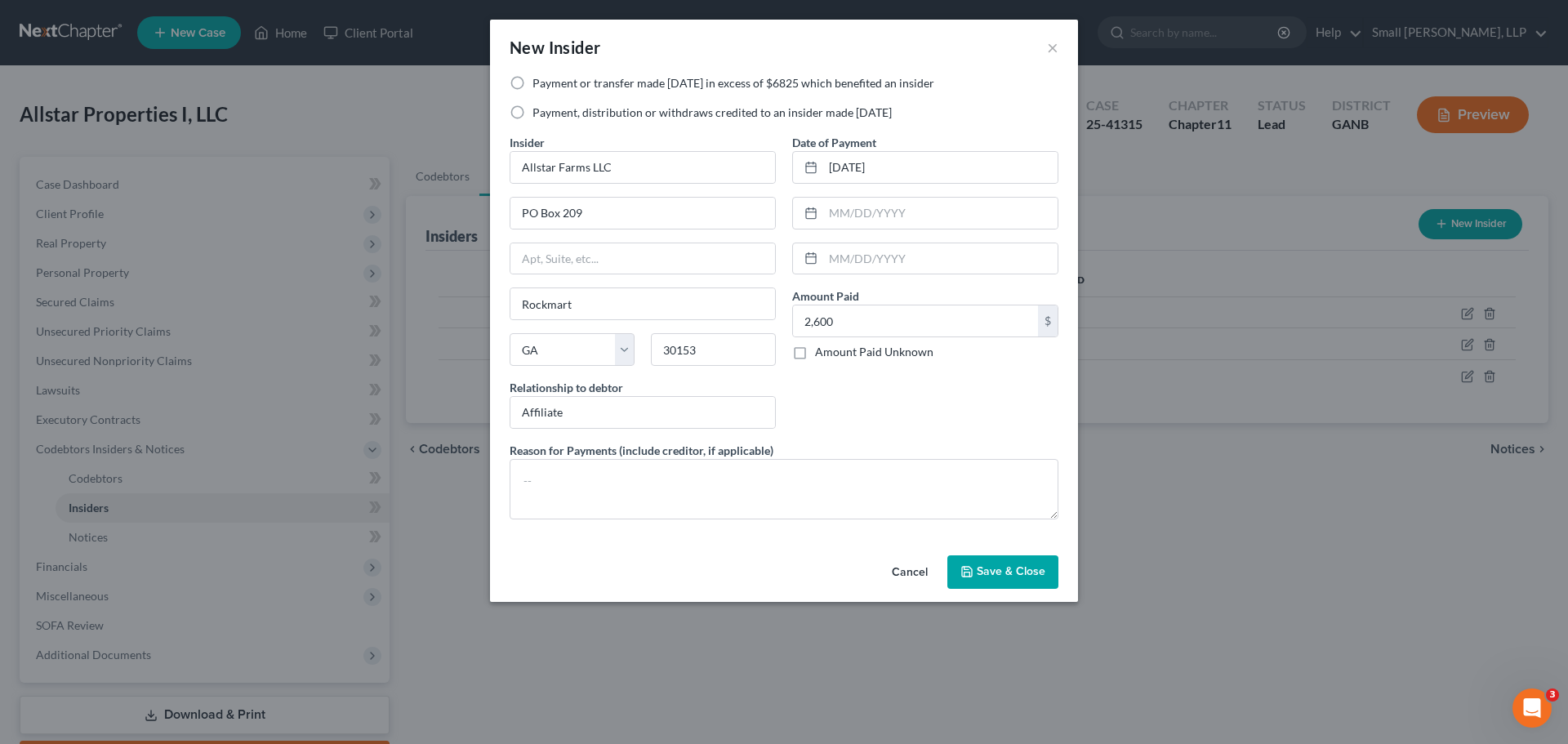
radio input "true"
click at [995, 575] on span "Save & Close" at bounding box center [1011, 572] width 69 height 14
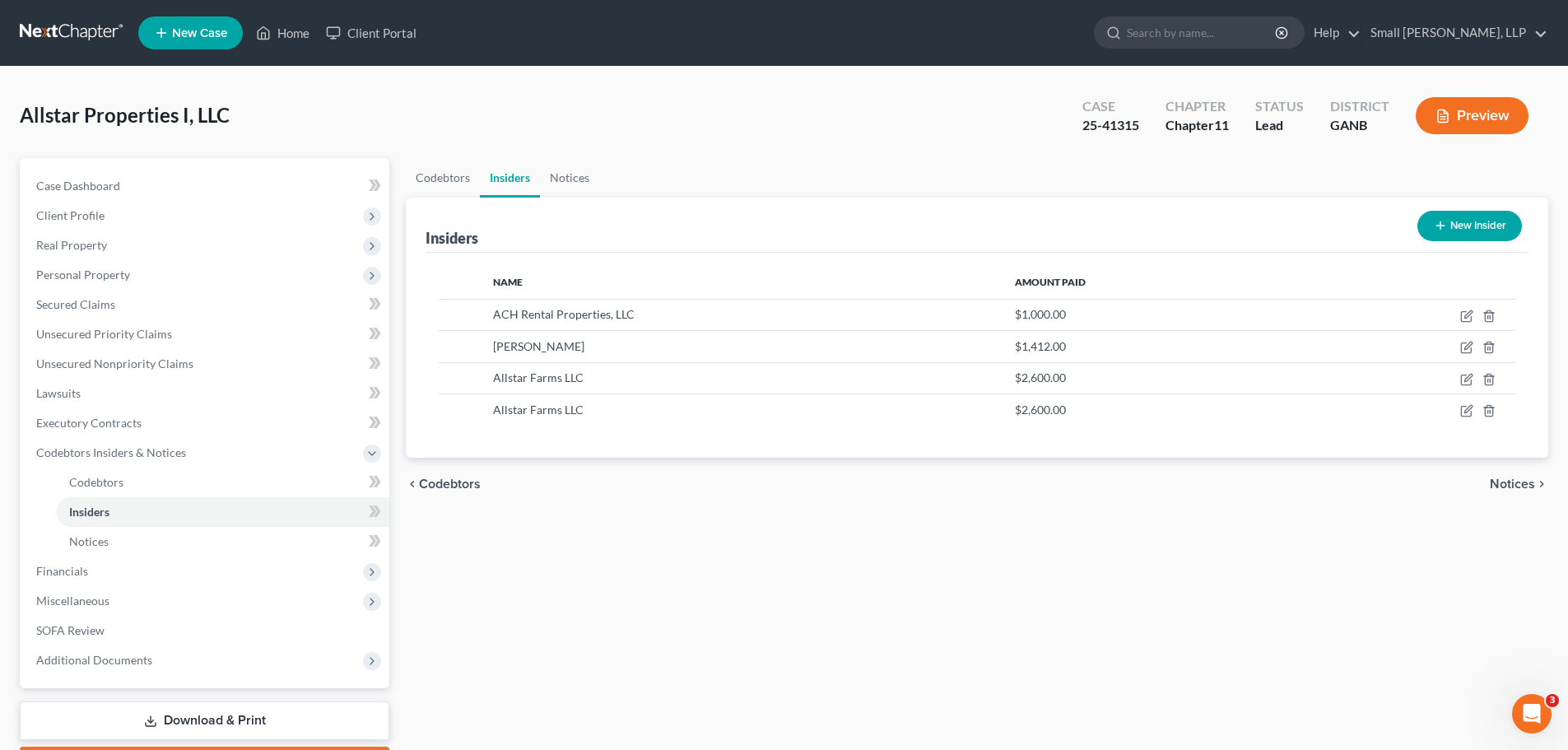
click at [1485, 225] on button "New Insider" at bounding box center [1469, 226] width 104 height 31
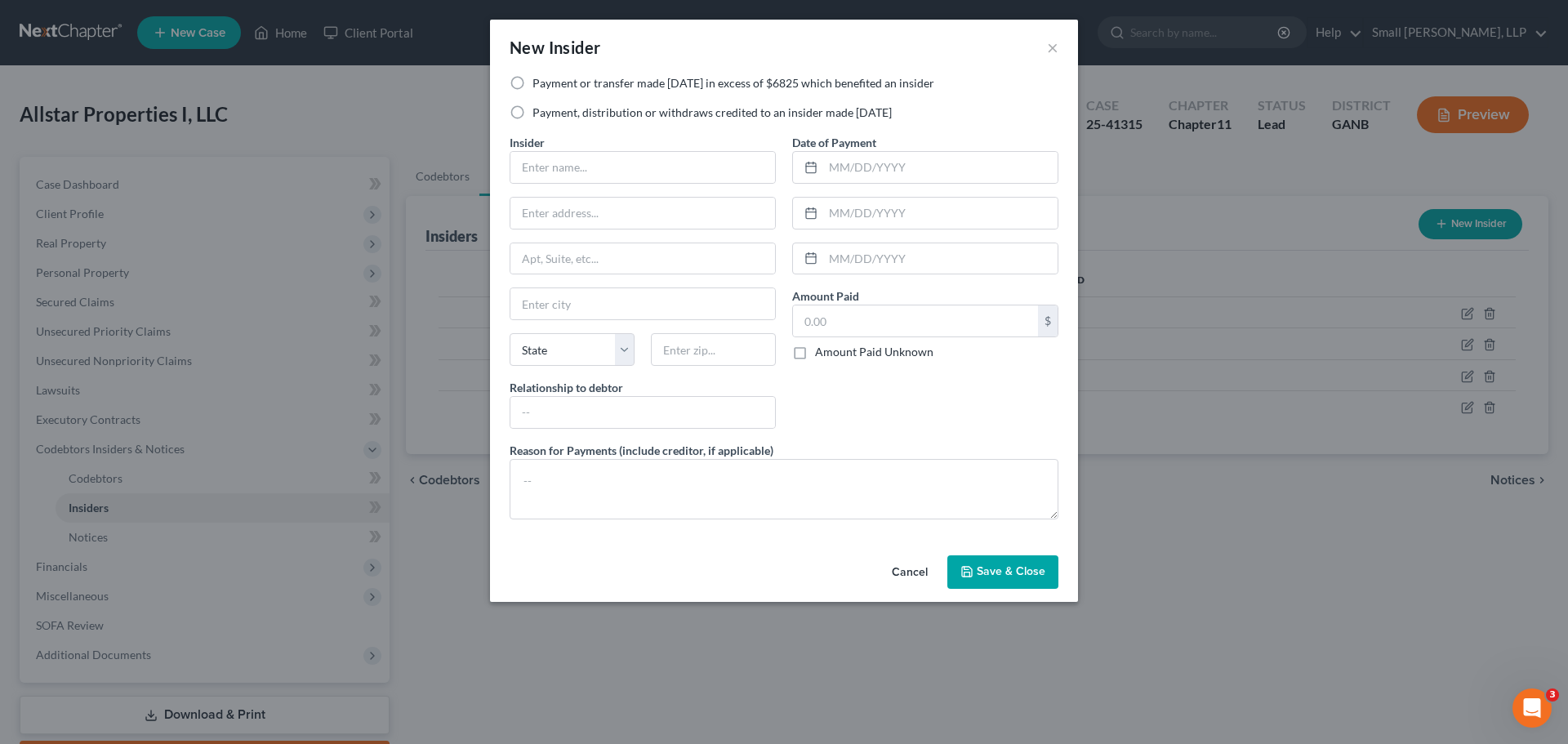
click at [645, 109] on label "Payment, distribution or withdraws credited to an insider made within 1 year" at bounding box center [712, 112] width 359 height 17
click at [549, 109] on input "Payment, distribution or withdraws credited to an insider made within 1 year" at bounding box center [544, 110] width 10 height 10
radio input "true"
click at [608, 165] on input "text" at bounding box center [642, 168] width 264 height 31
click at [566, 84] on label "Payment or transfer made within 1 year in excess of $6825 which benefited an in…" at bounding box center [734, 83] width 402 height 17
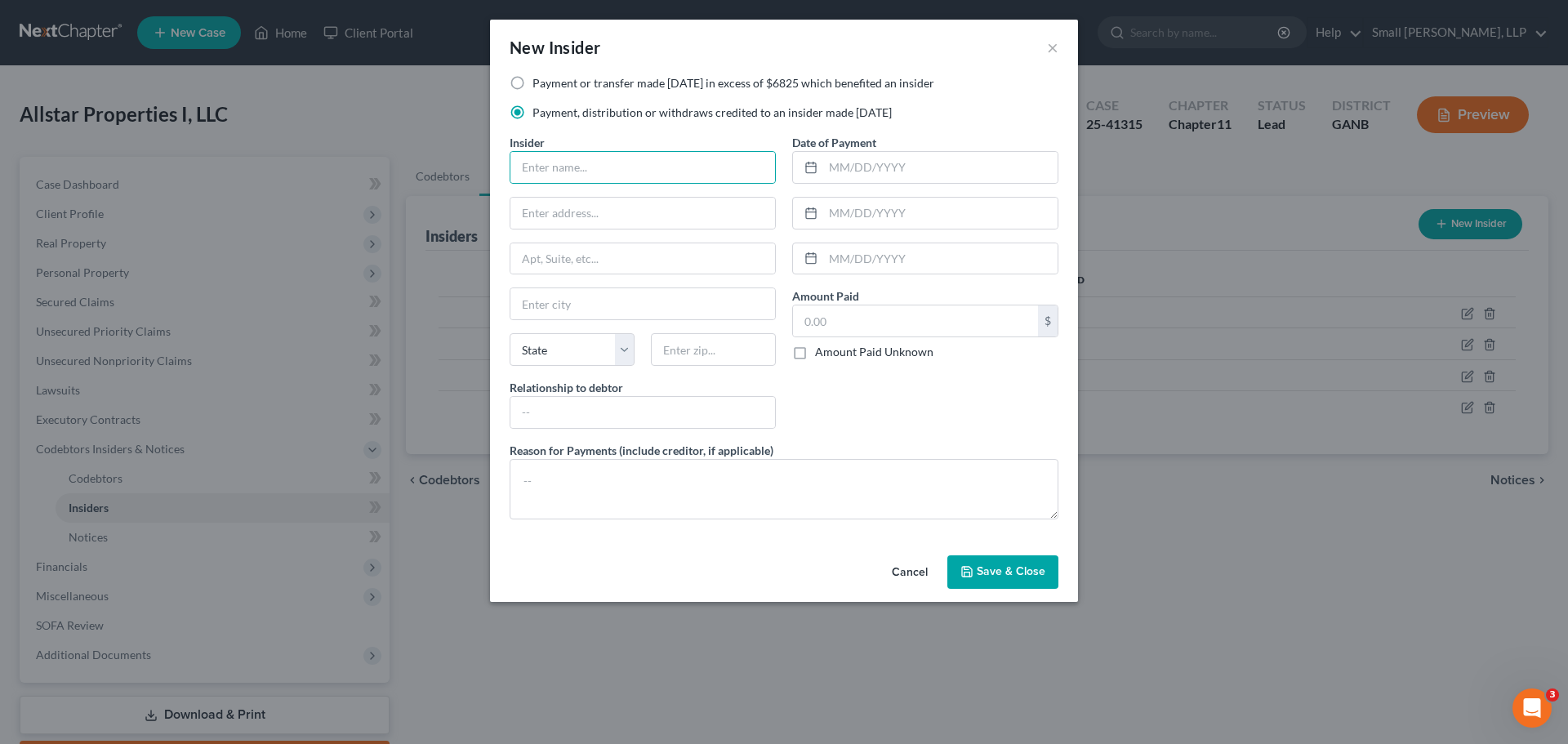
click at [549, 84] on input "Payment or transfer made within 1 year in excess of $6825 which benefited an in…" at bounding box center [544, 80] width 10 height 10
radio input "true"
click at [575, 169] on input "text" at bounding box center [642, 168] width 264 height 31
type input "Allstar Properties, LLC"
click at [596, 216] on input "text" at bounding box center [642, 213] width 264 height 31
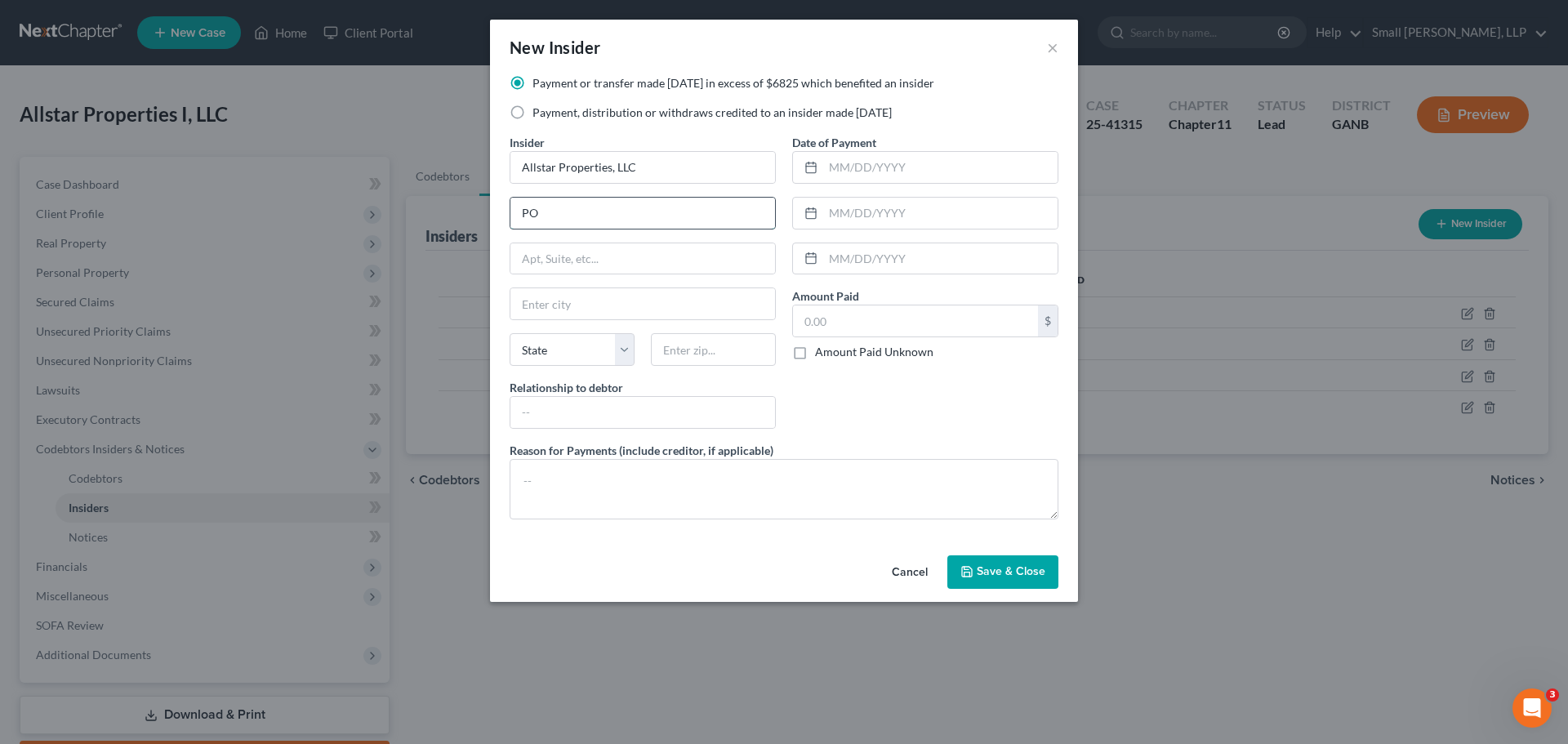
type input "PO Box 209"
click at [602, 292] on input "text" at bounding box center [642, 304] width 264 height 31
type input "Rockmart"
click at [597, 349] on select "State AL AK AR AZ CA CO CT DE DC FL GA GU HI ID IL IN IA KS KY LA ME MD MA MI M…" at bounding box center [572, 349] width 125 height 33
select select "10"
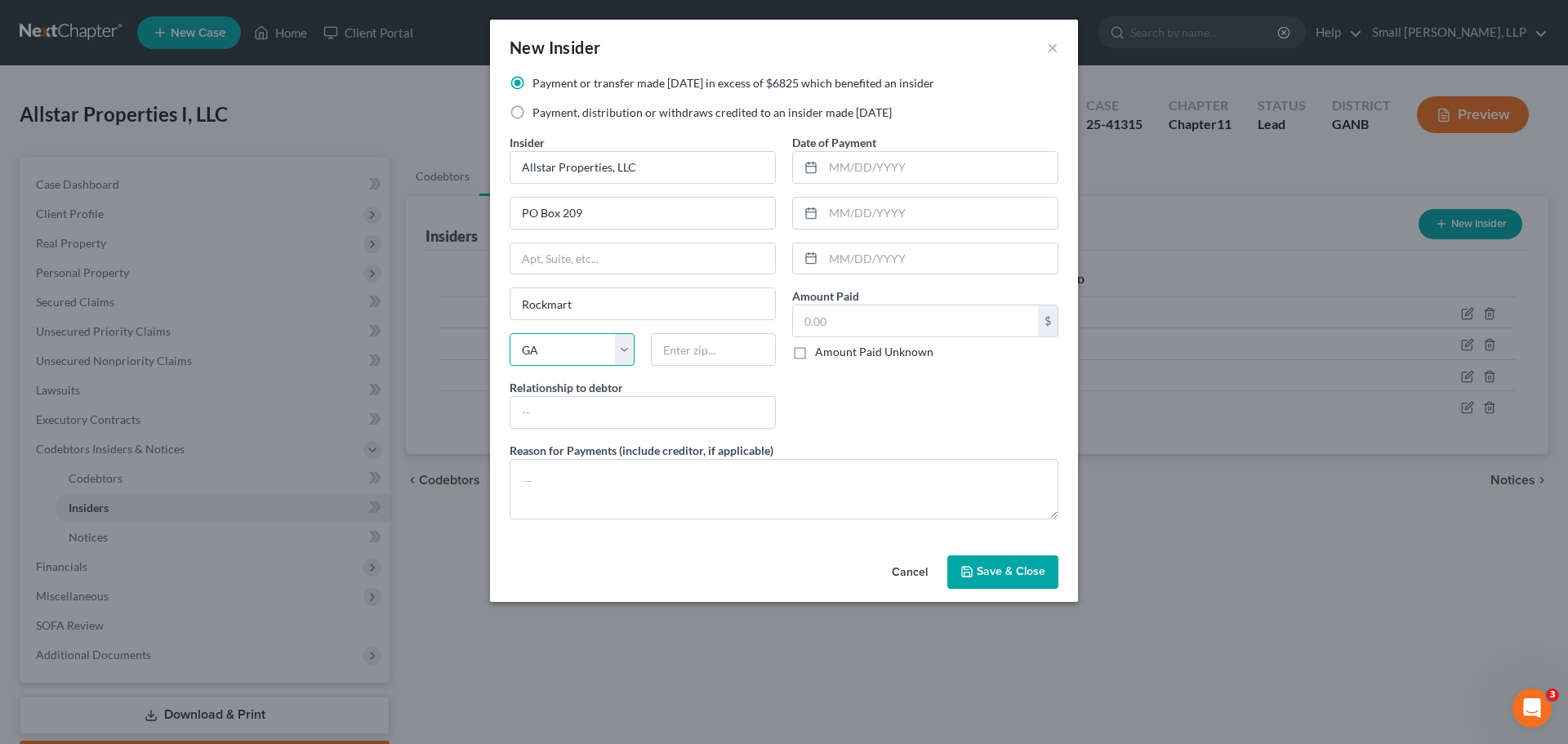
click at [509, 333] on select "State AL AK AR AZ CA CO CT DE DC FL GA GU HI ID IL IN IA KS KY LA ME MD MA MI M…" at bounding box center [572, 349] width 125 height 33
click at [713, 349] on input "text" at bounding box center [714, 349] width 125 height 33
type input "30153"
click at [686, 419] on input "text" at bounding box center [642, 413] width 264 height 31
click at [620, 421] on input "aff" at bounding box center [642, 413] width 264 height 31
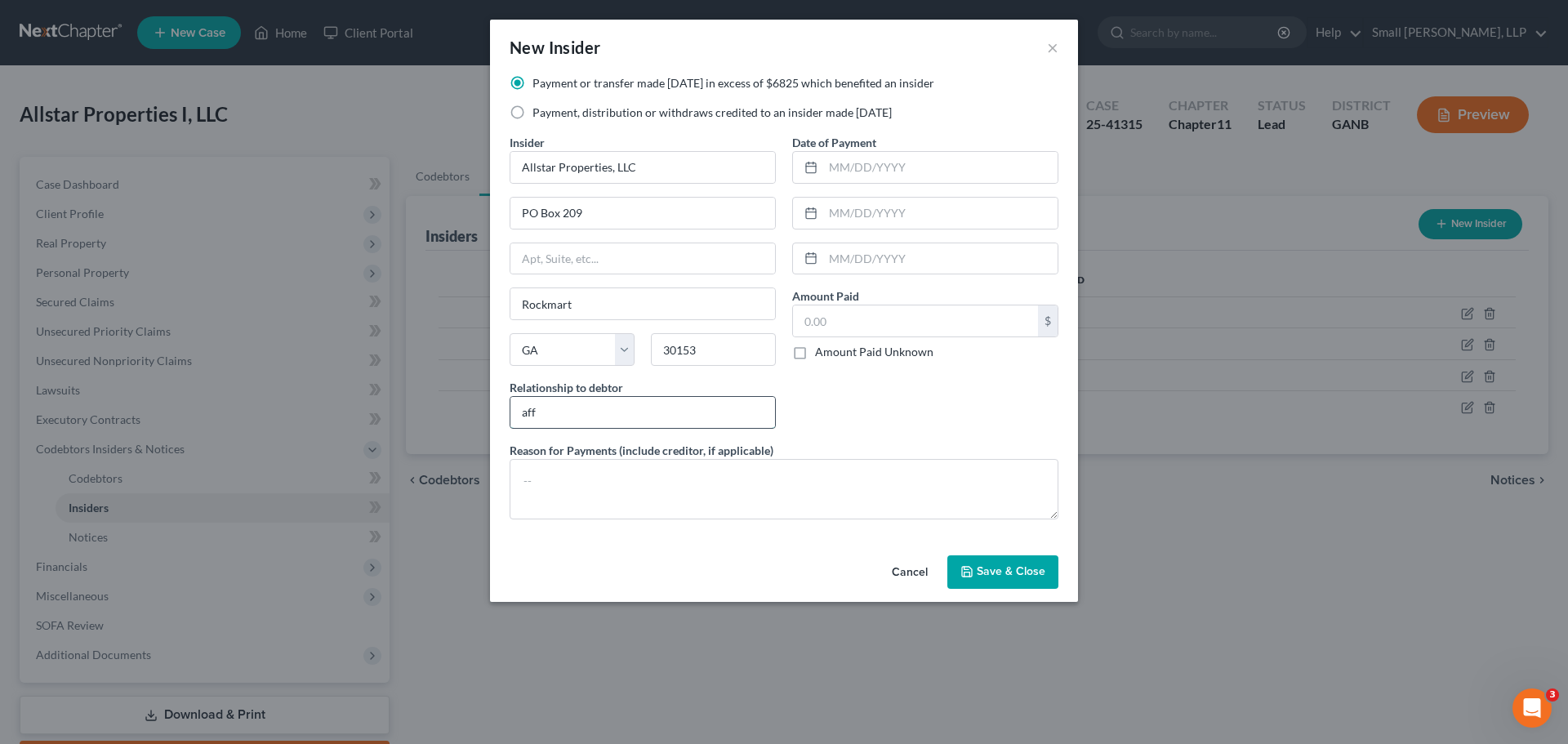
type input "Affiliate"
click at [871, 167] on input "text" at bounding box center [940, 168] width 235 height 31
type input "09/16/2024"
click at [864, 322] on input "text" at bounding box center [915, 321] width 245 height 31
type input "20,000"
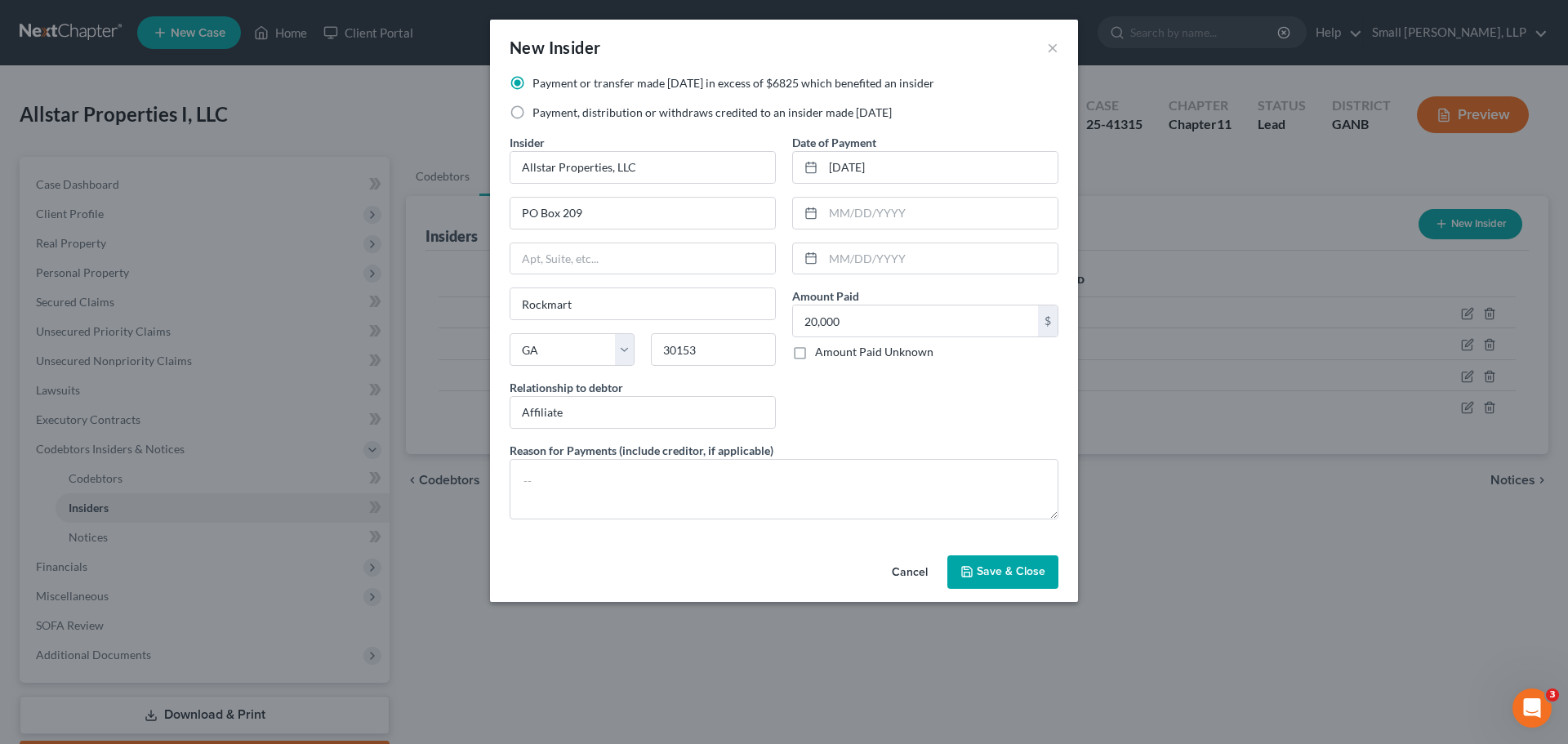
click at [981, 565] on span "Save & Close" at bounding box center [1011, 572] width 69 height 14
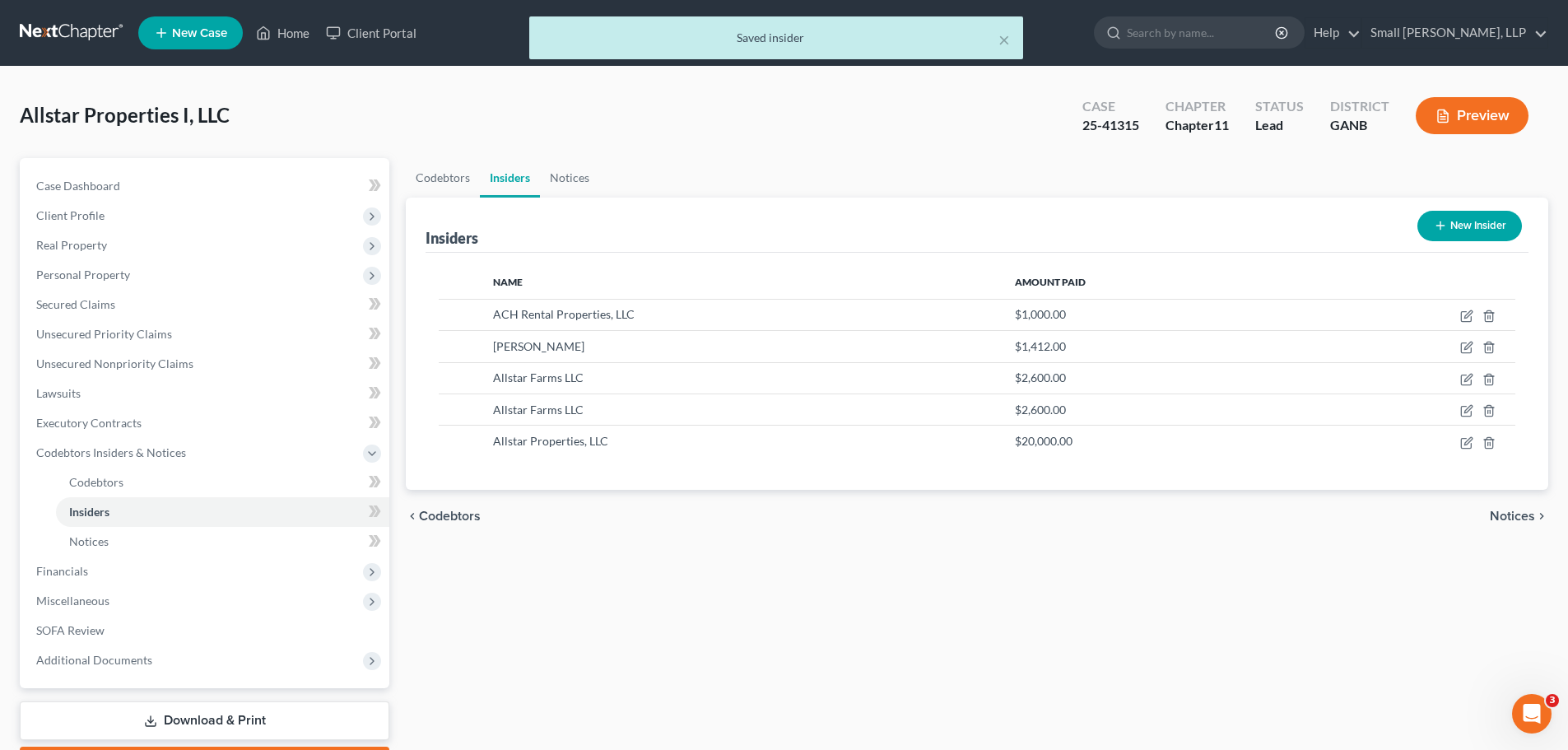
click at [1449, 226] on button "New Insider" at bounding box center [1469, 226] width 104 height 31
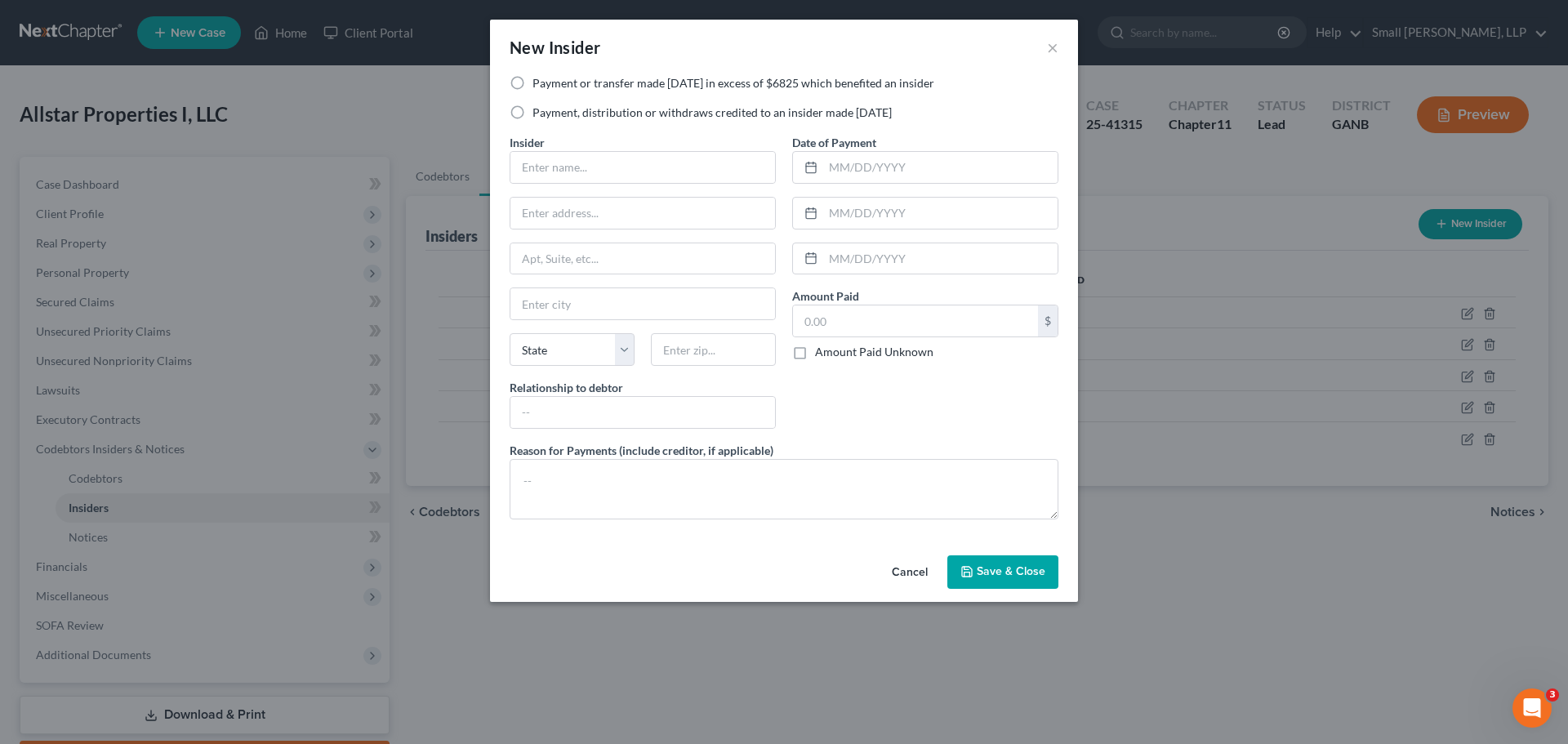
click at [730, 115] on label "Payment, distribution or withdraws credited to an insider made within 1 year" at bounding box center [712, 112] width 359 height 17
click at [549, 115] on input "Payment, distribution or withdraws credited to an insider made within 1 year" at bounding box center [544, 110] width 10 height 10
radio input "true"
click at [601, 158] on input "text" at bounding box center [642, 168] width 264 height 31
type input "Allstar Properties, LLC"
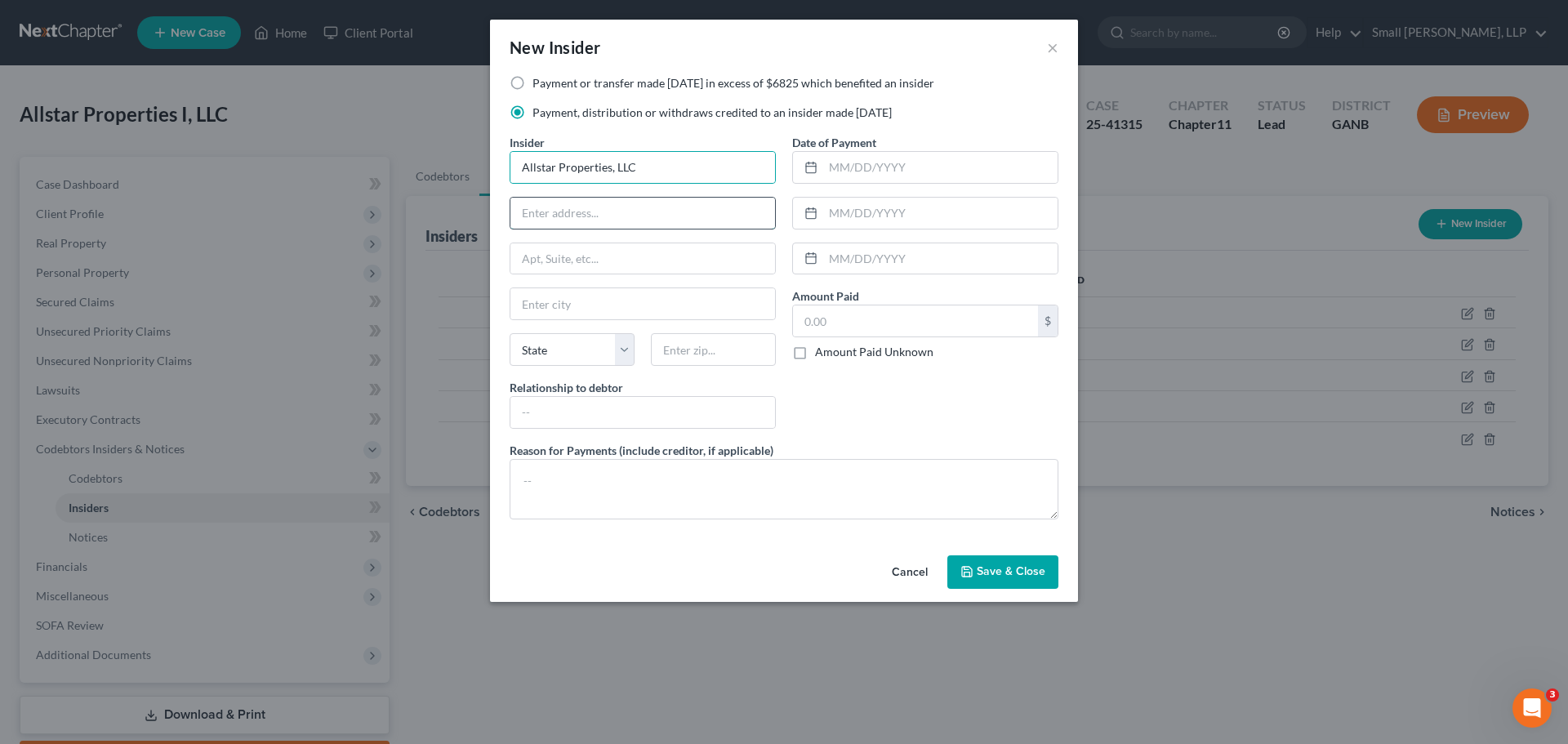
click at [578, 199] on input "text" at bounding box center [642, 213] width 264 height 31
type input "PO Box 209"
click at [575, 303] on input "text" at bounding box center [642, 304] width 264 height 31
type input "Rockmart"
click at [537, 361] on select "State AL AK AR AZ CA CO CT DE DC FL GA GU HI ID IL IN IA KS KY LA ME MD MA MI M…" at bounding box center [572, 349] width 125 height 33
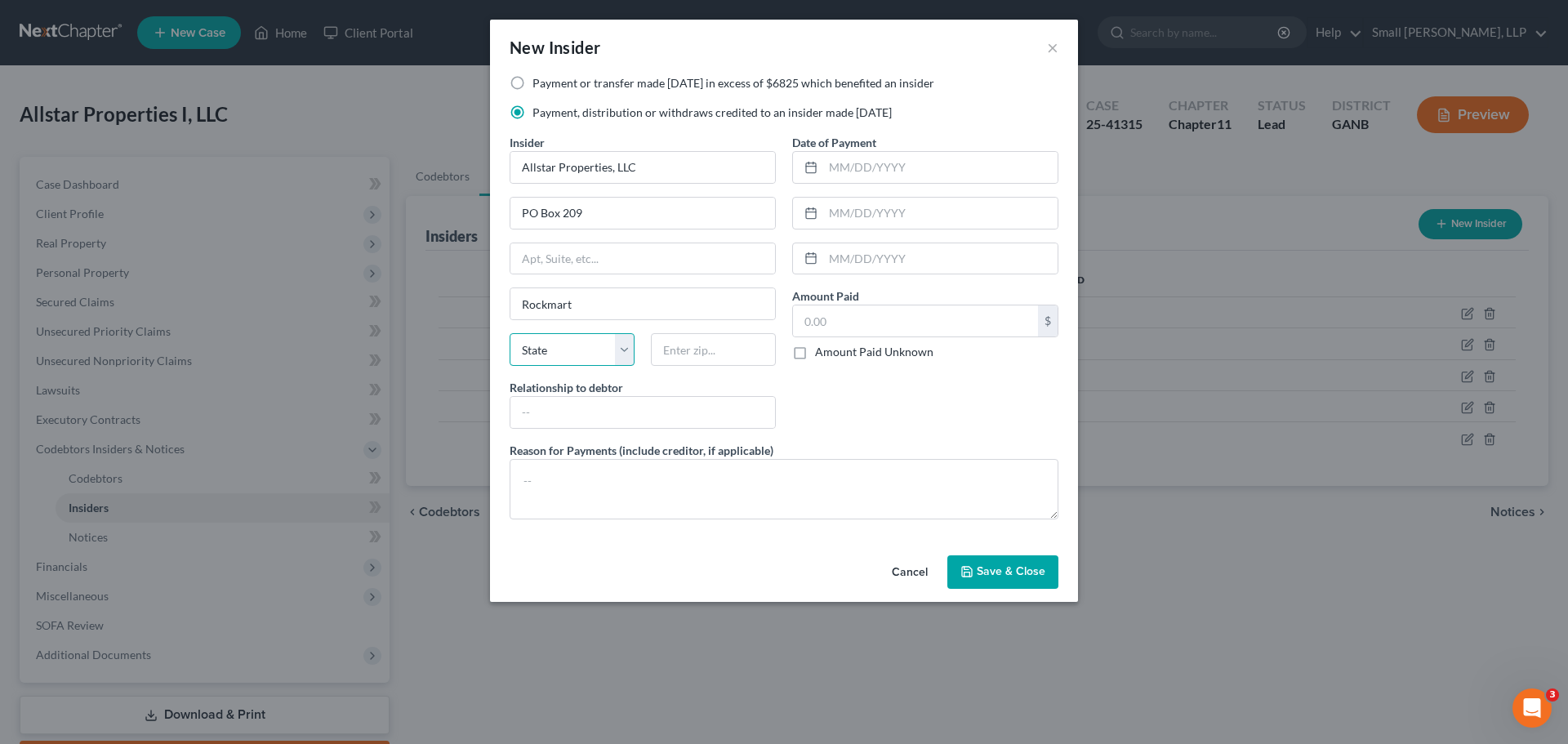
select select "10"
click at [509, 333] on select "State AL AK AR AZ CA CO CT DE DC FL GA GU HI ID IL IN IA KS KY LA ME MD MA MI M…" at bounding box center [572, 349] width 125 height 33
click at [707, 354] on input "text" at bounding box center [714, 349] width 125 height 33
type input "30153"
click at [684, 399] on input "text" at bounding box center [642, 413] width 264 height 31
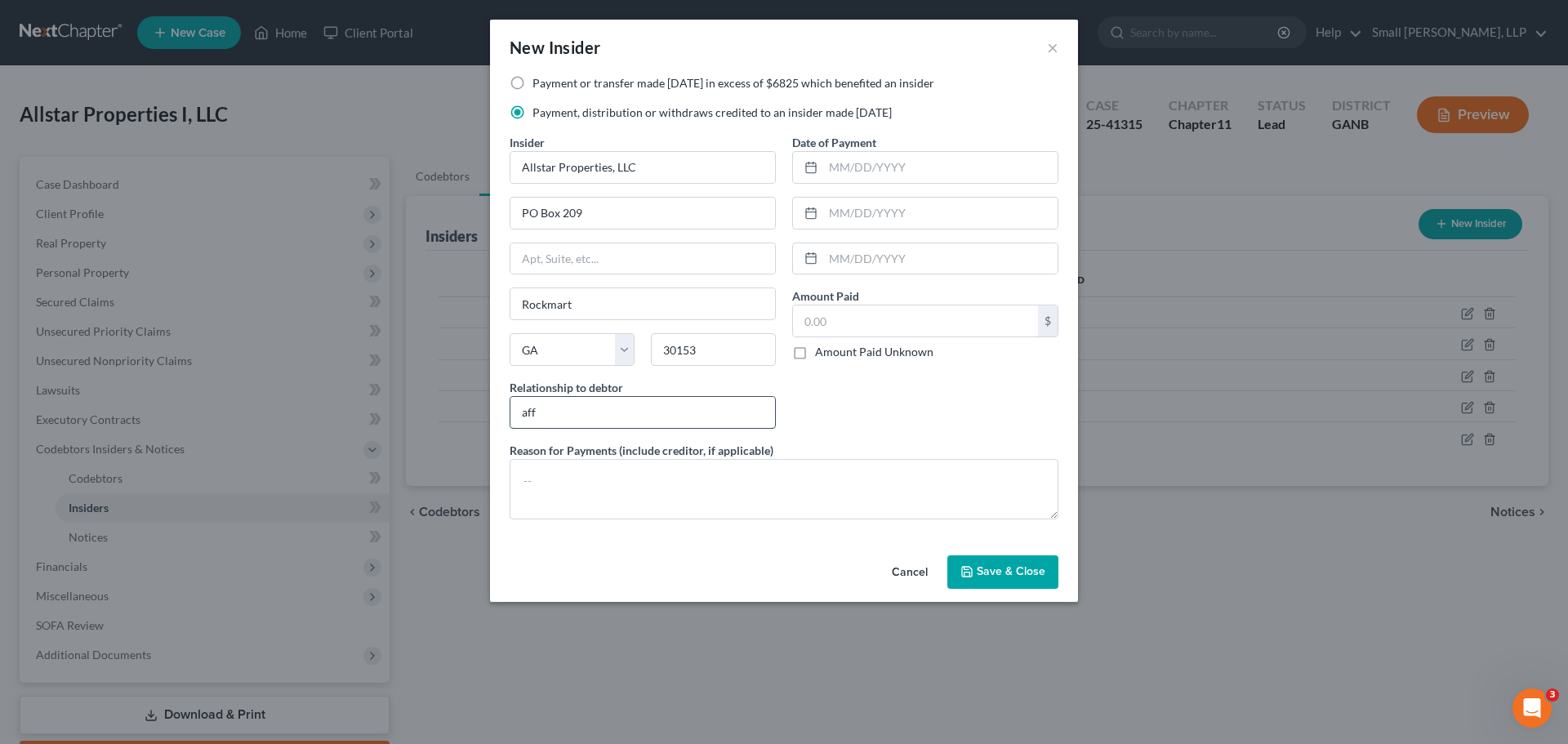
type input "Affiliate"
click at [864, 167] on input "text" at bounding box center [940, 168] width 235 height 31
type input "09/17/2024"
click at [846, 313] on input "text" at bounding box center [915, 321] width 245 height 31
type input "1,000"
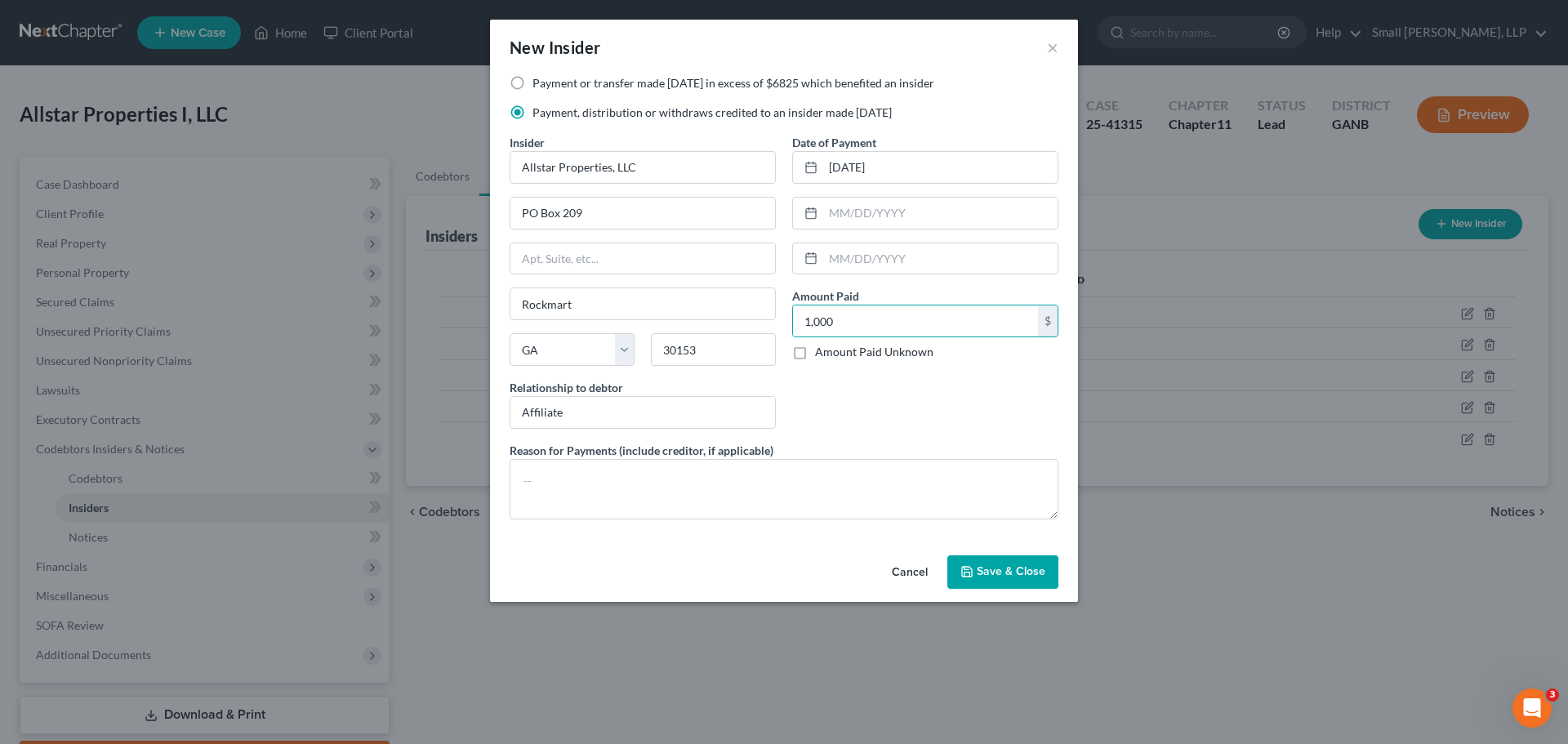
click at [1004, 567] on span "Save & Close" at bounding box center [1011, 572] width 69 height 14
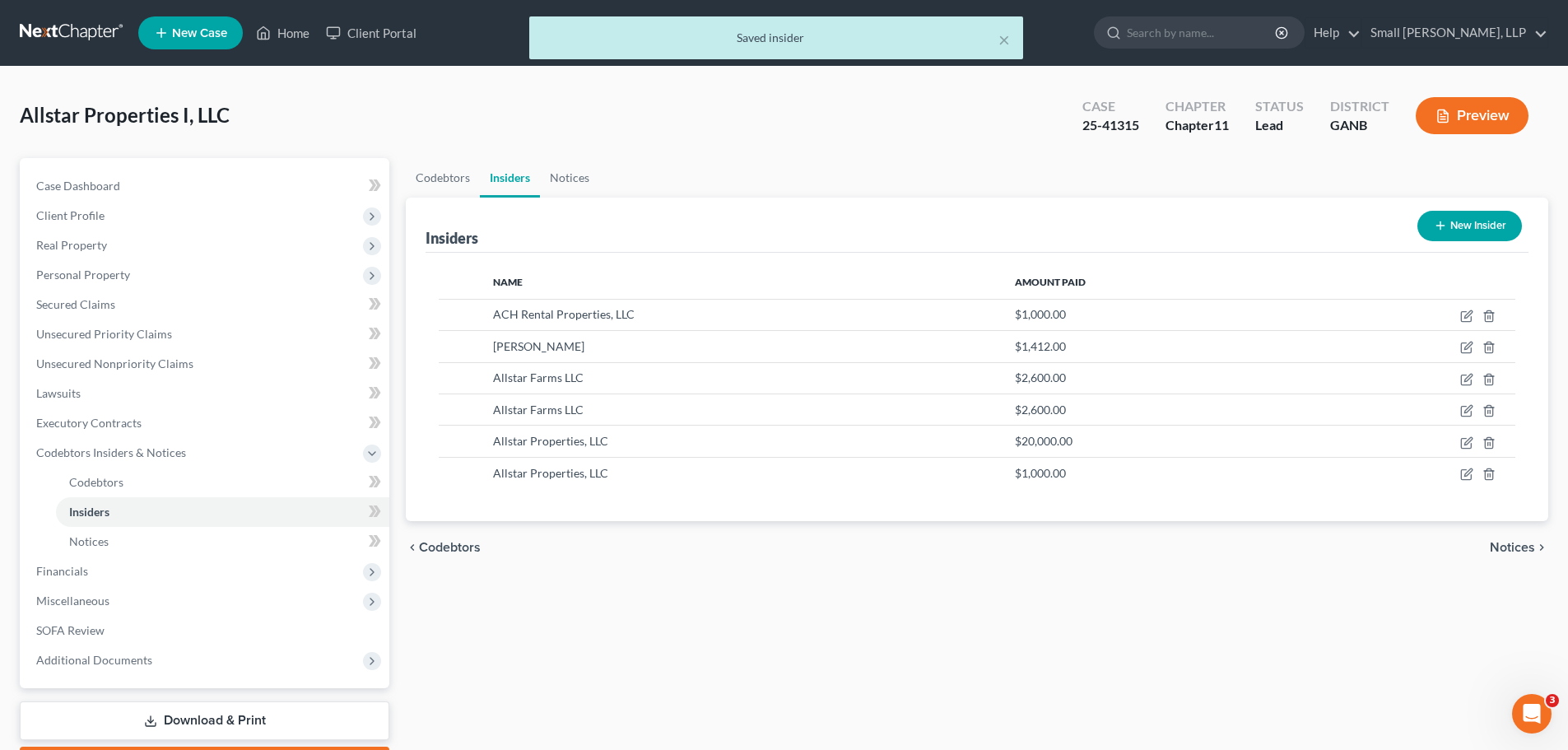
click at [1463, 227] on button "New Insider" at bounding box center [1469, 226] width 104 height 31
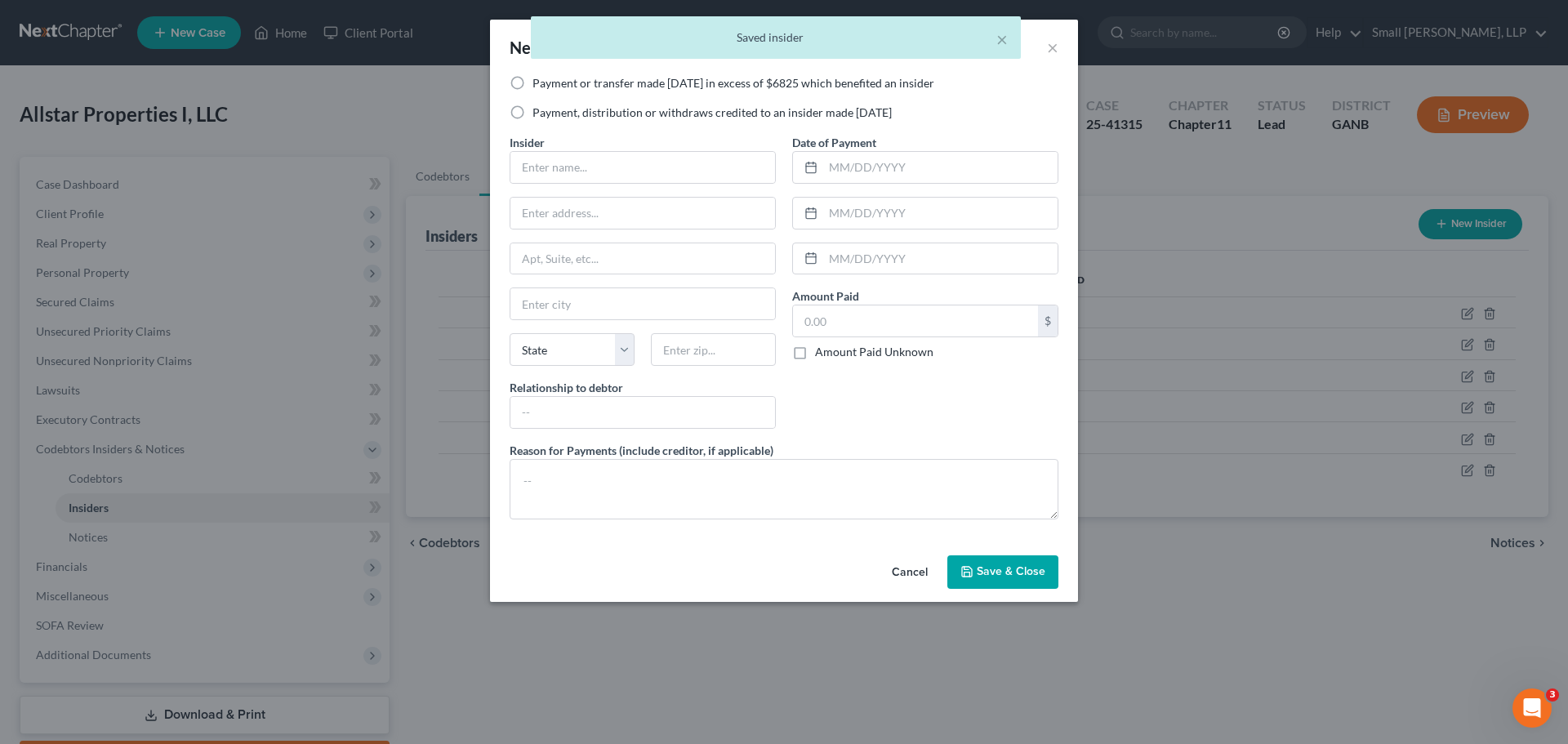
click at [557, 111] on label "Payment, distribution or withdraws credited to an insider made within 1 year" at bounding box center [712, 112] width 359 height 17
click at [549, 111] on input "Payment, distribution or withdraws credited to an insider made within 1 year" at bounding box center [544, 110] width 10 height 10
radio input "true"
click at [592, 172] on input "text" at bounding box center [642, 168] width 264 height 31
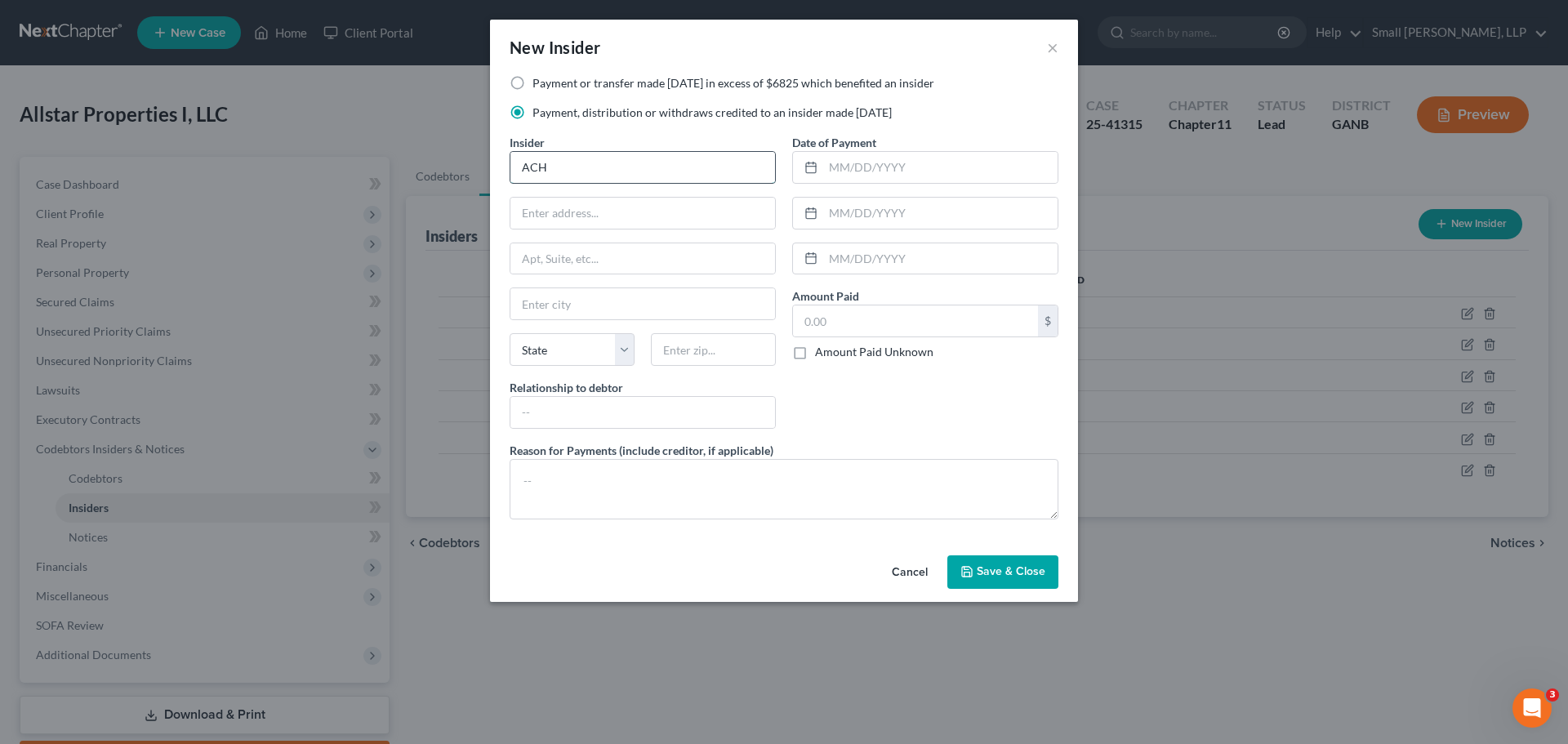
type input "ACH Carwash, LLC"
click at [622, 209] on input "text" at bounding box center [642, 213] width 264 height 31
type input "PO Box 209"
click at [575, 306] on input "text" at bounding box center [642, 304] width 264 height 31
type input "Rockmart"
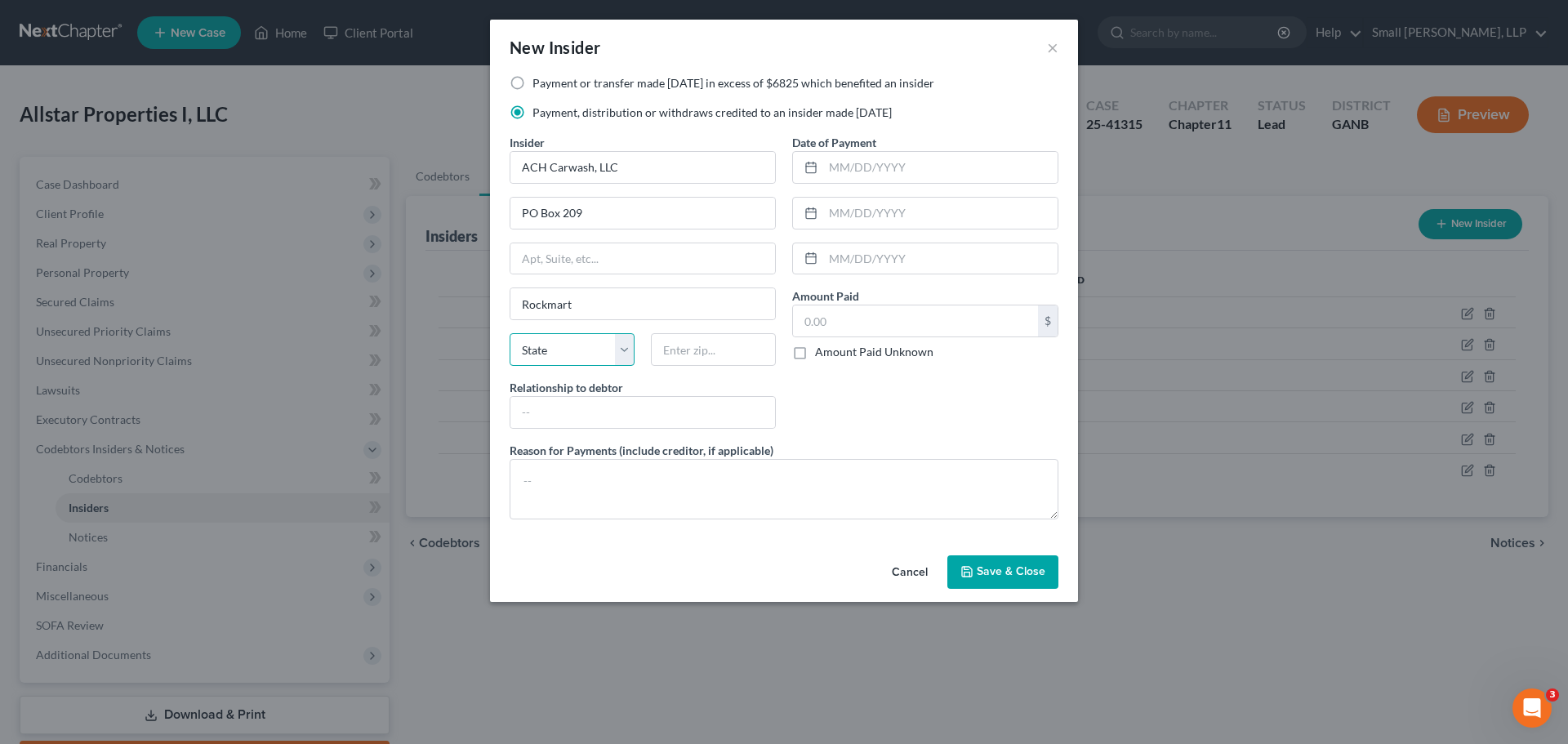
click at [578, 343] on select "State AL AK AR AZ CA CO CT DE DC FL GA GU HI ID IL IN IA KS KY LA ME MD MA MI M…" at bounding box center [572, 349] width 125 height 33
select select "10"
click at [509, 333] on select "State AL AK AR AZ CA CO CT DE DC FL GA GU HI ID IL IN IA KS KY LA ME MD MA MI M…" at bounding box center [572, 349] width 125 height 33
click at [675, 360] on input "text" at bounding box center [714, 349] width 125 height 33
type input "30153"
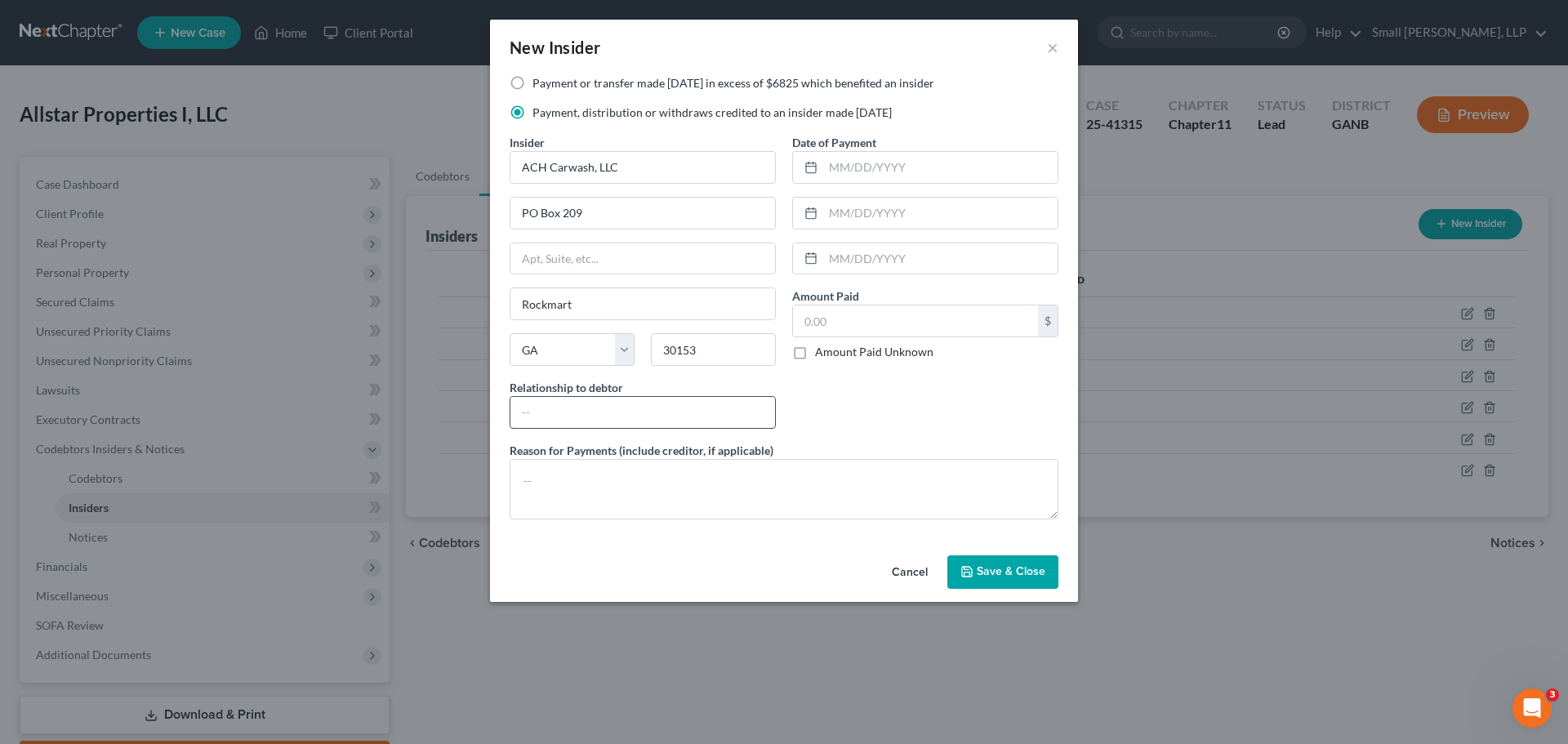
click at [668, 406] on input "text" at bounding box center [642, 413] width 264 height 31
type input "Affiliate"
click at [845, 170] on input "text" at bounding box center [940, 168] width 235 height 31
type input "09/17/2024"
click at [854, 308] on input "text" at bounding box center [915, 321] width 245 height 31
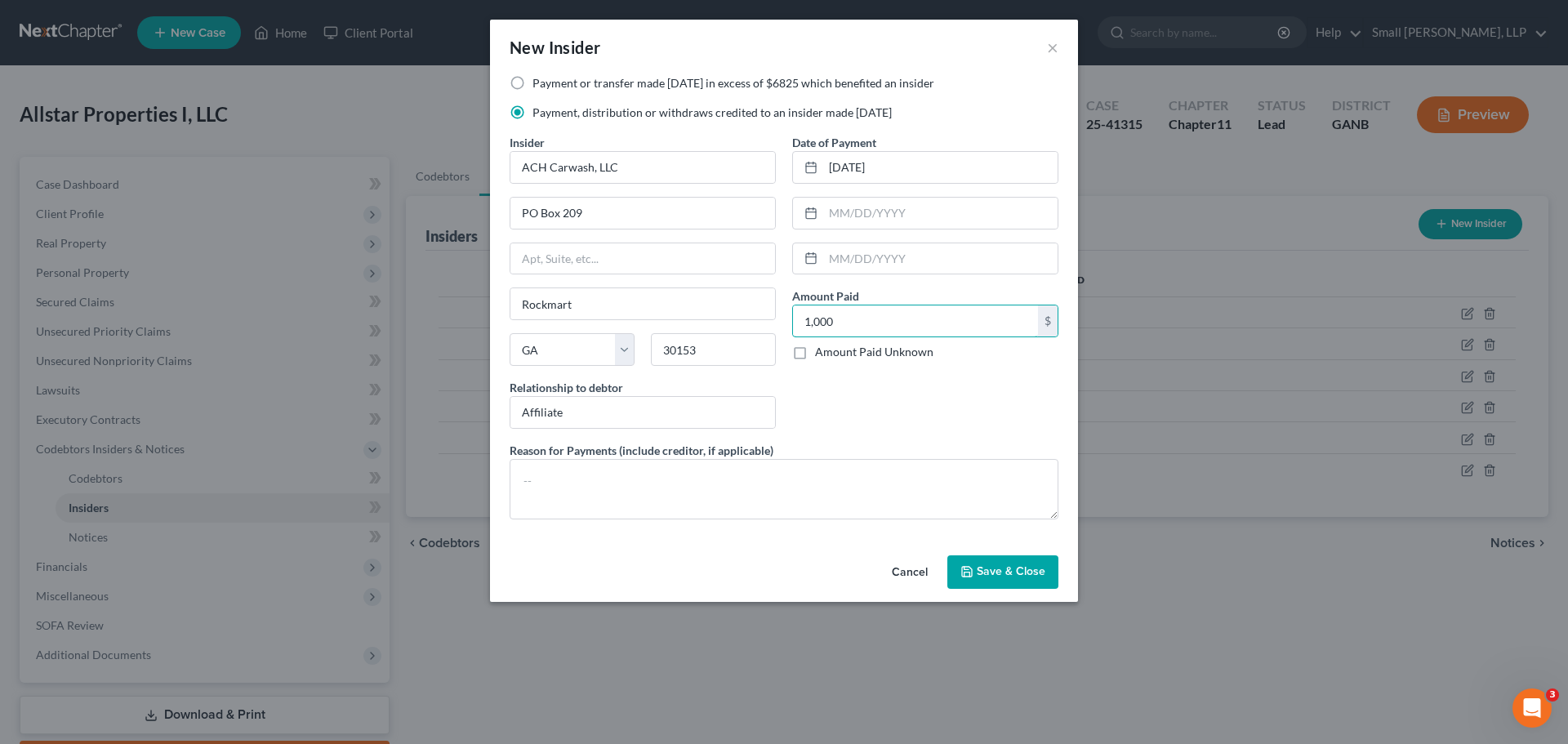
type input "1,000"
click at [1003, 576] on span "Save & Close" at bounding box center [1011, 572] width 69 height 14
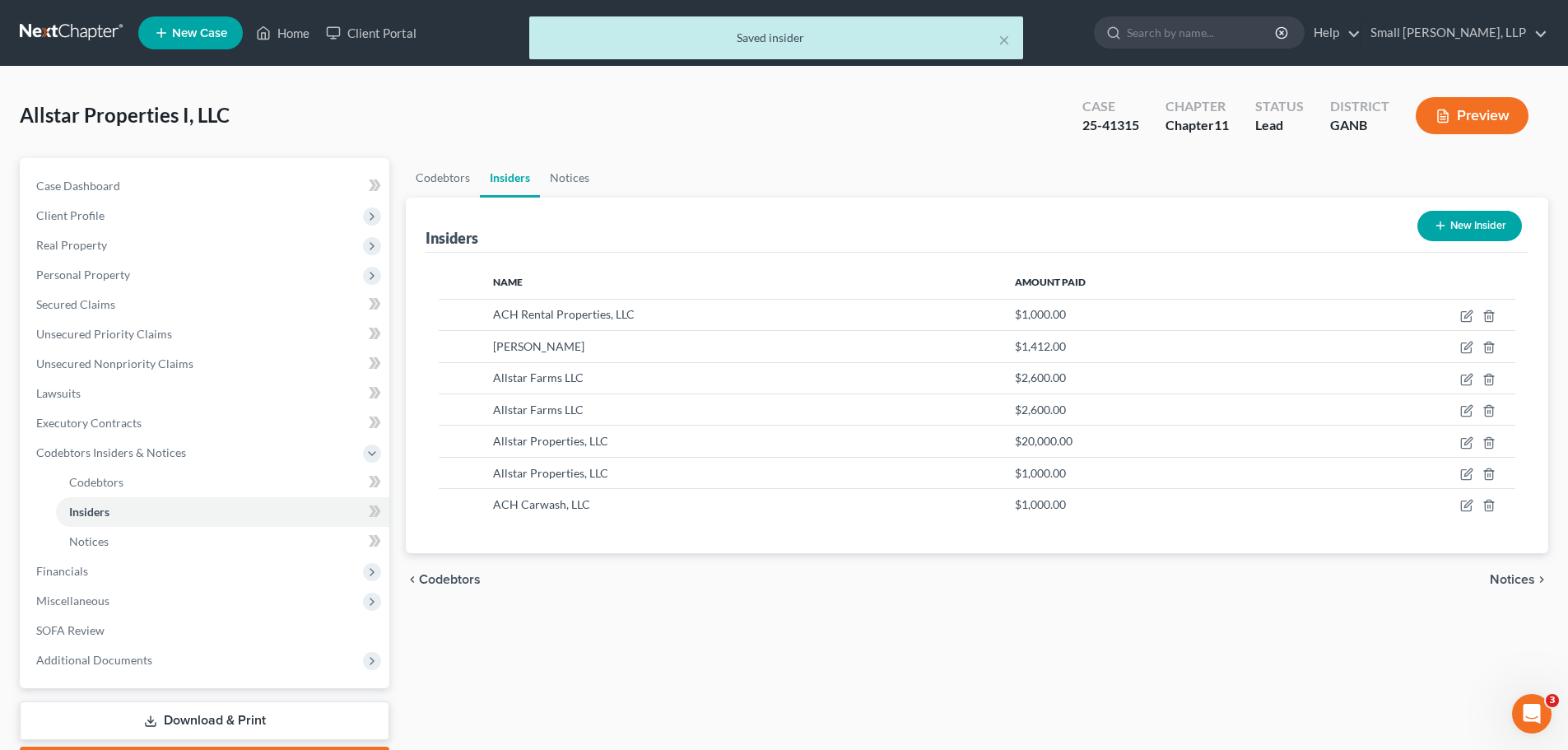
click at [1438, 225] on line "button" at bounding box center [1440, 225] width 7 height 0
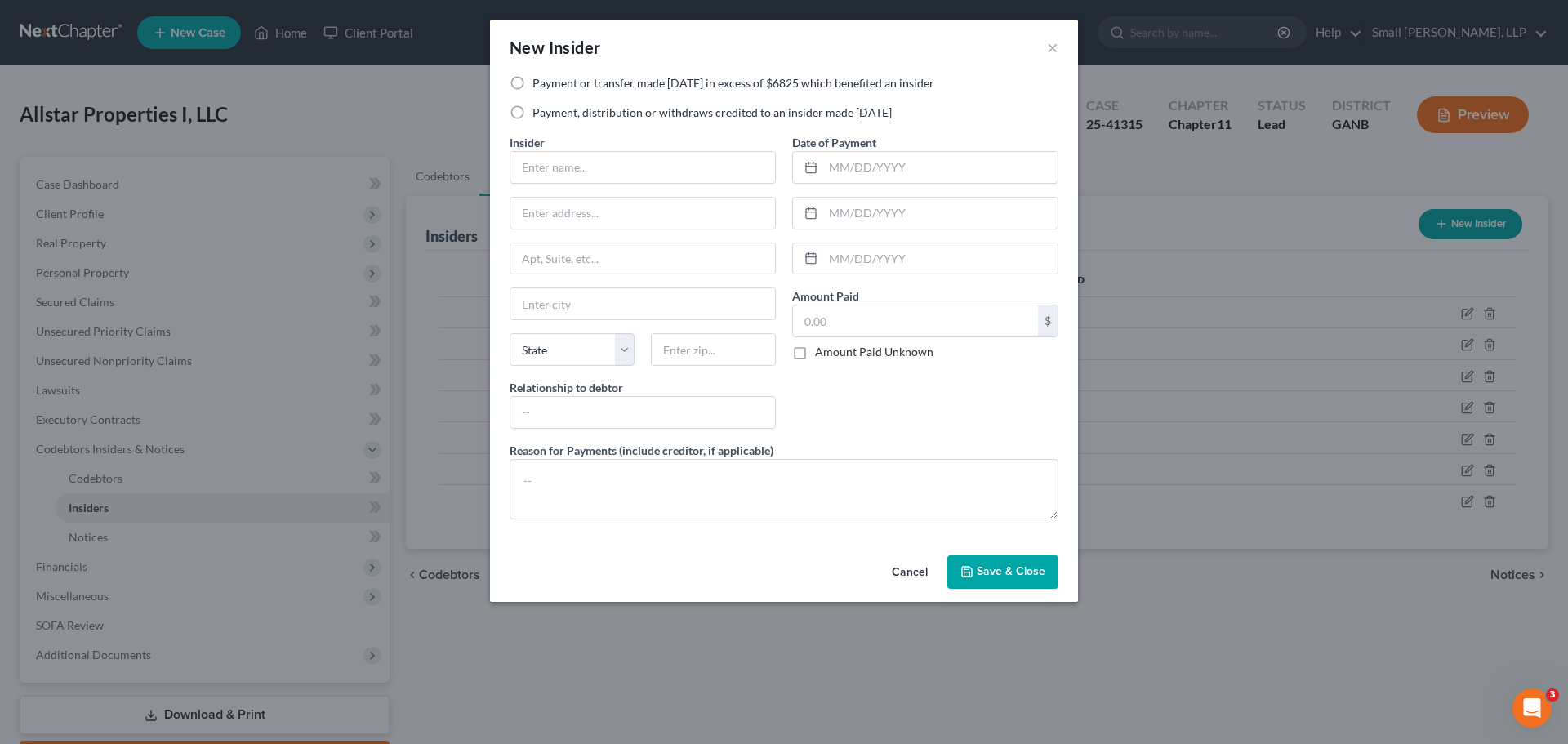
click at [616, 111] on label "Payment, distribution or withdraws credited to an insider made within 1 year" at bounding box center [712, 112] width 359 height 17
click at [549, 111] on input "Payment, distribution or withdraws credited to an insider made within 1 year" at bounding box center [544, 110] width 10 height 10
radio input "true"
click at [603, 170] on input "text" at bounding box center [642, 168] width 264 height 31
type input "ACH Rental Properties, LLC"
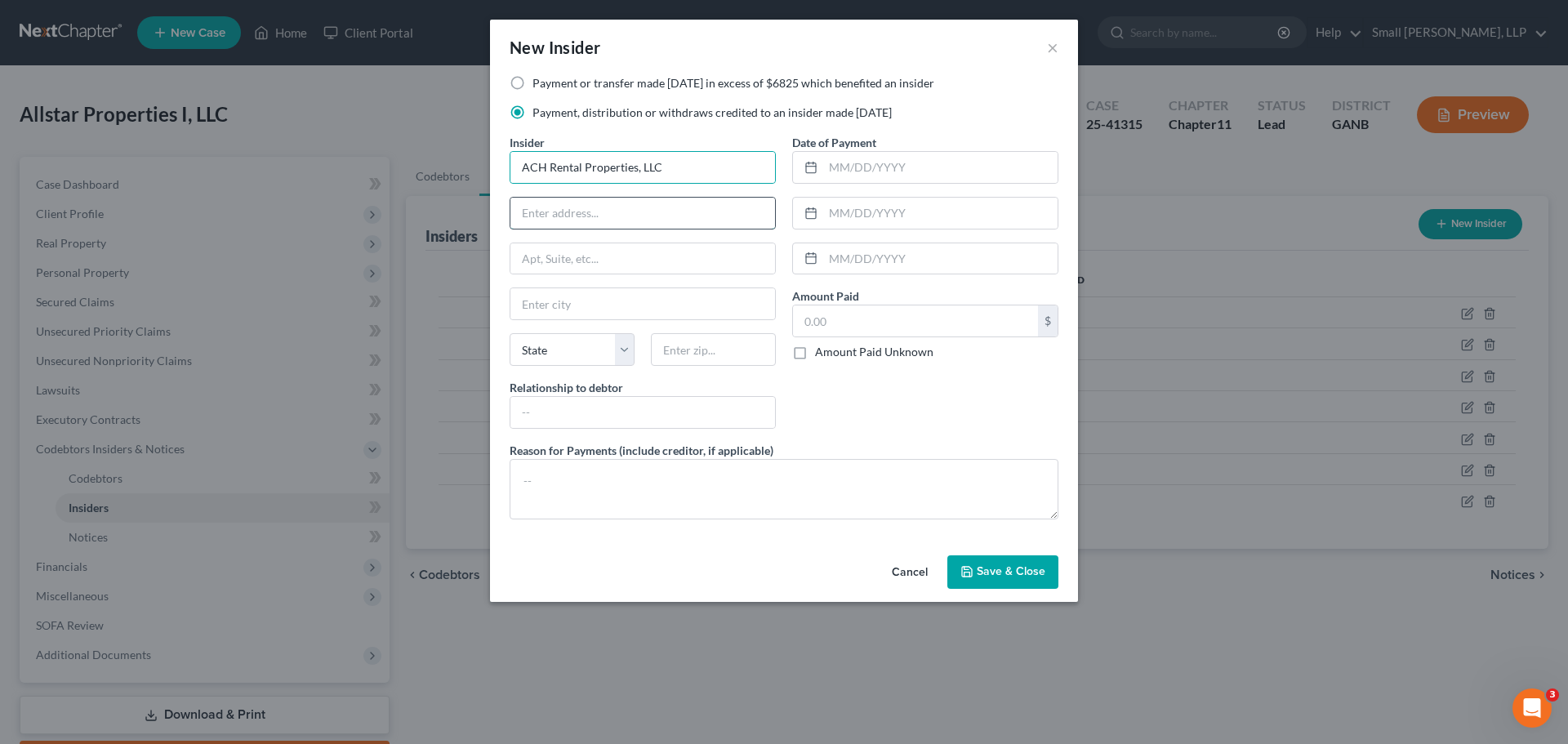
click at [603, 213] on input "text" at bounding box center [642, 213] width 264 height 31
type input "PO Box 209"
click at [588, 303] on input "text" at bounding box center [642, 304] width 264 height 31
type input "Rockmart"
click at [562, 349] on select "State AL AK AR AZ CA CO CT DE DC FL GA GU HI ID IL IN IA KS KY LA ME MD MA MI M…" at bounding box center [572, 349] width 125 height 33
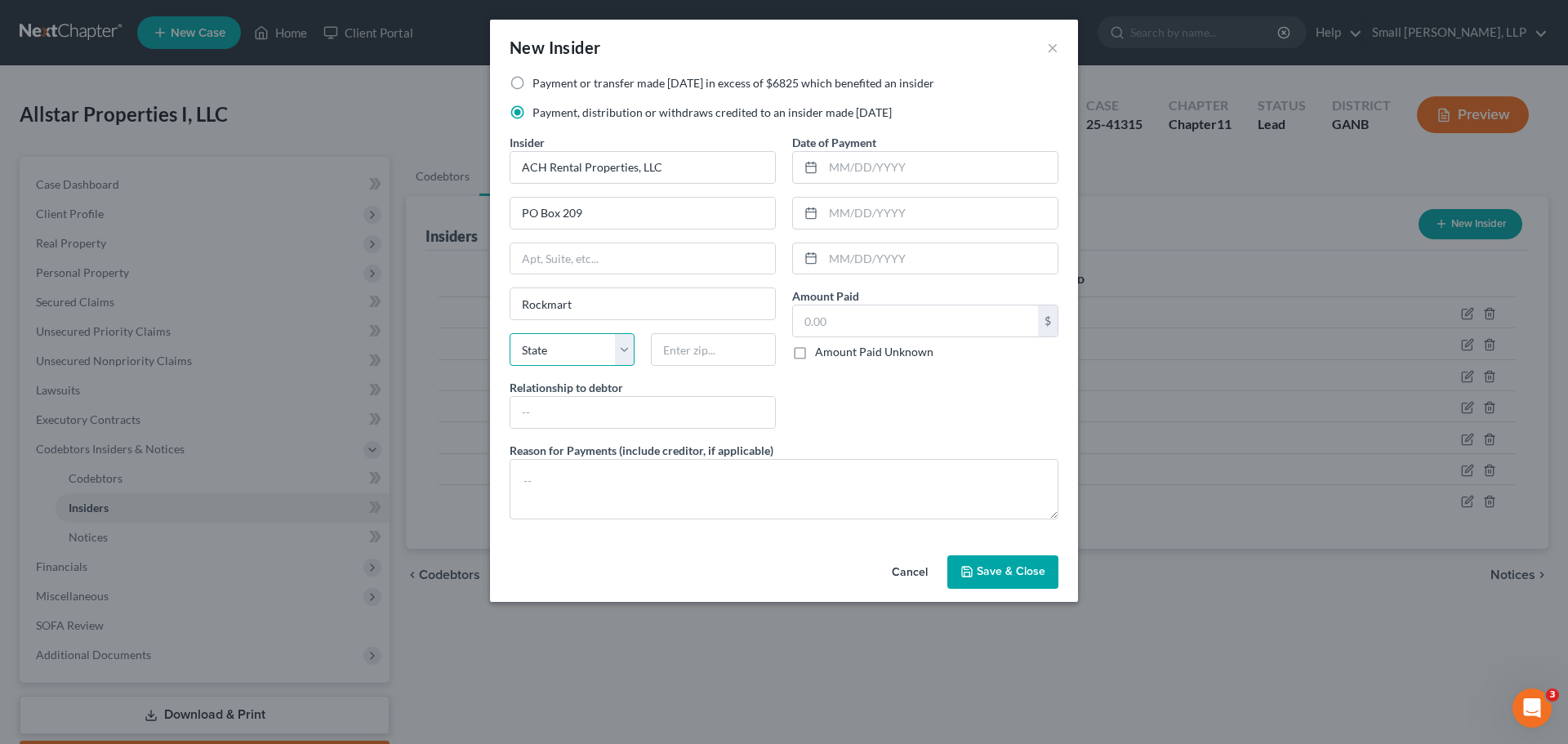
select select "10"
click at [509, 333] on select "State AL AK AR AZ CA CO CT DE DC FL GA GU HI ID IL IN IA KS KY LA ME MD MA MI M…" at bounding box center [572, 349] width 125 height 33
click at [694, 355] on input "text" at bounding box center [714, 349] width 125 height 33
type input "30153"
click at [672, 405] on input "text" at bounding box center [642, 413] width 264 height 31
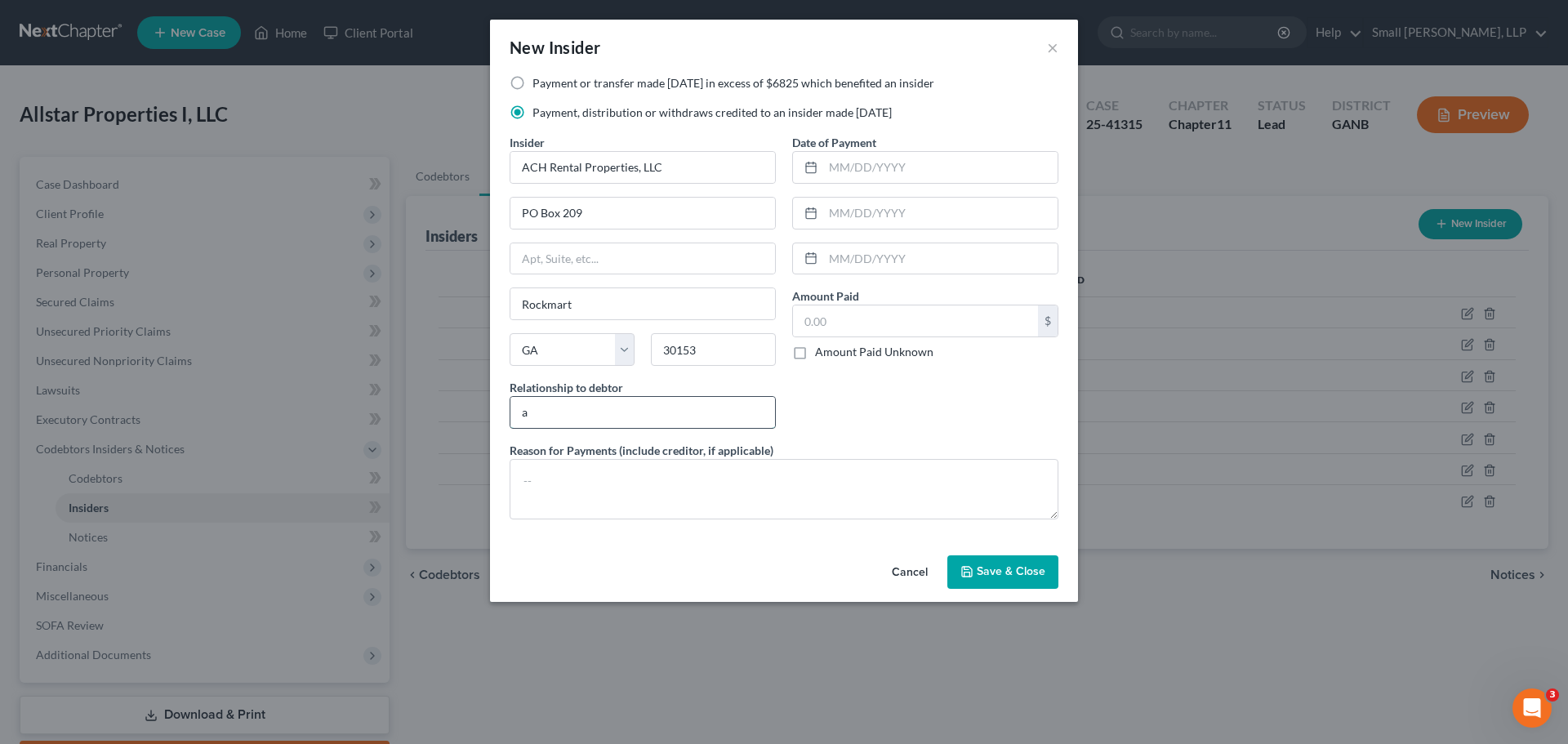
type input "Affiliate"
click at [900, 174] on input "text" at bounding box center [940, 168] width 235 height 31
drag, startPoint x: 873, startPoint y: 166, endPoint x: 815, endPoint y: 165, distance: 58.0
click at [815, 165] on div "1500" at bounding box center [925, 168] width 266 height 33
type input "09/17/2024"
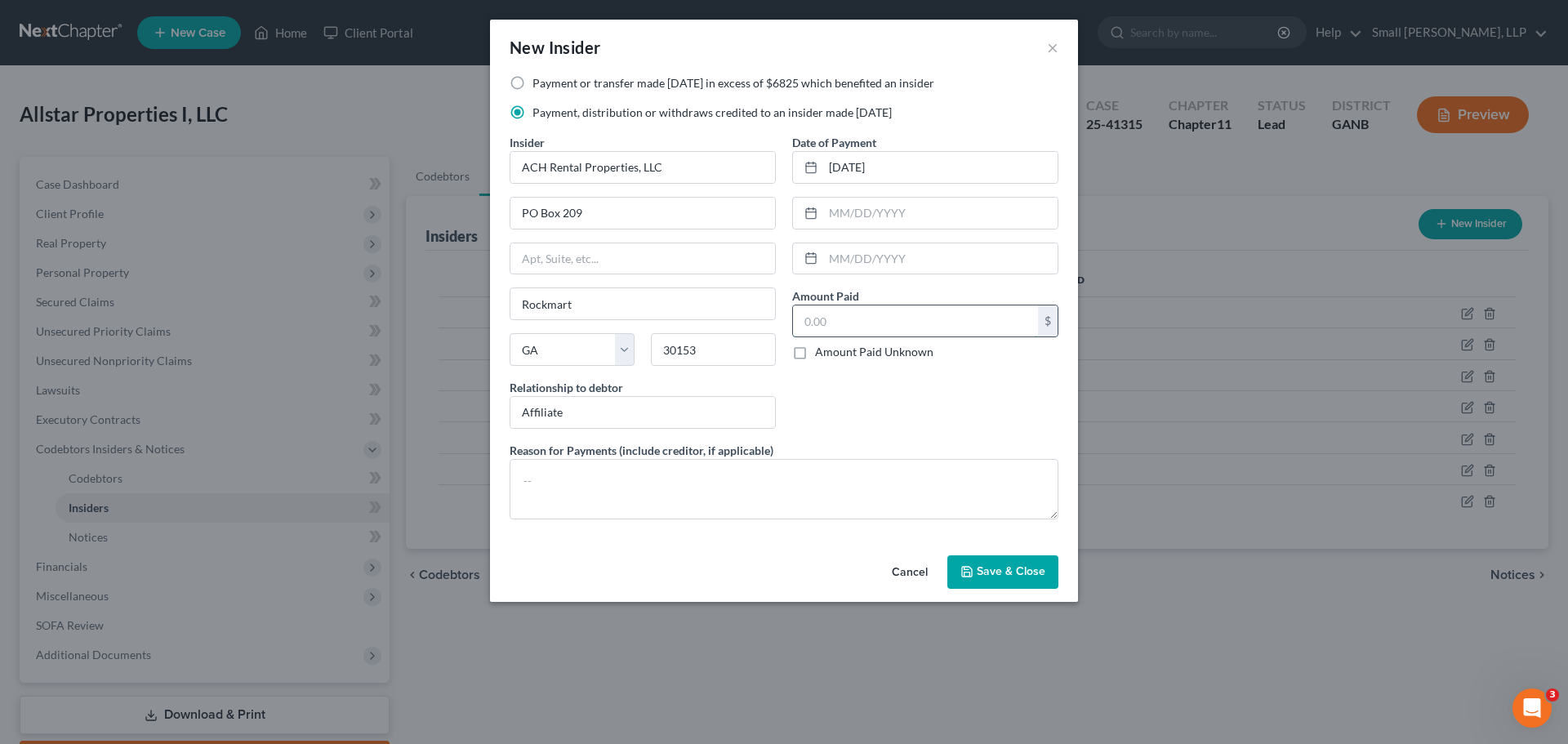
click at [889, 322] on input "text" at bounding box center [915, 321] width 245 height 31
type input "1,500"
click at [996, 571] on span "Save & Close" at bounding box center [1011, 572] width 69 height 14
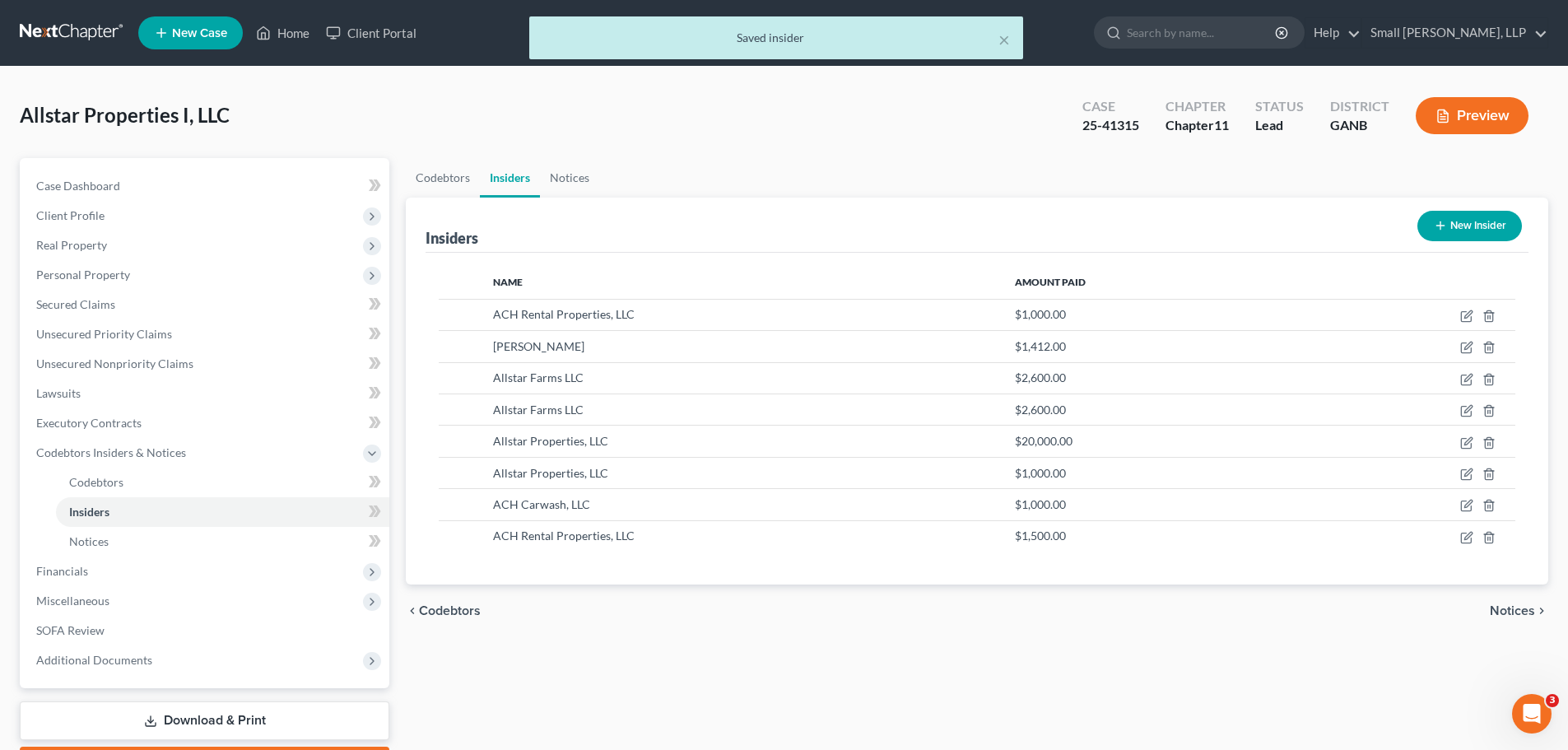
click at [1456, 219] on button "New Insider" at bounding box center [1469, 226] width 104 height 31
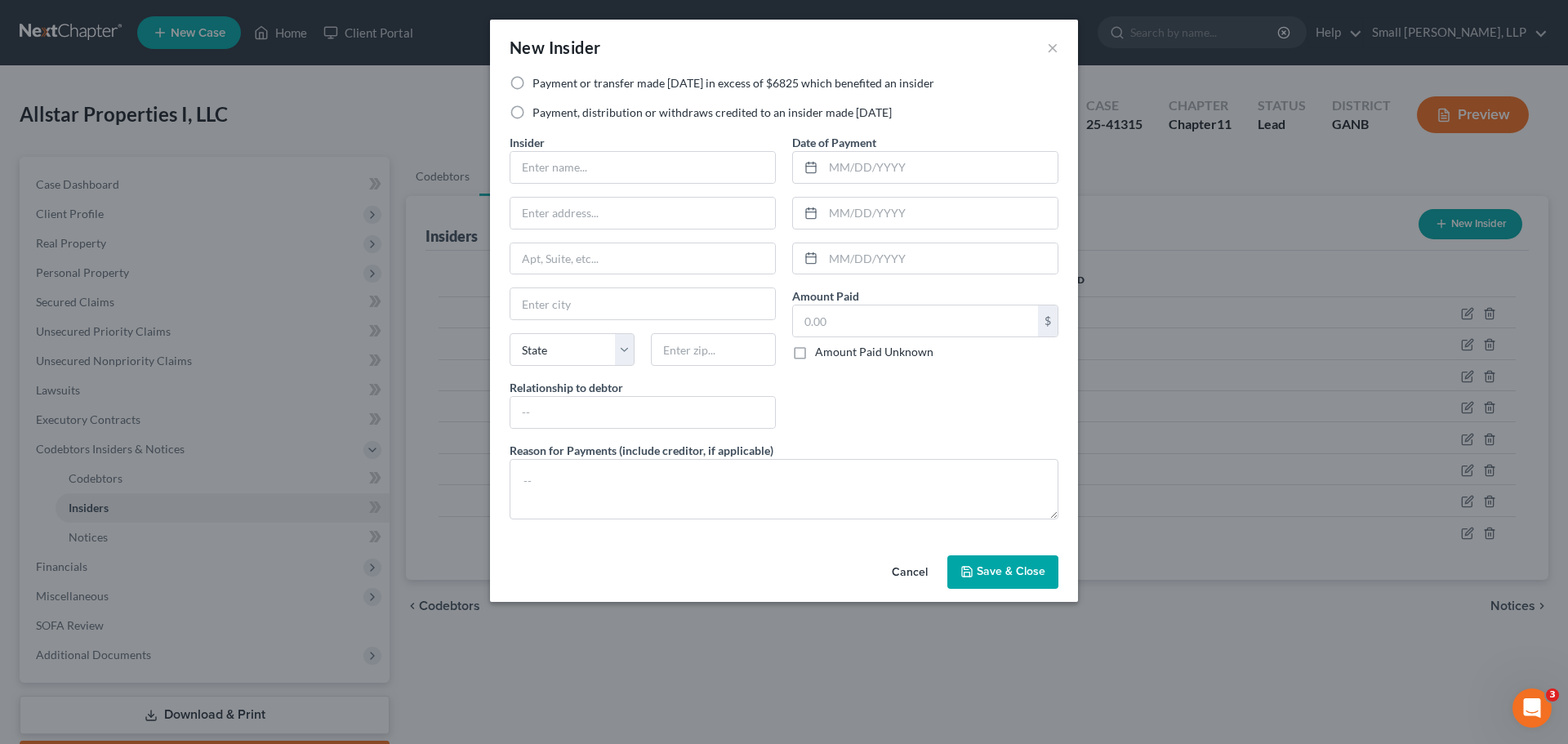
click at [587, 110] on label "Payment, distribution or withdraws credited to an insider made within 1 year" at bounding box center [712, 112] width 359 height 17
click at [549, 110] on input "Payment, distribution or withdraws credited to an insider made within 1 year" at bounding box center [544, 110] width 10 height 10
radio input "true"
click at [584, 155] on input "text" at bounding box center [642, 168] width 264 height 31
type input "Allstar Farms LLC"
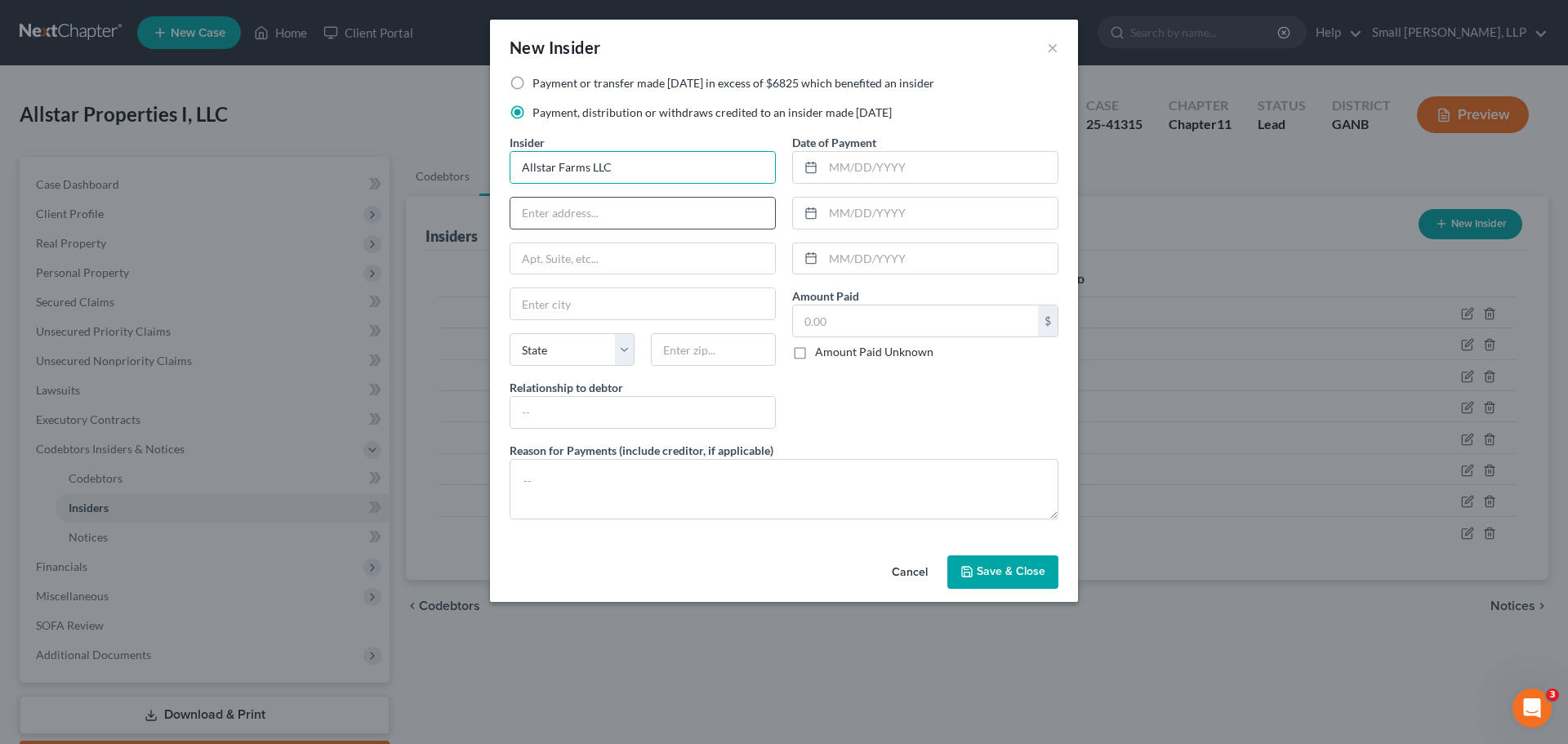
click at [595, 210] on input "text" at bounding box center [642, 213] width 264 height 31
type input "PO Box 209"
click at [599, 311] on input "text" at bounding box center [642, 304] width 264 height 31
type input "Rockmart"
click at [549, 356] on select "State AL AK AR AZ CA CO CT DE DC FL GA GU HI ID IL IN IA KS KY LA ME MD MA MI M…" at bounding box center [572, 349] width 125 height 33
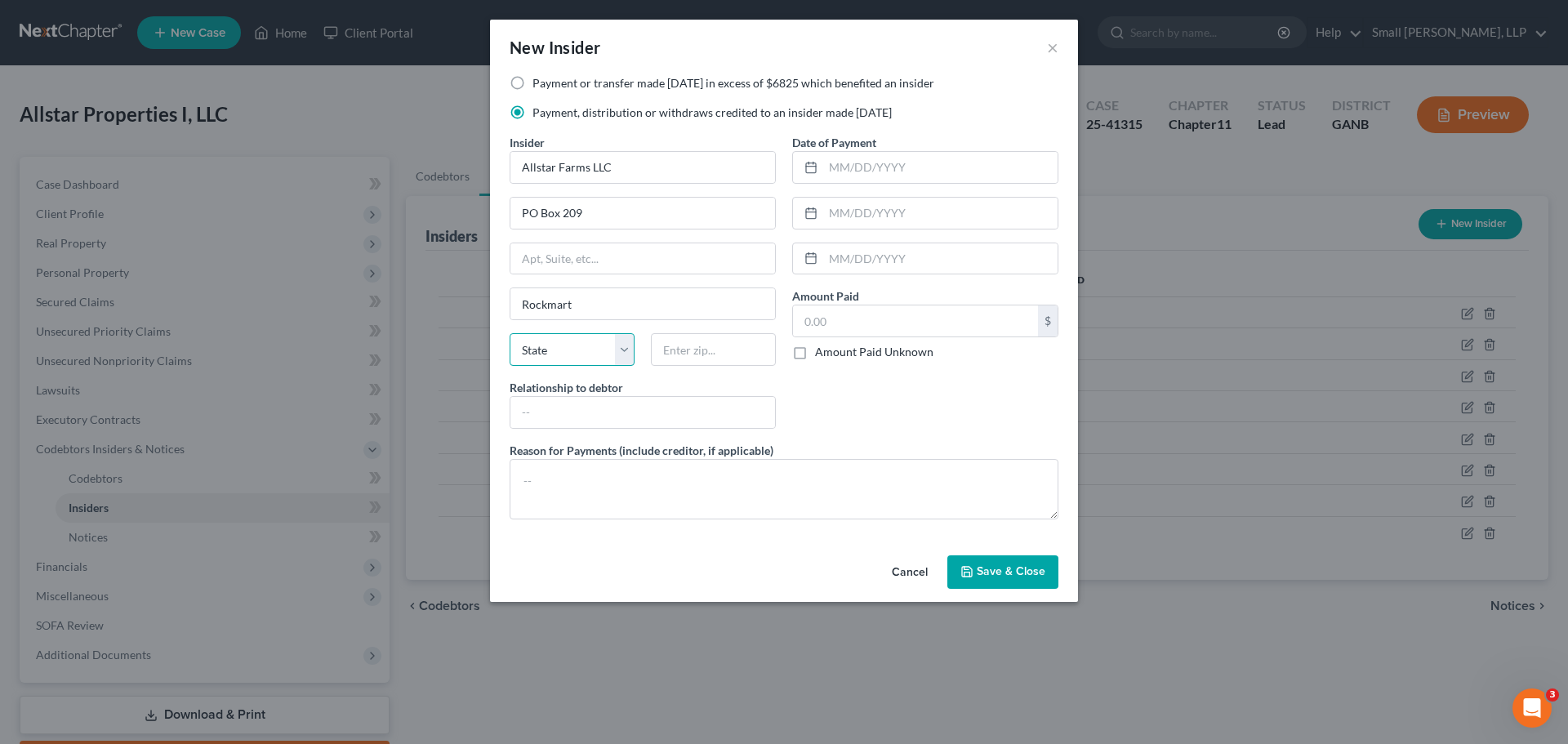
select select "10"
click at [509, 333] on select "State AL AK AR AZ CA CO CT DE DC FL GA GU HI ID IL IN IA KS KY LA ME MD MA MI M…" at bounding box center [572, 349] width 125 height 33
click at [687, 342] on input "text" at bounding box center [714, 349] width 125 height 33
type input "30153"
click at [667, 413] on input "text" at bounding box center [642, 413] width 264 height 31
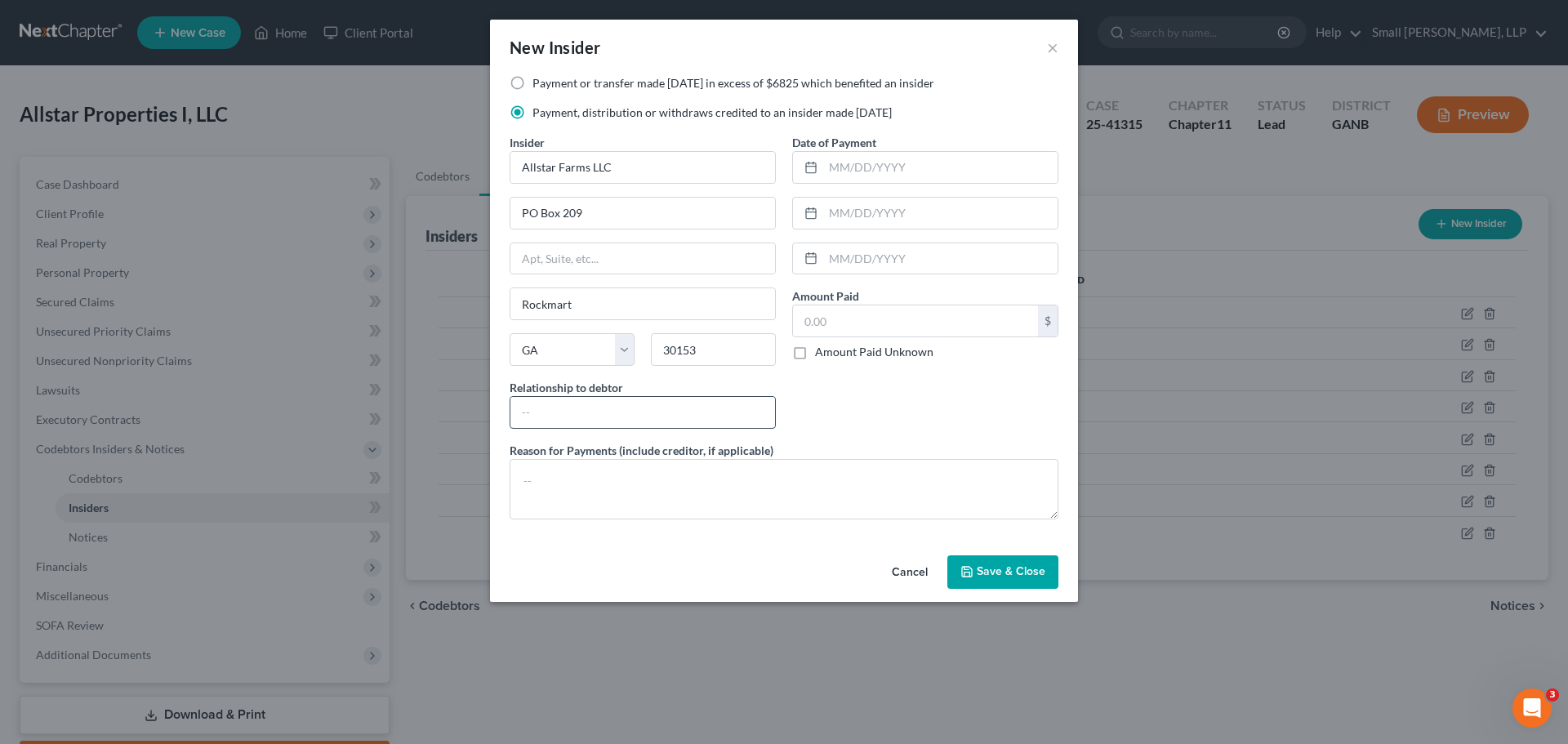
type input "Affiliate"
click at [920, 163] on input "text" at bounding box center [940, 168] width 235 height 31
type input "09/17/2024"
click at [894, 323] on input "text" at bounding box center [915, 321] width 245 height 31
type input "2,000"
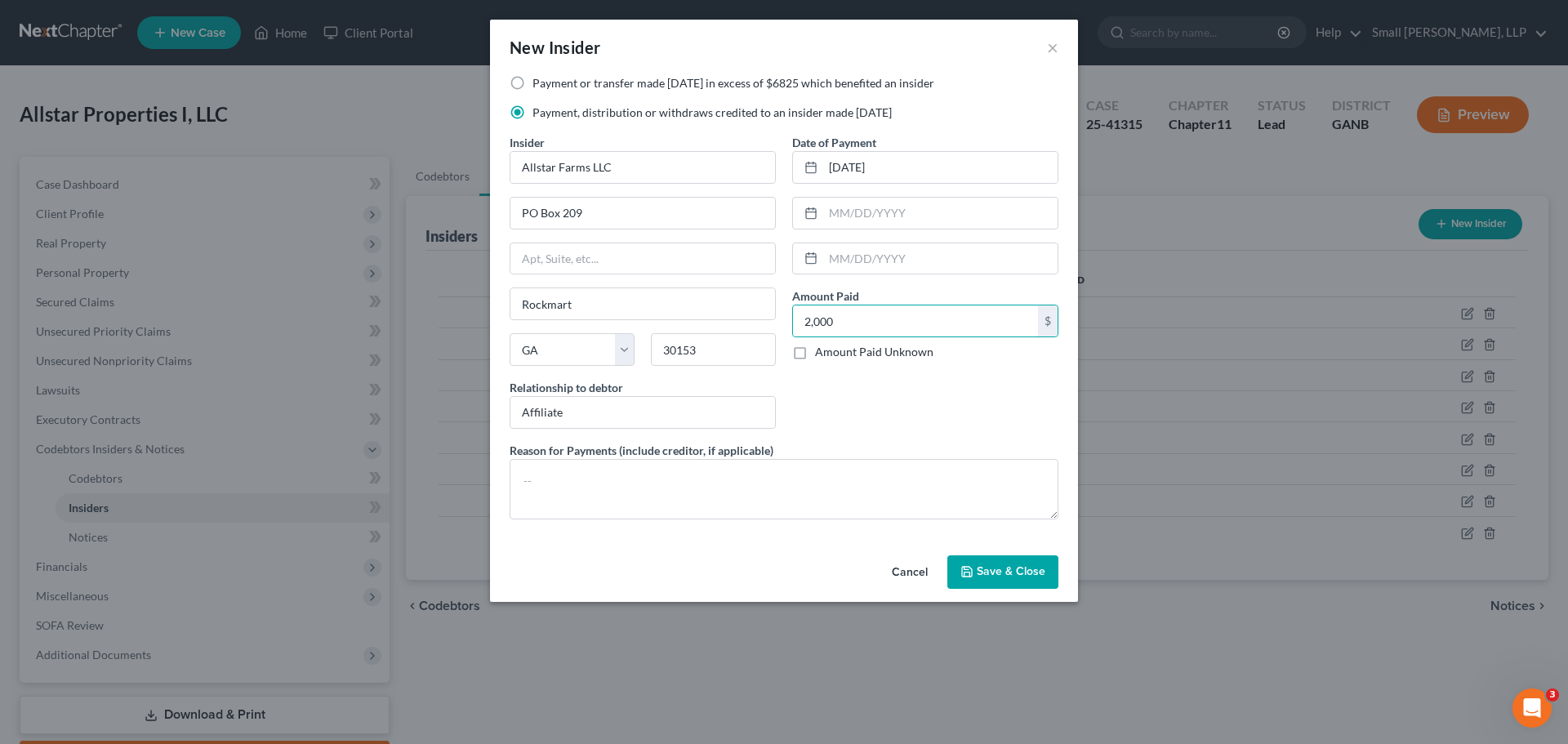
click at [999, 582] on button "Save & Close" at bounding box center [1003, 572] width 111 height 34
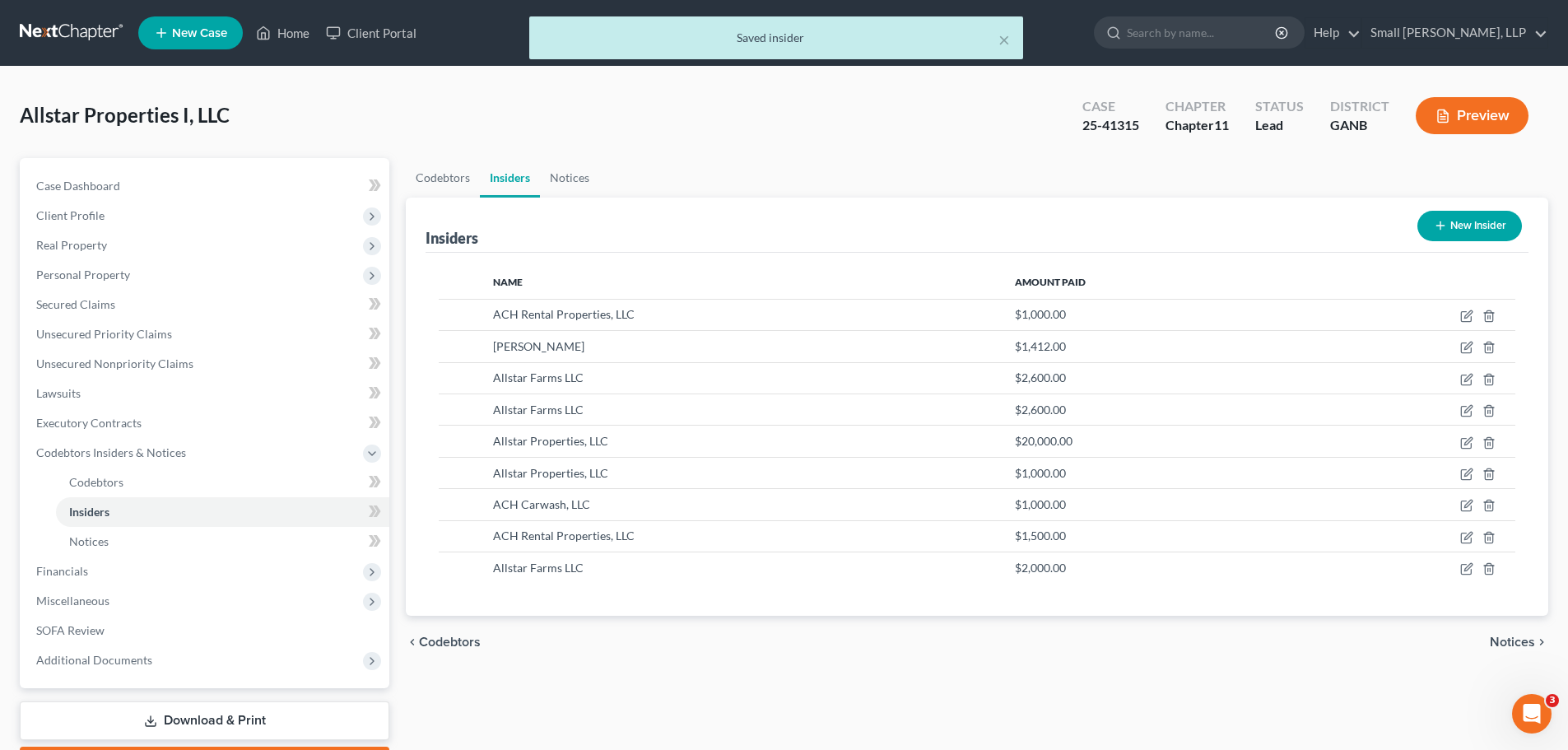
click at [1437, 225] on line "button" at bounding box center [1440, 225] width 7 height 0
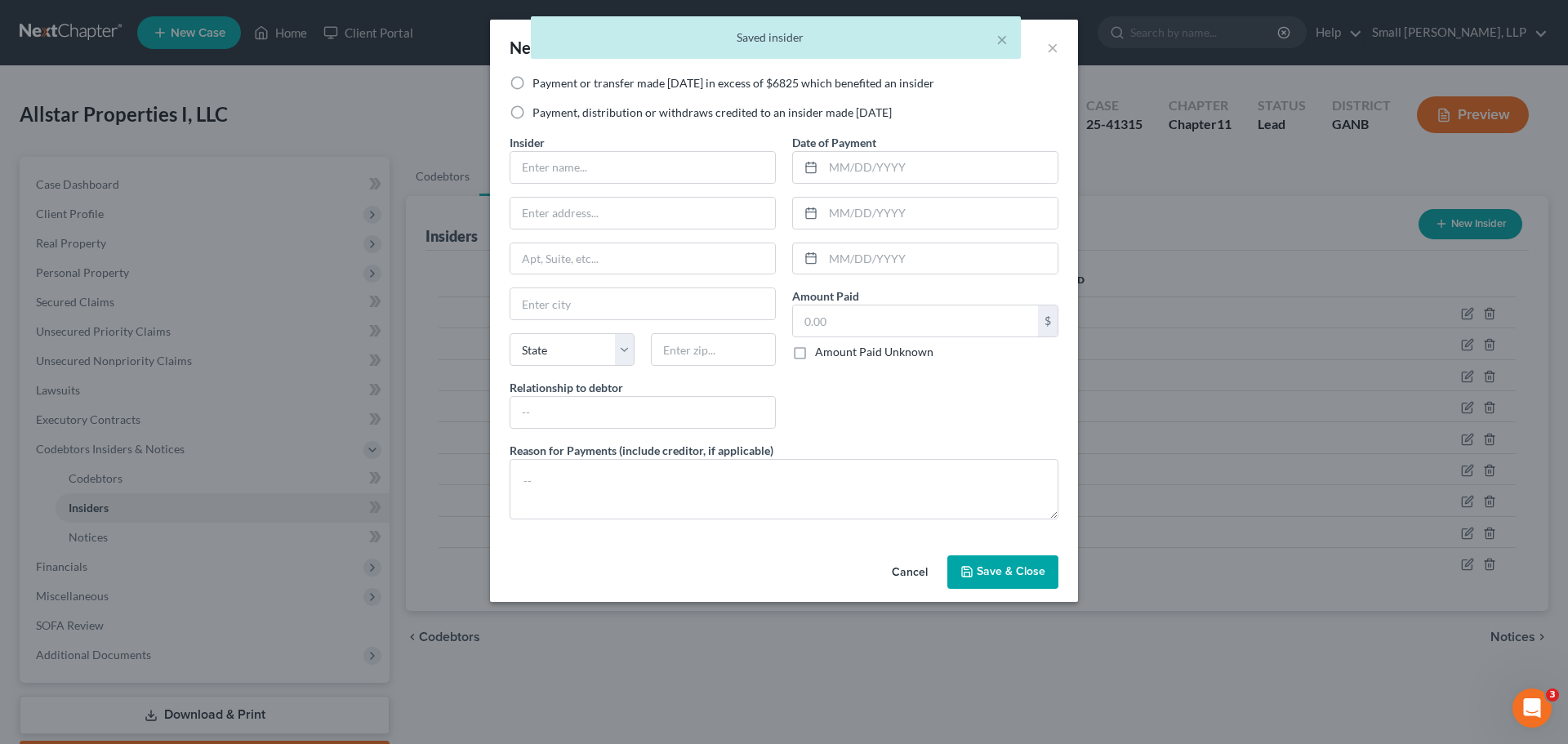
click at [667, 111] on label "Payment, distribution or withdraws credited to an insider made within 1 year" at bounding box center [712, 112] width 359 height 17
click at [549, 111] on input "Payment, distribution or withdraws credited to an insider made within 1 year" at bounding box center [544, 110] width 10 height 10
radio input "true"
click at [631, 169] on input "text" at bounding box center [642, 168] width 264 height 31
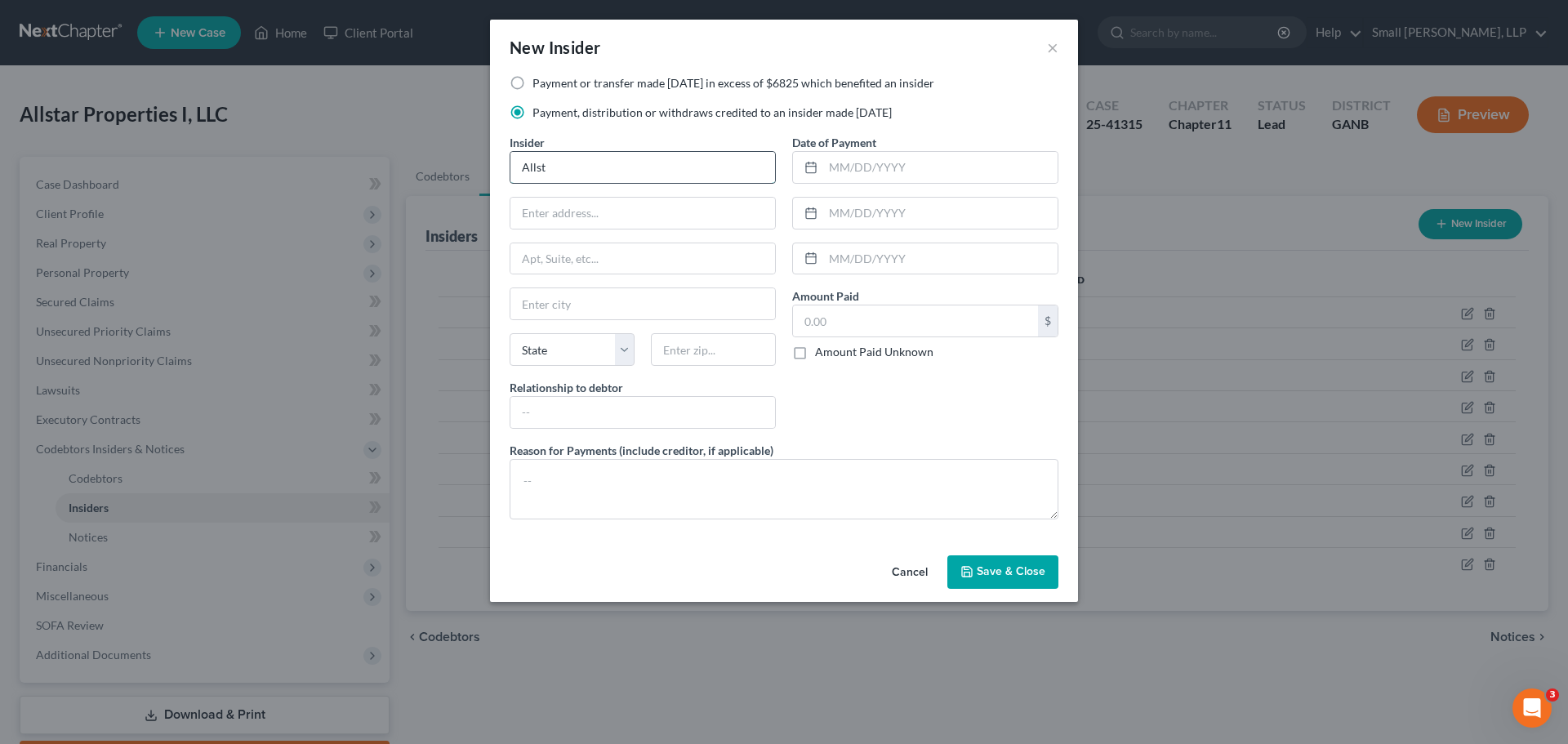
type input "Allstar Farms LLC"
click at [610, 197] on input "text" at bounding box center [642, 213] width 264 height 31
type input "PO Box 209"
click at [584, 295] on input "text" at bounding box center [642, 304] width 264 height 31
type input "Rockmart"
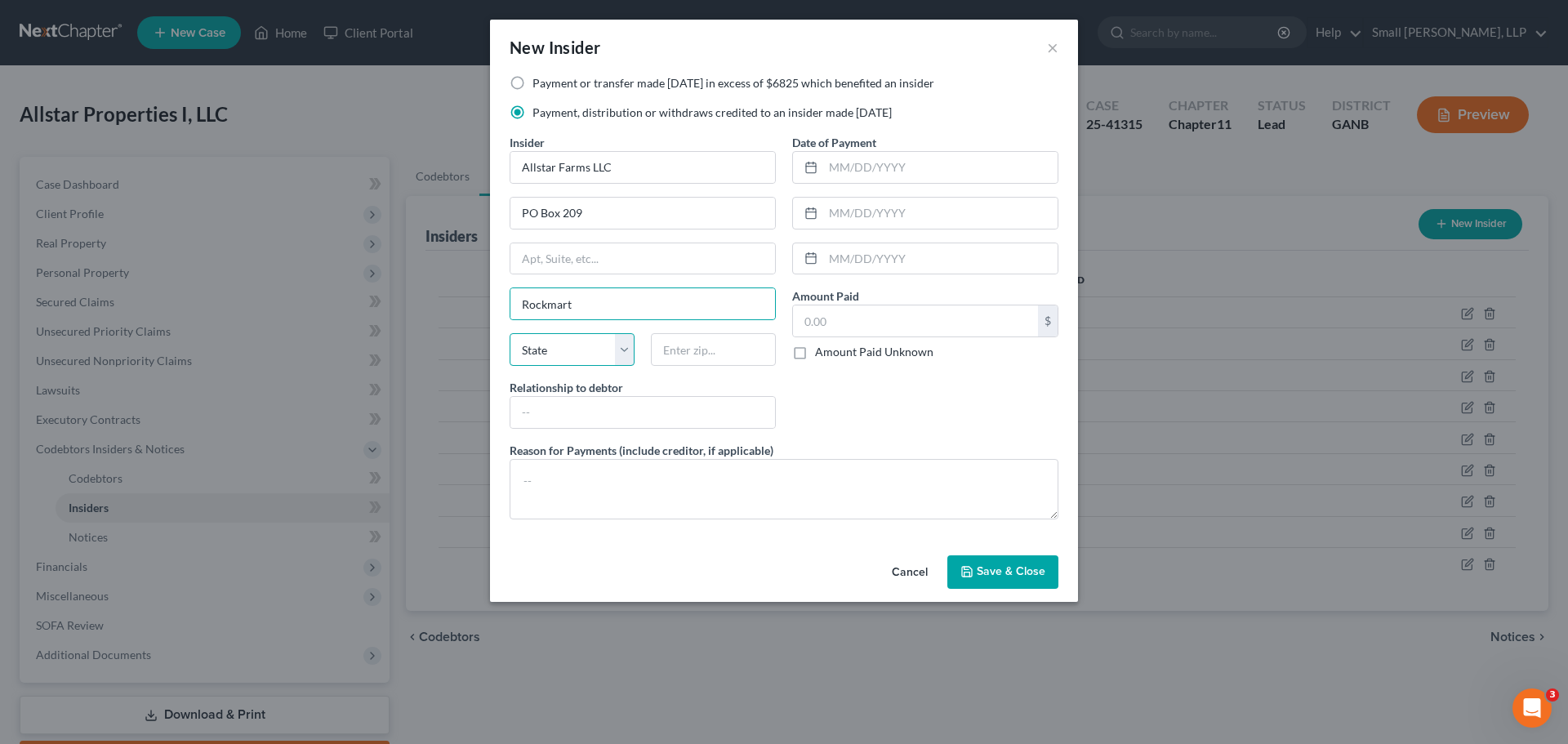
click at [545, 347] on select "State AL AK AR AZ CA CO CT DE DC FL GA GU HI ID IL IN IA KS KY LA ME MD MA MI M…" at bounding box center [572, 349] width 125 height 33
select select "10"
click at [509, 333] on select "State AL AK AR AZ CA CO CT DE DC FL GA GU HI ID IL IN IA KS KY LA ME MD MA MI M…" at bounding box center [572, 349] width 125 height 33
click at [712, 349] on input "text" at bounding box center [714, 349] width 125 height 33
type input "30153"
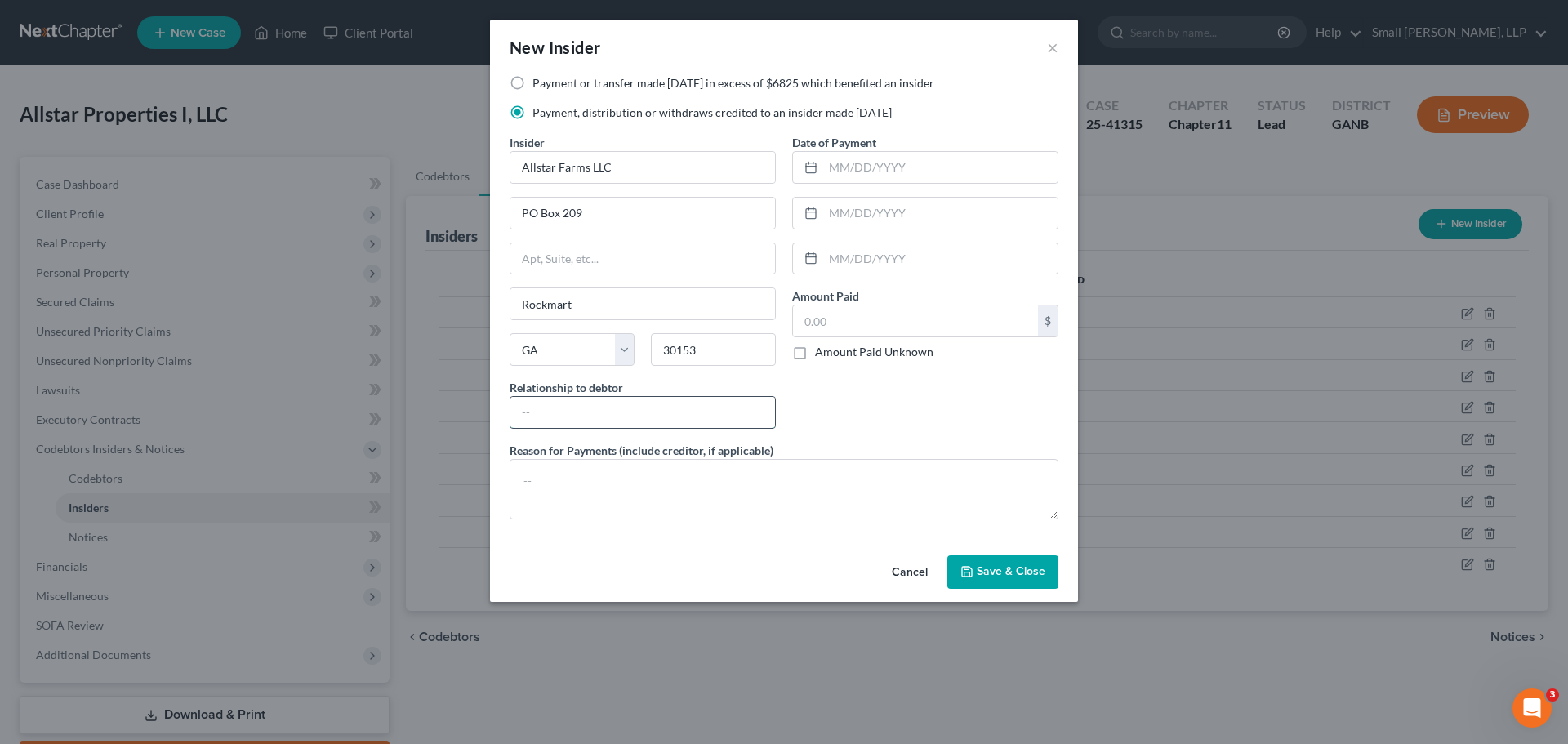
click at [667, 399] on input "text" at bounding box center [642, 413] width 264 height 31
type input "Affiliate"
click at [870, 166] on input "text" at bounding box center [940, 168] width 235 height 31
click at [699, 84] on label "Payment or transfer made within 1 year in excess of $6825 which benefited an in…" at bounding box center [734, 83] width 402 height 17
click at [549, 84] on input "Payment or transfer made within 1 year in excess of $6825 which benefited an in…" at bounding box center [544, 80] width 10 height 10
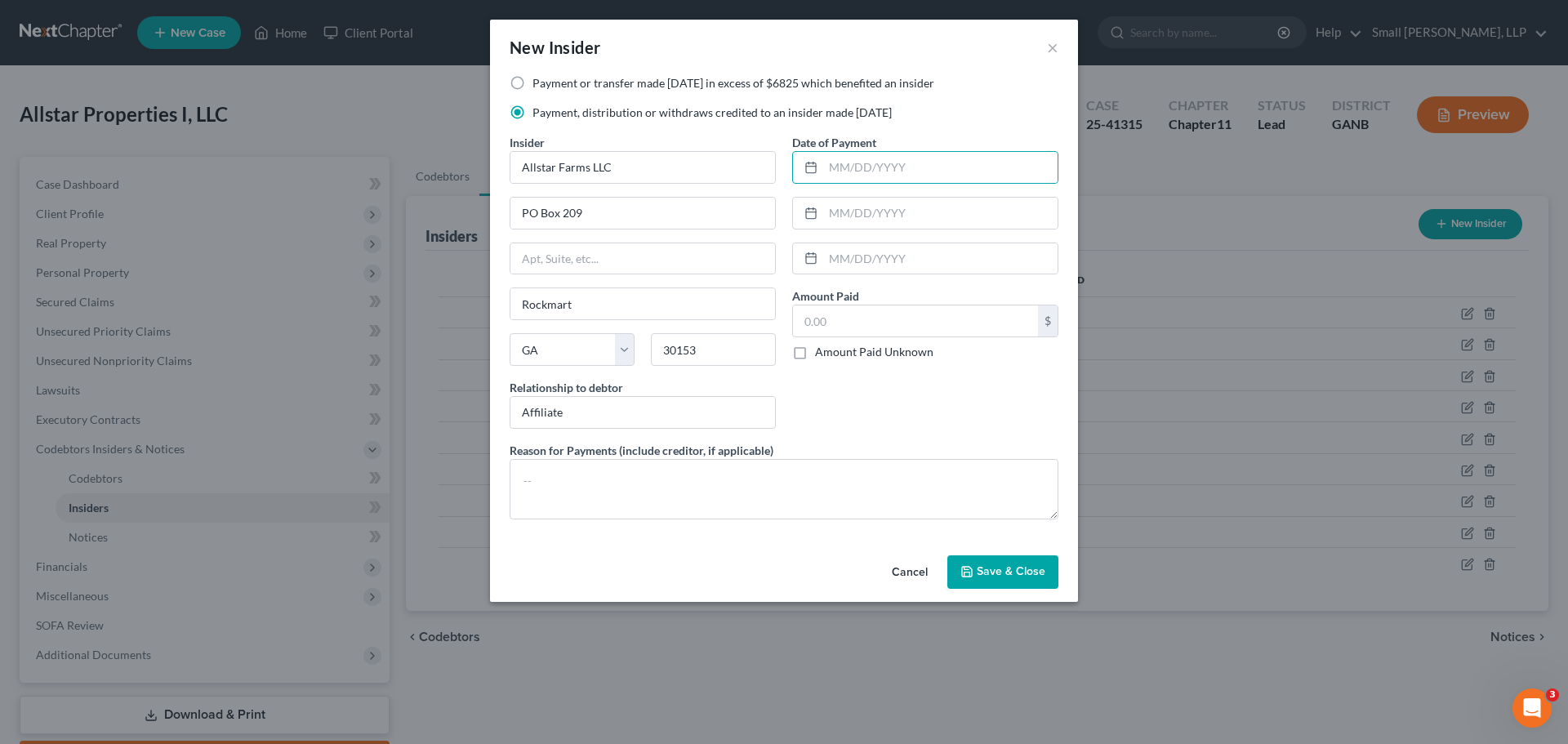
radio input "true"
click at [864, 176] on input "text" at bounding box center [940, 168] width 235 height 31
type input "09/17/2024"
click at [900, 327] on input "text" at bounding box center [915, 321] width 245 height 31
type input "7,413.58"
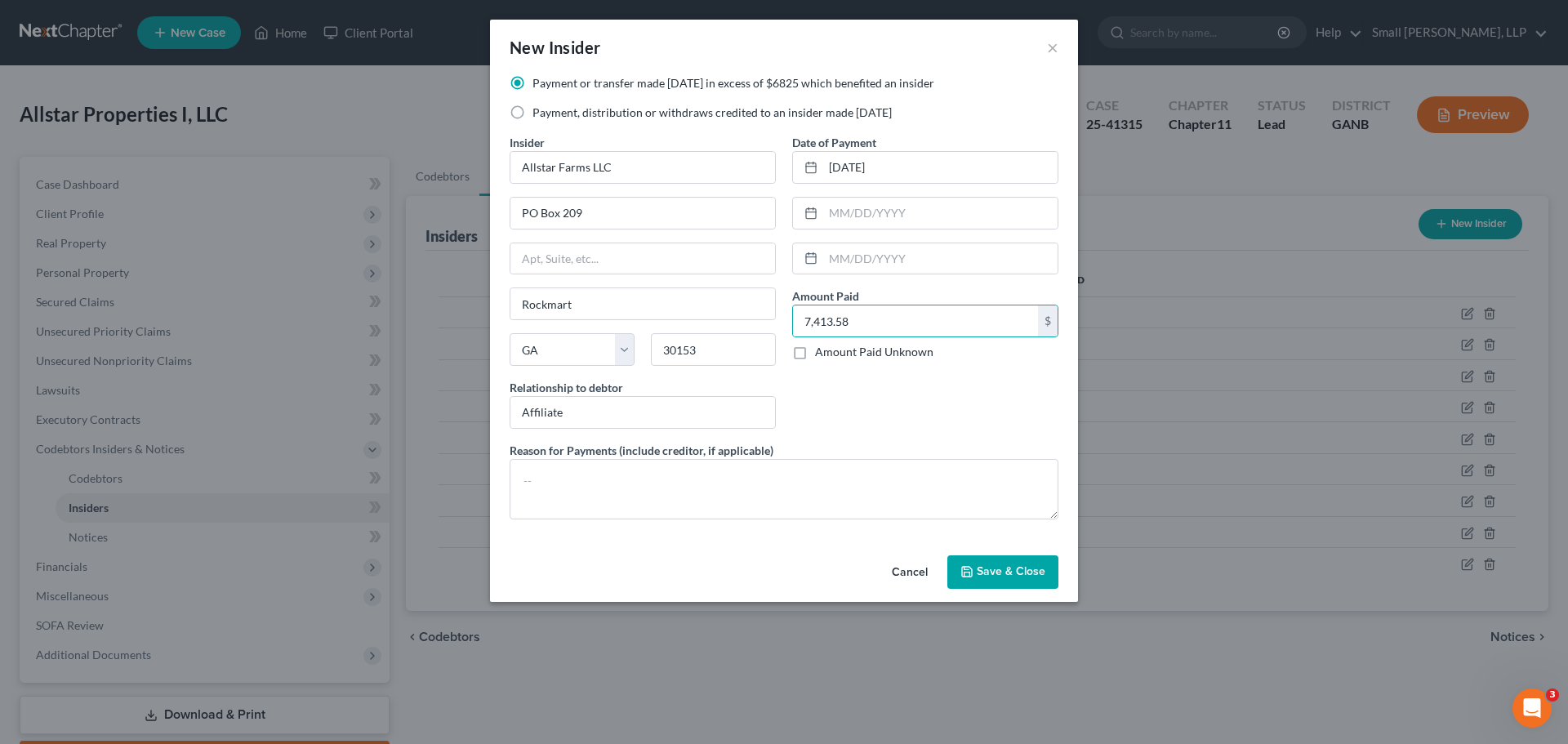
click at [1008, 573] on span "Save & Close" at bounding box center [1011, 572] width 69 height 14
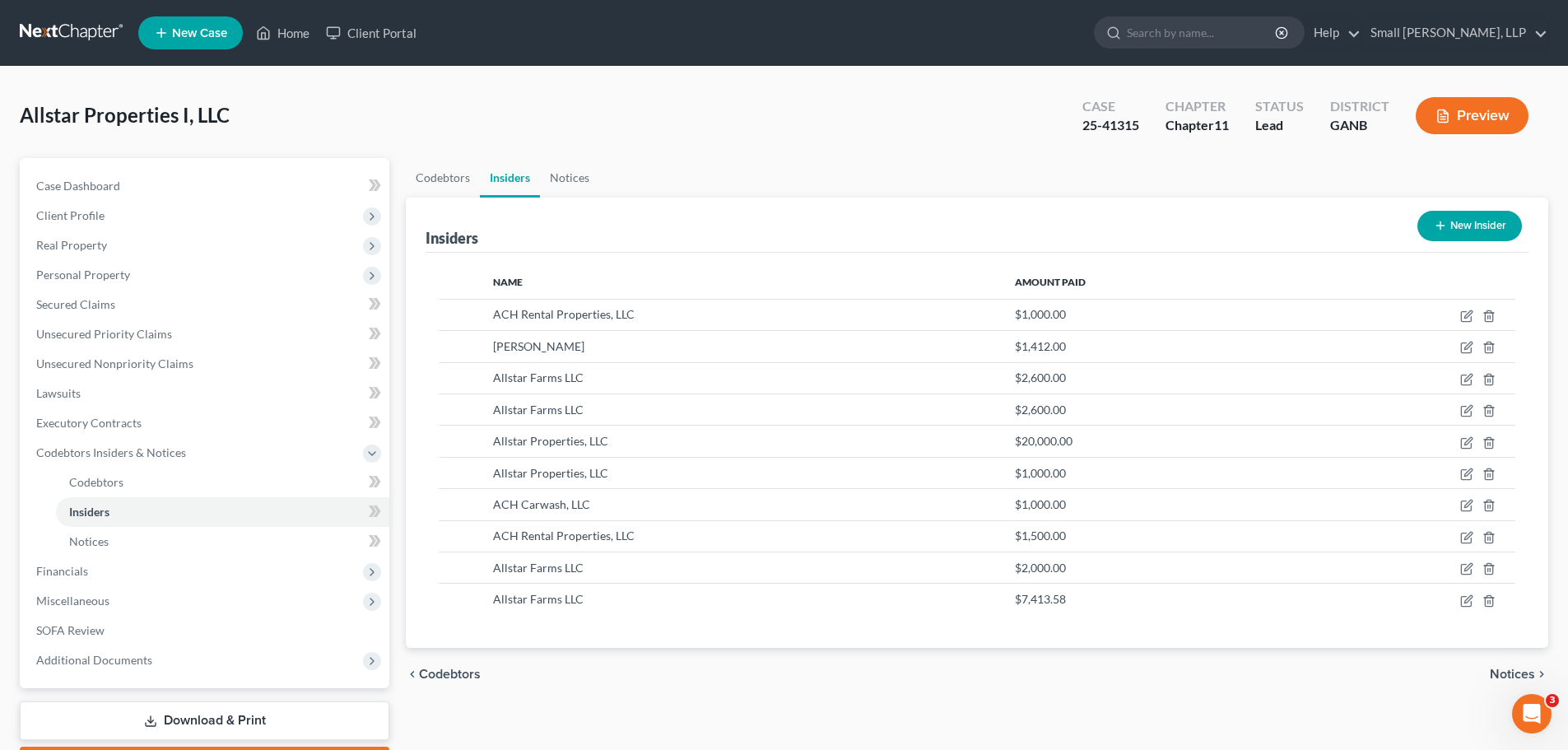
click at [1475, 228] on button "New Insider" at bounding box center [1469, 226] width 104 height 31
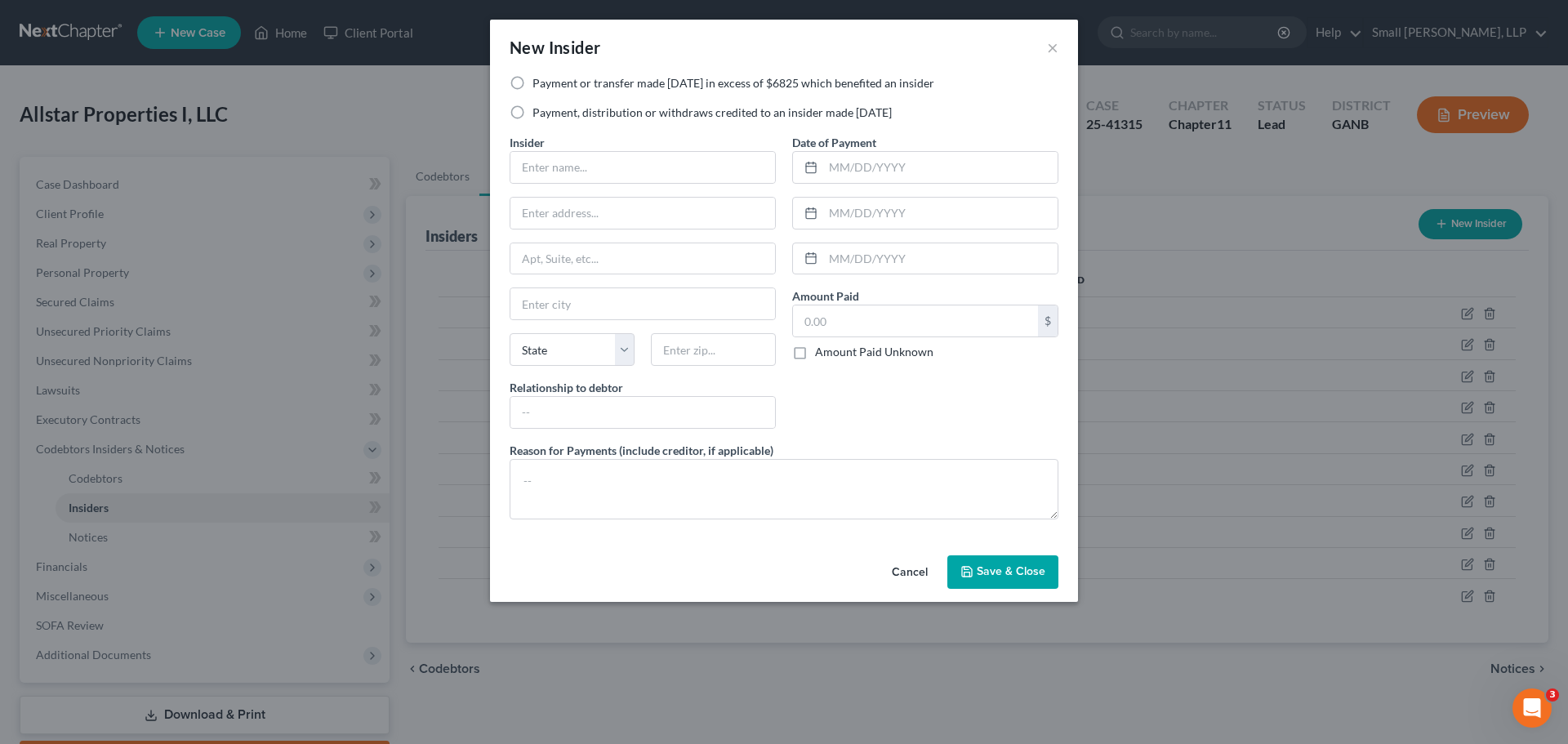
click at [582, 113] on label "Payment, distribution or withdraws credited to an insider made within 1 year" at bounding box center [712, 112] width 359 height 17
click at [549, 113] on input "Payment, distribution or withdraws credited to an insider made within 1 year" at bounding box center [544, 110] width 10 height 10
radio input "true"
click at [584, 176] on input "text" at bounding box center [642, 168] width 264 height 31
type input "[PERSON_NAME]"
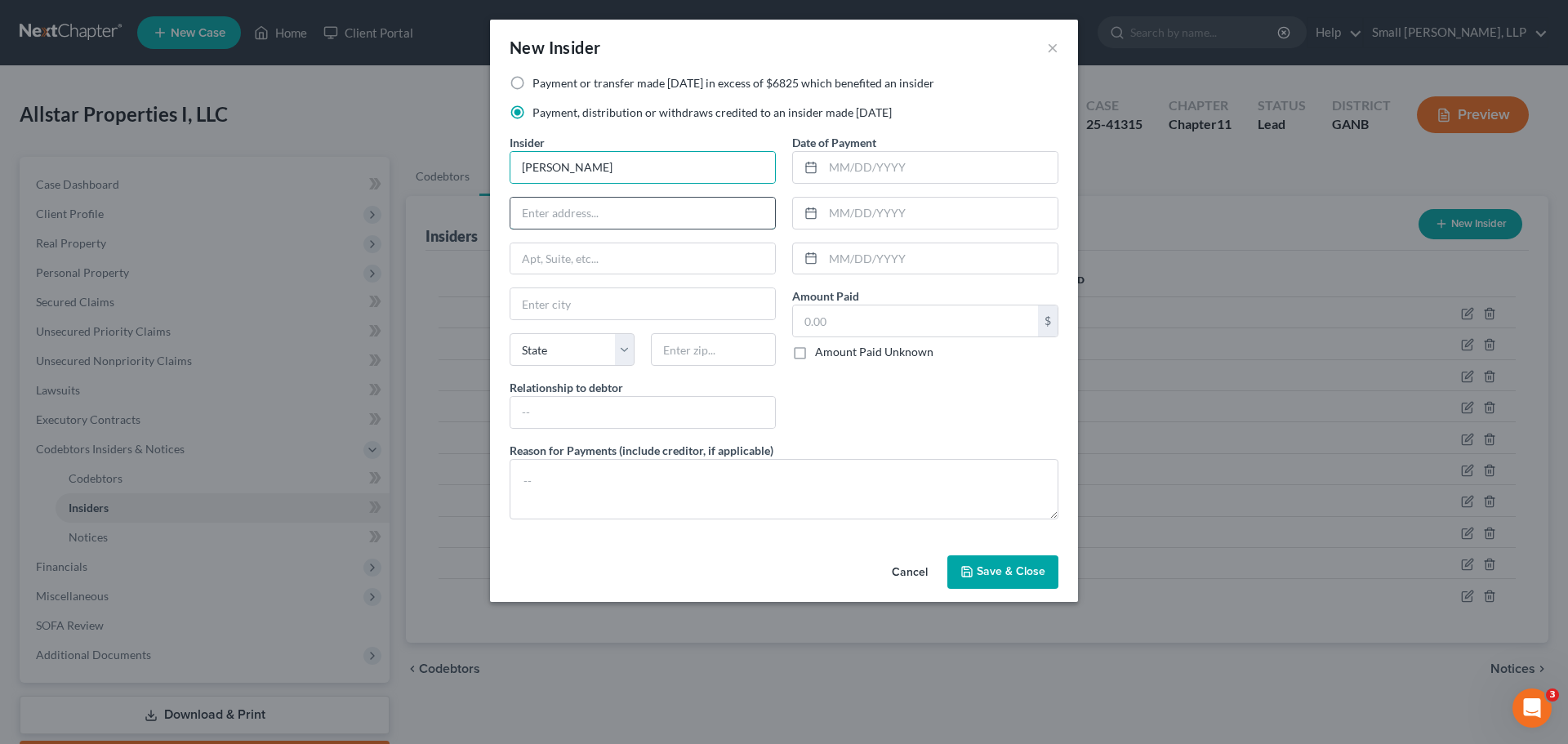
click at [591, 214] on input "text" at bounding box center [642, 213] width 264 height 31
type input "2900 Rome Hwy"
click at [590, 302] on input "text" at bounding box center [642, 304] width 264 height 31
type input "Z"
type input "Cedartown"
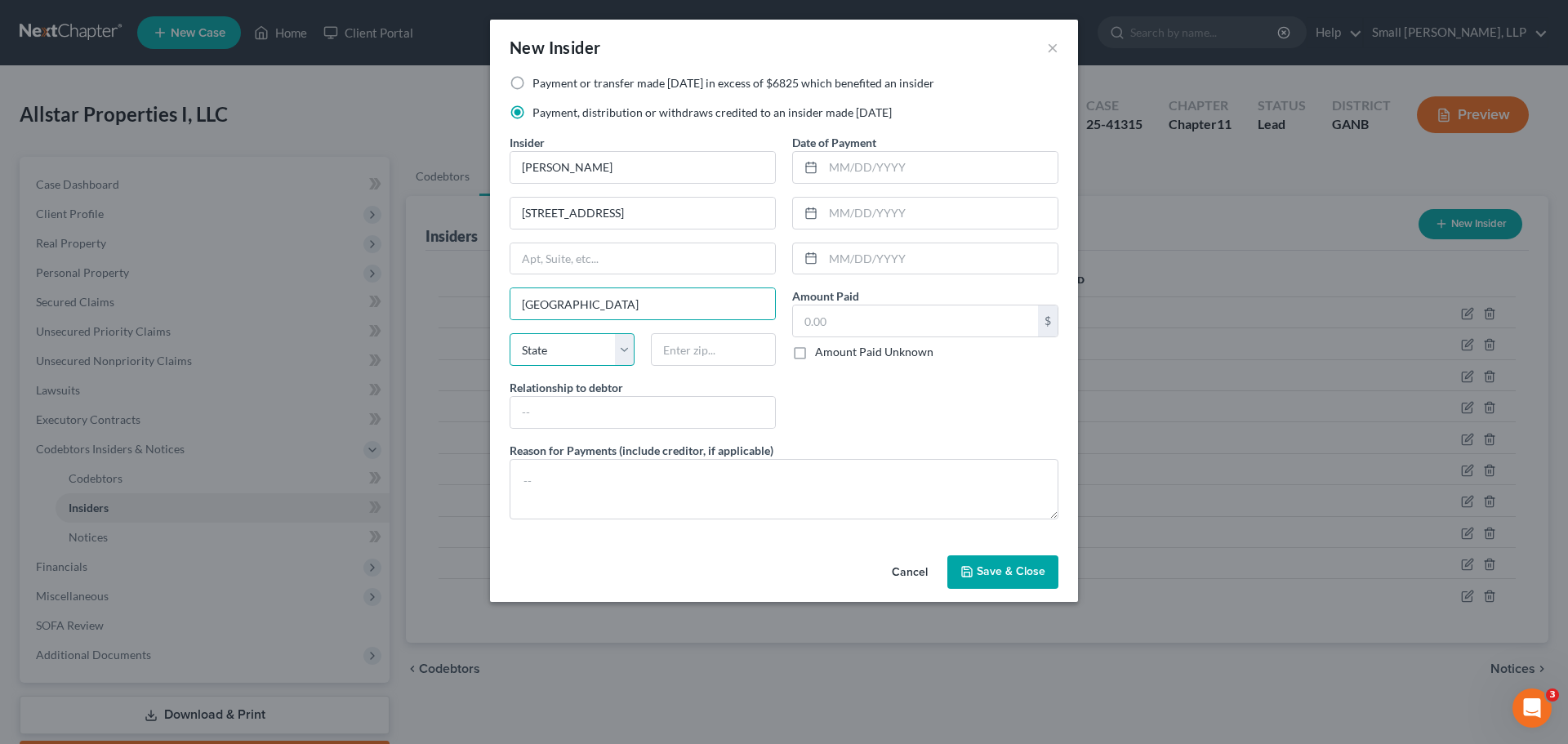
click at [559, 353] on select "State AL AK AR AZ CA CO CT DE DC FL GA GU HI ID IL IN IA KS KY LA ME MD MA MI M…" at bounding box center [572, 349] width 125 height 33
select select "10"
click at [509, 333] on select "State AL AK AR AZ CA CO CT DE DC FL GA GU HI ID IL IN IA KS KY LA ME MD MA MI M…" at bounding box center [572, 349] width 125 height 33
click at [707, 359] on input "text" at bounding box center [714, 349] width 125 height 33
type input "30125"
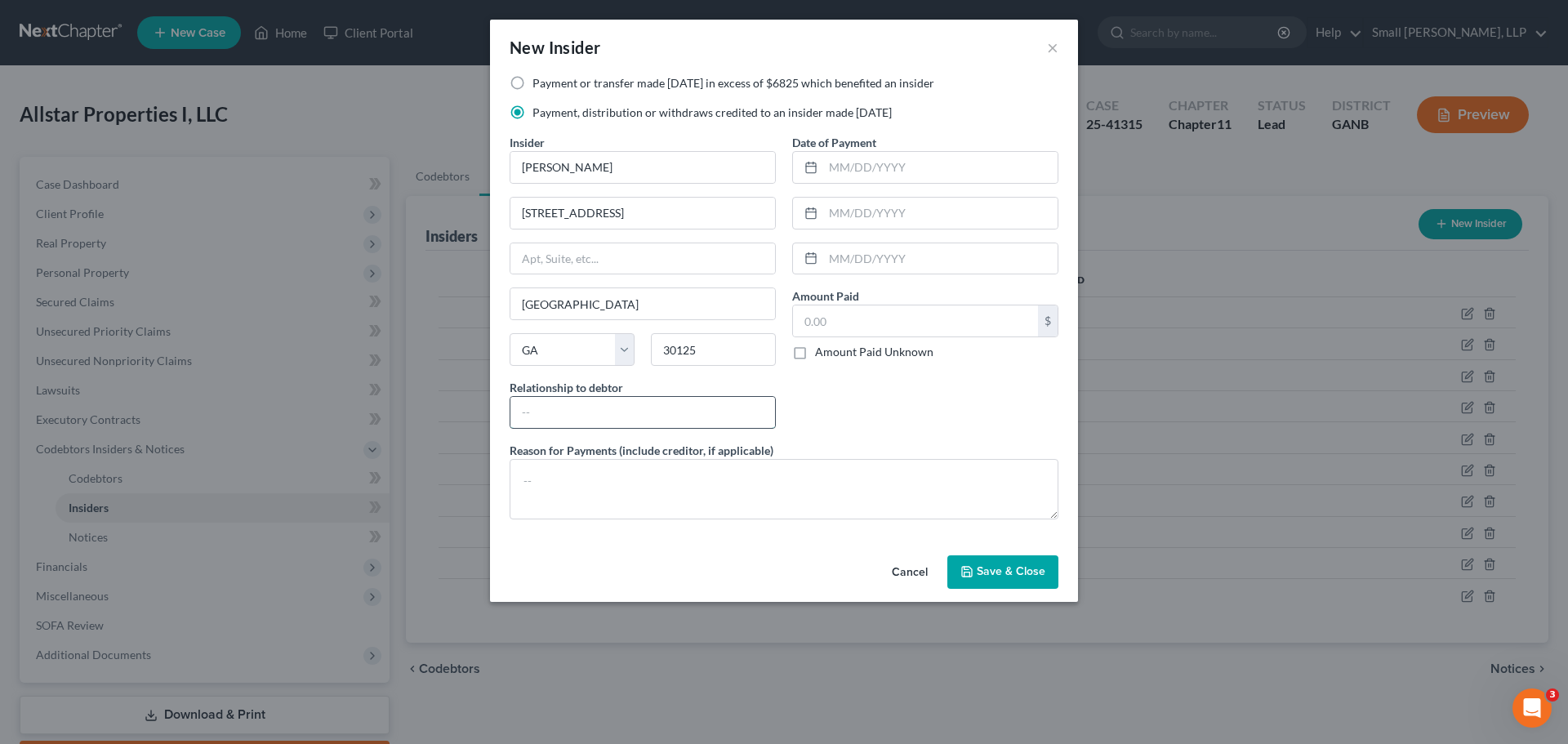
click at [669, 411] on input "text" at bounding box center [642, 413] width 264 height 31
type input "Affiliate"
click at [904, 172] on input "text" at bounding box center [940, 168] width 235 height 31
type input "09/25/2024"
click at [887, 304] on div "$" at bounding box center [925, 321] width 266 height 33
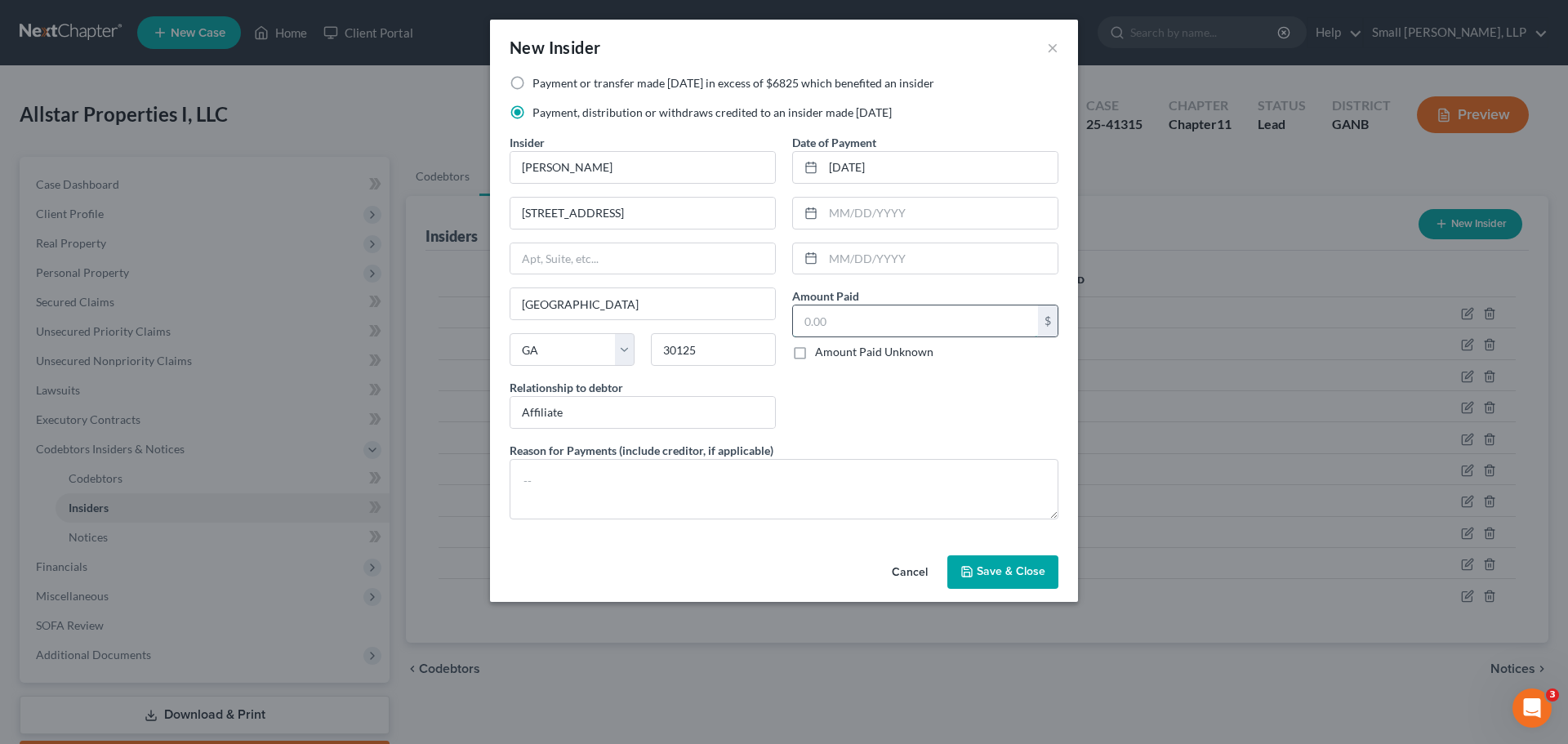
click at [878, 322] on input "text" at bounding box center [915, 321] width 245 height 31
type input "20"
click at [1008, 561] on button "Save & Close" at bounding box center [1003, 572] width 111 height 34
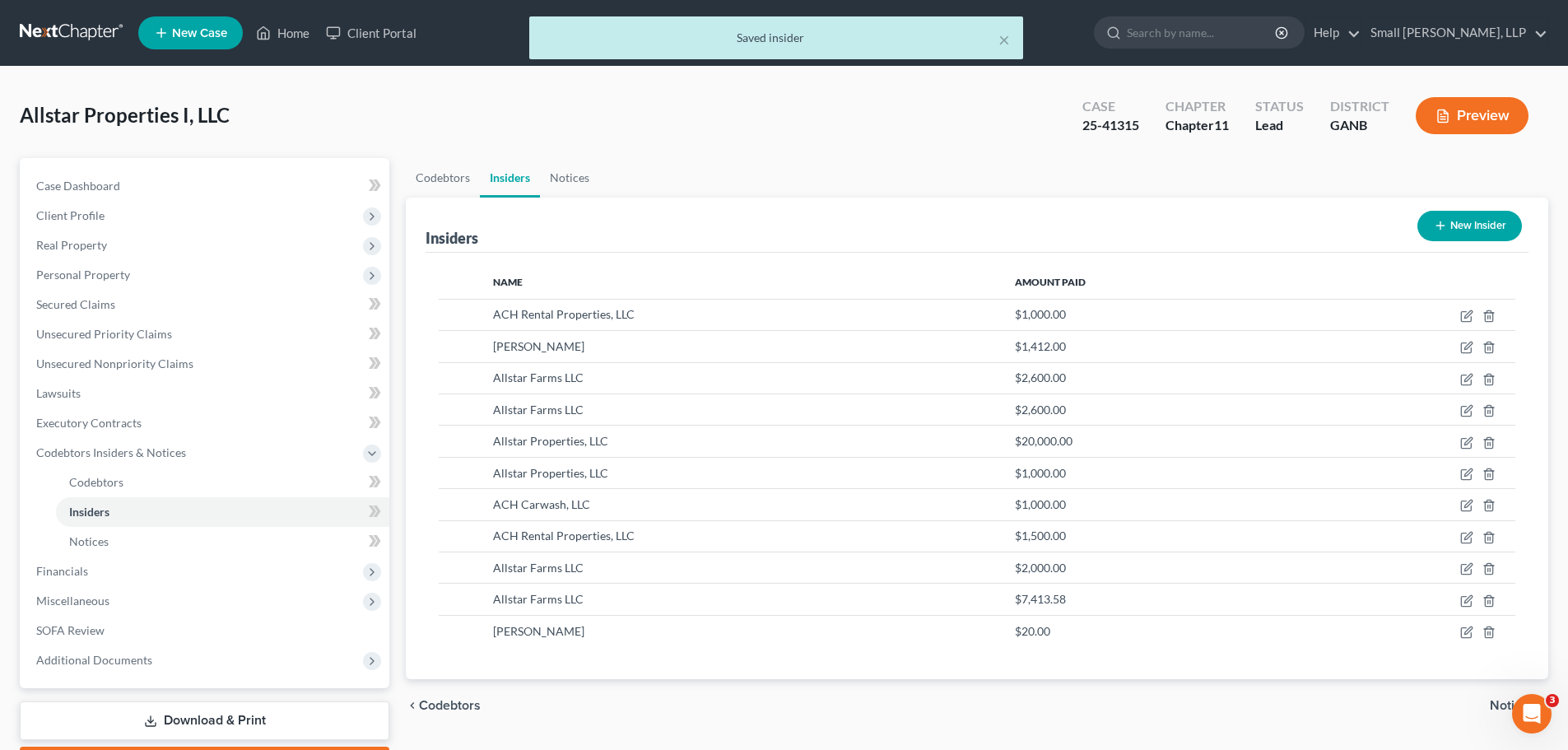
click at [1459, 225] on button "New Insider" at bounding box center [1469, 226] width 104 height 31
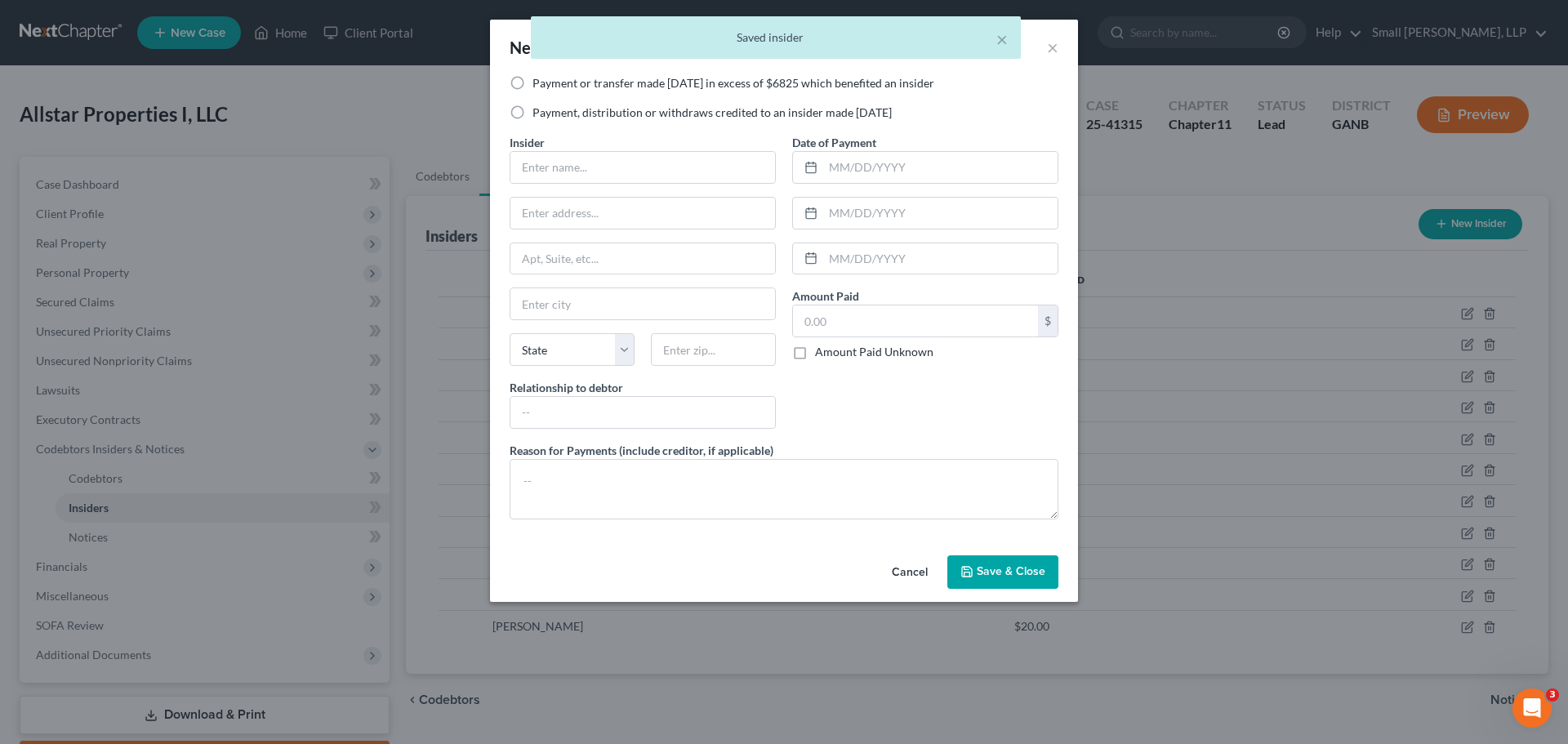
click at [618, 83] on label "Payment or transfer made within 1 year in excess of $6825 which benefited an in…" at bounding box center [734, 83] width 402 height 17
click at [549, 83] on input "Payment or transfer made within 1 year in excess of $6825 which benefited an in…" at bounding box center [544, 80] width 10 height 10
radio input "true"
click at [596, 162] on input "text" at bounding box center [642, 168] width 264 height 31
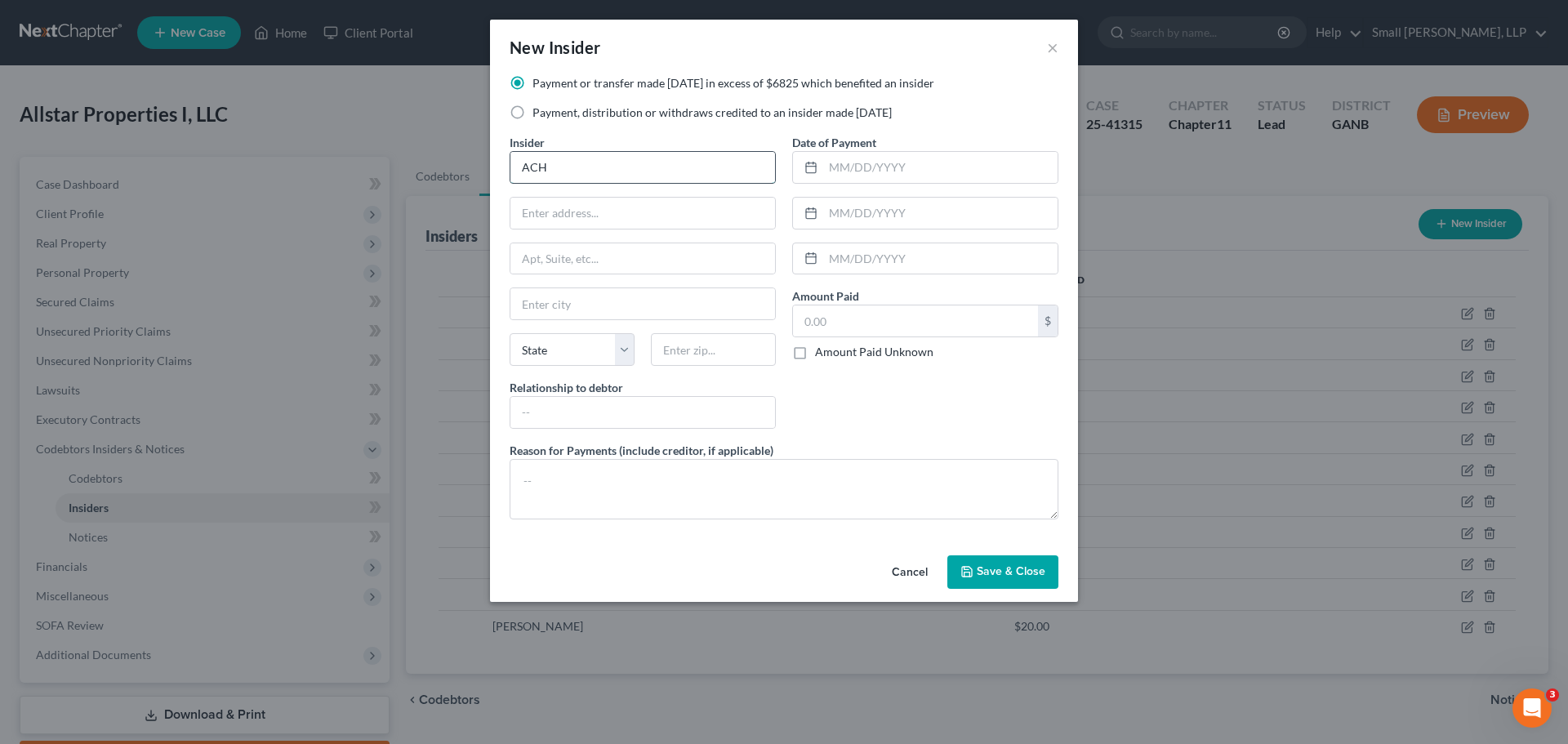
type input "ACH Rental Properties, LLC"
click at [629, 209] on input "text" at bounding box center [642, 213] width 264 height 31
type input "PO Box 209"
click at [601, 300] on input "text" at bounding box center [642, 304] width 264 height 31
type input "Rockmart"
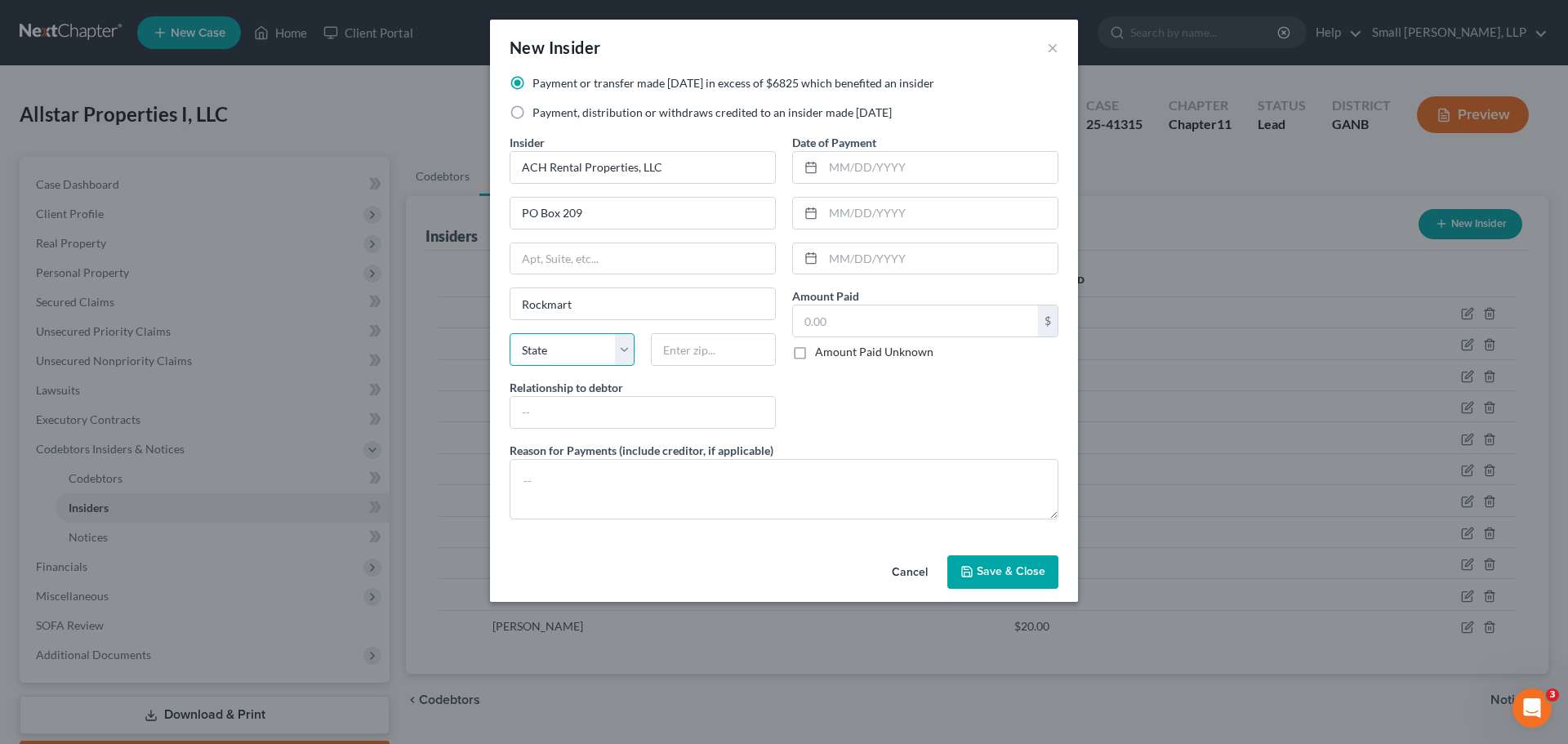
click at [583, 353] on select "State AL AK AR AZ CA CO CT DE DC FL GA GU HI ID IL IN IA KS KY LA ME MD MA MI M…" at bounding box center [572, 349] width 125 height 33
select select "10"
click at [509, 333] on select "State AL AK AR AZ CA CO CT DE DC FL GA GU HI ID IL IN IA KS KY LA ME MD MA MI M…" at bounding box center [572, 349] width 125 height 33
click at [681, 357] on input "text" at bounding box center [714, 349] width 125 height 33
type input "30153"
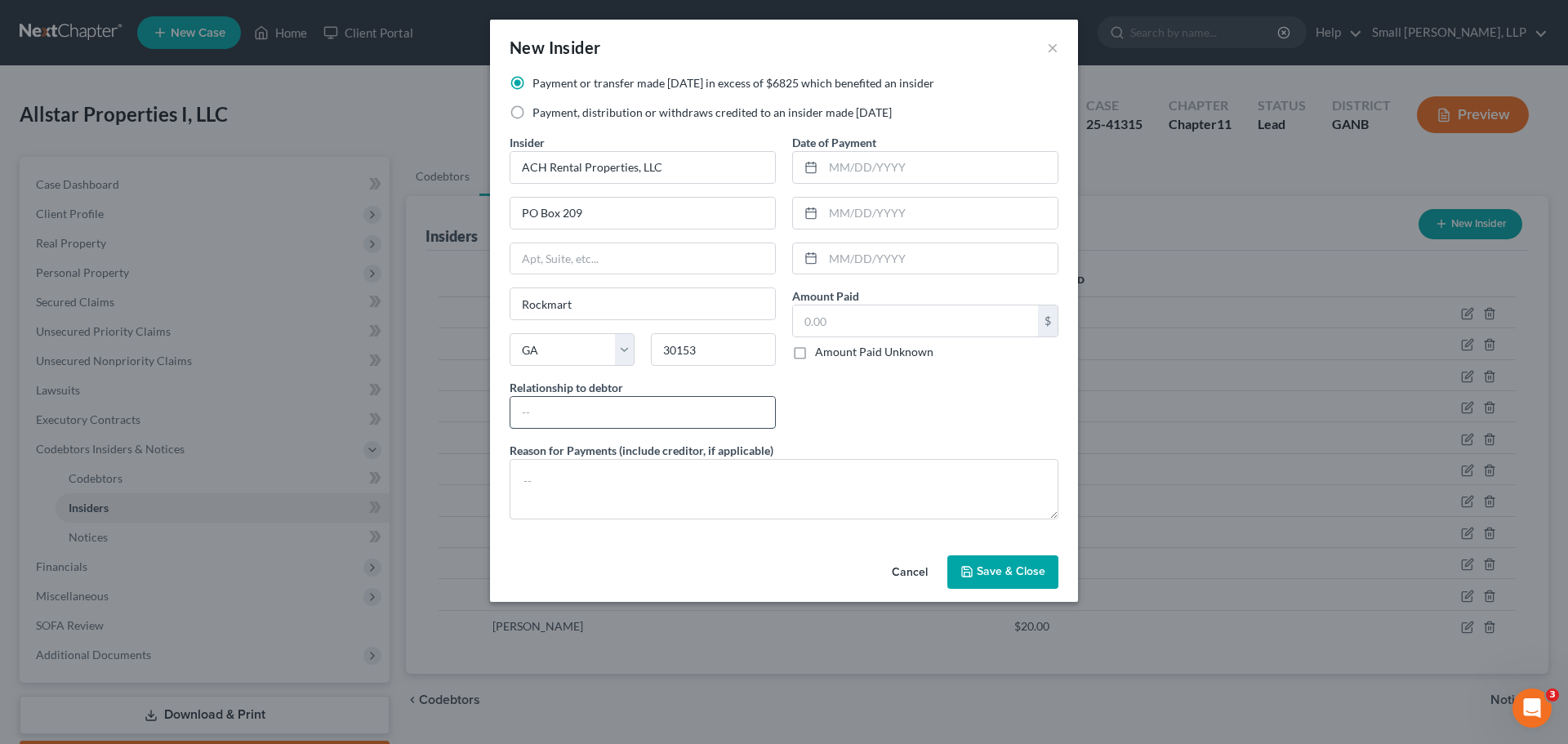
click at [633, 413] on input "text" at bounding box center [642, 413] width 264 height 31
type input "Affiliate"
click at [876, 176] on input "text" at bounding box center [940, 168] width 235 height 31
type input "09/25/2024"
click at [829, 309] on input "text" at bounding box center [915, 321] width 245 height 31
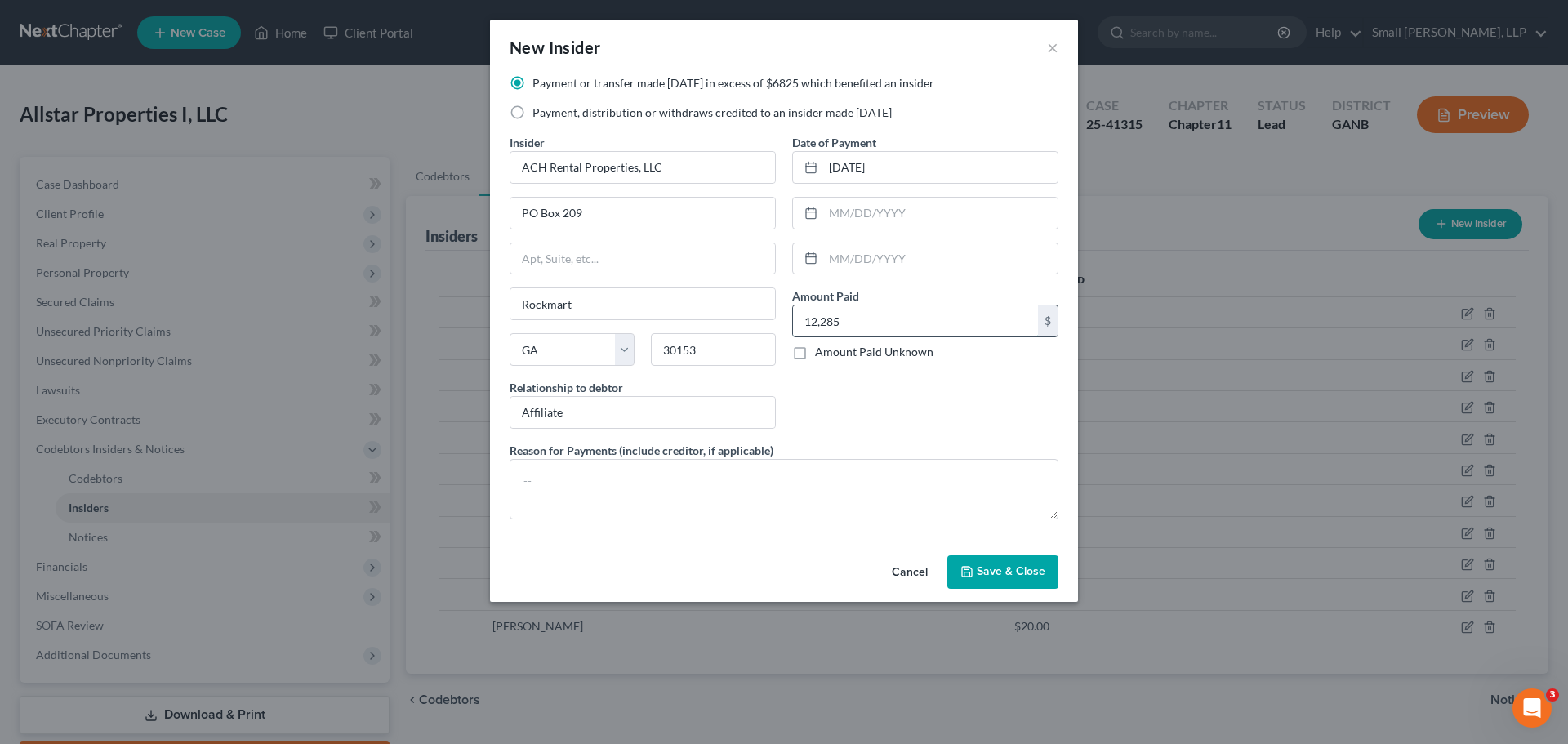
type input "12,285"
click at [1007, 568] on span "Save & Close" at bounding box center [1011, 572] width 69 height 14
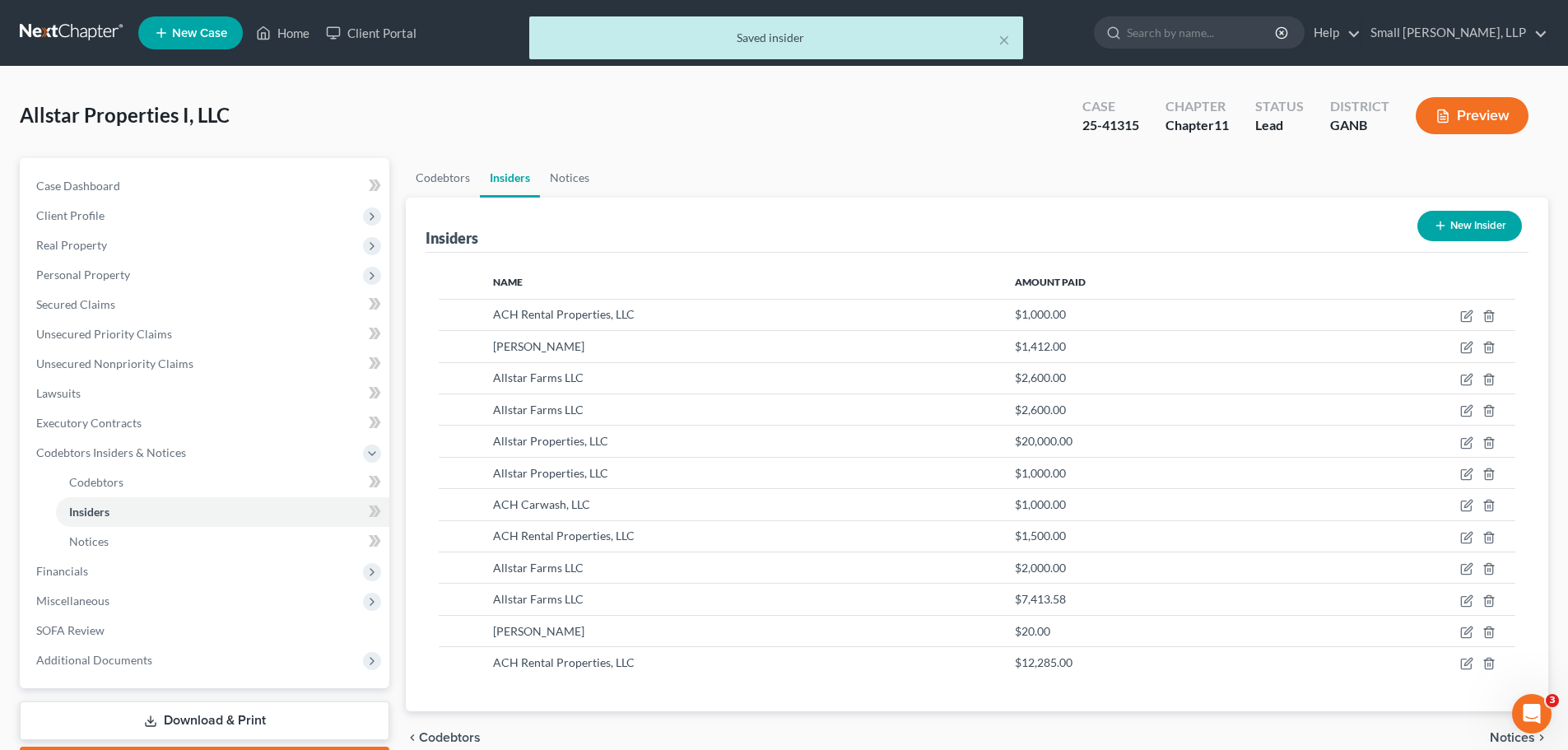
click at [1448, 225] on button "New Insider" at bounding box center [1469, 226] width 104 height 31
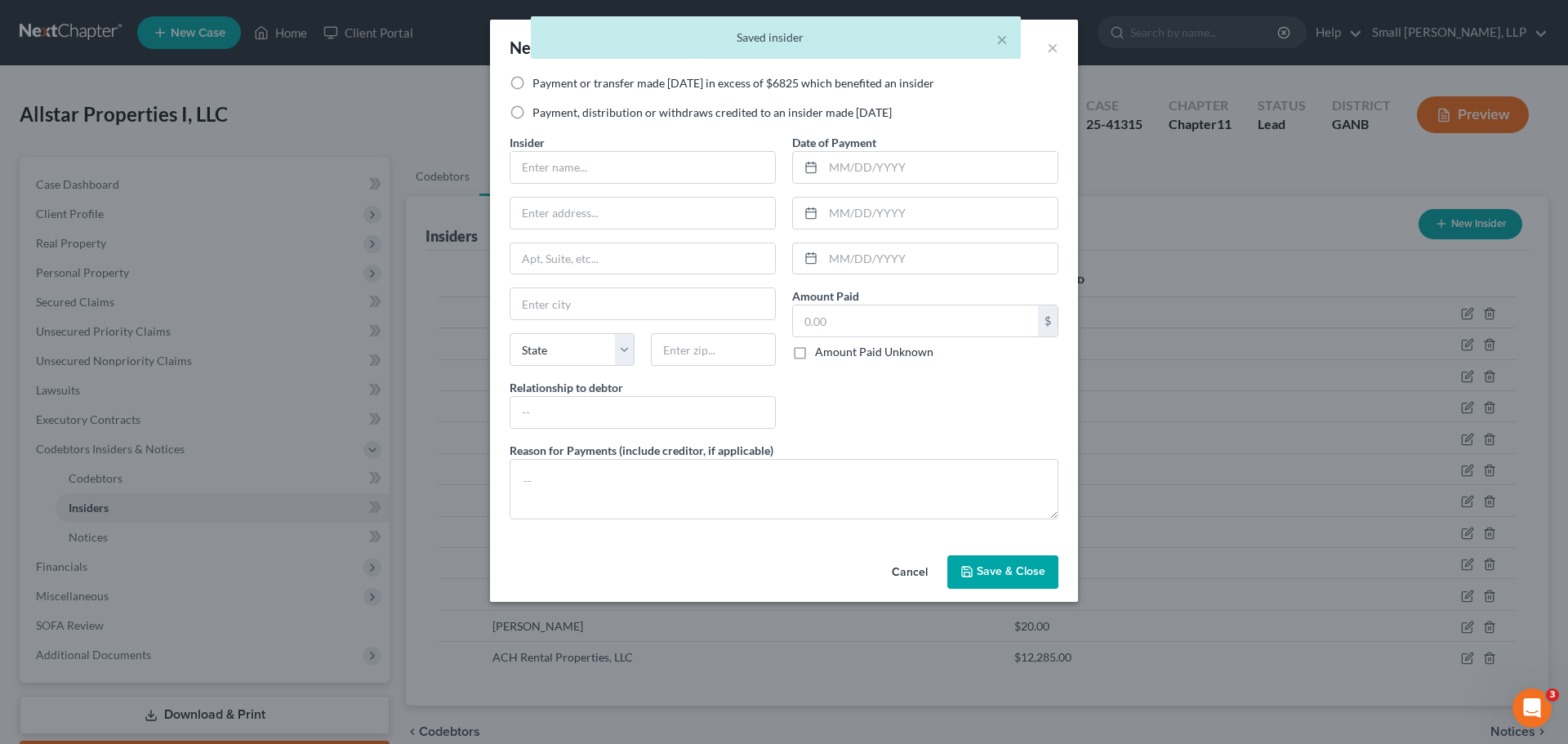
click at [676, 81] on label "Payment or transfer made within 1 year in excess of $6825 which benefited an in…" at bounding box center [734, 83] width 402 height 17
click at [549, 81] on input "Payment or transfer made within 1 year in excess of $6825 which benefited an in…" at bounding box center [544, 80] width 10 height 10
radio input "true"
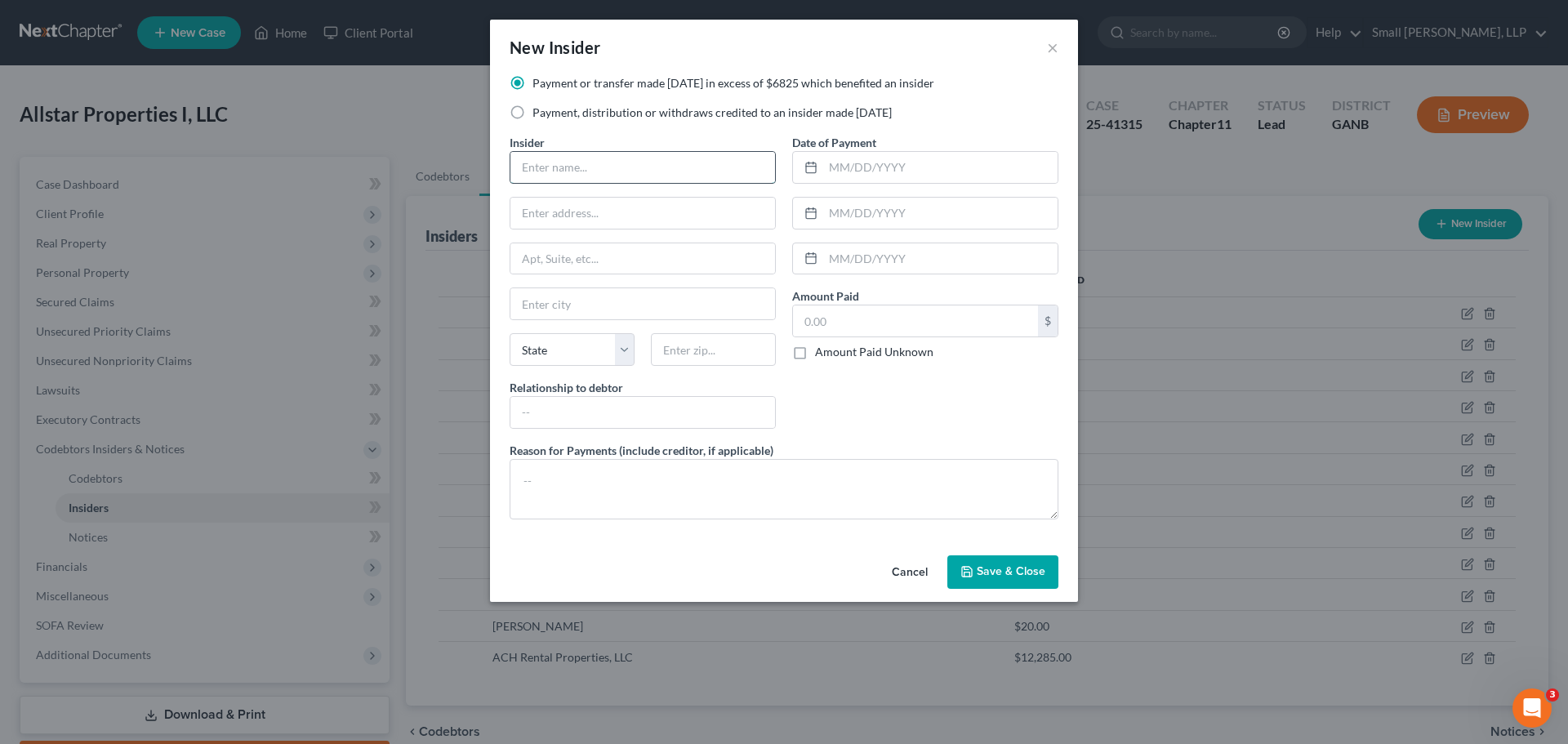
click at [632, 168] on input "text" at bounding box center [642, 168] width 264 height 31
click at [621, 165] on input "text" at bounding box center [642, 168] width 264 height 31
type input "[PERSON_NAME]"
click at [591, 208] on input "text" at bounding box center [642, 213] width 264 height 31
type input "2900 Rome Hwy"
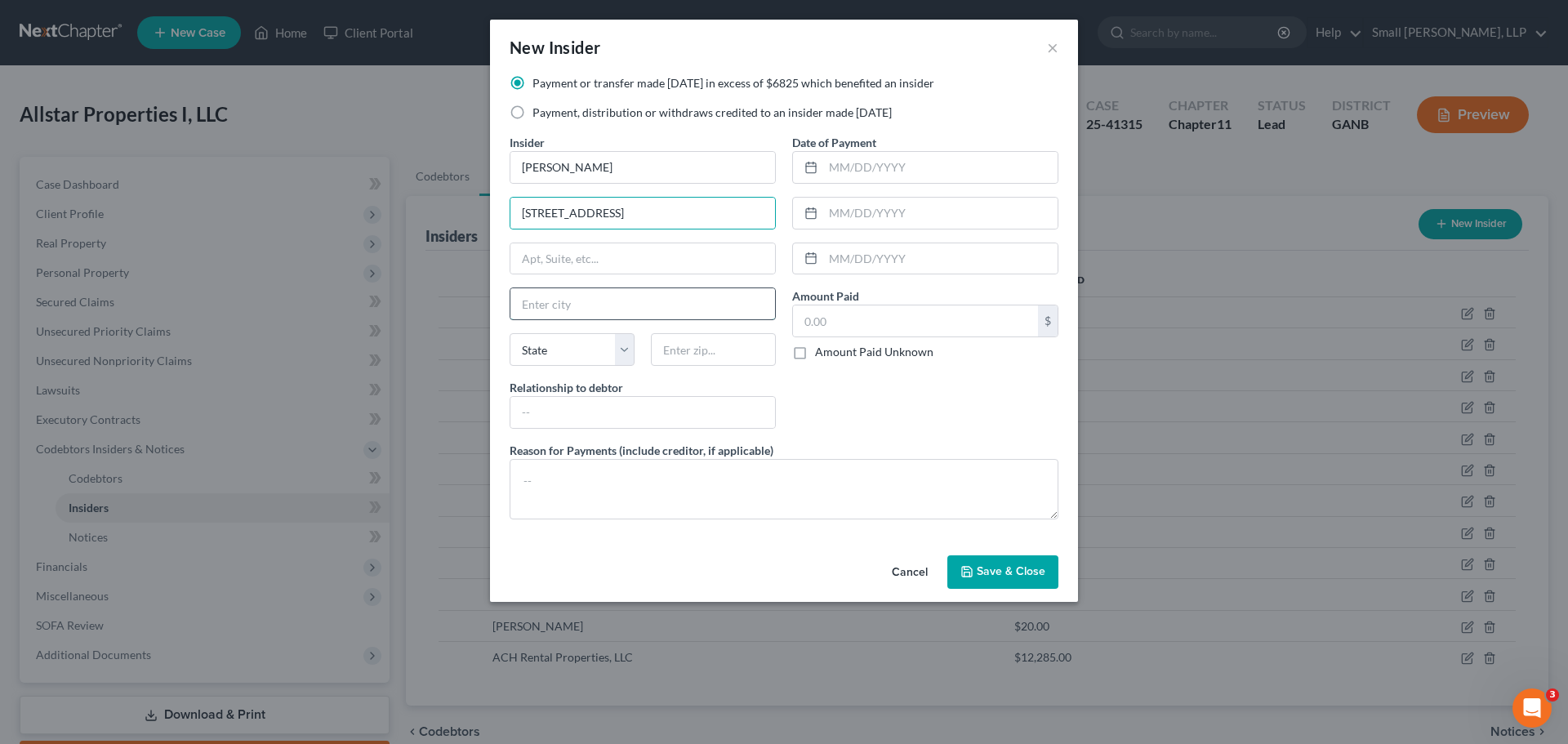
click at [596, 304] on input "text" at bounding box center [642, 304] width 264 height 31
type input "R"
type input "Cedartown"
click at [571, 358] on select "State AL AK AR AZ CA CO CT DE DC FL GA GU HI ID IL IN IA KS KY LA ME MD MA MI M…" at bounding box center [572, 349] width 125 height 33
select select "10"
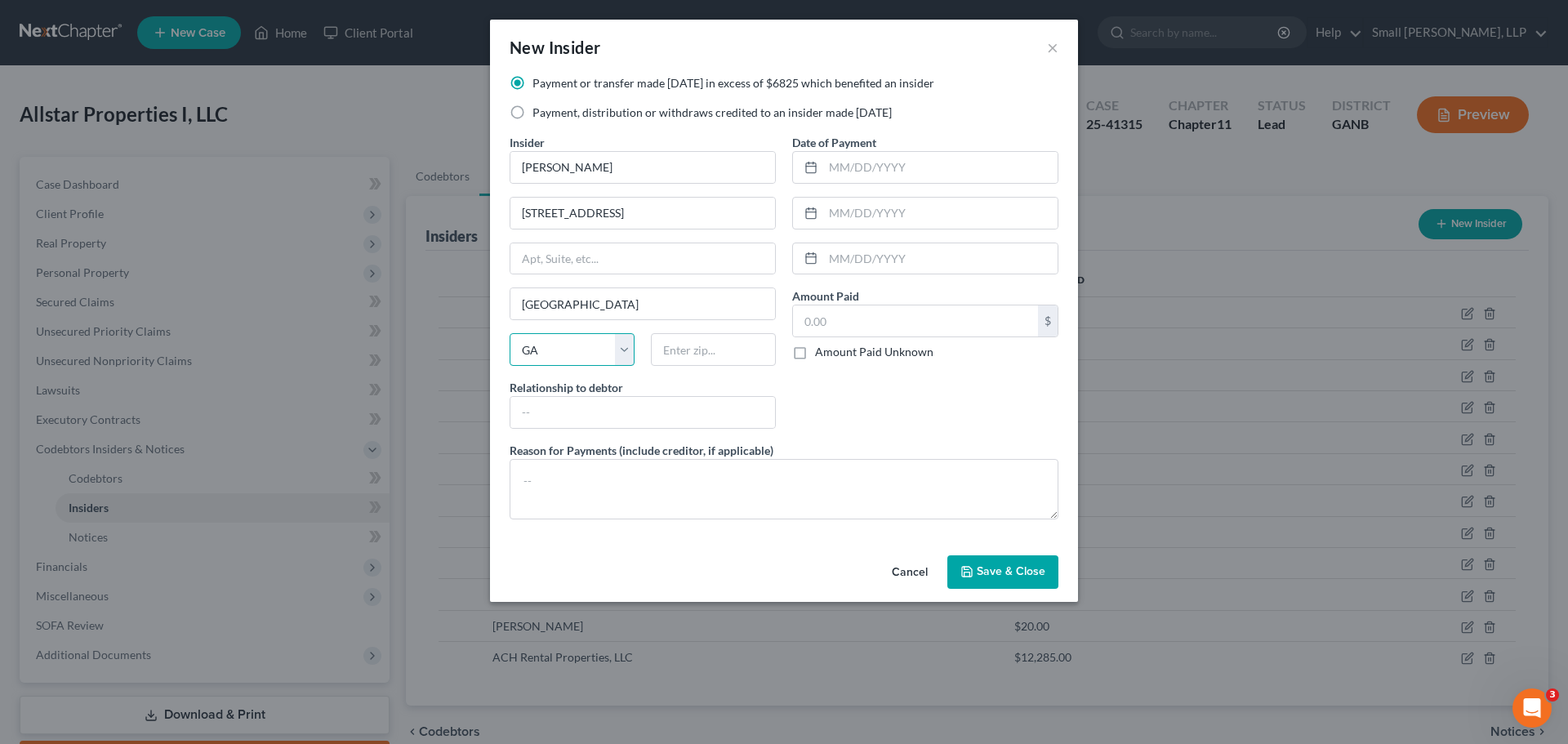
click at [509, 333] on select "State AL AK AR AZ CA CO CT DE DC FL GA GU HI ID IL IN IA KS KY LA ME MD MA MI M…" at bounding box center [572, 349] width 125 height 33
click at [687, 350] on input "text" at bounding box center [714, 349] width 125 height 33
type input "30125"
click at [696, 409] on input "text" at bounding box center [642, 413] width 264 height 31
type input "Affiliate"
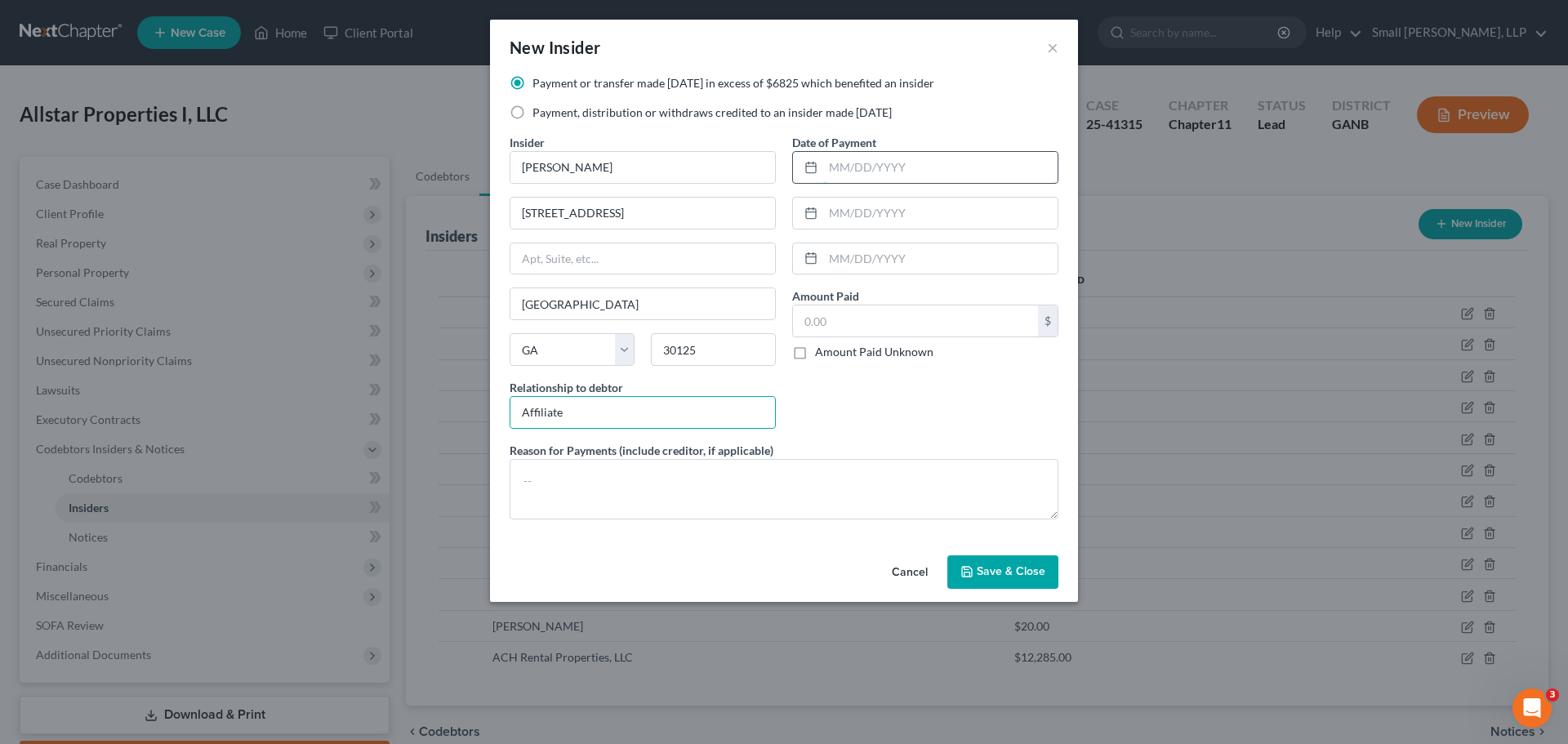
click at [854, 173] on input "text" at bounding box center [940, 168] width 235 height 31
type input "09/25/2024"
click at [865, 304] on div "Amount Paid $ Amount Paid Unknown Balance Undetermined $ Amount Paid Unknown" at bounding box center [925, 324] width 266 height 73
click at [864, 312] on input "text" at bounding box center [915, 321] width 245 height 31
type input "26,958.12"
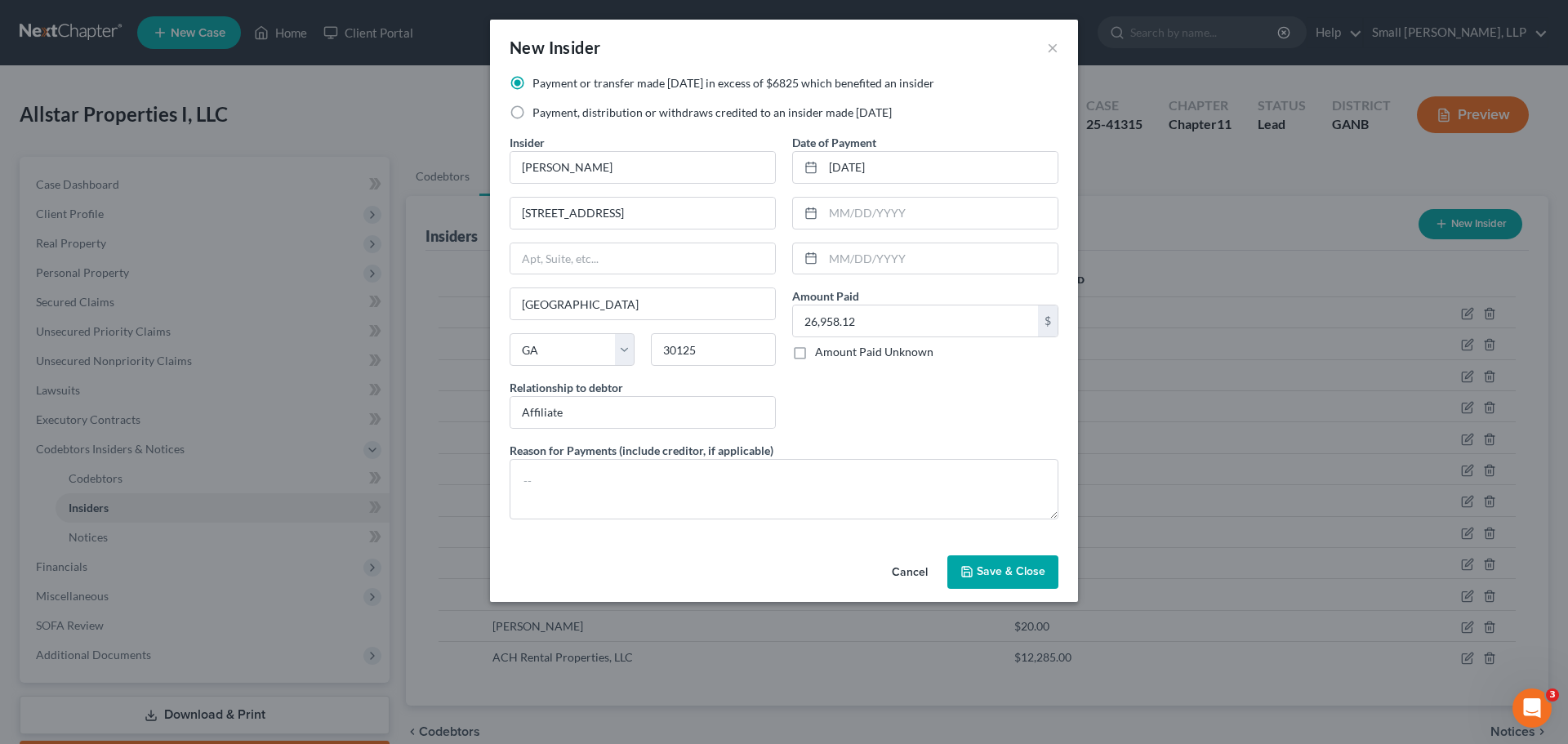
click at [1015, 567] on span "Save & Close" at bounding box center [1011, 572] width 69 height 14
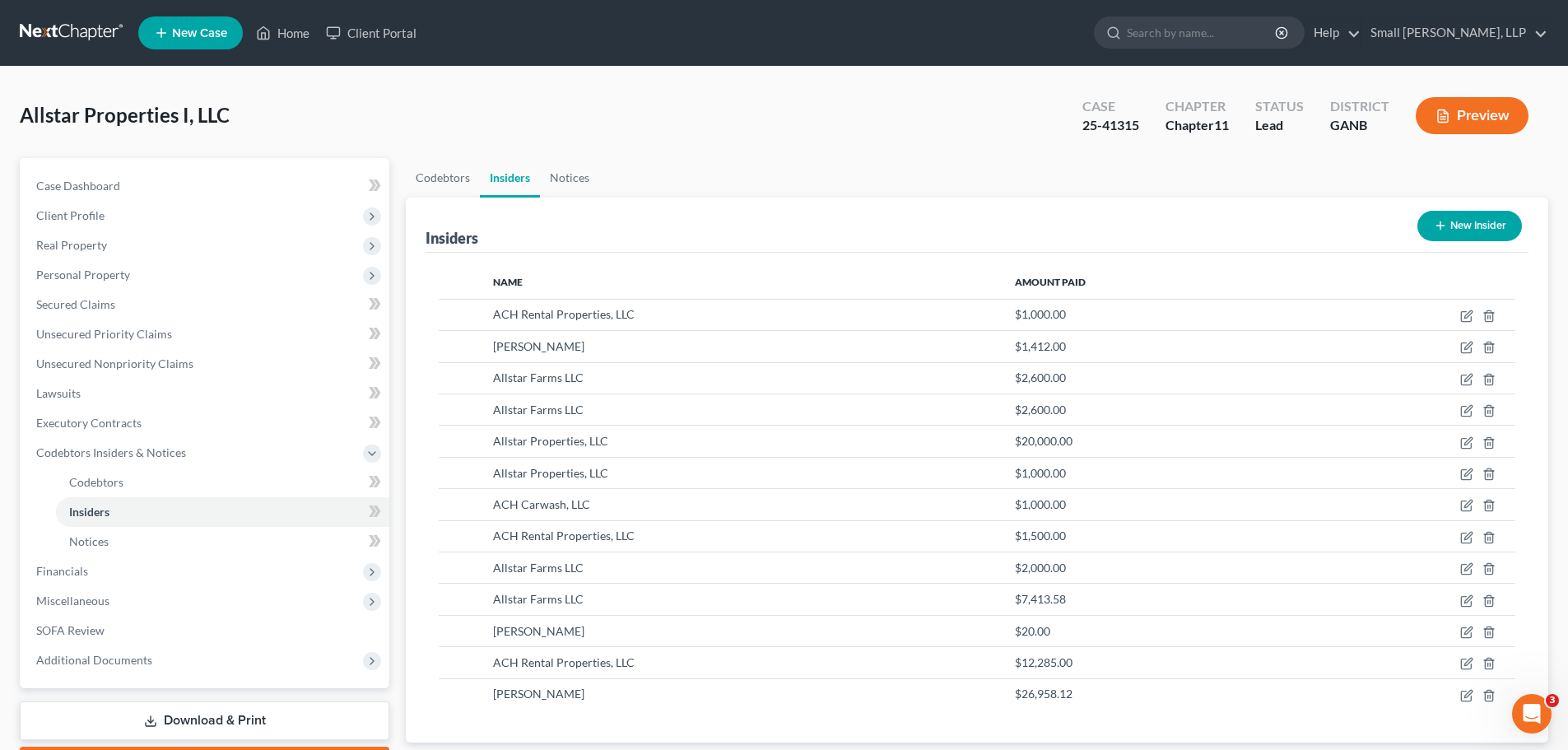
click at [1467, 225] on button "New Insider" at bounding box center [1469, 226] width 104 height 31
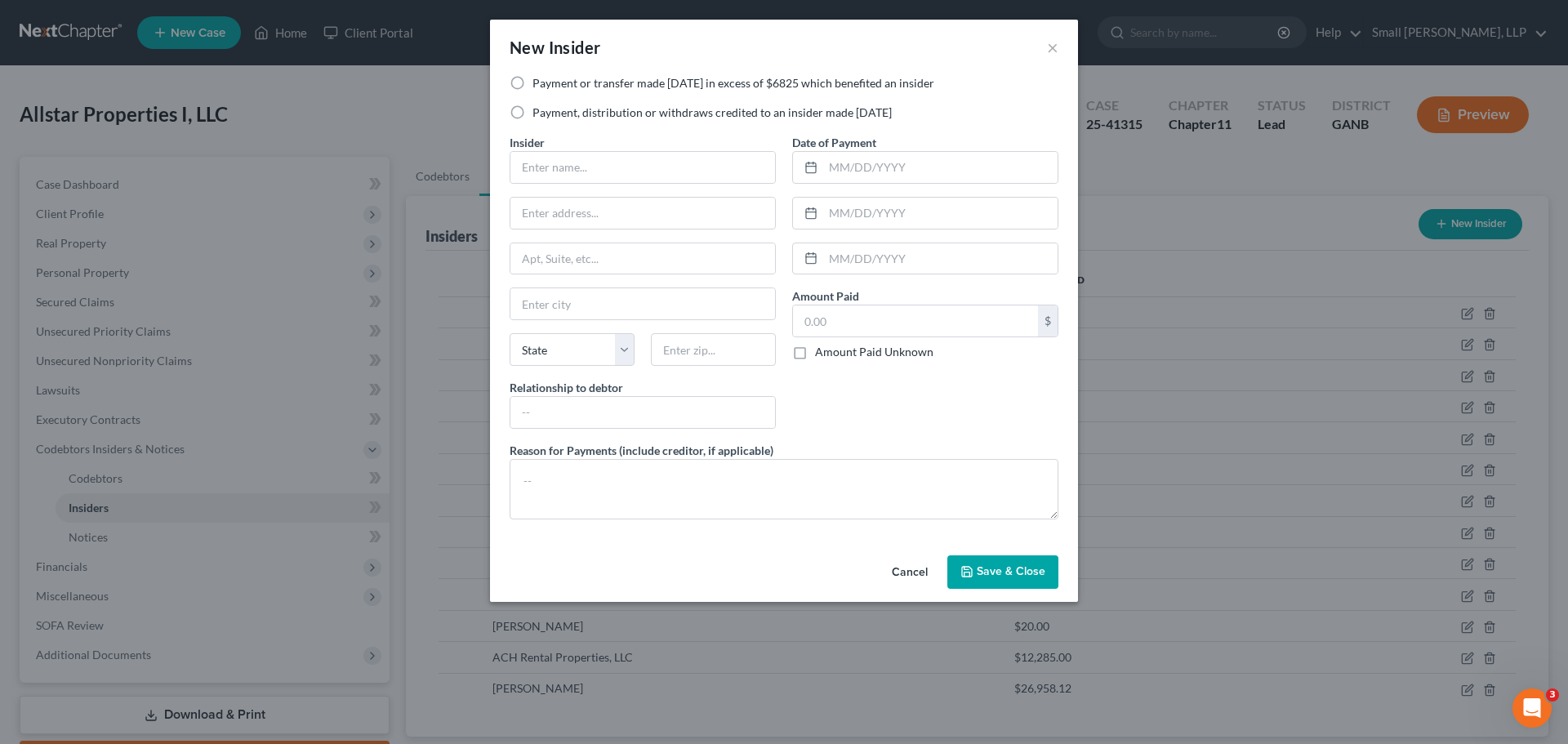
click at [735, 83] on label "Payment or transfer made within 1 year in excess of $6825 which benefited an in…" at bounding box center [734, 83] width 402 height 17
click at [549, 83] on input "Payment or transfer made within 1 year in excess of $6825 which benefited an in…" at bounding box center [544, 80] width 10 height 10
radio input "true"
click at [624, 172] on input "text" at bounding box center [642, 168] width 264 height 31
type input "Allstar Properties, LLC"
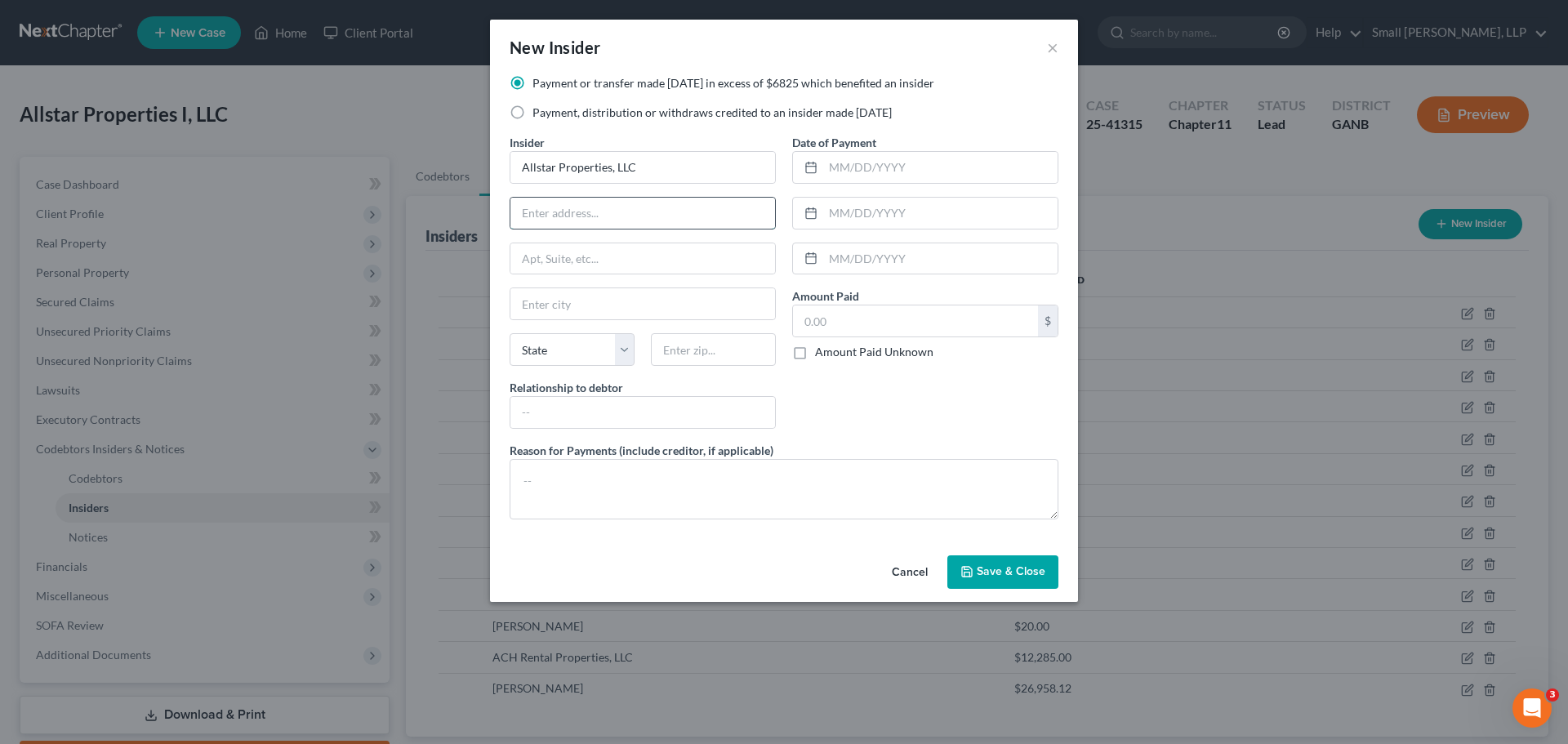
click at [608, 217] on input "text" at bounding box center [642, 213] width 264 height 31
type input "PO Box 209"
click at [591, 298] on input "text" at bounding box center [642, 304] width 264 height 31
type input "Rockmart"
click at [555, 357] on select "State AL AK AR AZ CA CO CT DE DC FL GA GU HI ID IL IN IA KS KY LA ME MD MA MI M…" at bounding box center [572, 349] width 125 height 33
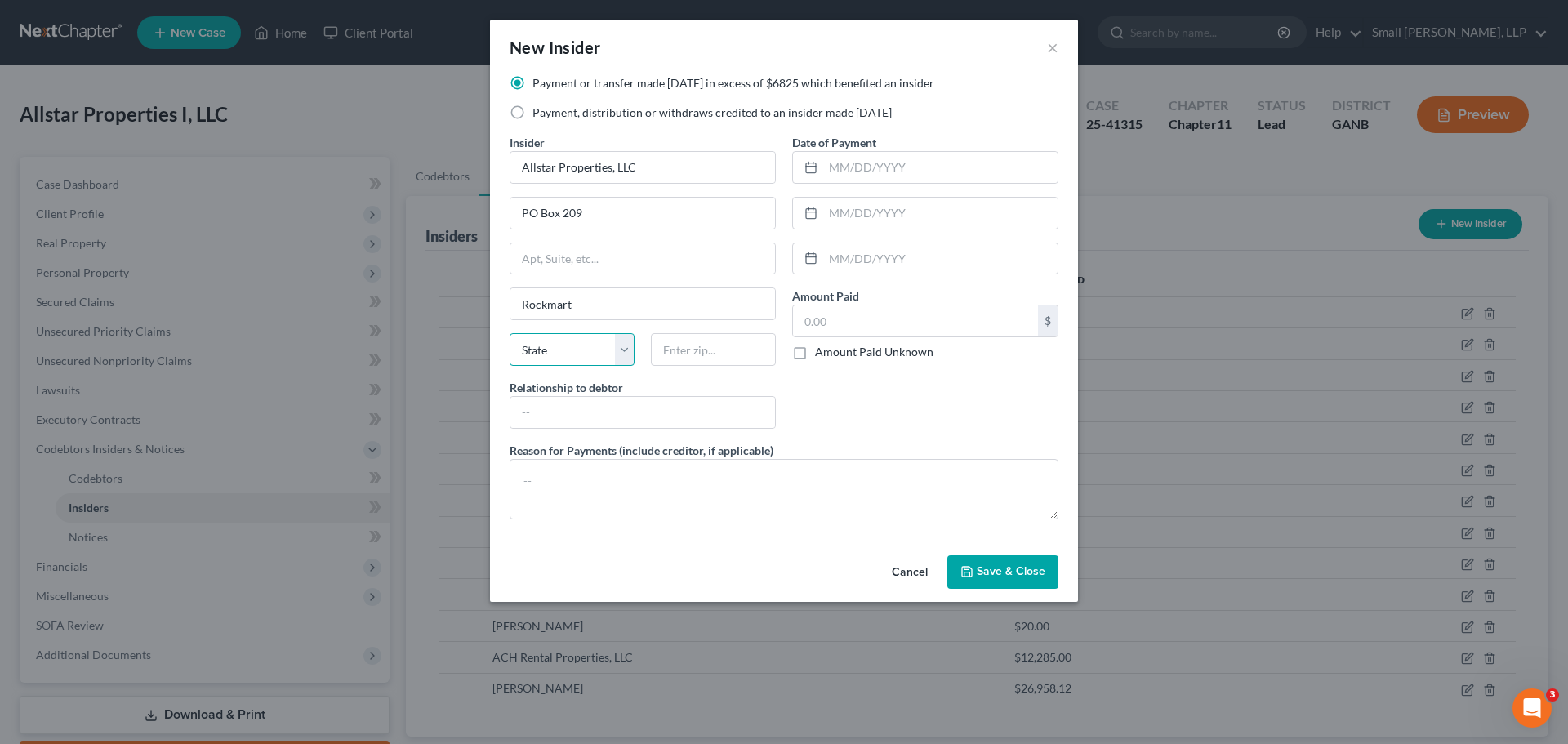
select select "10"
click at [509, 333] on select "State AL AK AR AZ CA CO CT DE DC FL GA GU HI ID IL IN IA KS KY LA ME MD MA MI M…" at bounding box center [572, 349] width 125 height 33
click at [675, 351] on input "text" at bounding box center [714, 349] width 125 height 33
type input "30153"
click at [697, 401] on input "text" at bounding box center [642, 413] width 264 height 31
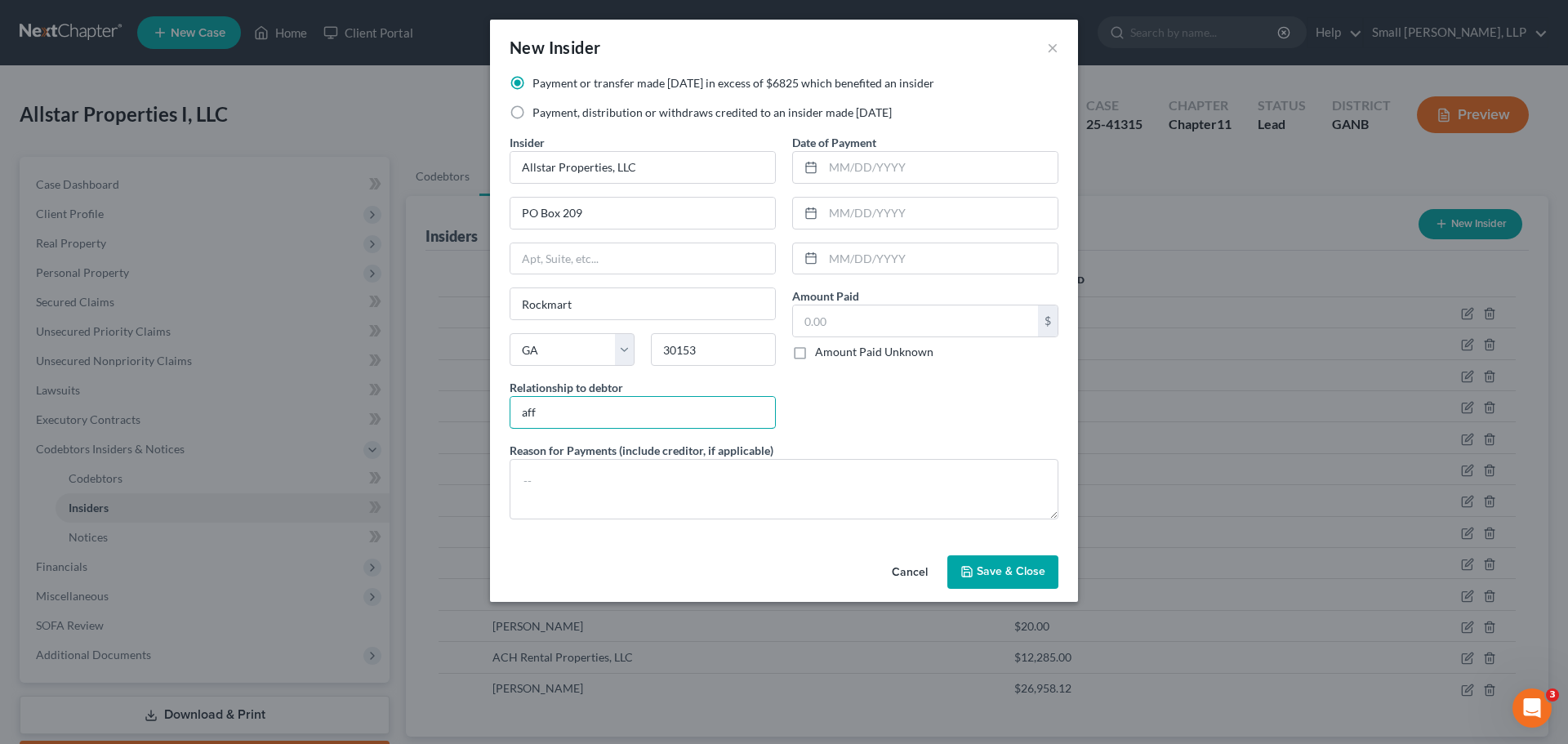
type input "Affiliate"
click at [853, 149] on label "Date of Payment" at bounding box center [834, 143] width 84 height 17
click at [849, 169] on input "text" at bounding box center [940, 168] width 235 height 31
type input "09/25/2024"
click at [850, 319] on input "text" at bounding box center [915, 321] width 245 height 31
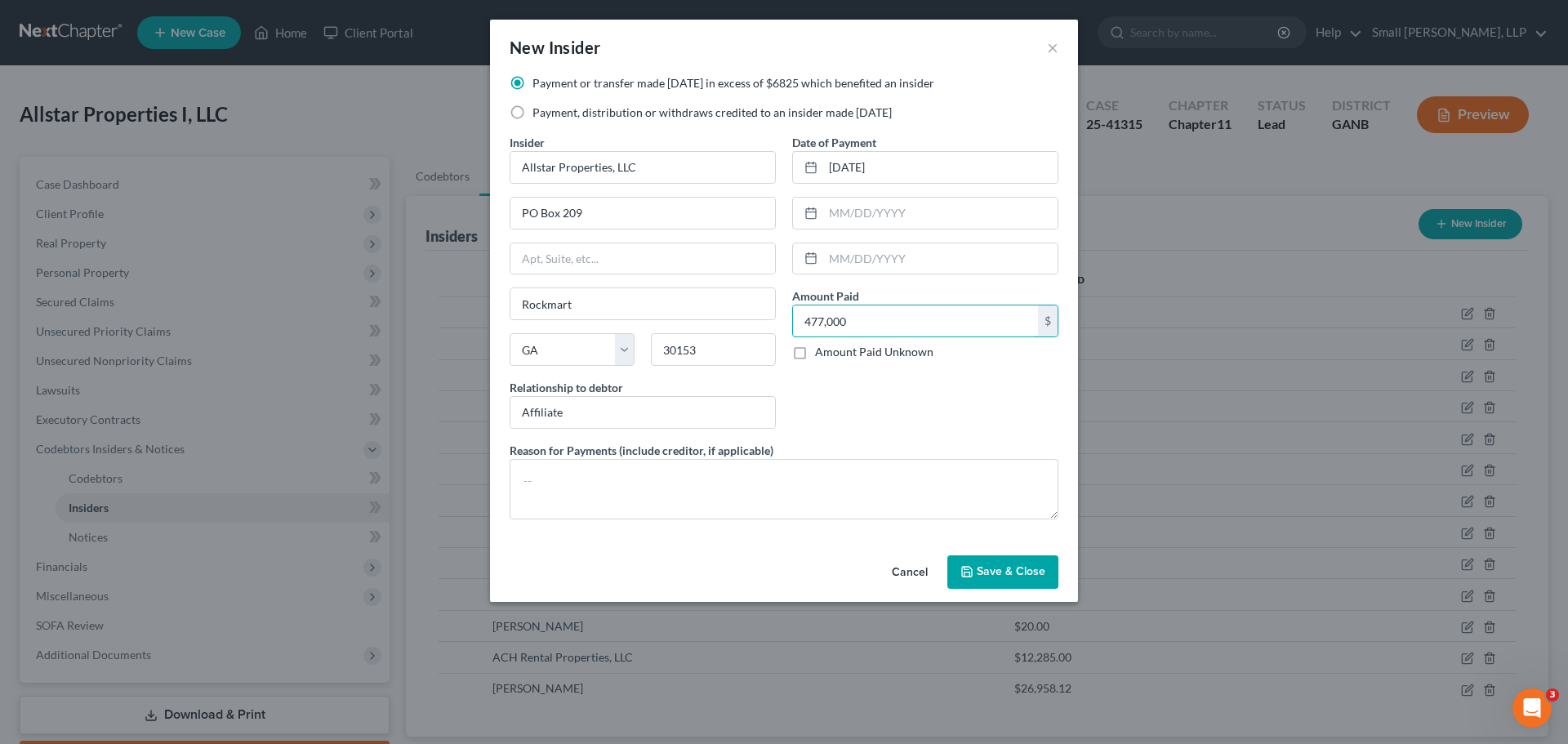
type input "477,000"
click at [999, 576] on span "Save & Close" at bounding box center [1011, 572] width 69 height 14
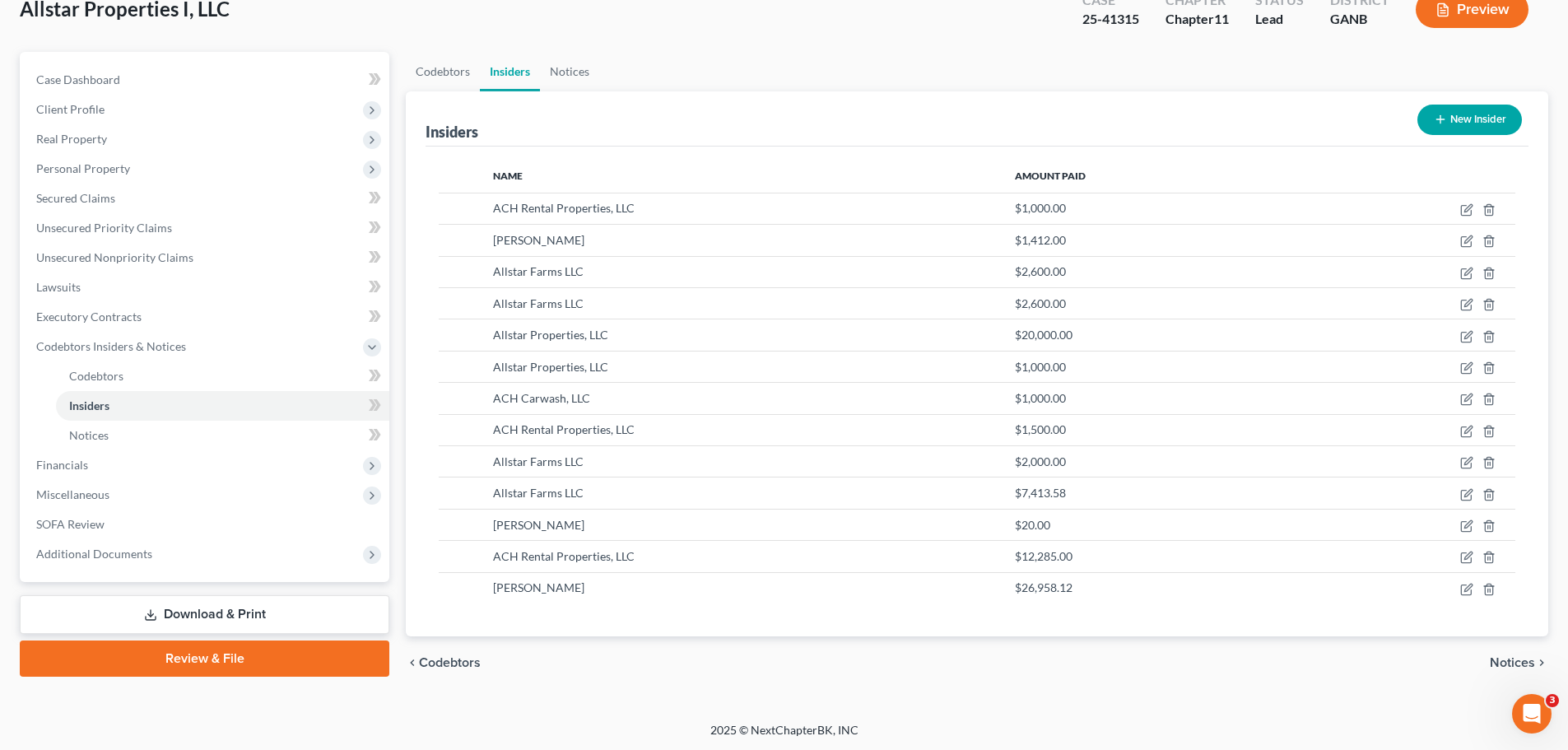
scroll to position [108, 0]
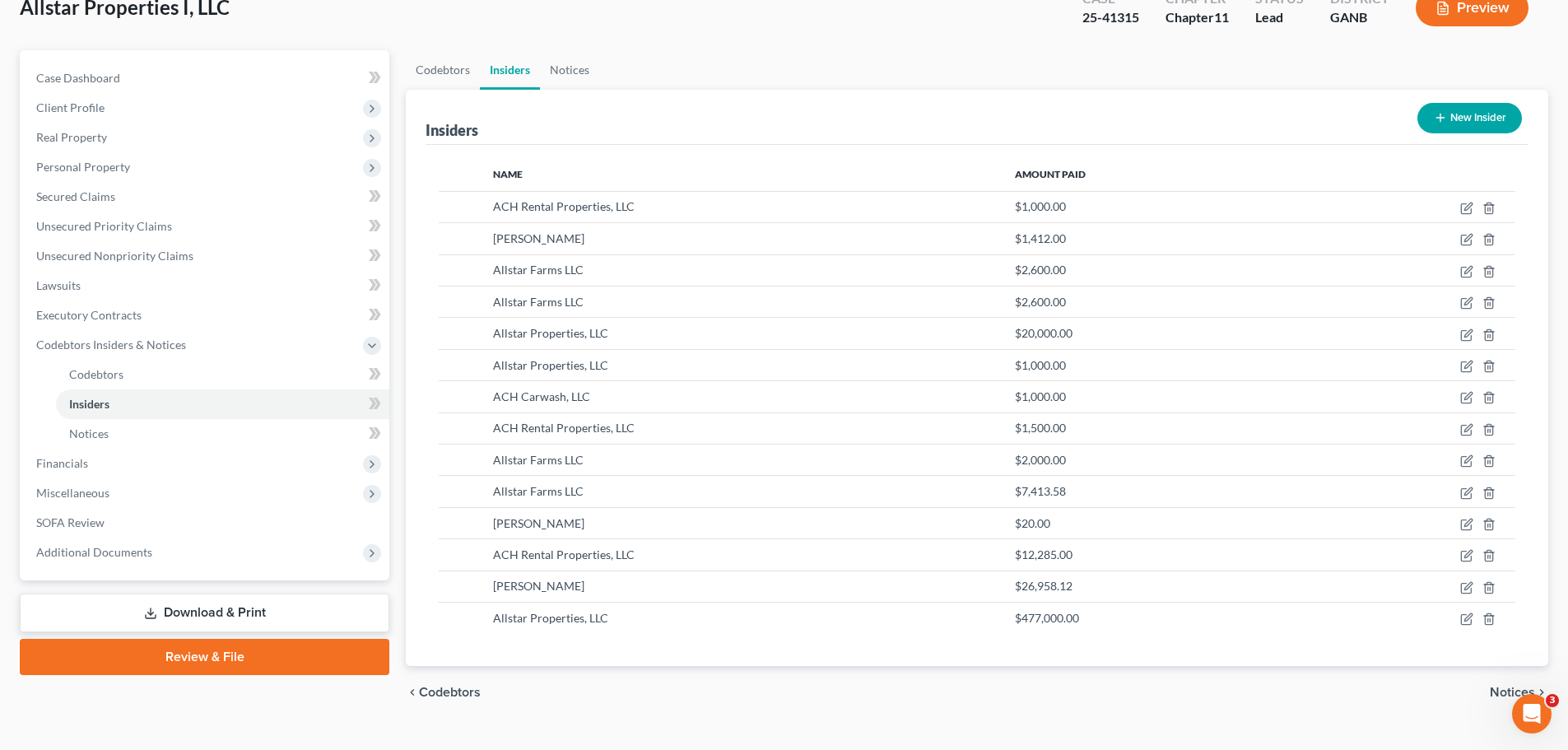
click at [1438, 120] on icon "button" at bounding box center [1440, 117] width 13 height 13
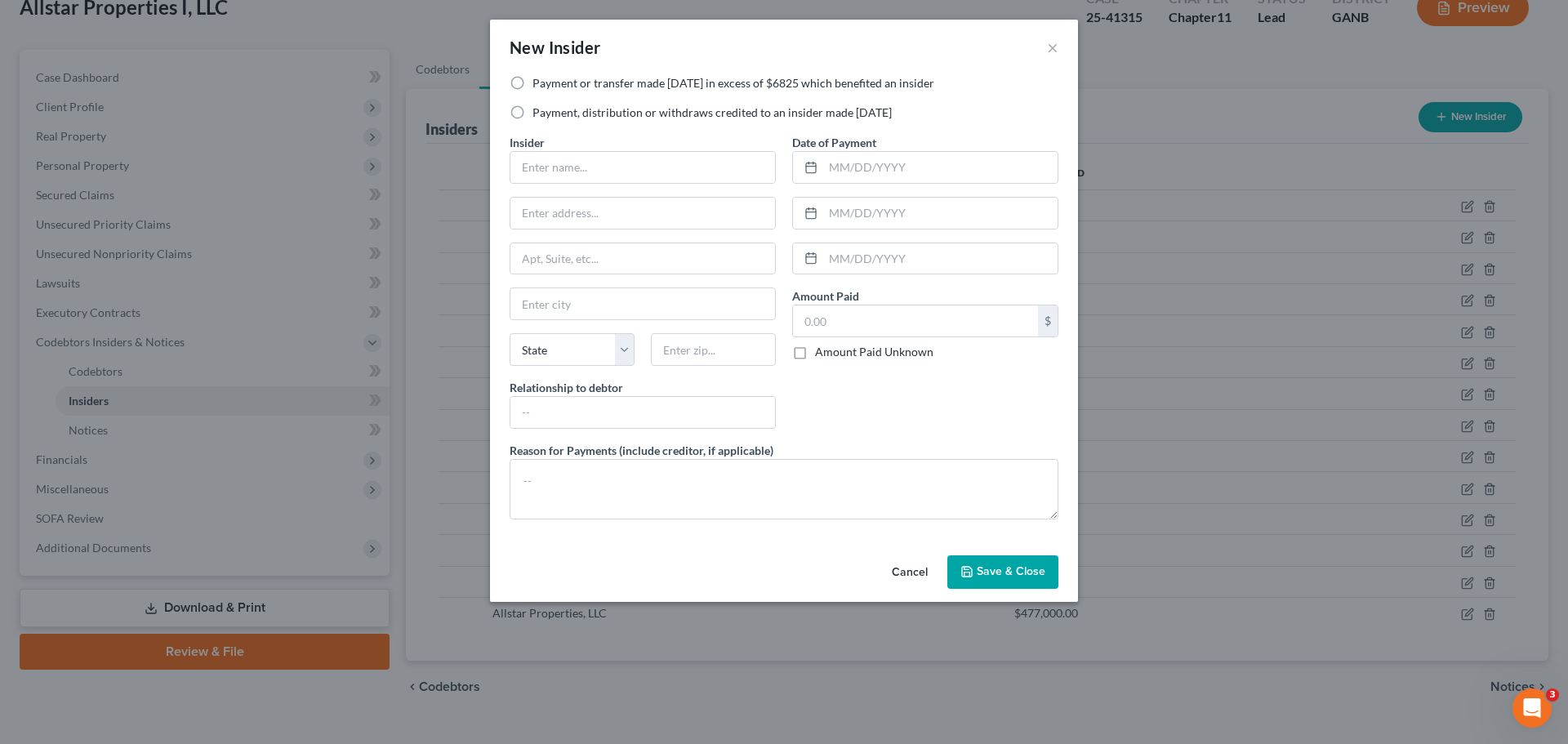
click at [668, 80] on label "Payment or transfer made within 1 year in excess of $6825 which benefited an in…" at bounding box center [734, 83] width 402 height 17
click at [549, 80] on input "Payment or transfer made within 1 year in excess of $6825 which benefited an in…" at bounding box center [544, 80] width 10 height 10
radio input "true"
click at [647, 169] on input "text" at bounding box center [642, 168] width 264 height 31
type input "[PERSON_NAME]"
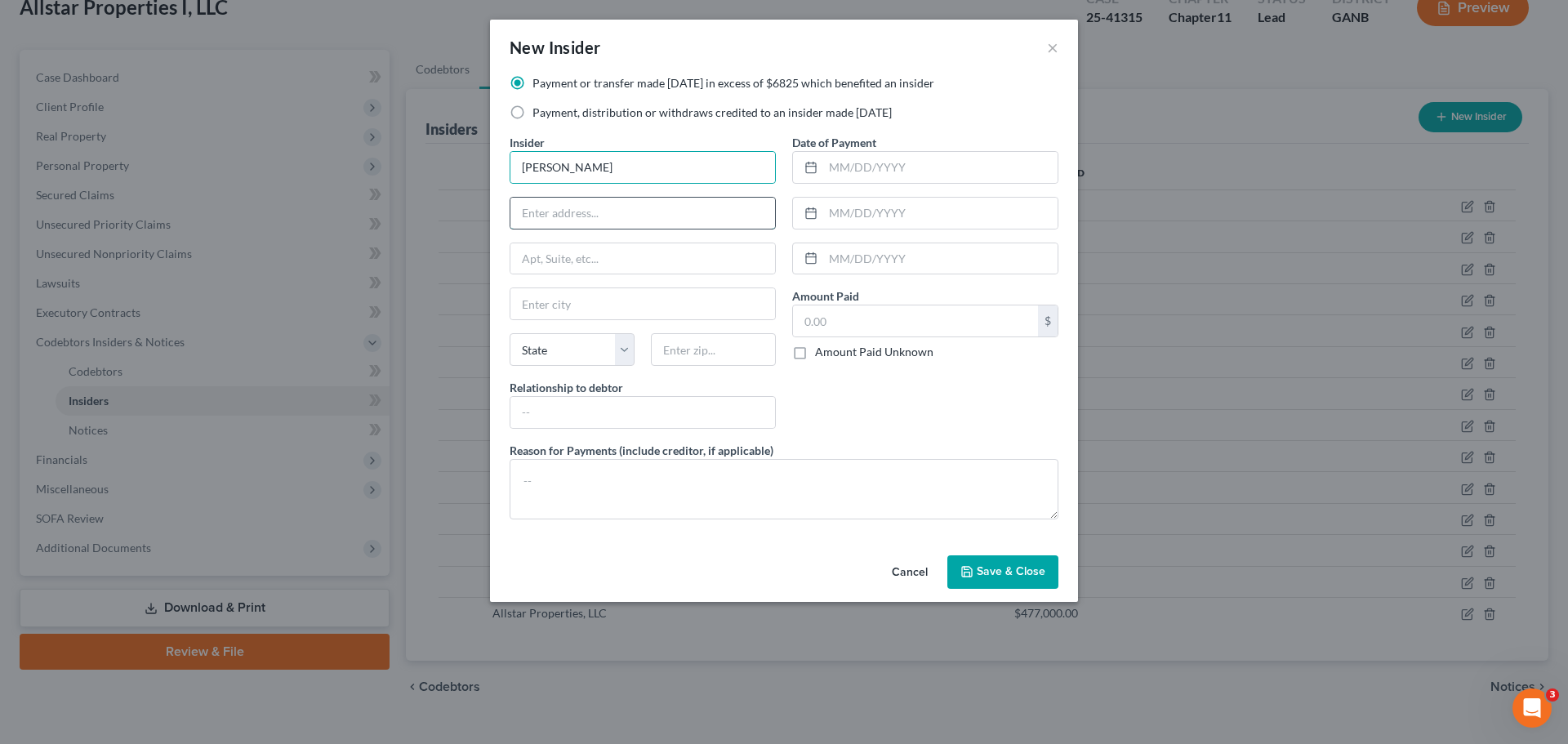
click at [600, 215] on input "text" at bounding box center [642, 213] width 264 height 31
type input "2900 Rome Hwy"
click at [590, 306] on input "text" at bounding box center [642, 304] width 264 height 31
type input "Cedartown"
click at [566, 355] on select "State AL AK AR AZ CA CO CT DE DC FL GA GU HI ID IL IN IA KS KY LA ME MD MA MI M…" at bounding box center [572, 349] width 125 height 33
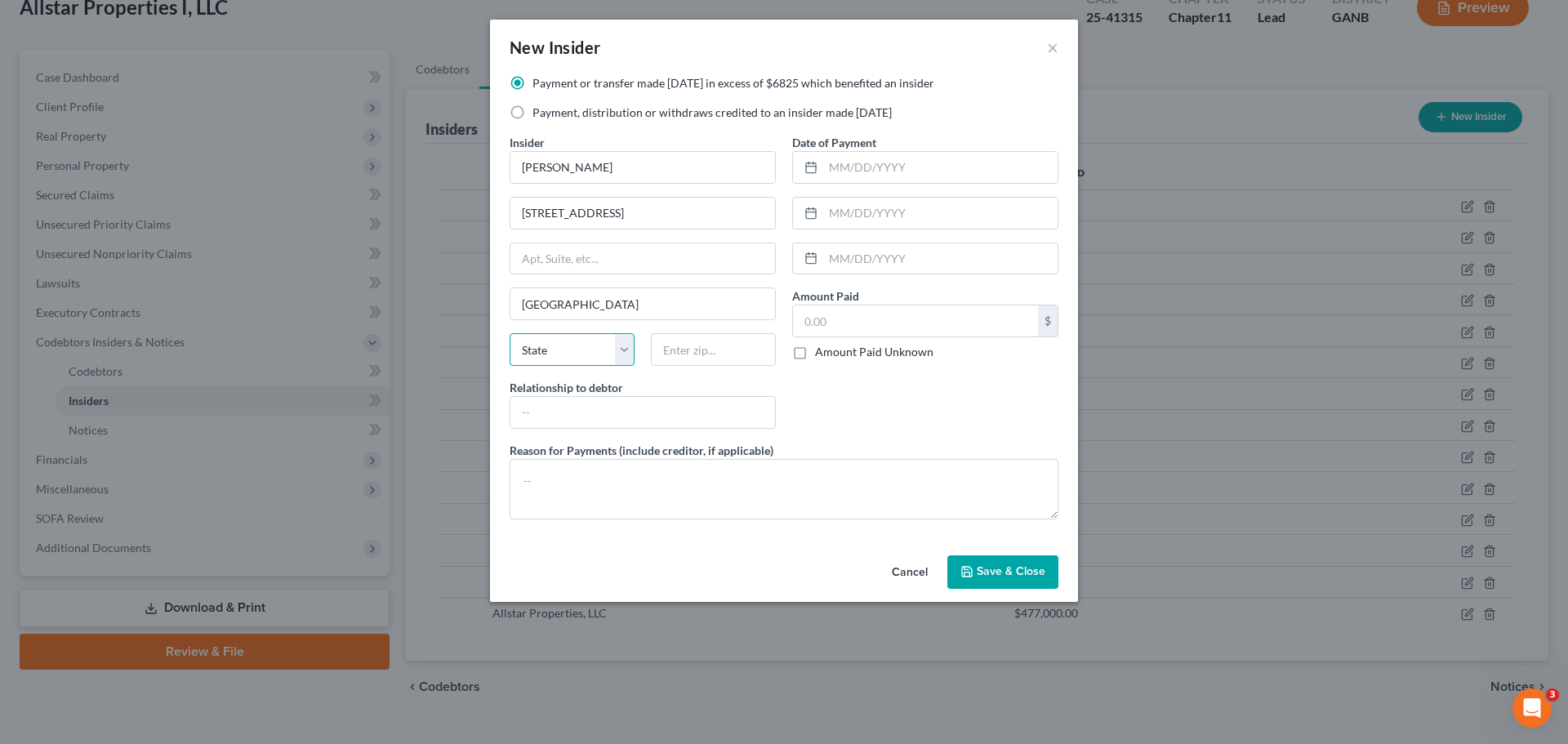
select select "10"
click at [509, 333] on select "State AL AK AR AZ CA CO CT DE DC FL GA GU HI ID IL IN IA KS KY LA ME MD MA MI M…" at bounding box center [572, 349] width 125 height 33
click at [685, 349] on input "text" at bounding box center [714, 349] width 125 height 33
type input "30125"
click at [684, 413] on input "text" at bounding box center [642, 413] width 264 height 31
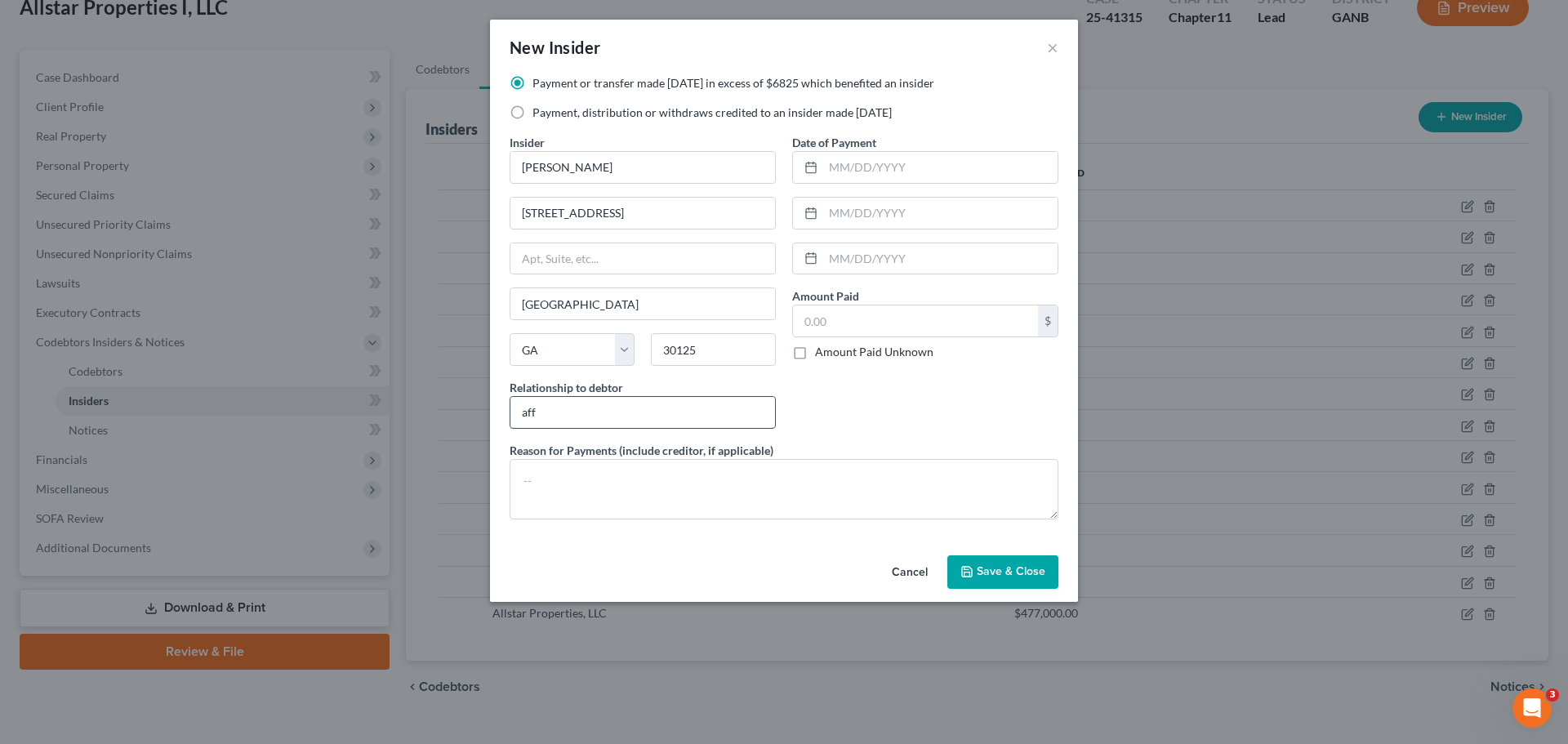
type input "Affiliate"
click at [900, 169] on input "text" at bounding box center [940, 168] width 235 height 31
type input "10/02/2024"
click at [891, 329] on input "text" at bounding box center [915, 321] width 245 height 31
type input "384,894.30"
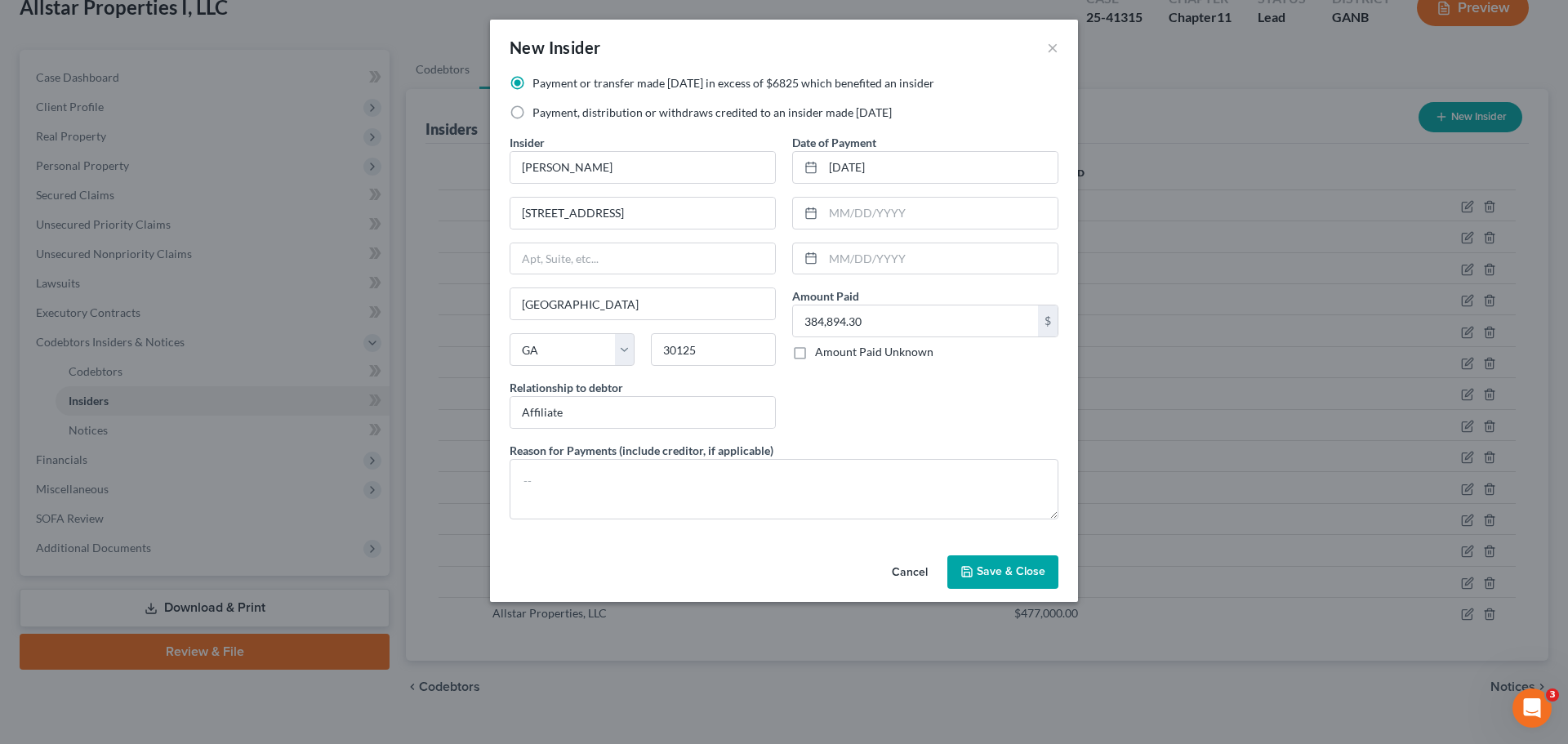
click at [1021, 565] on span "Save & Close" at bounding box center [1011, 572] width 69 height 14
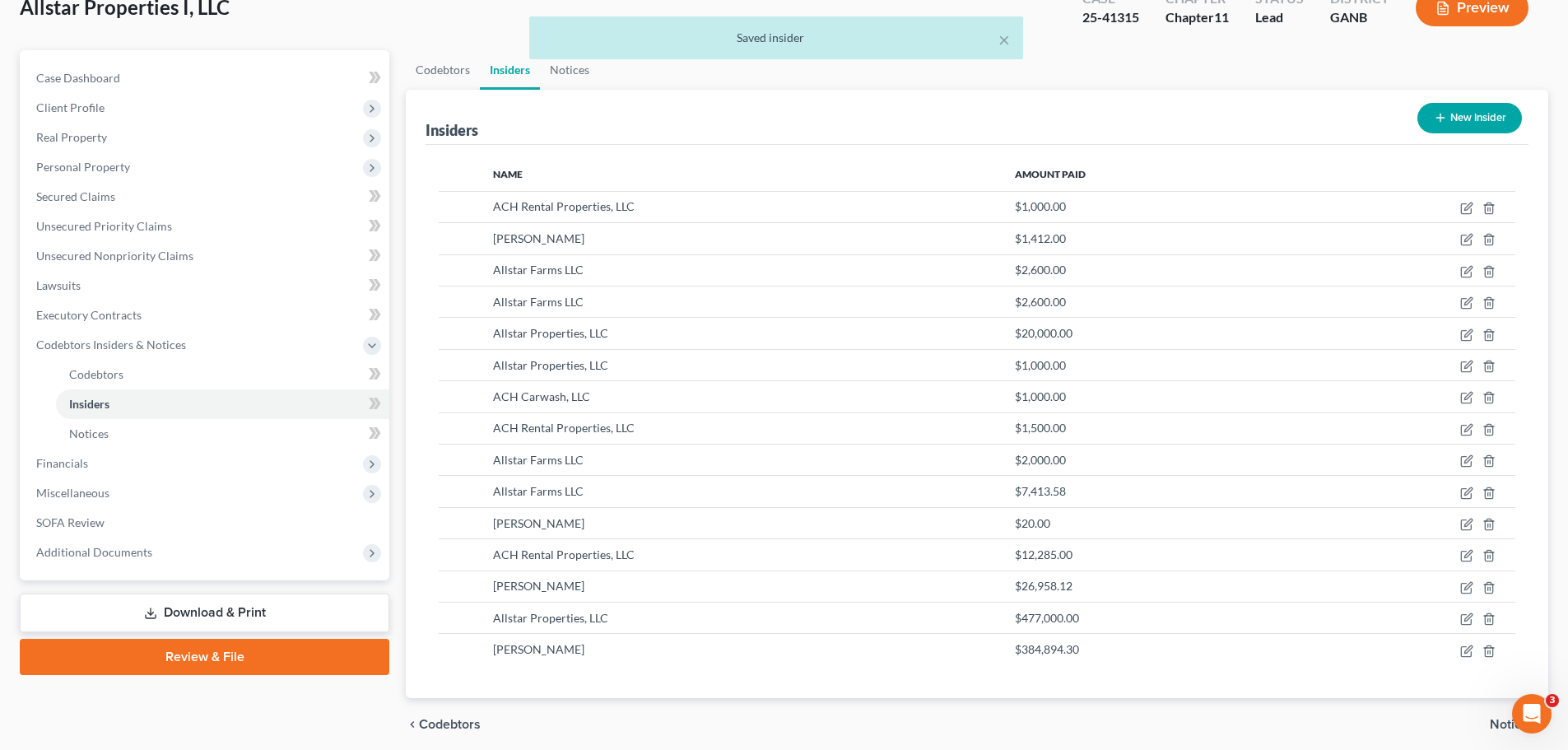
click at [1438, 113] on icon "button" at bounding box center [1440, 117] width 13 height 13
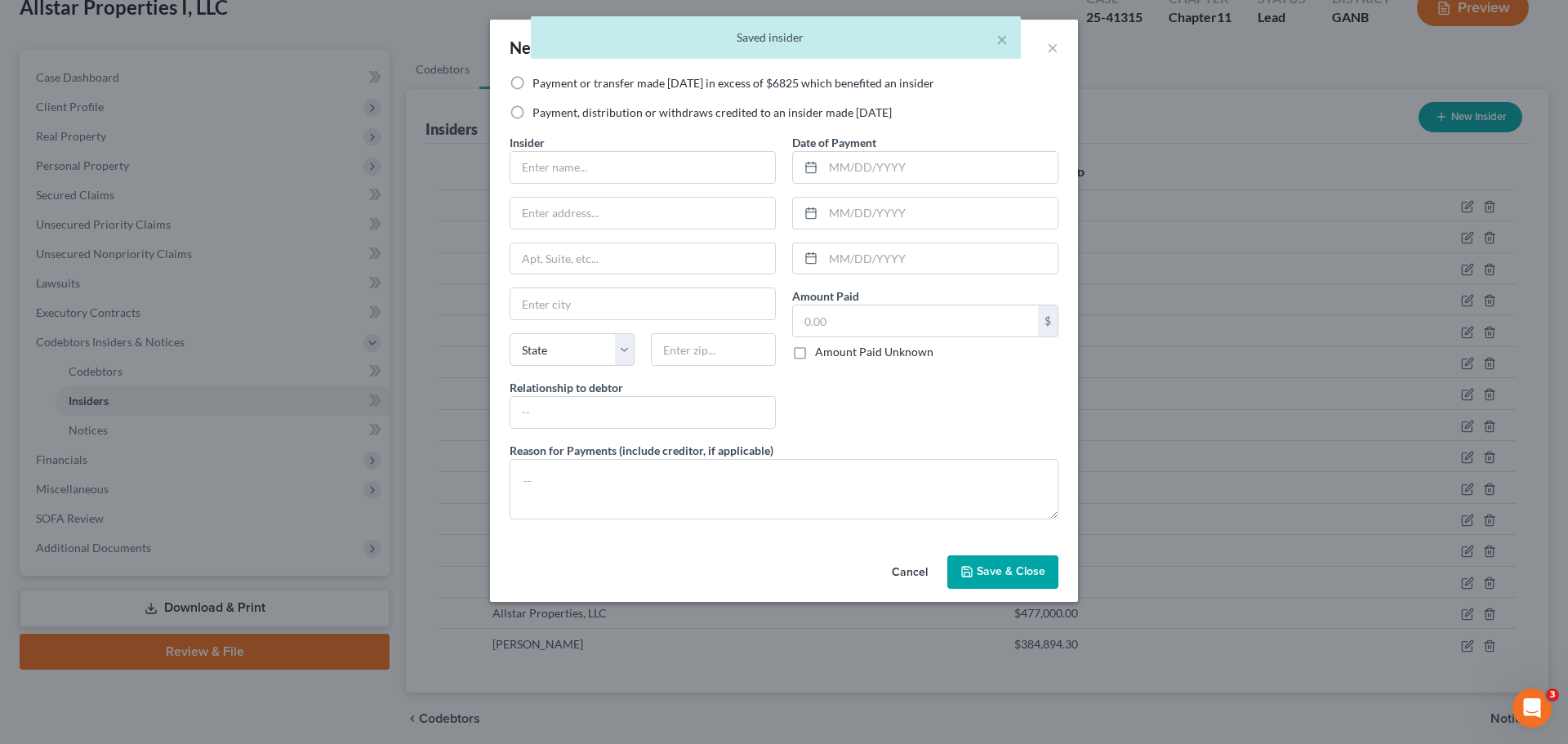
click at [549, 108] on label "Payment, distribution or withdraws credited to an insider made within 1 year" at bounding box center [712, 112] width 359 height 17
click at [549, 108] on input "Payment, distribution or withdraws credited to an insider made within 1 year" at bounding box center [544, 110] width 10 height 10
radio input "true"
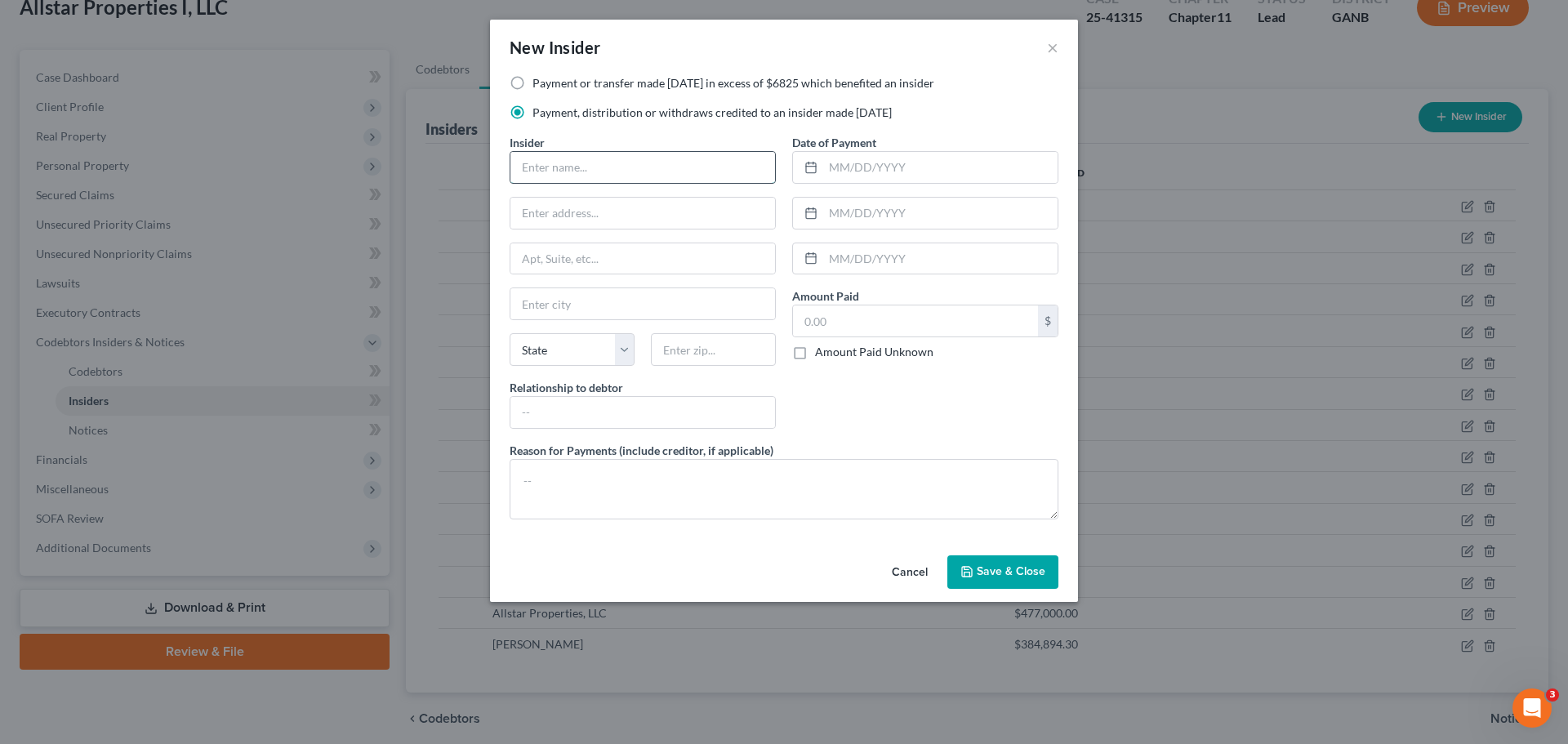
click at [572, 166] on input "text" at bounding box center [642, 168] width 264 height 31
type input "S"
type input "ACH Carwash, LLC"
click at [584, 213] on input "text" at bounding box center [642, 213] width 264 height 31
type input "PO Box 209"
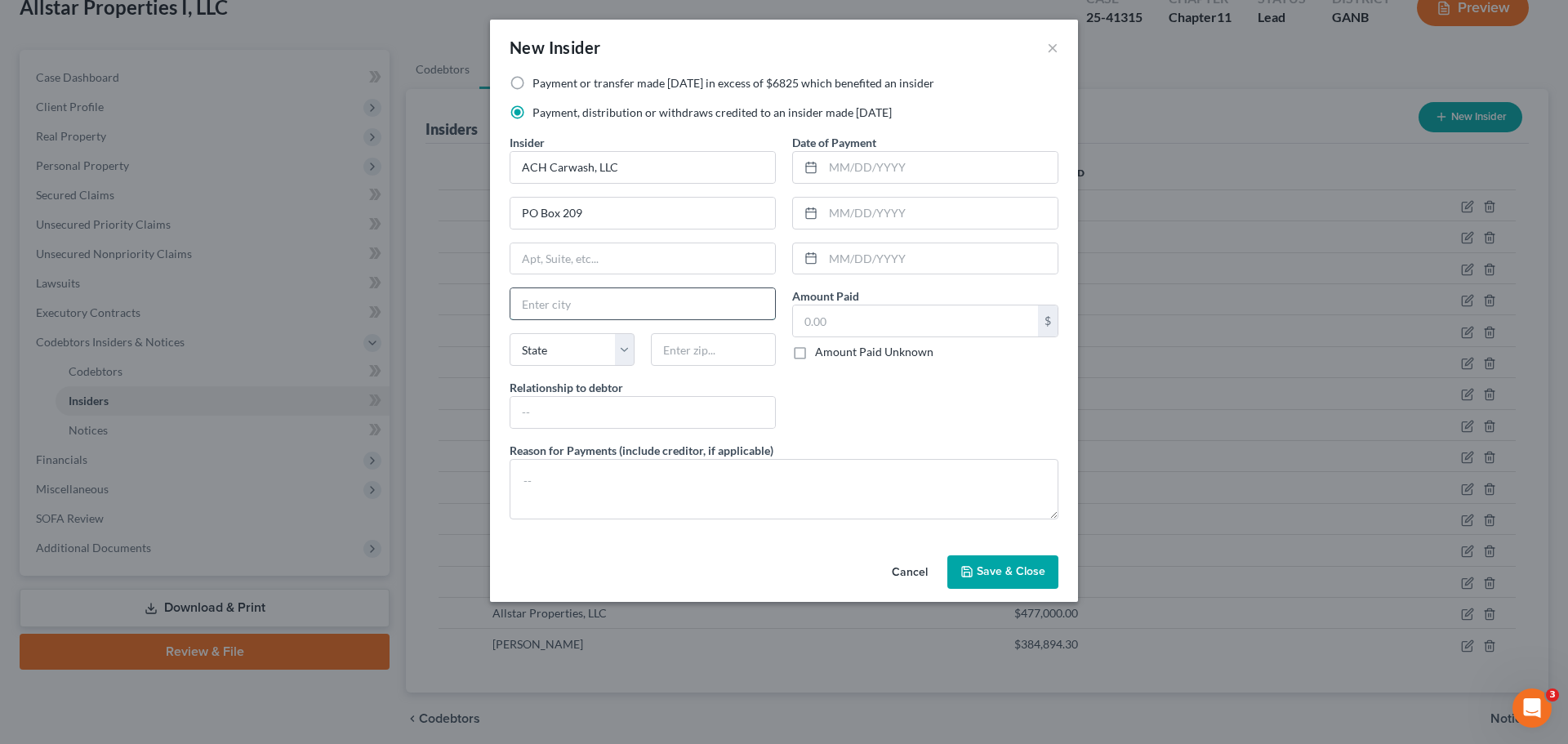
click at [564, 310] on input "text" at bounding box center [642, 304] width 264 height 31
type input "Rockmart"
click at [560, 349] on select "State AL AK AR AZ CA CO CT DE DC FL GA GU HI ID IL IN IA KS KY LA ME MD MA MI M…" at bounding box center [572, 349] width 125 height 33
select select "10"
click at [509, 333] on select "State AL AK AR AZ CA CO CT DE DC FL GA GU HI ID IL IN IA KS KY LA ME MD MA MI M…" at bounding box center [572, 349] width 125 height 33
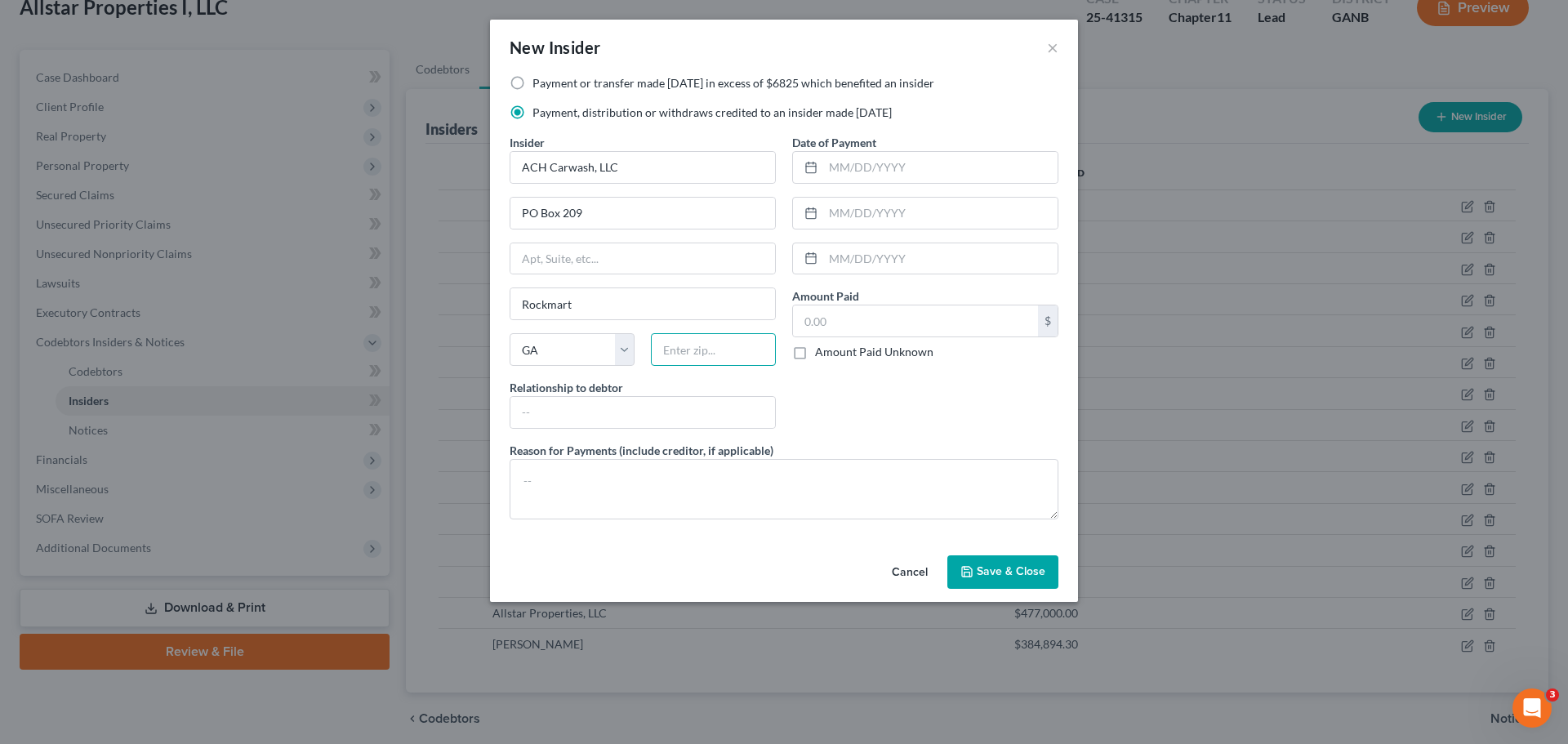
drag, startPoint x: 712, startPoint y: 355, endPoint x: 718, endPoint y: 349, distance: 8.5
click at [712, 355] on input "text" at bounding box center [714, 349] width 125 height 33
type input "30153"
click at [697, 436] on div "Insider * ACH Carwash, LLC PO Box 209 Rockmart State AL AK AR AZ CA CO CT DE DC…" at bounding box center [642, 288] width 282 height 308
click at [697, 409] on input "text" at bounding box center [642, 413] width 264 height 31
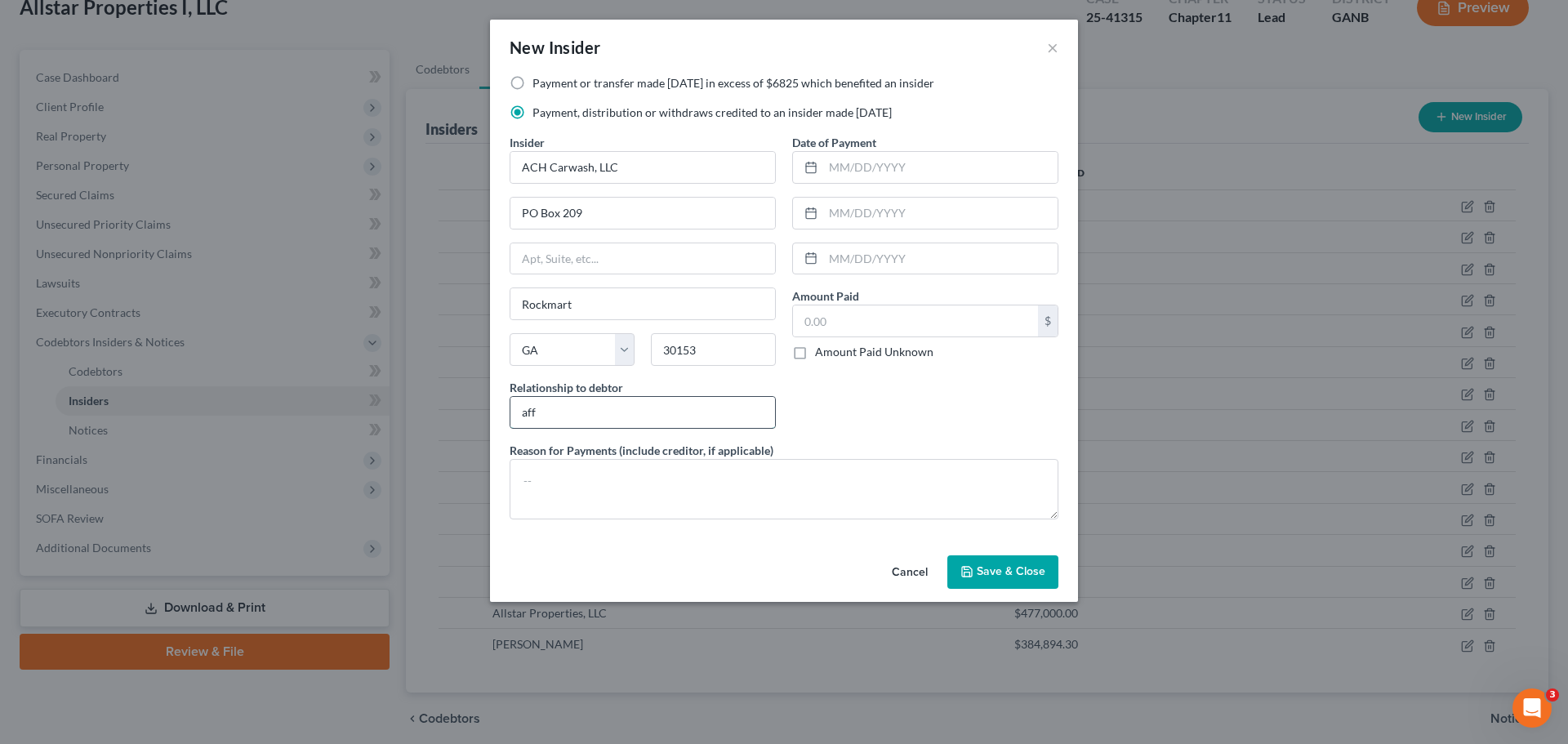
type input "Affiliate"
click at [853, 174] on input "text" at bounding box center [940, 168] width 235 height 31
type input "10/03/2024"
click at [854, 324] on input "text" at bounding box center [915, 321] width 245 height 31
type input "500"
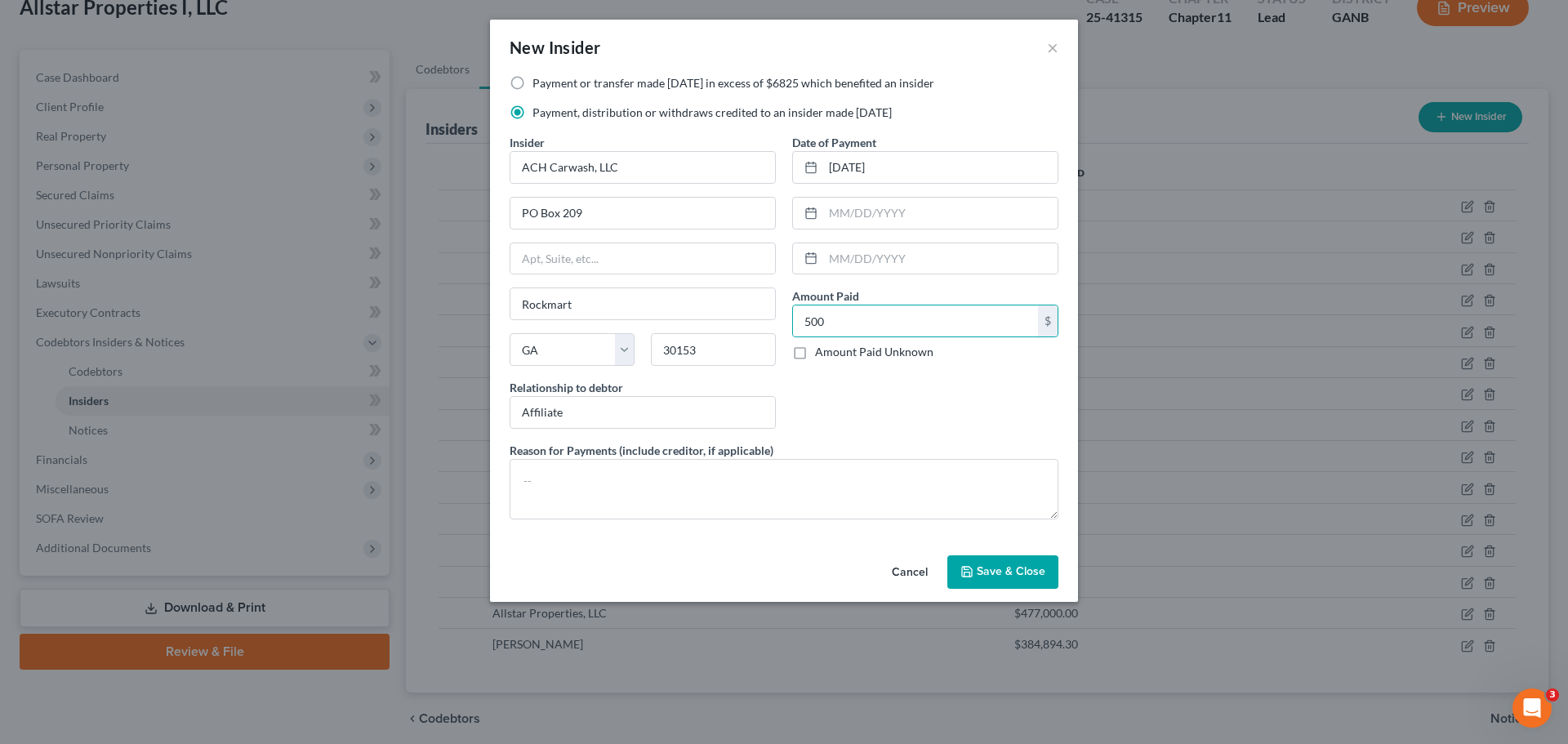
click at [981, 568] on span "Save & Close" at bounding box center [1011, 572] width 69 height 14
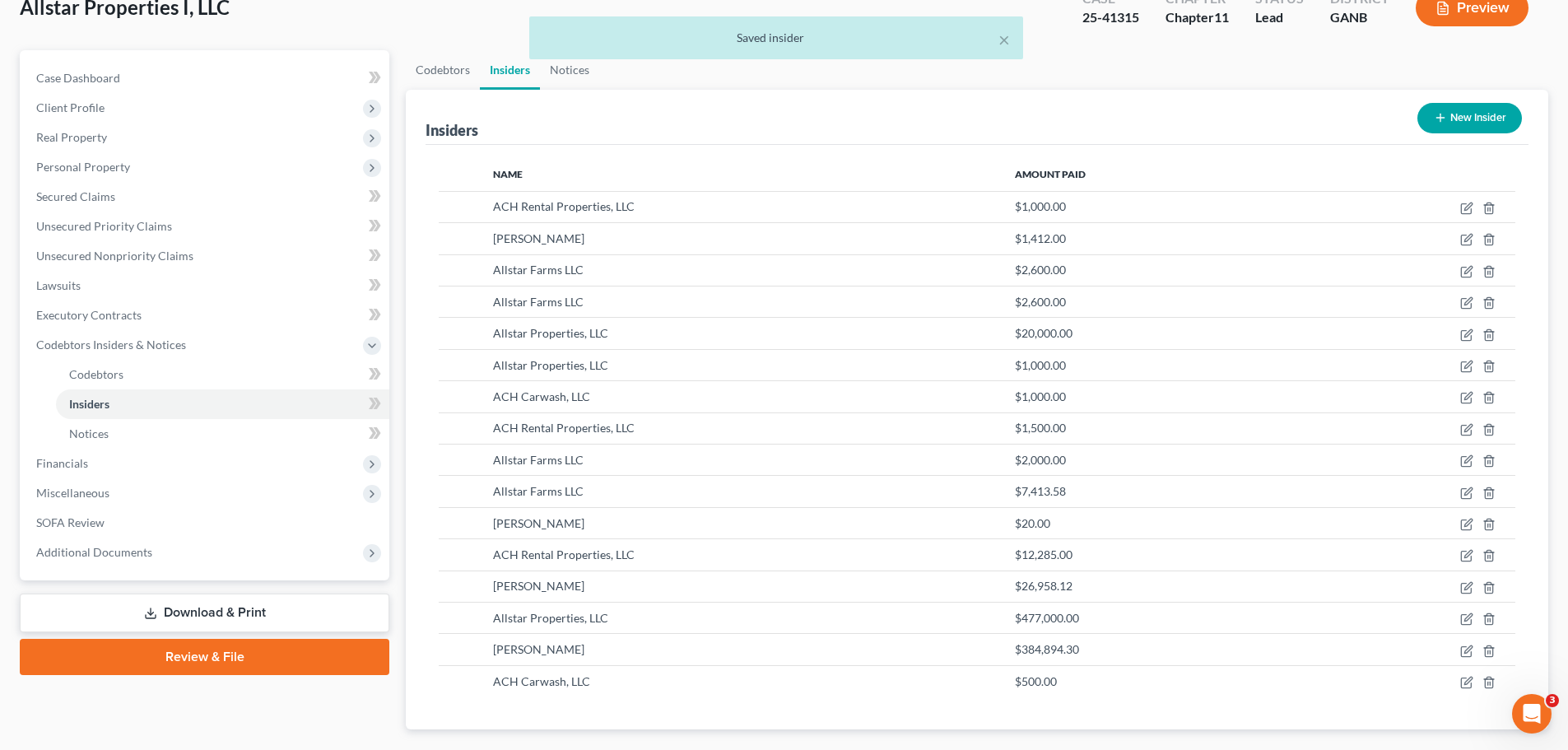
click at [1453, 121] on button "New Insider" at bounding box center [1469, 117] width 104 height 31
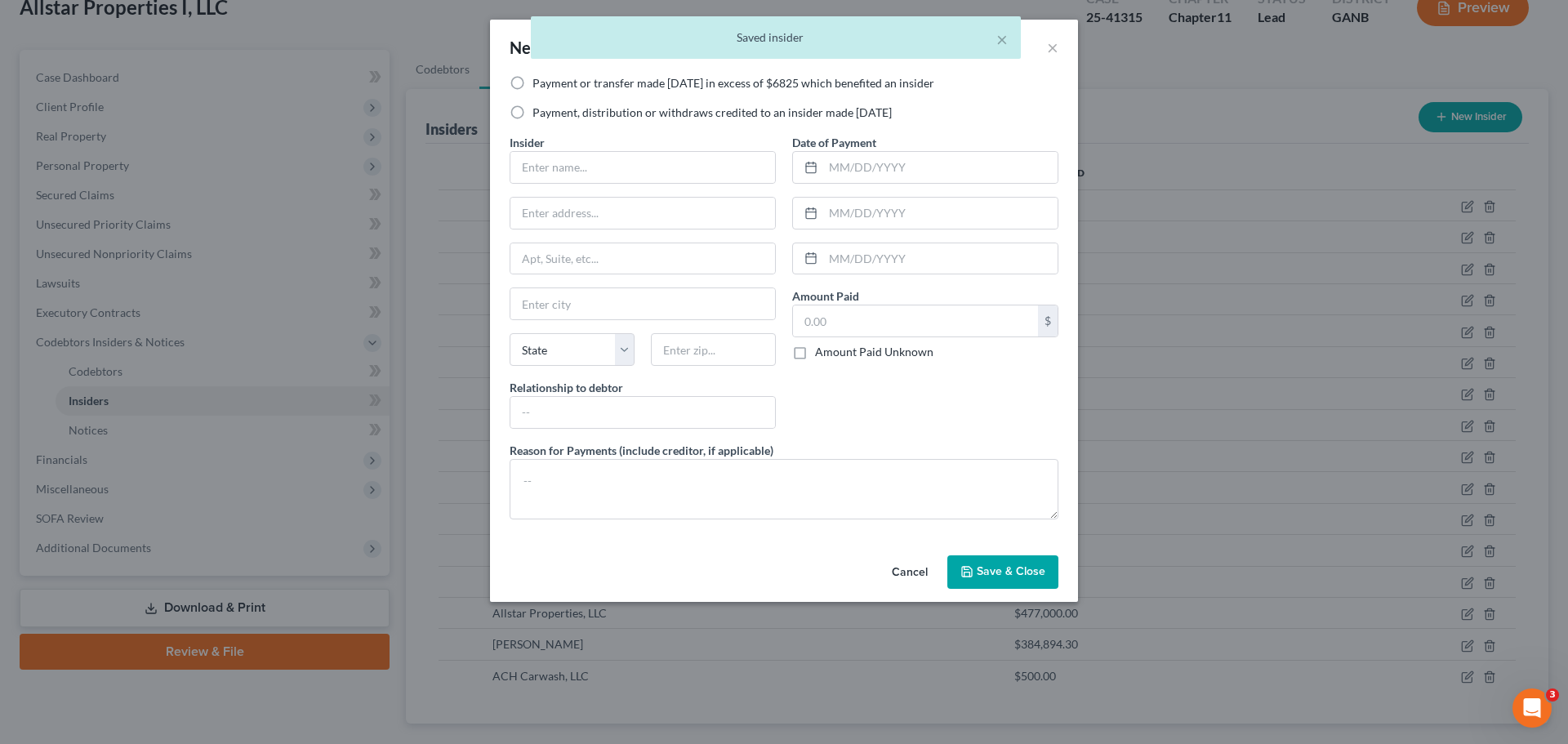
click at [620, 116] on label "Payment, distribution or withdraws credited to an insider made within 1 year" at bounding box center [712, 112] width 359 height 17
click at [549, 115] on input "Payment, distribution or withdraws credited to an insider made within 1 year" at bounding box center [544, 110] width 10 height 10
radio input "true"
click at [587, 169] on input "text" at bounding box center [642, 168] width 264 height 31
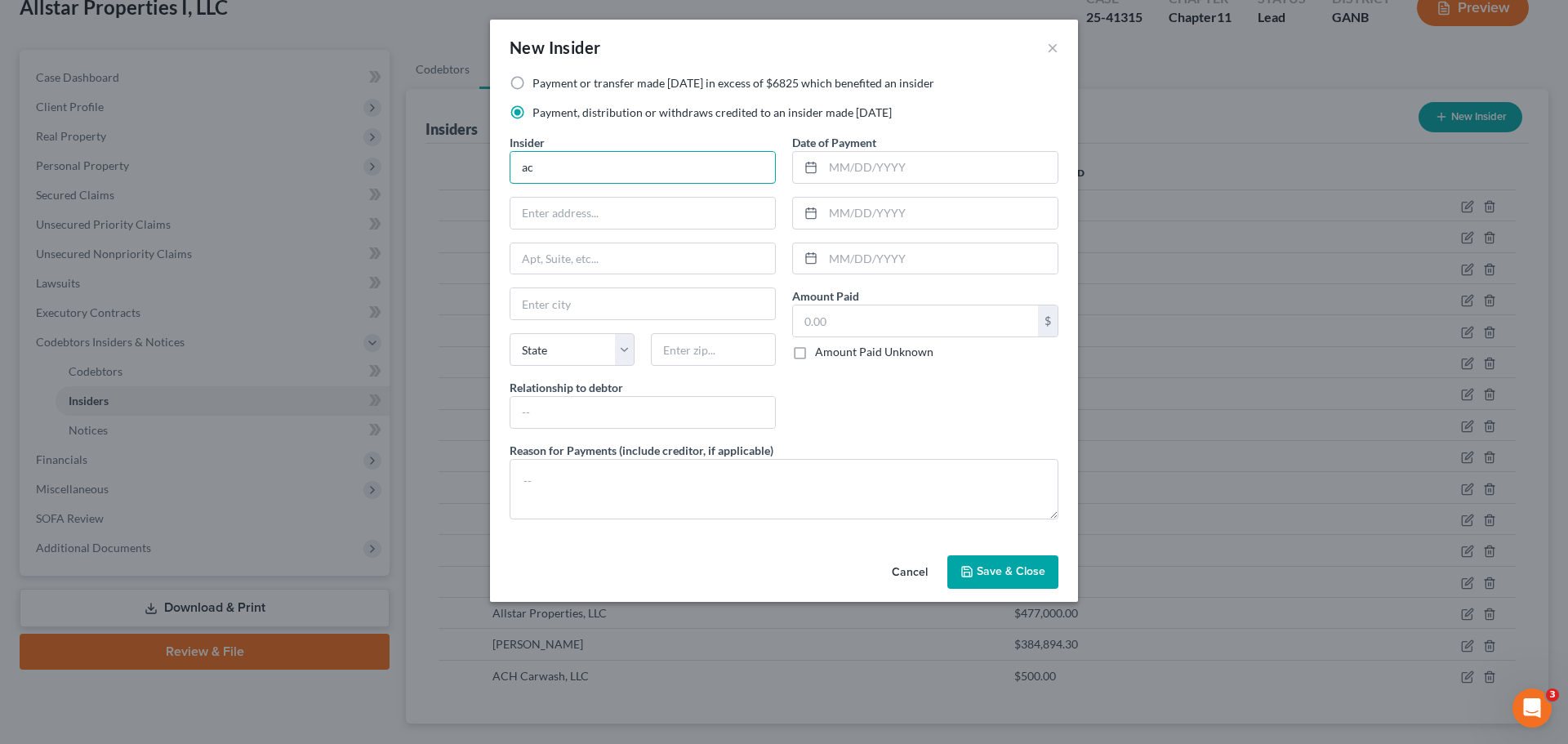
type input "ACH Entertainment LLC"
drag, startPoint x: 602, startPoint y: 211, endPoint x: 608, endPoint y: 202, distance: 10.8
click at [602, 211] on input "text" at bounding box center [642, 213] width 264 height 31
type input "PO Box 209"
click at [578, 299] on input "text" at bounding box center [642, 304] width 264 height 31
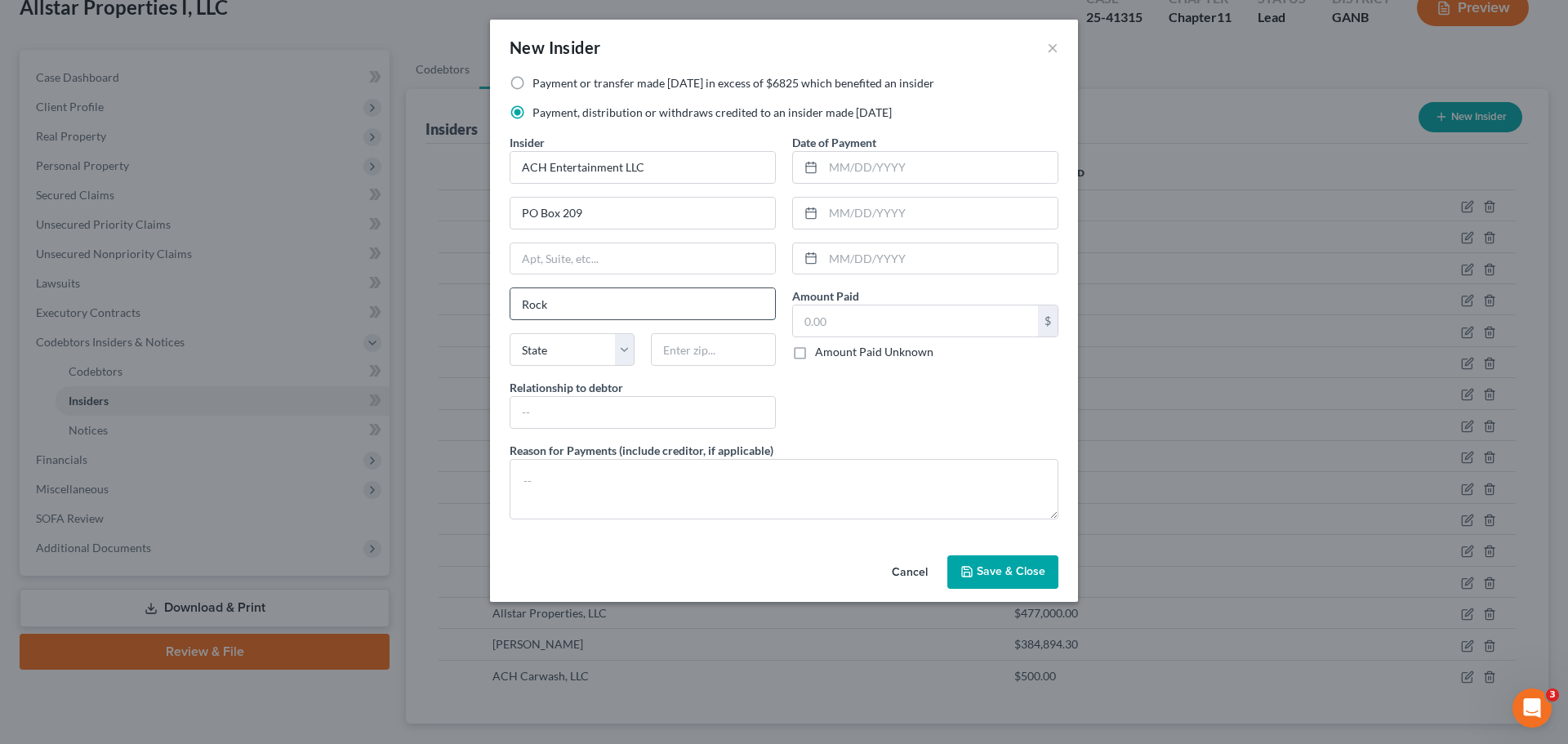
type input "Rockmart"
click at [548, 356] on select "State AL AK AR AZ CA CO CT DE DC FL GA GU HI ID IL IN IA KS KY LA ME MD MA MI M…" at bounding box center [572, 349] width 125 height 33
select select "10"
click at [509, 333] on select "State AL AK AR AZ CA CO CT DE DC FL GA GU HI ID IL IN IA KS KY LA ME MD MA MI M…" at bounding box center [572, 349] width 125 height 33
click at [694, 345] on input "text" at bounding box center [714, 349] width 125 height 33
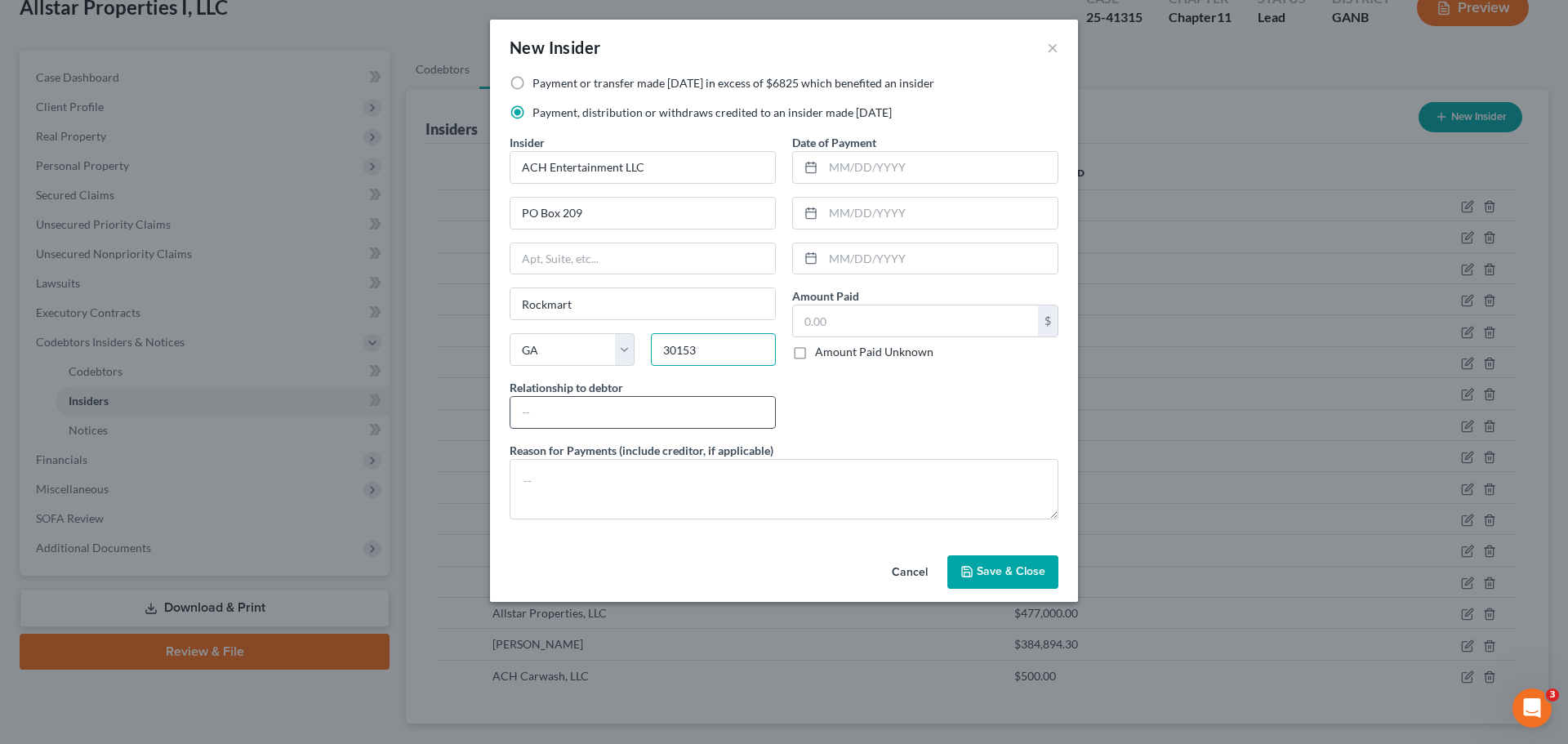
type input "30153"
click at [688, 411] on input "text" at bounding box center [642, 413] width 264 height 31
type input "Affiliate"
click at [861, 168] on input "text" at bounding box center [940, 168] width 235 height 31
type input "10/03/2024"
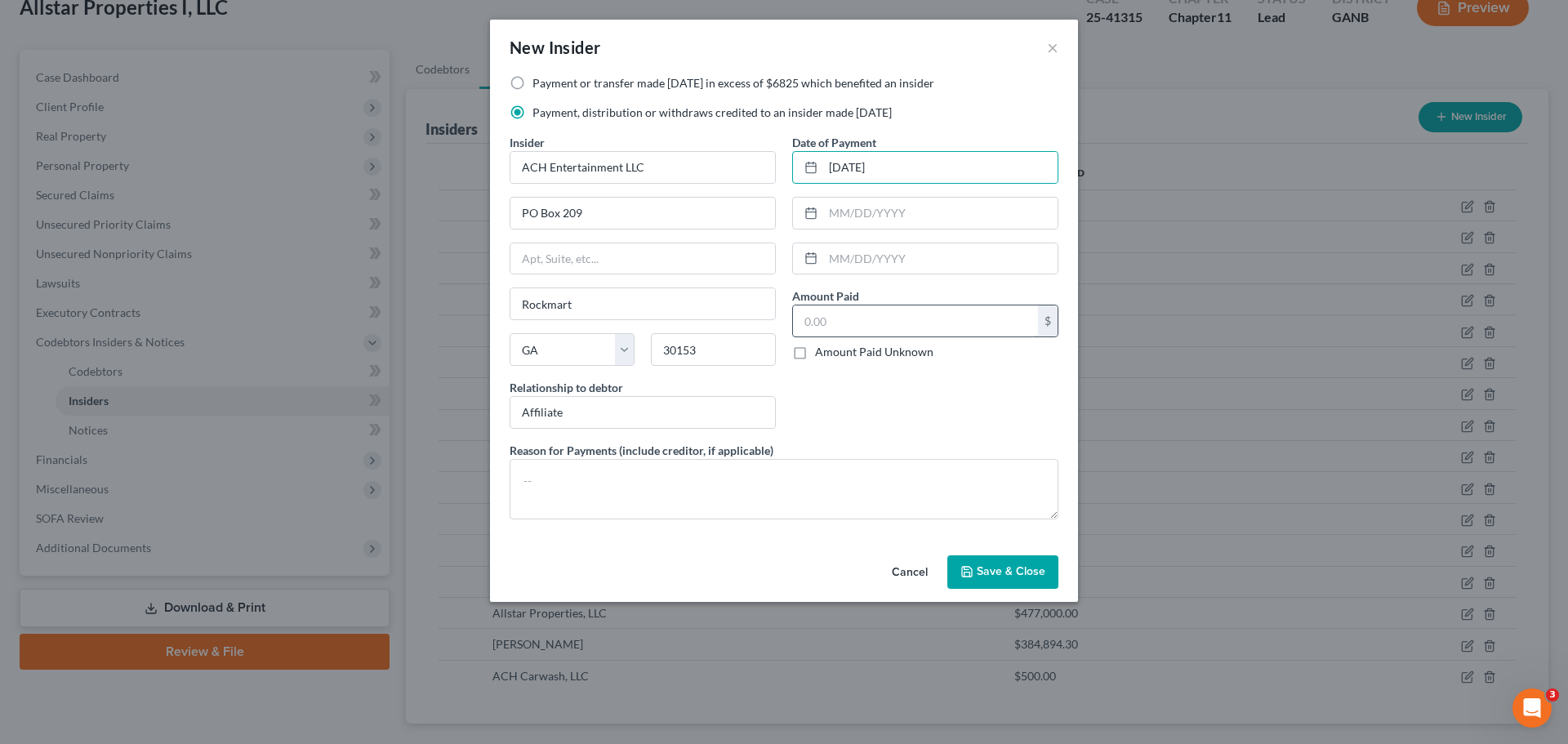
click at [847, 313] on input "text" at bounding box center [915, 321] width 245 height 31
type input "600"
click at [1008, 563] on button "Save & Close" at bounding box center [1003, 572] width 111 height 34
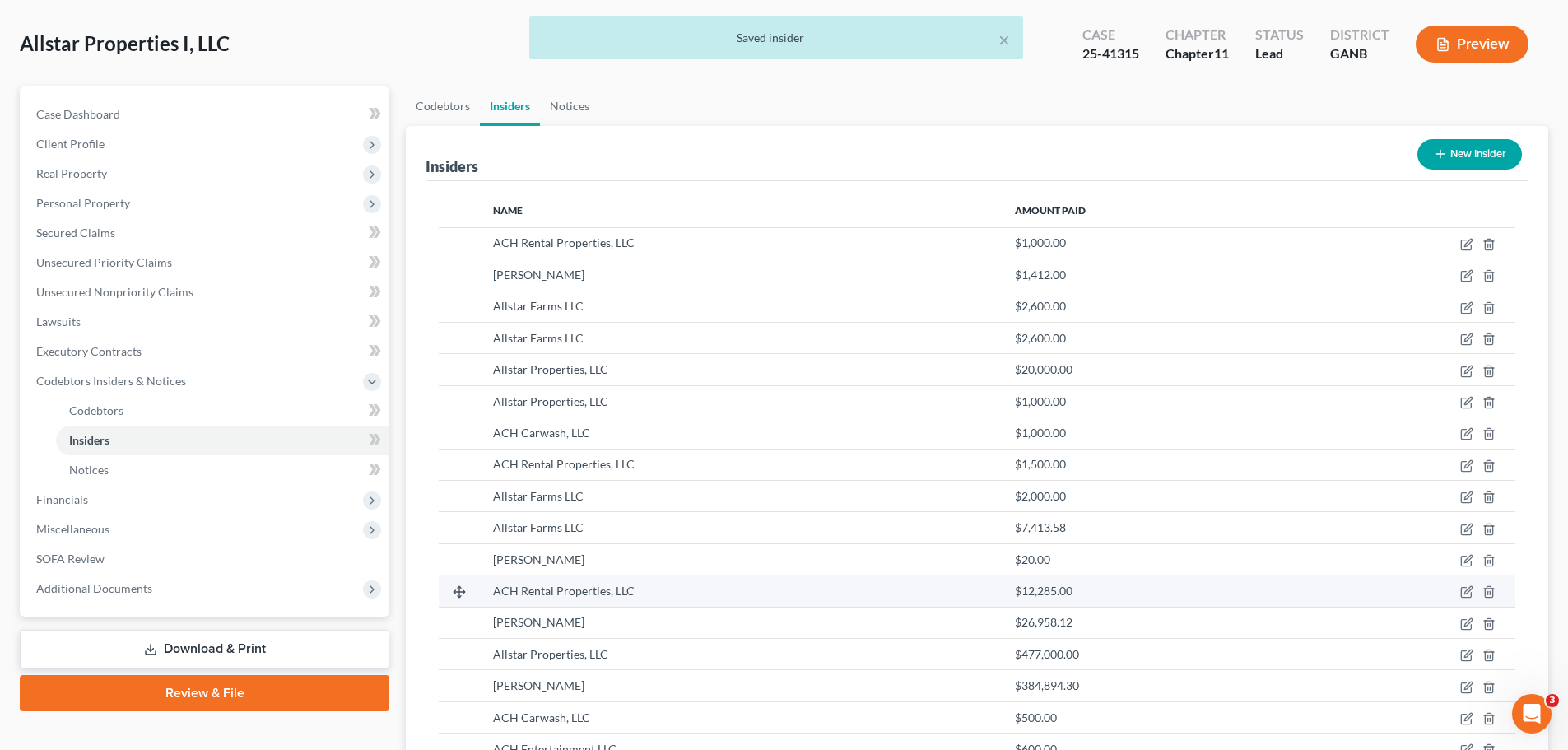
scroll to position [70, 0]
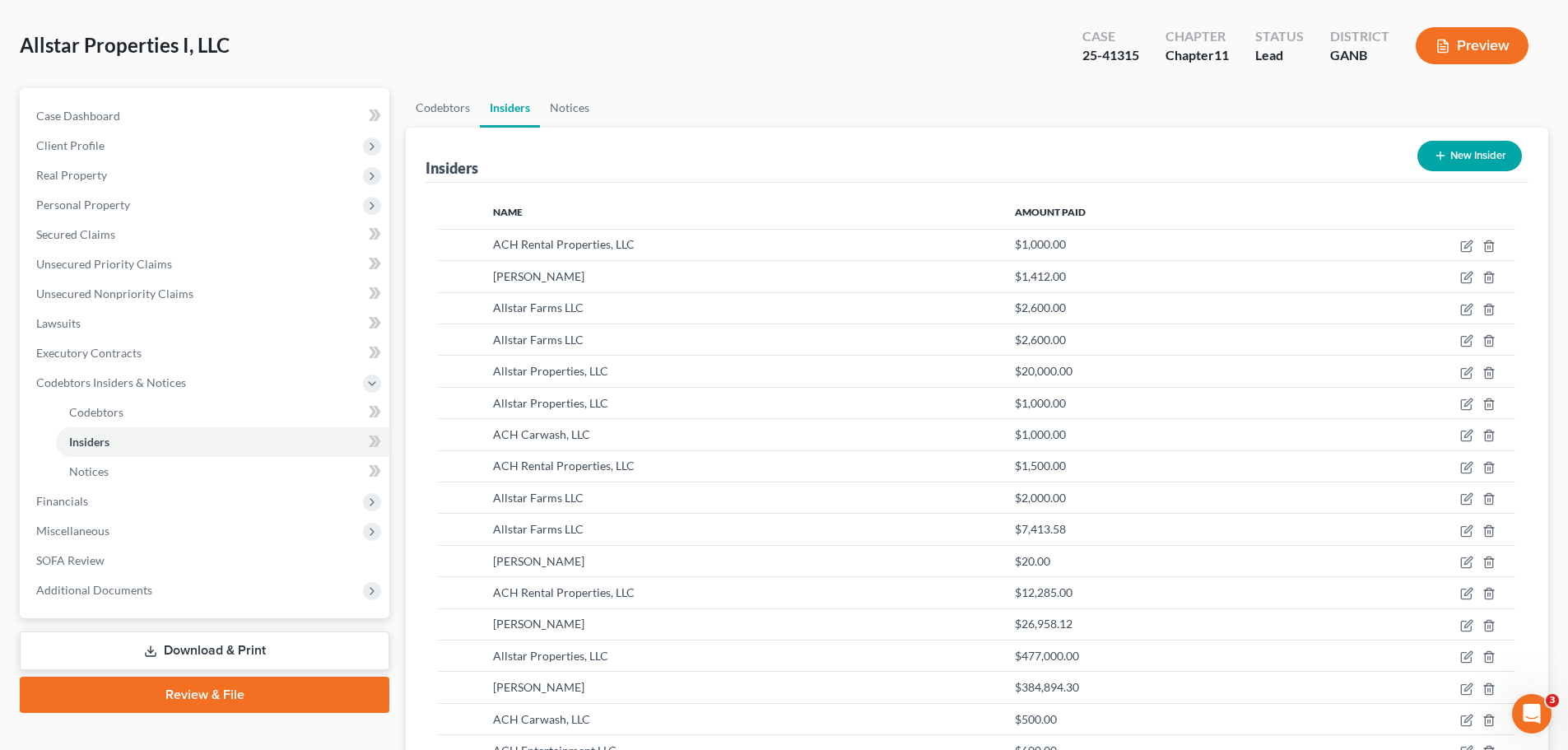
click at [1471, 152] on button "New Insider" at bounding box center [1469, 156] width 104 height 31
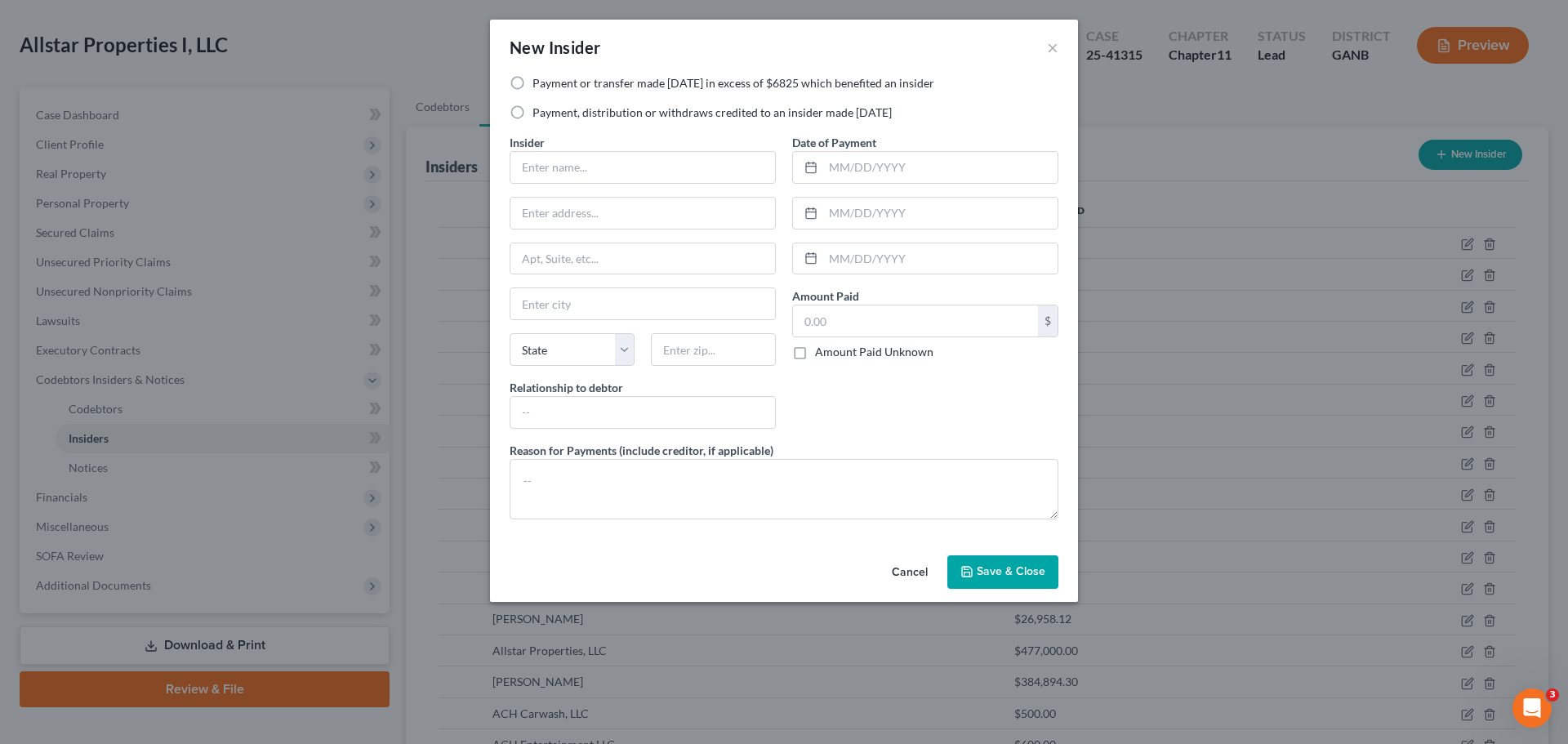
click at [680, 79] on label "Payment or transfer made within 1 year in excess of $6825 which benefited an in…" at bounding box center [734, 83] width 402 height 17
click at [549, 79] on input "Payment or transfer made within 1 year in excess of $6825 which benefited an in…" at bounding box center [544, 80] width 10 height 10
radio input "true"
click at [639, 169] on input "text" at bounding box center [642, 168] width 264 height 31
type input "Allstar Farms LLC"
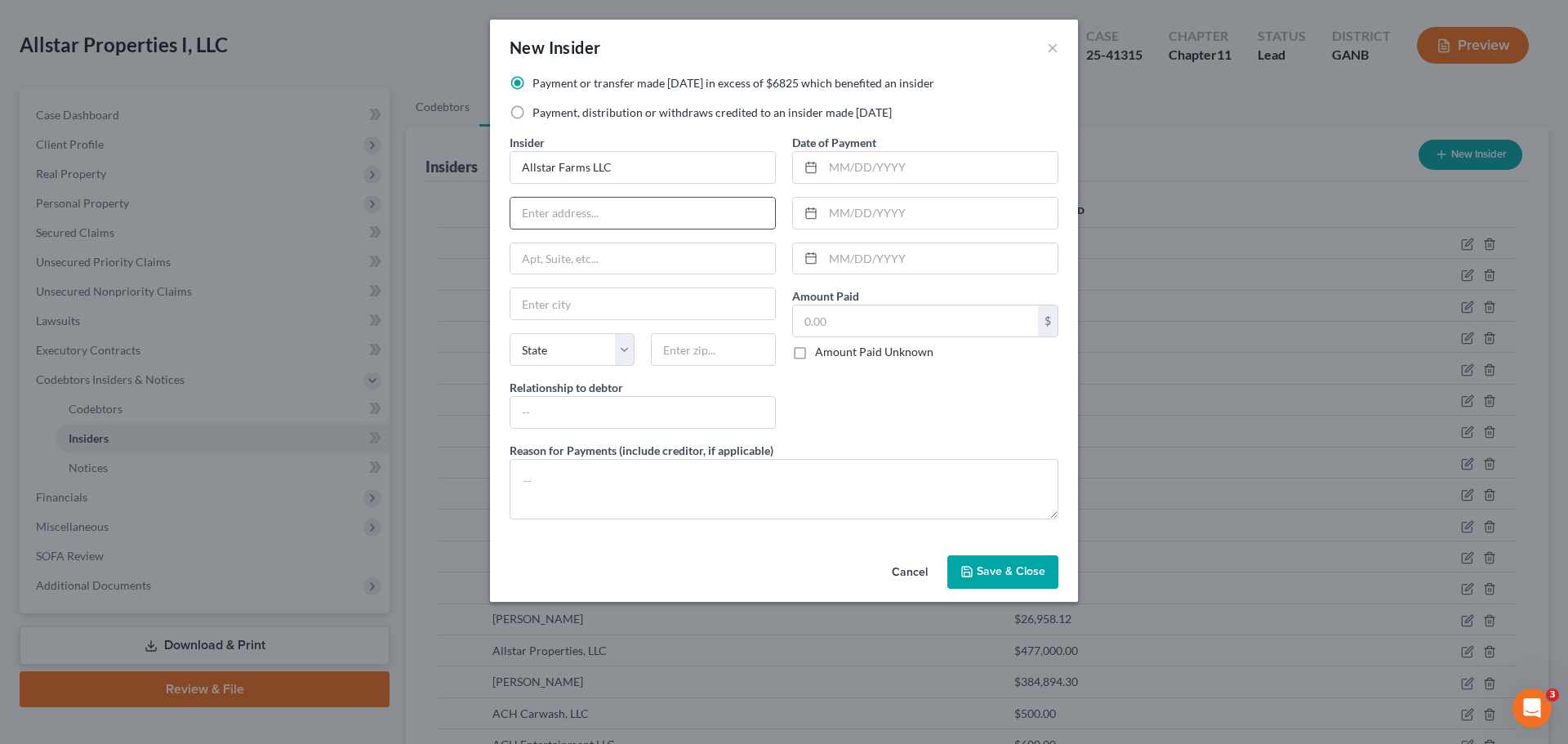
click at [622, 214] on input "text" at bounding box center [642, 213] width 264 height 31
type input "PO Box 209"
click at [595, 301] on input "text" at bounding box center [642, 304] width 264 height 31
type input "Rockmart"
click at [562, 347] on select "State AL AK AR AZ CA CO CT DE DC FL GA GU HI ID IL IN IA KS KY LA ME MD MA MI M…" at bounding box center [572, 349] width 125 height 33
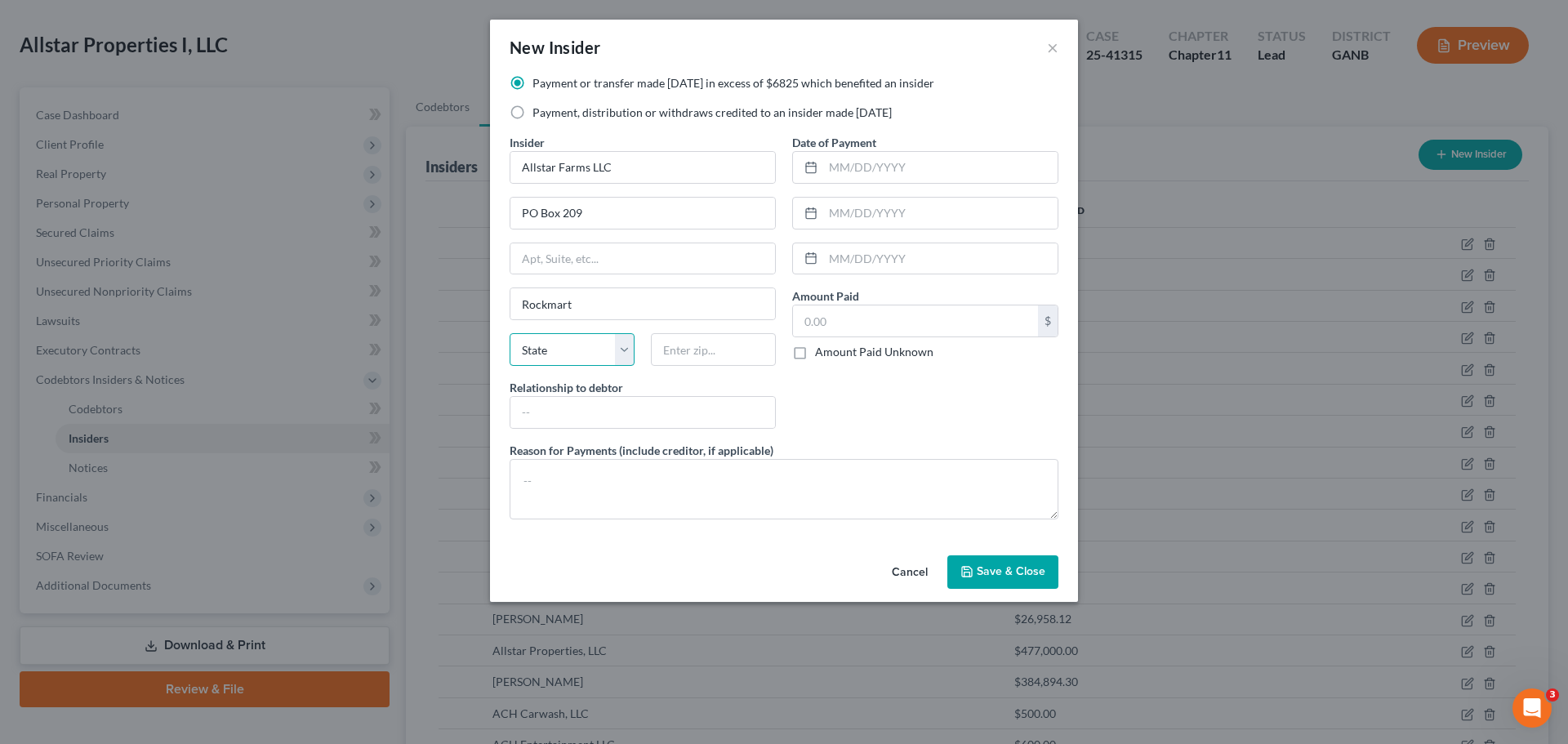
select select "10"
click at [509, 333] on select "State AL AK AR AZ CA CO CT DE DC FL GA GU HI ID IL IN IA KS KY LA ME MD MA MI M…" at bounding box center [572, 349] width 125 height 33
click at [692, 353] on input "text" at bounding box center [714, 349] width 125 height 33
type input "30153"
click at [645, 410] on input "text" at bounding box center [642, 413] width 264 height 31
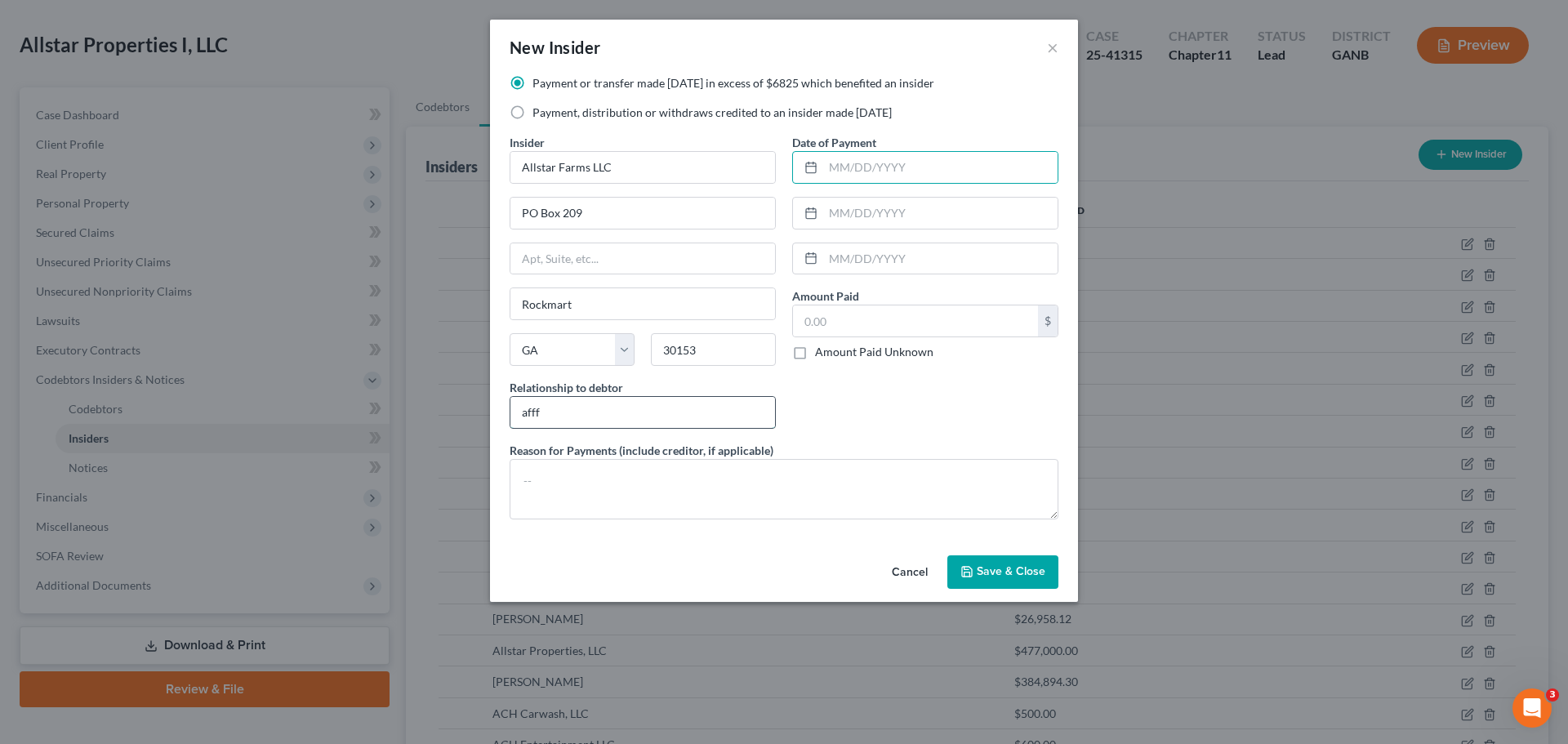
click at [642, 414] on input "afff" at bounding box center [642, 413] width 264 height 31
click at [622, 415] on input "aff" at bounding box center [642, 413] width 264 height 31
type input "Affiliate"
click at [913, 167] on input "text" at bounding box center [940, 168] width 235 height 31
type input "10/09/2024"
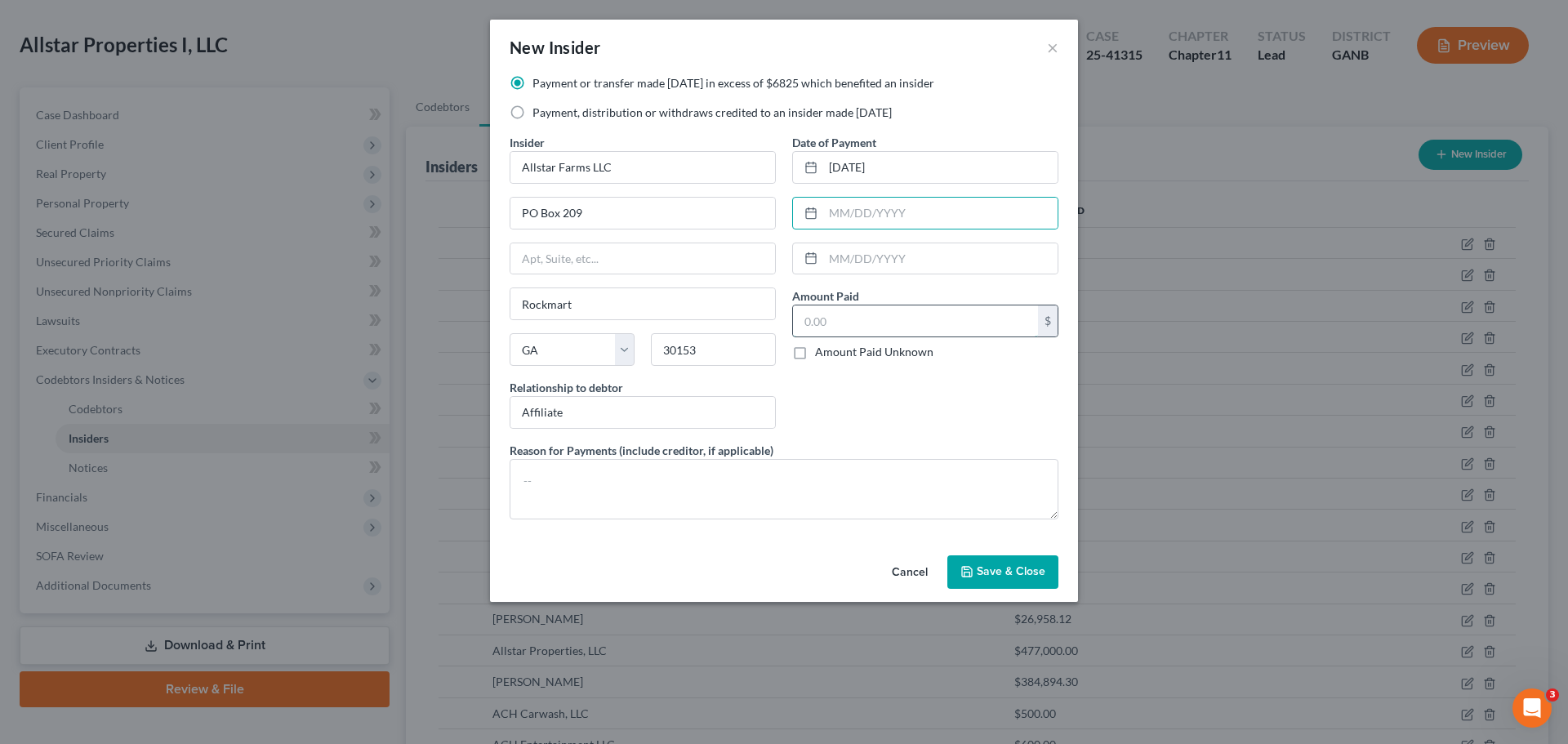
click at [881, 322] on input "text" at bounding box center [915, 321] width 245 height 31
type input "7,000"
click at [1009, 561] on button "Save & Close" at bounding box center [1003, 572] width 111 height 34
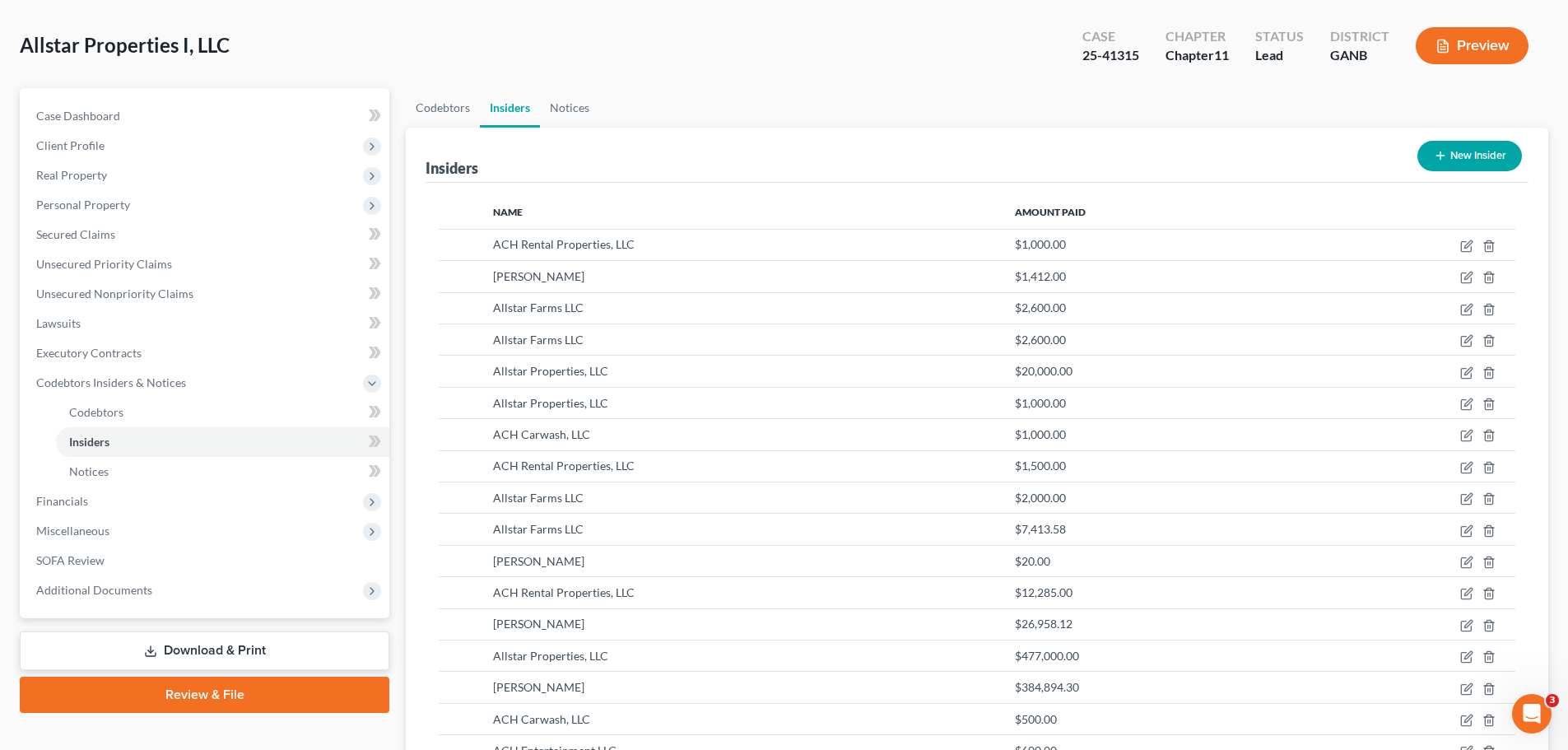
click at [1468, 144] on button "New Insider" at bounding box center [1469, 156] width 104 height 31
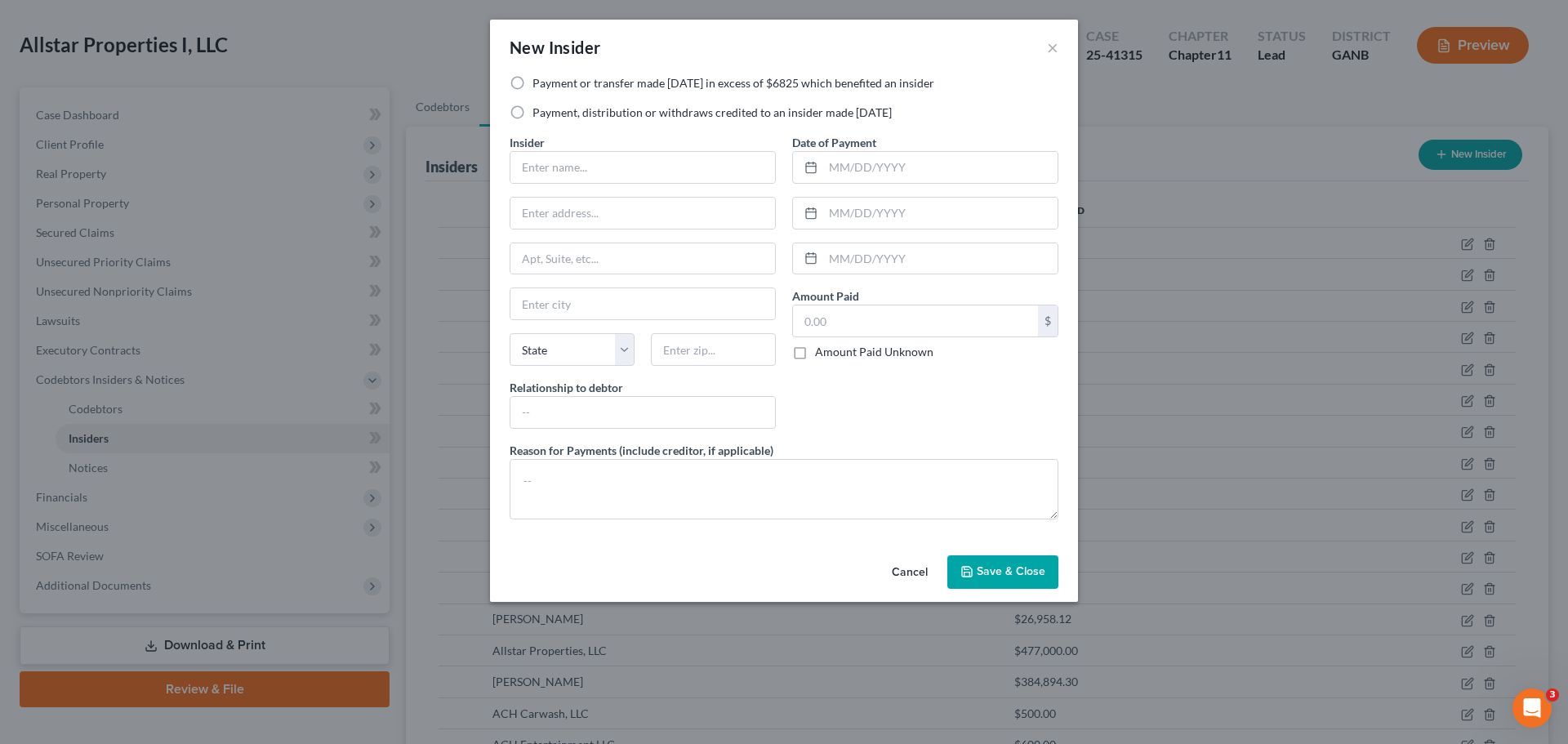
click at [663, 78] on label "Payment or transfer made within 1 year in excess of $6825 which benefited an in…" at bounding box center [734, 83] width 402 height 17
click at [549, 78] on input "Payment or transfer made within 1 year in excess of $6825 which benefited an in…" at bounding box center [544, 80] width 10 height 10
radio input "true"
click at [625, 169] on input "text" at bounding box center [642, 168] width 264 height 31
type input "l"
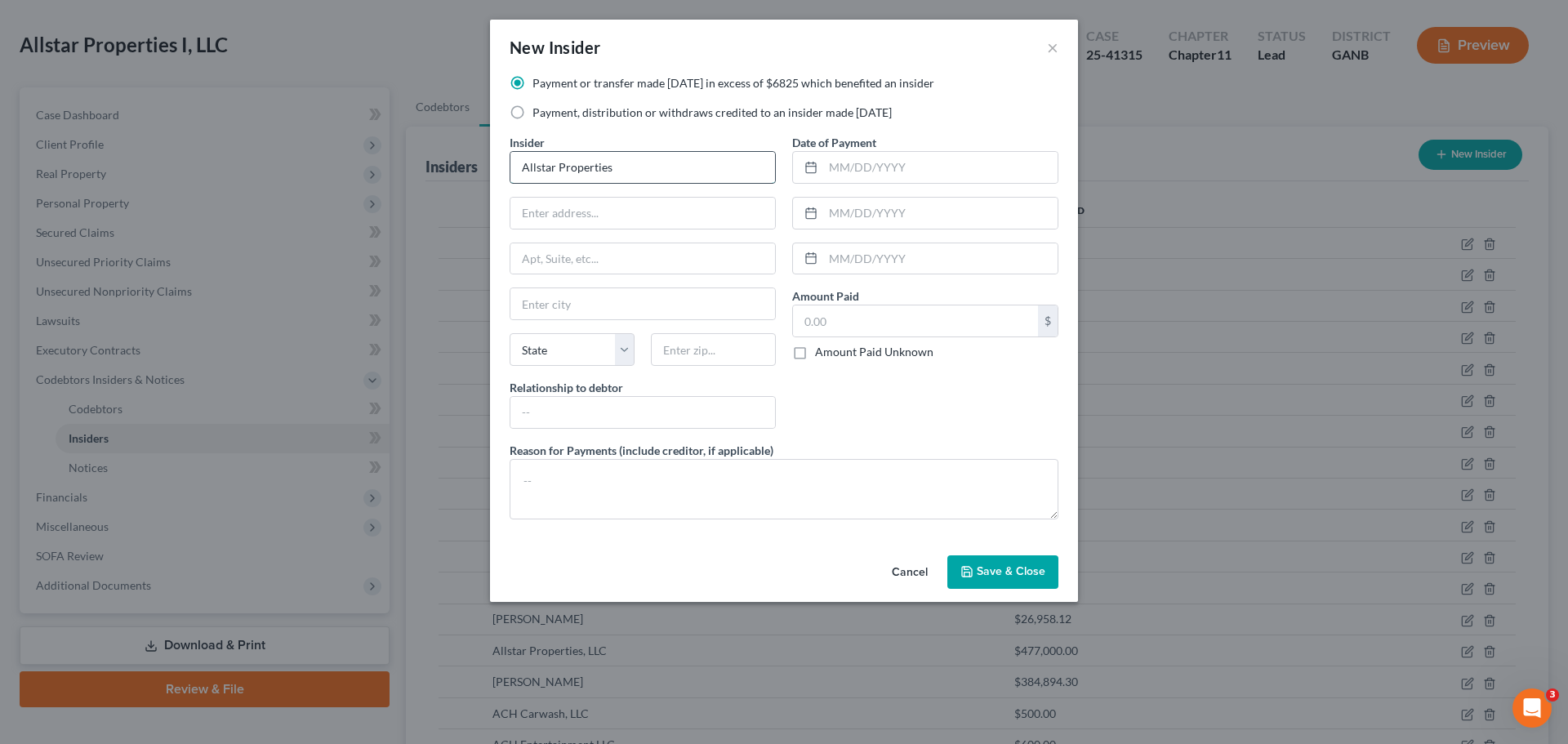
click at [665, 176] on input "Allstar Properties" at bounding box center [642, 168] width 264 height 31
drag, startPoint x: 653, startPoint y: 174, endPoint x: 486, endPoint y: 172, distance: 167.0
click at [486, 172] on div "New Insider × Payment or transfer made within 1 year in excess of $6825 which b…" at bounding box center [784, 372] width 1568 height 744
type input "Allstar Farms LLC"
click at [607, 212] on input "text" at bounding box center [642, 213] width 264 height 31
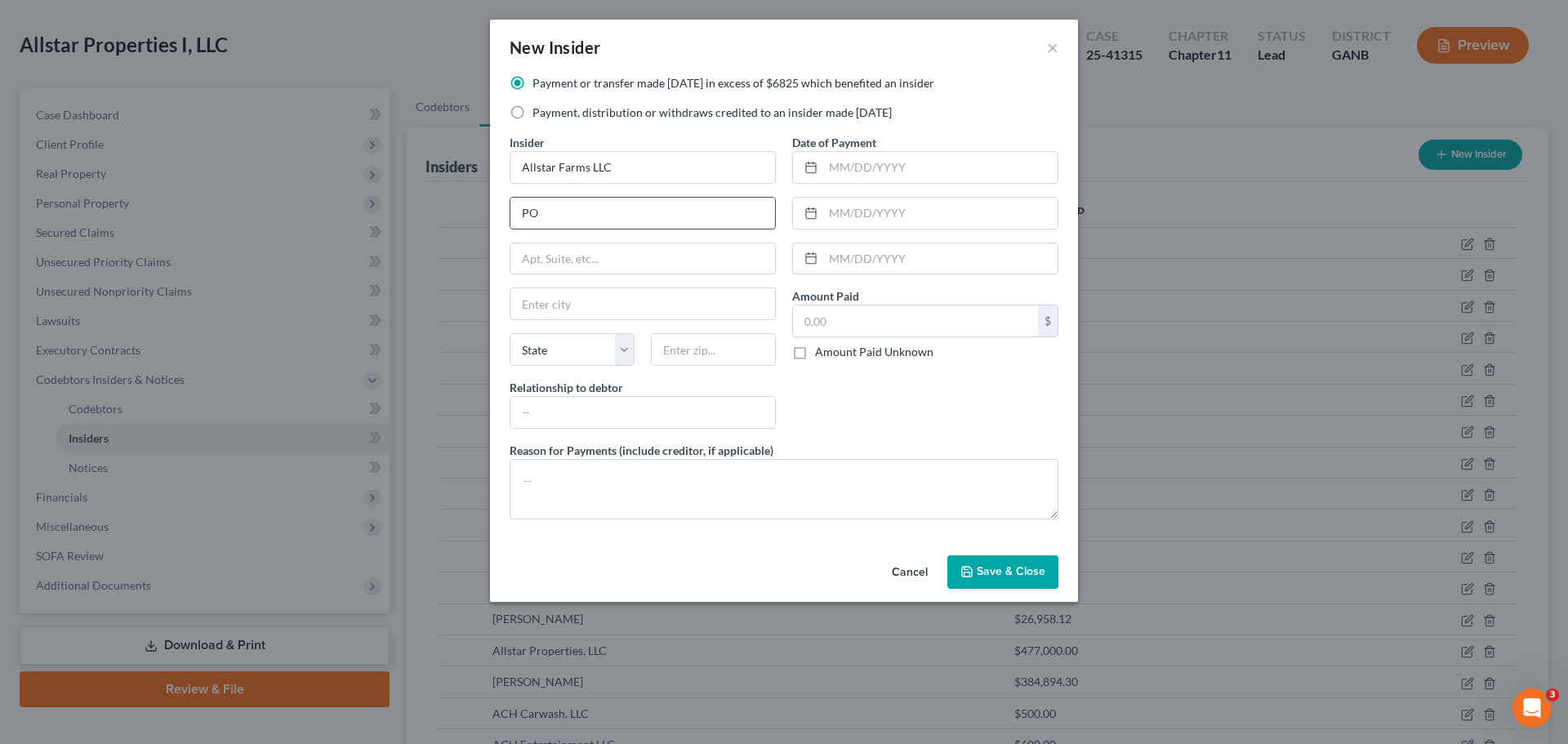
type input "PO Box 209"
click at [617, 298] on input "text" at bounding box center [642, 304] width 264 height 31
type input "Rockmart"
click at [551, 353] on select "State AL AK AR AZ CA CO CT DE DC FL GA GU HI ID IL IN IA KS KY LA ME MD MA MI M…" at bounding box center [572, 349] width 125 height 33
select select "10"
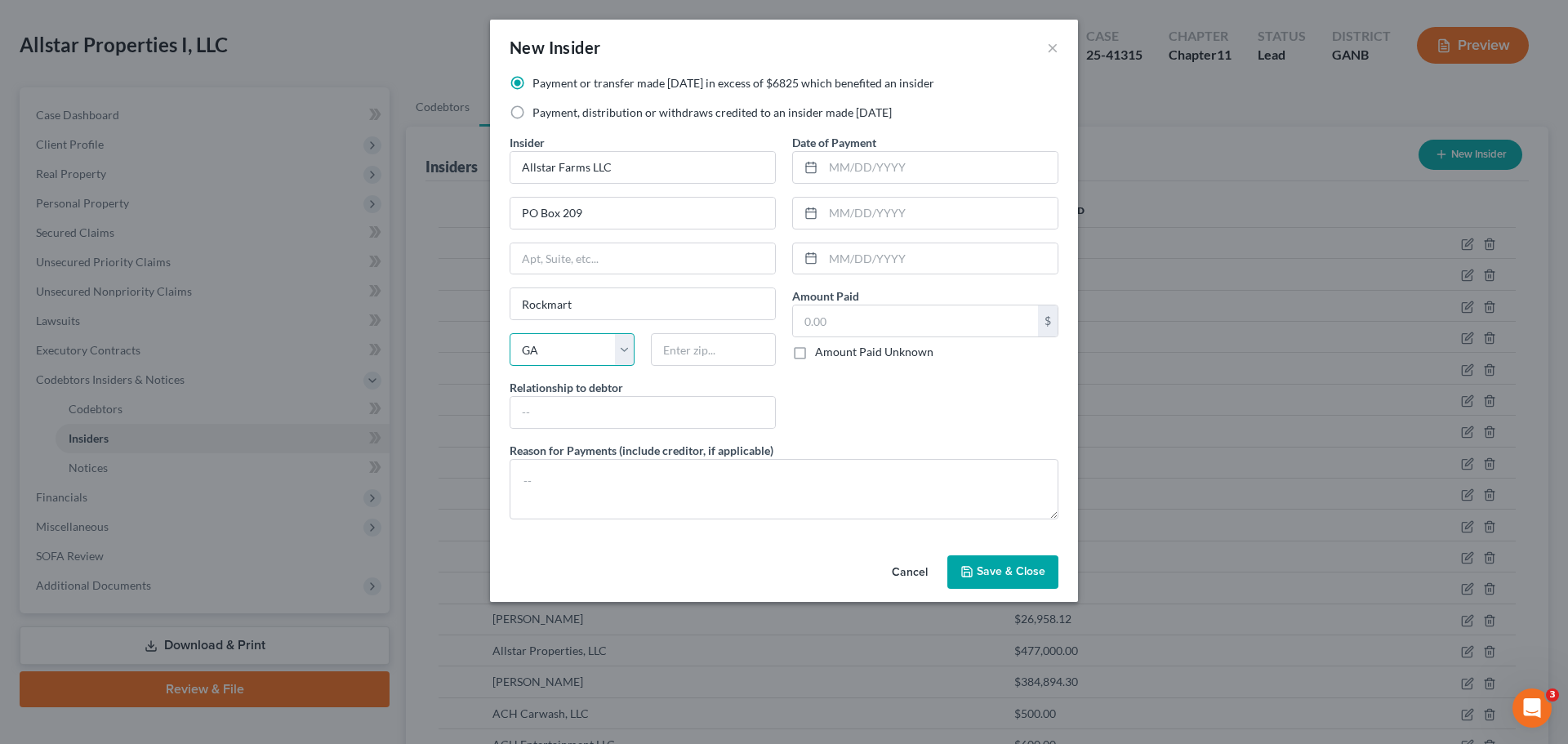
click at [509, 333] on select "State AL AK AR AZ CA CO CT DE DC FL GA GU HI ID IL IN IA KS KY LA ME MD MA MI M…" at bounding box center [572, 349] width 125 height 33
click at [671, 353] on input "text" at bounding box center [714, 349] width 125 height 33
type input "30153"
click at [606, 420] on input "text" at bounding box center [642, 413] width 264 height 31
type input "Affiliate"
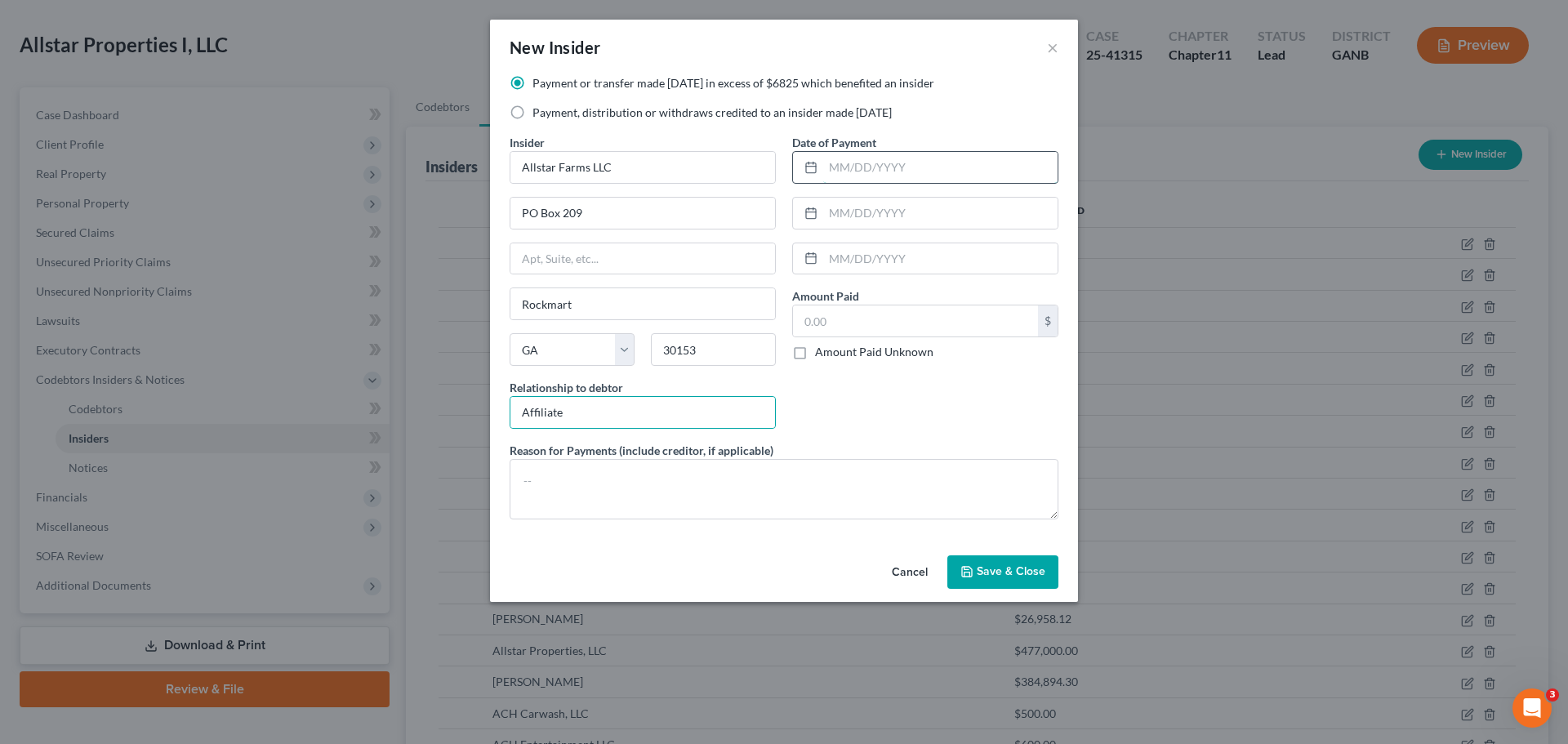
click at [898, 176] on input "text" at bounding box center [940, 168] width 235 height 31
type input "10/09/2024"
click at [854, 309] on input "text" at bounding box center [915, 321] width 245 height 31
type input "43,062"
click at [834, 396] on div "Date of Payment 10/09/2024 Amount Paid 43,062.00 $ Amount Paid Unknown Balance …" at bounding box center [925, 288] width 282 height 308
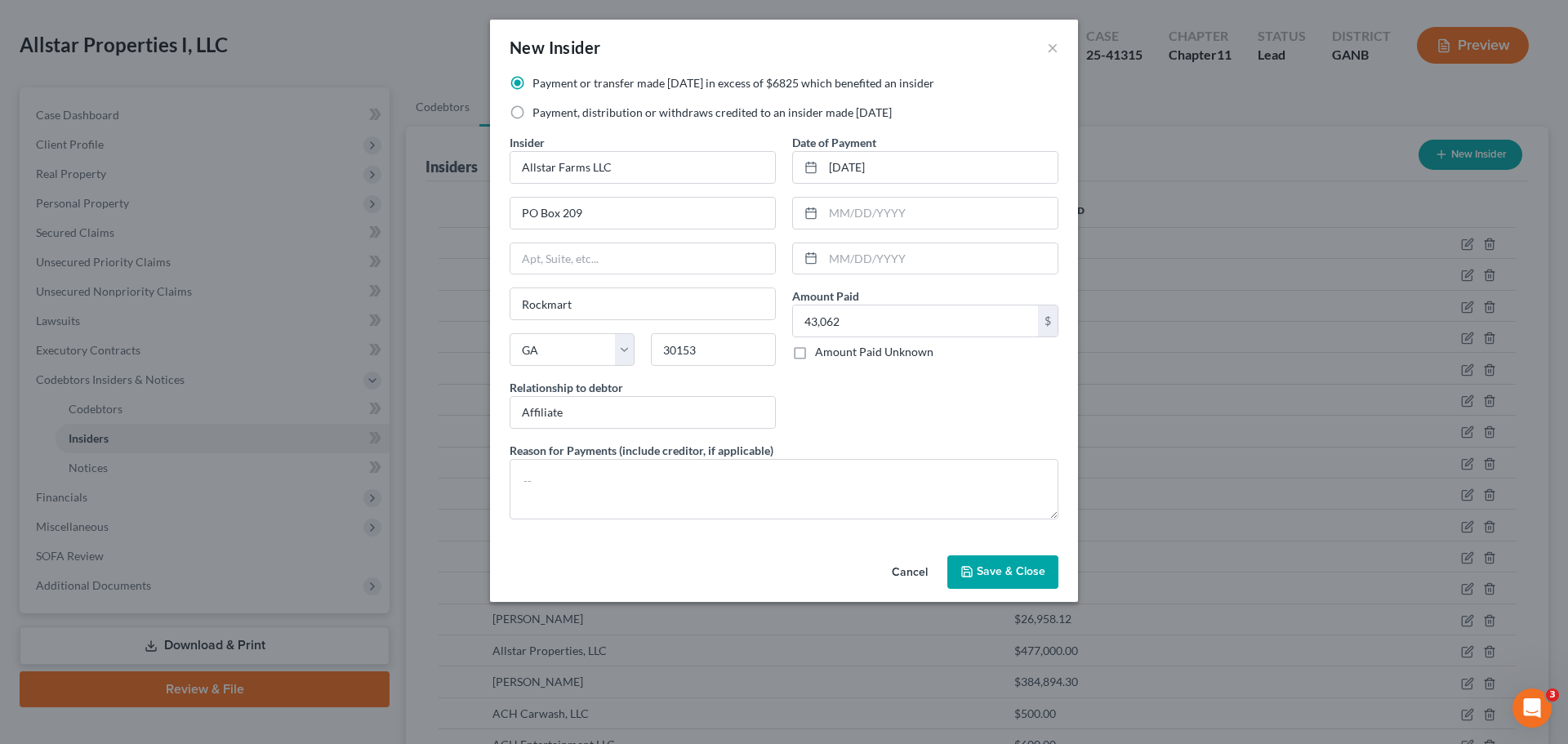
click at [986, 571] on span "Save & Close" at bounding box center [1011, 572] width 69 height 14
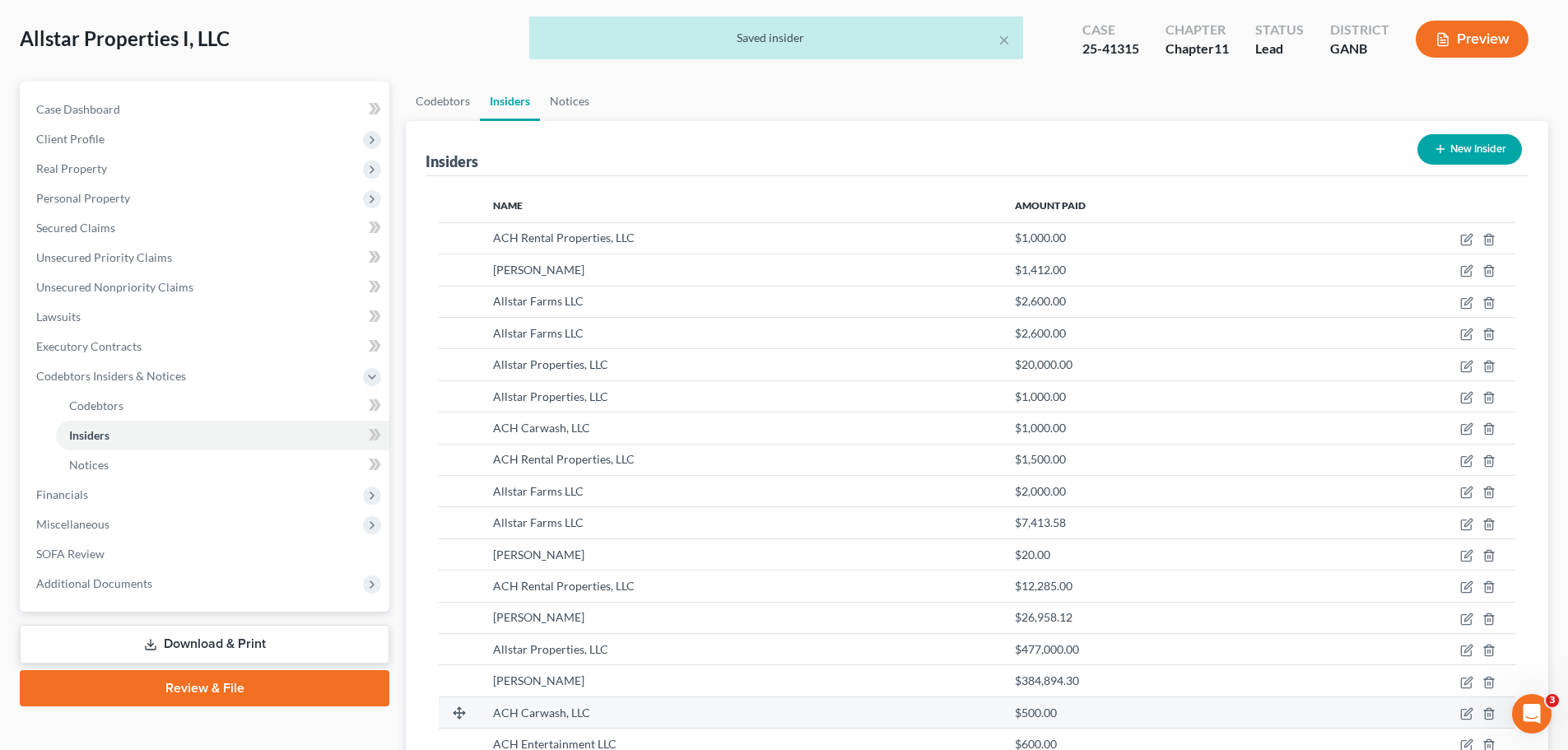
scroll to position [0, 0]
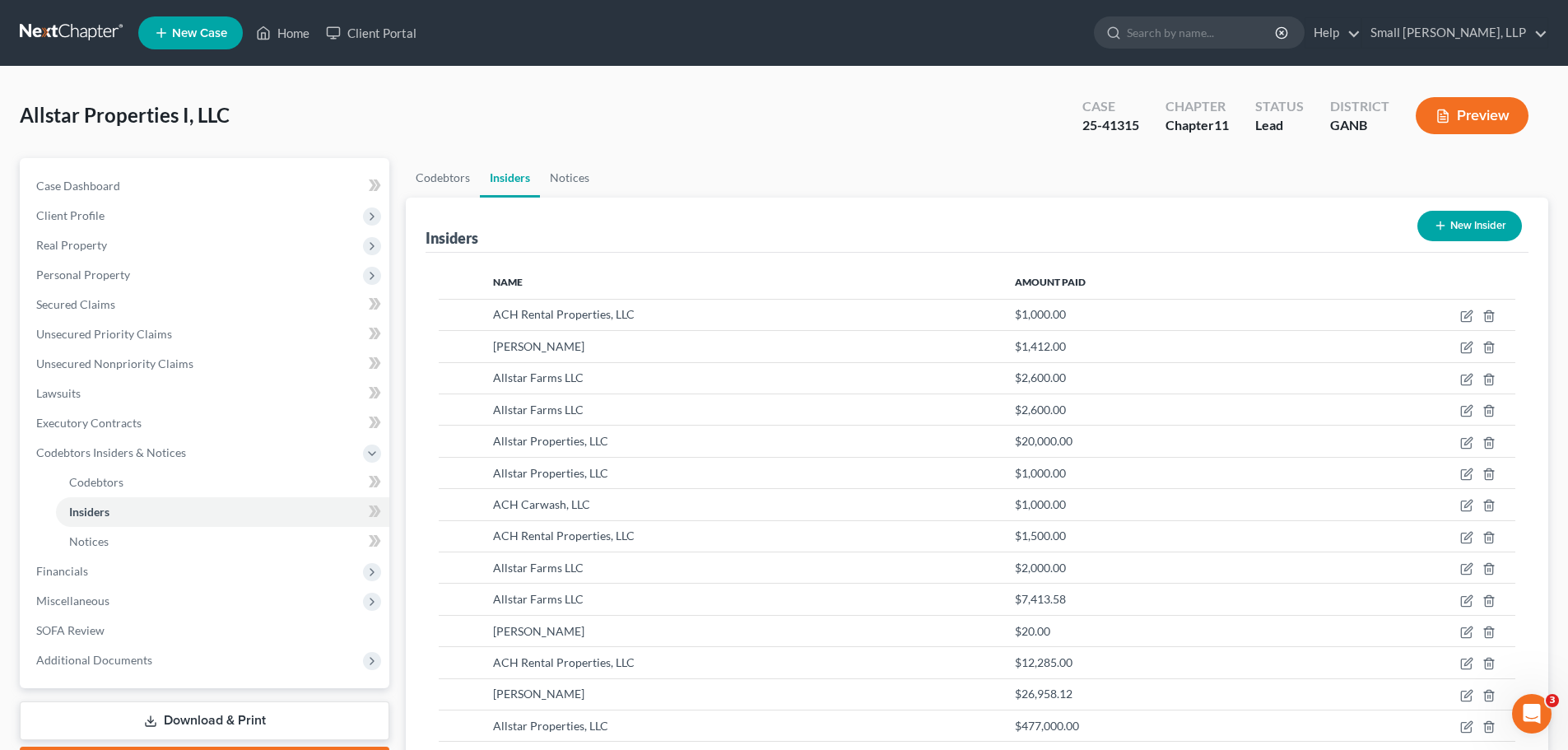
click at [1453, 219] on button "New Insider" at bounding box center [1469, 226] width 104 height 31
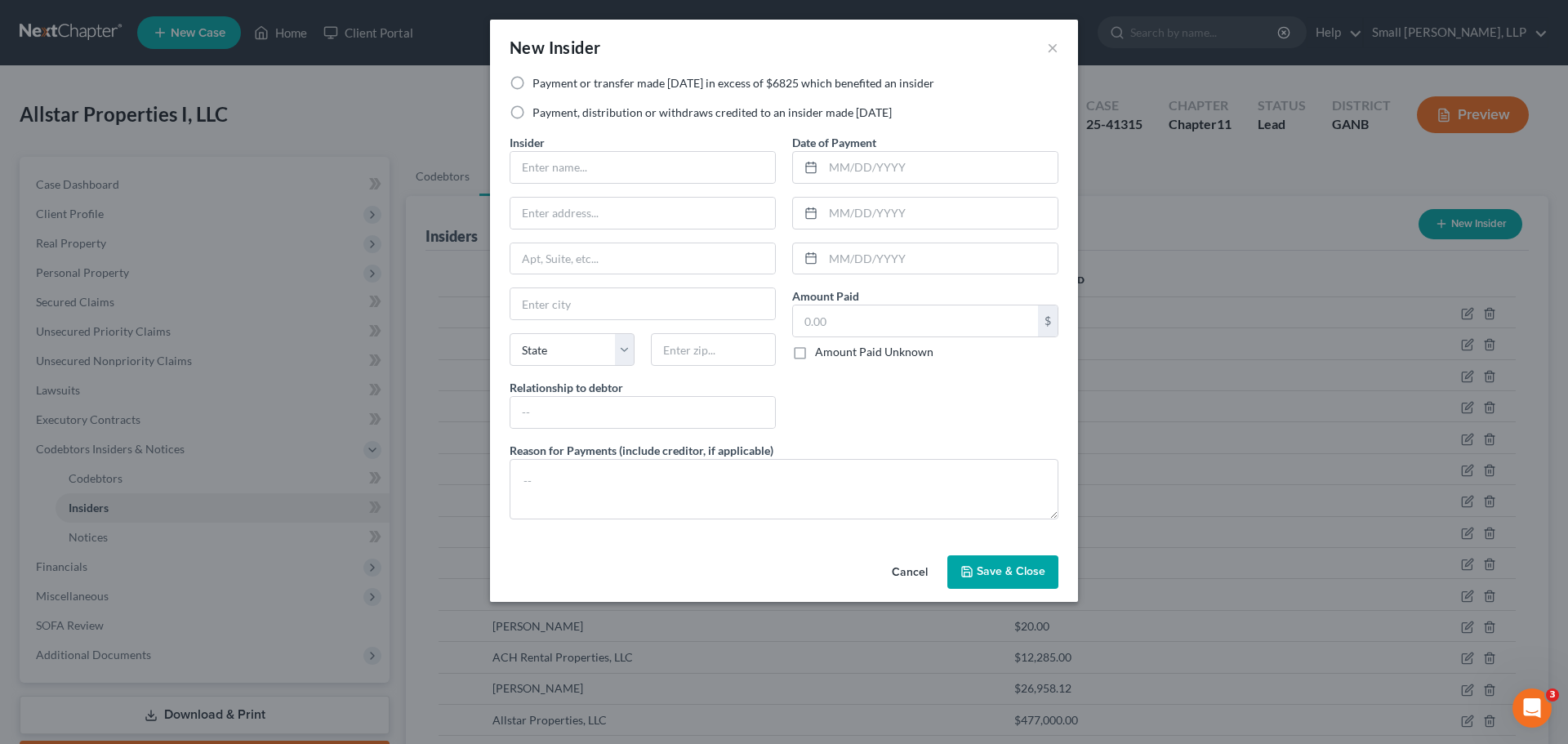
click at [676, 110] on label "Payment, distribution or withdraws credited to an insider made within 1 year" at bounding box center [712, 112] width 359 height 17
click at [549, 110] on input "Payment, distribution or withdraws credited to an insider made within 1 year" at bounding box center [544, 110] width 10 height 10
radio input "true"
click at [625, 168] on input "text" at bounding box center [642, 168] width 264 height 31
type input "ACH Carwash, LLC"
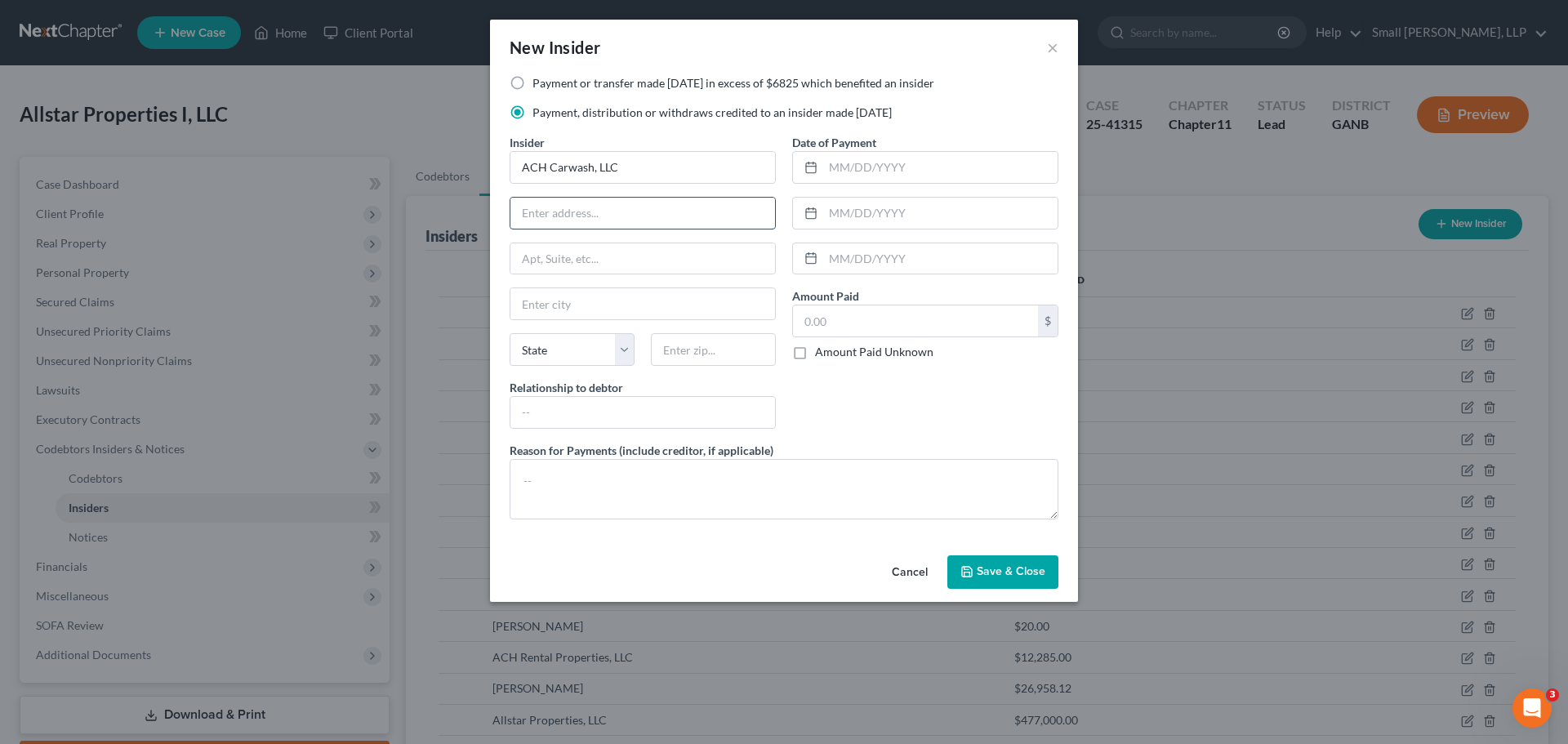
click at [635, 217] on input "text" at bounding box center [642, 213] width 264 height 31
type input "PO Box 209"
click at [586, 298] on input "text" at bounding box center [642, 304] width 264 height 31
type input "Rockmart"
click at [577, 353] on select "State AL AK AR AZ CA CO CT DE DC FL GA GU HI ID IL IN IA KS KY LA ME MD MA MI M…" at bounding box center [572, 349] width 125 height 33
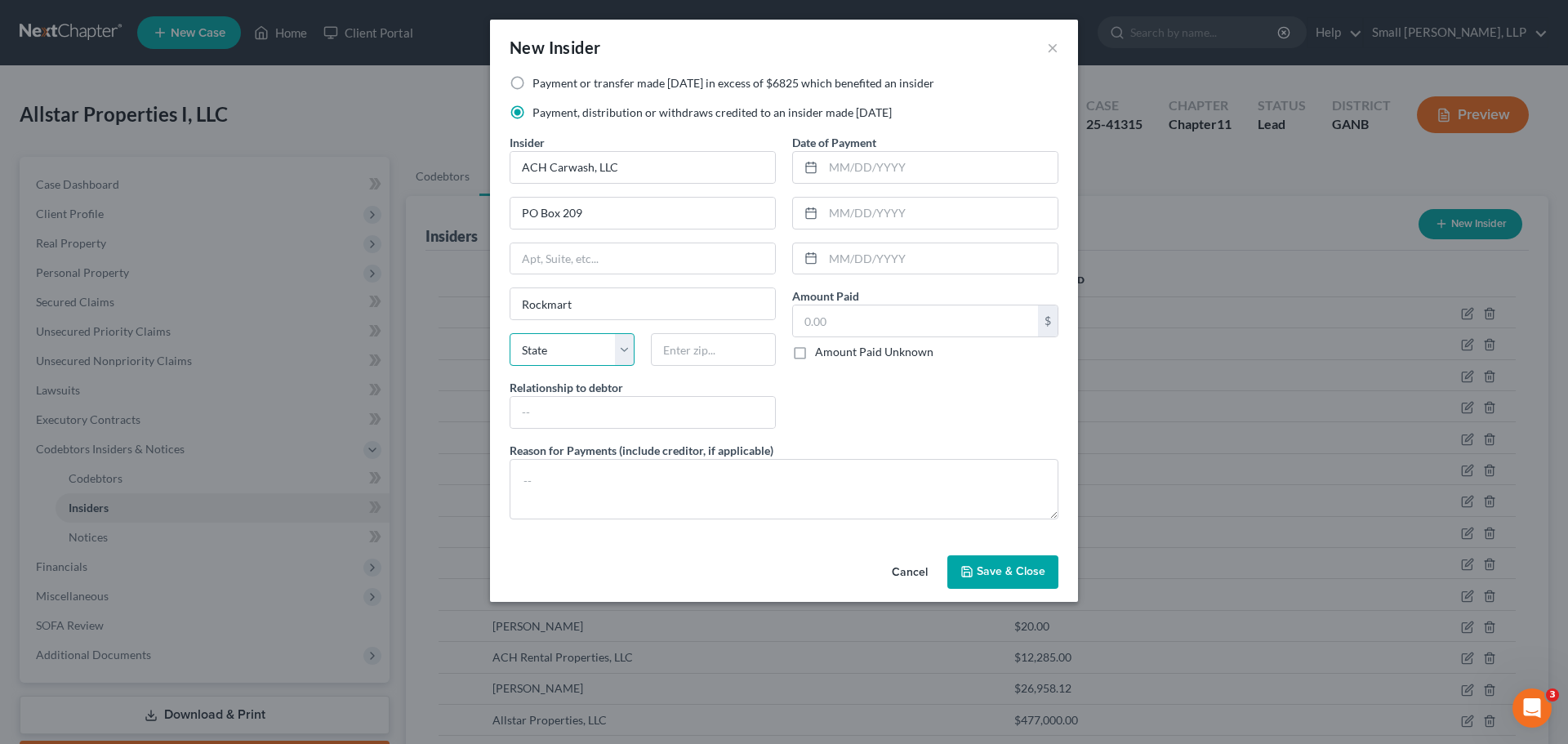
select select "10"
click at [509, 333] on select "State AL AK AR AZ CA CO CT DE DC FL GA GU HI ID IL IN IA KS KY LA ME MD MA MI M…" at bounding box center [572, 349] width 125 height 33
click at [688, 358] on input "text" at bounding box center [714, 349] width 125 height 33
type input "30153"
click at [665, 413] on input "text" at bounding box center [642, 413] width 264 height 31
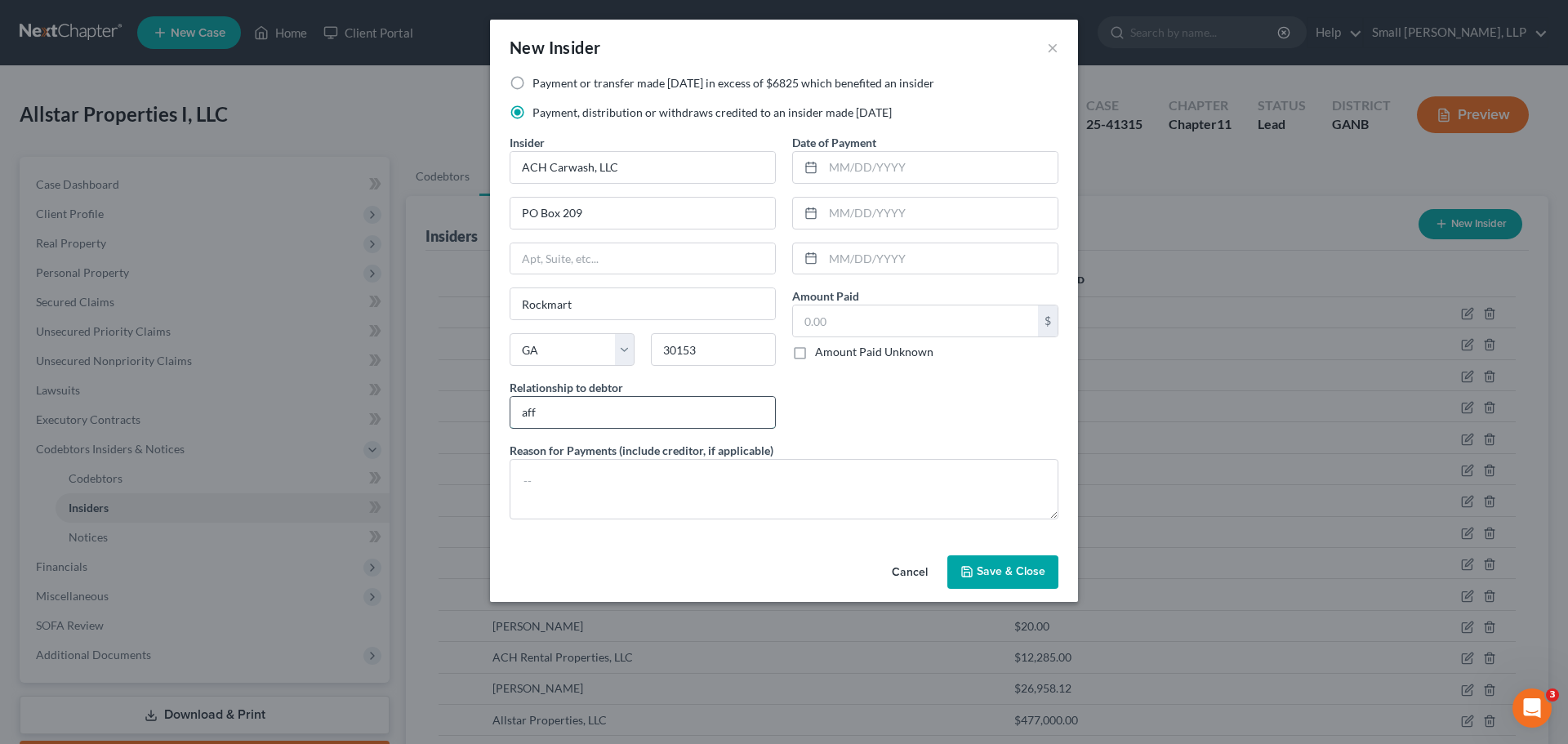
type input "Affiliate"
click at [874, 179] on input "text" at bounding box center [940, 168] width 235 height 31
type input "10/16/2024"
click at [829, 322] on input "text" at bounding box center [915, 321] width 245 height 31
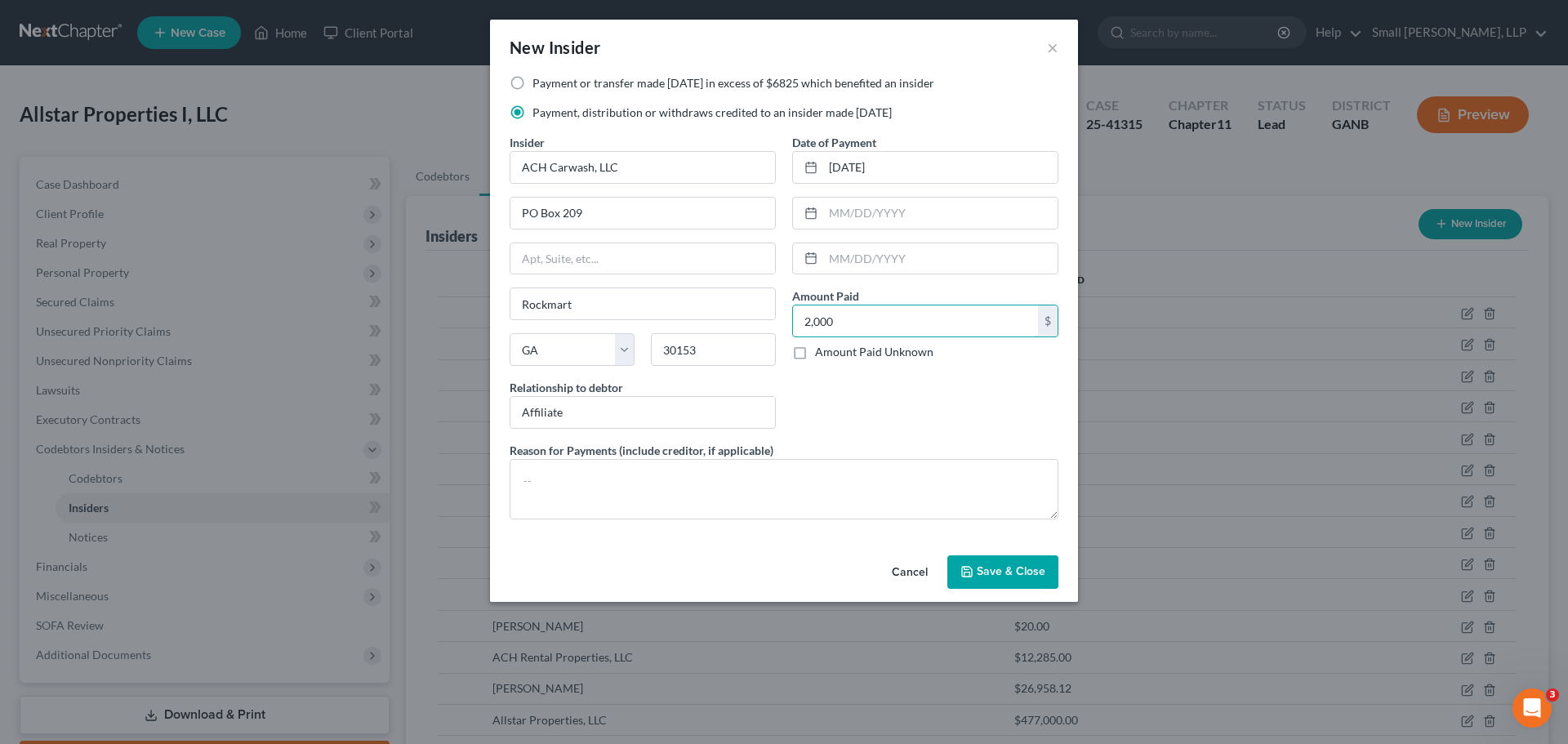
type input "2,000"
click at [969, 569] on icon "button" at bounding box center [967, 571] width 13 height 13
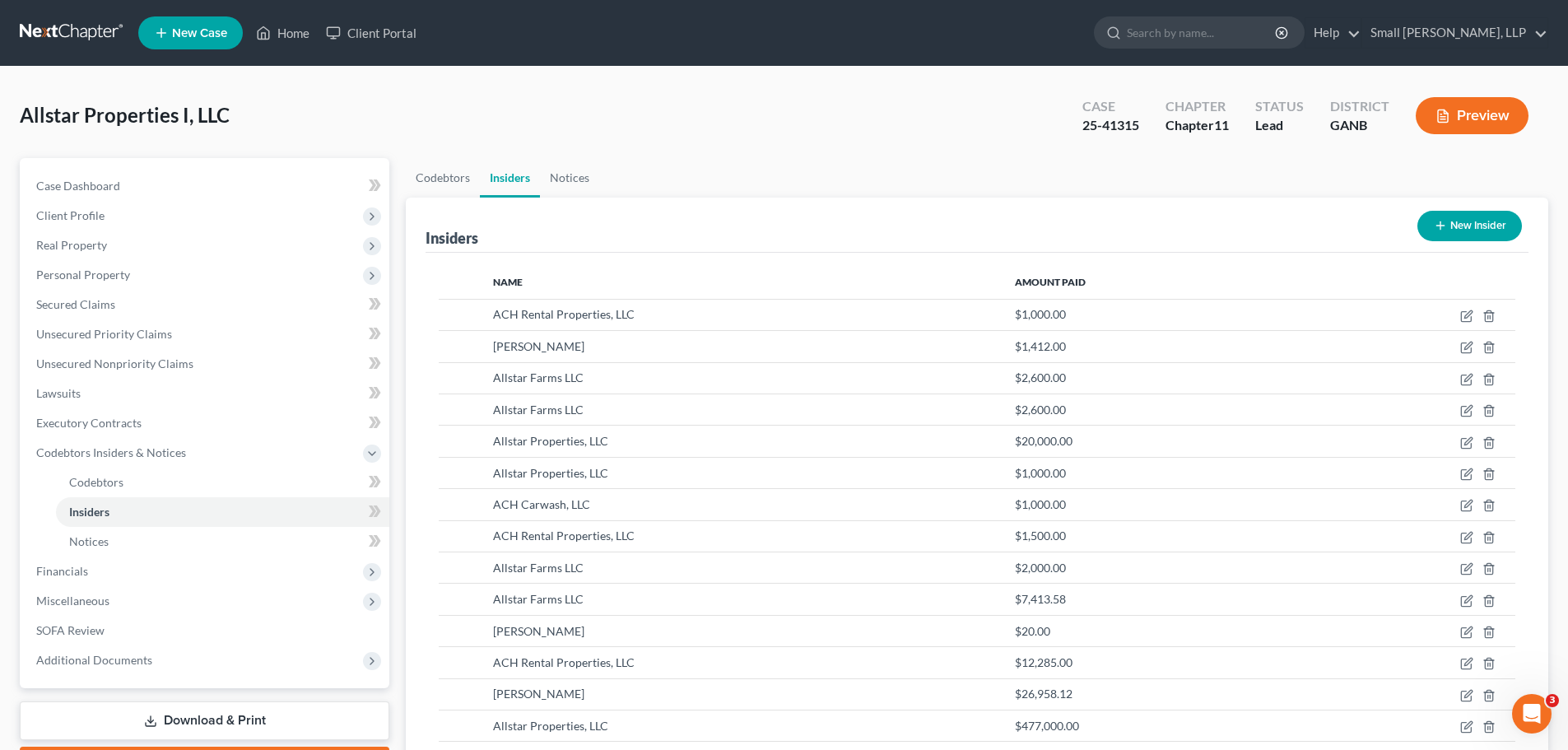
click at [1421, 229] on button "New Insider" at bounding box center [1469, 226] width 104 height 31
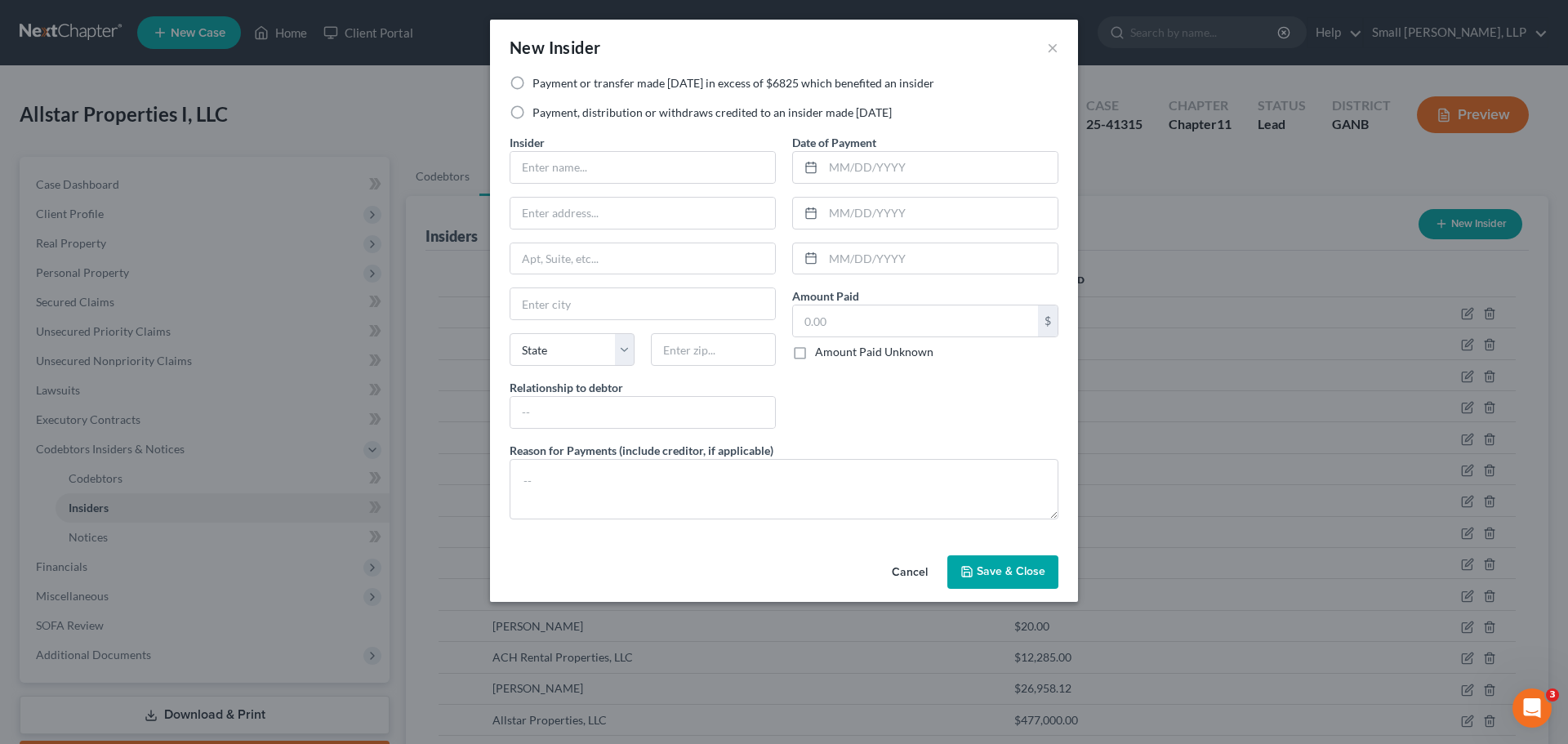
click at [686, 116] on label "Payment, distribution or withdraws credited to an insider made within 1 year" at bounding box center [712, 112] width 359 height 17
click at [549, 115] on input "Payment, distribution or withdraws credited to an insider made within 1 year" at bounding box center [544, 110] width 10 height 10
radio input "true"
click at [661, 168] on input "text" at bounding box center [642, 168] width 264 height 31
type input "ACH Entertainment LLC"
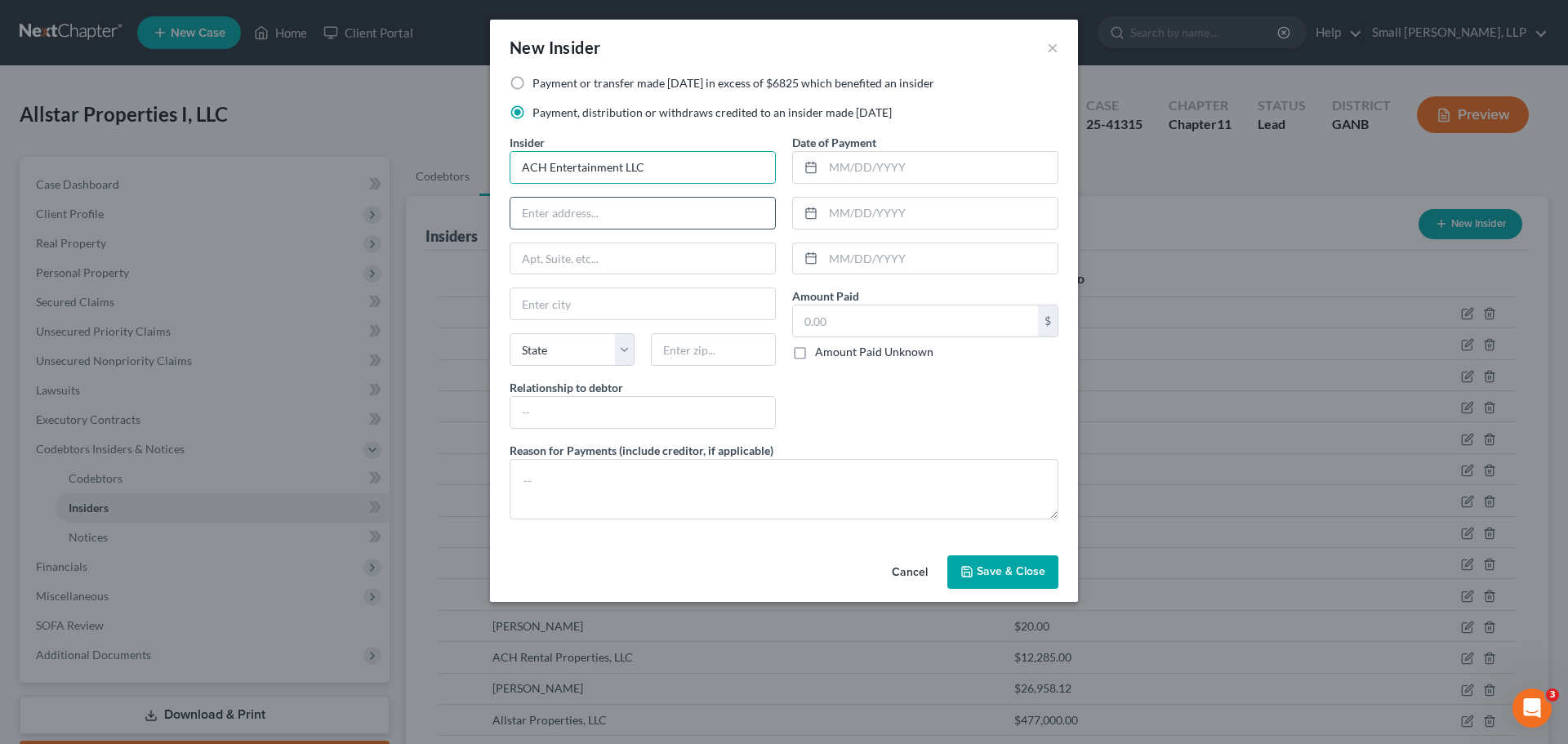
click at [628, 213] on input "text" at bounding box center [642, 213] width 264 height 31
type input "PO Box 209"
click at [569, 312] on input "text" at bounding box center [642, 304] width 264 height 31
type input "Rockmart"
click at [555, 348] on select "State AL AK AR AZ CA CO CT DE DC FL GA GU HI ID IL IN IA KS KY LA ME MD MA MI M…" at bounding box center [572, 349] width 125 height 33
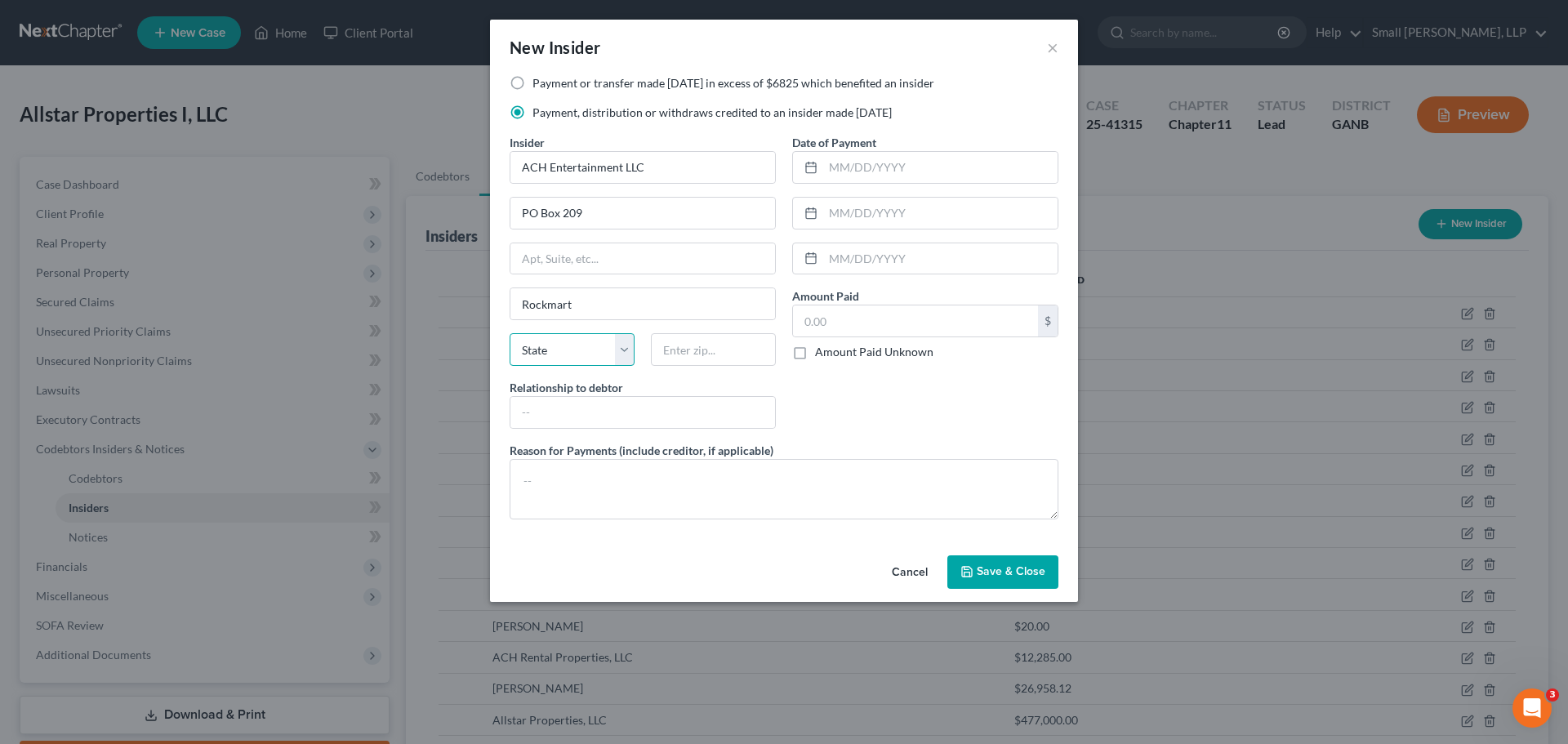
select select "10"
click at [509, 333] on select "State AL AK AR AZ CA CO CT DE DC FL GA GU HI ID IL IN IA KS KY LA ME MD MA MI M…" at bounding box center [572, 349] width 125 height 33
click at [678, 349] on input "text" at bounding box center [714, 349] width 125 height 33
type input "30153"
click at [651, 411] on input "text" at bounding box center [642, 413] width 264 height 31
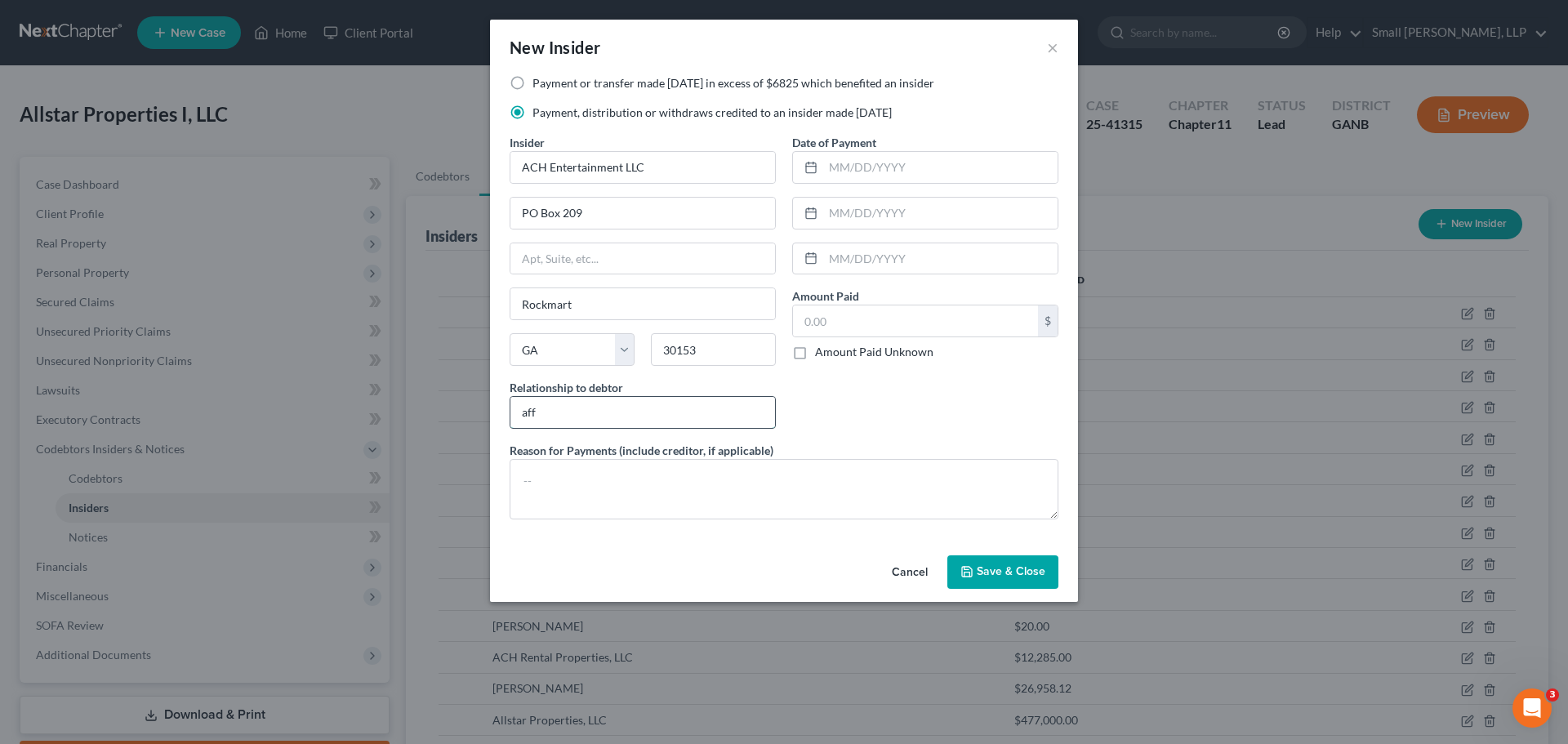
type input "Affiliate"
click at [916, 168] on input "text" at bounding box center [940, 168] width 235 height 31
type input "10/16/2024"
click at [903, 321] on input "text" at bounding box center [915, 321] width 245 height 31
type input "4,000"
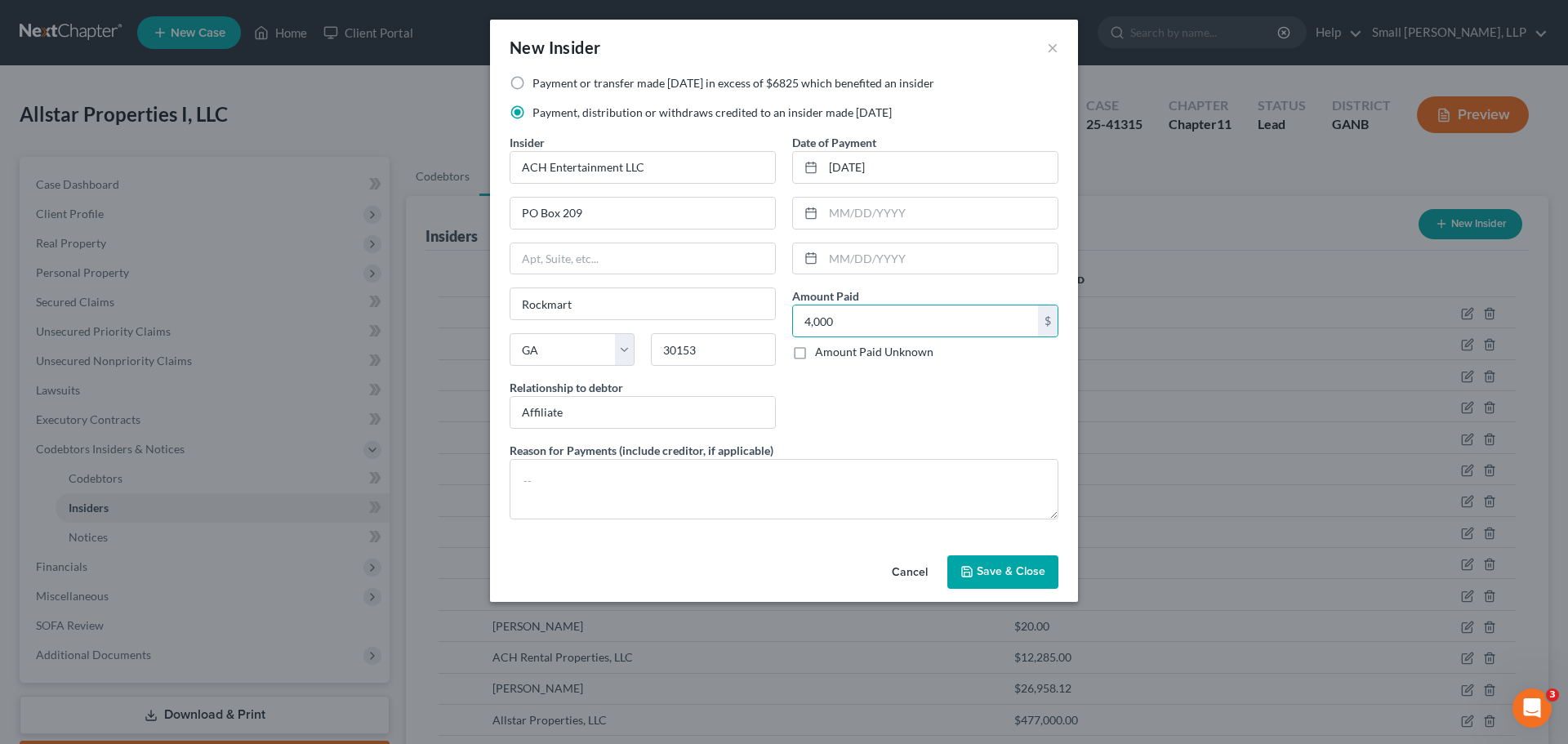
click at [968, 572] on icon "button" at bounding box center [967, 571] width 13 height 13
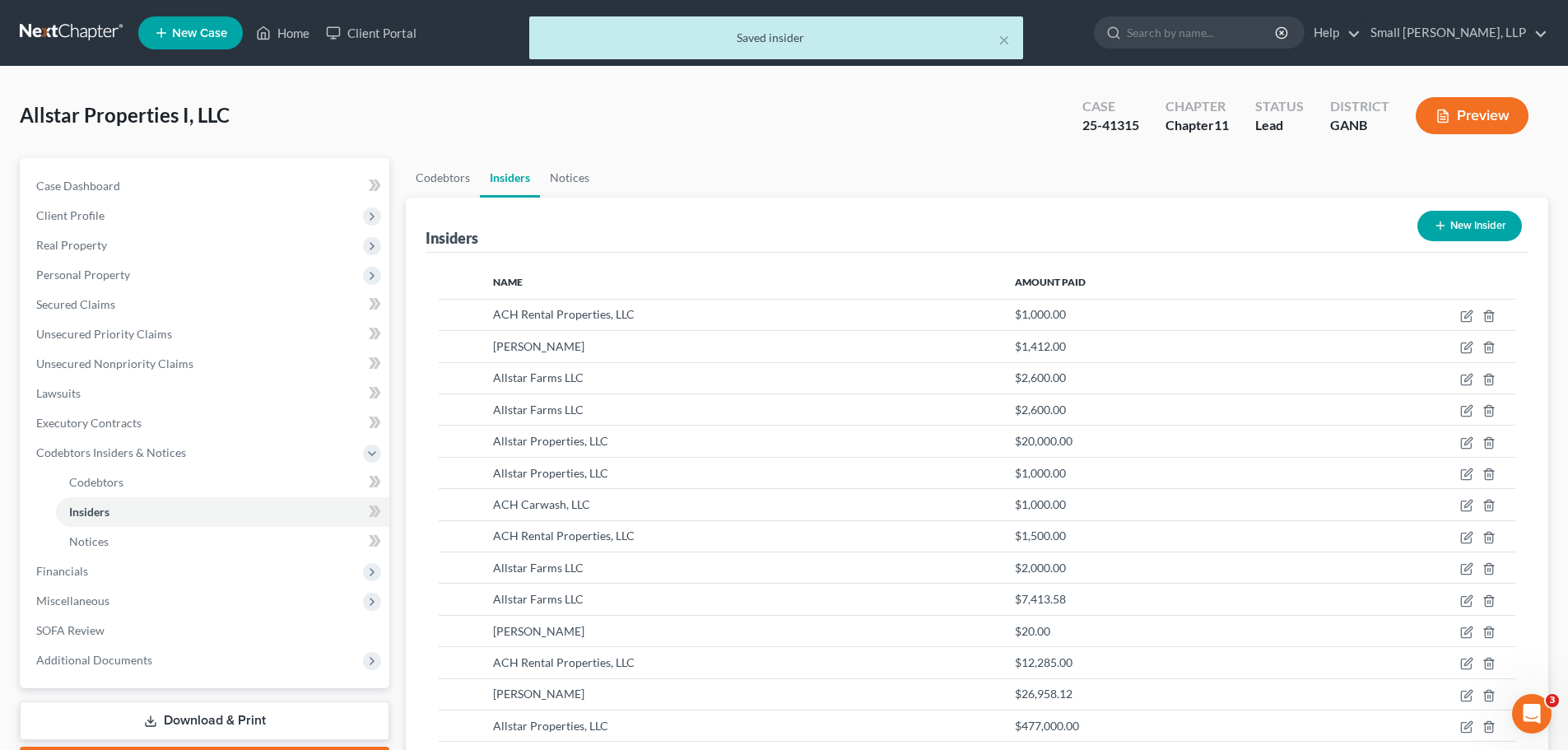
click at [1452, 230] on button "New Insider" at bounding box center [1469, 226] width 104 height 31
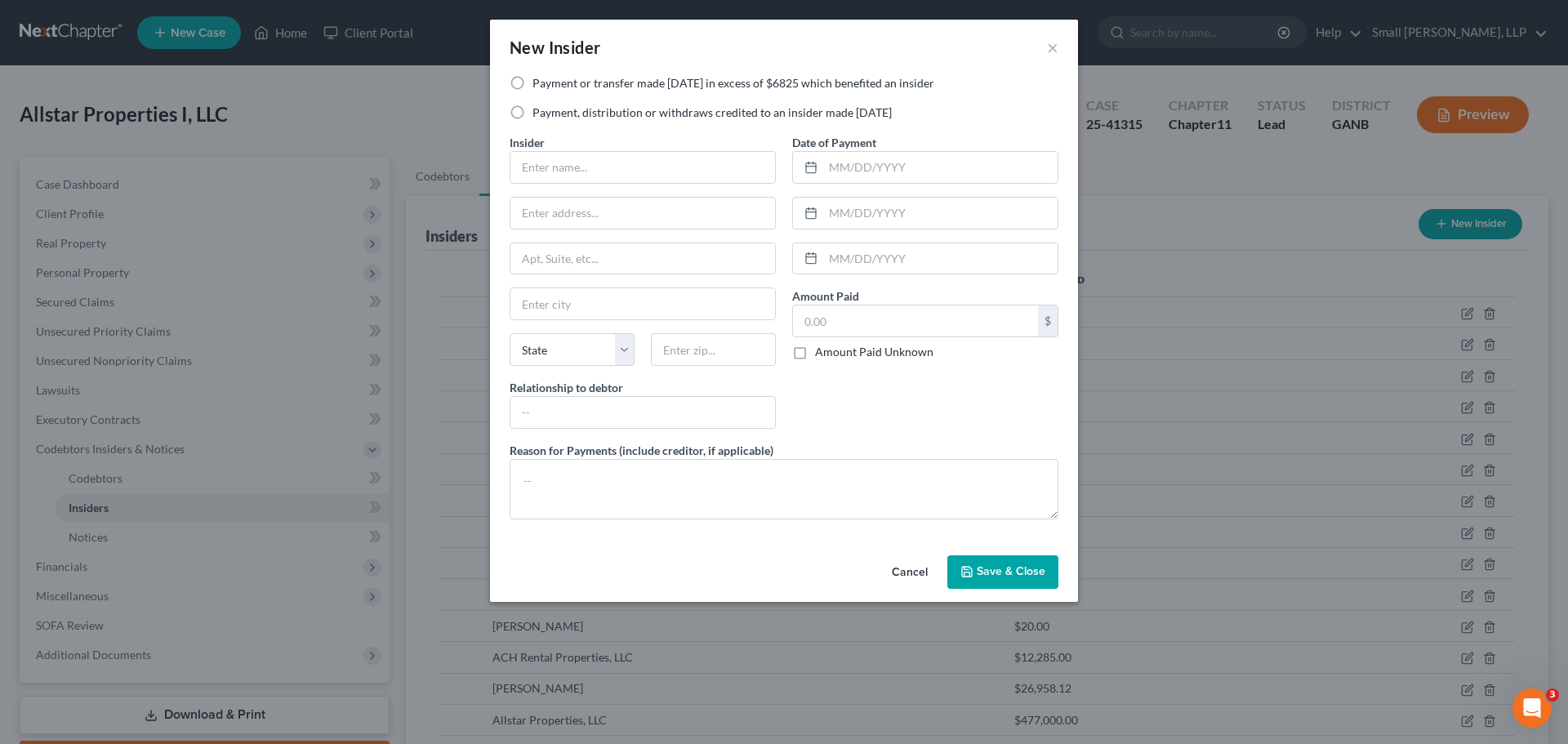
drag, startPoint x: 681, startPoint y: 80, endPoint x: 667, endPoint y: 107, distance: 30.4
click at [680, 81] on label "Payment or transfer made within 1 year in excess of $6825 which benefited an in…" at bounding box center [734, 83] width 402 height 17
click at [549, 81] on input "Payment or transfer made within 1 year in excess of $6825 which benefited an in…" at bounding box center [544, 80] width 10 height 10
radio input "true"
click at [636, 166] on input "text" at bounding box center [642, 168] width 264 height 31
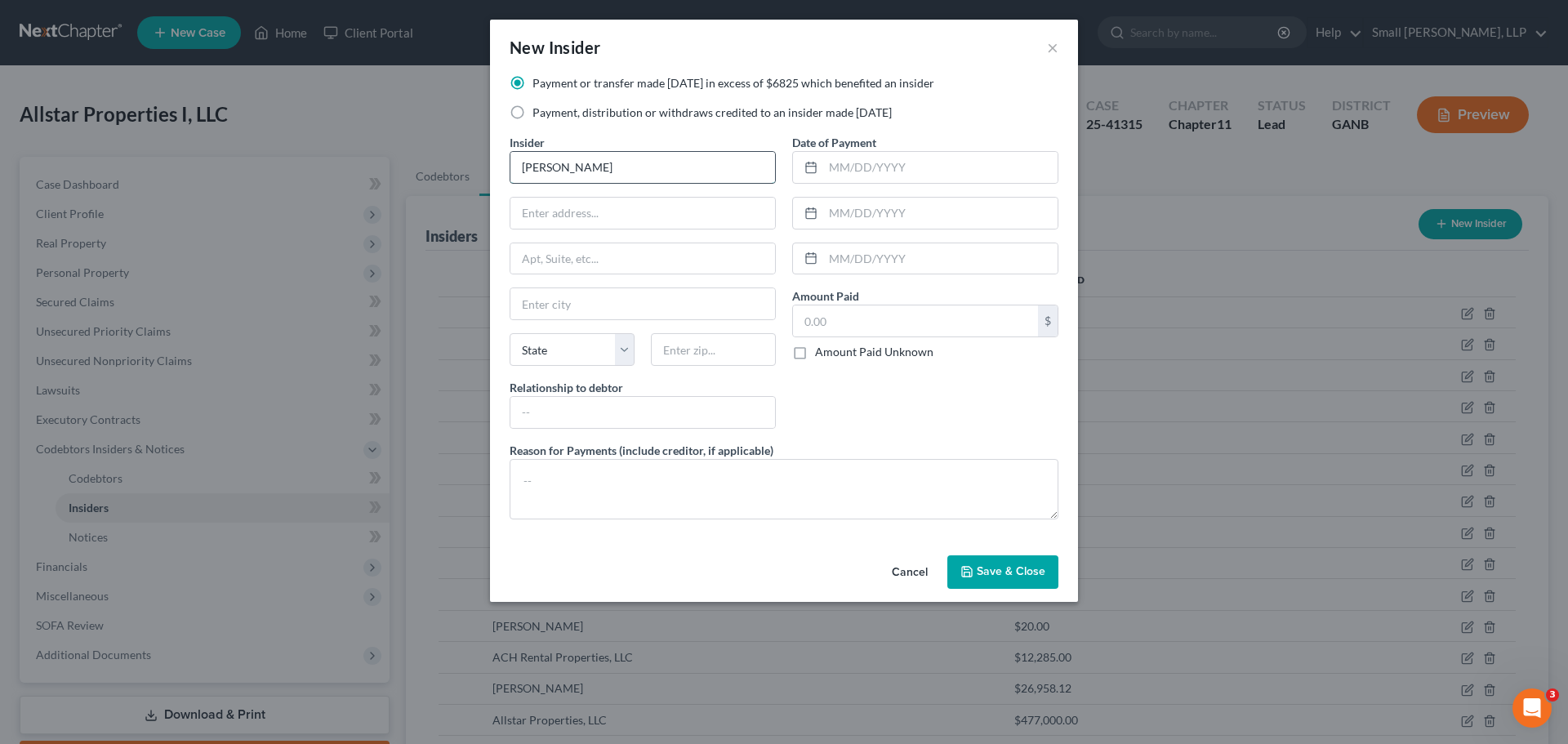
type input "[PERSON_NAME]"
click at [613, 214] on input "text" at bounding box center [642, 213] width 264 height 31
type input "2900 Rome Hwy"
click at [587, 292] on input "text" at bounding box center [642, 304] width 264 height 31
click at [589, 346] on select "State AL AK AR AZ CA CO CT DE DC FL GA GU HI ID IL IN IA KS KY LA ME MD MA MI M…" at bounding box center [572, 349] width 125 height 33
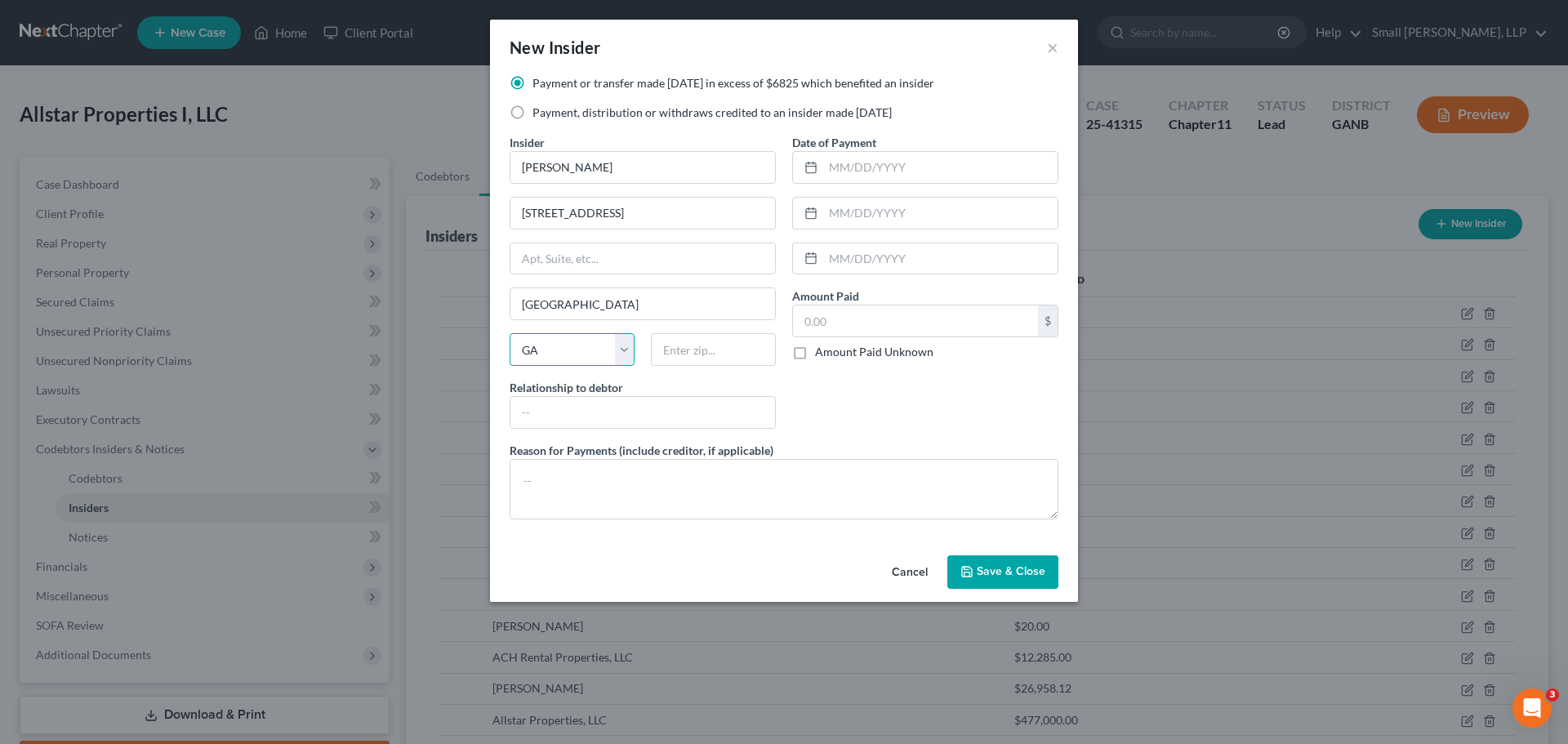
click at [509, 333] on select "State AL AK AR AZ CA CO CT DE DC FL GA GU HI ID IL IN IA KS KY LA ME MD MA MI M…" at bounding box center [572, 349] width 125 height 33
click at [690, 348] on input "text" at bounding box center [714, 349] width 125 height 33
click at [634, 413] on input "text" at bounding box center [642, 413] width 264 height 31
click at [882, 163] on input "text" at bounding box center [940, 168] width 235 height 31
click at [668, 409] on input "aff" at bounding box center [642, 413] width 264 height 31
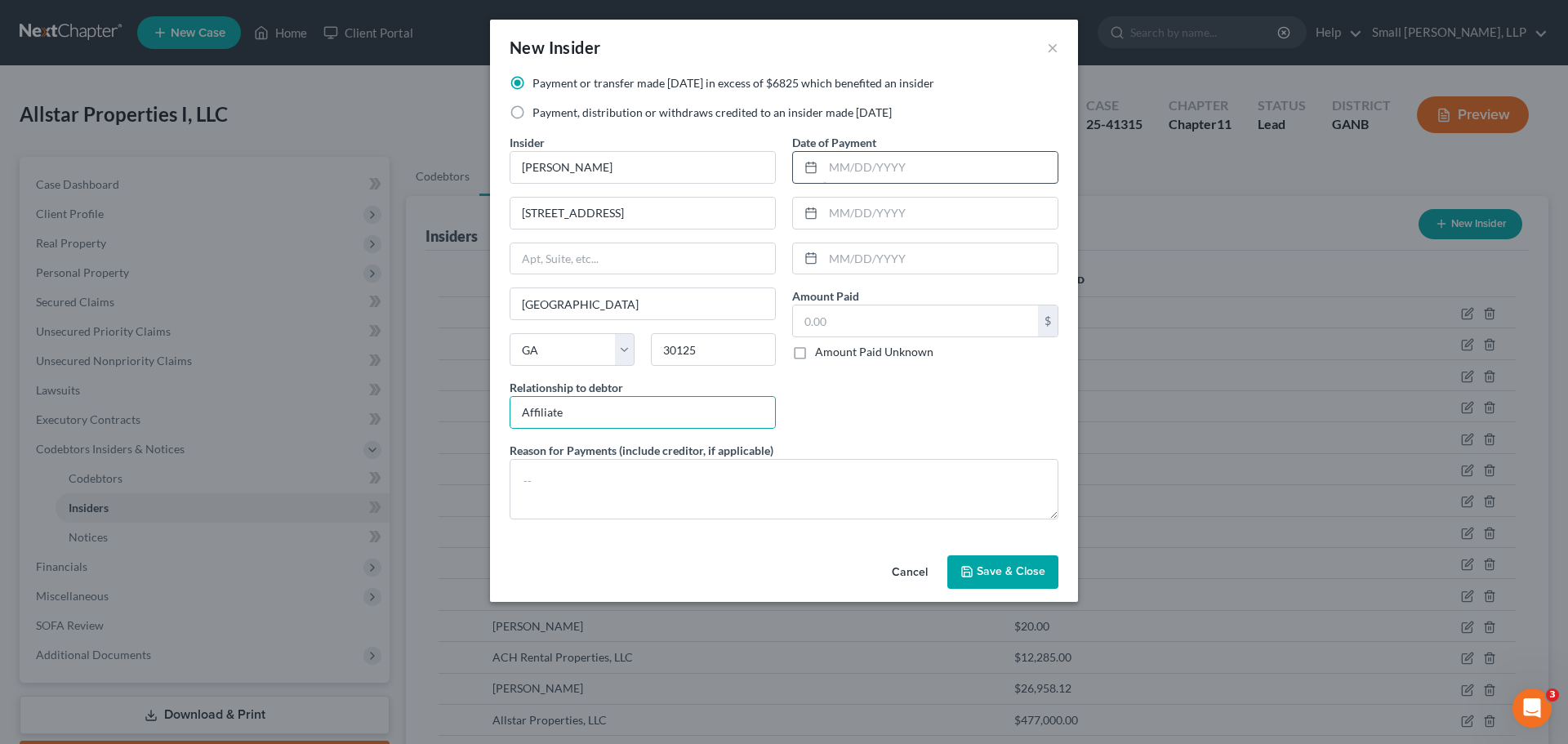
click at [901, 167] on input "text" at bounding box center [940, 168] width 235 height 31
click at [862, 328] on input "text" at bounding box center [915, 321] width 245 height 31
click at [1019, 561] on button "Save & Close" at bounding box center [1003, 572] width 111 height 34
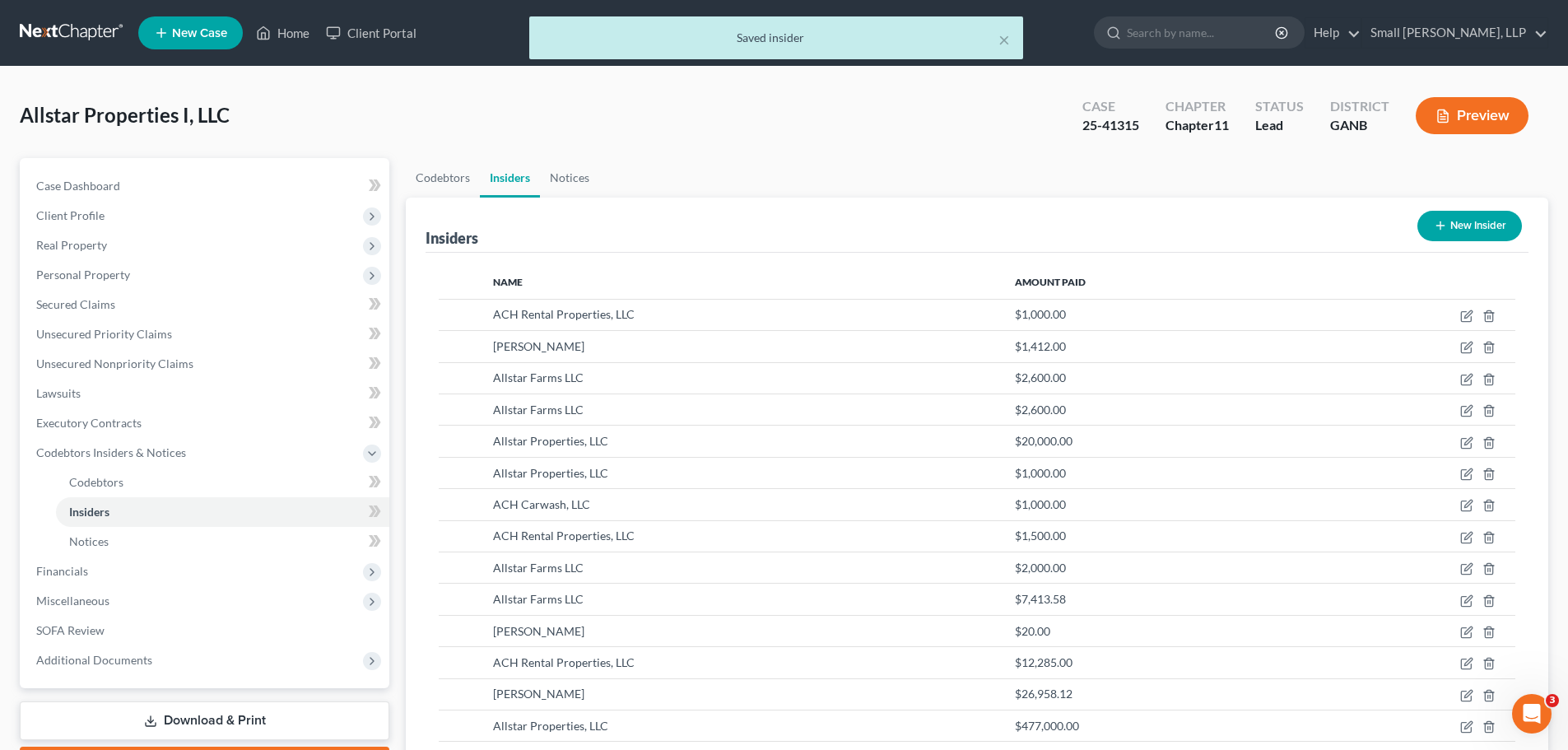
click at [1455, 223] on button "New Insider" at bounding box center [1469, 226] width 104 height 31
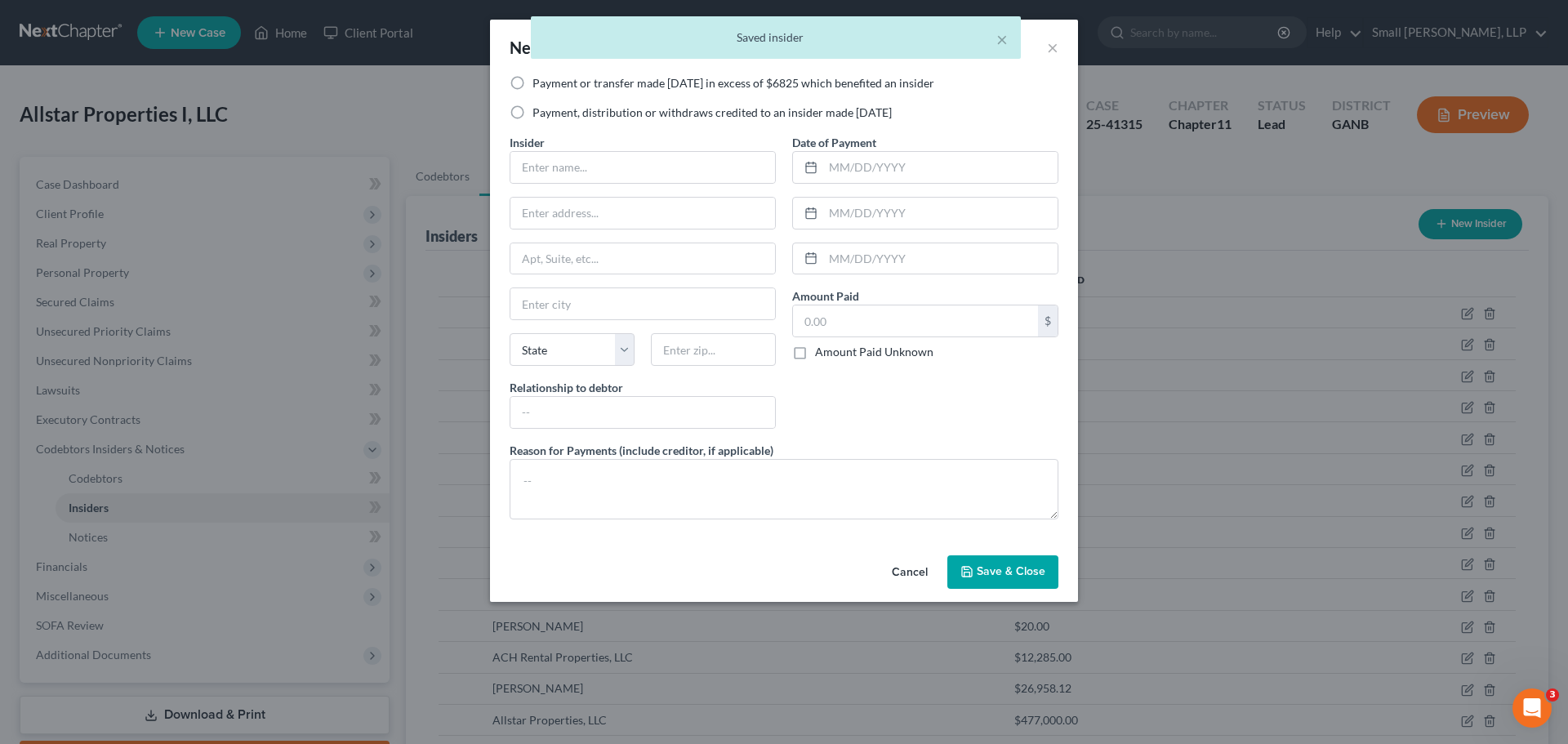
click at [740, 111] on label "Payment, distribution or withdraws credited to an insider made within 1 year" at bounding box center [712, 112] width 359 height 17
click at [549, 111] on input "Payment, distribution or withdraws credited to an insider made within 1 year" at bounding box center [544, 110] width 10 height 10
click at [698, 159] on input "text" at bounding box center [642, 168] width 264 height 31
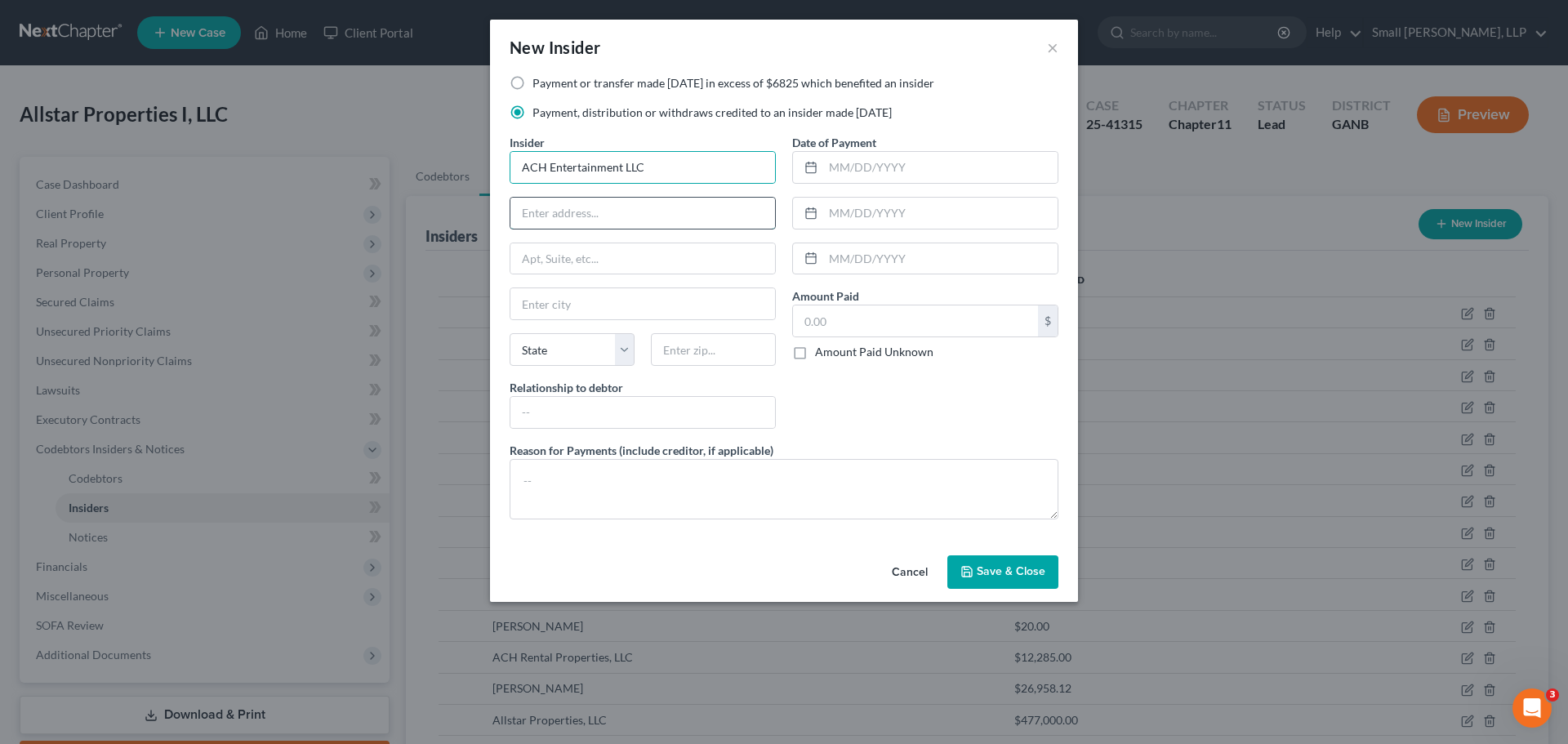
click at [634, 216] on input "text" at bounding box center [642, 213] width 264 height 31
click at [610, 309] on input "text" at bounding box center [642, 304] width 264 height 31
click at [551, 347] on select "State AL AK AR AZ CA CO CT DE DC FL GA GU HI ID IL IN IA KS KY LA ME MD MA MI M…" at bounding box center [572, 349] width 125 height 33
click at [509, 333] on select "State AL AK AR AZ CA CO CT DE DC FL GA GU HI ID IL IN IA KS KY LA ME MD MA MI M…" at bounding box center [572, 349] width 125 height 33
click at [669, 358] on input "text" at bounding box center [714, 349] width 125 height 33
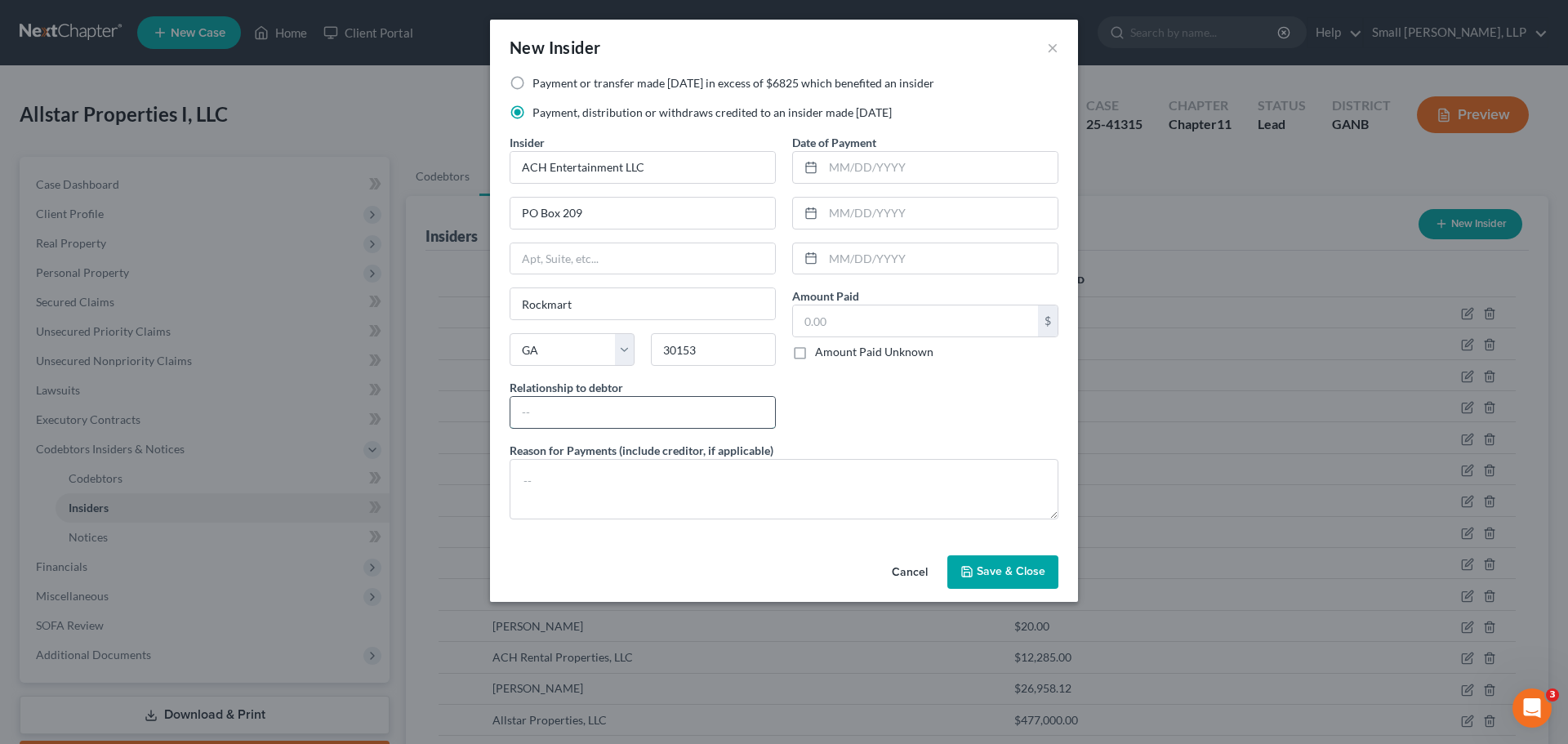
click at [668, 409] on input "text" at bounding box center [642, 413] width 264 height 31
click at [894, 165] on input "text" at bounding box center [940, 168] width 235 height 31
click at [909, 327] on input "text" at bounding box center [915, 321] width 245 height 31
click at [987, 577] on span "Save & Close" at bounding box center [1011, 572] width 69 height 14
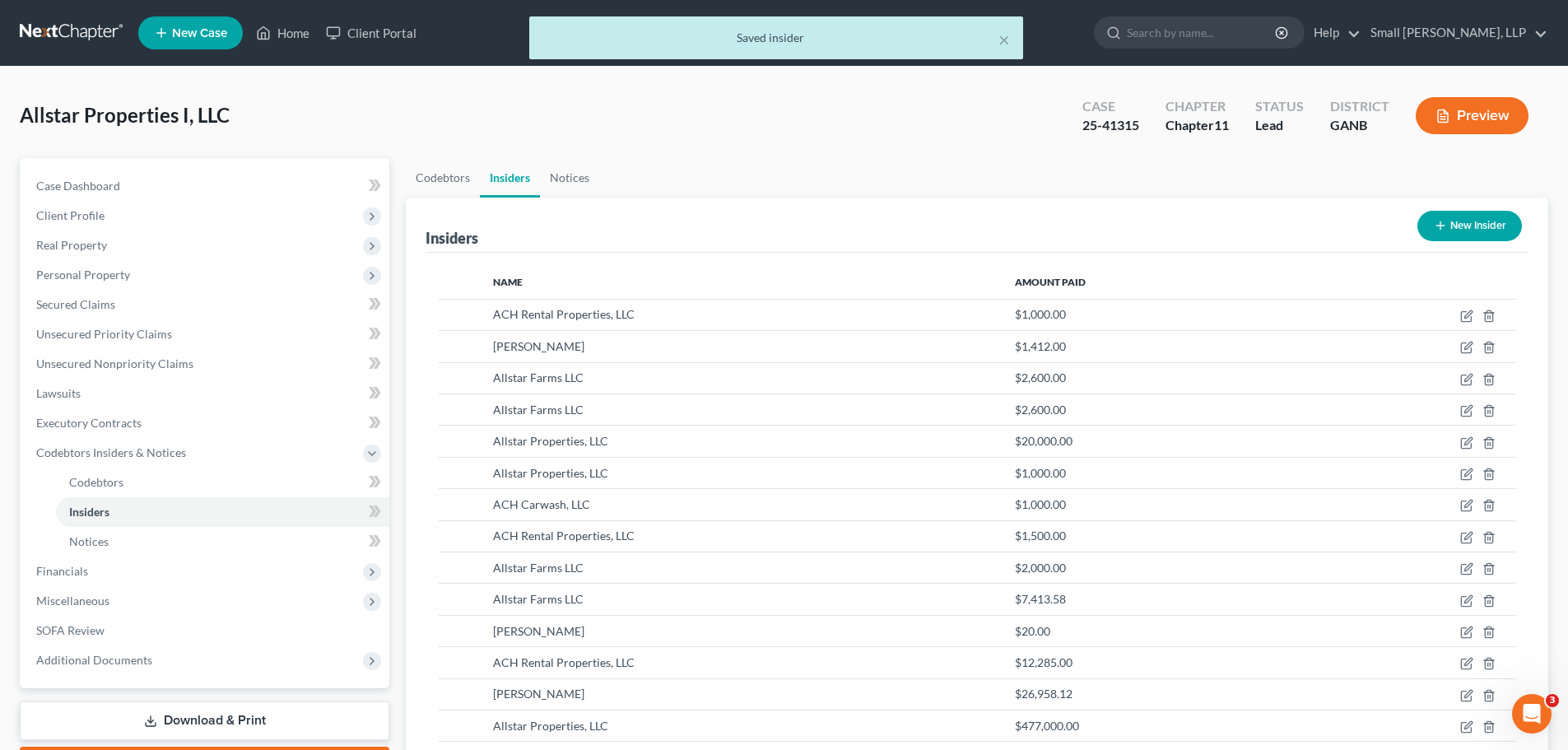
click at [1466, 224] on button "New Insider" at bounding box center [1469, 226] width 104 height 31
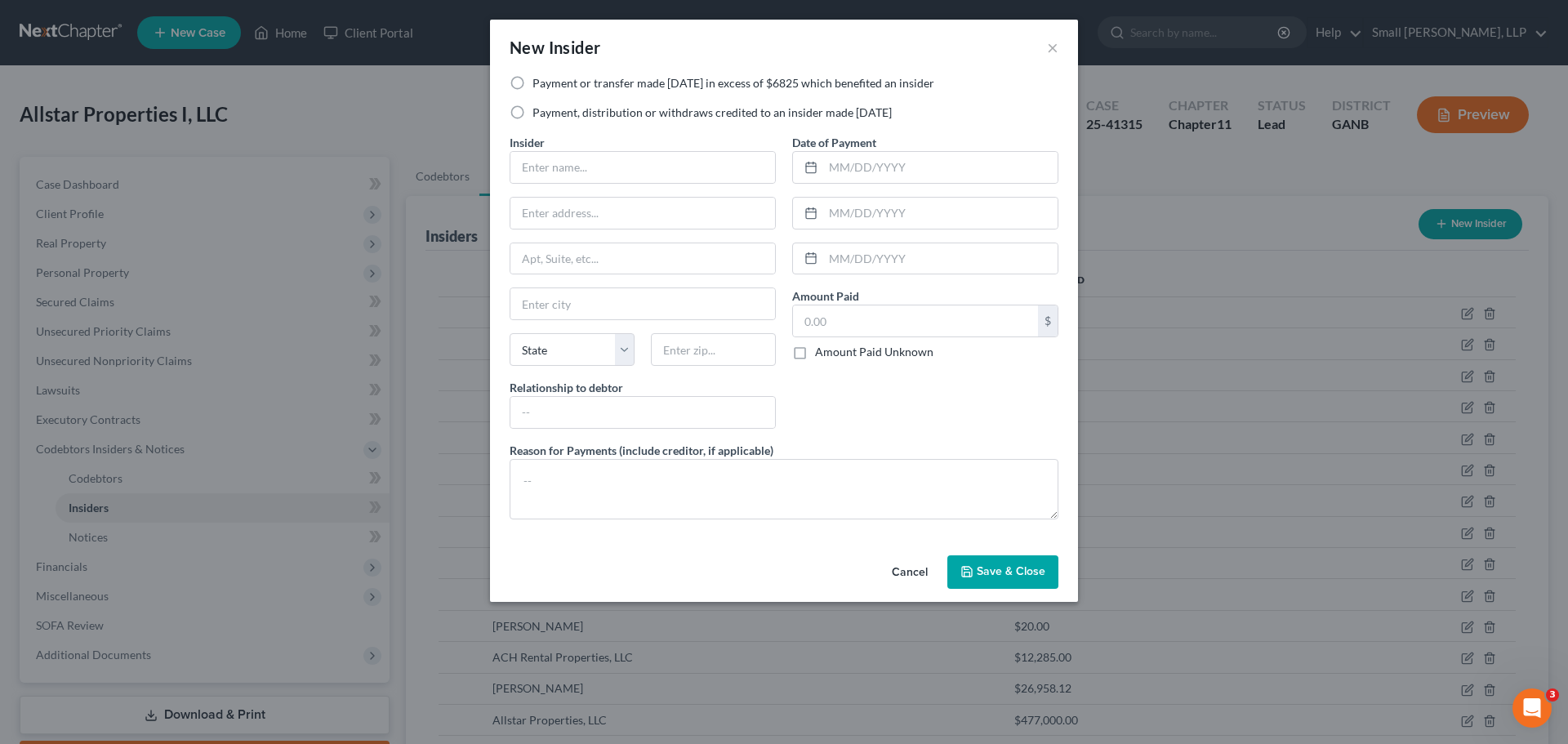
click at [576, 110] on label "Payment, distribution or withdraws credited to an insider made within 1 year" at bounding box center [712, 112] width 359 height 17
click at [549, 110] on input "Payment, distribution or withdraws credited to an insider made within 1 year" at bounding box center [544, 110] width 10 height 10
click at [588, 86] on label "Payment or transfer made within 1 year in excess of $6825 which benefited an in…" at bounding box center [734, 83] width 402 height 17
click at [549, 86] on input "Payment or transfer made within 1 year in excess of $6825 which benefited an in…" at bounding box center [544, 80] width 10 height 10
click at [584, 165] on input "text" at bounding box center [642, 168] width 264 height 31
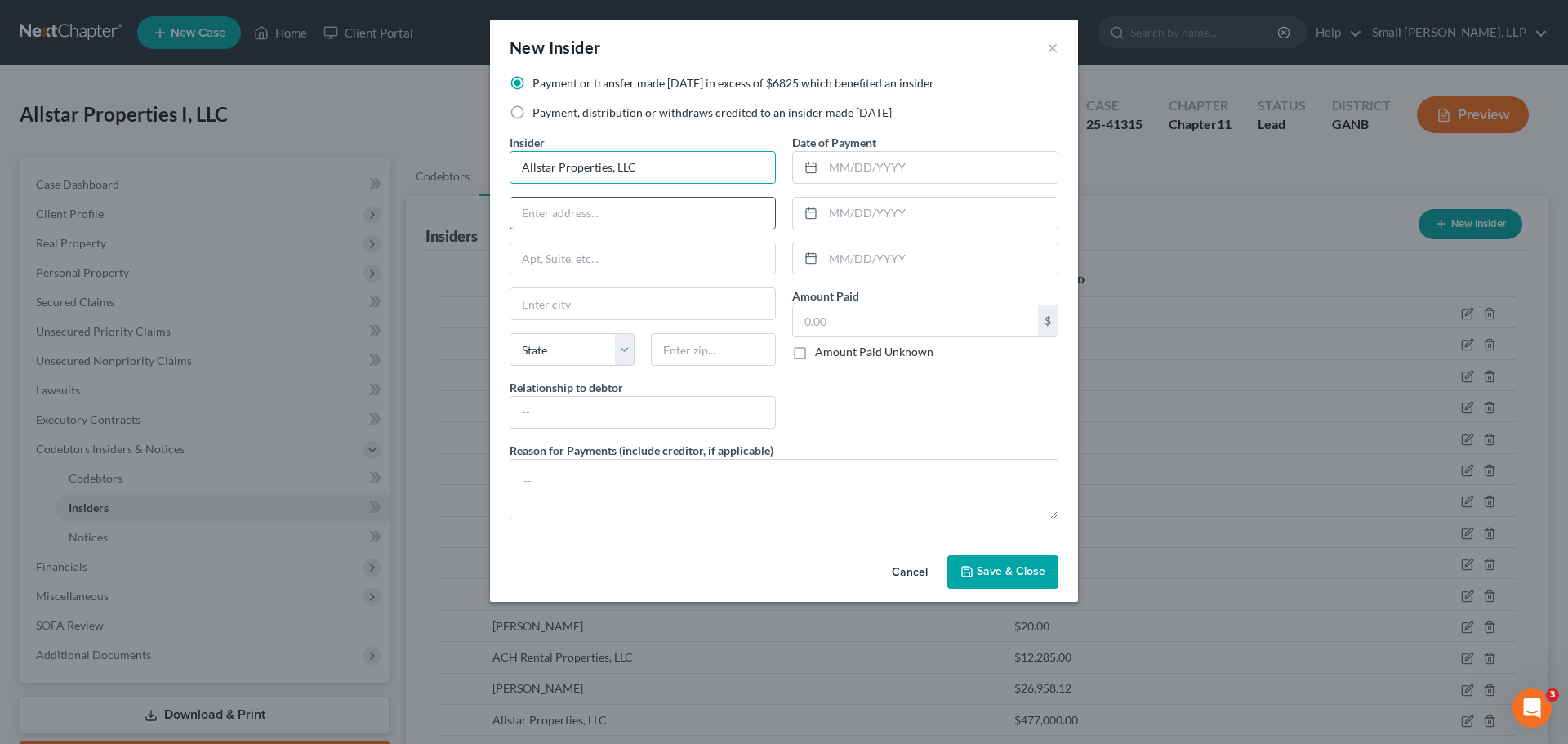
click at [612, 212] on input "text" at bounding box center [642, 213] width 264 height 31
click at [603, 294] on input "text" at bounding box center [642, 304] width 264 height 31
click at [562, 355] on select "State AL AK AR AZ CA CO CT DE DC FL GA GU HI ID IL IN IA KS KY LA ME MD MA MI M…" at bounding box center [572, 349] width 125 height 33
click at [509, 333] on select "State AL AK AR AZ CA CO CT DE DC FL GA GU HI ID IL IN IA KS KY LA ME MD MA MI M…" at bounding box center [572, 349] width 125 height 33
drag, startPoint x: 695, startPoint y: 341, endPoint x: 710, endPoint y: 338, distance: 15.3
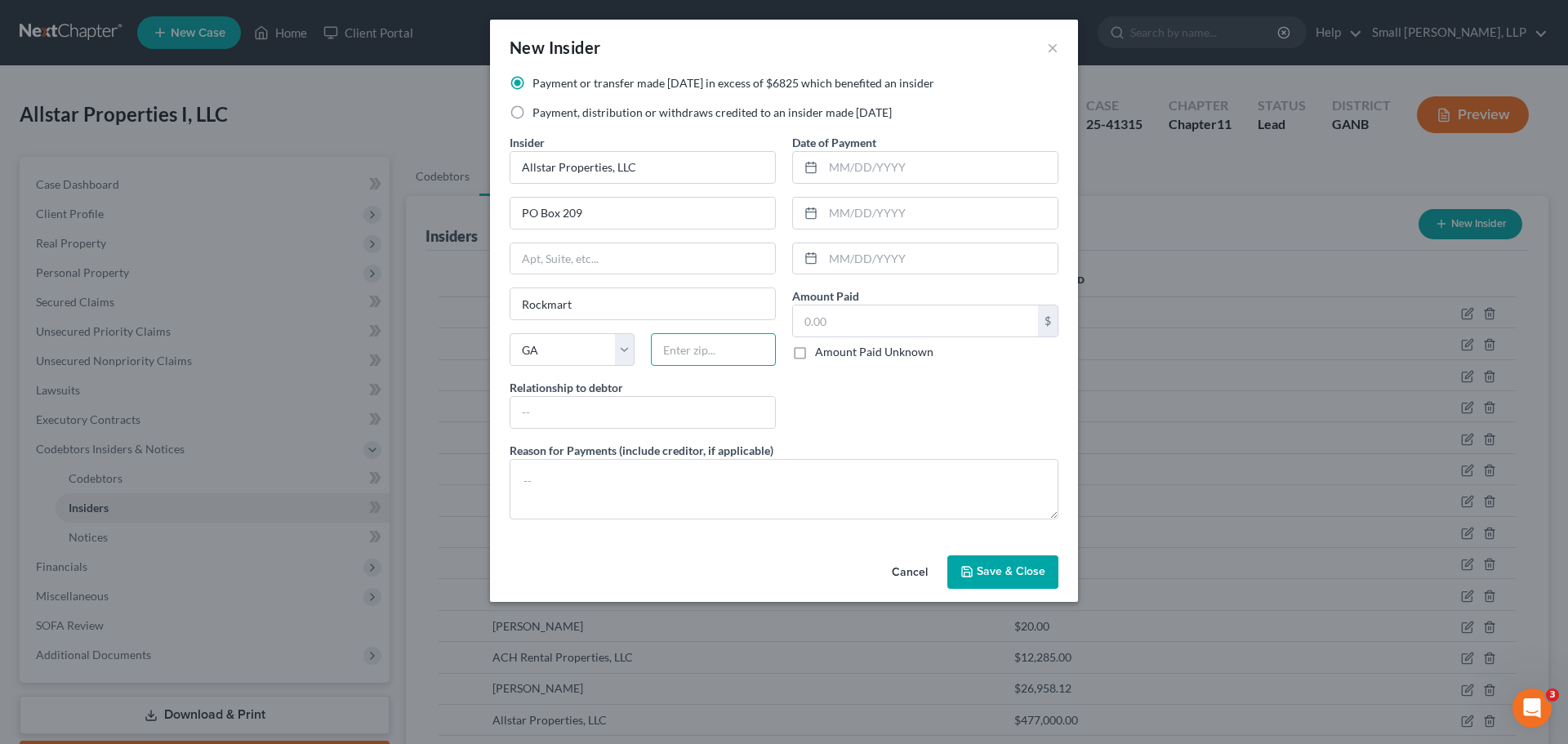
click at [695, 341] on input "text" at bounding box center [714, 349] width 125 height 33
click at [689, 401] on input "text" at bounding box center [642, 413] width 264 height 31
click at [882, 178] on input "text" at bounding box center [940, 168] width 235 height 31
click at [888, 322] on input "text" at bounding box center [915, 321] width 245 height 31
click at [975, 569] on button "Save & Close" at bounding box center [1003, 572] width 111 height 34
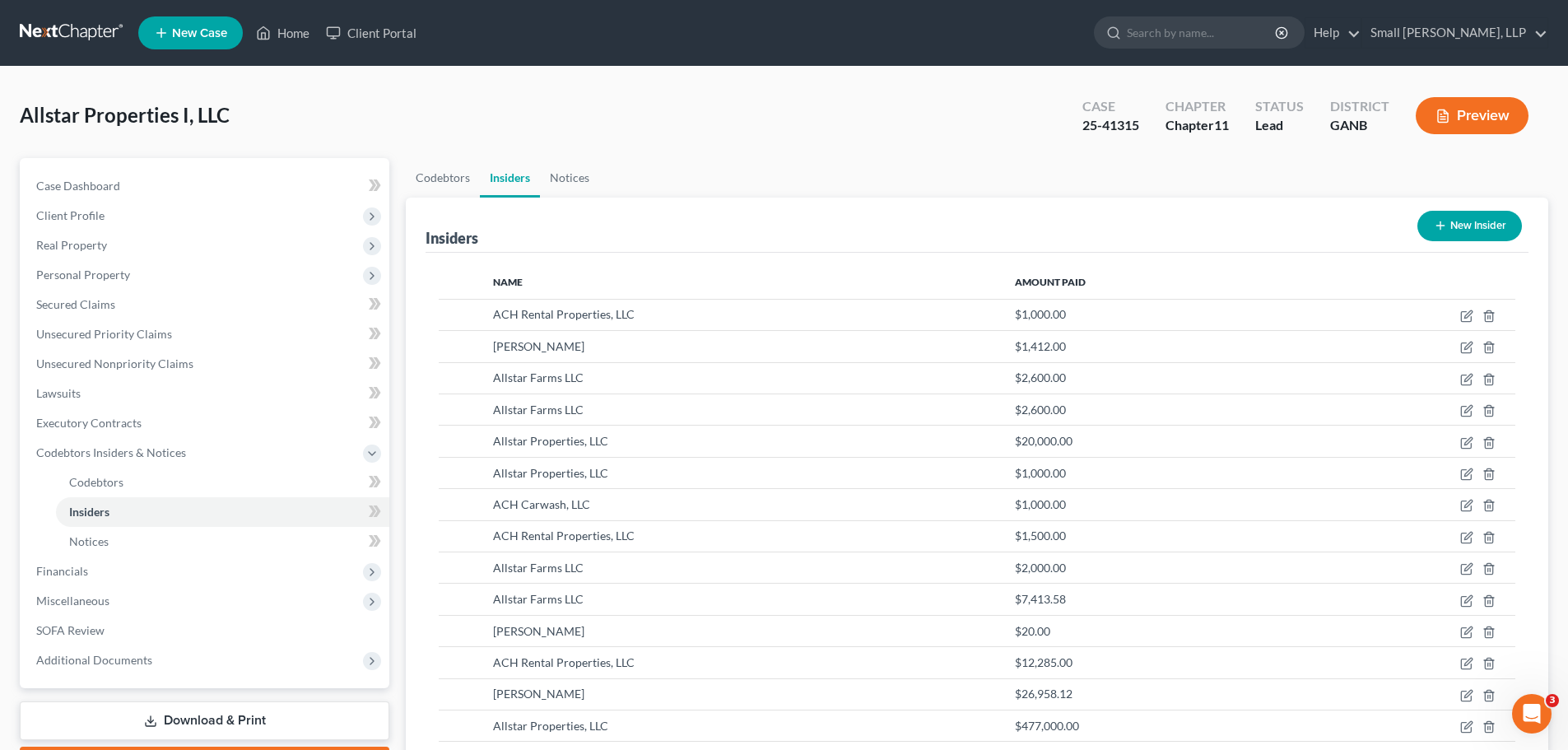
click at [1454, 226] on button "New Insider" at bounding box center [1469, 226] width 104 height 31
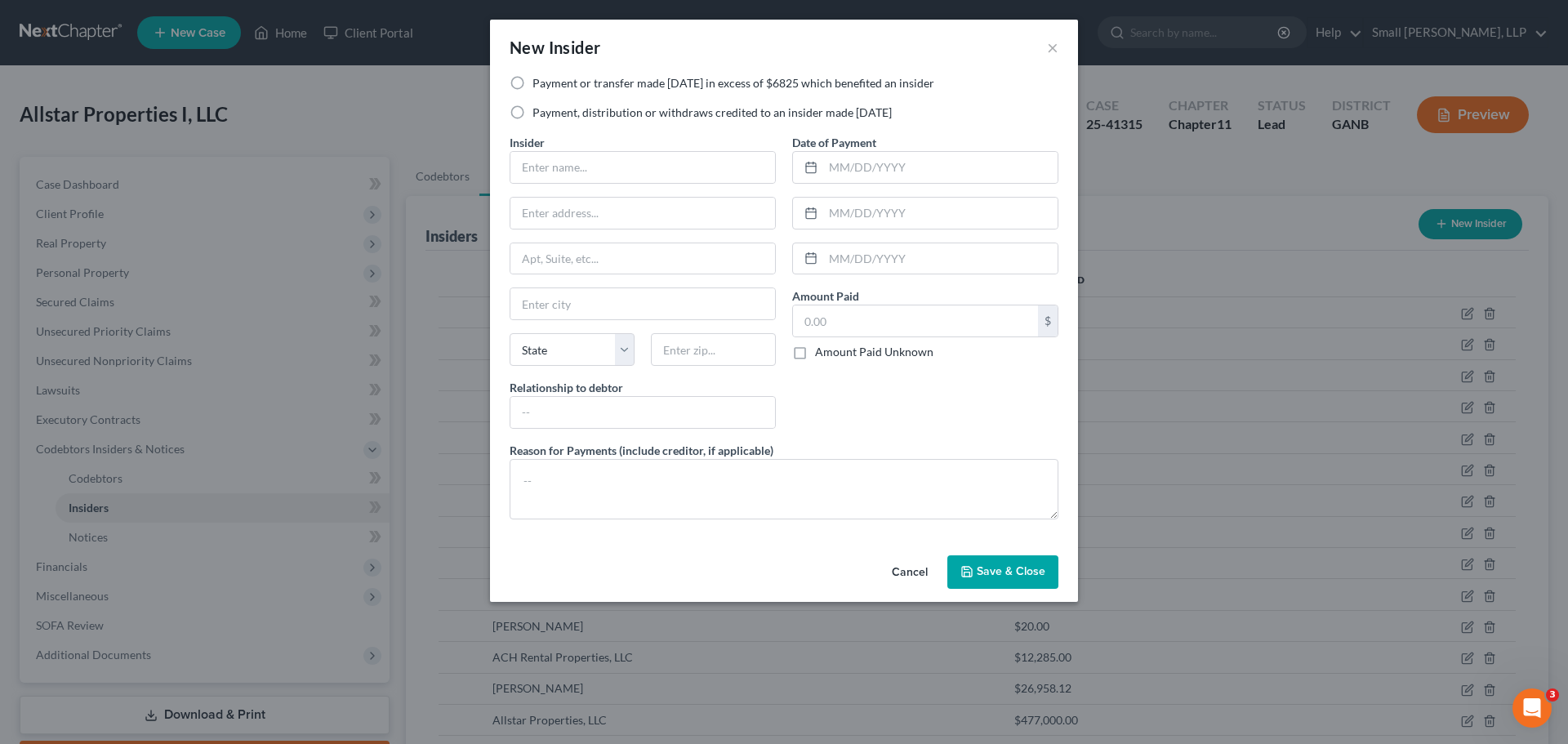
click at [835, 82] on label "Payment or transfer made within 1 year in excess of $6825 which benefited an in…" at bounding box center [734, 83] width 402 height 17
click at [549, 82] on input "Payment or transfer made within 1 year in excess of $6825 which benefited an in…" at bounding box center [544, 80] width 10 height 10
click at [670, 175] on input "text" at bounding box center [642, 168] width 264 height 31
click at [629, 222] on input "text" at bounding box center [642, 213] width 264 height 31
click at [585, 298] on input "text" at bounding box center [642, 304] width 264 height 31
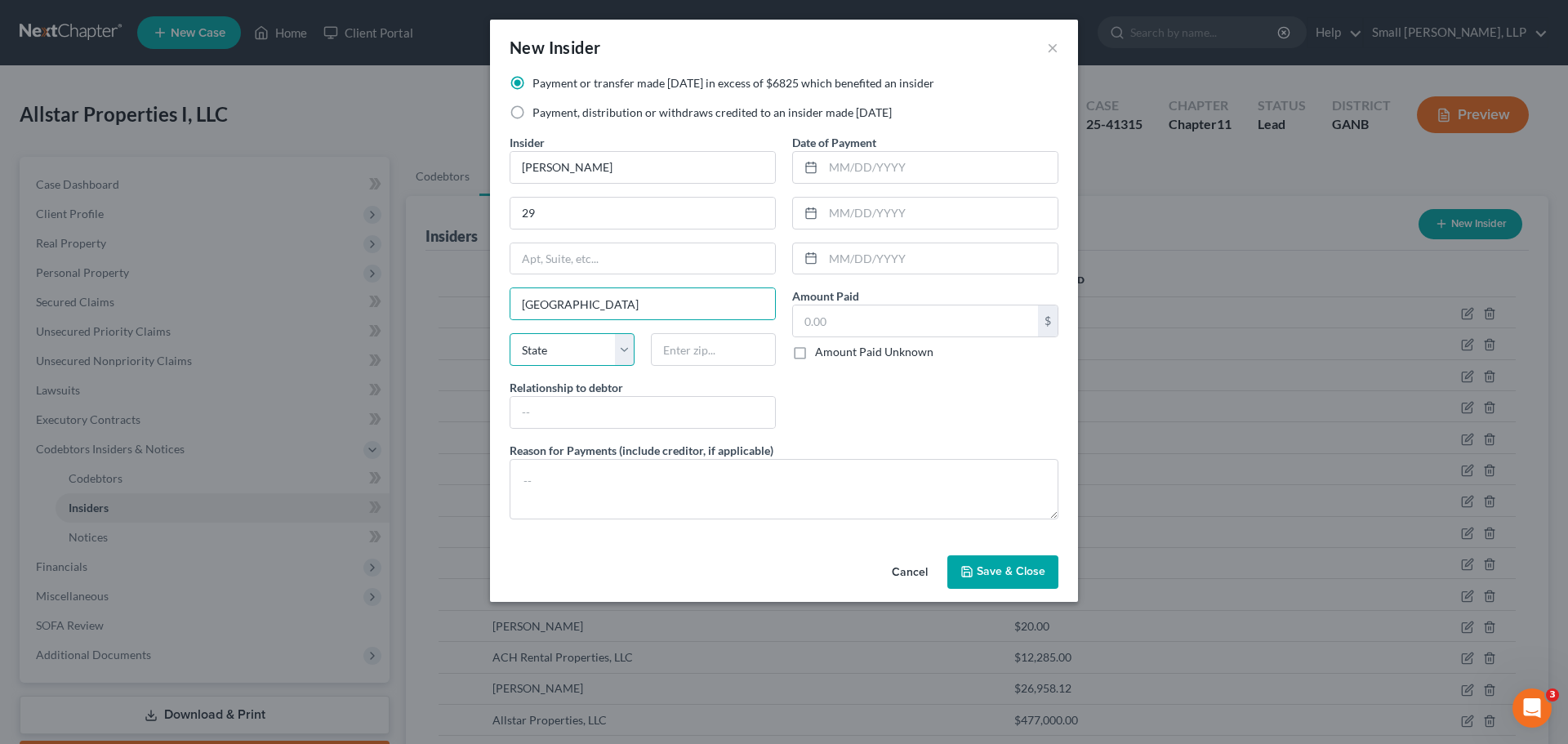
click at [574, 342] on select "State AL AK AR AZ CA CO CT DE DC FL GA GU HI ID IL IN IA KS KY LA ME MD MA MI M…" at bounding box center [572, 349] width 125 height 33
click at [509, 333] on select "State AL AK AR AZ CA CO CT DE DC FL GA GU HI ID IL IN IA KS KY LA ME MD MA MI M…" at bounding box center [572, 349] width 125 height 33
click at [697, 346] on input "text" at bounding box center [714, 349] width 125 height 33
click at [655, 421] on input "text" at bounding box center [642, 413] width 264 height 31
click at [587, 405] on input "aff" at bounding box center [642, 413] width 264 height 31
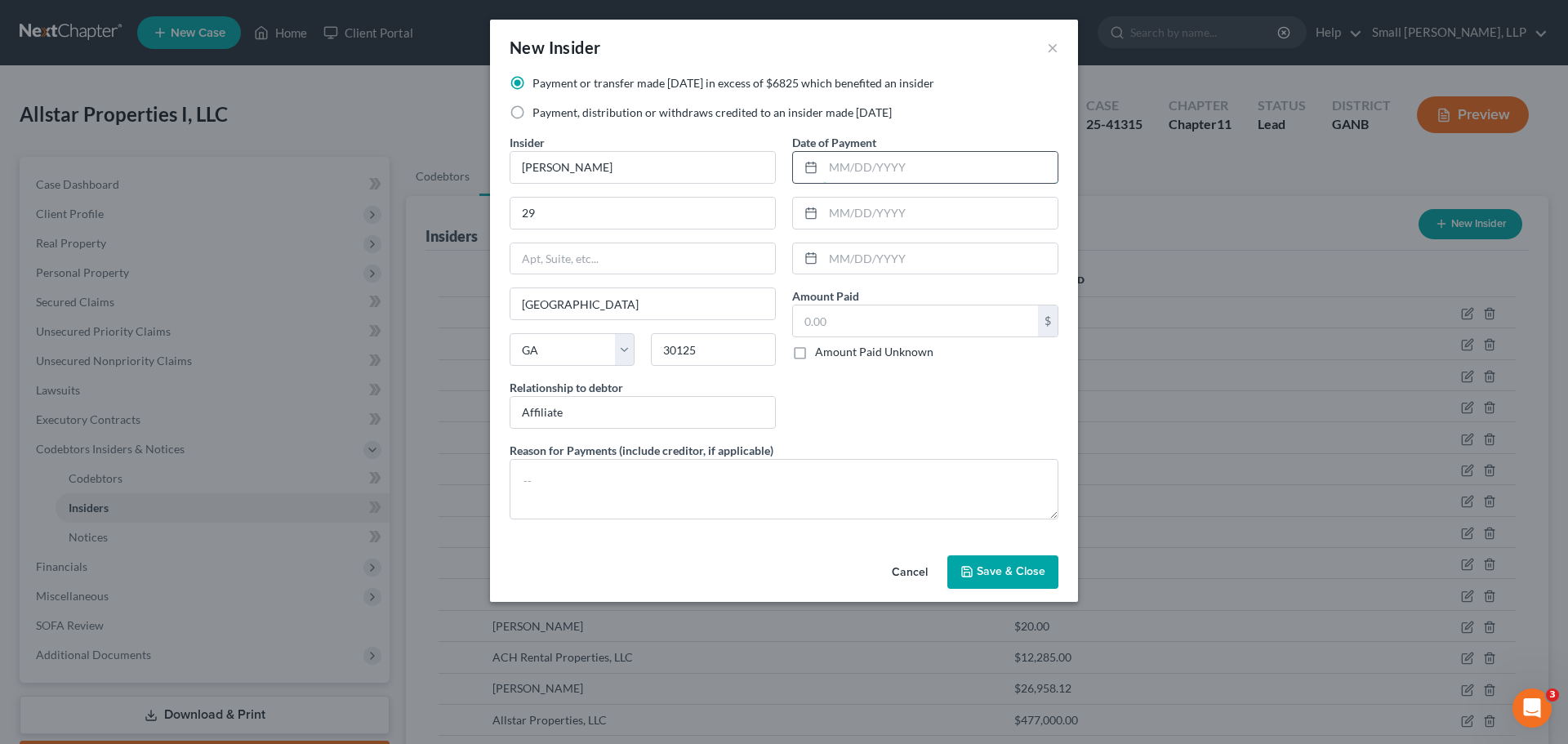
click at [859, 169] on input "text" at bounding box center [940, 168] width 235 height 31
click at [846, 324] on input "text" at bounding box center [915, 321] width 245 height 31
click at [993, 567] on span "Save & Close" at bounding box center [1011, 572] width 69 height 14
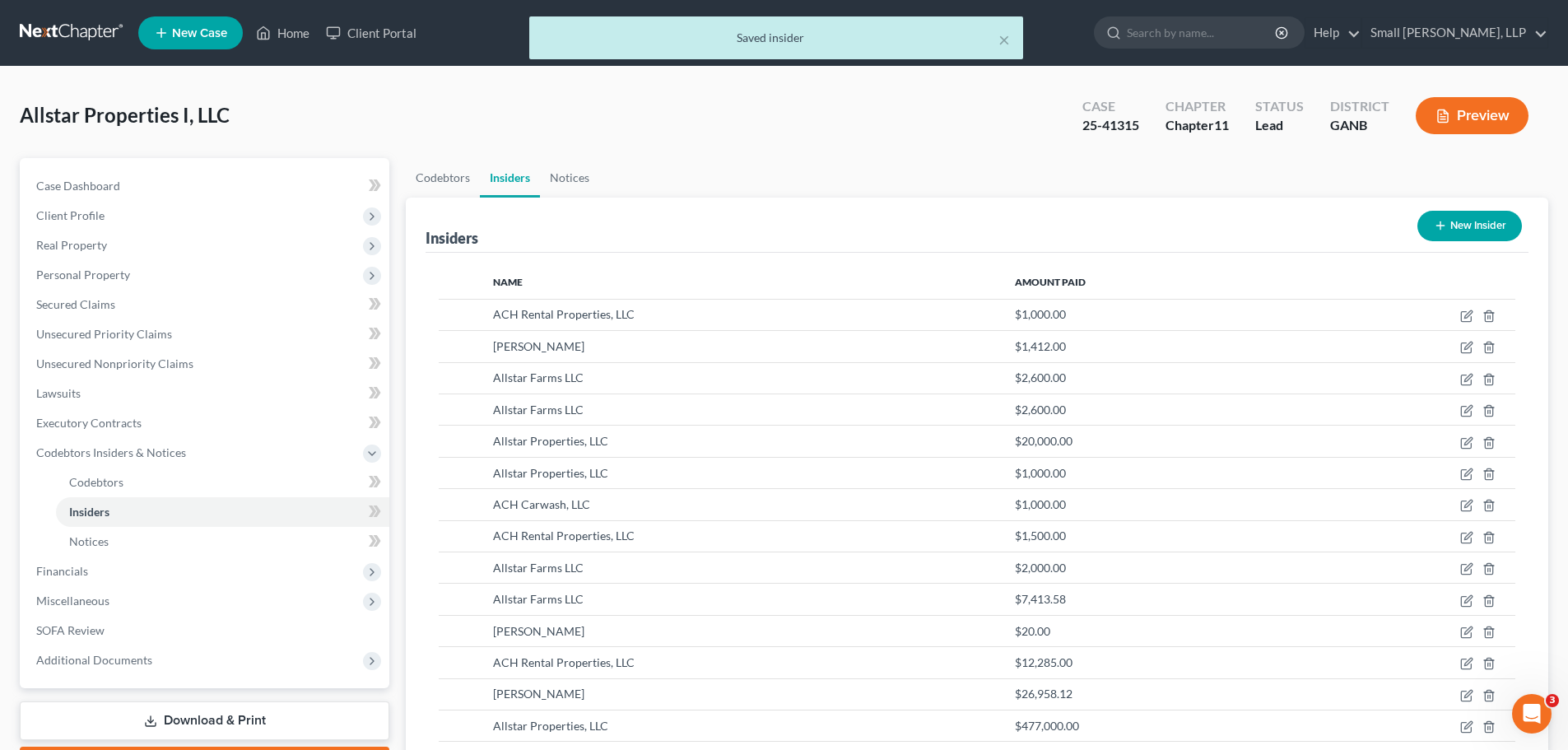
click at [1452, 218] on button "New Insider" at bounding box center [1469, 226] width 104 height 31
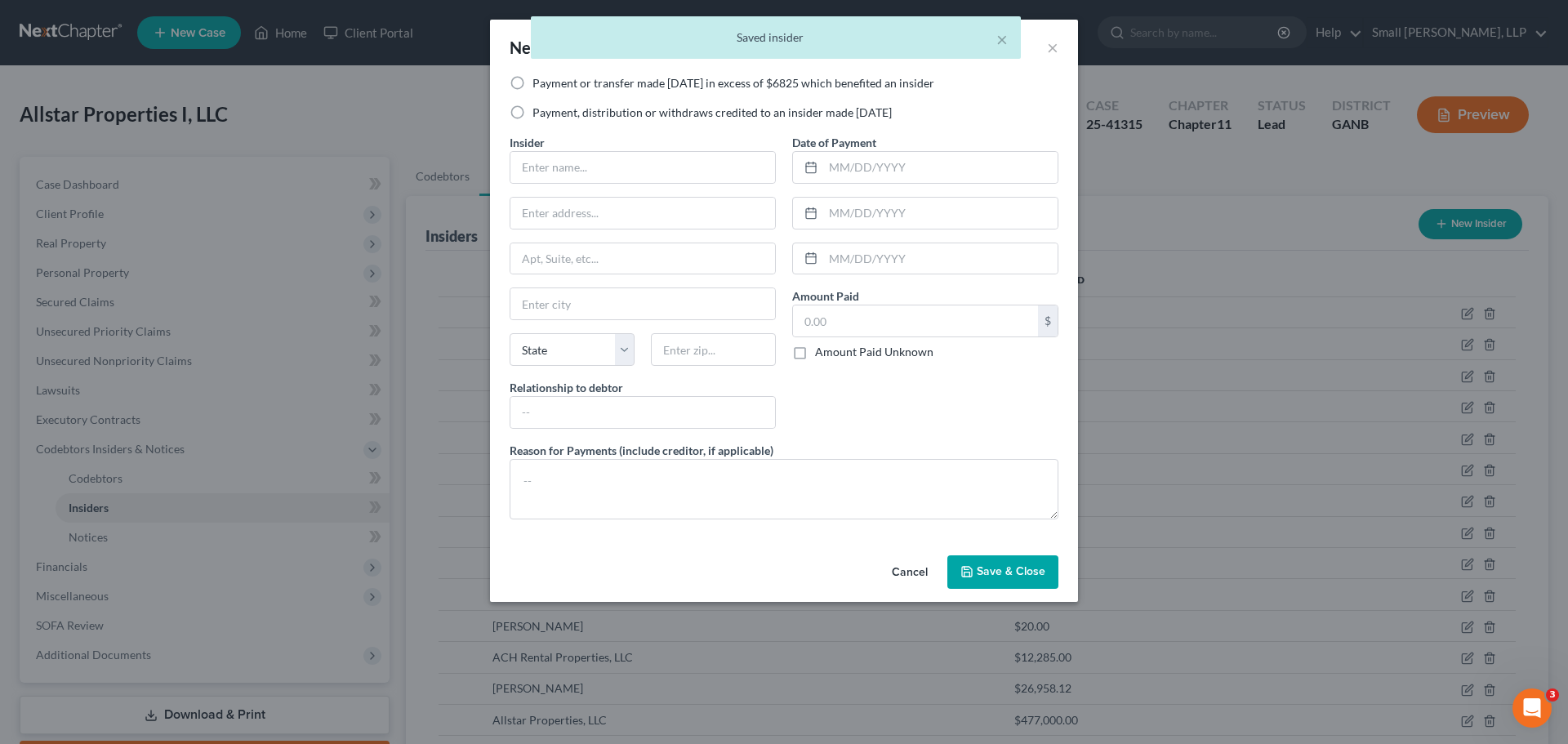
drag, startPoint x: 755, startPoint y: 115, endPoint x: 737, endPoint y: 135, distance: 26.9
click at [755, 116] on label "Payment, distribution or withdraws credited to an insider made within 1 year" at bounding box center [712, 112] width 359 height 17
click at [549, 115] on input "Payment, distribution or withdraws credited to an insider made within 1 year" at bounding box center [544, 110] width 10 height 10
click at [639, 179] on input "text" at bounding box center [642, 168] width 264 height 31
click at [612, 216] on input "text" at bounding box center [642, 213] width 264 height 31
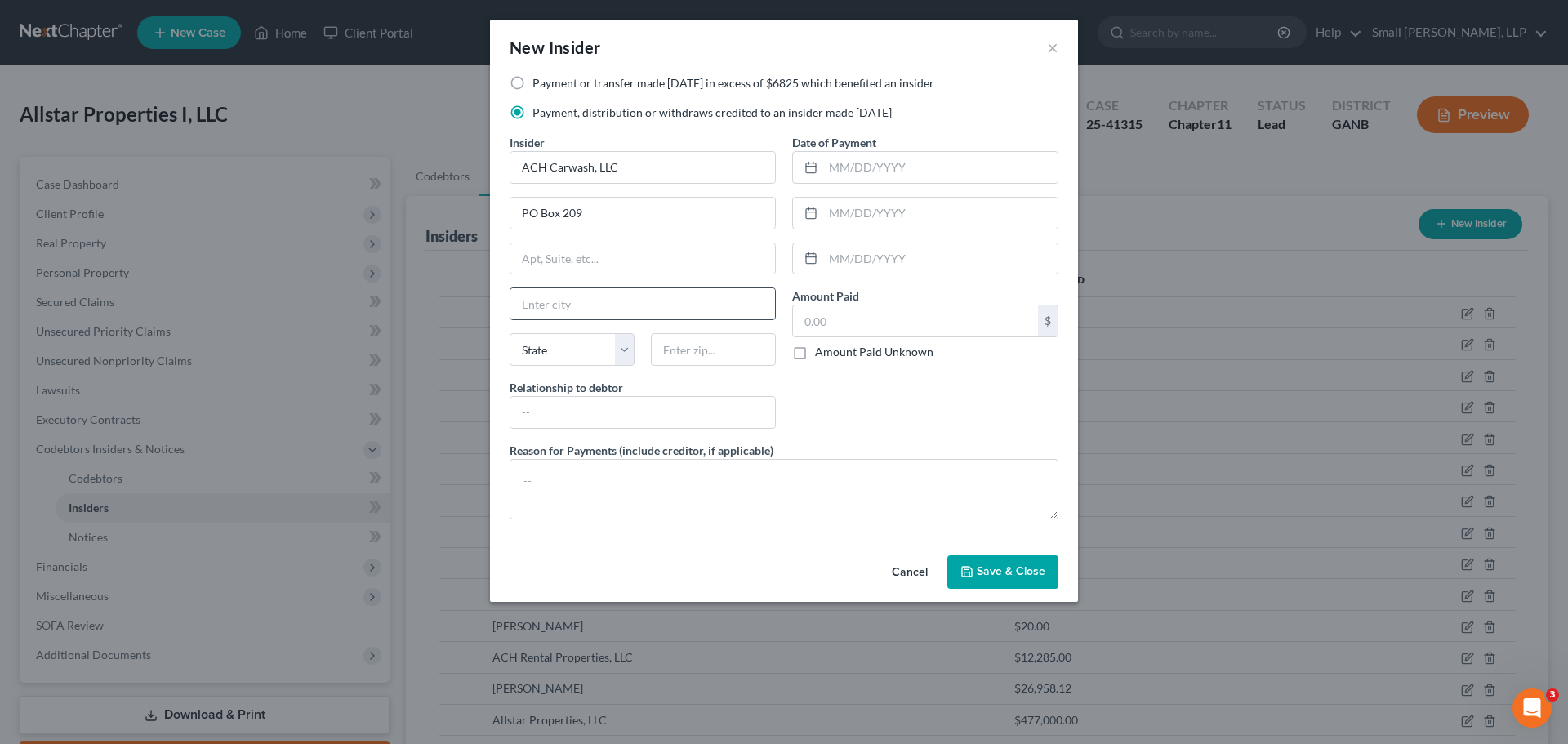
click at [576, 308] on input "text" at bounding box center [642, 304] width 264 height 31
click at [562, 351] on select "State AL AK AR AZ CA CO CT DE DC FL GA GU HI ID IL IN IA KS KY LA ME MD MA MI M…" at bounding box center [572, 349] width 125 height 33
click at [509, 333] on select "State AL AK AR AZ CA CO CT DE DC FL GA GU HI ID IL IN IA KS KY LA ME MD MA MI M…" at bounding box center [572, 349] width 125 height 33
click at [709, 349] on input "text" at bounding box center [714, 349] width 125 height 33
click at [668, 421] on input "text" at bounding box center [642, 413] width 264 height 31
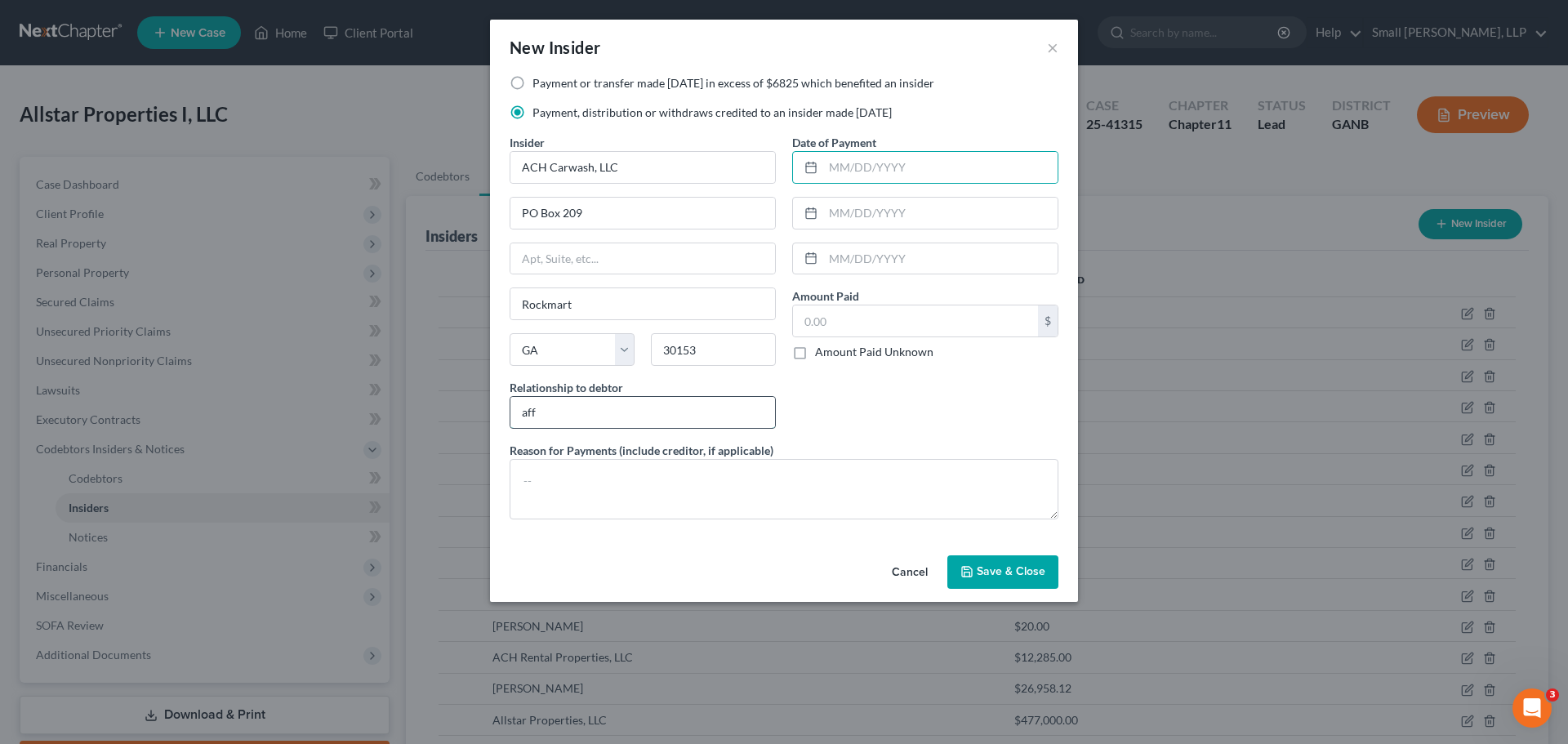
click at [611, 408] on input "aff" at bounding box center [642, 413] width 264 height 31
click at [905, 172] on input "text" at bounding box center [940, 168] width 235 height 31
click at [952, 312] on input "text" at bounding box center [915, 321] width 245 height 31
click at [991, 566] on span "Save & Close" at bounding box center [1011, 572] width 69 height 14
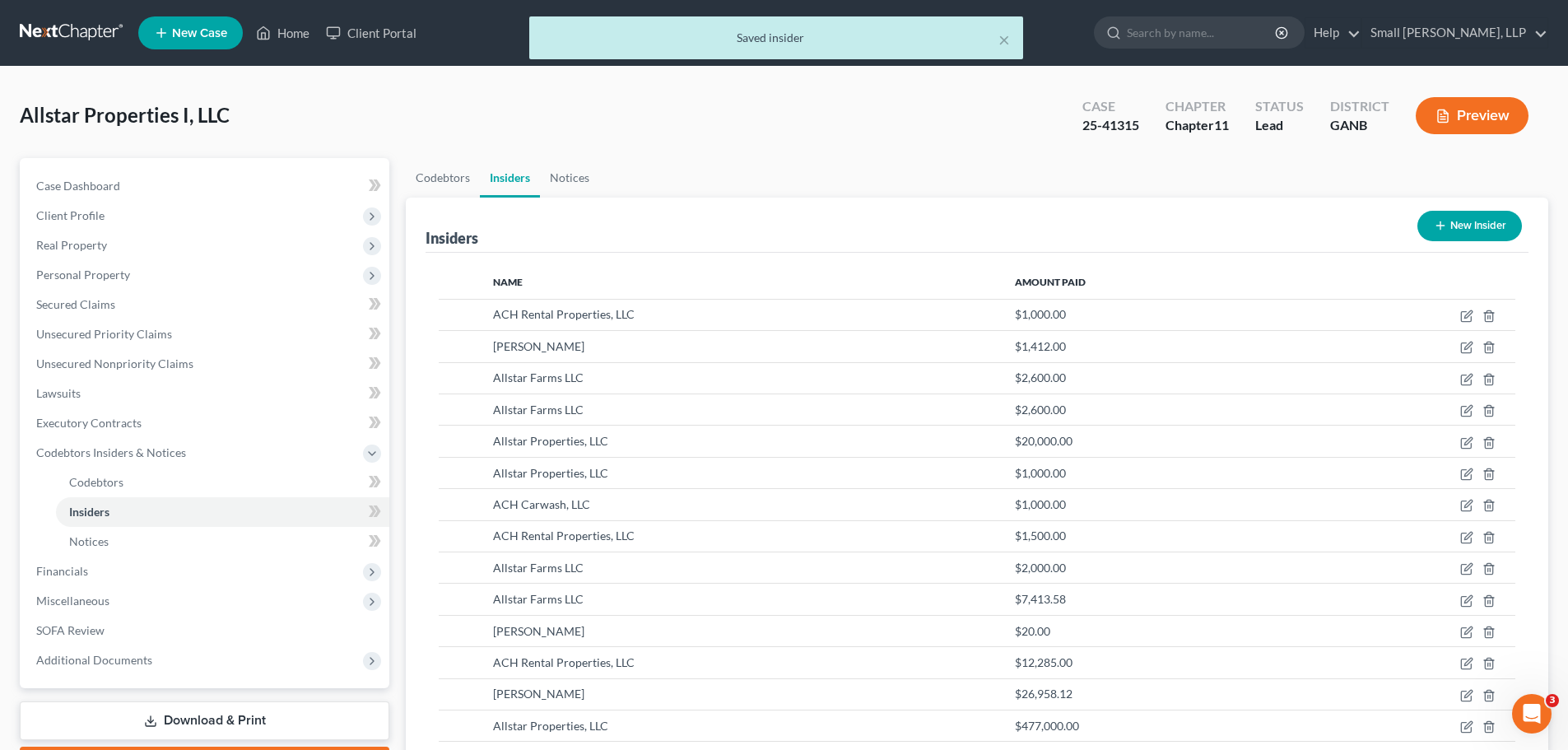
click at [1481, 225] on button "New Insider" at bounding box center [1469, 226] width 104 height 31
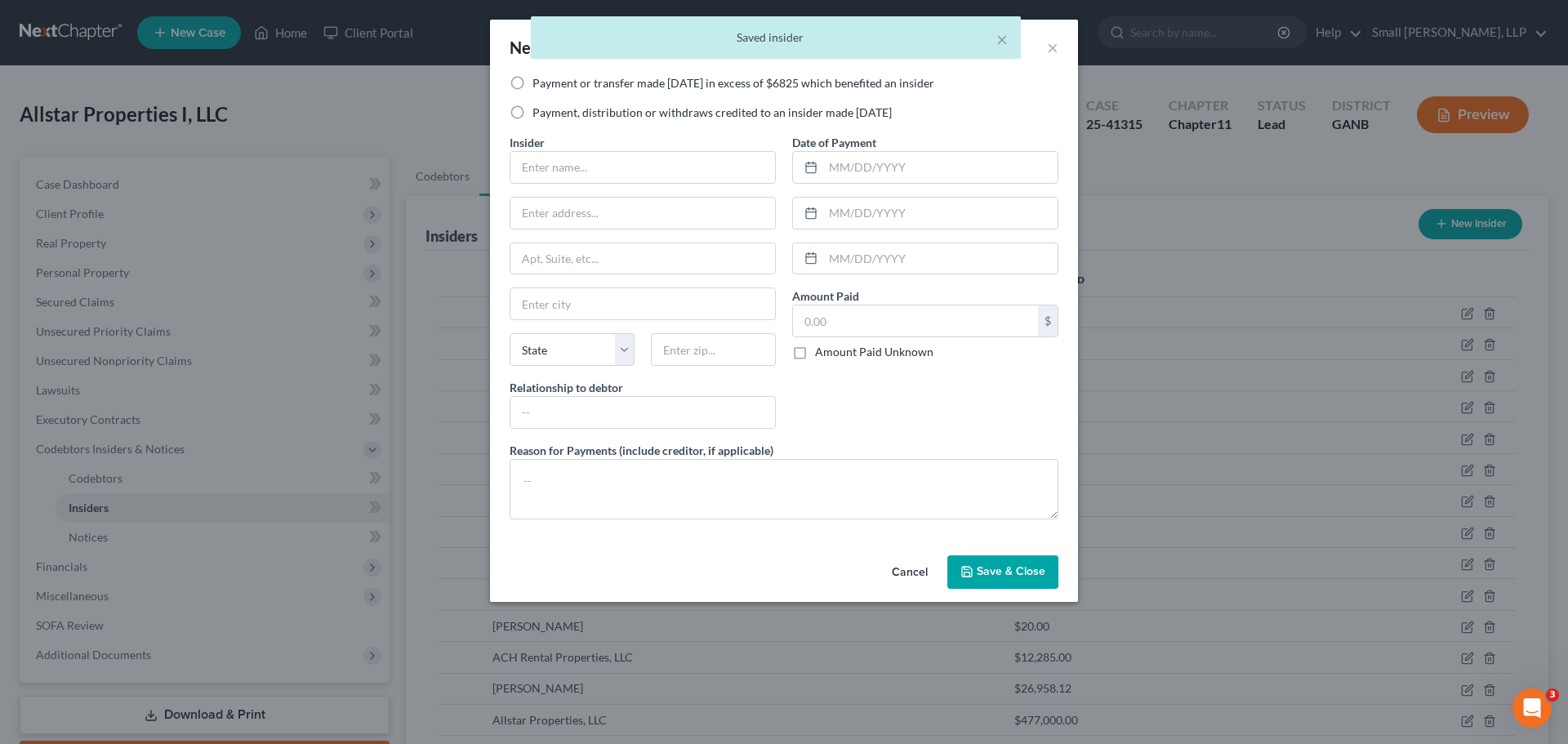
click at [588, 113] on label "Payment, distribution or withdraws credited to an insider made within 1 year" at bounding box center [712, 112] width 359 height 17
click at [549, 113] on input "Payment, distribution or withdraws credited to an insider made within 1 year" at bounding box center [544, 110] width 10 height 10
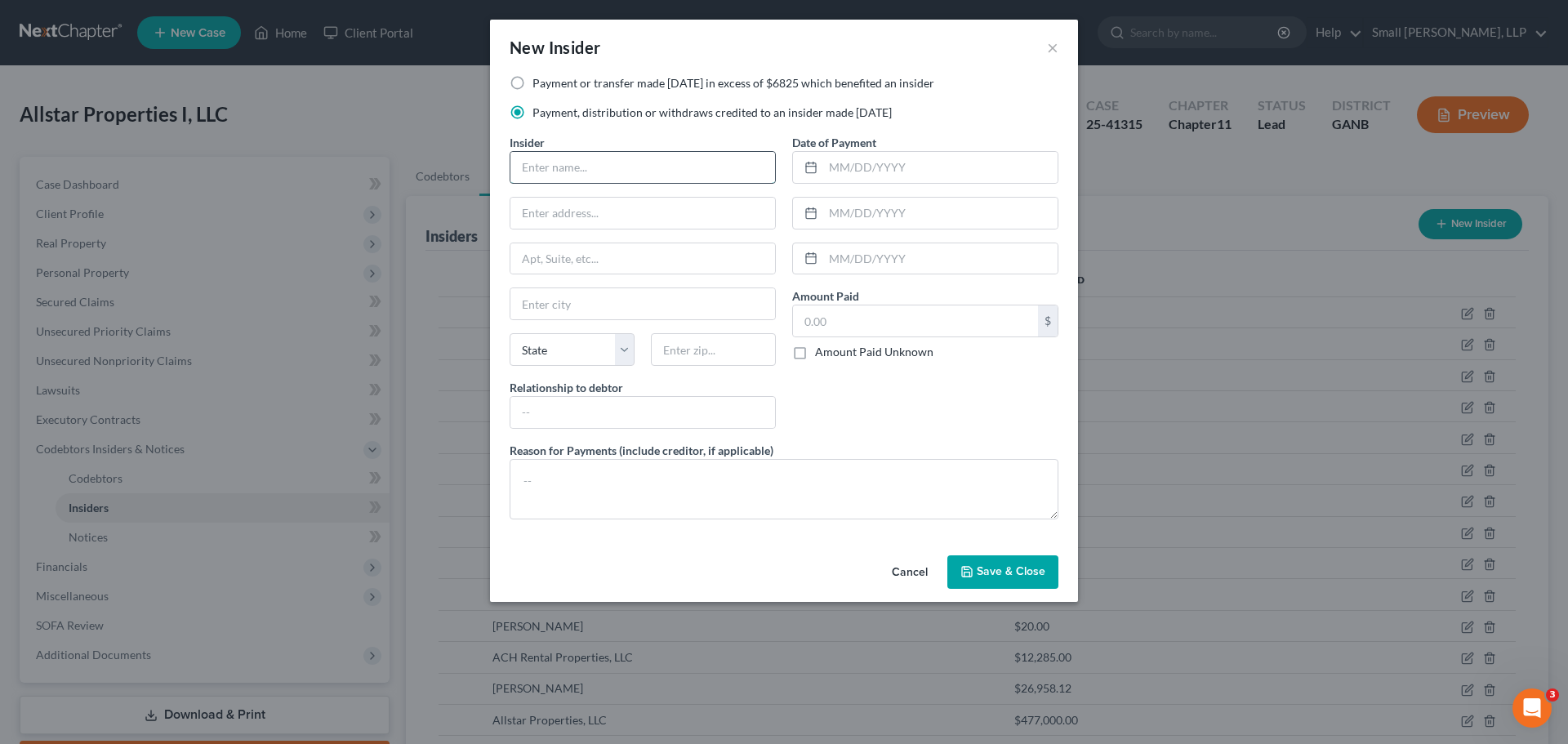
click at [596, 163] on input "text" at bounding box center [642, 168] width 264 height 31
click at [615, 223] on input "text" at bounding box center [642, 213] width 264 height 31
click at [586, 300] on input "text" at bounding box center [642, 304] width 264 height 31
click at [556, 350] on select "State AL AK AR AZ CA CO CT DE DC FL GA GU HI ID IL IN IA KS KY LA ME MD MA MI M…" at bounding box center [572, 349] width 125 height 33
click at [509, 333] on select "State AL AK AR AZ CA CO CT DE DC FL GA GU HI ID IL IN IA KS KY LA ME MD MA MI M…" at bounding box center [572, 349] width 125 height 33
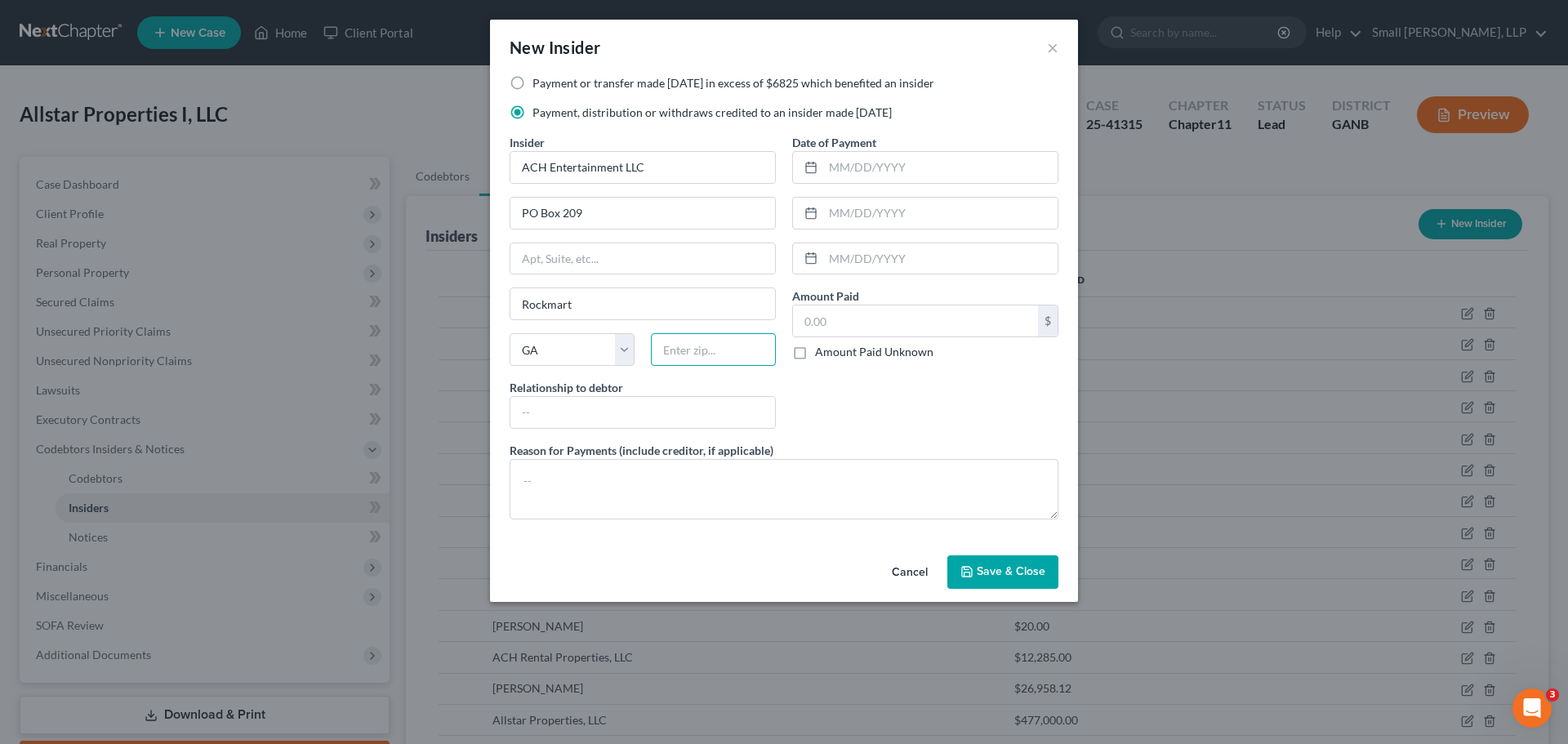
click at [695, 365] on input "text" at bounding box center [714, 349] width 125 height 33
click at [737, 406] on input "text" at bounding box center [642, 413] width 264 height 31
click at [959, 169] on input "text" at bounding box center [940, 168] width 235 height 31
click at [871, 320] on input "text" at bounding box center [915, 321] width 245 height 31
click at [973, 566] on icon "button" at bounding box center [967, 571] width 13 height 13
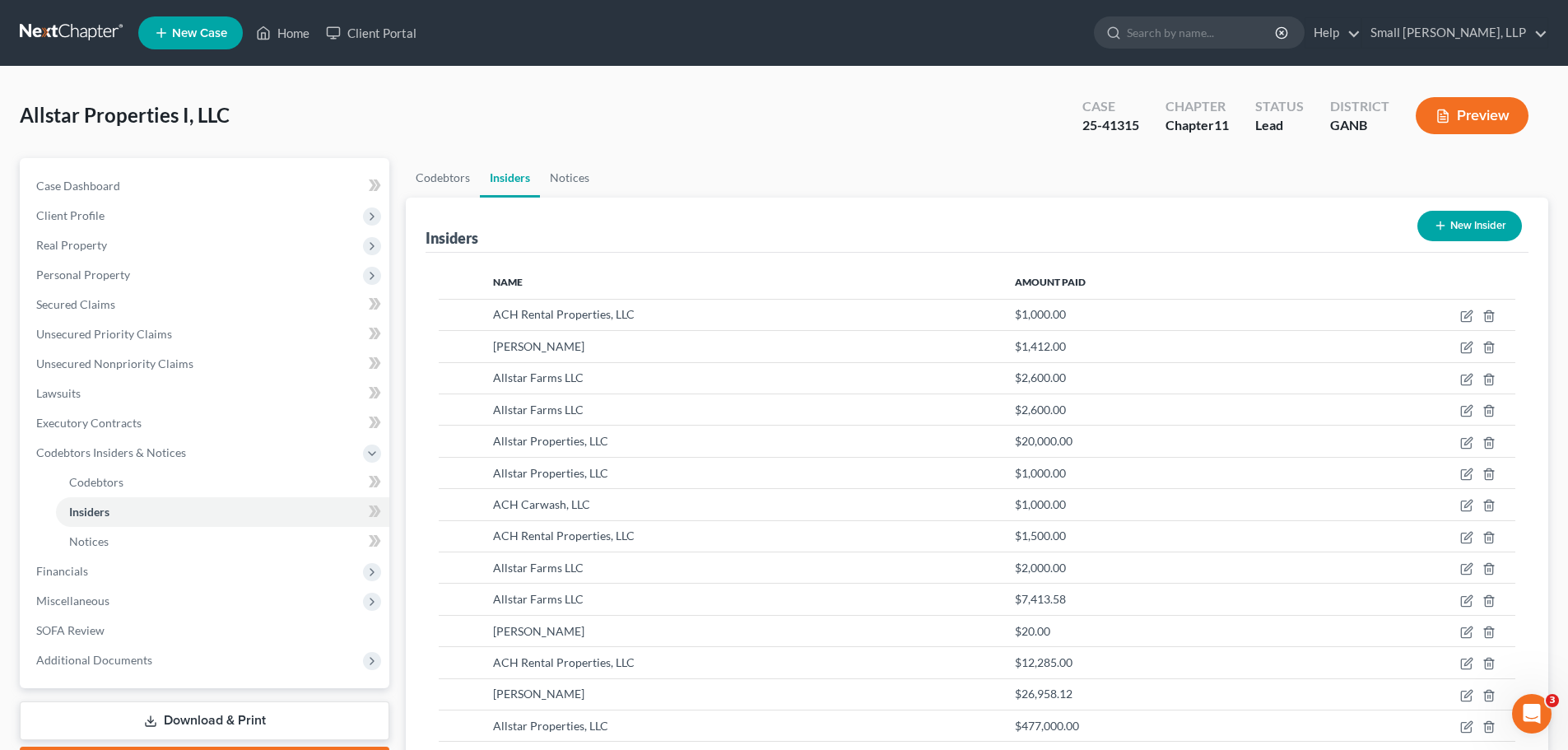
click at [1431, 225] on button "New Insider" at bounding box center [1469, 226] width 104 height 31
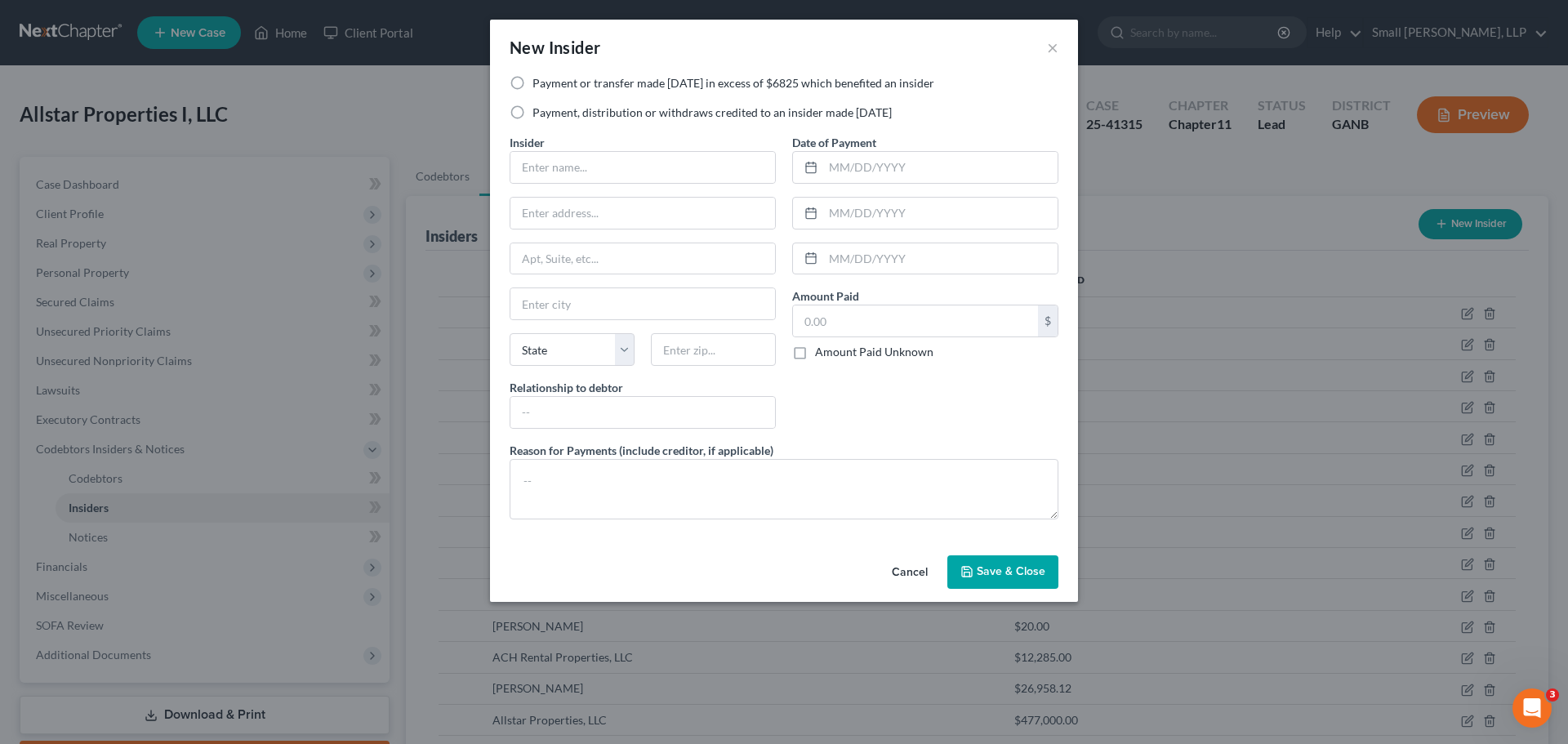
click at [715, 75] on div "New Insider ×" at bounding box center [784, 48] width 588 height 56
click at [701, 86] on label "Payment or transfer made within 1 year in excess of $6825 which benefited an in…" at bounding box center [734, 83] width 402 height 17
click at [549, 86] on input "Payment or transfer made within 1 year in excess of $6825 which benefited an in…" at bounding box center [544, 80] width 10 height 10
click at [631, 160] on input "text" at bounding box center [642, 168] width 264 height 31
click at [602, 215] on input "text" at bounding box center [642, 213] width 264 height 31
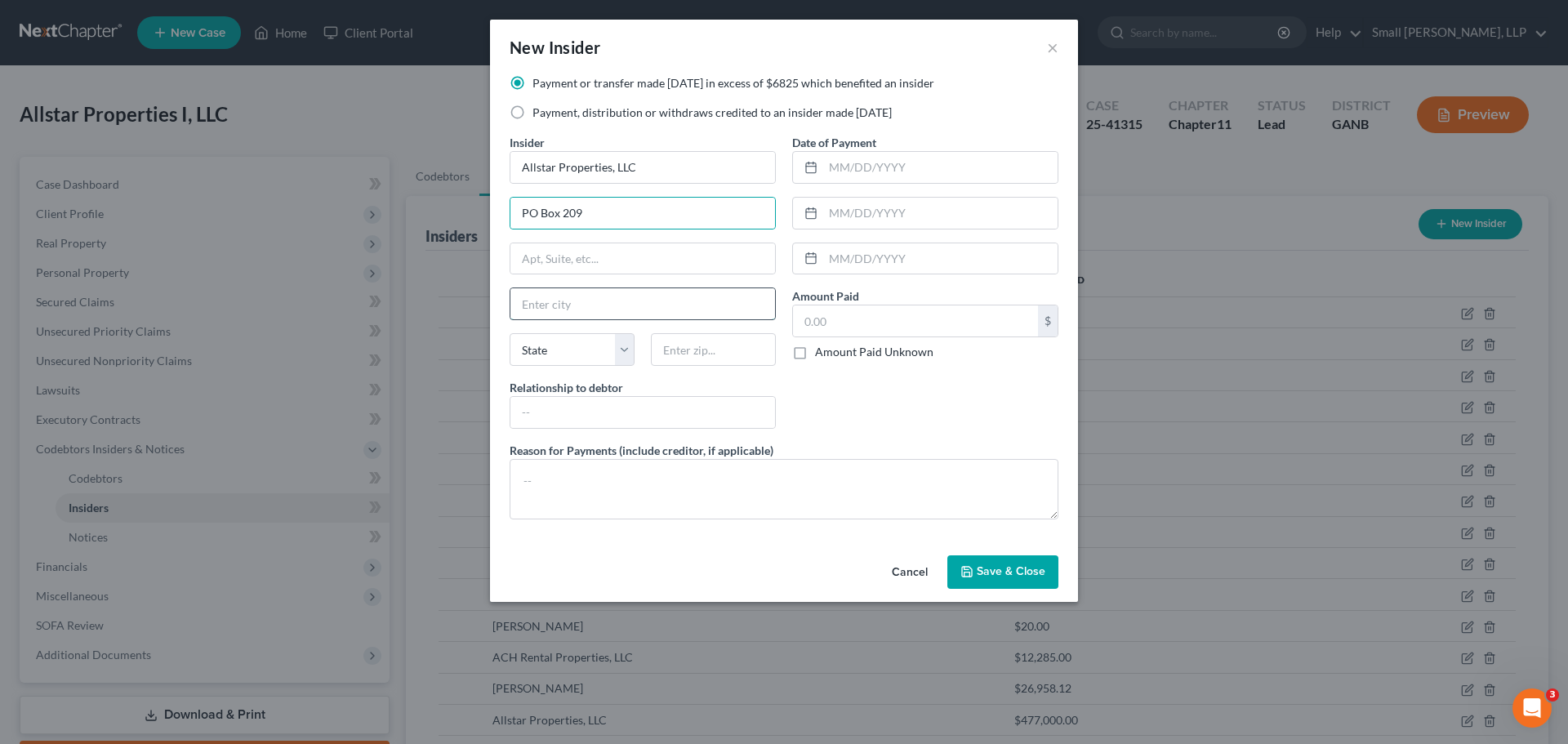
click at [585, 301] on input "text" at bounding box center [642, 304] width 264 height 31
click at [561, 347] on select "State AL AK AR AZ CA CO CT DE DC FL GA GU HI ID IL IN IA KS KY LA ME MD MA MI M…" at bounding box center [572, 349] width 125 height 33
click at [509, 333] on select "State AL AK AR AZ CA CO CT DE DC FL GA GU HI ID IL IN IA KS KY LA ME MD MA MI M…" at bounding box center [572, 349] width 125 height 33
click at [683, 355] on input "text" at bounding box center [714, 349] width 125 height 33
click at [681, 422] on input "text" at bounding box center [642, 413] width 264 height 31
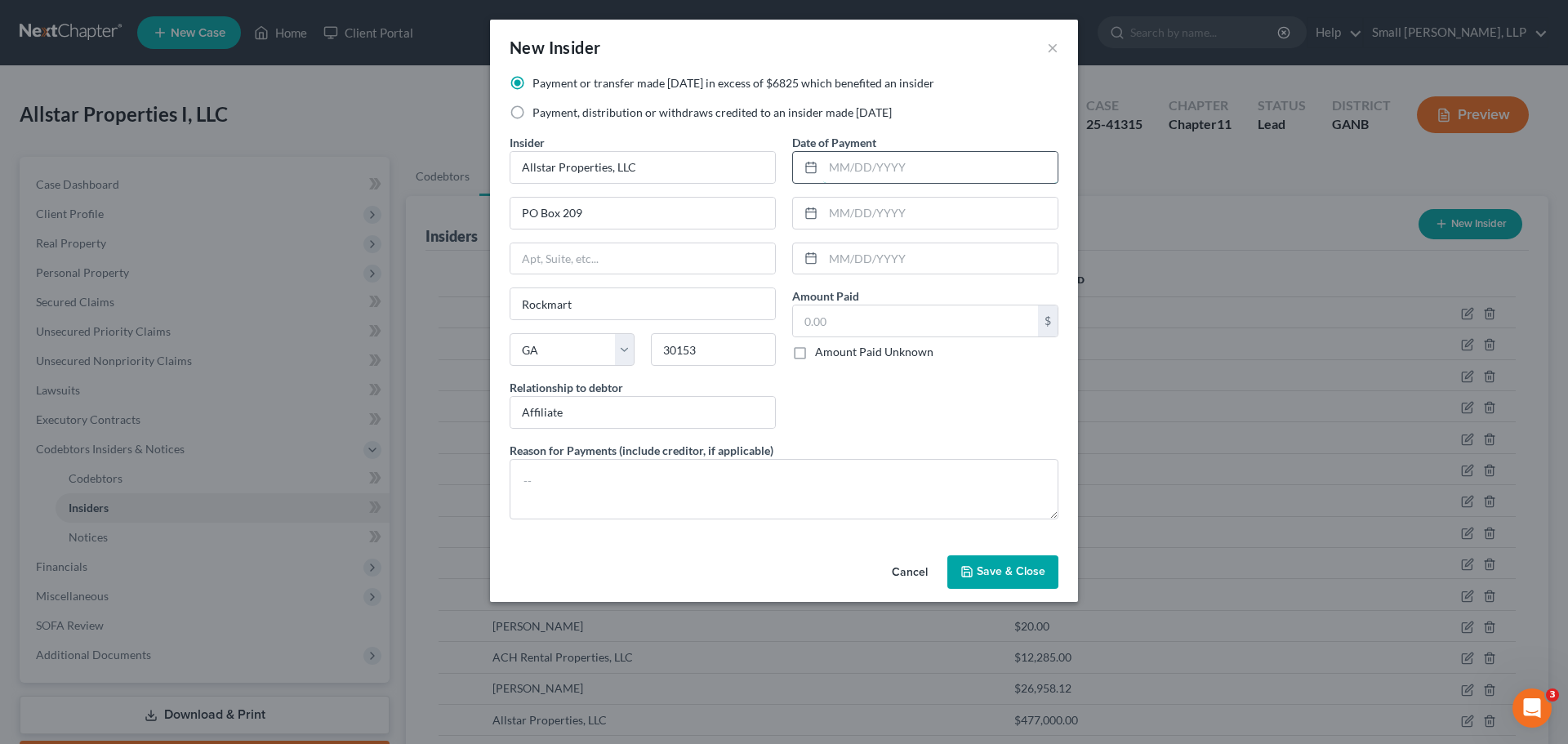
click at [911, 169] on input "text" at bounding box center [940, 168] width 235 height 31
click at [887, 322] on input "text" at bounding box center [915, 321] width 245 height 31
click at [1019, 575] on span "Save & Close" at bounding box center [1011, 572] width 69 height 14
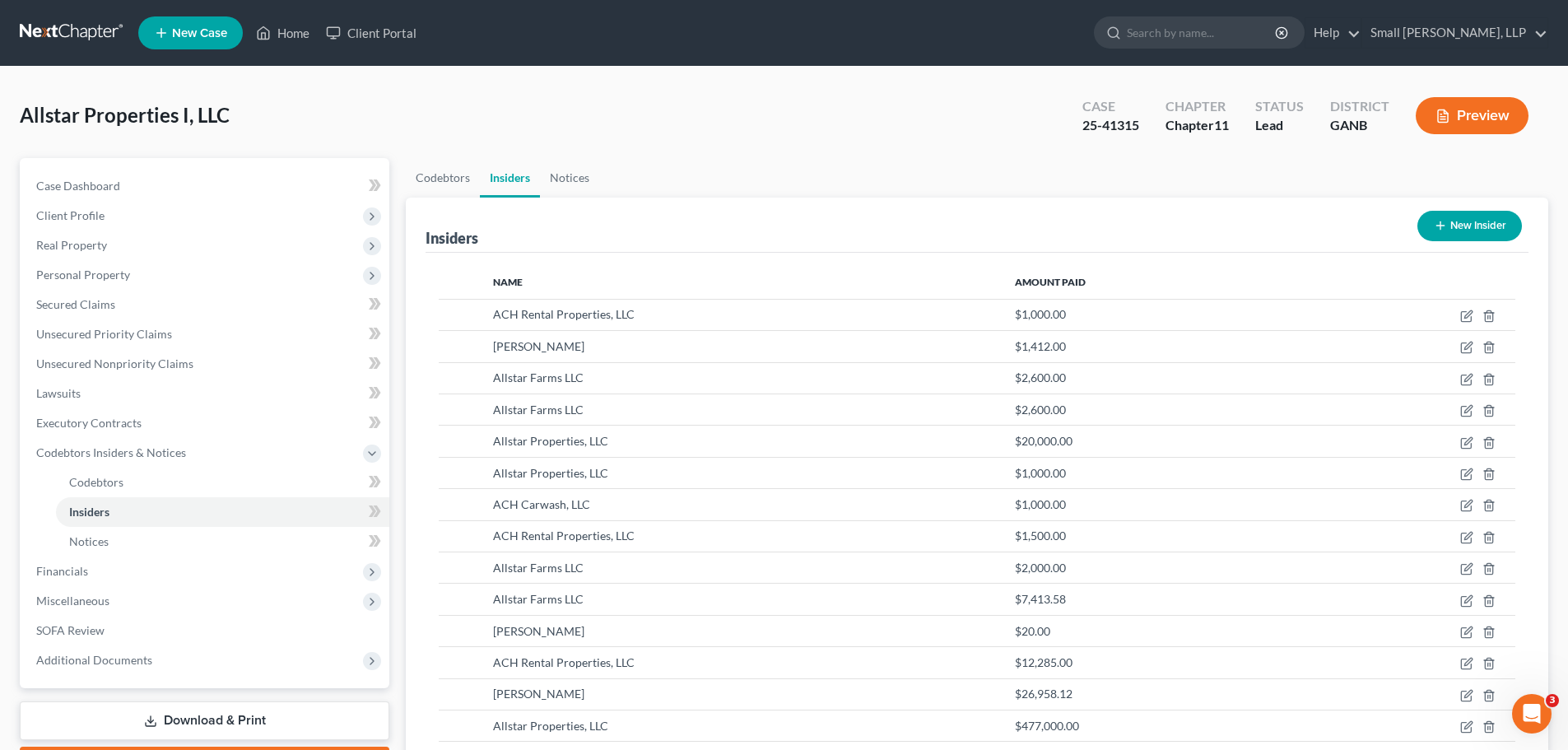
click at [1469, 218] on button "New Insider" at bounding box center [1469, 226] width 104 height 31
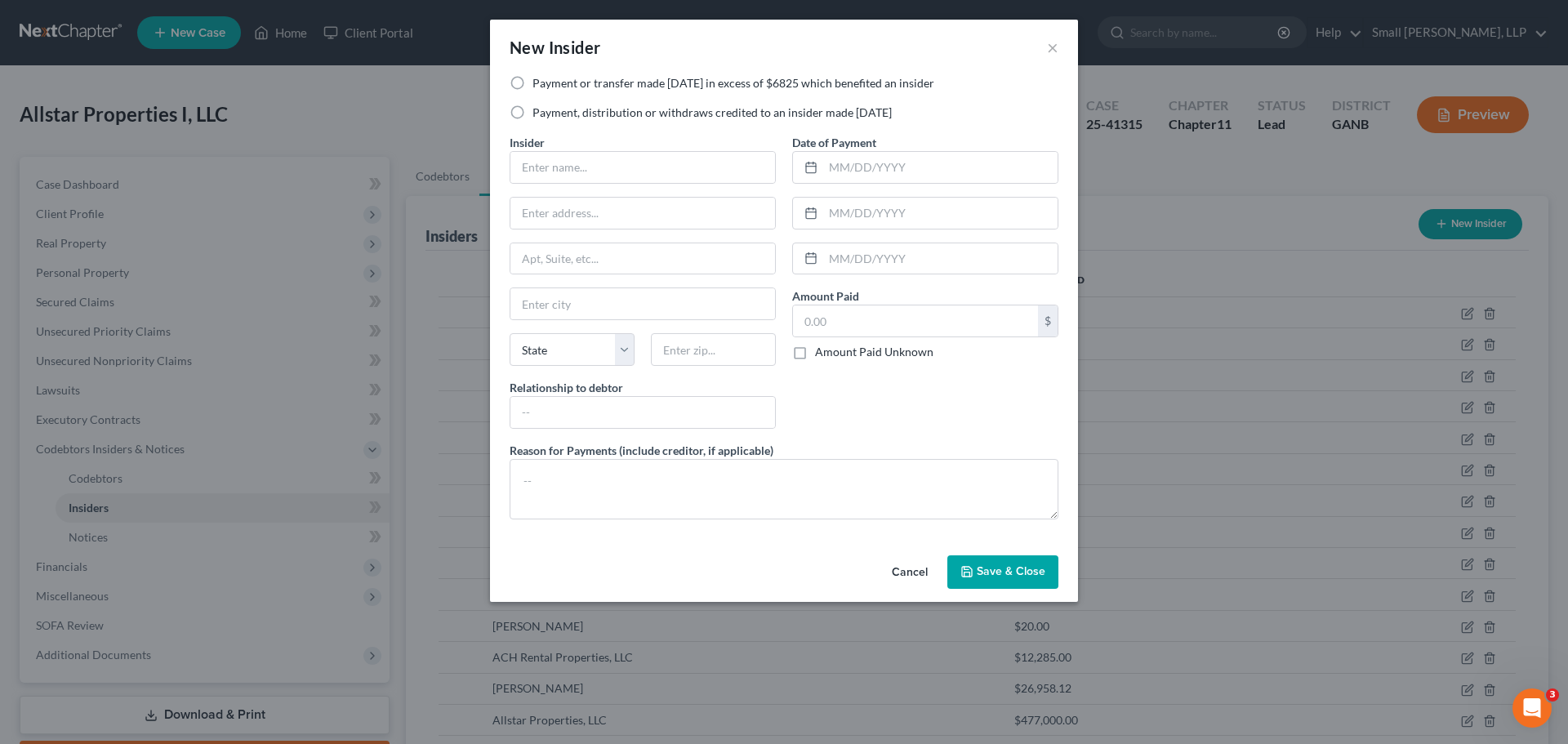
click at [631, 112] on label "Payment, distribution or withdraws credited to an insider made within 1 year" at bounding box center [712, 112] width 359 height 17
click at [549, 112] on input "Payment, distribution or withdraws credited to an insider made within 1 year" at bounding box center [544, 110] width 10 height 10
click at [629, 172] on input "text" at bounding box center [642, 168] width 264 height 31
click at [623, 210] on input "text" at bounding box center [642, 213] width 264 height 31
click at [628, 297] on input "text" at bounding box center [642, 304] width 264 height 31
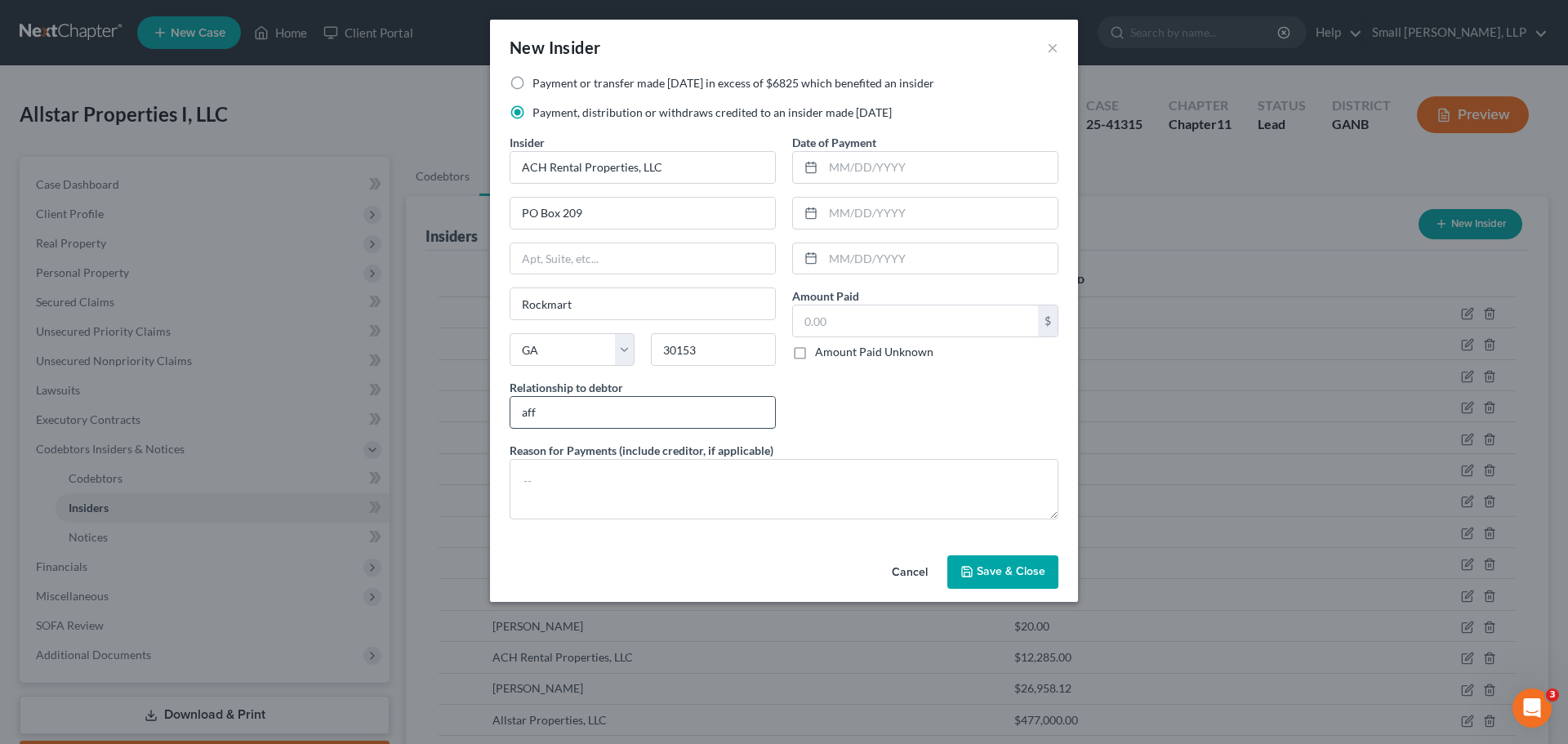
click at [577, 409] on input "aff" at bounding box center [642, 413] width 264 height 31
click at [879, 178] on input "text" at bounding box center [940, 168] width 235 height 31
click at [846, 319] on input "text" at bounding box center [915, 321] width 245 height 31
click at [1000, 577] on span "Save & Close" at bounding box center [1011, 572] width 69 height 14
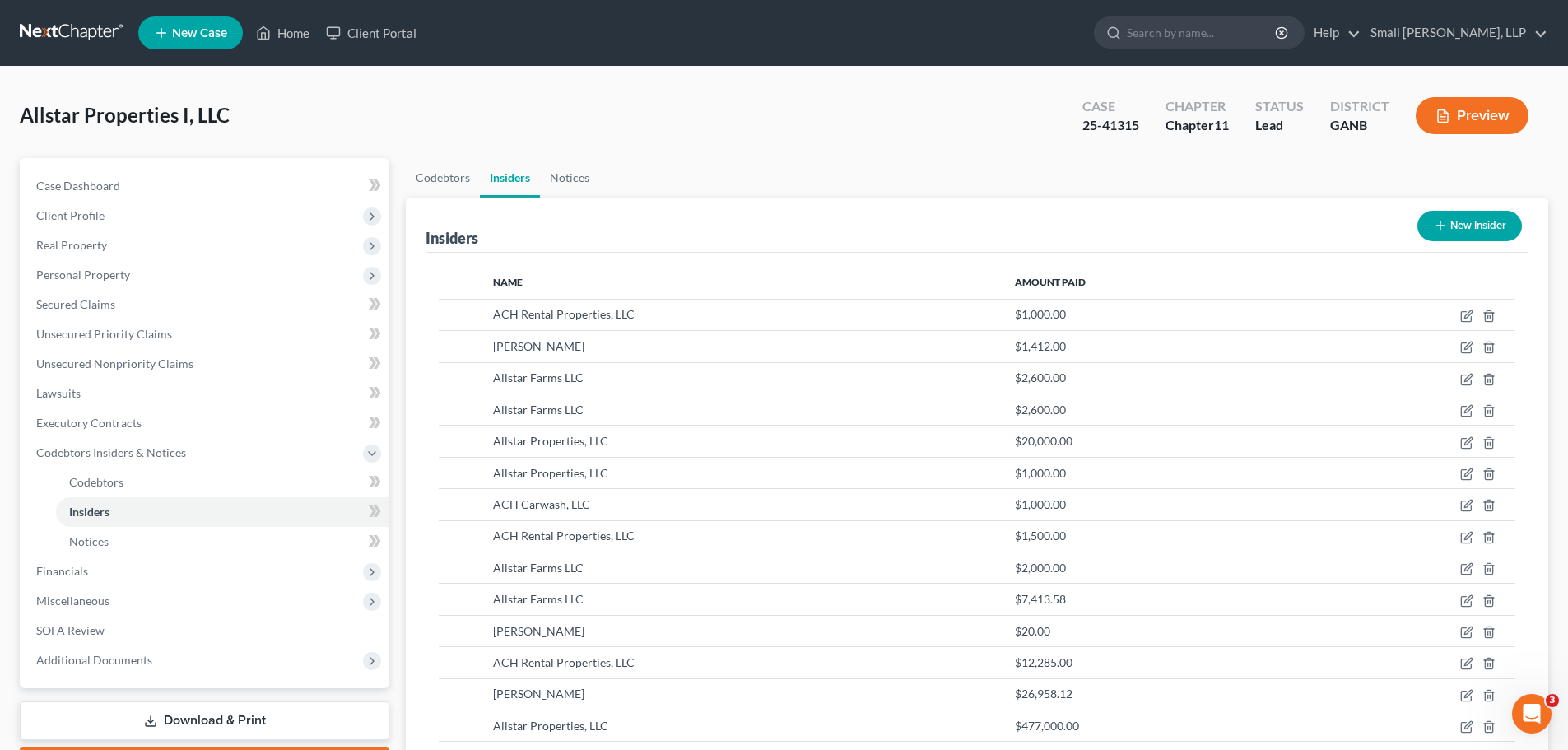
click at [1469, 234] on button "New Insider" at bounding box center [1469, 226] width 104 height 31
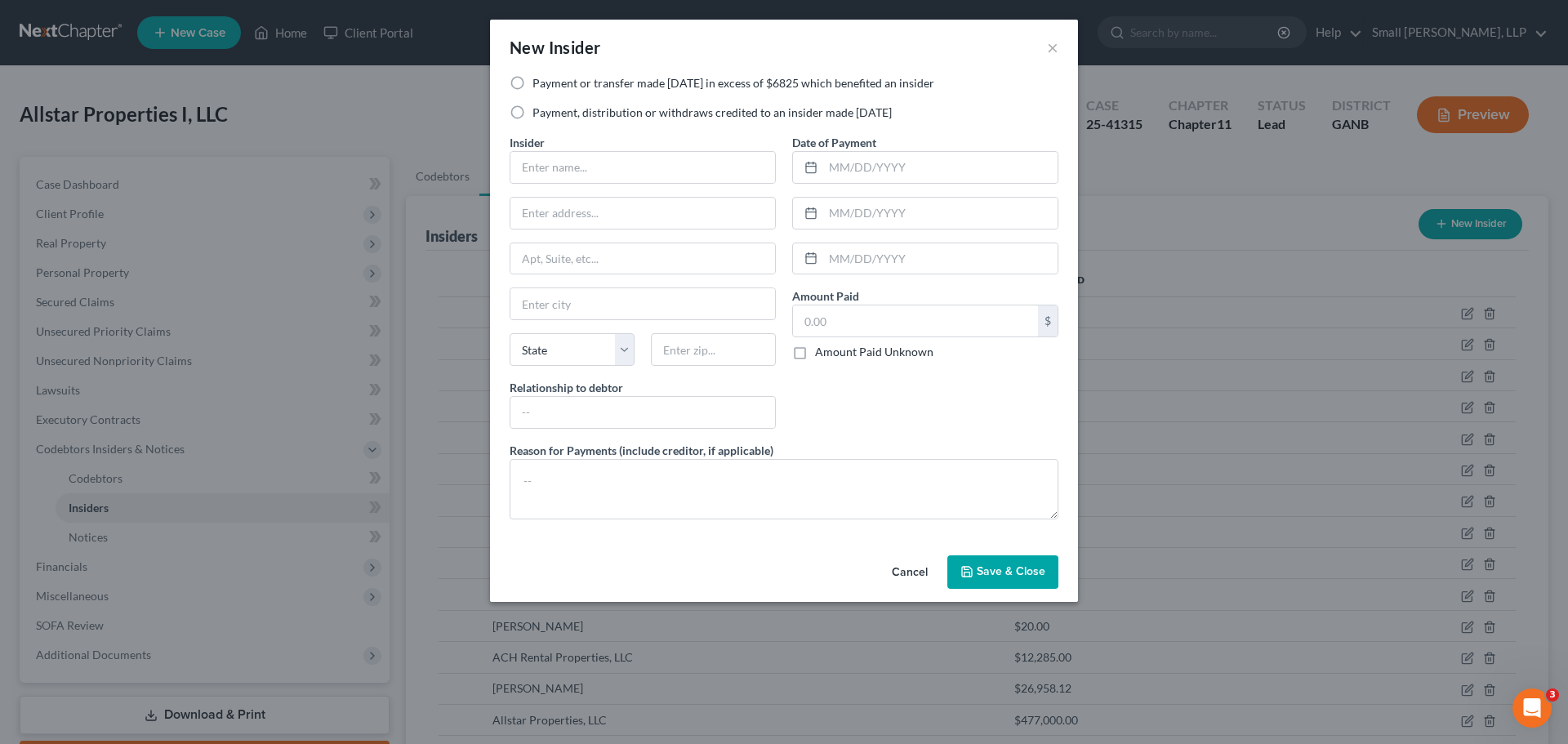
click at [690, 115] on label "Payment, distribution or withdraws credited to an insider made within 1 year" at bounding box center [712, 112] width 359 height 17
click at [549, 115] on input "Payment, distribution or withdraws credited to an insider made within 1 year" at bounding box center [544, 110] width 10 height 10
click at [670, 172] on input "text" at bounding box center [642, 168] width 264 height 31
click at [646, 215] on input "text" at bounding box center [642, 213] width 264 height 31
click at [624, 293] on input "text" at bounding box center [642, 304] width 264 height 31
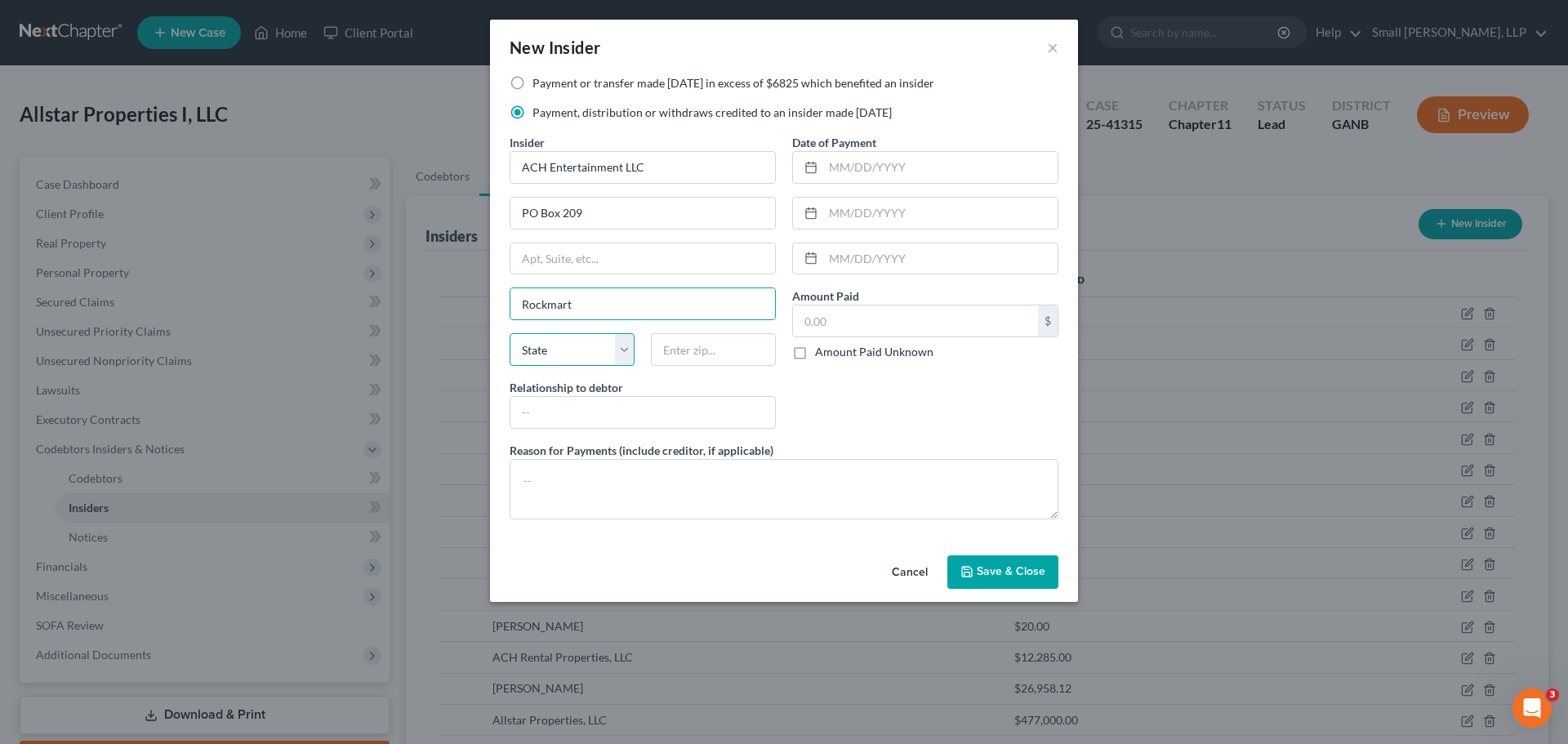
click at [589, 350] on select "State AL AK AR AZ CA CO CT DE DC FL GA GU HI ID IL IN IA KS KY LA ME MD MA MI M…" at bounding box center [572, 349] width 125 height 33
click at [509, 333] on select "State AL AK AR AZ CA CO CT DE DC FL GA GU HI ID IL IN IA KS KY LA ME MD MA MI M…" at bounding box center [572, 349] width 125 height 33
click at [690, 349] on input "text" at bounding box center [714, 349] width 125 height 33
click at [698, 396] on div at bounding box center [642, 413] width 266 height 33
click at [669, 408] on input "text" at bounding box center [642, 413] width 264 height 31
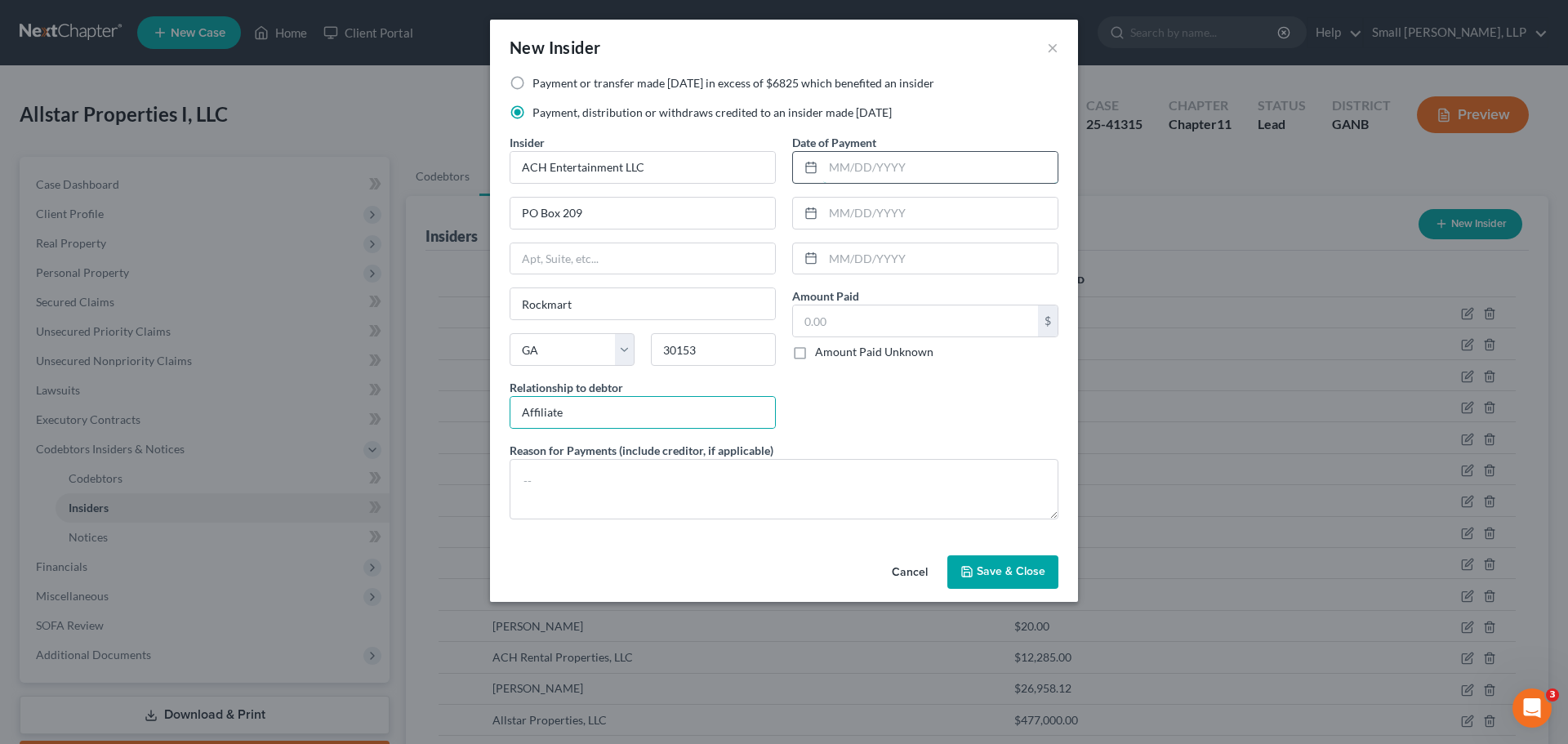
click at [883, 176] on input "text" at bounding box center [940, 168] width 235 height 31
click at [876, 306] on input "text" at bounding box center [915, 321] width 245 height 31
click at [997, 563] on button "Save & Close" at bounding box center [1003, 572] width 111 height 34
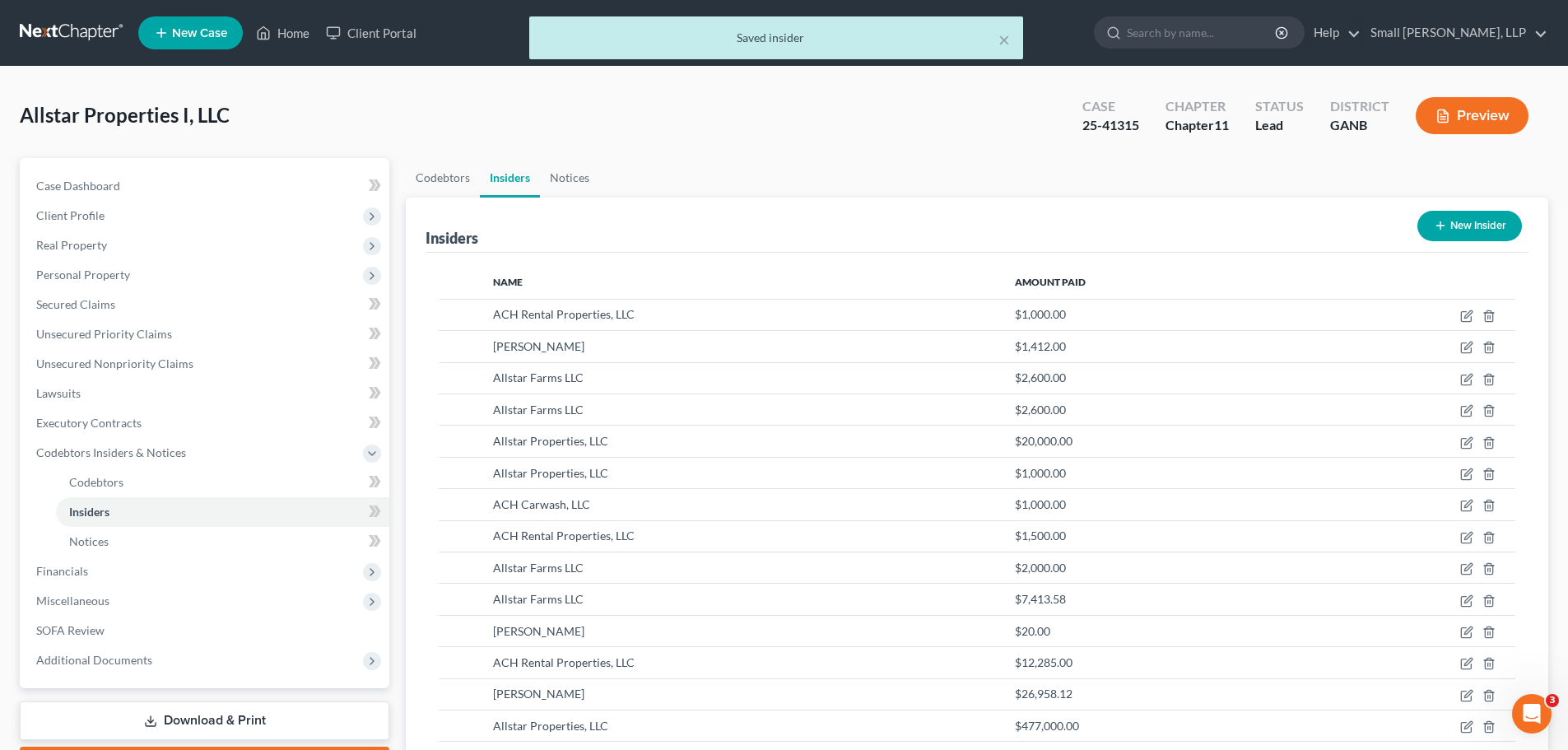
click at [1480, 221] on button "New Insider" at bounding box center [1469, 226] width 104 height 31
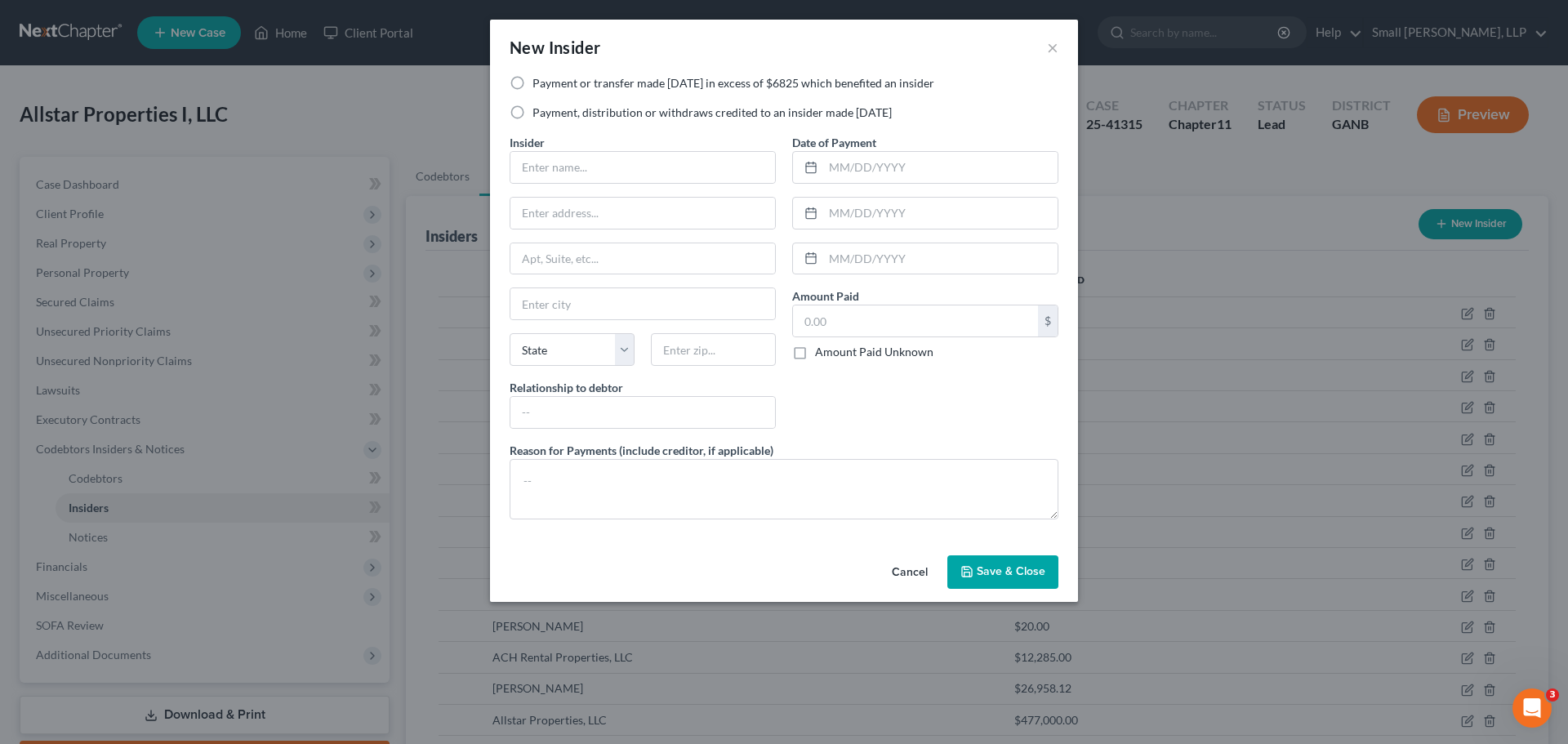
click at [793, 81] on label "Payment or transfer made within 1 year in excess of $6825 which benefited an in…" at bounding box center [734, 83] width 402 height 17
click at [549, 81] on input "Payment or transfer made within 1 year in excess of $6825 which benefited an in…" at bounding box center [544, 80] width 10 height 10
click at [693, 170] on input "text" at bounding box center [642, 168] width 264 height 31
click at [625, 216] on input "text" at bounding box center [642, 213] width 264 height 31
click at [595, 296] on input "text" at bounding box center [642, 304] width 264 height 31
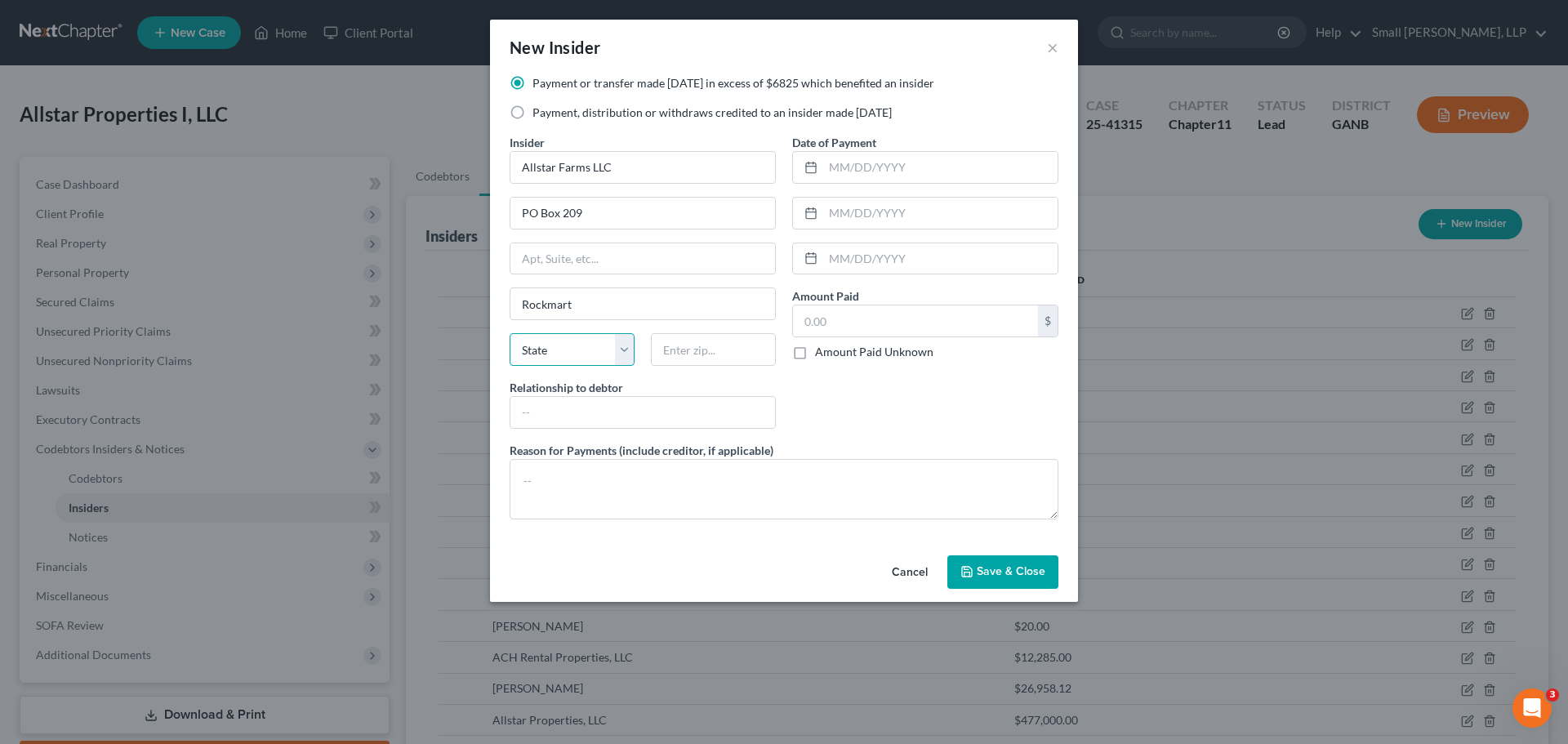
click at [594, 359] on select "State AL AK AR AZ CA CO CT DE DC FL GA GU HI ID IL IN IA KS KY LA ME MD MA MI M…" at bounding box center [572, 349] width 125 height 33
click at [509, 333] on select "State AL AK AR AZ CA CO CT DE DC FL GA GU HI ID IL IN IA KS KY LA ME MD MA MI M…" at bounding box center [572, 349] width 125 height 33
click at [685, 353] on input "text" at bounding box center [714, 349] width 125 height 33
click at [645, 413] on input "text" at bounding box center [642, 413] width 264 height 31
click at [848, 177] on input "text" at bounding box center [940, 168] width 235 height 31
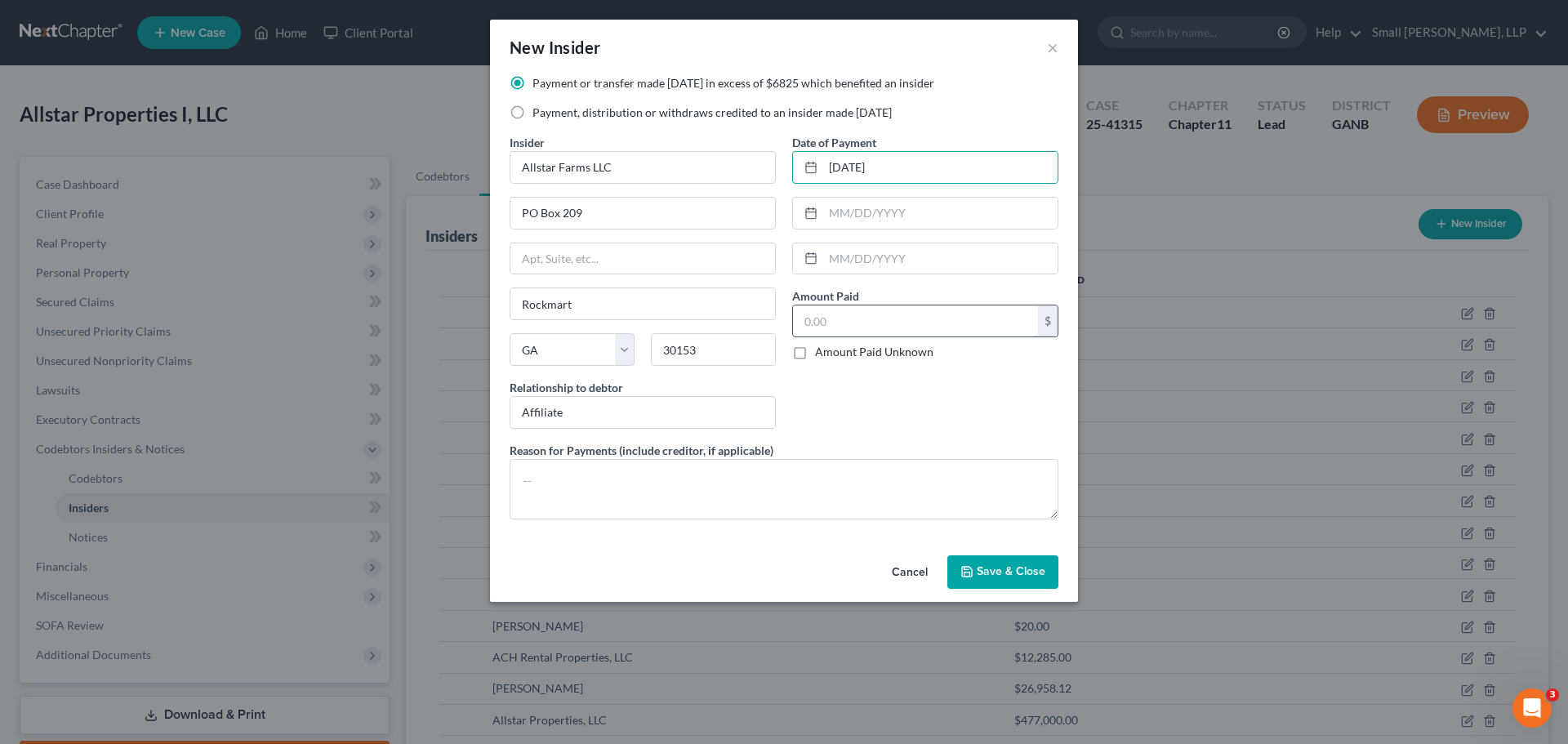
click at [834, 318] on input "text" at bounding box center [915, 321] width 245 height 31
click at [992, 571] on span "Save & Close" at bounding box center [1011, 572] width 69 height 14
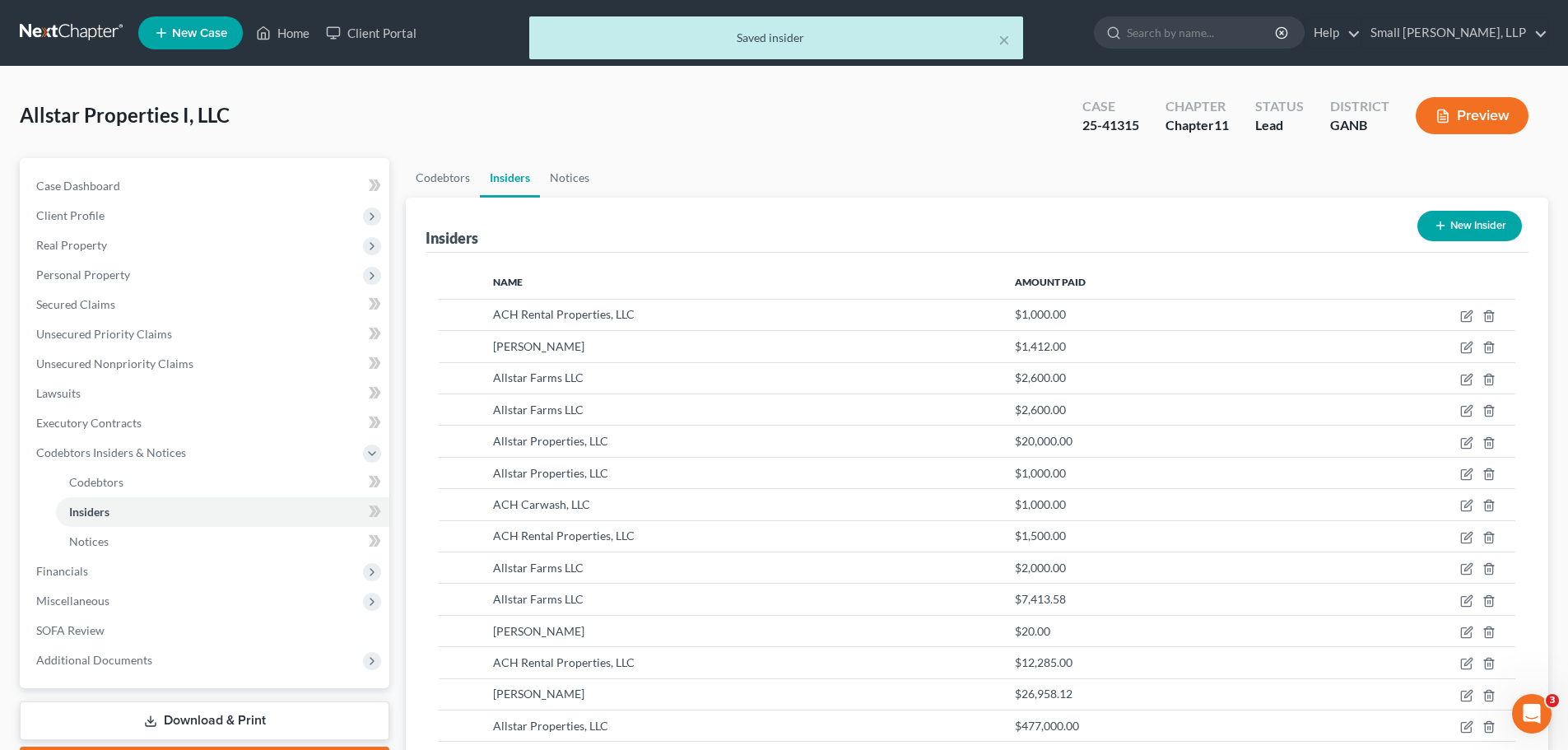
click at [1442, 226] on icon "button" at bounding box center [1440, 225] width 13 height 13
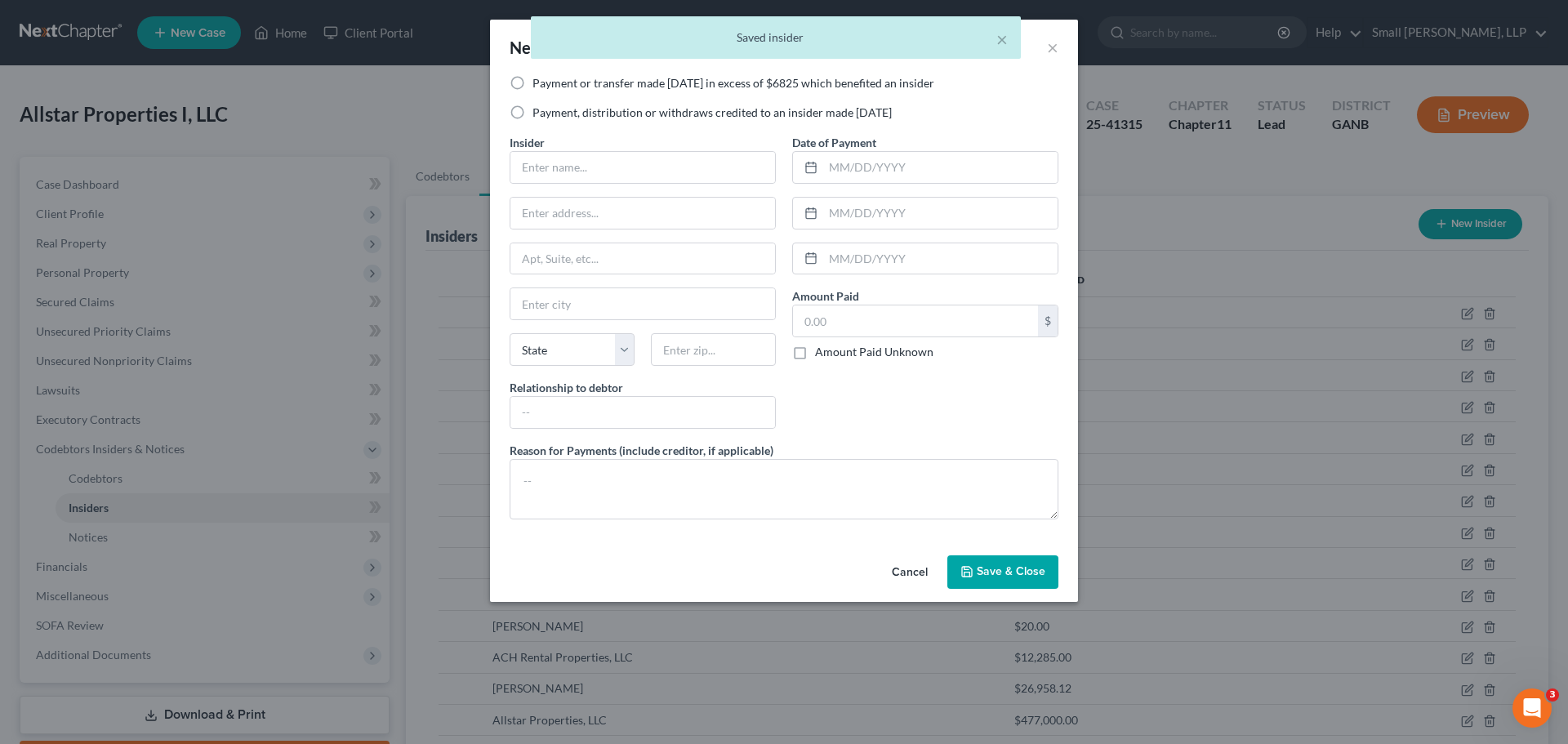
click at [656, 86] on label "Payment or transfer made within 1 year in excess of $6825 which benefited an in…" at bounding box center [734, 83] width 402 height 17
click at [549, 86] on input "Payment or transfer made within 1 year in excess of $6825 which benefited an in…" at bounding box center [544, 80] width 10 height 10
click at [614, 167] on input "text" at bounding box center [642, 168] width 264 height 31
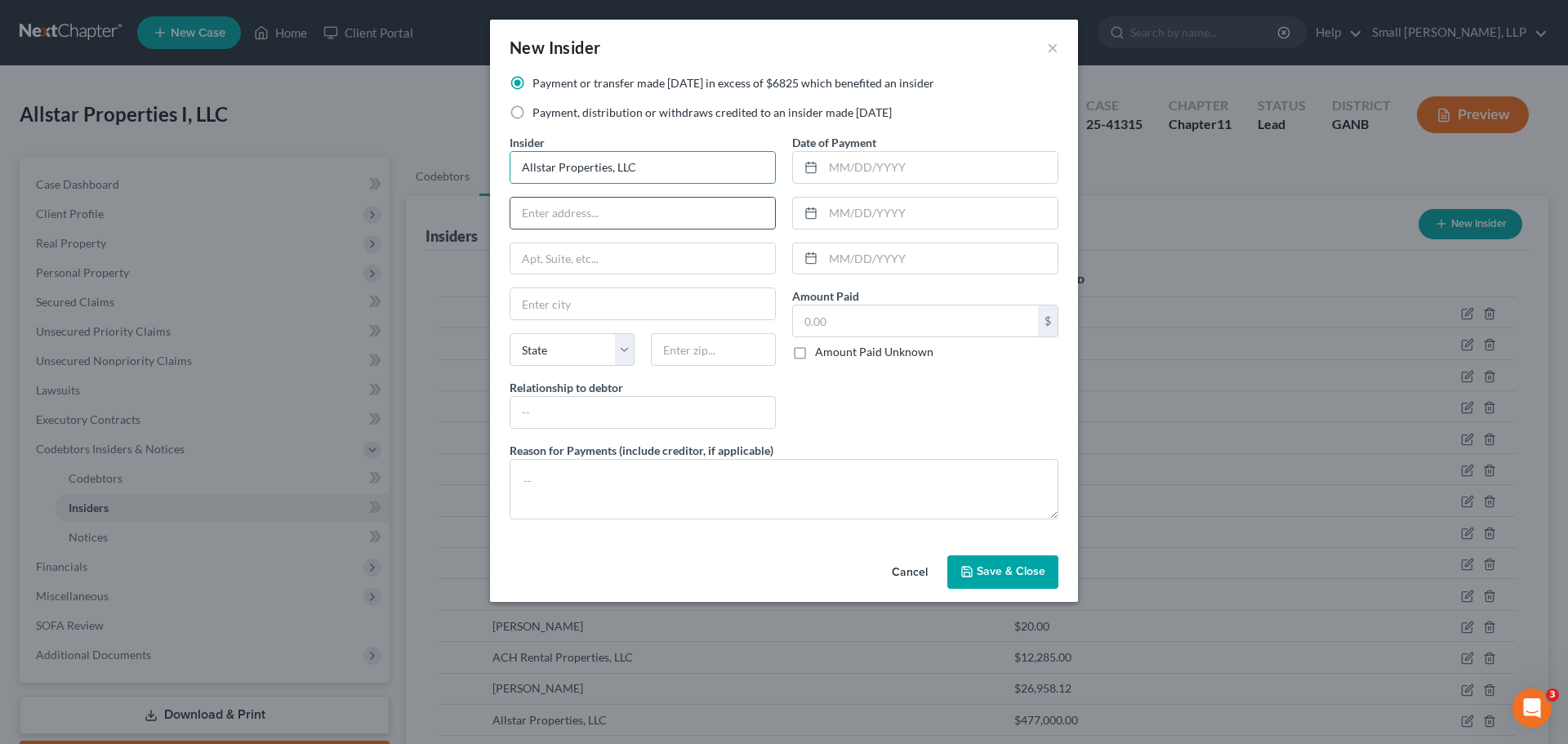
click at [625, 218] on input "text" at bounding box center [642, 213] width 264 height 31
click at [617, 312] on input "text" at bounding box center [642, 304] width 264 height 31
click at [553, 354] on select "State AL AK AR AZ CA CO CT DE DC FL GA GU HI ID IL IN IA KS KY LA ME MD MA MI M…" at bounding box center [572, 349] width 125 height 33
click at [509, 333] on select "State AL AK AR AZ CA CO CT DE DC FL GA GU HI ID IL IN IA KS KY LA ME MD MA MI M…" at bounding box center [572, 349] width 125 height 33
click at [692, 359] on input "text" at bounding box center [714, 349] width 125 height 33
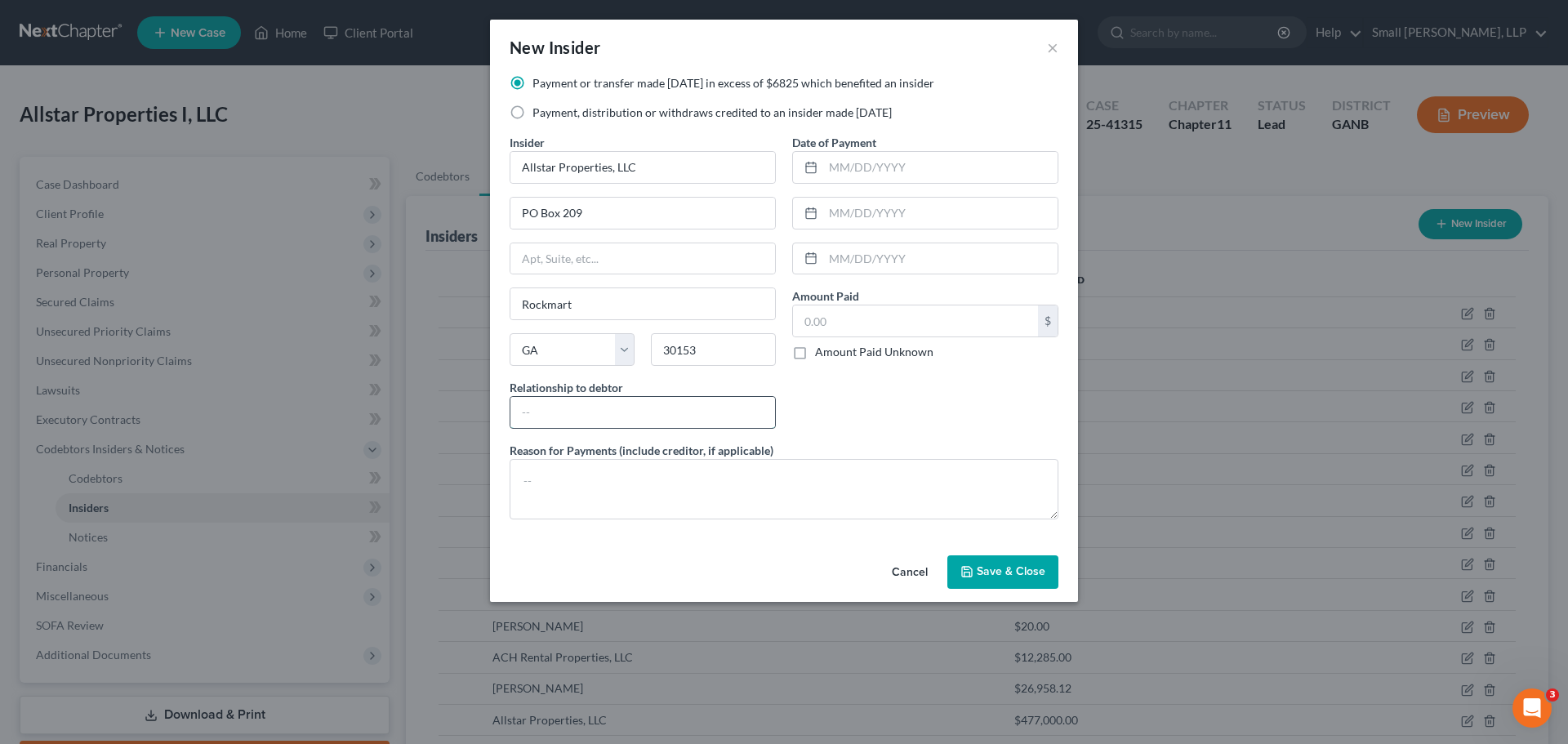
click at [657, 410] on input "text" at bounding box center [642, 413] width 264 height 31
click at [872, 169] on input "text" at bounding box center [940, 168] width 235 height 31
click at [873, 318] on input "text" at bounding box center [915, 321] width 245 height 31
click at [973, 573] on icon "button" at bounding box center [967, 571] width 13 height 13
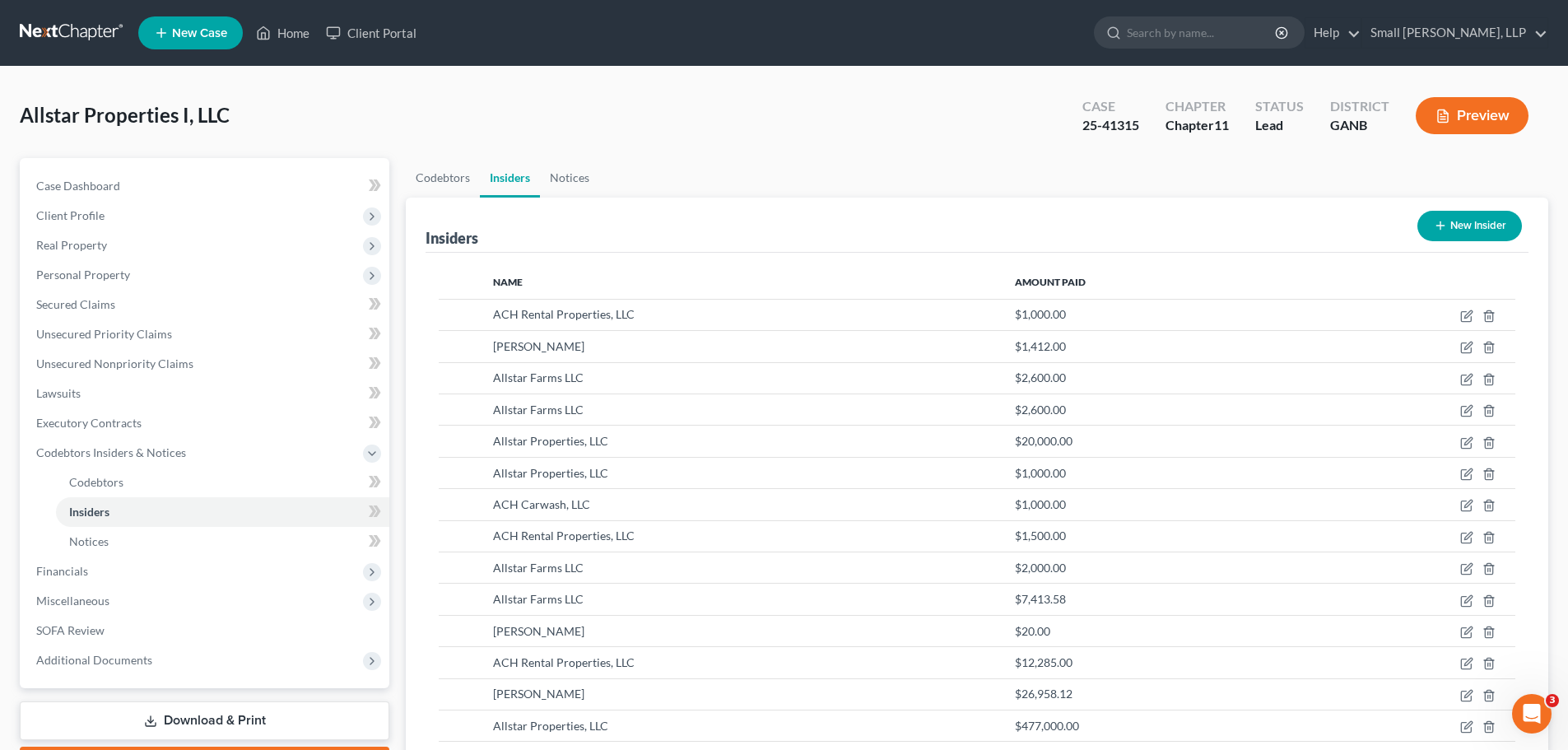
click at [1441, 227] on icon "button" at bounding box center [1440, 225] width 13 height 13
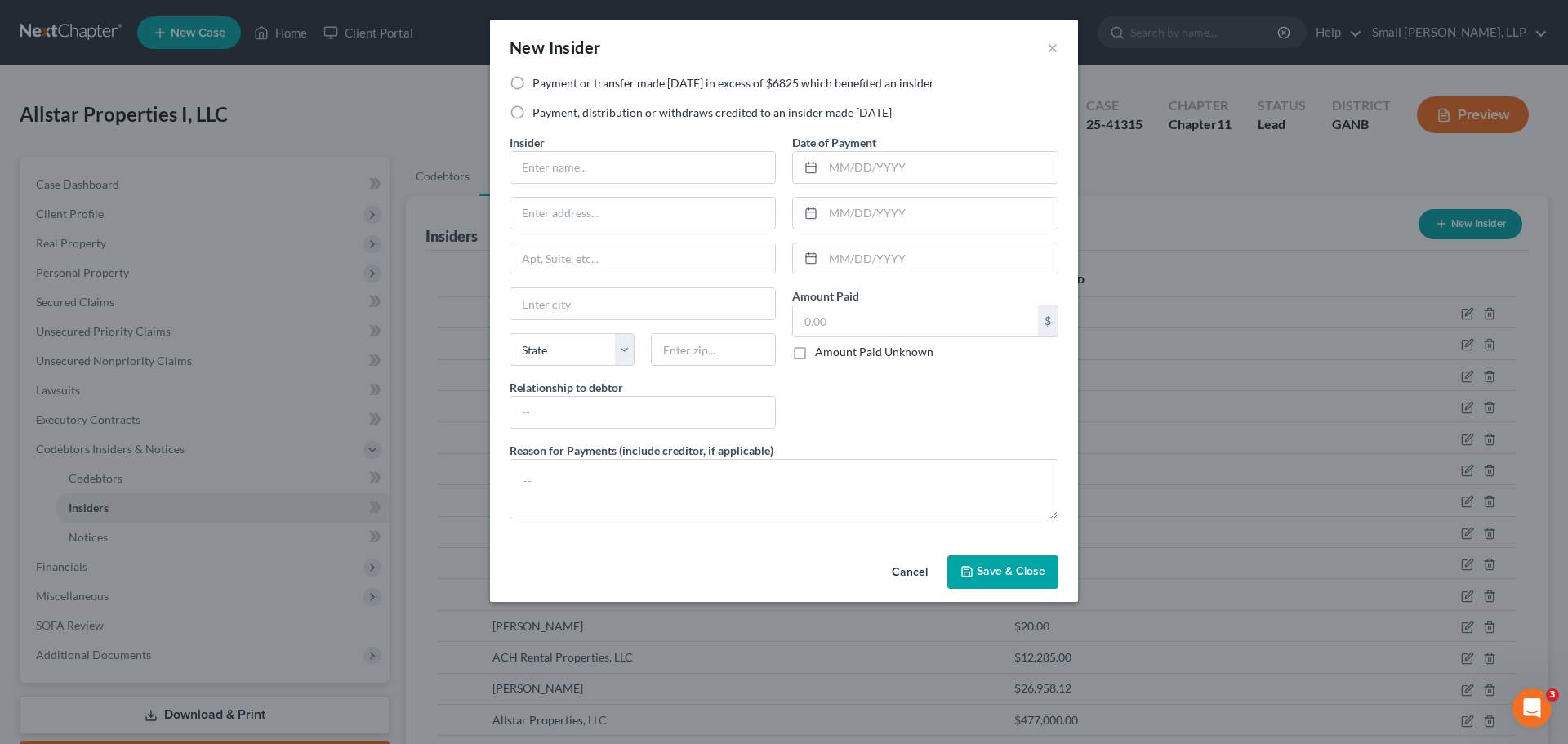
click at [649, 110] on label "Payment, distribution or withdraws credited to an insider made within 1 year" at bounding box center [712, 112] width 359 height 17
click at [549, 110] on input "Payment, distribution or withdraws credited to an insider made within 1 year" at bounding box center [544, 110] width 10 height 10
click at [665, 81] on label "Payment or transfer made within 1 year in excess of $6825 which benefited an in…" at bounding box center [734, 83] width 402 height 17
click at [549, 81] on input "Payment or transfer made within 1 year in excess of $6825 which benefited an in…" at bounding box center [544, 80] width 10 height 10
click at [620, 160] on input "text" at bounding box center [642, 168] width 264 height 31
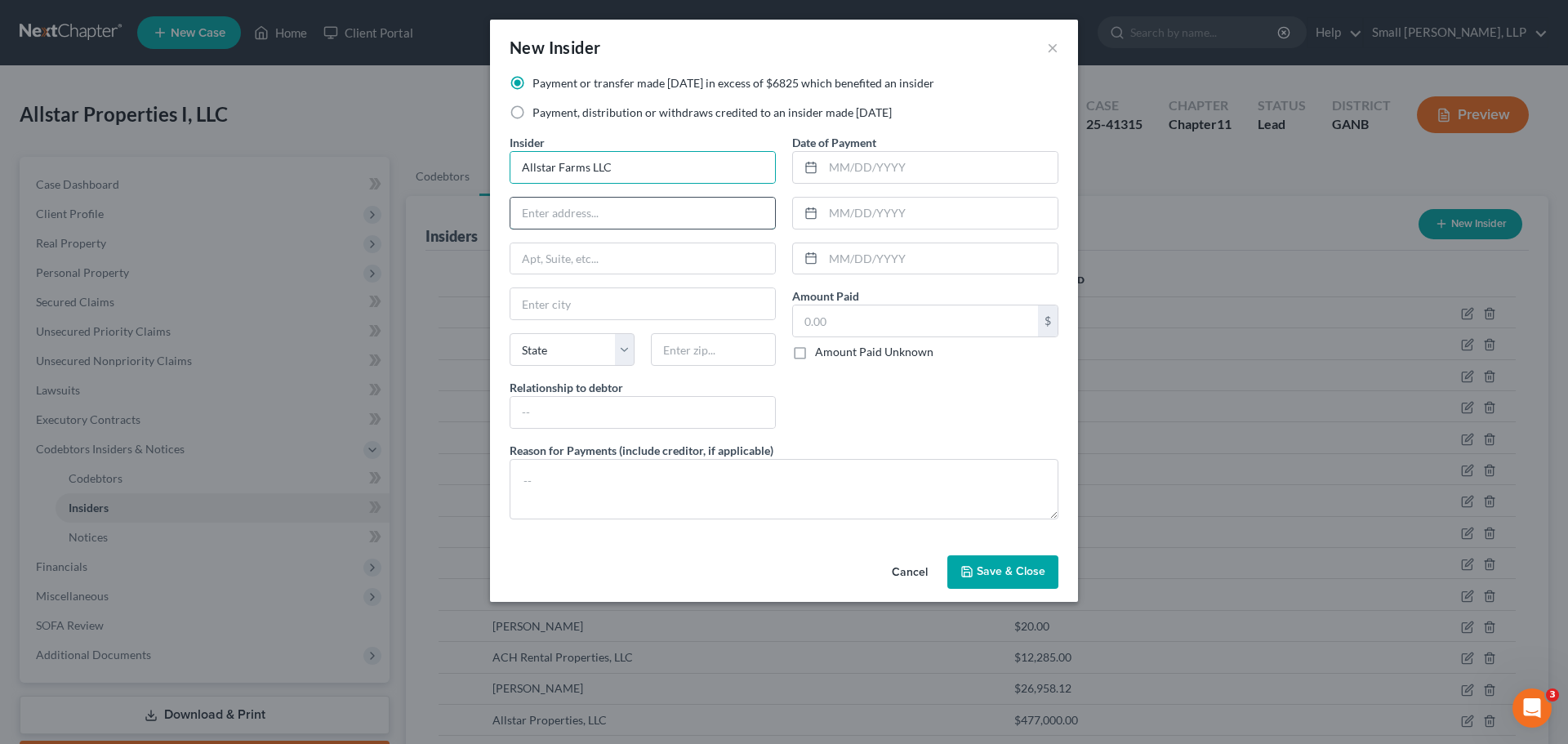
click at [618, 215] on input "text" at bounding box center [642, 213] width 264 height 31
click at [608, 293] on input "text" at bounding box center [642, 304] width 264 height 31
click at [561, 349] on select "State AL AK AR AZ CA CO CT DE DC FL GA GU HI ID IL IN IA KS KY LA ME MD MA MI M…" at bounding box center [572, 349] width 125 height 33
click at [509, 333] on select "State AL AK AR AZ CA CO CT DE DC FL GA GU HI ID IL IN IA KS KY LA ME MD MA MI M…" at bounding box center [572, 349] width 125 height 33
click at [687, 346] on input "text" at bounding box center [714, 349] width 125 height 33
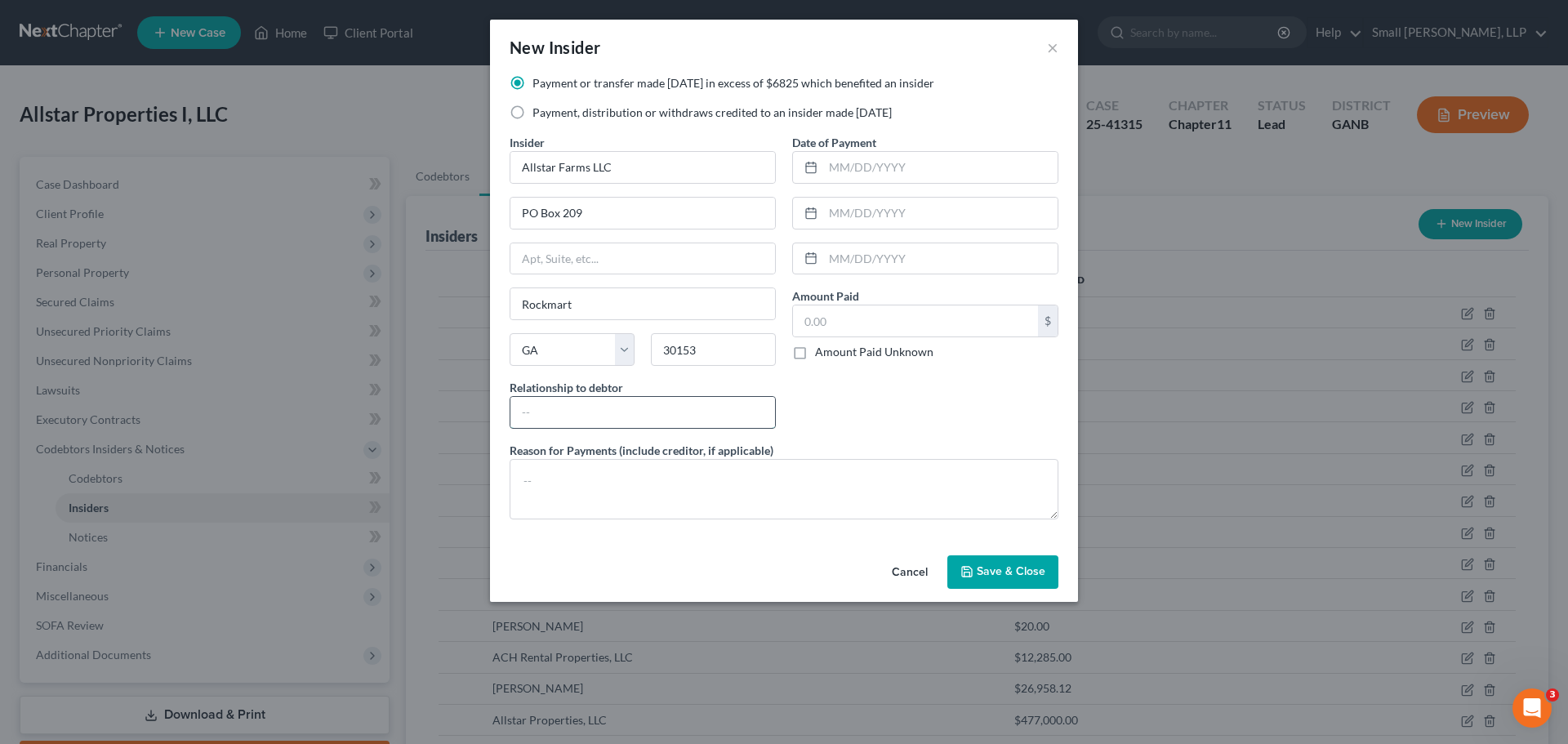
click at [669, 410] on input "text" at bounding box center [642, 413] width 264 height 31
click at [616, 419] on input "aff" at bounding box center [642, 413] width 264 height 31
click at [577, 410] on input "aff" at bounding box center [642, 413] width 264 height 31
click at [575, 413] on input "aff" at bounding box center [642, 413] width 264 height 31
click at [883, 176] on input "text" at bounding box center [940, 168] width 235 height 31
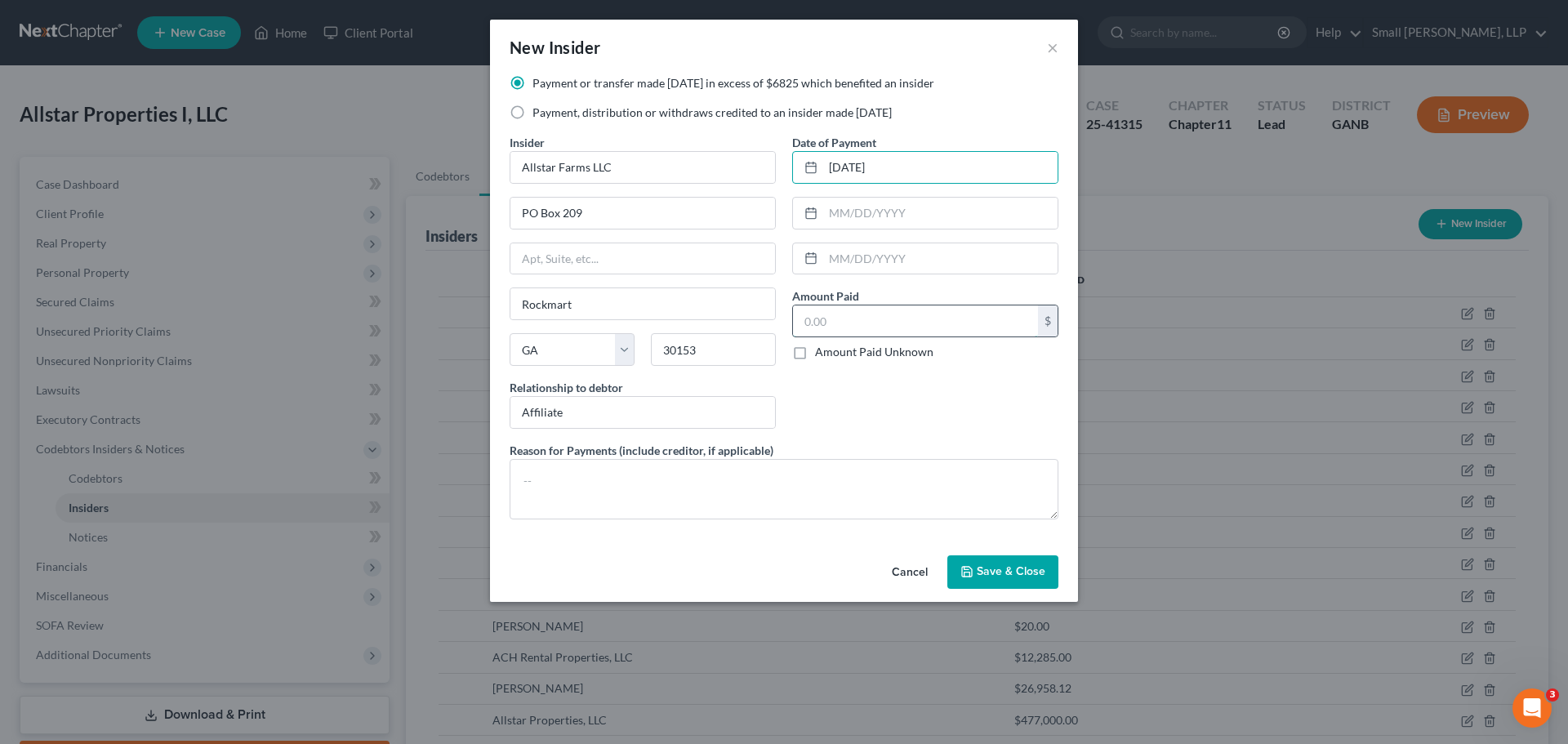
click at [859, 314] on input "text" at bounding box center [915, 321] width 245 height 31
click at [1003, 571] on span "Save & Close" at bounding box center [1011, 572] width 69 height 14
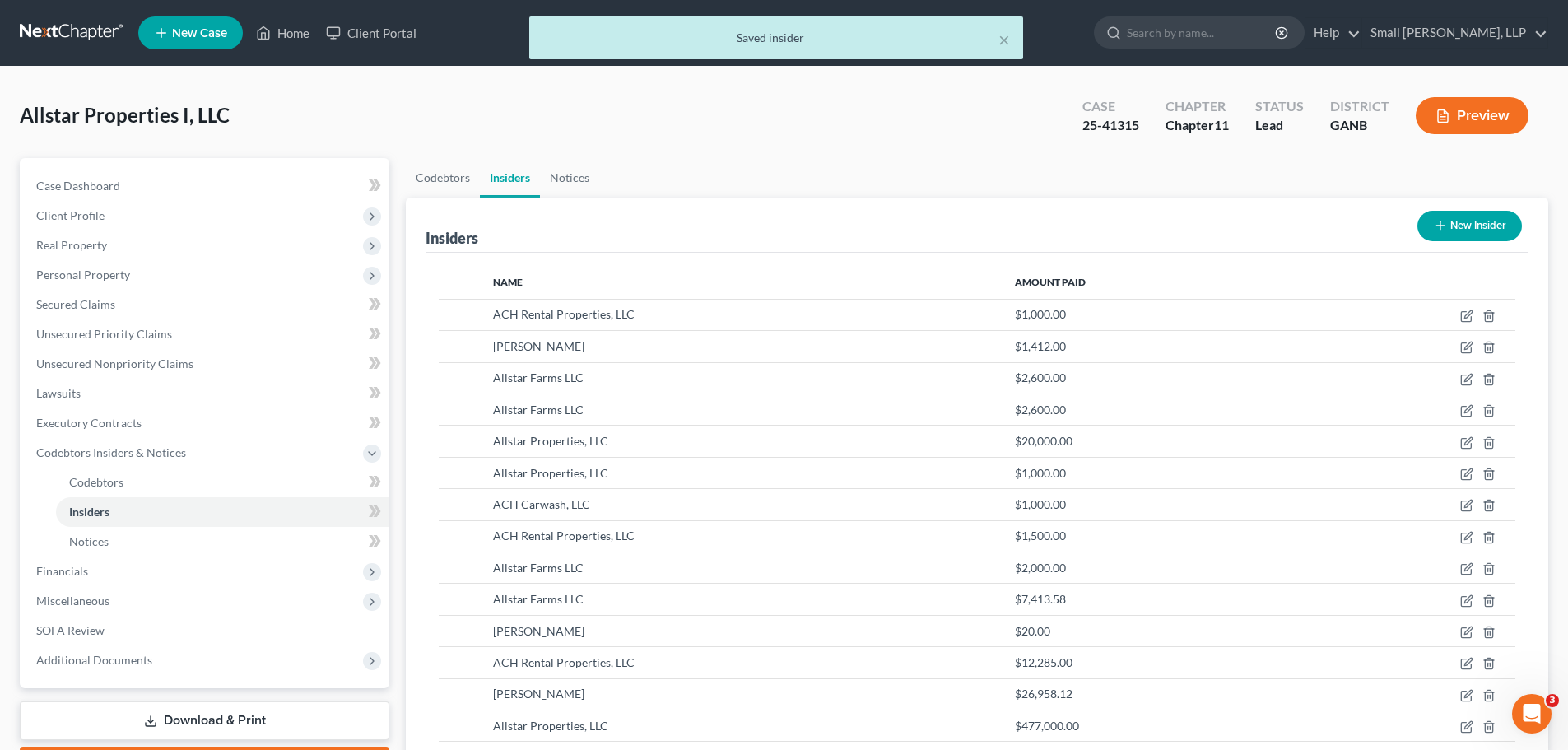
click at [1459, 228] on button "New Insider" at bounding box center [1469, 226] width 104 height 31
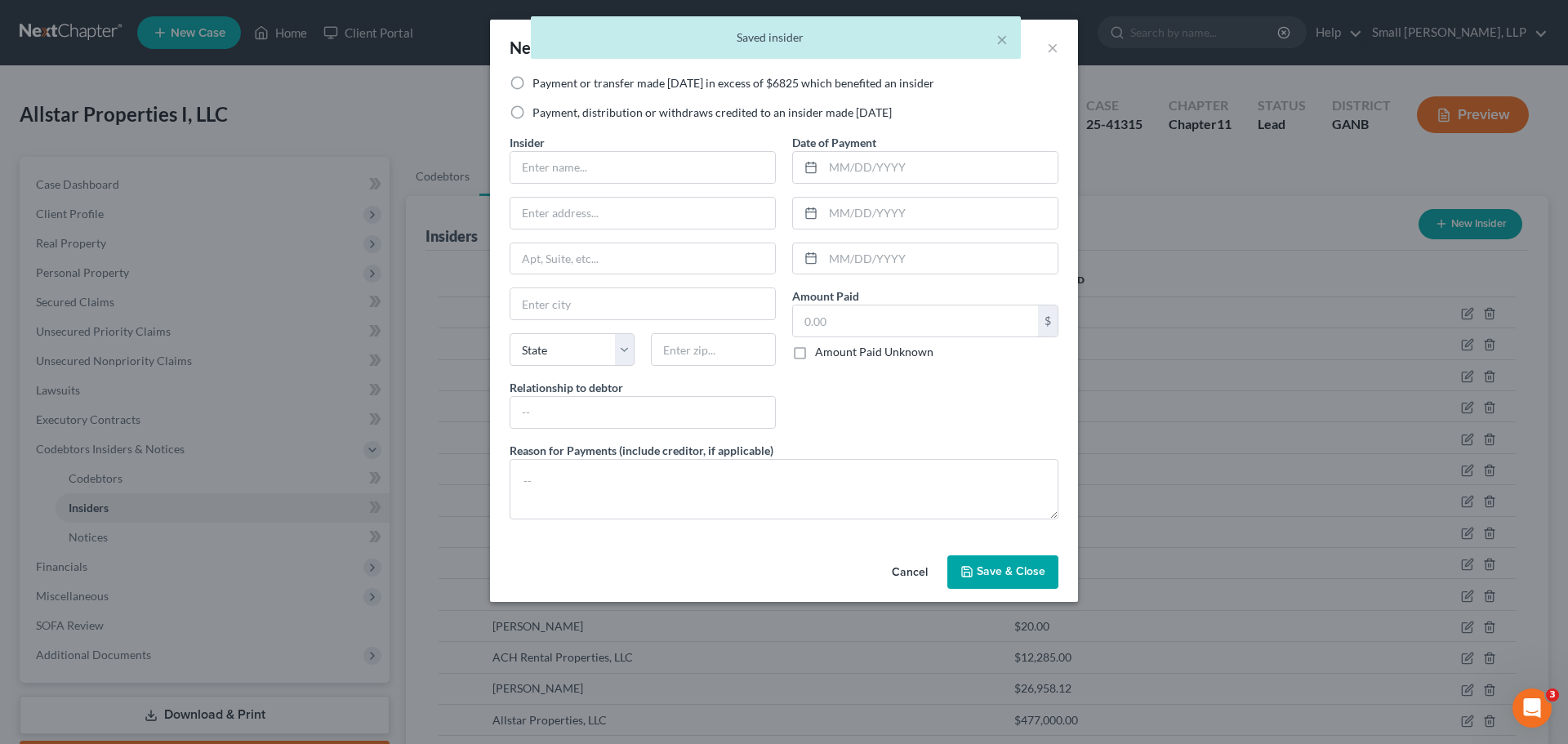
click at [580, 110] on label "Payment, distribution or withdraws credited to an insider made within 1 year" at bounding box center [712, 112] width 359 height 17
click at [549, 110] on input "Payment, distribution or withdraws credited to an insider made within 1 year" at bounding box center [544, 110] width 10 height 10
click at [581, 80] on label "Payment or transfer made within 1 year in excess of $6825 which benefited an in…" at bounding box center [734, 83] width 402 height 17
click at [549, 80] on input "Payment or transfer made within 1 year in excess of $6825 which benefited an in…" at bounding box center [544, 80] width 10 height 10
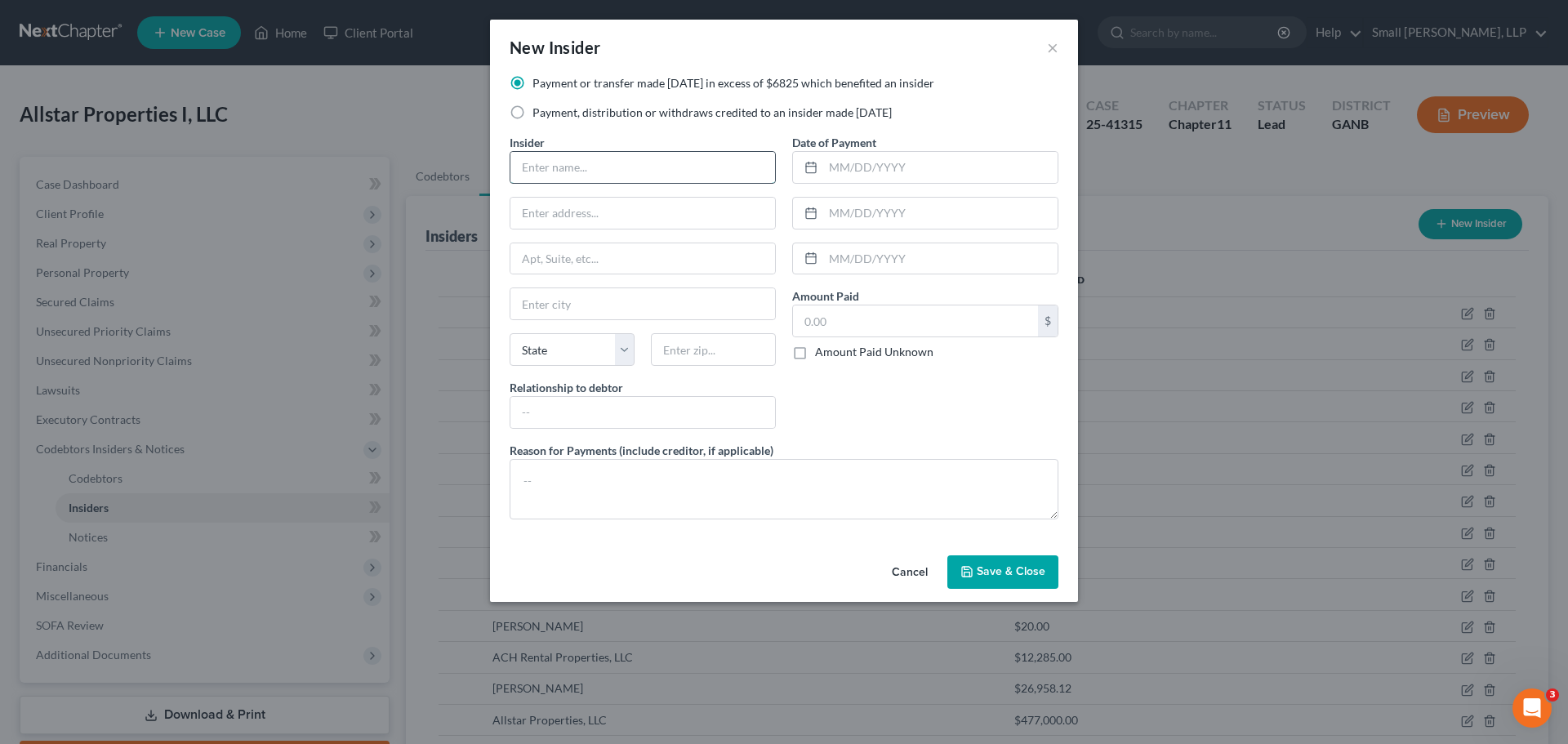
click at [604, 169] on input "text" at bounding box center [642, 168] width 264 height 31
click at [635, 221] on input "text" at bounding box center [642, 213] width 264 height 31
click at [606, 299] on input "text" at bounding box center [642, 304] width 264 height 31
click at [581, 397] on input "aff" at bounding box center [642, 413] width 264 height 31
click at [838, 170] on input "text" at bounding box center [940, 168] width 235 height 31
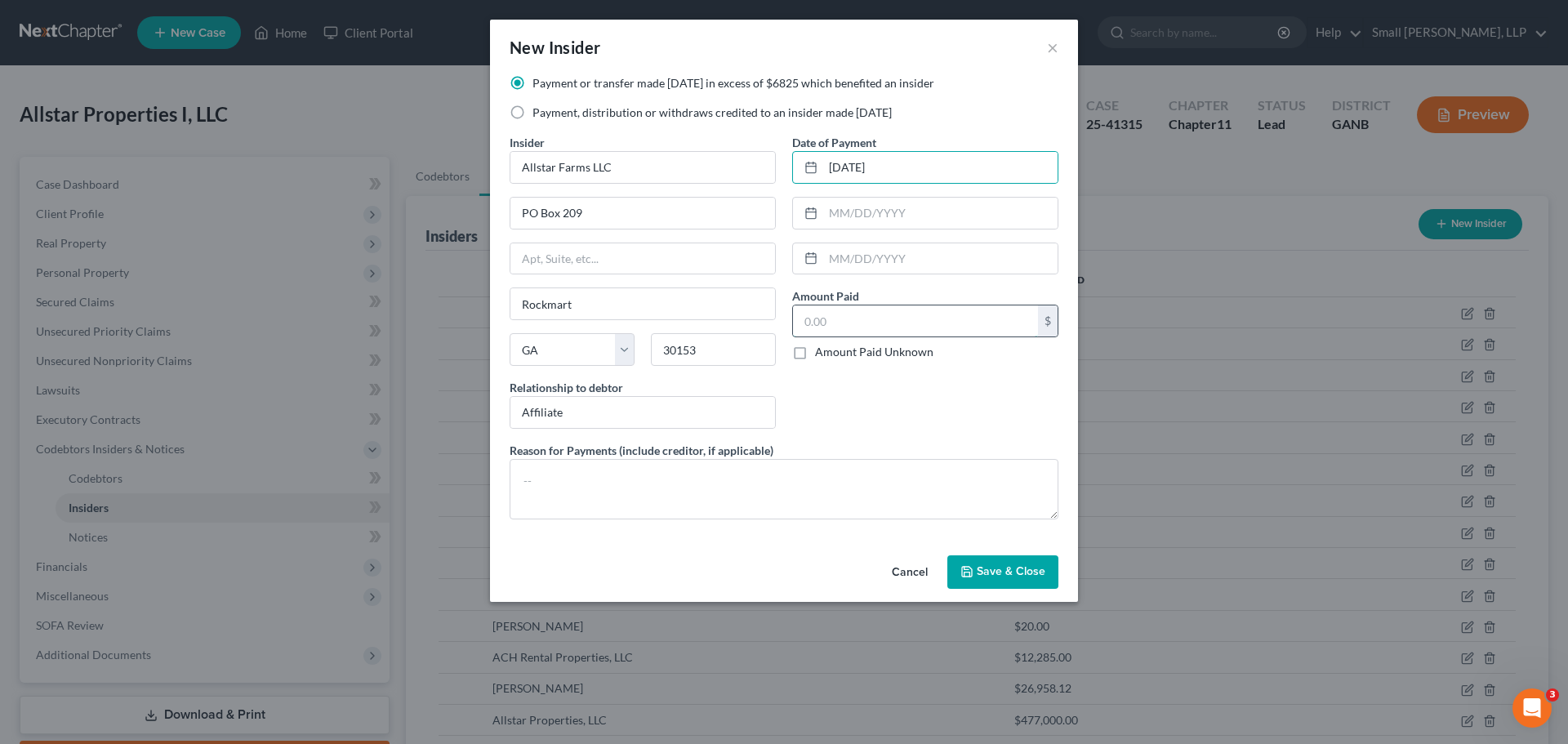
click at [876, 317] on input "text" at bounding box center [915, 321] width 245 height 31
click at [979, 574] on span "Save & Close" at bounding box center [1011, 572] width 69 height 14
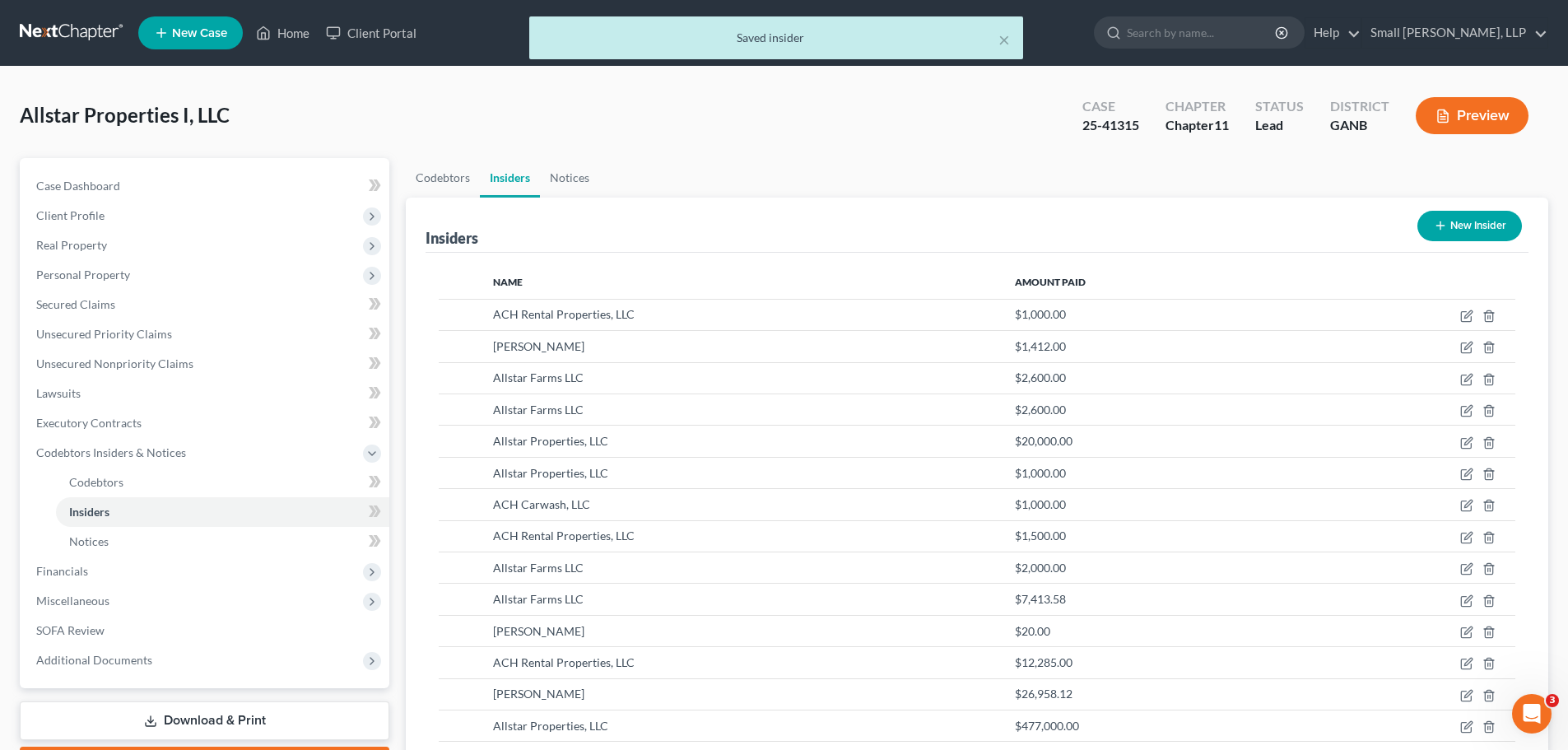
click at [1466, 220] on button "New Insider" at bounding box center [1469, 226] width 104 height 31
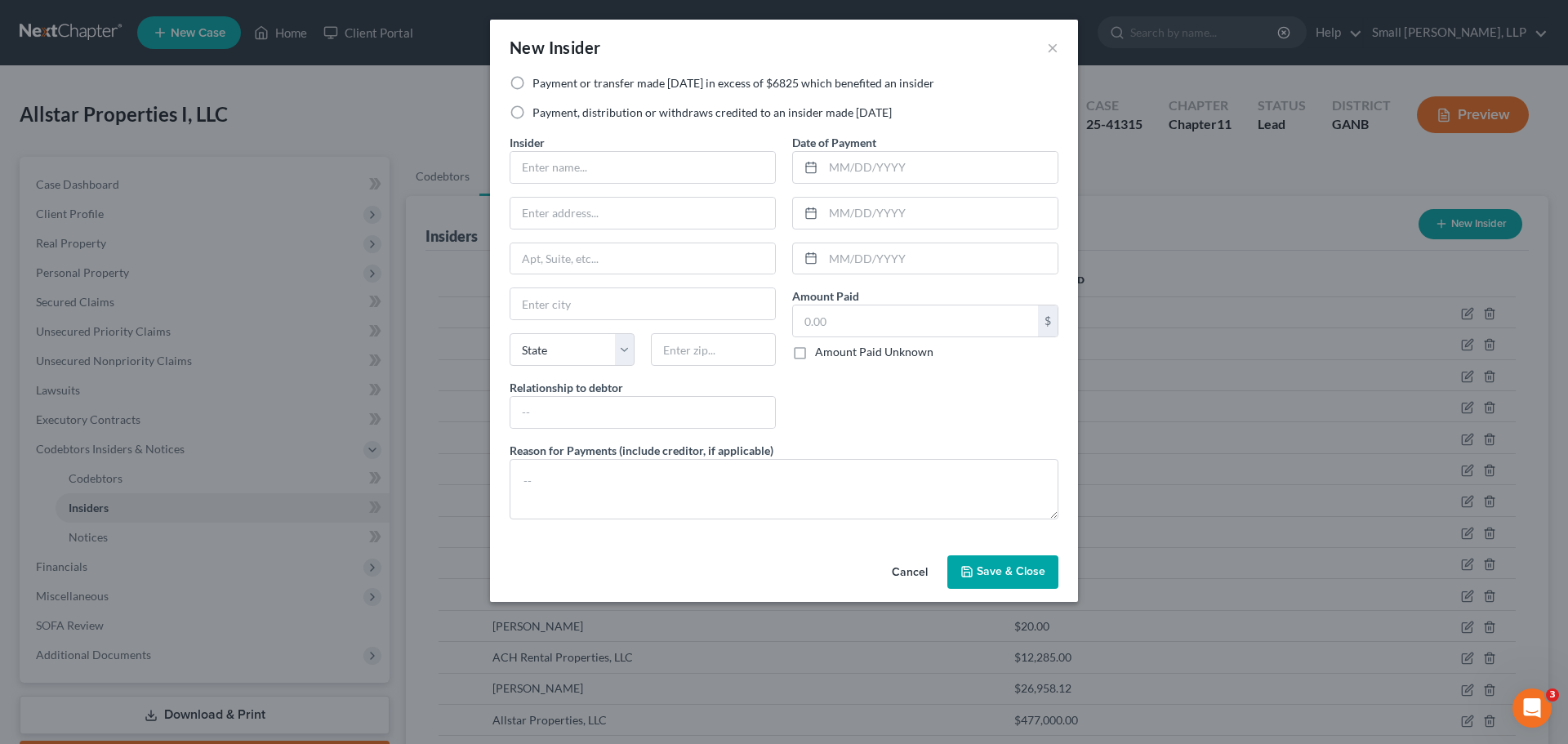
click at [566, 88] on label "Payment or transfer made within 1 year in excess of $6825 which benefited an in…" at bounding box center [734, 83] width 402 height 17
click at [549, 86] on input "Payment or transfer made within 1 year in excess of $6825 which benefited an in…" at bounding box center [544, 80] width 10 height 10
click at [563, 111] on label "Payment, distribution or withdraws credited to an insider made within 1 year" at bounding box center [712, 112] width 359 height 17
click at [549, 111] on input "Payment, distribution or withdraws credited to an insider made within 1 year" at bounding box center [544, 110] width 10 height 10
click at [568, 169] on input "text" at bounding box center [642, 168] width 264 height 31
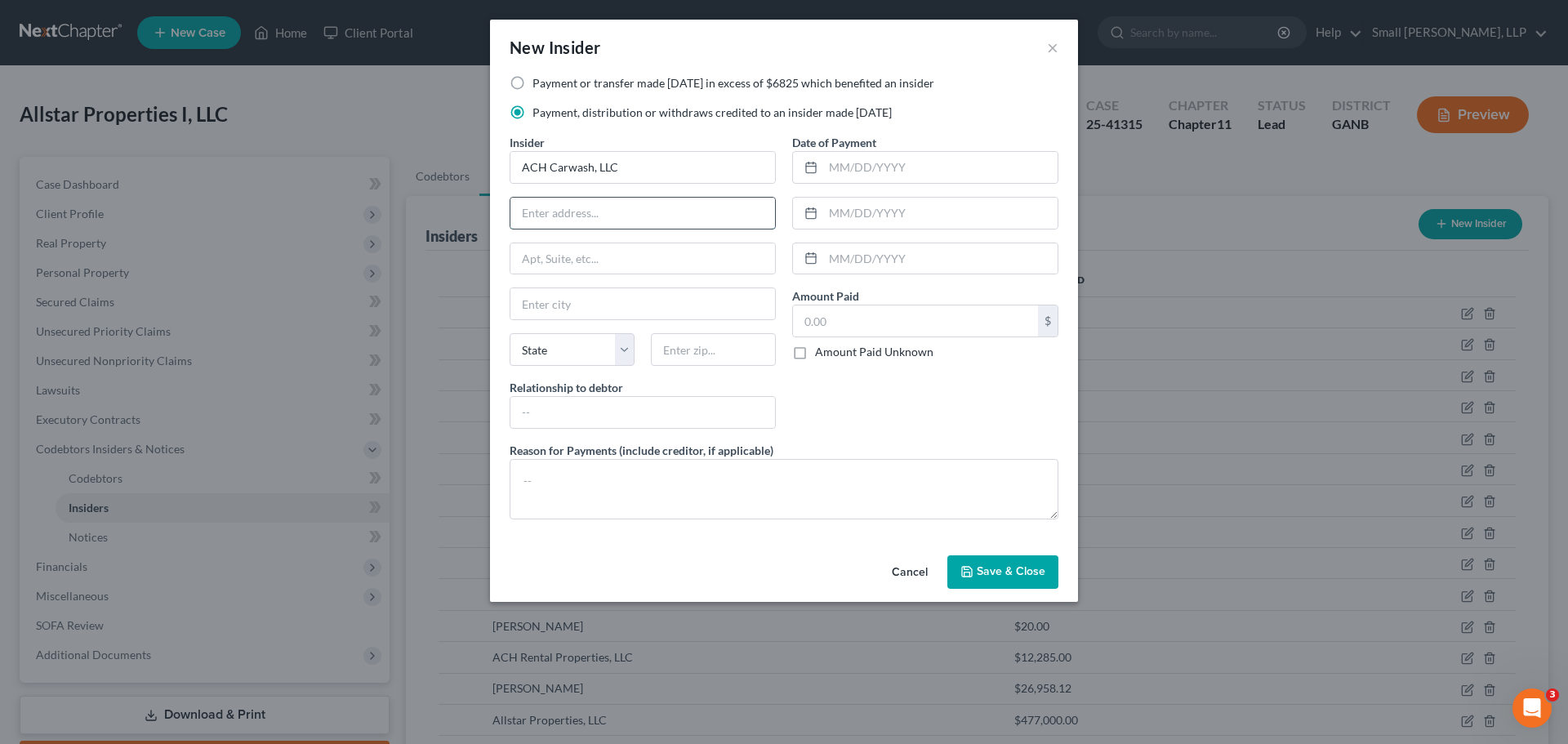
click at [615, 207] on input "text" at bounding box center [642, 213] width 264 height 31
click at [619, 302] on input "Rock" at bounding box center [642, 304] width 264 height 31
click at [596, 342] on select "State AL AK AR AZ CA CO CT DE DC FL GA GU HI ID IL IN IA KS KY LA ME MD MA MI M…" at bounding box center [572, 349] width 125 height 33
click at [509, 333] on select "State AL AK AR AZ CA CO CT DE DC FL GA GU HI ID IL IN IA KS KY LA ME MD MA MI M…" at bounding box center [572, 349] width 125 height 33
click at [663, 345] on input "text" at bounding box center [714, 349] width 125 height 33
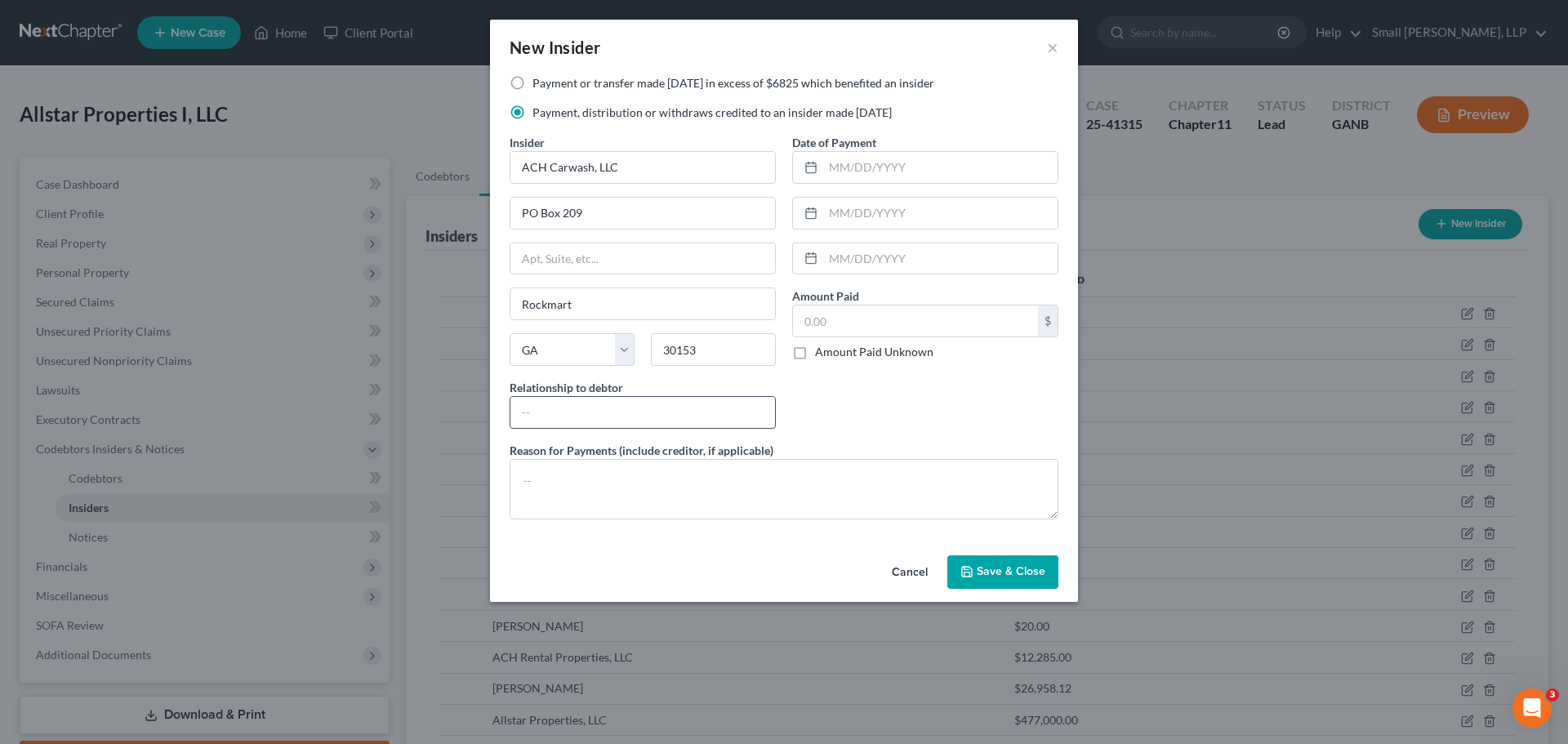
click at [713, 418] on input "text" at bounding box center [642, 413] width 264 height 31
click at [609, 417] on input "a" at bounding box center [642, 413] width 264 height 31
click at [855, 173] on input "text" at bounding box center [940, 168] width 235 height 31
click at [989, 567] on span "Save & Close" at bounding box center [1011, 572] width 69 height 14
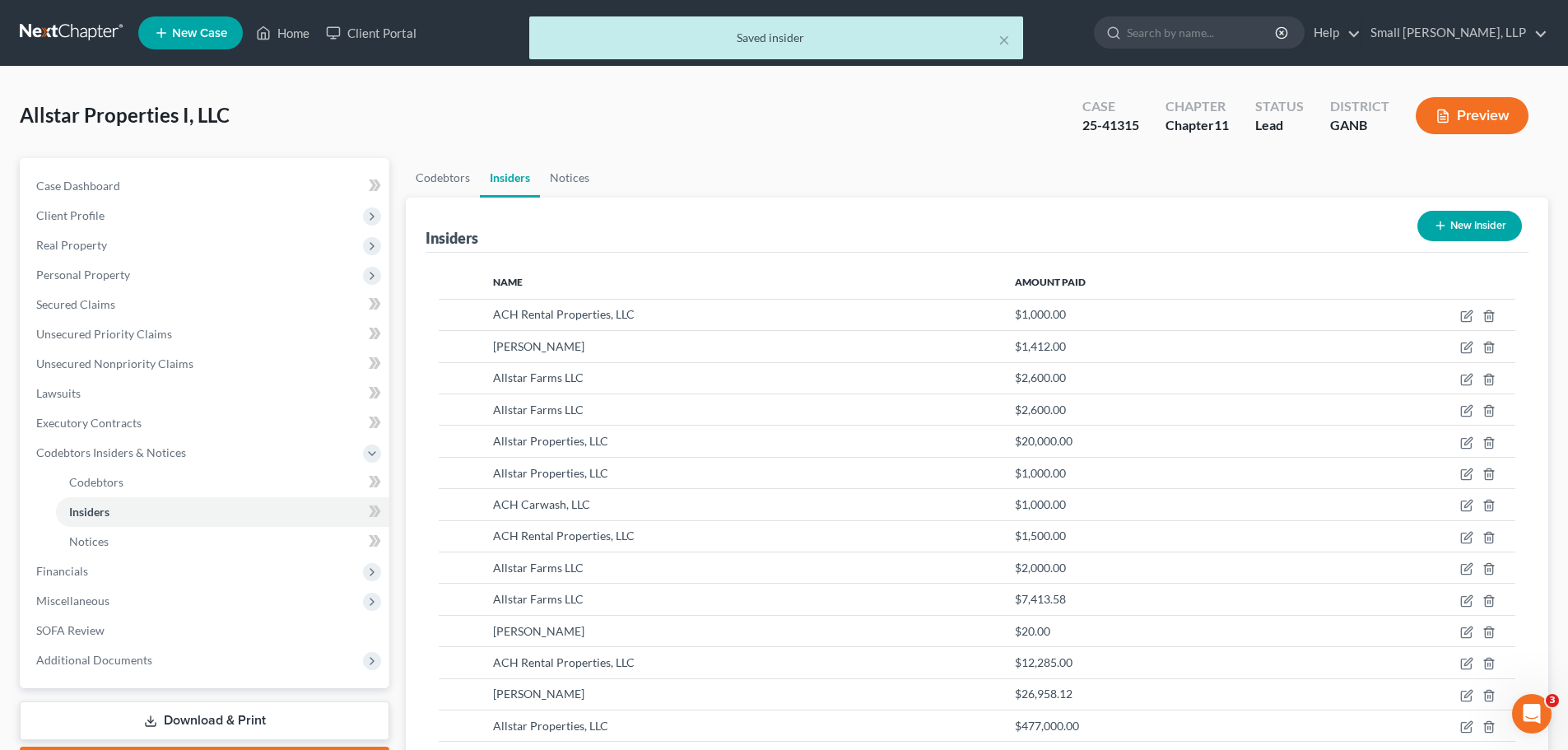
click at [1445, 222] on icon "button" at bounding box center [1440, 225] width 13 height 13
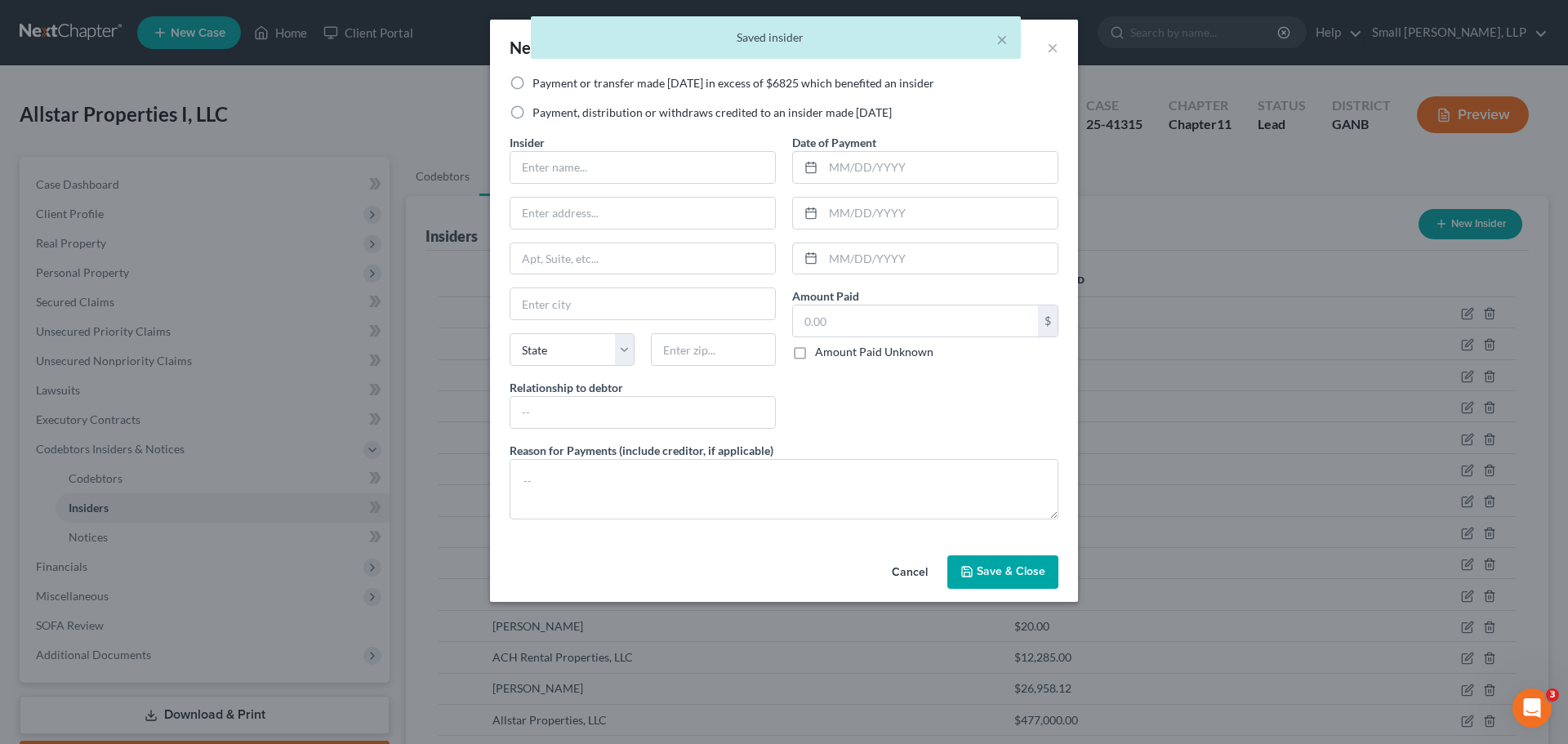
click at [675, 115] on label "Payment, distribution or withdraws credited to an insider made within 1 year" at bounding box center [712, 112] width 359 height 17
click at [549, 115] on input "Payment, distribution or withdraws credited to an insider made within 1 year" at bounding box center [544, 110] width 10 height 10
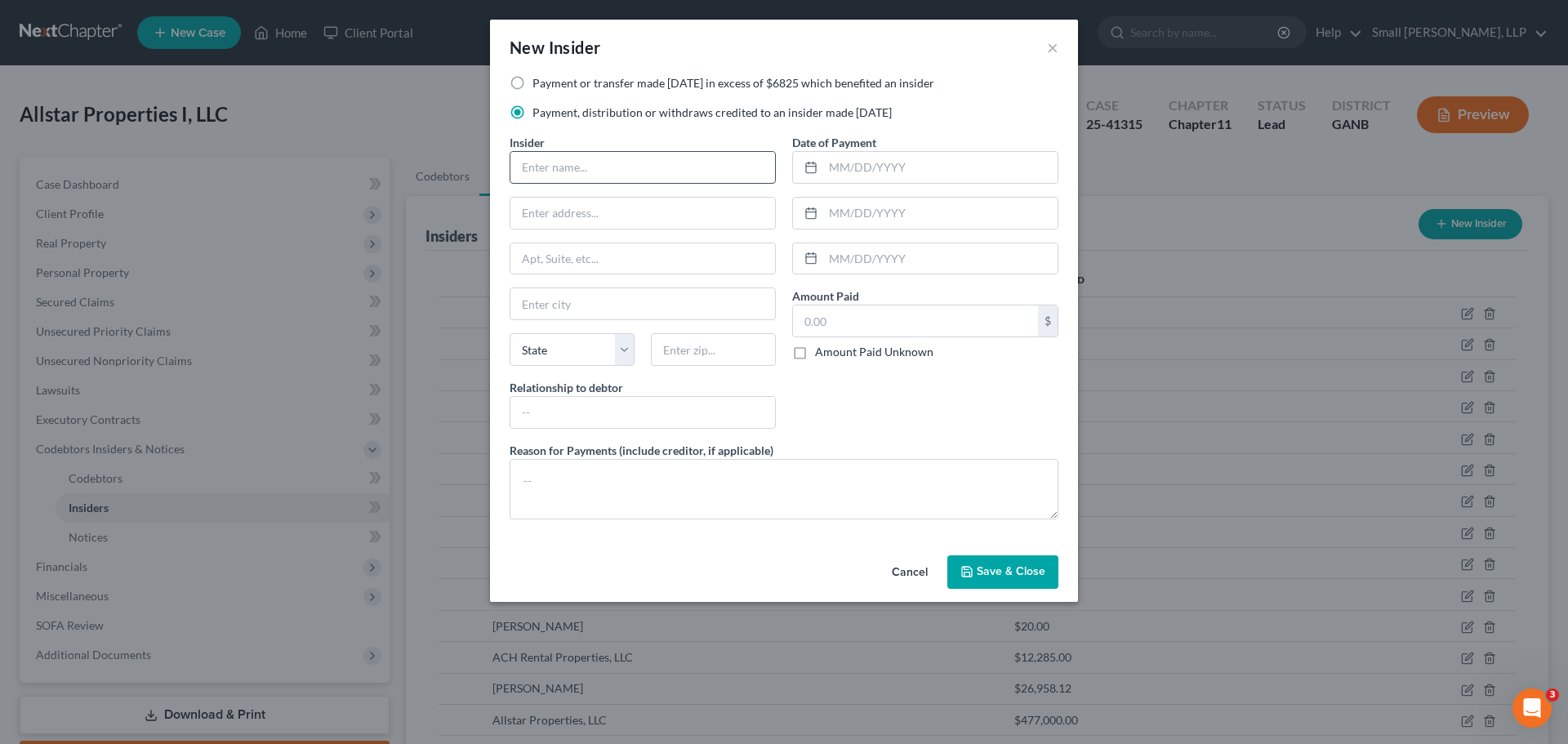
click at [652, 167] on input "text" at bounding box center [642, 168] width 264 height 31
click at [631, 209] on input "text" at bounding box center [642, 213] width 264 height 31
click at [635, 301] on input "text" at bounding box center [642, 304] width 264 height 31
click at [568, 358] on select "State AL AK AR AZ CA CO CT DE DC FL GA GU HI ID IL IN IA KS KY LA ME MD MA MI M…" at bounding box center [572, 349] width 125 height 33
click at [509, 333] on select "State AL AK AR AZ CA CO CT DE DC FL GA GU HI ID IL IN IA KS KY LA ME MD MA MI M…" at bounding box center [572, 349] width 125 height 33
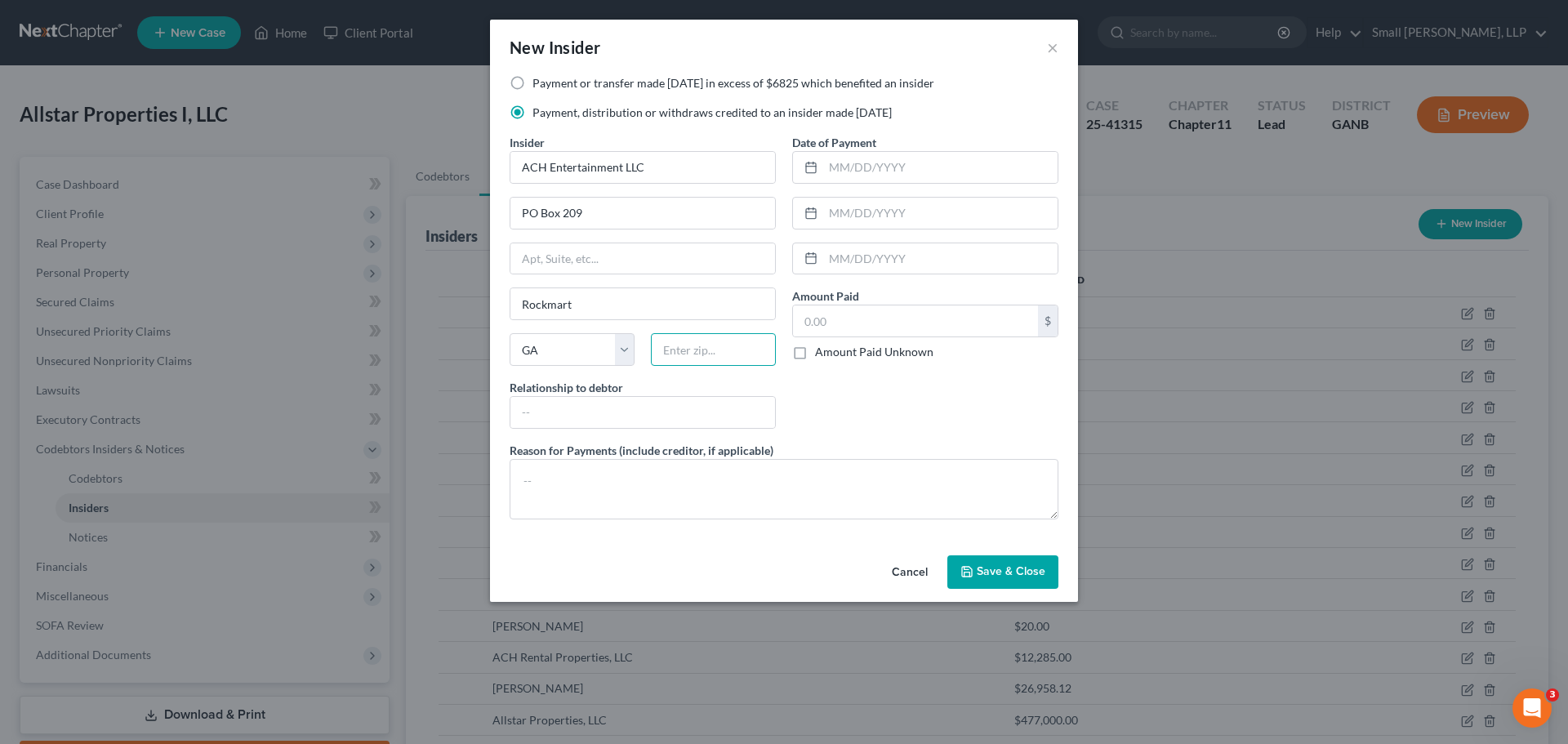
click at [689, 360] on input "text" at bounding box center [714, 349] width 125 height 33
click at [680, 409] on input "text" at bounding box center [642, 413] width 264 height 31
click at [838, 425] on div "Date of Payment Amount Paid $ Amount Paid Unknown Balance Undetermined $ Amount…" at bounding box center [925, 288] width 282 height 308
click at [895, 170] on input "text" at bounding box center [940, 168] width 235 height 31
click at [899, 169] on input "text" at bounding box center [940, 168] width 235 height 31
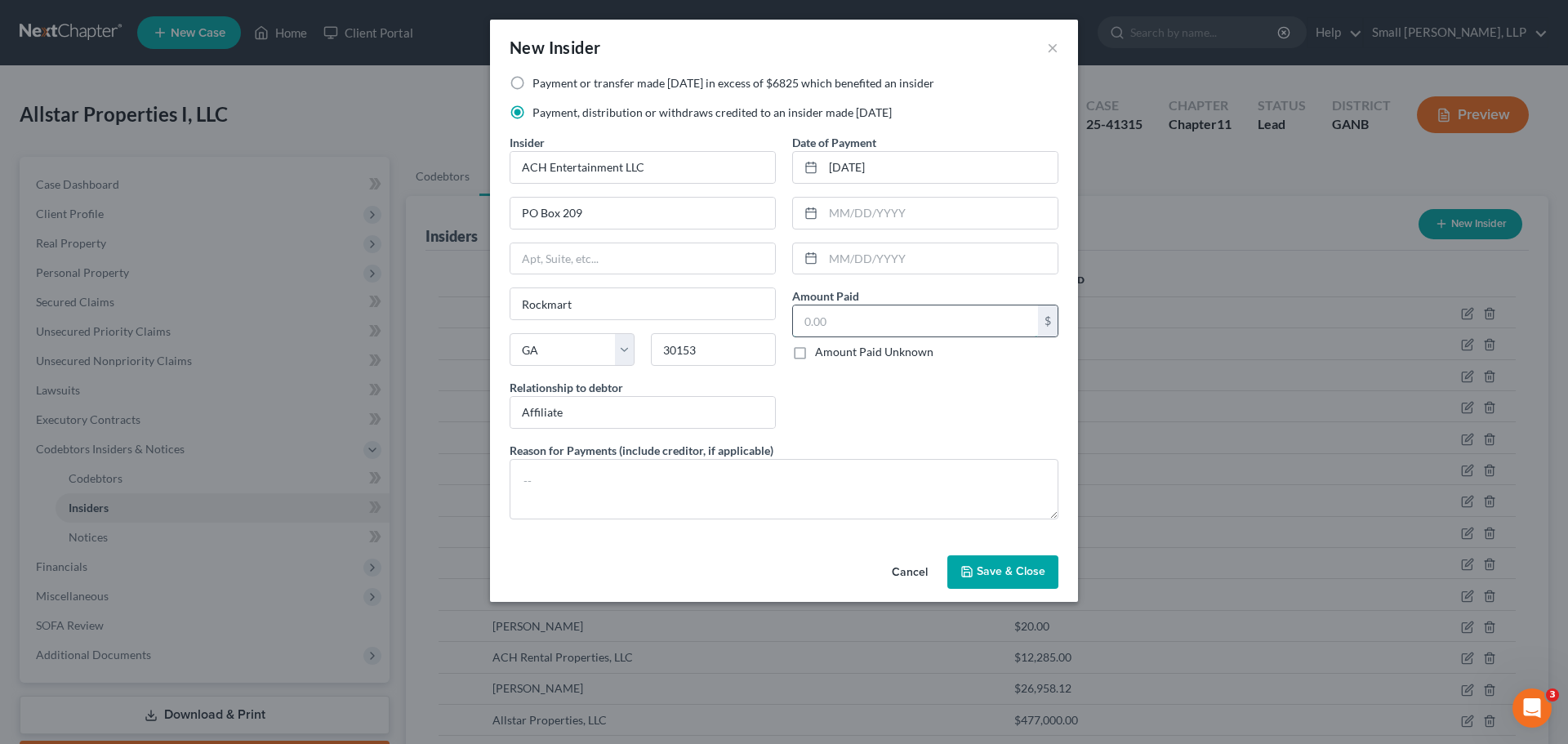
click at [866, 309] on input "text" at bounding box center [915, 321] width 245 height 31
click at [967, 563] on button "Save & Close" at bounding box center [1003, 572] width 111 height 34
